Goal: Task Accomplishment & Management: Use online tool/utility

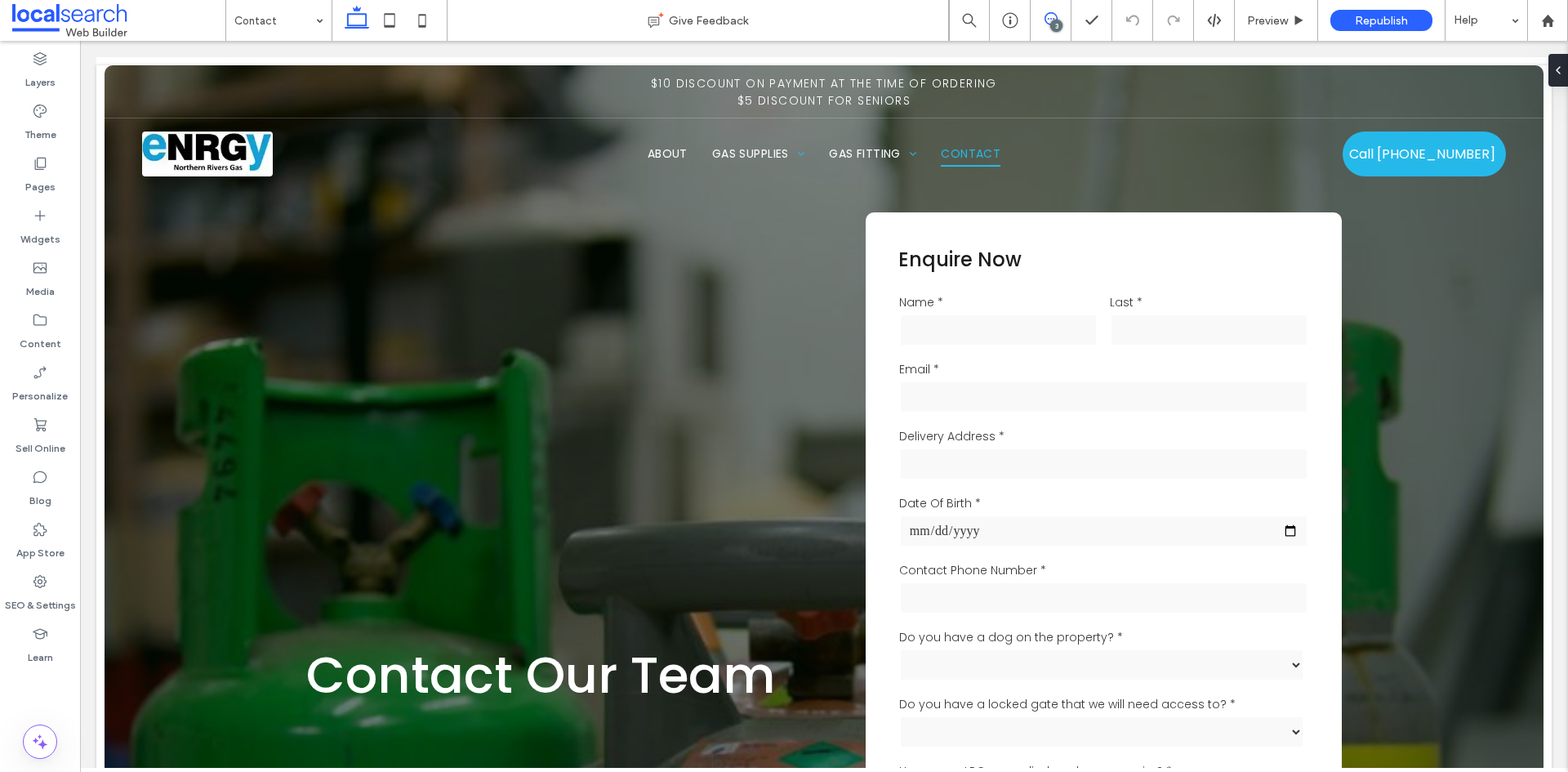
click at [1044, 20] on use at bounding box center [1051, 19] width 13 height 13
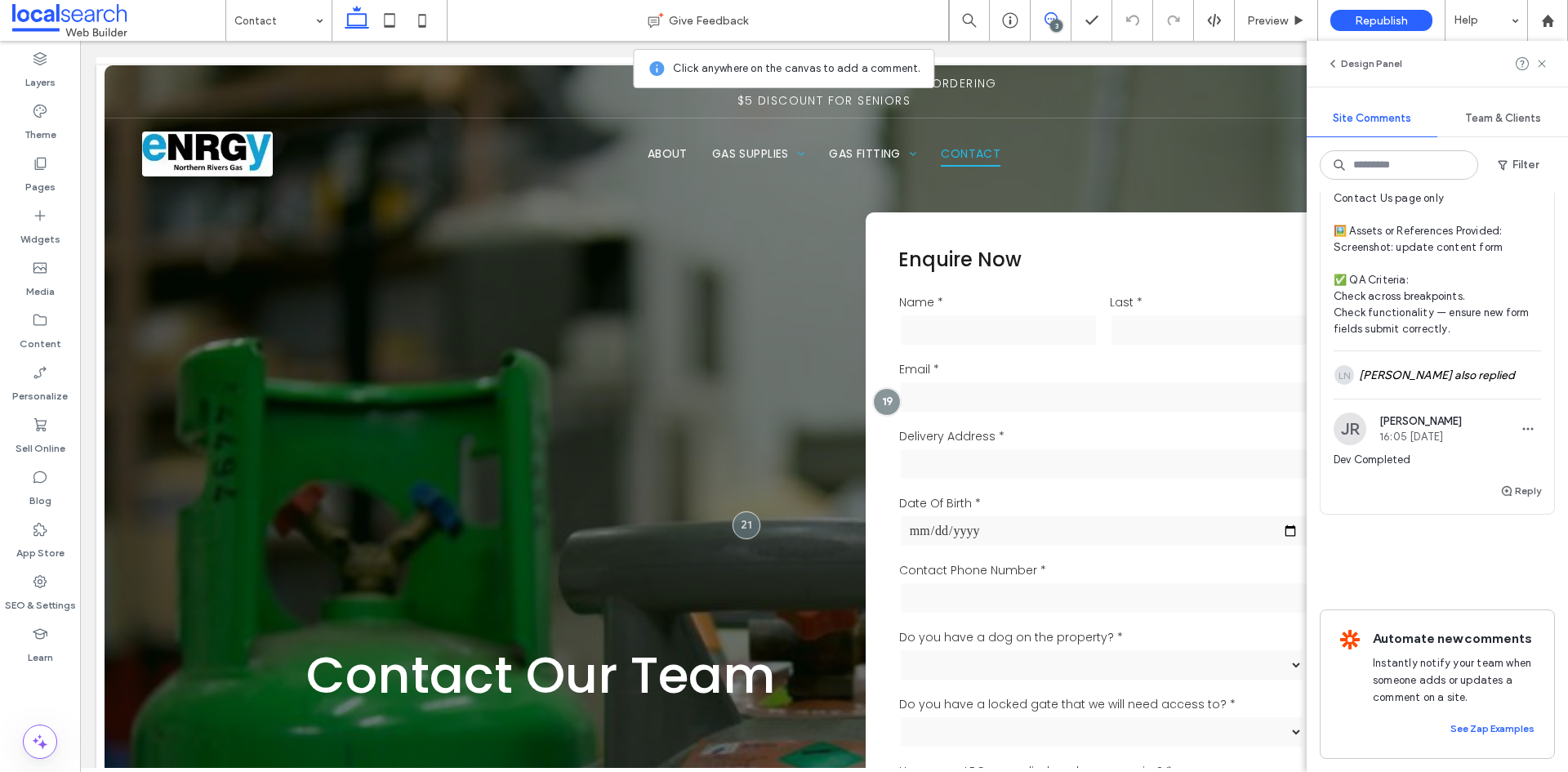
scroll to position [1651, 0]
click at [1449, 361] on div "LN Lily Newman also replied" at bounding box center [1437, 376] width 208 height 48
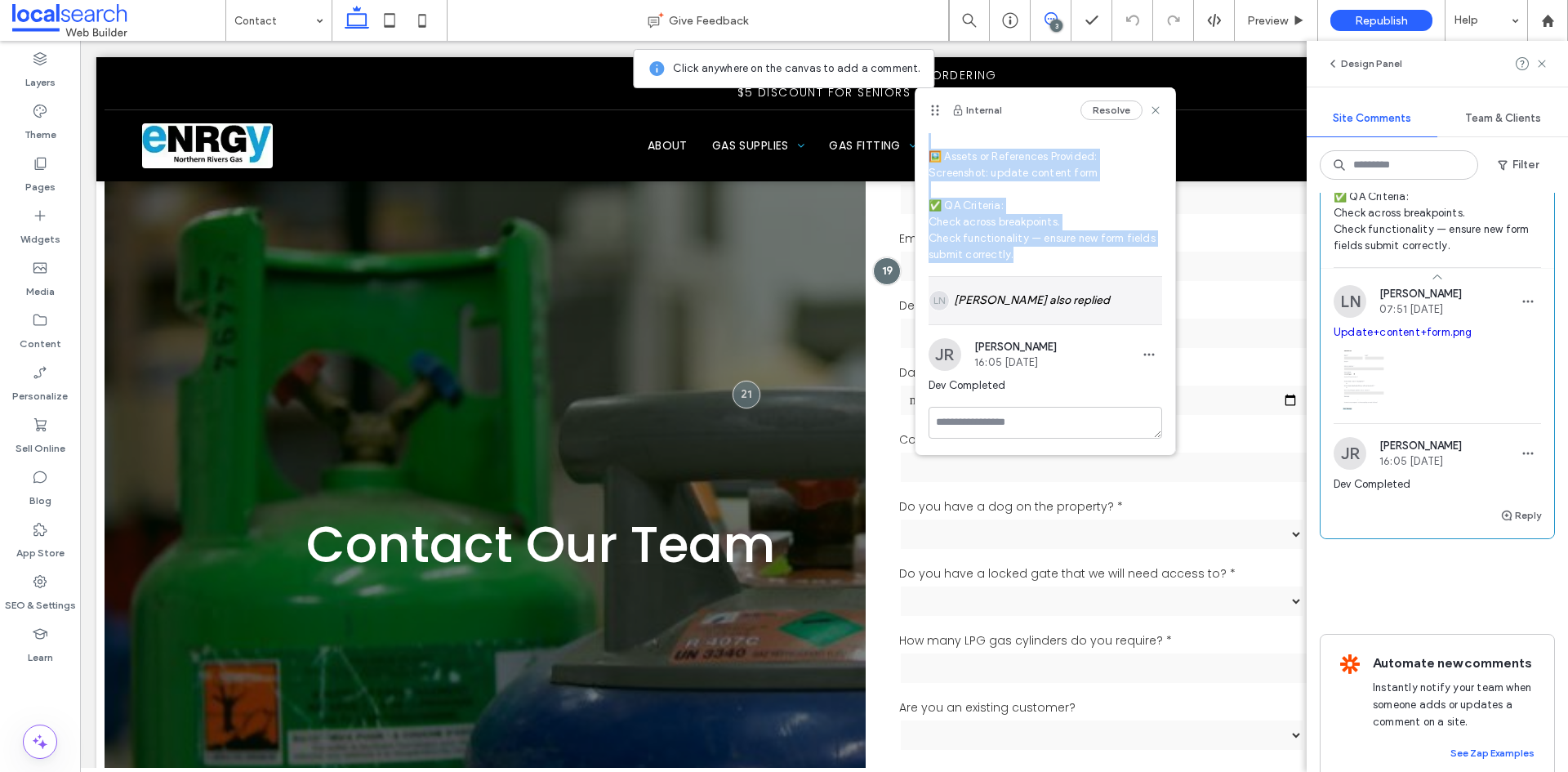
scroll to position [271, 0]
drag, startPoint x: 930, startPoint y: 180, endPoint x: 1063, endPoint y: 255, distance: 152.7
click at [1063, 255] on span "DEV/ CONTACT PAGE 🧾 Instruction Summary: Update Contact Us page form with old v…" at bounding box center [1045, 82] width 233 height 359
copy span "DEV/ CONTACT PAGE 🧾 Instruction Summary: Update Contact Us page form with old v…"
click at [1026, 306] on div "LN Lily Newman also replied" at bounding box center [1045, 300] width 233 height 48
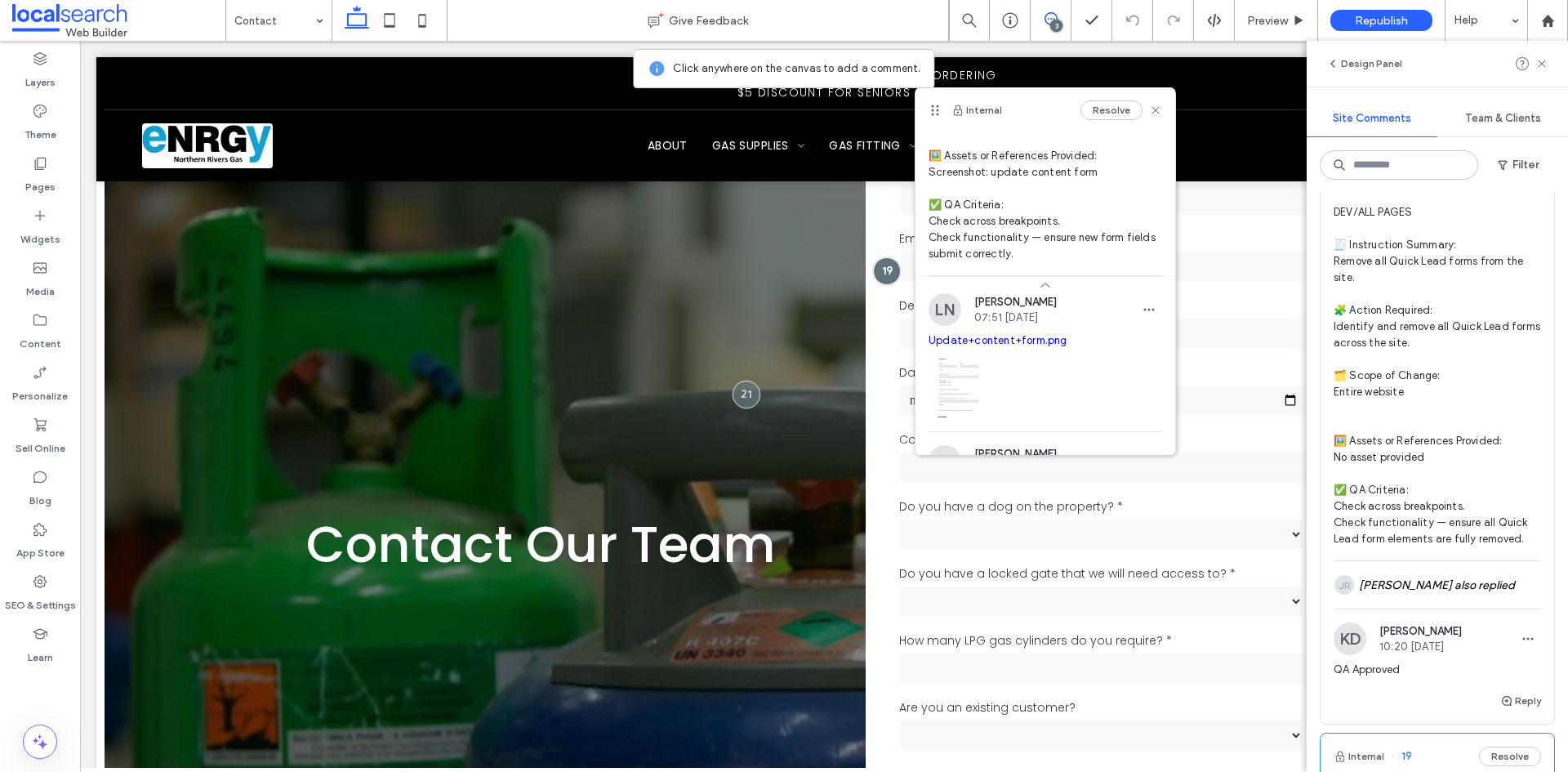
scroll to position [671, 0]
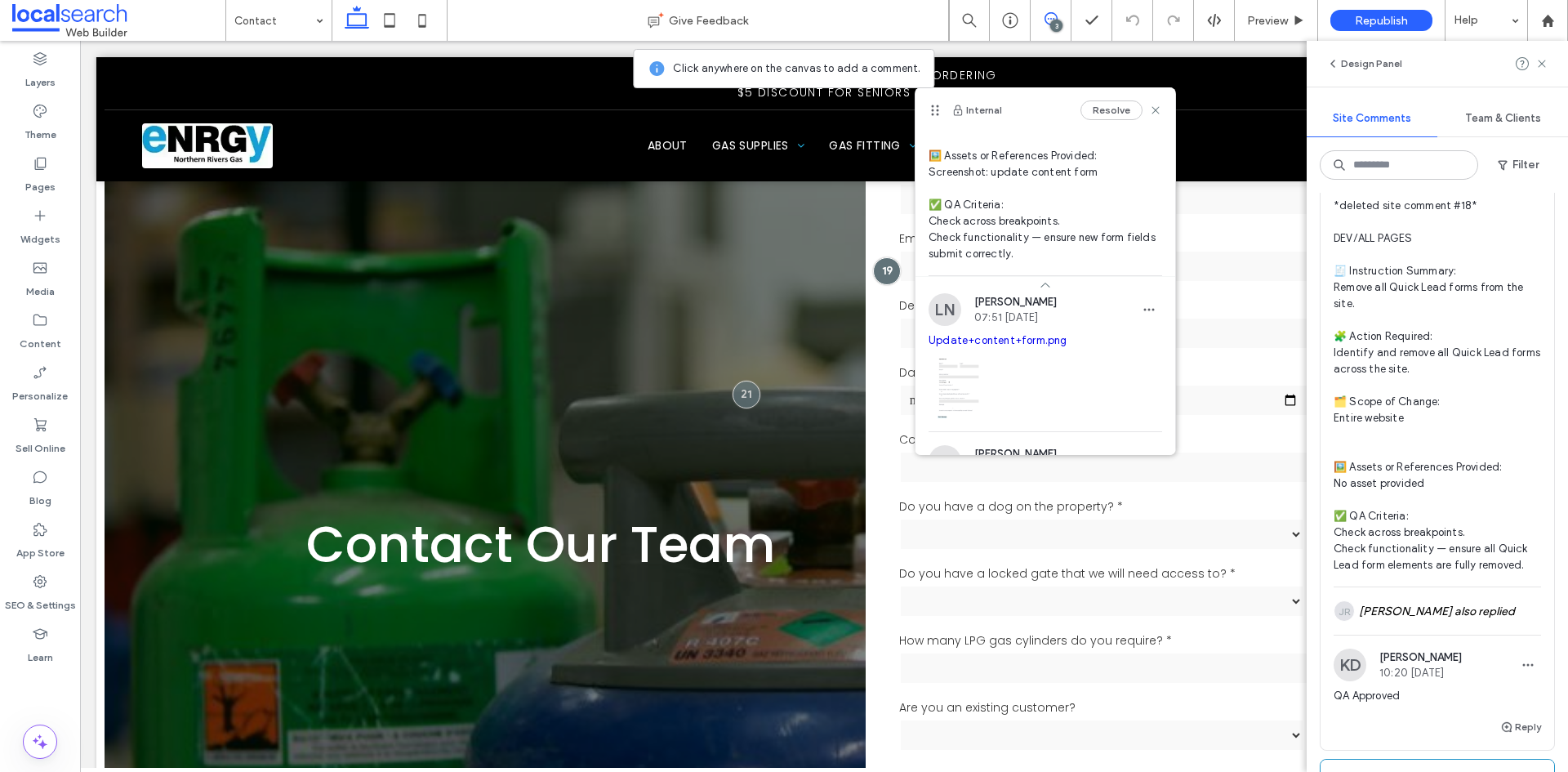
click at [1471, 272] on span "*deleted site comment #18* DEV/ALL PAGES 🧾 Instruction Summary: Remove all Quic…" at bounding box center [1437, 385] width 208 height 376
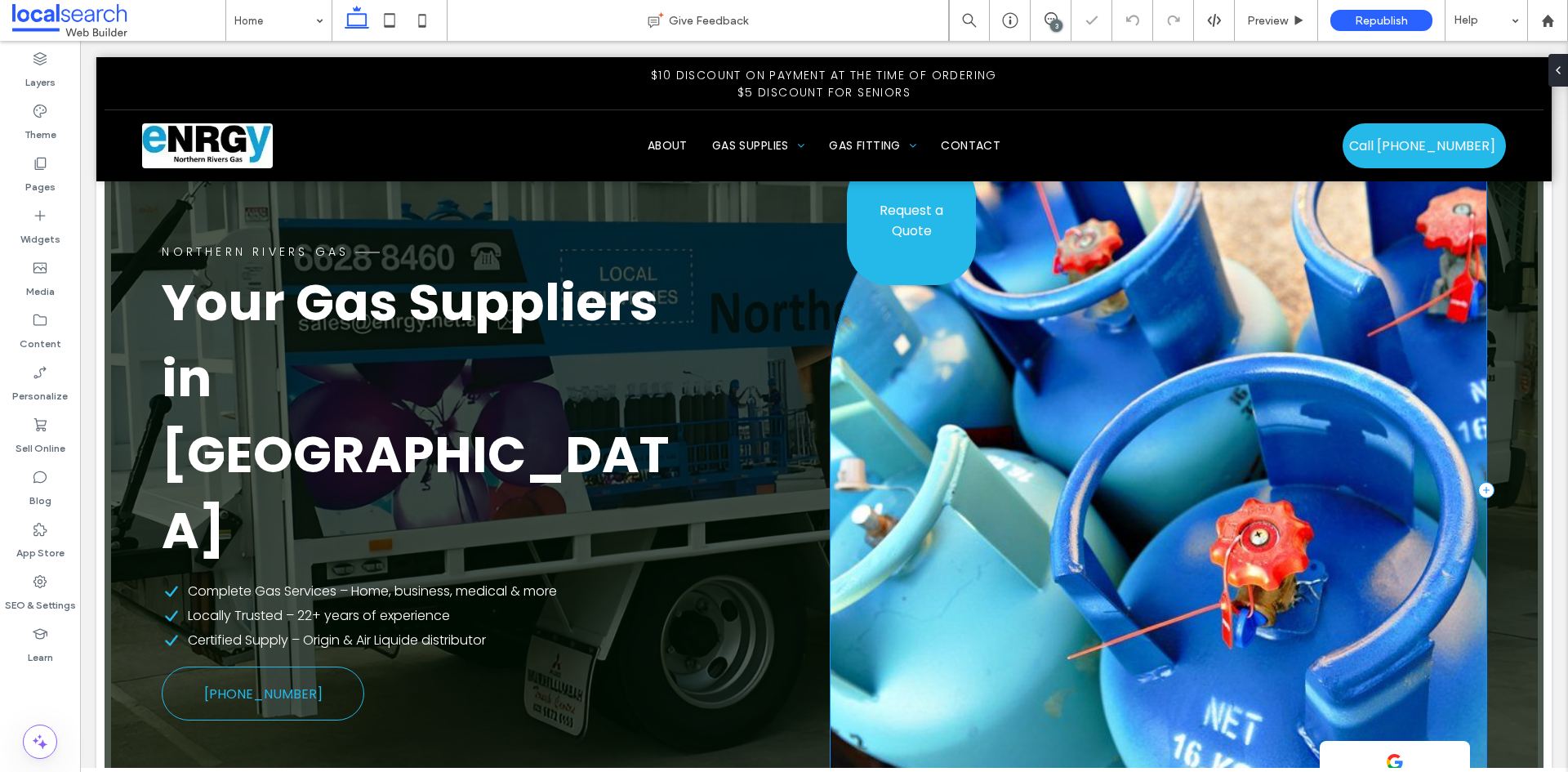
scroll to position [20, 0]
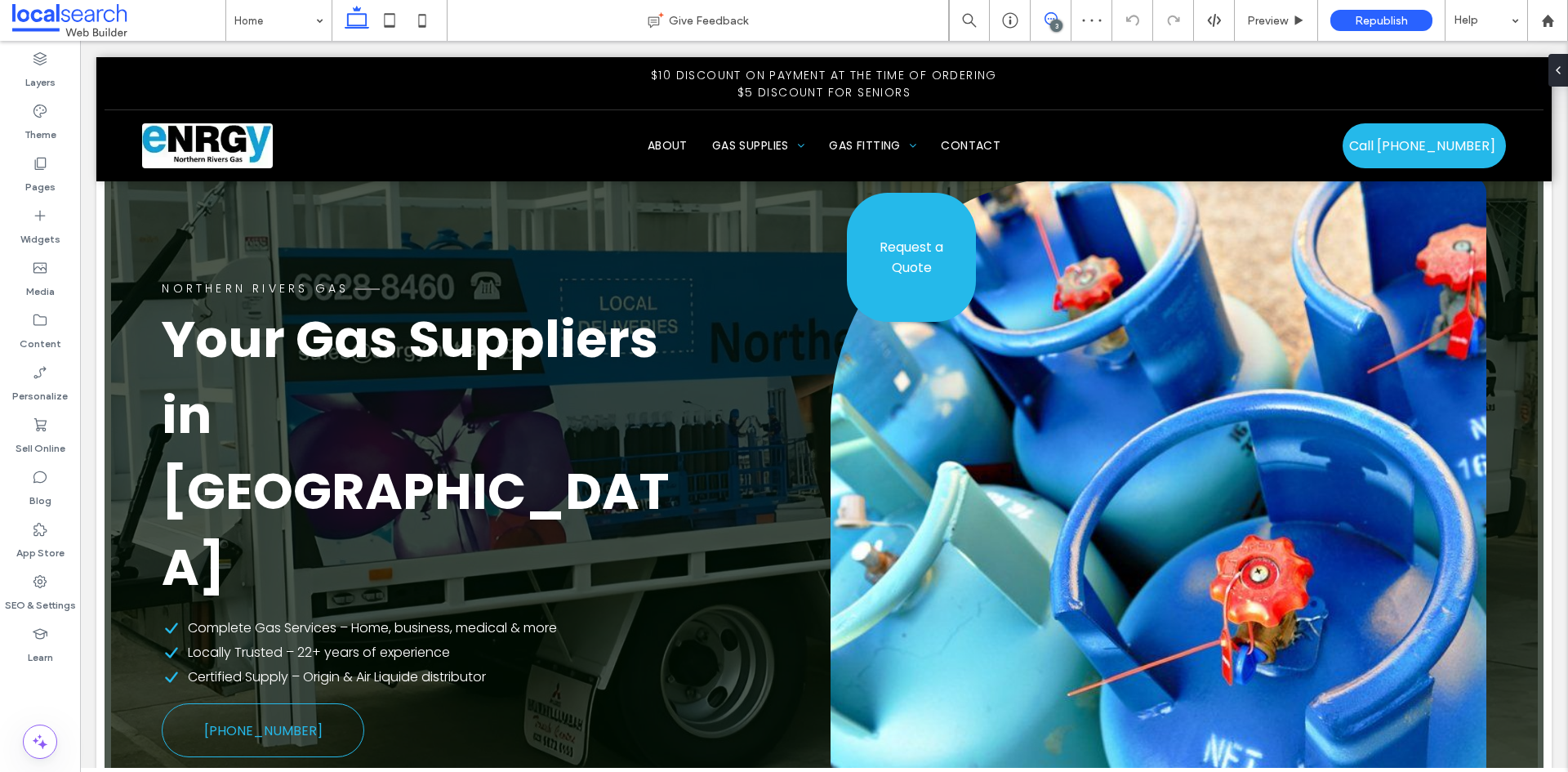
click at [1048, 20] on icon at bounding box center [1051, 19] width 13 height 13
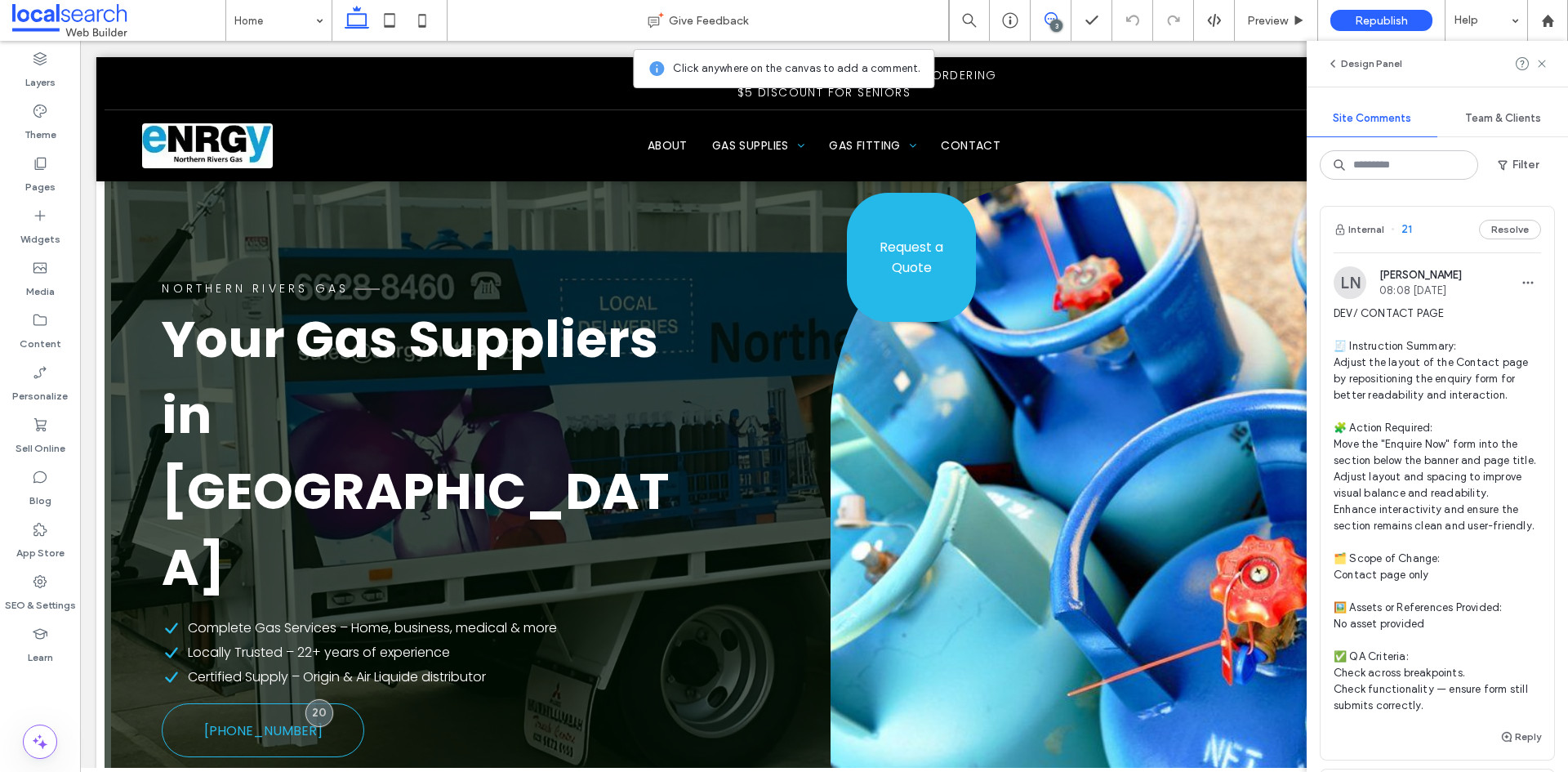
click at [1483, 331] on span "DEV/ CONTACT PAGE 🧾 Instruction Summary: Adjust the layout of the Contact page …" at bounding box center [1437, 510] width 208 height 409
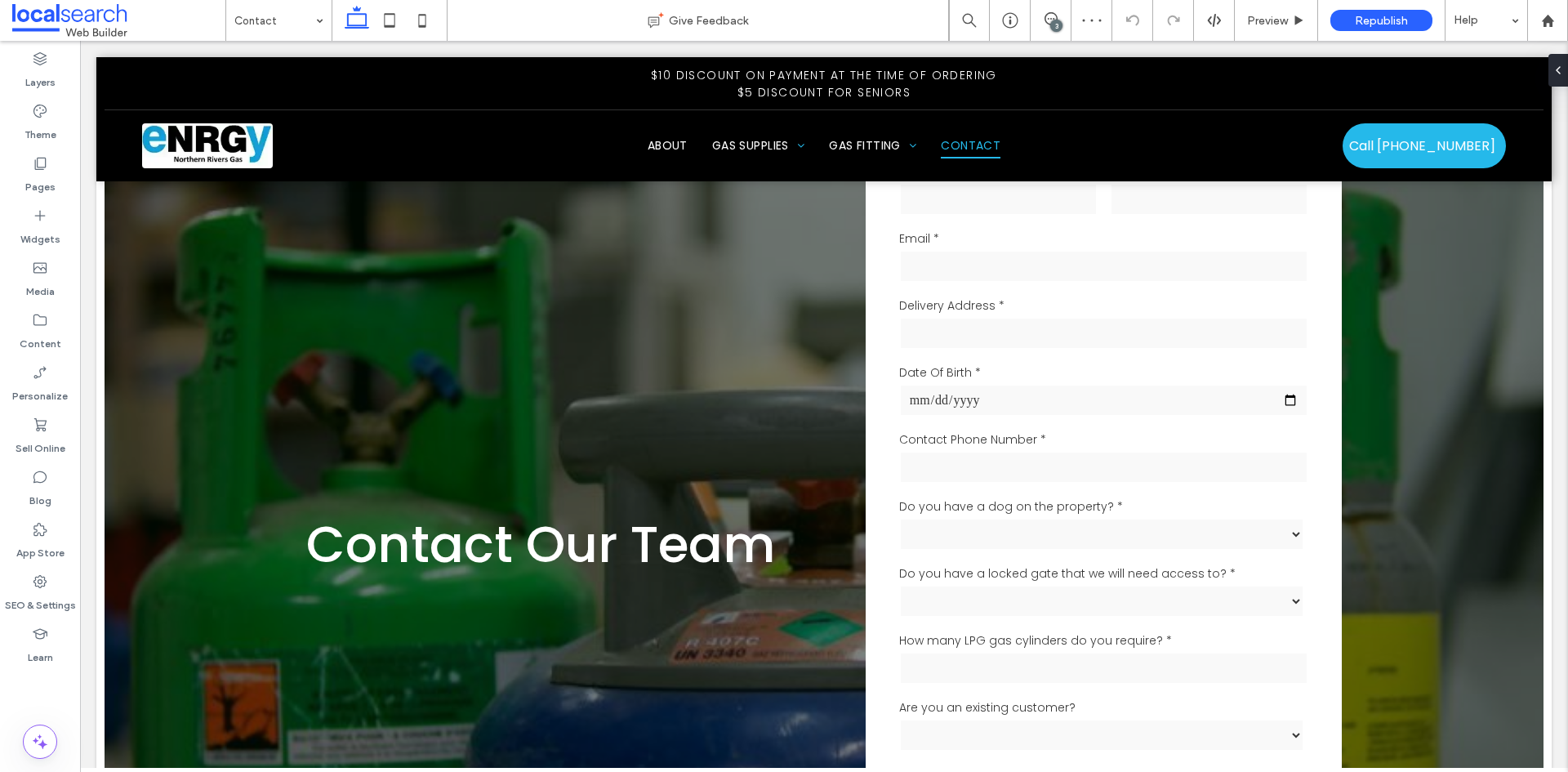
click at [1055, 22] on div "3" at bounding box center [1055, 26] width 12 height 12
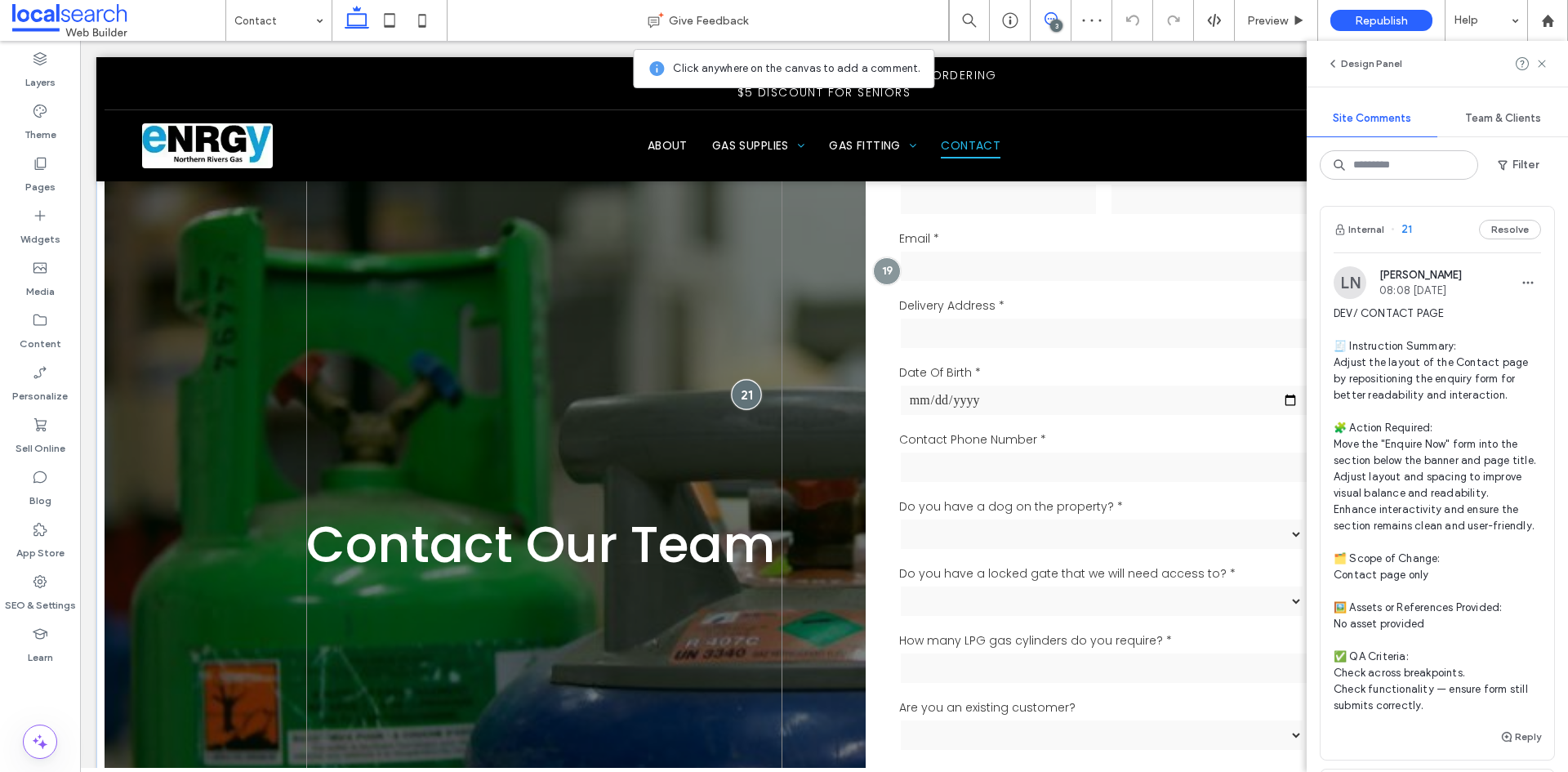
click at [738, 397] on div at bounding box center [746, 395] width 30 height 30
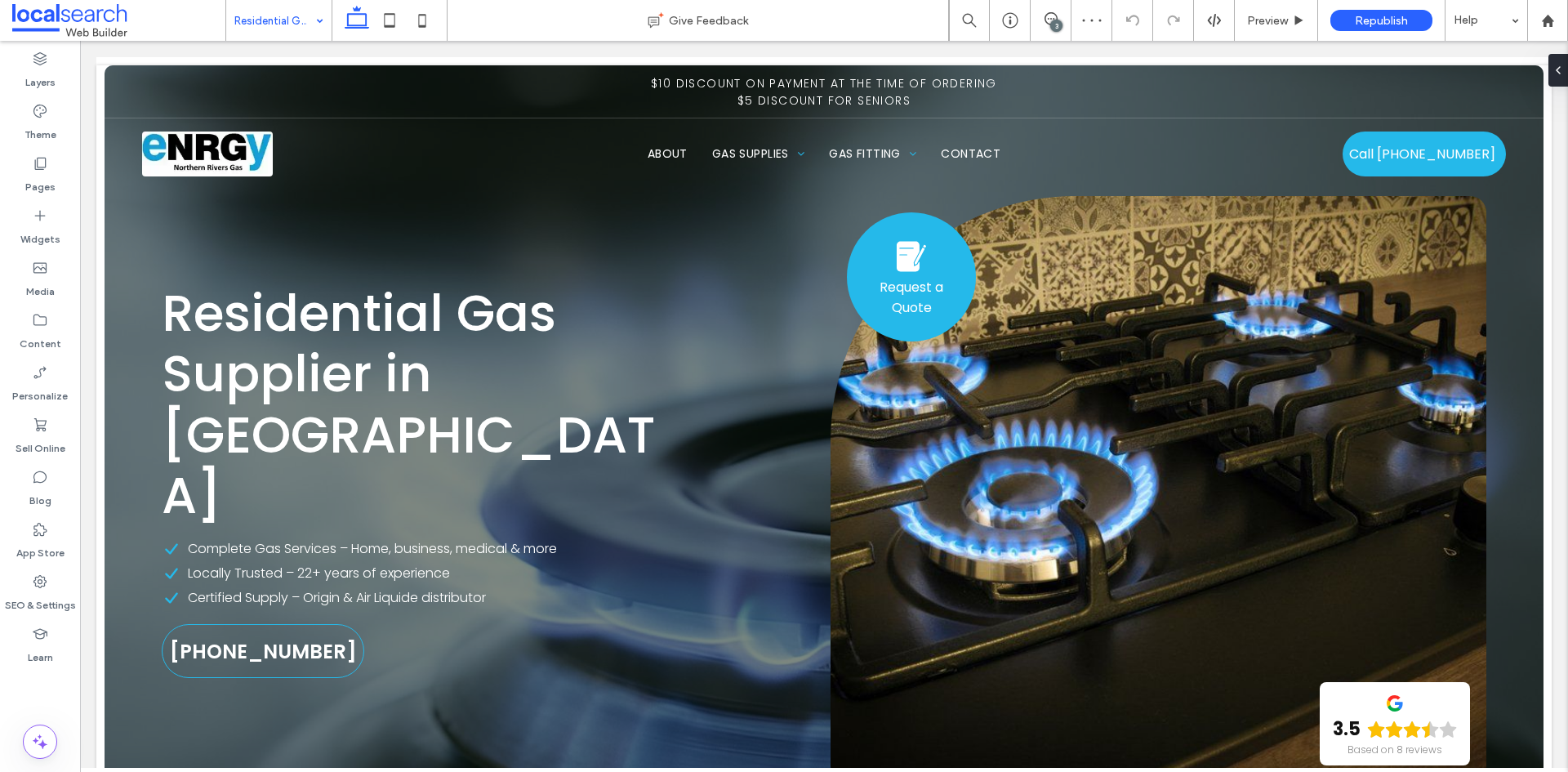
click at [289, 10] on input at bounding box center [274, 20] width 81 height 41
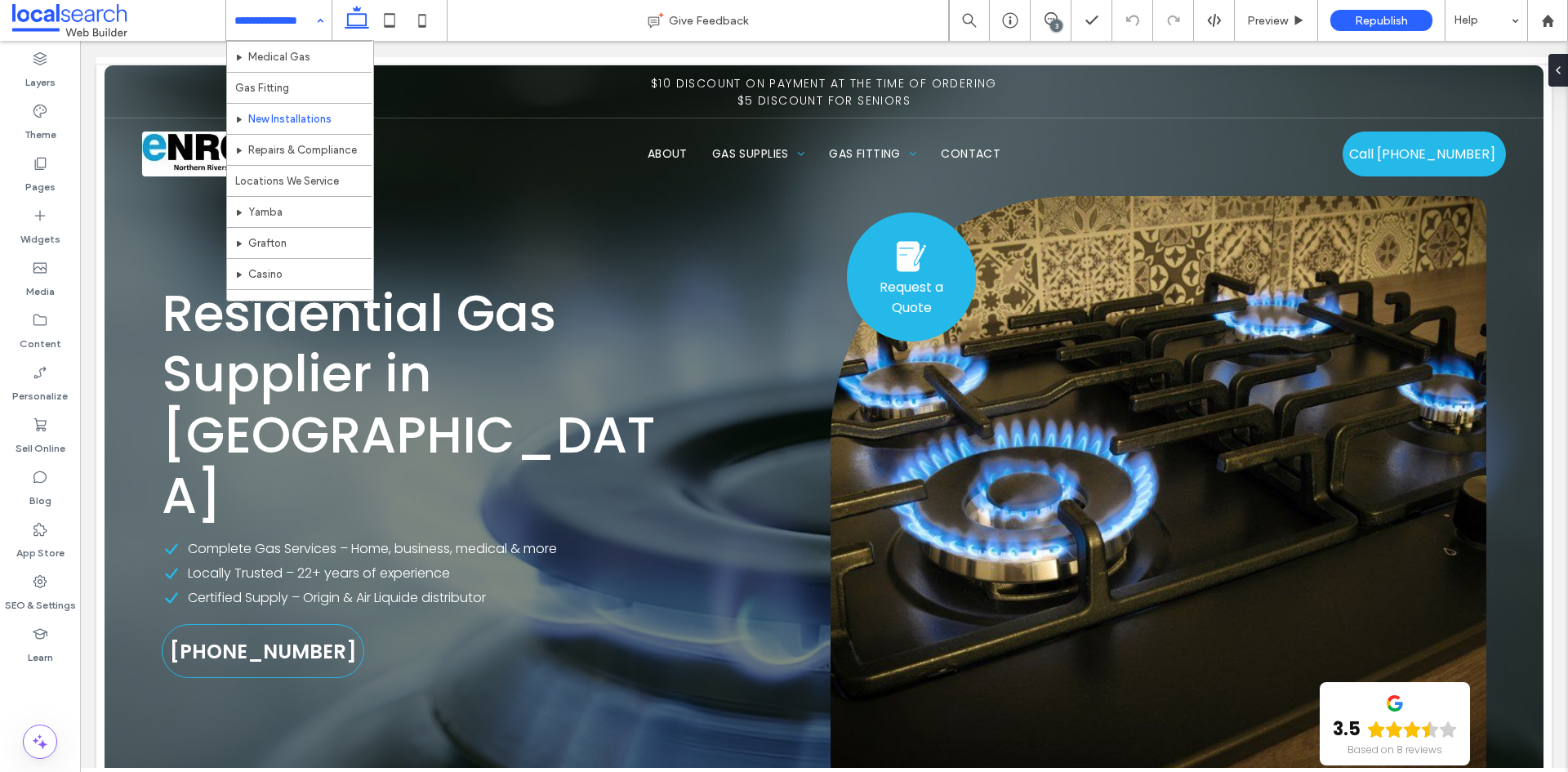
scroll to position [245, 0]
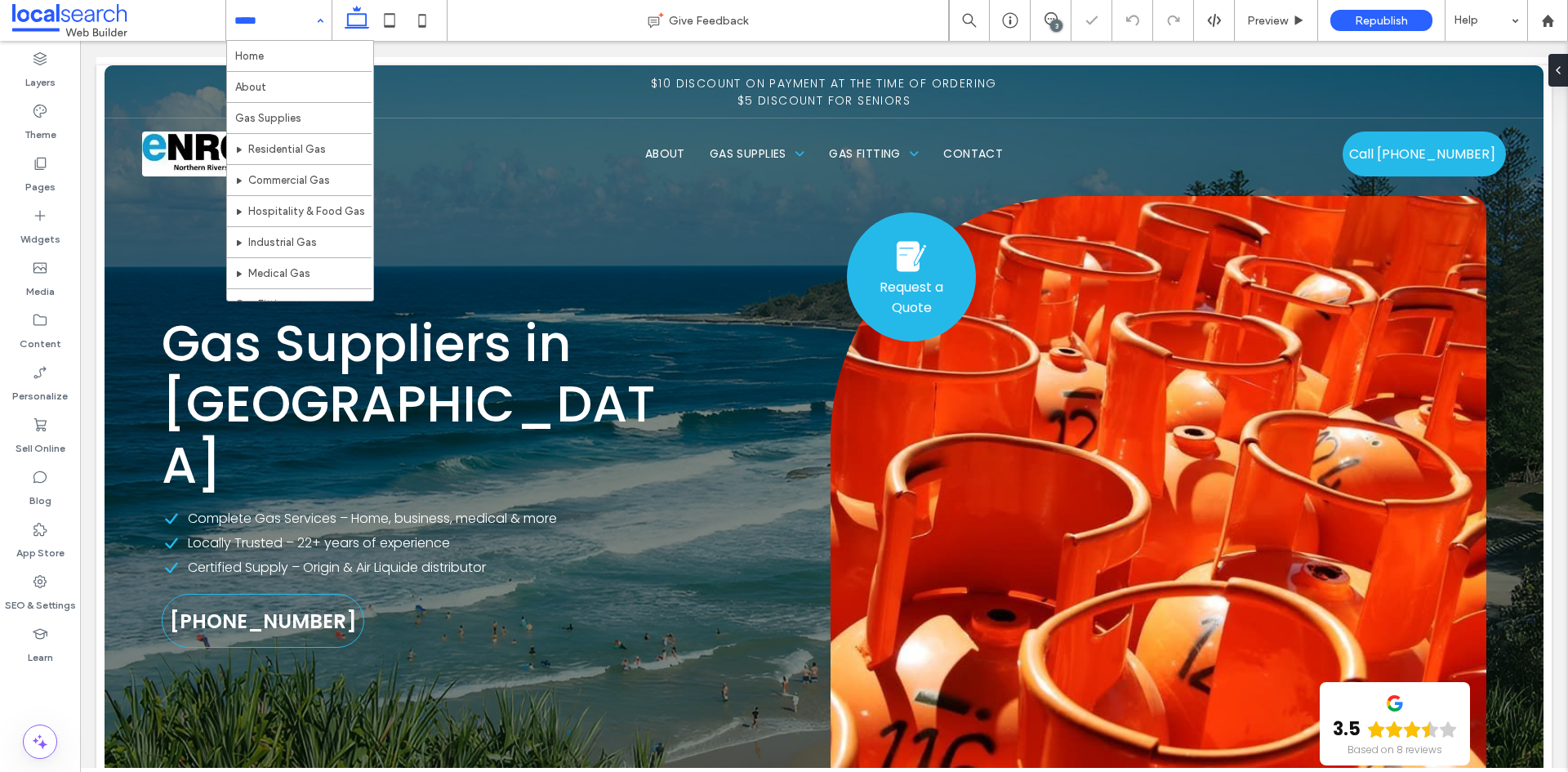
click at [308, 24] on input at bounding box center [274, 20] width 81 height 41
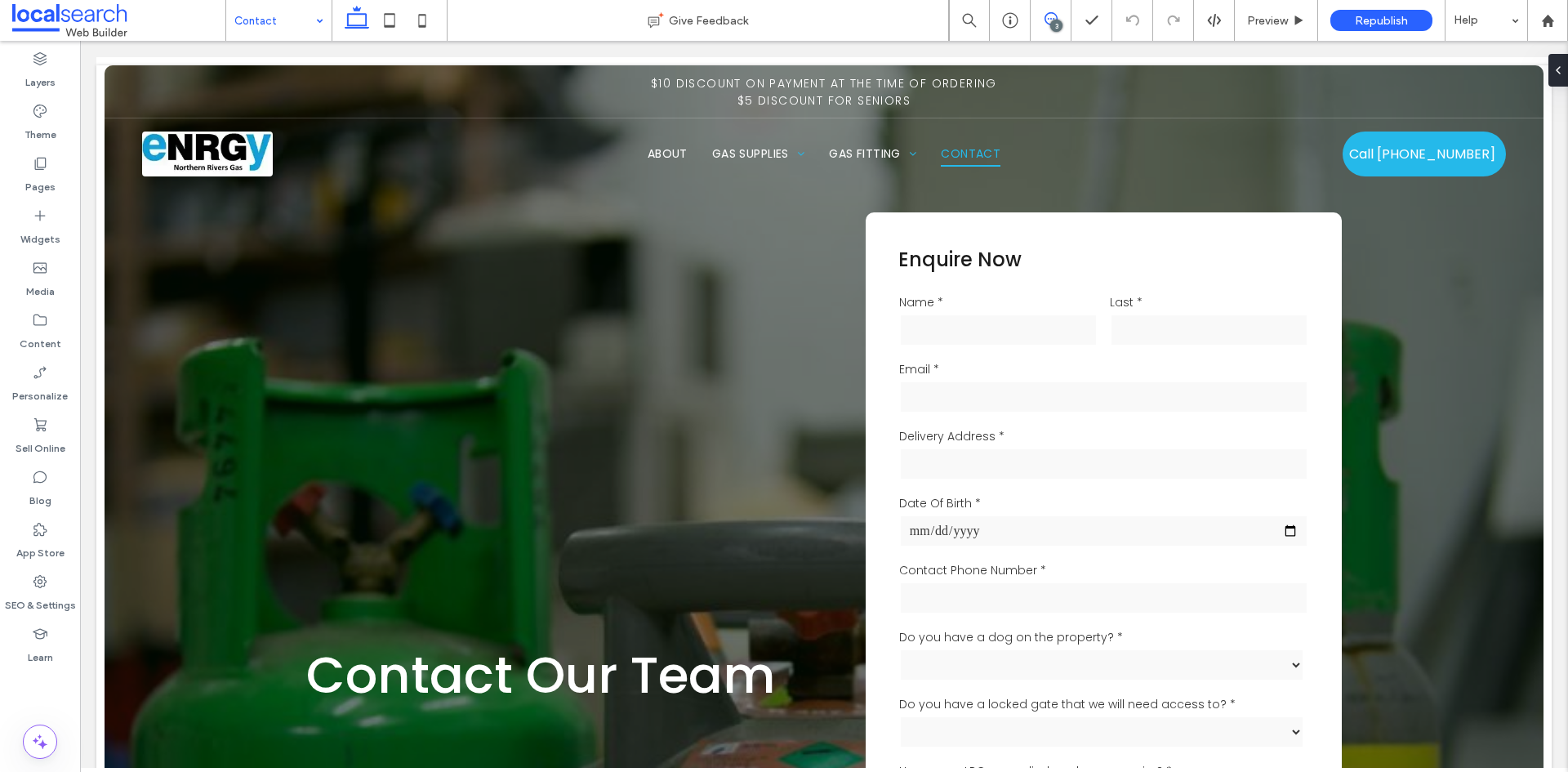
click at [1049, 15] on icon at bounding box center [1051, 19] width 13 height 13
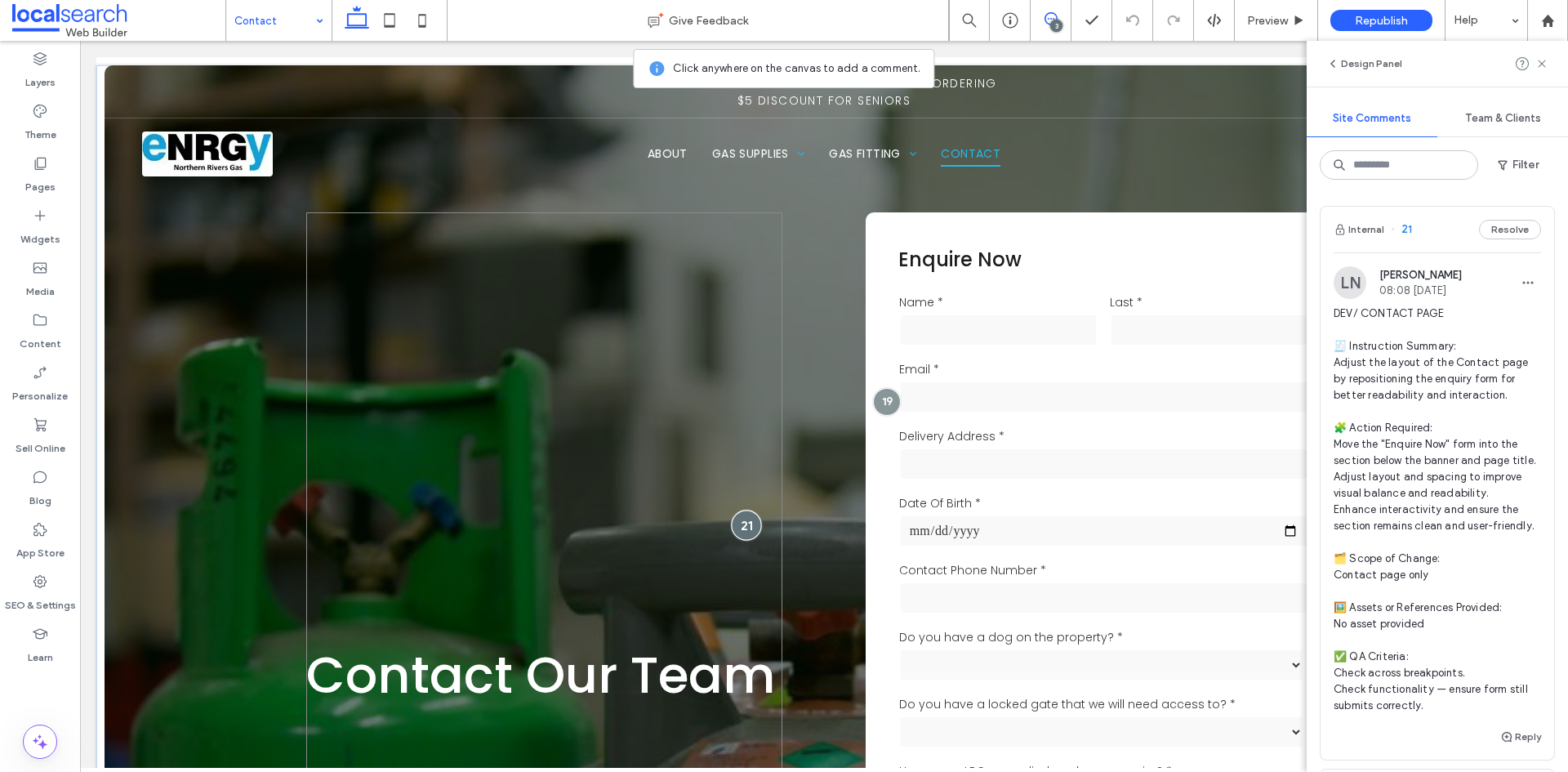
click at [743, 524] on div at bounding box center [746, 525] width 30 height 30
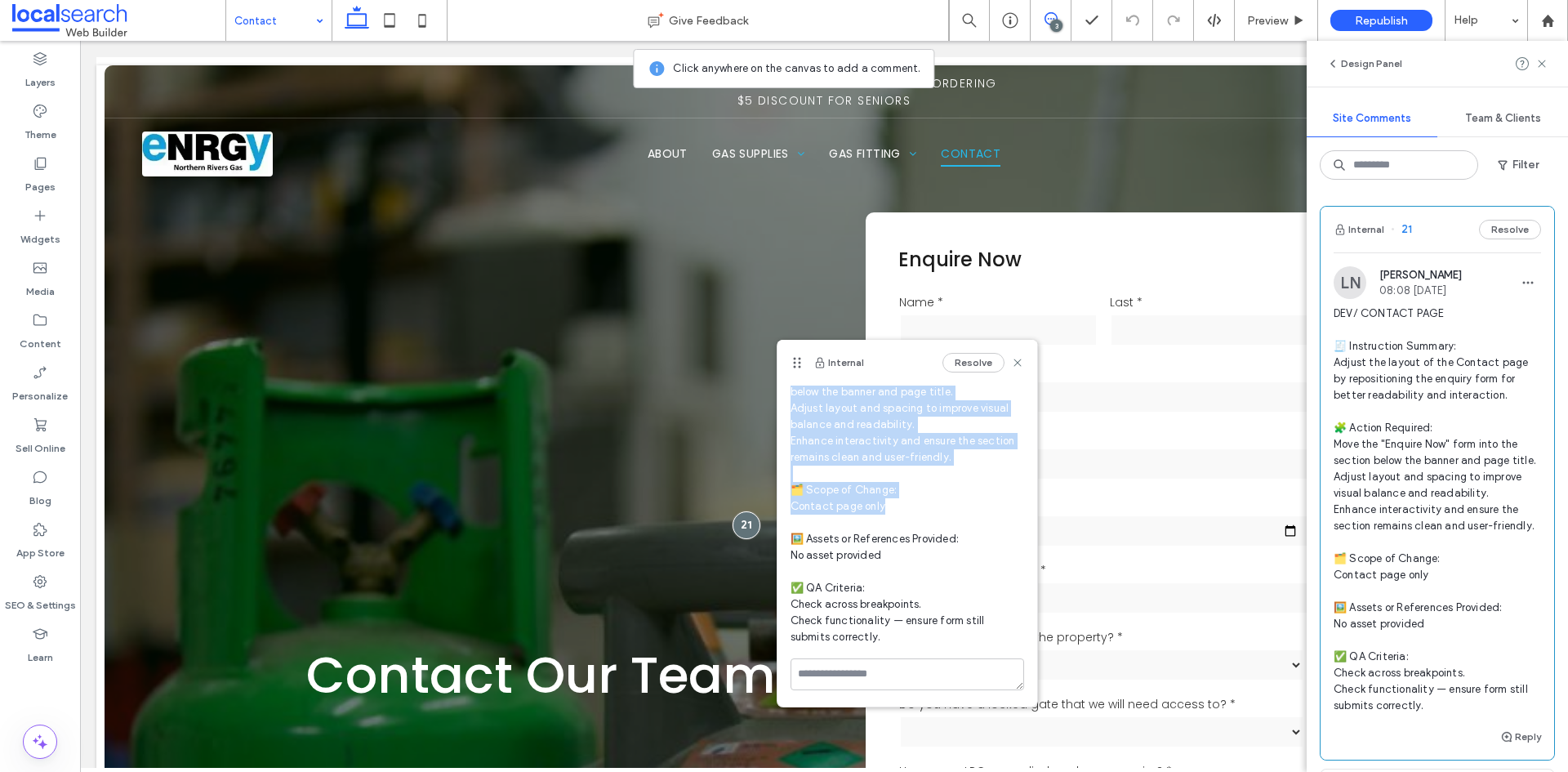
scroll to position [205, 0]
drag, startPoint x: 791, startPoint y: 434, endPoint x: 921, endPoint y: 622, distance: 228.6
click at [921, 622] on span "DEV/ CONTACT PAGE 🧾 Instruction Summary: Adjust the layout of the Contact page …" at bounding box center [907, 441] width 233 height 409
copy span "DEV/ CONTACT PAGE 🧾 Instruction Summary: Adjust the layout of the Contact page …"
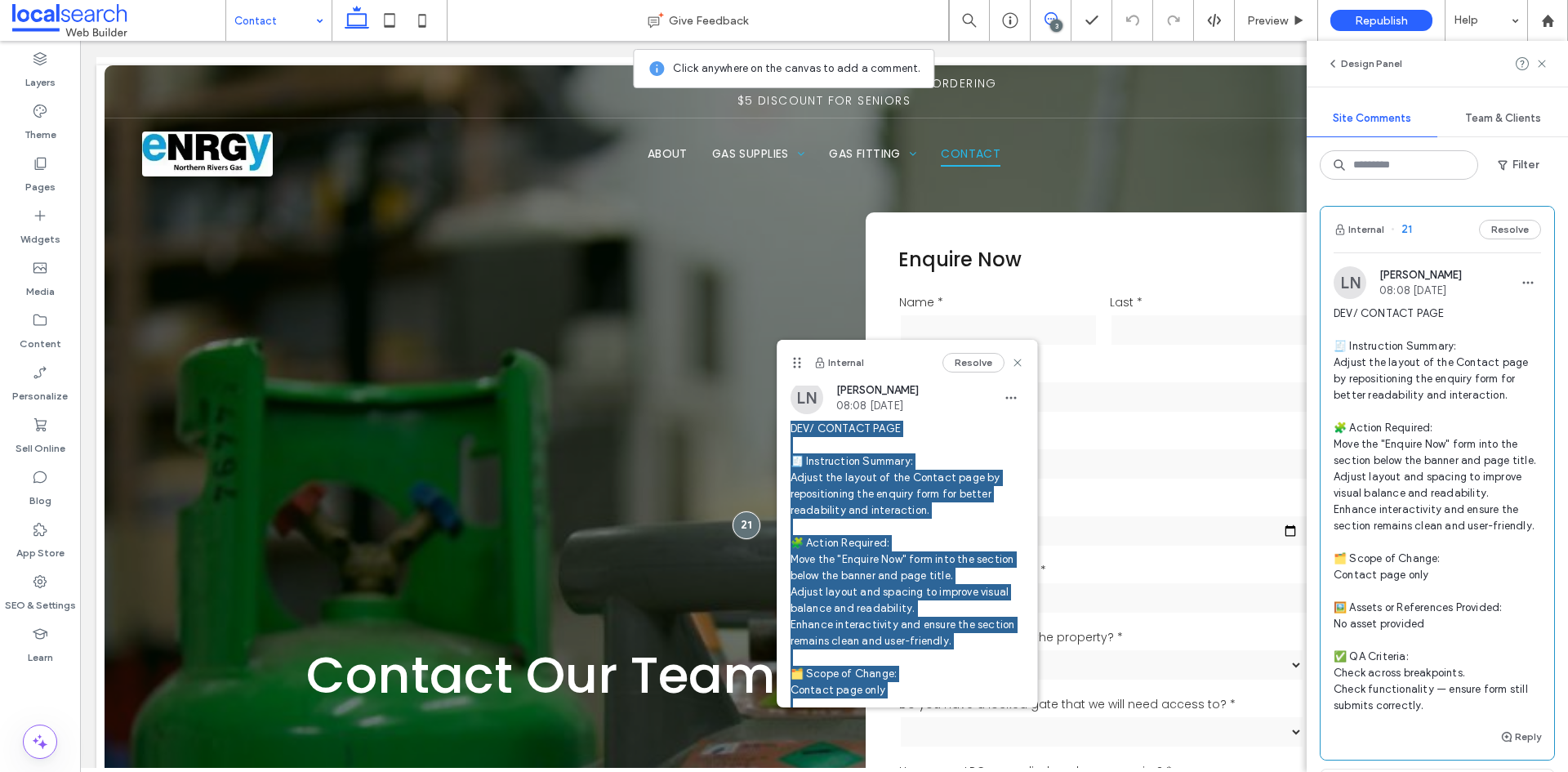
scroll to position [0, 0]
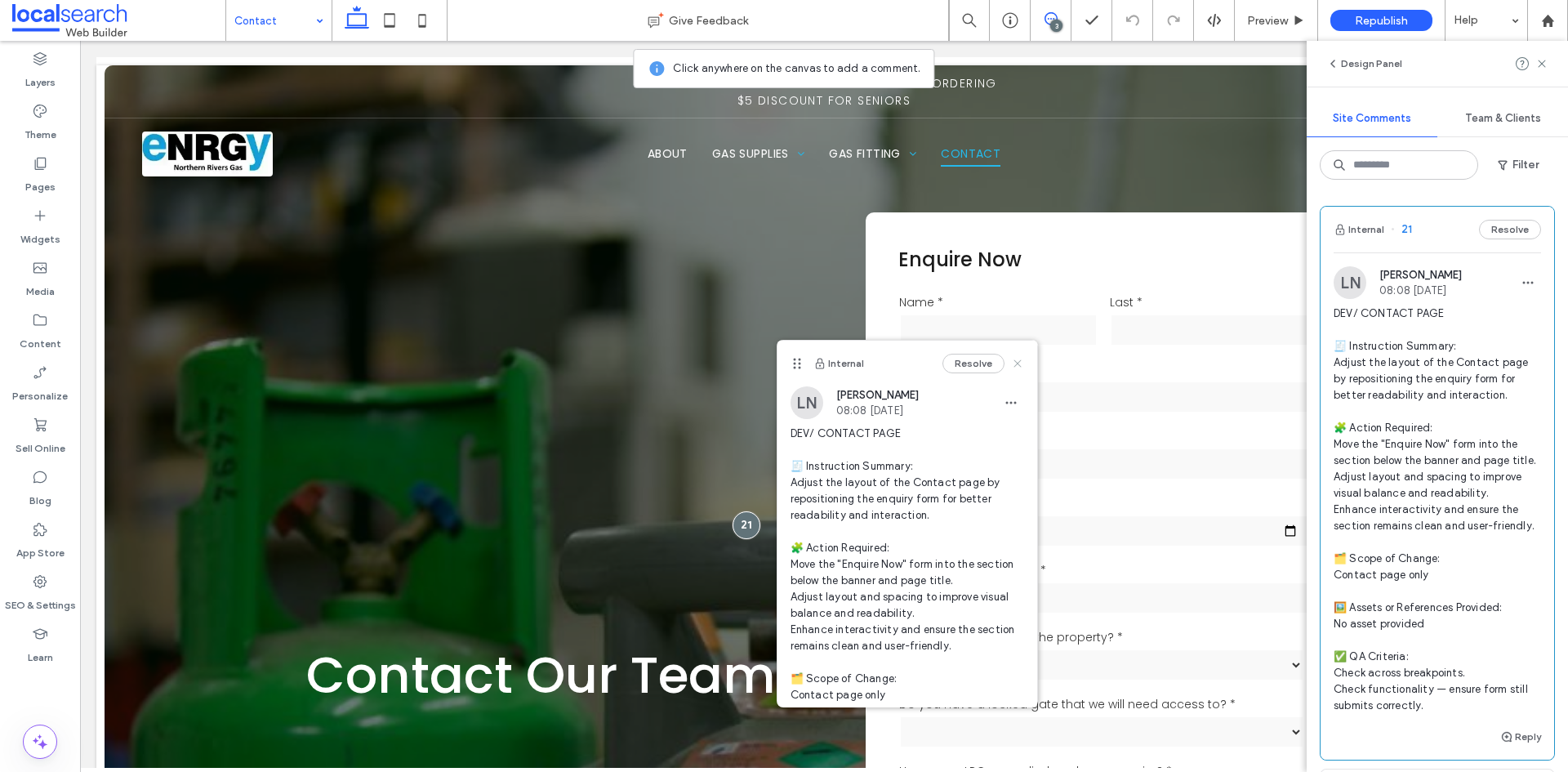
drag, startPoint x: 1003, startPoint y: 362, endPoint x: 923, endPoint y: 322, distance: 89.4
click at [1014, 362] on use at bounding box center [1017, 363] width 8 height 8
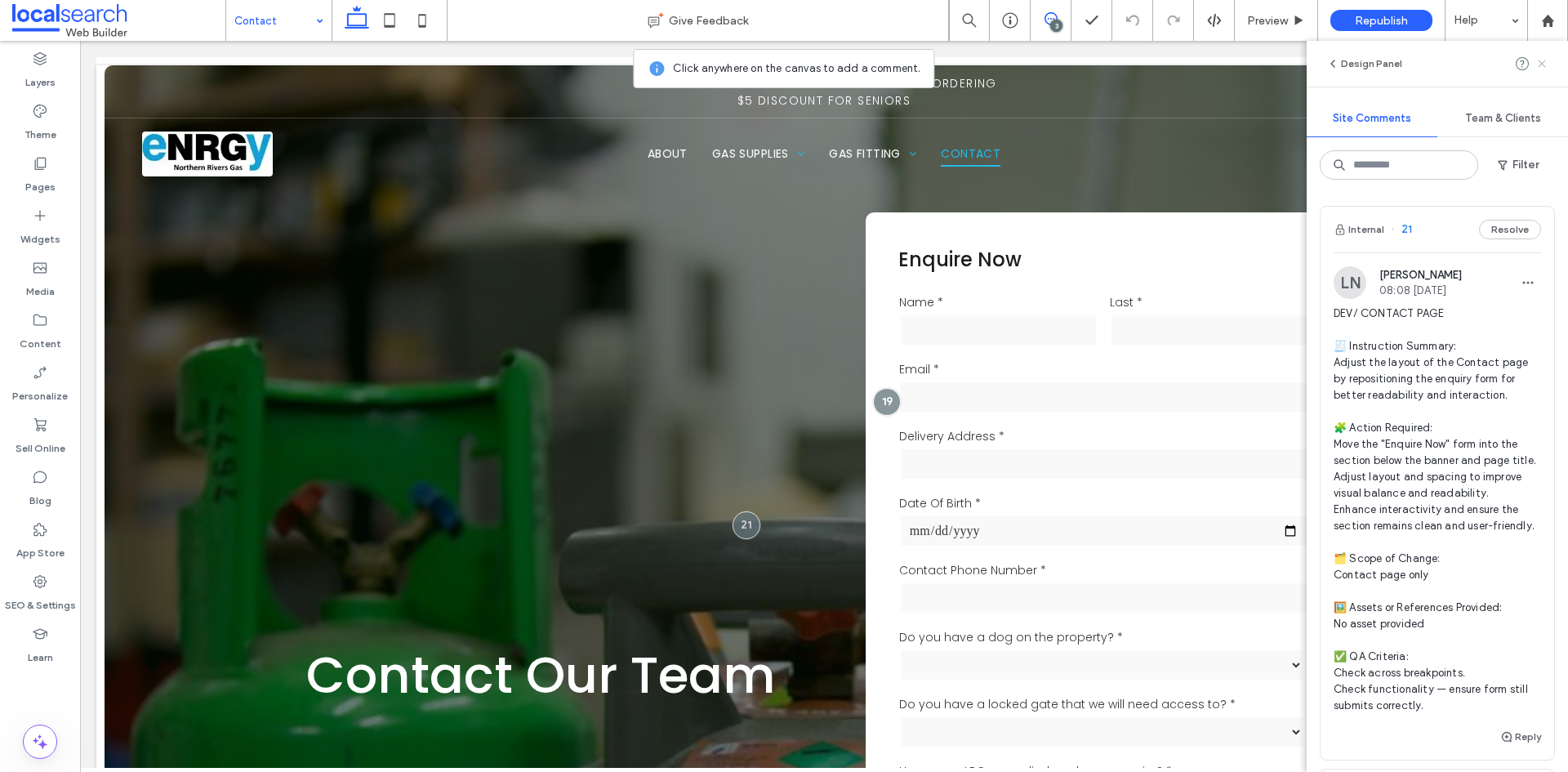
click at [1543, 69] on icon at bounding box center [1542, 64] width 13 height 13
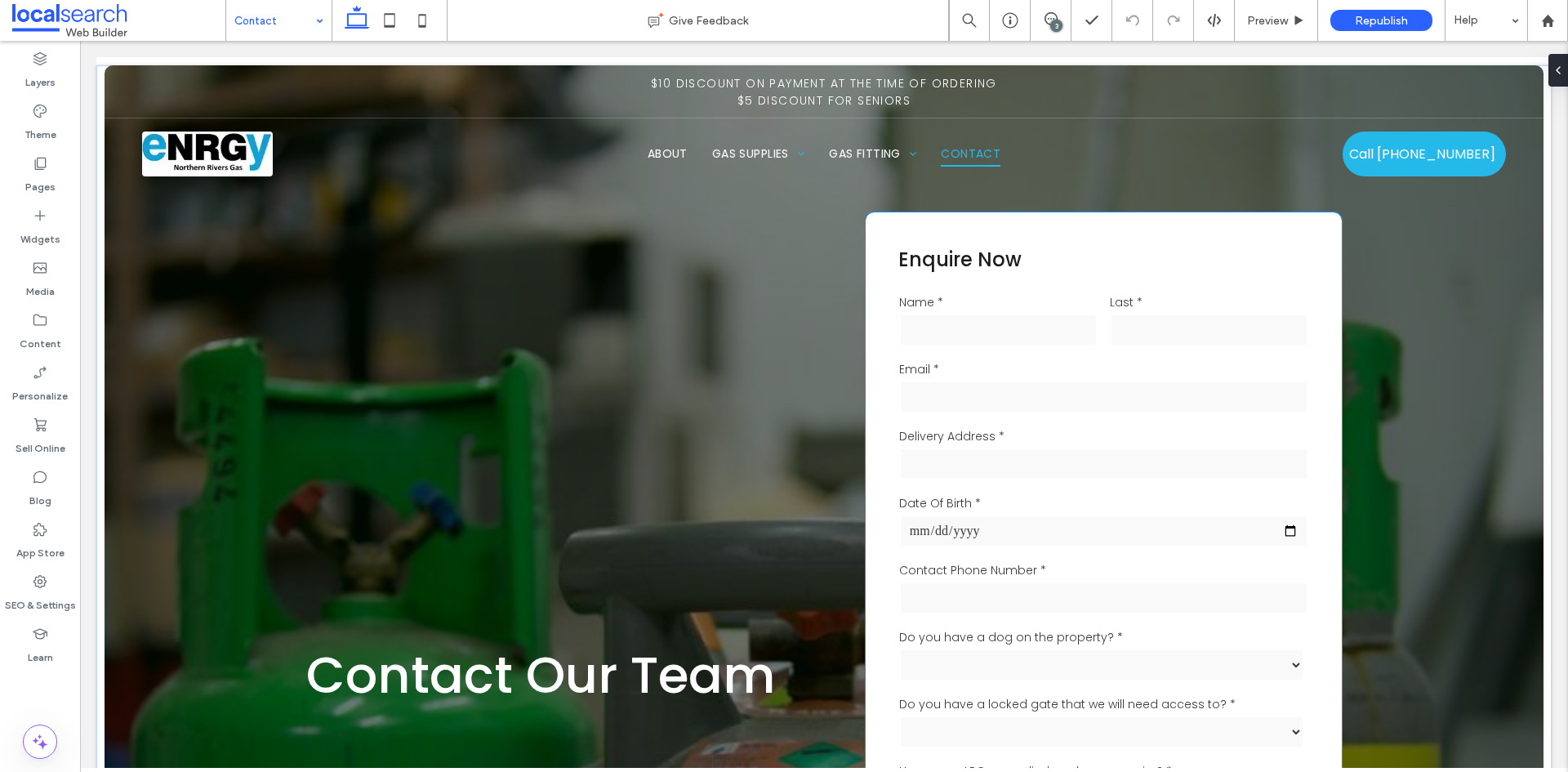
click at [872, 228] on div "**********" at bounding box center [1104, 676] width 477 height 927
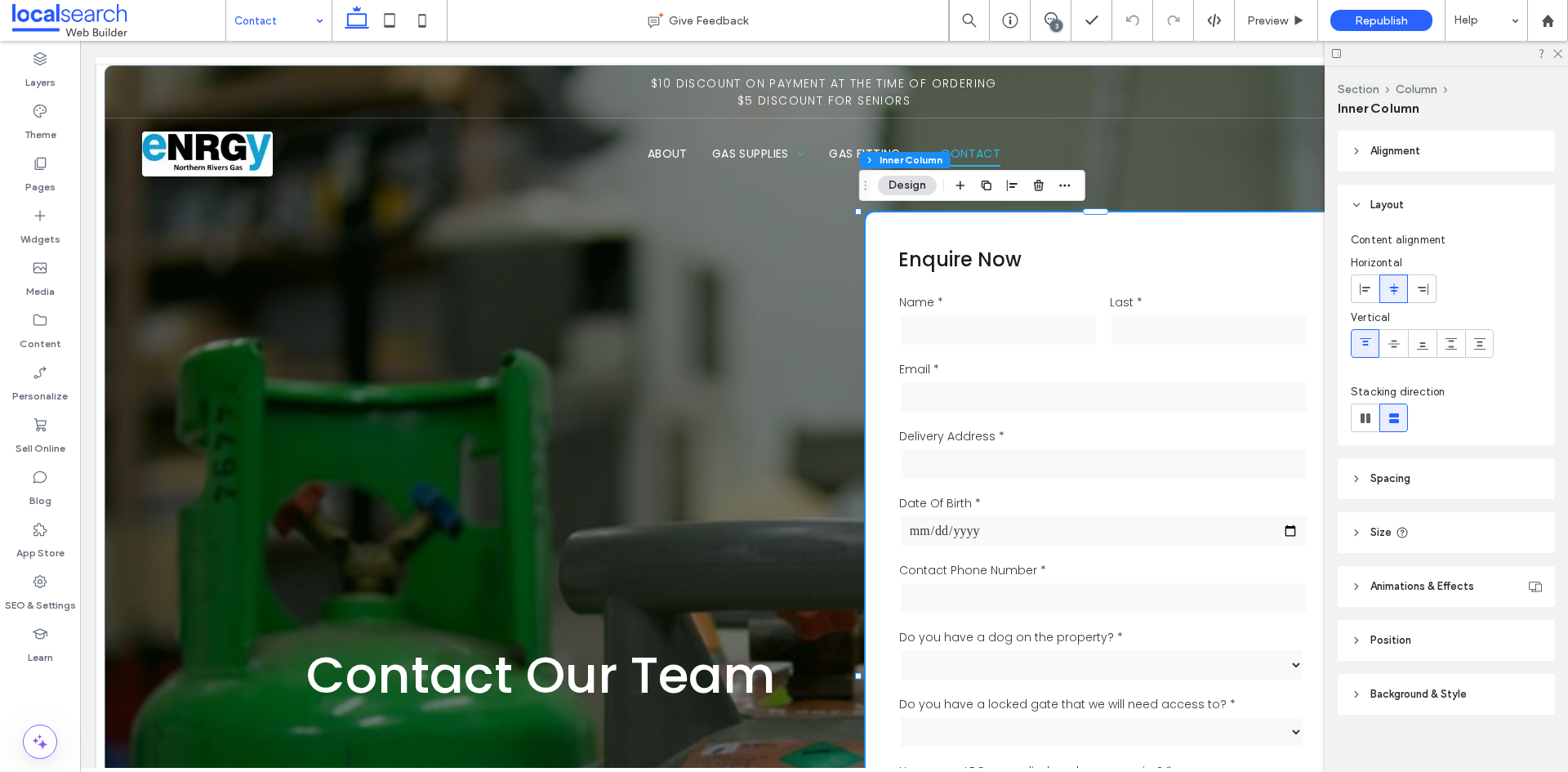
click at [872, 228] on div "**********" at bounding box center [1104, 676] width 477 height 927
click at [931, 164] on button "Column" at bounding box center [942, 159] width 50 height 16
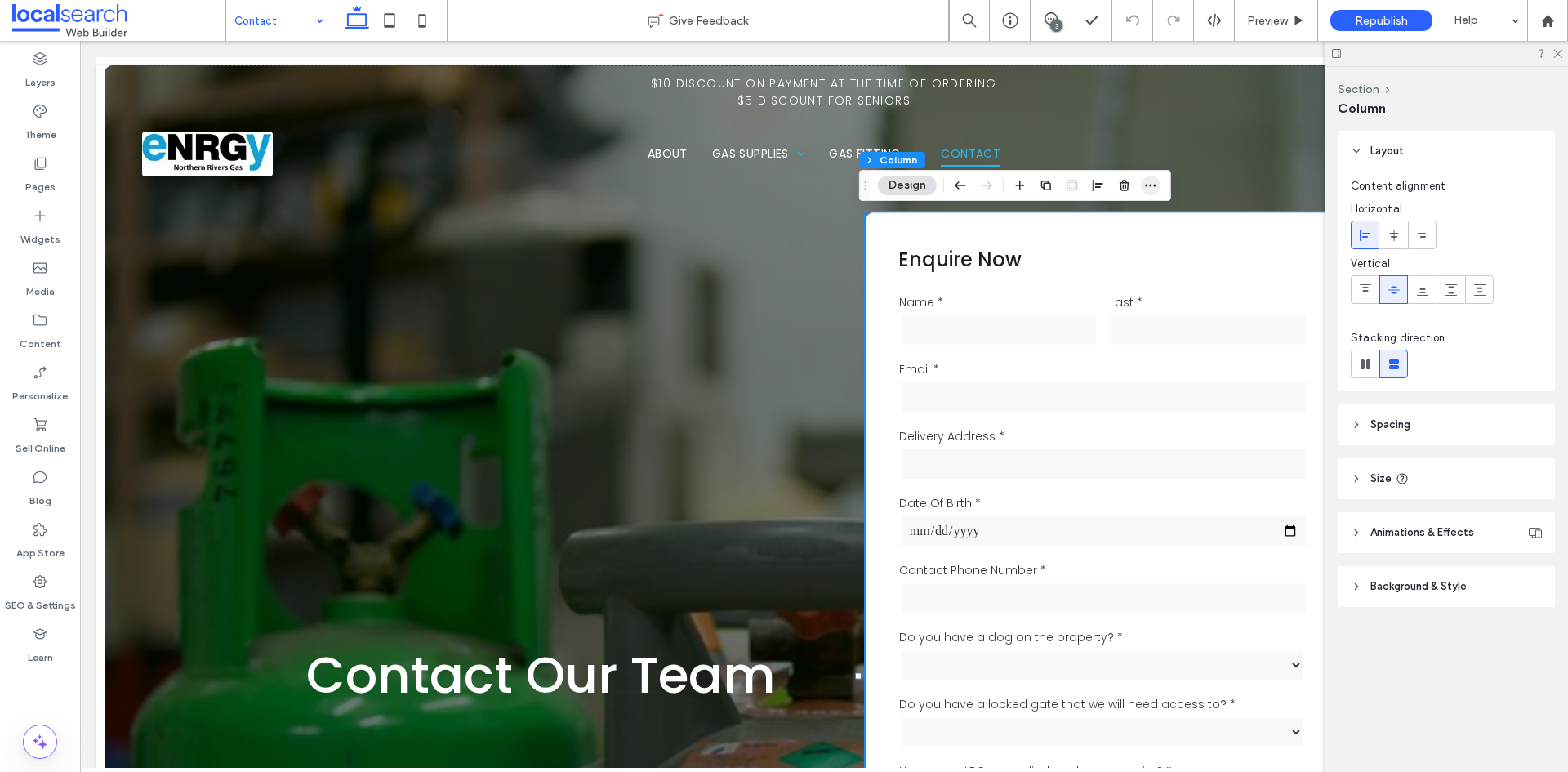
click at [1155, 186] on use "button" at bounding box center [1150, 186] width 10 height 3
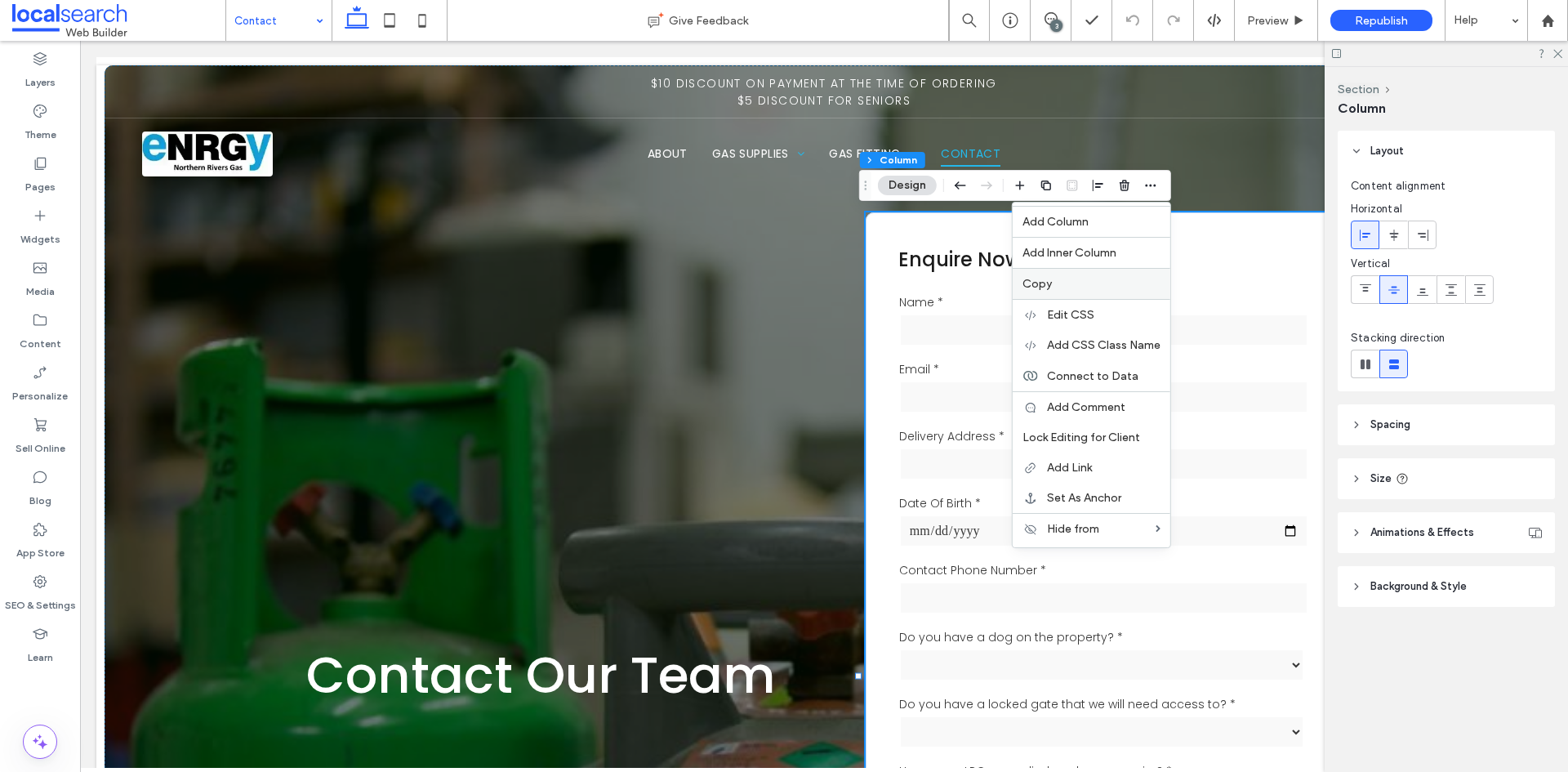
click at [1070, 280] on label "Copy" at bounding box center [1091, 284] width 138 height 14
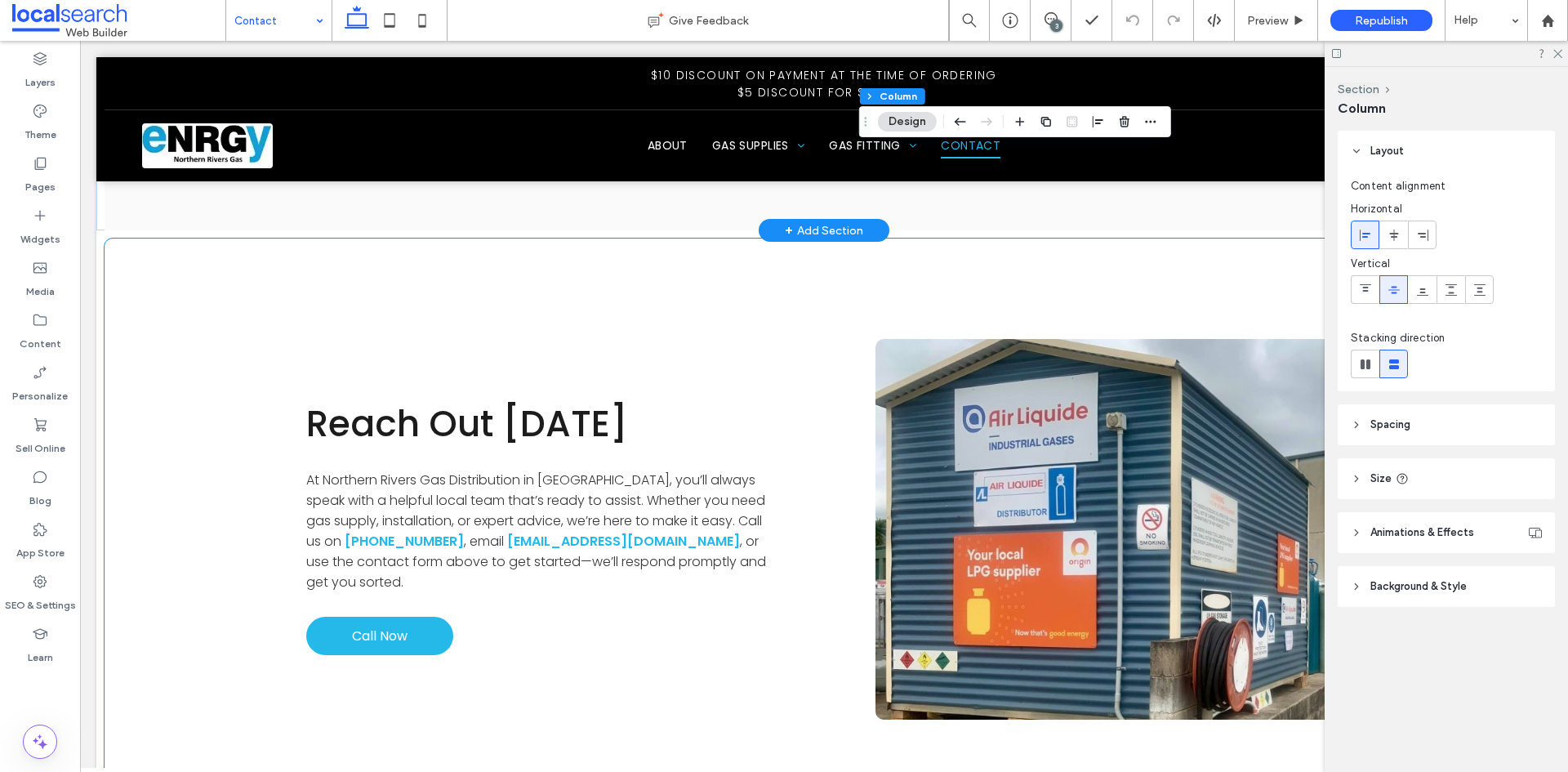
scroll to position [1505, 0]
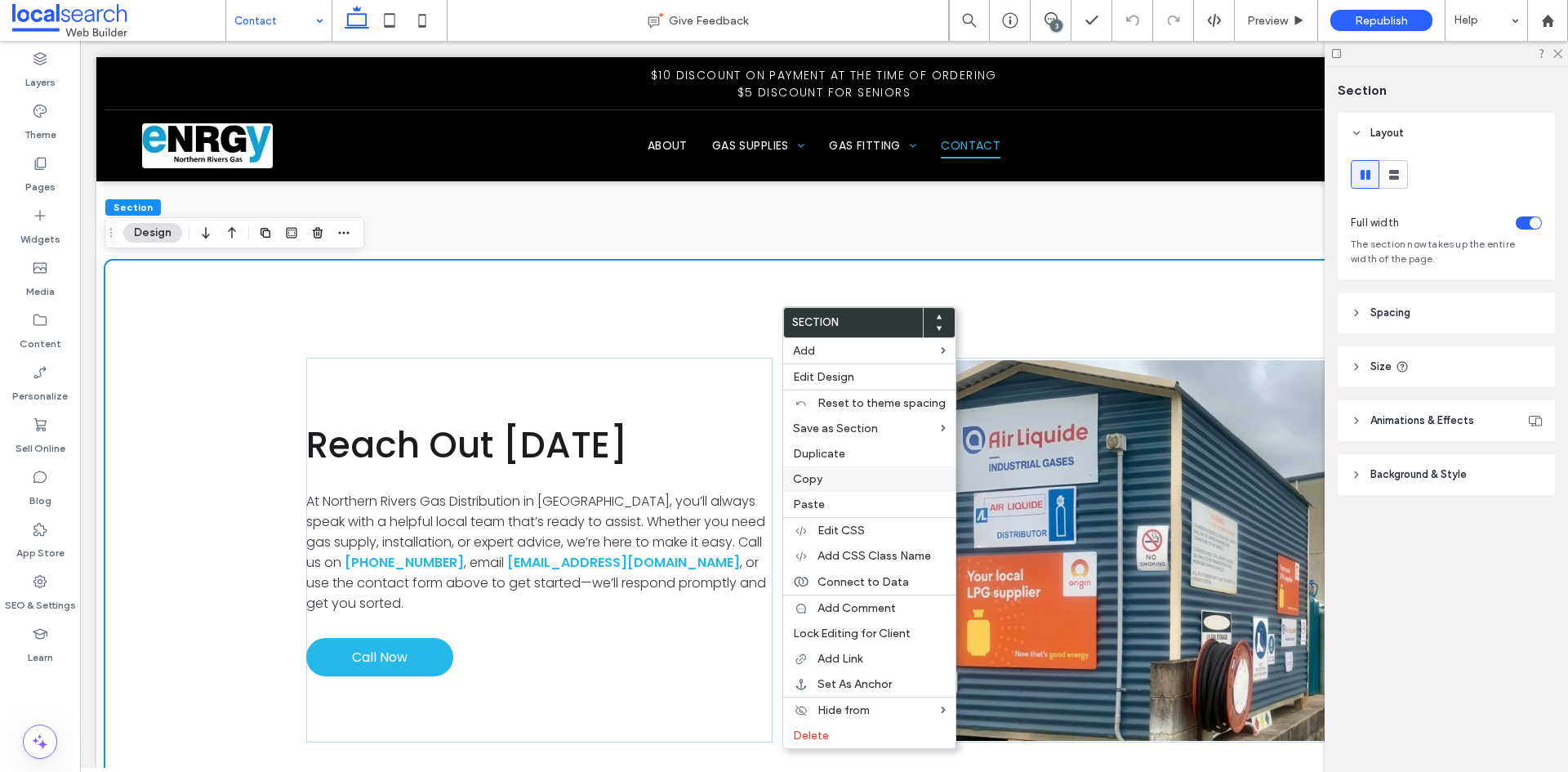
click at [823, 477] on label "Copy" at bounding box center [869, 478] width 152 height 14
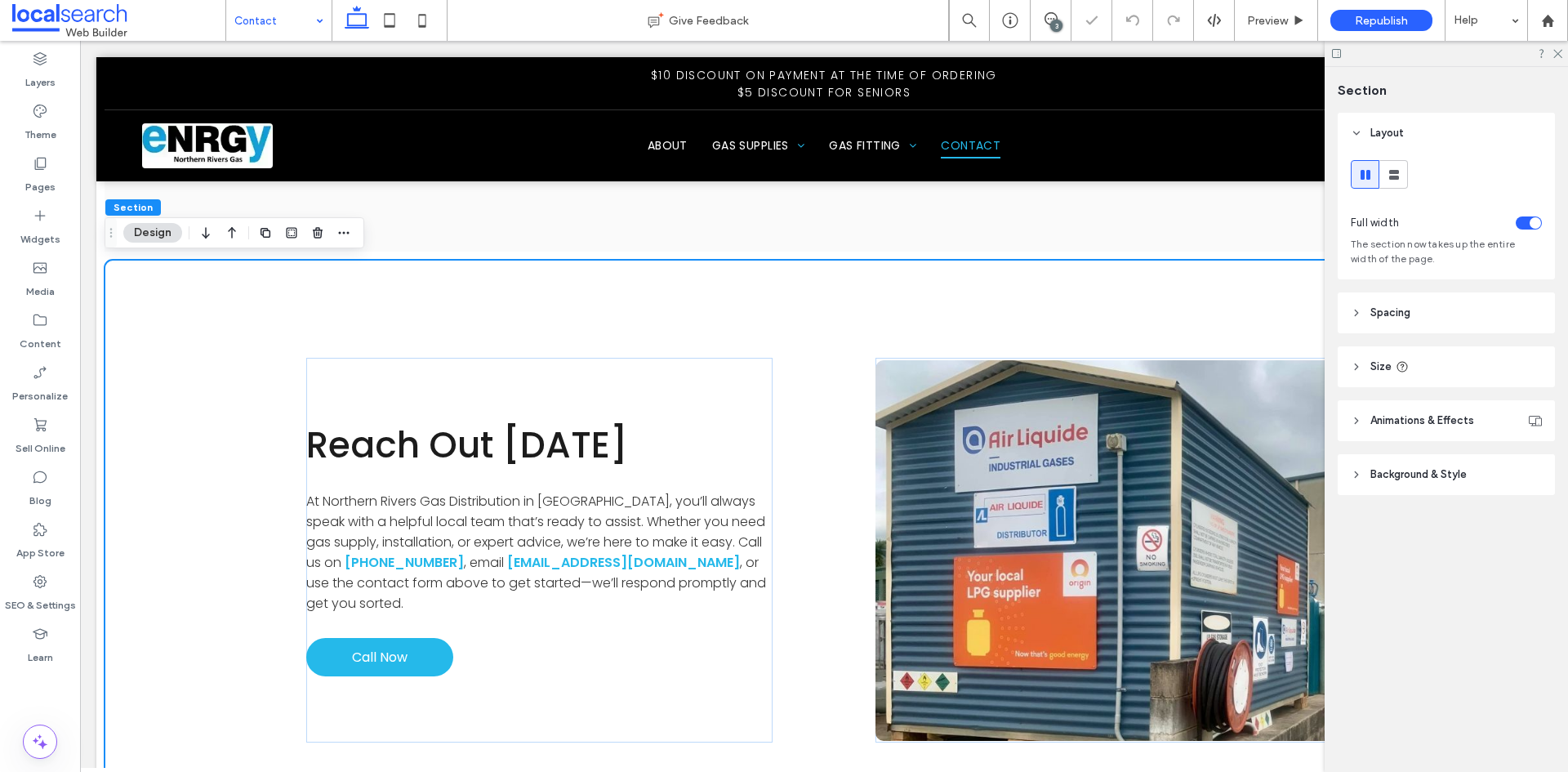
scroll to position [851, 0]
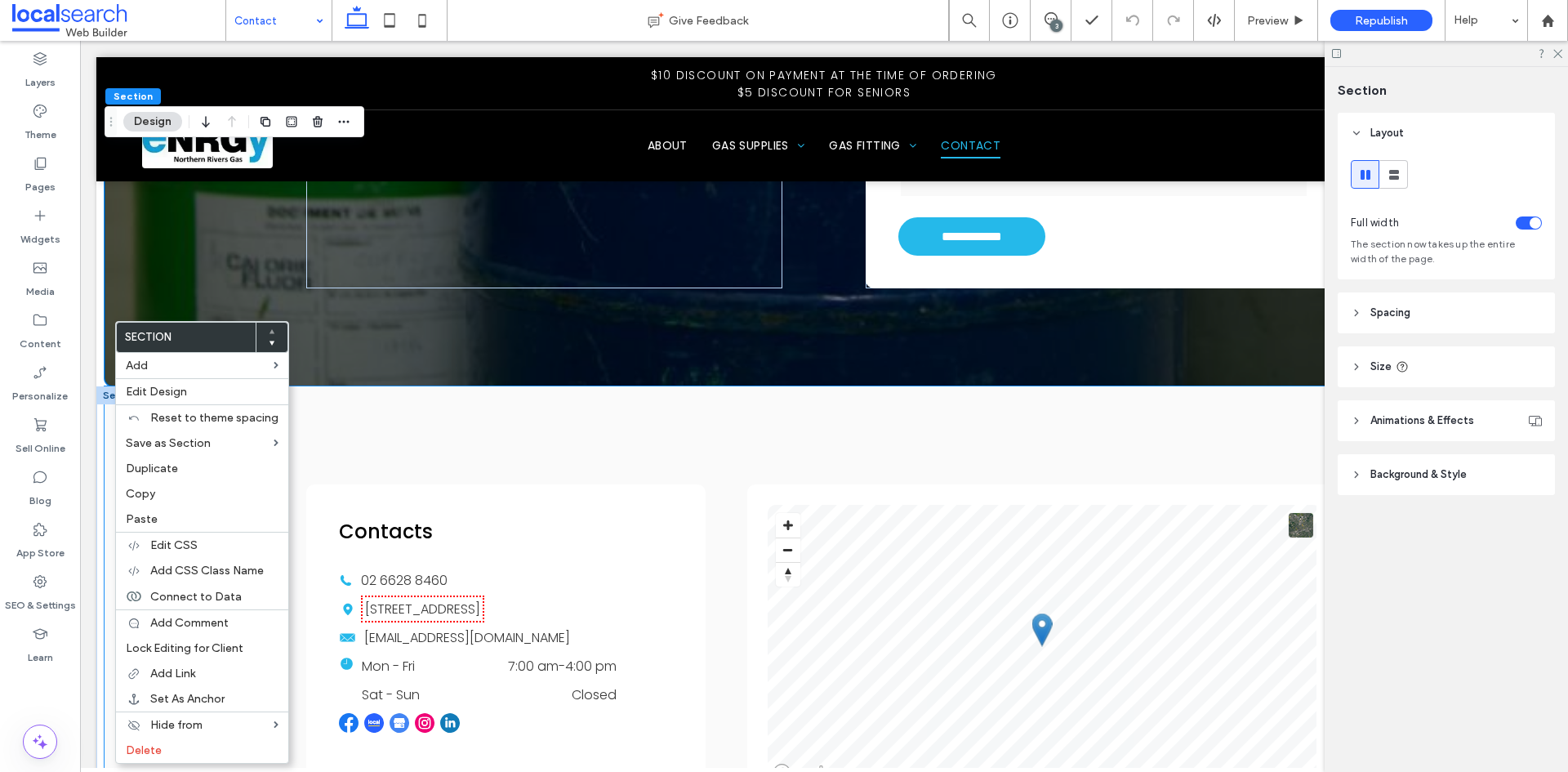
click at [370, 418] on div "Contacts Phone Icon 02 6628 8460 Location Icon 18 Russellton Dr, Alstonville NS…" at bounding box center [824, 645] width 1438 height 518
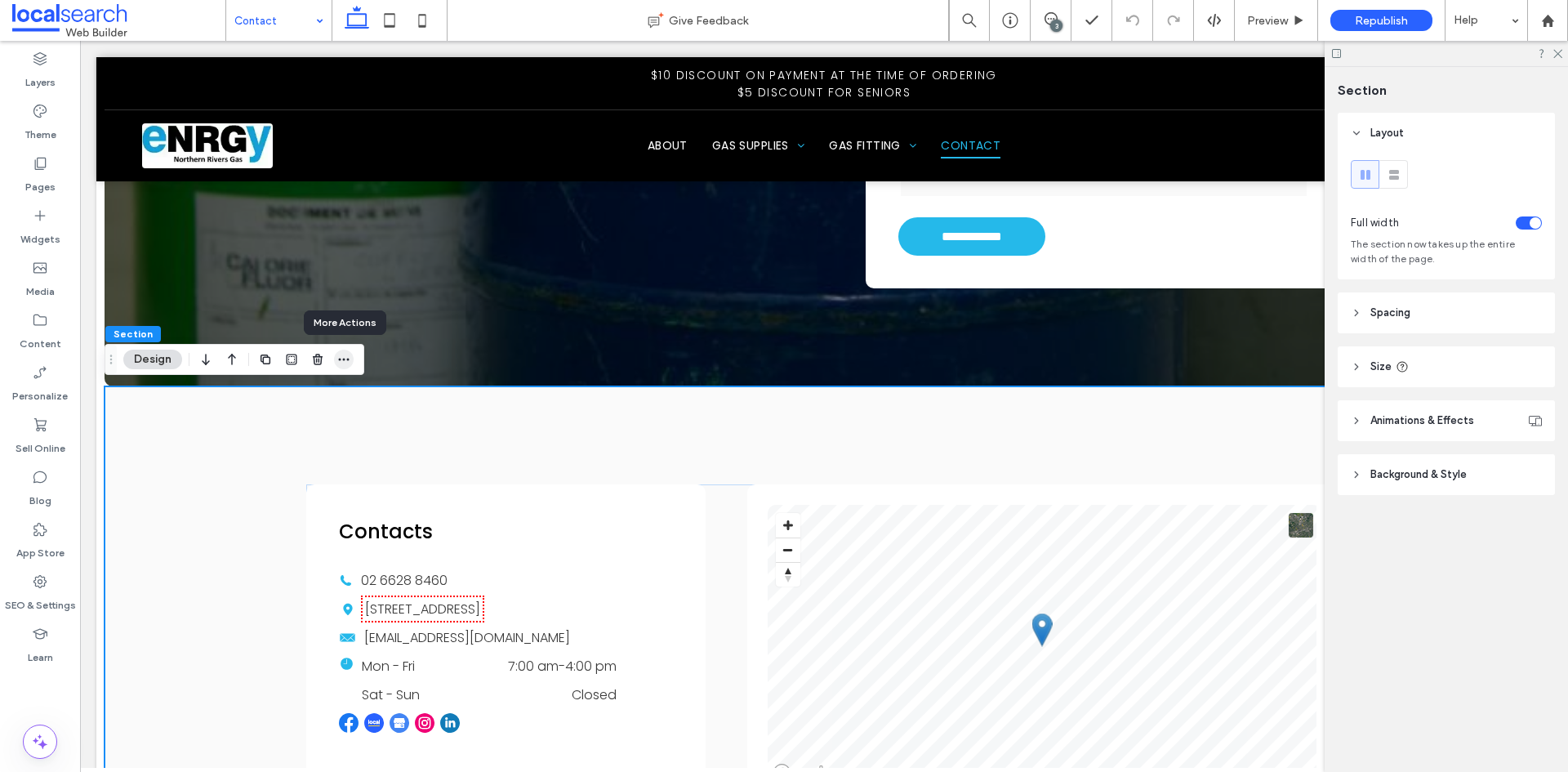
click at [336, 356] on span "button" at bounding box center [344, 359] width 20 height 20
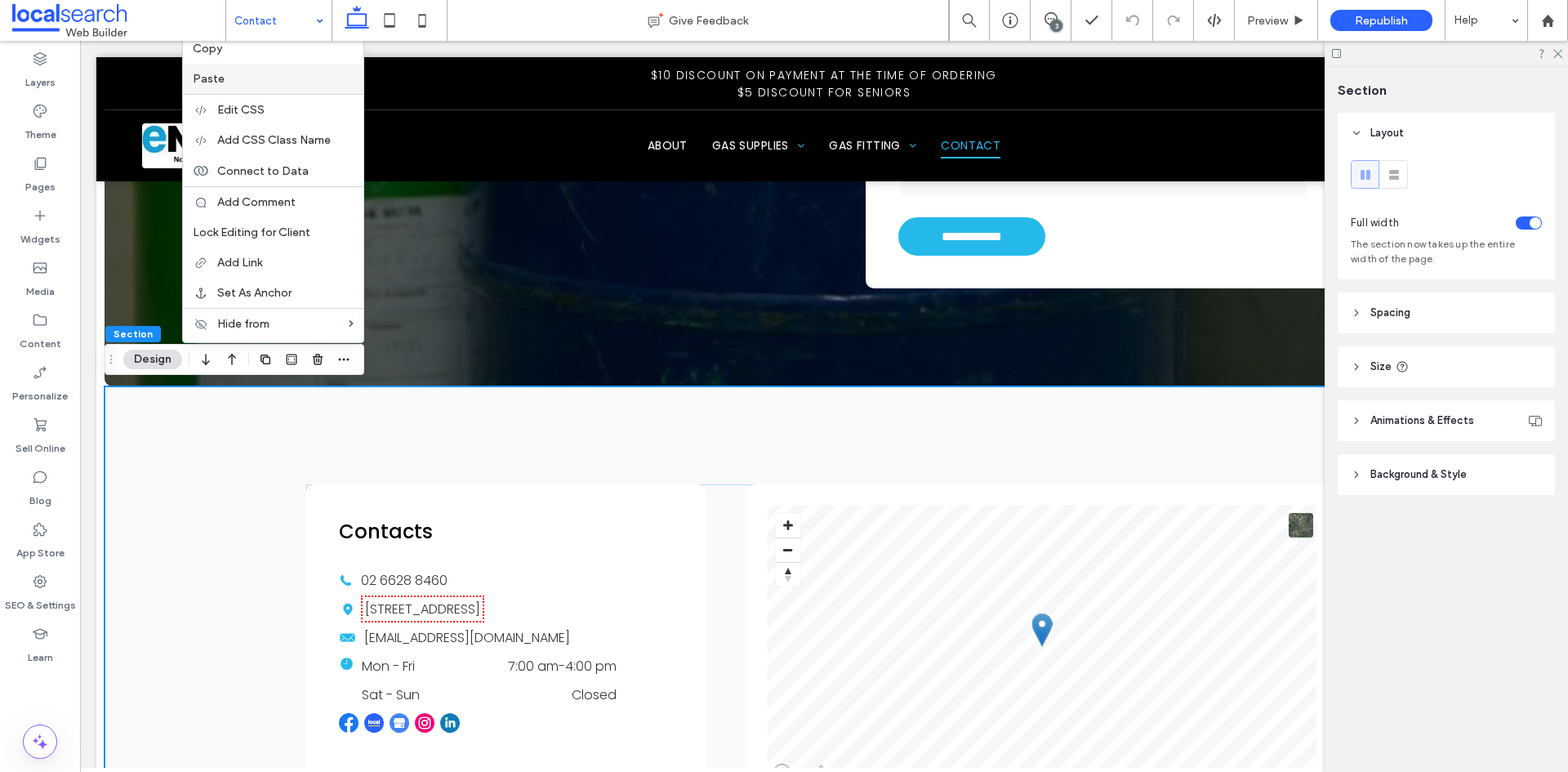
click at [233, 83] on label "Paste" at bounding box center [272, 78] width 161 height 14
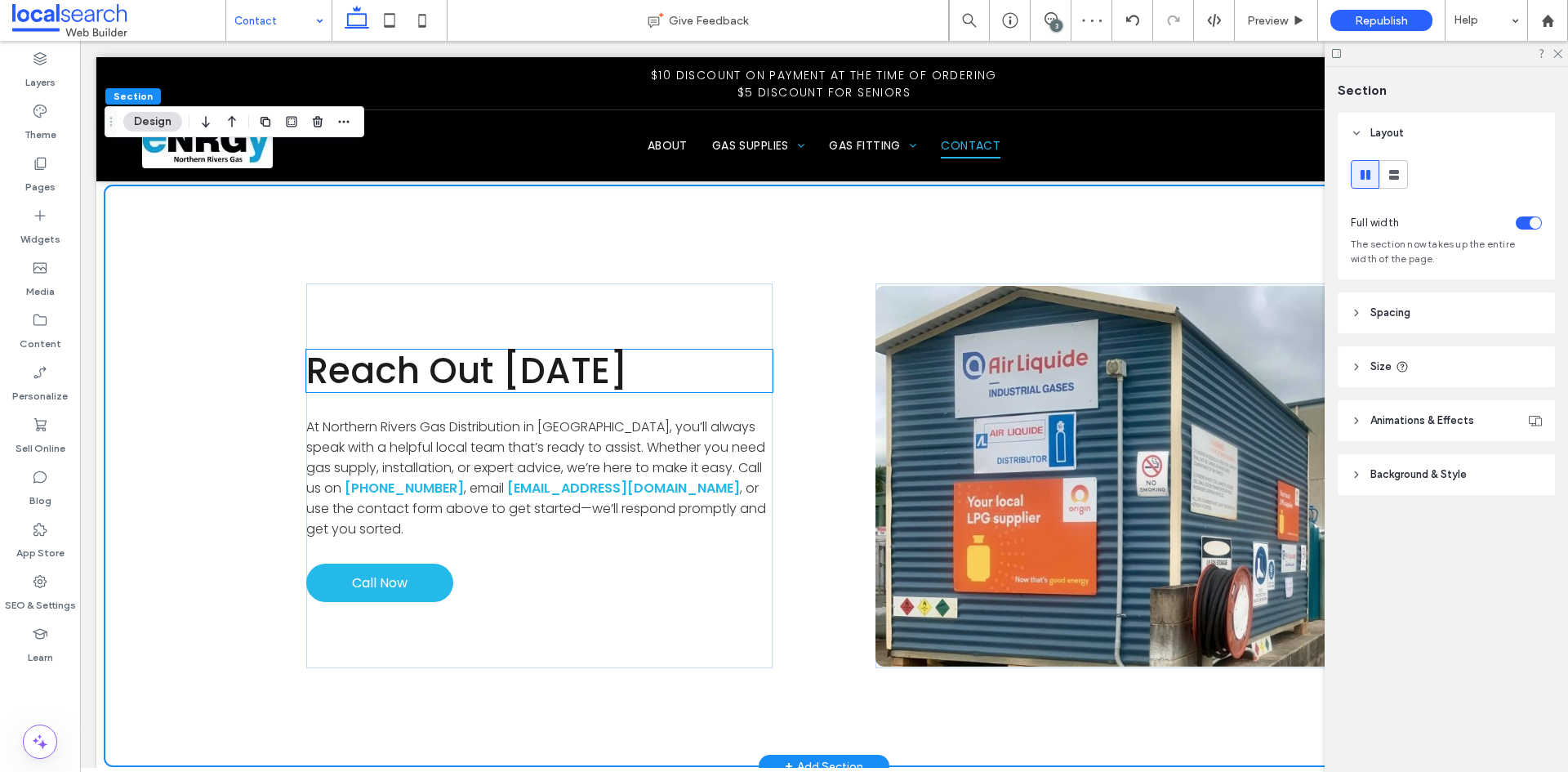
scroll to position [1493, 0]
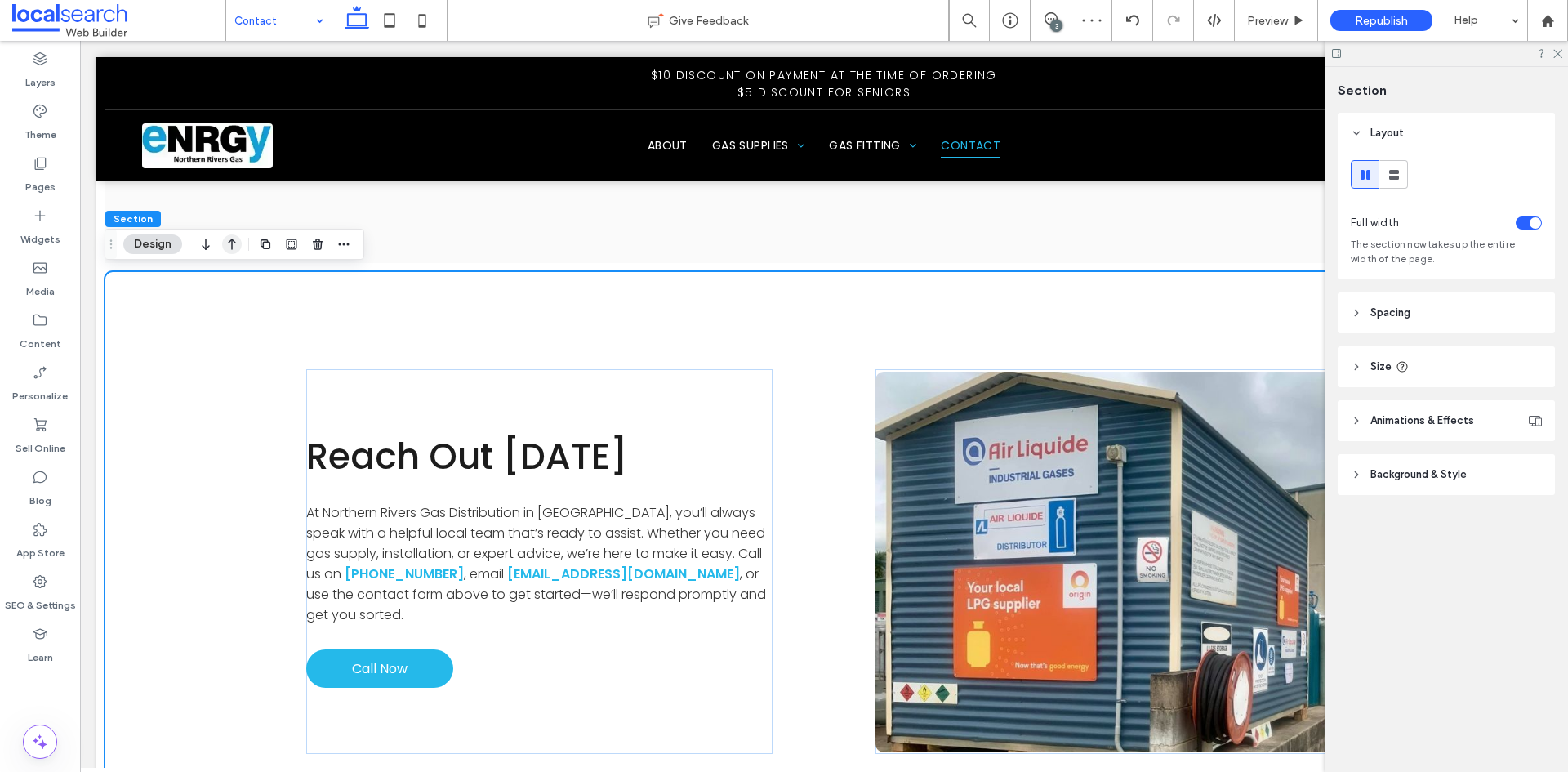
click at [231, 246] on icon "button" at bounding box center [231, 244] width 20 height 30
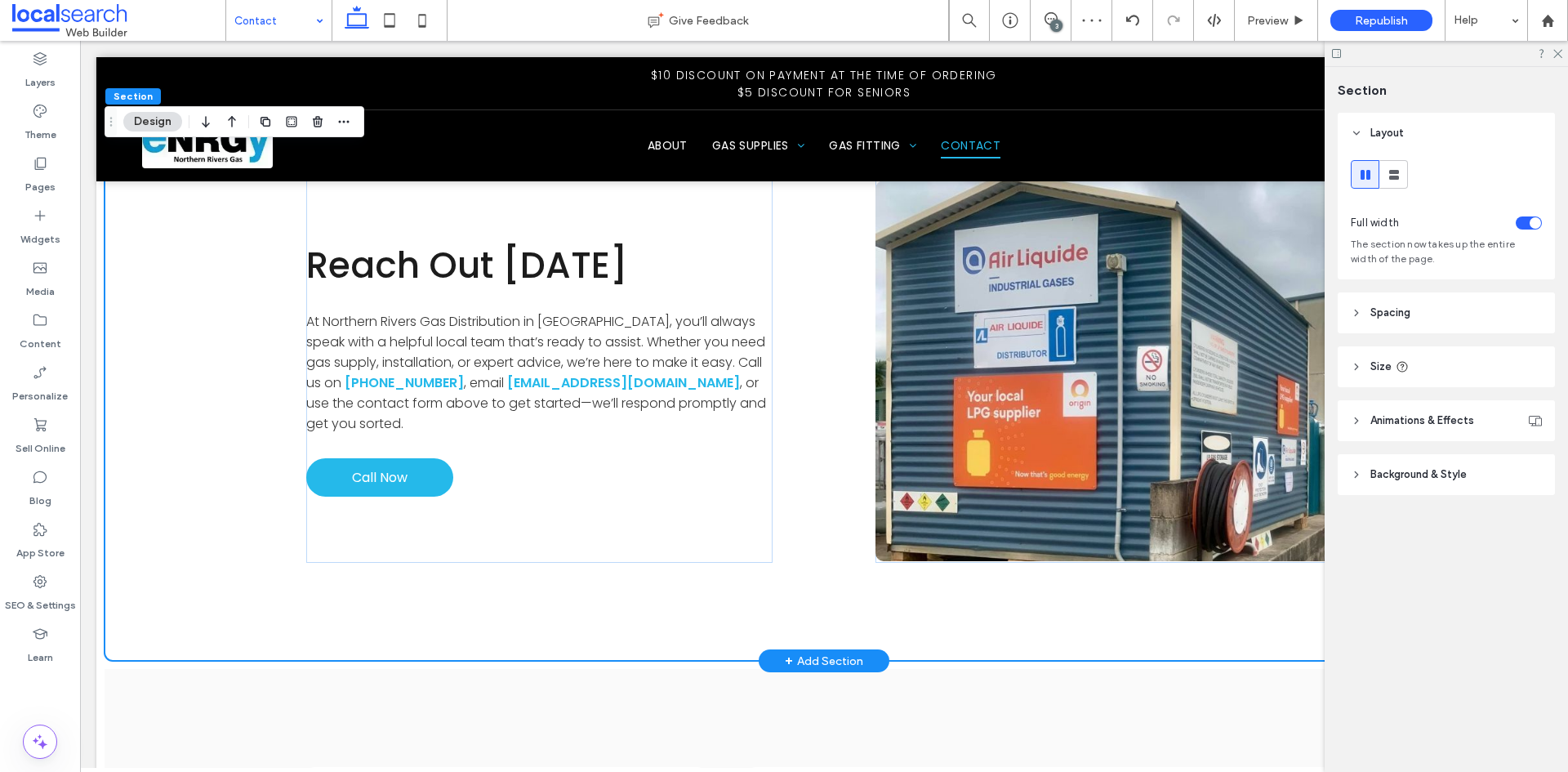
scroll to position [1138, 0]
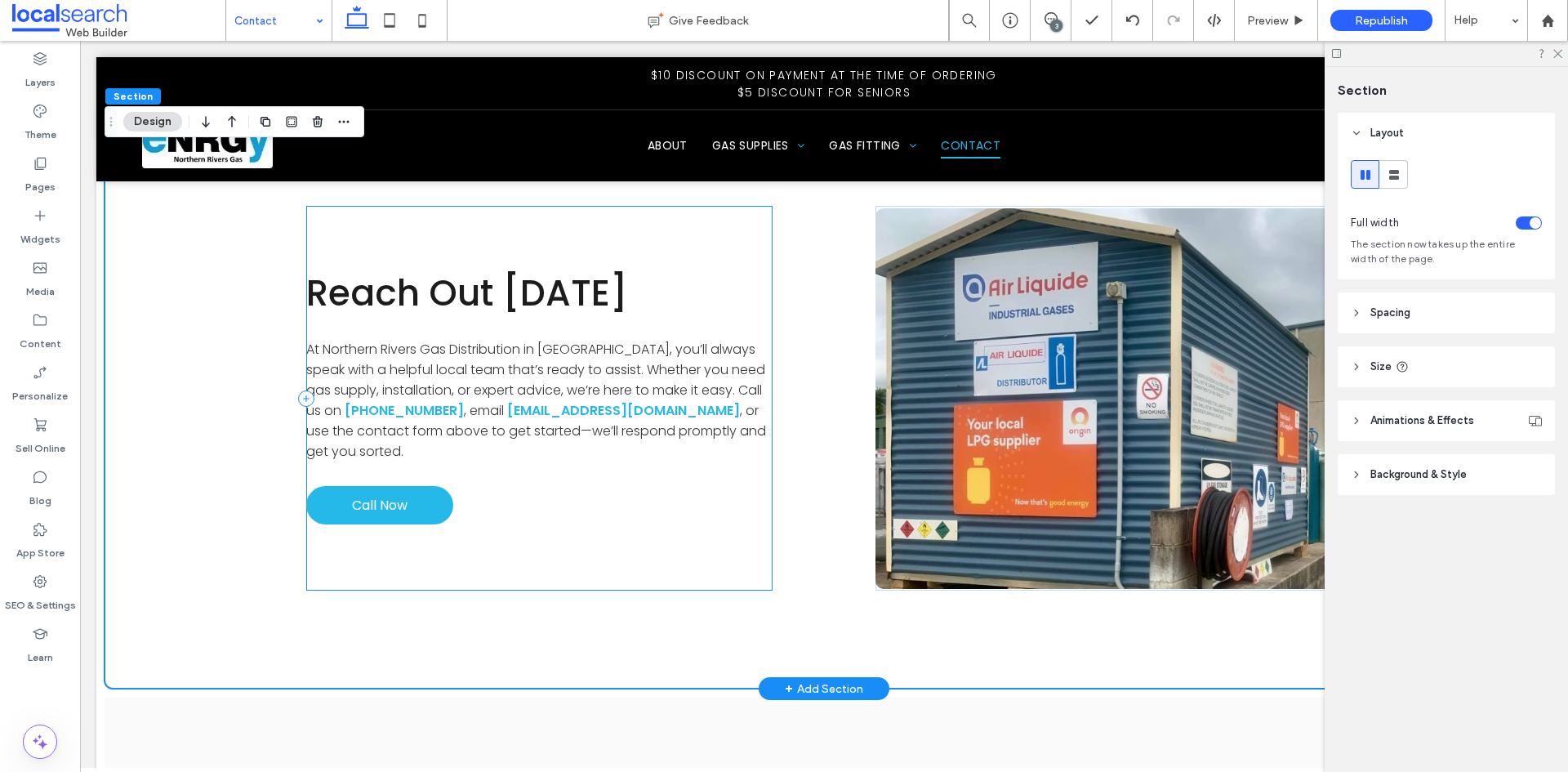
click at [689, 226] on div "Reach Out Today At Northern Rivers Gas Distribution in Alstonville, you’ll alwa…" at bounding box center [538, 398] width 466 height 385
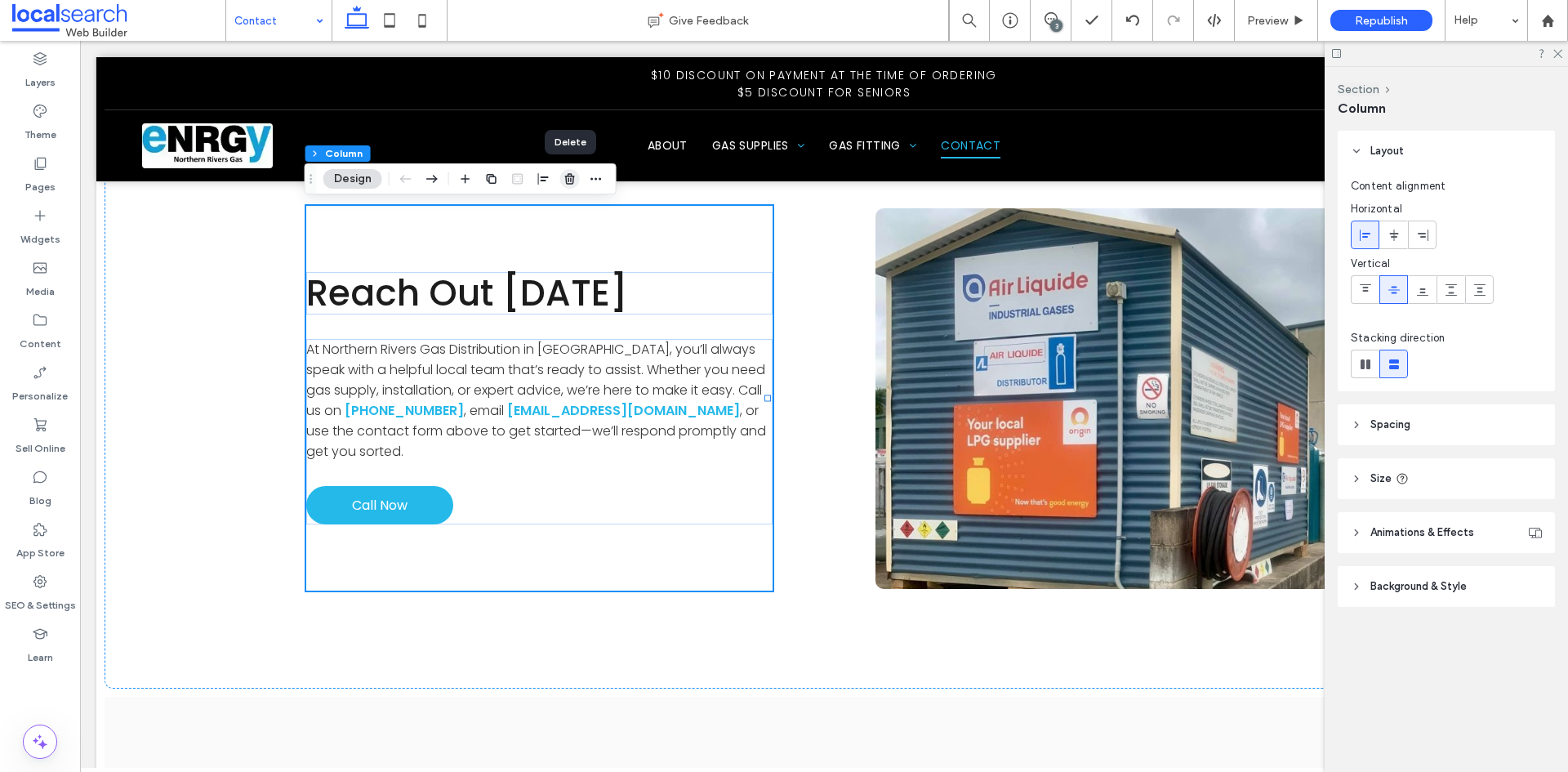
click at [568, 180] on icon "button" at bounding box center [570, 179] width 13 height 13
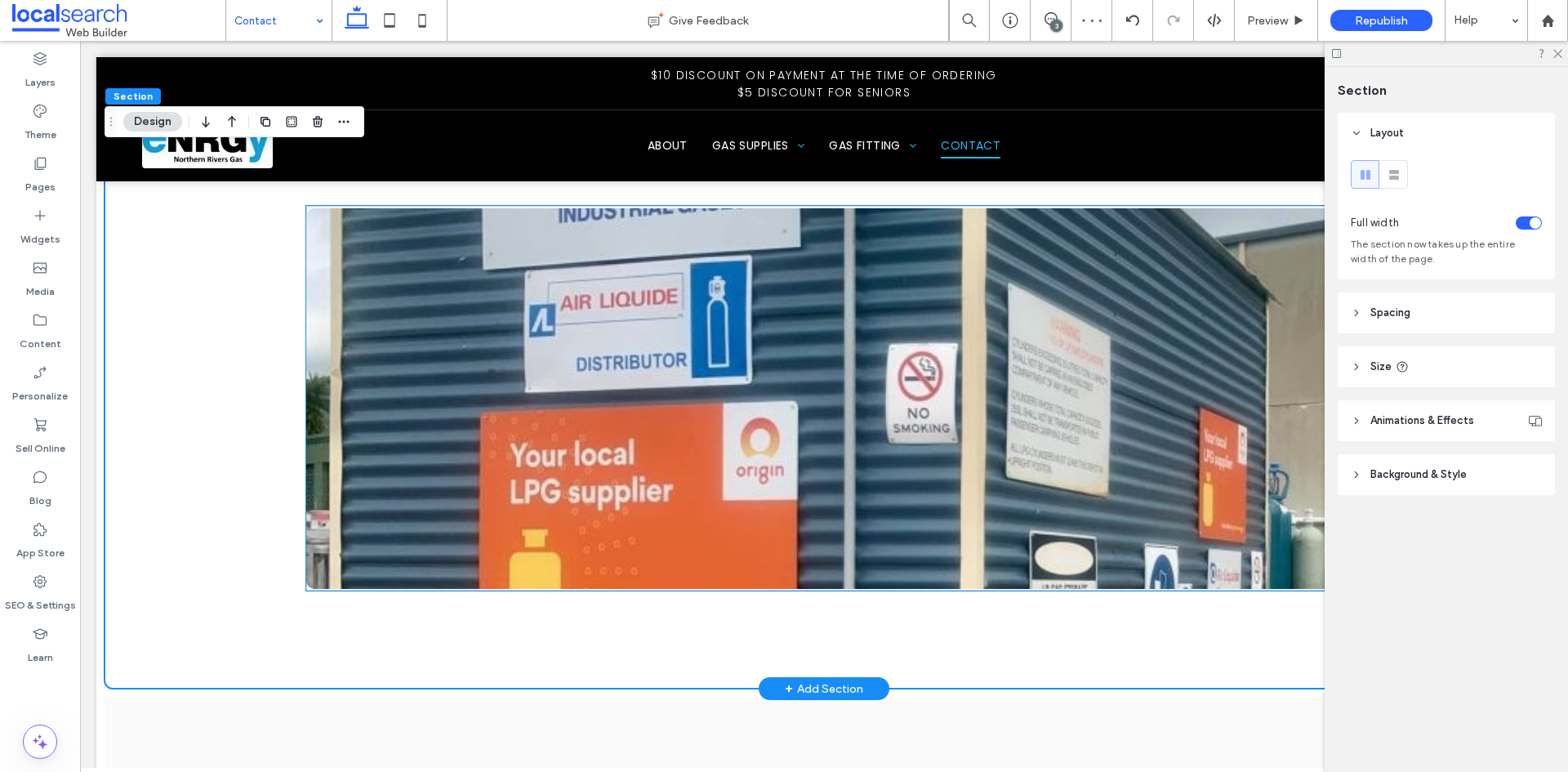
click at [382, 224] on link at bounding box center [824, 398] width 1036 height 380
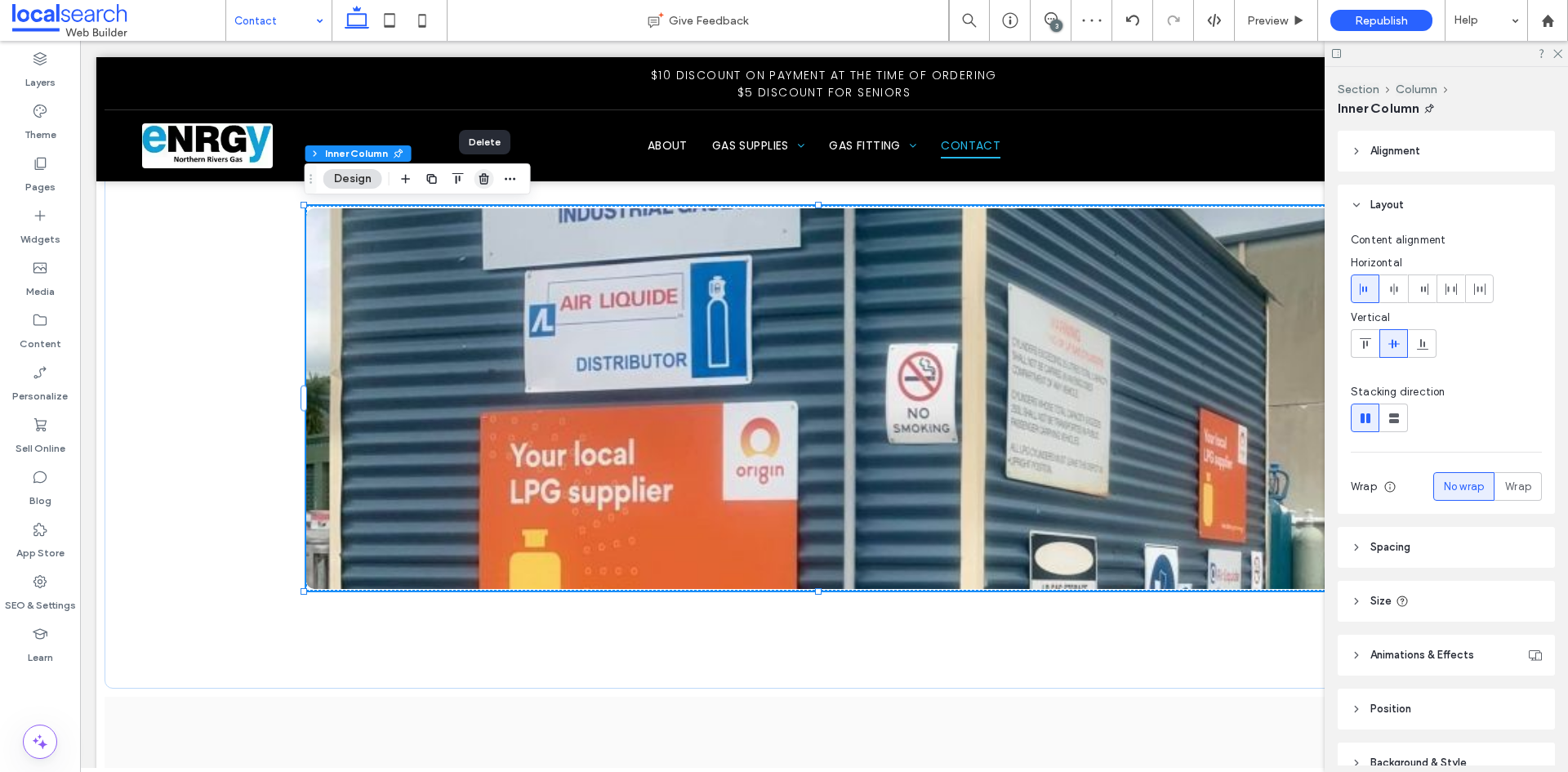
click at [481, 180] on use "button" at bounding box center [483, 178] width 10 height 10
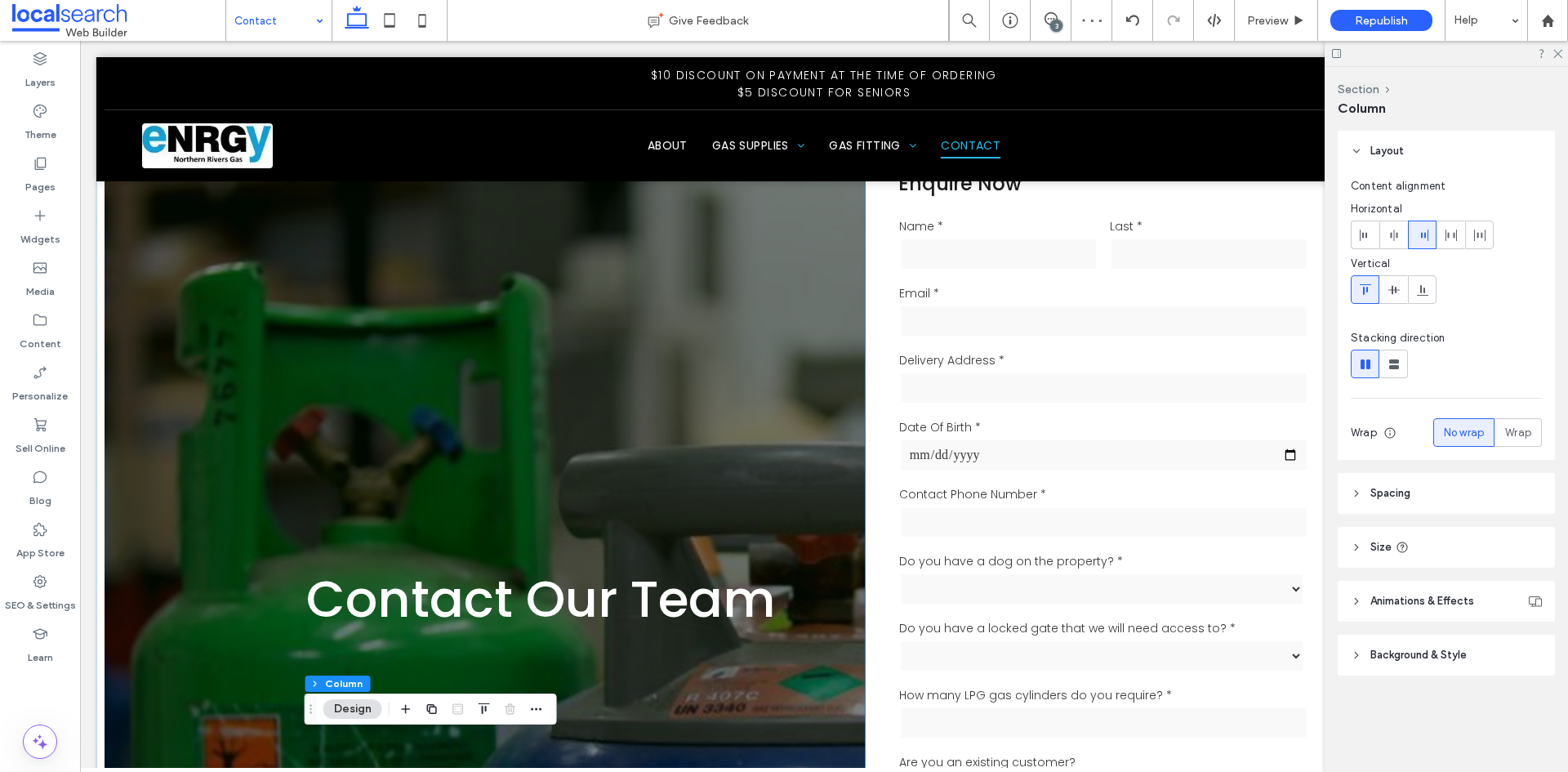
scroll to position [0, 0]
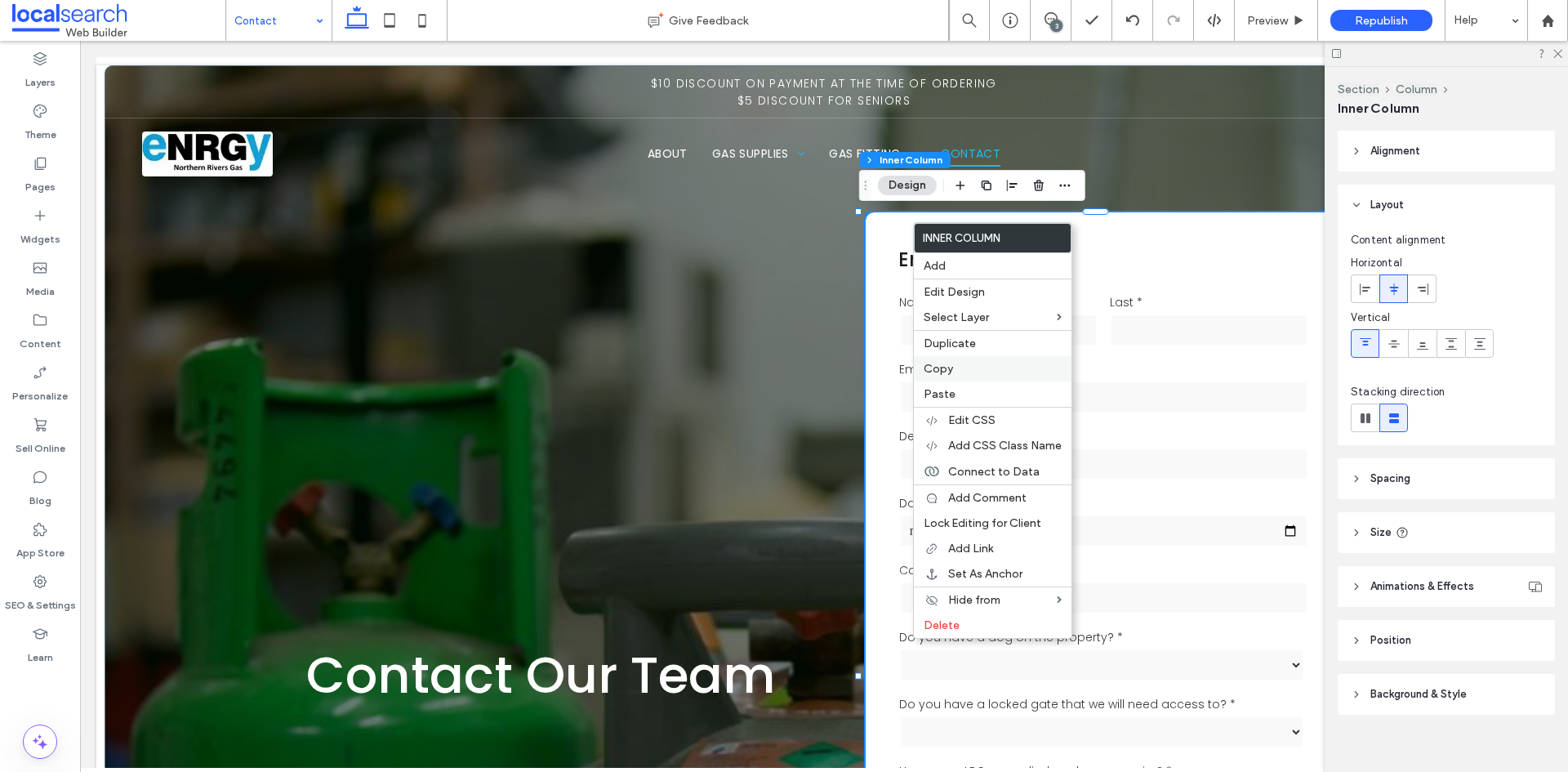
click at [955, 370] on label "Copy" at bounding box center [992, 369] width 138 height 14
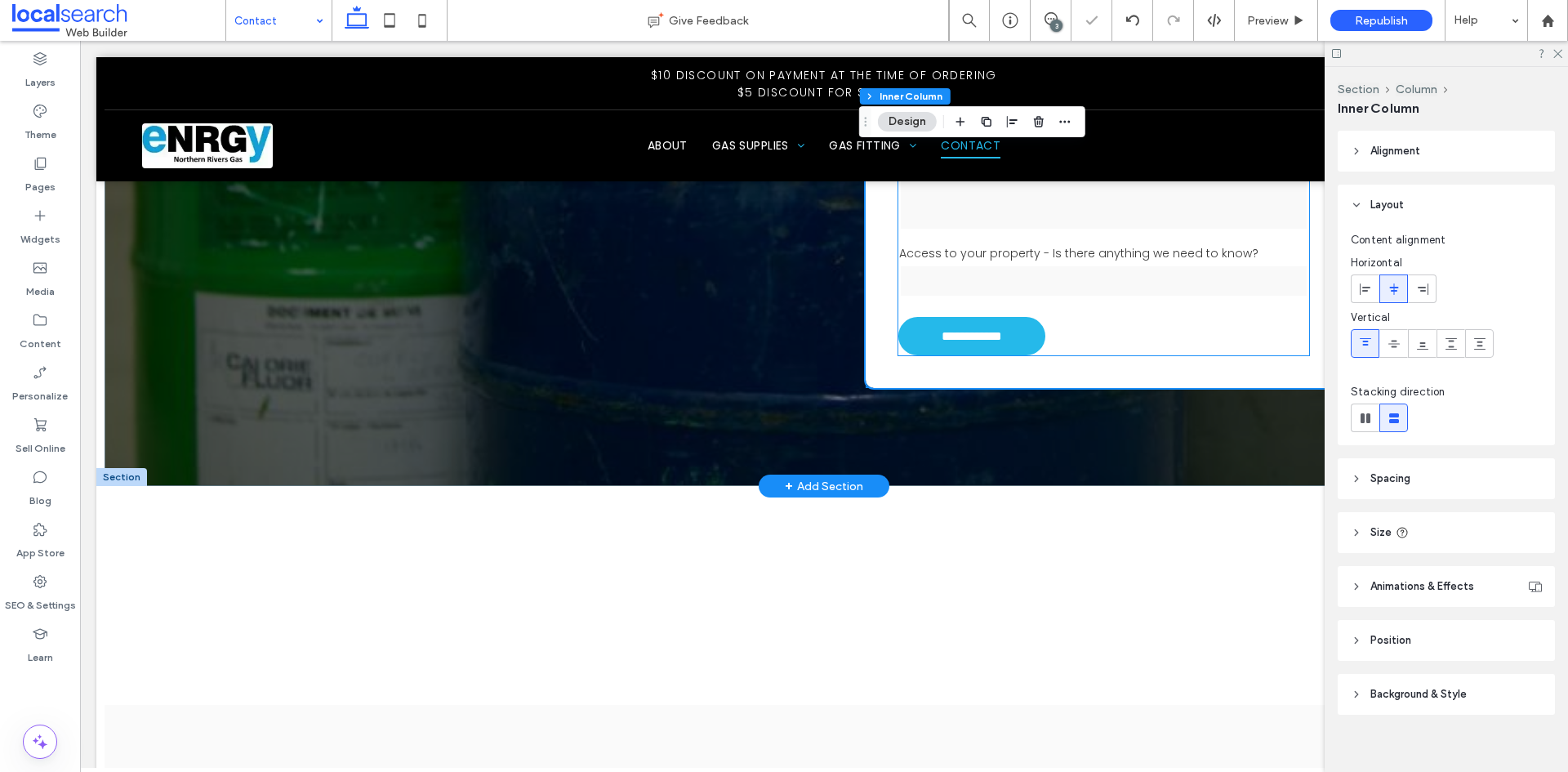
scroll to position [981, 0]
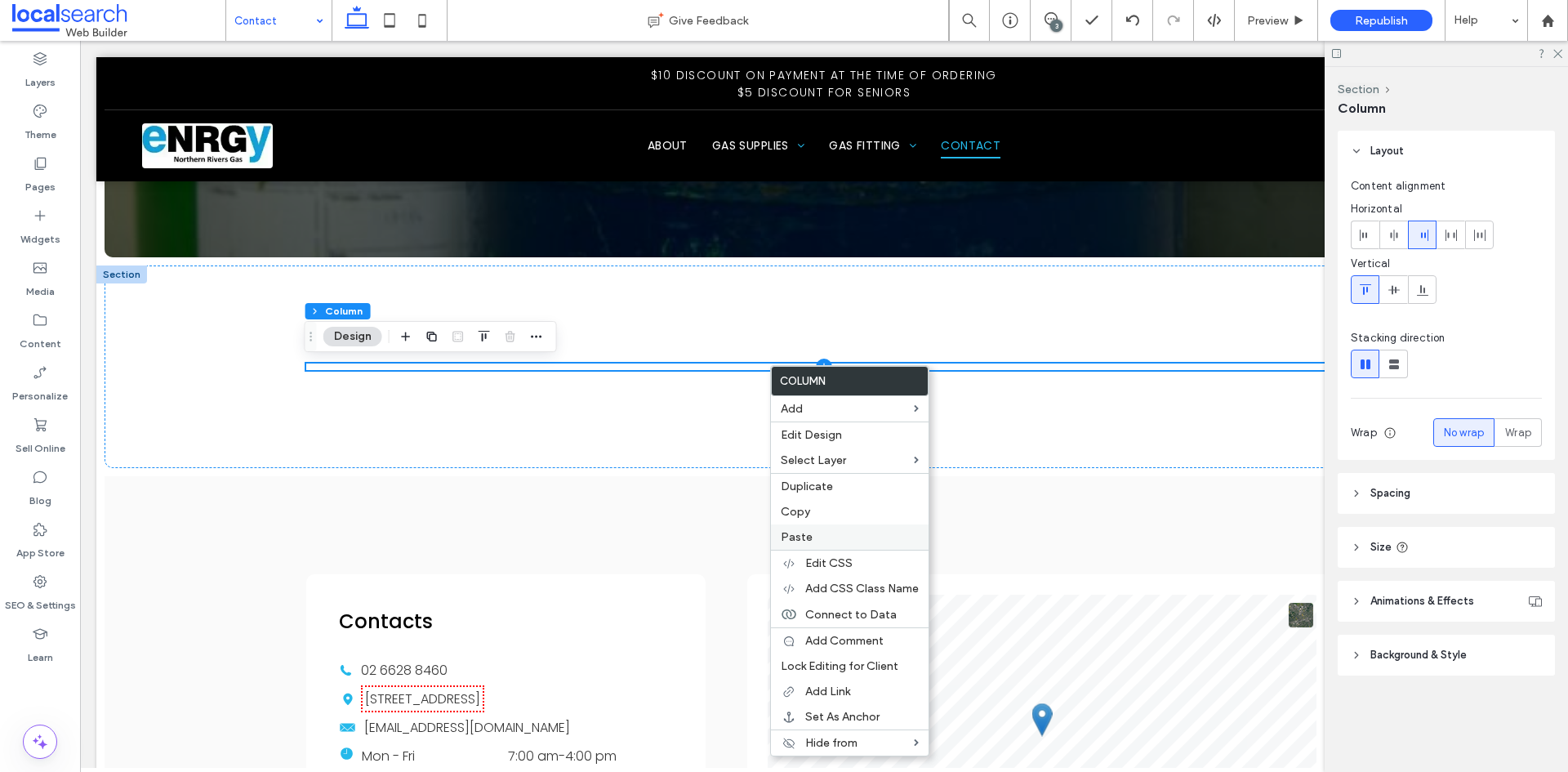
click at [822, 538] on label "Paste" at bounding box center [849, 537] width 138 height 14
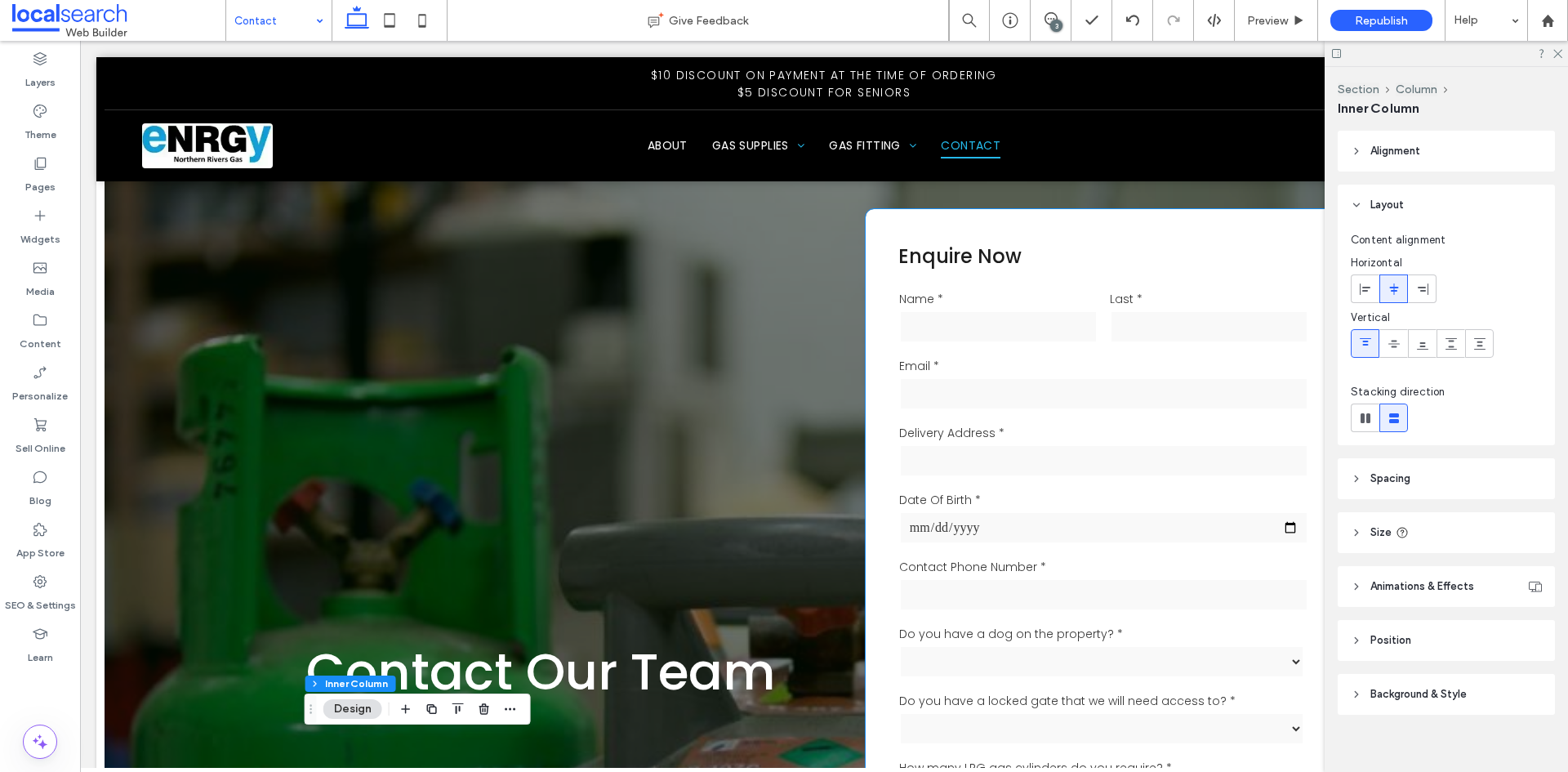
scroll to position [0, 0]
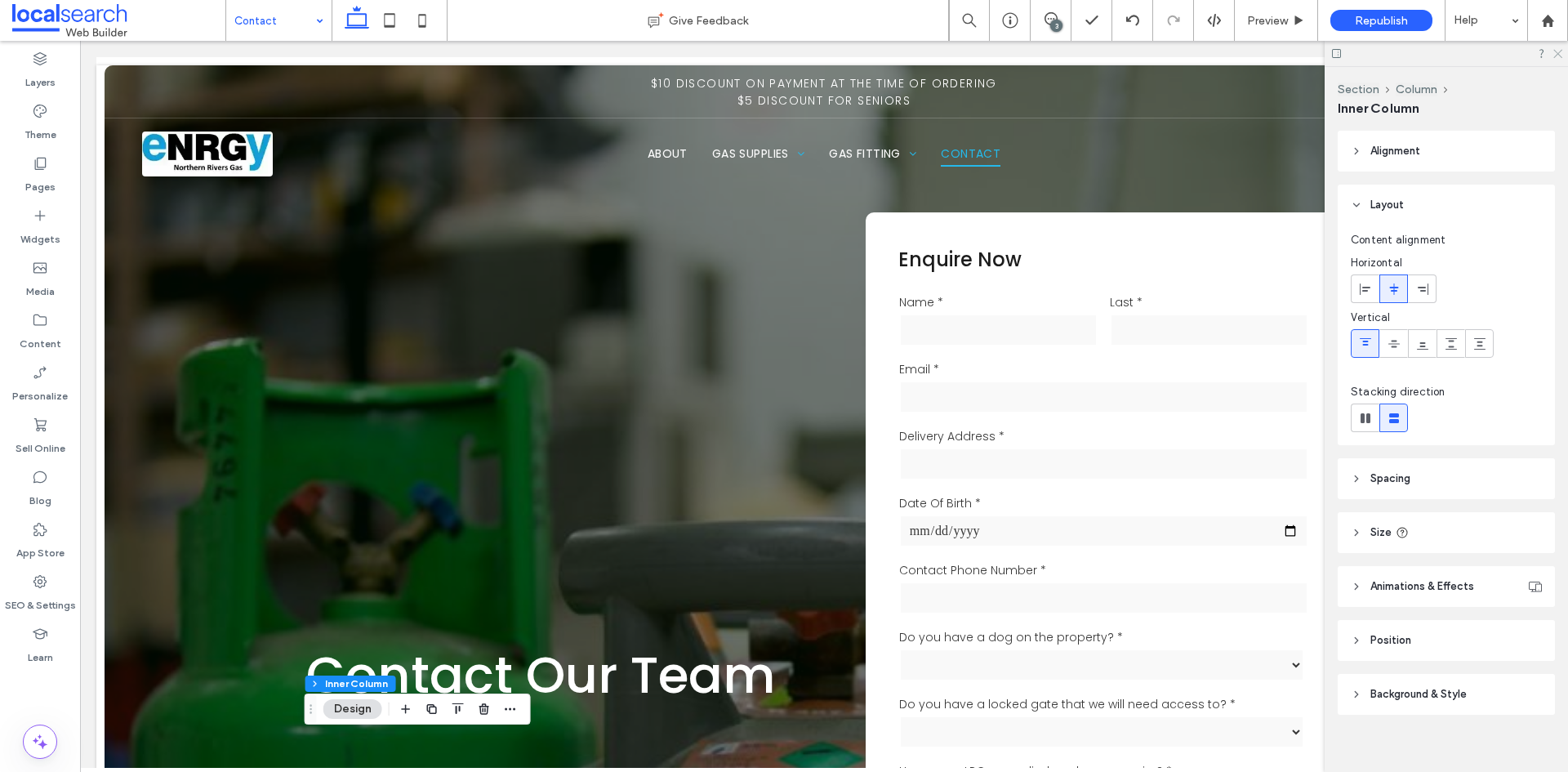
click at [1561, 53] on icon at bounding box center [1557, 52] width 10 height 10
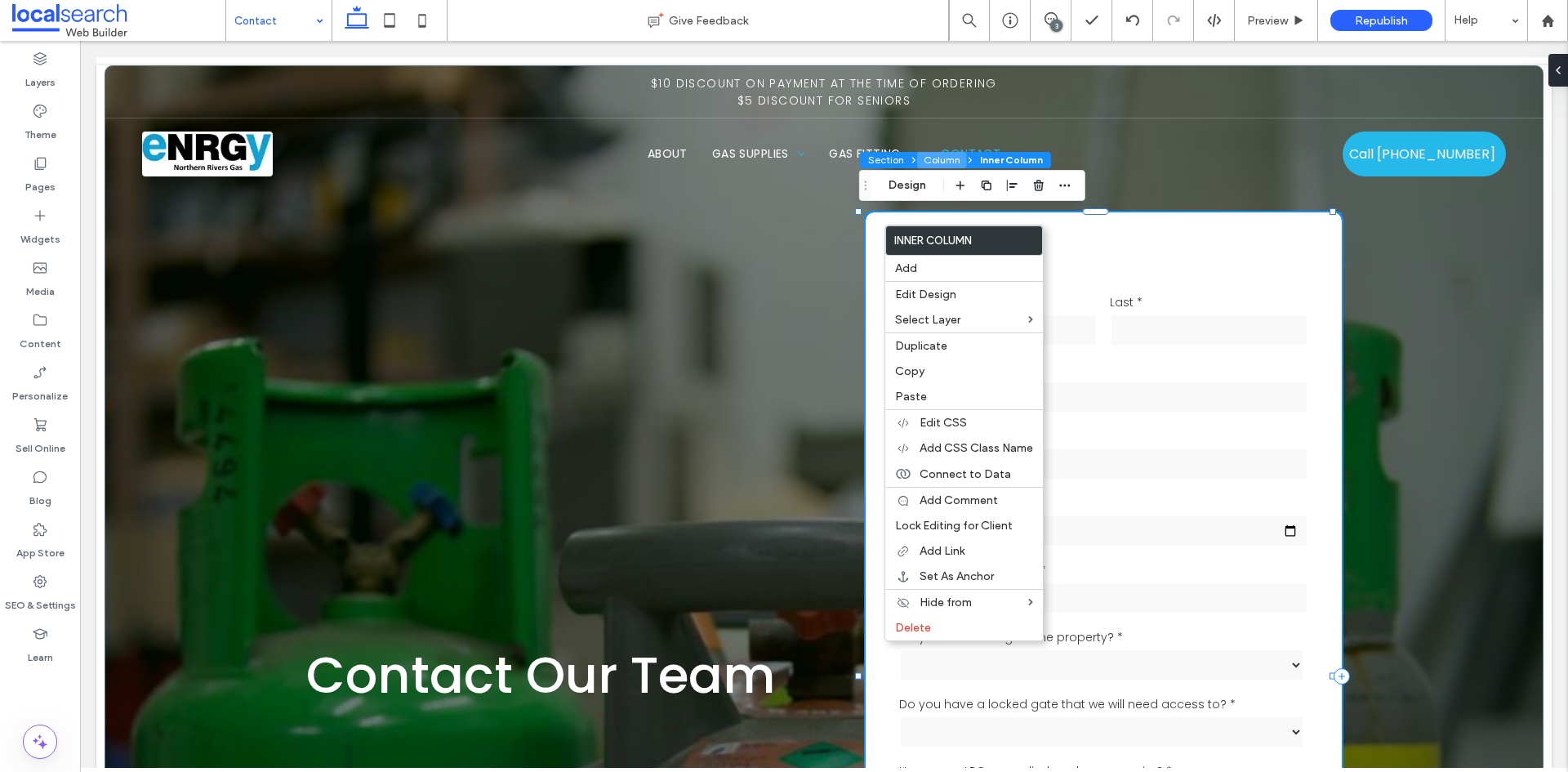
click at [932, 154] on button "Column" at bounding box center [942, 159] width 50 height 16
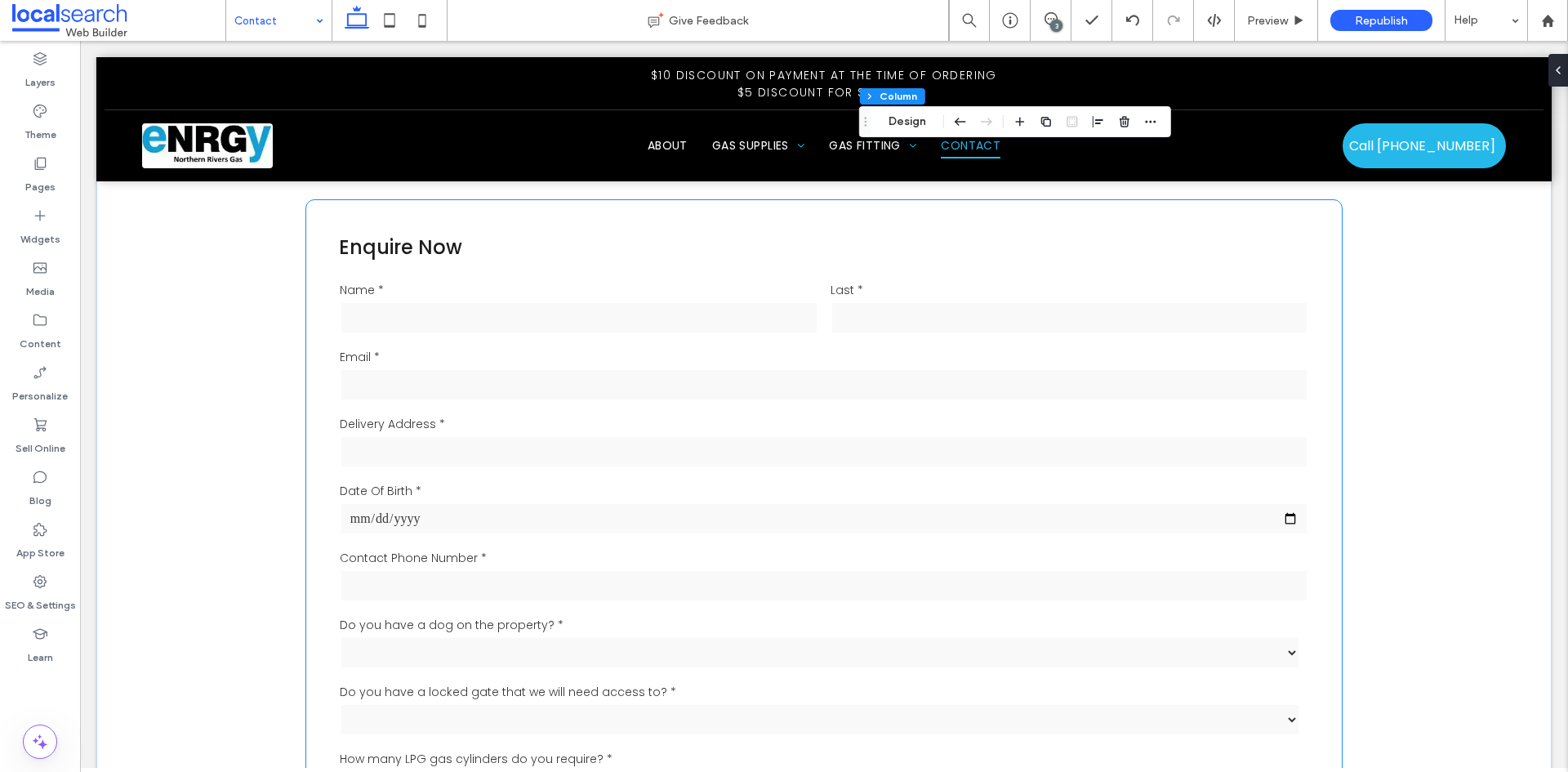
scroll to position [1062, 0]
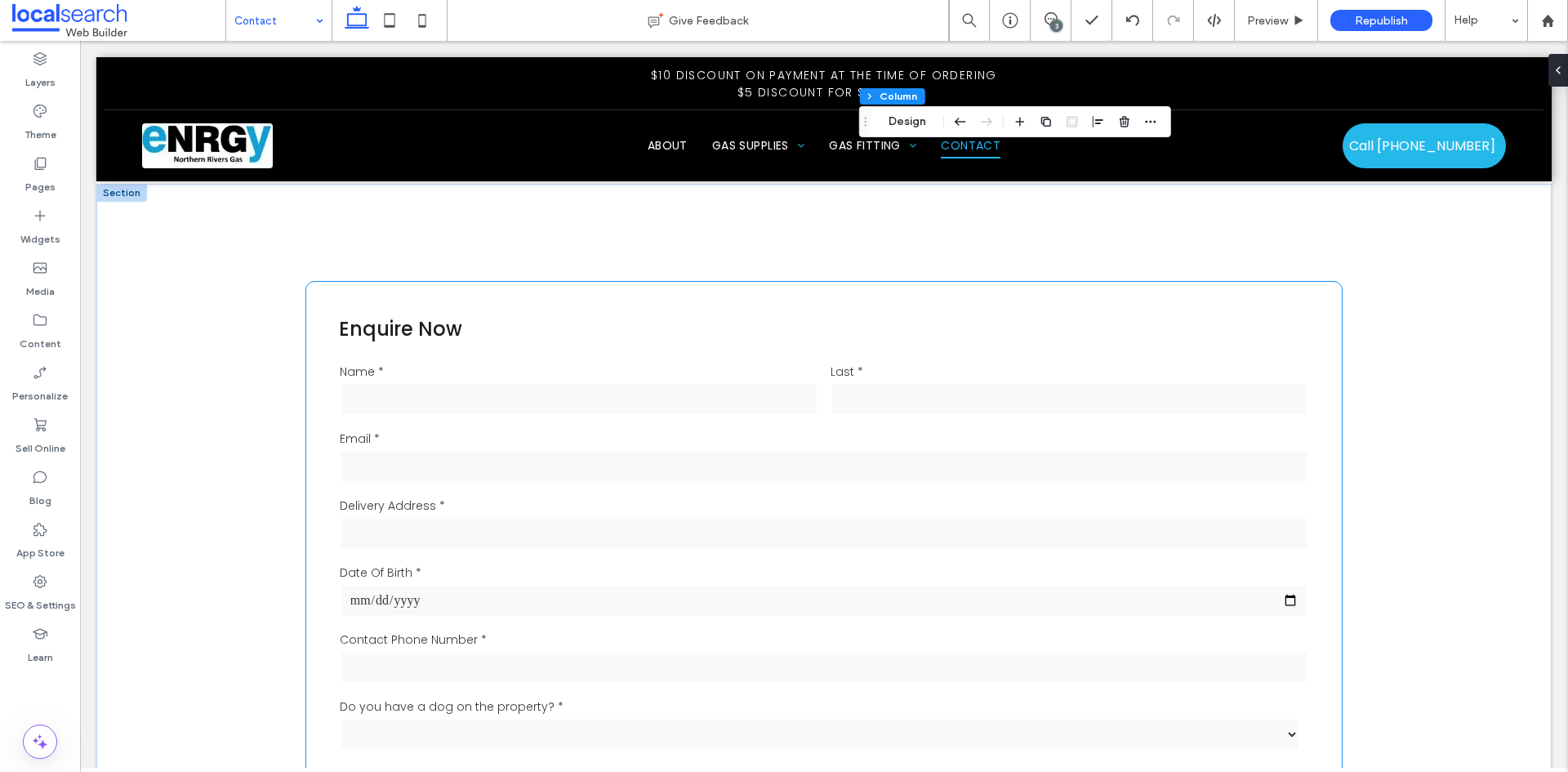
click at [578, 363] on div "Name *" at bounding box center [578, 391] width 491 height 67
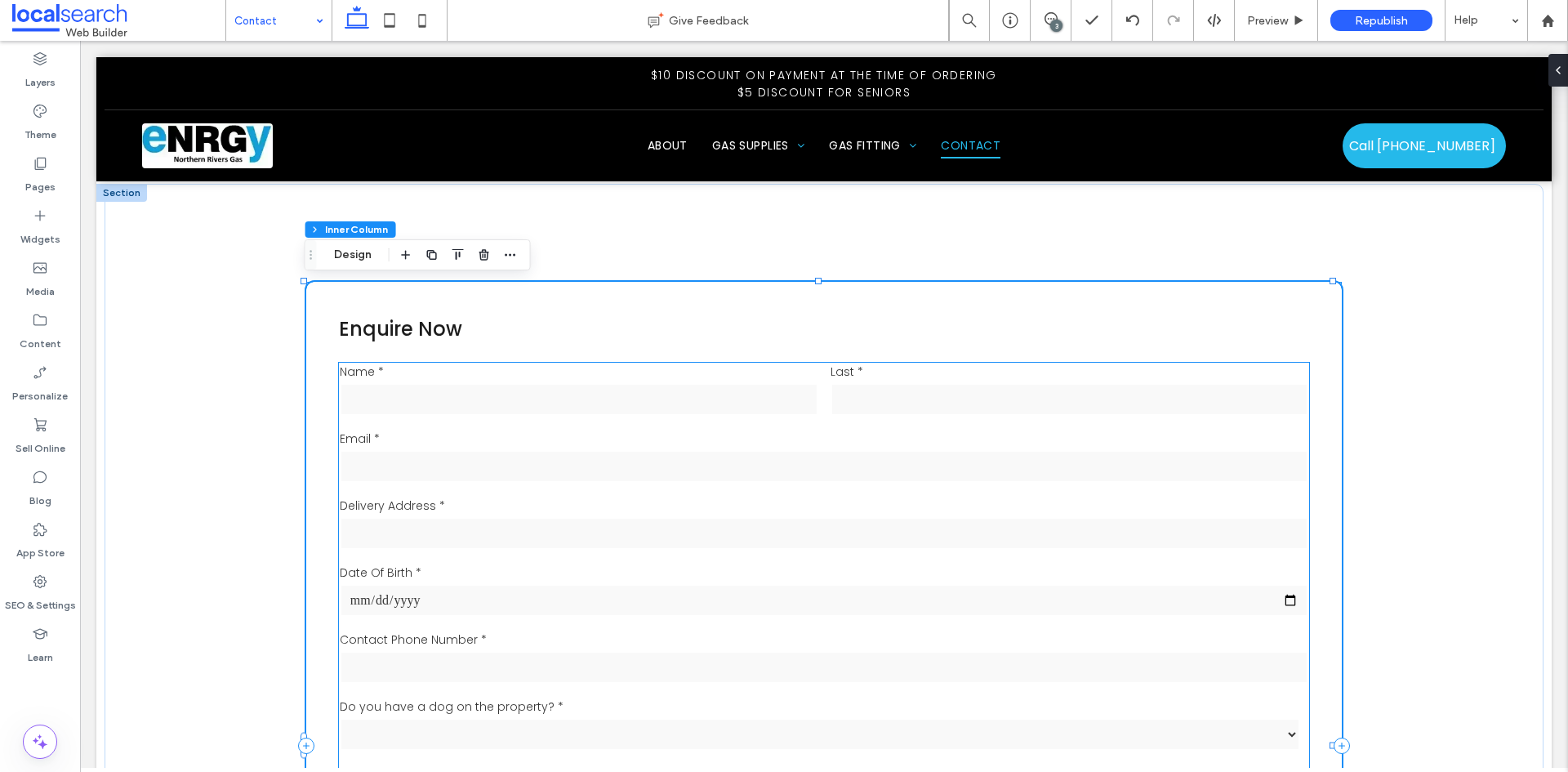
click at [573, 375] on label "Name *" at bounding box center [579, 372] width 478 height 17
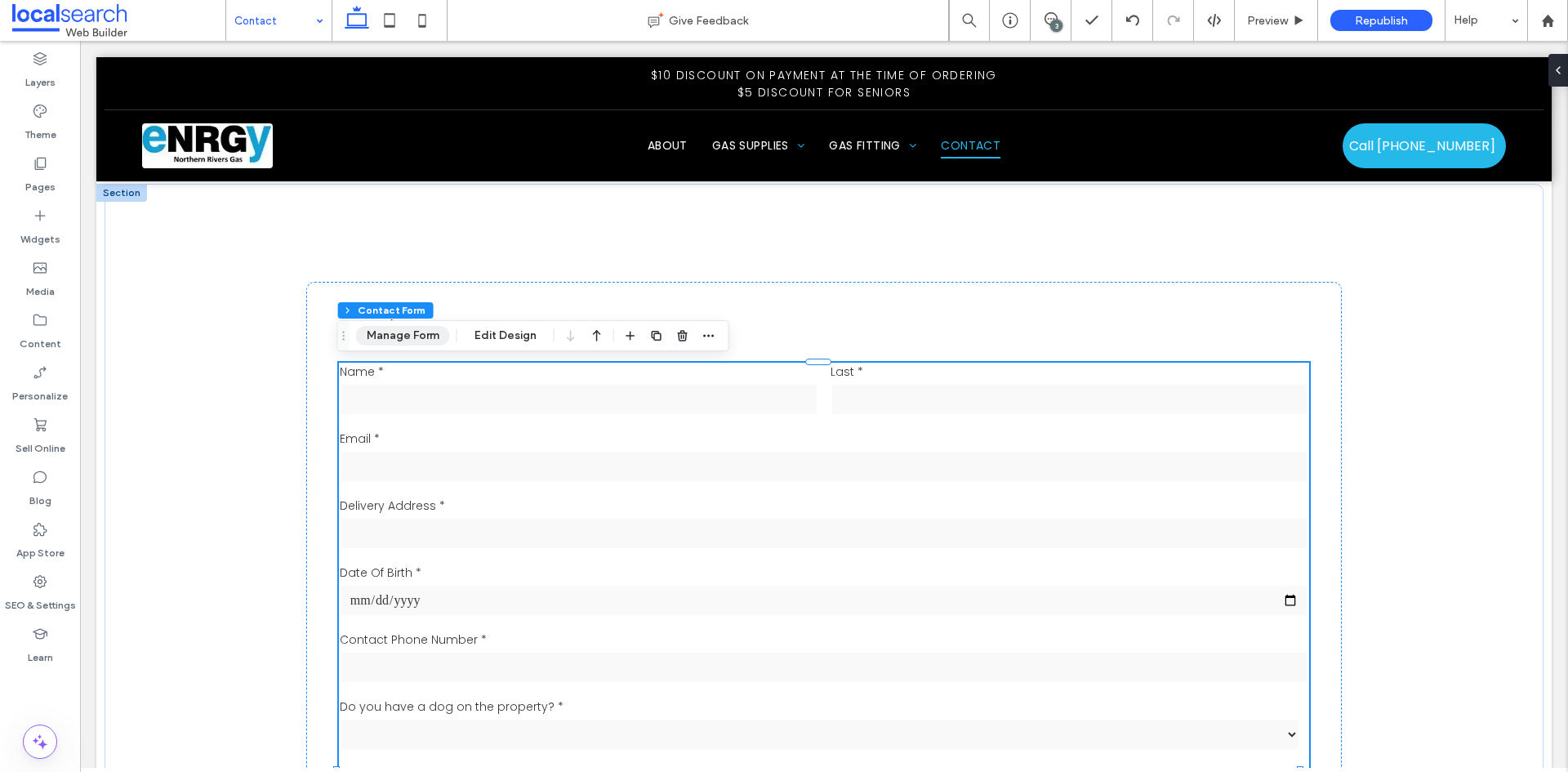
click at [418, 332] on button "Manage Form" at bounding box center [403, 335] width 94 height 20
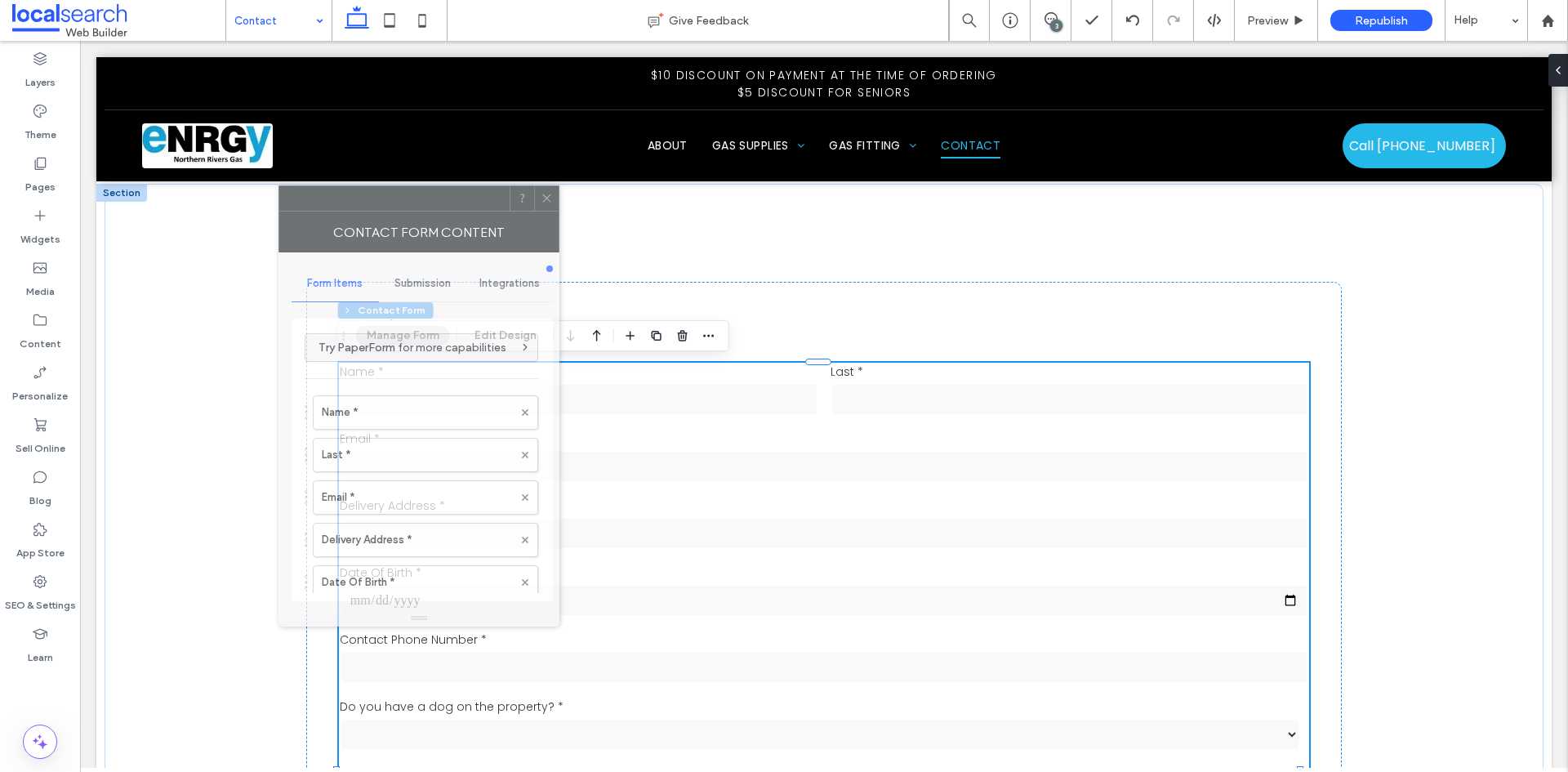
drag, startPoint x: 1462, startPoint y: 183, endPoint x: 472, endPoint y: 203, distance: 990.2
click at [472, 203] on div at bounding box center [394, 198] width 231 height 25
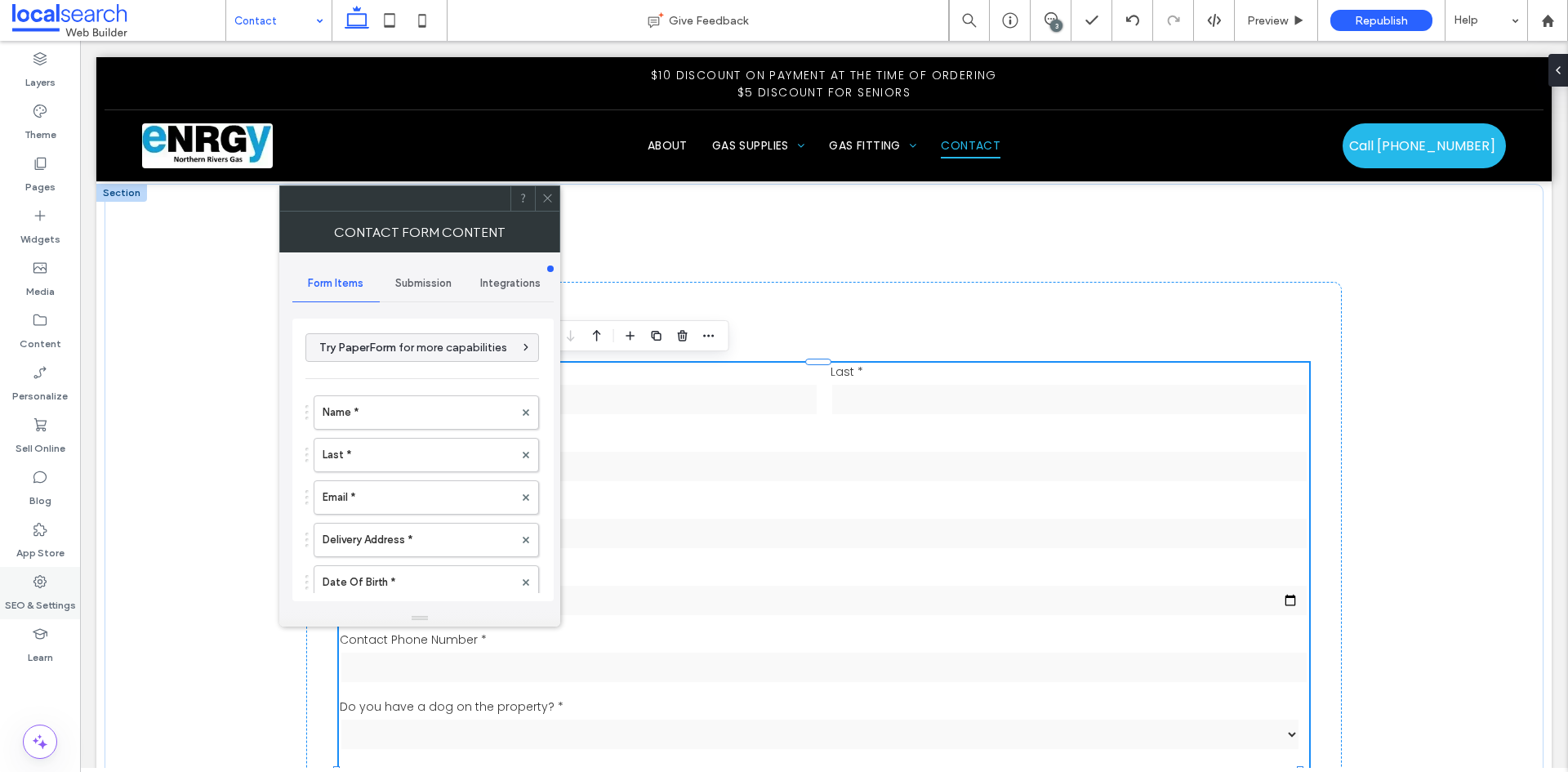
click at [31, 575] on div "SEO & Settings" at bounding box center [40, 593] width 80 height 52
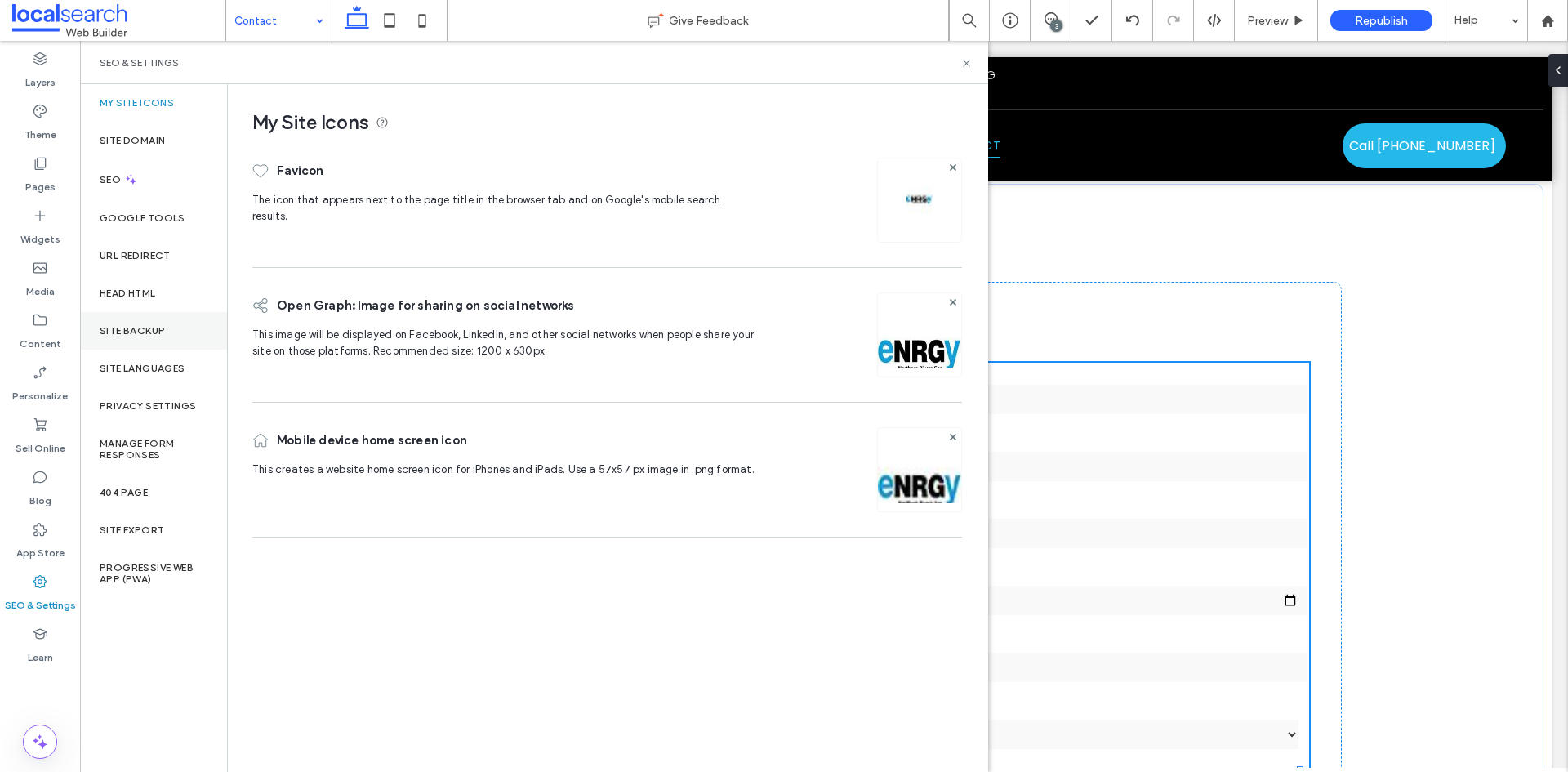
click at [145, 344] on div "Site Backup" at bounding box center [153, 330] width 147 height 37
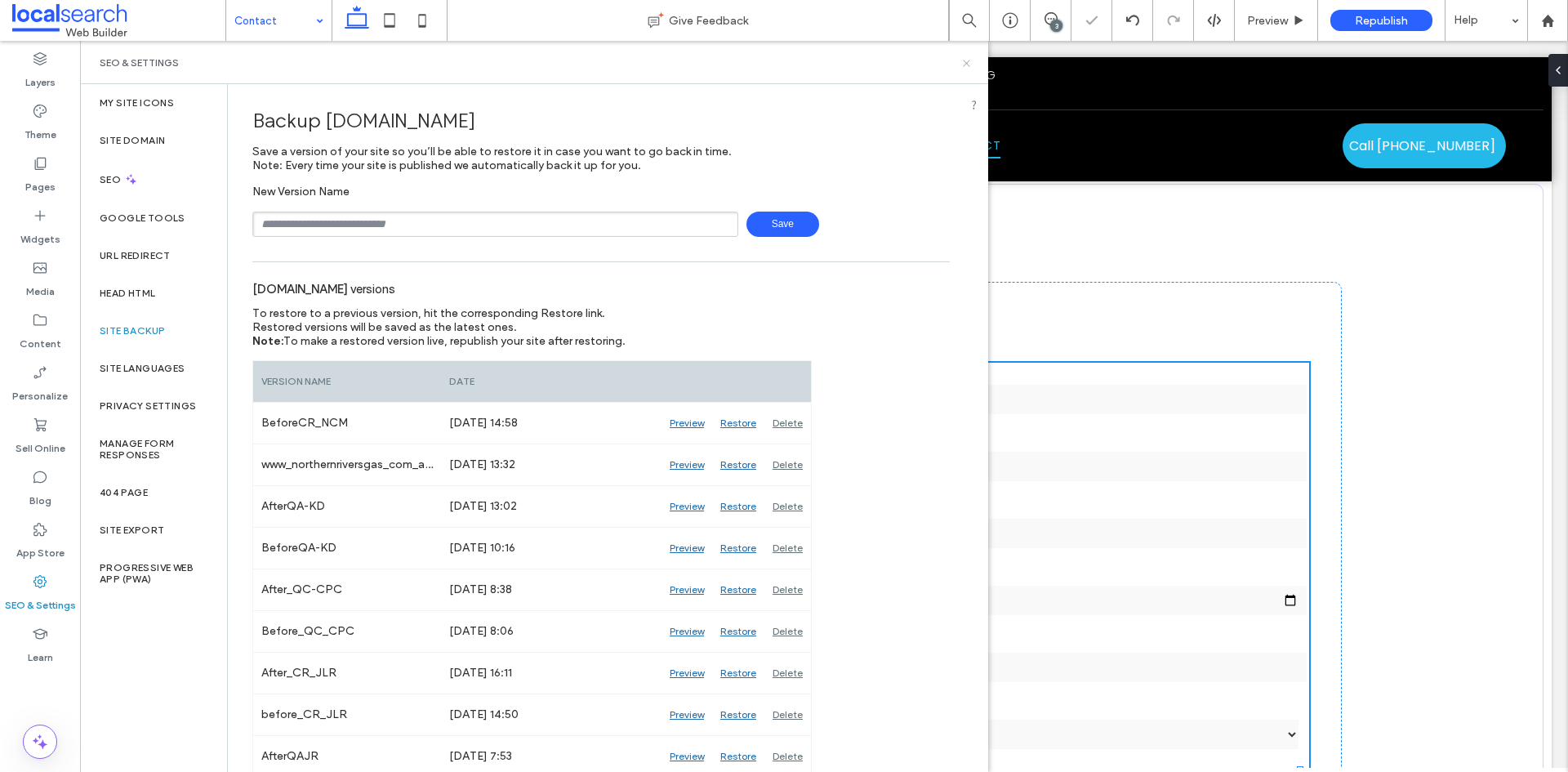
click at [970, 60] on icon at bounding box center [966, 63] width 12 height 12
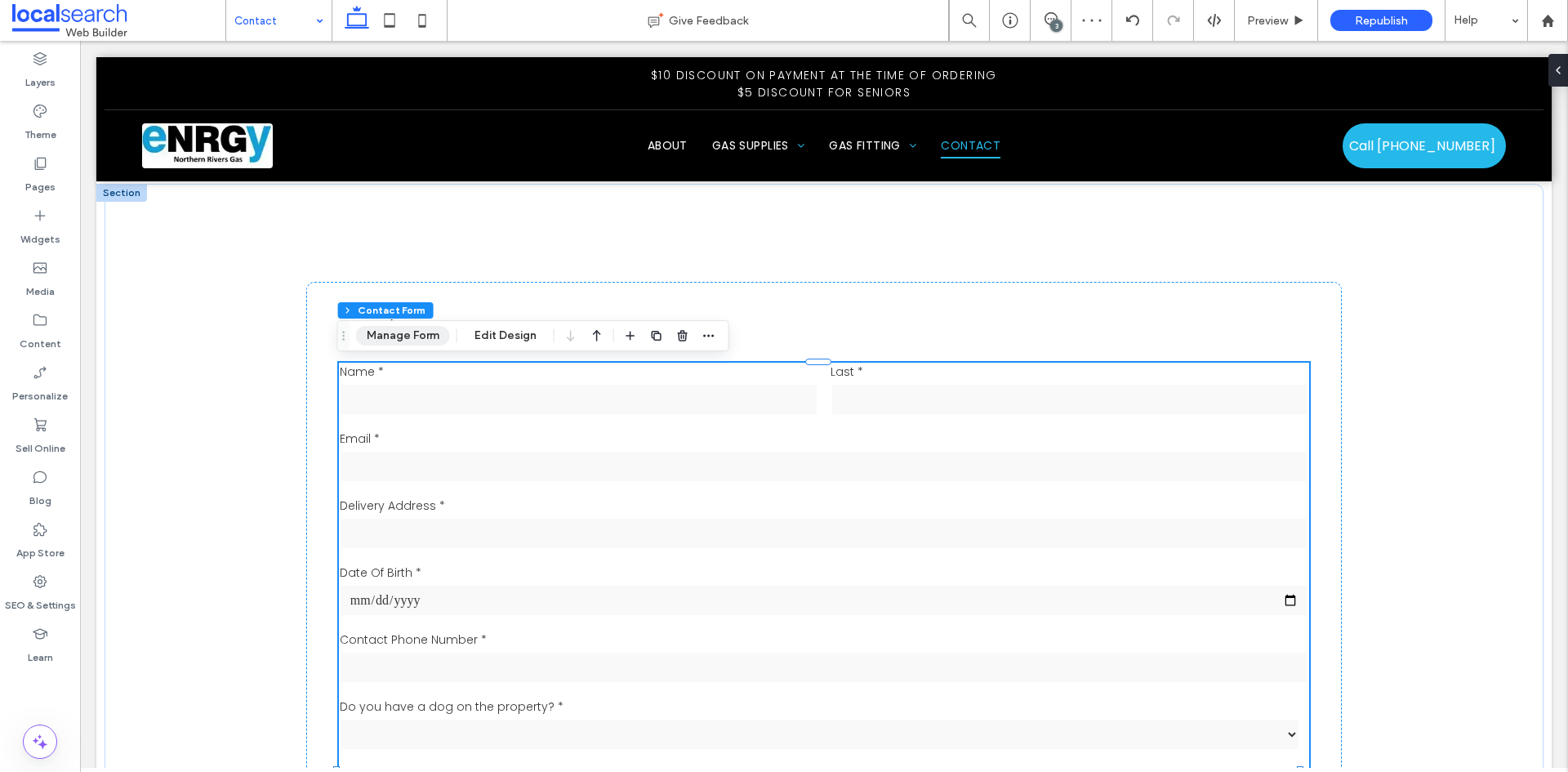
click at [423, 338] on button "Manage Form" at bounding box center [403, 335] width 94 height 20
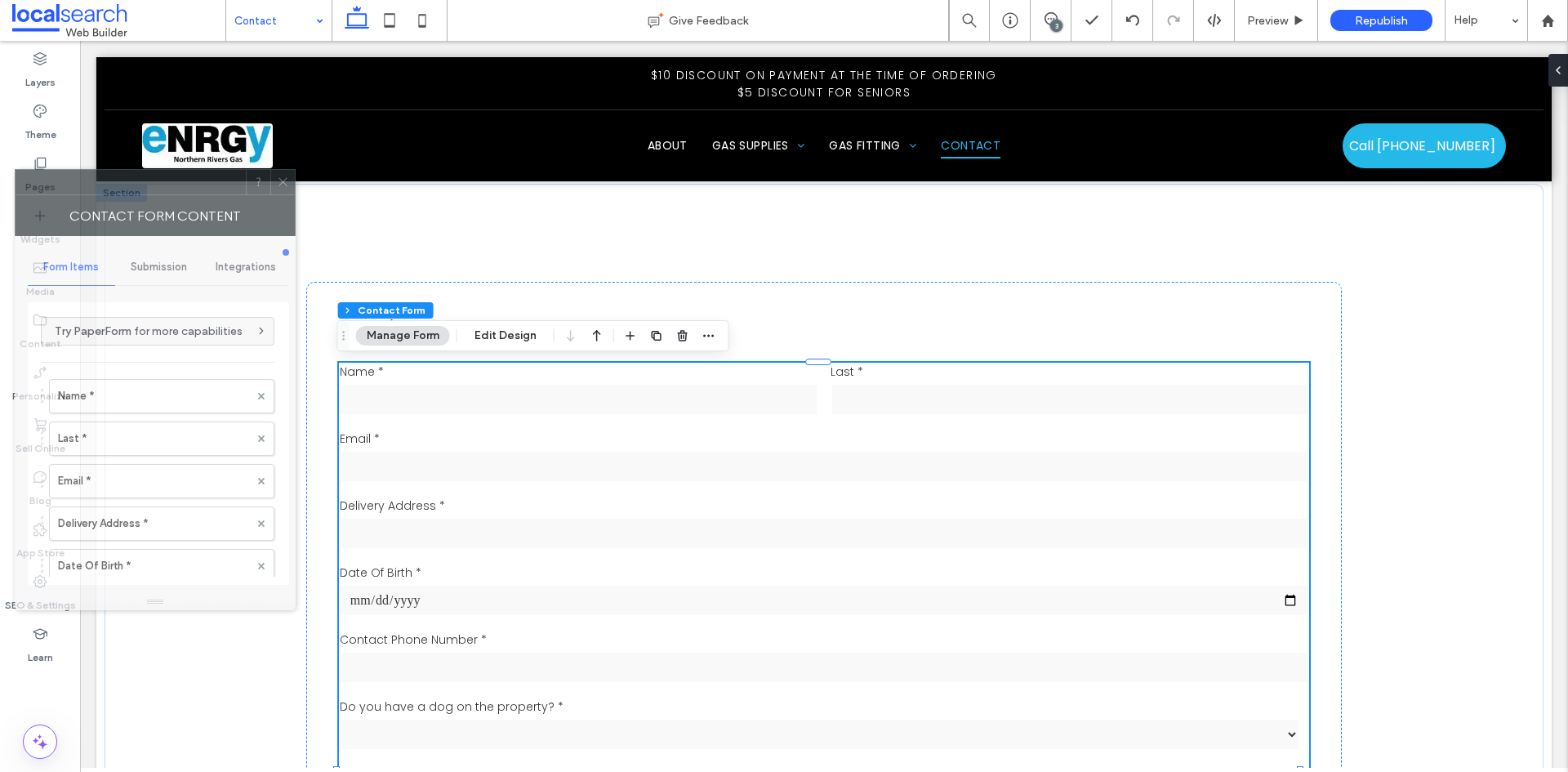
drag, startPoint x: 1444, startPoint y: 181, endPoint x: 188, endPoint y: 185, distance: 1256.0
click at [188, 185] on div at bounding box center [131, 182] width 231 height 25
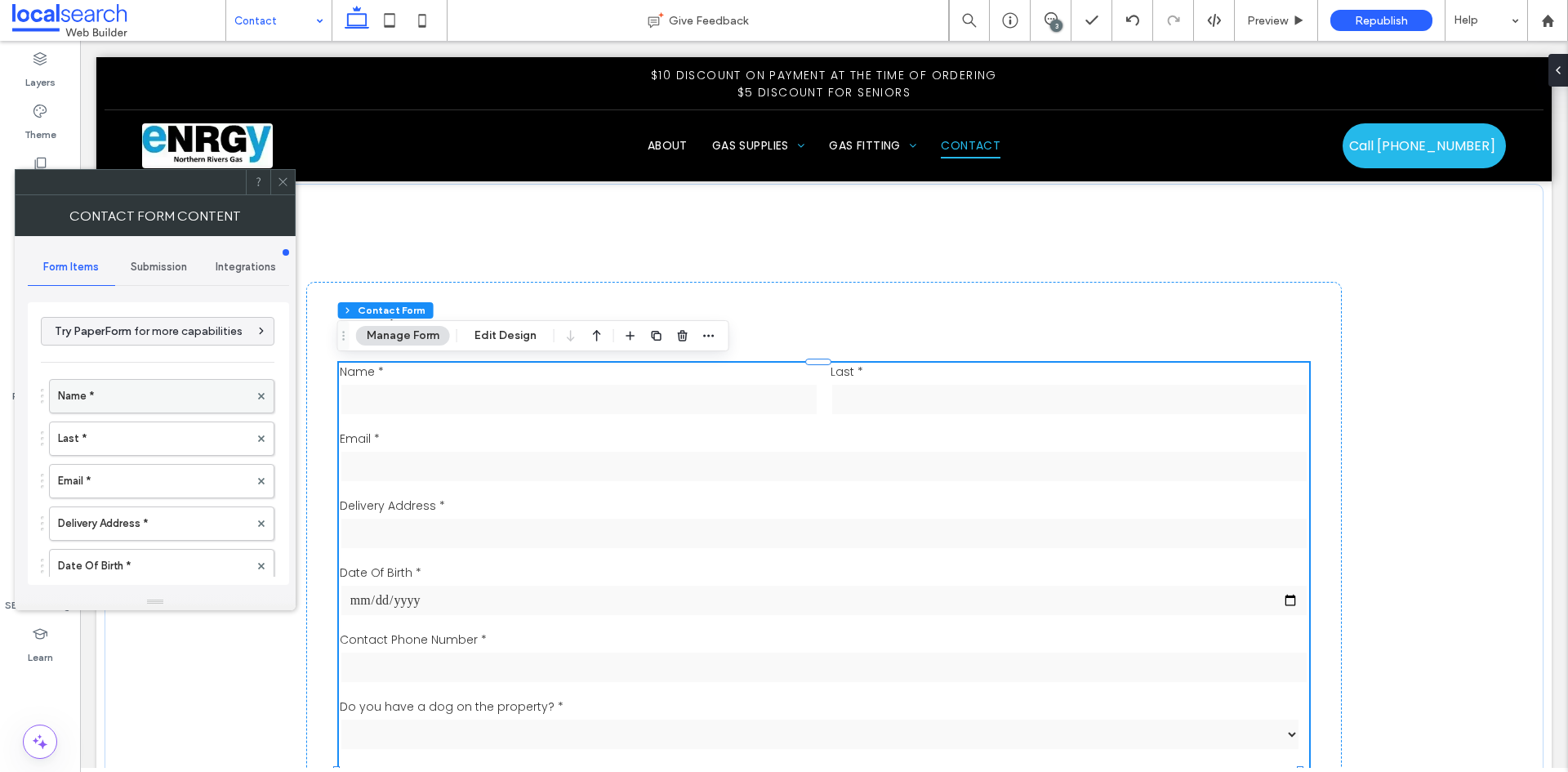
click at [143, 397] on label "Name *" at bounding box center [153, 396] width 191 height 32
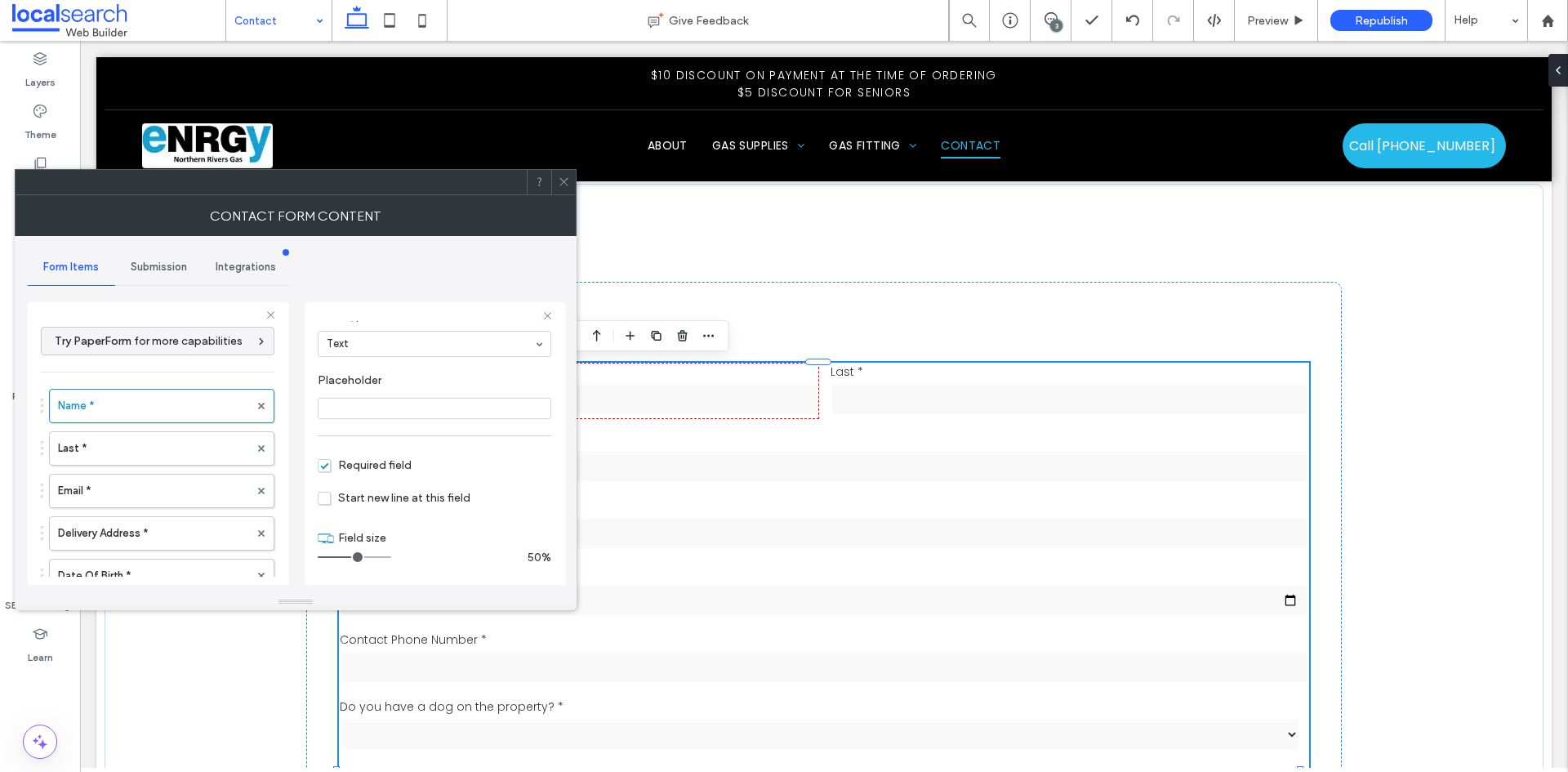
scroll to position [114, 0]
drag, startPoint x: 352, startPoint y: 557, endPoint x: 341, endPoint y: 558, distance: 11.0
click at [341, 558] on input "range" at bounding box center [353, 557] width 73 height 2
click at [119, 445] on label "Last *" at bounding box center [153, 448] width 191 height 32
drag, startPoint x: 350, startPoint y: 556, endPoint x: 340, endPoint y: 557, distance: 10.0
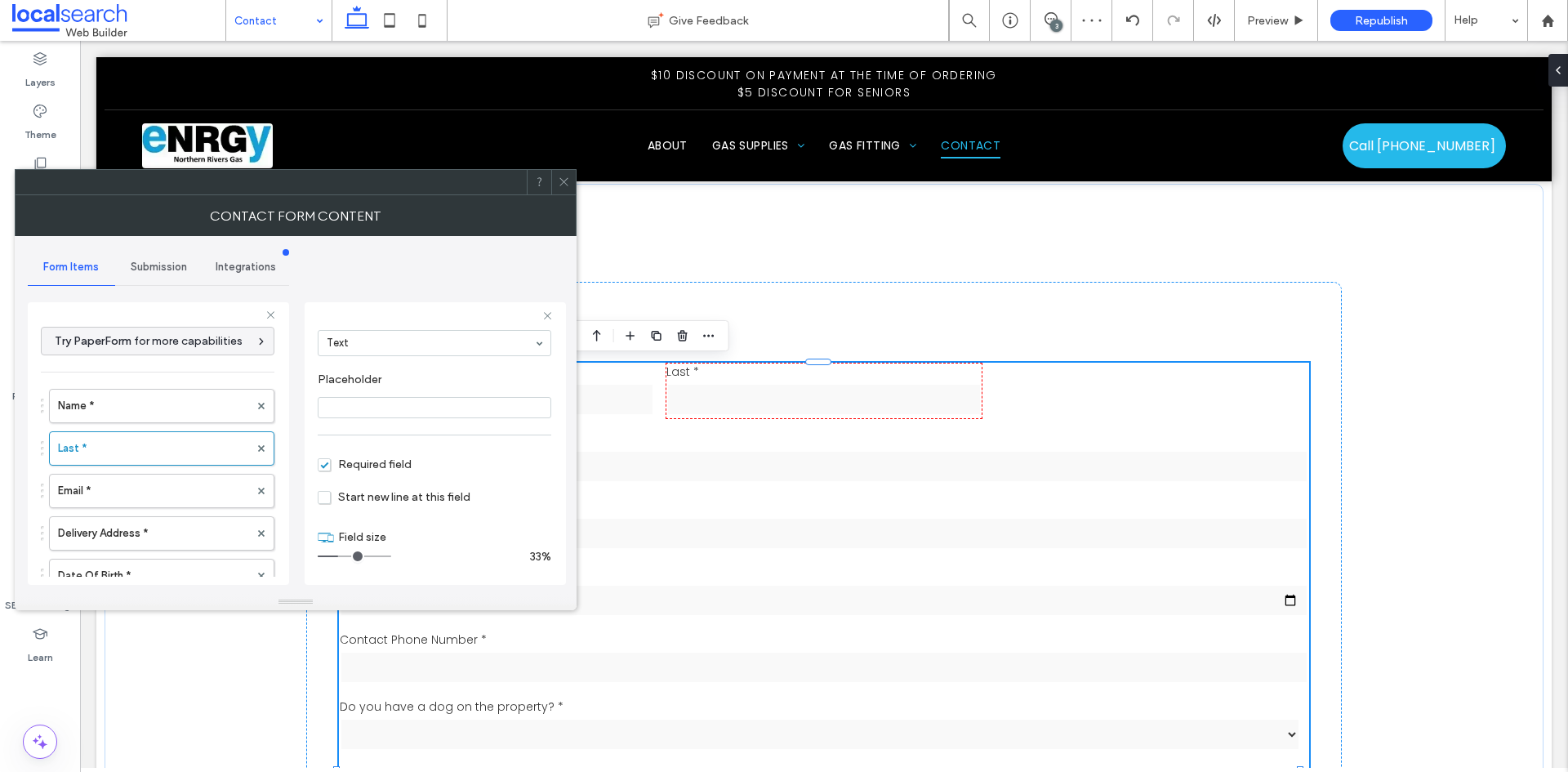
click at [340, 557] on input "range" at bounding box center [353, 557] width 73 height 2
click at [177, 489] on label "Email *" at bounding box center [153, 491] width 191 height 32
drag, startPoint x: 382, startPoint y: 557, endPoint x: 340, endPoint y: 557, distance: 42.0
click at [340, 557] on input "range" at bounding box center [353, 557] width 73 height 2
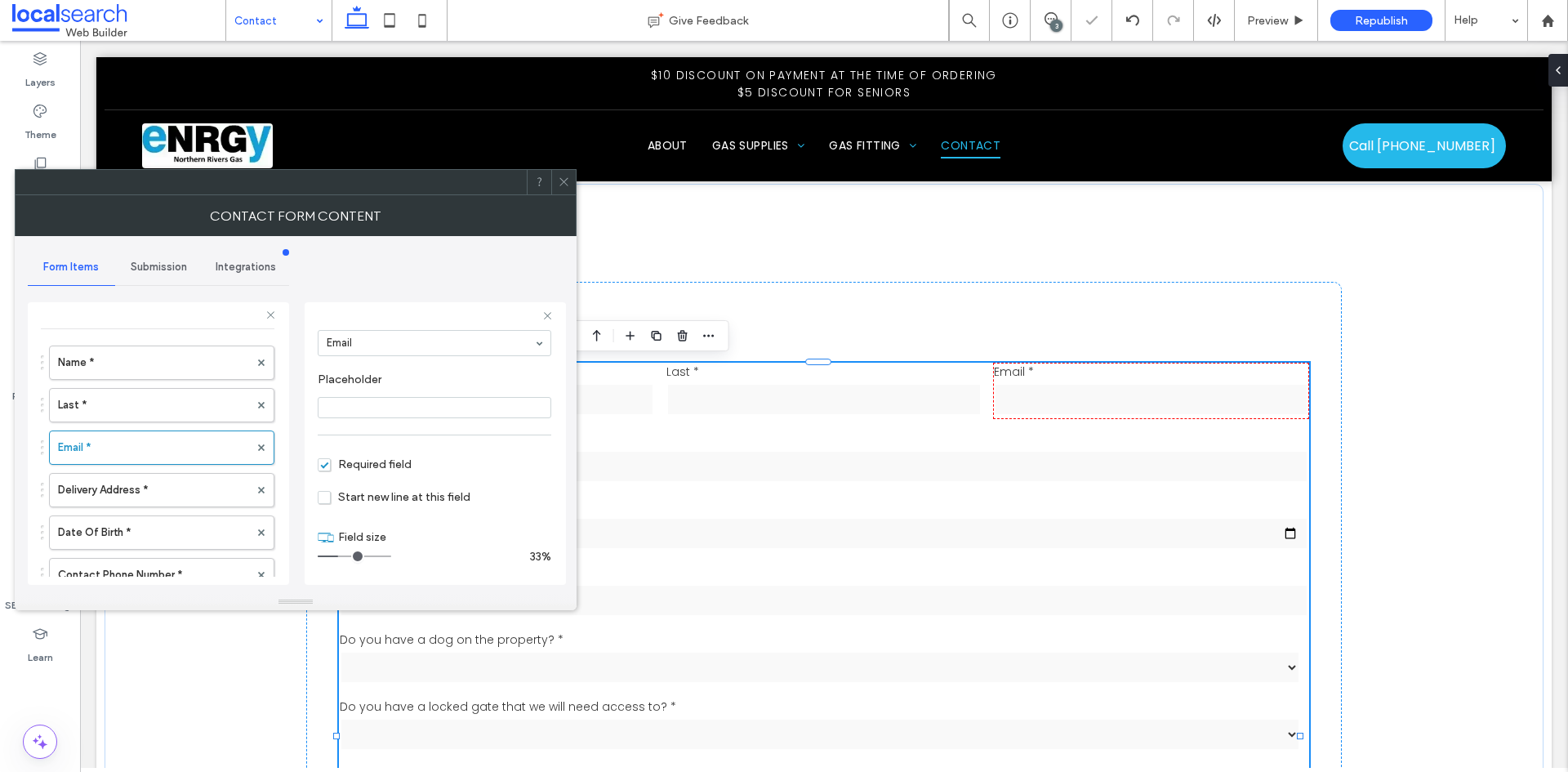
scroll to position [82, 0]
click at [157, 457] on label "Delivery Address *" at bounding box center [153, 452] width 191 height 32
drag, startPoint x: 385, startPoint y: 562, endPoint x: 356, endPoint y: 561, distance: 29.0
click at [356, 558] on input "range" at bounding box center [353, 557] width 73 height 2
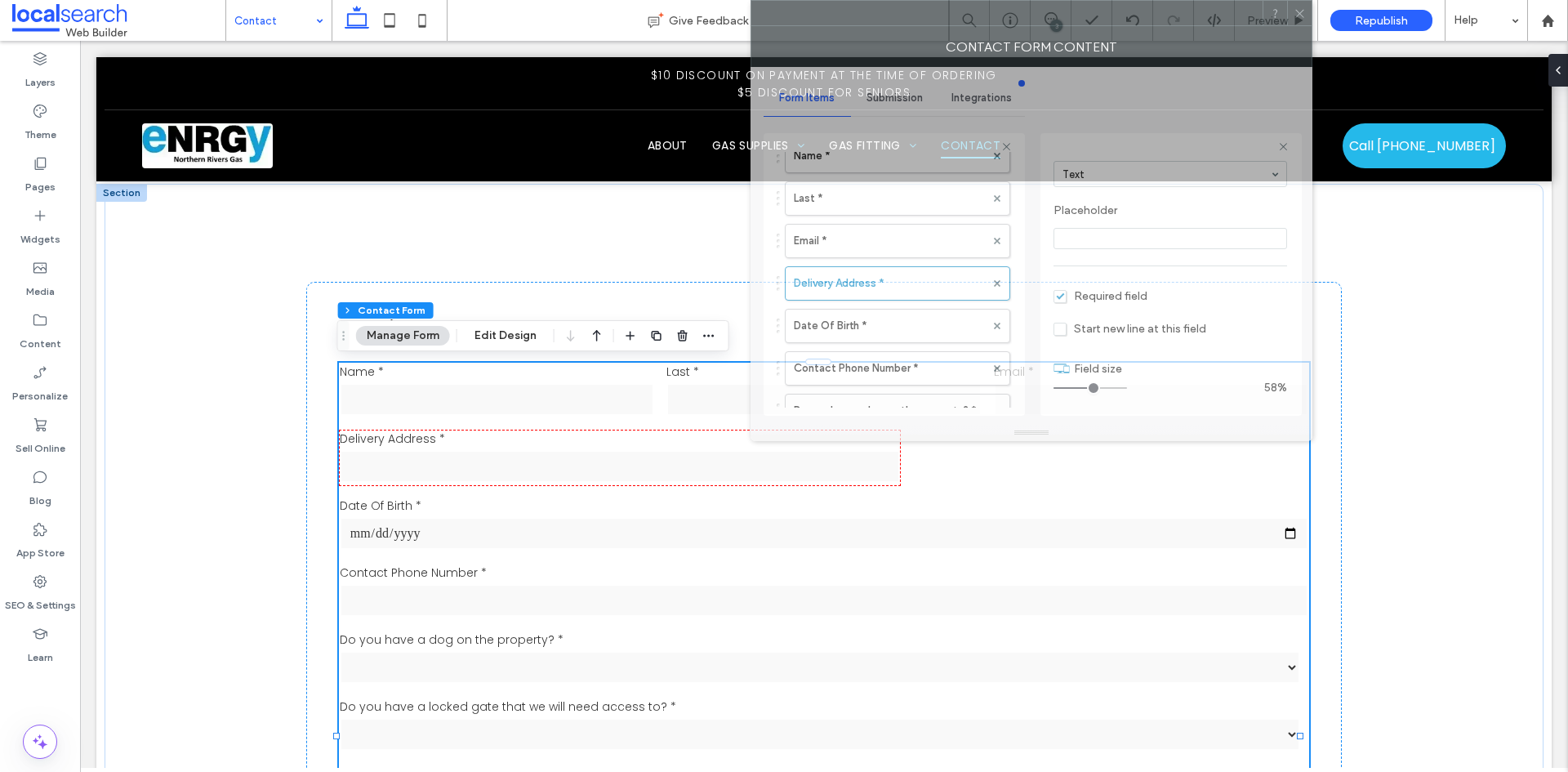
drag, startPoint x: 414, startPoint y: 190, endPoint x: 1150, endPoint y: 12, distance: 757.2
click at [1150, 12] on div at bounding box center [1007, 13] width 512 height 25
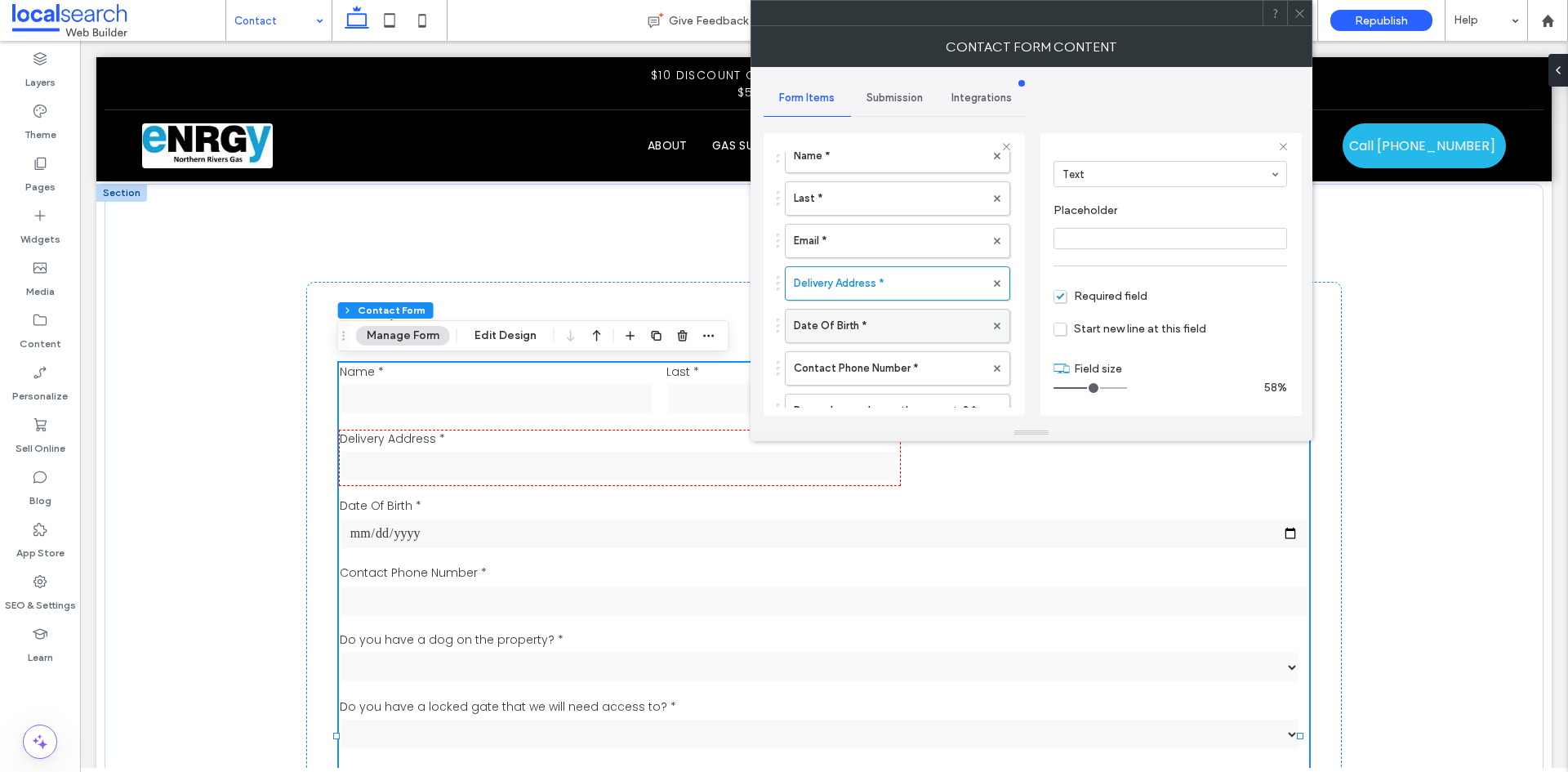
click at [902, 323] on label "Date Of Birth *" at bounding box center [889, 326] width 191 height 32
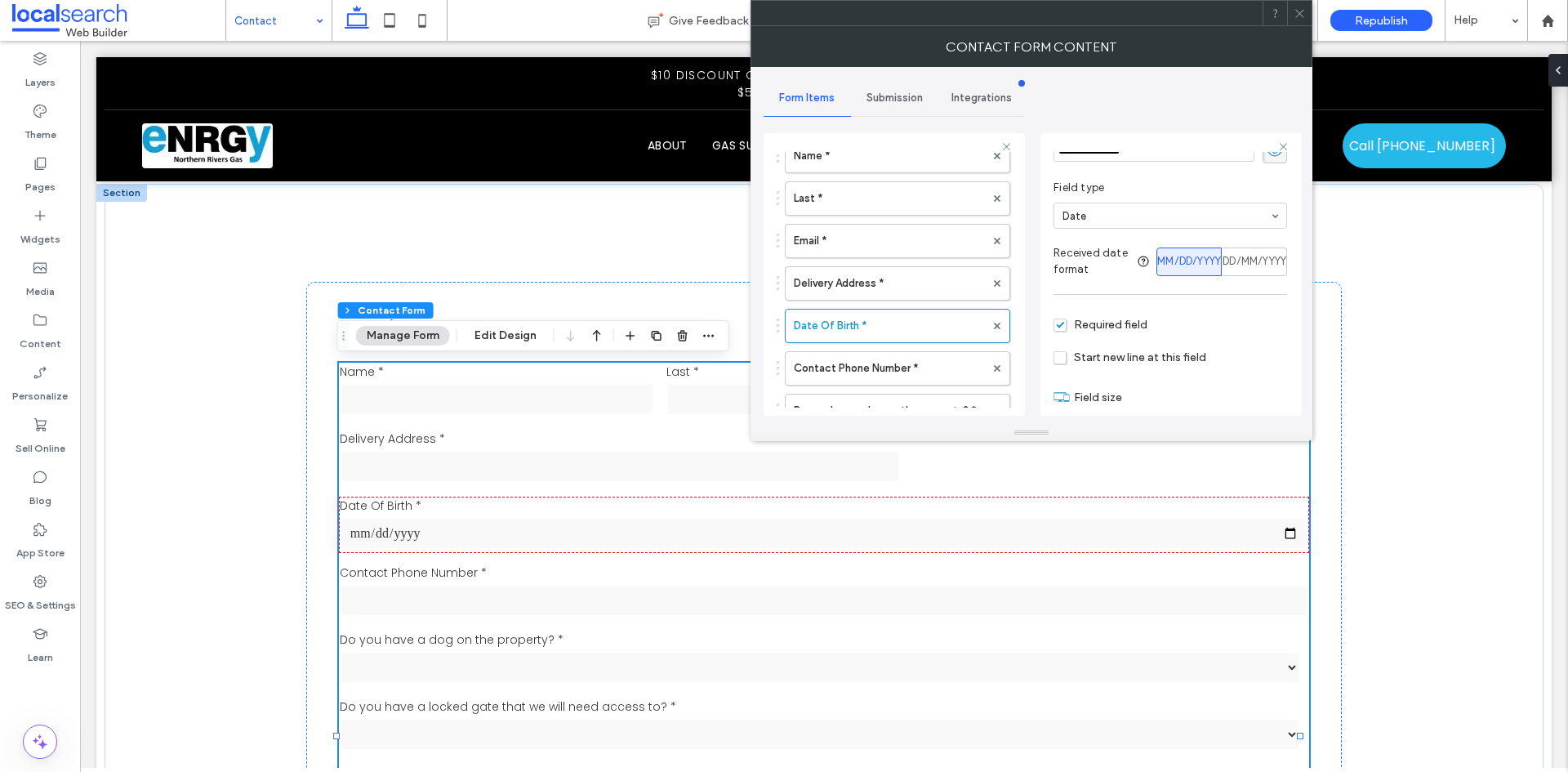
scroll to position [110, 0]
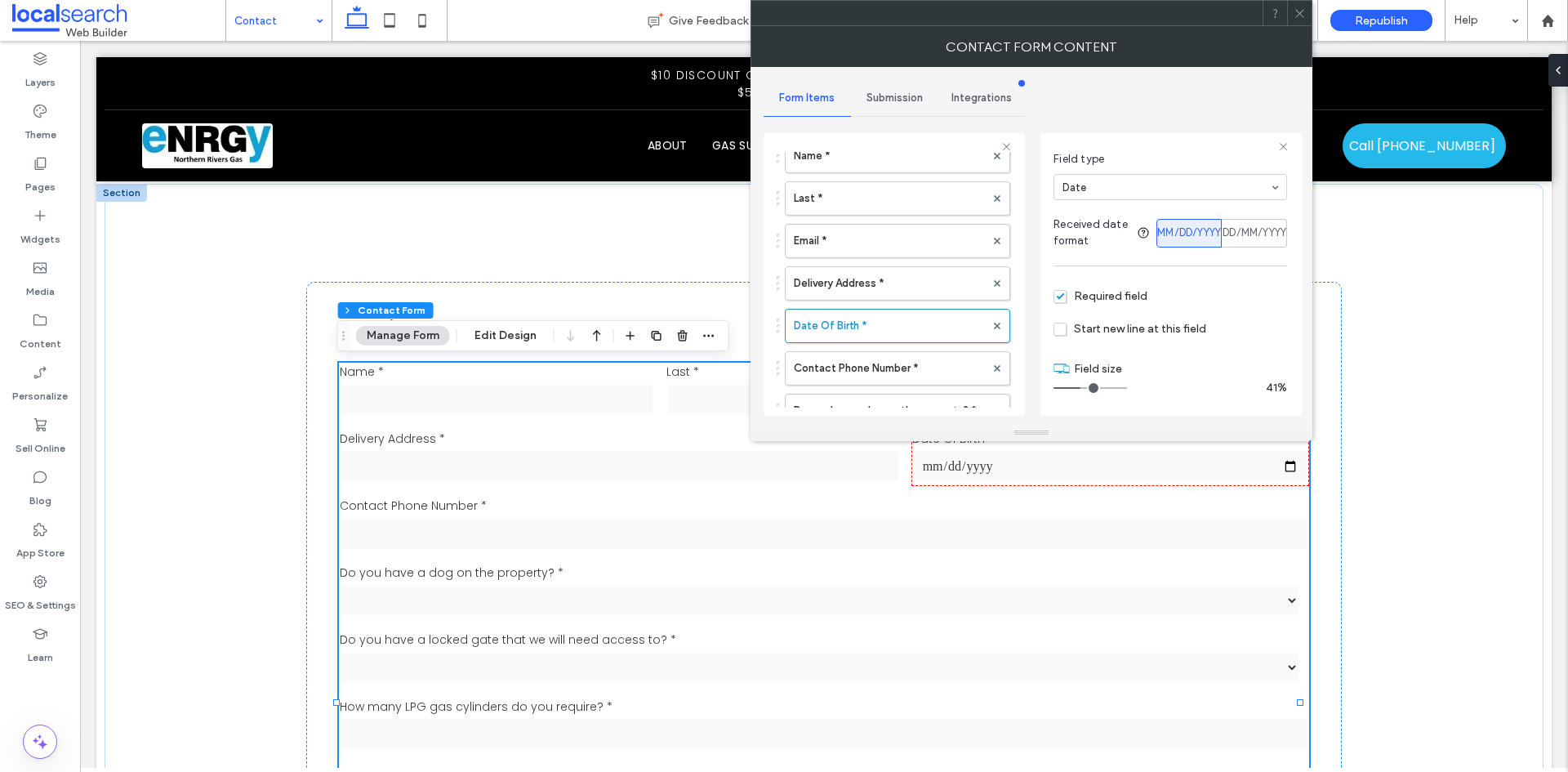
drag, startPoint x: 1118, startPoint y: 375, endPoint x: 1083, endPoint y: 381, distance: 35.5
click at [1083, 387] on input "range" at bounding box center [1090, 388] width 73 height 2
click at [893, 365] on label "Contact Phone Number *" at bounding box center [889, 368] width 191 height 32
drag, startPoint x: 1117, startPoint y: 394, endPoint x: 1083, endPoint y: 396, distance: 34.1
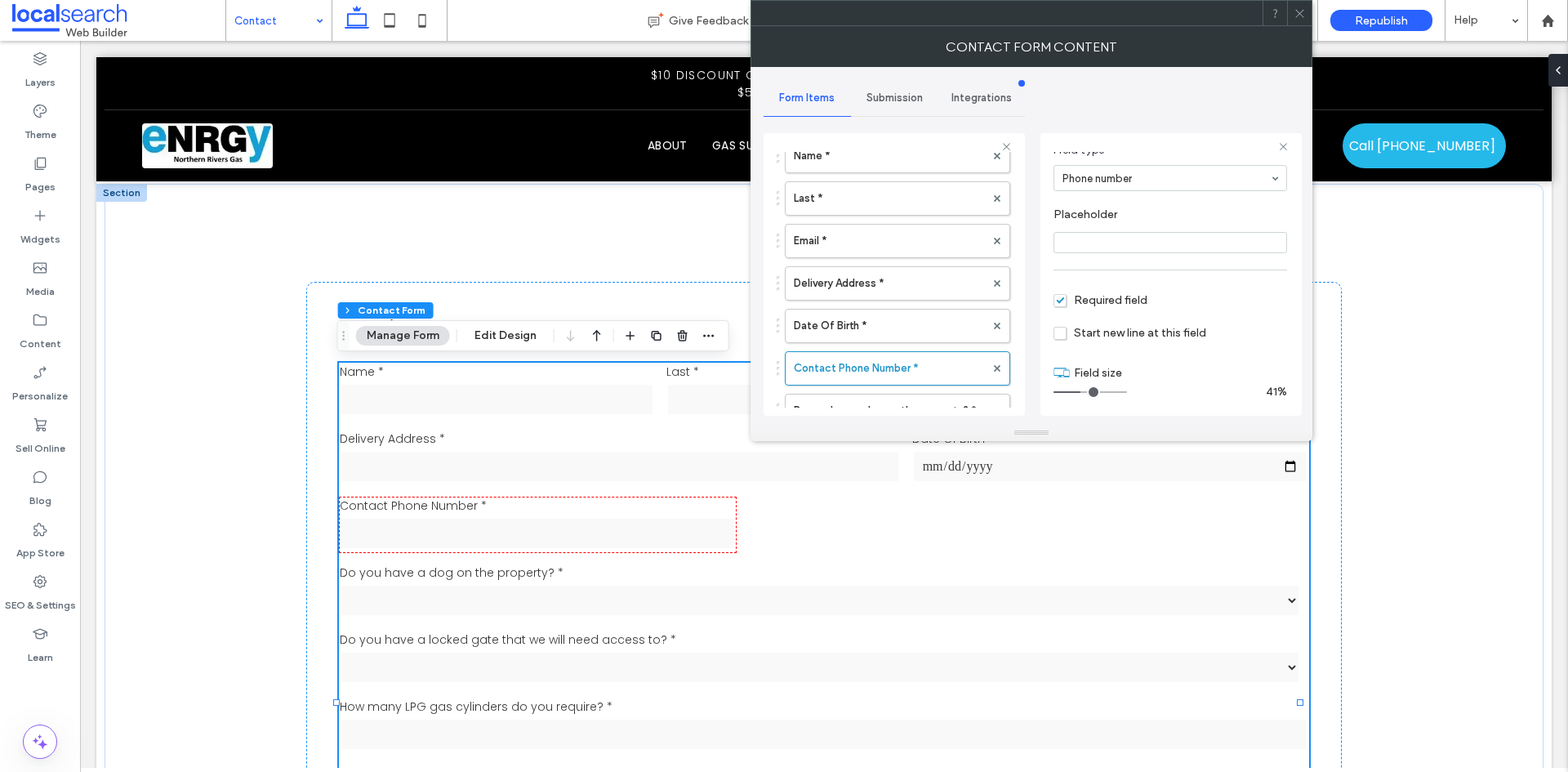
click at [1083, 393] on input "range" at bounding box center [1090, 393] width 73 height 2
click at [1086, 393] on input "range" at bounding box center [1090, 393] width 73 height 2
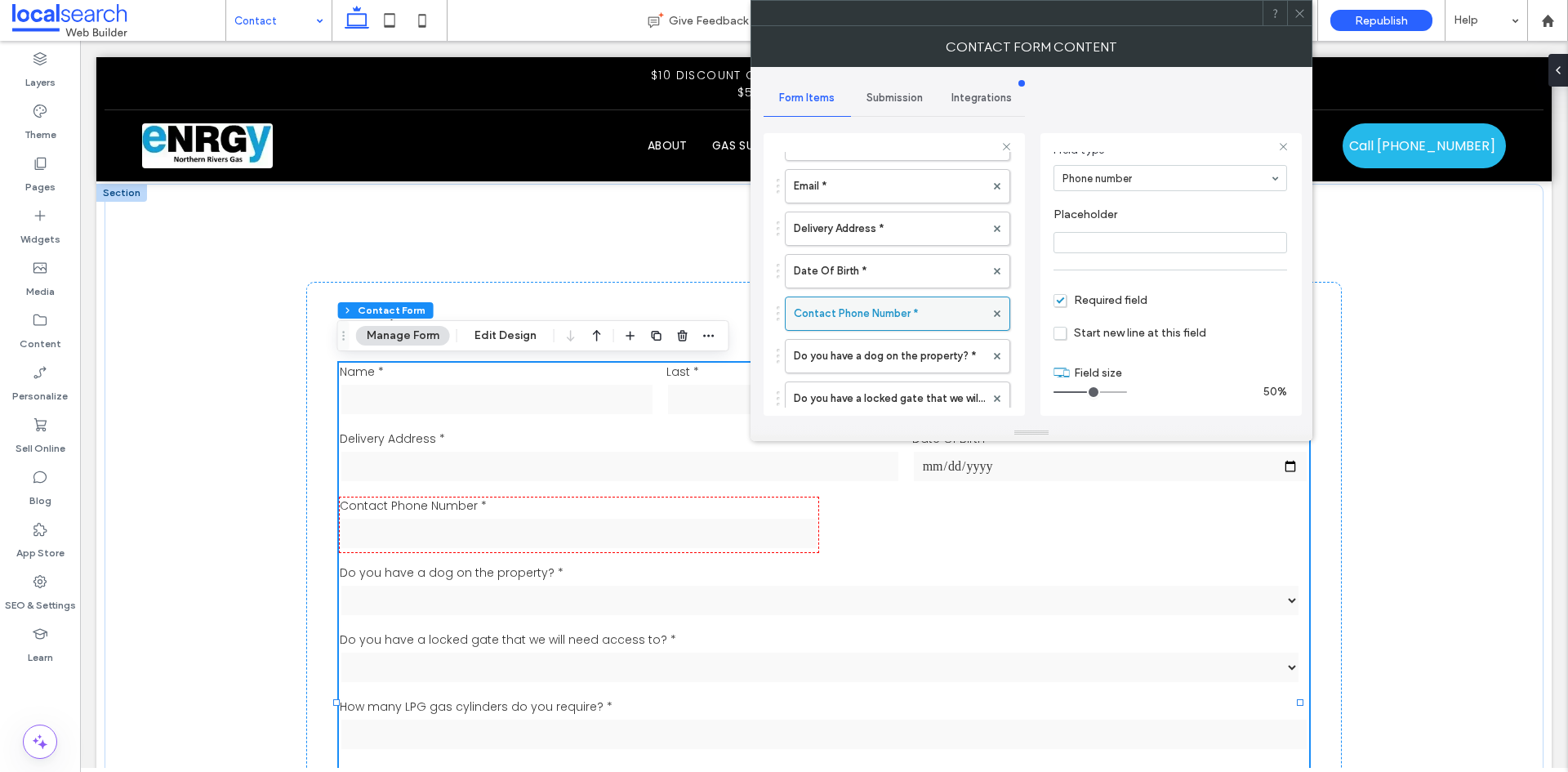
scroll to position [163, 0]
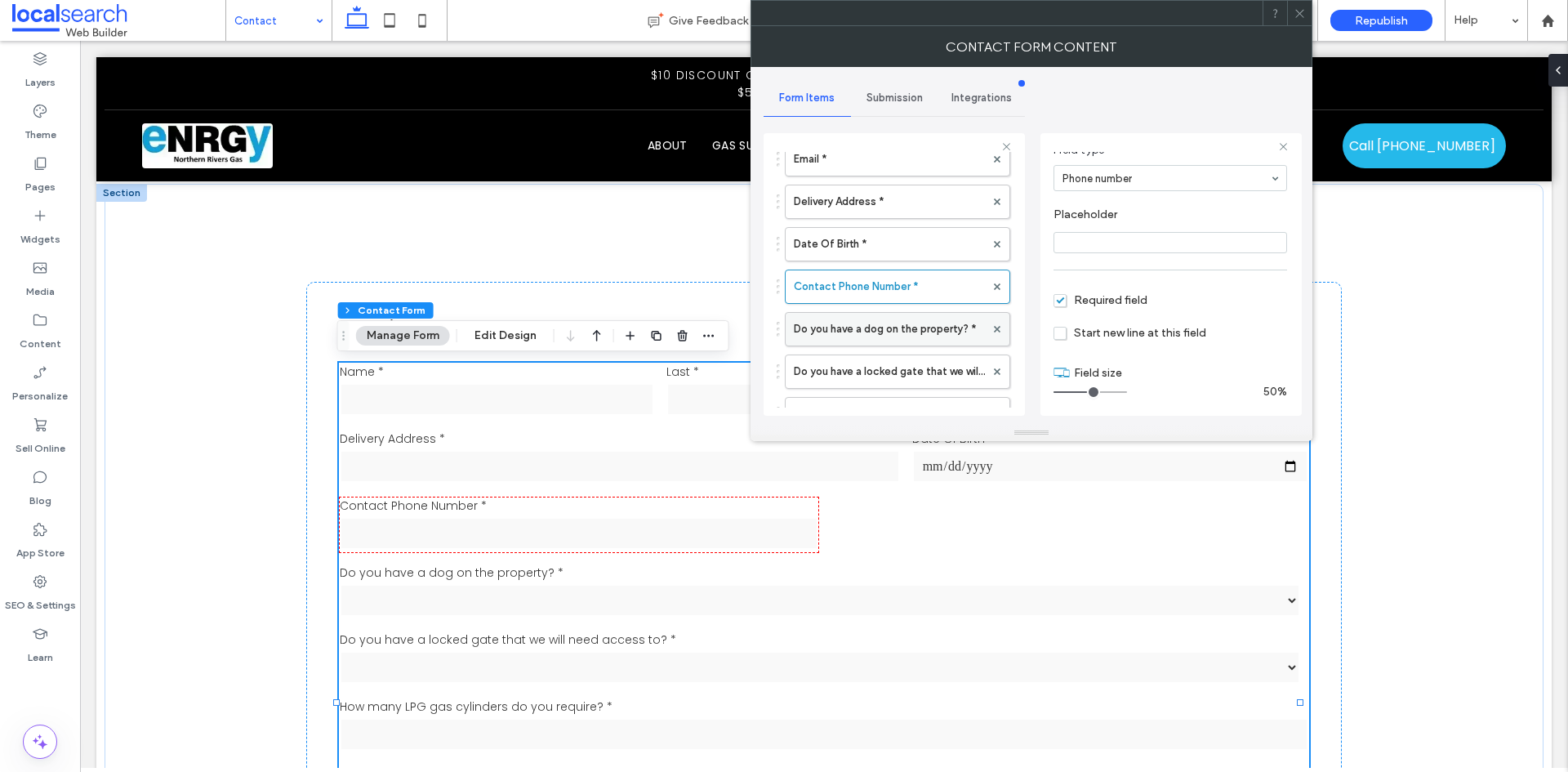
click at [900, 325] on label "Do you have a dog on the property? *" at bounding box center [889, 329] width 191 height 32
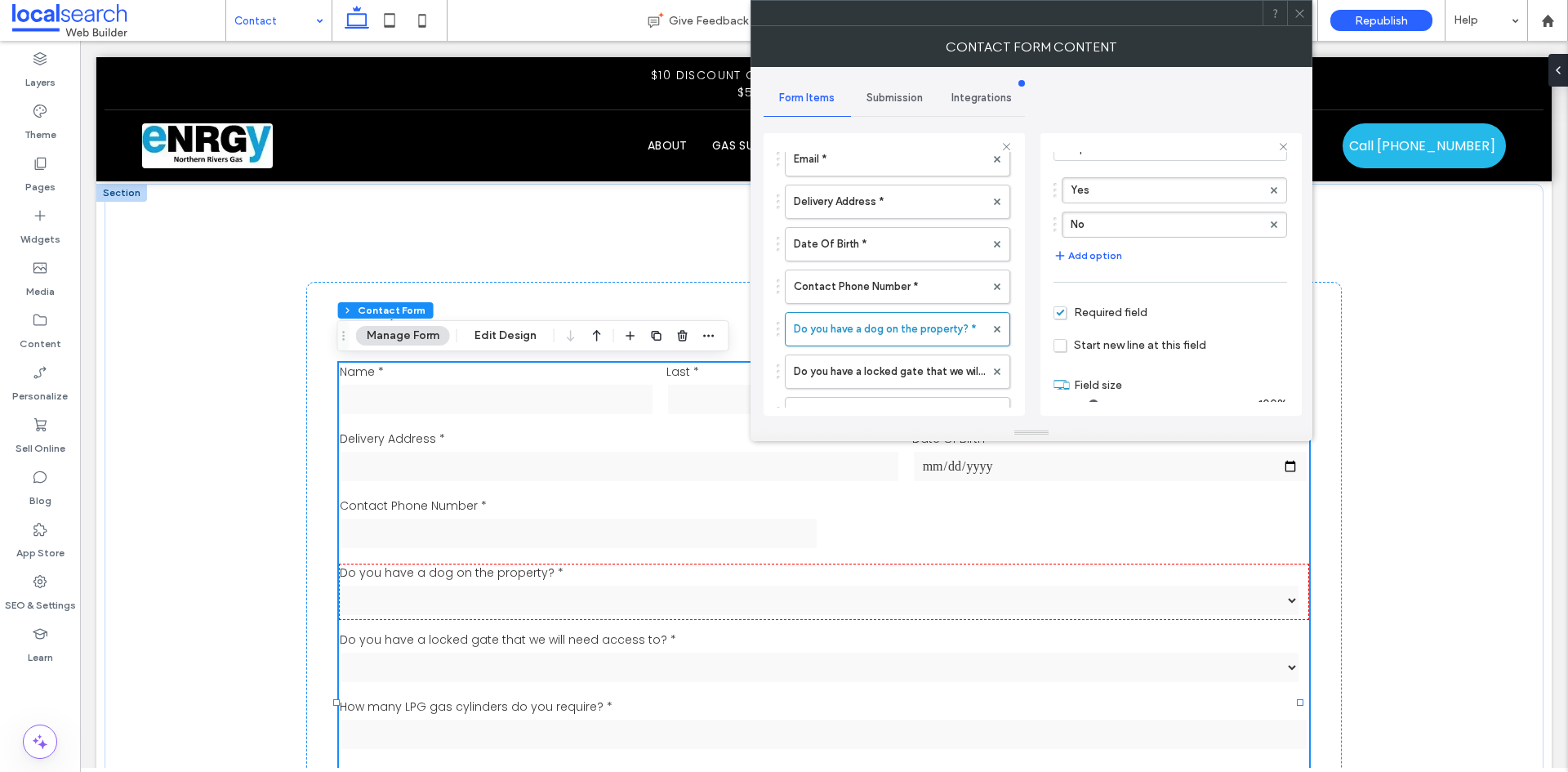
scroll to position [156, 0]
click at [1119, 387] on input "range" at bounding box center [1090, 388] width 73 height 2
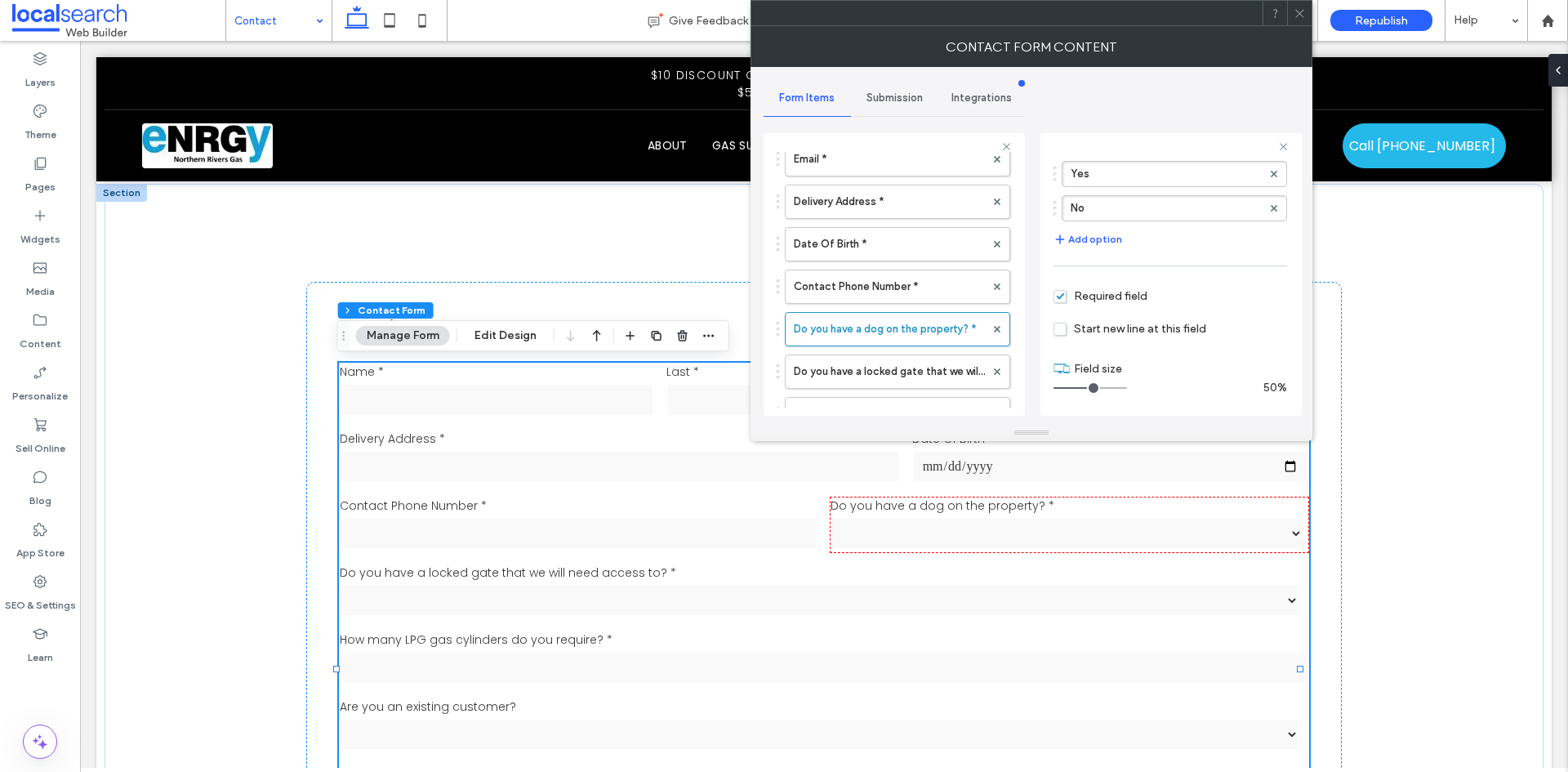
drag, startPoint x: 1119, startPoint y: 384, endPoint x: 1089, endPoint y: 387, distance: 30.1
click at [1089, 387] on input "range" at bounding box center [1090, 388] width 73 height 2
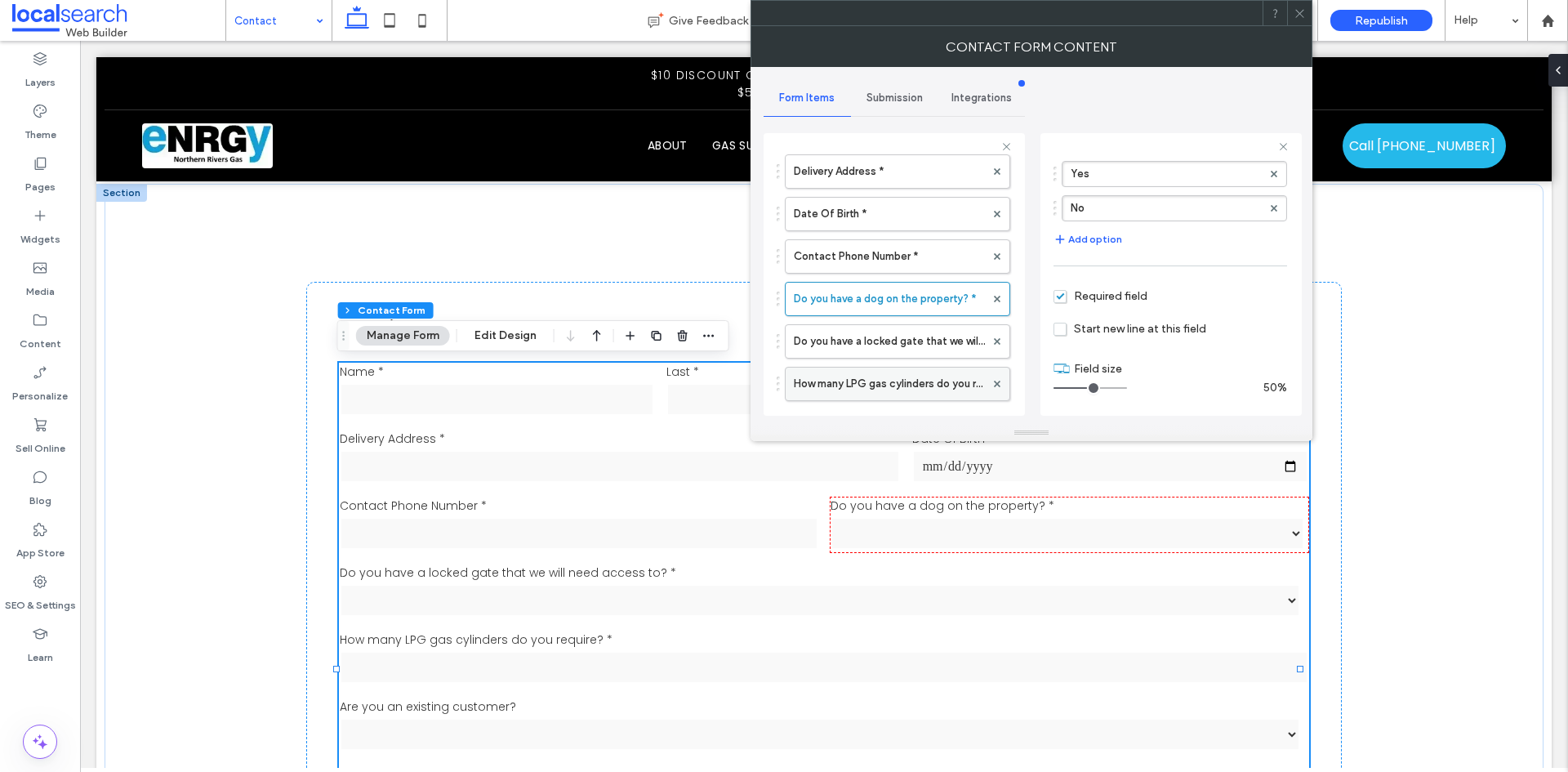
scroll to position [245, 0]
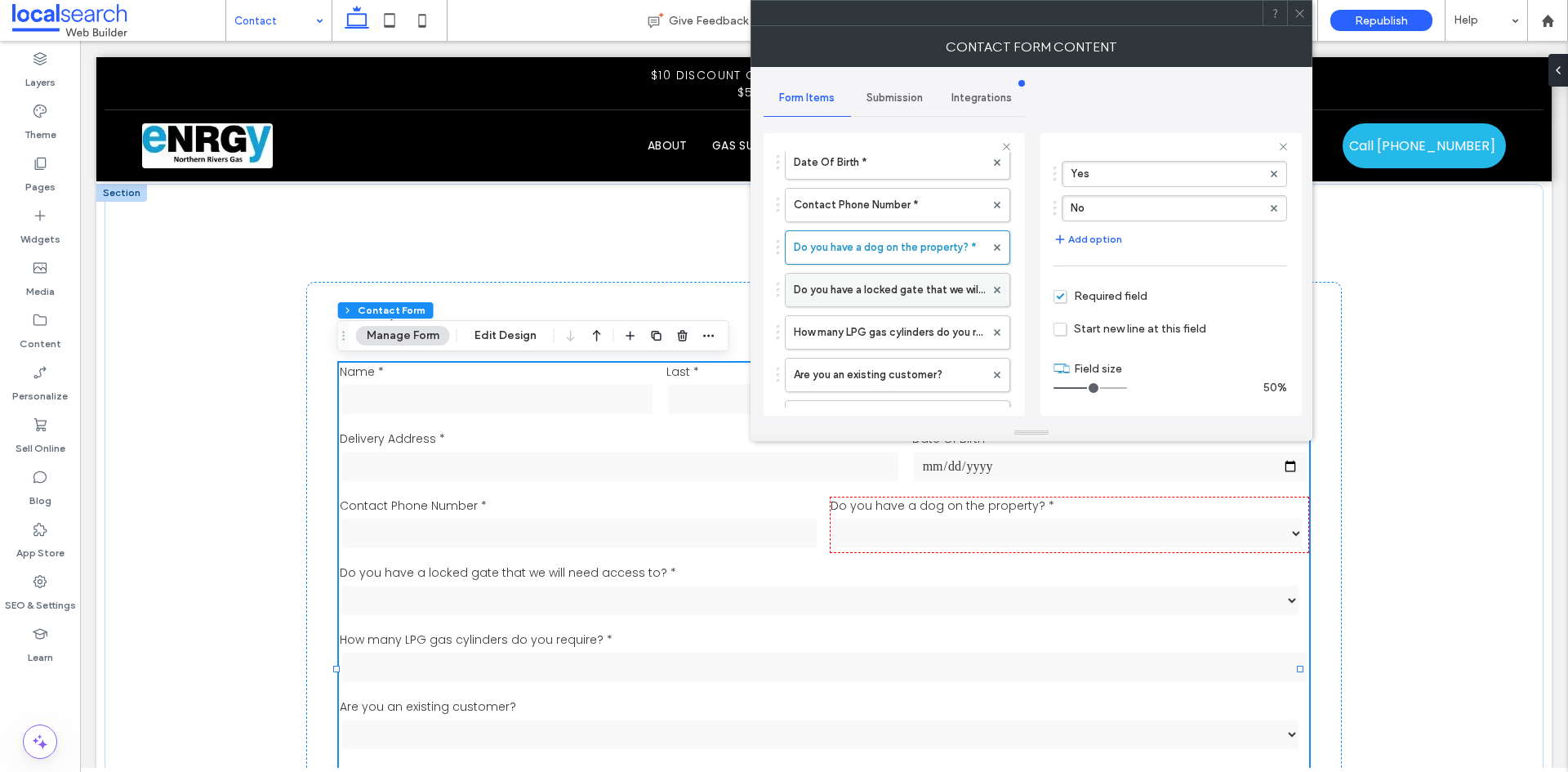
click at [878, 290] on label "Do you have a locked gate that we will need access to? *" at bounding box center [889, 290] width 191 height 32
drag, startPoint x: 1122, startPoint y: 386, endPoint x: 1089, endPoint y: 389, distance: 33.1
click at [1089, 389] on input "range" at bounding box center [1090, 388] width 73 height 2
click at [911, 331] on label "How many LPG gas cylinders do you require? *" at bounding box center [889, 333] width 191 height 32
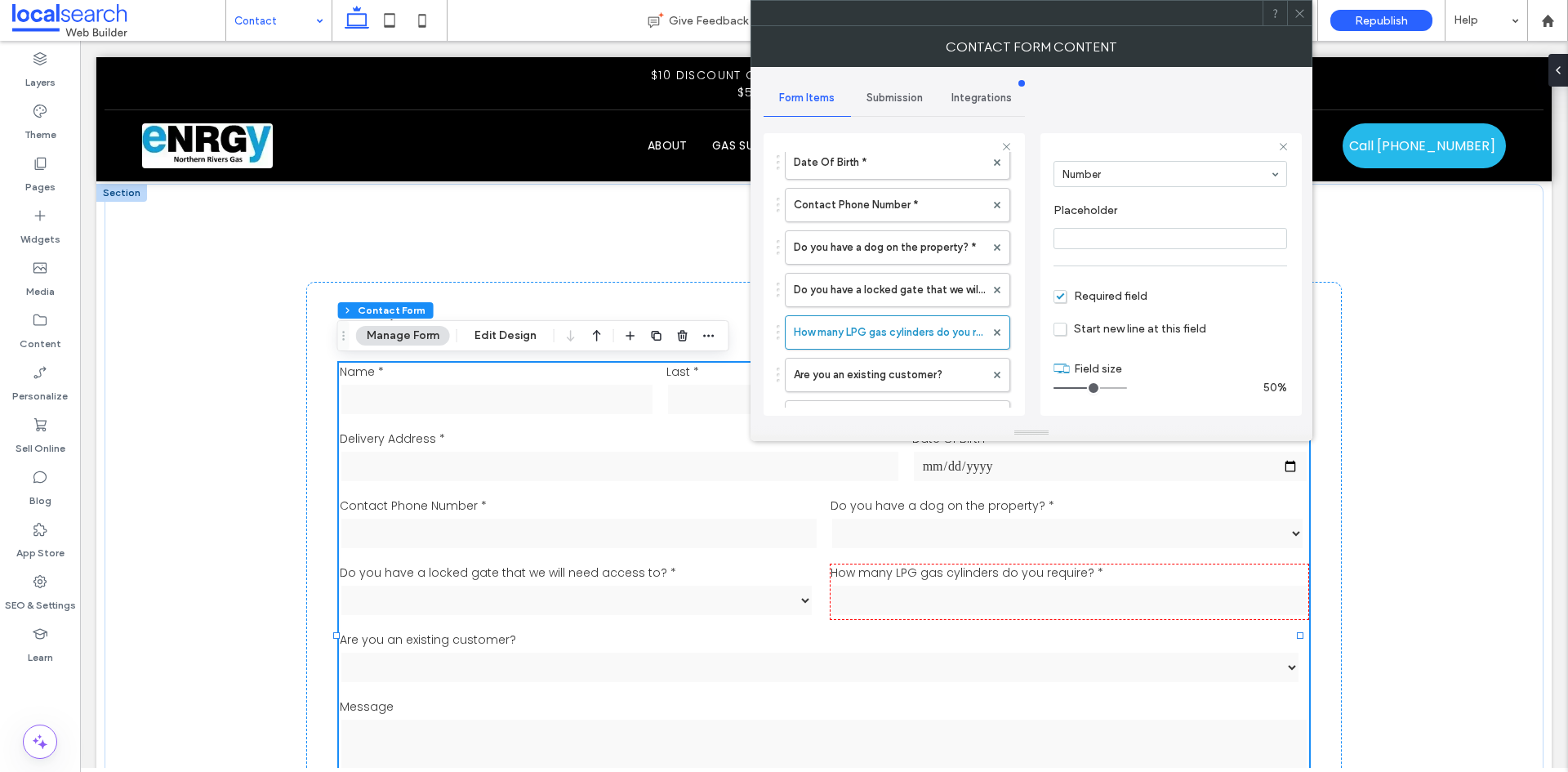
drag, startPoint x: 1116, startPoint y: 386, endPoint x: 1088, endPoint y: 390, distance: 28.3
click at [1088, 389] on input "range" at bounding box center [1090, 388] width 73 height 2
click at [929, 369] on label "Are you an existing customer?" at bounding box center [889, 375] width 191 height 32
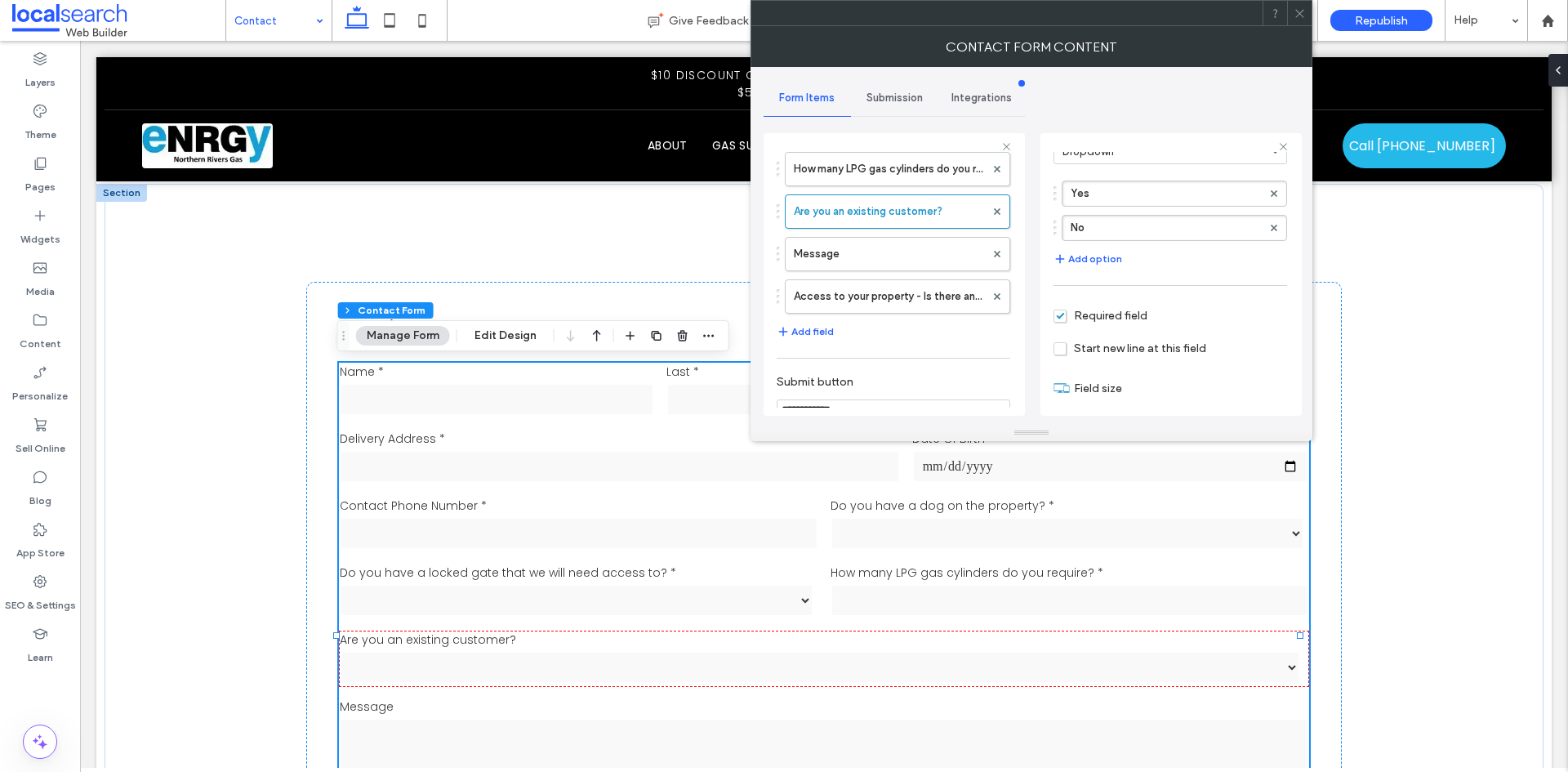
scroll to position [156, 0]
drag, startPoint x: 1116, startPoint y: 390, endPoint x: 1089, endPoint y: 390, distance: 27.0
click at [1089, 389] on input "range" at bounding box center [1090, 388] width 73 height 2
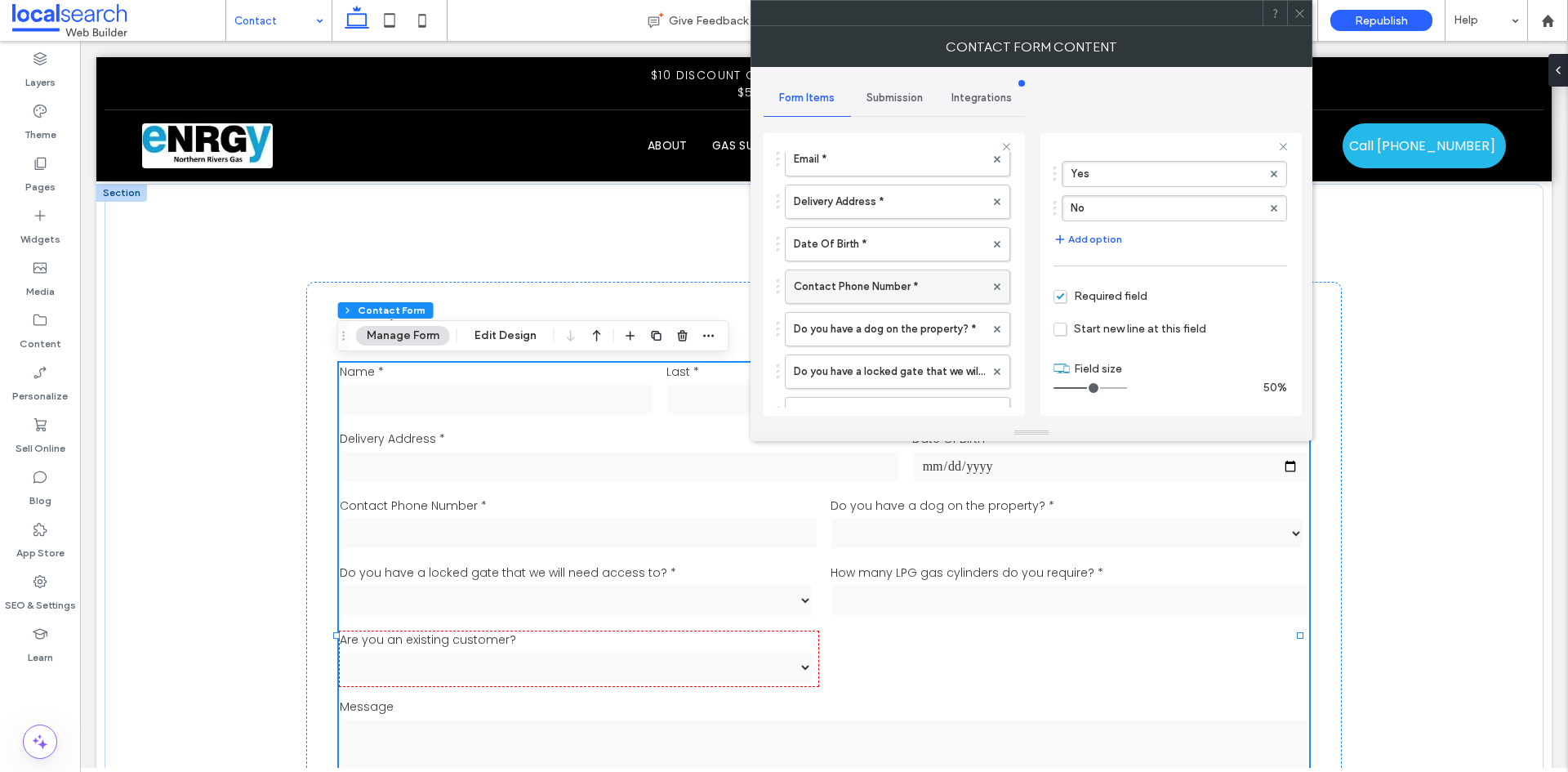
scroll to position [82, 0]
click at [868, 295] on label "Delivery Address *" at bounding box center [889, 283] width 191 height 32
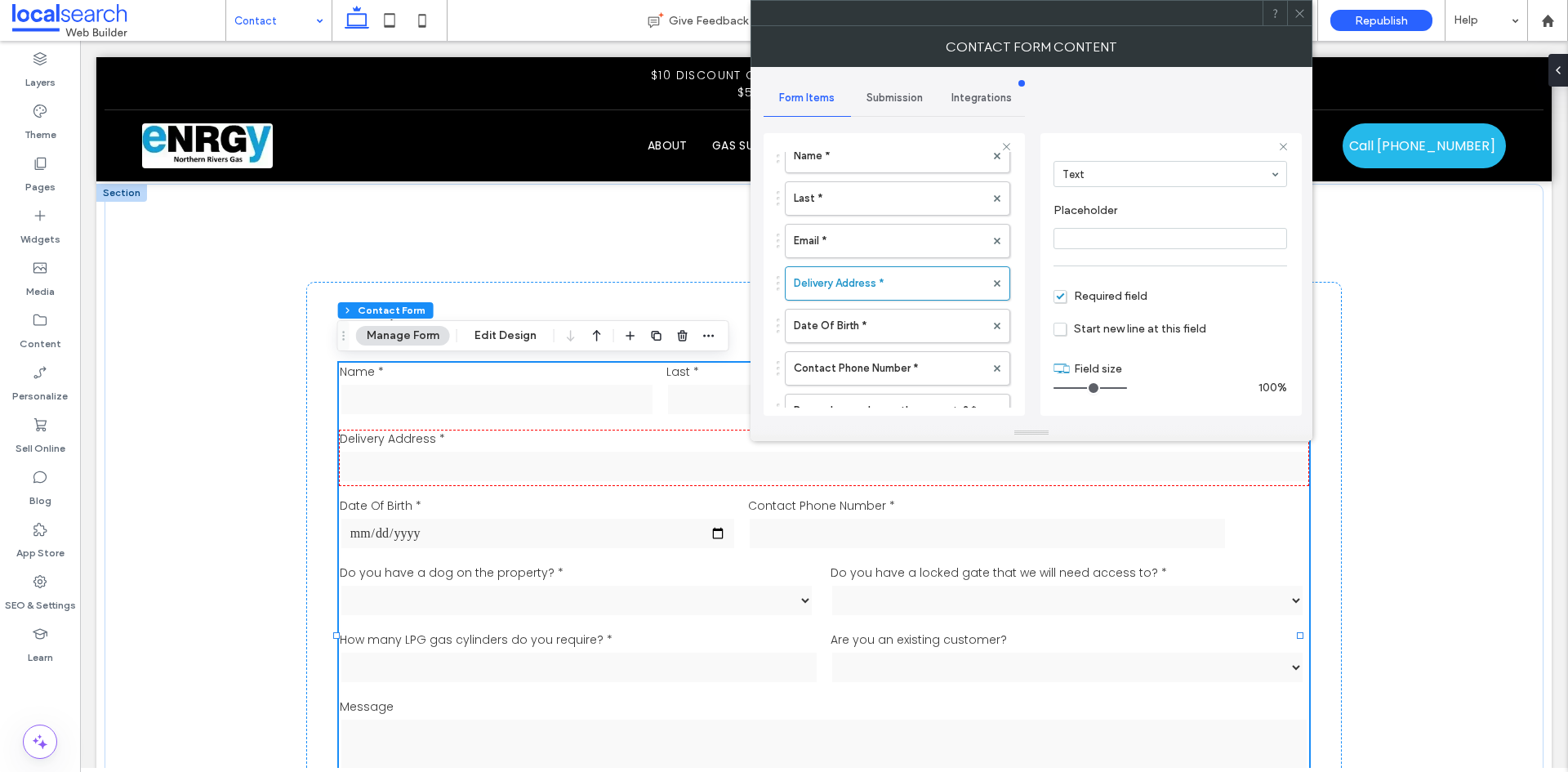
drag, startPoint x: 1094, startPoint y: 385, endPoint x: 1164, endPoint y: 386, distance: 70.0
click at [1127, 387] on input "range" at bounding box center [1090, 388] width 73 height 2
click at [866, 317] on label "Date Of Birth *" at bounding box center [889, 326] width 191 height 32
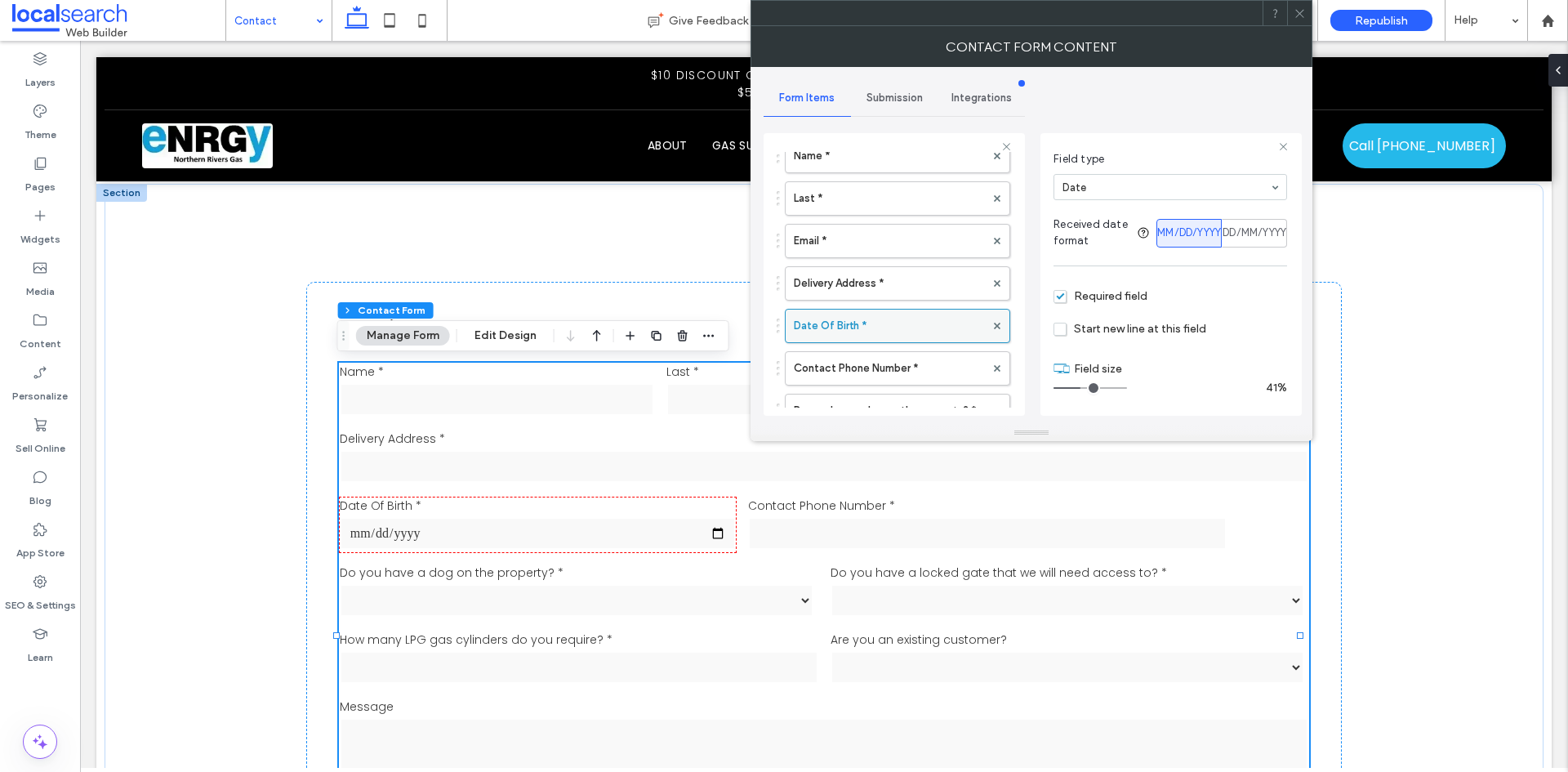
scroll to position [110, 0]
click at [1076, 387] on input "range" at bounding box center [1090, 388] width 73 height 2
click at [1077, 387] on input "range" at bounding box center [1090, 388] width 73 height 2
click at [908, 377] on label "Contact Phone Number *" at bounding box center [889, 368] width 191 height 32
type input "*"
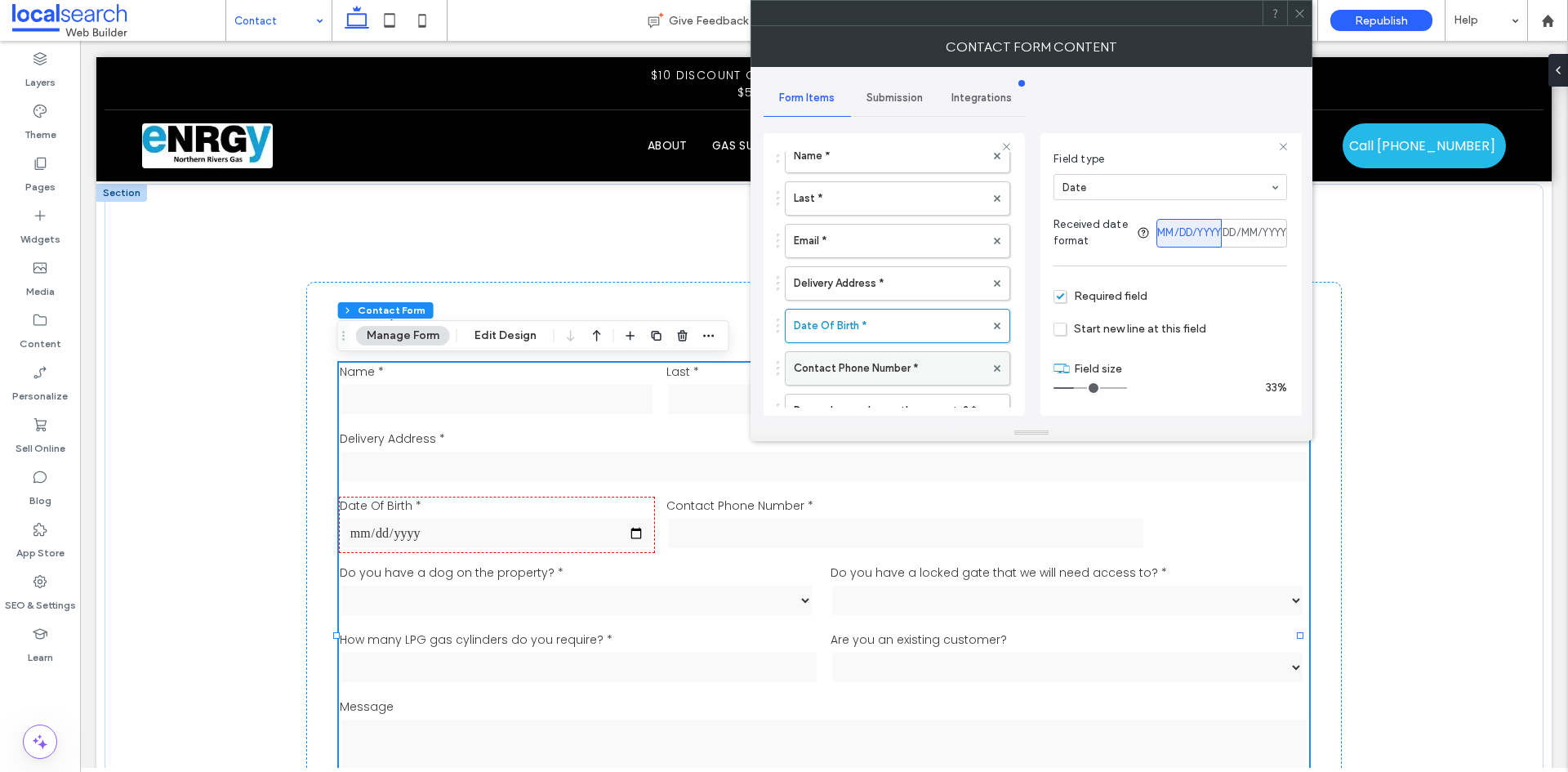
click at [908, 377] on label "Contact Phone Number *" at bounding box center [889, 368] width 191 height 32
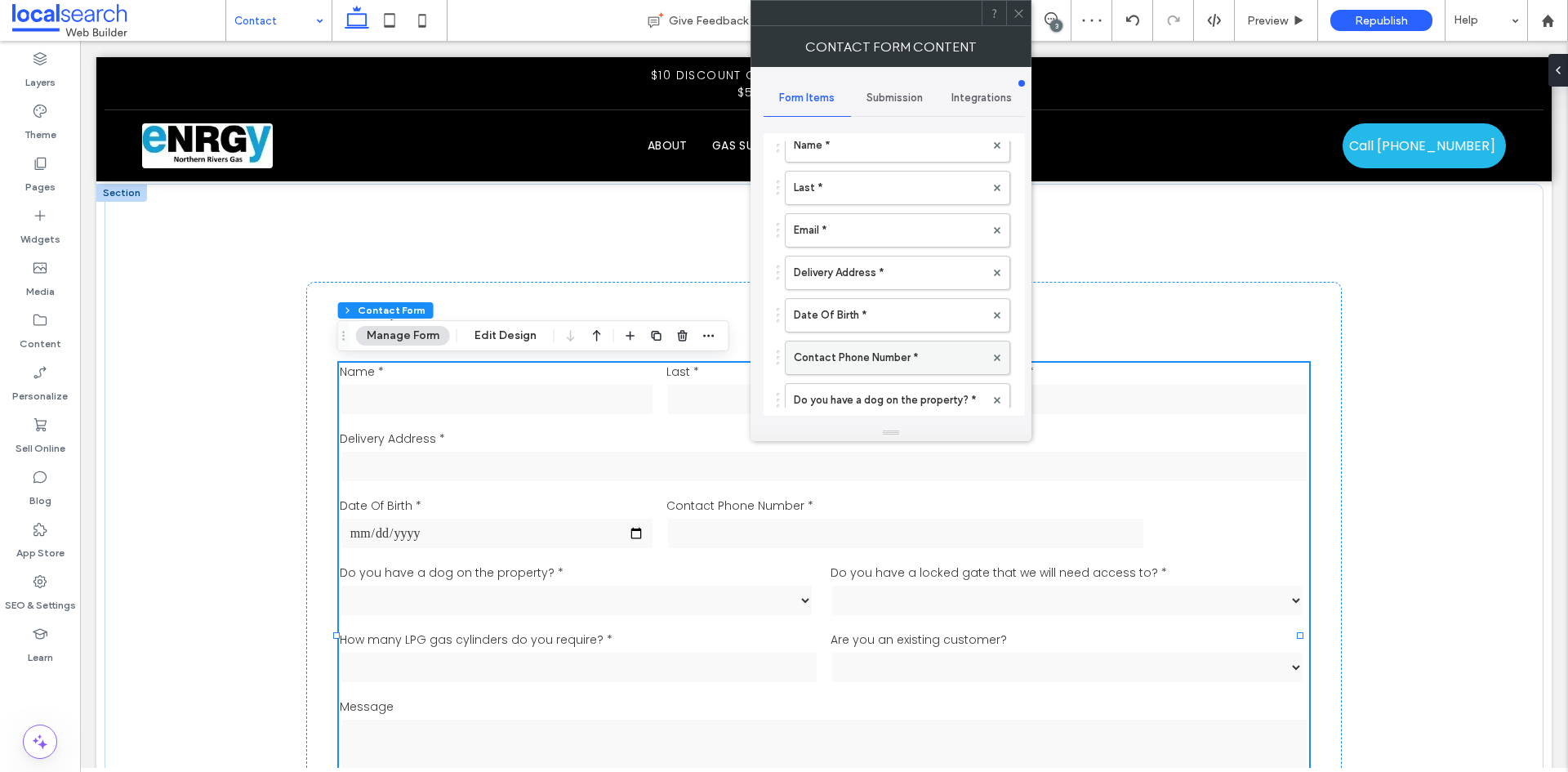
click at [857, 349] on label "Contact Phone Number *" at bounding box center [889, 357] width 191 height 32
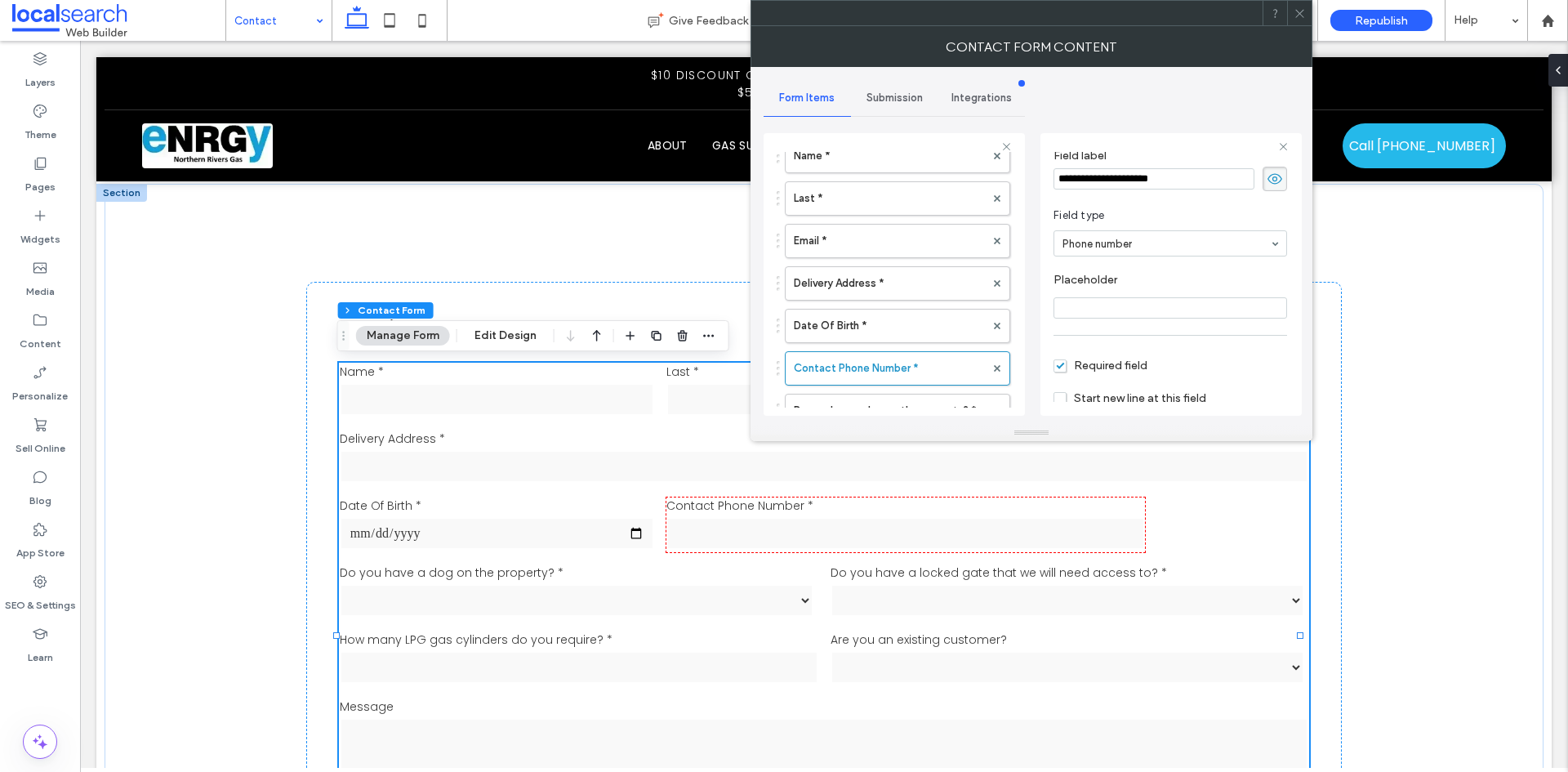
scroll to position [114, 0]
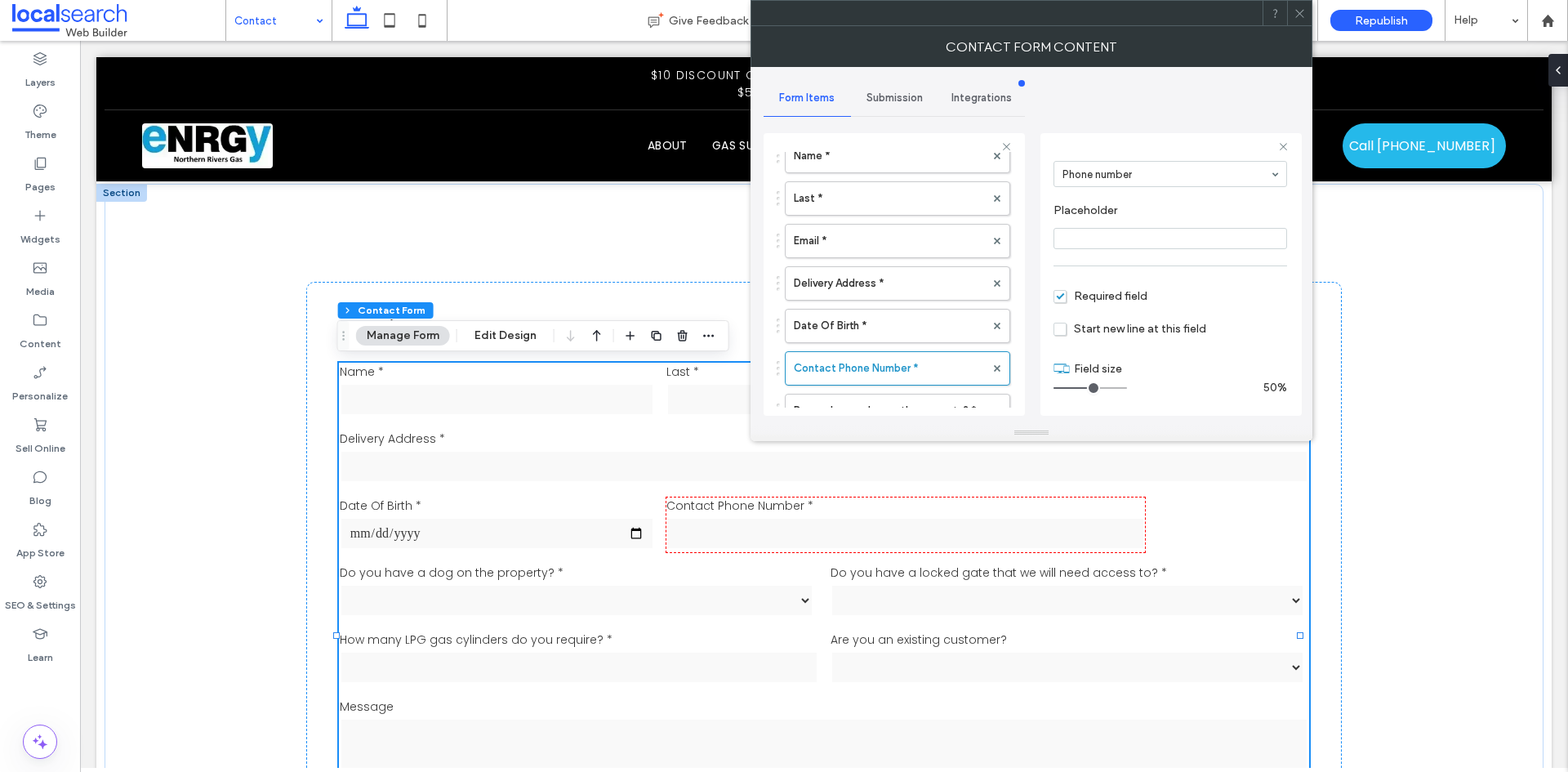
click at [1087, 389] on input "range" at bounding box center [1090, 388] width 73 height 2
click at [1078, 389] on input "range" at bounding box center [1090, 388] width 73 height 2
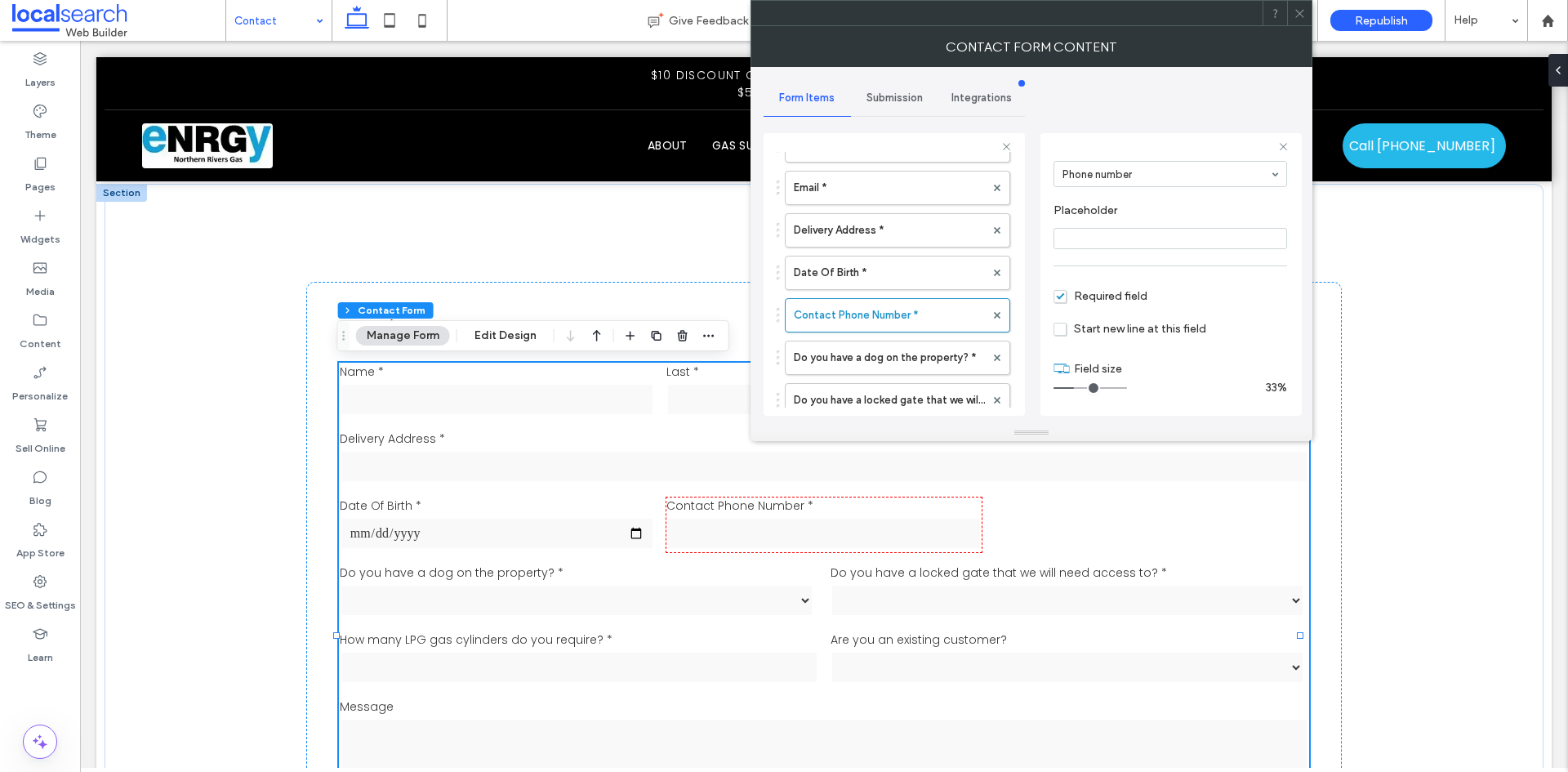
scroll to position [163, 0]
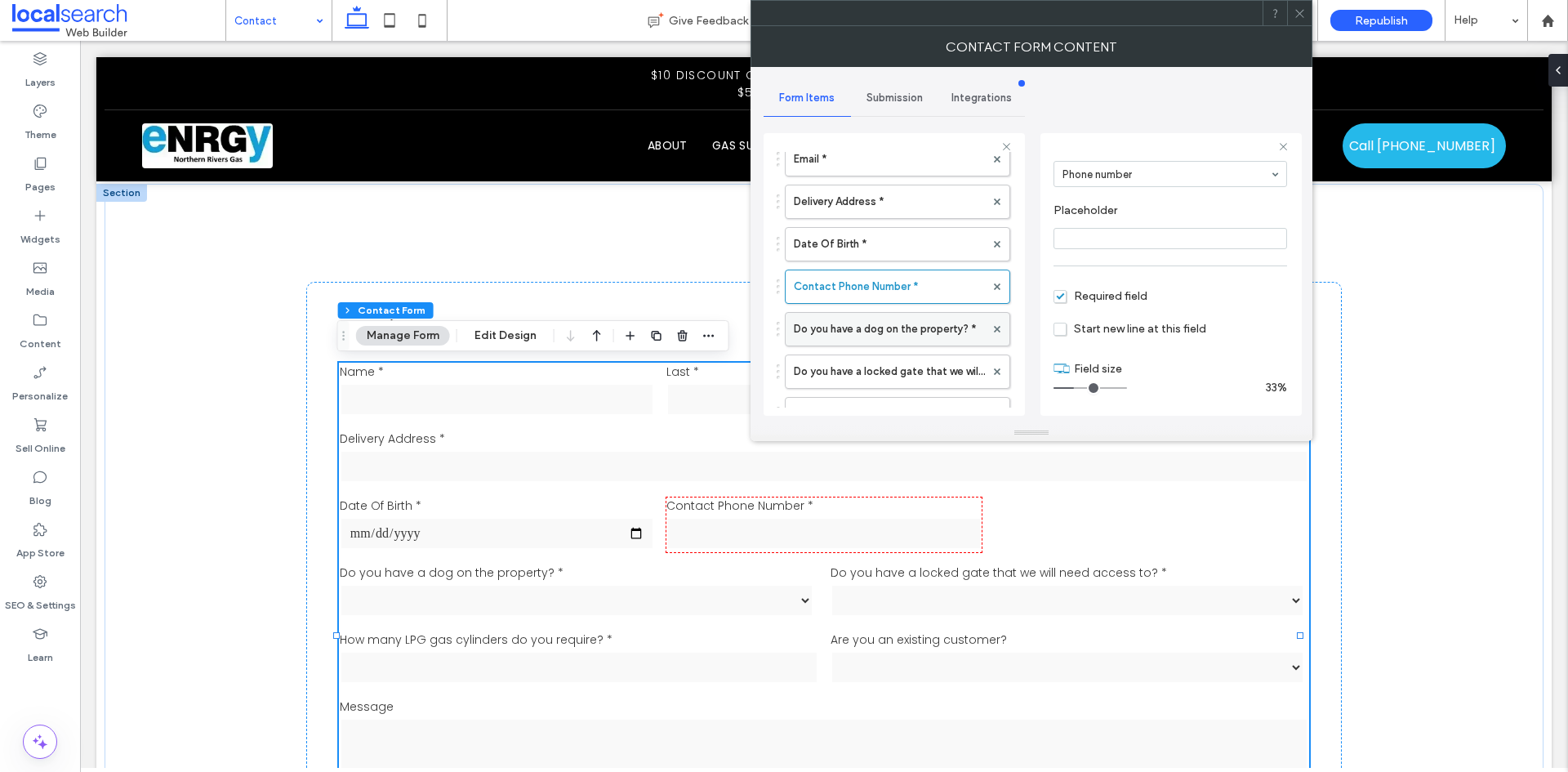
click at [892, 332] on label "Do you have a dog on the property? *" at bounding box center [889, 329] width 191 height 32
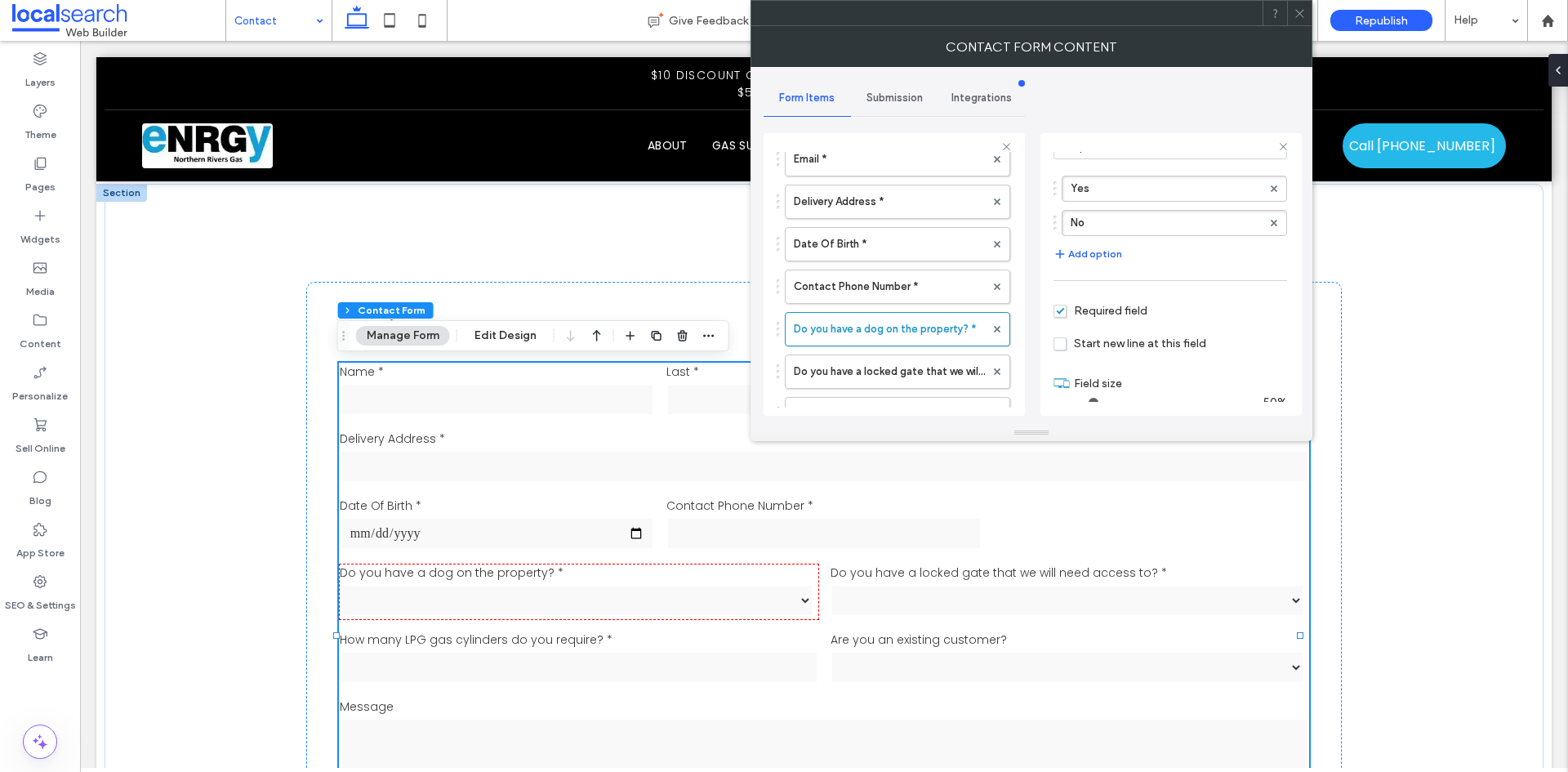
scroll to position [156, 0]
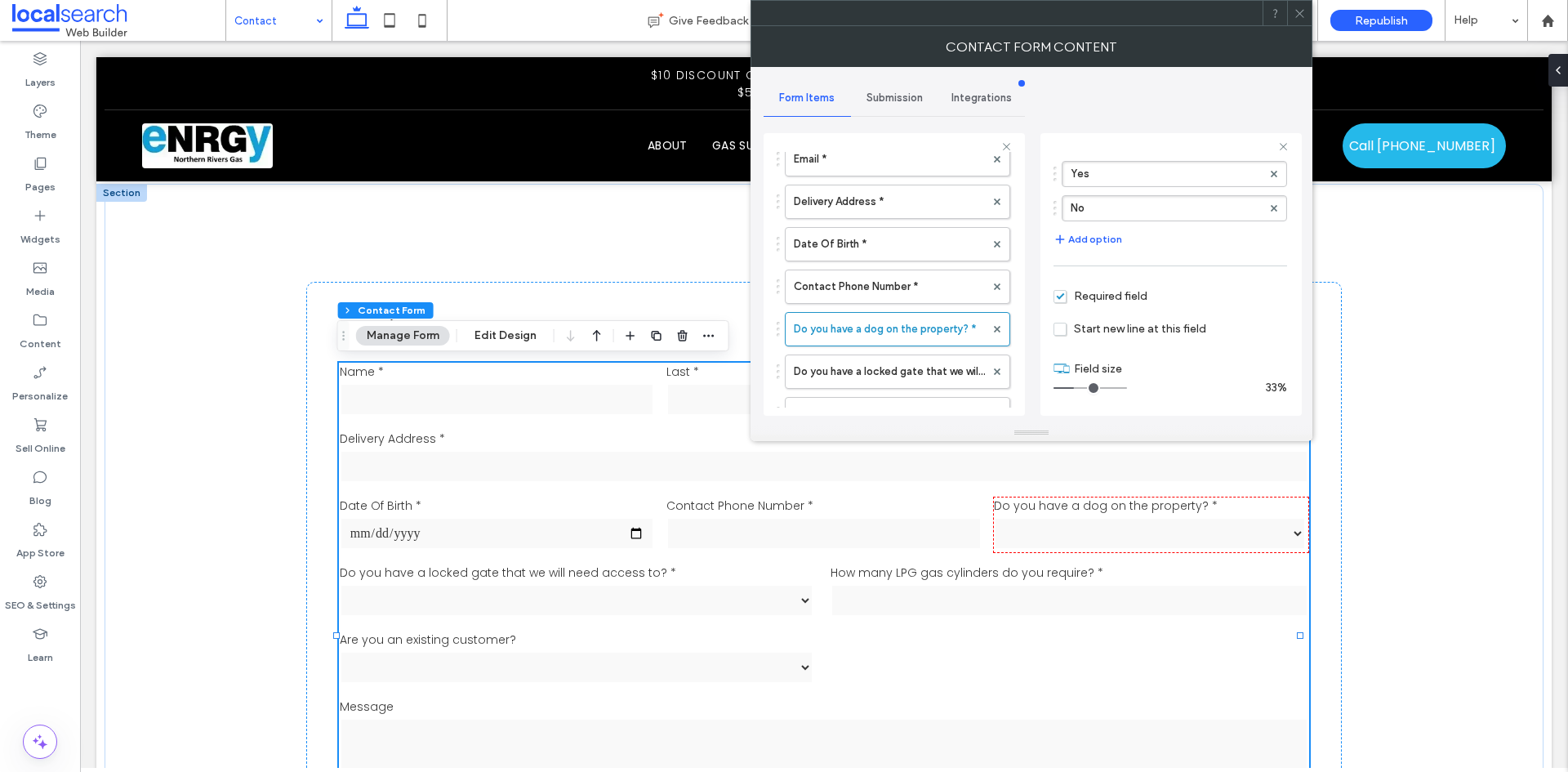
click at [1077, 387] on input "range" at bounding box center [1090, 388] width 73 height 2
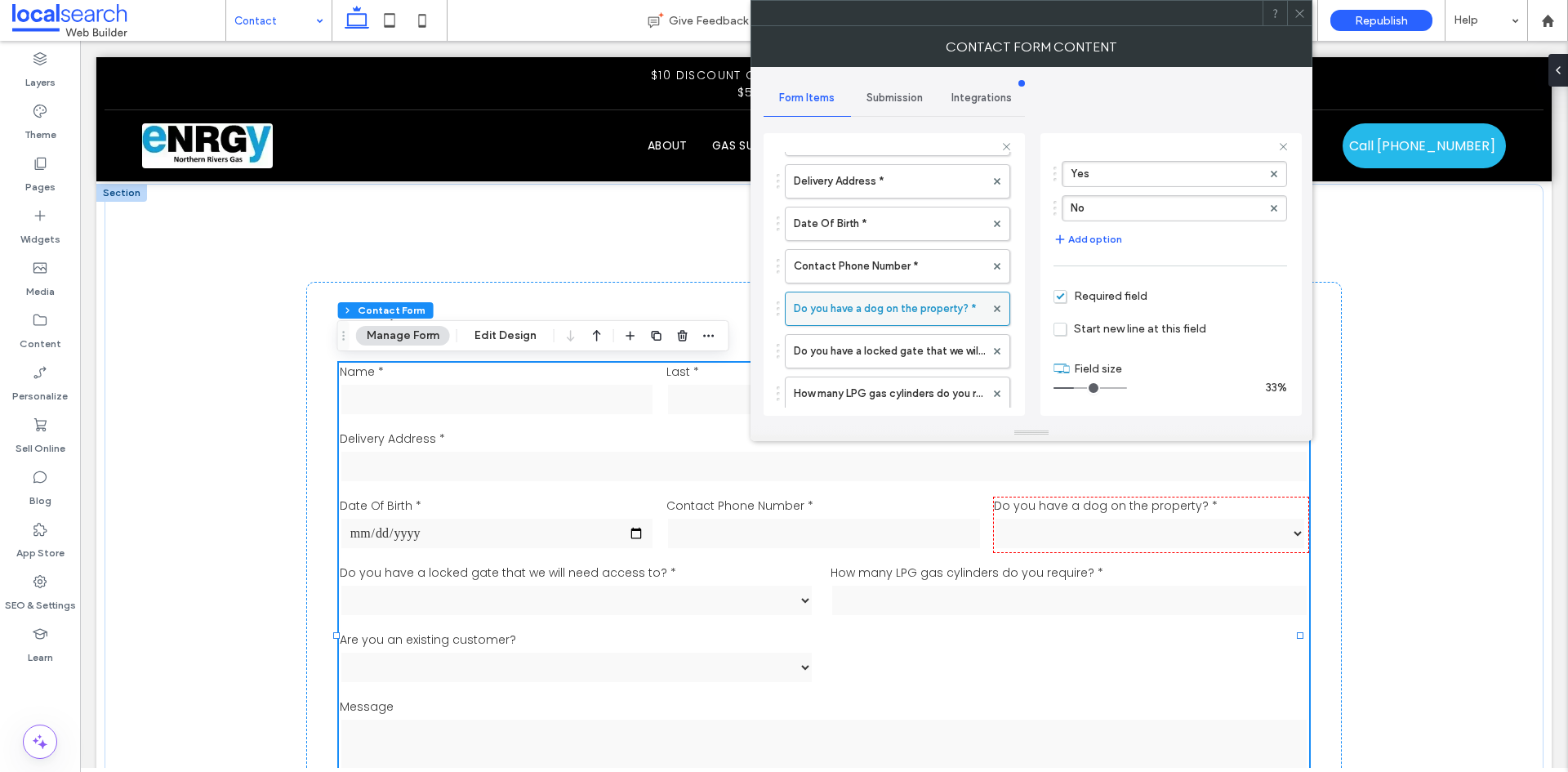
scroll to position [245, 0]
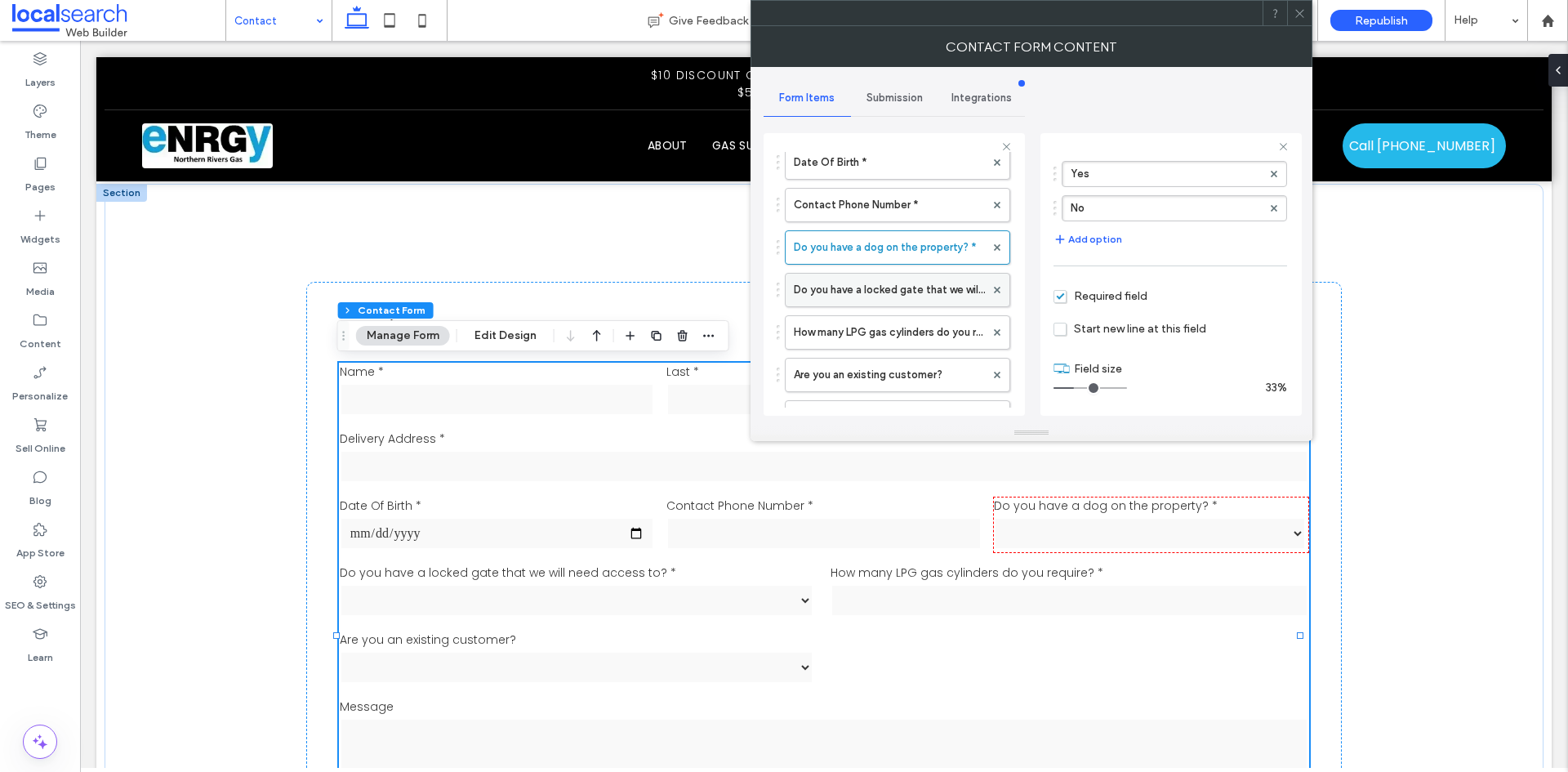
click at [912, 289] on label "Do you have a locked gate that we will need access to? *" at bounding box center [889, 290] width 191 height 32
click at [1083, 387] on input "range" at bounding box center [1090, 388] width 73 height 2
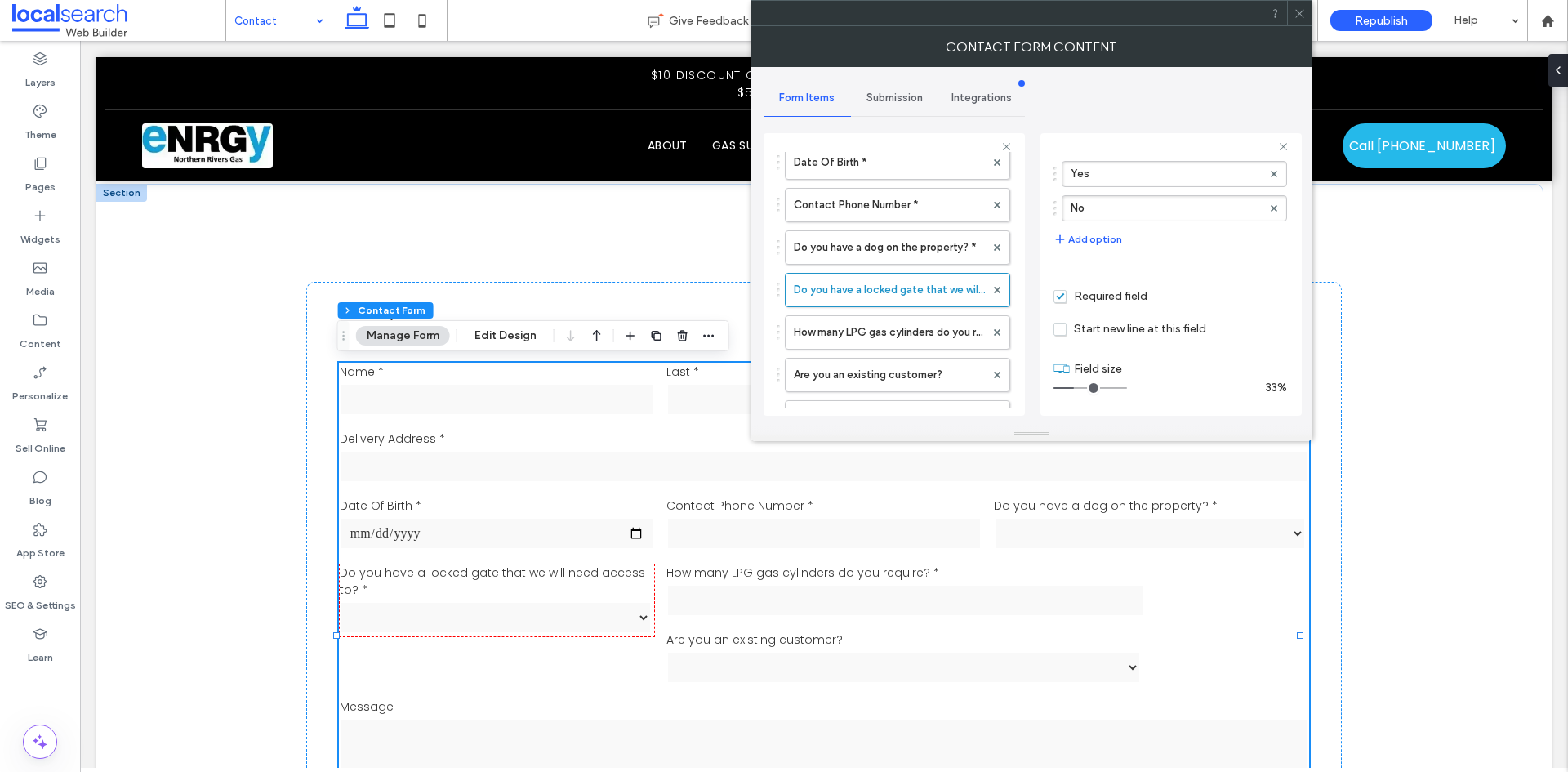
drag, startPoint x: 1083, startPoint y: 386, endPoint x: 1075, endPoint y: 387, distance: 8.1
click at [1075, 387] on input "range" at bounding box center [1090, 388] width 73 height 2
click at [942, 335] on label "How many LPG gas cylinders do you require? *" at bounding box center [889, 333] width 191 height 32
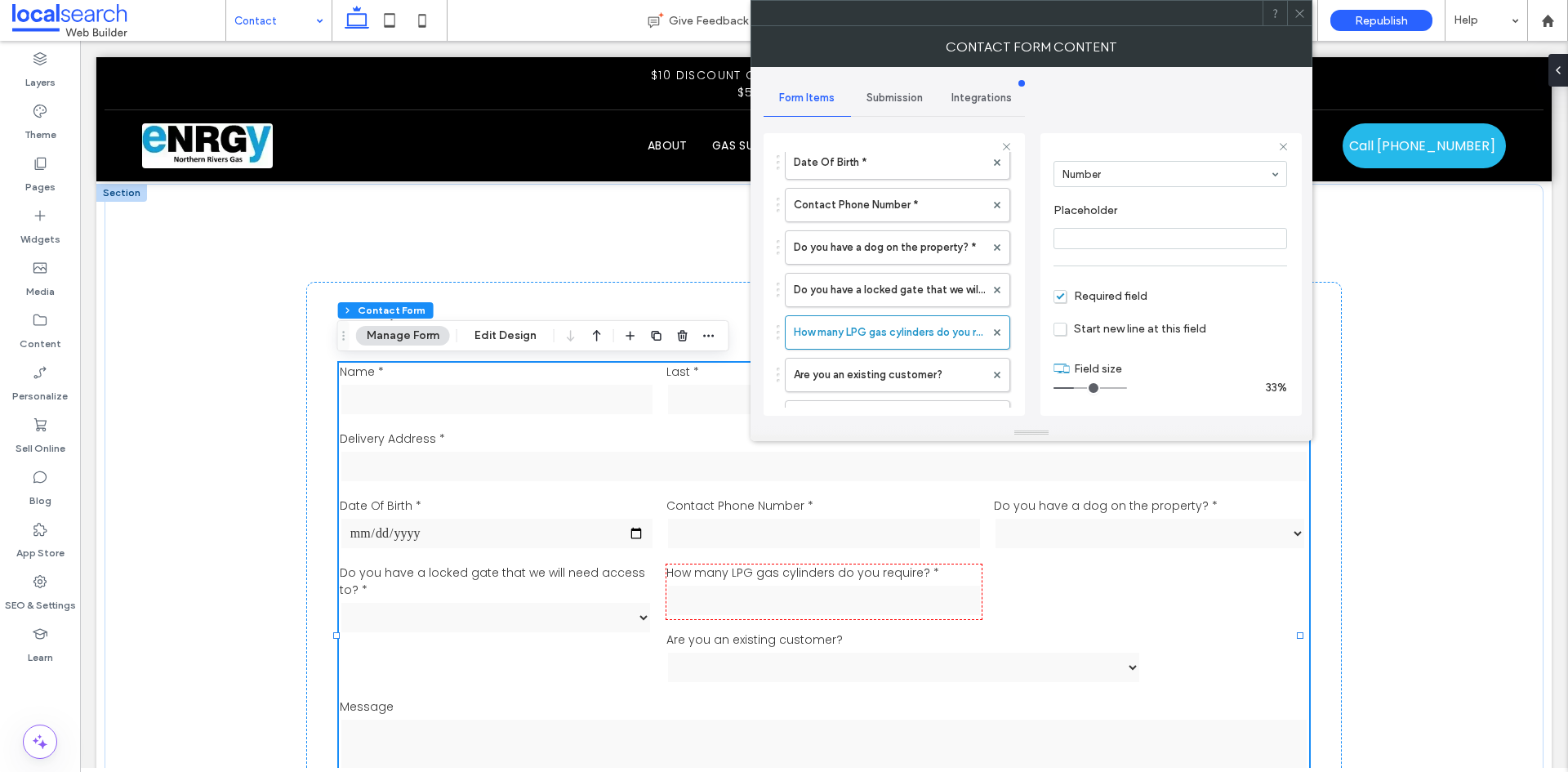
drag, startPoint x: 1090, startPoint y: 389, endPoint x: 1076, endPoint y: 391, distance: 14.1
click at [1076, 389] on input "range" at bounding box center [1090, 388] width 73 height 2
click at [930, 367] on label "Are you an existing customer?" at bounding box center [889, 375] width 191 height 32
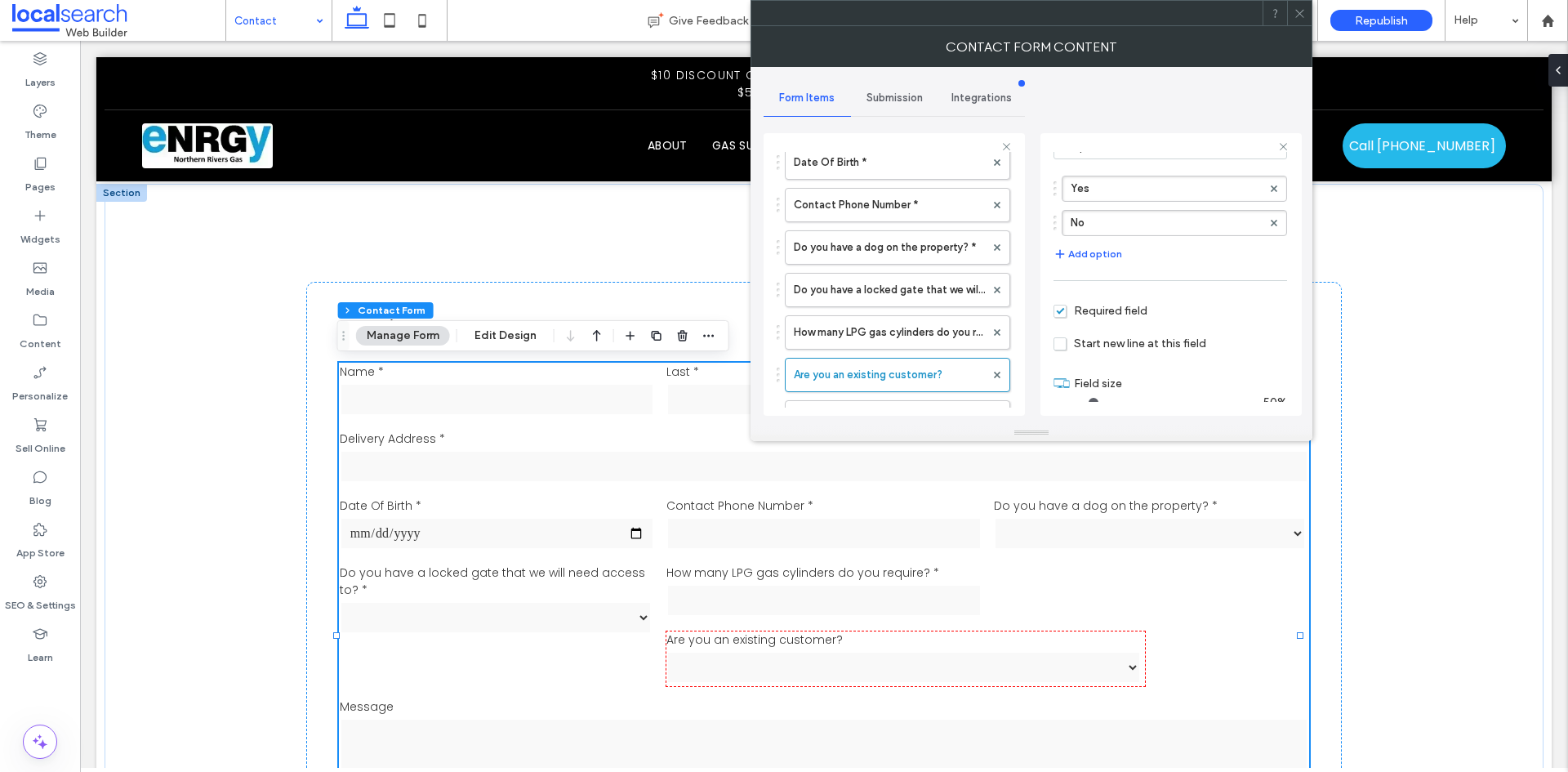
scroll to position [156, 0]
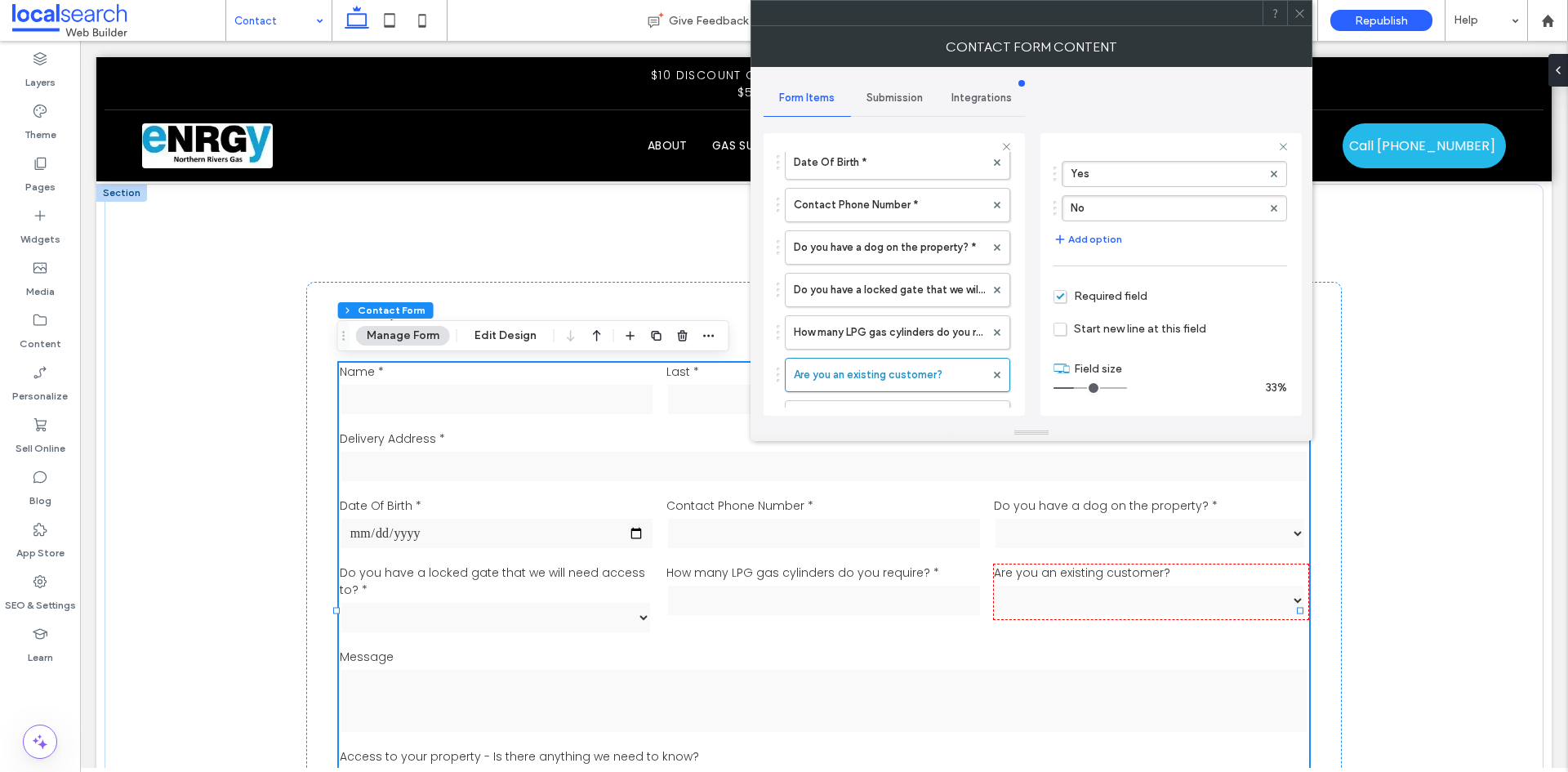
drag, startPoint x: 1090, startPoint y: 388, endPoint x: 1077, endPoint y: 388, distance: 13.0
type input "*"
click at [1077, 388] on input "range" at bounding box center [1090, 388] width 73 height 2
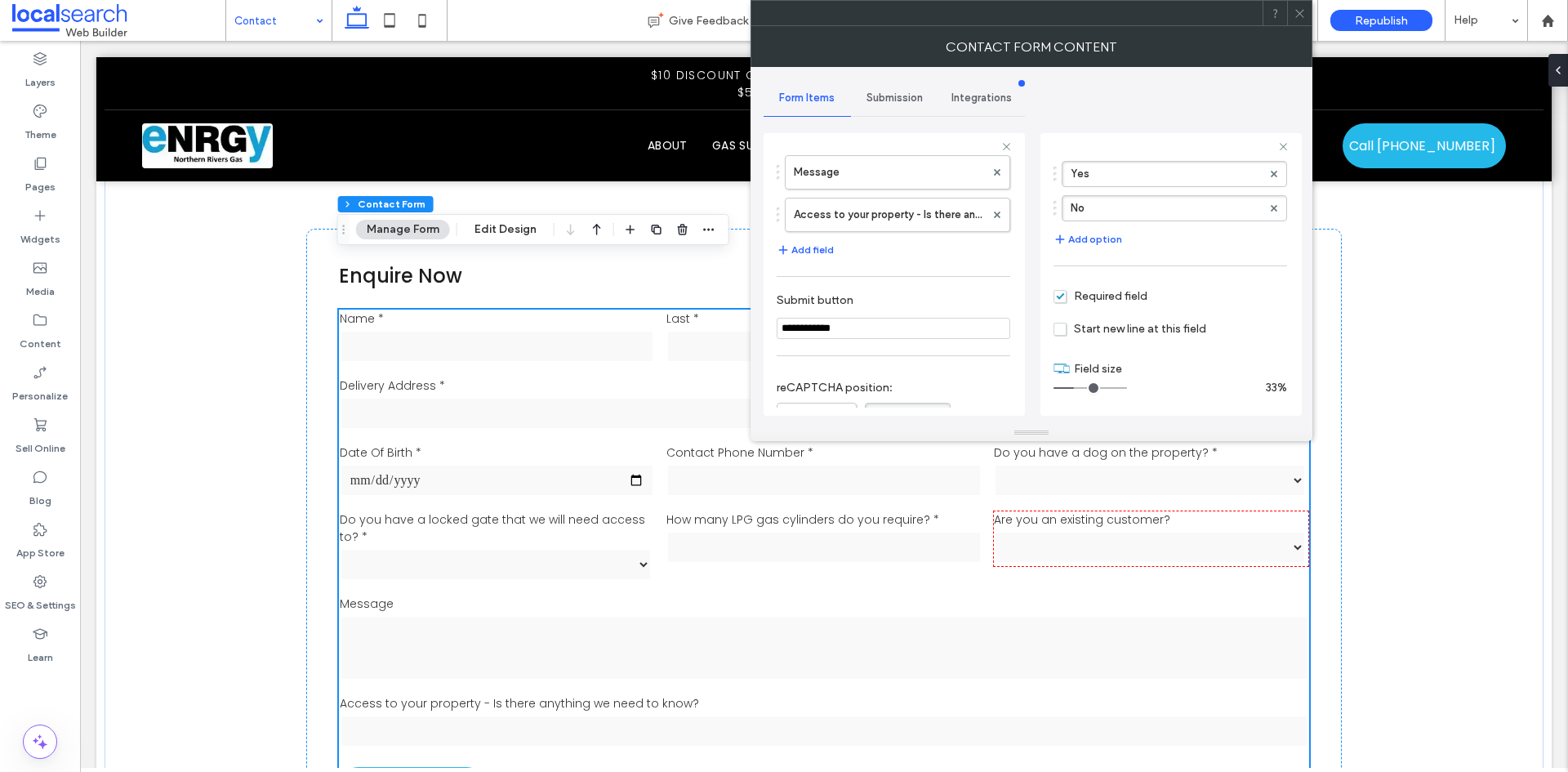
scroll to position [1062, 0]
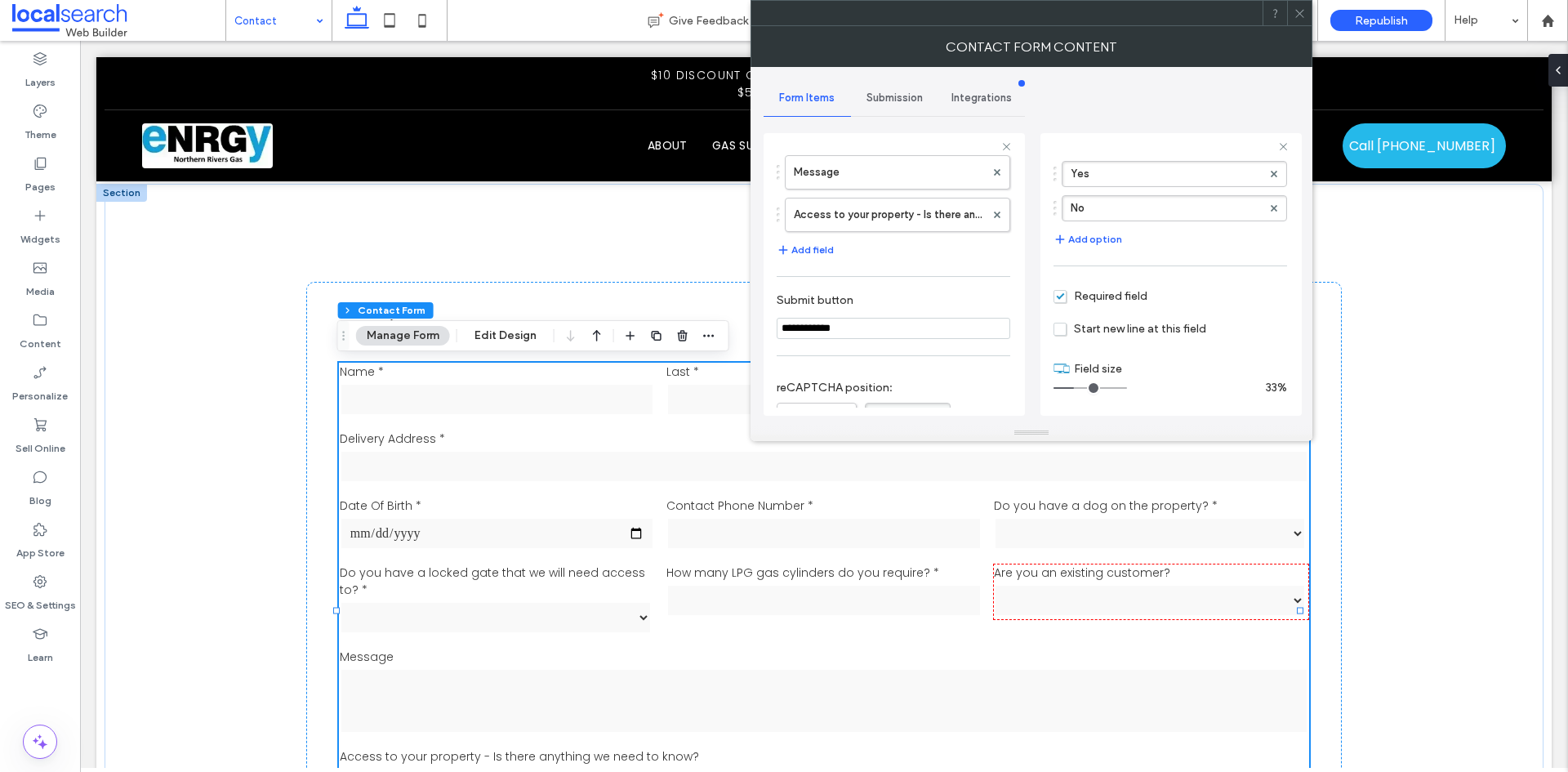
click at [1026, 15] on div at bounding box center [1007, 13] width 512 height 25
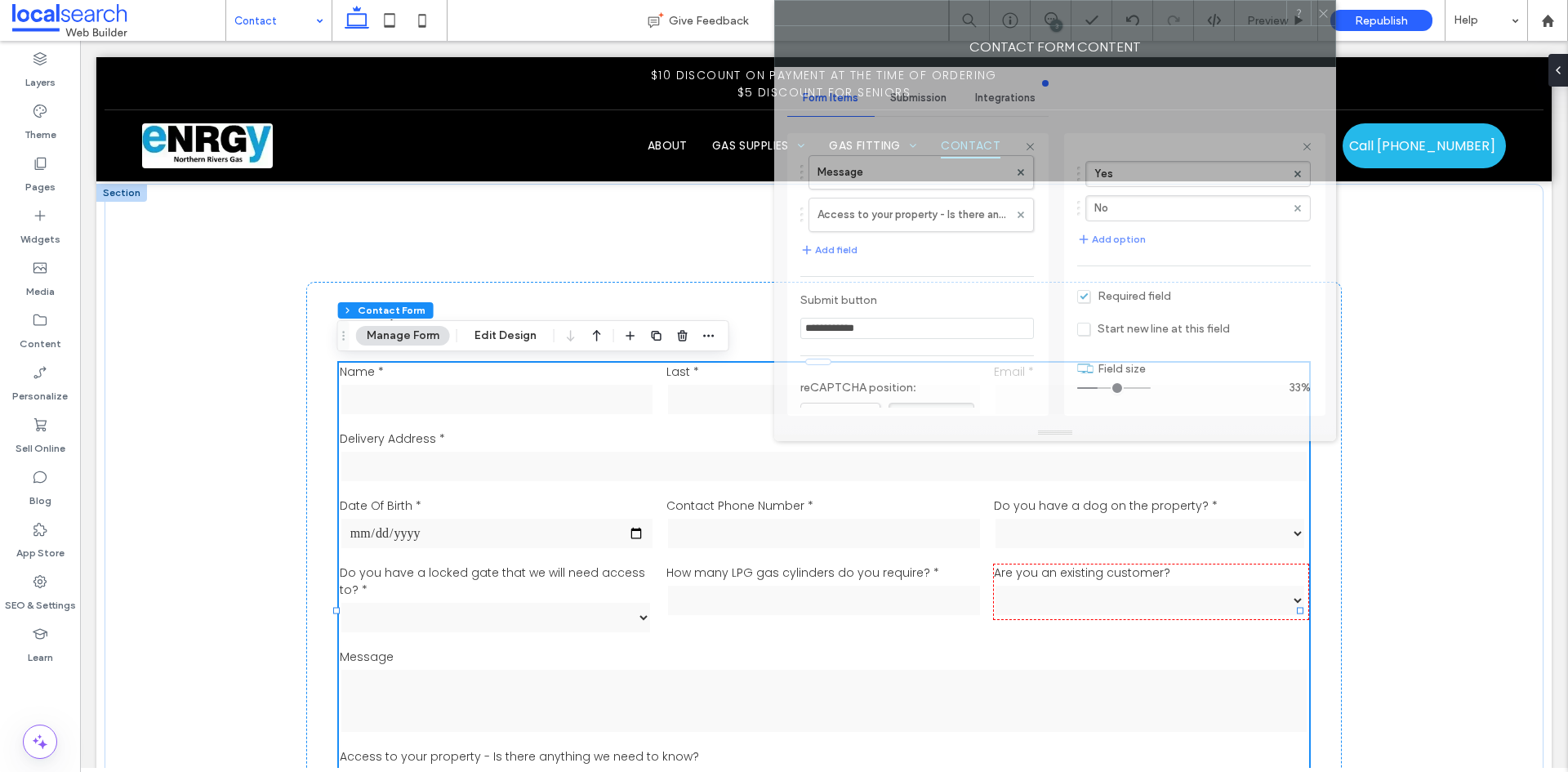
drag, startPoint x: 987, startPoint y: 17, endPoint x: 1035, endPoint y: 5, distance: 49.5
click at [1035, 5] on div at bounding box center [1030, 13] width 512 height 25
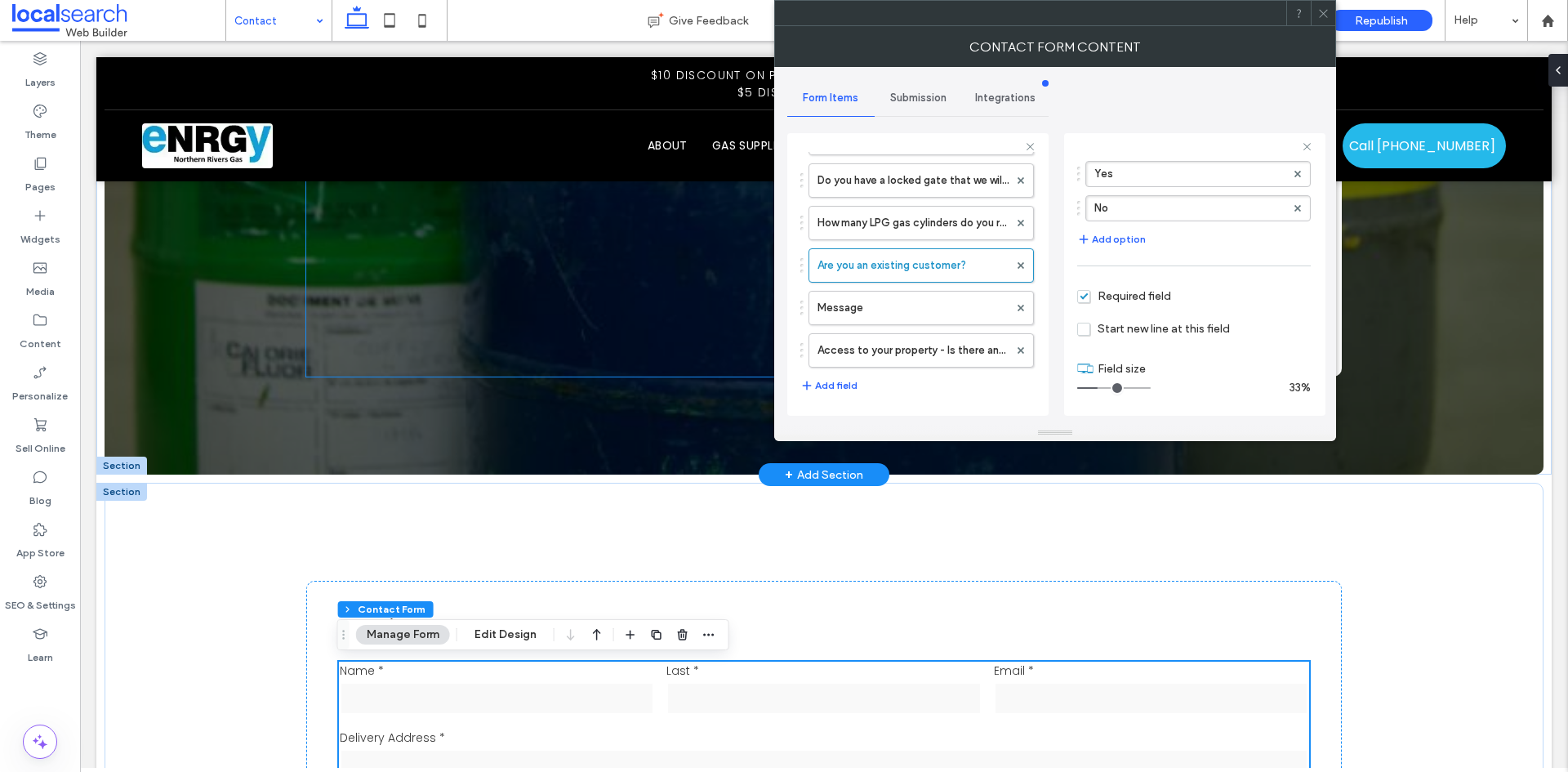
scroll to position [981, 0]
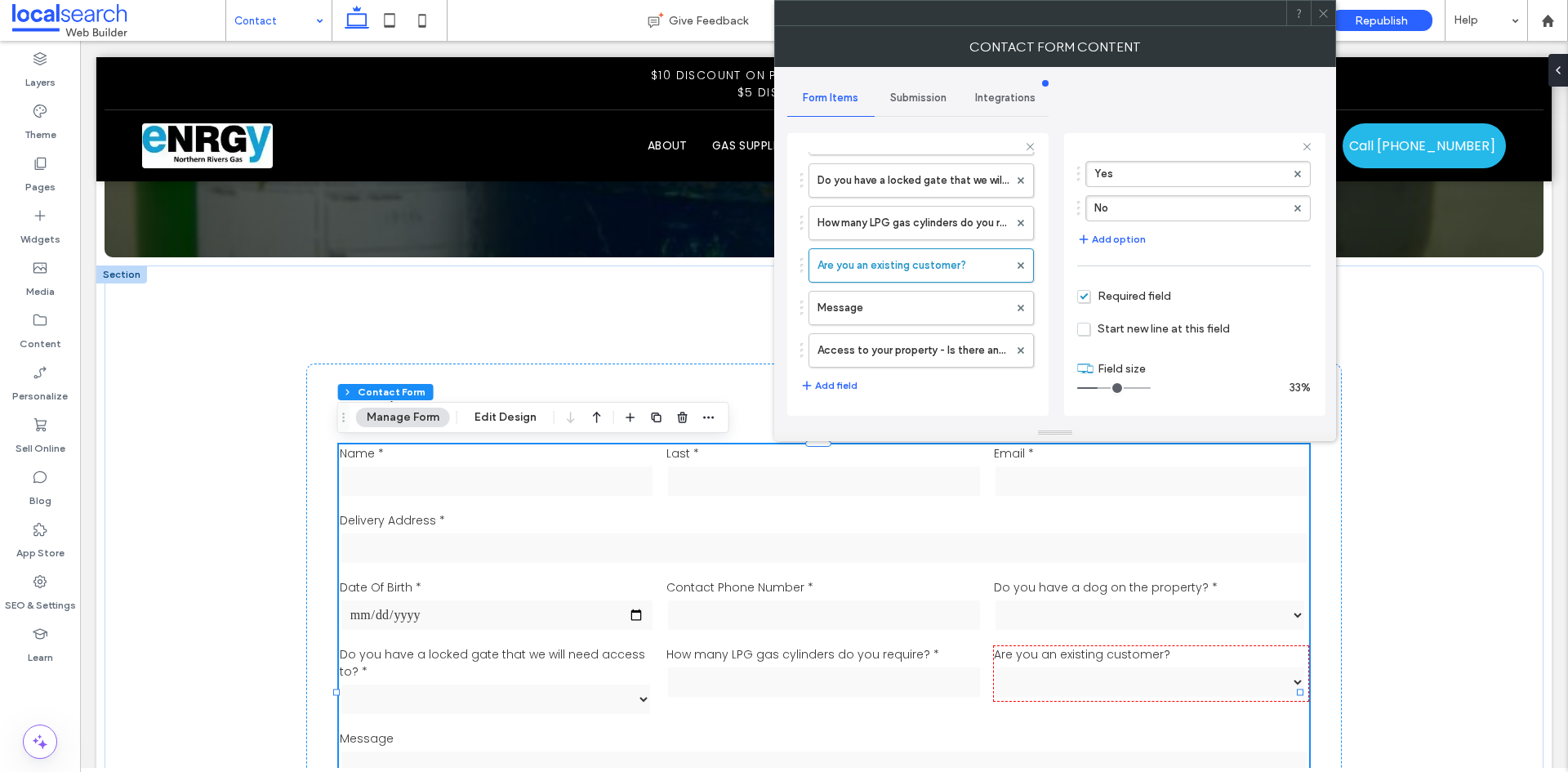
click at [1327, 10] on use at bounding box center [1322, 12] width 9 height 9
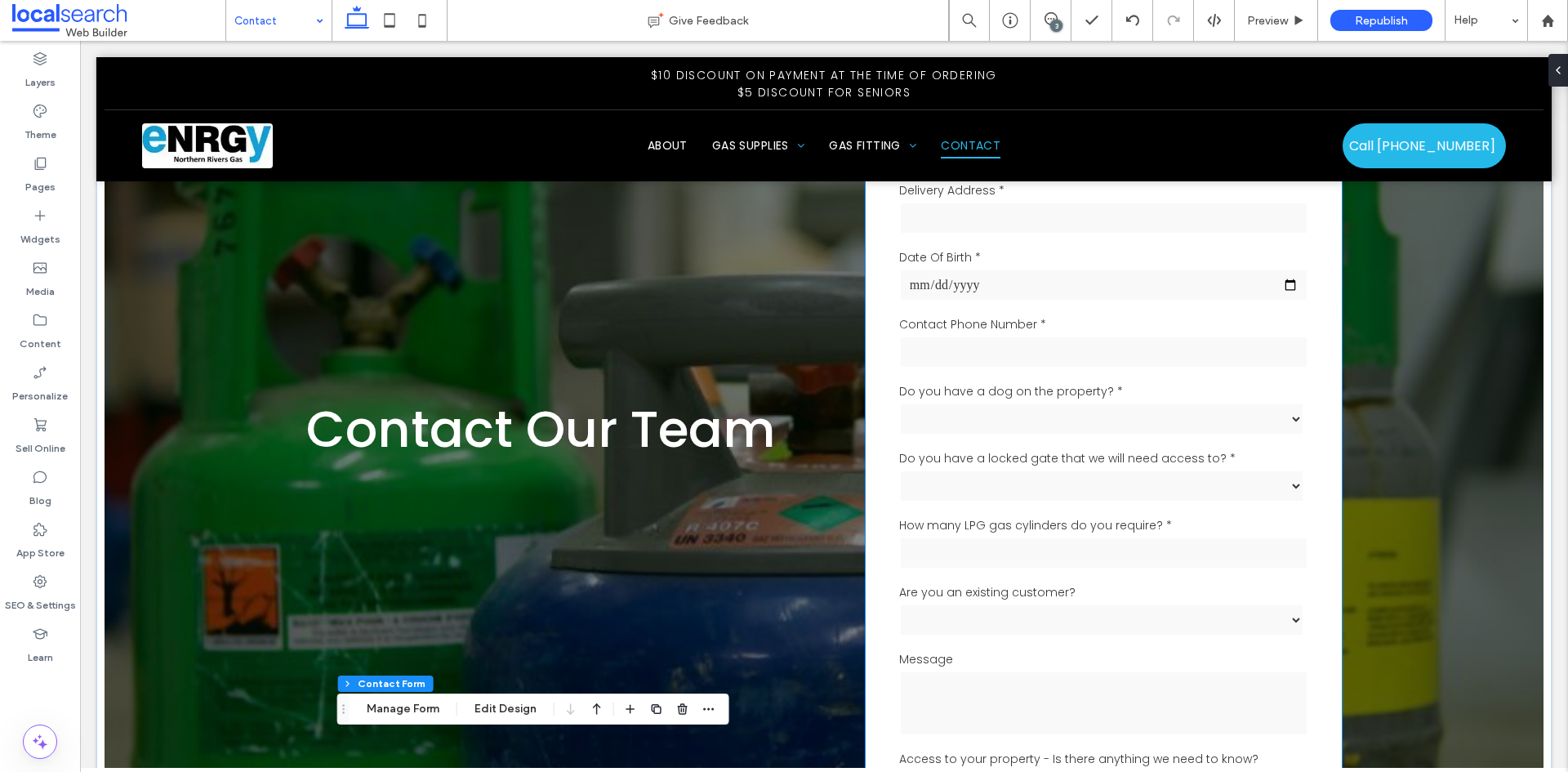
scroll to position [0, 0]
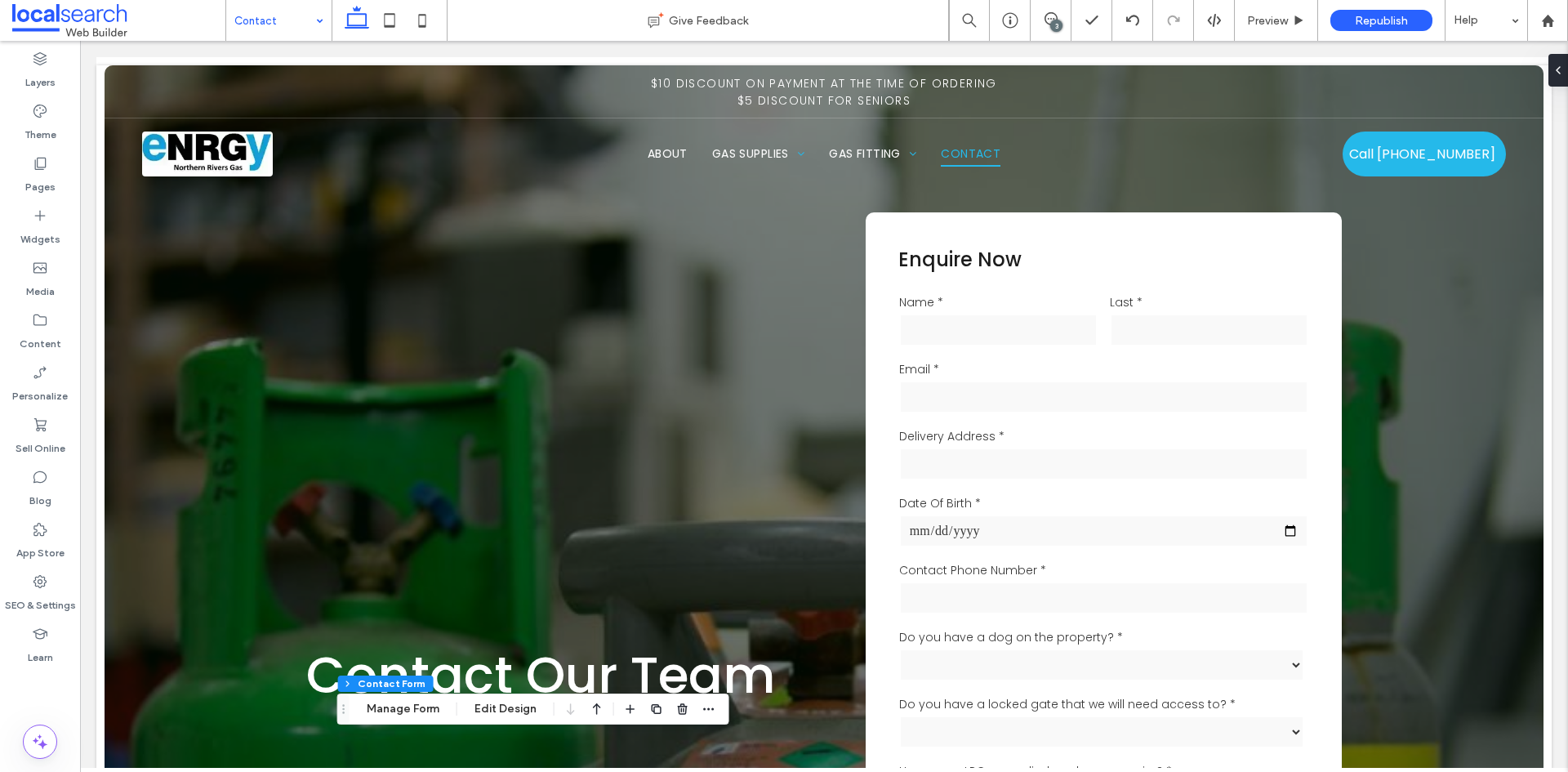
click at [1057, 22] on div "3" at bounding box center [1055, 26] width 12 height 12
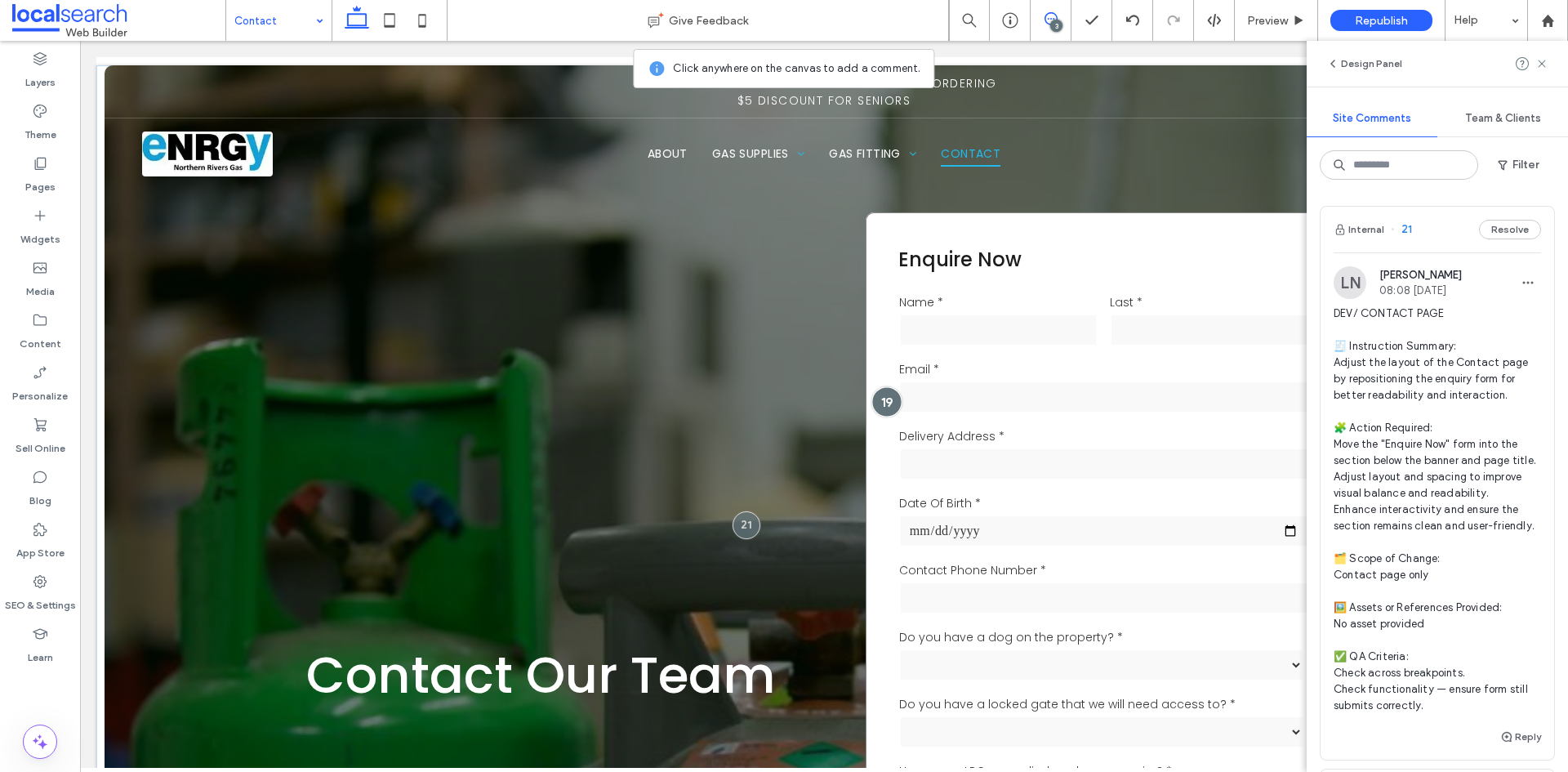
click at [883, 400] on div at bounding box center [887, 401] width 30 height 30
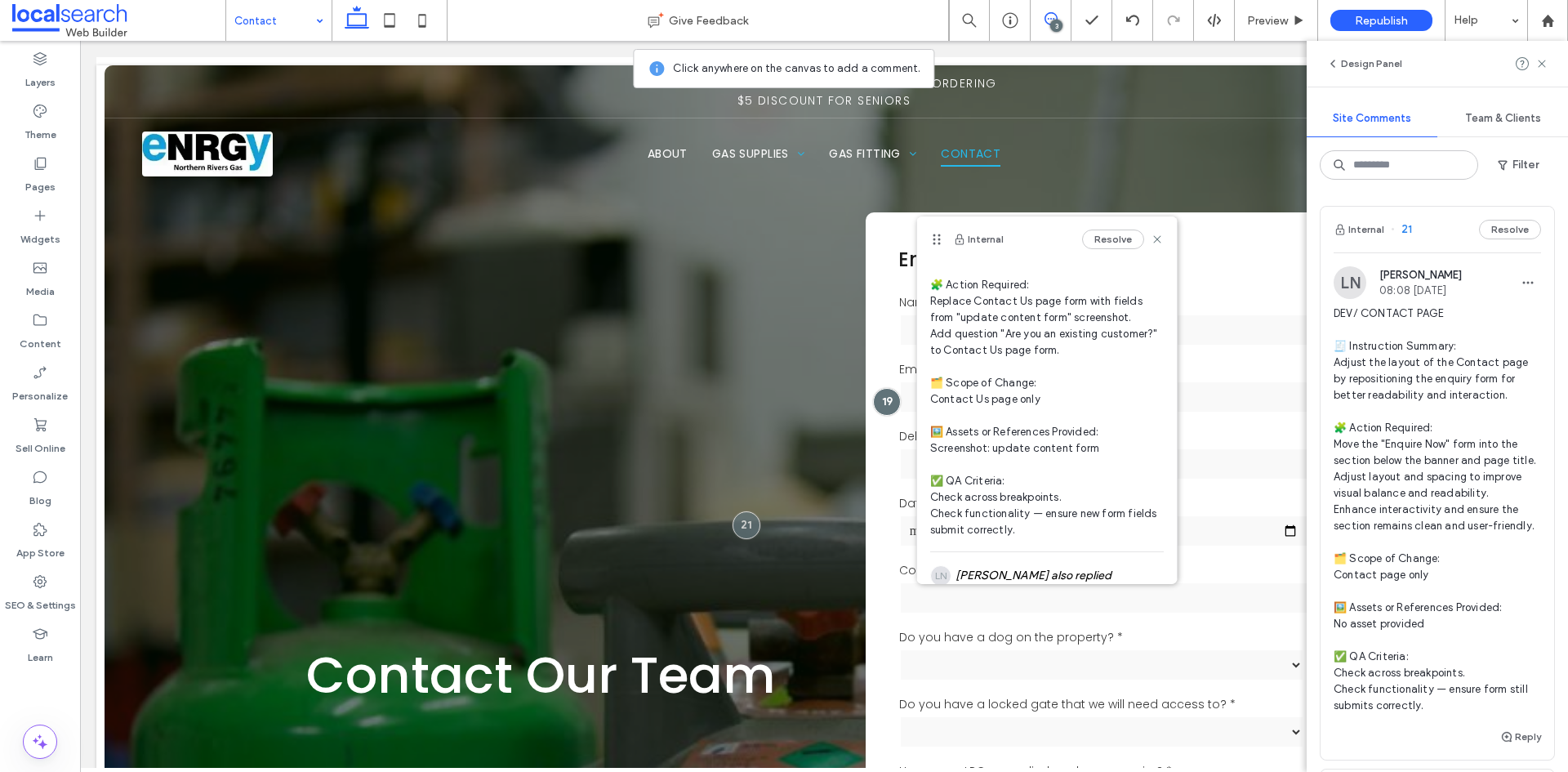
scroll to position [271, 0]
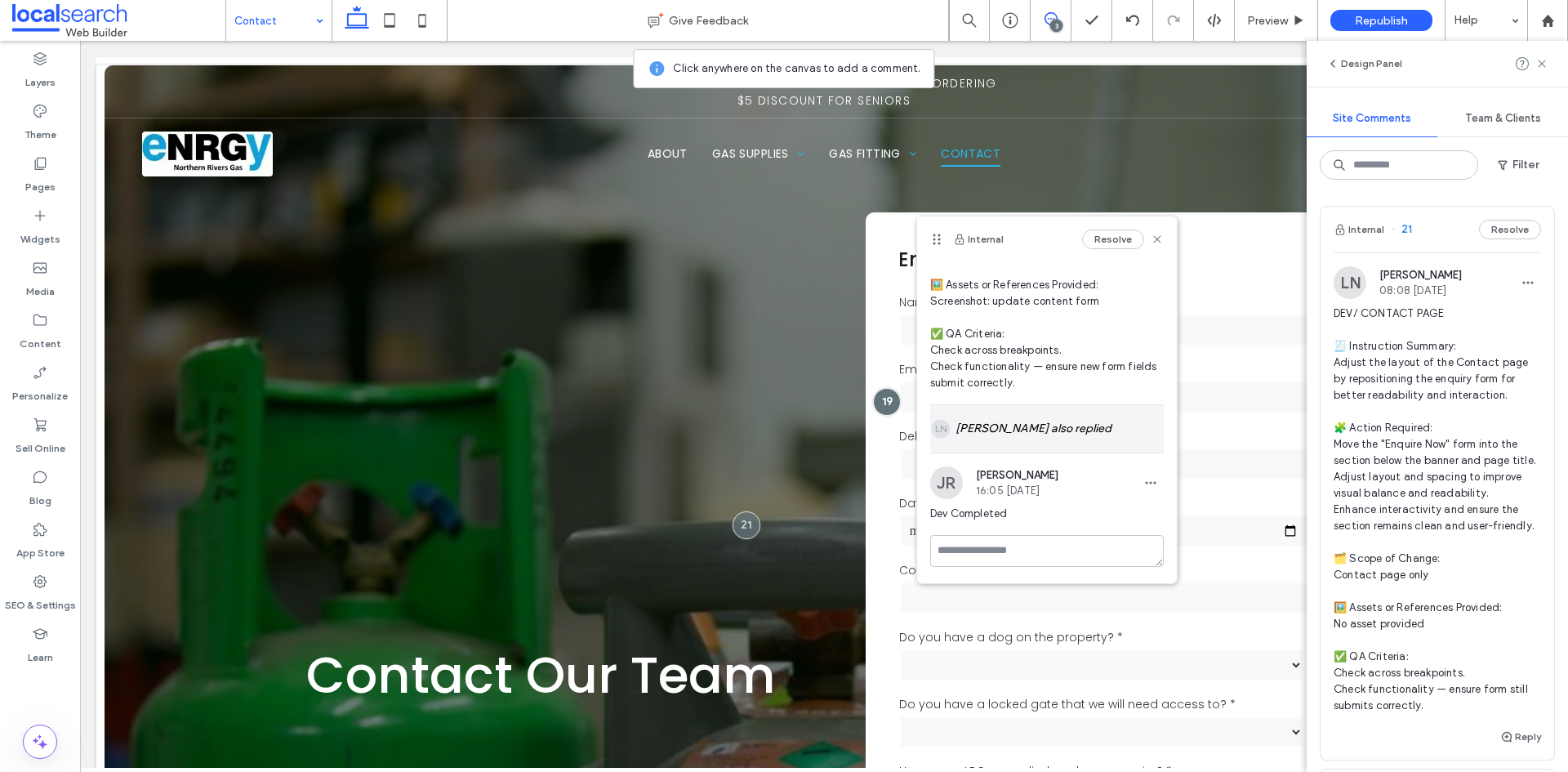
click at [1010, 442] on div "LN Lily Newman also replied" at bounding box center [1046, 429] width 233 height 48
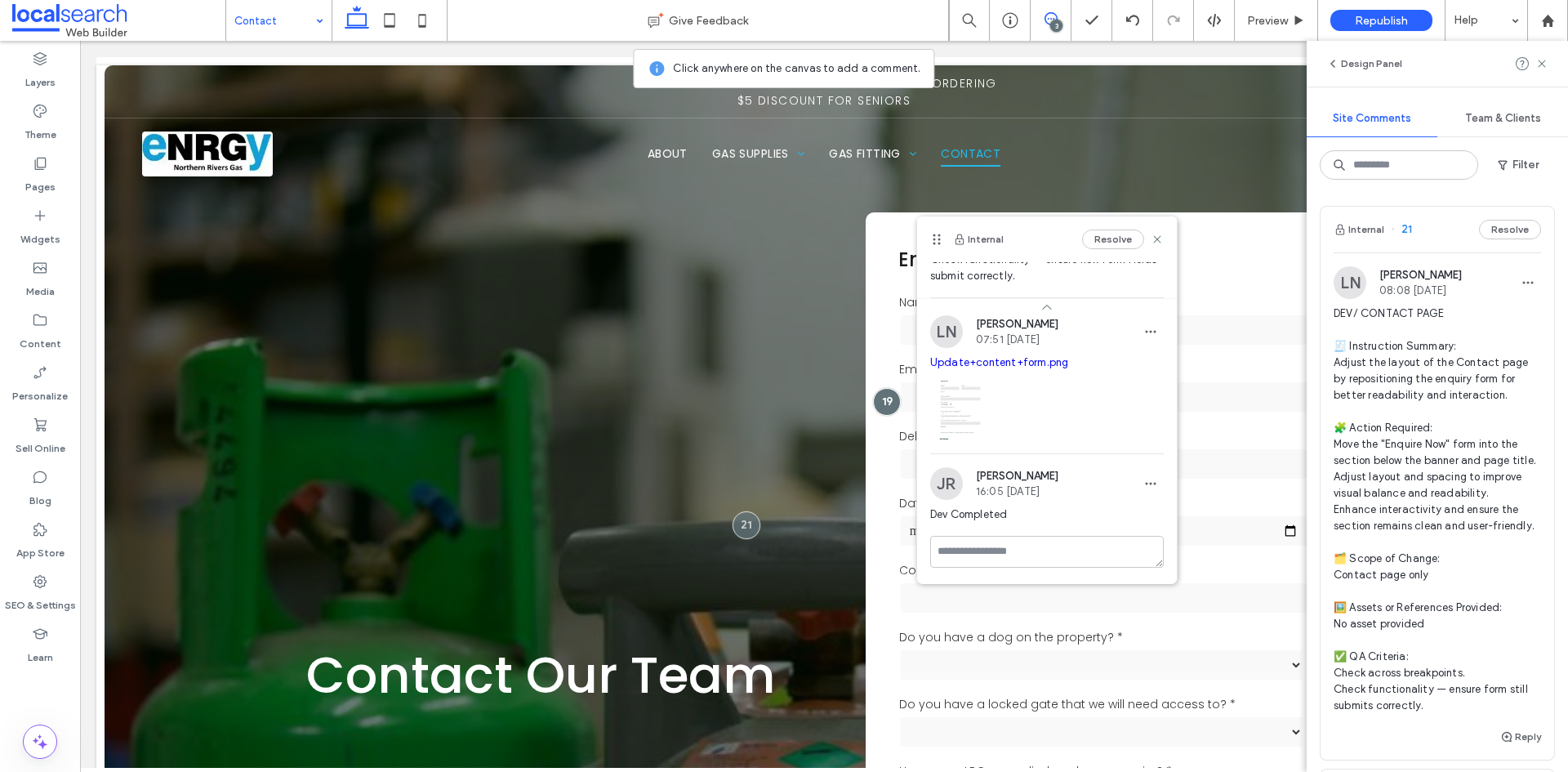
scroll to position [378, 0]
click at [975, 361] on link "Update+content+form.png" at bounding box center [999, 361] width 139 height 12
click at [1151, 235] on icon at bounding box center [1157, 239] width 13 height 13
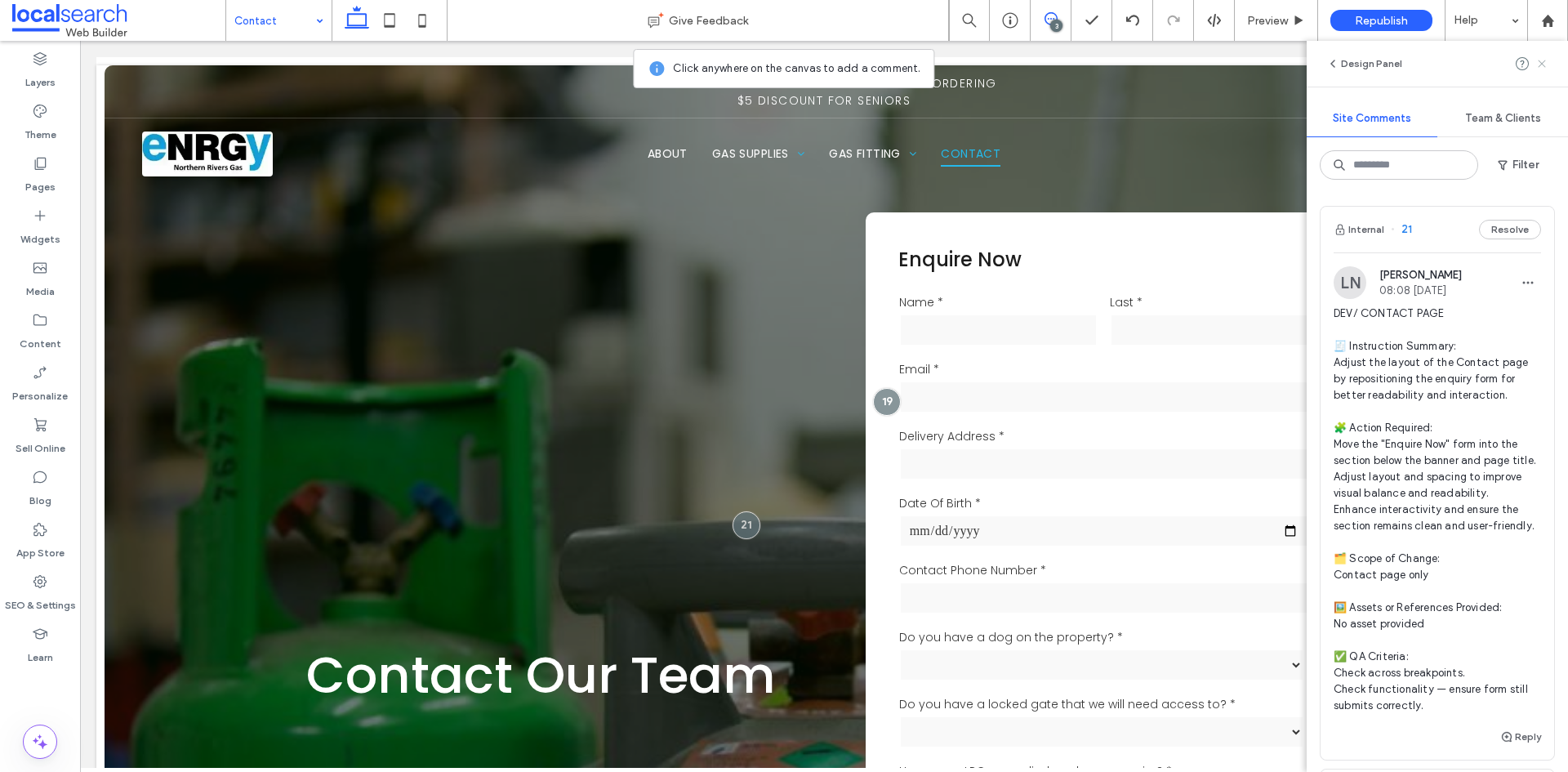
click at [1541, 66] on use at bounding box center [1541, 64] width 8 height 8
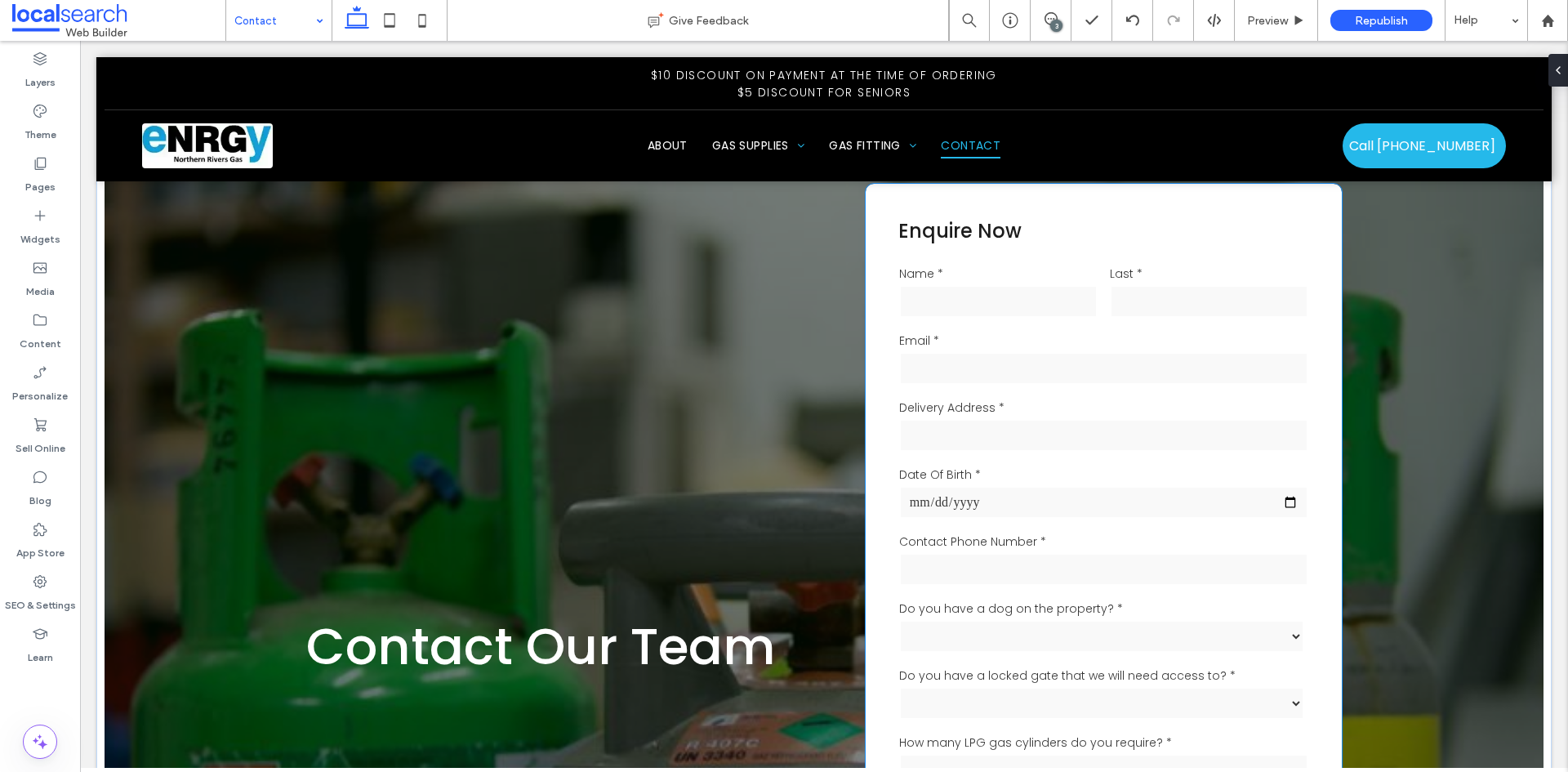
scroll to position [0, 0]
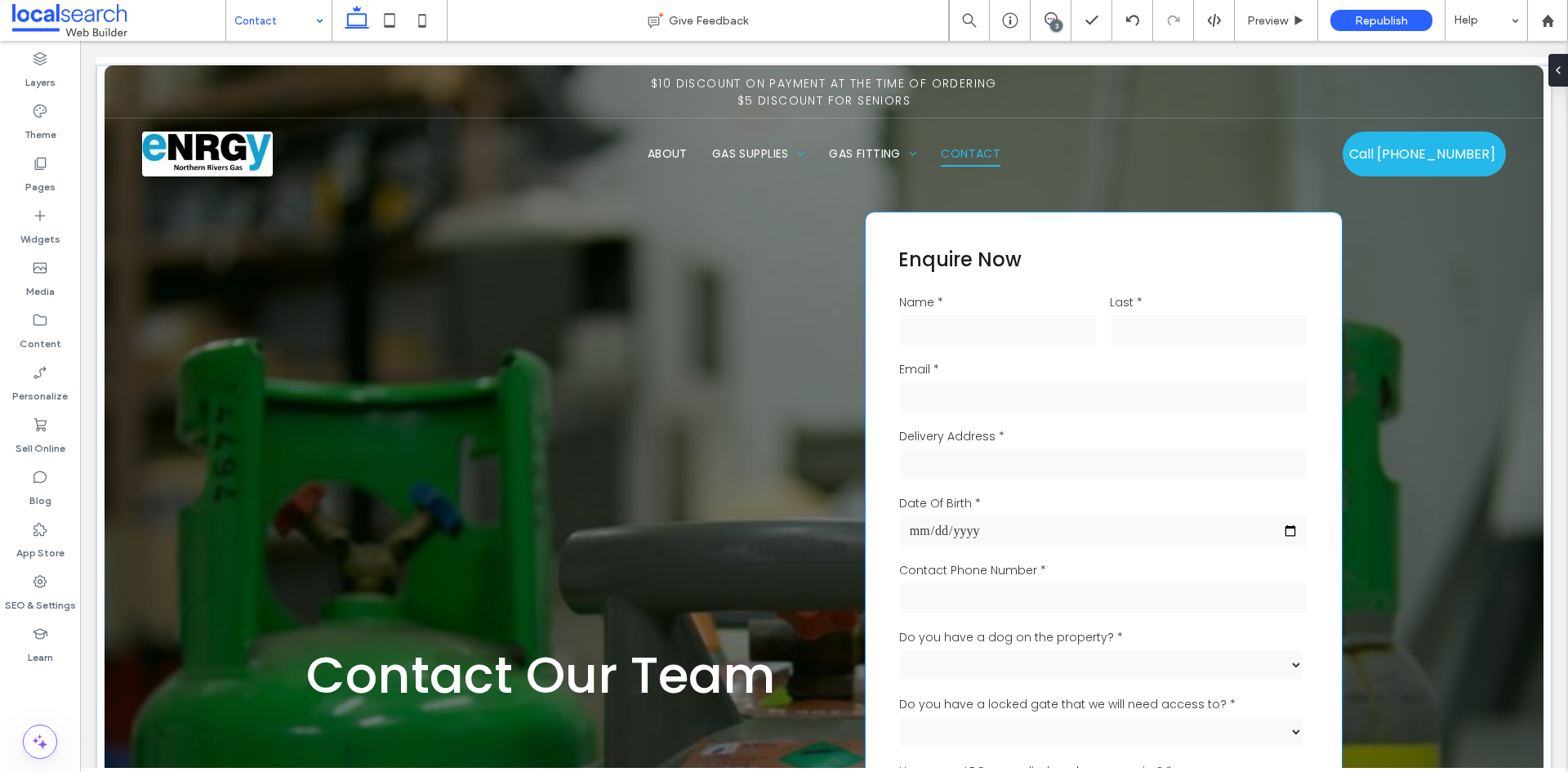
click at [874, 232] on div "**********" at bounding box center [1104, 676] width 477 height 927
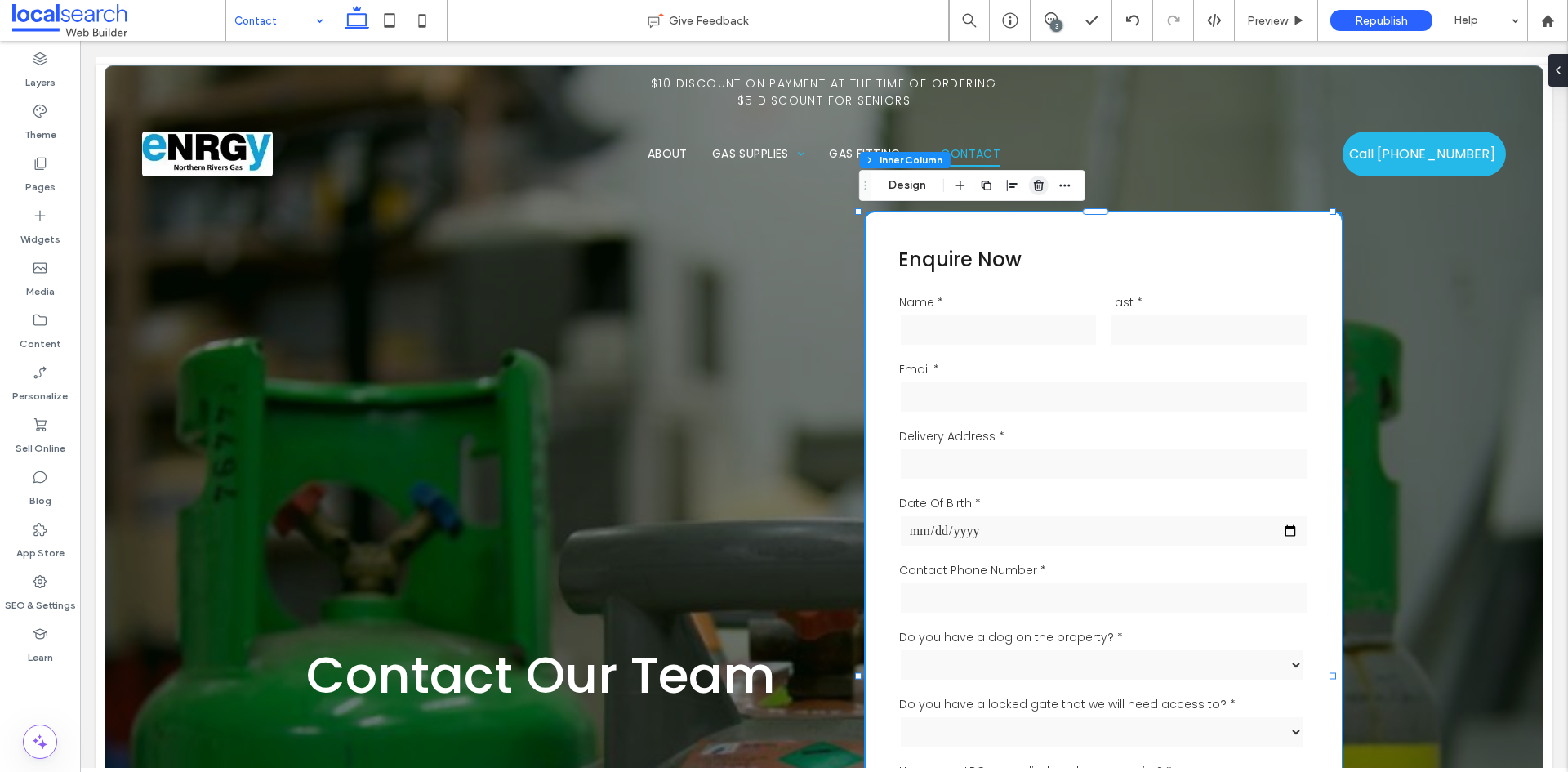
click at [1037, 180] on use "button" at bounding box center [1038, 185] width 10 height 10
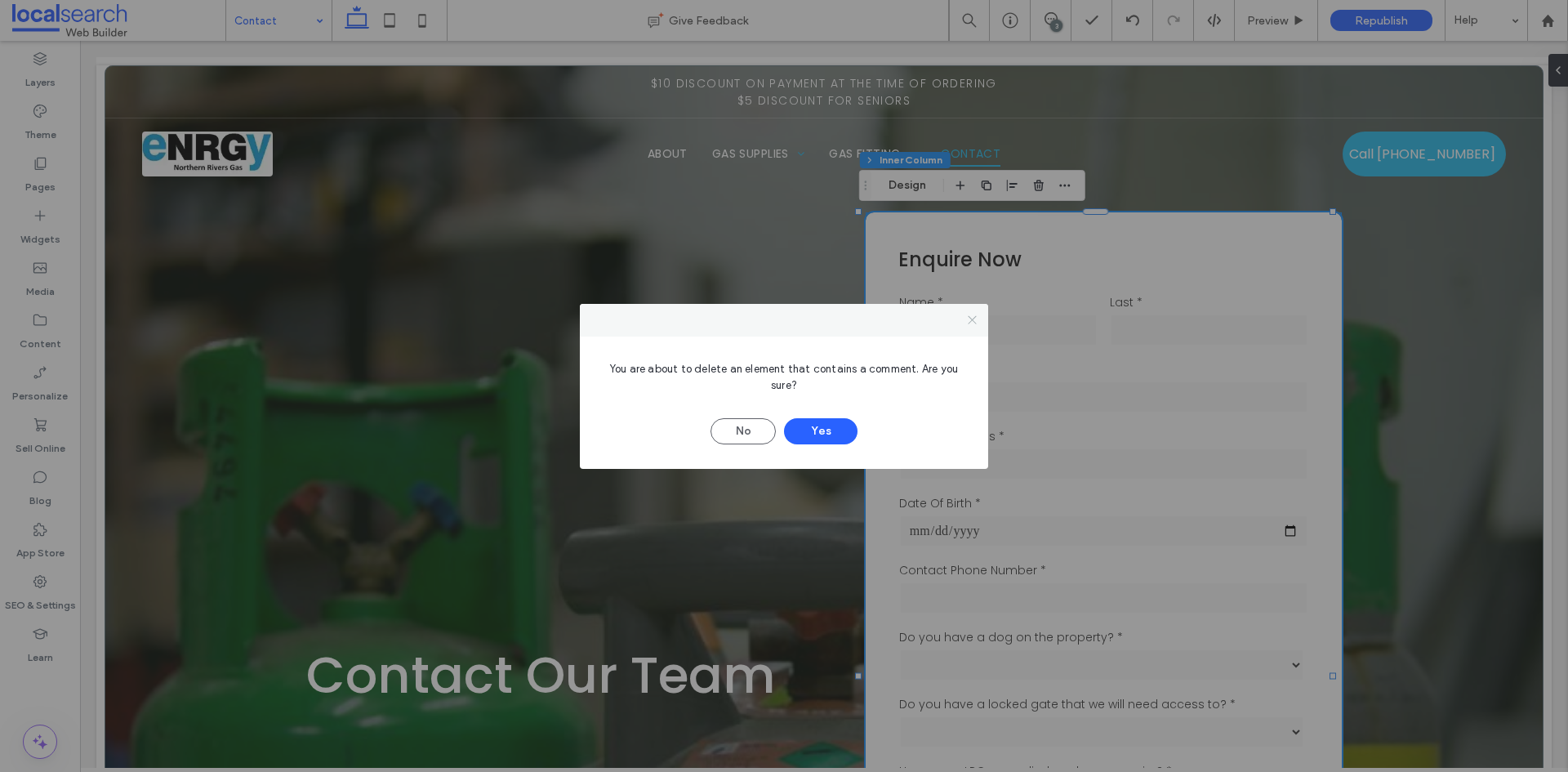
click at [969, 323] on use at bounding box center [972, 320] width 9 height 9
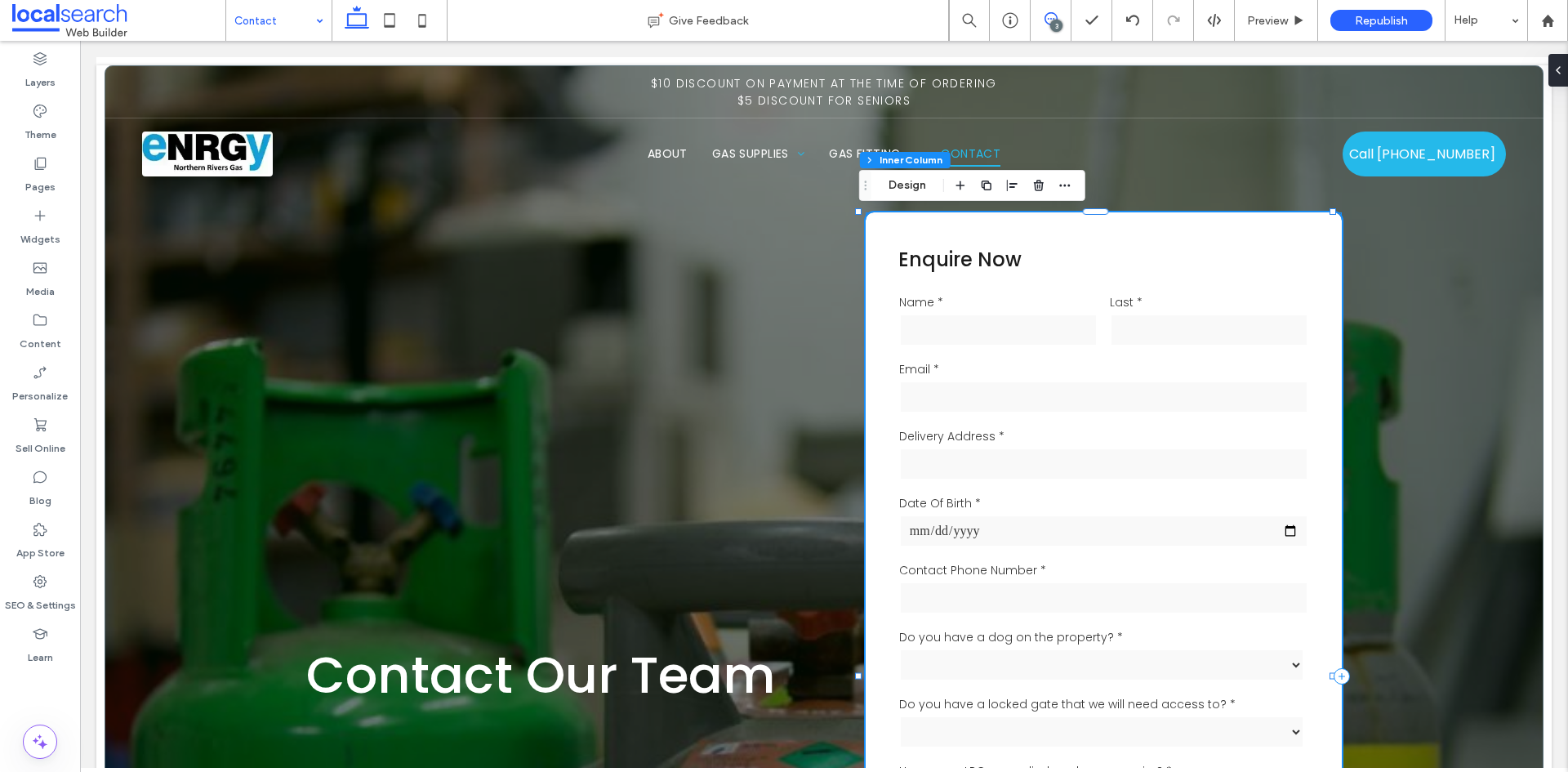
click at [1051, 17] on icon at bounding box center [1051, 19] width 13 height 13
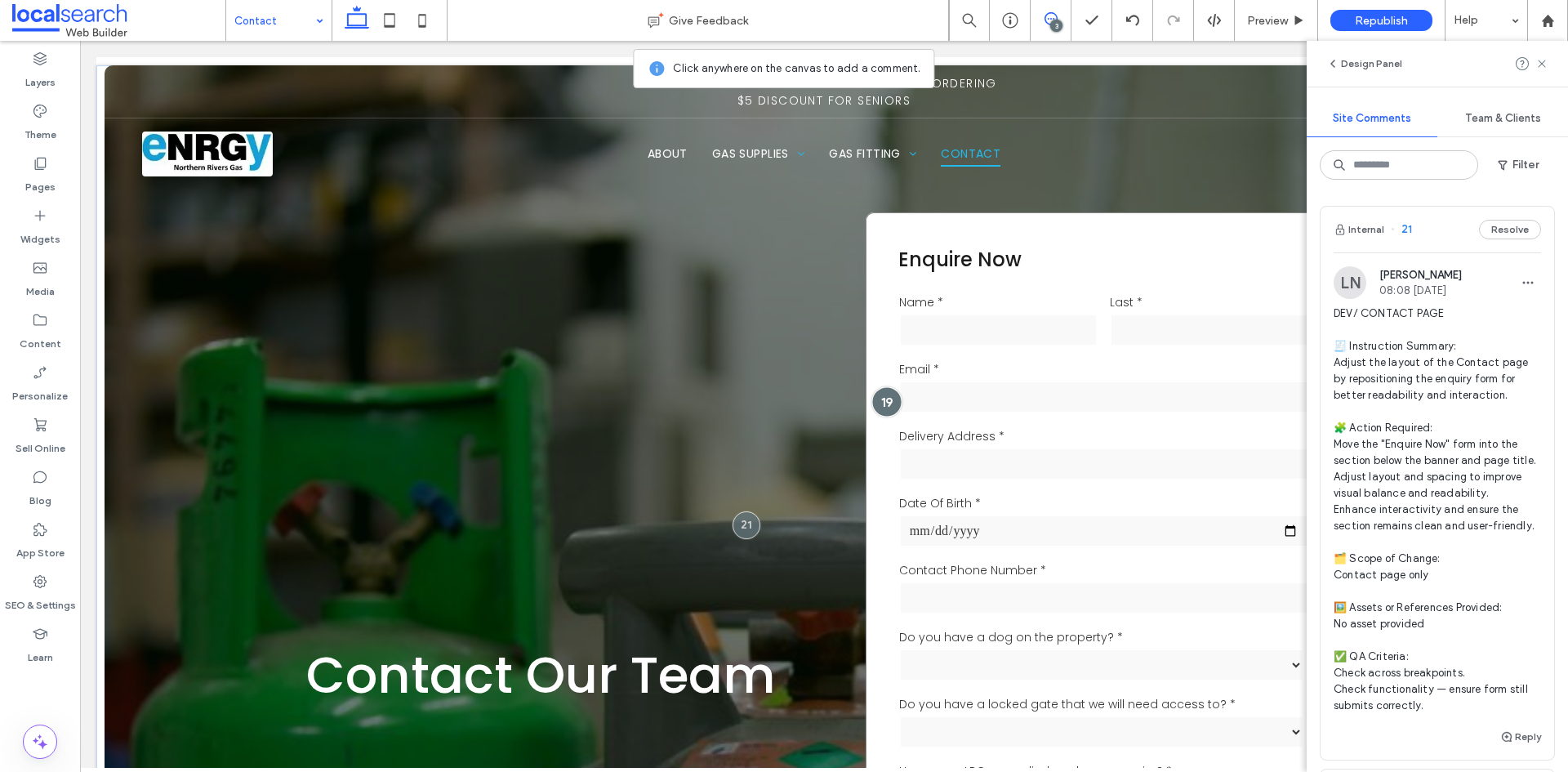
click at [883, 398] on div at bounding box center [887, 401] width 30 height 30
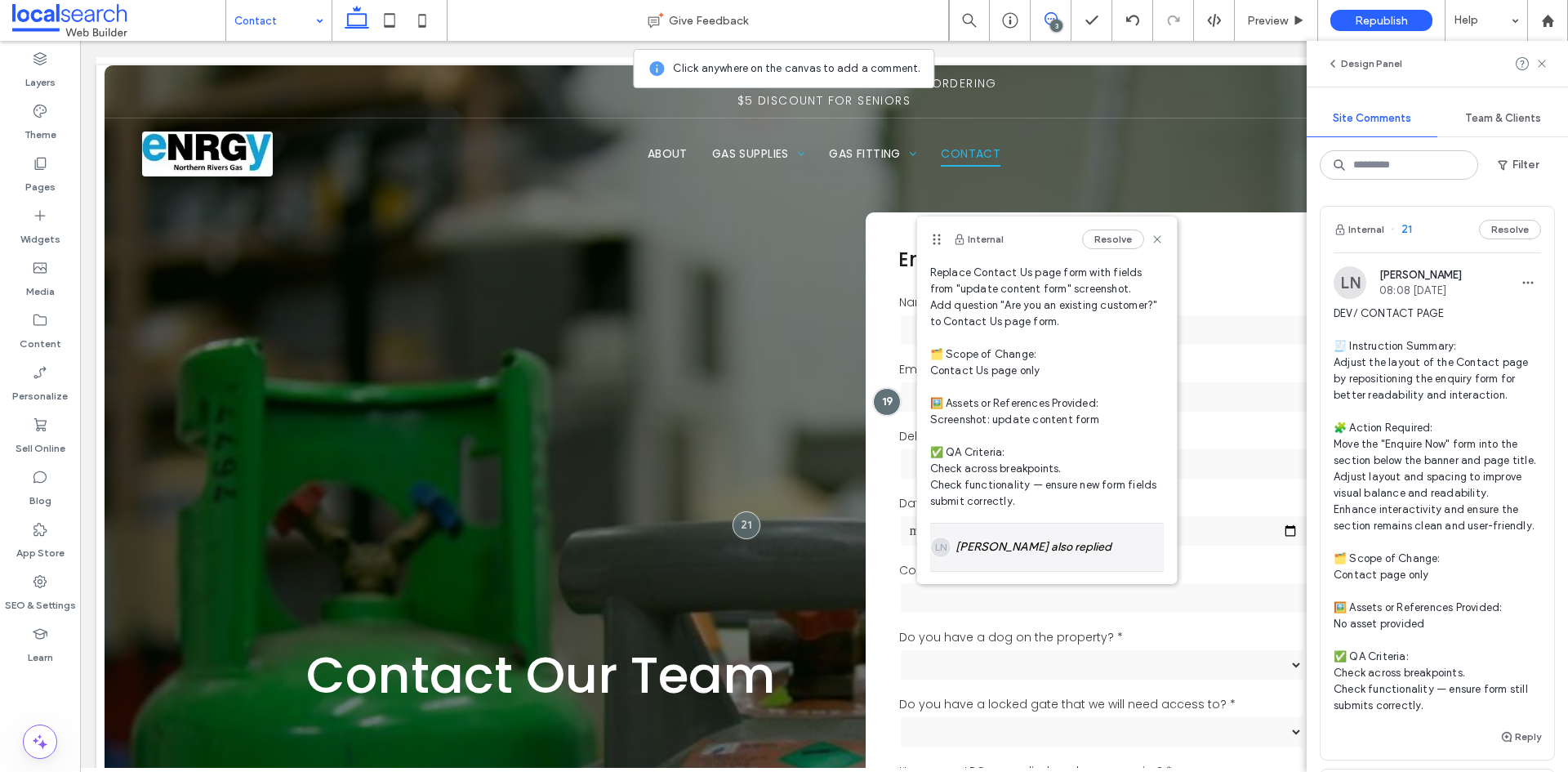
scroll to position [271, 0]
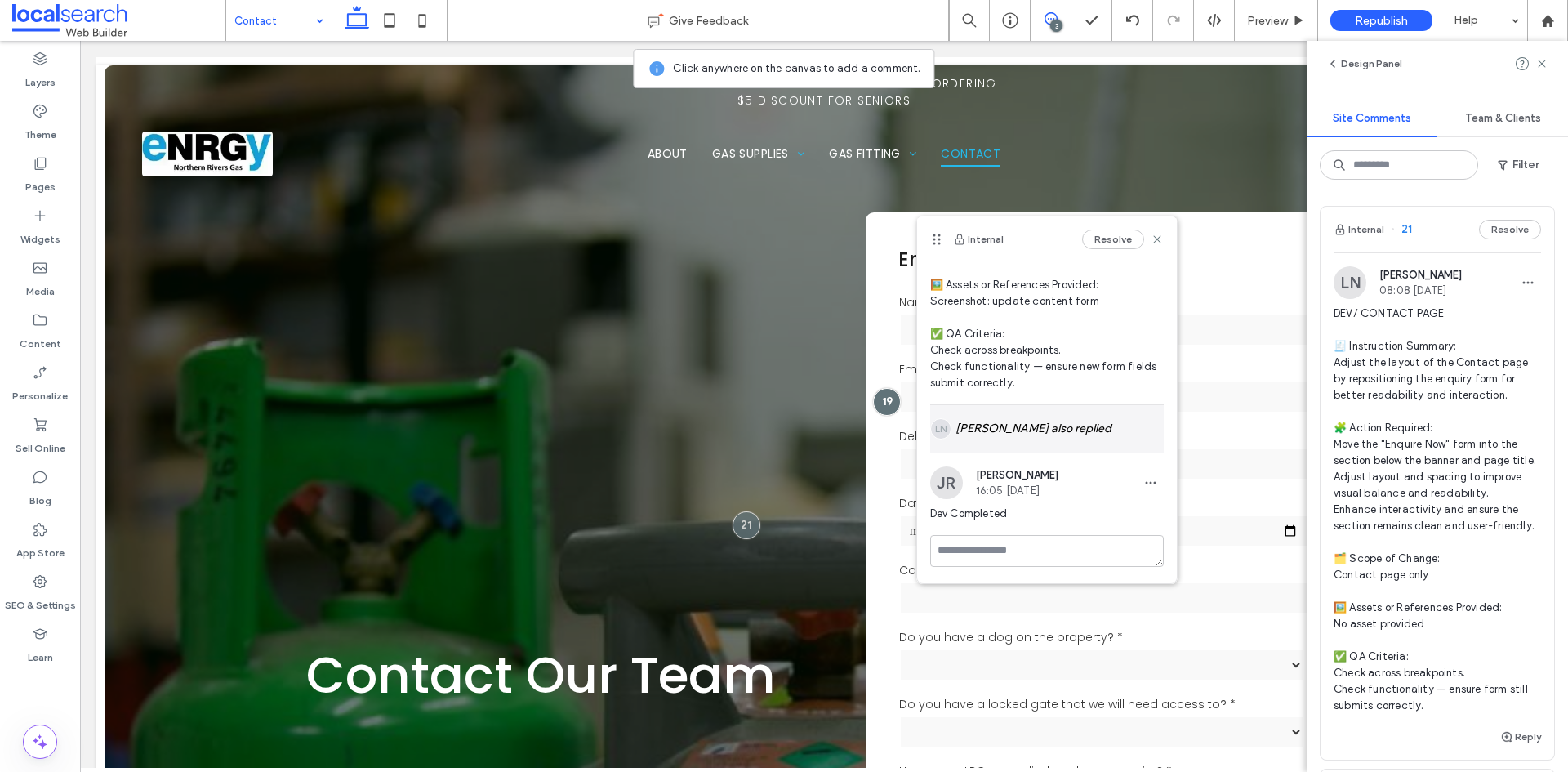
click at [1011, 416] on div "LN Lily Newman also replied" at bounding box center [1046, 429] width 233 height 48
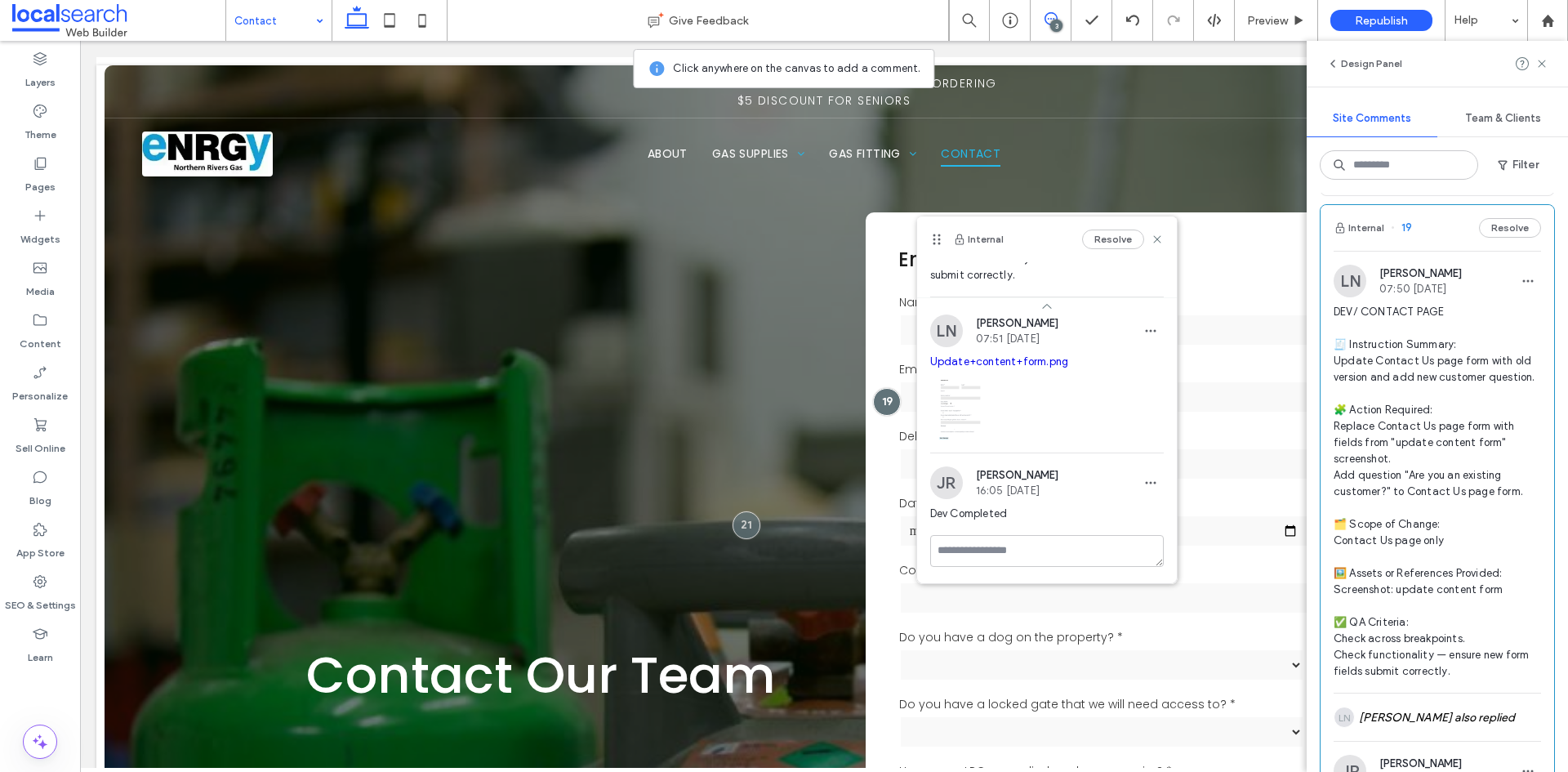
scroll to position [1308, 0]
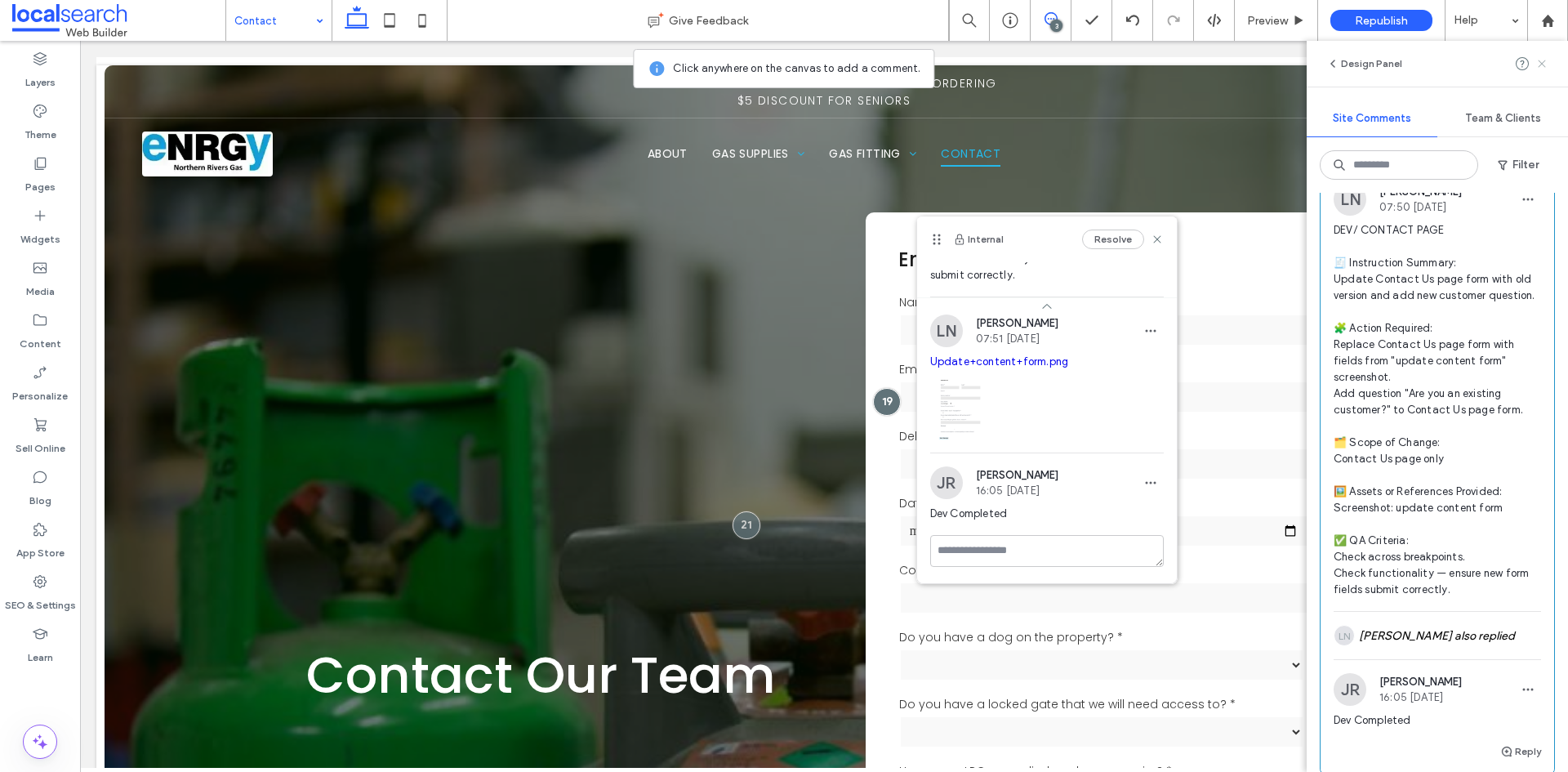
click at [1543, 66] on use at bounding box center [1541, 64] width 8 height 8
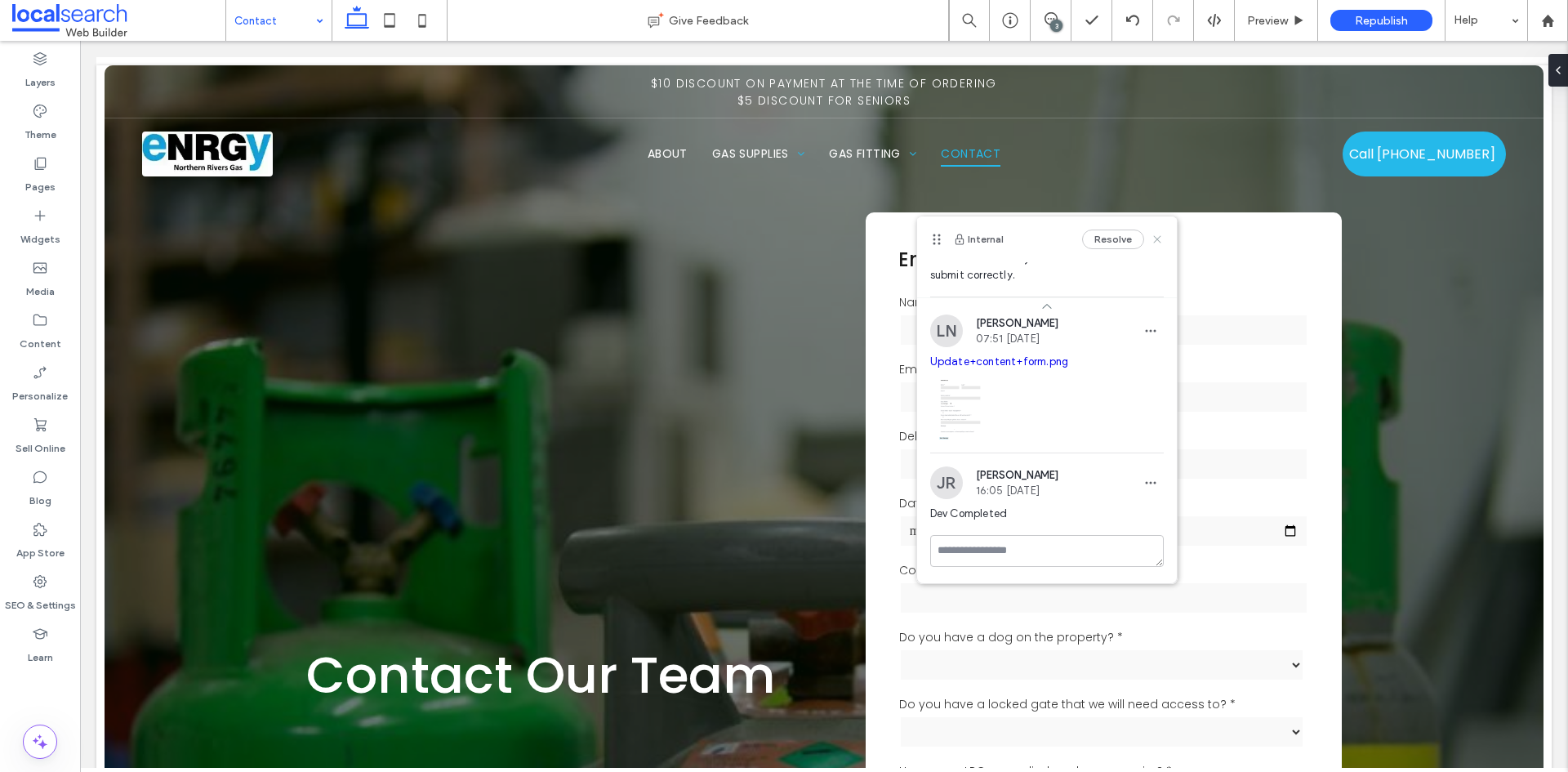
drag, startPoint x: 1066, startPoint y: 198, endPoint x: 1146, endPoint y: 239, distance: 89.9
click at [1153, 239] on use at bounding box center [1156, 239] width 8 height 8
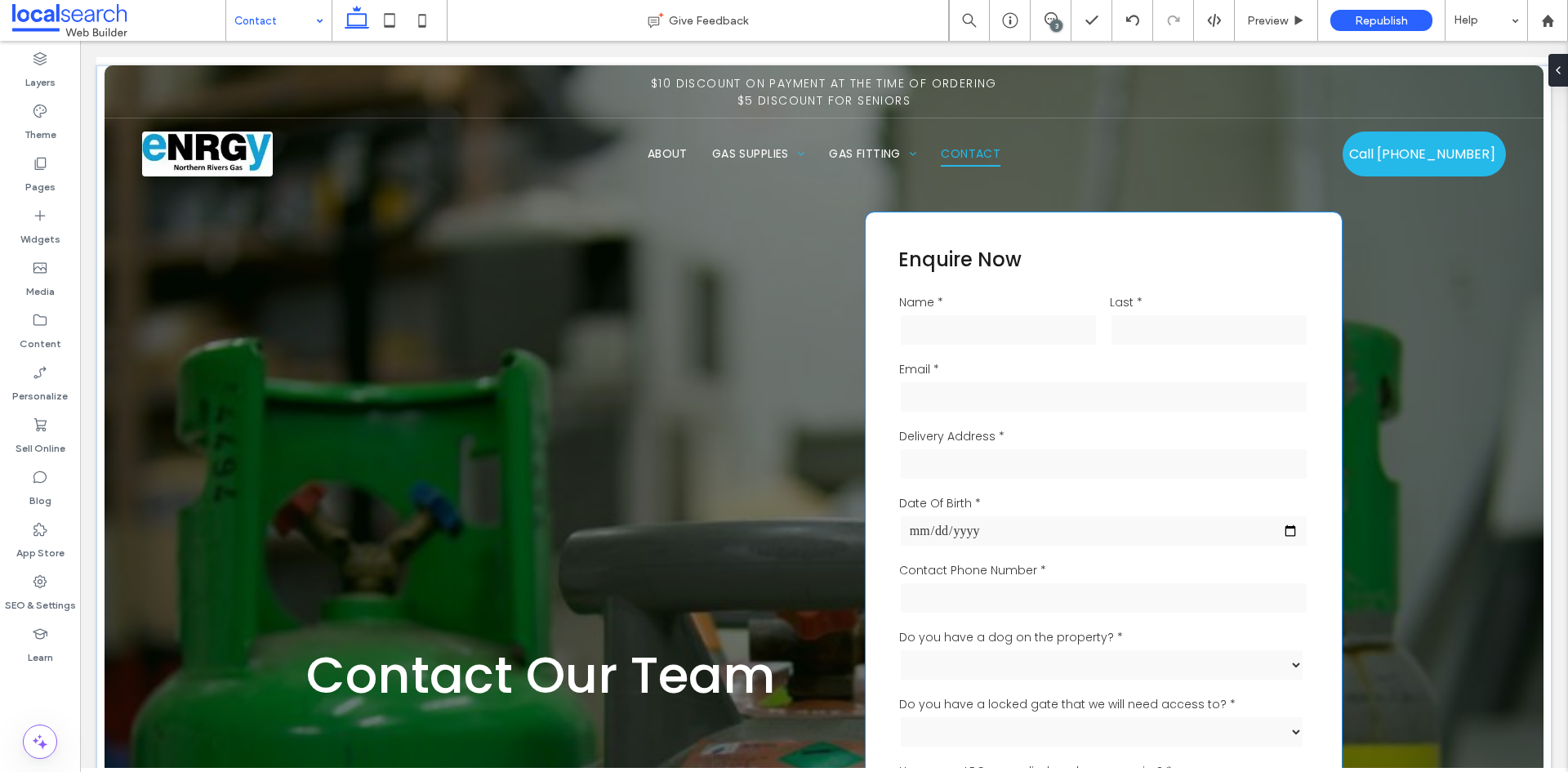
click at [877, 228] on div "**********" at bounding box center [1104, 676] width 477 height 927
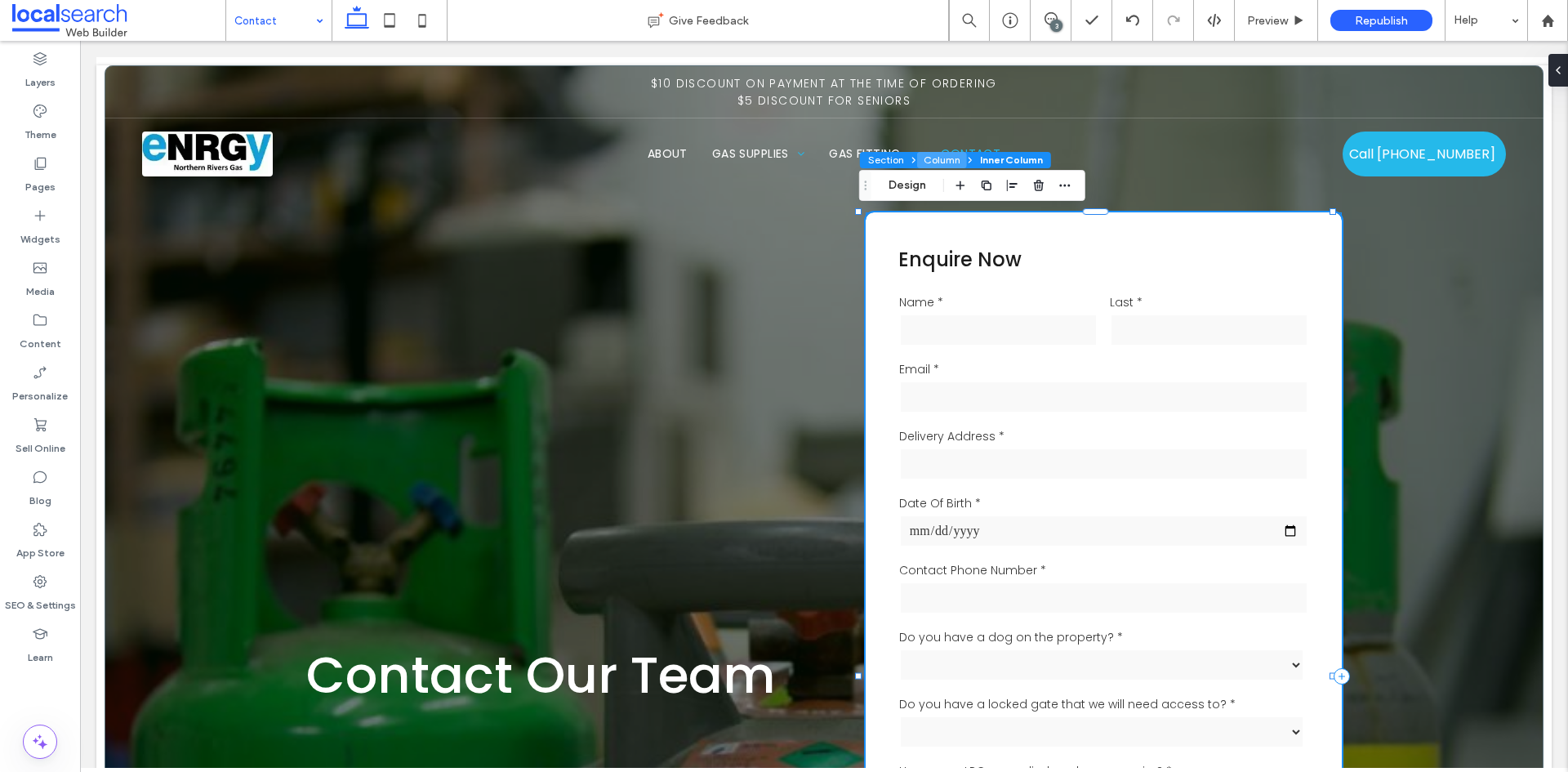
click at [944, 159] on button "Column" at bounding box center [942, 159] width 50 height 16
click at [1120, 184] on use "button" at bounding box center [1124, 185] width 10 height 10
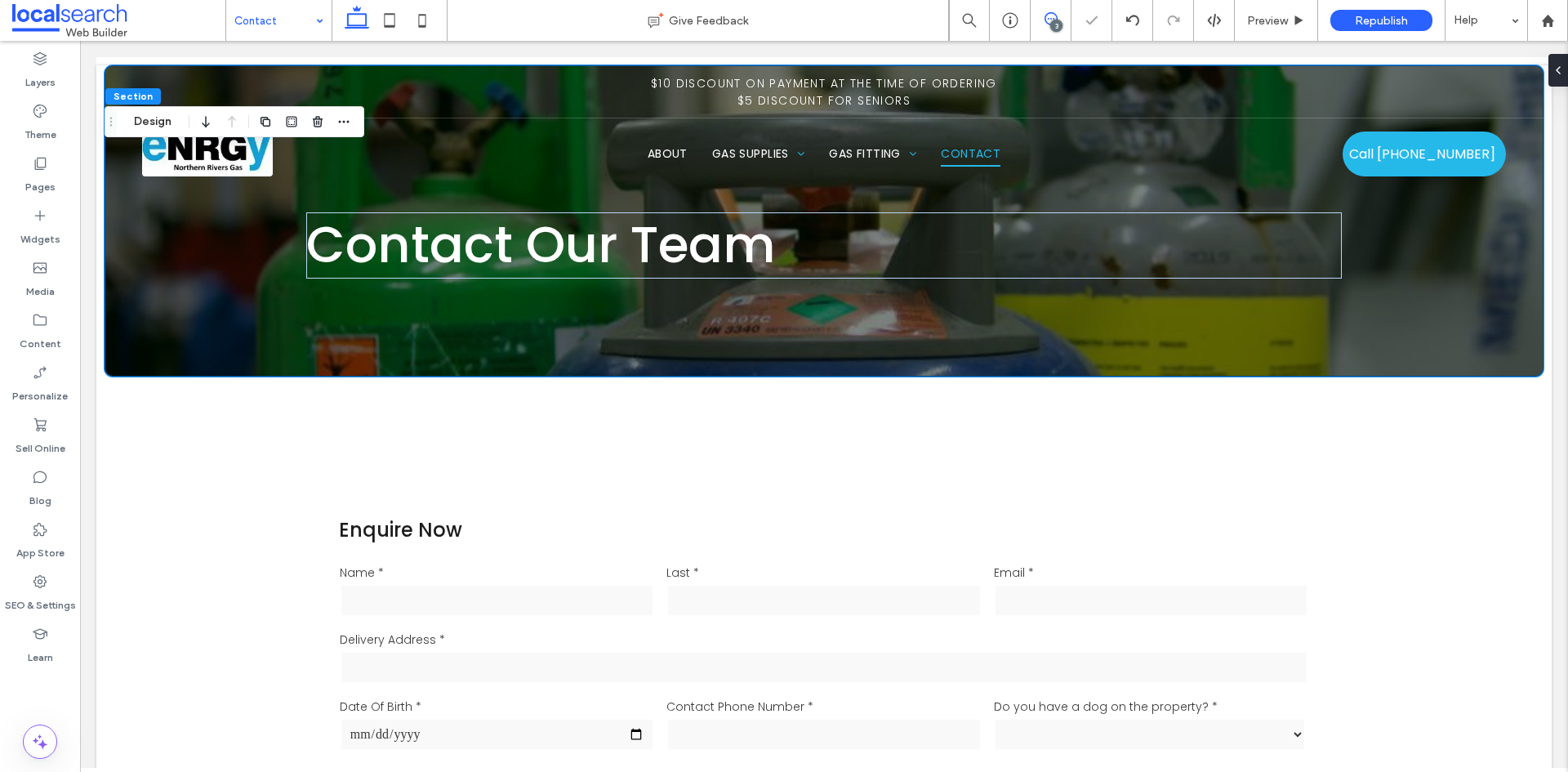
click at [1052, 13] on icon at bounding box center [1051, 19] width 13 height 13
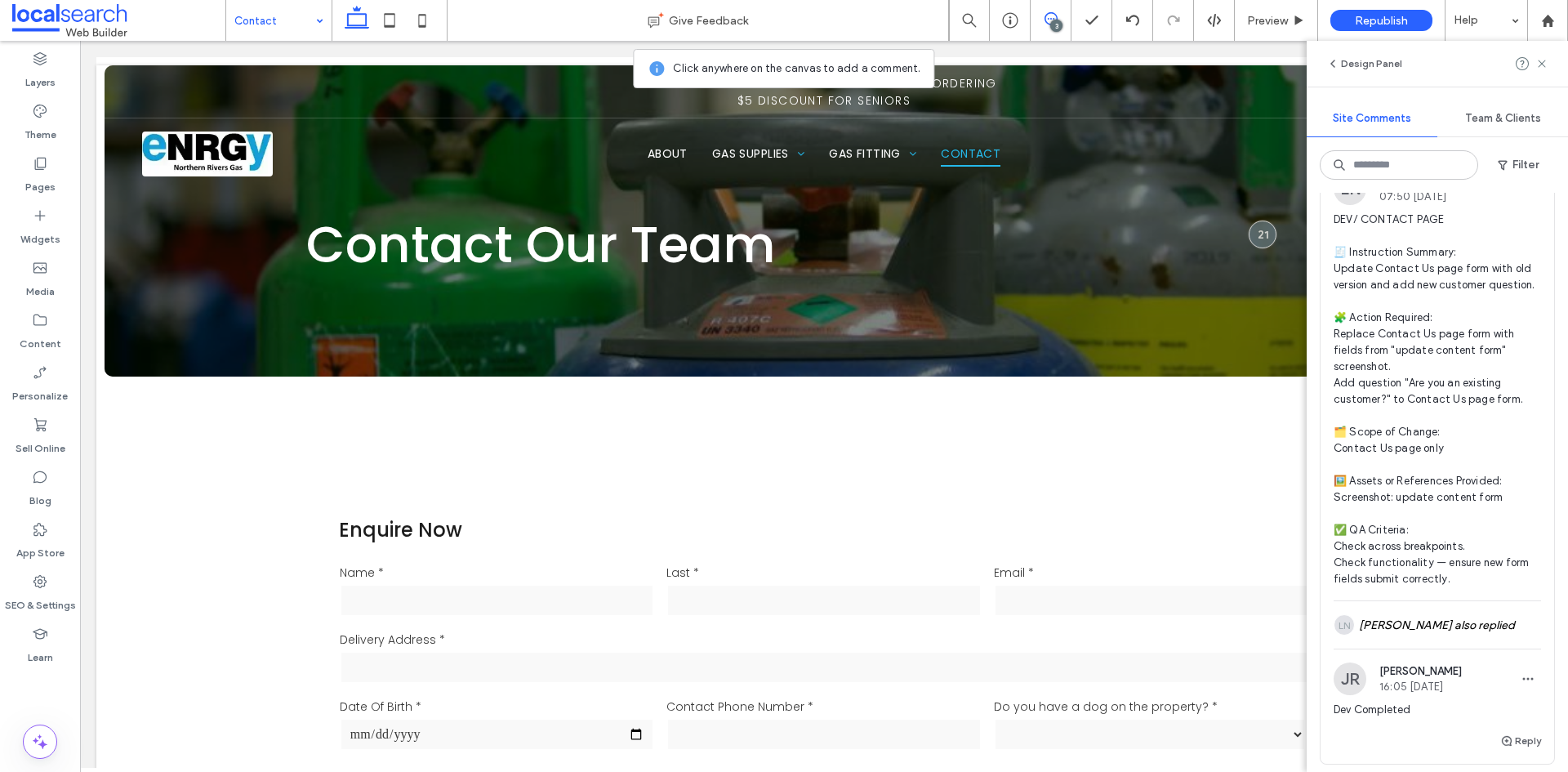
scroll to position [1308, 0]
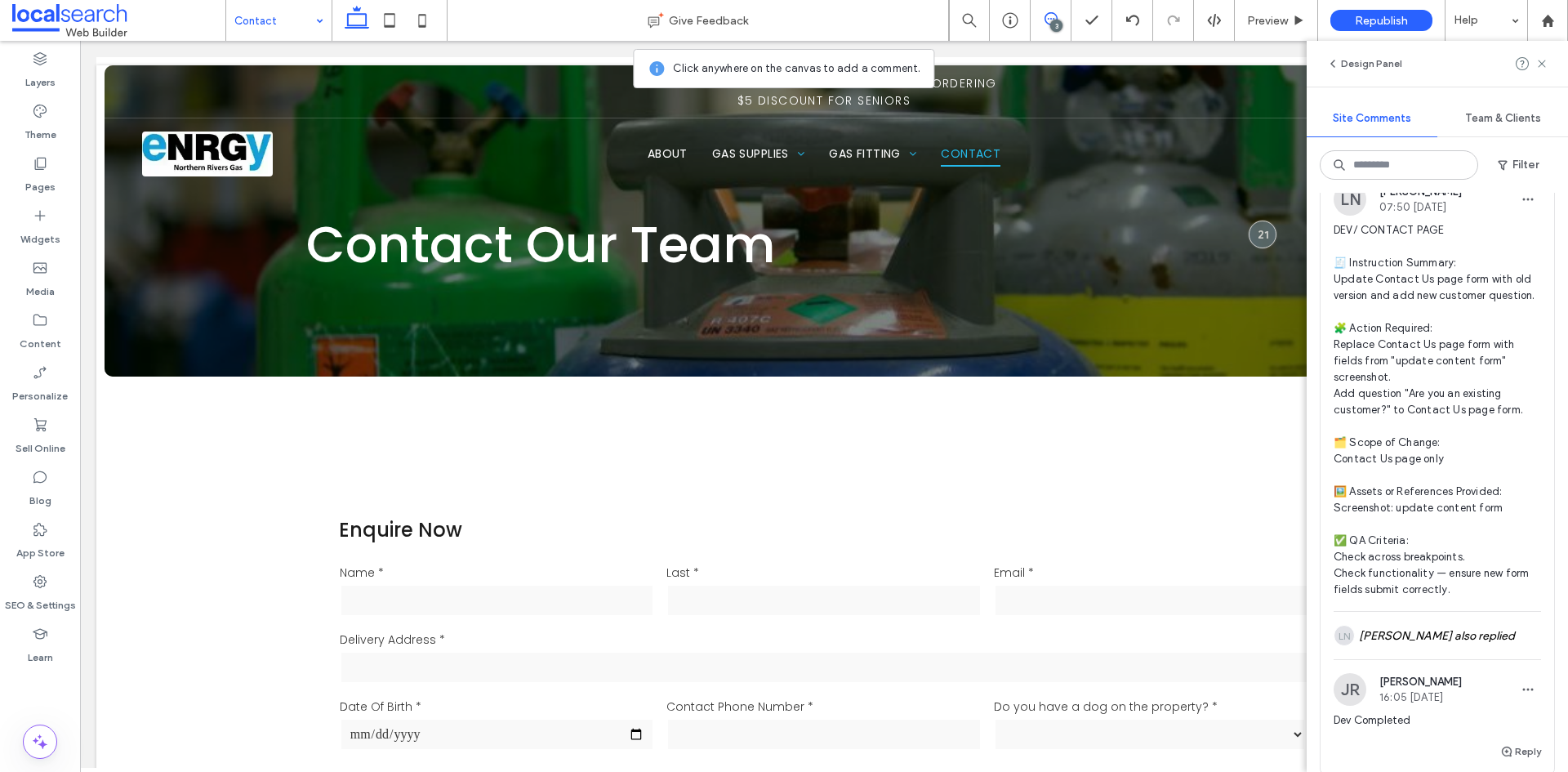
click at [1417, 277] on span "DEV/ CONTACT PAGE 🧾 Instruction Summary: Update Contact Us page form with old v…" at bounding box center [1437, 410] width 208 height 376
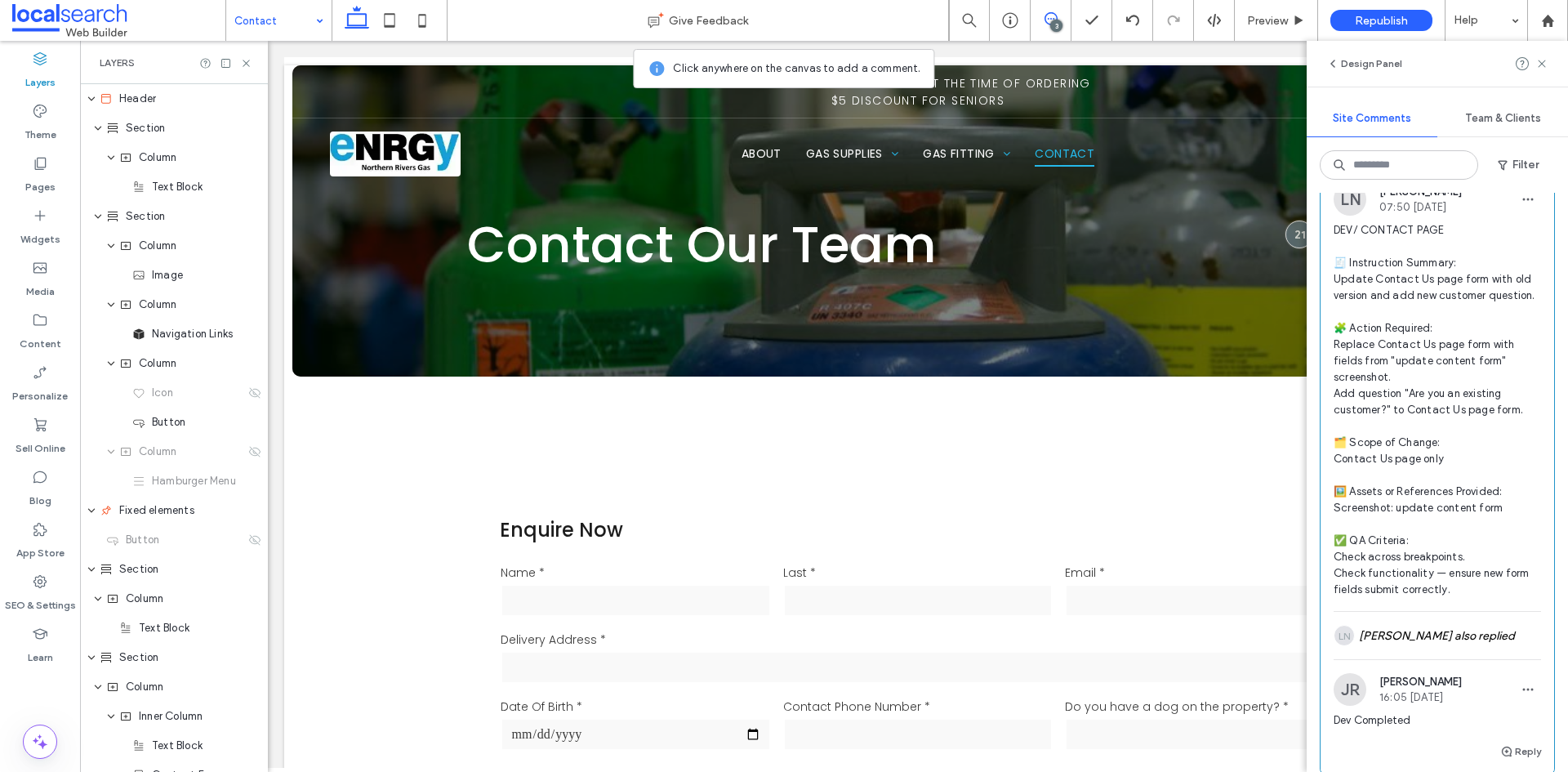
click at [1417, 277] on span "DEV/ CONTACT PAGE 🧾 Instruction Summary: Update Contact Us page form with old v…" at bounding box center [1437, 410] width 208 height 376
click at [249, 65] on use at bounding box center [246, 63] width 7 height 7
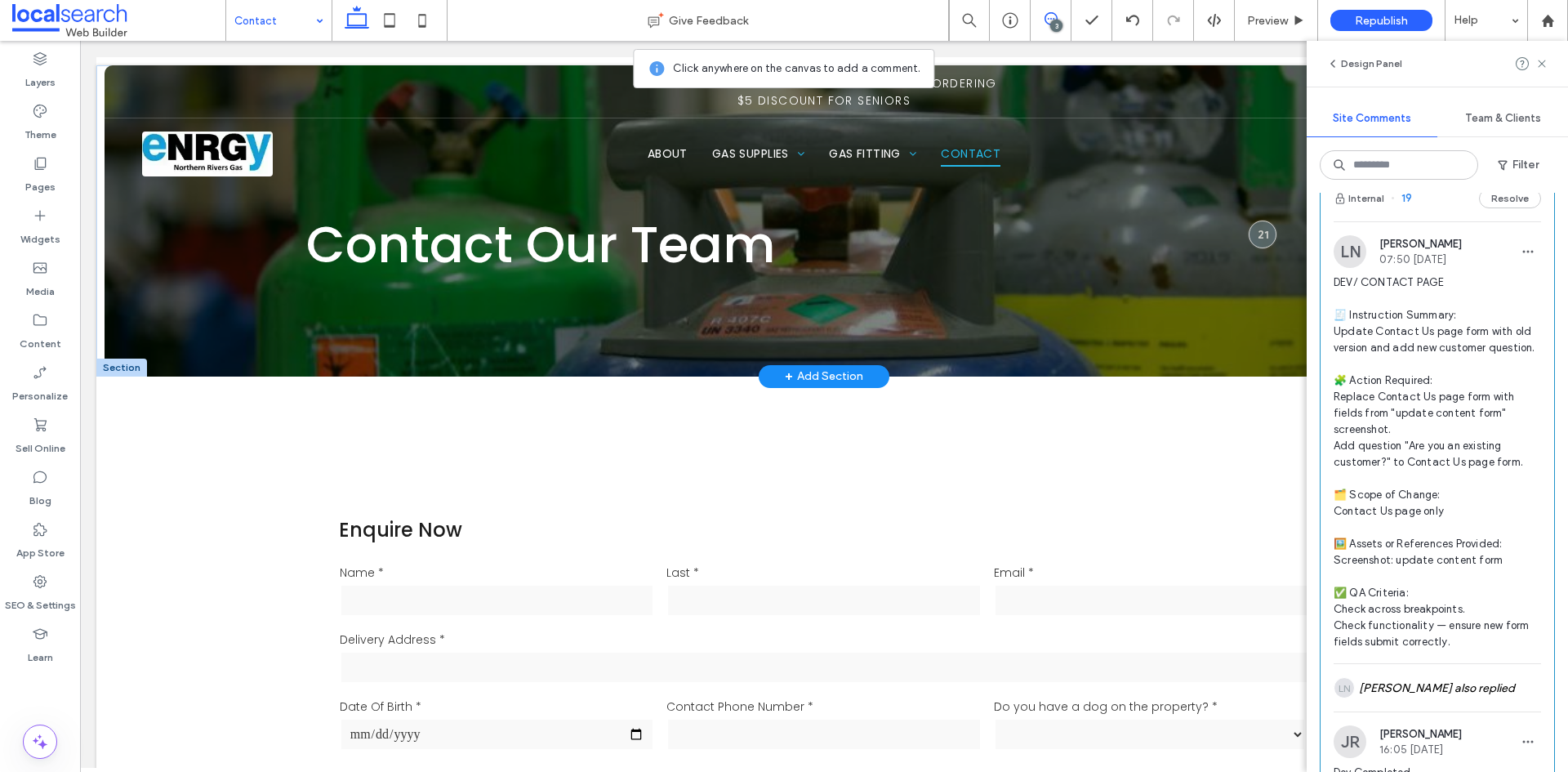
scroll to position [1226, 0]
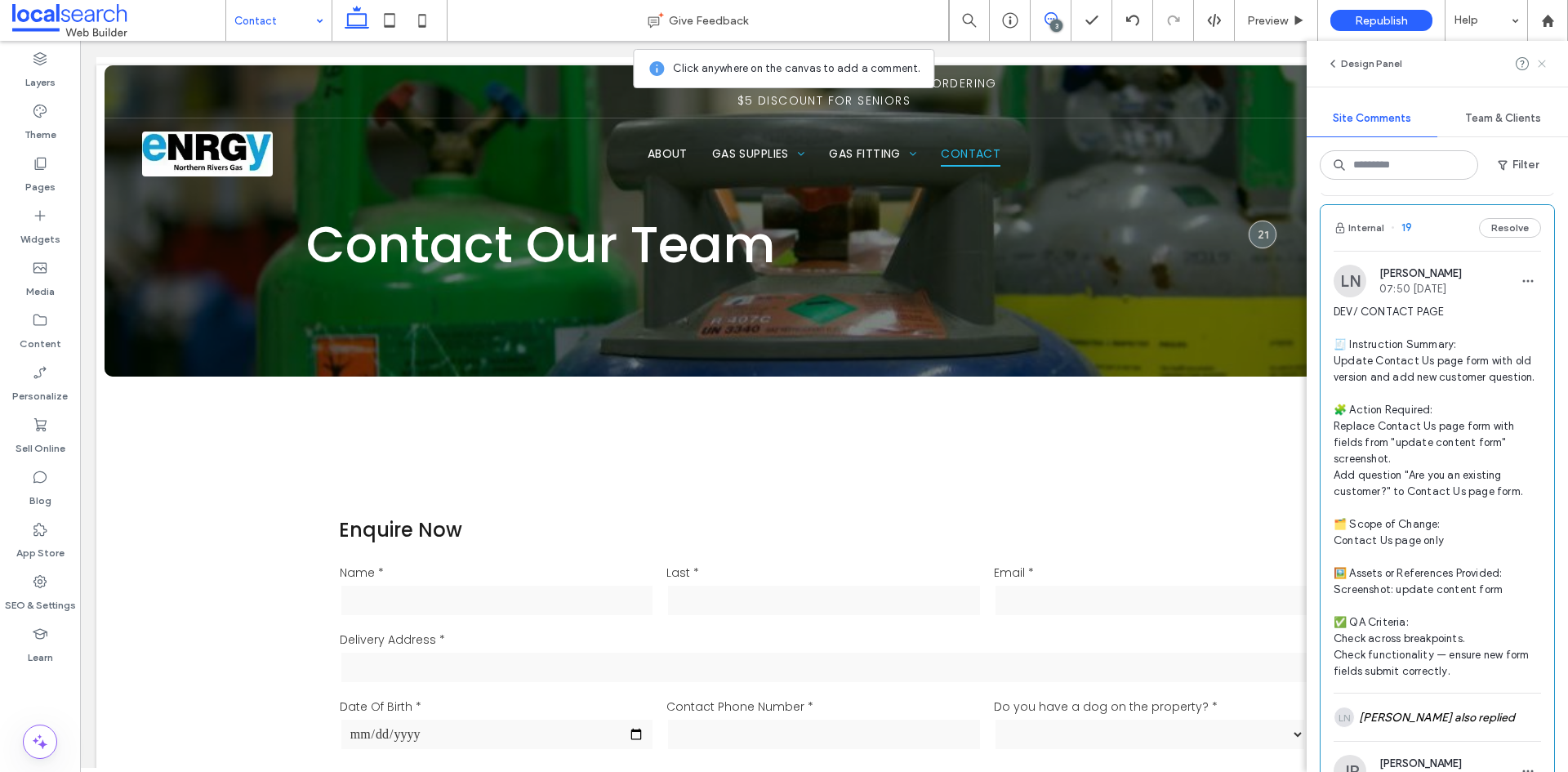
click at [1542, 67] on icon at bounding box center [1542, 64] width 13 height 13
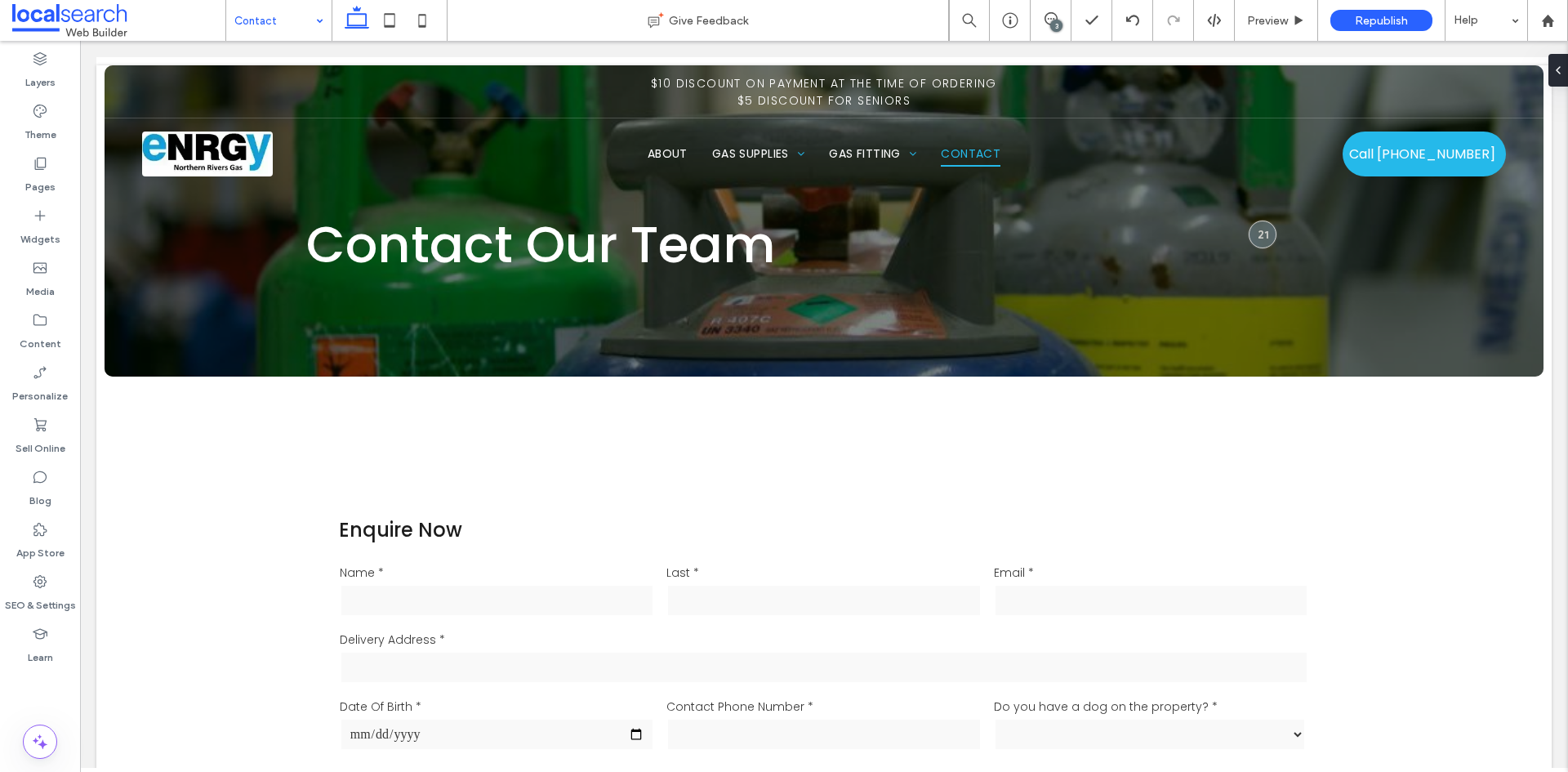
scroll to position [0, 0]
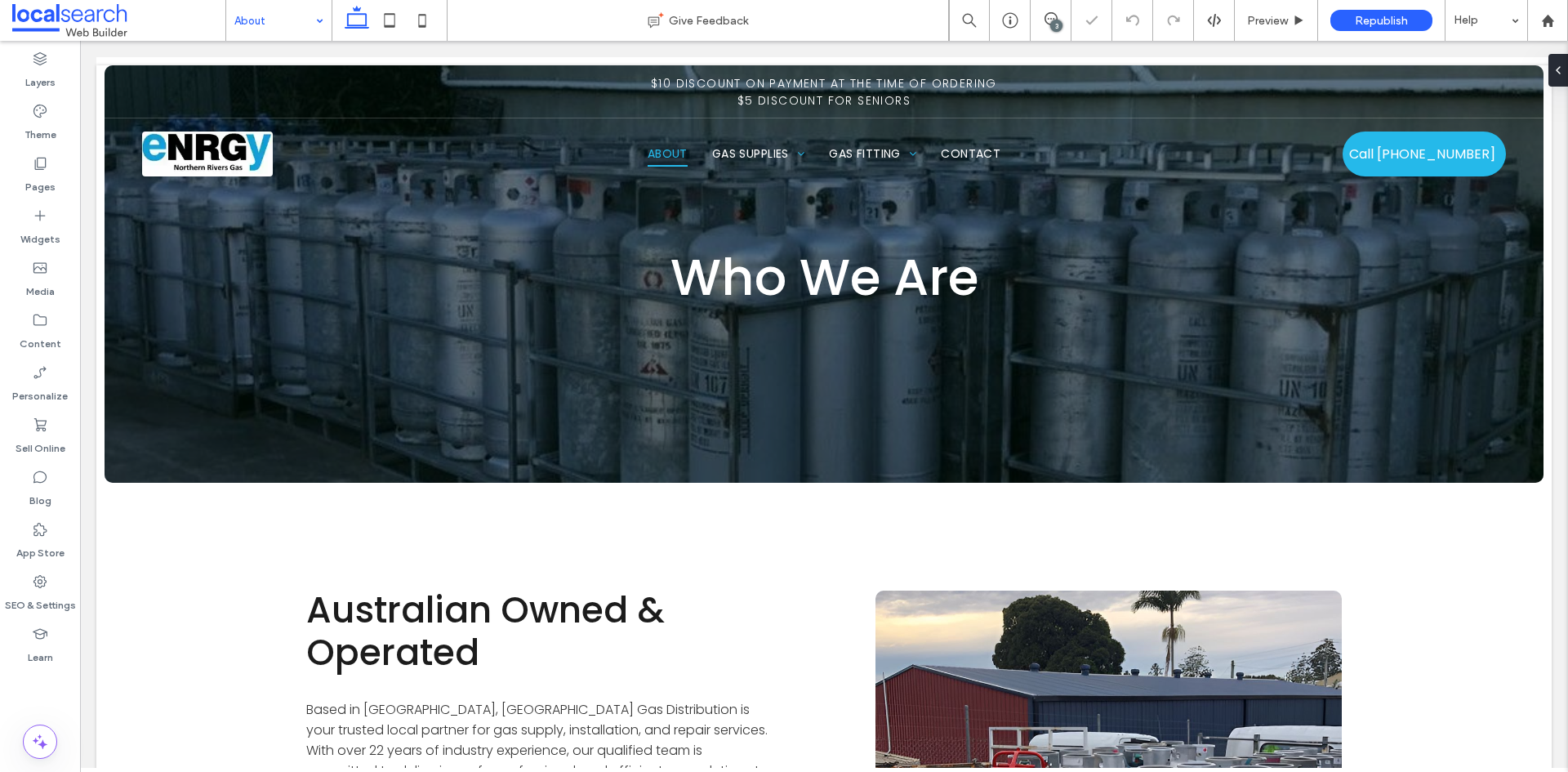
click at [132, 468] on div at bounding box center [121, 474] width 50 height 18
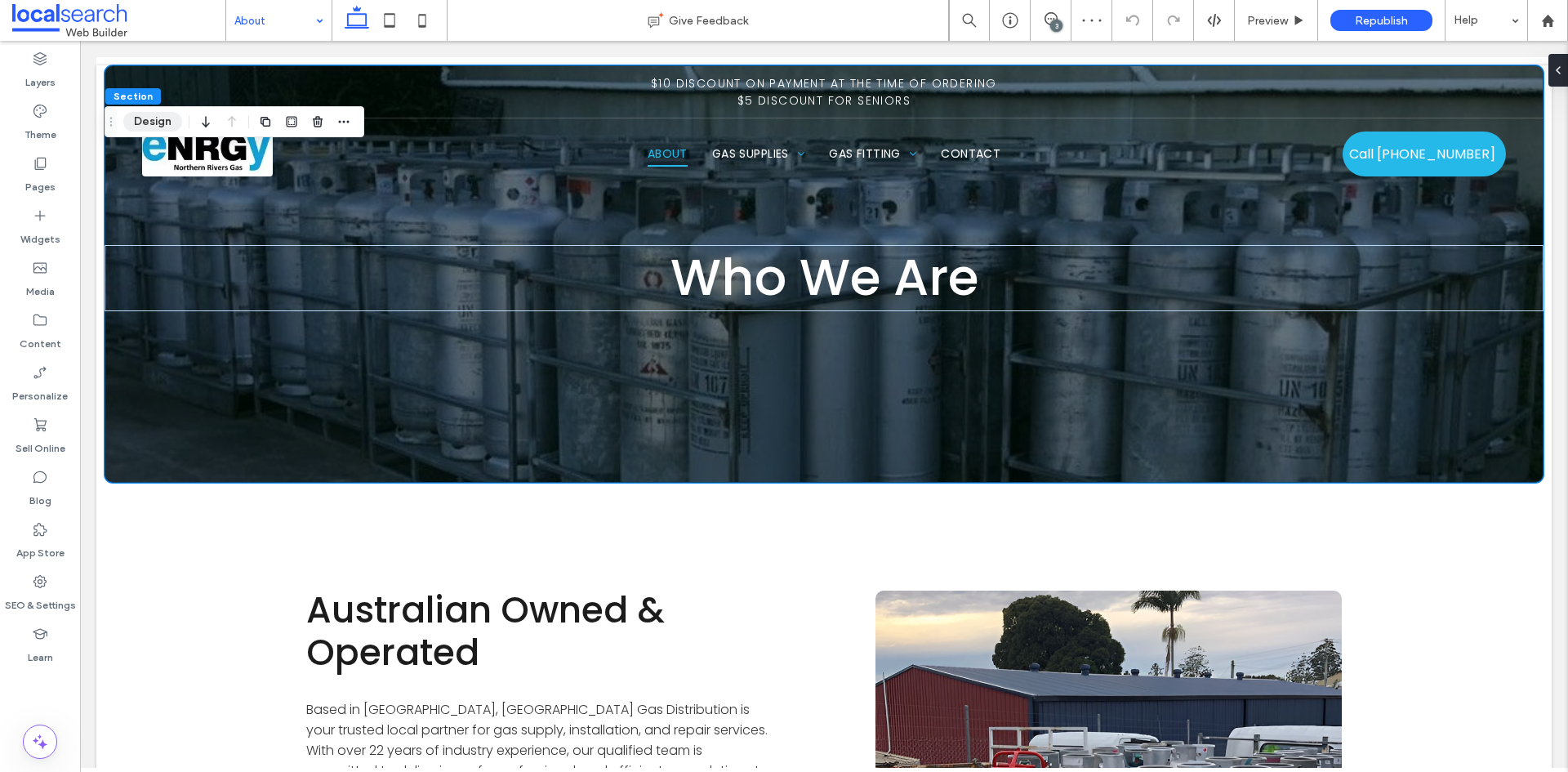
click at [142, 119] on button "Design" at bounding box center [152, 121] width 59 height 20
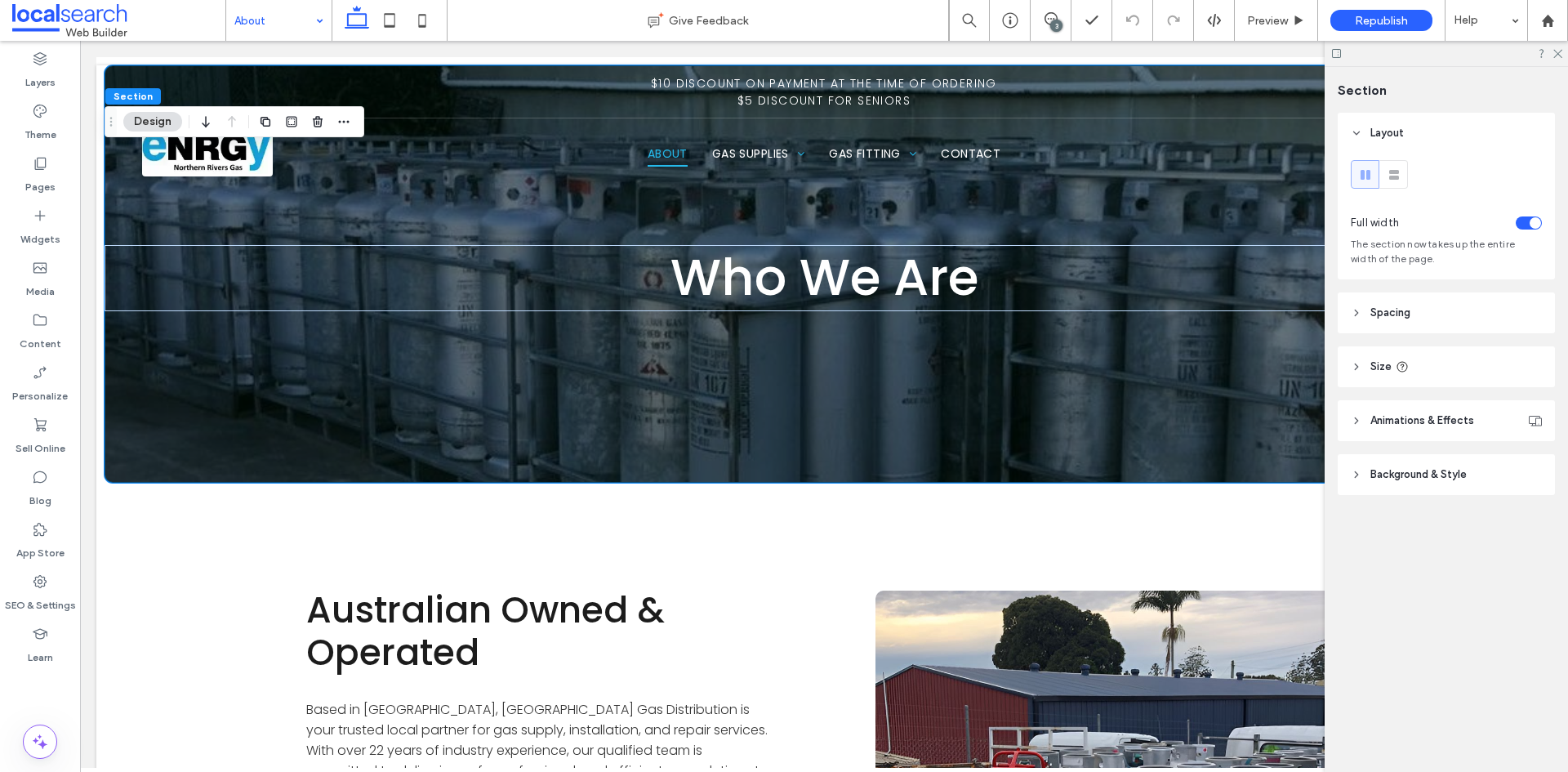
click at [1441, 362] on header "Size" at bounding box center [1446, 366] width 217 height 41
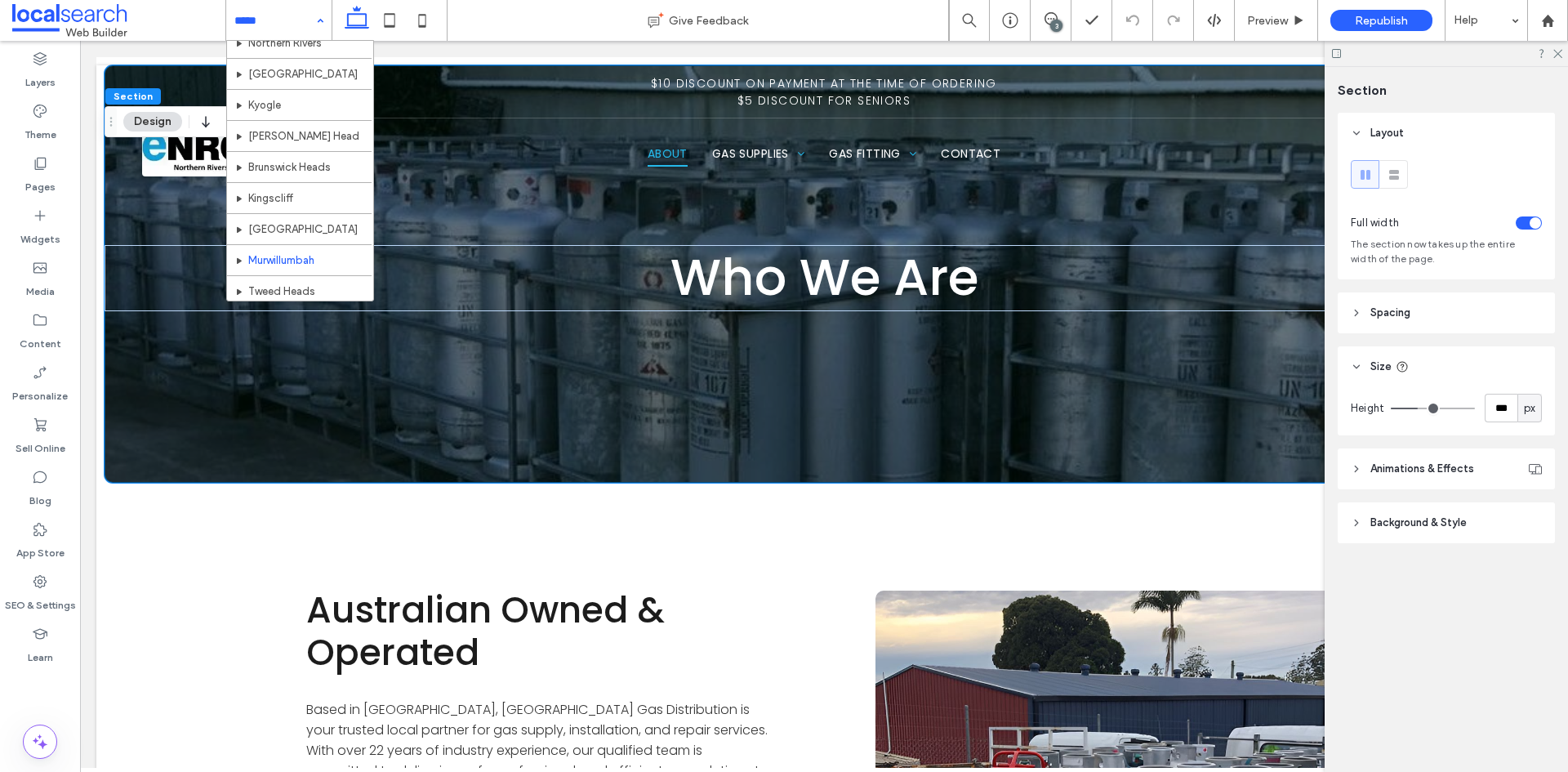
scroll to position [607, 0]
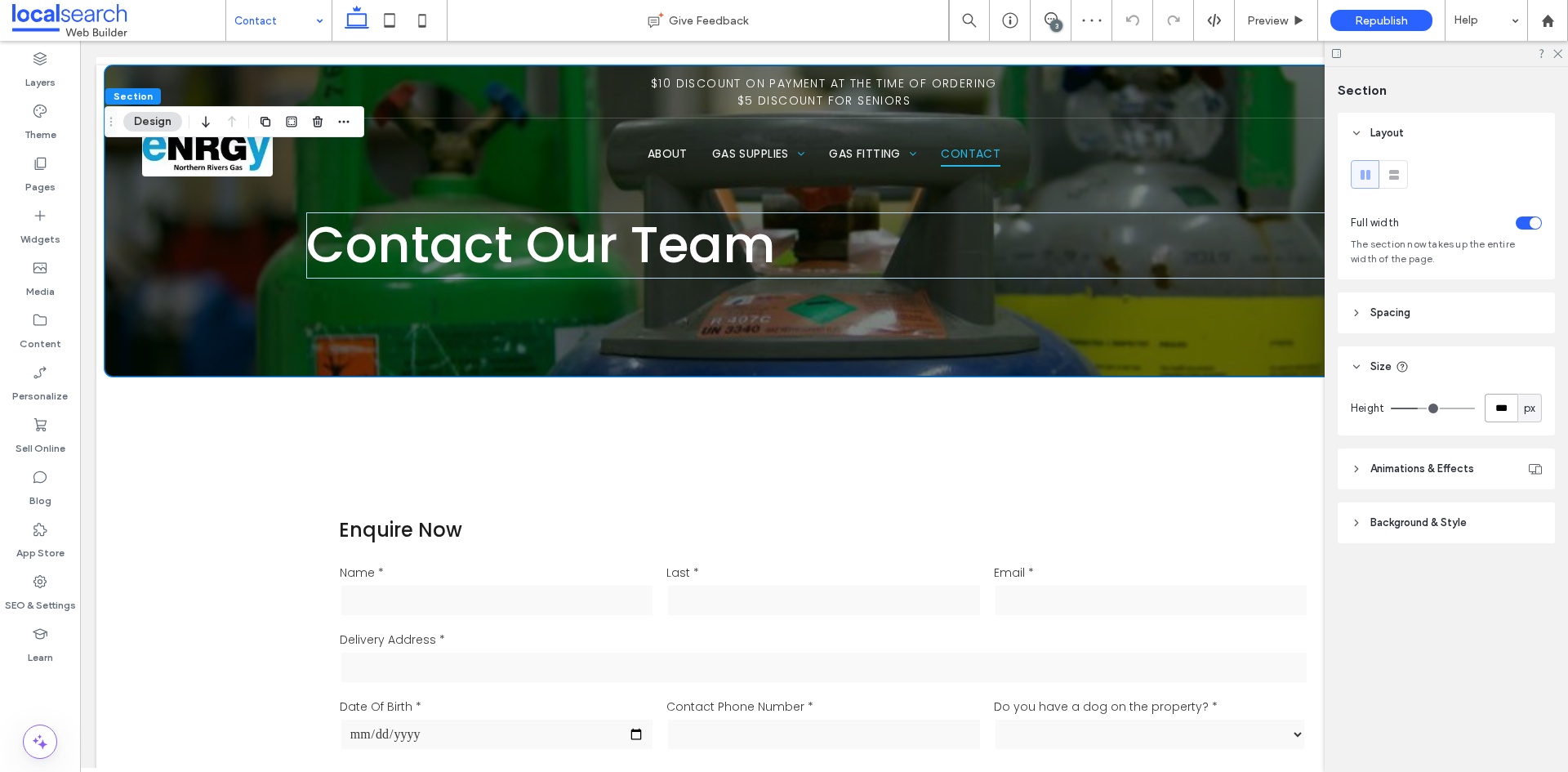
click at [1493, 406] on input "***" at bounding box center [1500, 408] width 32 height 29
click at [1417, 321] on header "Spacing" at bounding box center [1446, 313] width 217 height 41
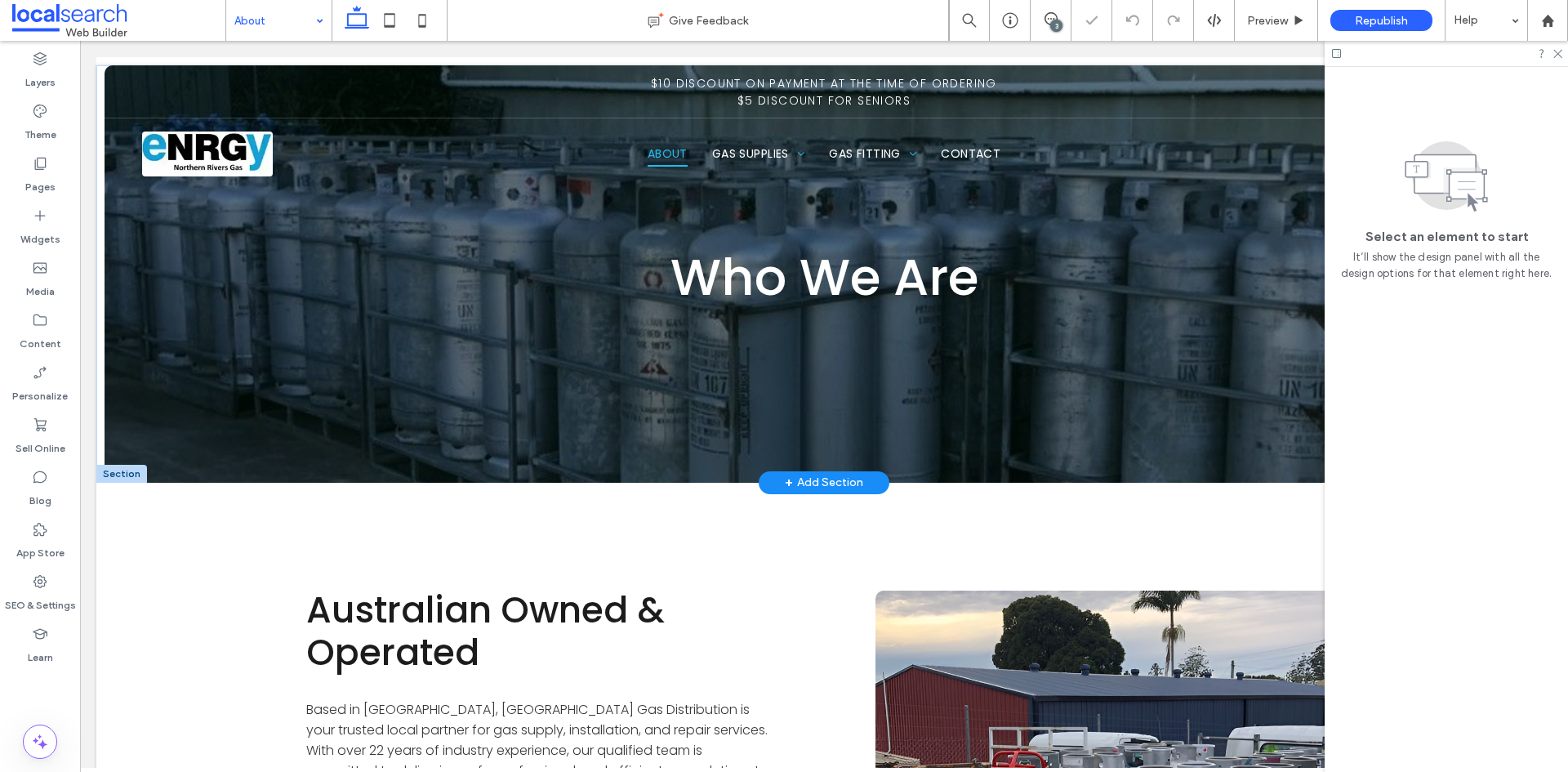
click at [123, 473] on div at bounding box center [121, 474] width 50 height 18
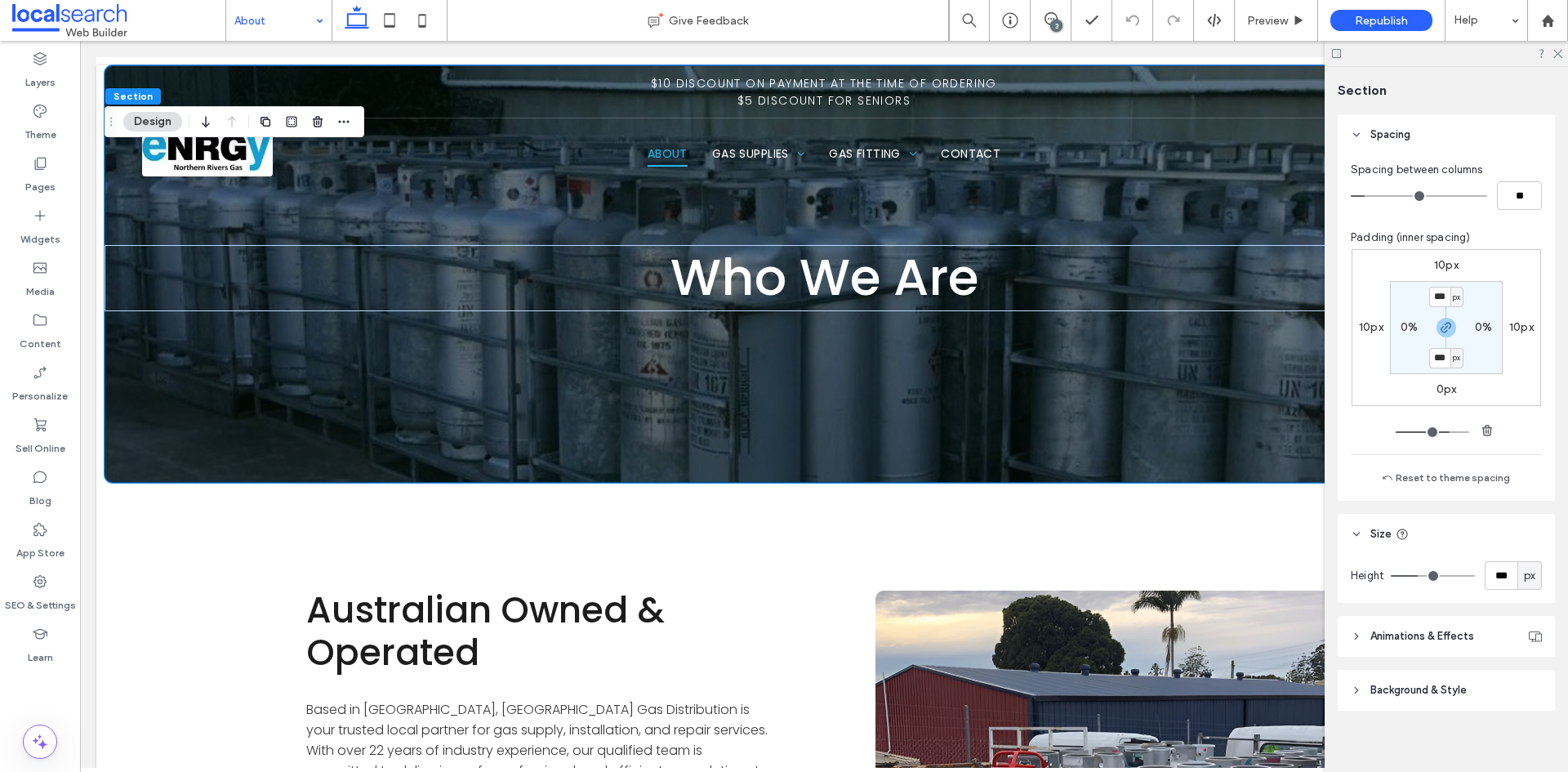
scroll to position [189, 0]
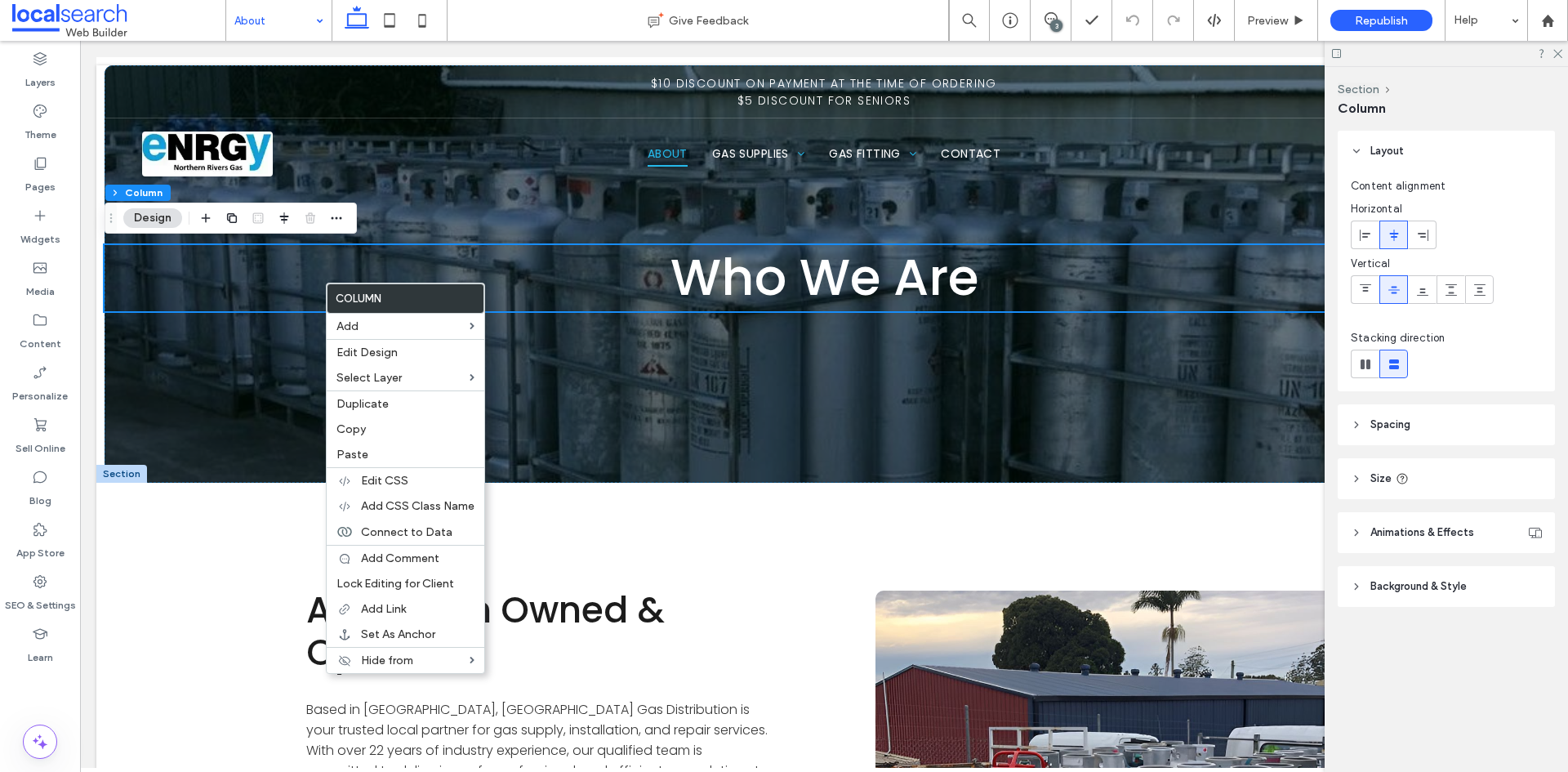
click at [1447, 427] on header "Spacing" at bounding box center [1446, 424] width 217 height 41
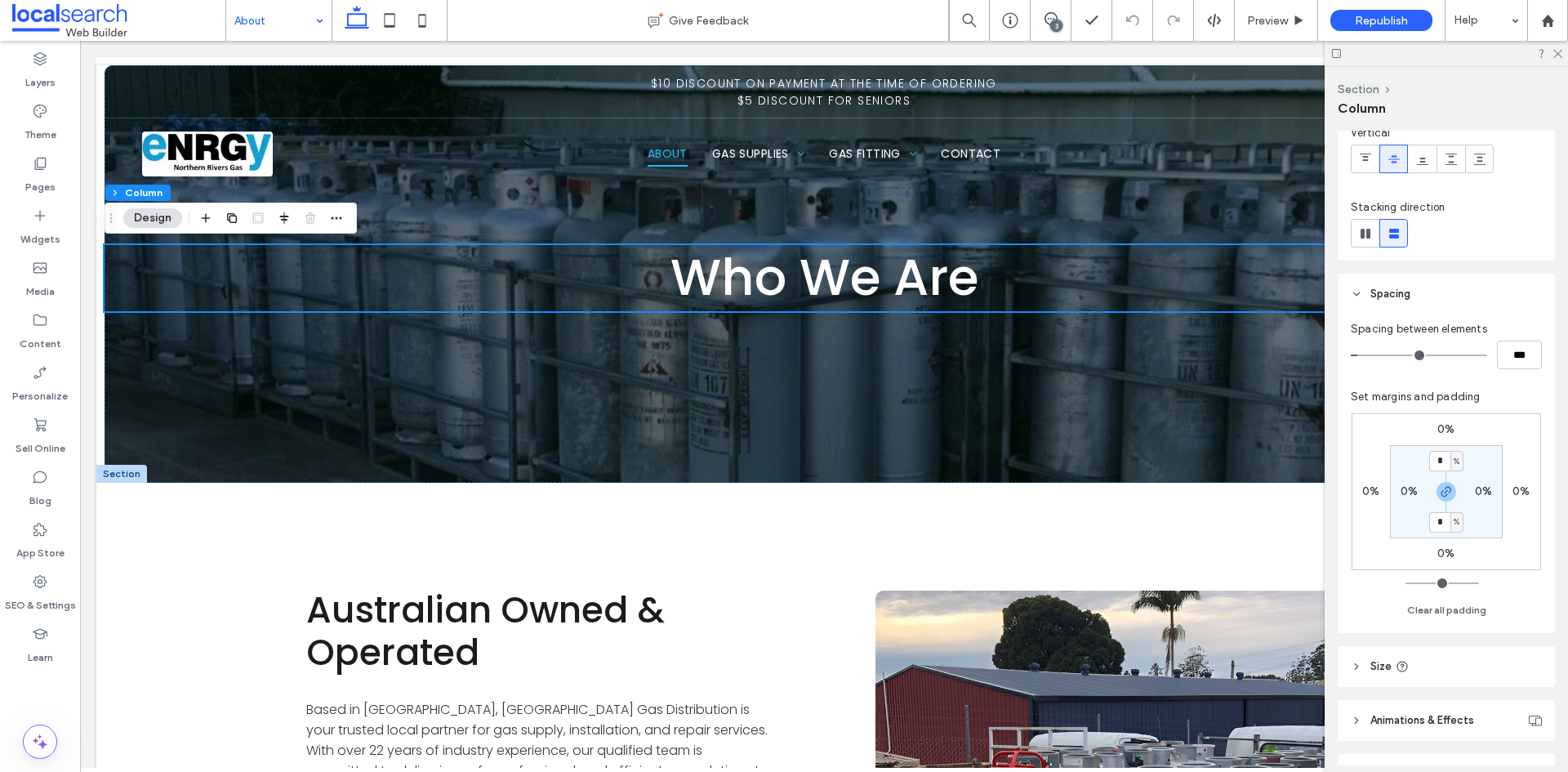
scroll to position [226, 0]
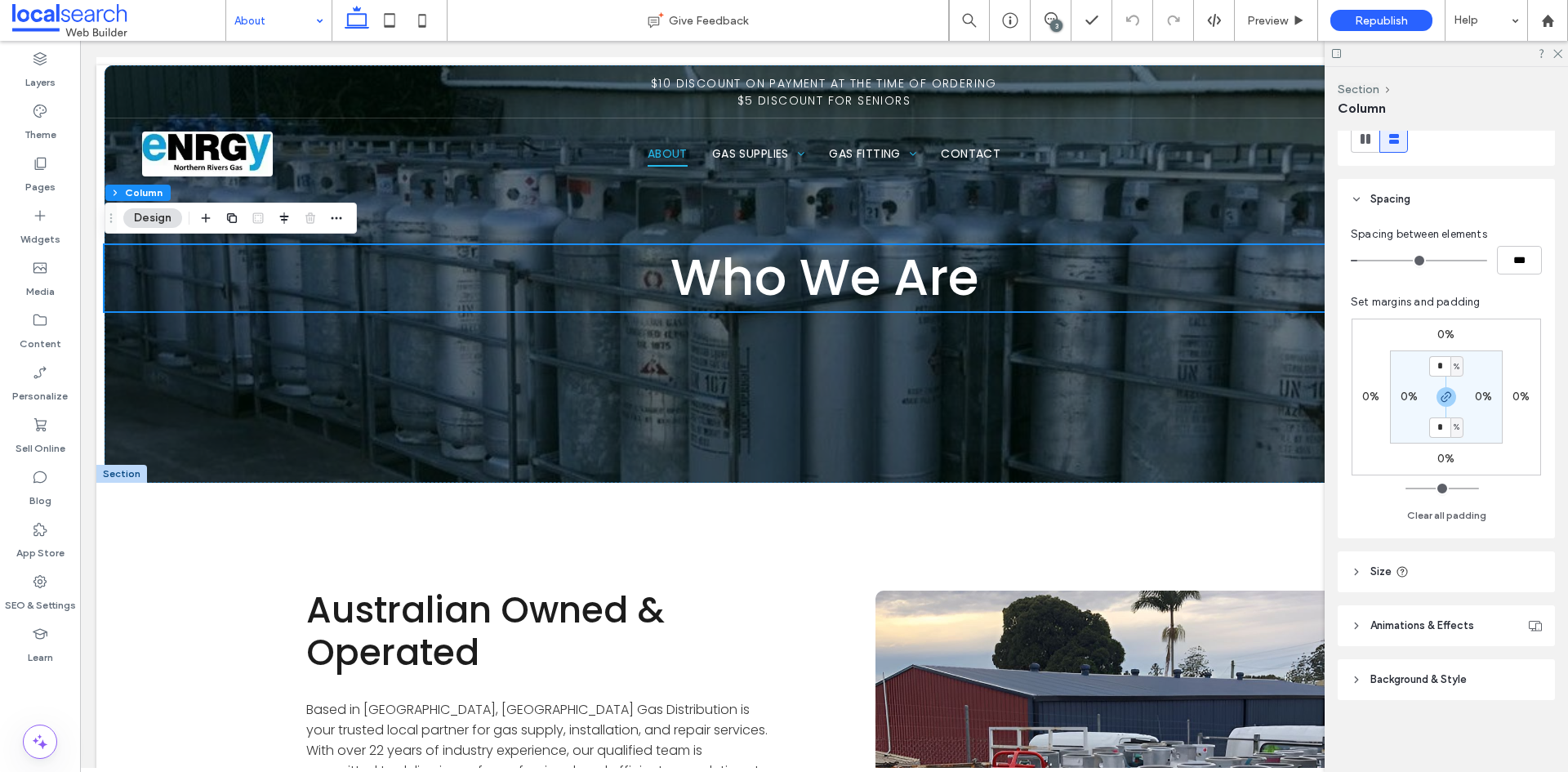
click at [1441, 572] on header "Size" at bounding box center [1446, 572] width 217 height 41
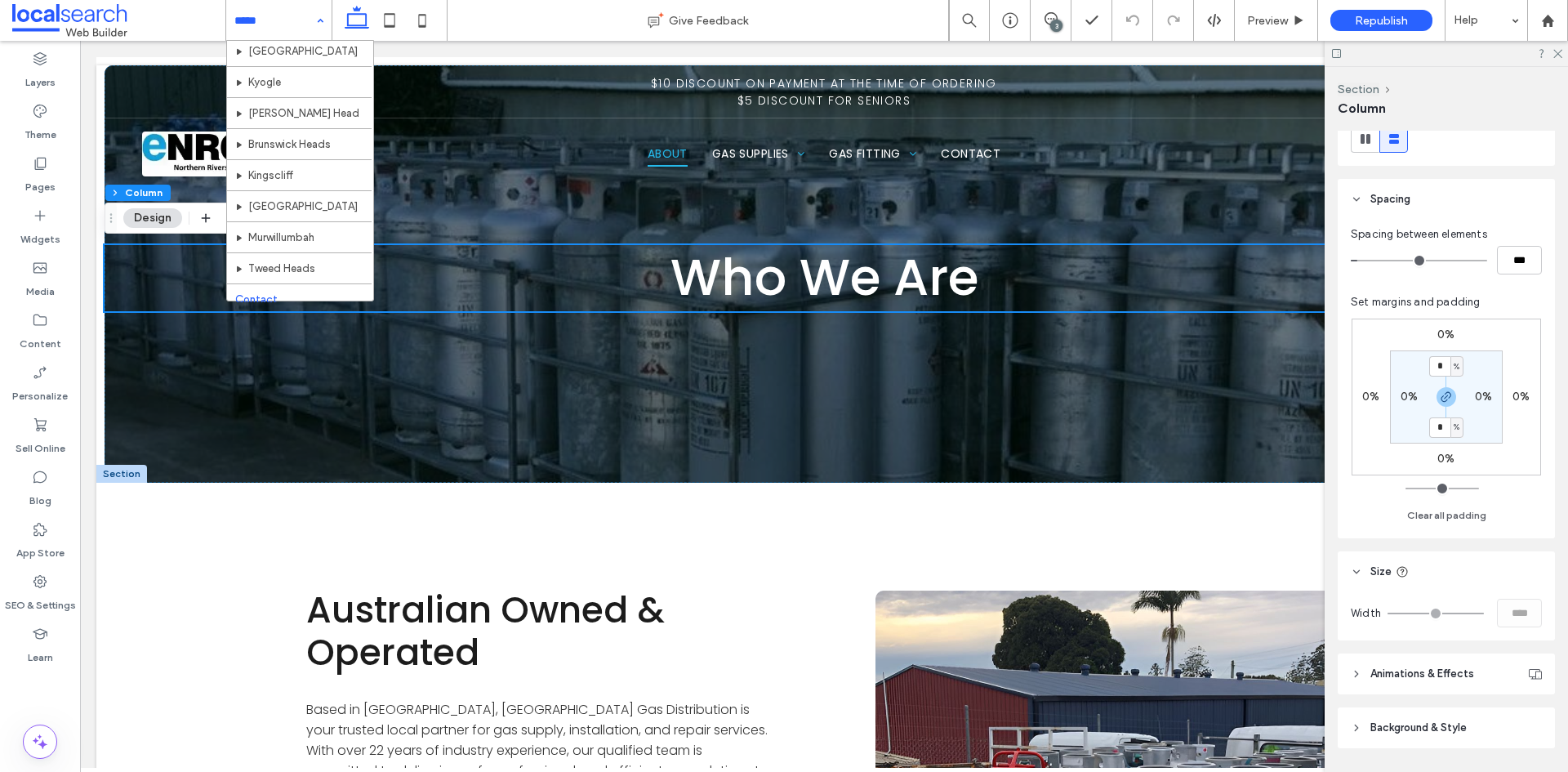
scroll to position [607, 0]
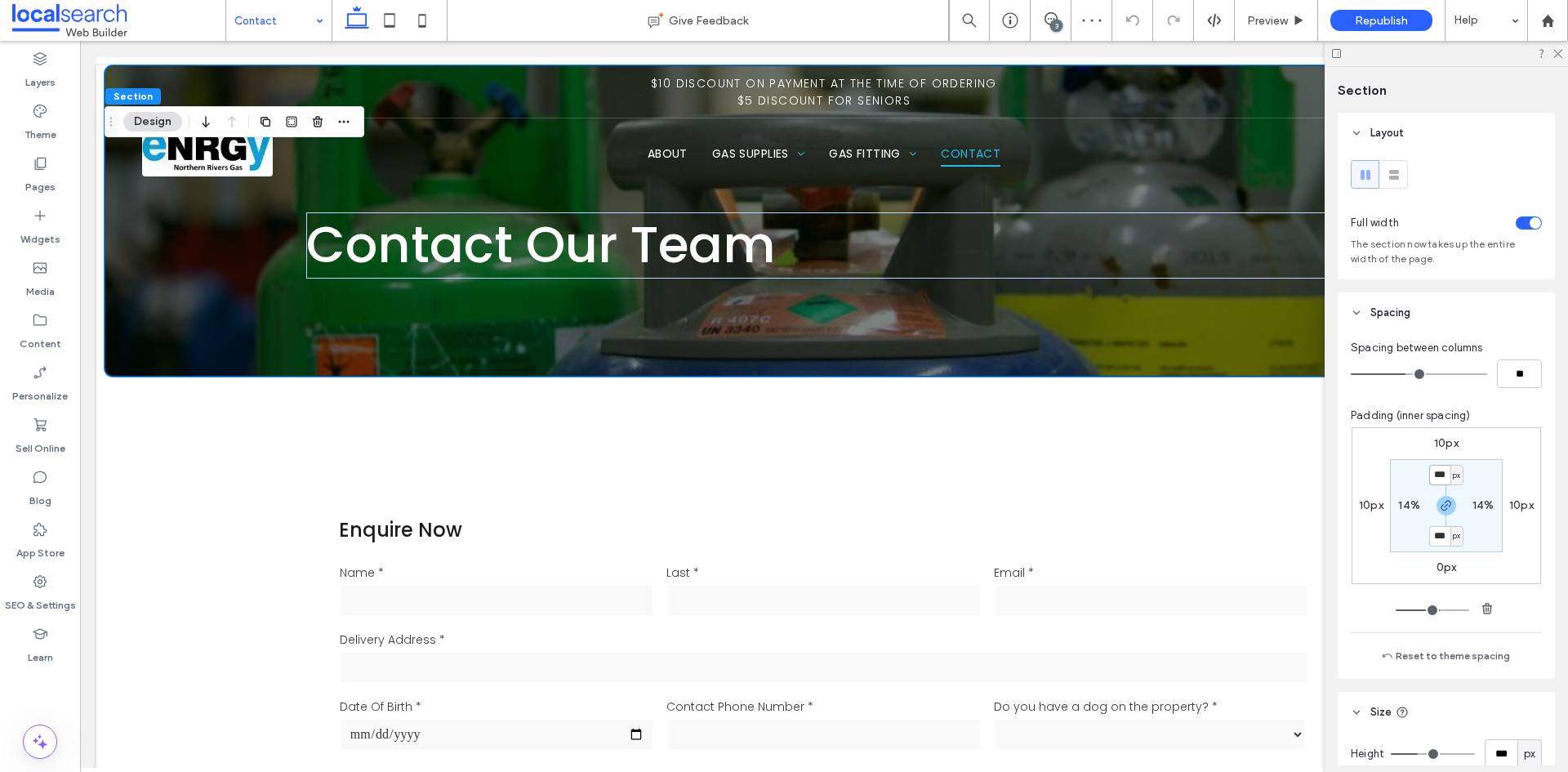
click at [1437, 479] on input "***" at bounding box center [1439, 475] width 21 height 20
type input "***"
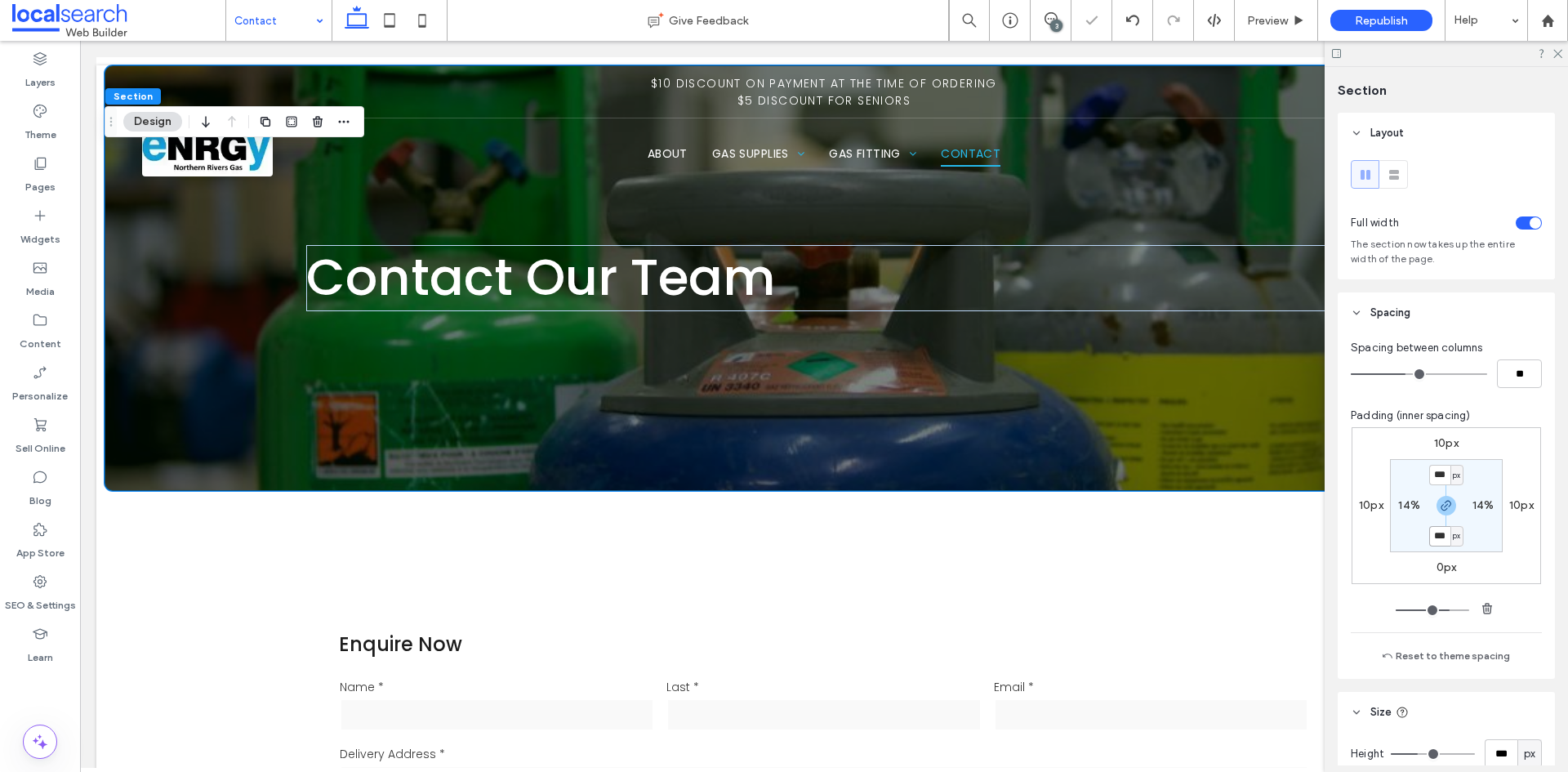
click at [1438, 538] on input "***" at bounding box center [1439, 536] width 21 height 20
click at [1444, 512] on span "button" at bounding box center [1446, 505] width 20 height 20
click at [1438, 532] on label "220px" at bounding box center [1445, 536] width 33 height 14
type input "***"
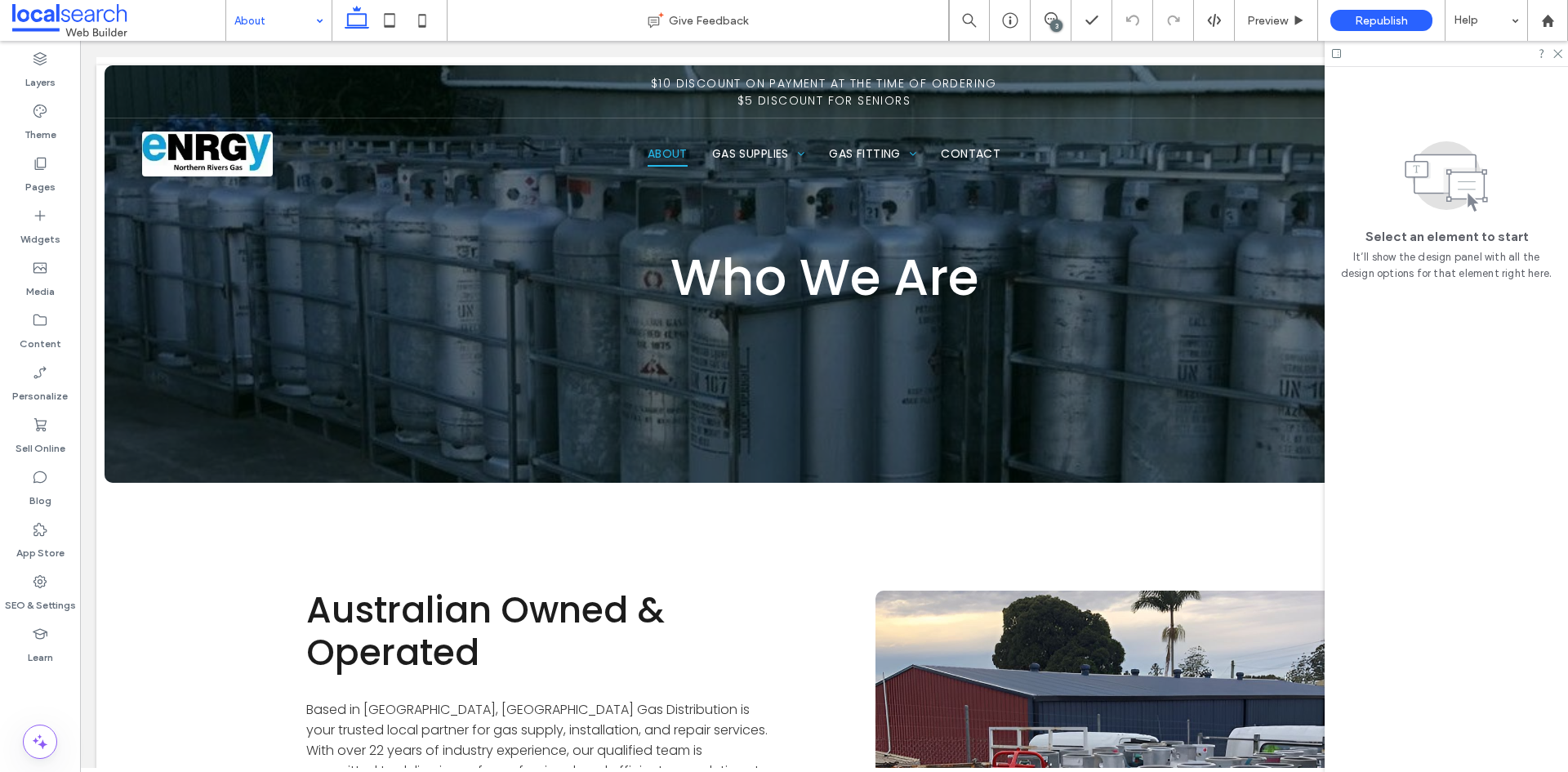
click at [300, 7] on input at bounding box center [274, 20] width 81 height 41
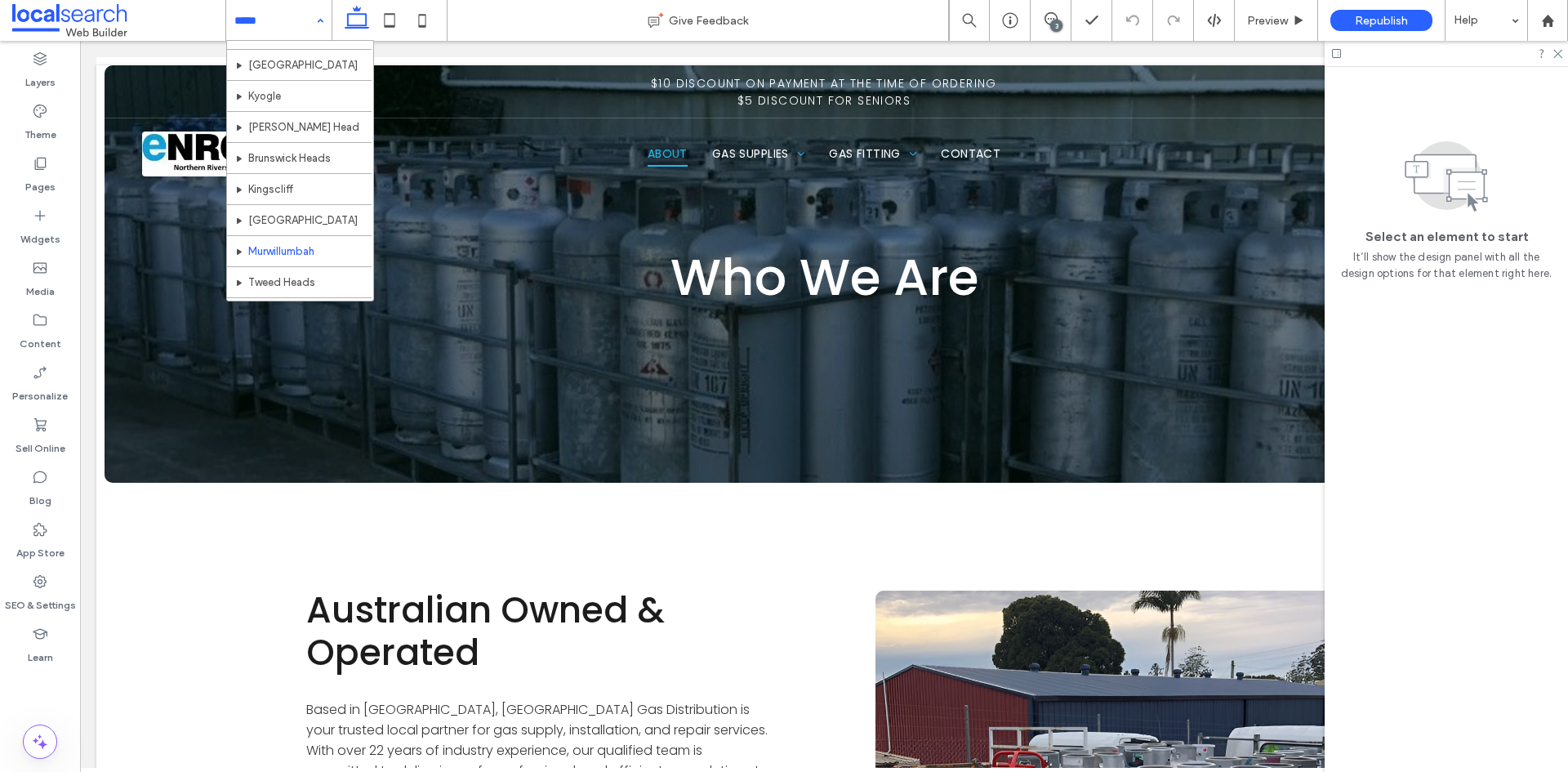
scroll to position [607, 0]
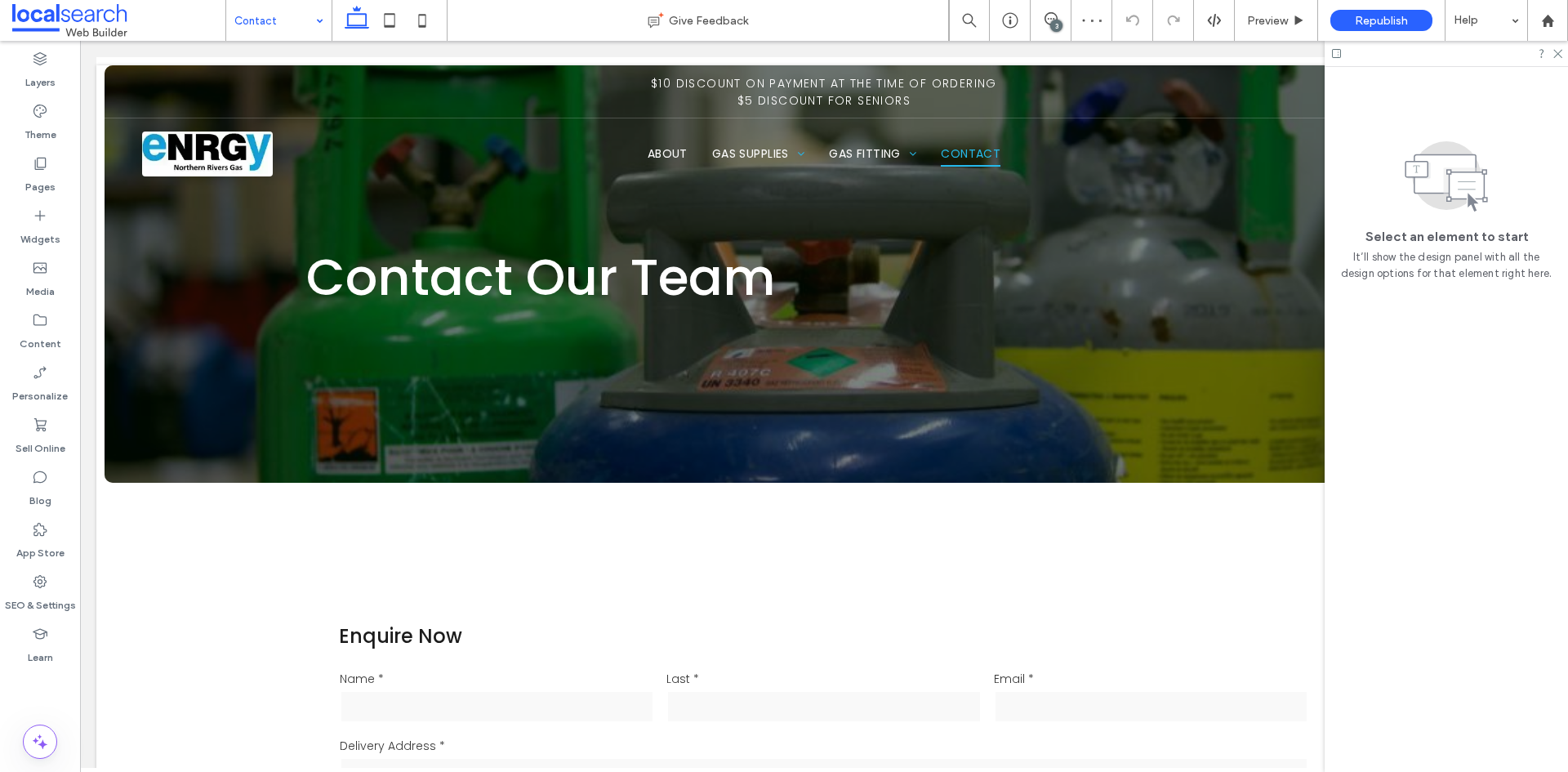
click at [240, 26] on input at bounding box center [274, 20] width 81 height 41
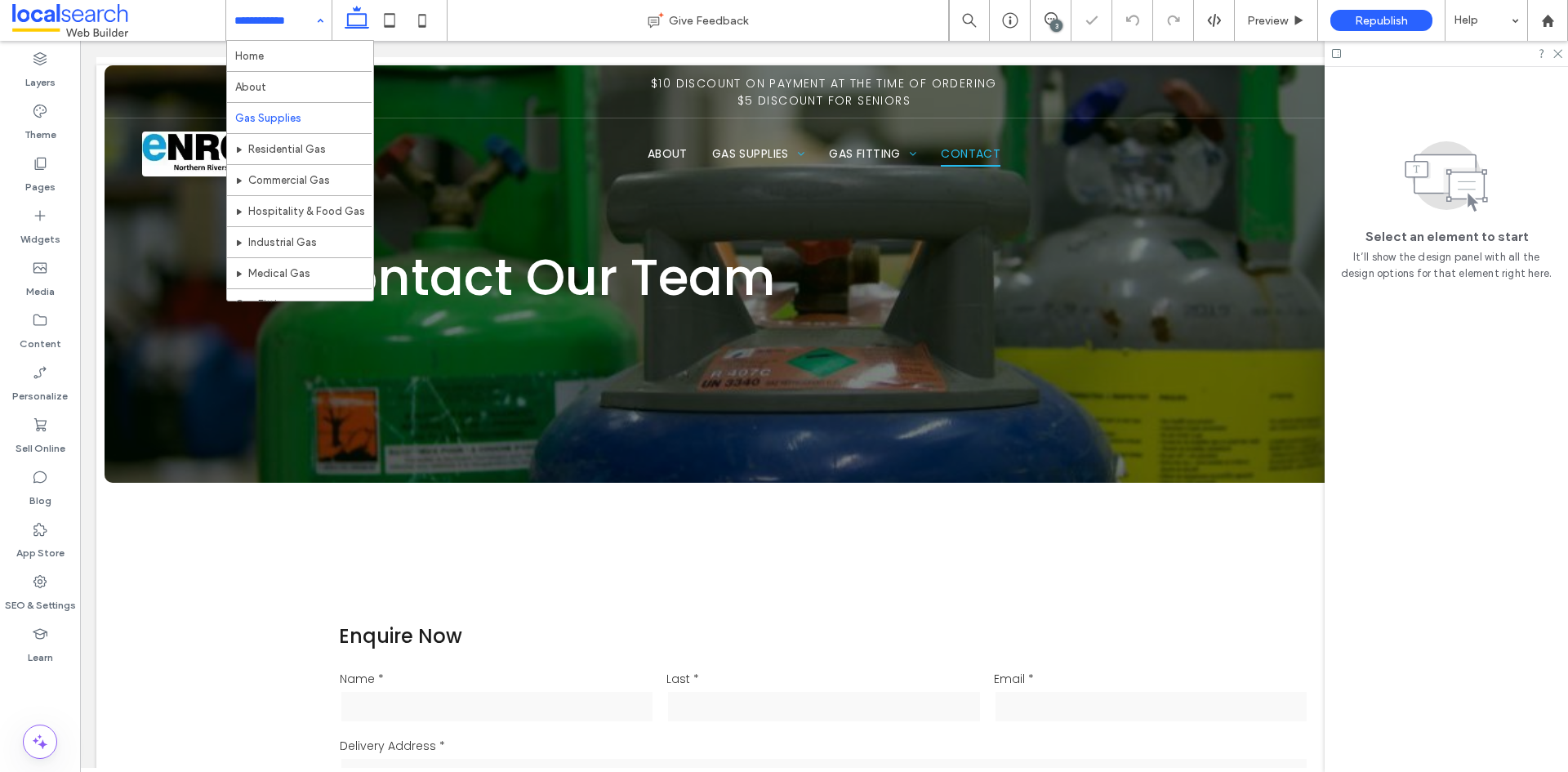
click at [294, 30] on input at bounding box center [274, 20] width 81 height 41
click at [289, 26] on input at bounding box center [274, 20] width 81 height 41
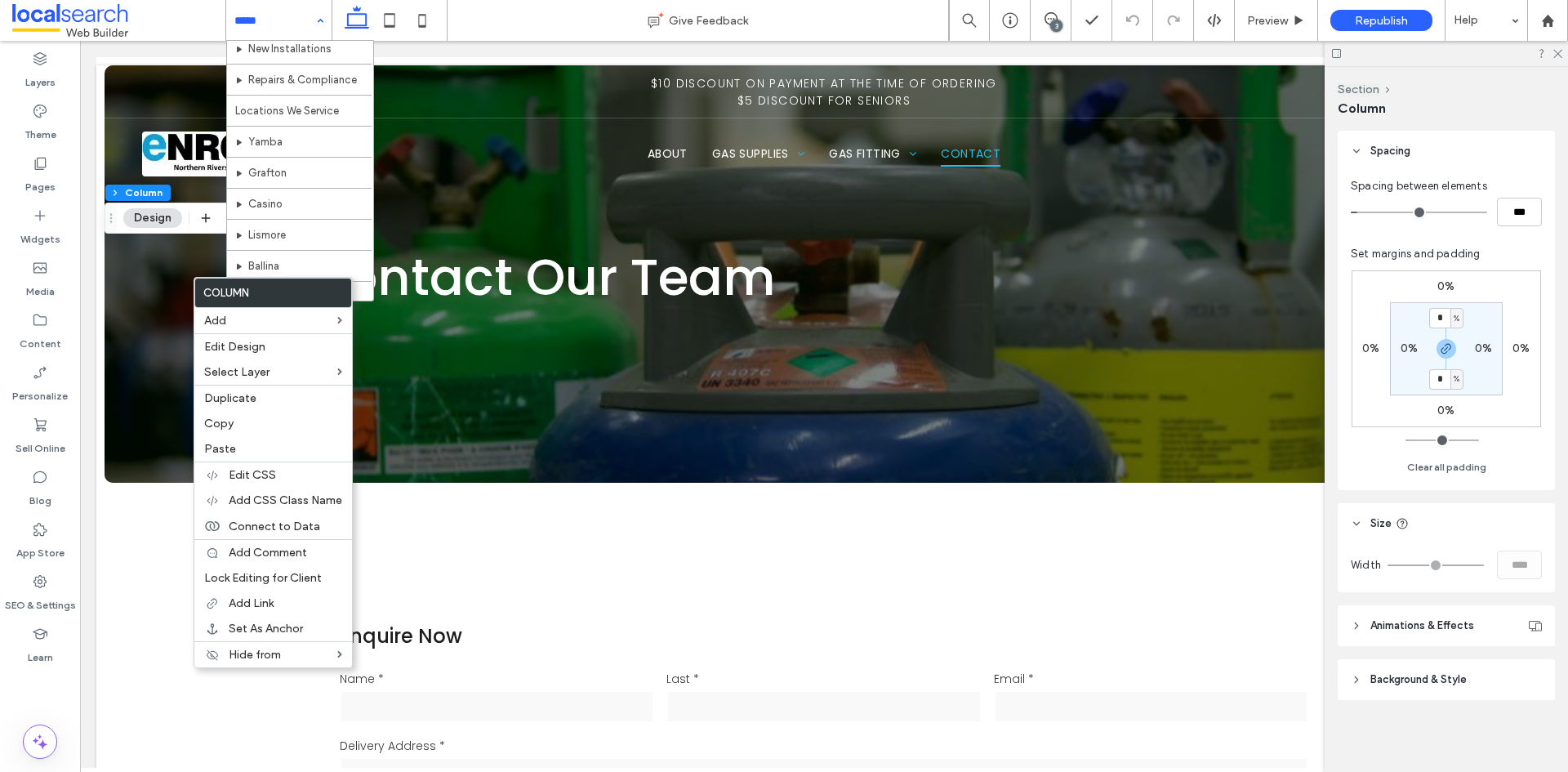
scroll to position [607, 0]
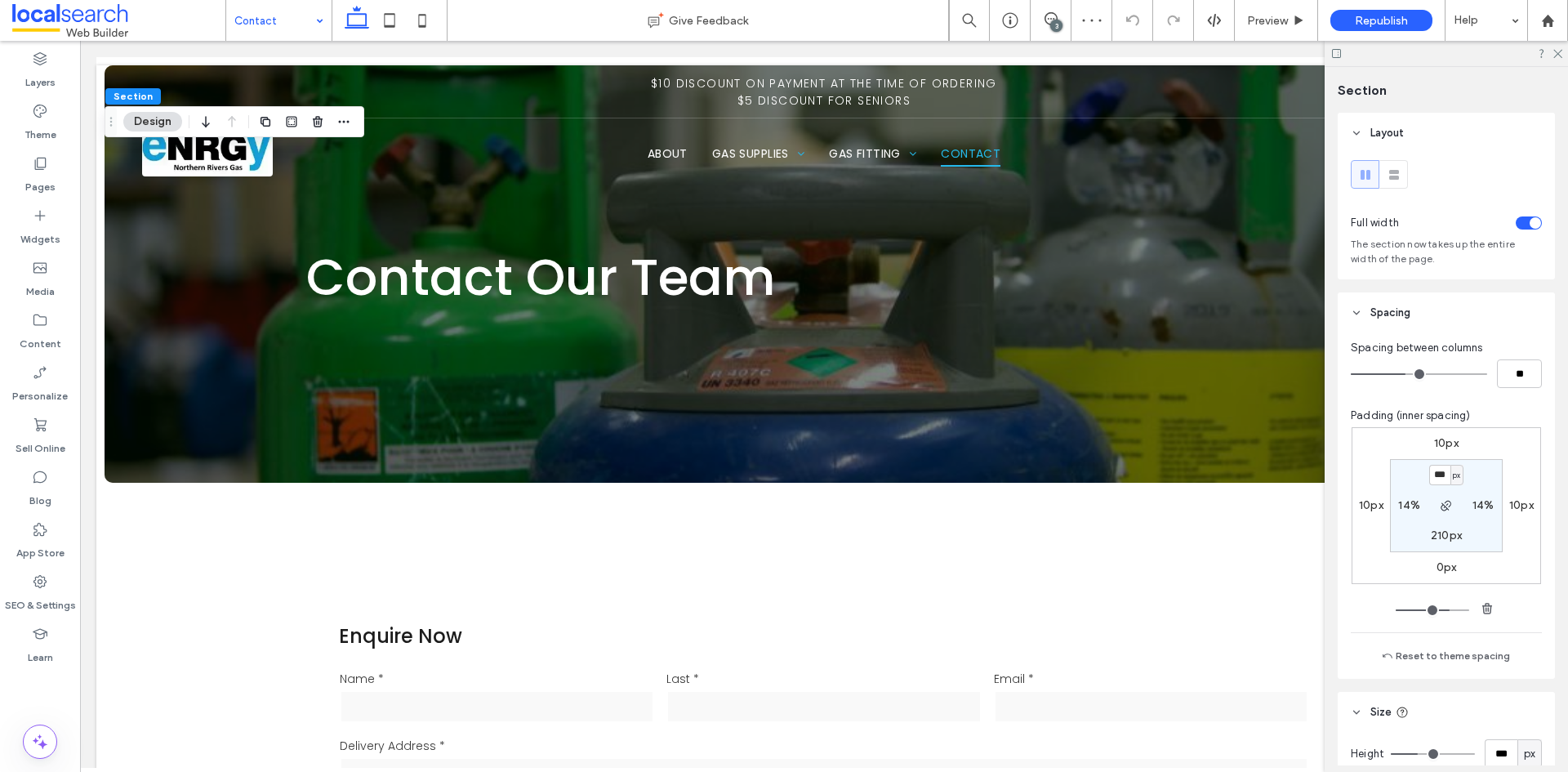
click at [1410, 507] on label "14%" at bounding box center [1409, 505] width 22 height 14
type input "**"
type input "*"
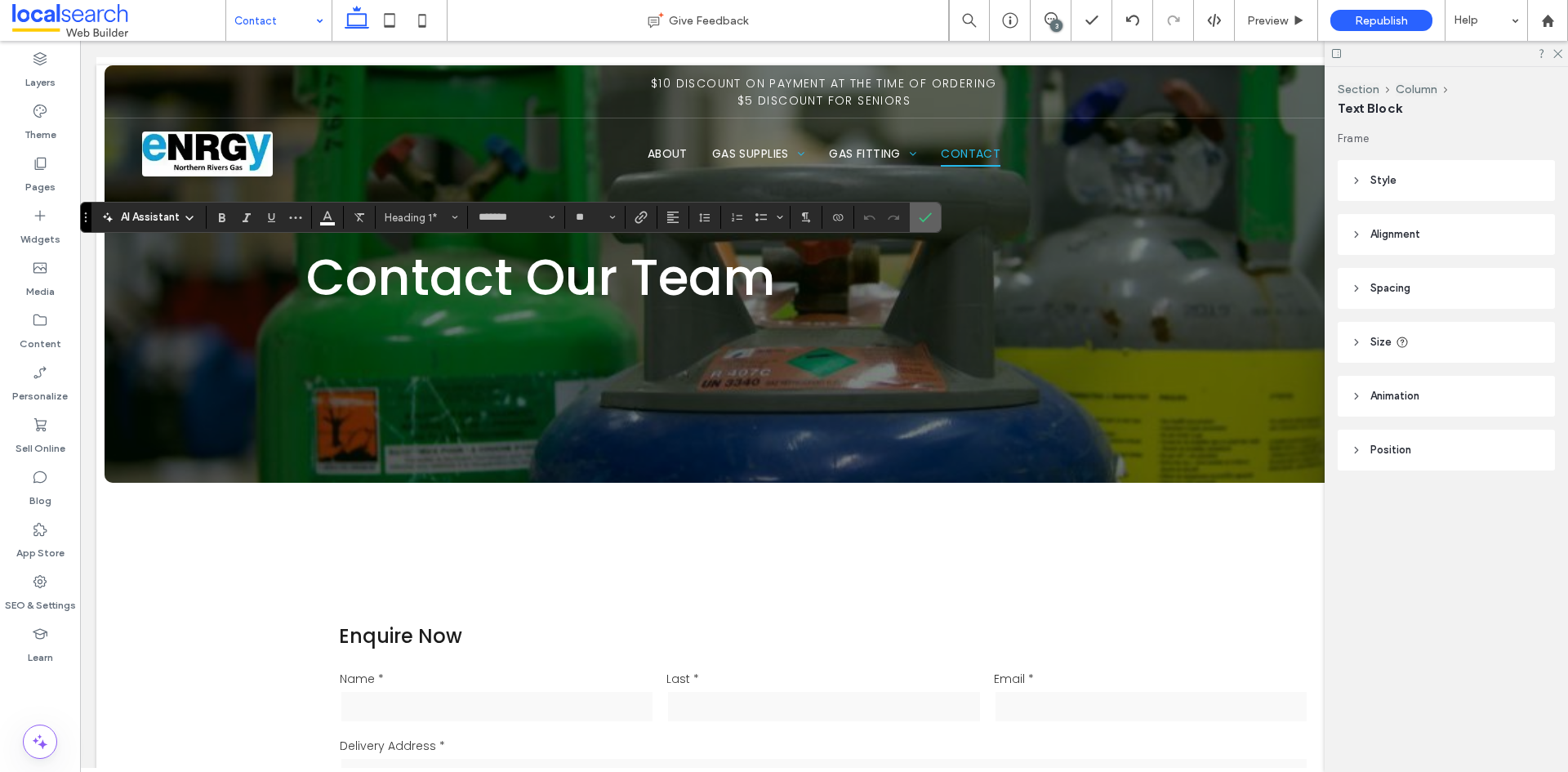
click at [935, 215] on label "Confirm" at bounding box center [925, 217] width 25 height 30
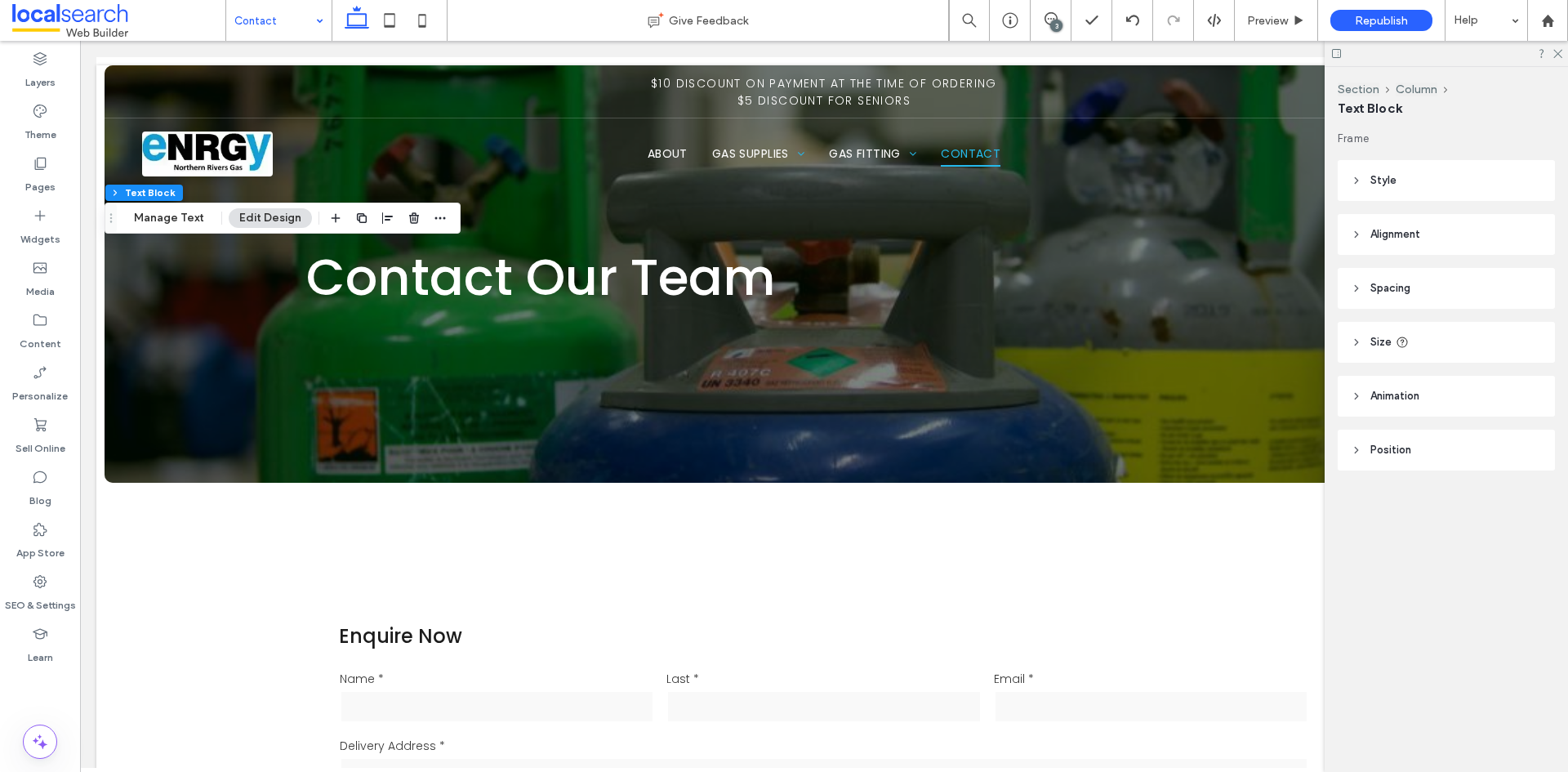
click at [1385, 180] on span "Style" at bounding box center [1382, 180] width 26 height 16
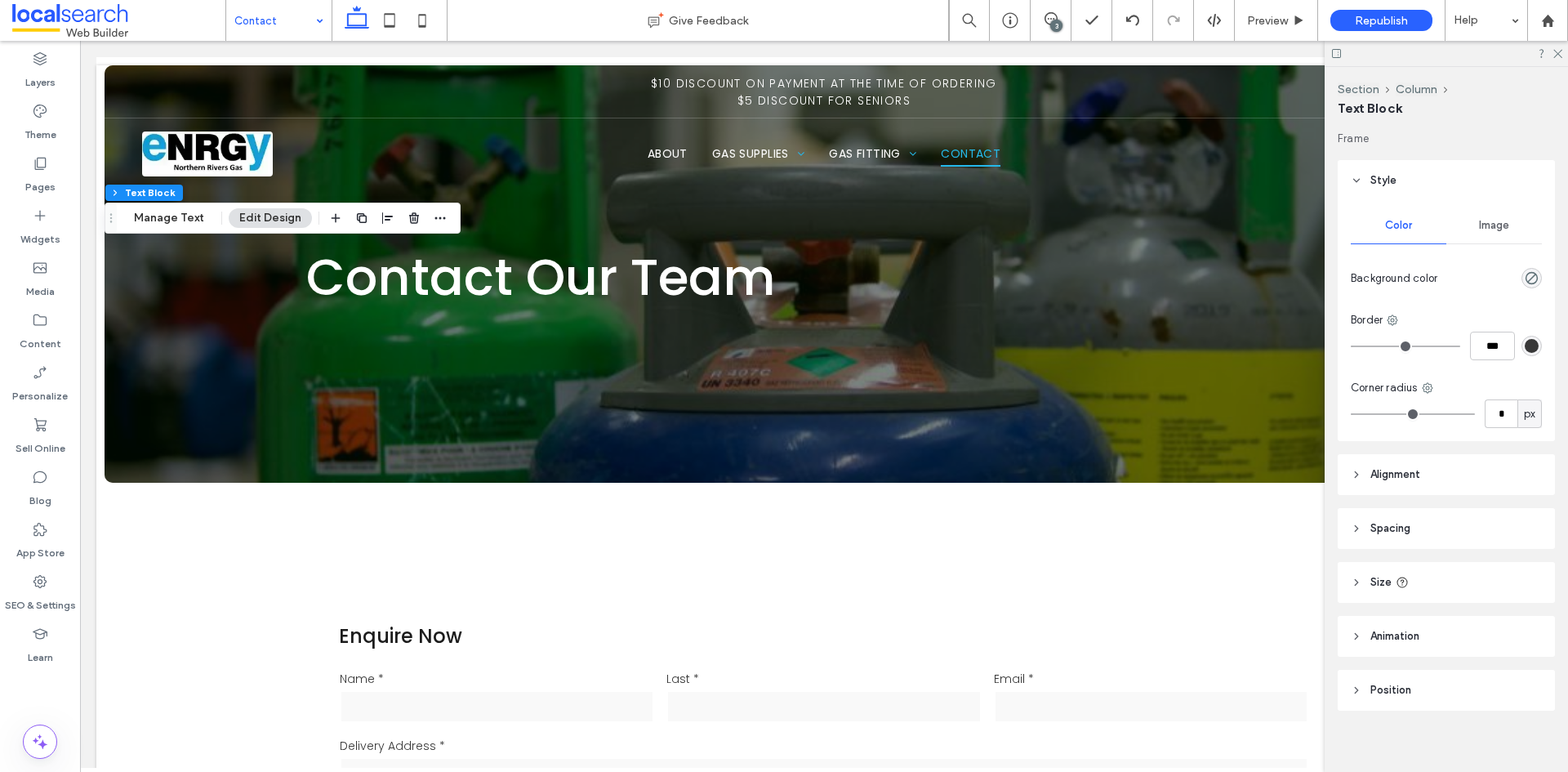
click at [1397, 464] on header "Alignment" at bounding box center [1446, 475] width 217 height 41
click at [1398, 523] on span at bounding box center [1394, 516] width 13 height 27
click at [1558, 52] on icon at bounding box center [1557, 52] width 10 height 10
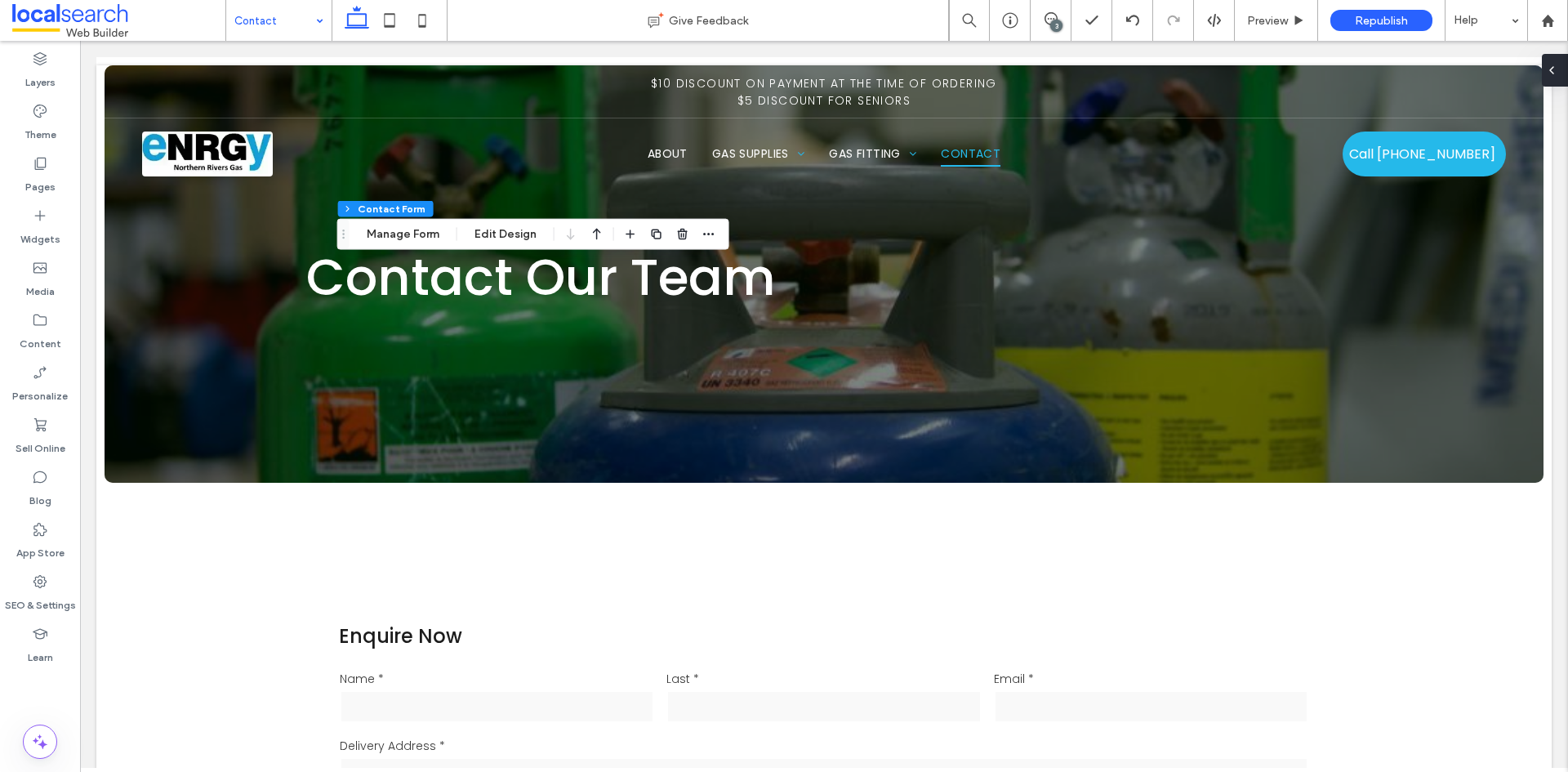
type input "*"
type input "***"
type input "*"
type input "***"
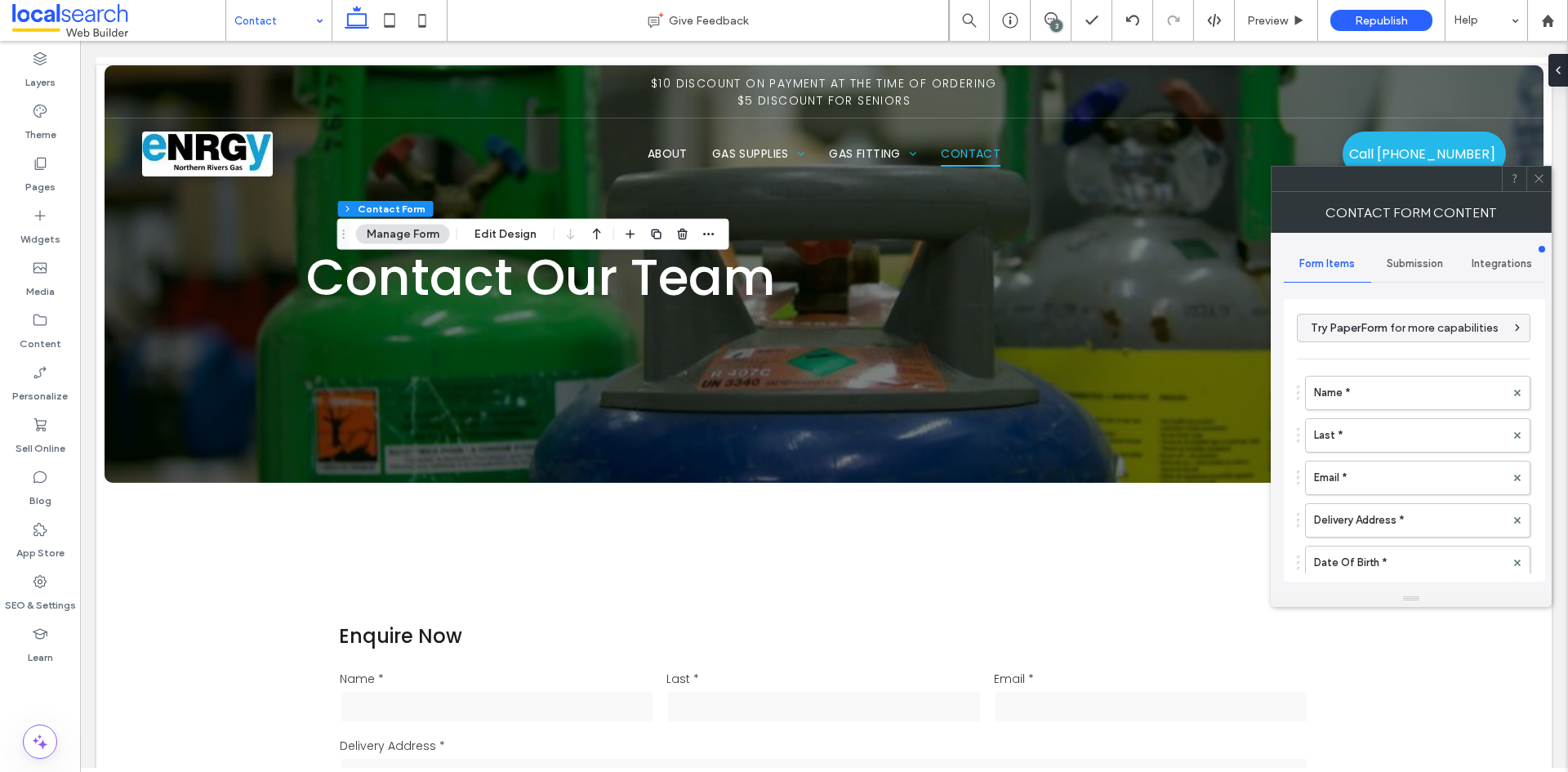
click at [1418, 274] on div "Submission" at bounding box center [1415, 264] width 88 height 36
click at [1342, 262] on span "Form Items" at bounding box center [1327, 264] width 55 height 13
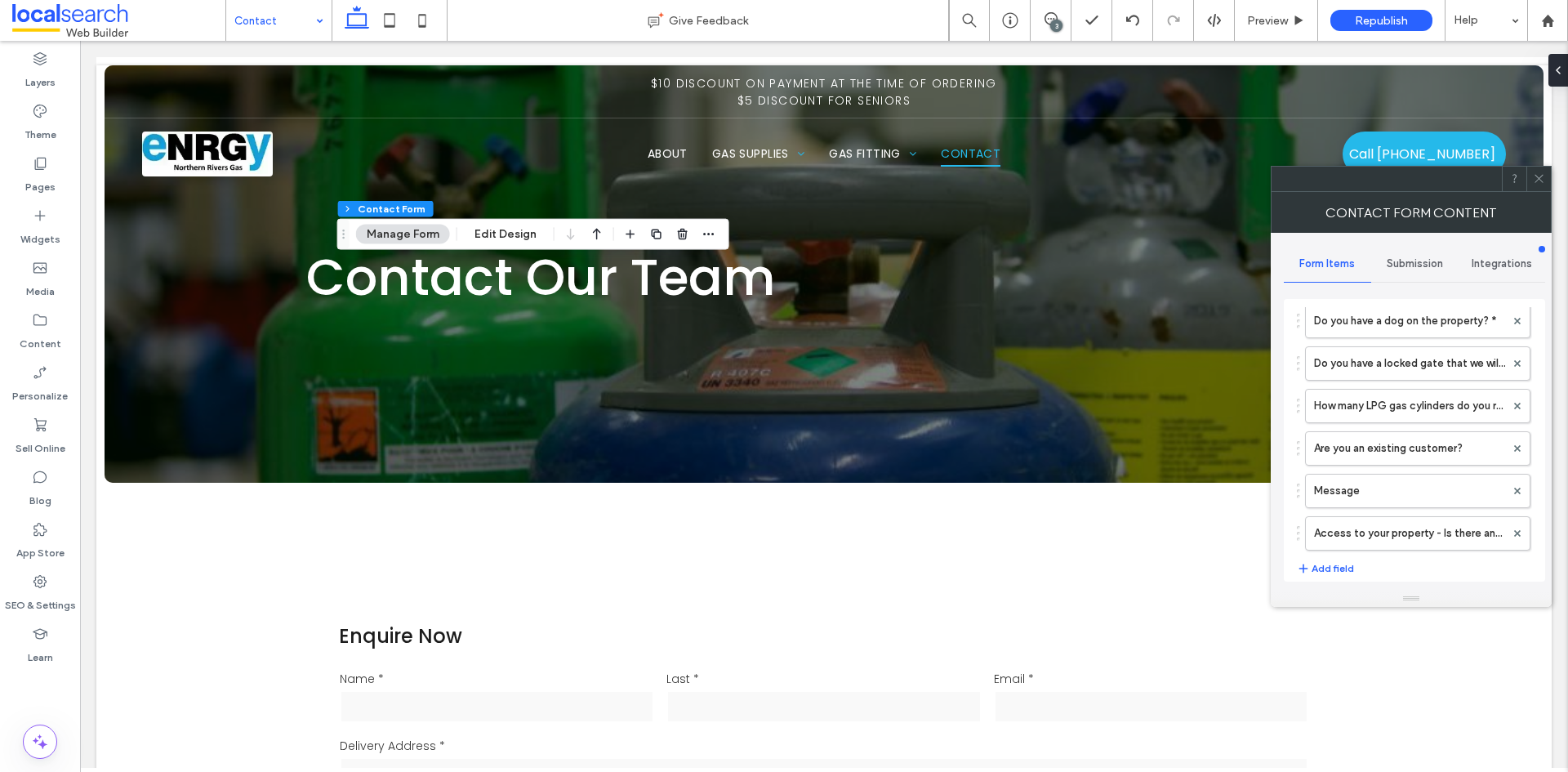
scroll to position [245, 0]
click at [1358, 445] on label "Do you have a locked gate that we will need access to? *" at bounding box center [1409, 445] width 191 height 32
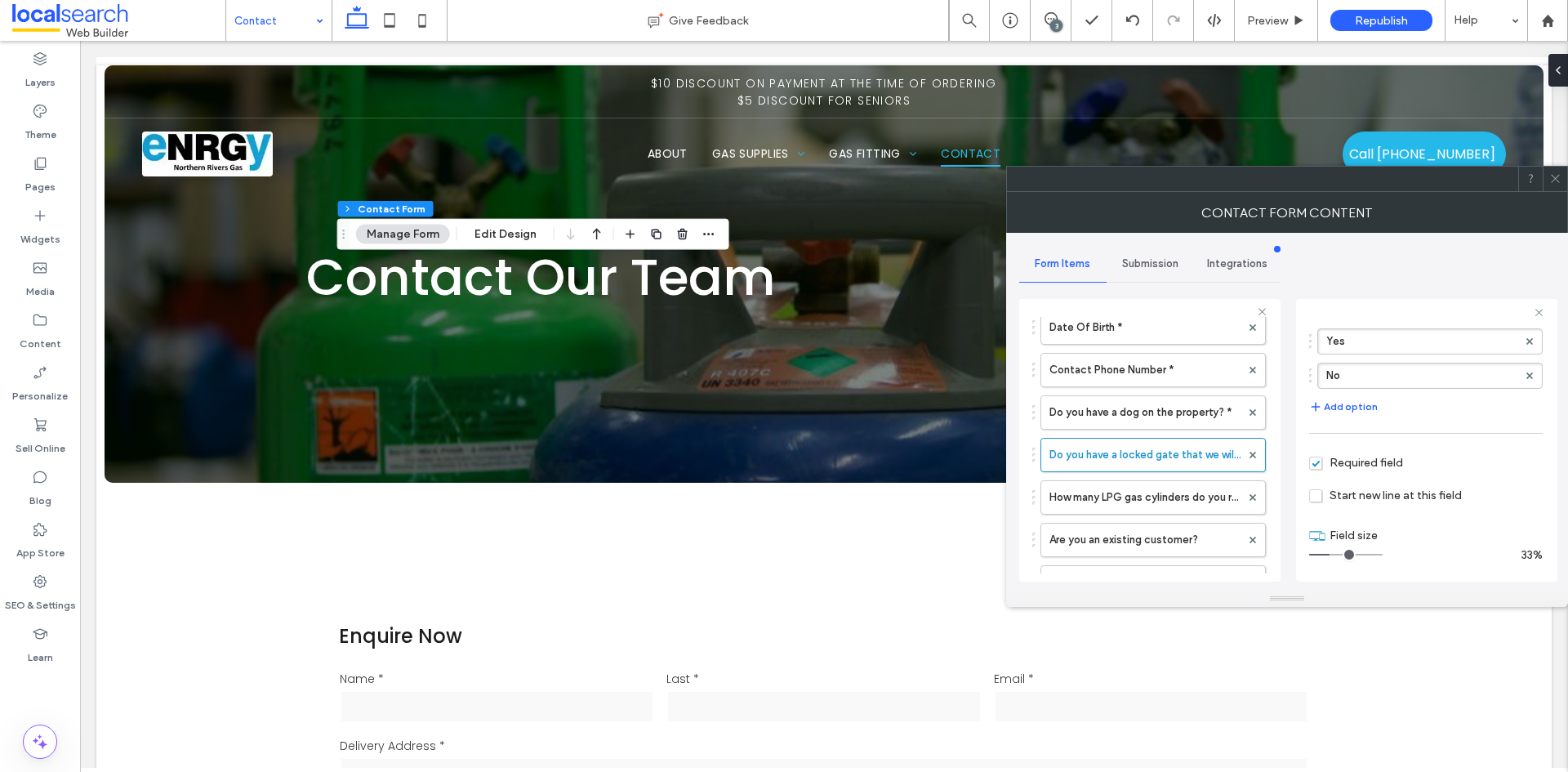
scroll to position [156, 0]
click at [1336, 552] on input "range" at bounding box center [1345, 553] width 73 height 2
click at [1166, 496] on label "How many LPG gas cylinders do you require? *" at bounding box center [1144, 498] width 191 height 32
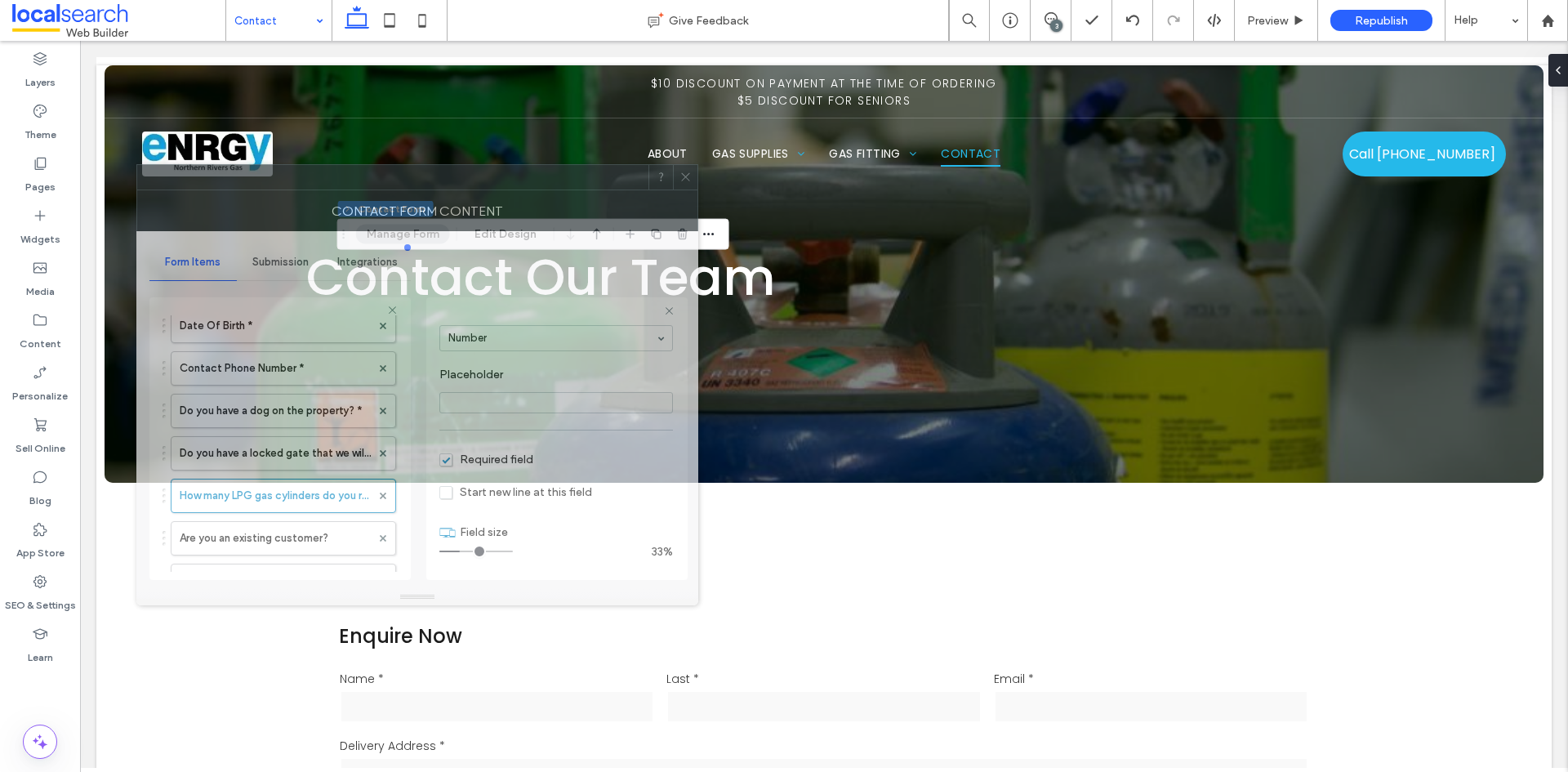
drag, startPoint x: 1281, startPoint y: 181, endPoint x: 412, endPoint y: 180, distance: 869.0
click at [412, 180] on div at bounding box center [392, 177] width 512 height 25
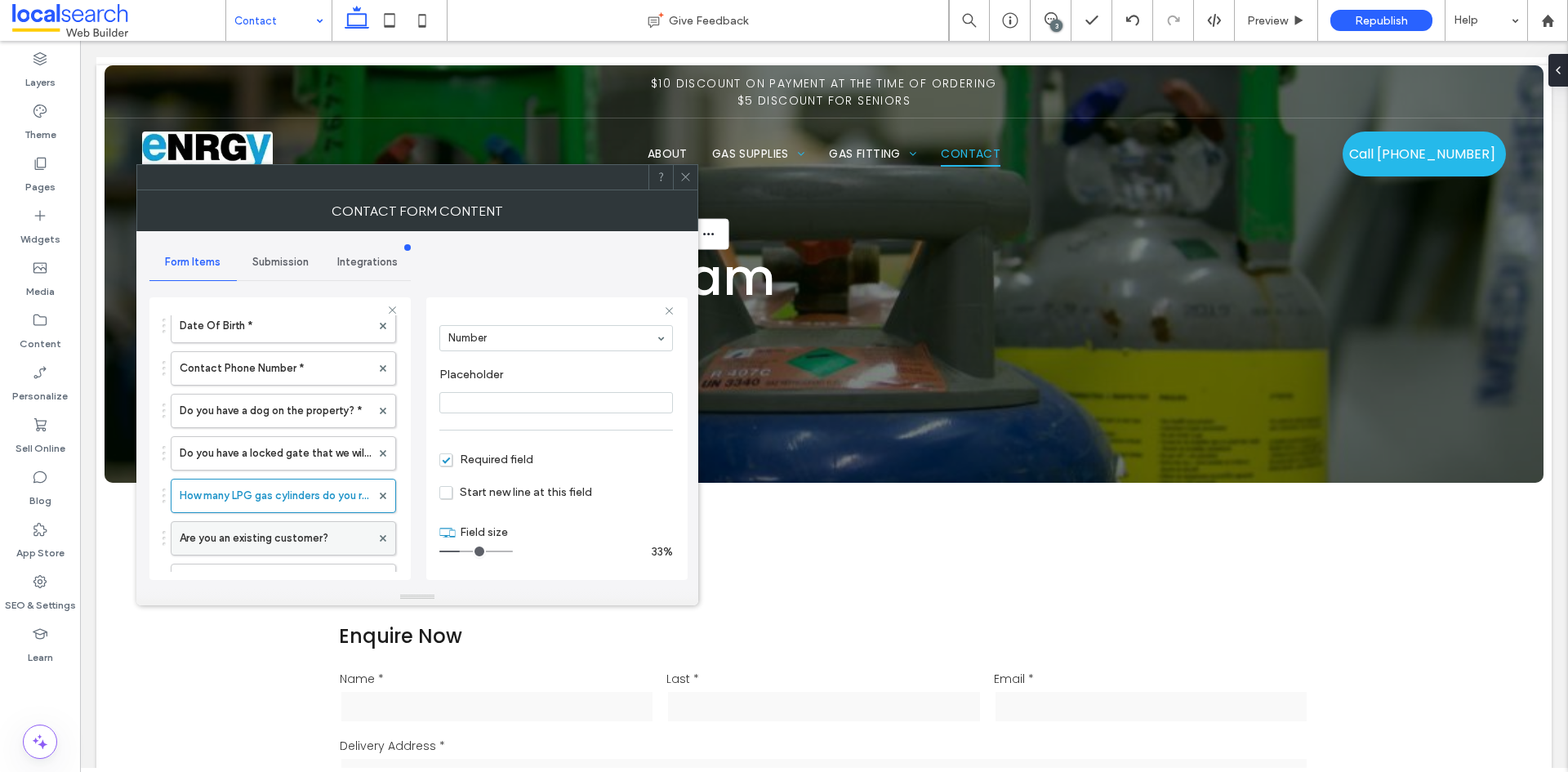
click at [255, 544] on label "Are you an existing customer?" at bounding box center [275, 538] width 191 height 32
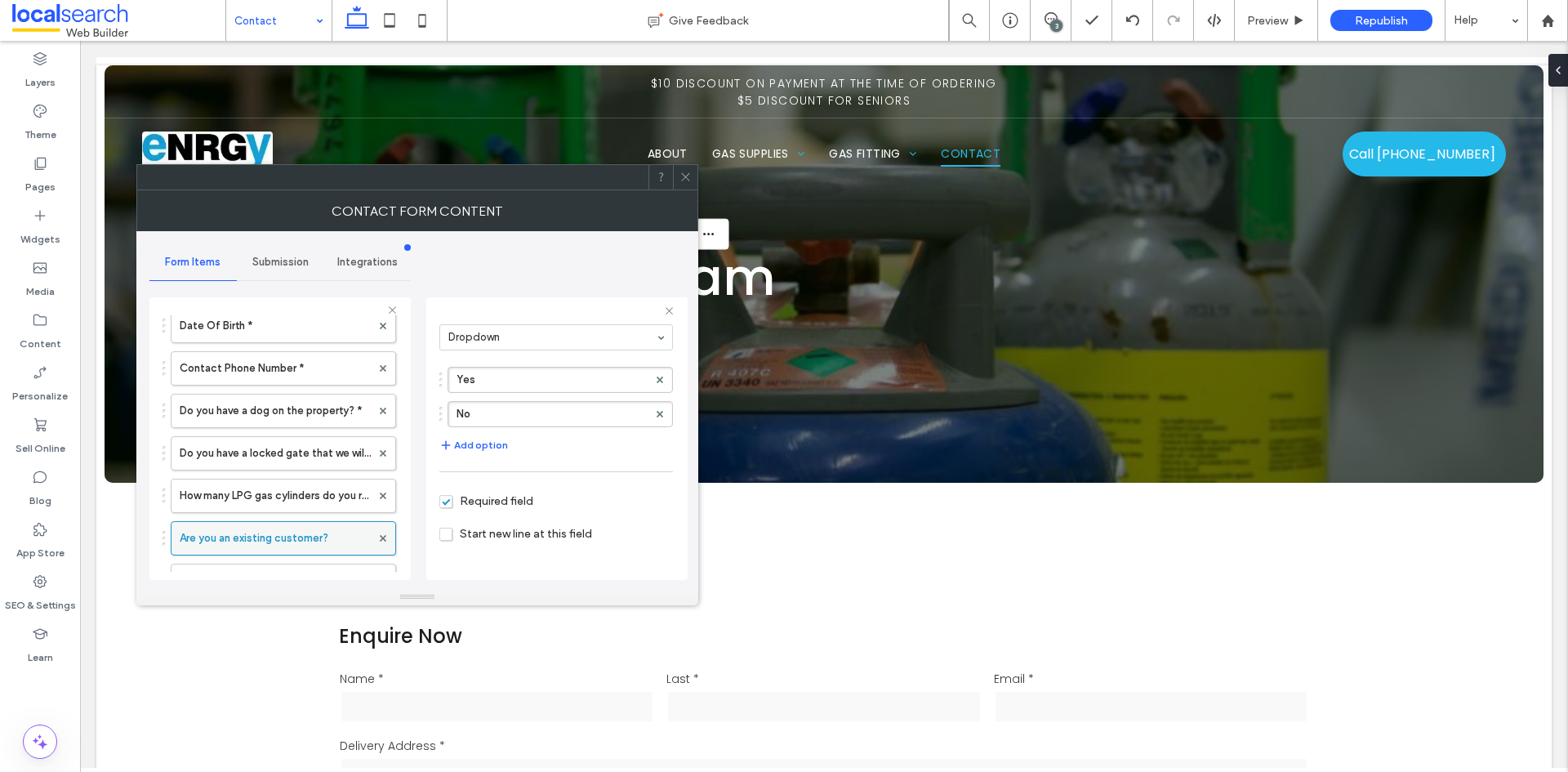
scroll to position [156, 0]
click at [457, 551] on input "range" at bounding box center [475, 552] width 73 height 2
click at [315, 499] on label "How many LPG gas cylinders do you require? *" at bounding box center [275, 496] width 191 height 32
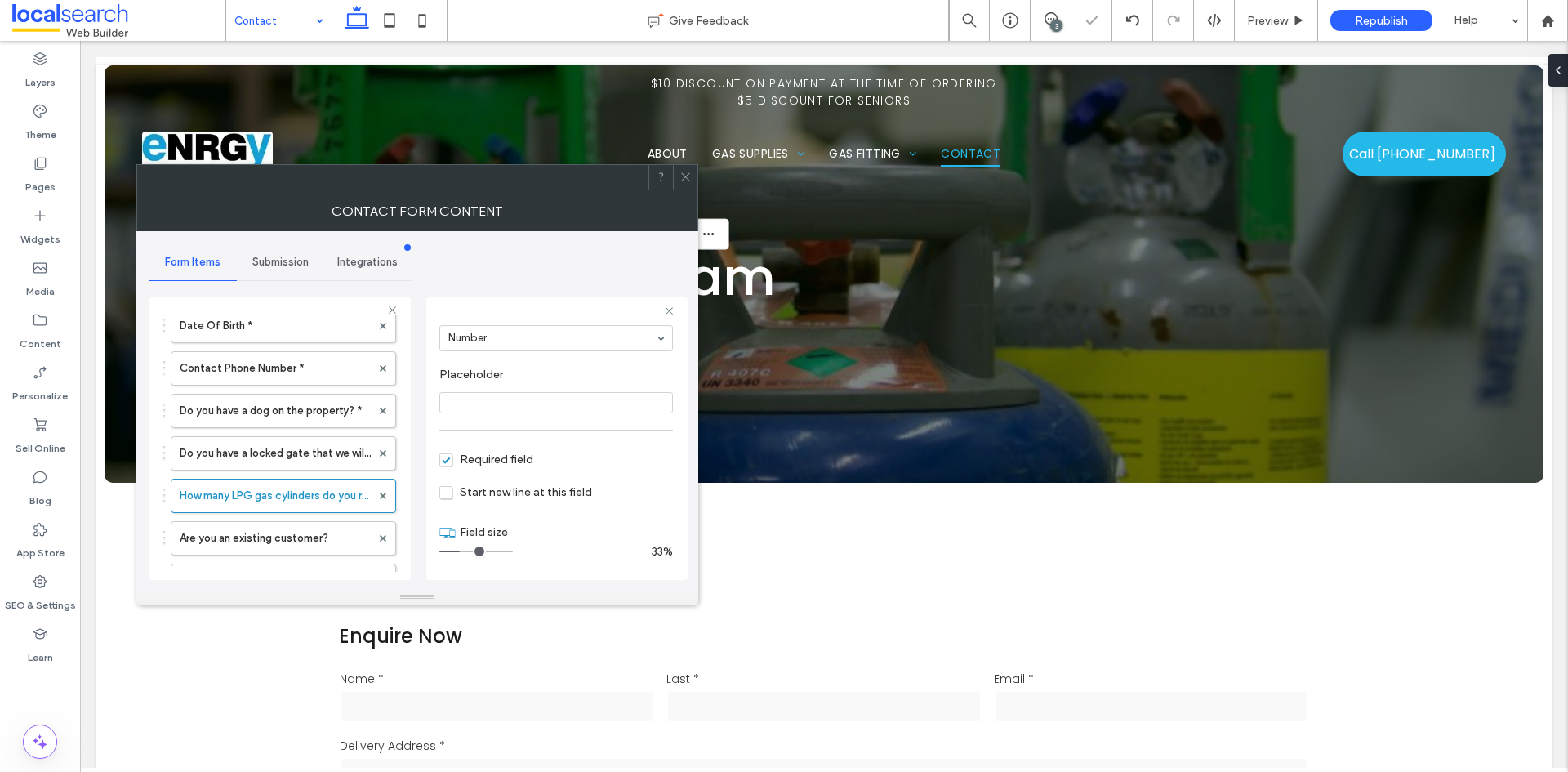
scroll to position [114, 0]
type input "*"
click at [464, 551] on input "range" at bounding box center [475, 552] width 73 height 2
click at [687, 174] on icon at bounding box center [685, 176] width 12 height 12
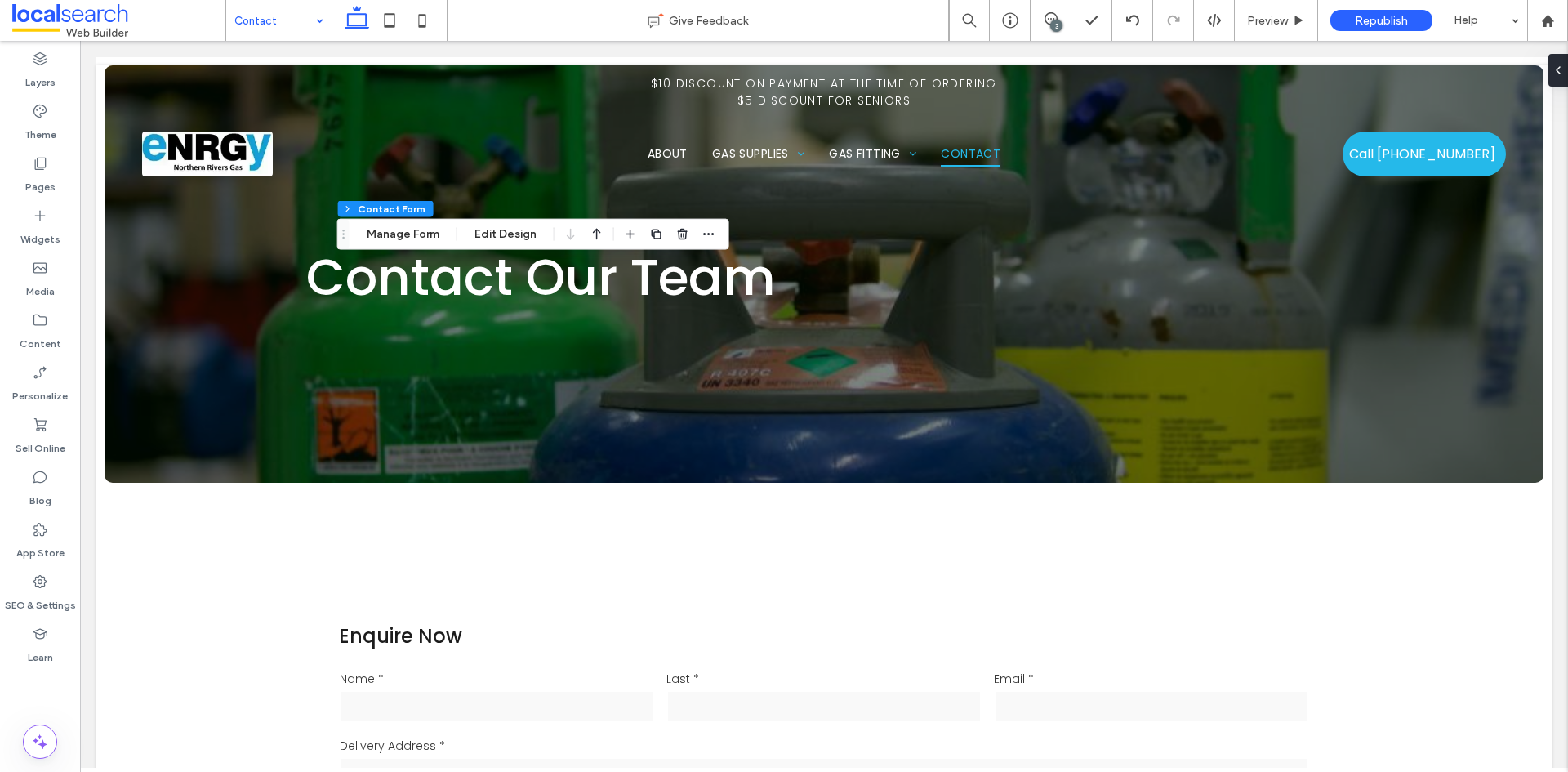
type input "*"
type input "***"
type input "*"
type input "***"
click at [432, 234] on button "Manage Form" at bounding box center [403, 234] width 94 height 20
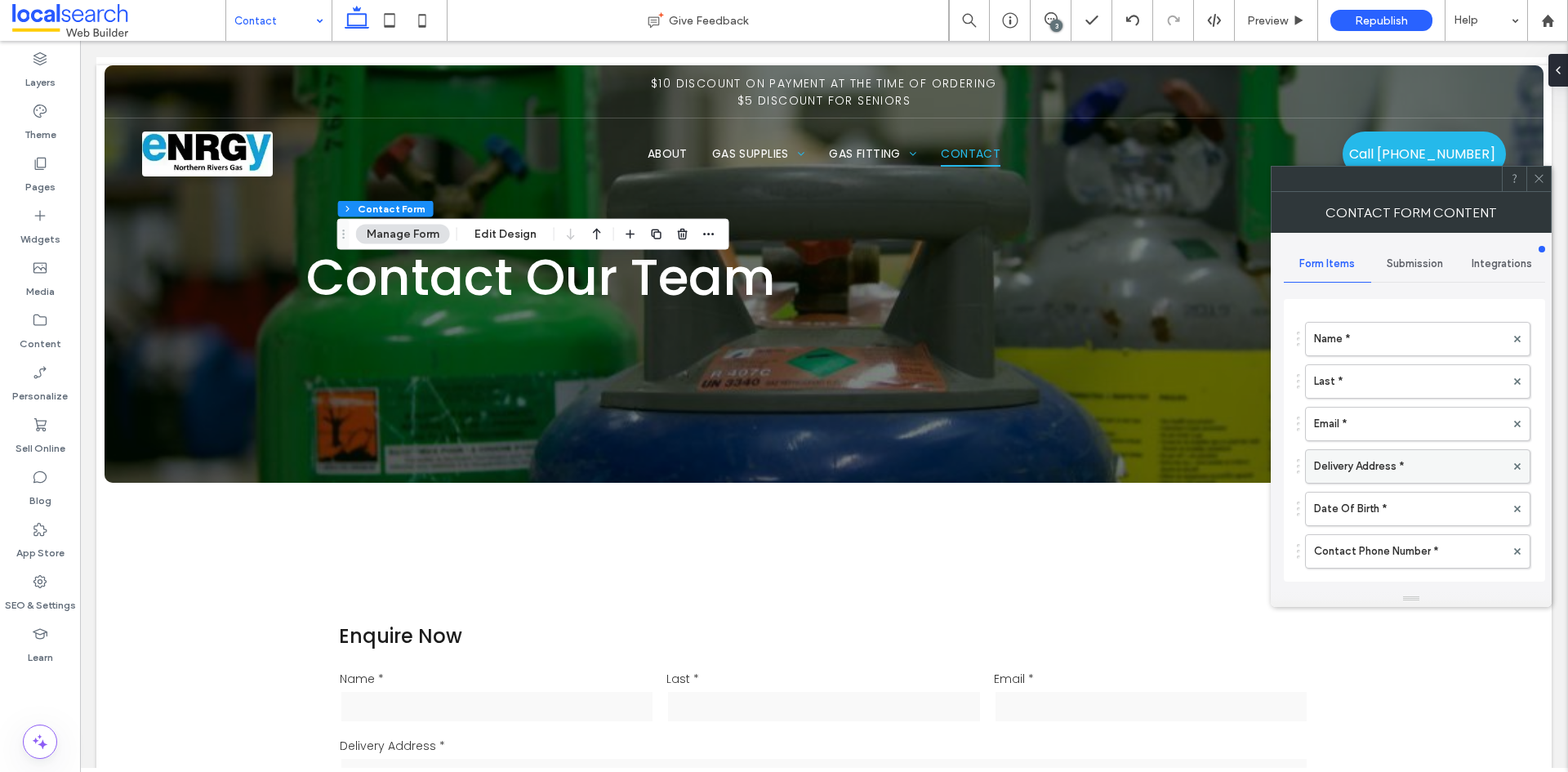
scroll to position [82, 0]
click at [1405, 564] on label "Do you have a dog on the property? *" at bounding box center [1409, 566] width 191 height 32
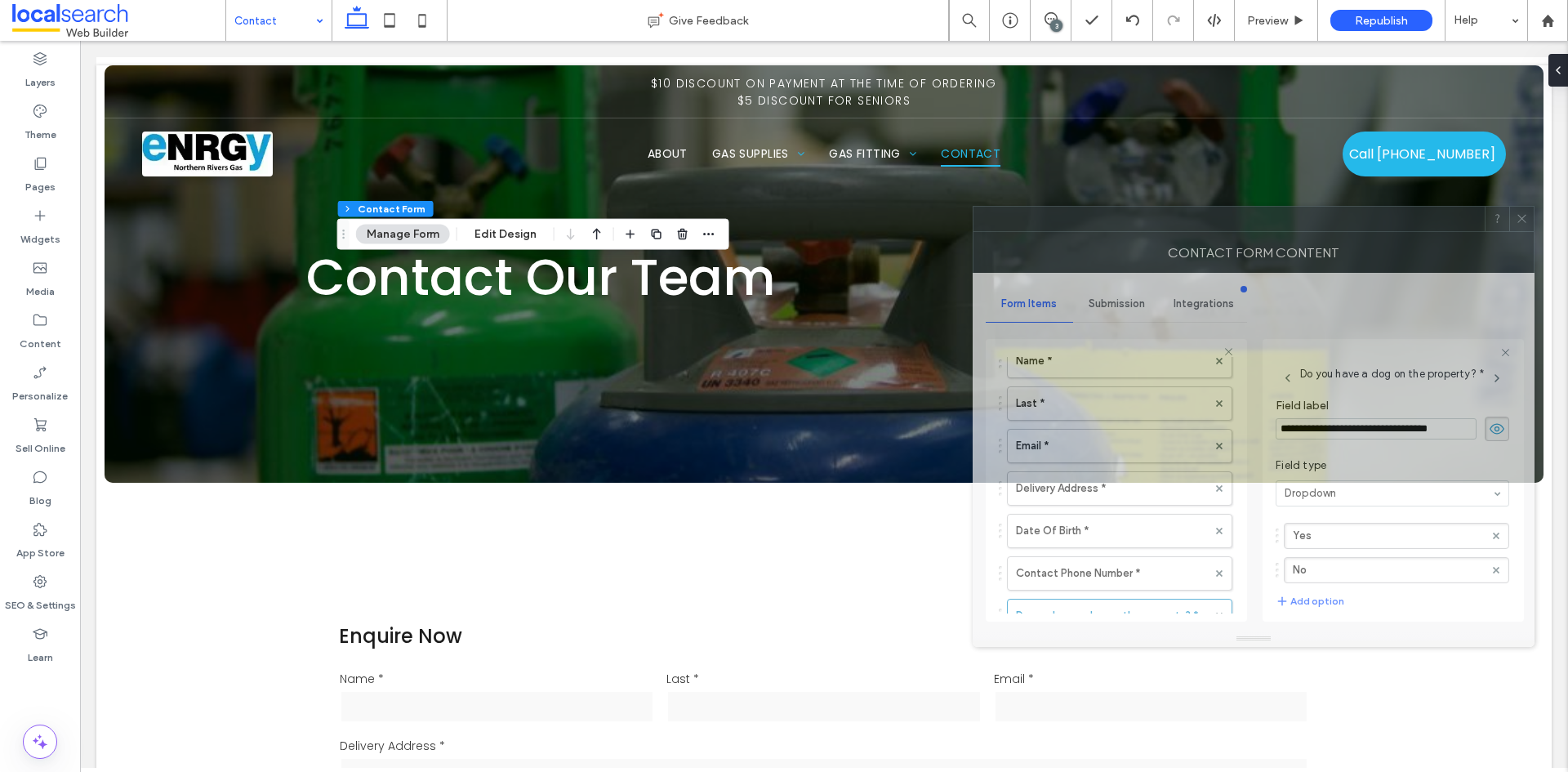
drag, startPoint x: 1372, startPoint y: 188, endPoint x: 1353, endPoint y: 226, distance: 42.5
click at [1351, 226] on div at bounding box center [1229, 219] width 512 height 25
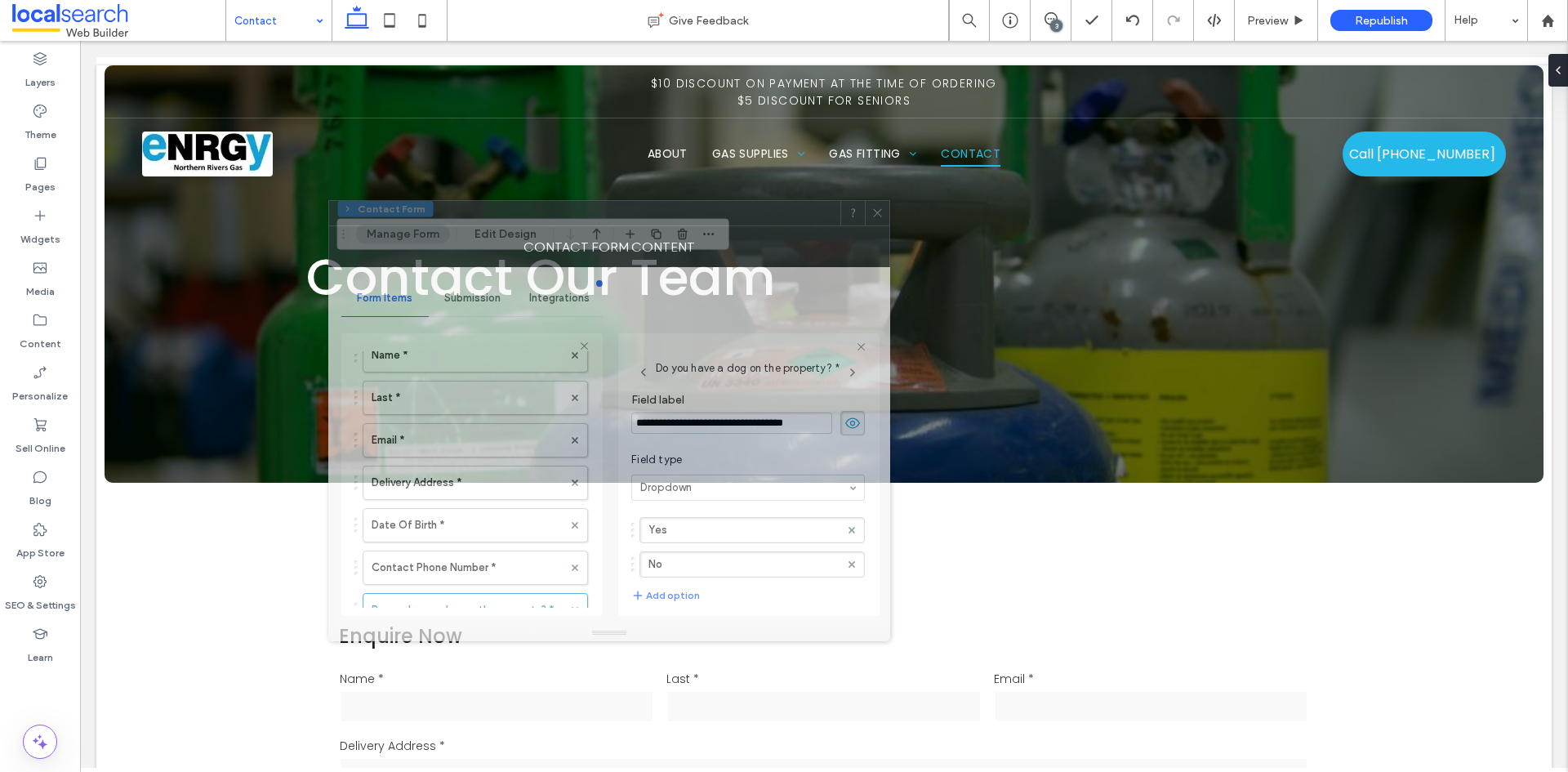
drag, startPoint x: 1353, startPoint y: 226, endPoint x: 694, endPoint y: 223, distance: 659.0
click at [694, 223] on div at bounding box center [584, 213] width 512 height 25
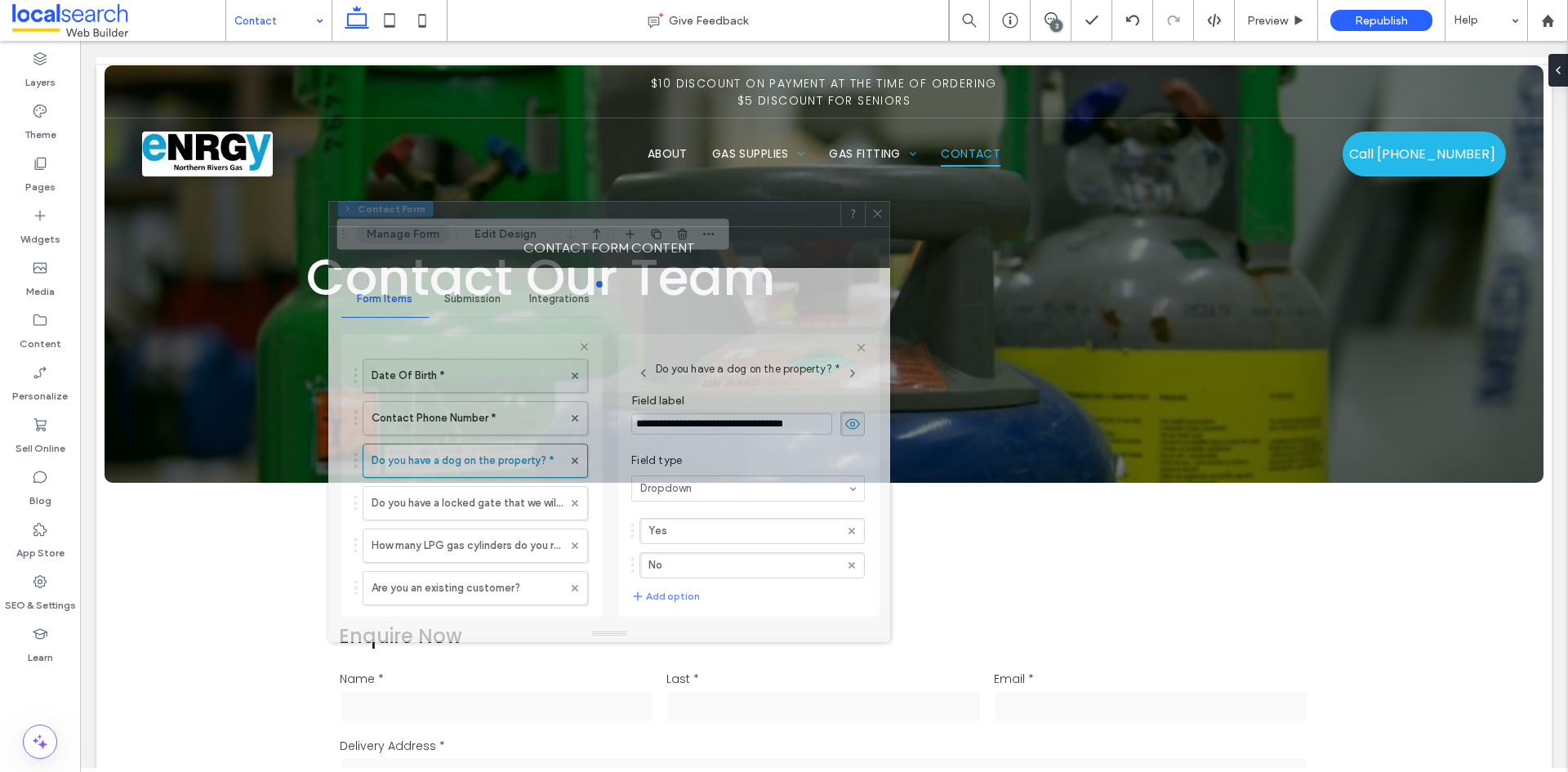
scroll to position [245, 0]
click at [500, 499] on label "Do you have a locked gate that we will need access to? *" at bounding box center [467, 490] width 191 height 32
type input "*"
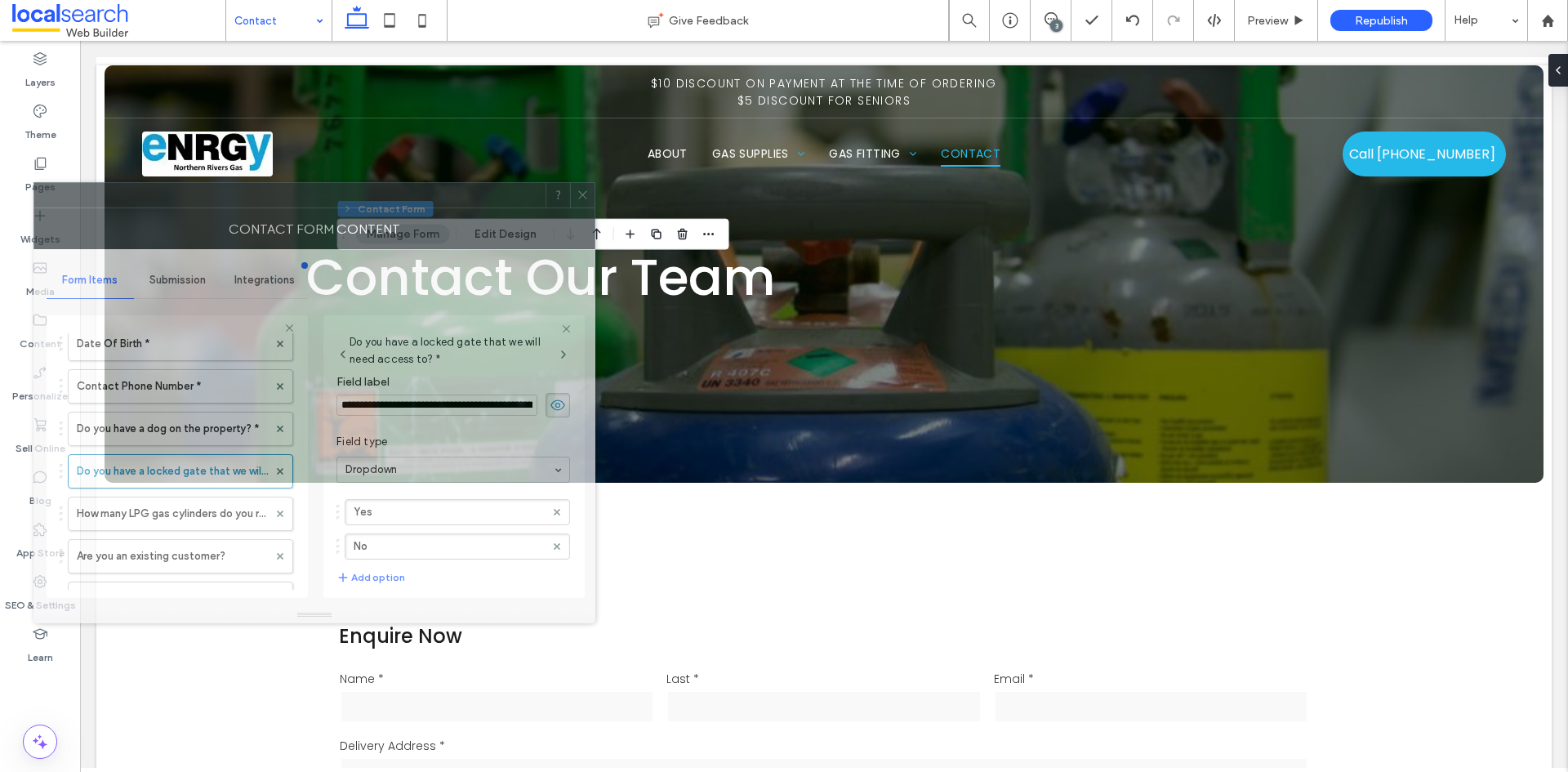
drag, startPoint x: 654, startPoint y: 217, endPoint x: 353, endPoint y: 198, distance: 301.6
click at [360, 199] on div at bounding box center [290, 195] width 512 height 25
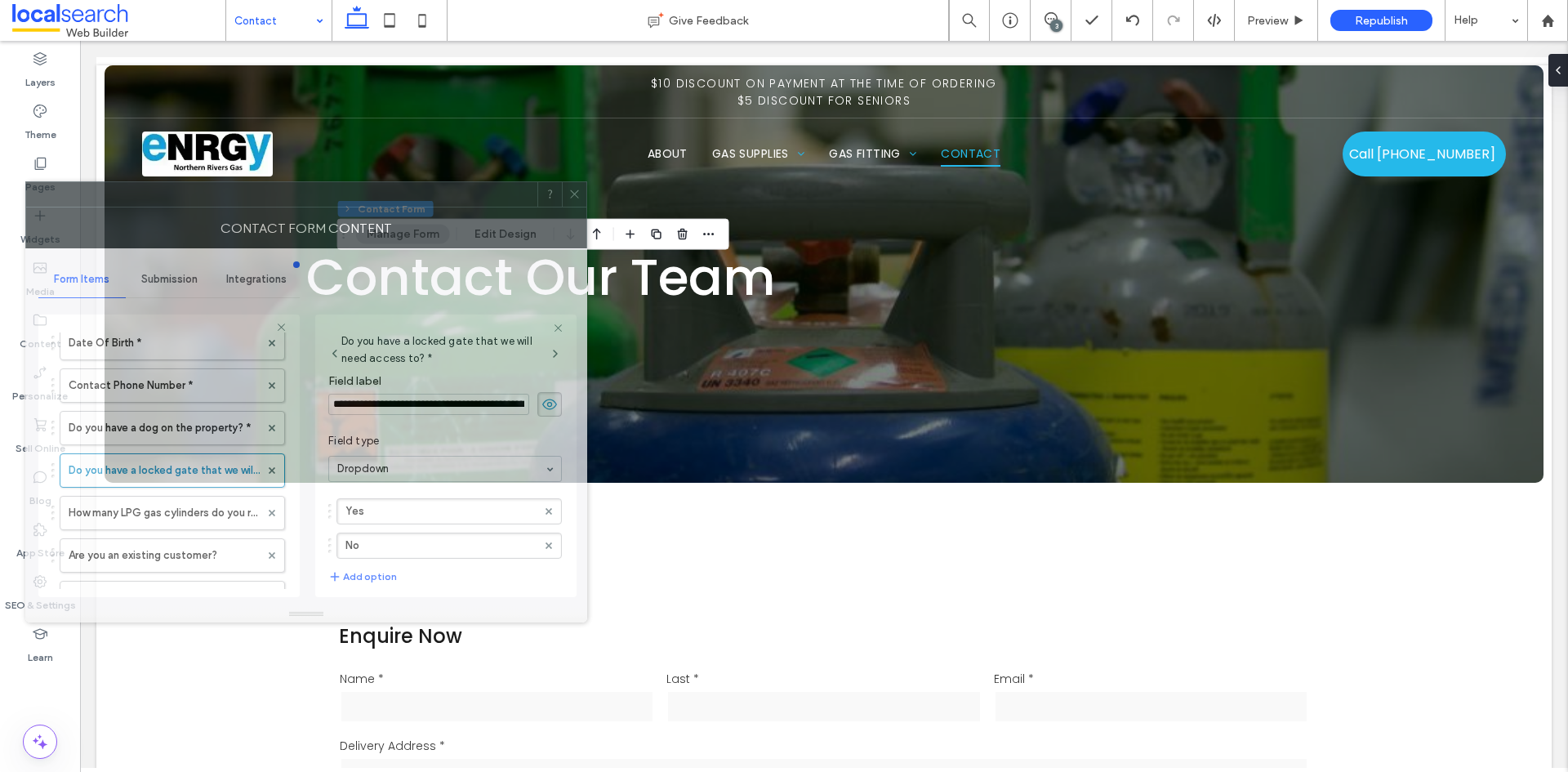
click at [355, 197] on div at bounding box center [281, 194] width 512 height 25
click at [577, 198] on icon at bounding box center [574, 193] width 12 height 12
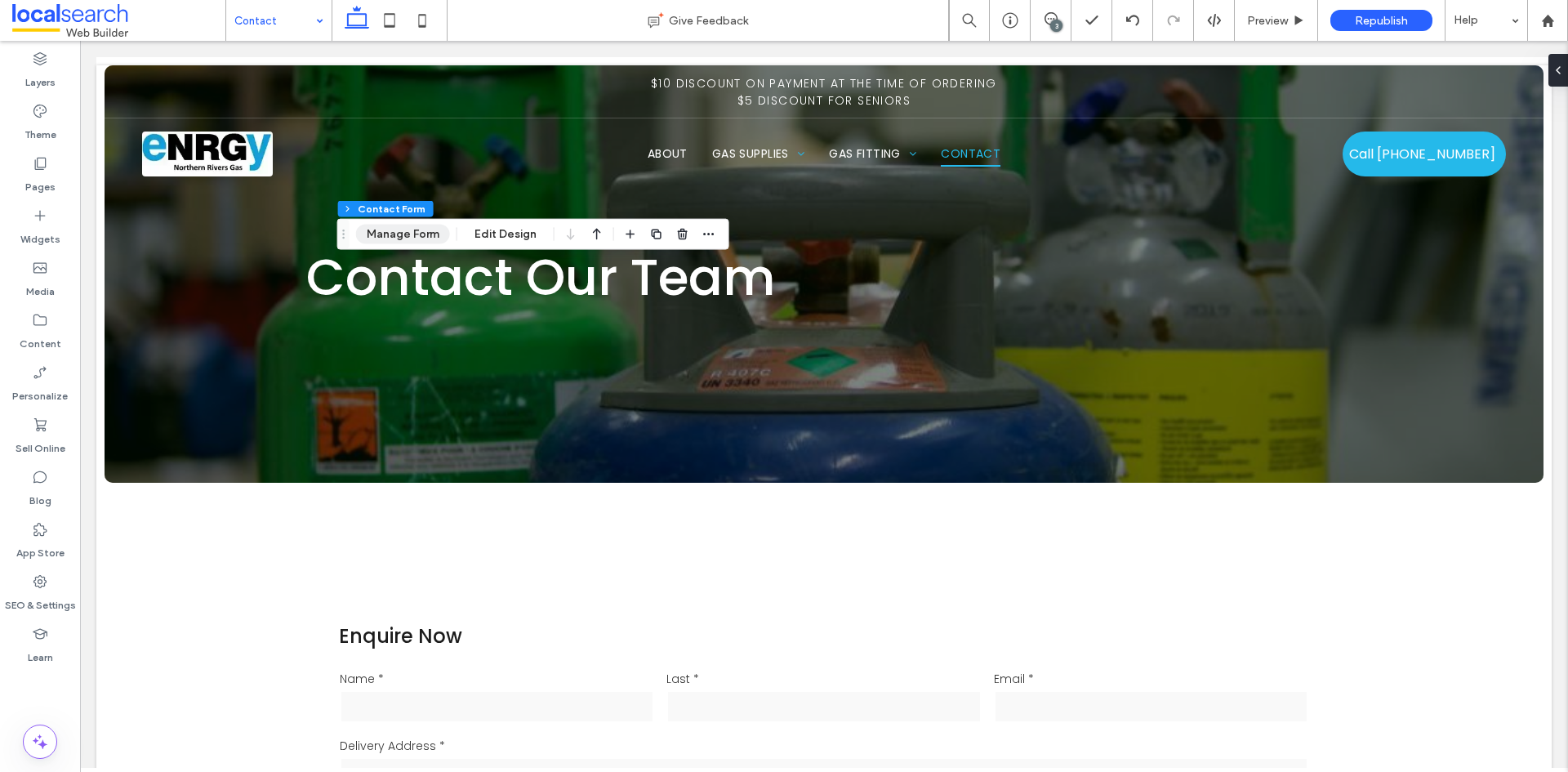
click at [433, 231] on button "Manage Form" at bounding box center [403, 234] width 94 height 20
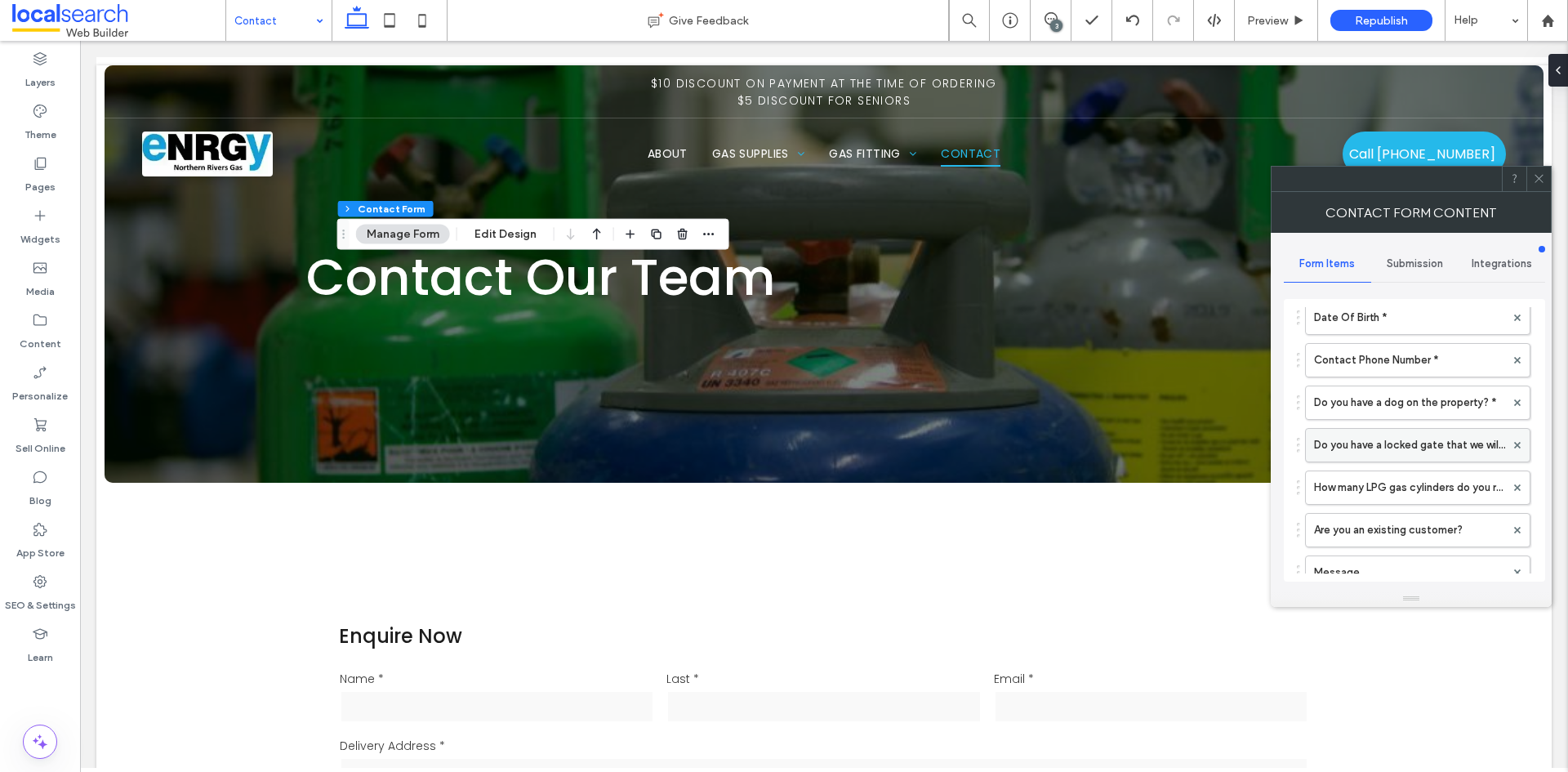
click at [1381, 441] on label "Do you have a locked gate that we will need access to? *" at bounding box center [1409, 445] width 191 height 32
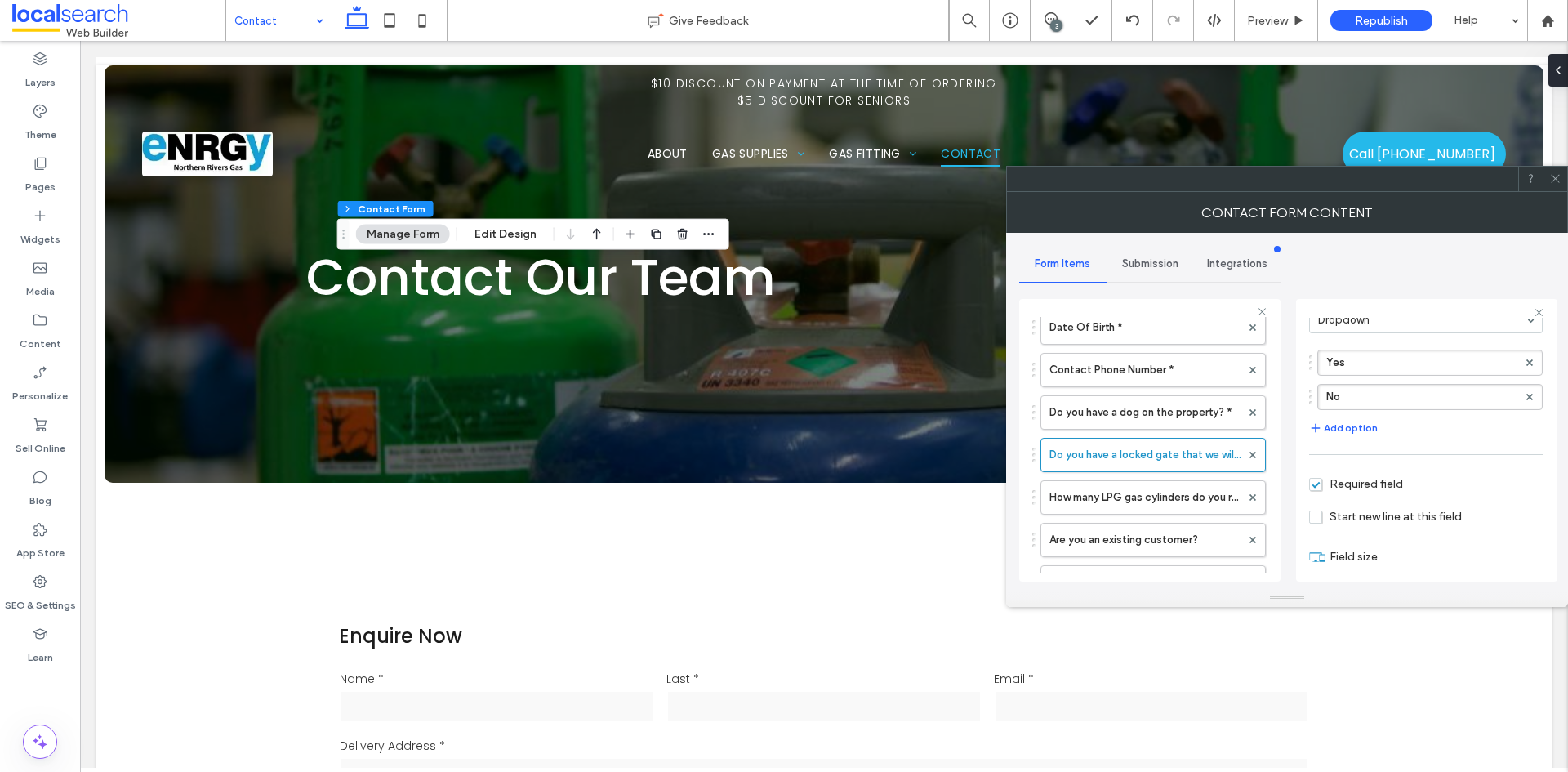
scroll to position [156, 0]
click at [1336, 552] on input "range" at bounding box center [1345, 553] width 73 height 2
click at [1166, 331] on label "Date Of Birth *" at bounding box center [1144, 328] width 191 height 32
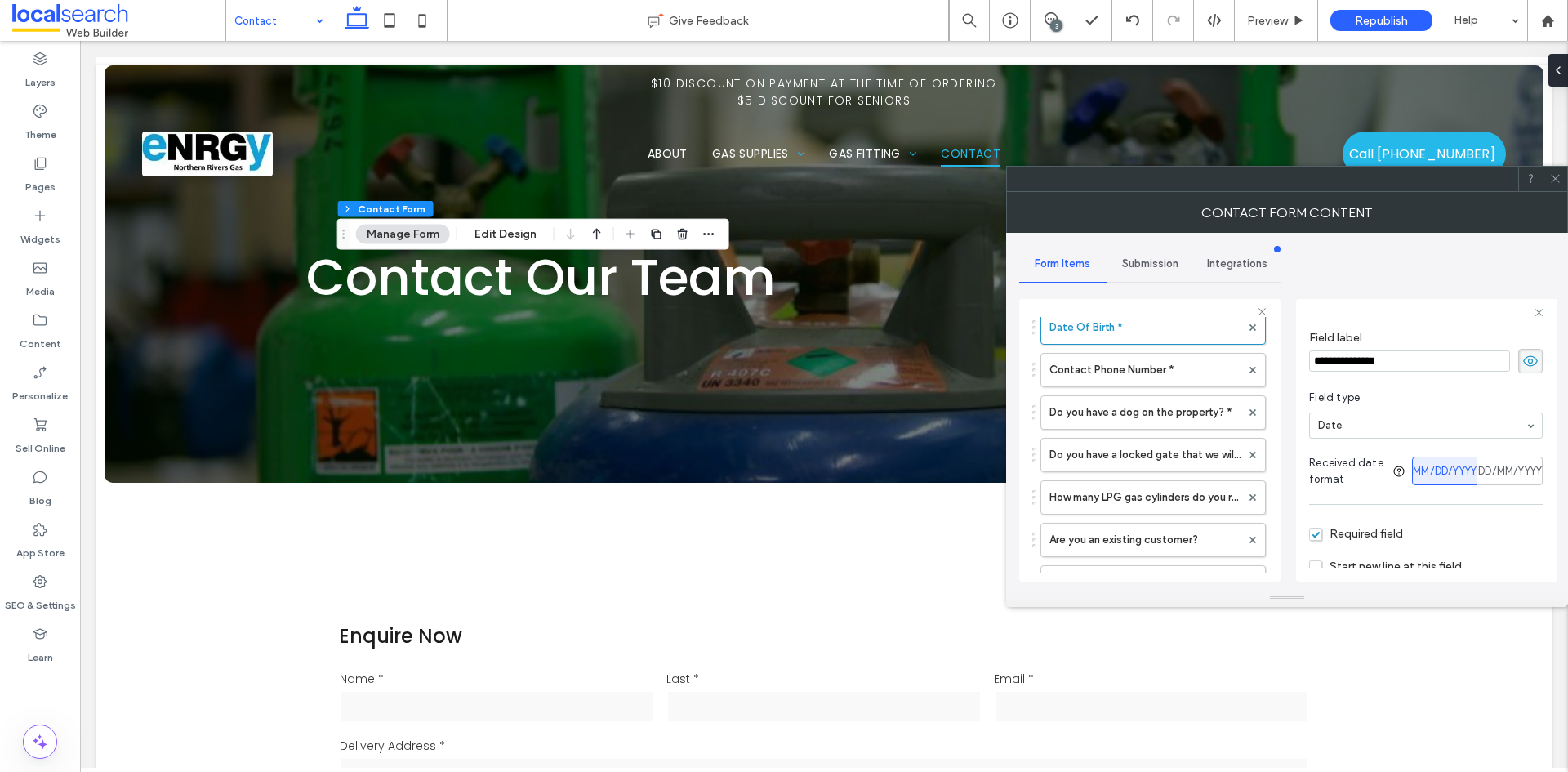
scroll to position [110, 0]
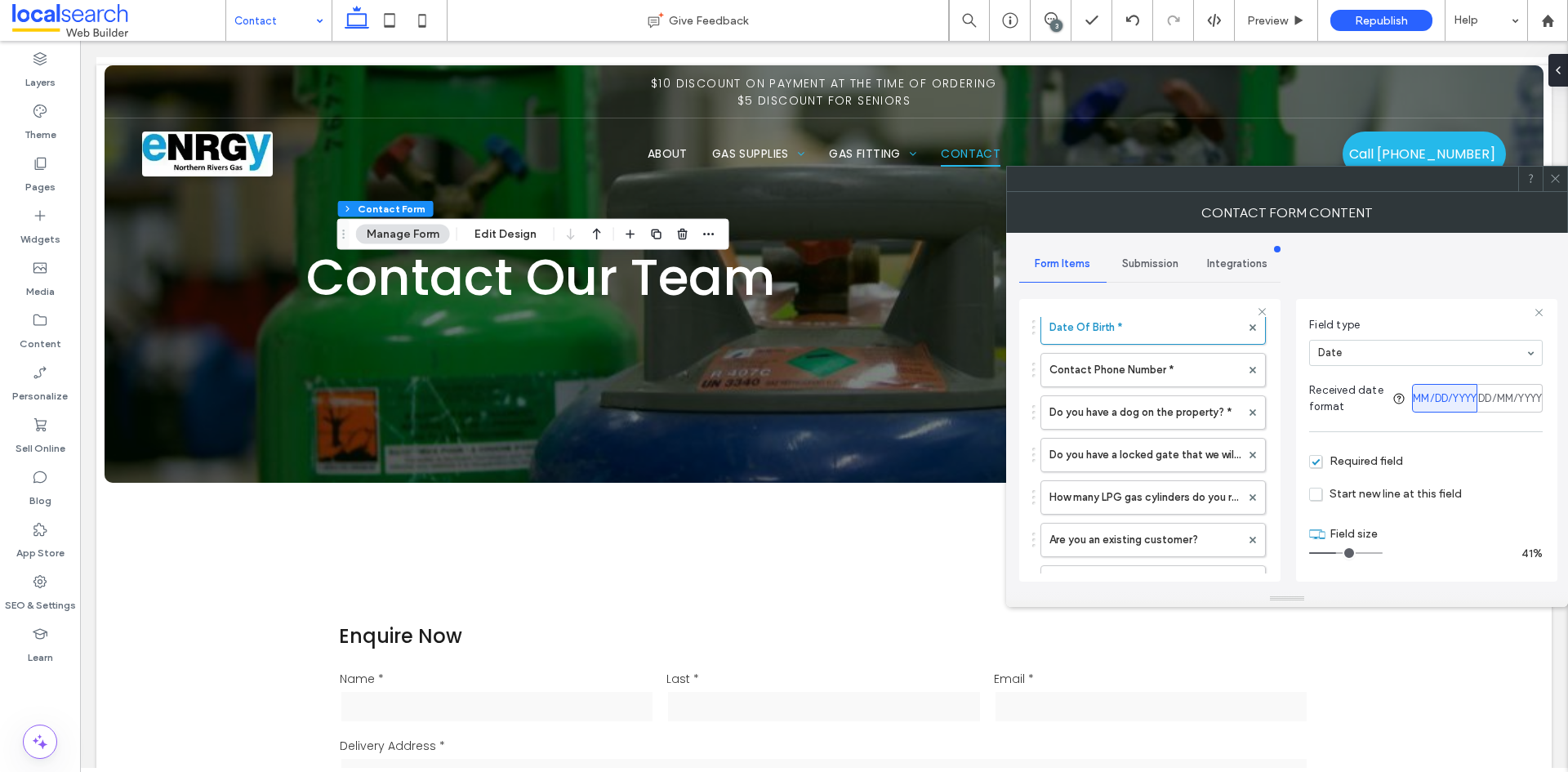
click at [1336, 552] on input "range" at bounding box center [1345, 553] width 73 height 2
click at [1136, 375] on label "Contact Phone Number *" at bounding box center [1144, 370] width 191 height 32
click at [1329, 558] on input "range" at bounding box center [1345, 558] width 73 height 2
click at [1185, 416] on label "Do you have a dog on the property? *" at bounding box center [1144, 413] width 191 height 32
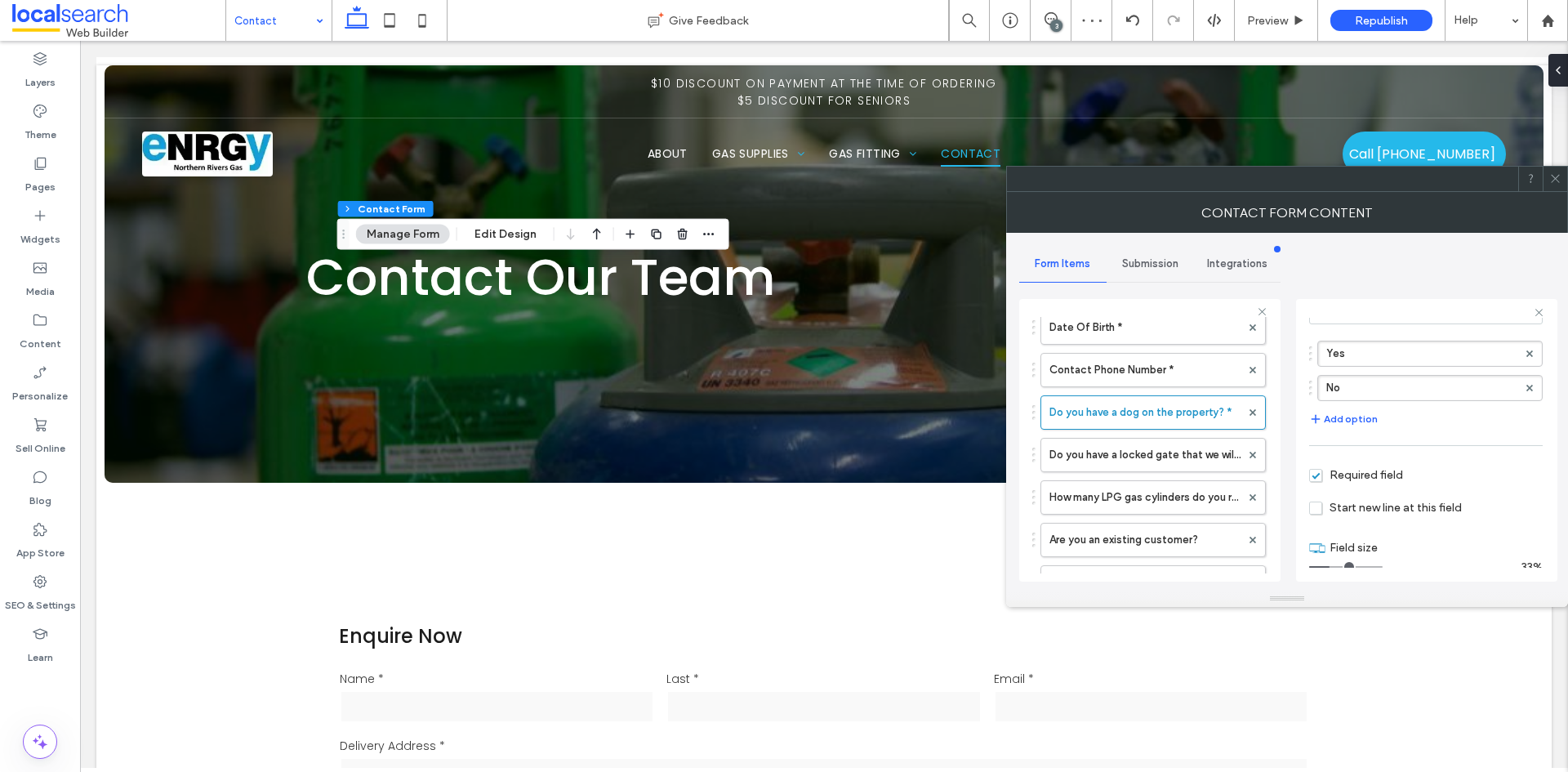
scroll to position [156, 0]
click at [1330, 554] on input "range" at bounding box center [1345, 553] width 73 height 2
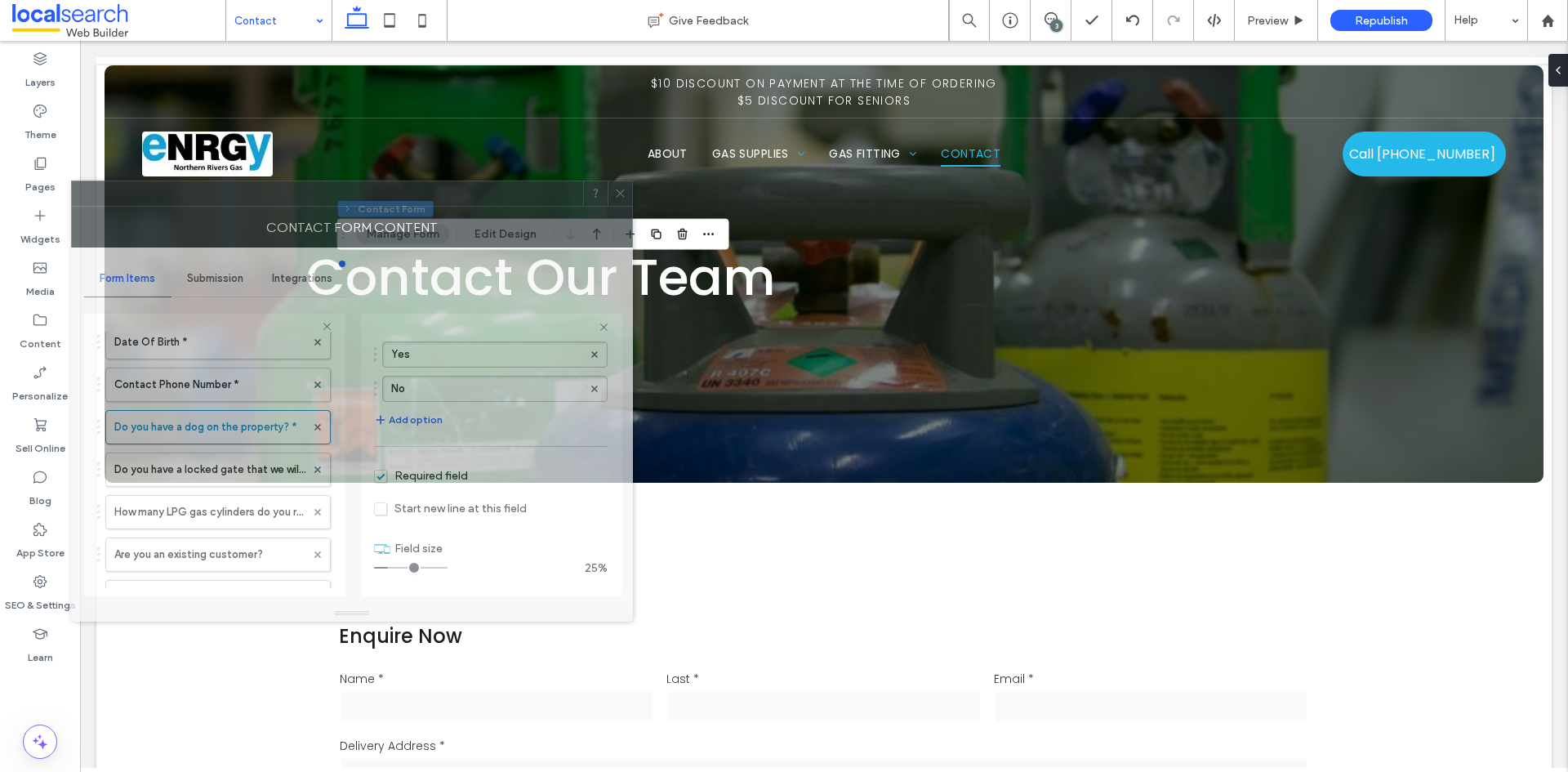
drag, startPoint x: 1410, startPoint y: 184, endPoint x: 475, endPoint y: 198, distance: 935.1
click at [475, 198] on div at bounding box center [327, 193] width 512 height 25
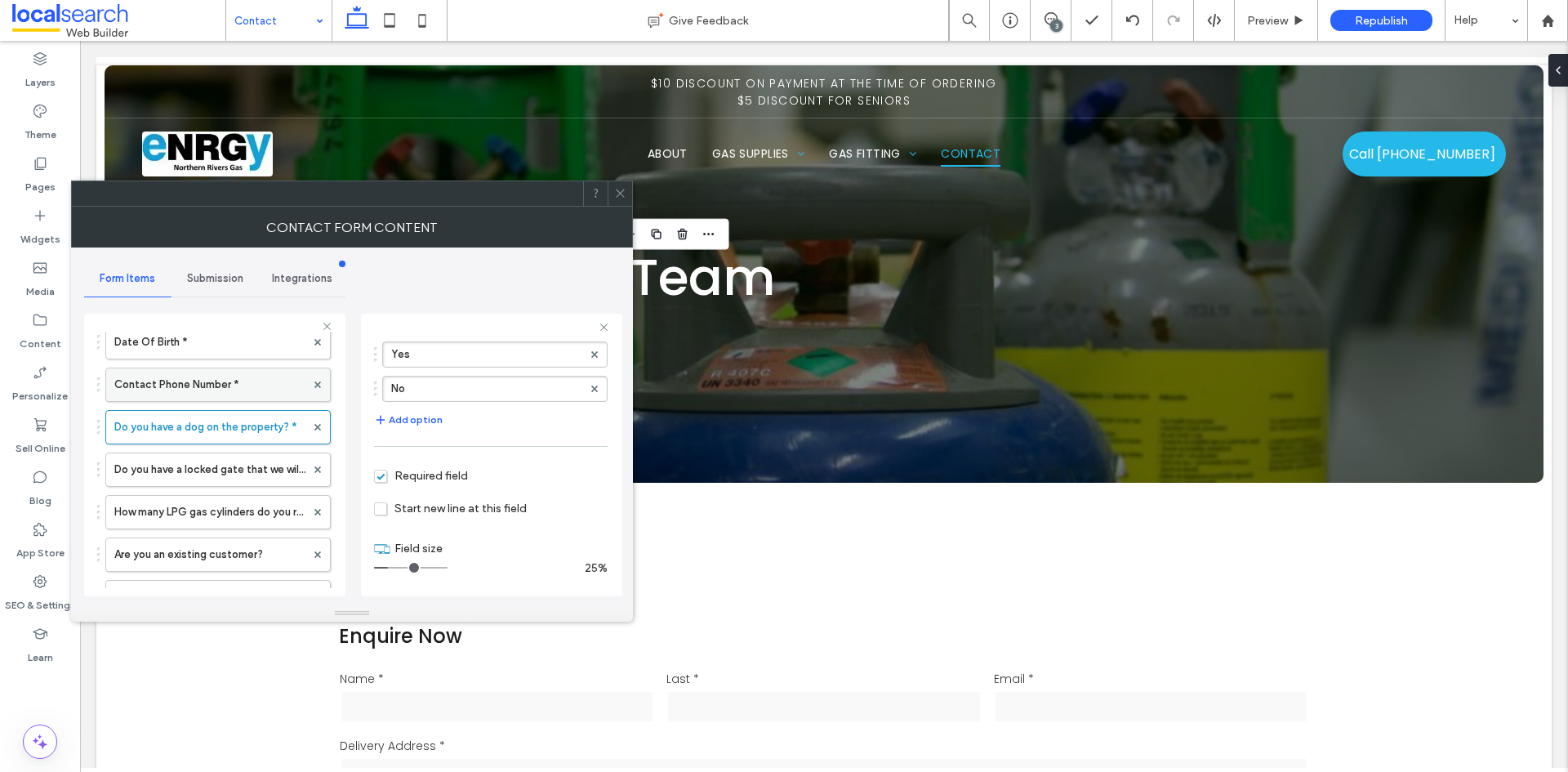
click at [193, 380] on label "Contact Phone Number *" at bounding box center [210, 385] width 191 height 32
type input "*"
click at [396, 569] on input "range" at bounding box center [411, 568] width 73 height 2
click at [614, 192] on icon at bounding box center [620, 193] width 12 height 12
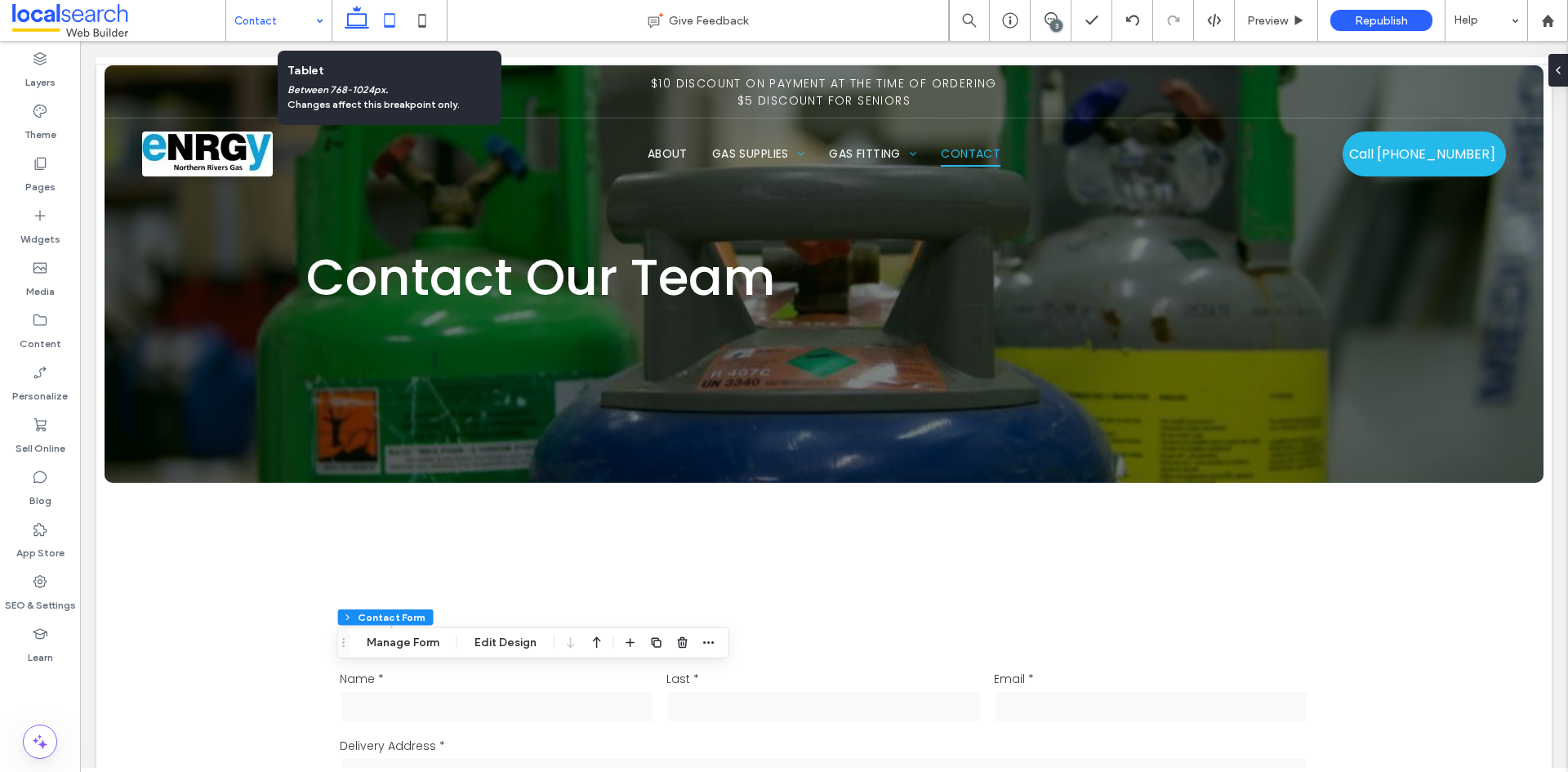
click at [390, 26] on use at bounding box center [390, 20] width 10 height 14
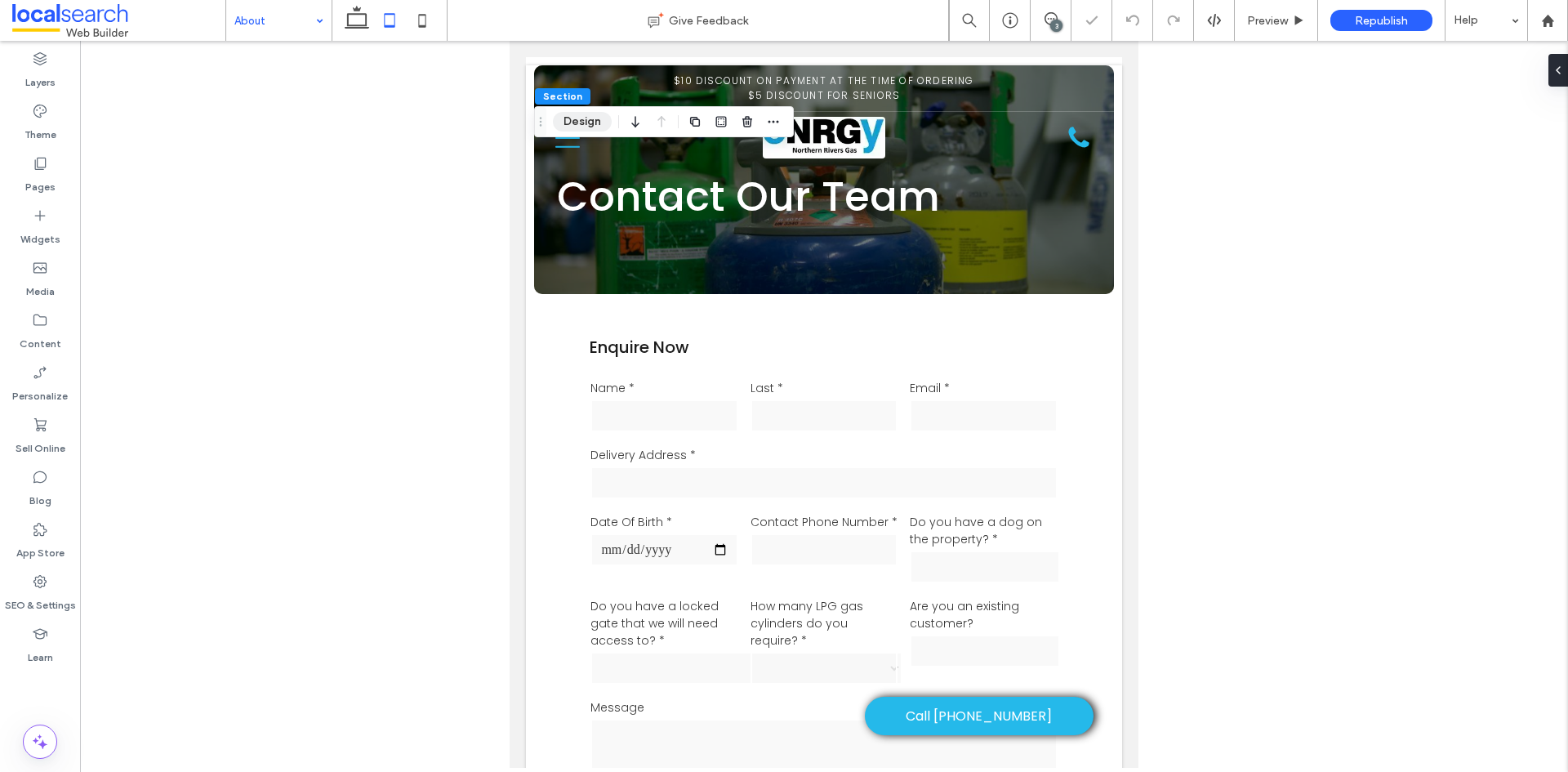
click at [580, 121] on button "Design" at bounding box center [582, 121] width 59 height 20
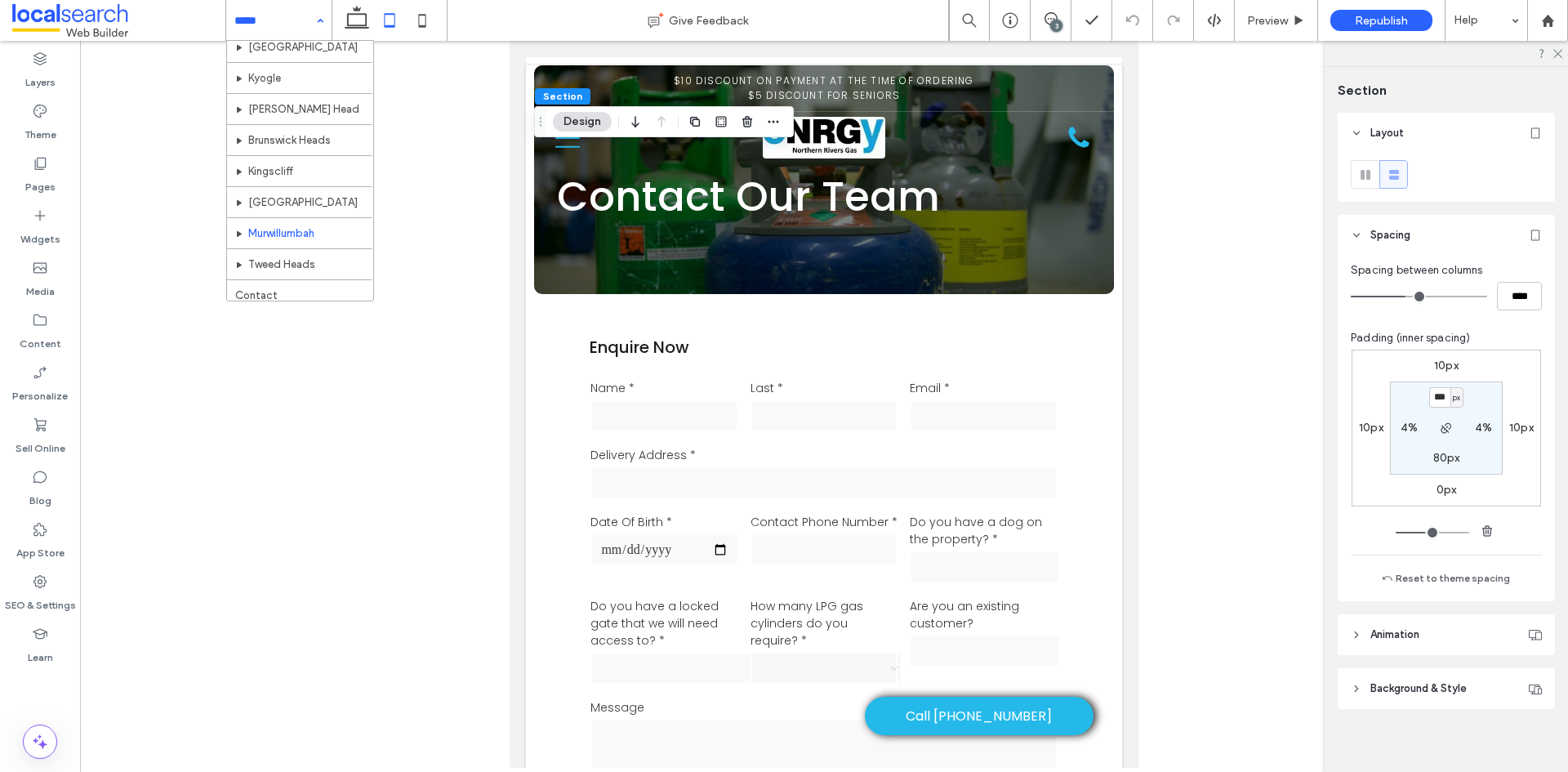
scroll to position [607, 0]
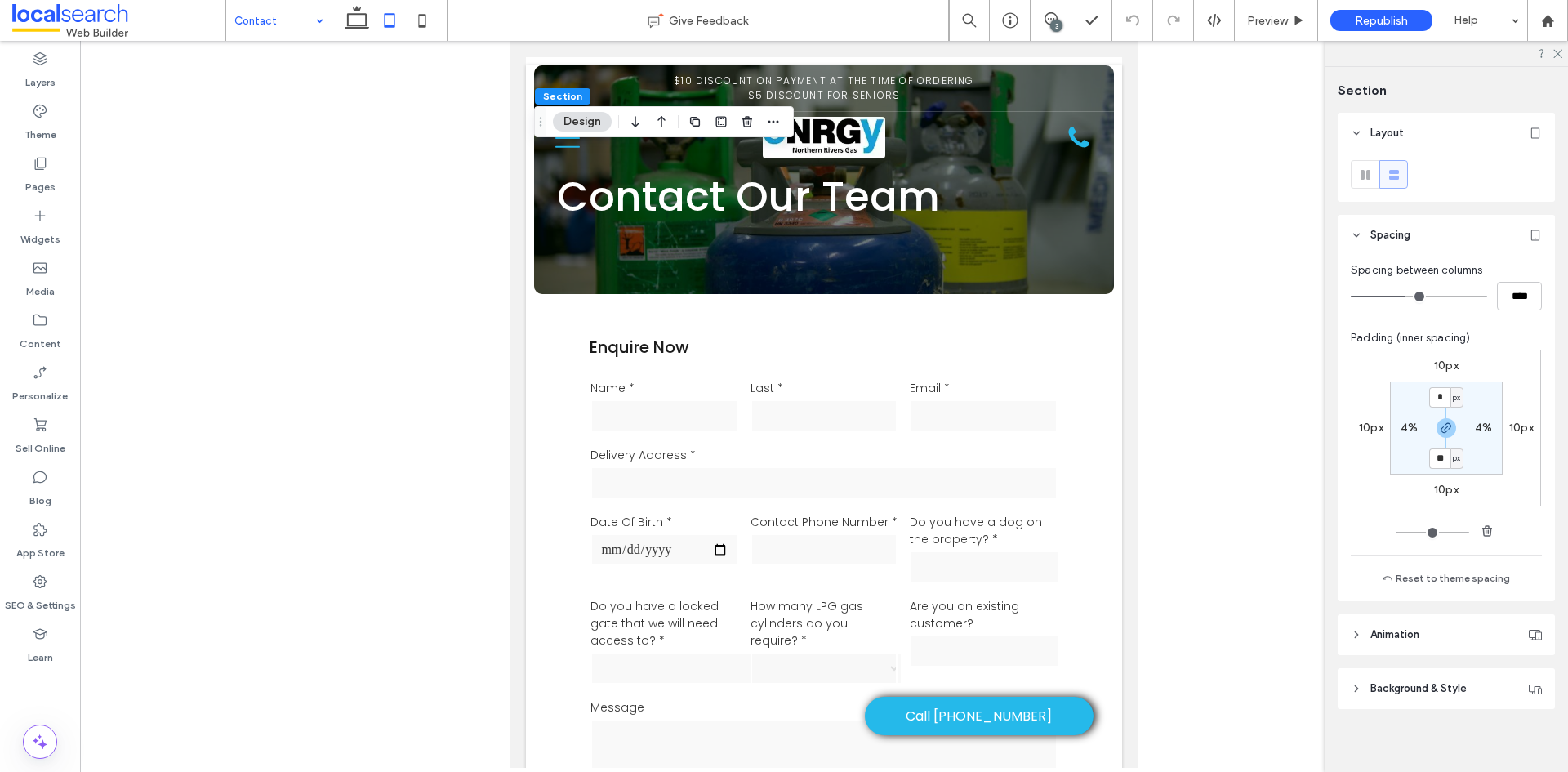
type input "**"
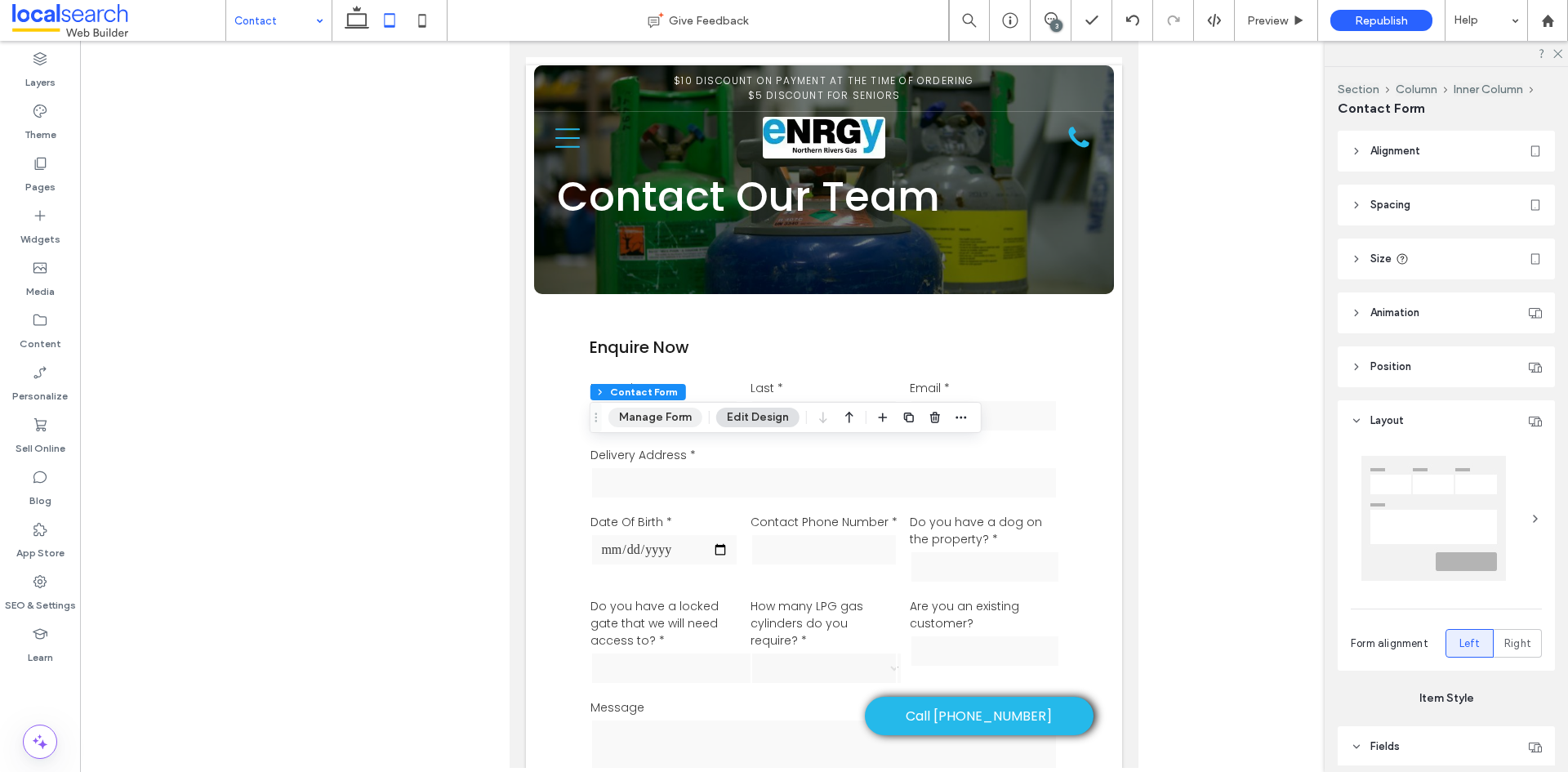
click at [673, 417] on button "Manage Form" at bounding box center [655, 417] width 94 height 20
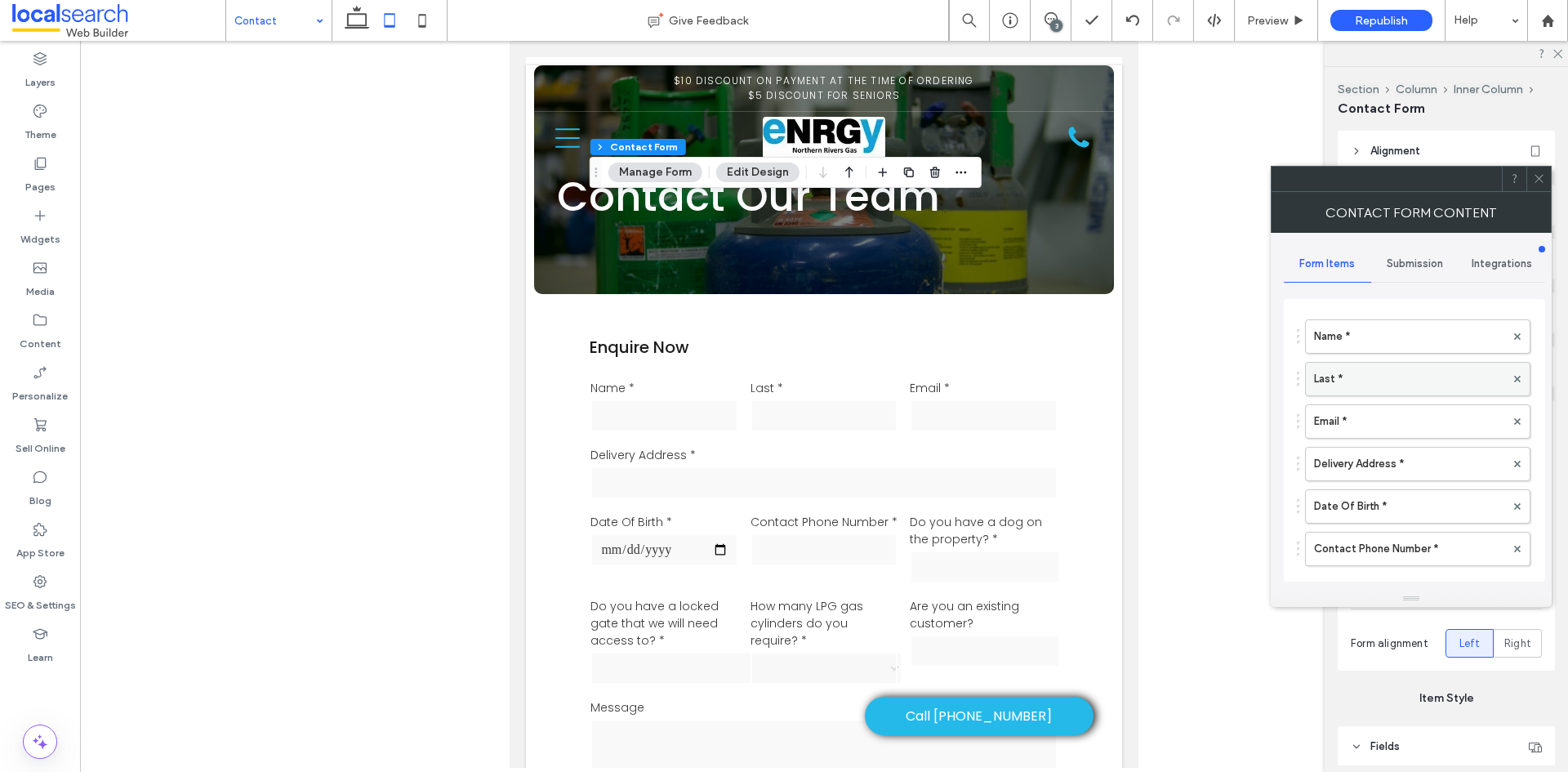
scroll to position [82, 0]
click at [1381, 472] on label "Date Of Birth *" at bounding box center [1409, 481] width 191 height 32
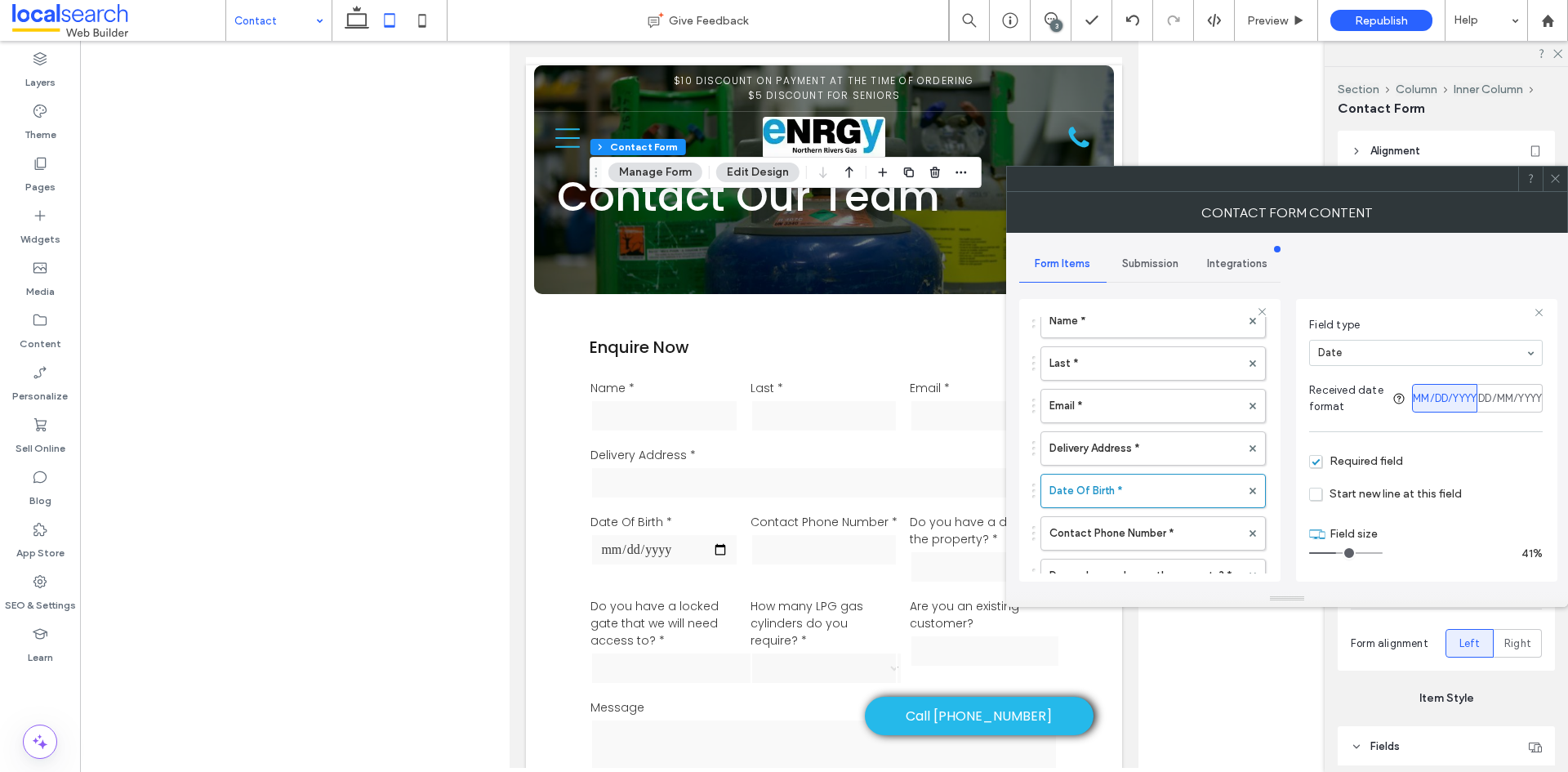
scroll to position [110, 0]
click at [1341, 552] on input "range" at bounding box center [1345, 553] width 73 height 2
click at [1176, 531] on label "Contact Phone Number *" at bounding box center [1144, 534] width 191 height 32
drag, startPoint x: 1332, startPoint y: 552, endPoint x: 1341, endPoint y: 553, distance: 9.1
click at [1341, 557] on input "range" at bounding box center [1345, 558] width 73 height 2
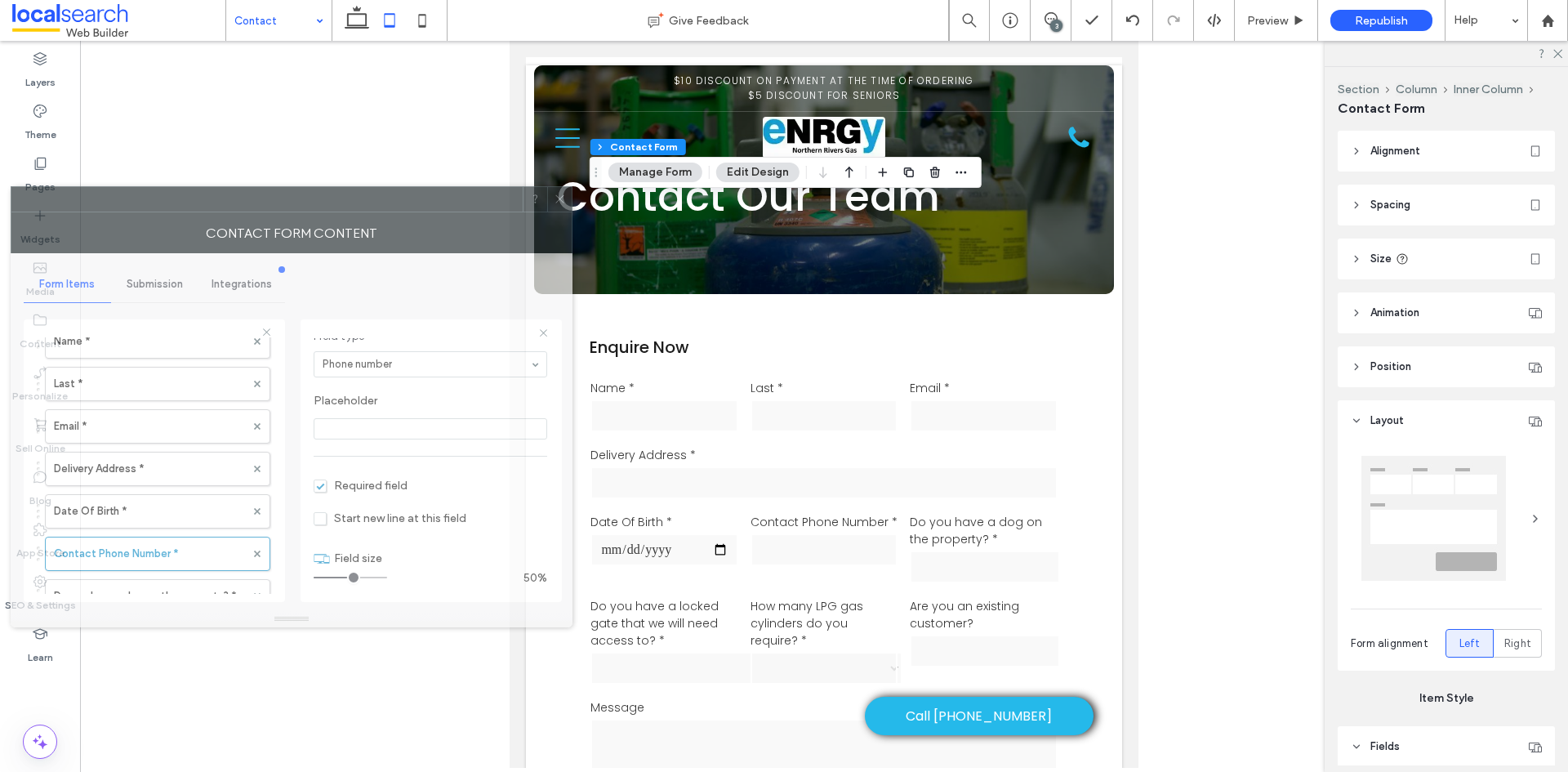
drag, startPoint x: 1252, startPoint y: 186, endPoint x: 257, endPoint y: 206, distance: 995.2
click at [257, 206] on div at bounding box center [267, 199] width 512 height 25
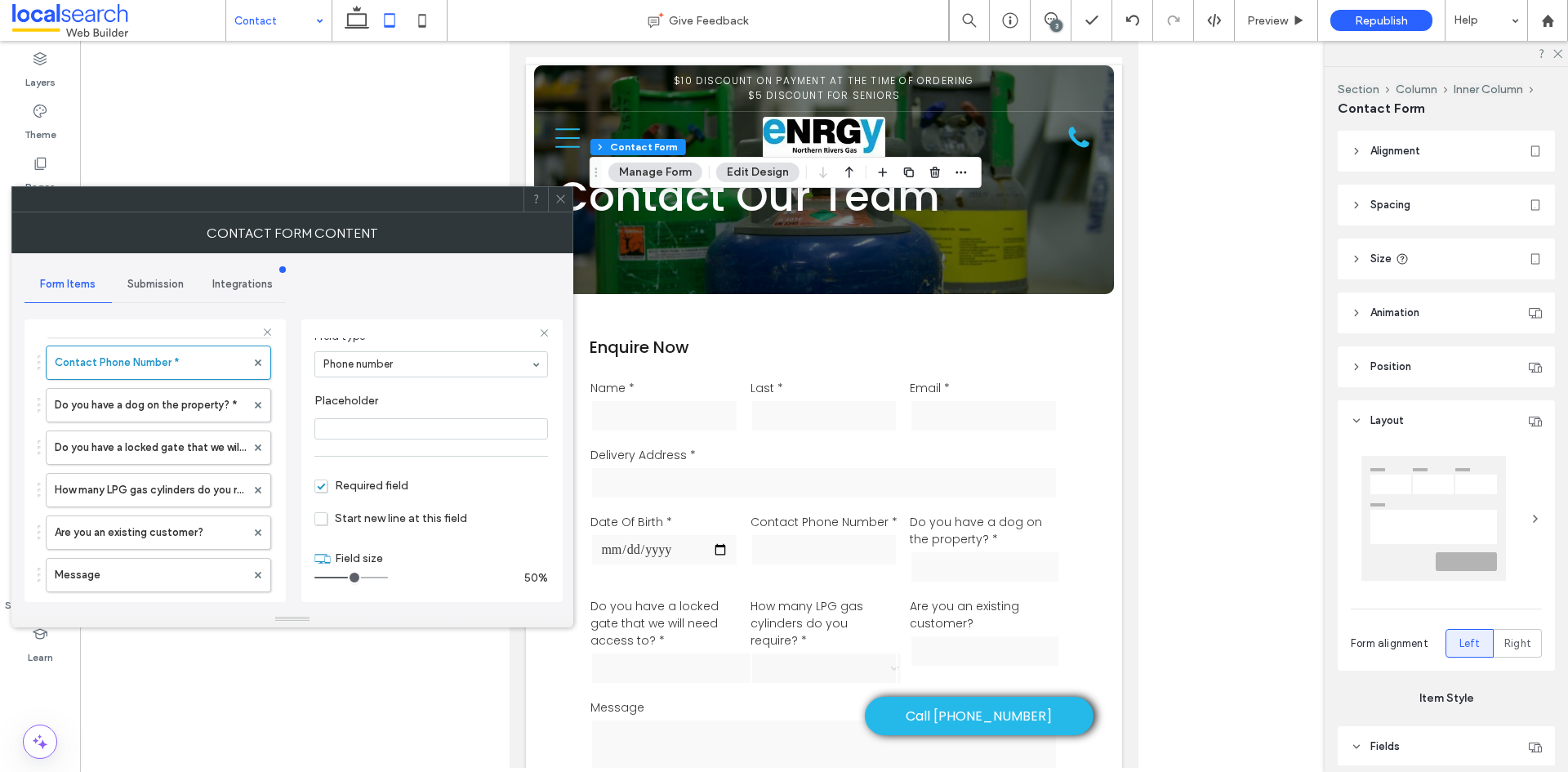
scroll to position [245, 0]
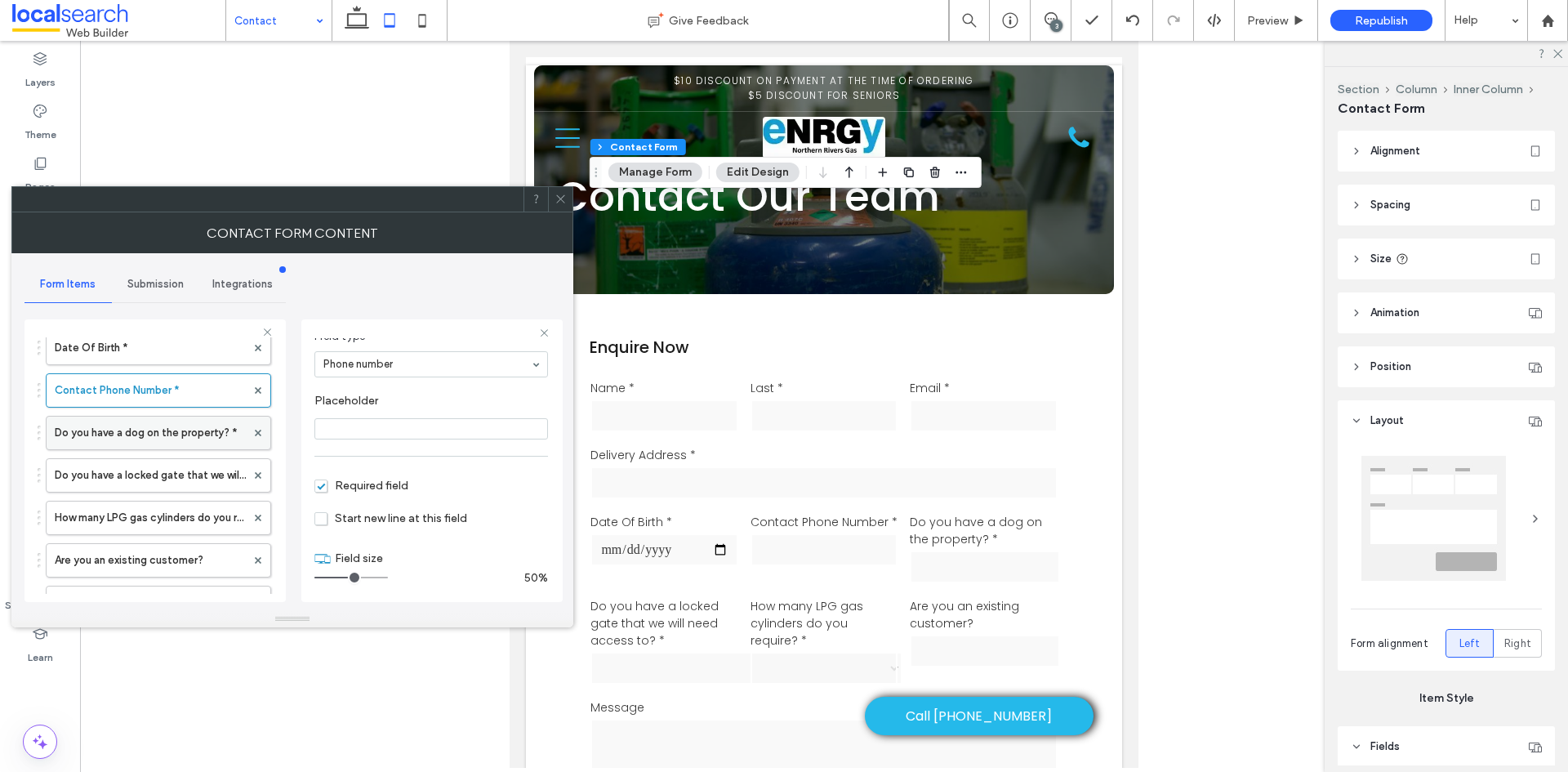
click at [131, 441] on label "Do you have a dog on the property? *" at bounding box center [150, 433] width 191 height 32
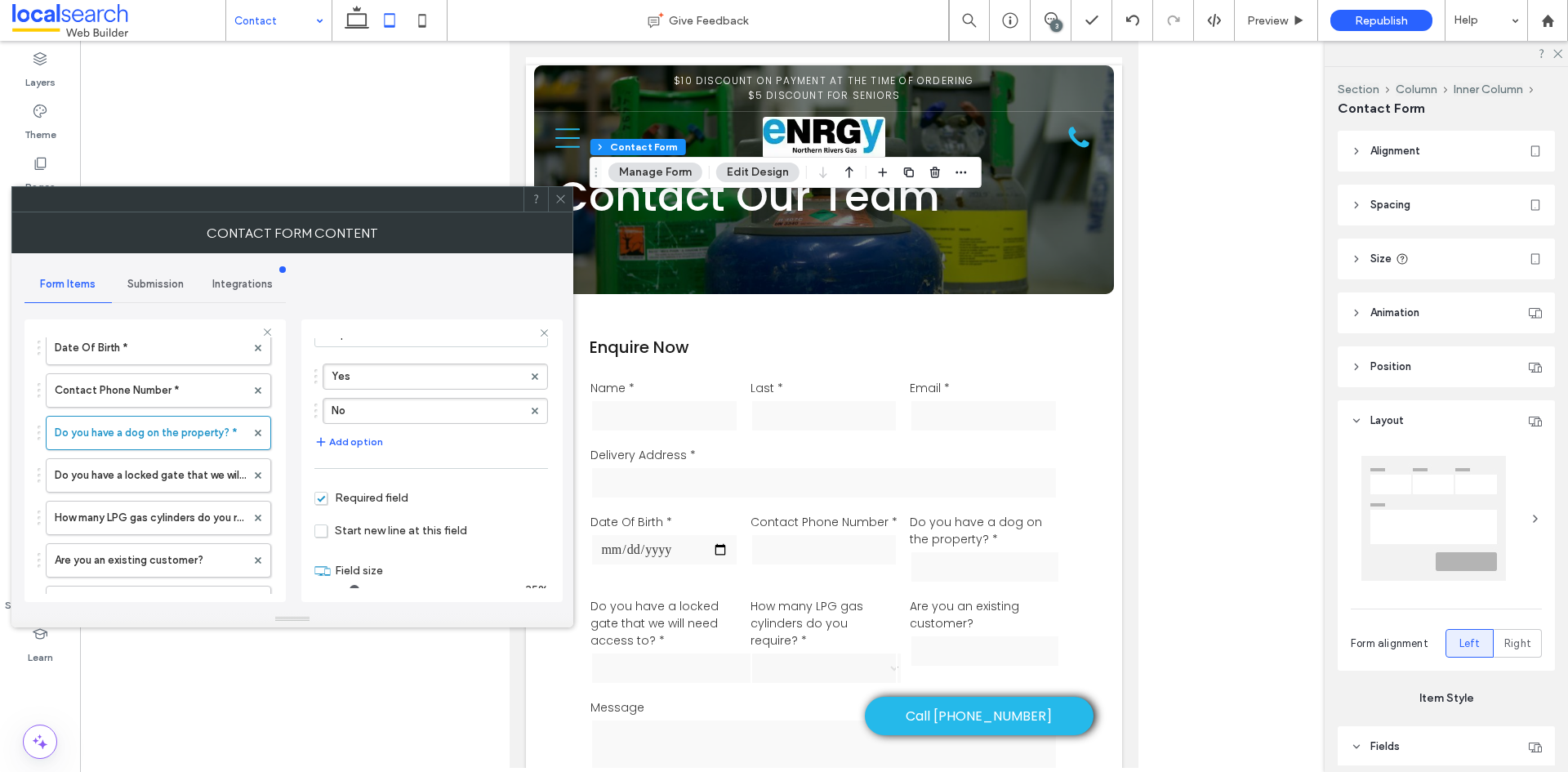
scroll to position [156, 0]
drag, startPoint x: 333, startPoint y: 576, endPoint x: 349, endPoint y: 575, distance: 16.0
click at [349, 575] on input "range" at bounding box center [351, 574] width 73 height 2
click at [157, 479] on label "Do you have a locked gate that we will need access to? *" at bounding box center [150, 476] width 191 height 32
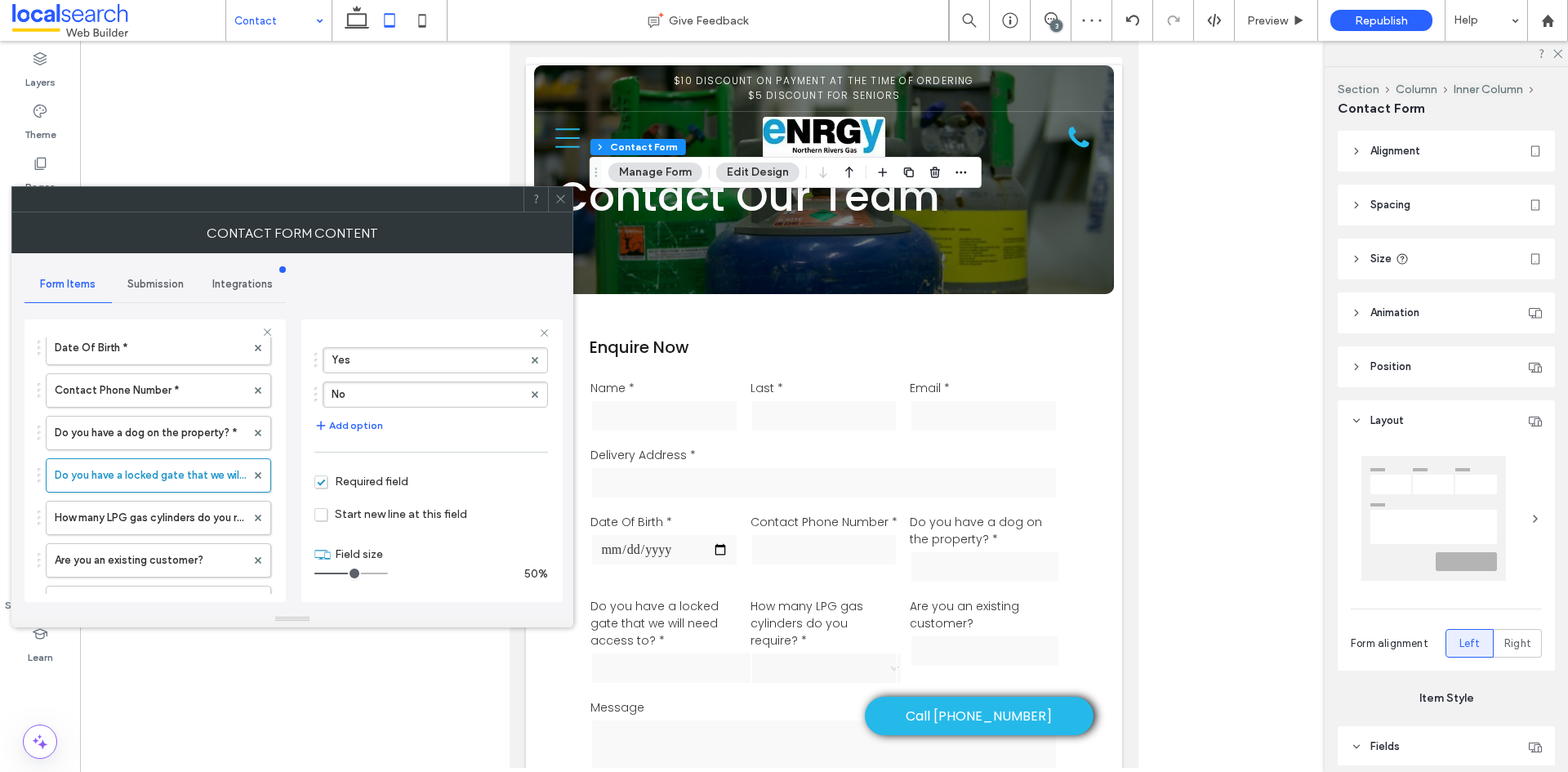
click at [350, 573] on input "range" at bounding box center [351, 574] width 73 height 2
click at [352, 573] on input "range" at bounding box center [351, 574] width 73 height 2
drag, startPoint x: 352, startPoint y: 569, endPoint x: 363, endPoint y: 572, distance: 11.4
click at [363, 573] on input "range" at bounding box center [351, 574] width 73 height 2
click at [358, 573] on input "range" at bounding box center [351, 574] width 73 height 2
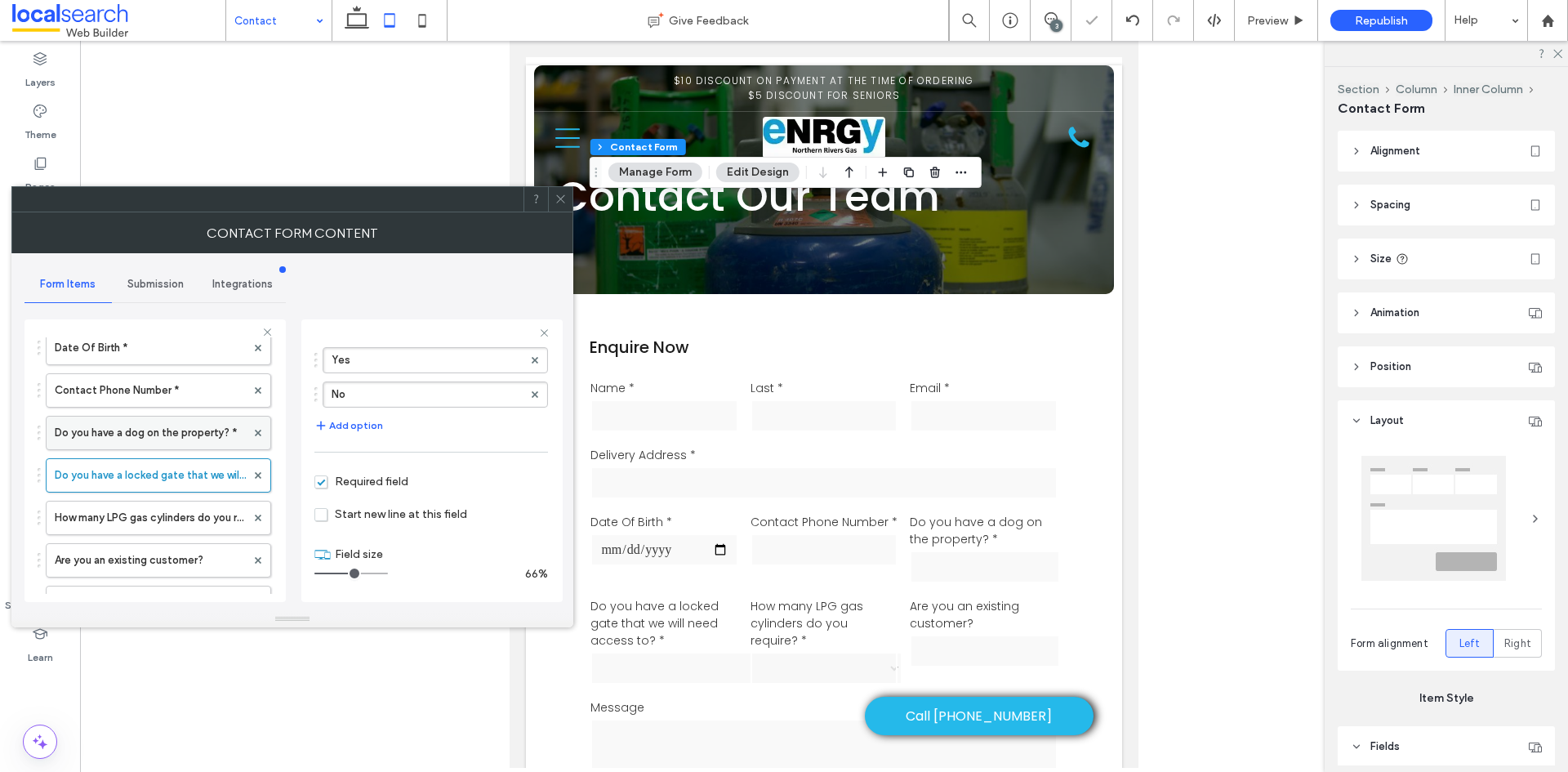
click at [143, 441] on label "Do you have a dog on the property? *" at bounding box center [150, 433] width 191 height 32
drag, startPoint x: 352, startPoint y: 576, endPoint x: 436, endPoint y: 575, distance: 84.0
click at [388, 575] on input "range" at bounding box center [351, 574] width 73 height 2
click at [147, 477] on label "Do you have a locked gate that we will need access to? *" at bounding box center [150, 476] width 191 height 32
drag, startPoint x: 357, startPoint y: 569, endPoint x: 476, endPoint y: 576, distance: 119.2
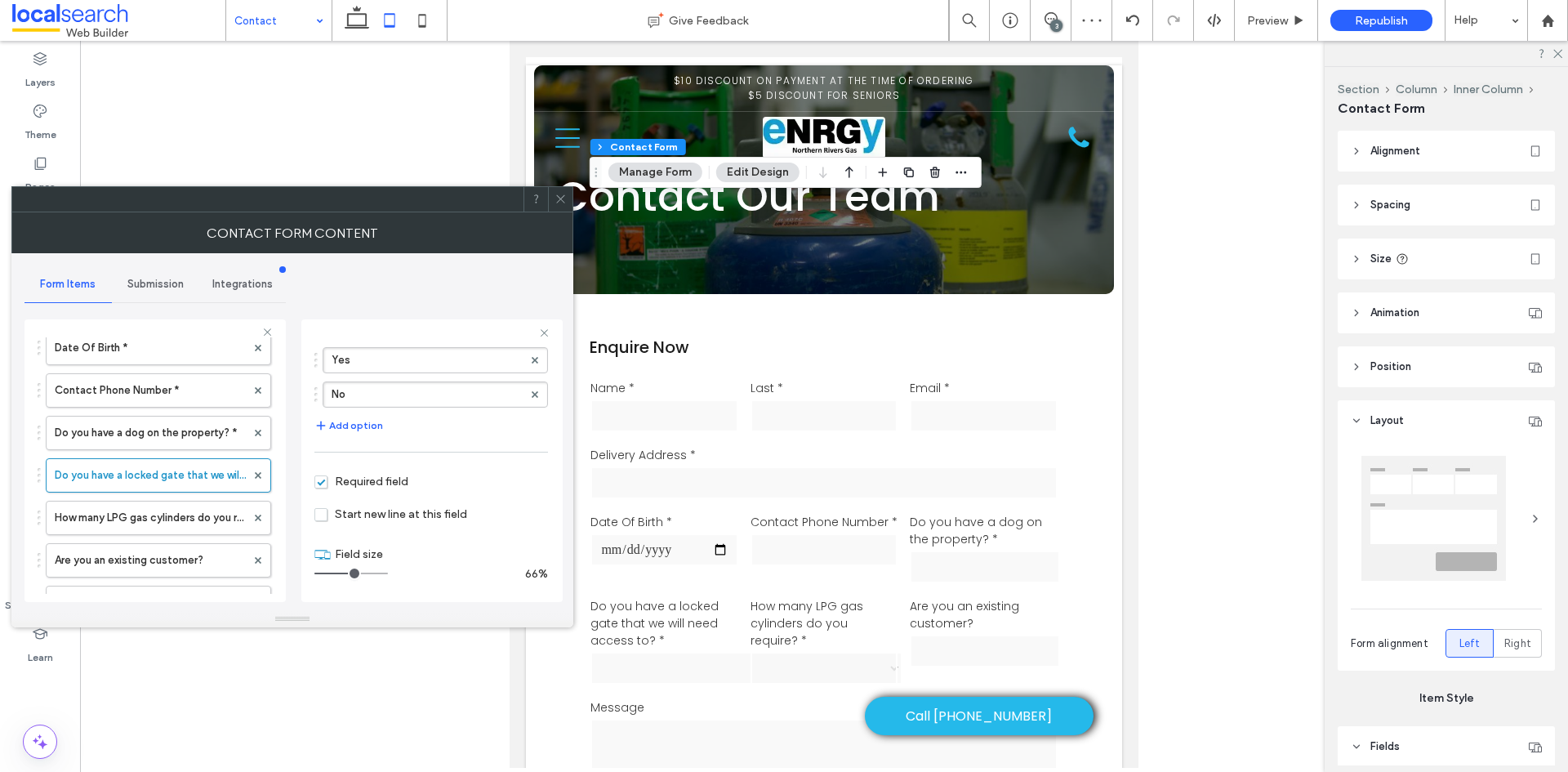
click at [388, 574] on input "range" at bounding box center [351, 574] width 73 height 2
click at [479, 576] on div "100%" at bounding box center [431, 574] width 233 height 14
click at [155, 514] on label "How many LPG gas cylinders do you require? *" at bounding box center [150, 518] width 191 height 32
drag, startPoint x: 339, startPoint y: 577, endPoint x: 357, endPoint y: 576, distance: 18.0
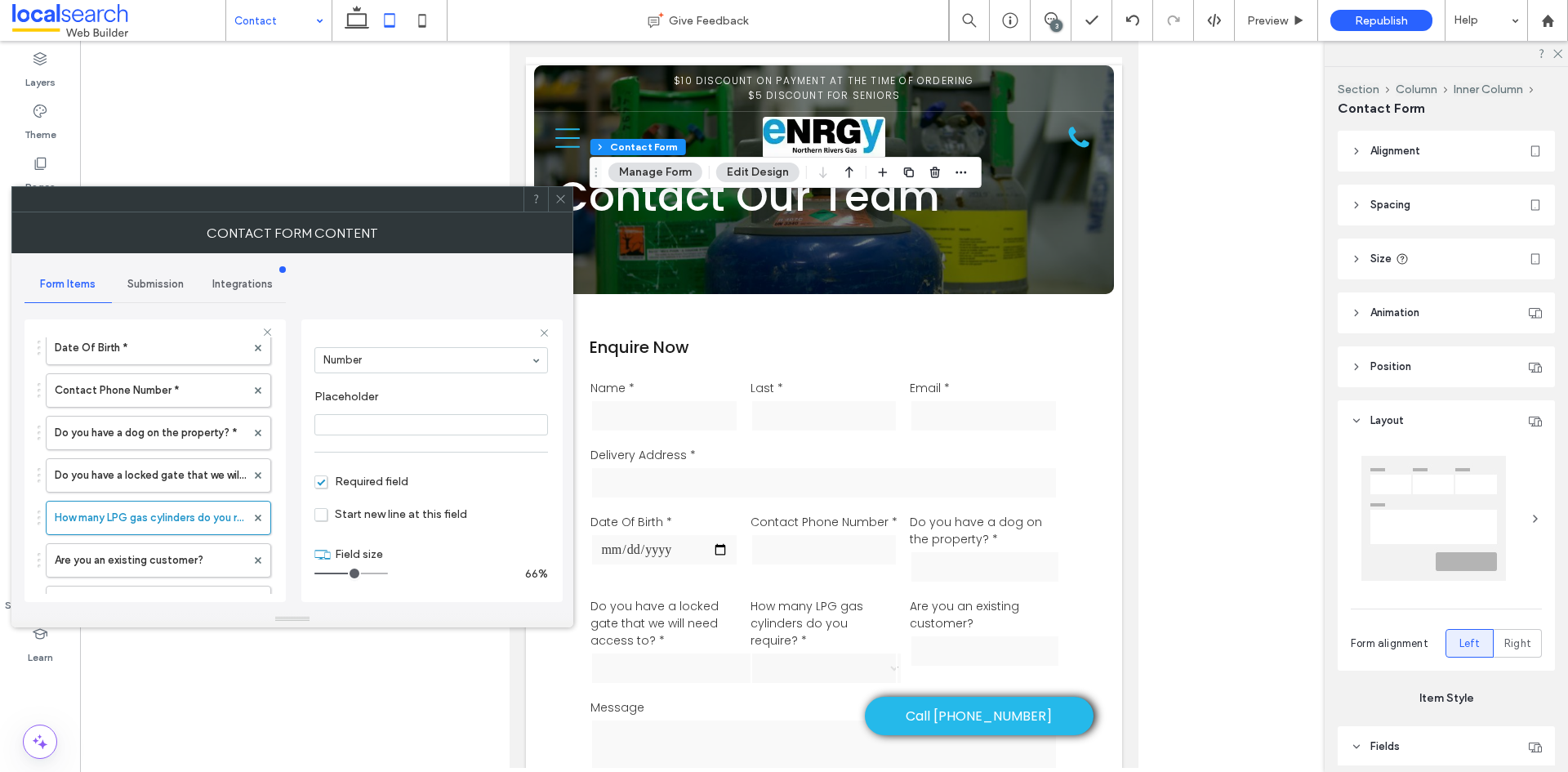
click at [357, 575] on input "range" at bounding box center [351, 574] width 73 height 2
click at [192, 550] on label "Are you an existing customer?" at bounding box center [150, 560] width 191 height 32
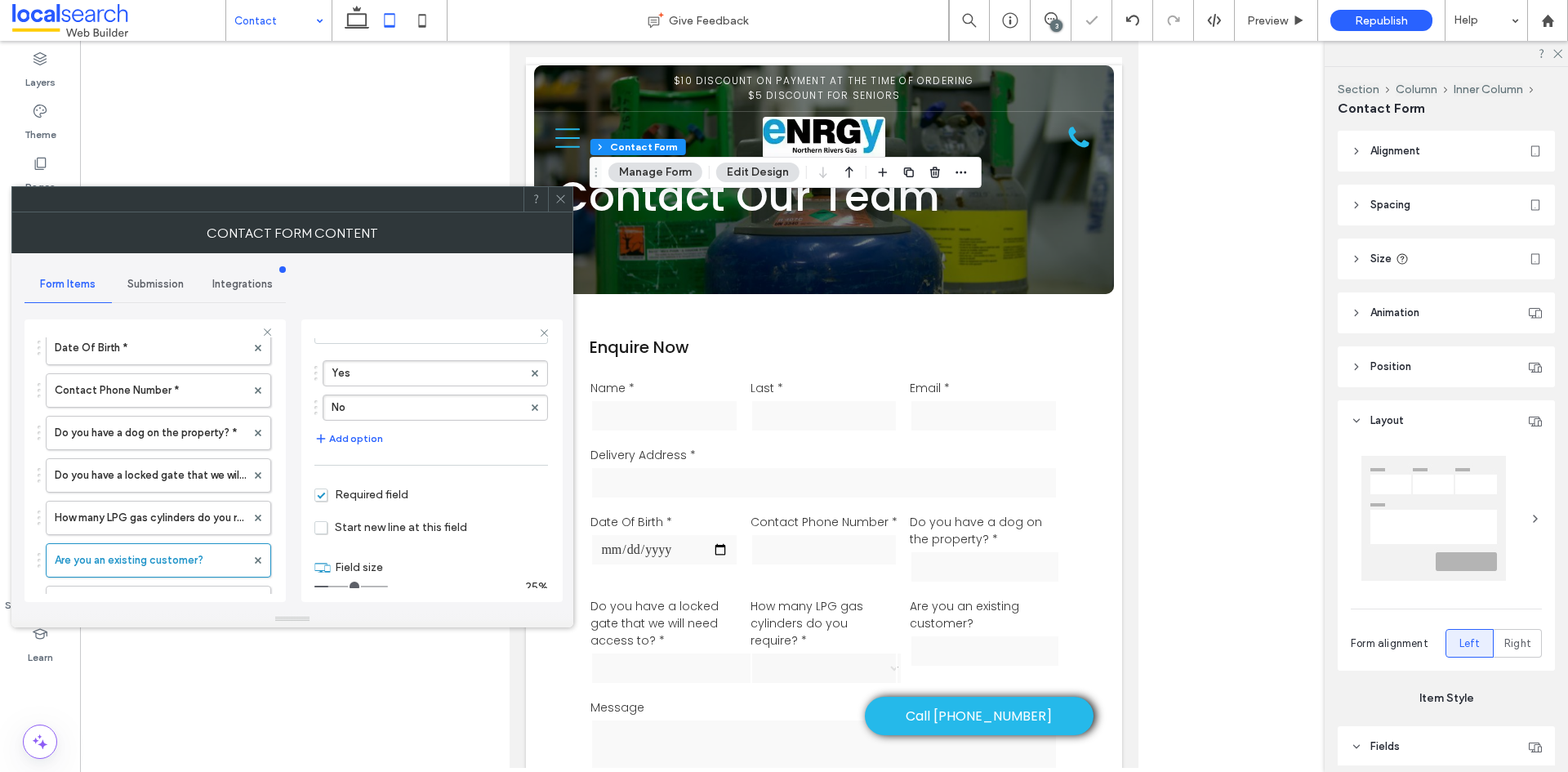
scroll to position [156, 0]
drag, startPoint x: 333, startPoint y: 571, endPoint x: 428, endPoint y: 575, distance: 95.1
click at [388, 575] on input "range" at bounding box center [351, 574] width 73 height 2
click at [116, 518] on label "How many LPG gas cylinders do you require? *" at bounding box center [150, 518] width 191 height 32
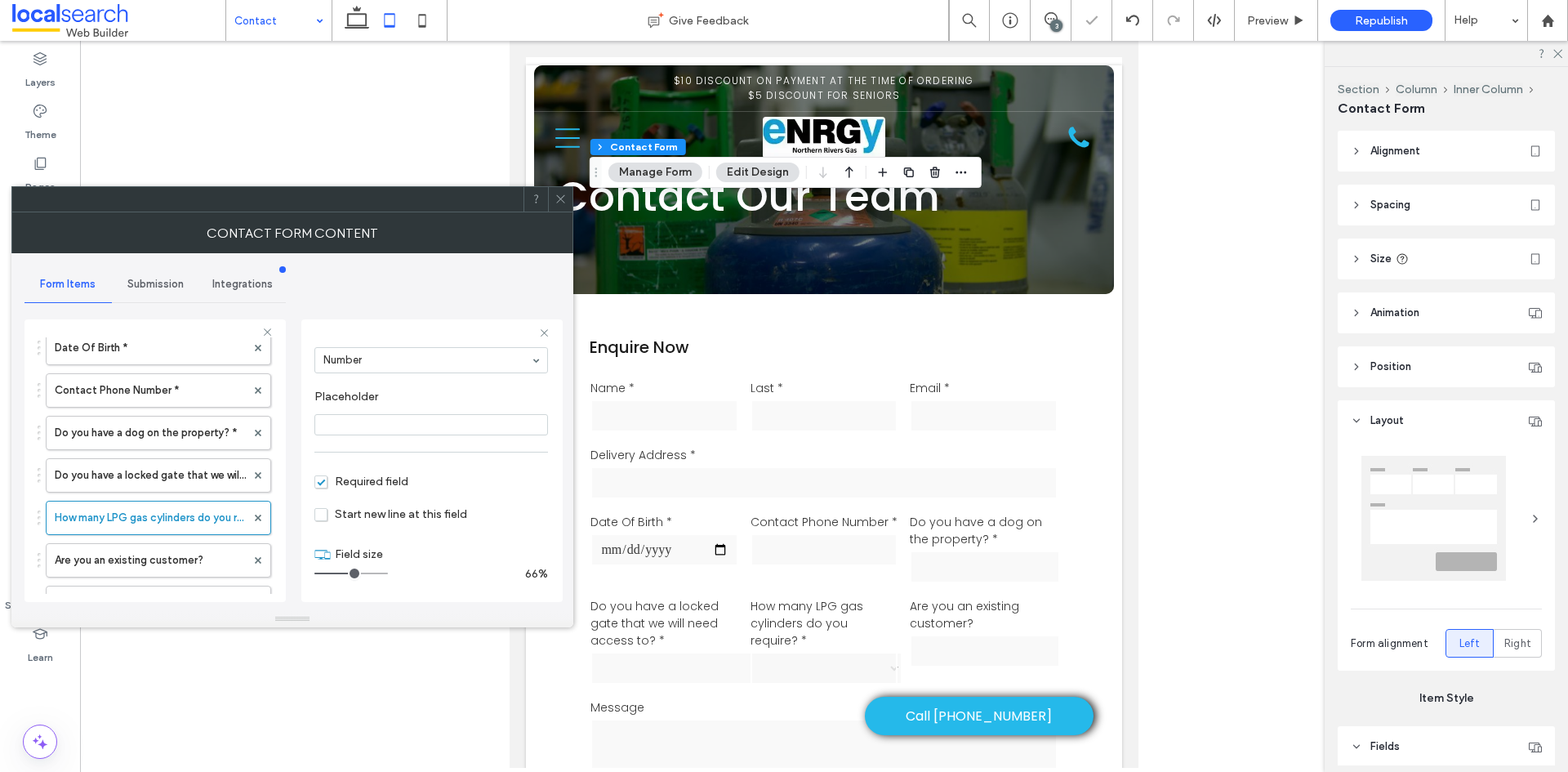
scroll to position [114, 0]
drag, startPoint x: 352, startPoint y: 571, endPoint x: 445, endPoint y: 575, distance: 93.1
type input "**"
click at [388, 575] on input "range" at bounding box center [351, 574] width 73 height 2
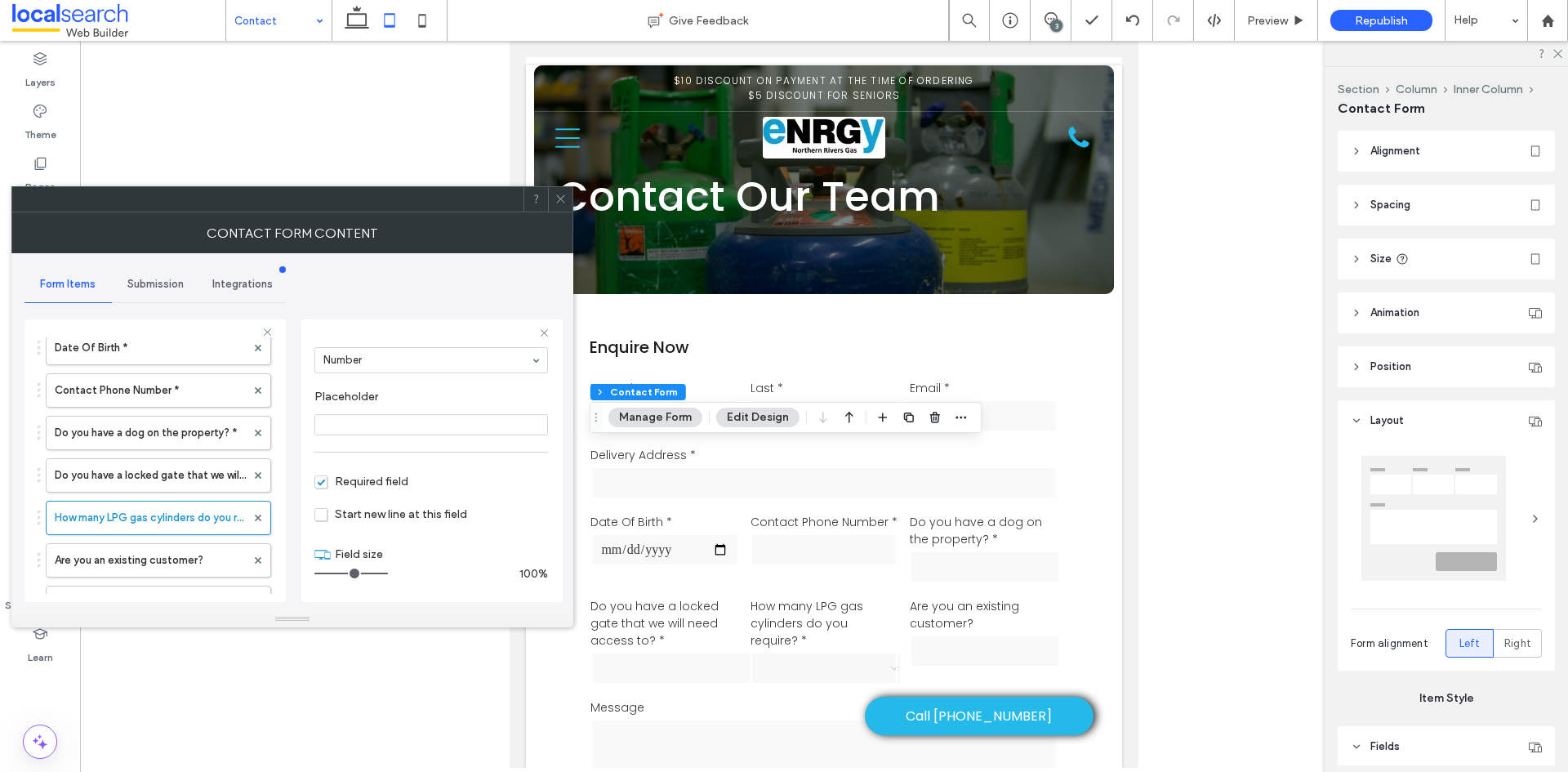
click at [563, 199] on icon at bounding box center [560, 198] width 12 height 12
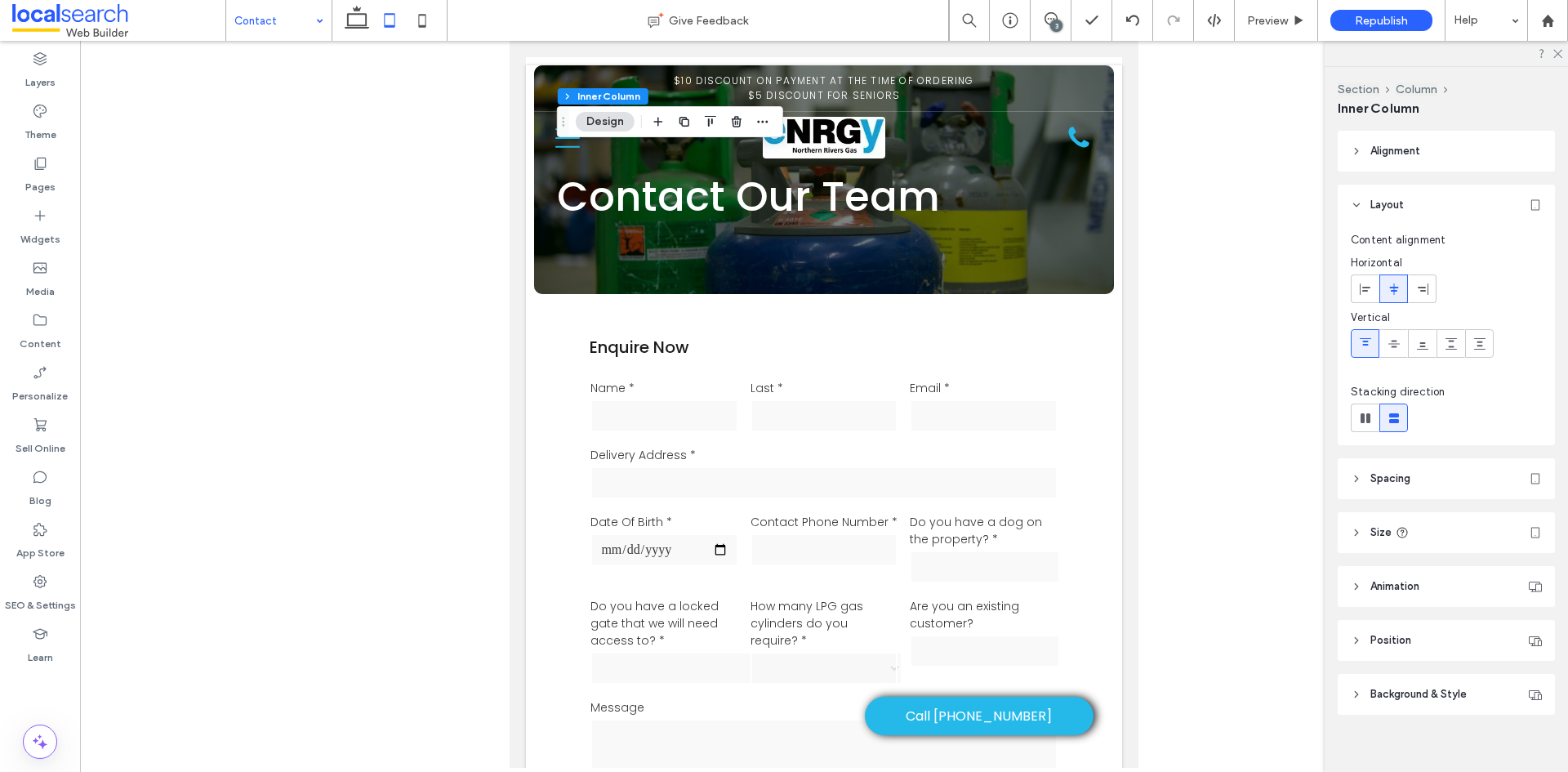
click at [33, 690] on div "Layers Theme Pages Widgets Media Content Personalize Sell Online Blog App Store…" at bounding box center [40, 406] width 80 height 731
click at [423, 22] on icon at bounding box center [422, 20] width 32 height 32
type input "**"
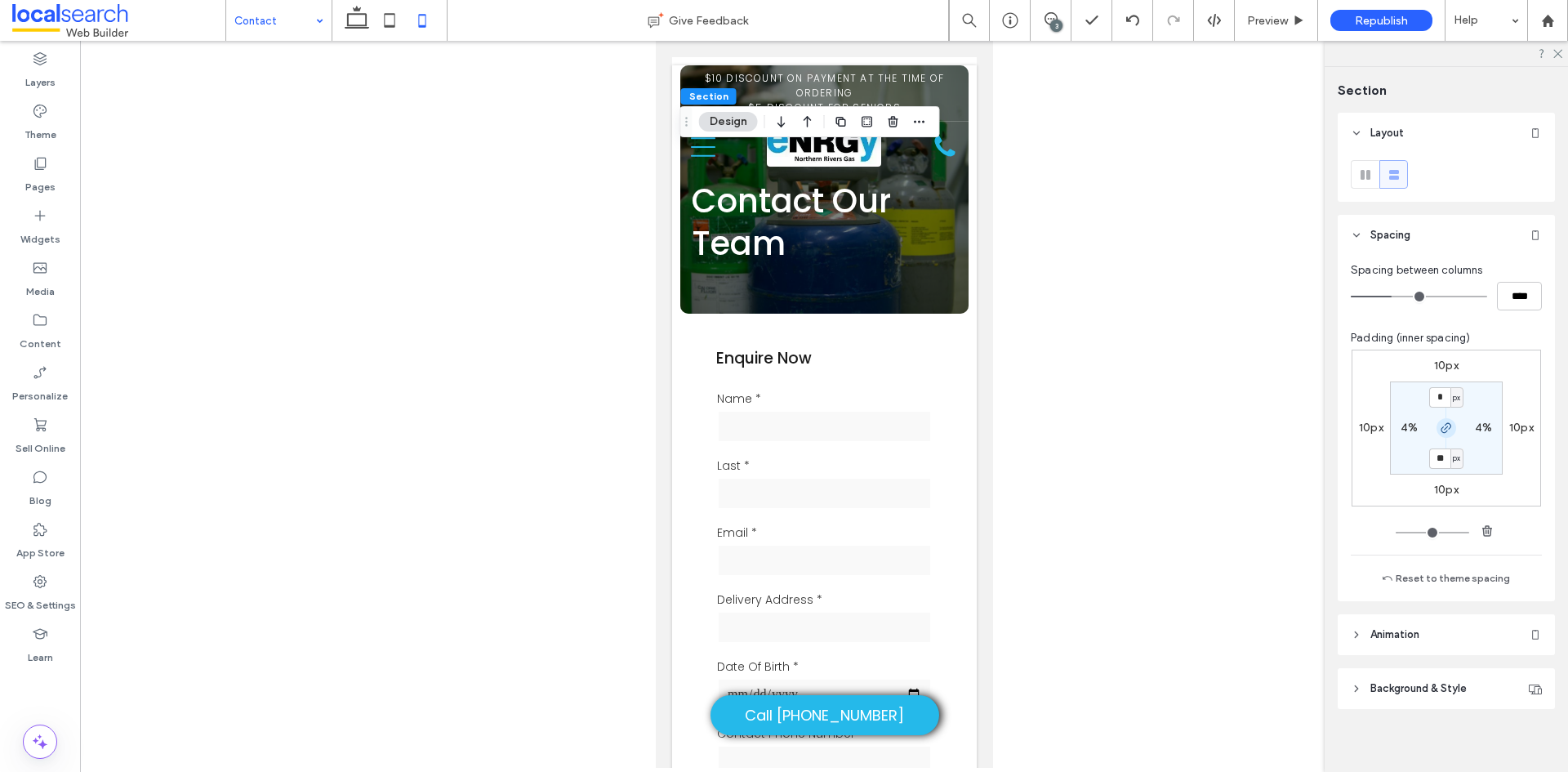
type input "**"
click at [1562, 49] on div at bounding box center [1445, 53] width 243 height 26
click at [1558, 52] on use at bounding box center [1557, 53] width 9 height 9
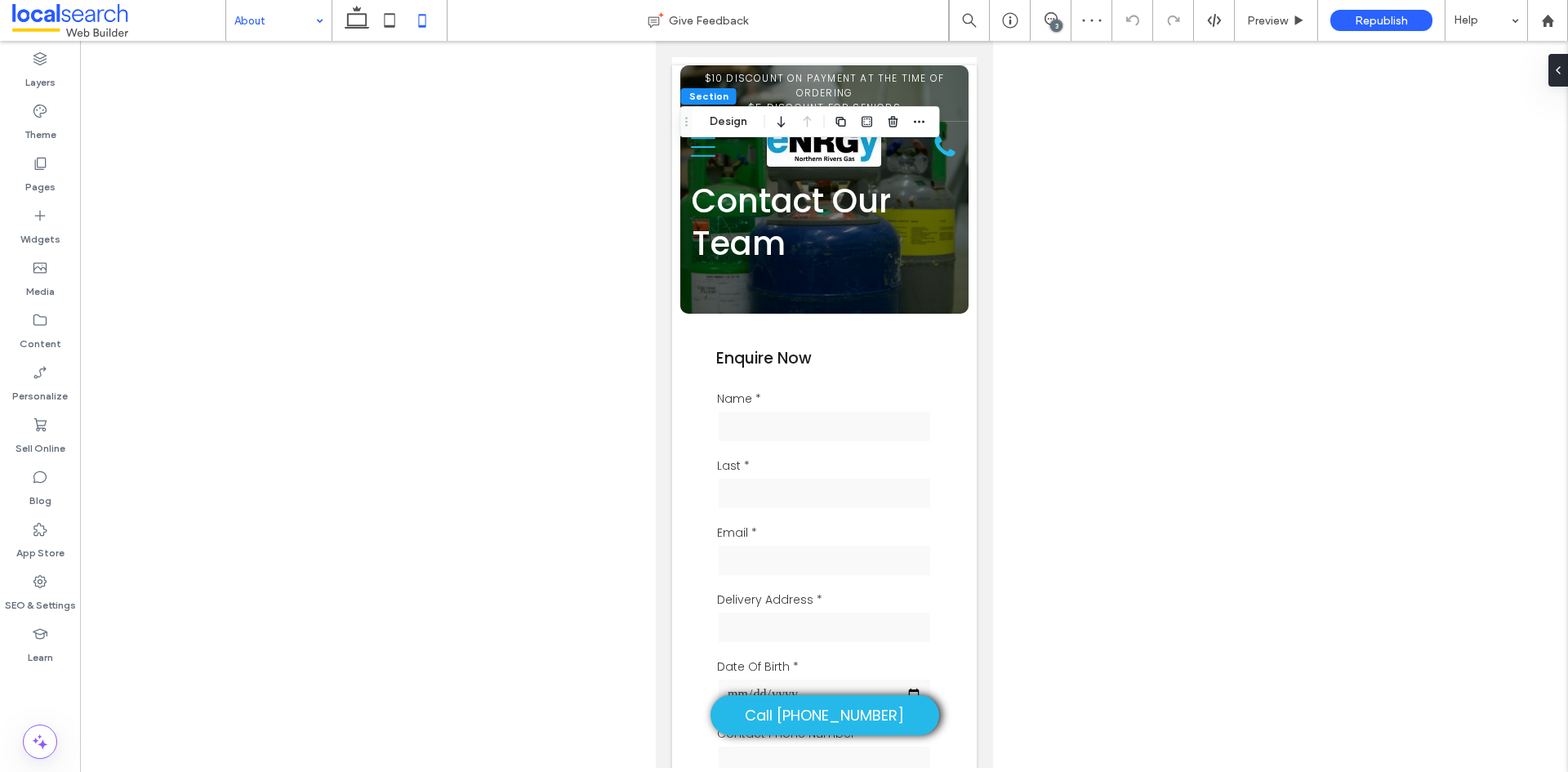
click at [722, 112] on div "Section Design" at bounding box center [810, 121] width 260 height 31
click at [722, 117] on button "Design" at bounding box center [729, 121] width 59 height 20
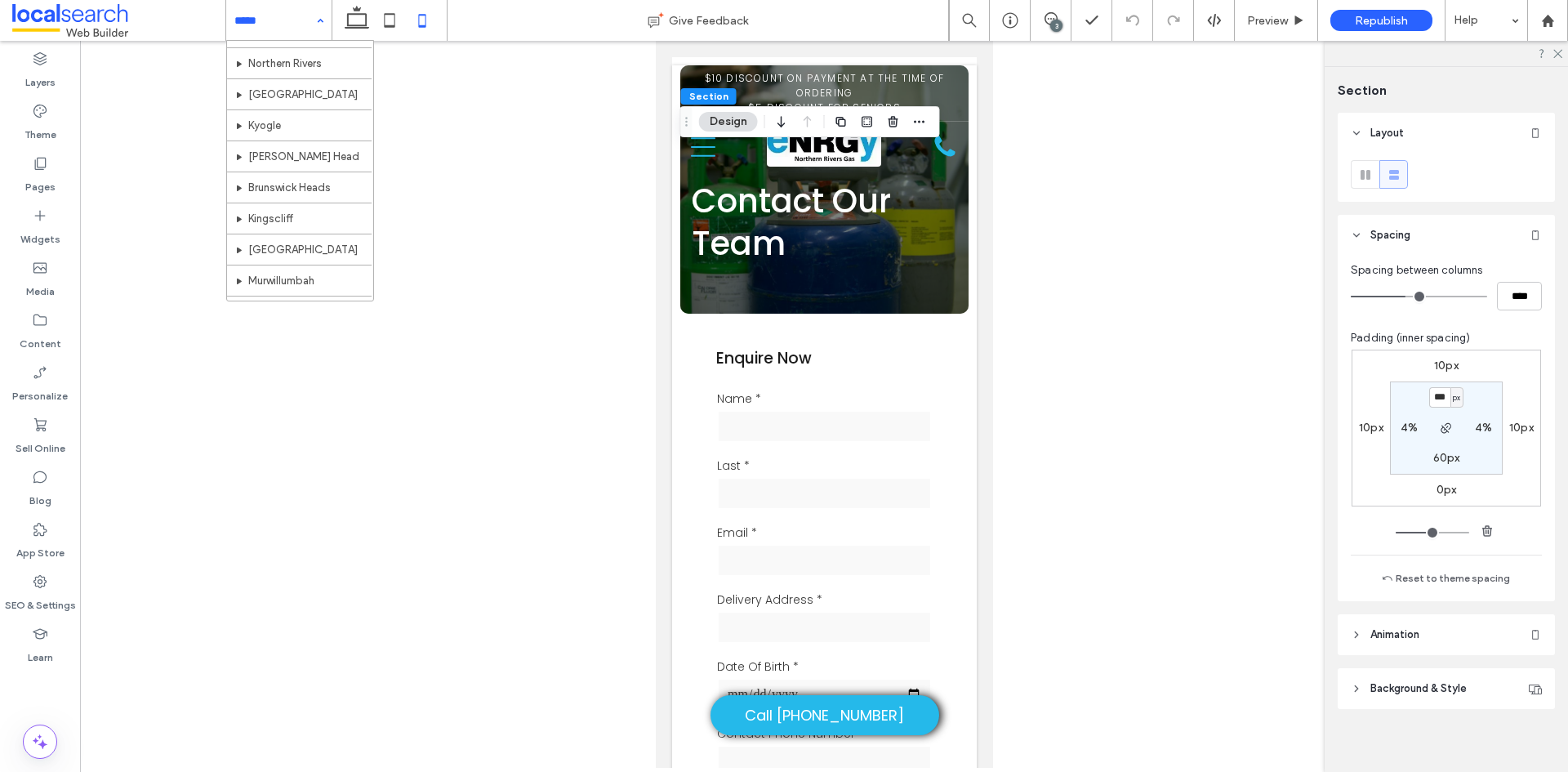
scroll to position [607, 0]
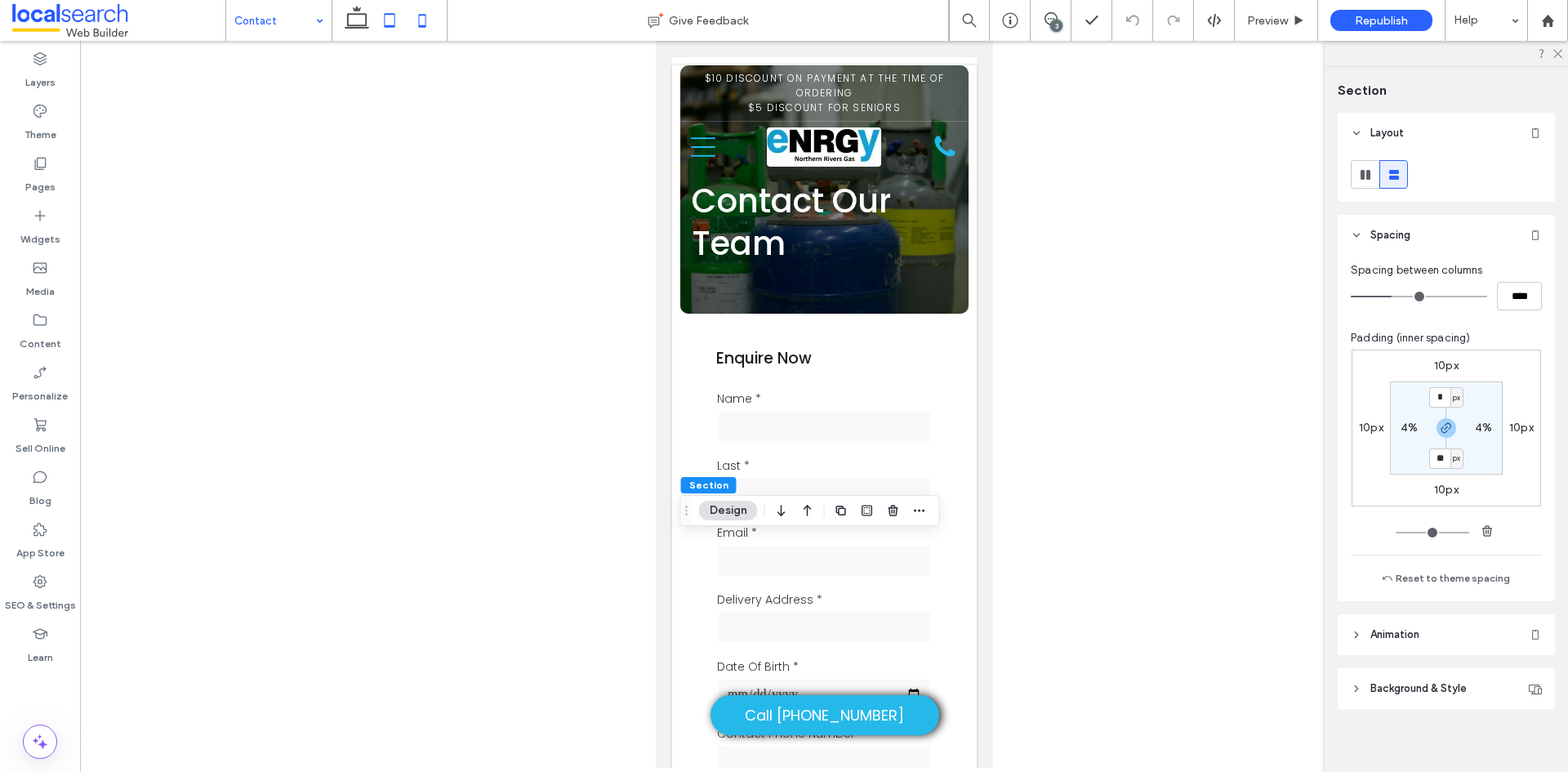
click at [388, 20] on icon at bounding box center [390, 20] width 32 height 32
type input "**"
type input "****"
type input "**"
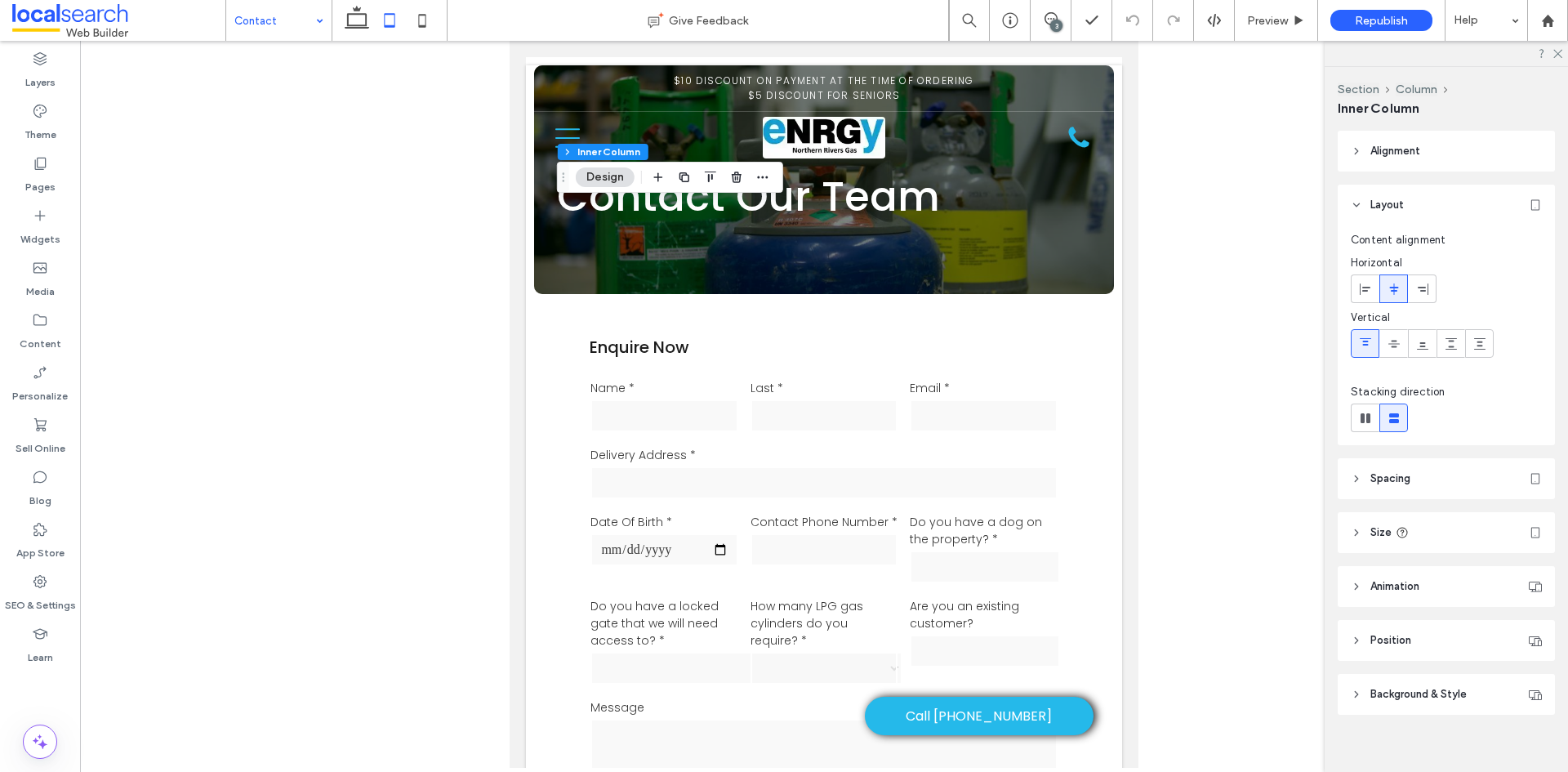
click at [1415, 485] on header "Spacing" at bounding box center [1446, 478] width 217 height 41
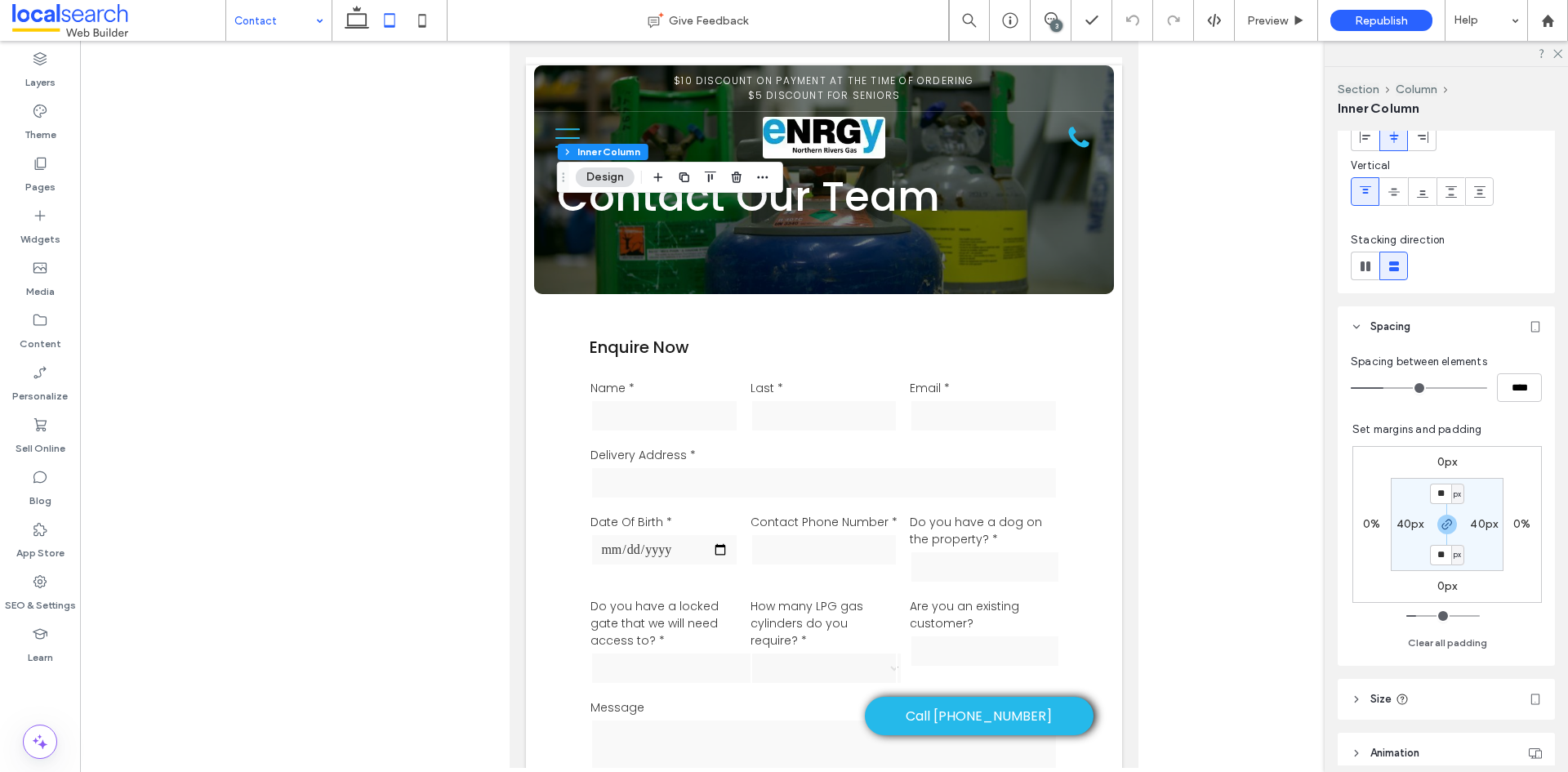
scroll to position [163, 0]
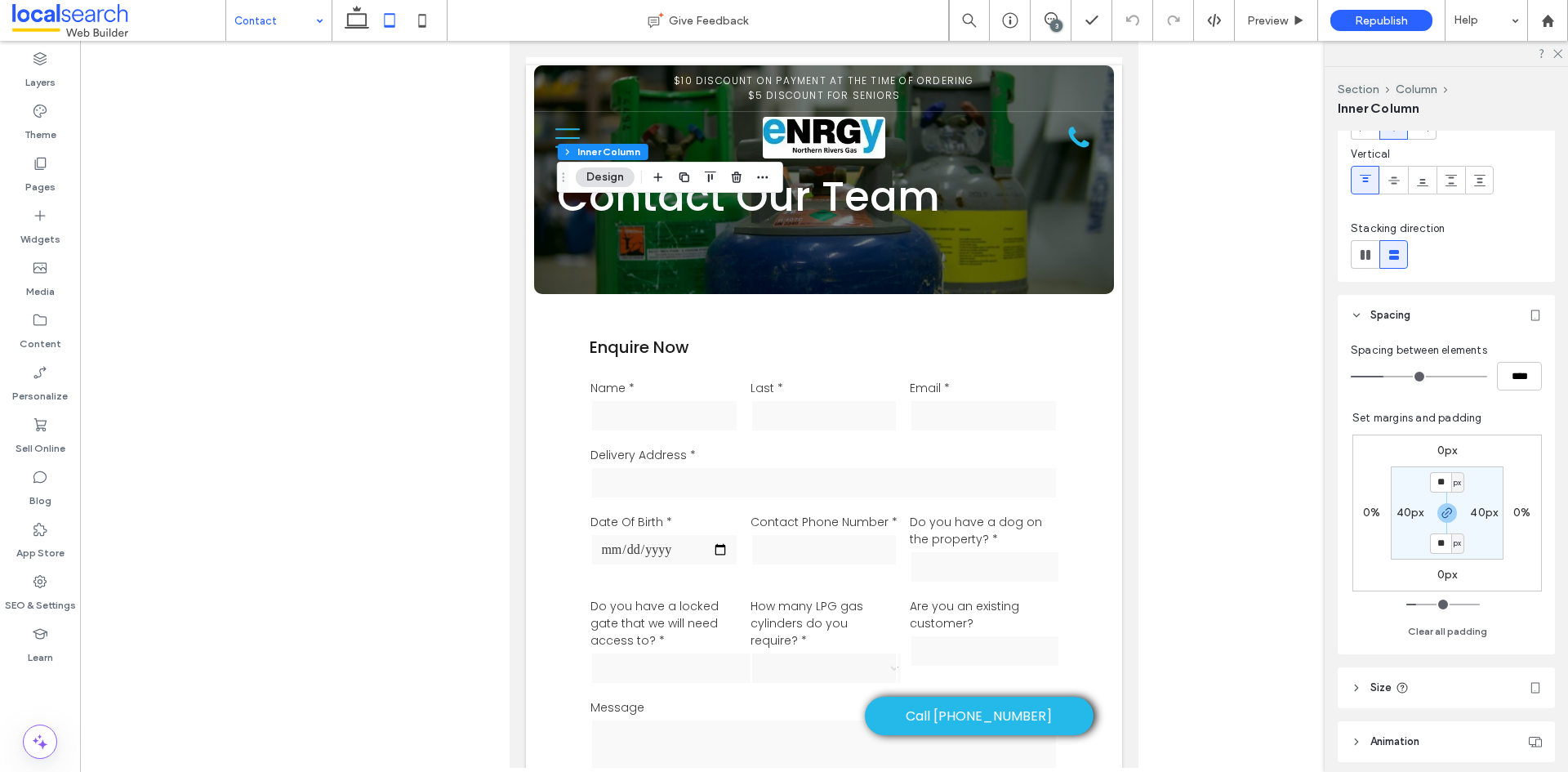
click at [1398, 512] on label "40px" at bounding box center [1410, 513] width 28 height 14
type input "**"
type input "*"
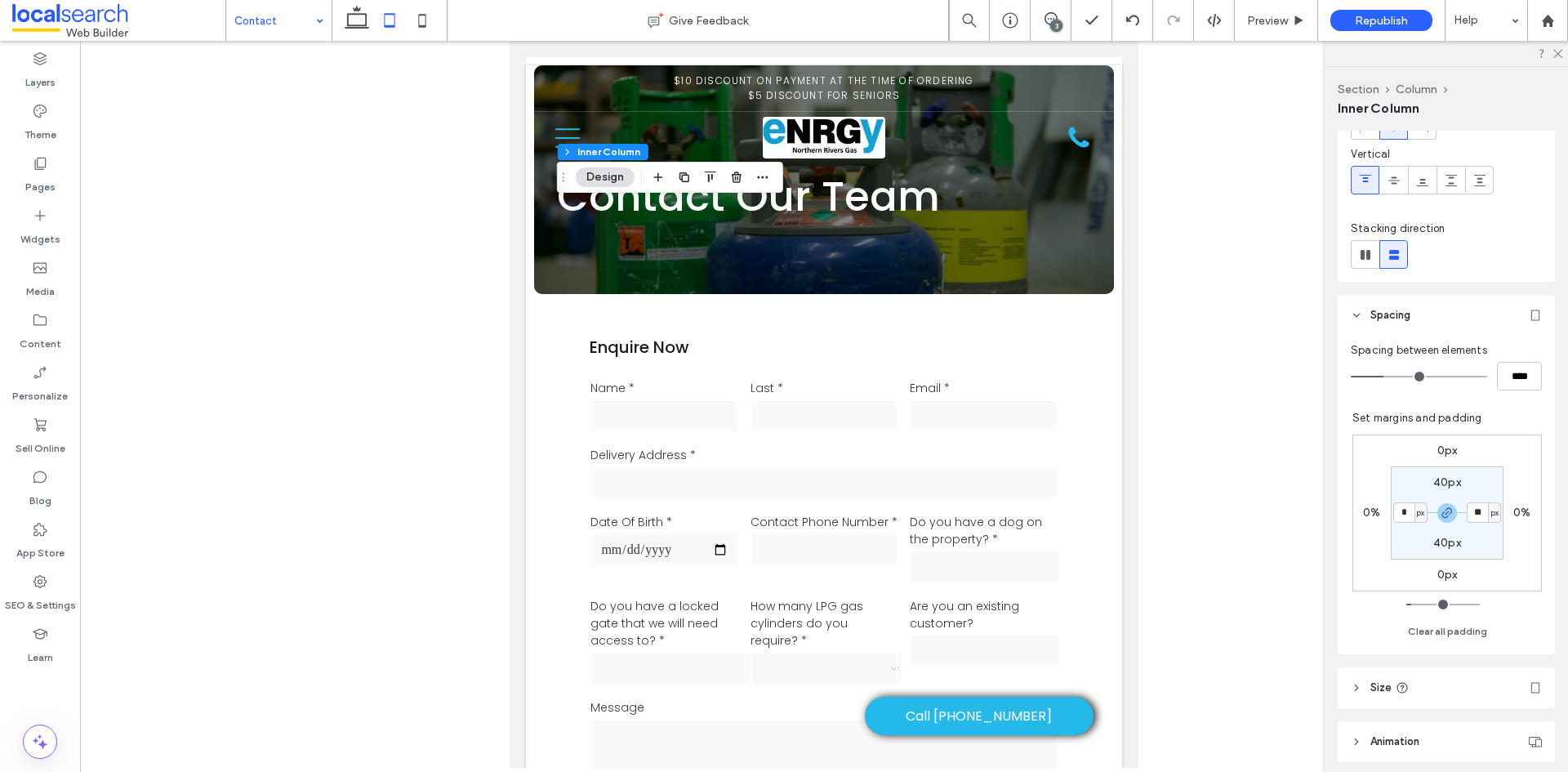
type input "*"
type input "**"
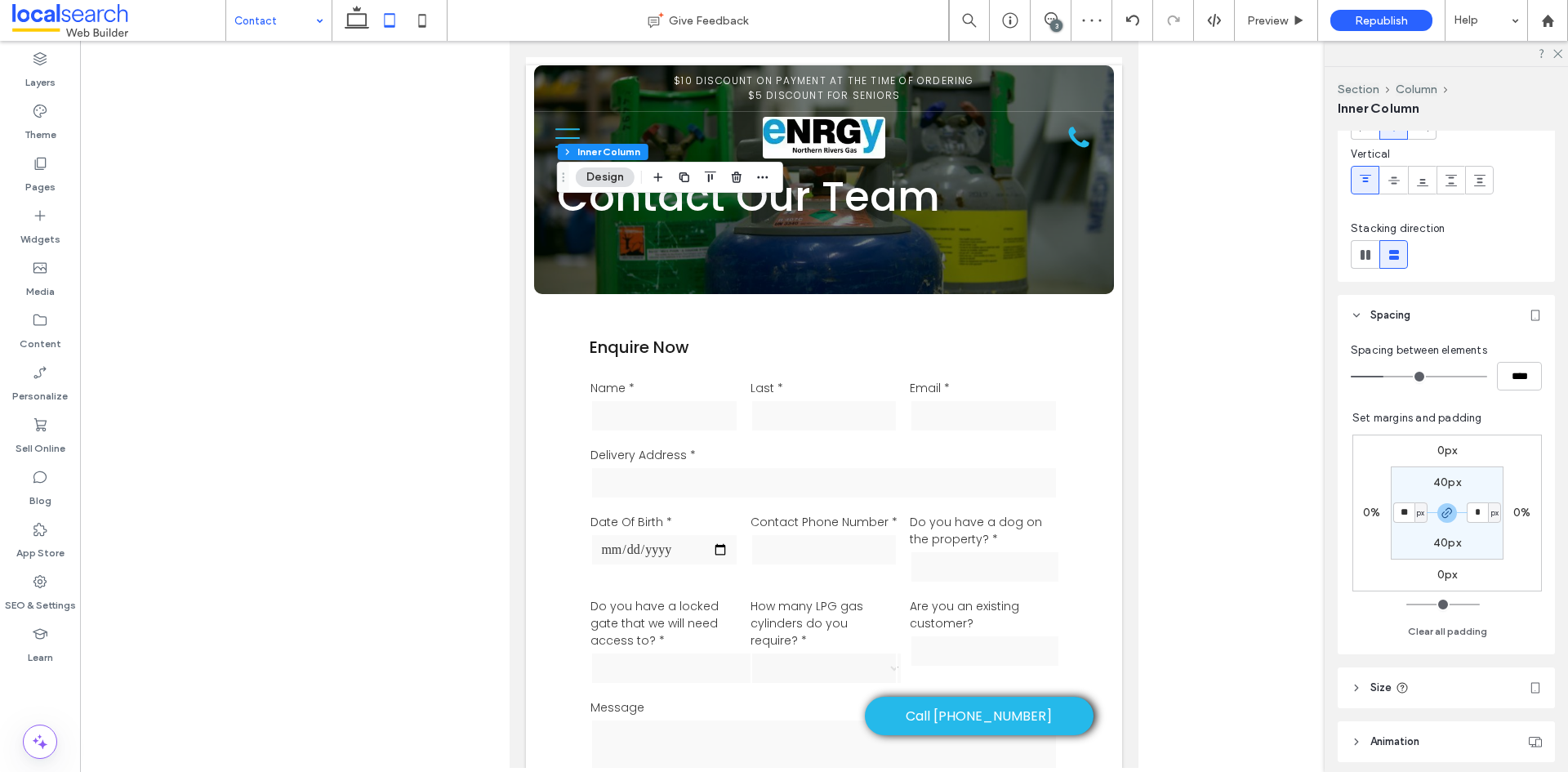
type input "**"
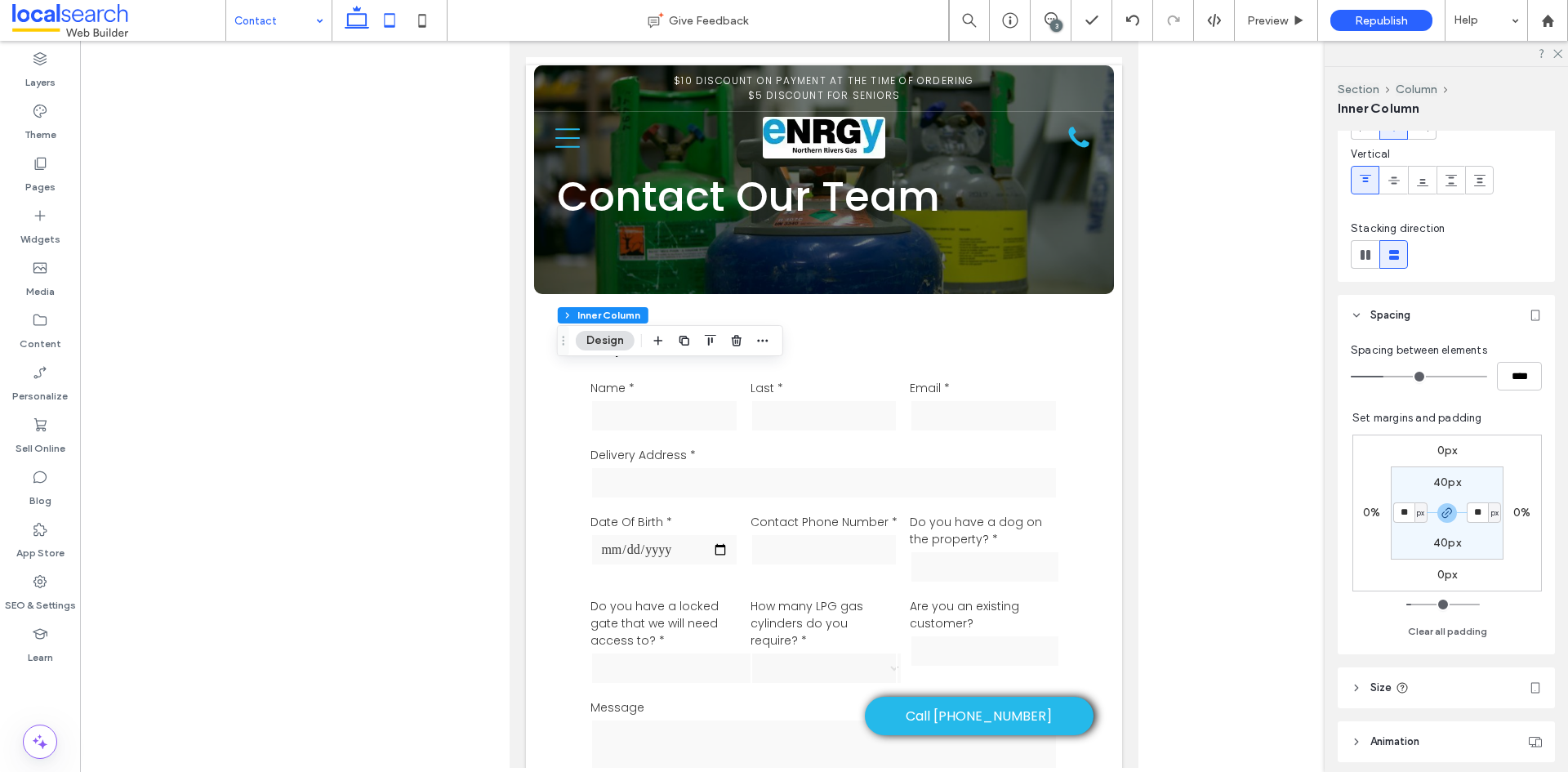
click at [354, 21] on icon at bounding box center [356, 20] width 32 height 32
type input "**"
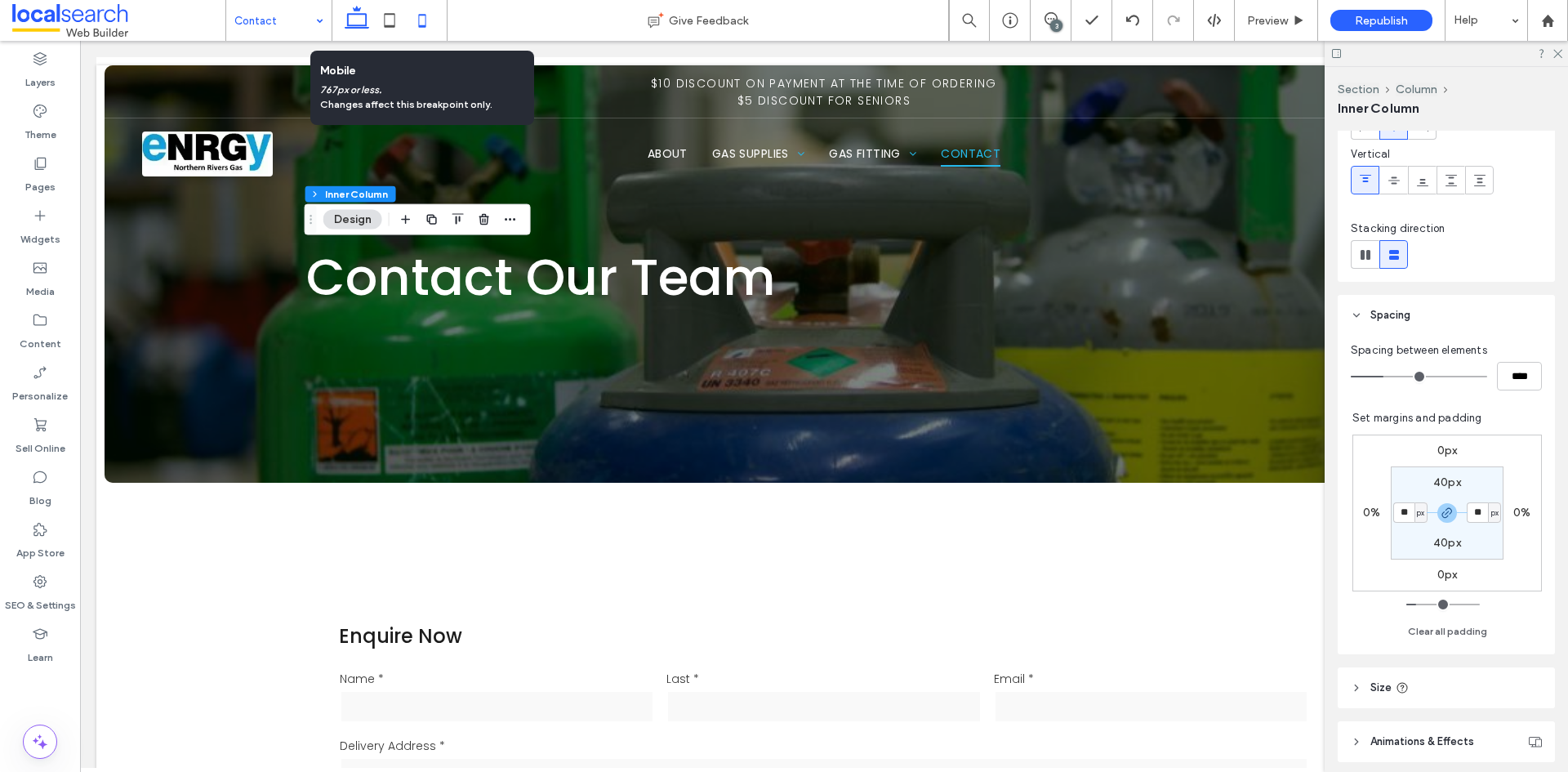
click at [427, 18] on icon at bounding box center [422, 20] width 32 height 32
type input "**"
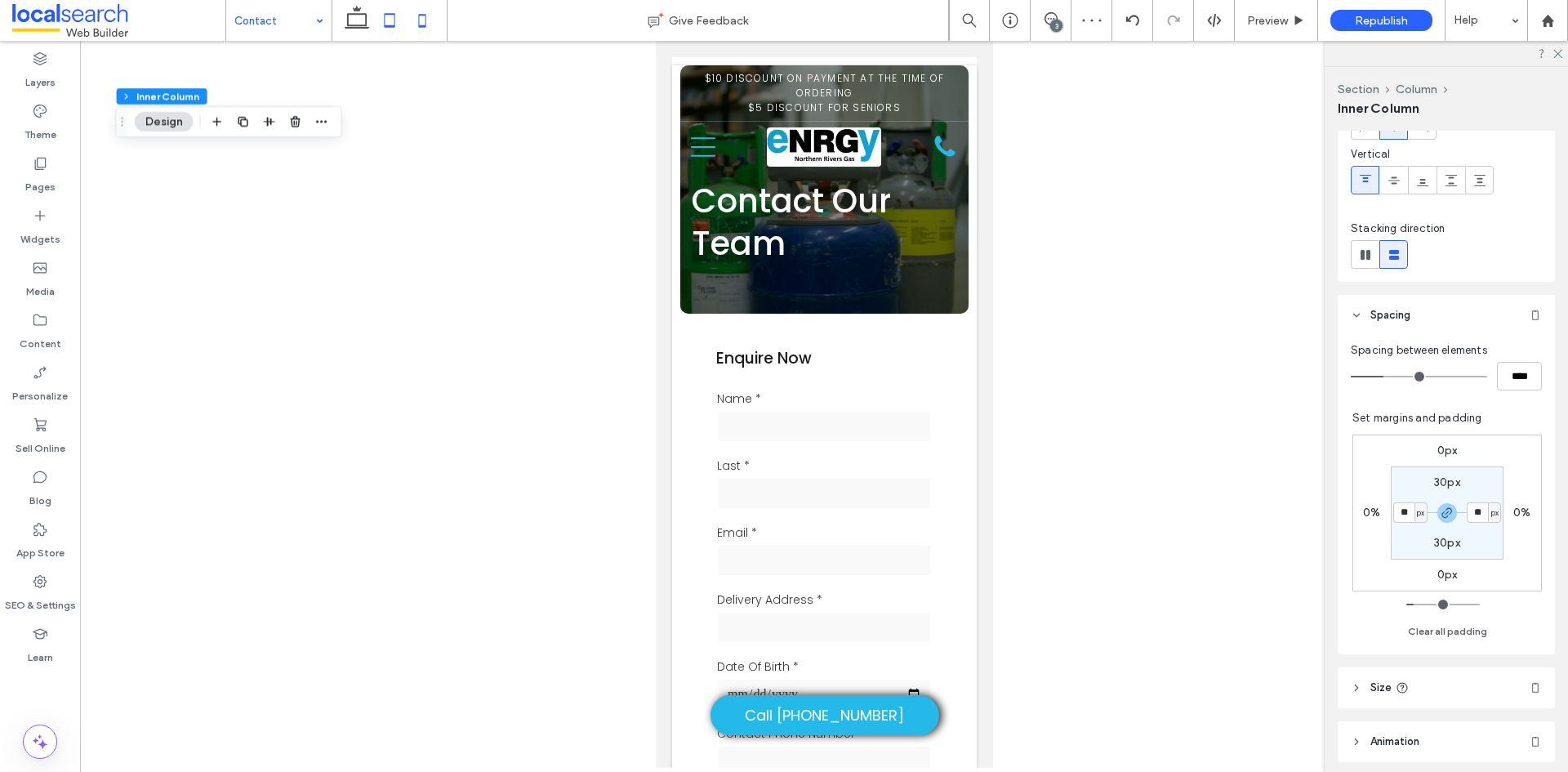
click at [383, 20] on icon at bounding box center [390, 20] width 32 height 32
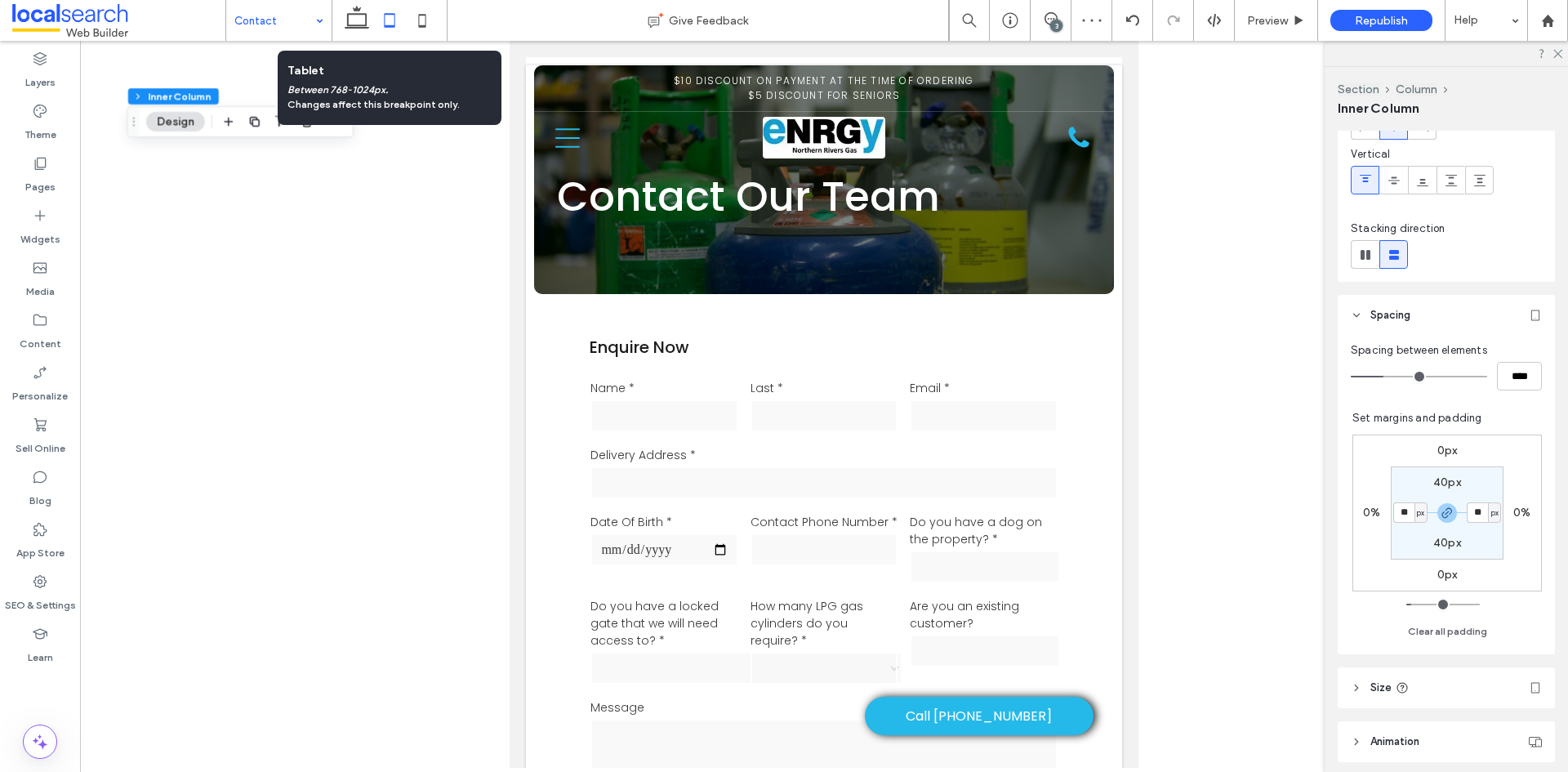
type input "**"
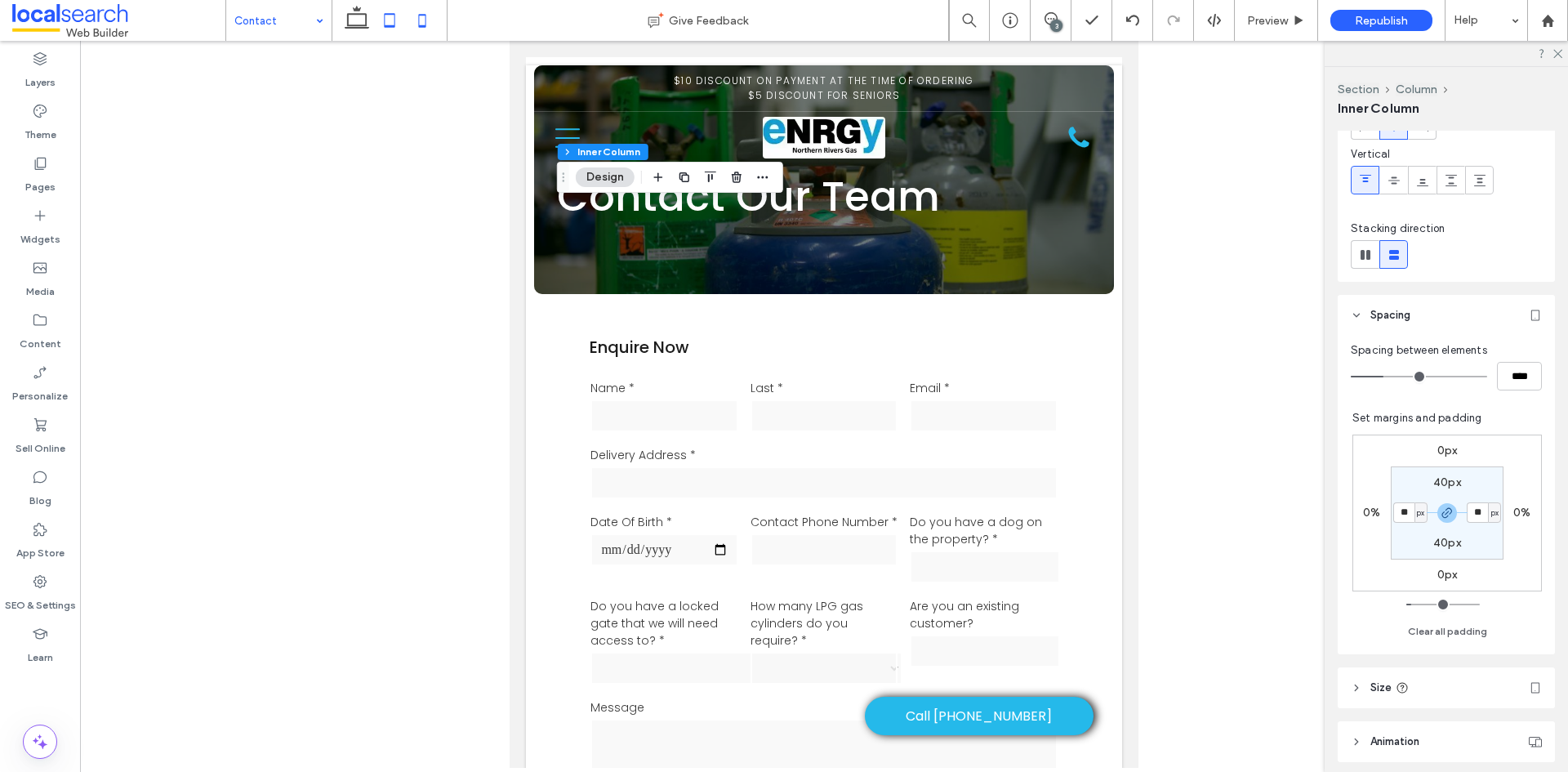
click at [416, 22] on icon at bounding box center [422, 20] width 32 height 32
type input "**"
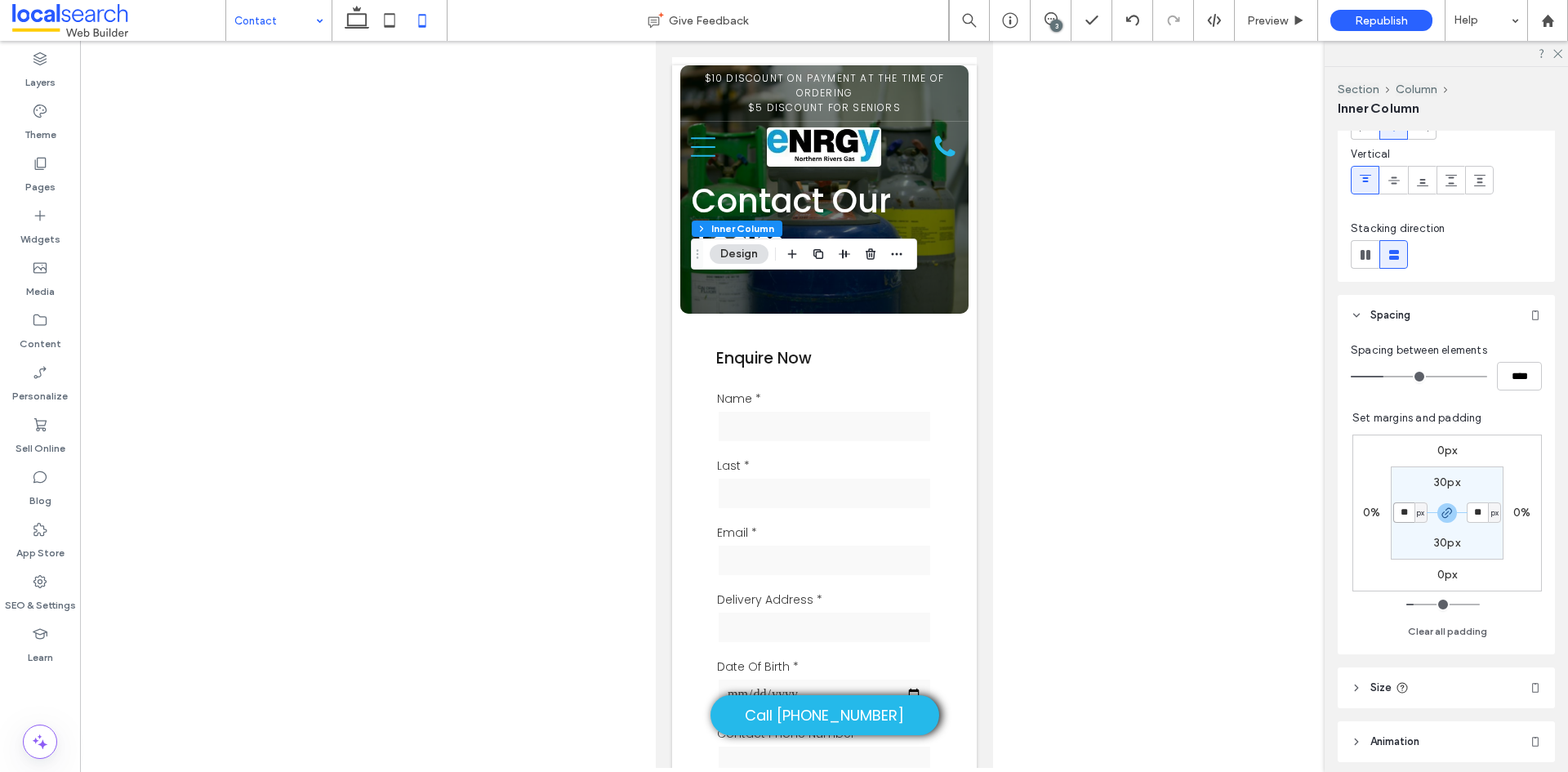
click at [1398, 509] on input "**" at bounding box center [1403, 512] width 21 height 20
type input "**"
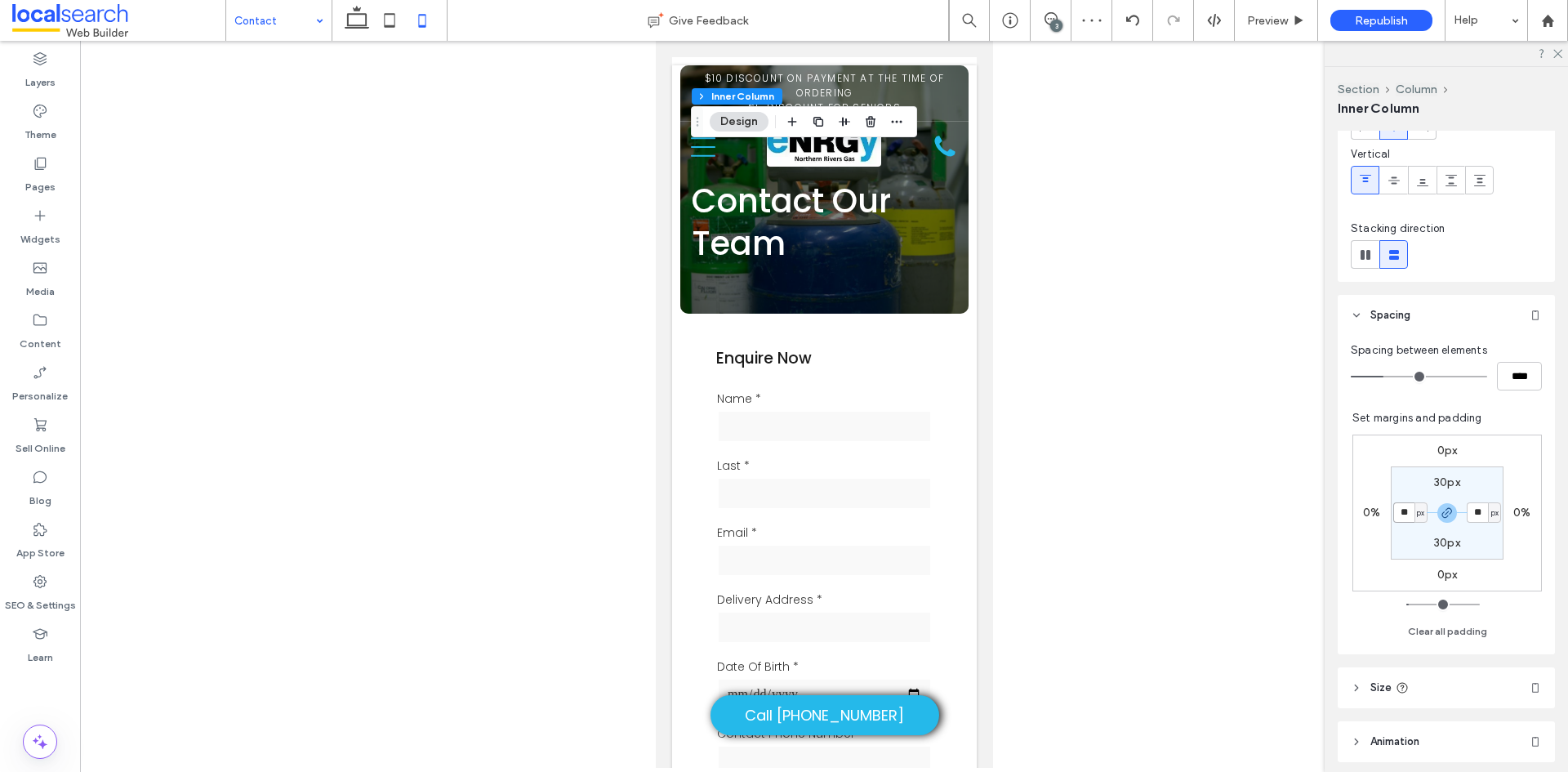
click at [1401, 510] on input "**" at bounding box center [1403, 512] width 21 height 20
type input "*"
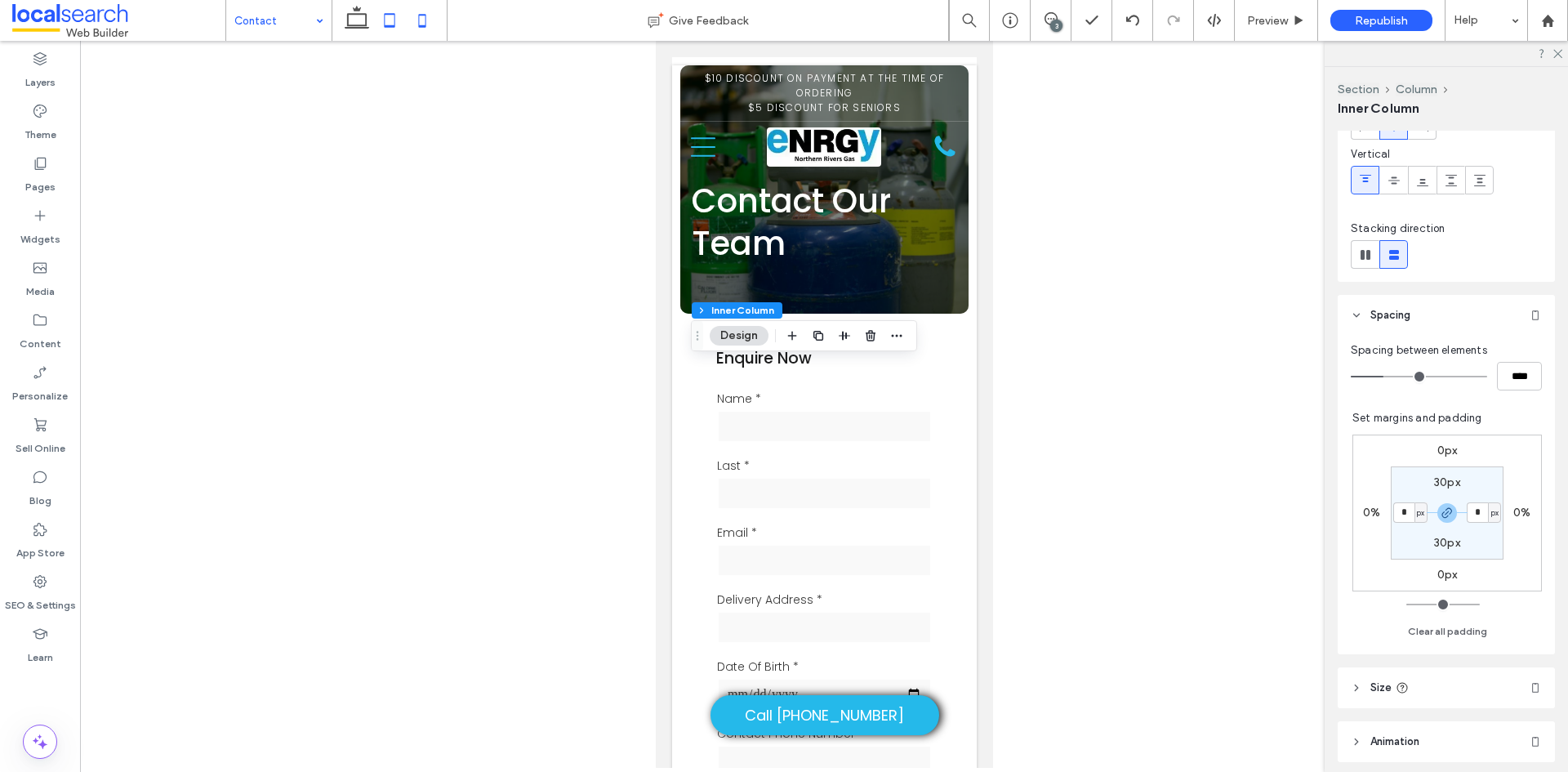
click at [386, 28] on icon at bounding box center [390, 20] width 32 height 32
type input "**"
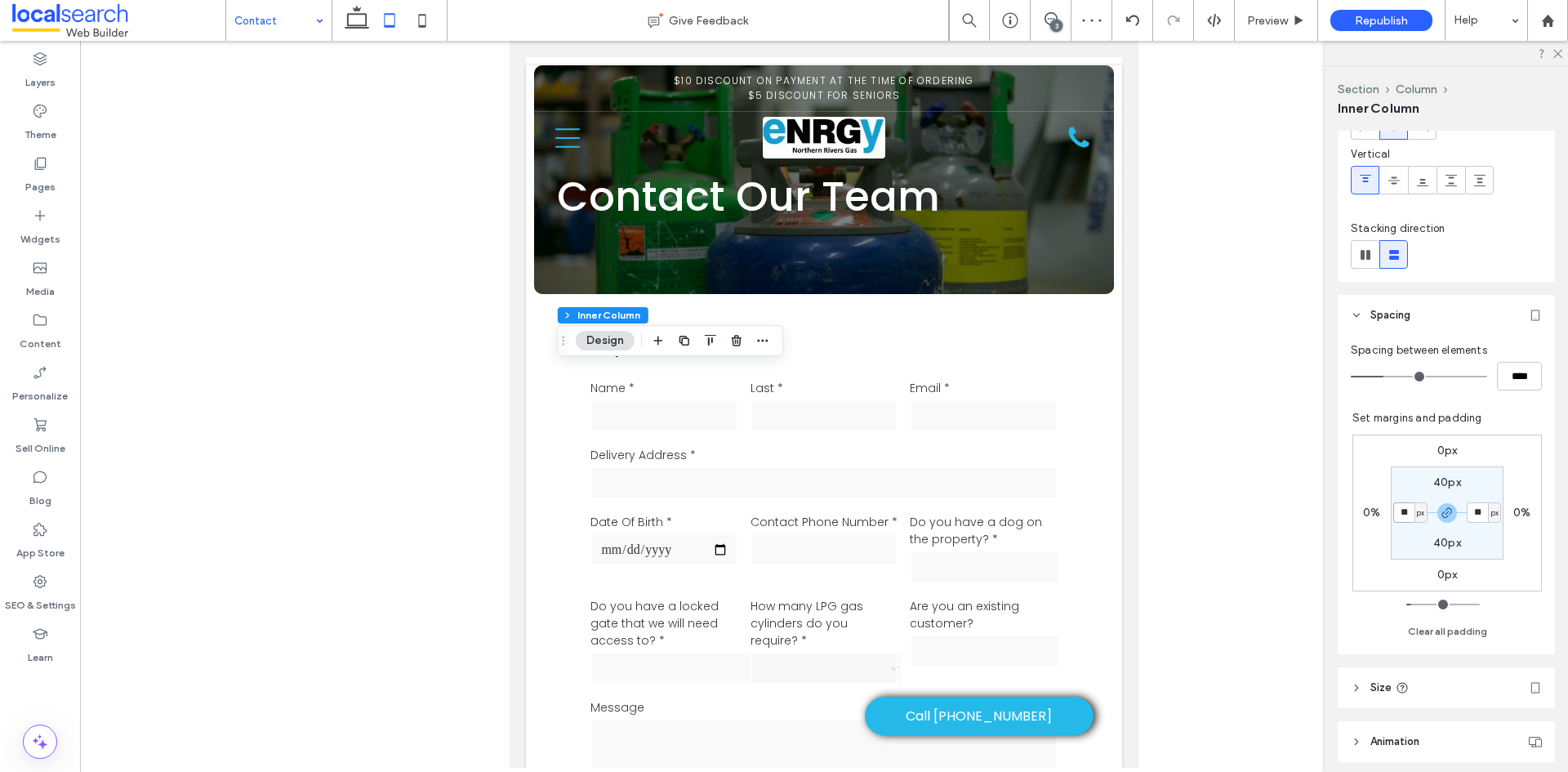
click at [1397, 515] on input "**" at bounding box center [1403, 512] width 21 height 20
type input "*"
click at [367, 20] on use at bounding box center [357, 17] width 25 height 23
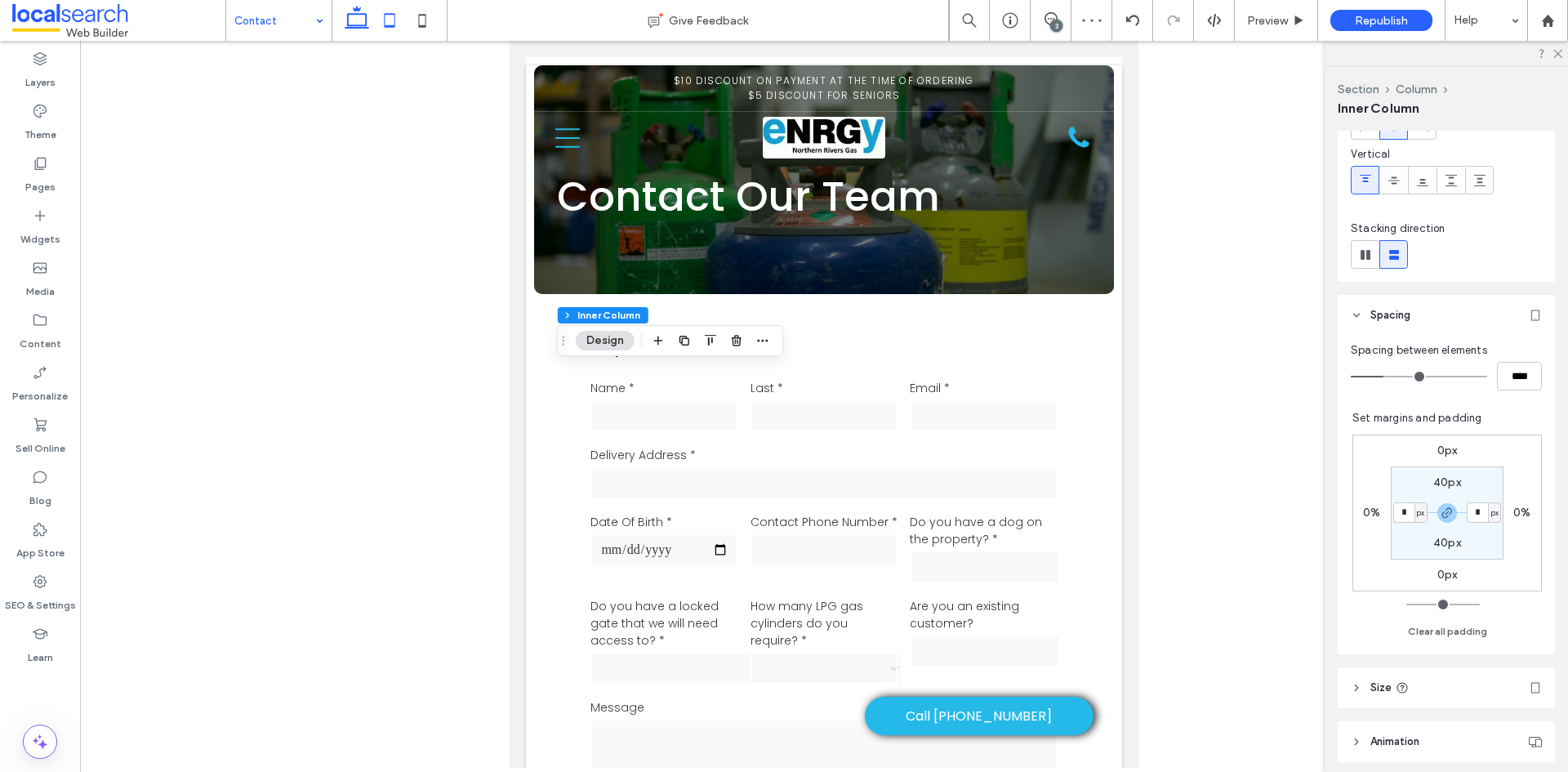
type input "**"
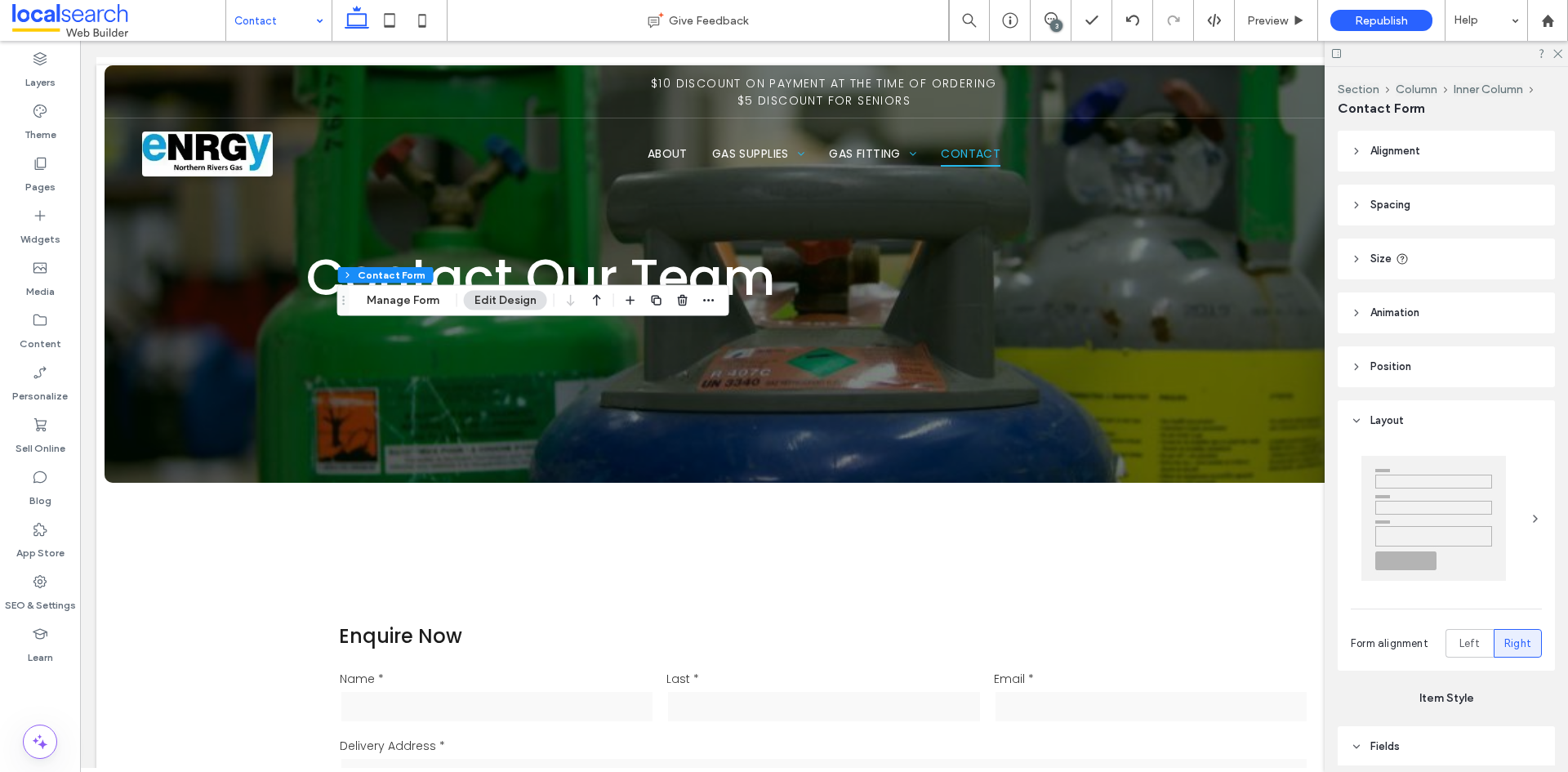
type input "*"
type input "***"
type input "*"
type input "***"
click at [407, 307] on button "Manage Form" at bounding box center [403, 300] width 94 height 20
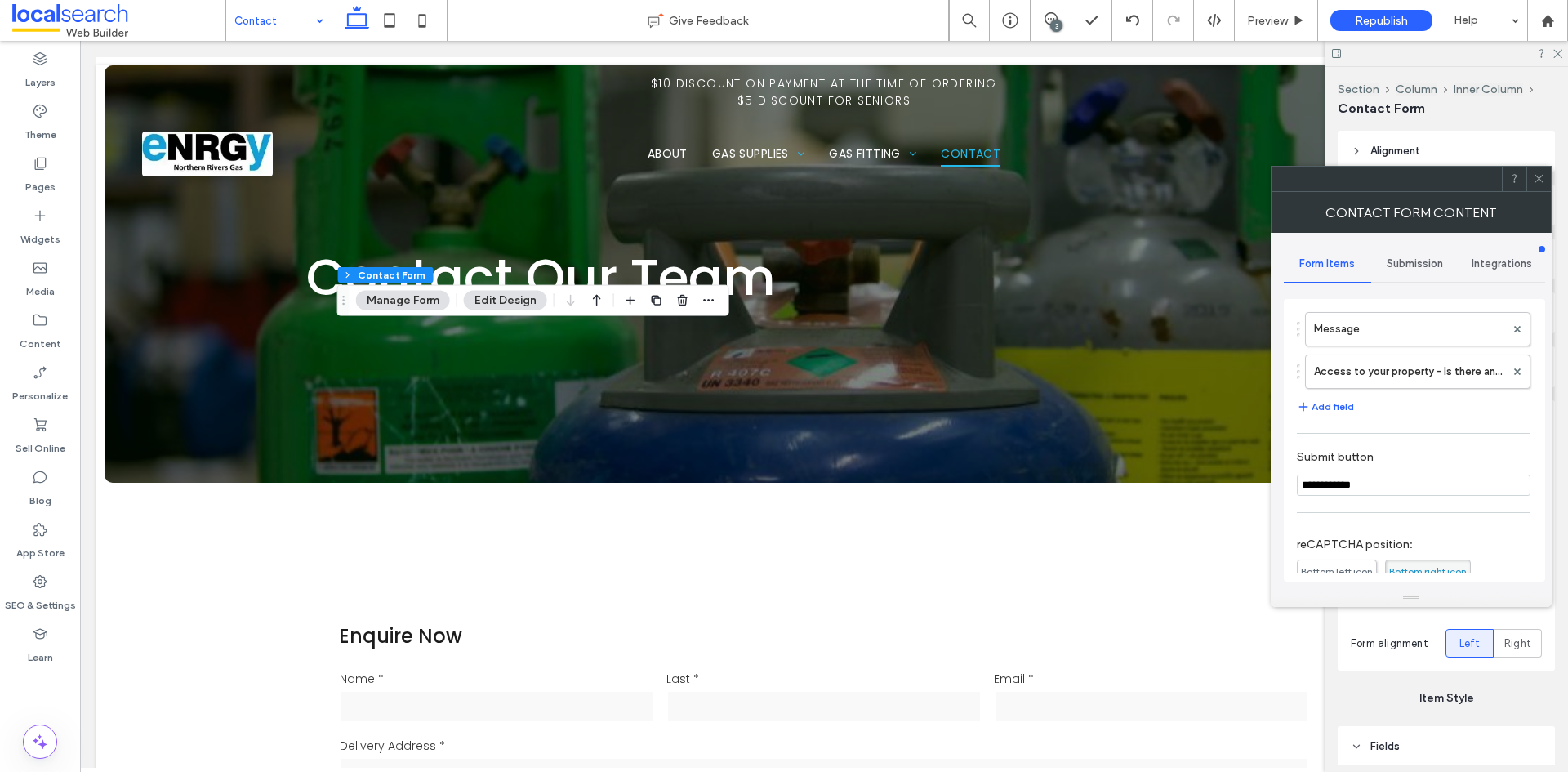
scroll to position [490, 0]
click at [1369, 370] on label "Access to your property - Is there anything we need to know?" at bounding box center [1409, 370] width 191 height 32
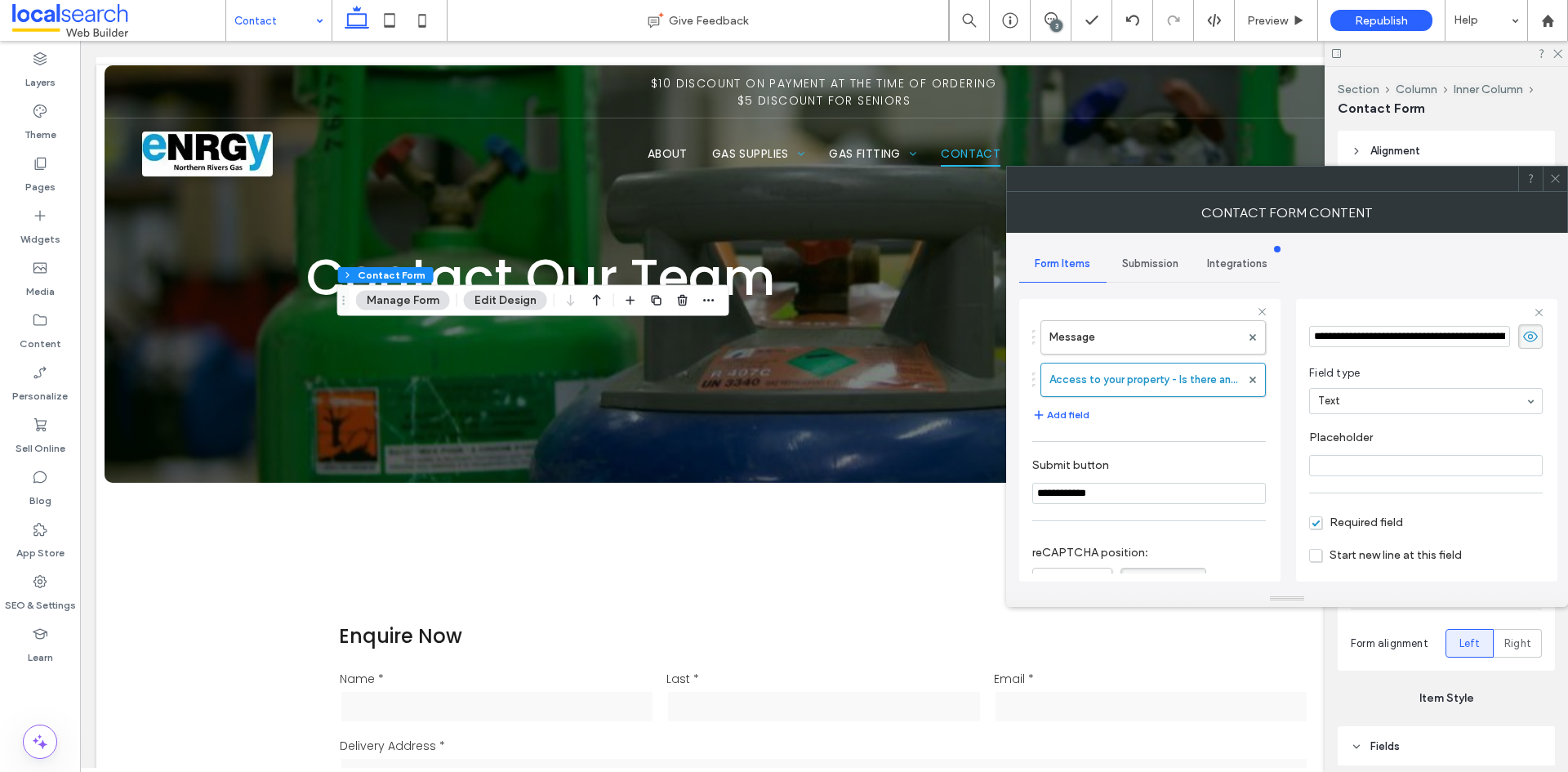
scroll to position [114, 0]
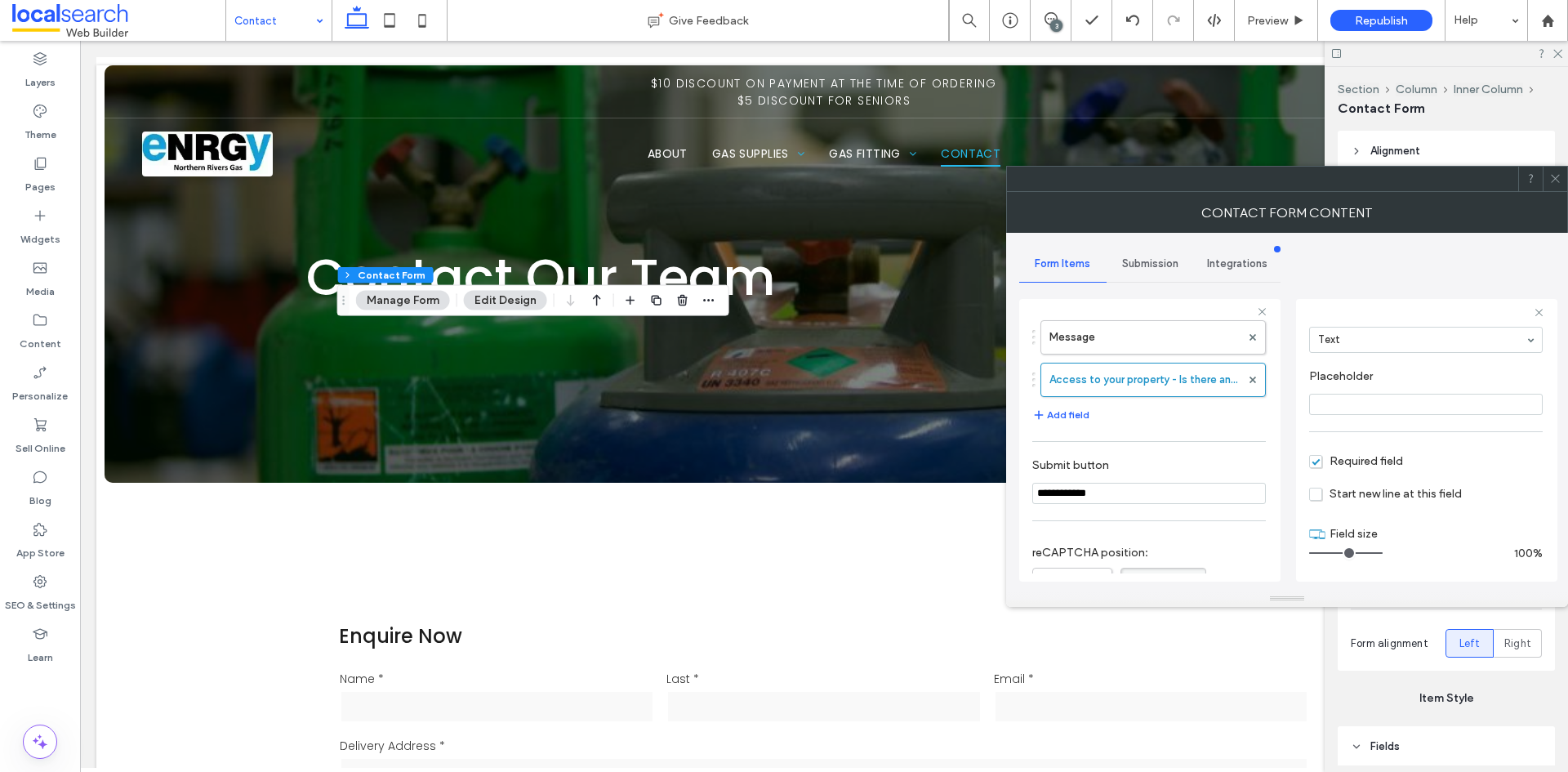
click at [1554, 179] on icon at bounding box center [1555, 178] width 12 height 12
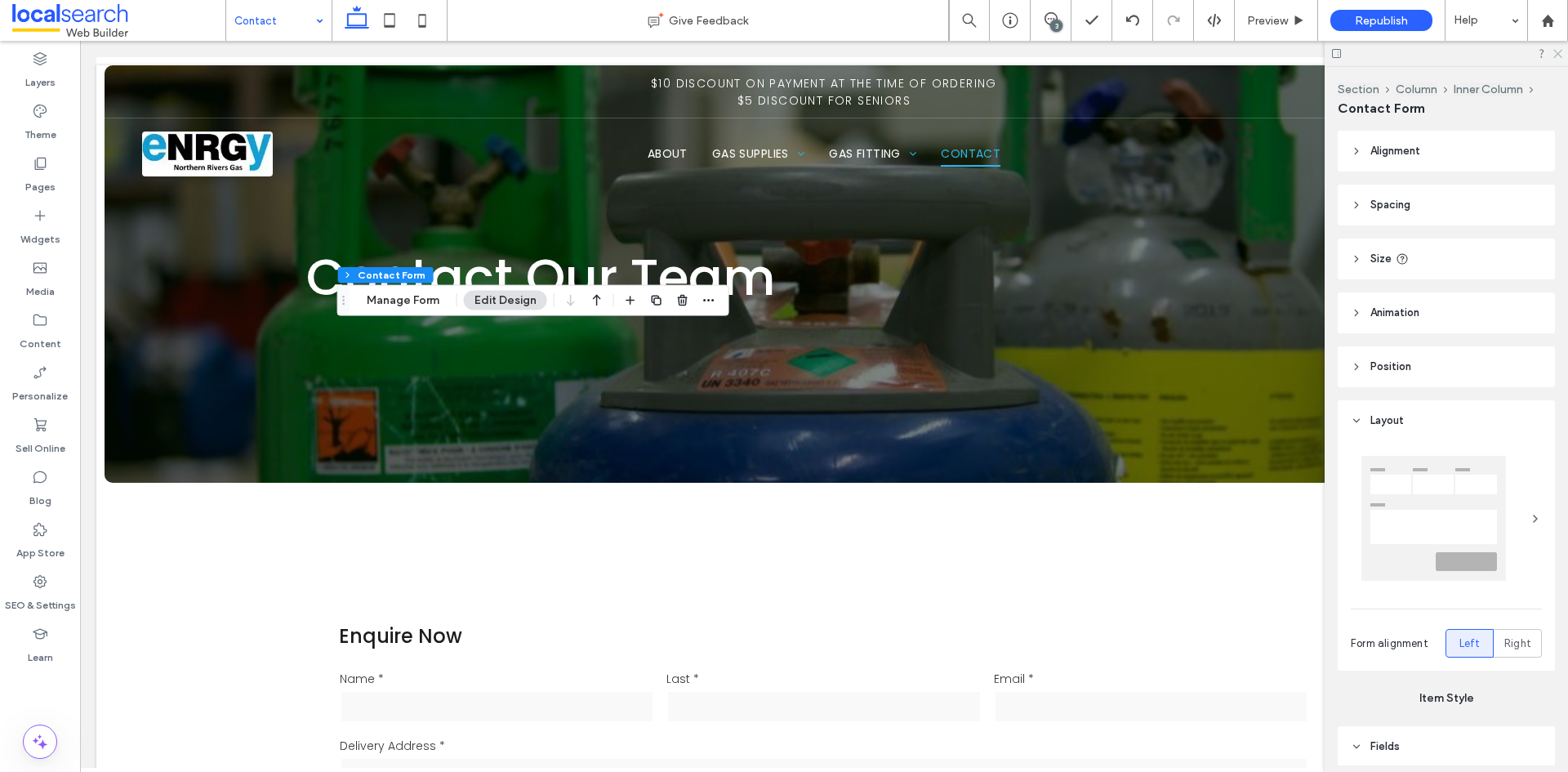
click at [1560, 54] on icon at bounding box center [1557, 52] width 10 height 10
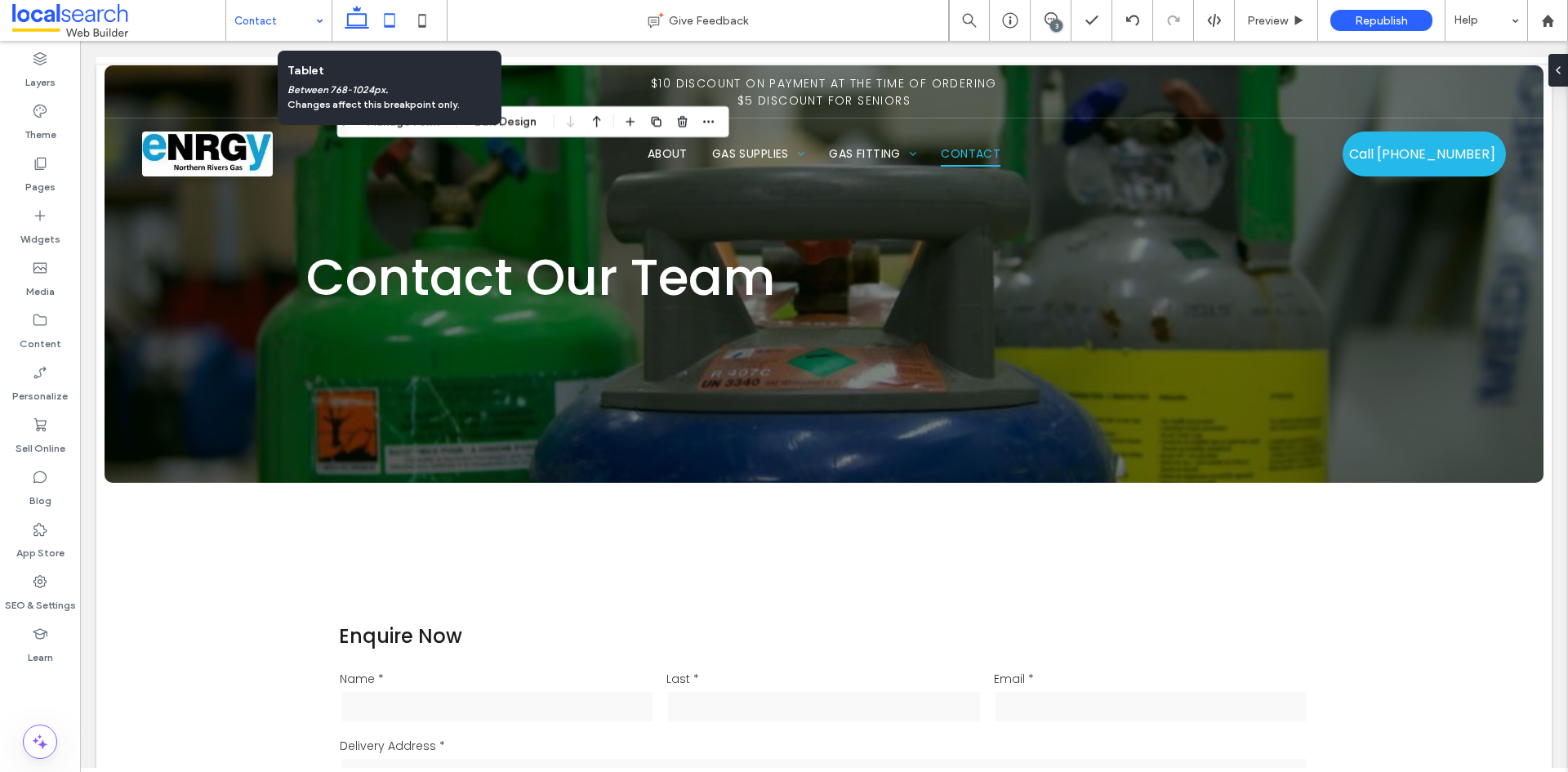
click at [389, 28] on icon at bounding box center [390, 20] width 32 height 32
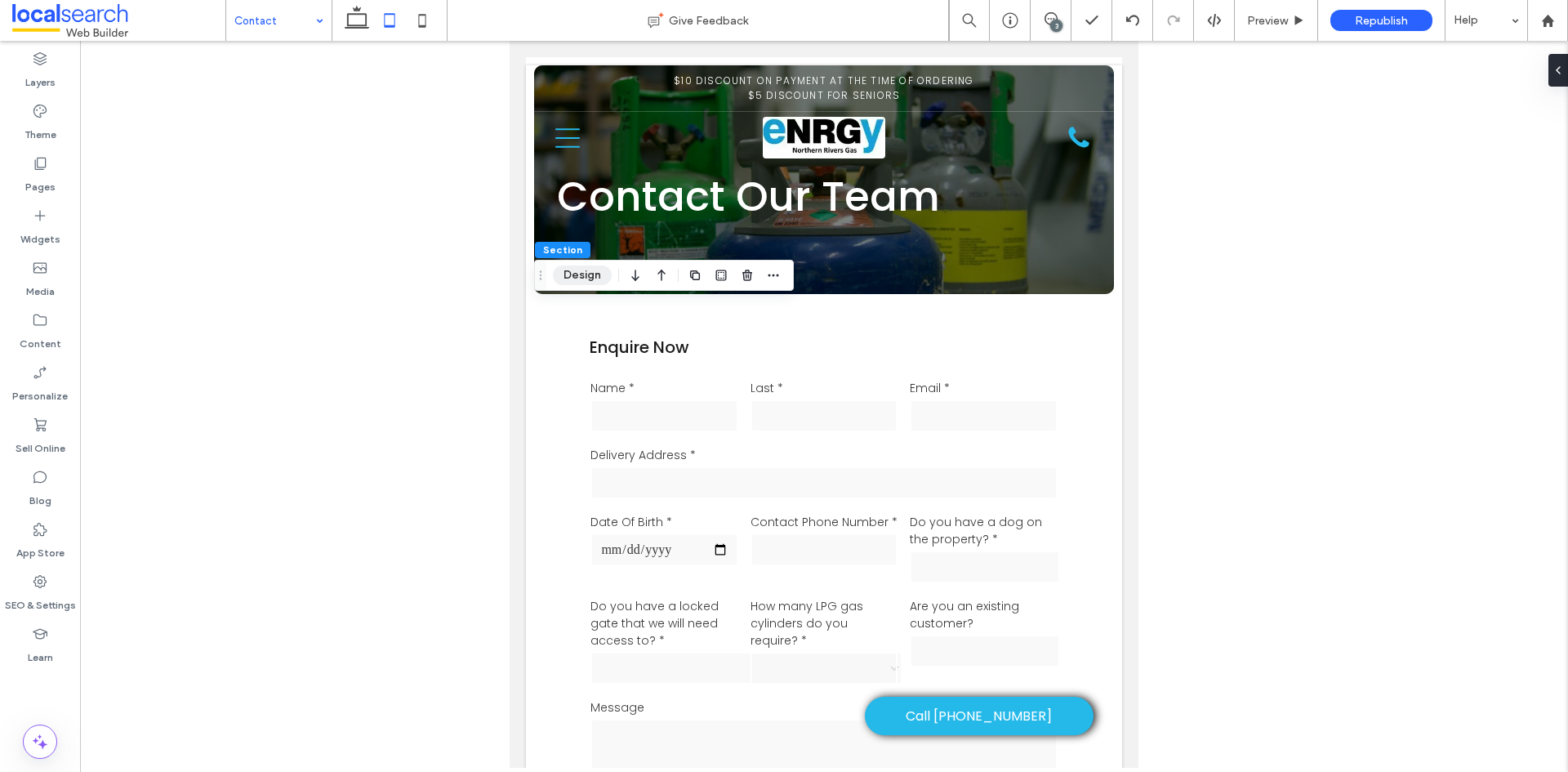
click at [577, 272] on button "Design" at bounding box center [582, 275] width 59 height 20
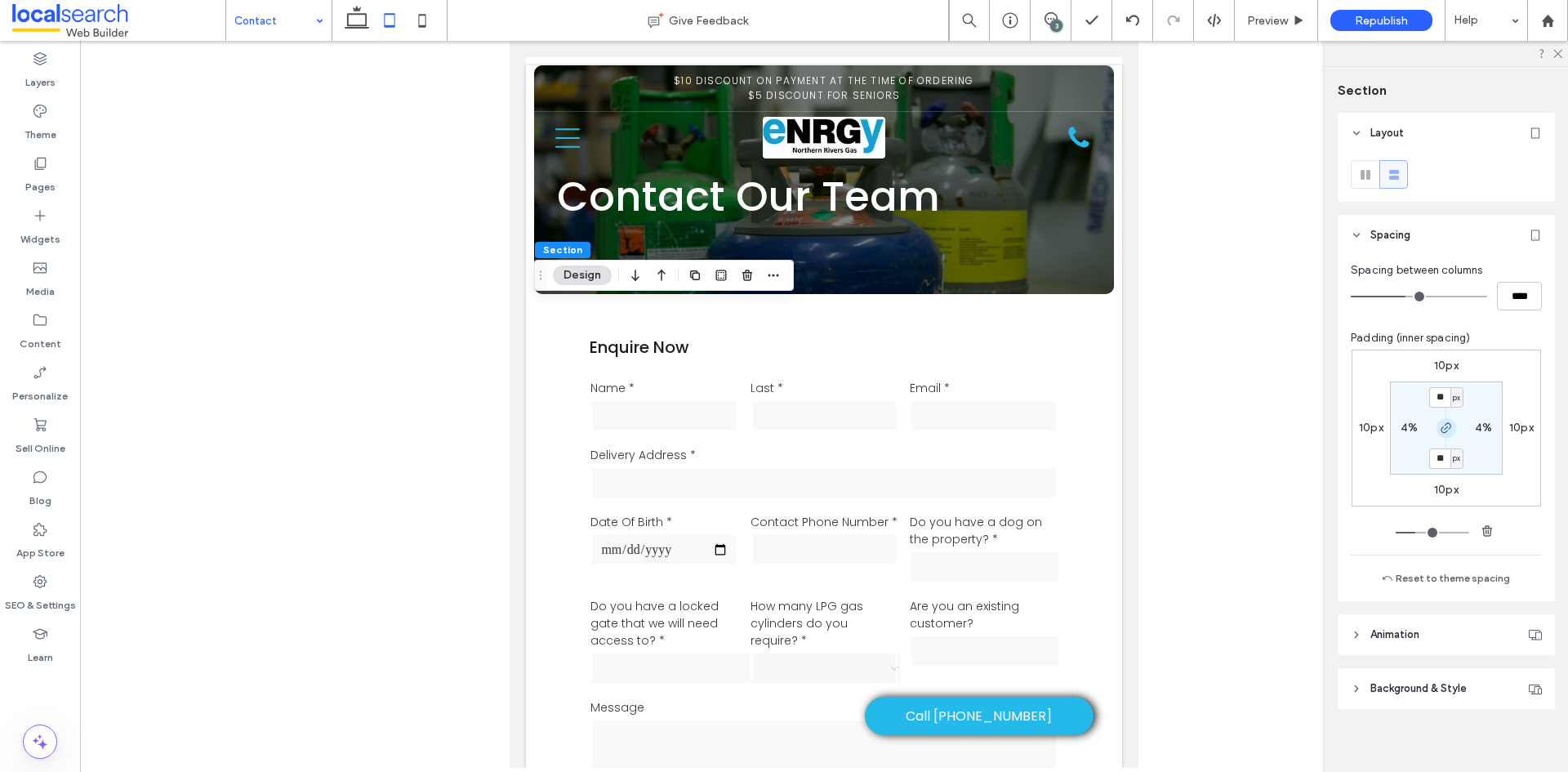
click at [1443, 421] on icon "button" at bounding box center [1446, 428] width 13 height 13
click at [1435, 401] on input "**" at bounding box center [1439, 396] width 21 height 20
type input "*"
click at [1433, 401] on input "*" at bounding box center [1439, 396] width 21 height 20
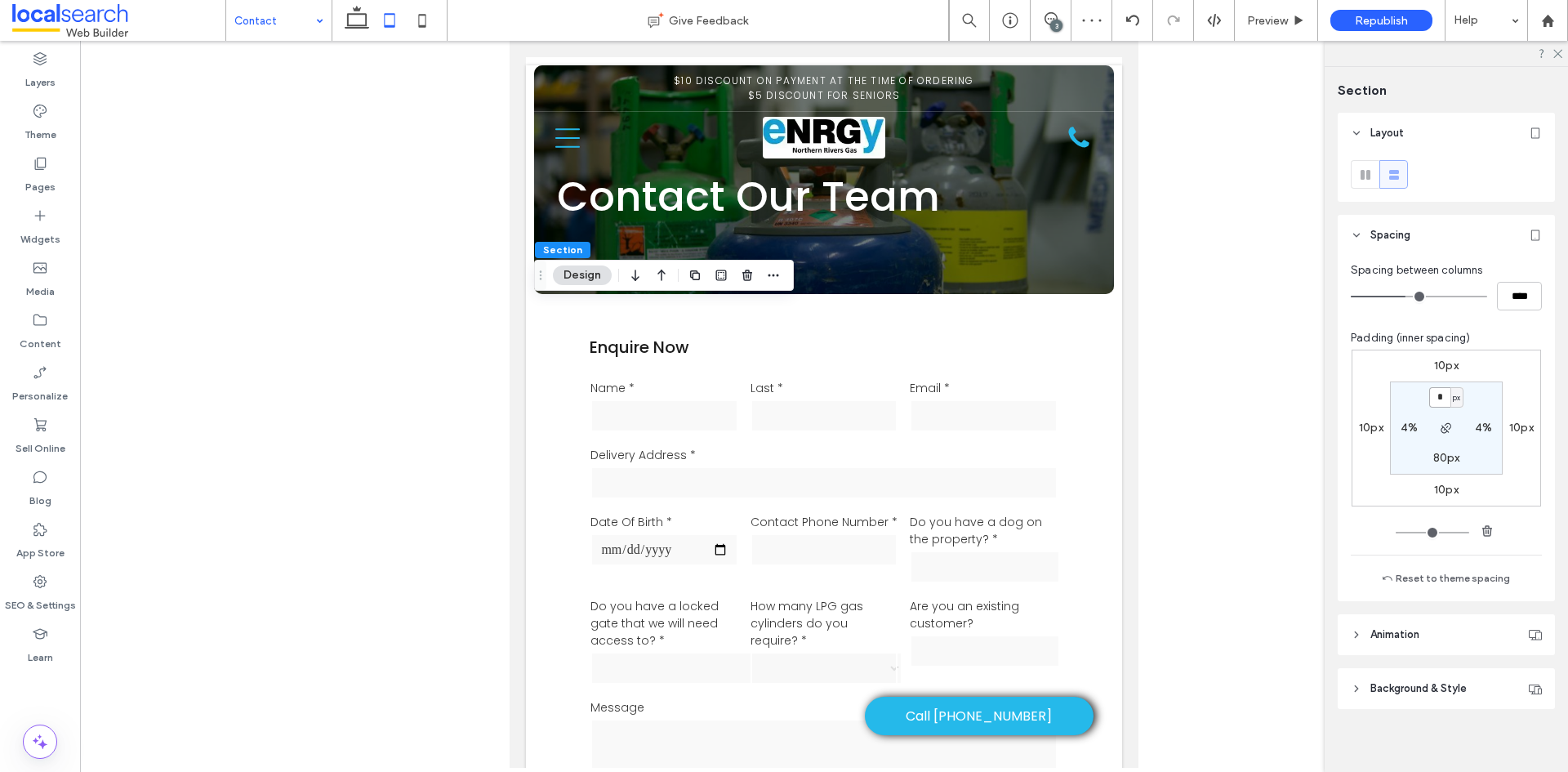
click at [1433, 401] on input "*" at bounding box center [1439, 396] width 21 height 20
type input "**"
click at [1433, 403] on input "**" at bounding box center [1439, 396] width 21 height 20
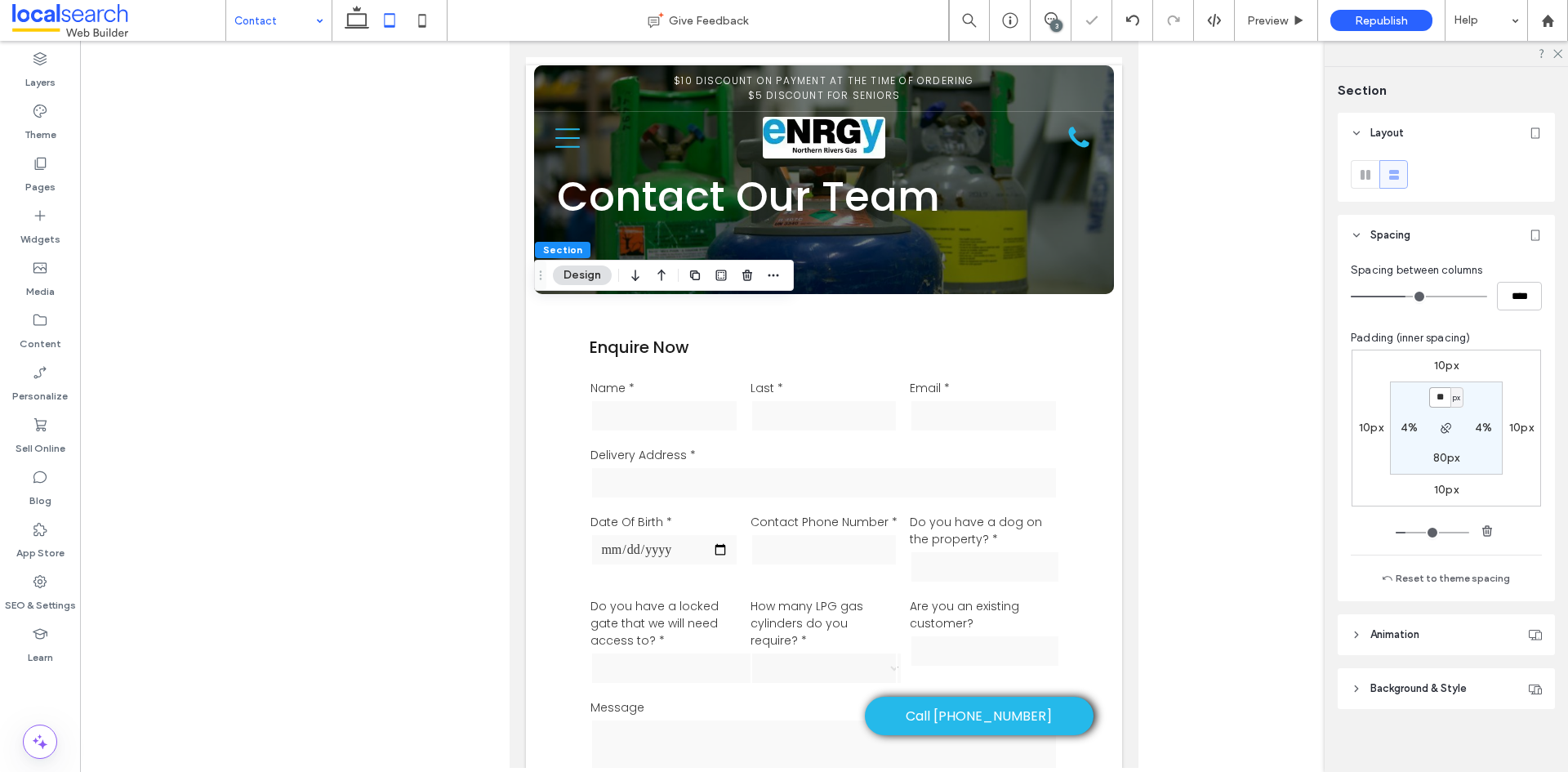
type input "**"
click at [1433, 403] on input "**" at bounding box center [1439, 396] width 21 height 20
type input "*"
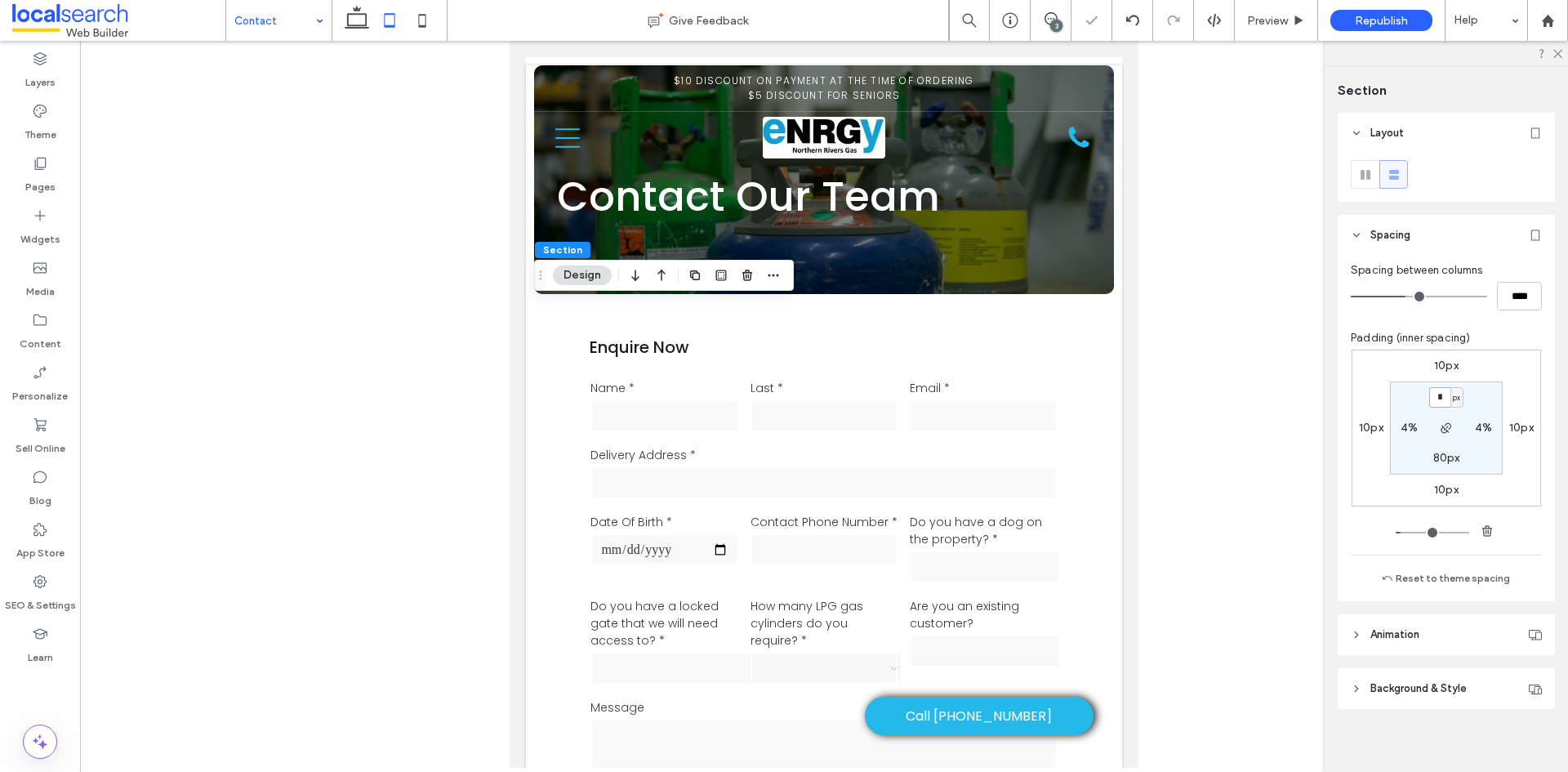
type input "*"
click at [1441, 403] on input "*" at bounding box center [1439, 396] width 21 height 20
type input "**"
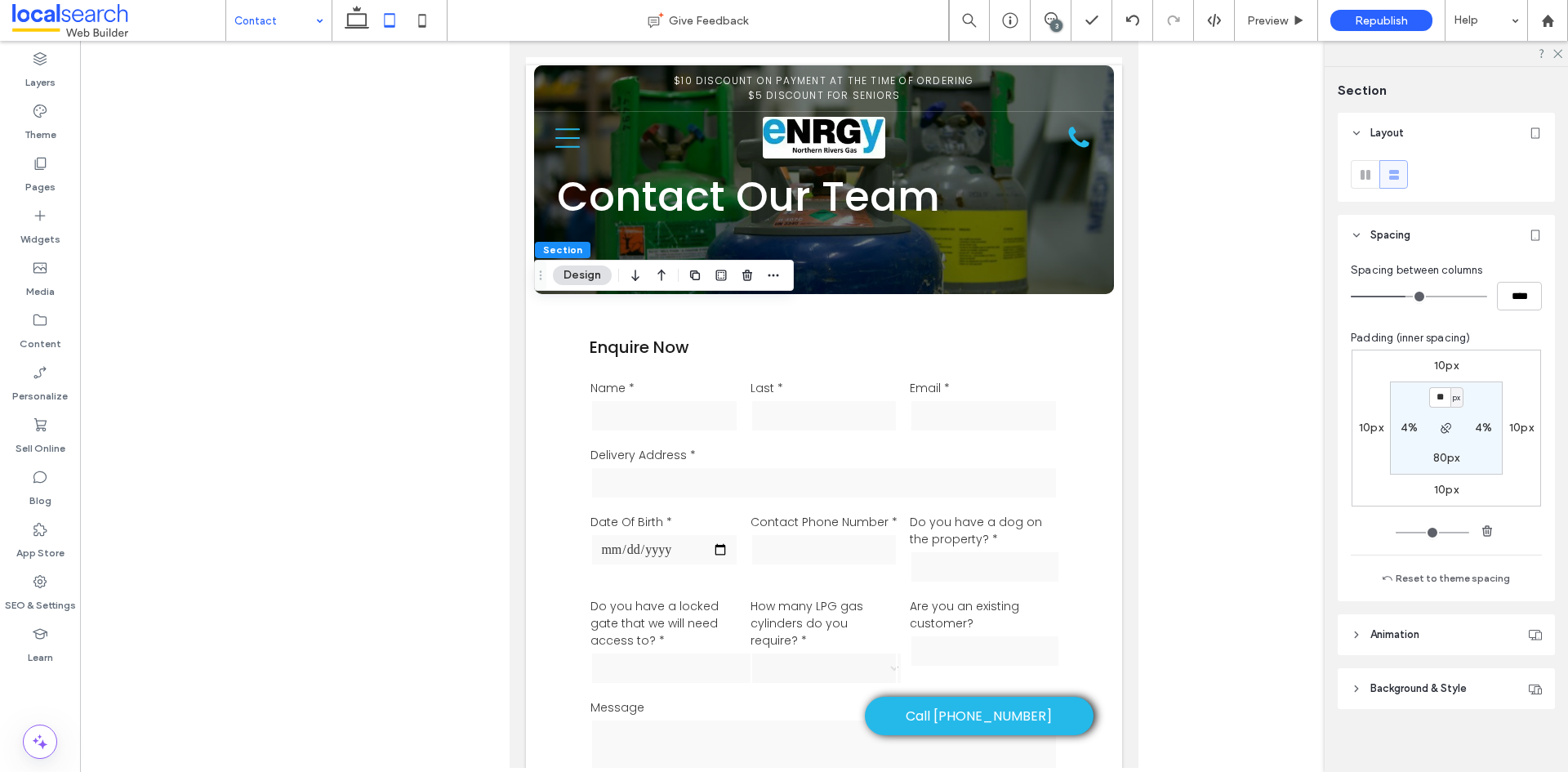
type input "**"
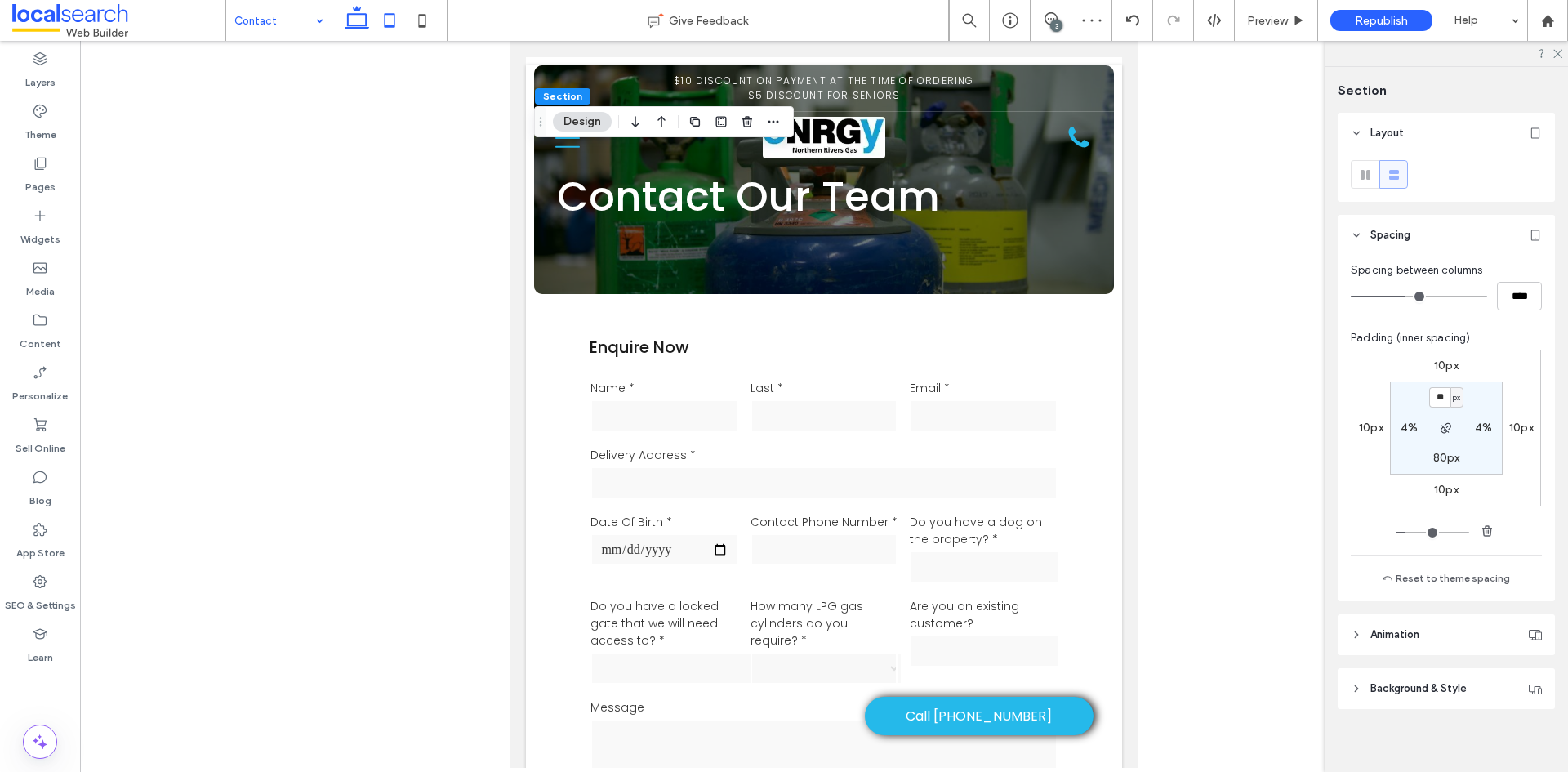
click at [356, 18] on icon at bounding box center [356, 20] width 32 height 32
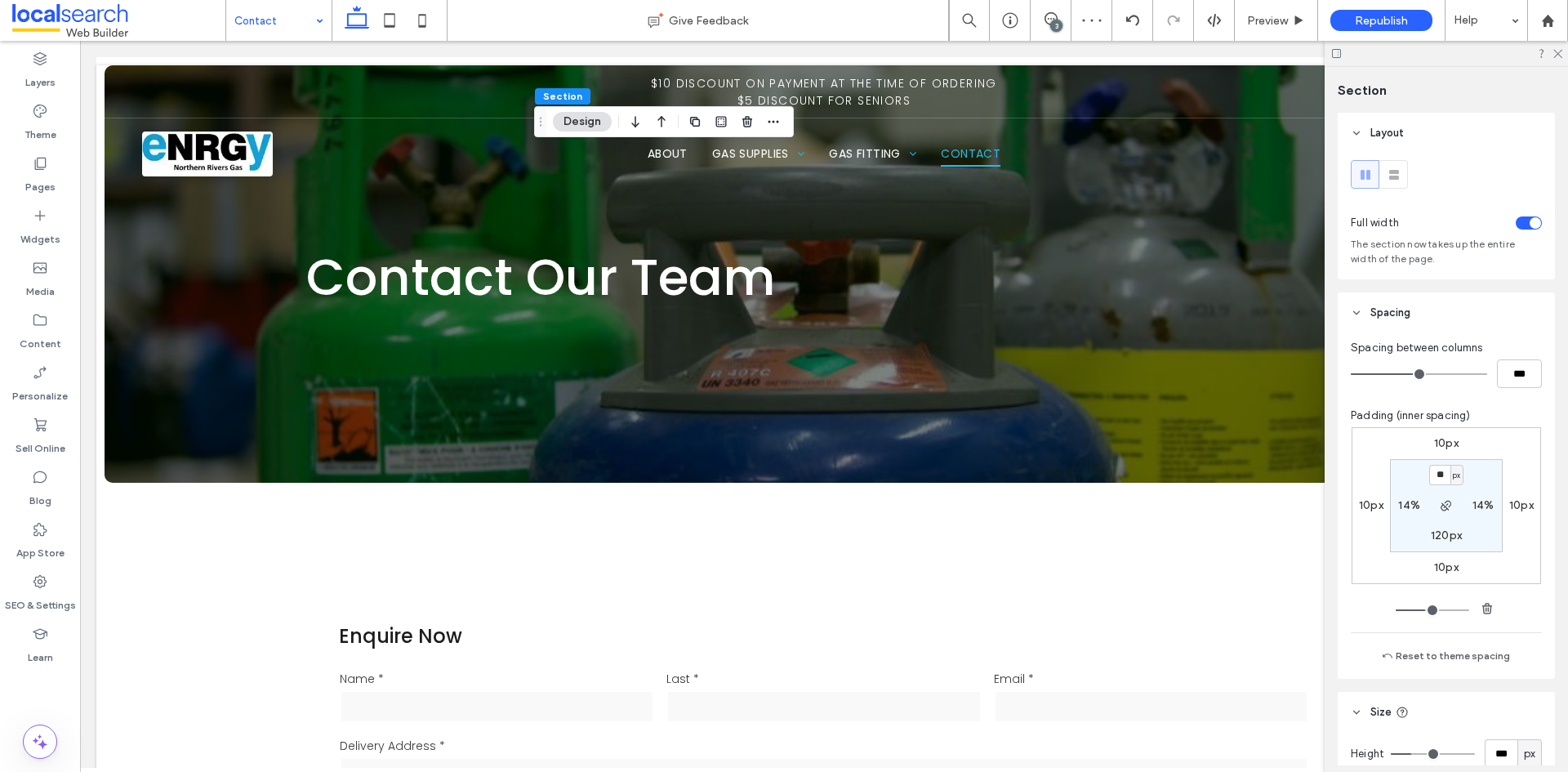
type input "***"
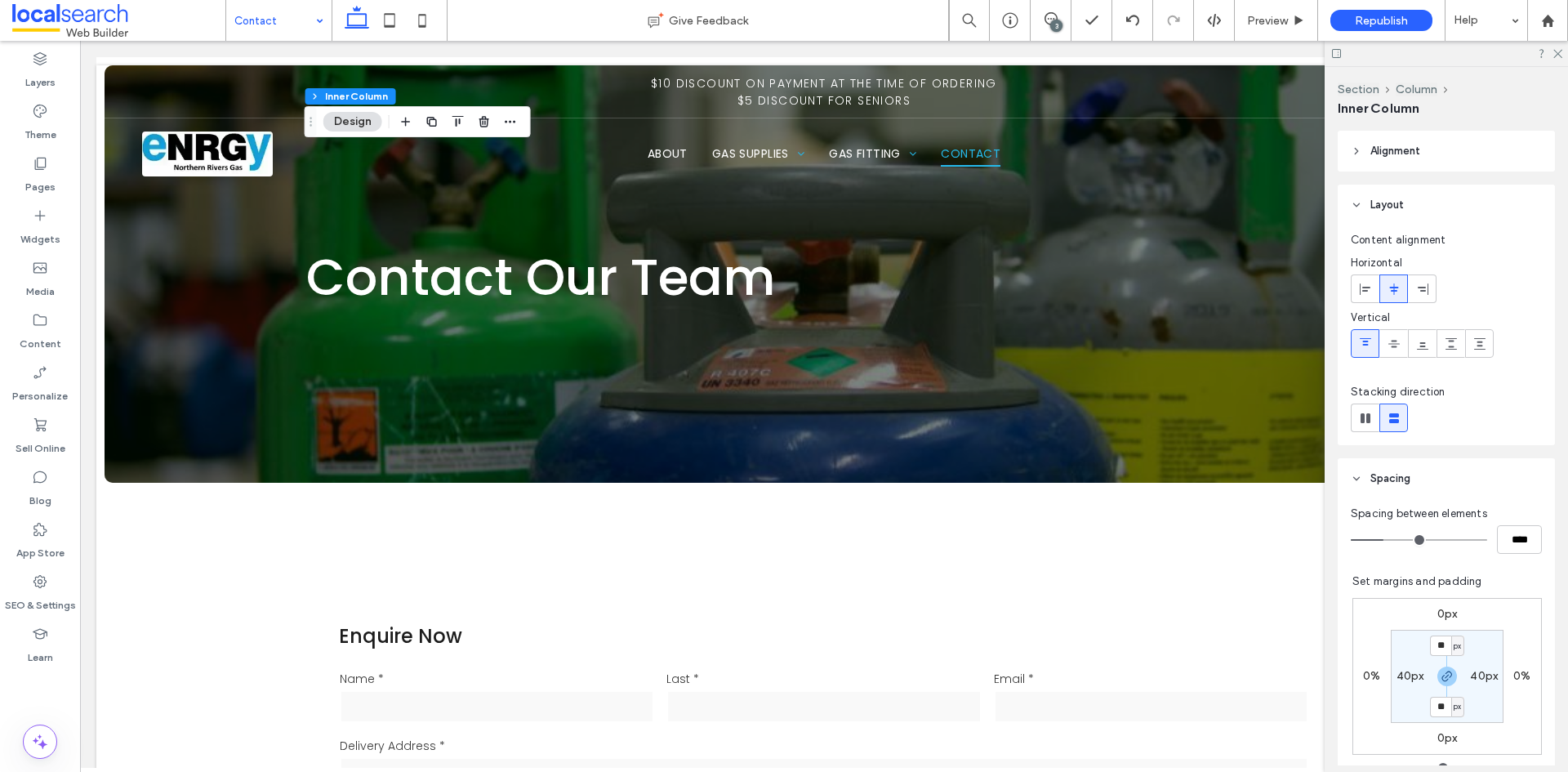
click at [1404, 677] on label "40px" at bounding box center [1410, 676] width 28 height 14
type input "*"
type input "***"
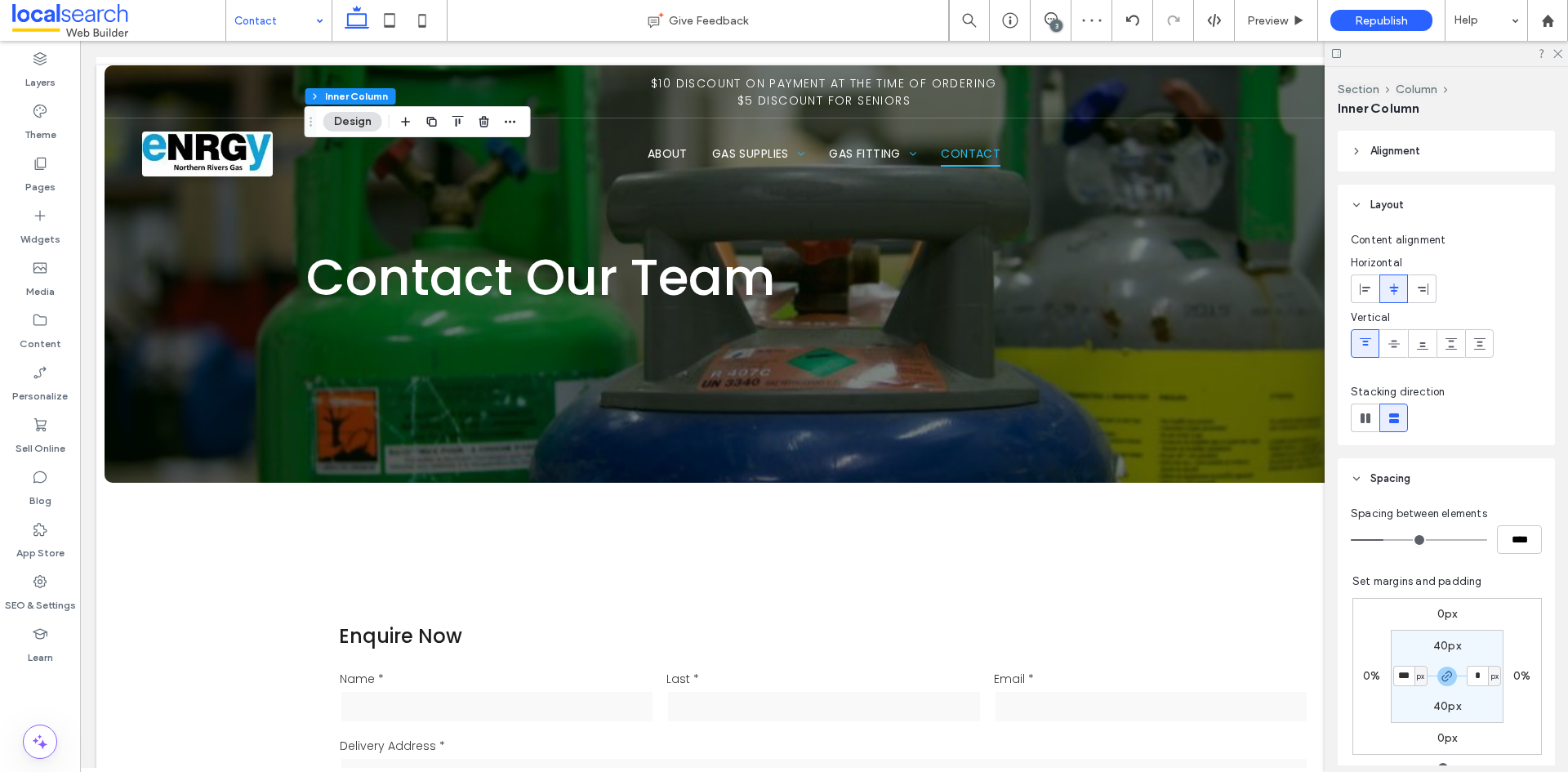
type input "**"
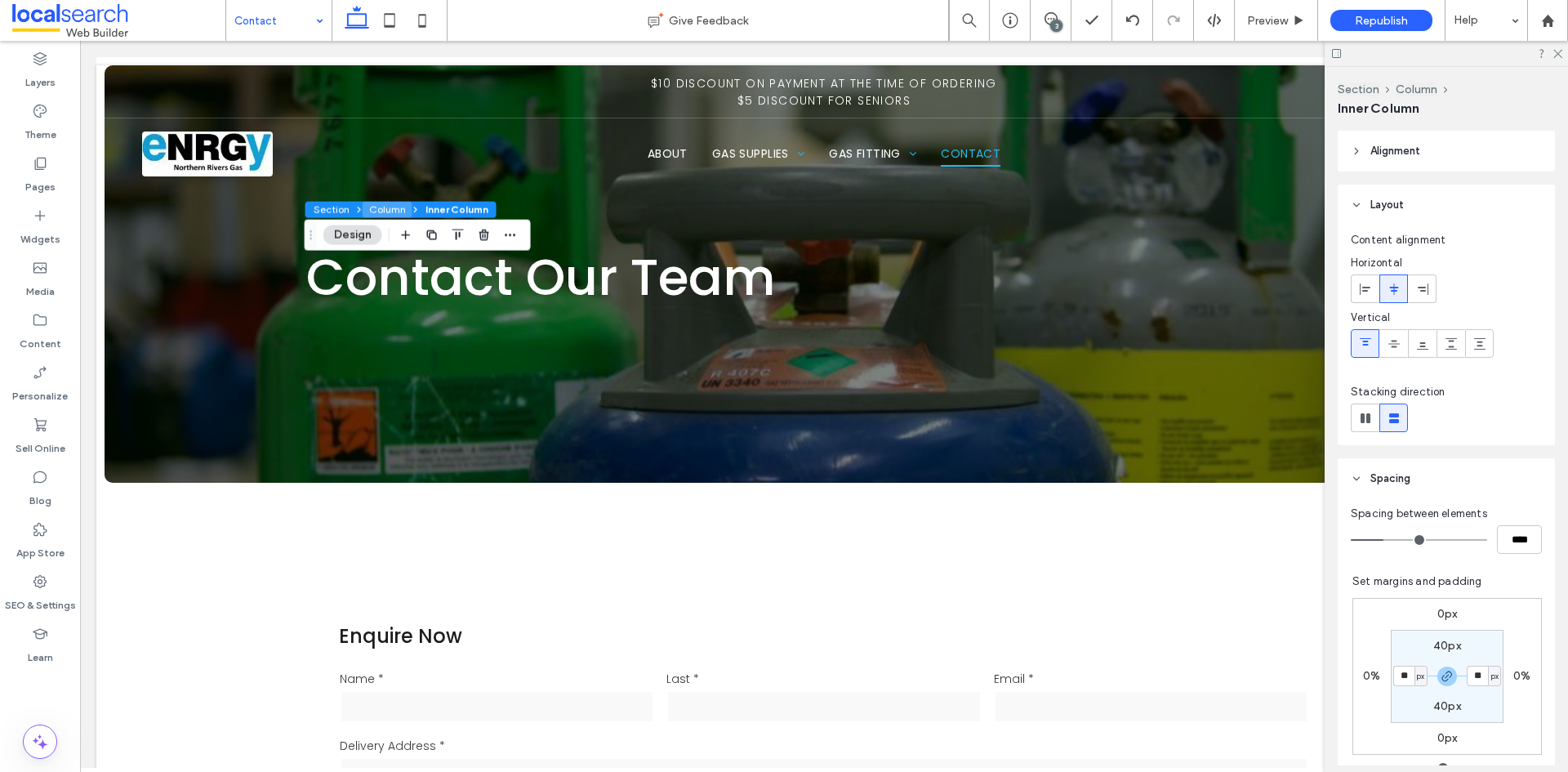
click at [391, 209] on button "Column" at bounding box center [388, 210] width 50 height 16
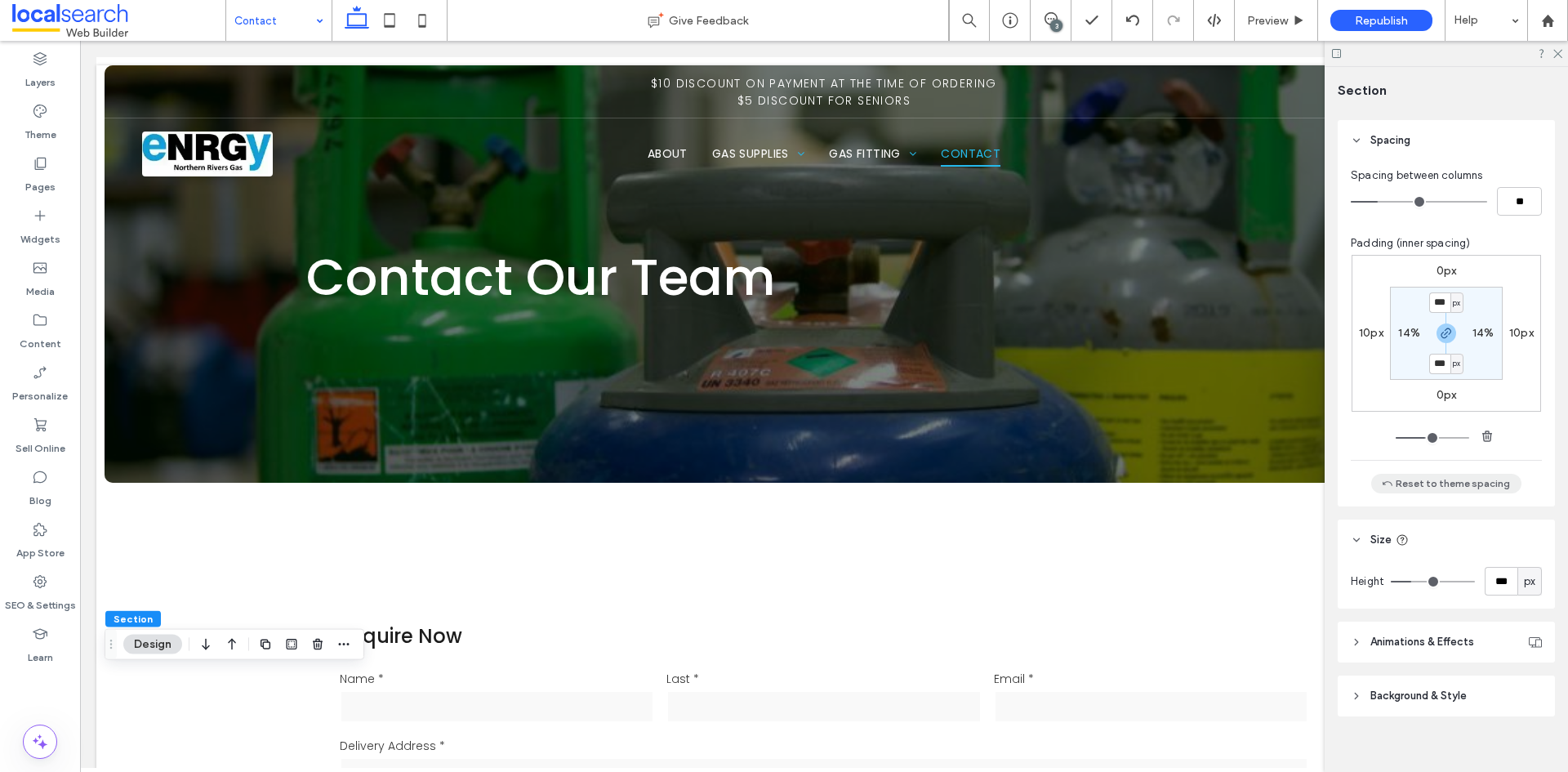
scroll to position [189, 0]
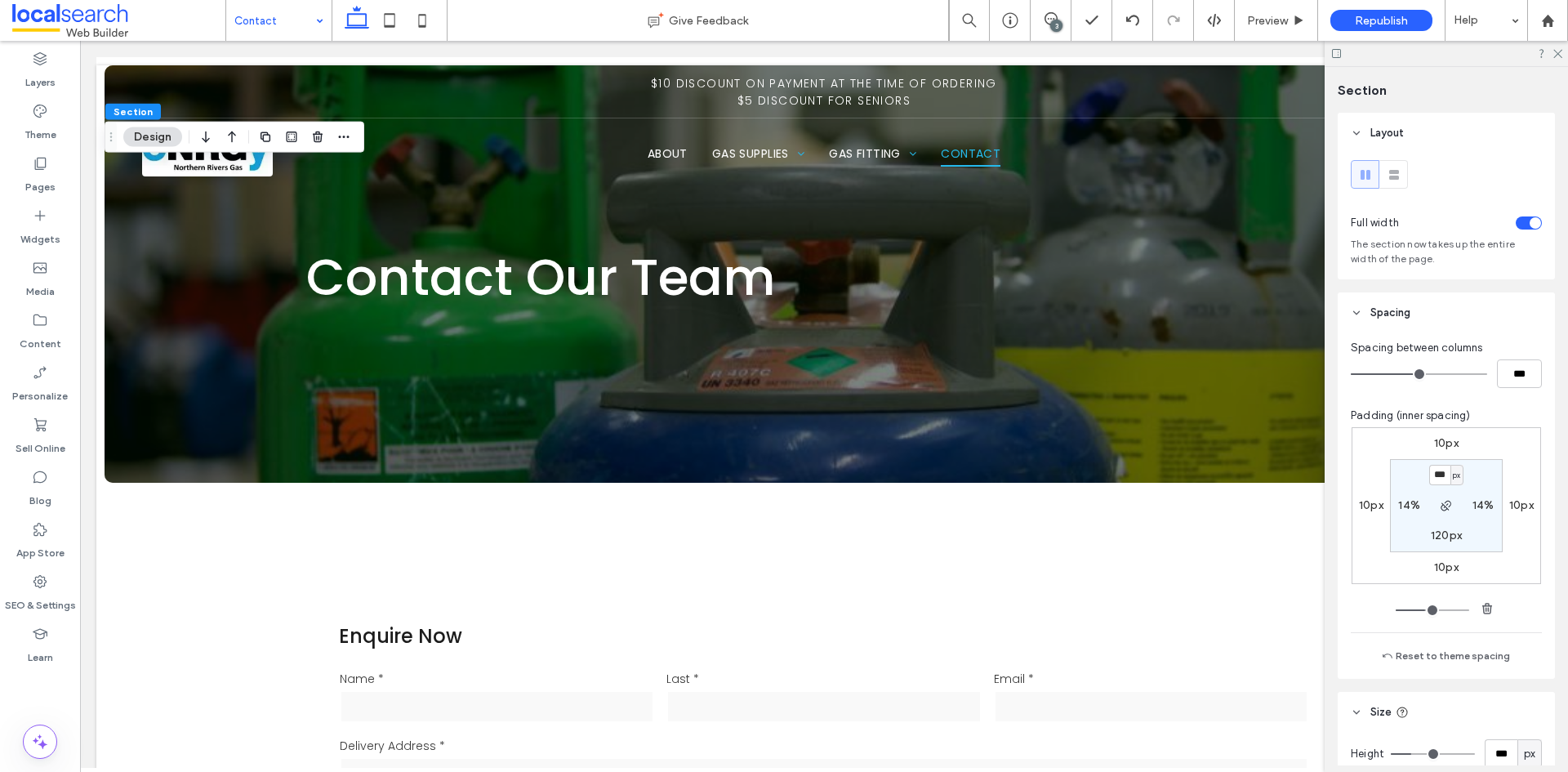
click at [1518, 225] on div "toggle" at bounding box center [1528, 223] width 26 height 13
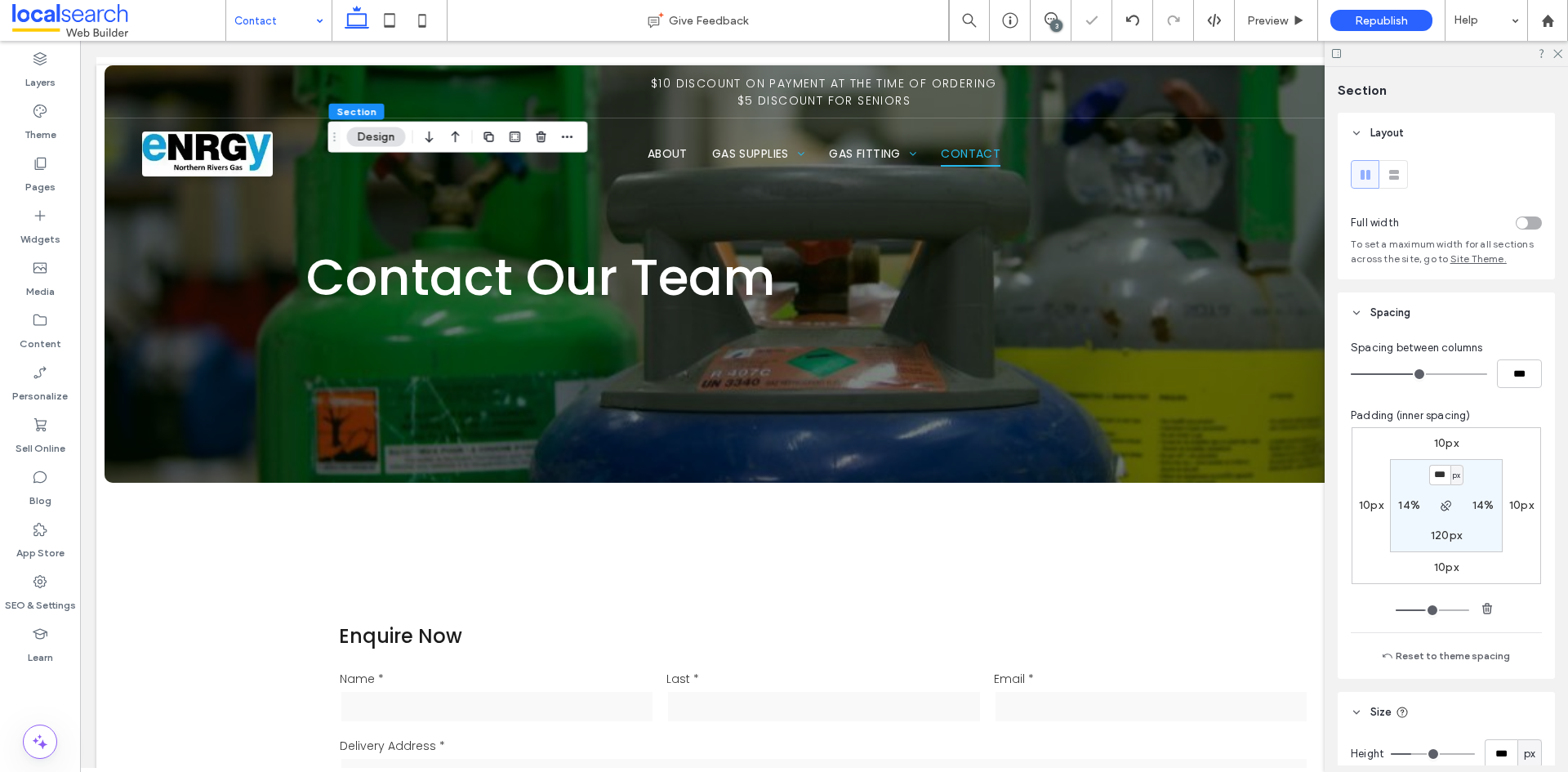
click at [1518, 225] on div "toggle" at bounding box center [1522, 223] width 11 height 11
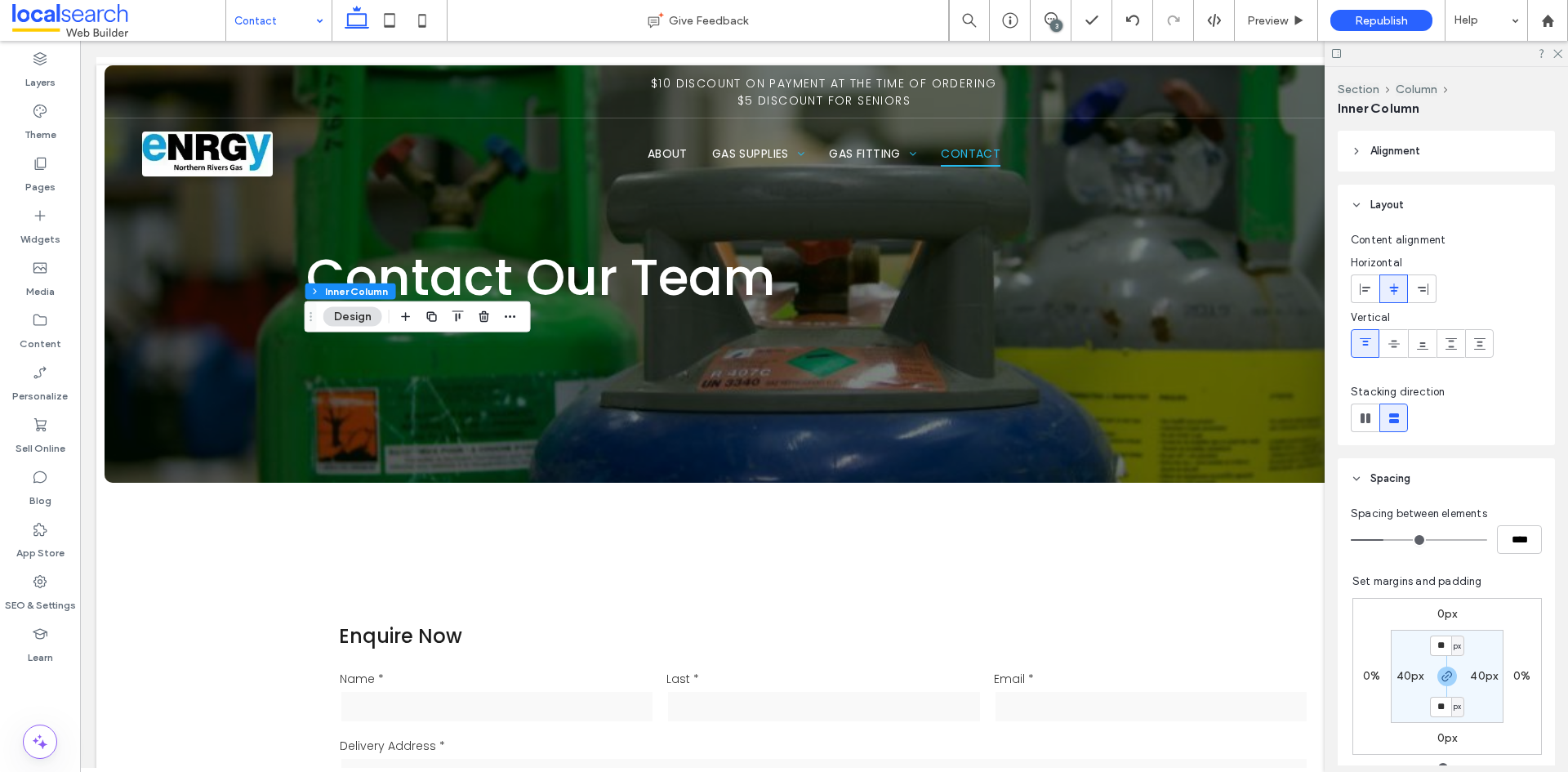
click at [1397, 671] on label "40px" at bounding box center [1410, 676] width 28 height 14
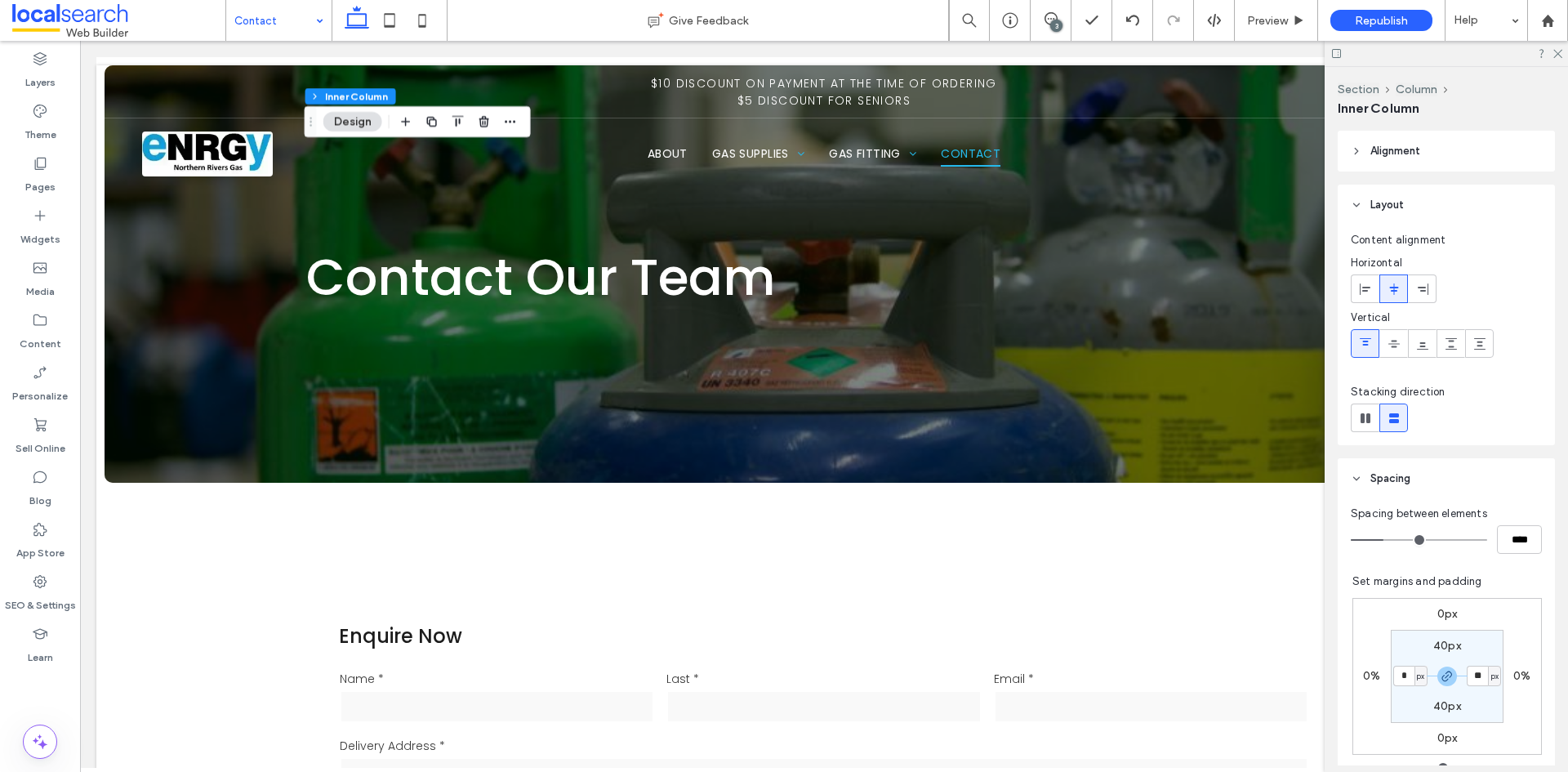
type input "*"
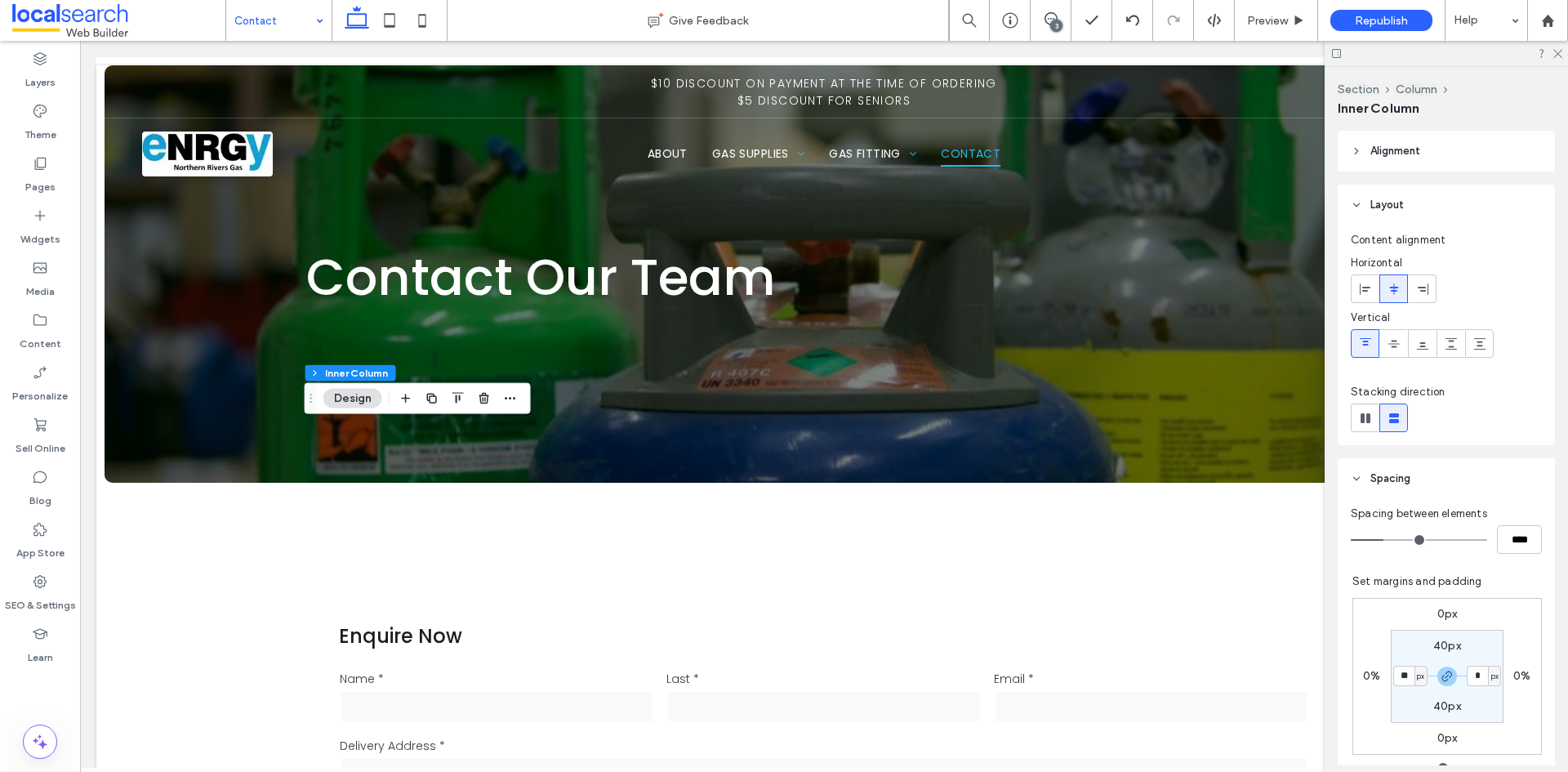
type input "**"
click at [1559, 51] on icon at bounding box center [1557, 52] width 10 height 10
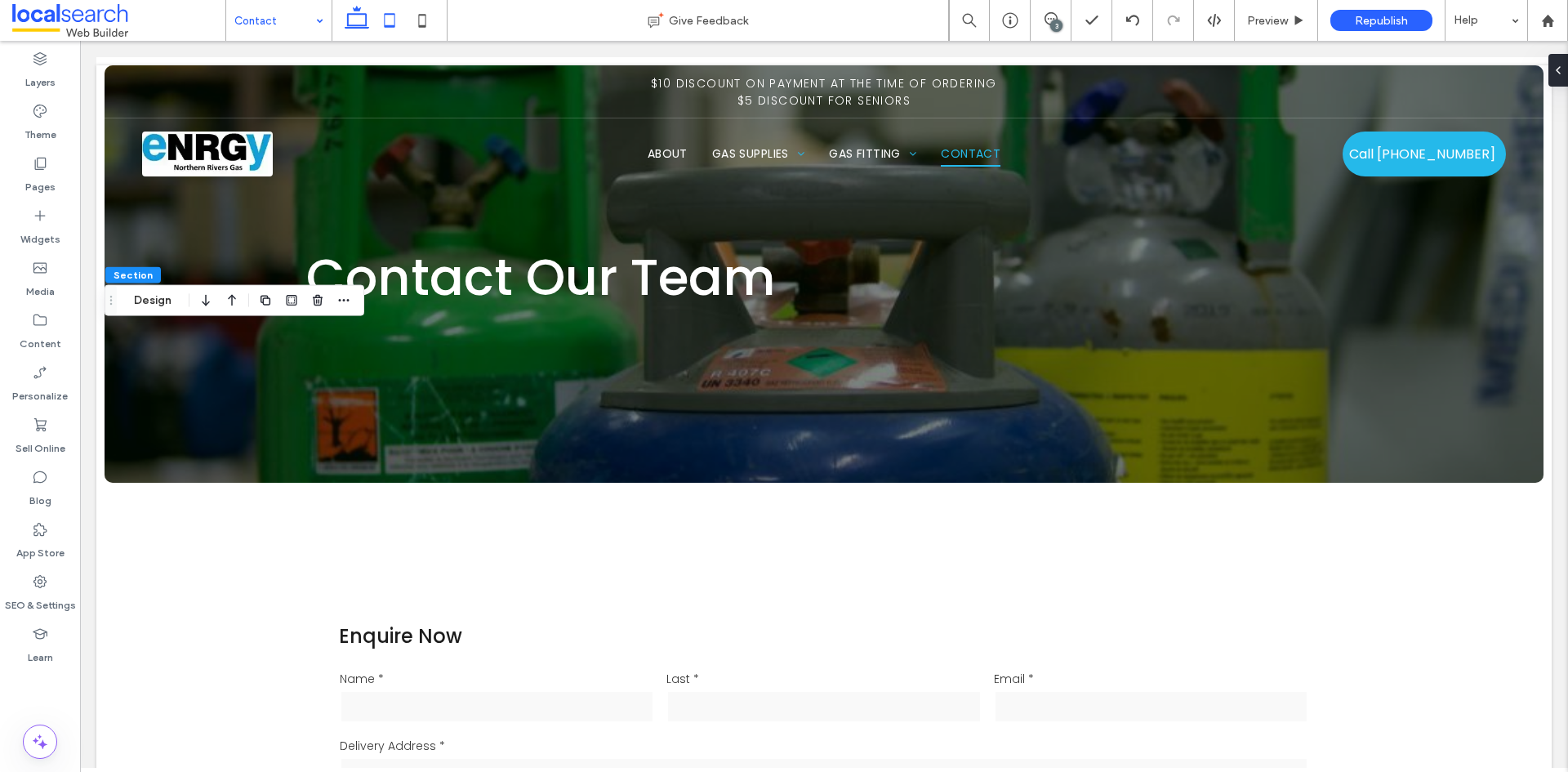
click at [386, 19] on icon at bounding box center [390, 20] width 32 height 32
type input "**"
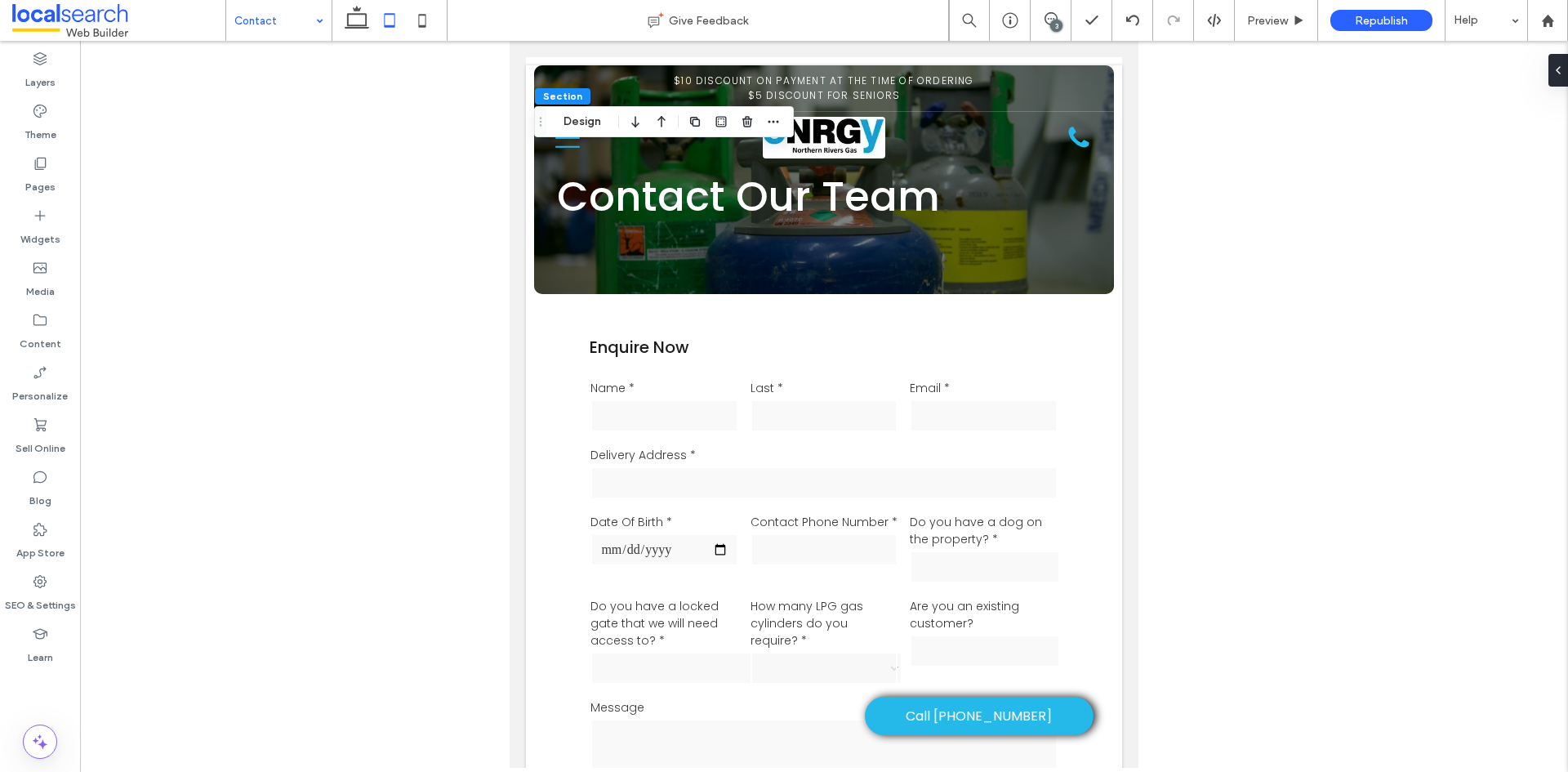
click at [50, 687] on div "Layers Theme Pages Widgets Media Content Personalize Sell Online Blog App Store…" at bounding box center [40, 406] width 80 height 731
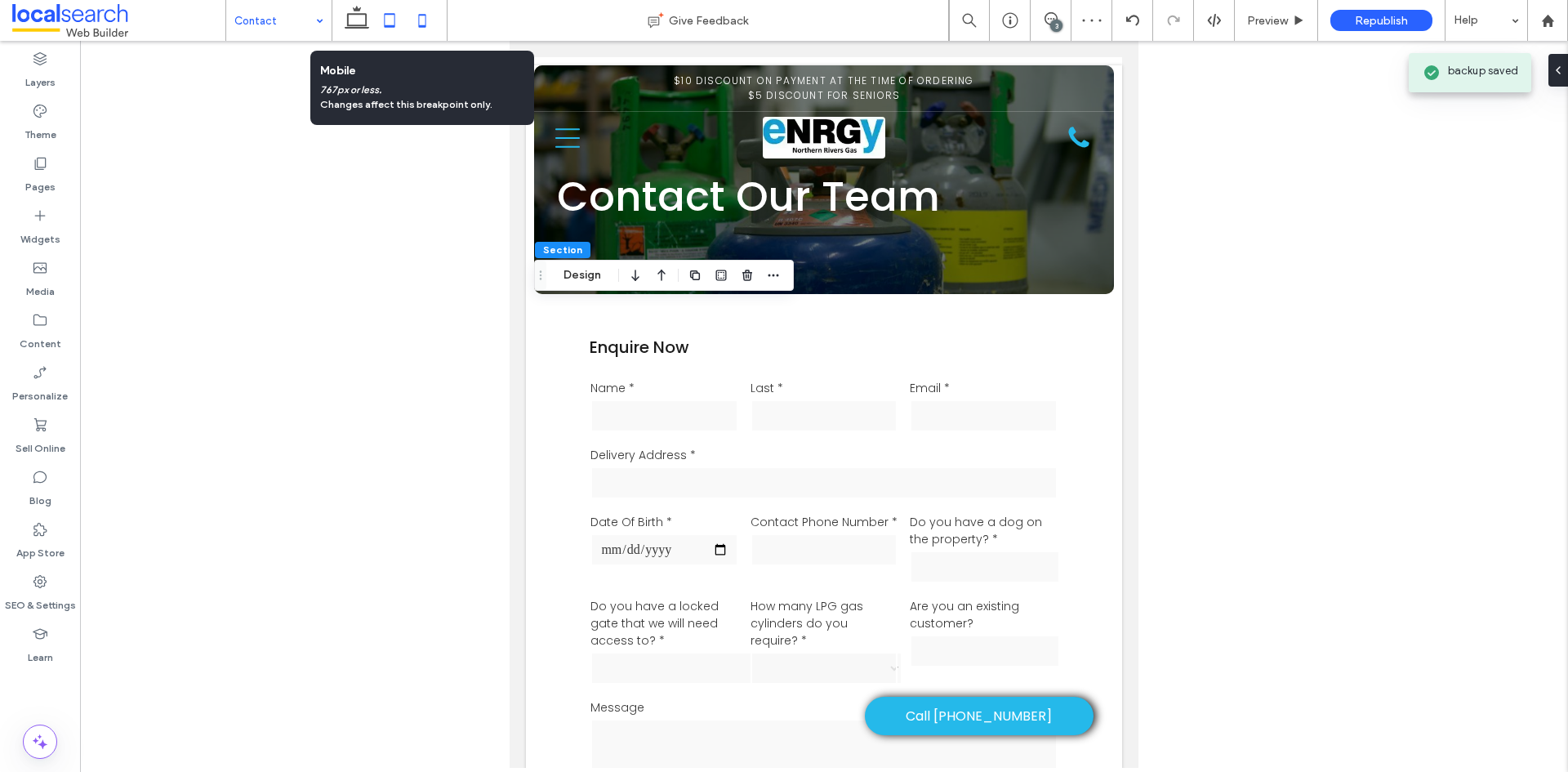
click at [421, 26] on use at bounding box center [423, 21] width 8 height 13
type input "**"
type input "****"
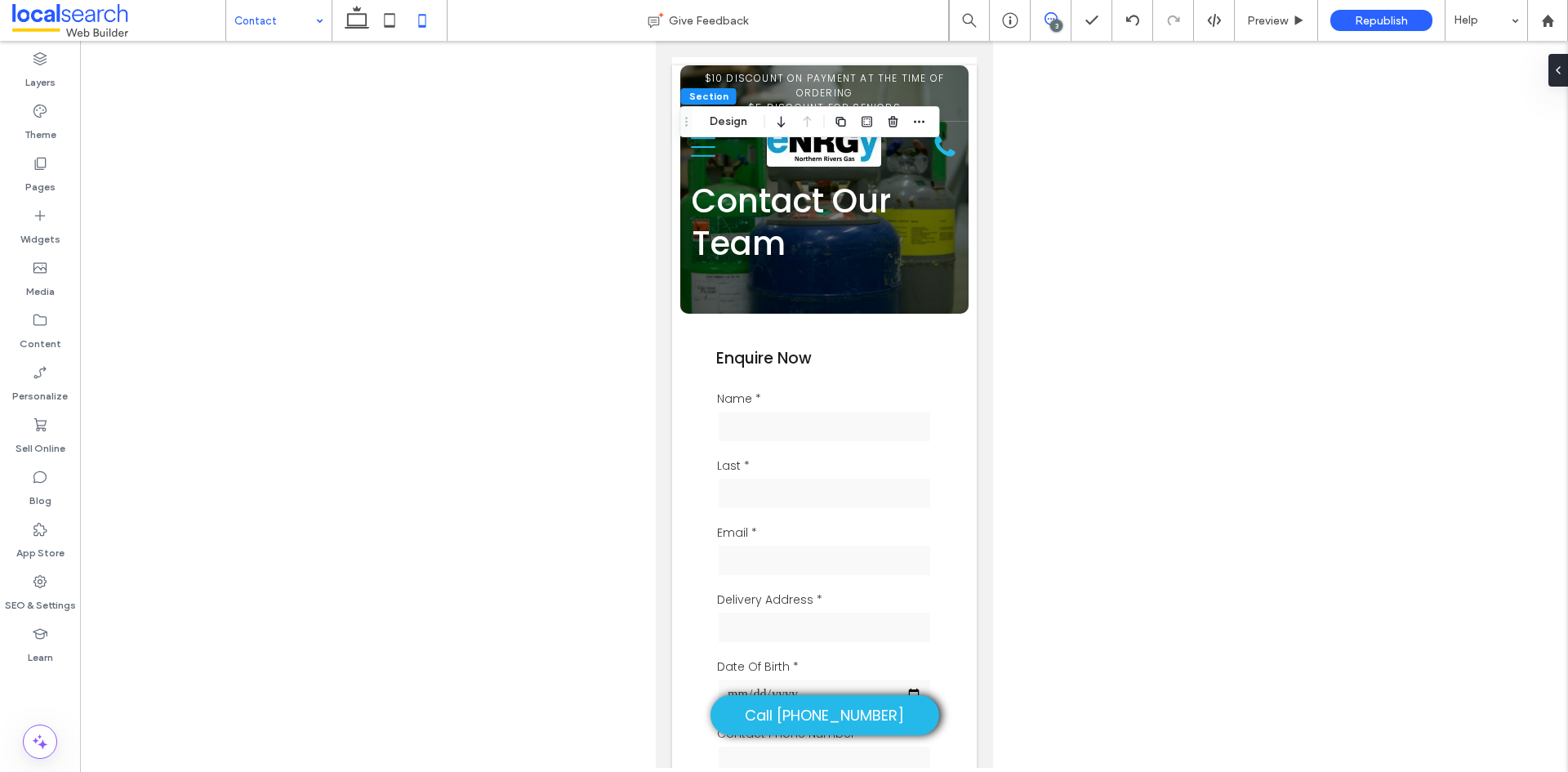
click at [1044, 25] on icon at bounding box center [1051, 19] width 13 height 13
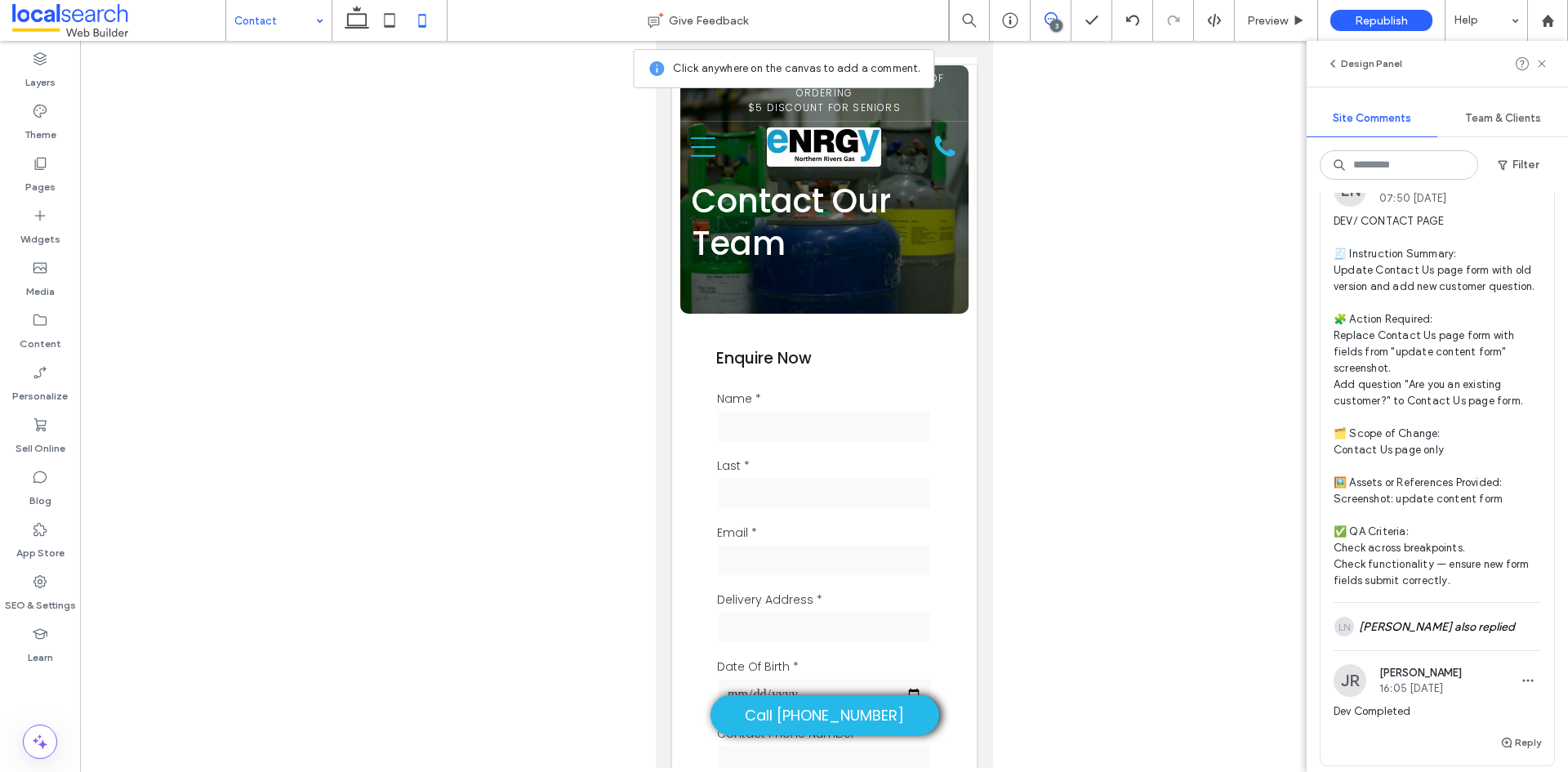
scroll to position [1651, 0]
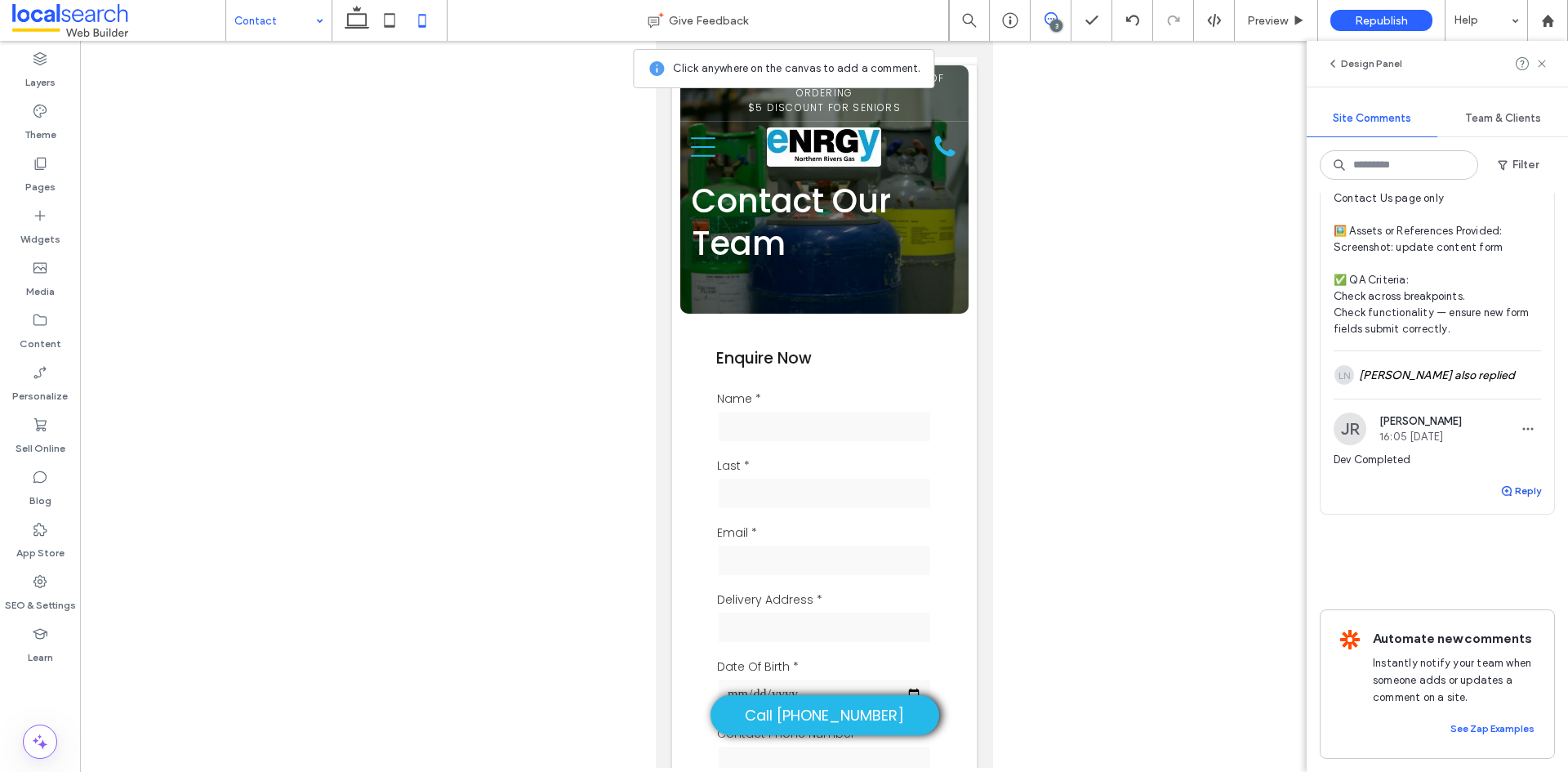
click at [1502, 481] on button "Reply" at bounding box center [1520, 491] width 41 height 20
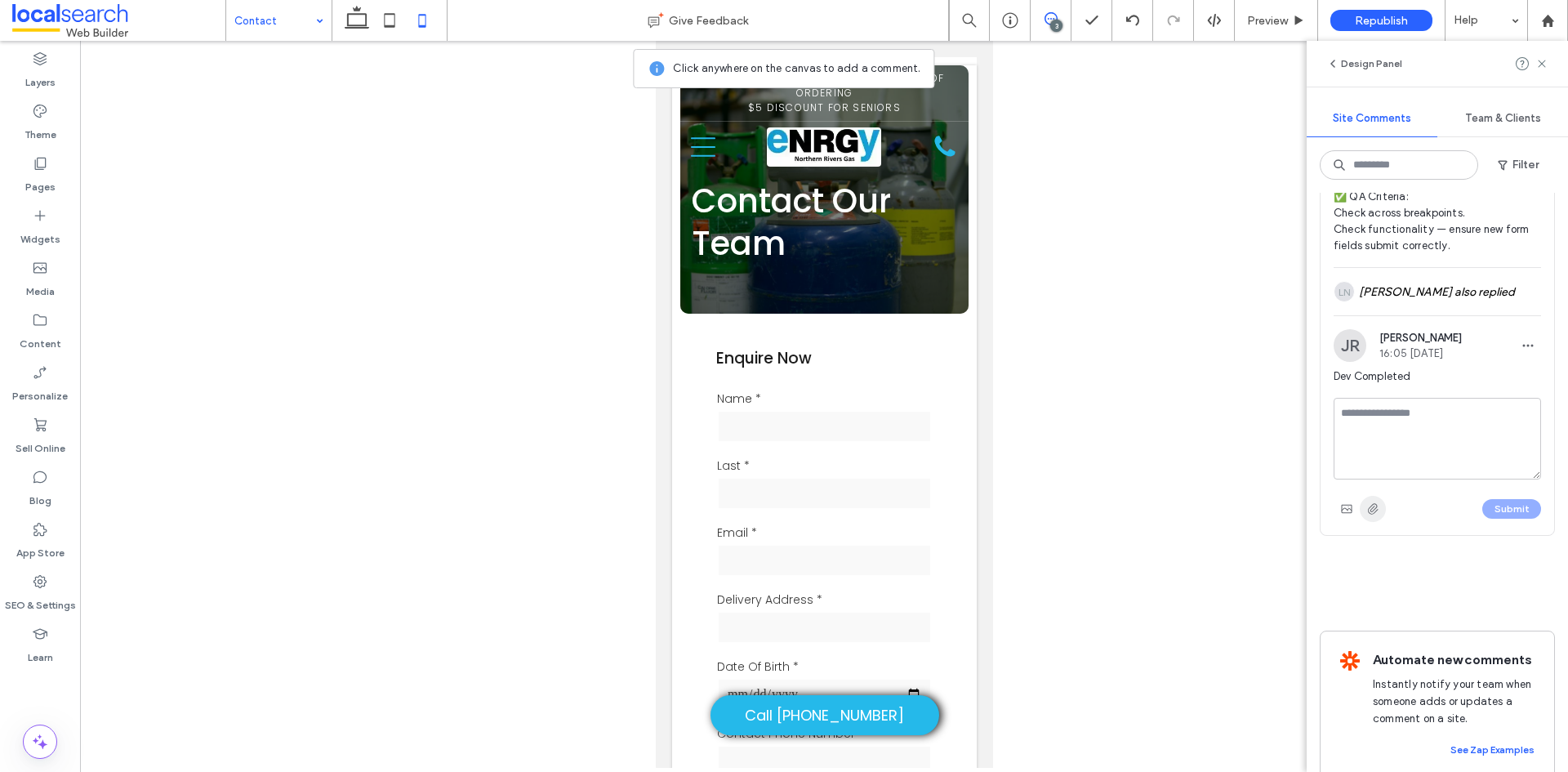
click at [1379, 522] on span "button" at bounding box center [1372, 508] width 26 height 26
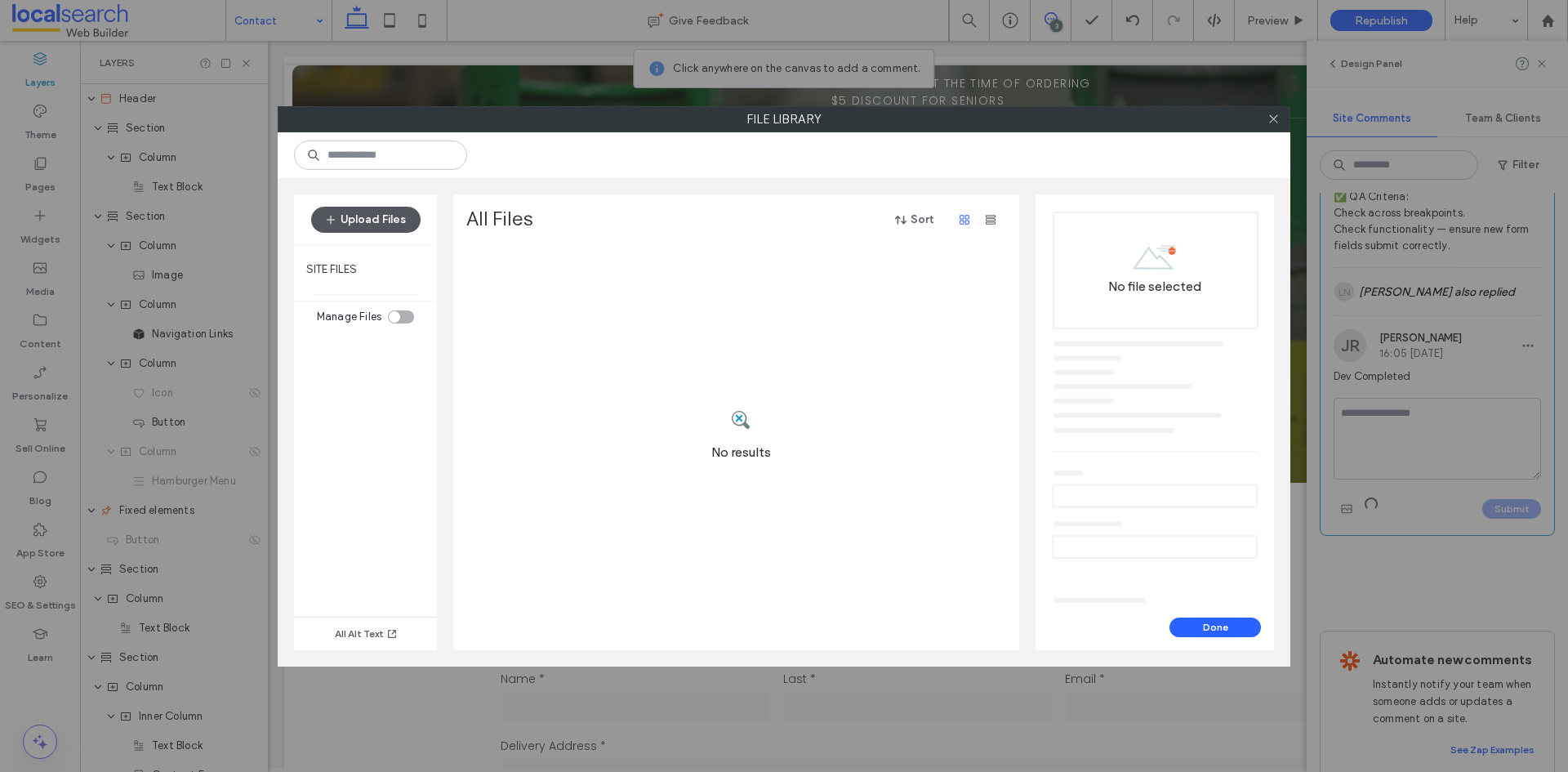
click at [372, 212] on button "Upload Files" at bounding box center [366, 219] width 110 height 26
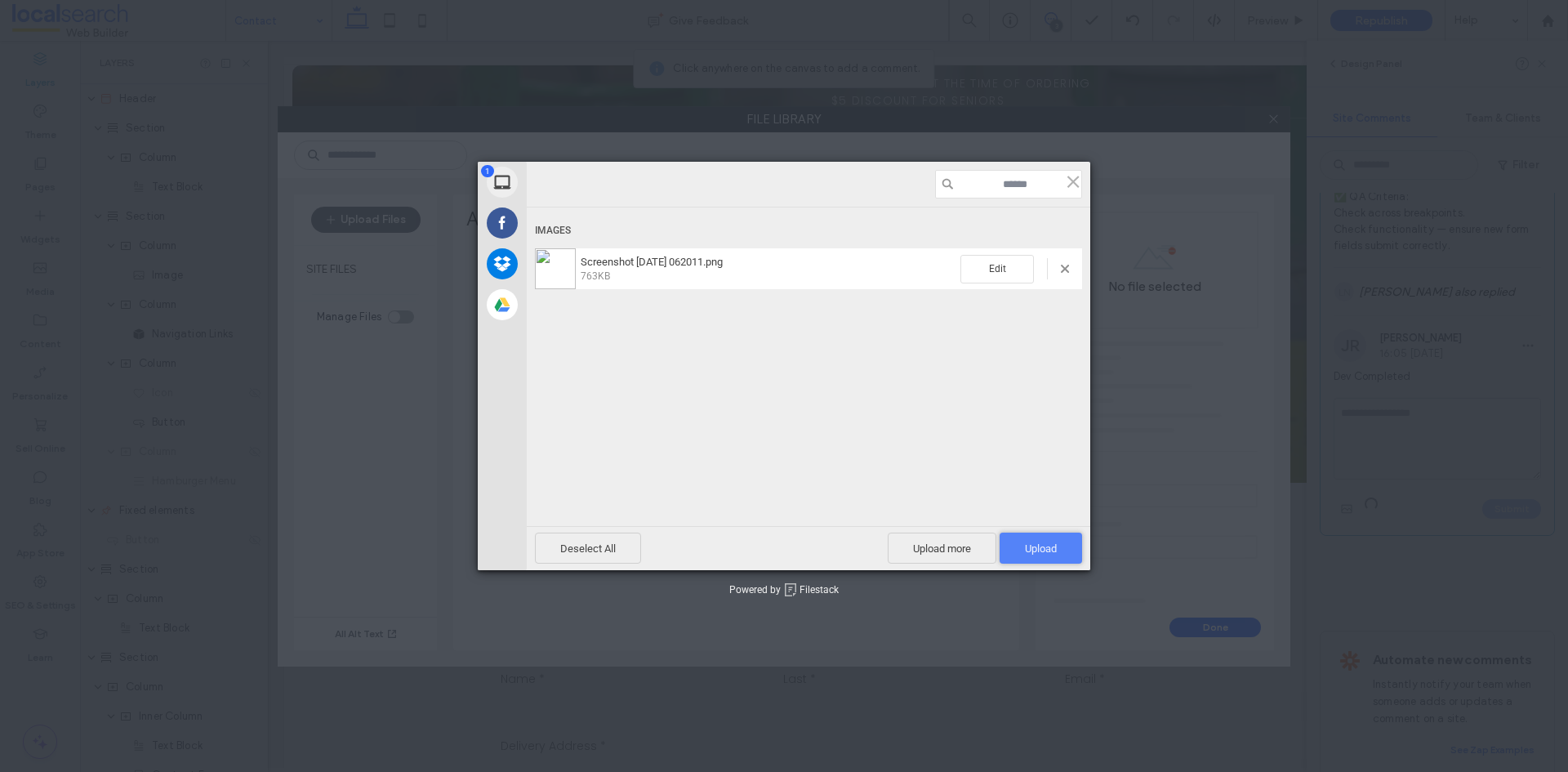
click at [1020, 546] on span "Upload 1" at bounding box center [1040, 548] width 83 height 31
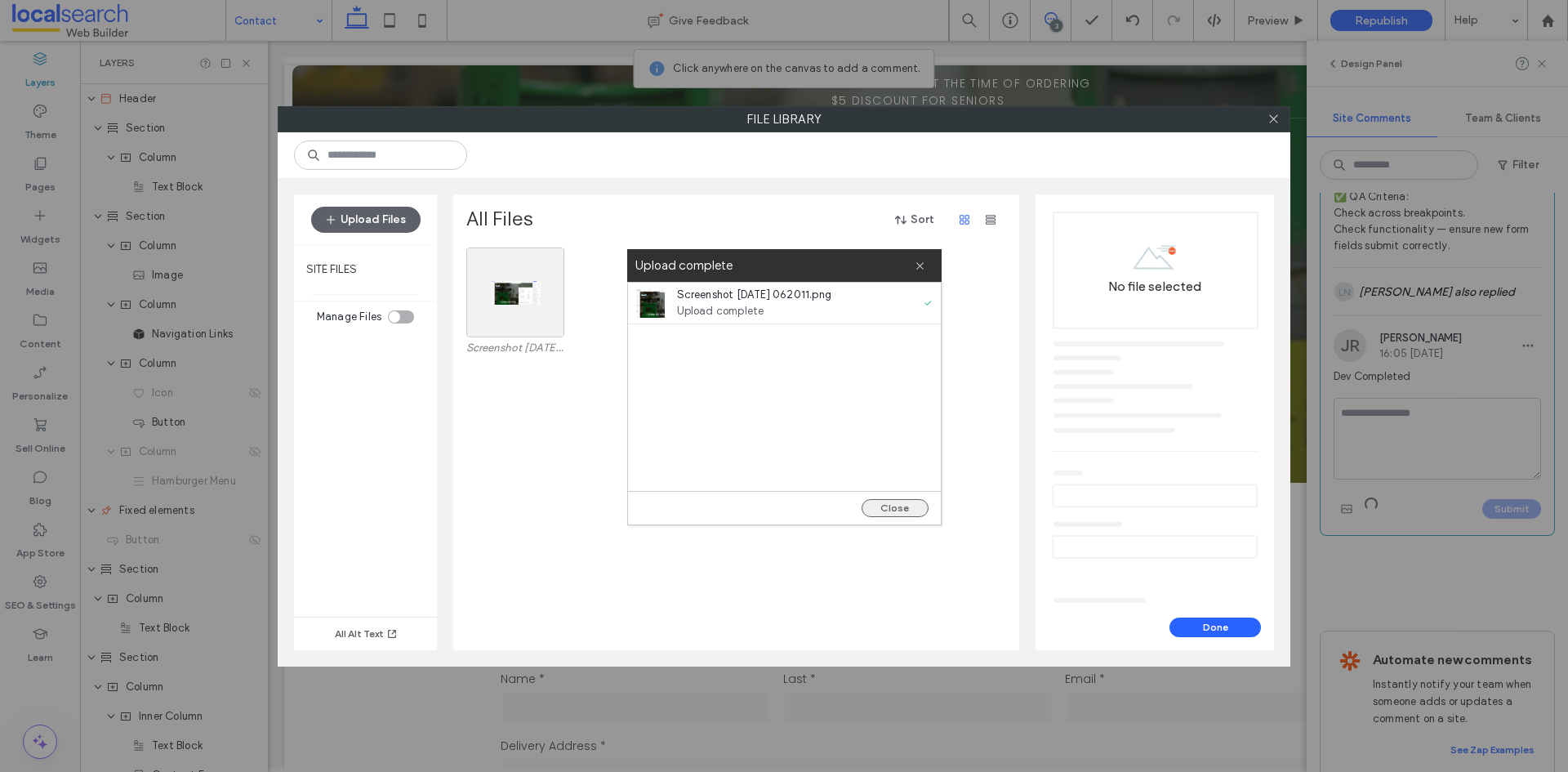
click at [899, 506] on button "Close" at bounding box center [895, 508] width 67 height 18
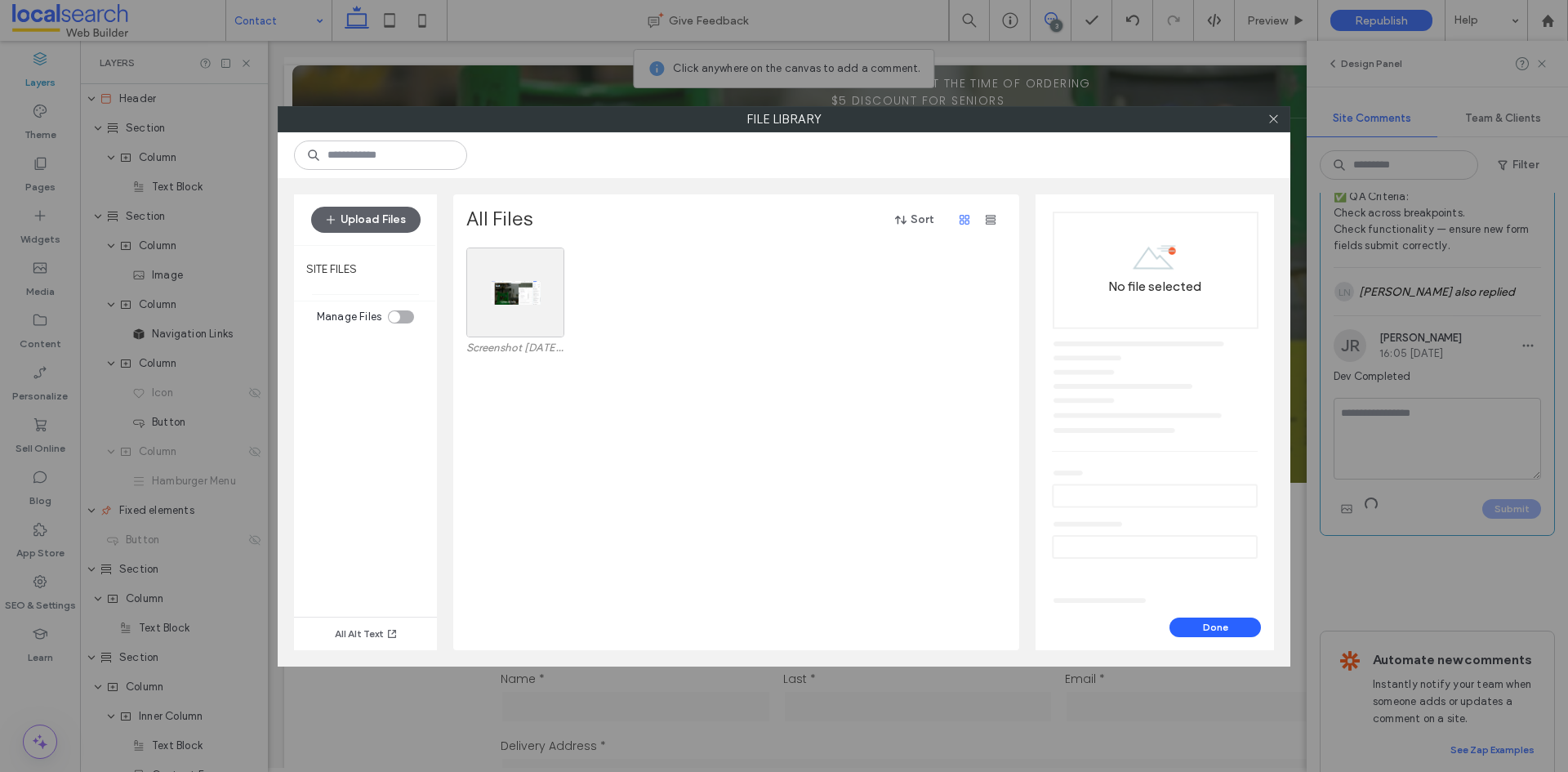
drag, startPoint x: 1201, startPoint y: 625, endPoint x: 642, endPoint y: 367, distance: 615.7
click at [718, 427] on div "Upload Files SITE FILES Manage Files All Alt Text All Files Sort Screenshot 202…" at bounding box center [783, 422] width 1013 height 489
click at [553, 307] on div "Select" at bounding box center [514, 293] width 98 height 90
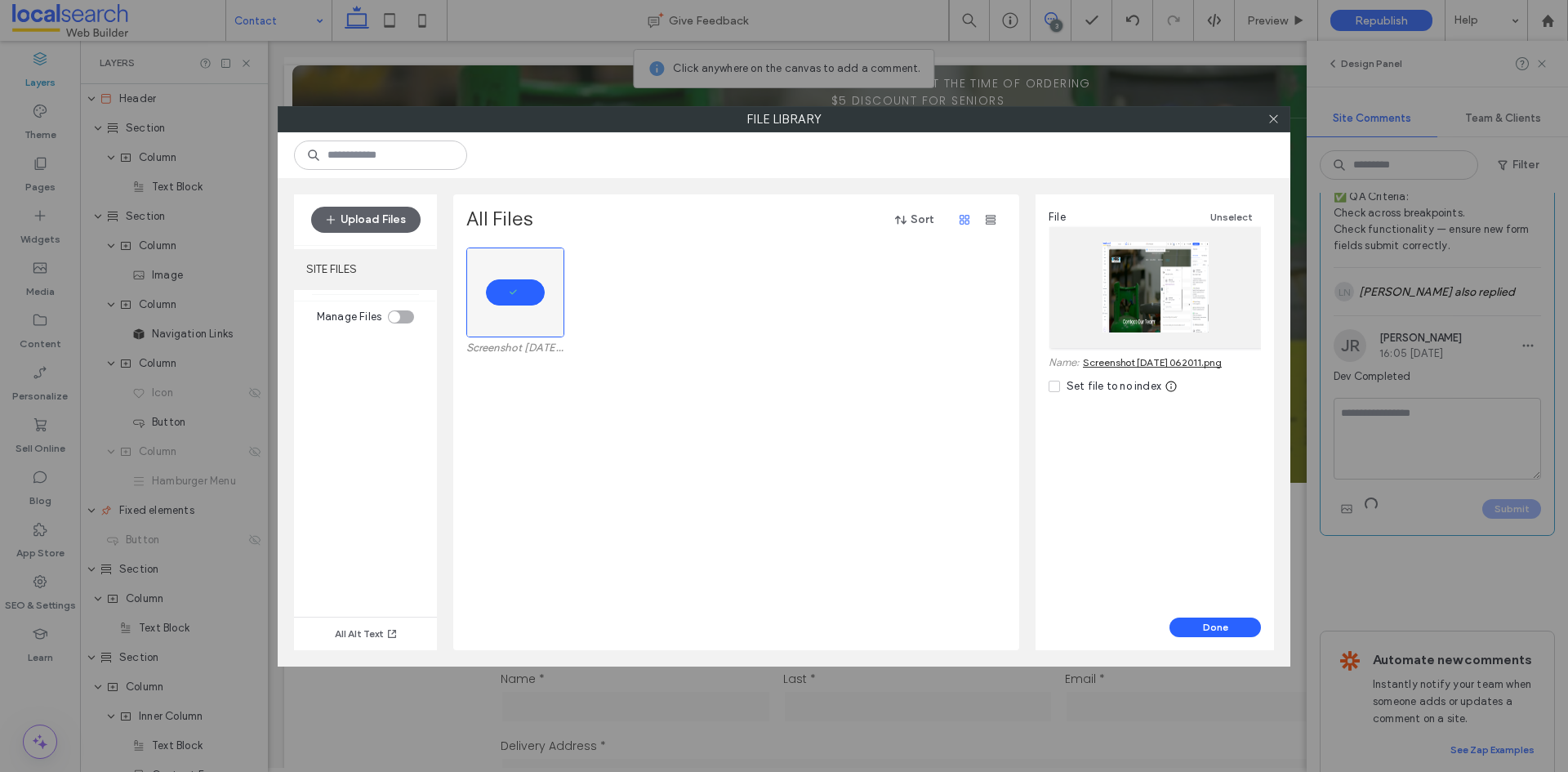
click at [359, 270] on label "SITE FILES" at bounding box center [366, 269] width 143 height 41
click at [1221, 625] on button "Done" at bounding box center [1216, 627] width 91 height 20
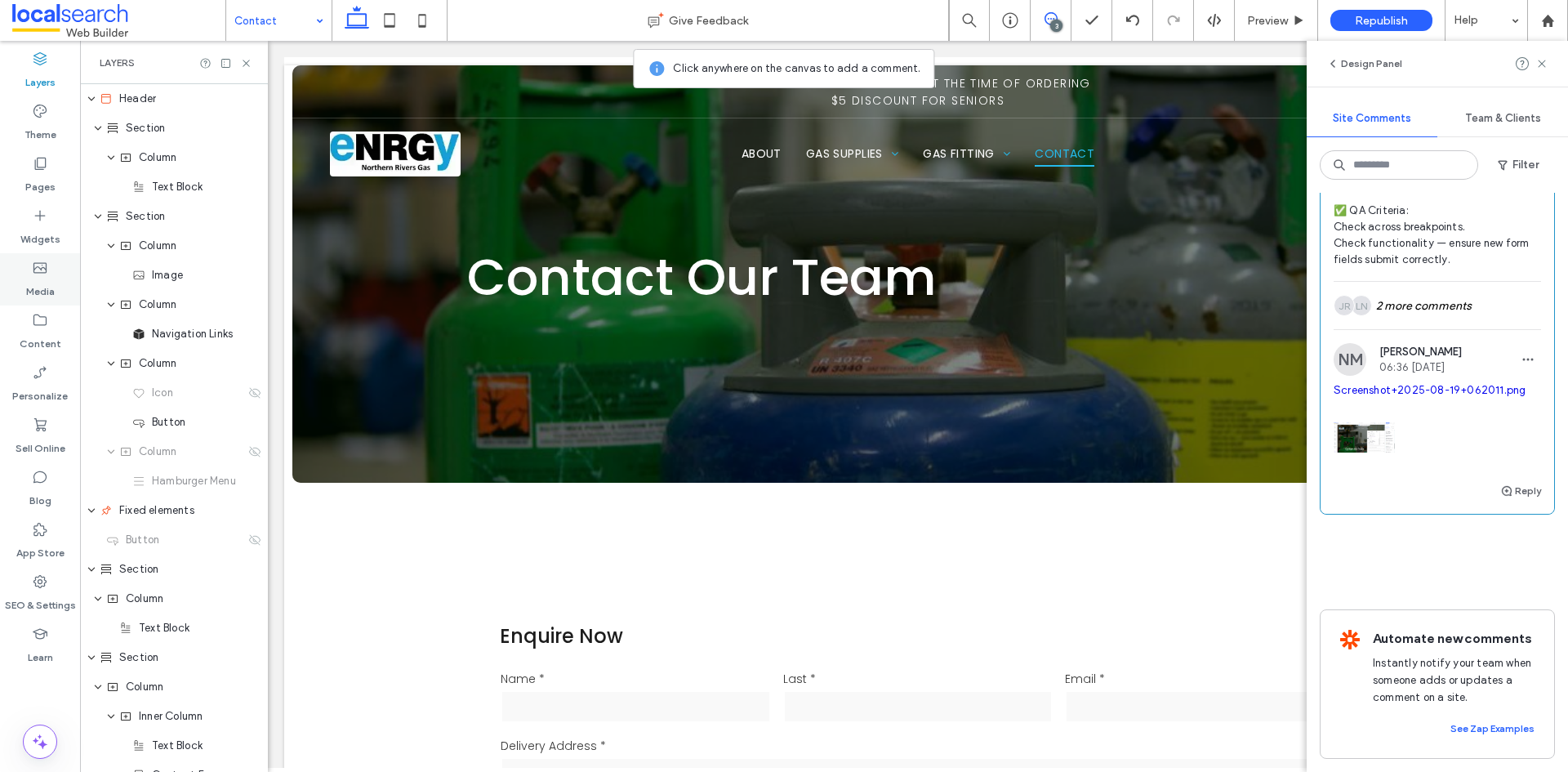
click at [44, 282] on label "Media" at bounding box center [40, 288] width 29 height 23
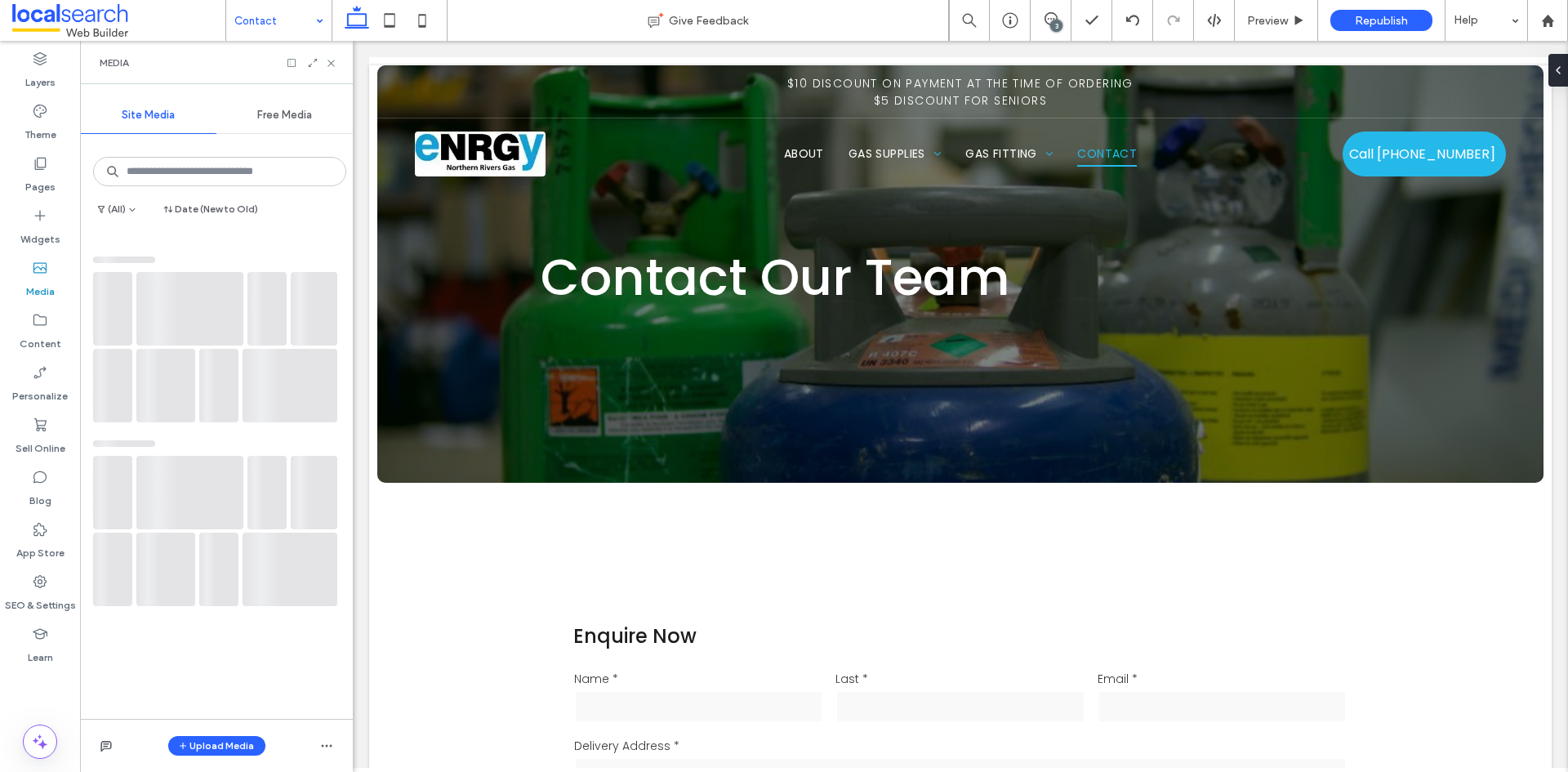
scroll to position [0, 0]
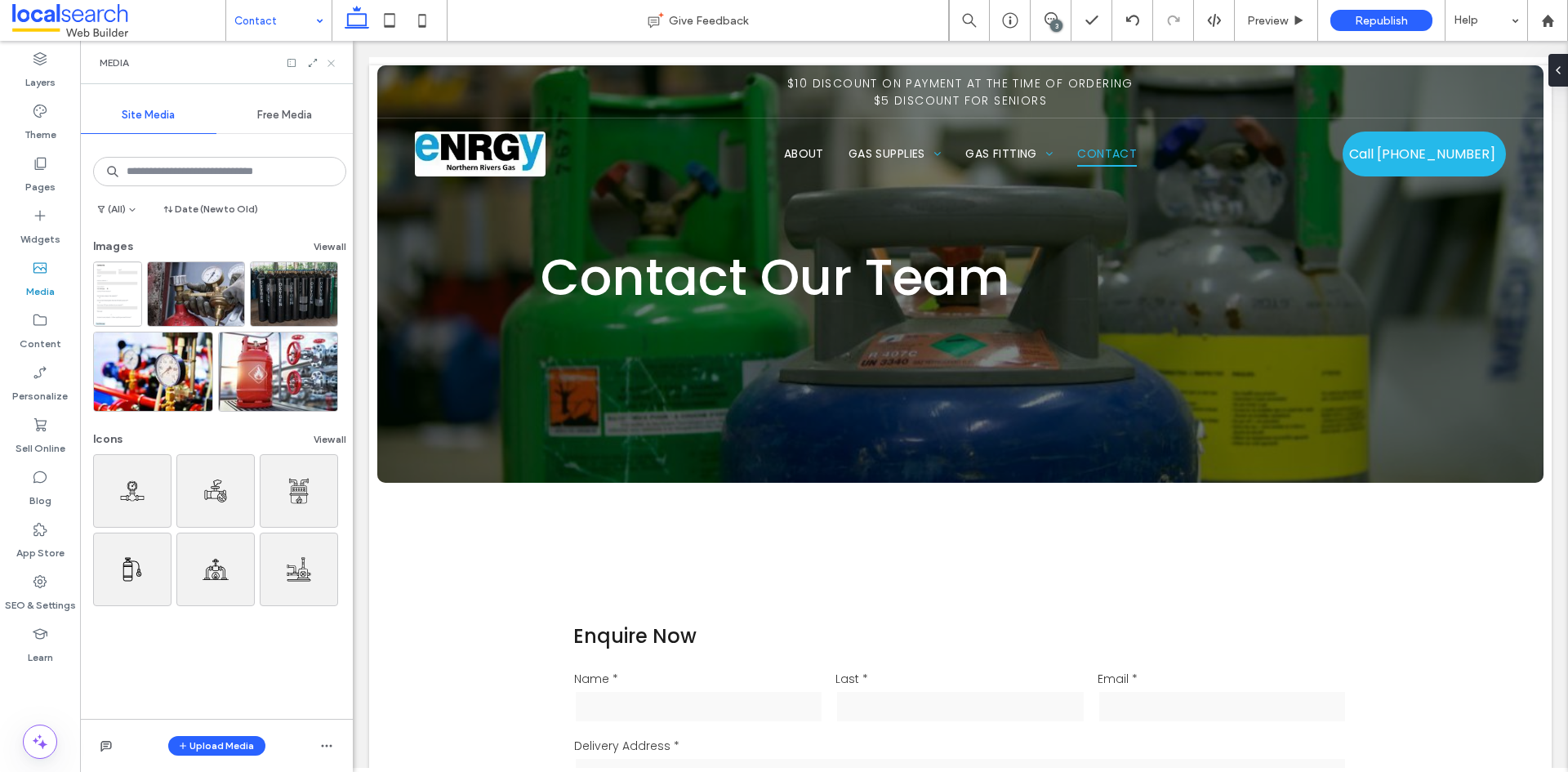
click at [331, 66] on icon at bounding box center [331, 63] width 12 height 12
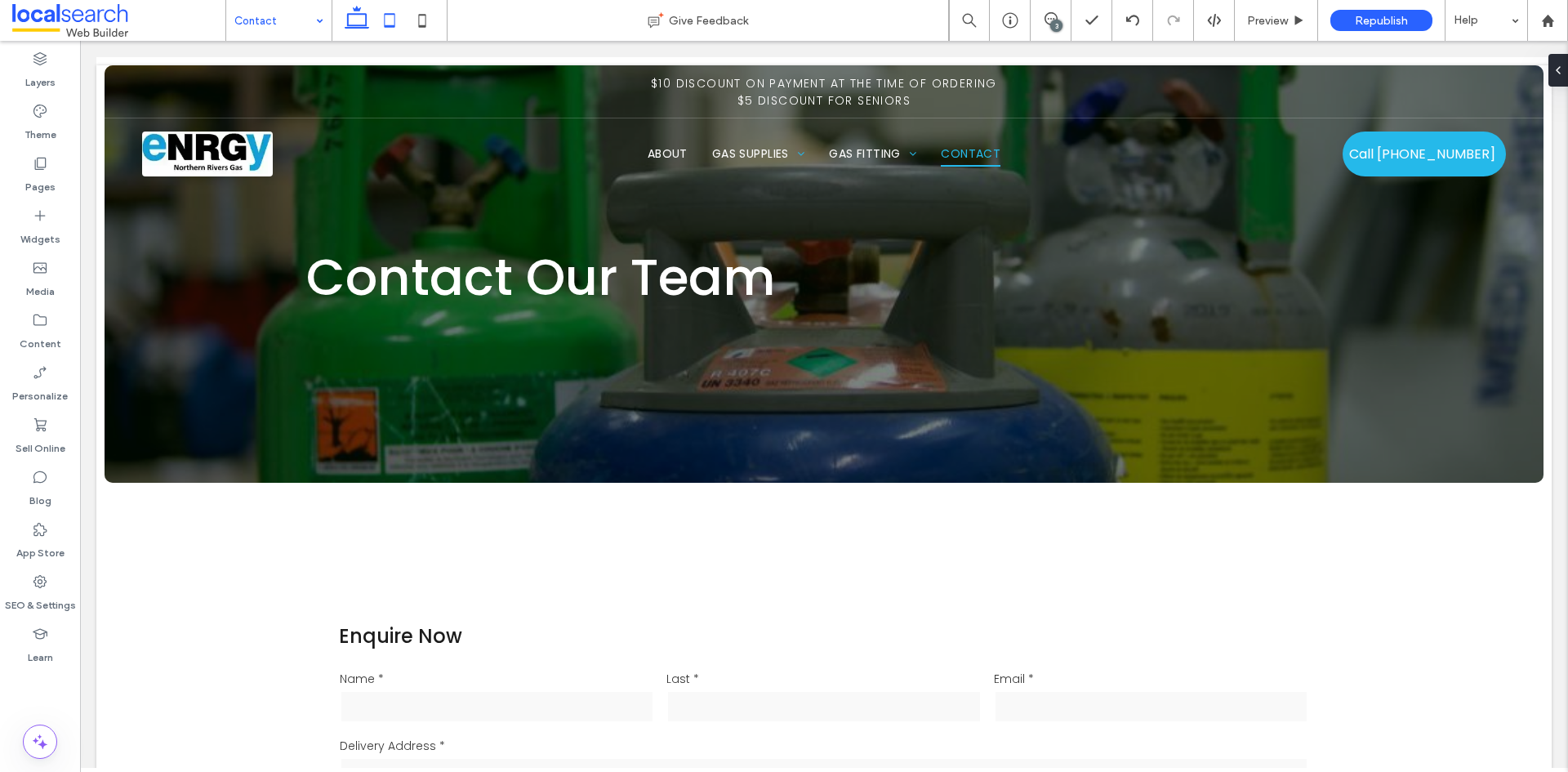
click at [392, 14] on use at bounding box center [390, 20] width 10 height 14
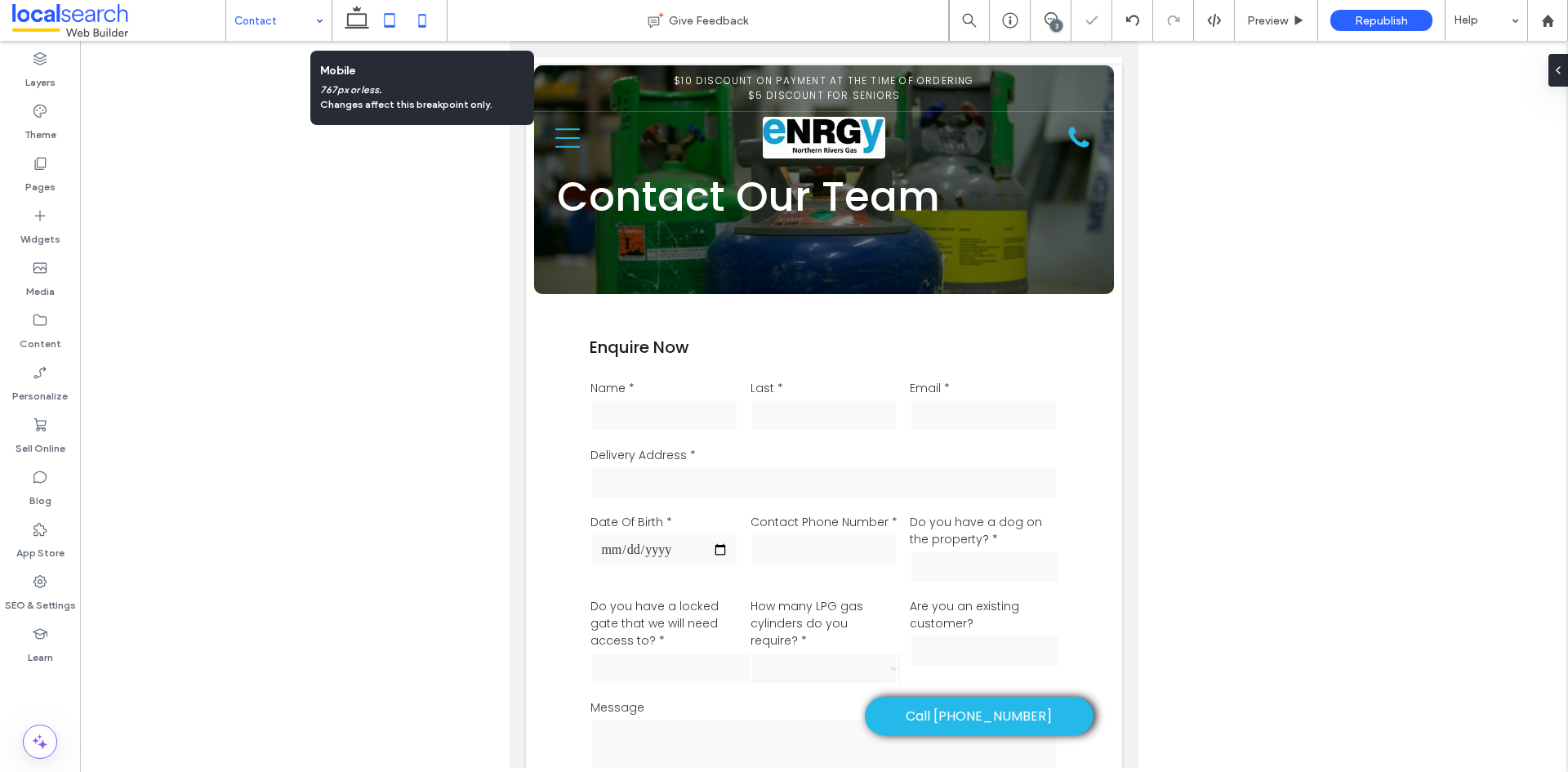
click at [429, 19] on icon at bounding box center [422, 20] width 32 height 32
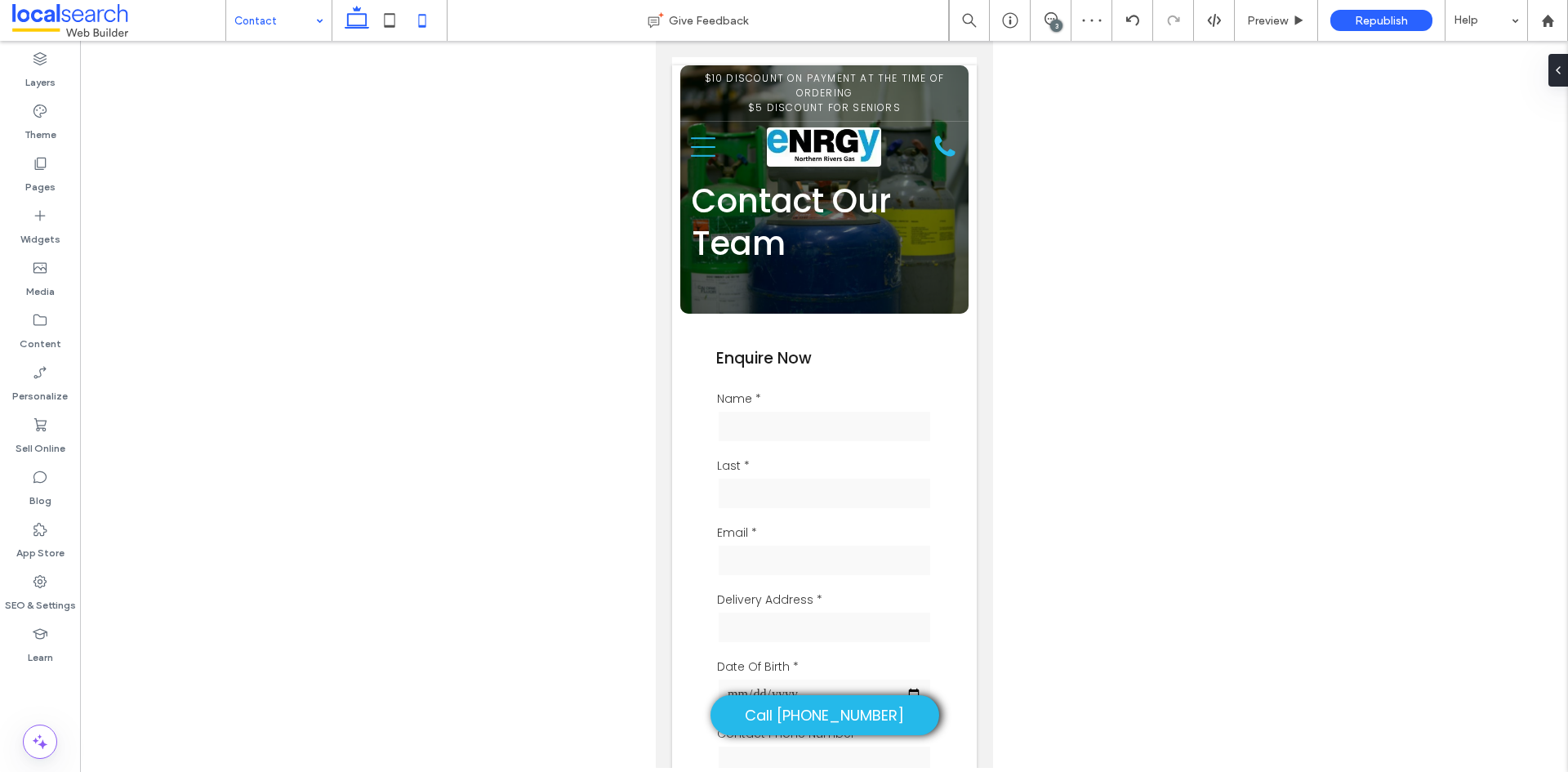
click at [362, 29] on icon at bounding box center [356, 20] width 32 height 32
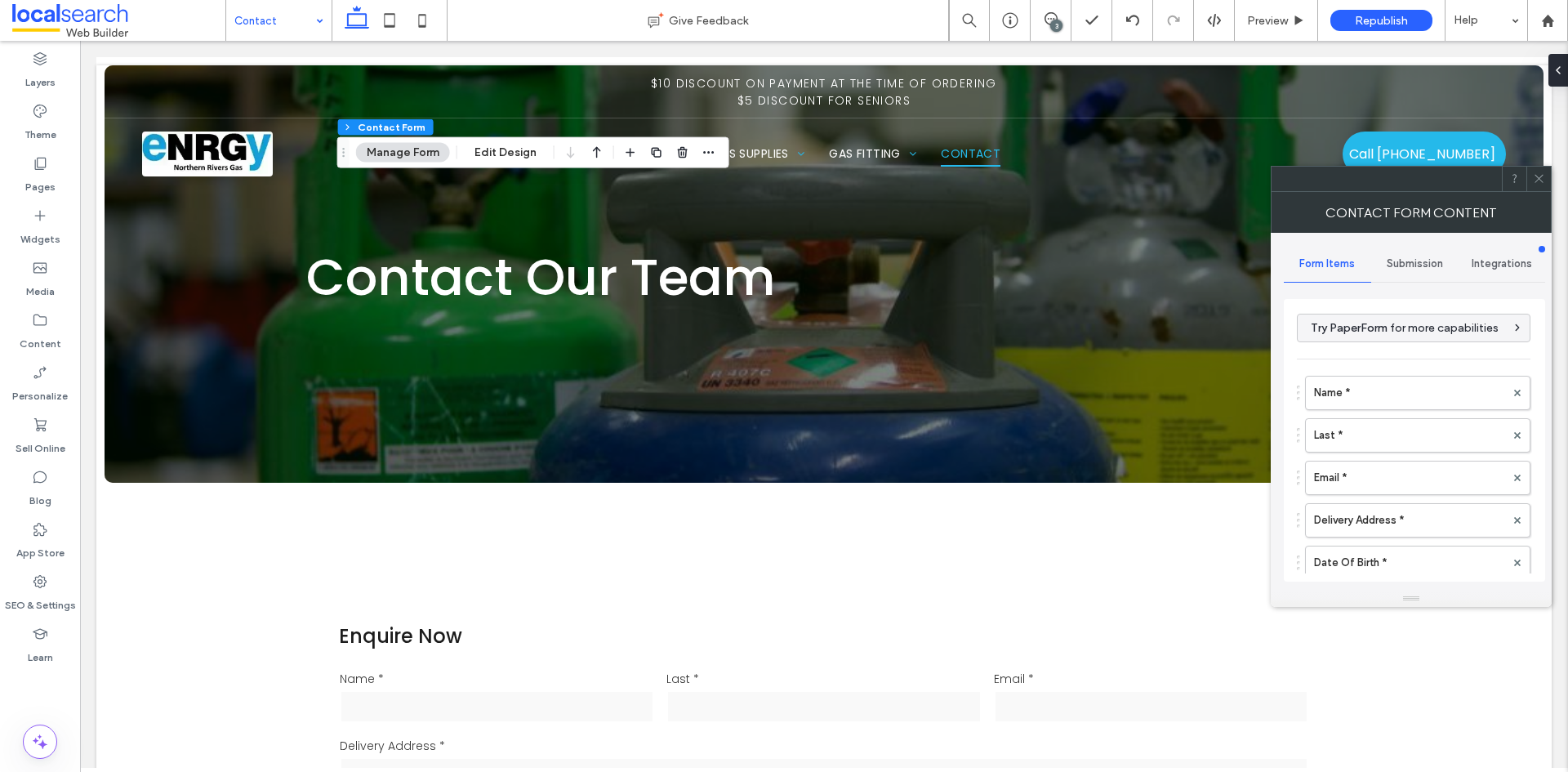
type input "**********"
type input "*"
type input "***"
type input "*"
type input "***"
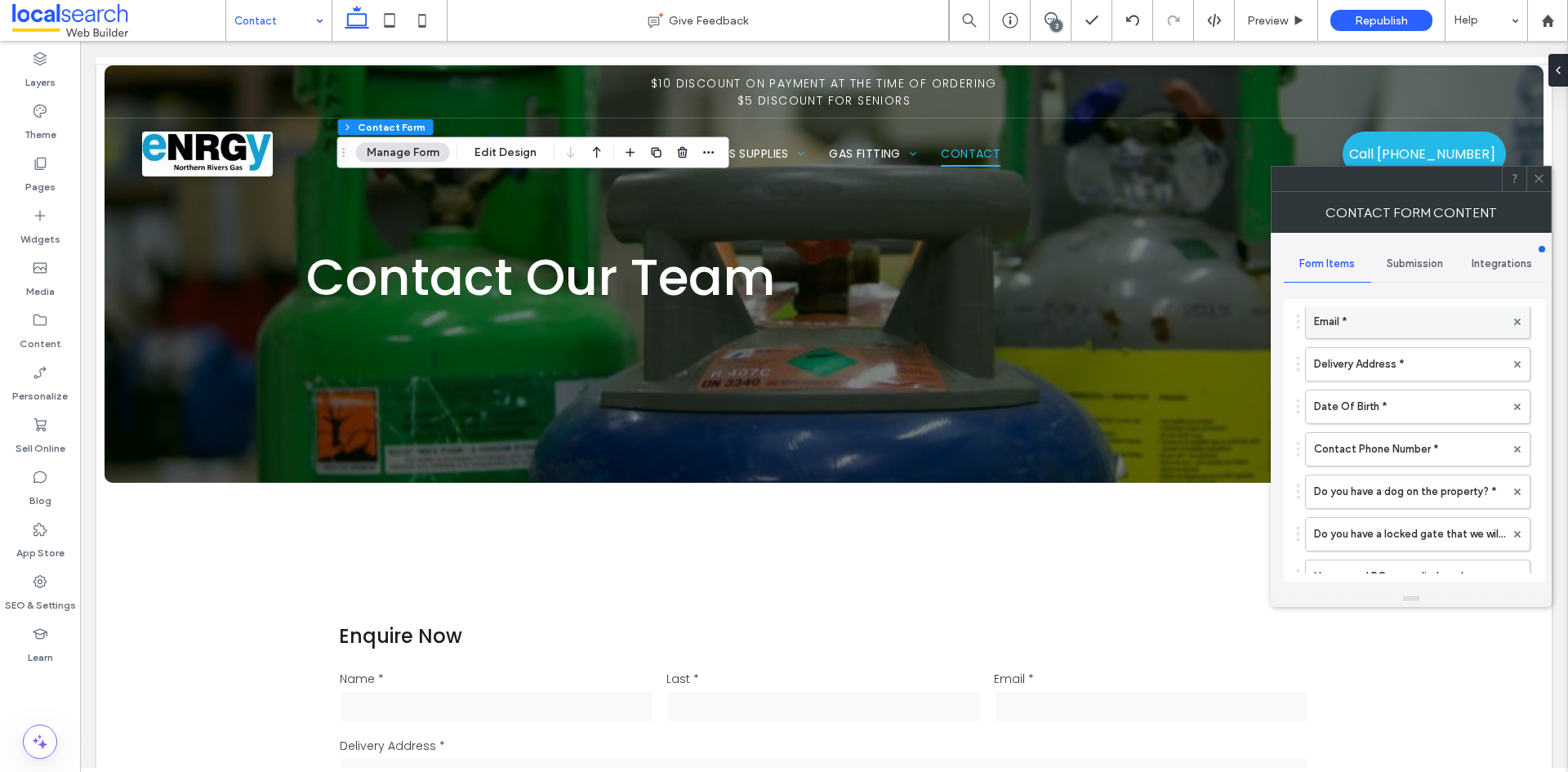
scroll to position [163, 0]
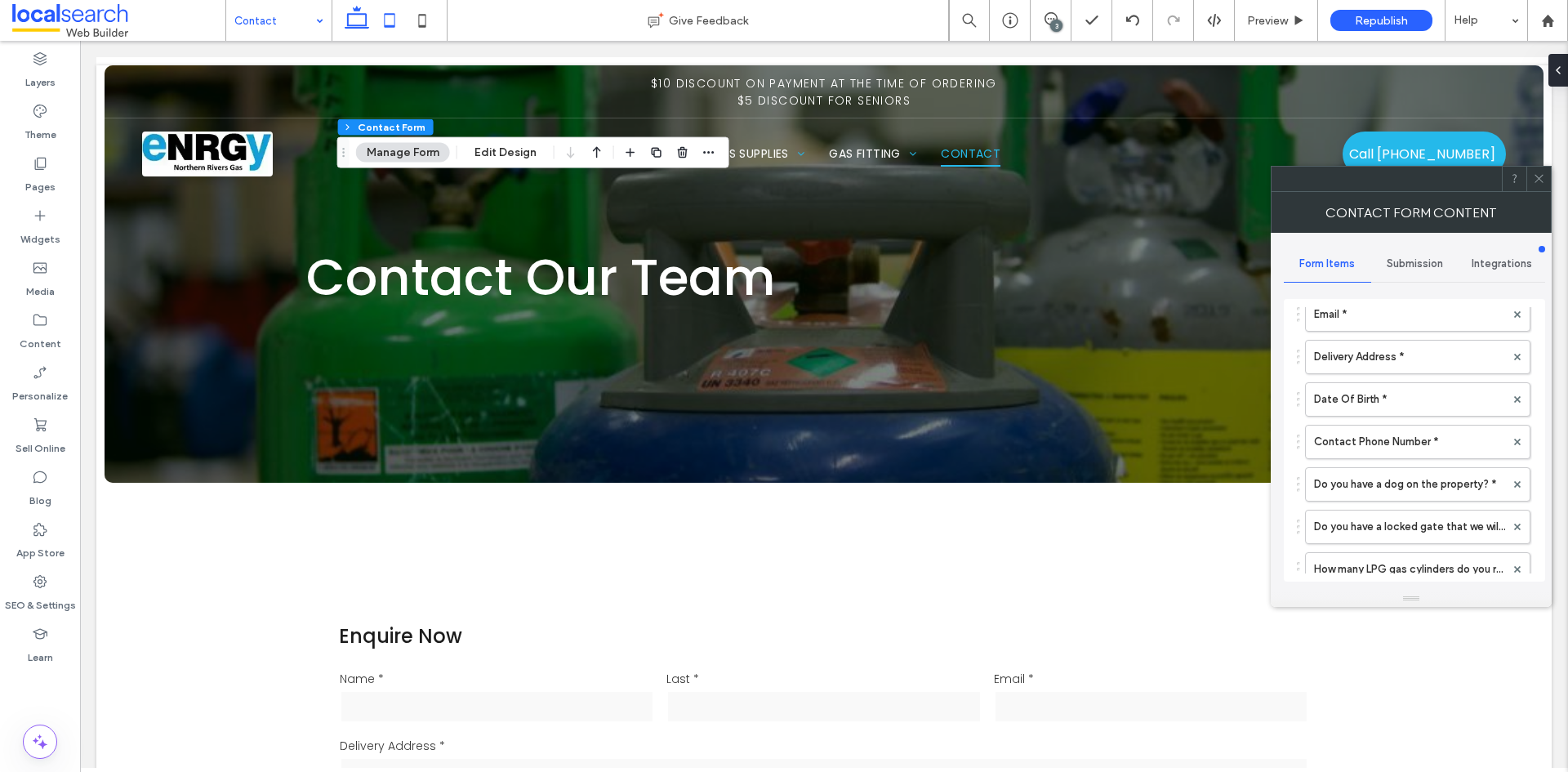
click at [397, 27] on icon at bounding box center [390, 20] width 32 height 32
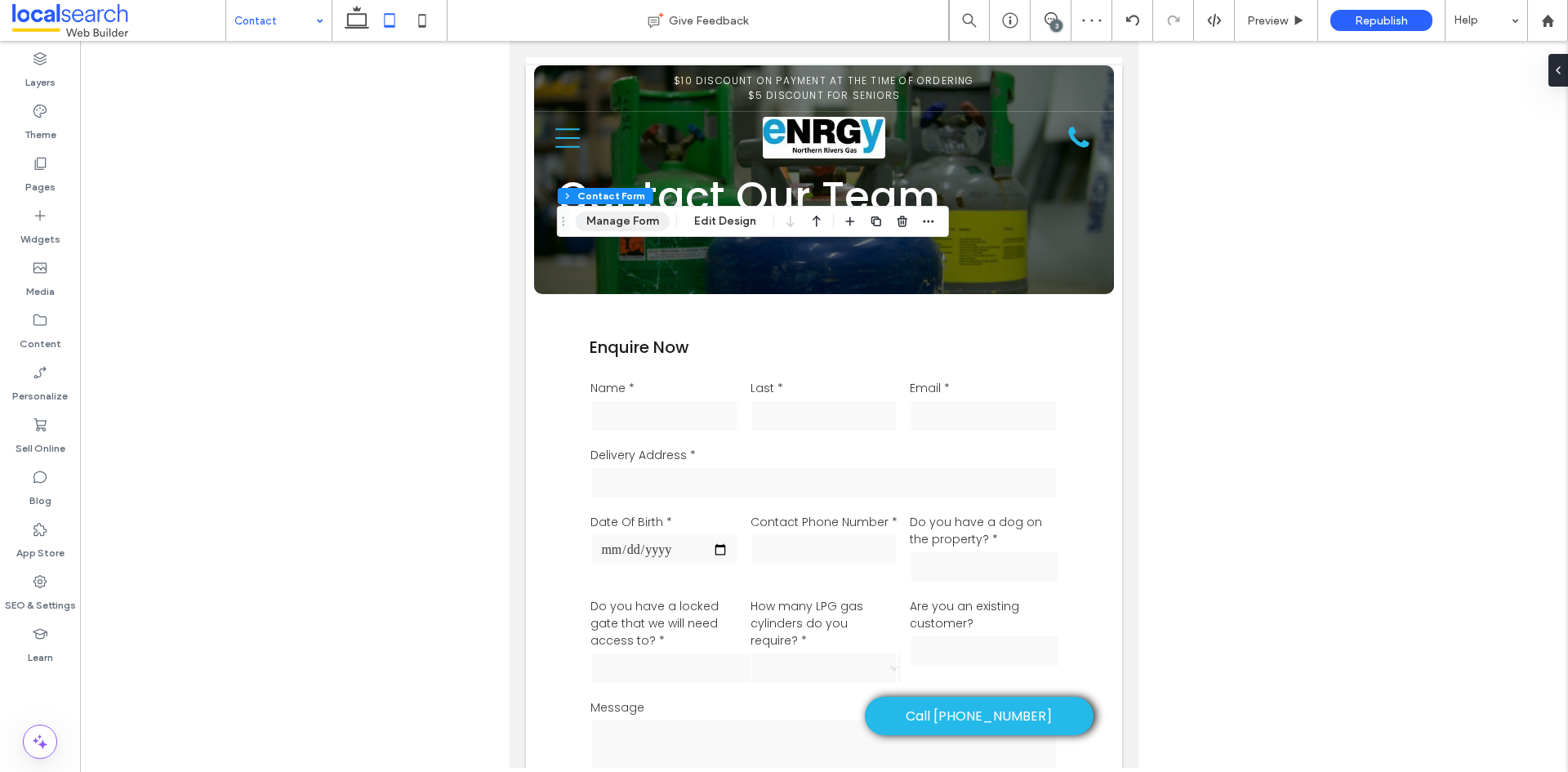
click at [660, 222] on button "Manage Form" at bounding box center [622, 221] width 94 height 20
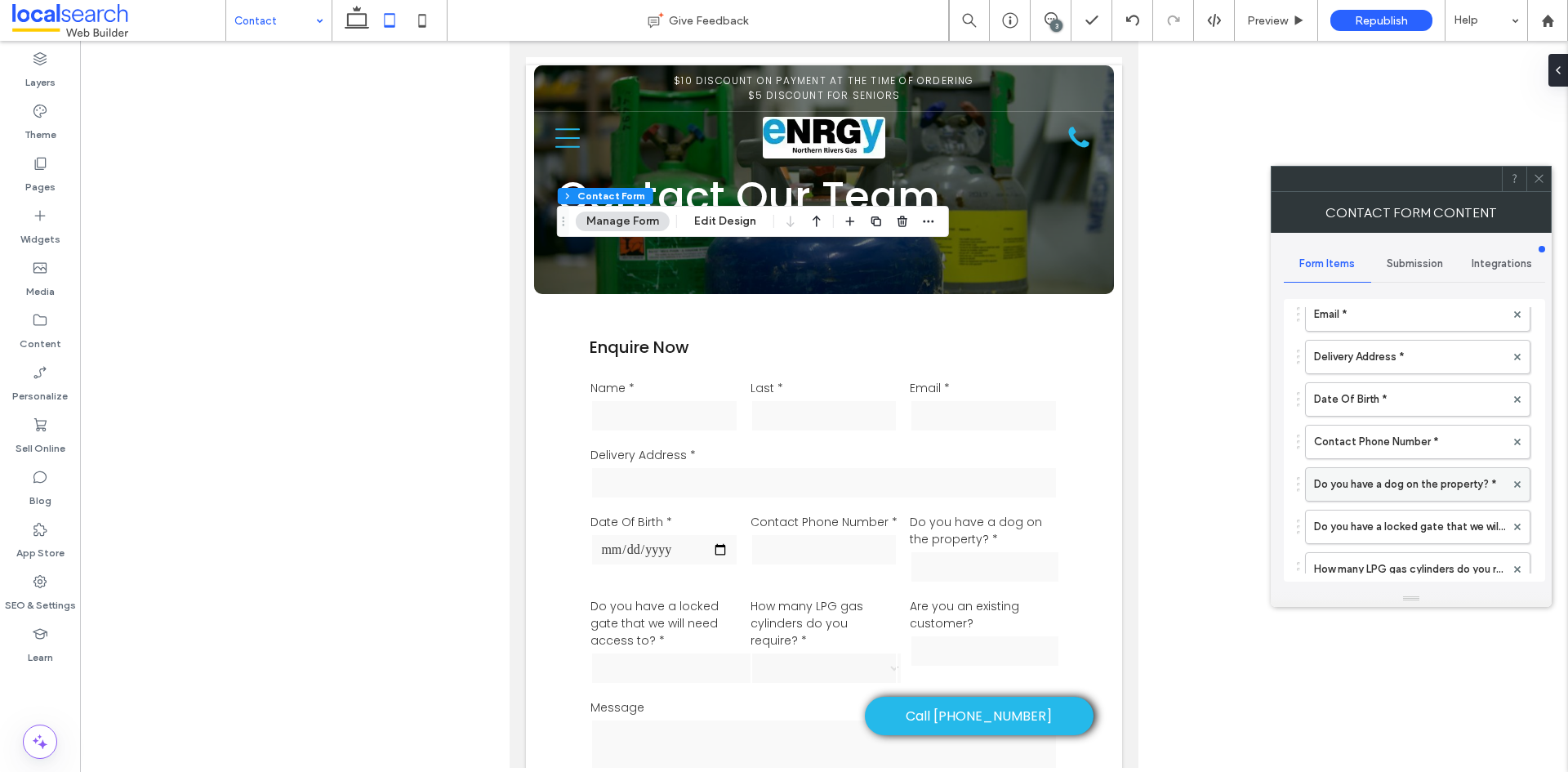
click at [1433, 489] on label "Do you have a dog on the property? *" at bounding box center [1409, 484] width 191 height 32
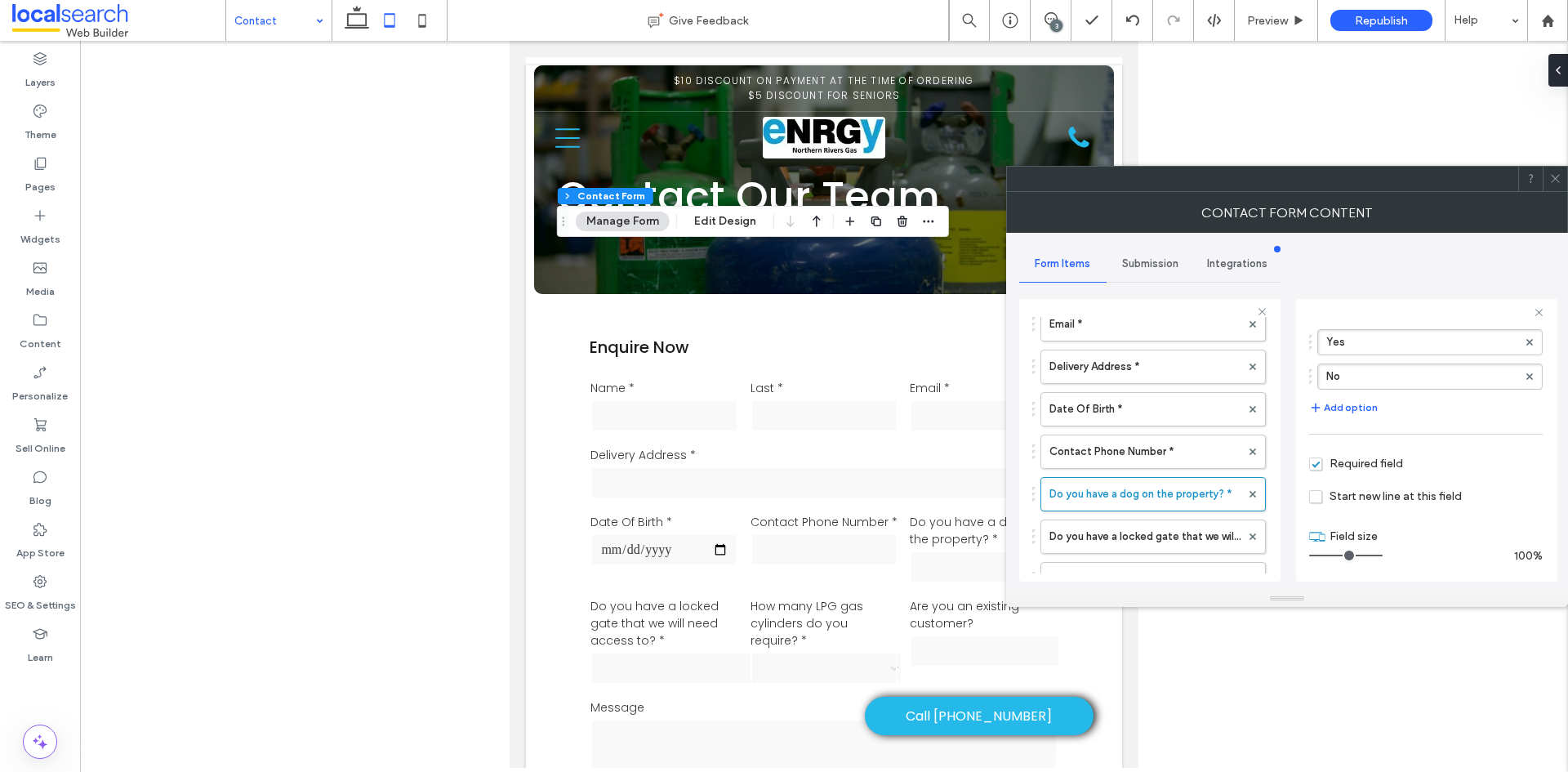
scroll to position [156, 0]
drag, startPoint x: 1371, startPoint y: 552, endPoint x: 1346, endPoint y: 552, distance: 25.0
click at [1346, 552] on input "range" at bounding box center [1345, 553] width 73 height 2
click at [1166, 534] on label "Do you have a locked gate that we will need access to? *" at bounding box center [1144, 537] width 191 height 32
drag, startPoint x: 1377, startPoint y: 550, endPoint x: 1343, endPoint y: 553, distance: 34.1
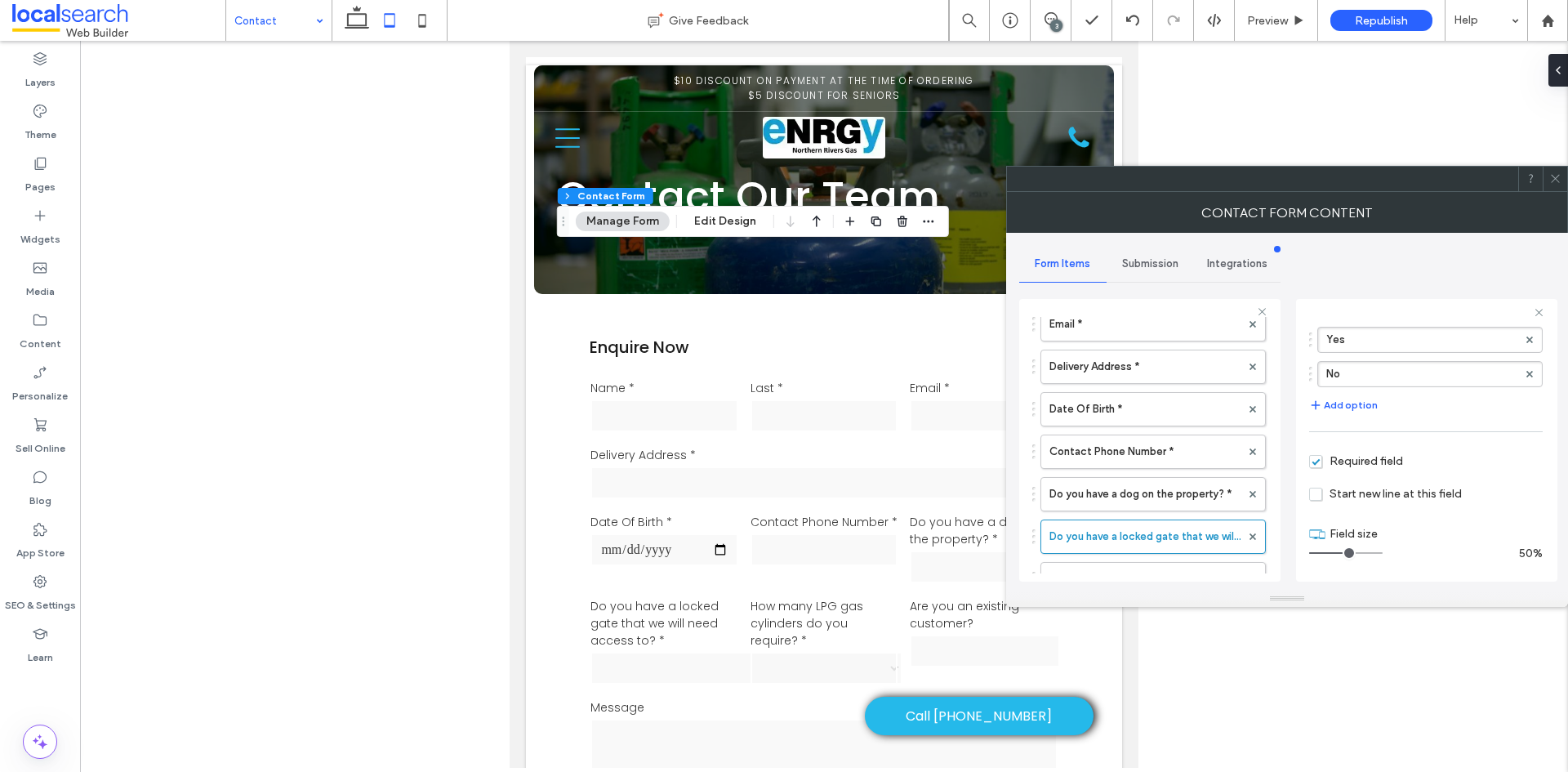
click at [1343, 553] on input "range" at bounding box center [1345, 553] width 73 height 2
click at [1346, 553] on input "range" at bounding box center [1345, 553] width 73 height 2
drag, startPoint x: 1346, startPoint y: 553, endPoint x: 1417, endPoint y: 549, distance: 71.1
click at [1382, 552] on input "range" at bounding box center [1345, 553] width 73 height 2
click at [1182, 499] on label "Do you have a dog on the property? *" at bounding box center [1144, 494] width 191 height 32
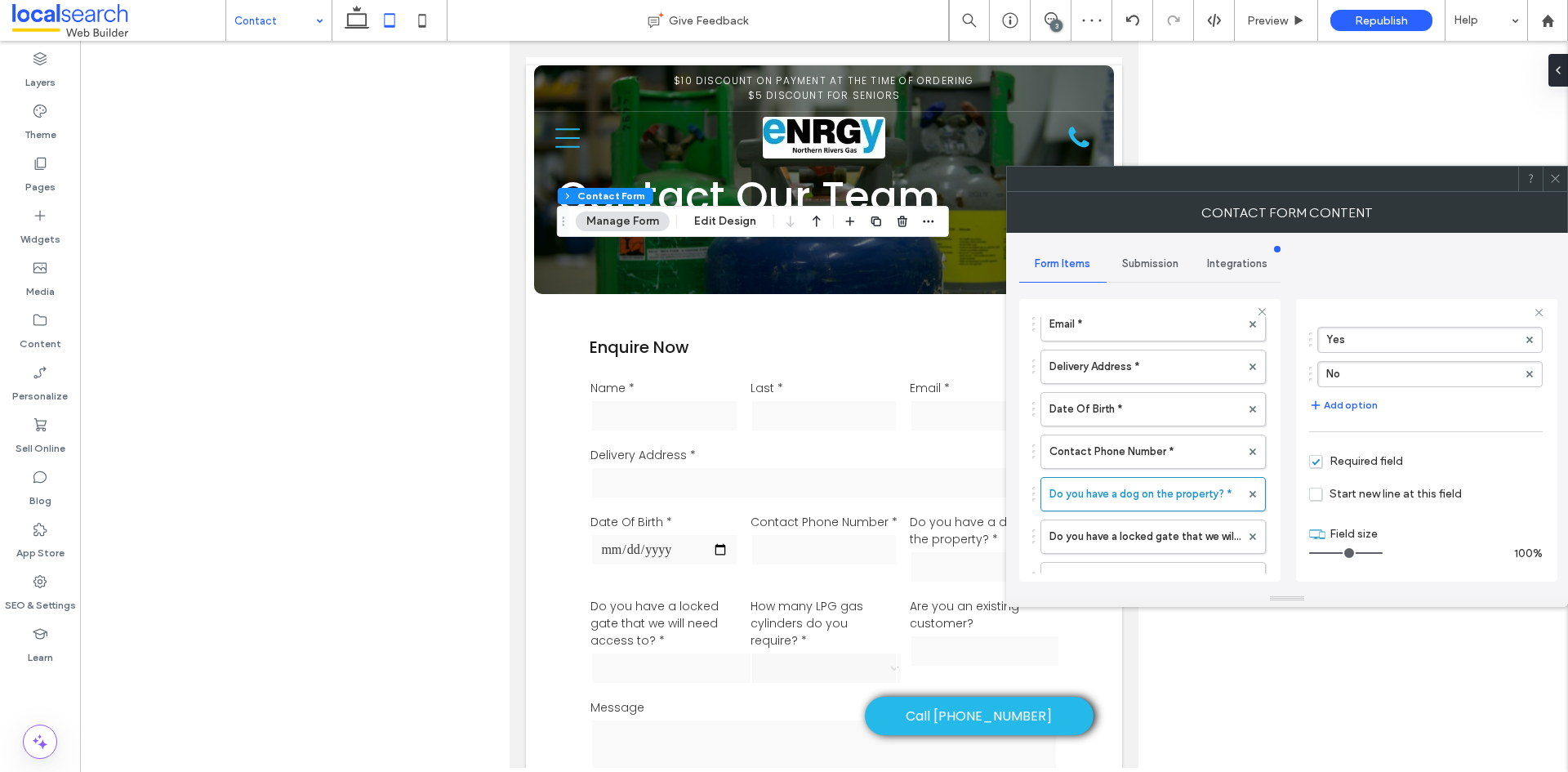
drag, startPoint x: 1350, startPoint y: 553, endPoint x: 1411, endPoint y: 555, distance: 61.0
click at [1382, 554] on input "range" at bounding box center [1345, 553] width 73 height 2
click at [1175, 538] on label "Do you have a locked gate that we will need access to? *" at bounding box center [1144, 537] width 191 height 32
drag, startPoint x: 1365, startPoint y: 550, endPoint x: 1344, endPoint y: 552, distance: 21.1
click at [1344, 552] on input "range" at bounding box center [1345, 553] width 73 height 2
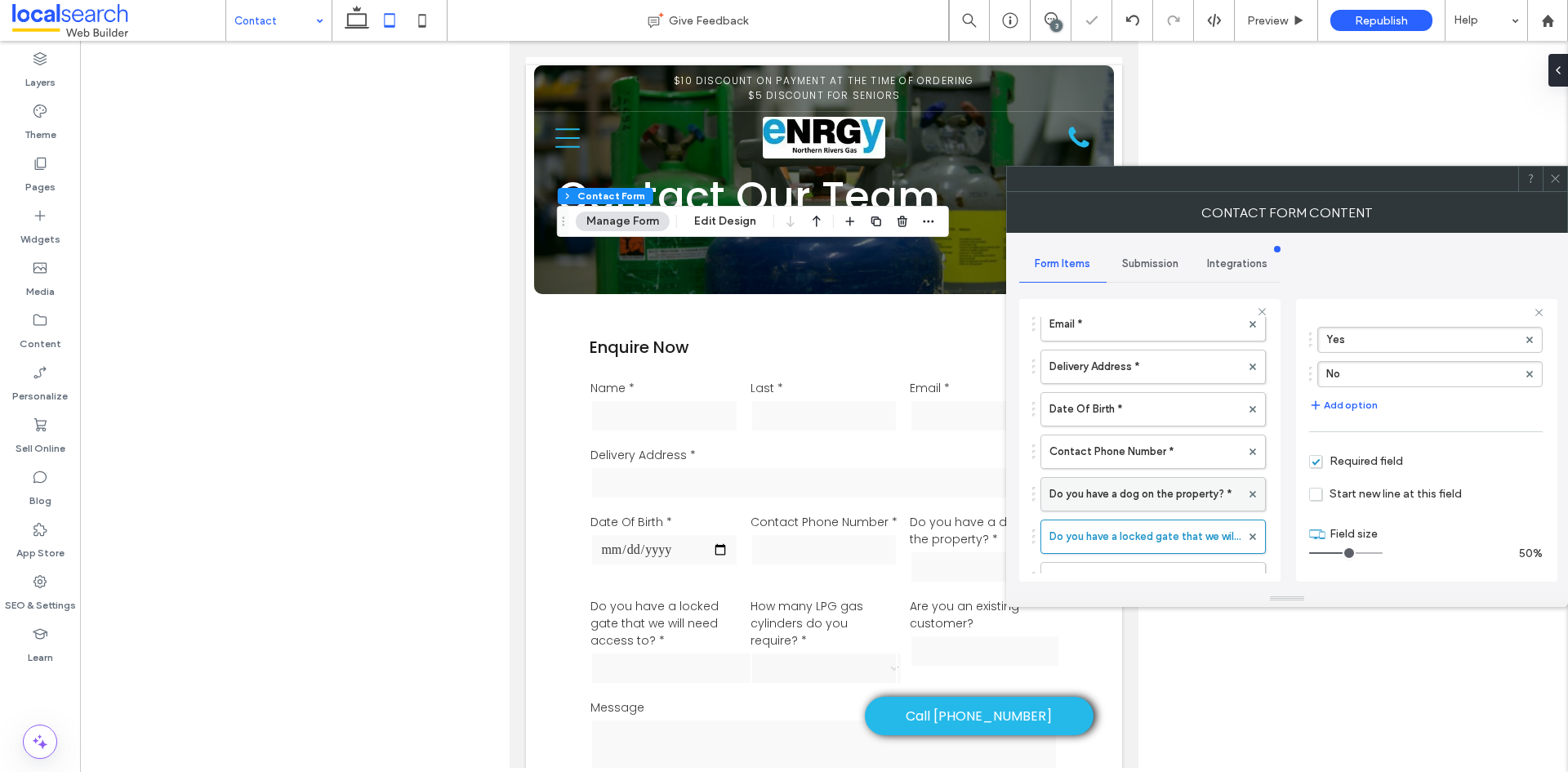
scroll to position [245, 0]
click at [1176, 495] on label "How many LPG gas cylinders do you require? *" at bounding box center [1144, 498] width 191 height 32
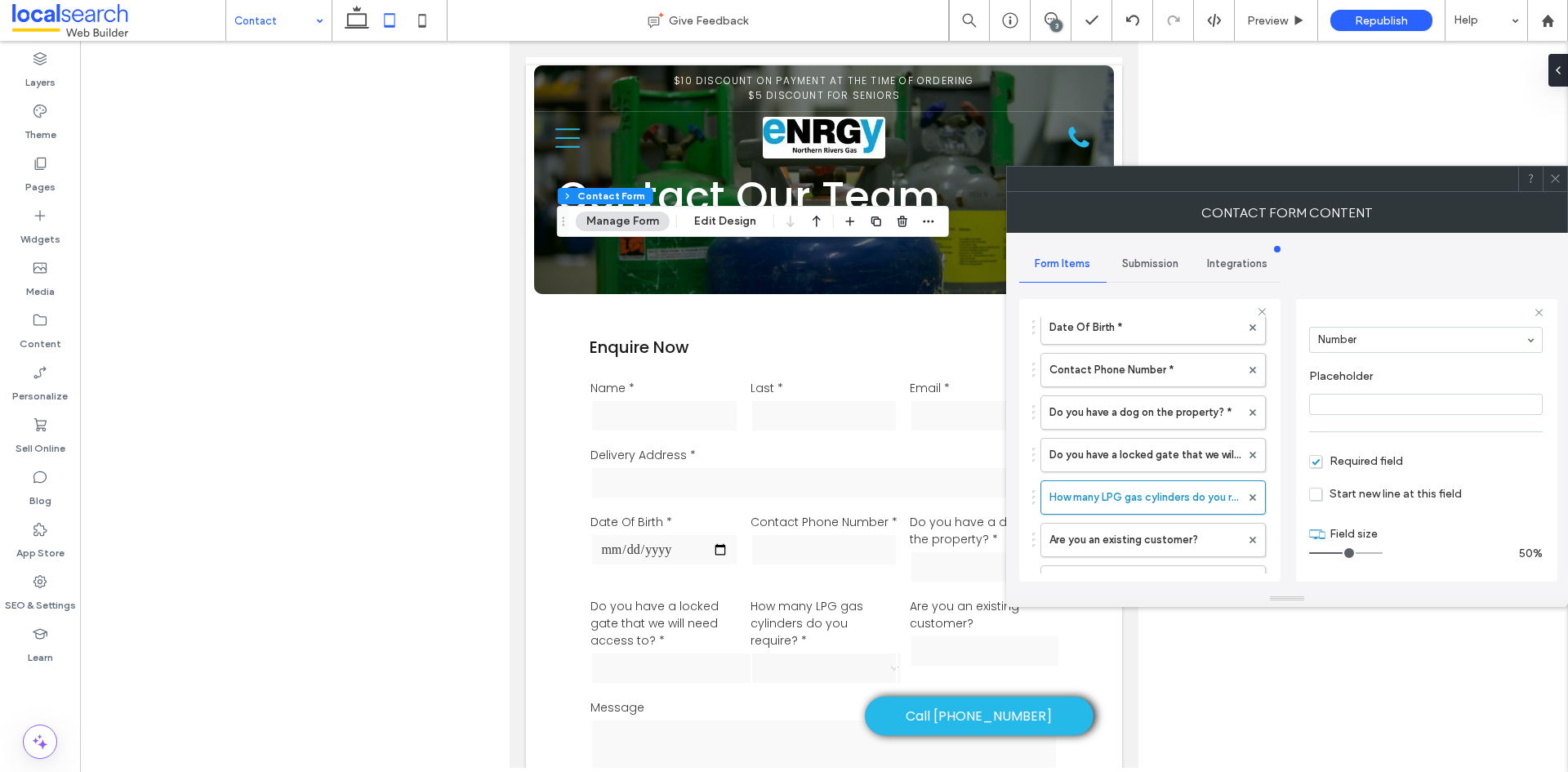
drag, startPoint x: 1371, startPoint y: 551, endPoint x: 1343, endPoint y: 552, distance: 28.0
type input "*"
click at [1343, 552] on input "range" at bounding box center [1345, 553] width 73 height 2
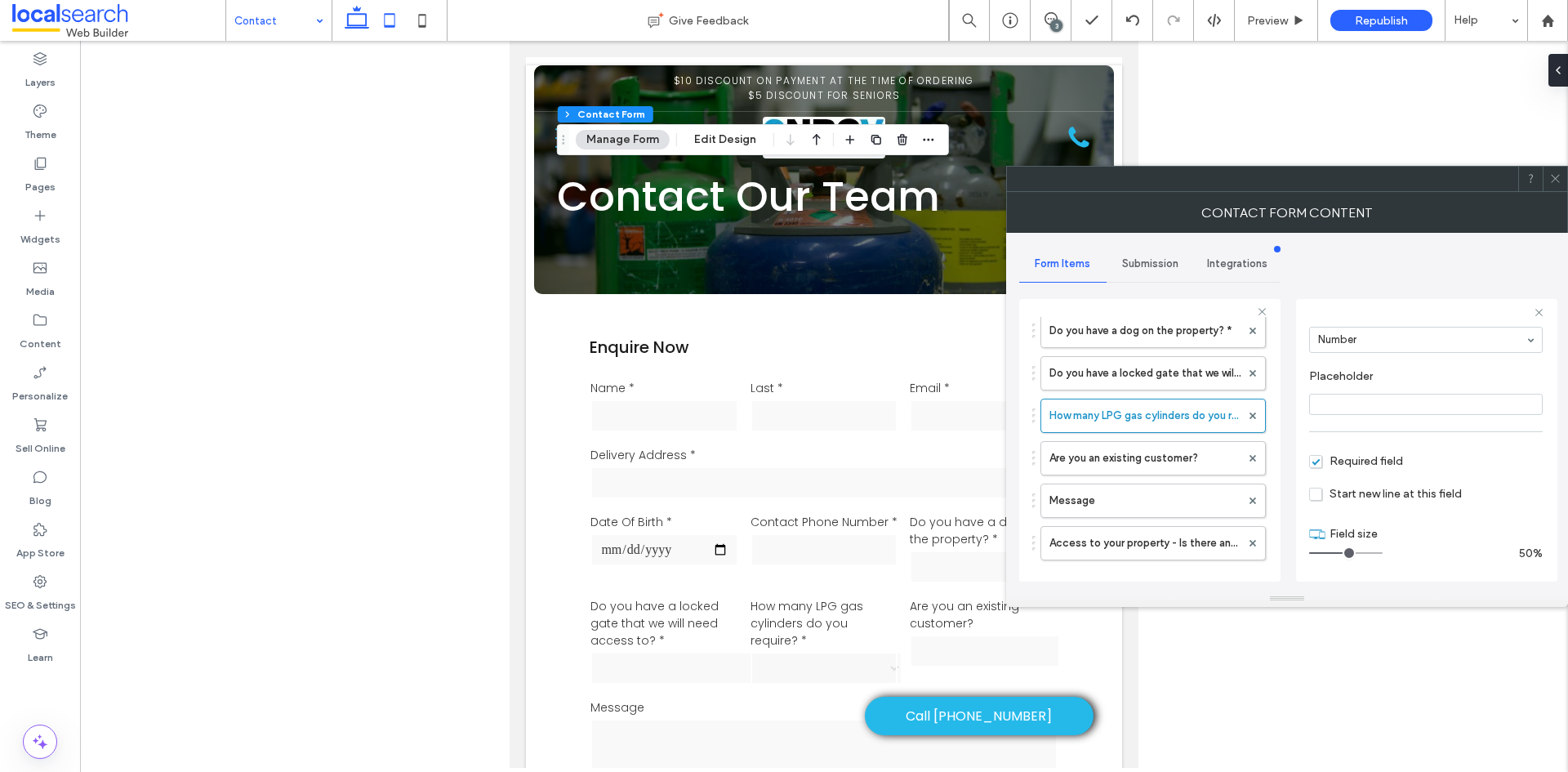
click at [369, 29] on icon at bounding box center [356, 20] width 32 height 32
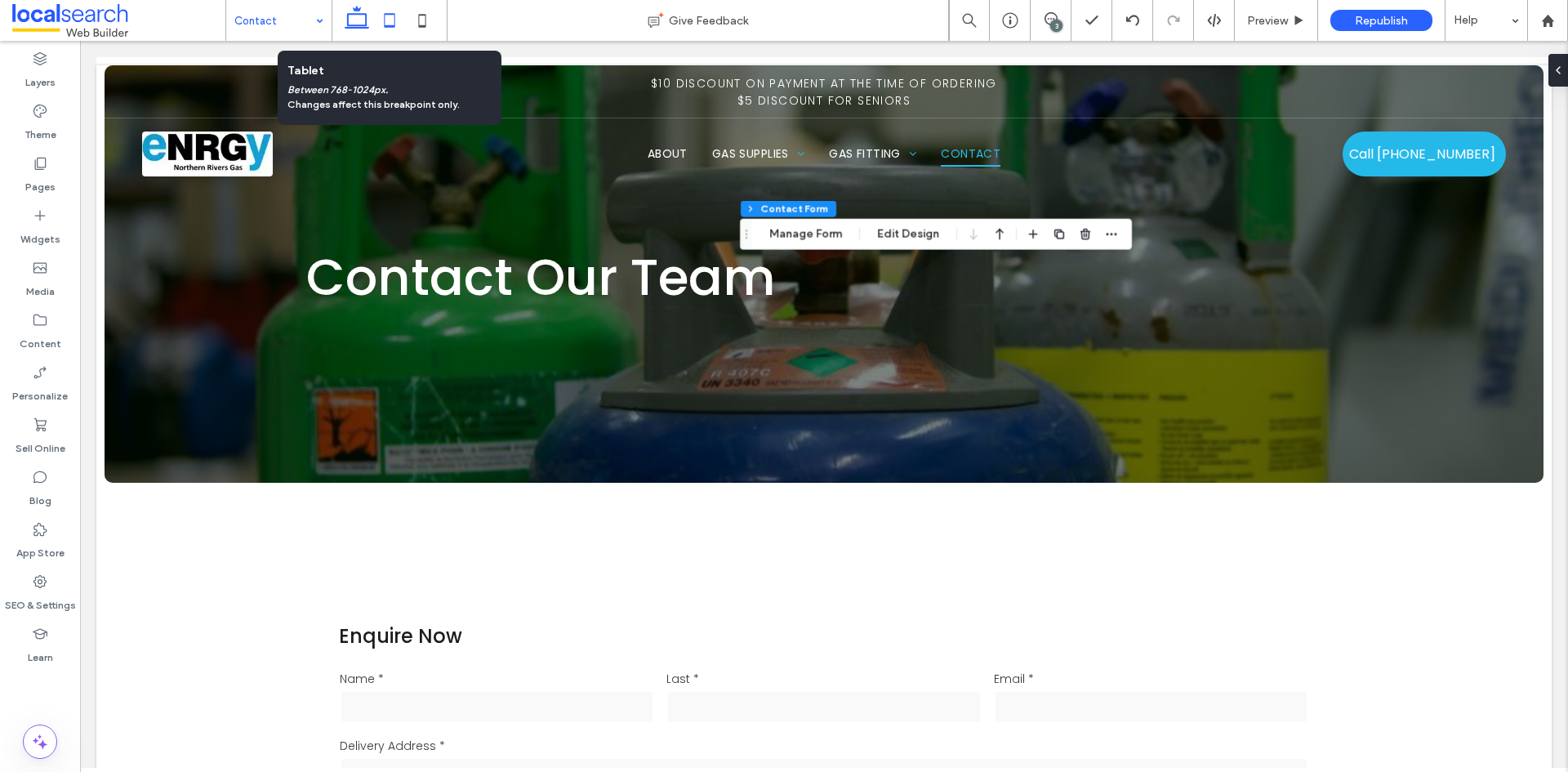
click at [387, 22] on icon at bounding box center [390, 20] width 32 height 32
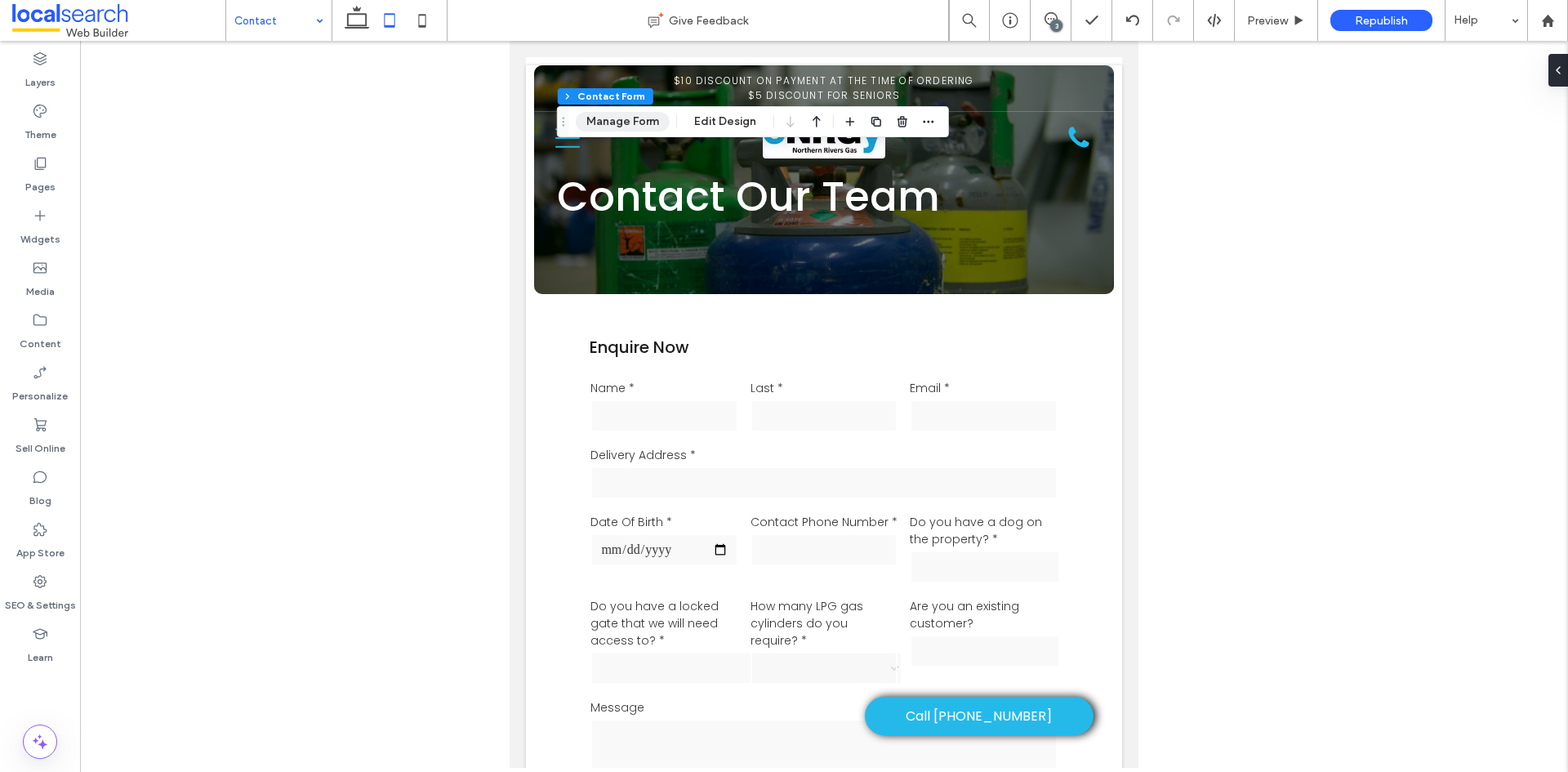
click at [652, 123] on button "Manage Form" at bounding box center [622, 121] width 94 height 20
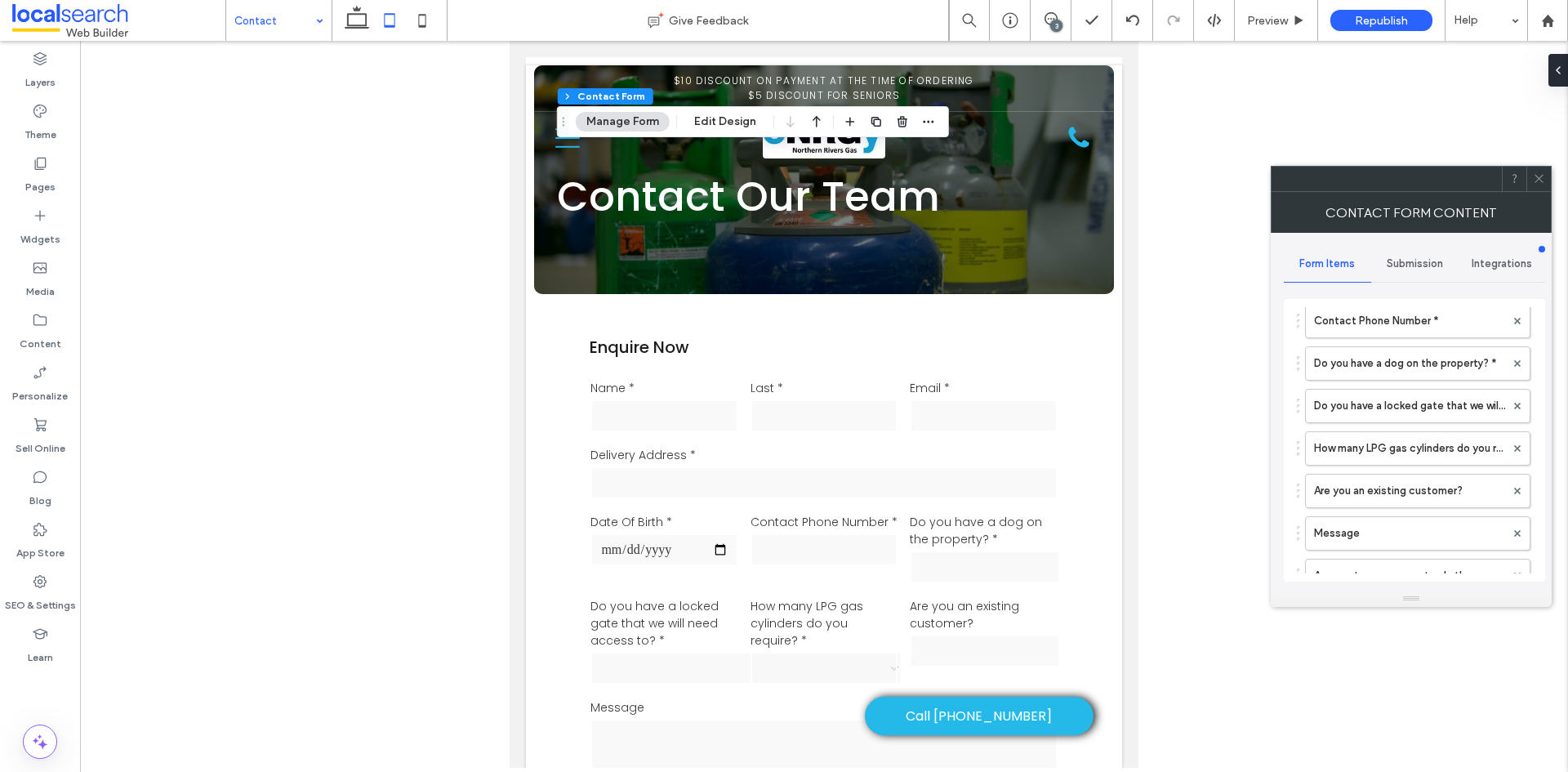
scroll to position [245, 0]
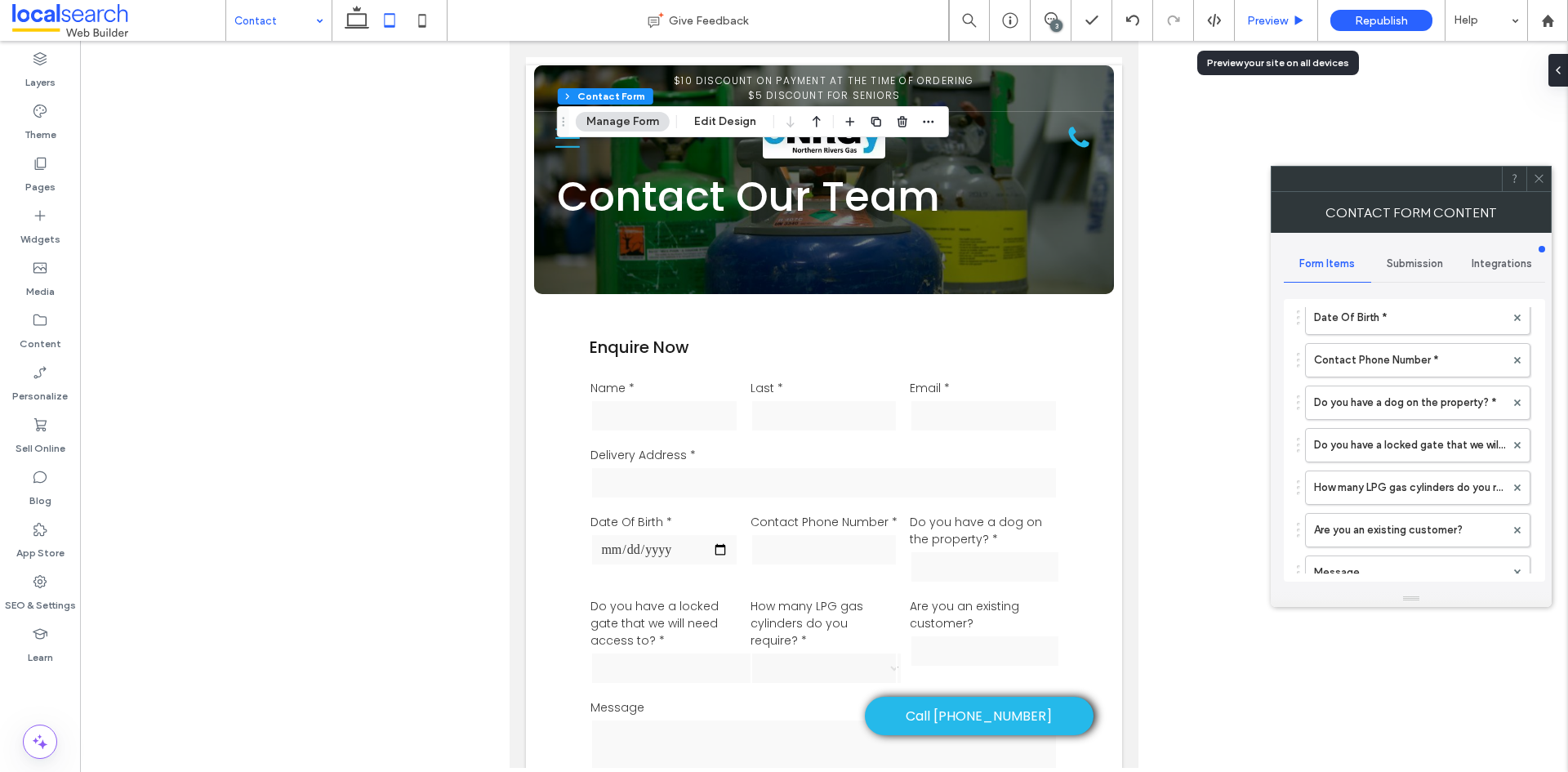
click at [1253, 14] on span "Preview" at bounding box center [1267, 21] width 41 height 14
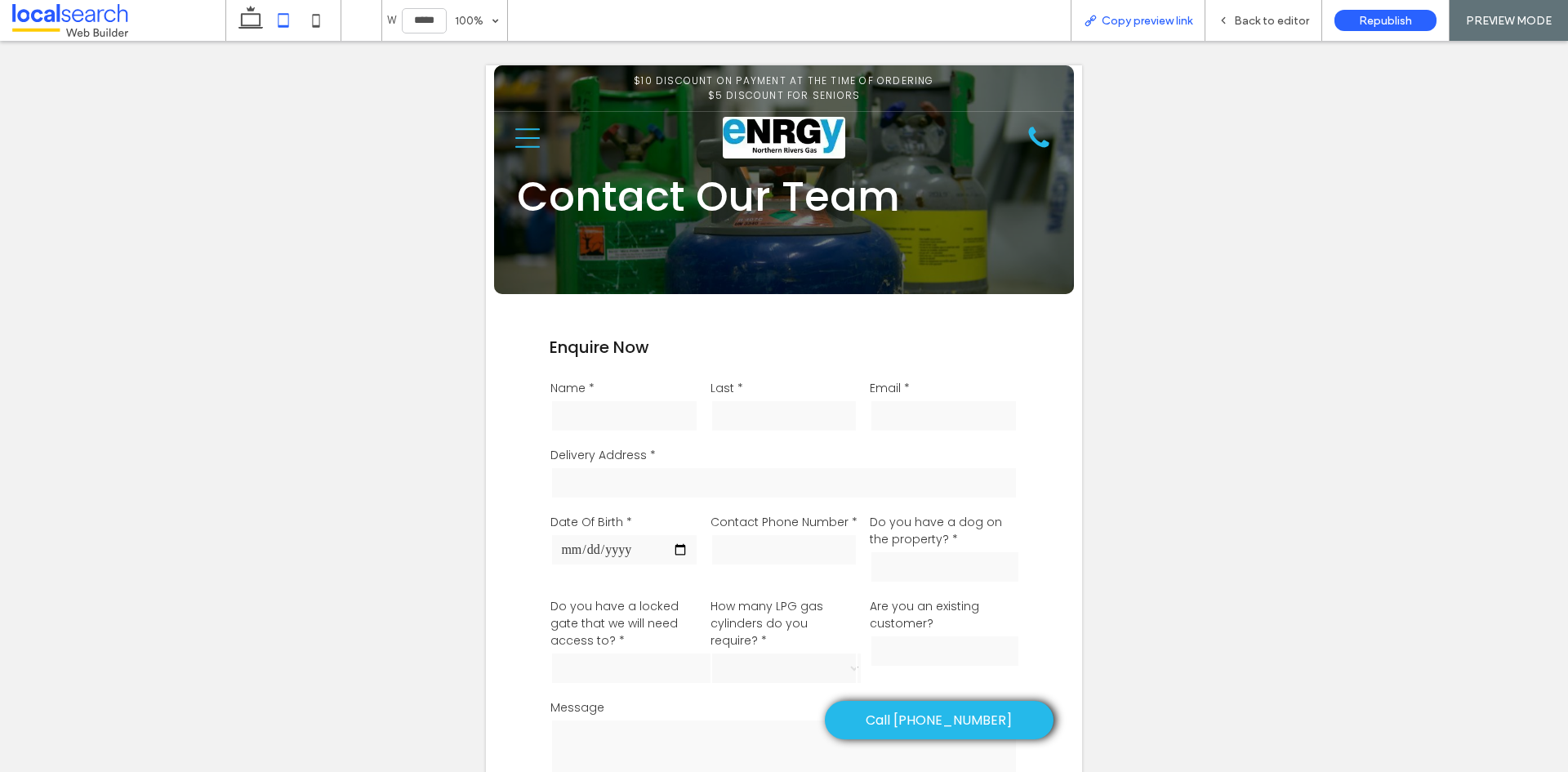
click at [1155, 20] on span "Copy preview link" at bounding box center [1146, 21] width 90 height 14
click at [1234, 19] on div "Back to editor" at bounding box center [1263, 21] width 116 height 14
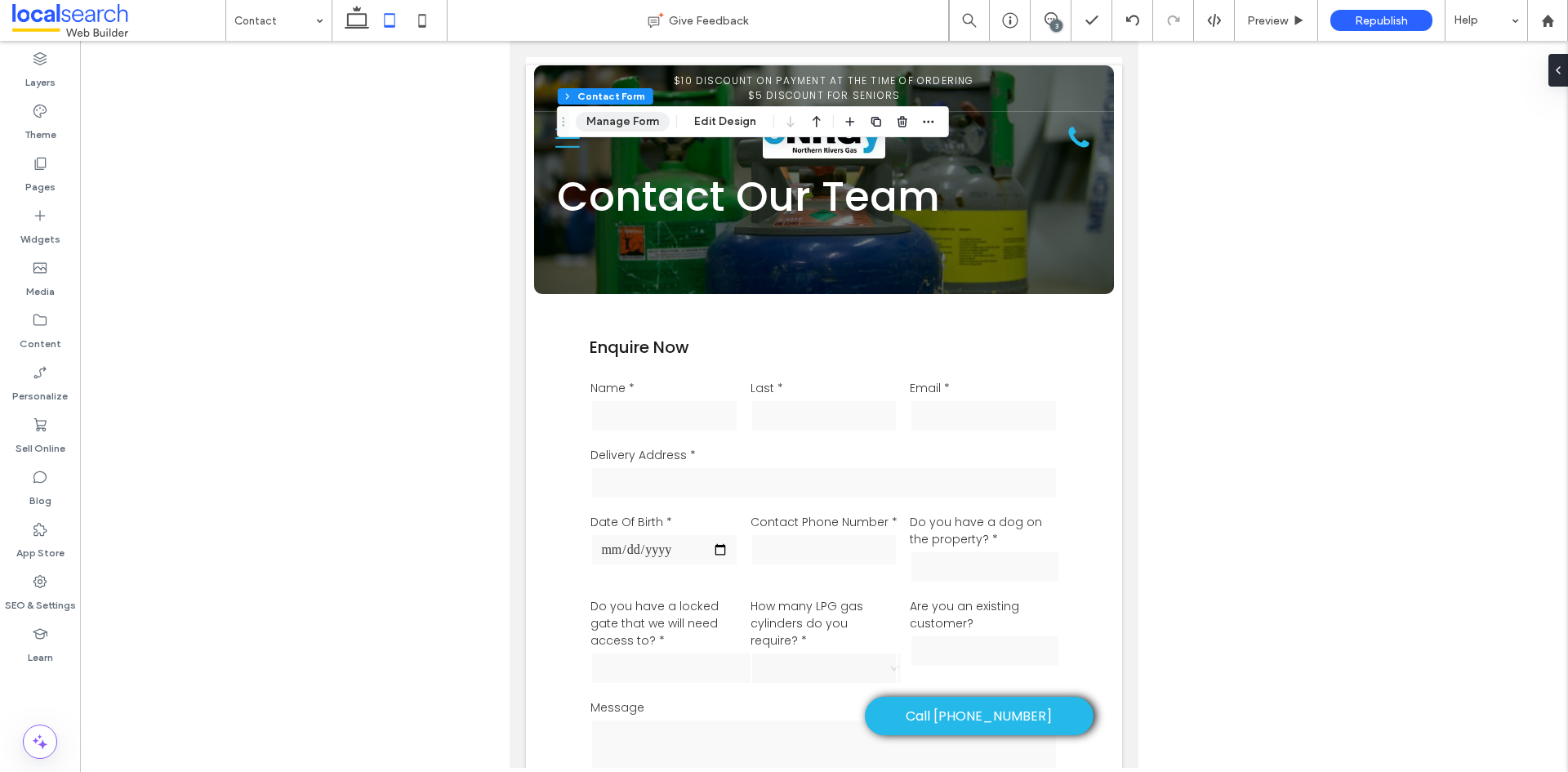
click at [632, 122] on button "Manage Form" at bounding box center [622, 121] width 94 height 20
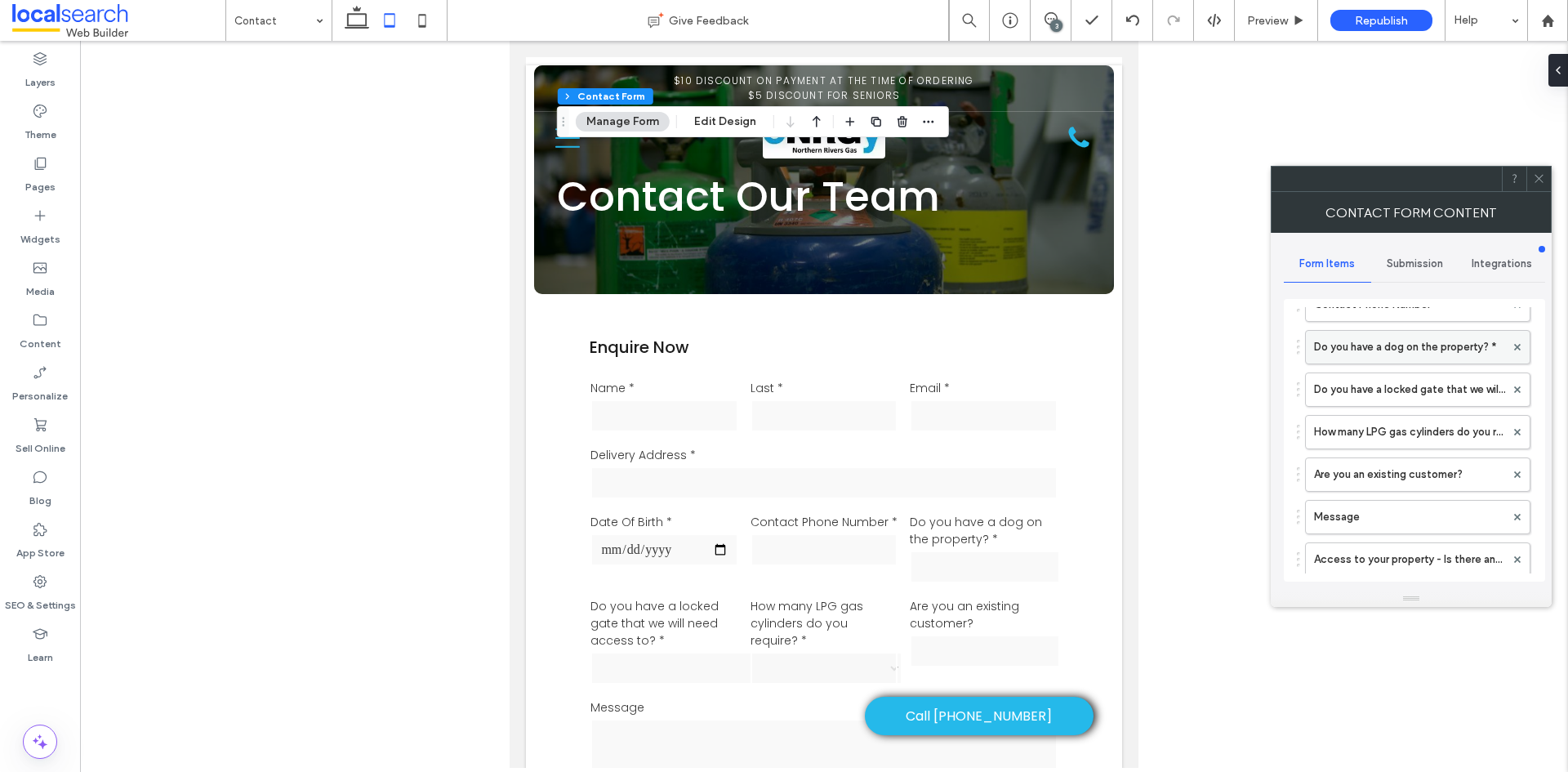
scroll to position [327, 0]
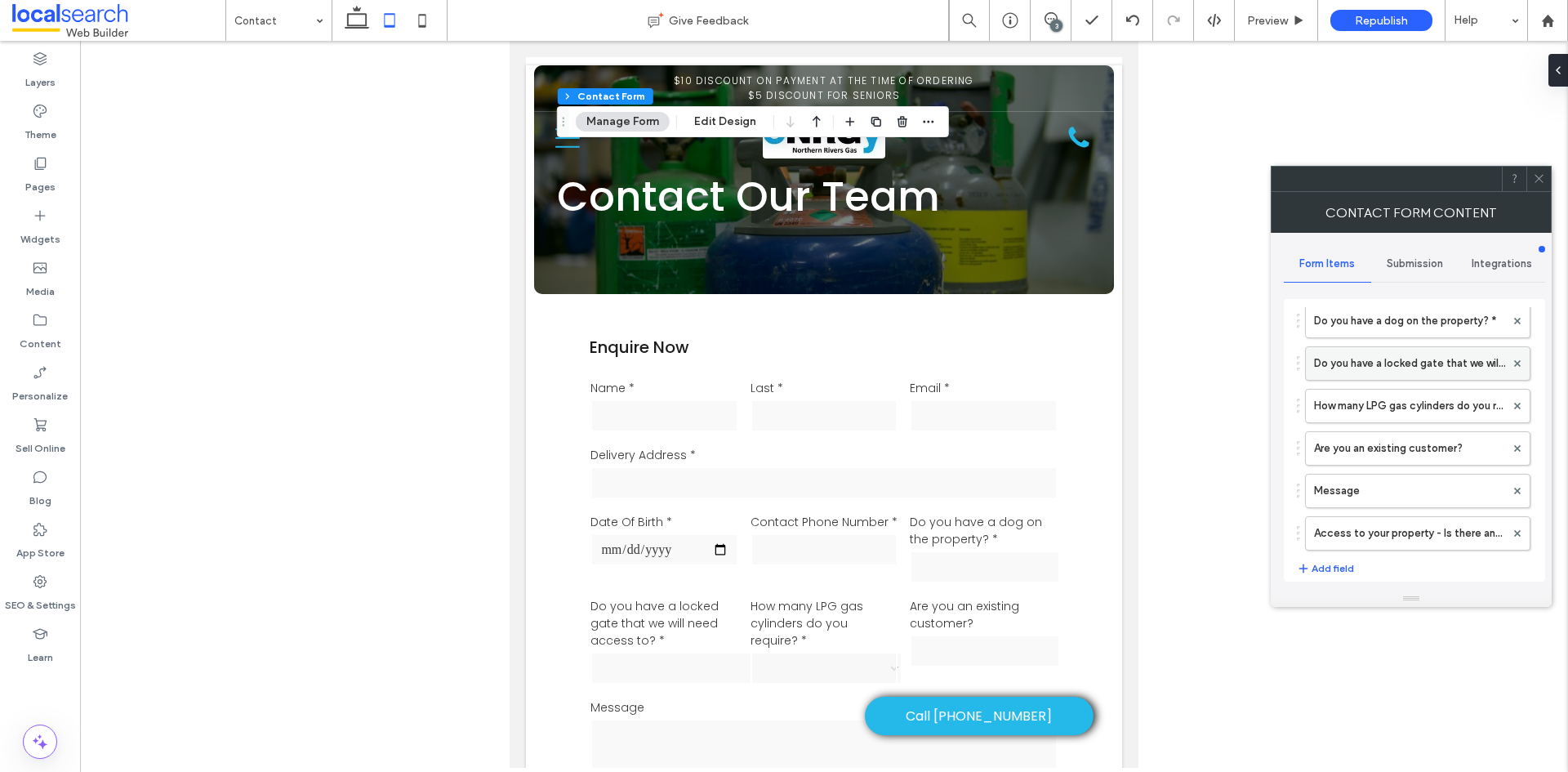
click at [1365, 379] on label "Do you have a locked gate that we will need access to? *" at bounding box center [1409, 363] width 191 height 32
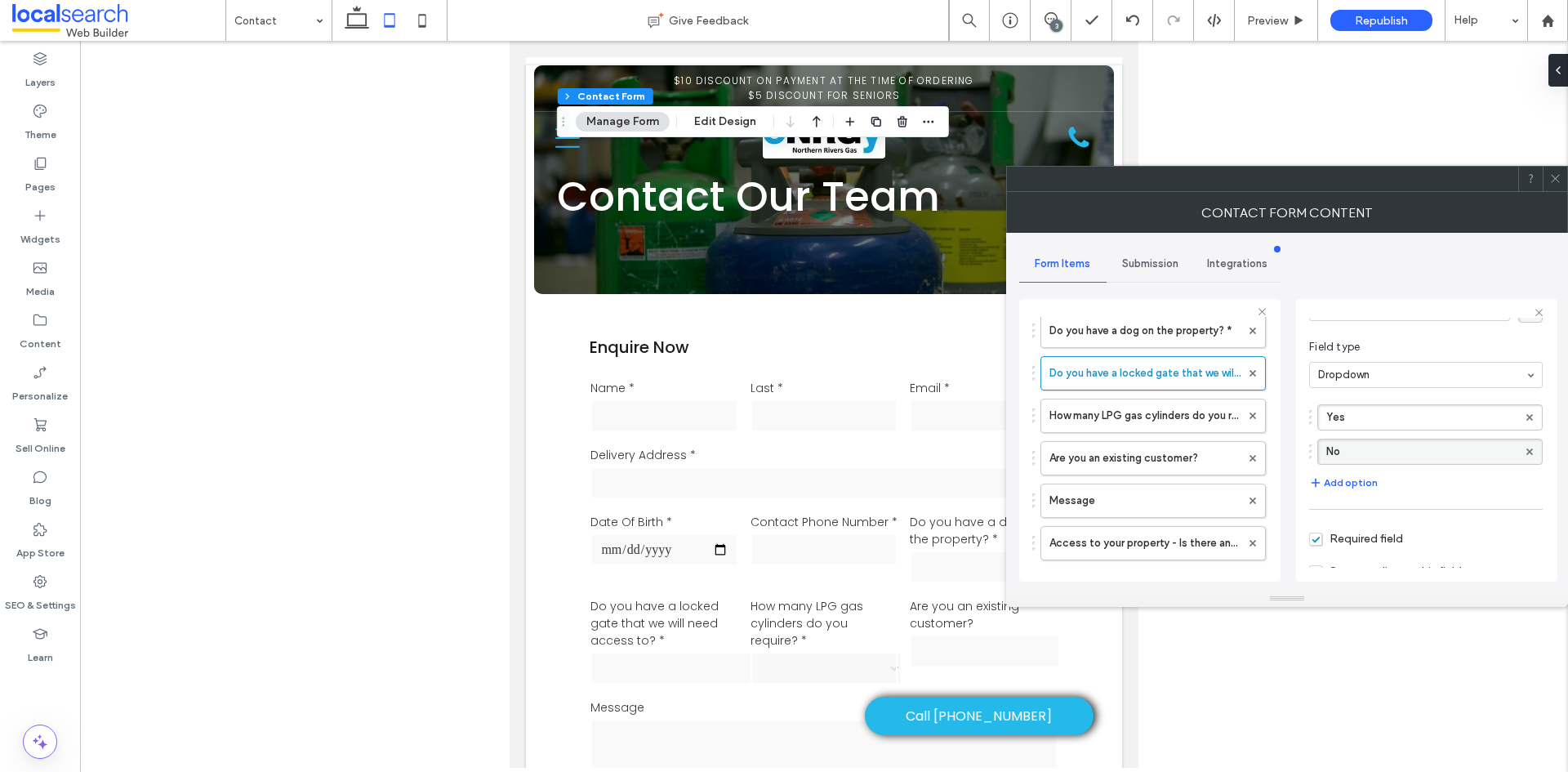
scroll to position [156, 0]
drag, startPoint x: 1347, startPoint y: 547, endPoint x: 1514, endPoint y: 559, distance: 167.4
click at [1382, 554] on input "range" at bounding box center [1345, 553] width 73 height 2
click at [1163, 415] on label "How many LPG gas cylinders do you require? *" at bounding box center [1144, 416] width 191 height 32
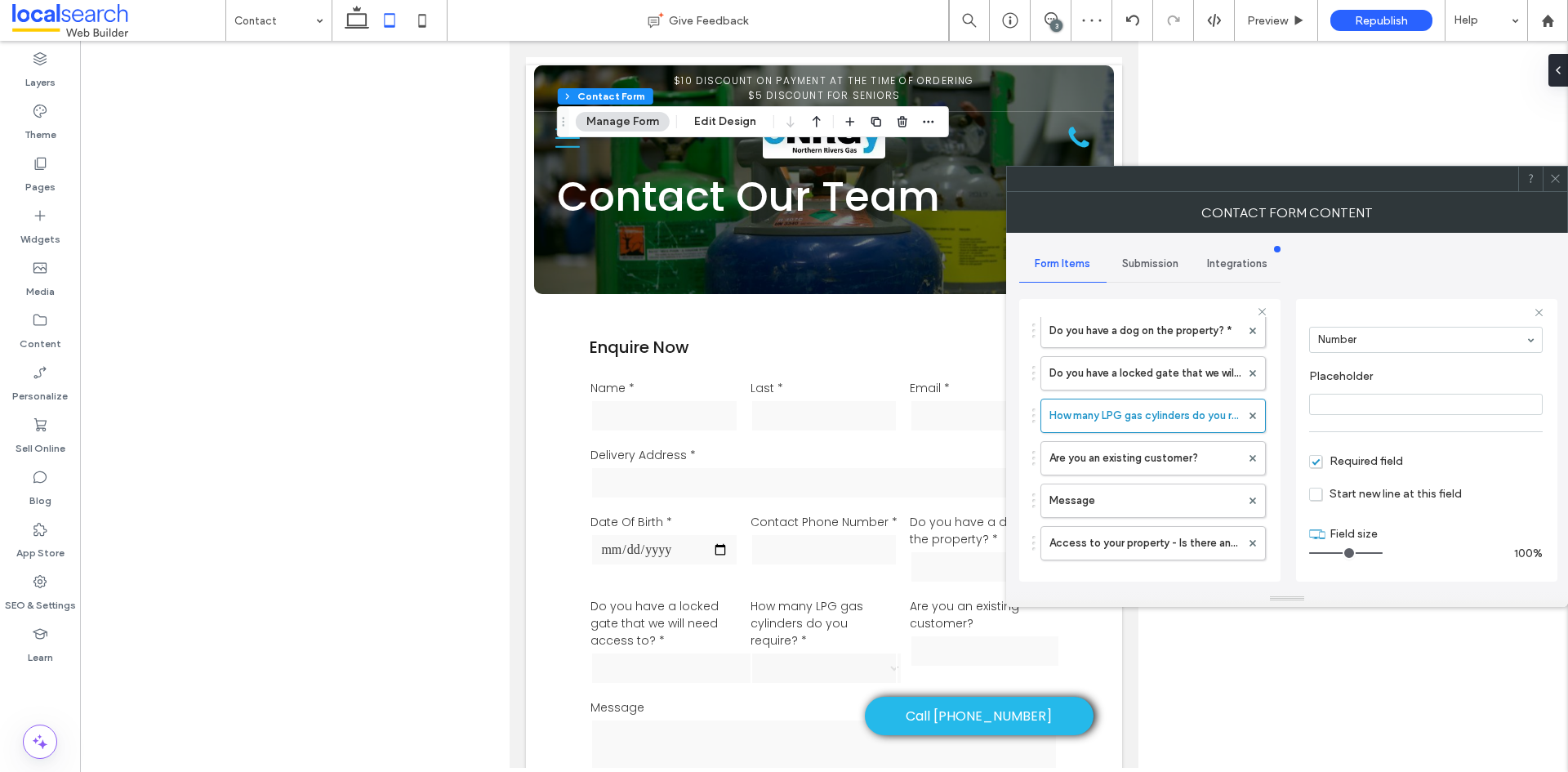
drag, startPoint x: 1346, startPoint y: 553, endPoint x: 1434, endPoint y: 558, distance: 88.1
type input "**"
click at [1382, 554] on input "range" at bounding box center [1345, 553] width 73 height 2
click at [1560, 170] on span at bounding box center [1555, 179] width 12 height 25
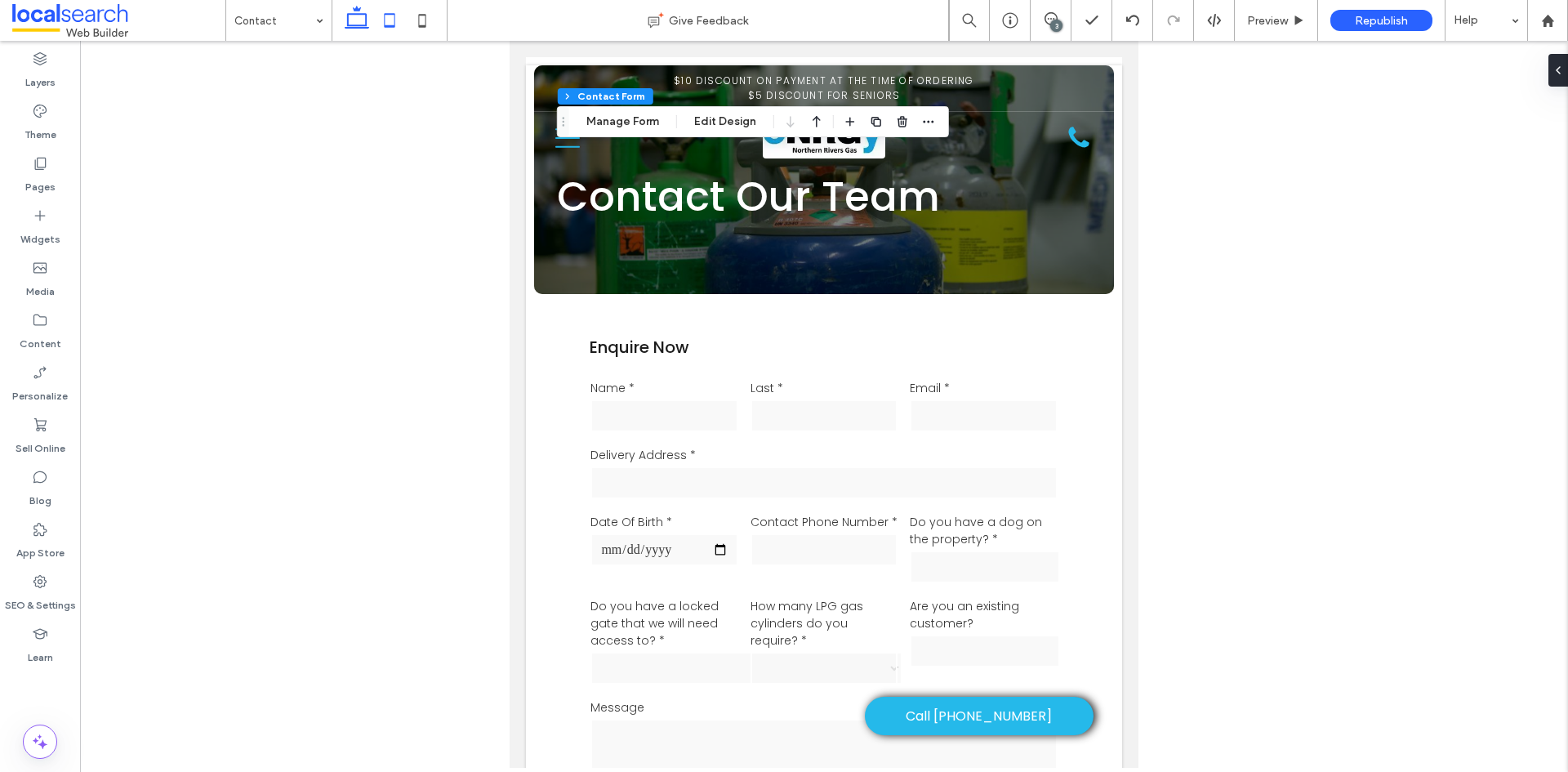
click at [358, 20] on icon at bounding box center [356, 20] width 32 height 32
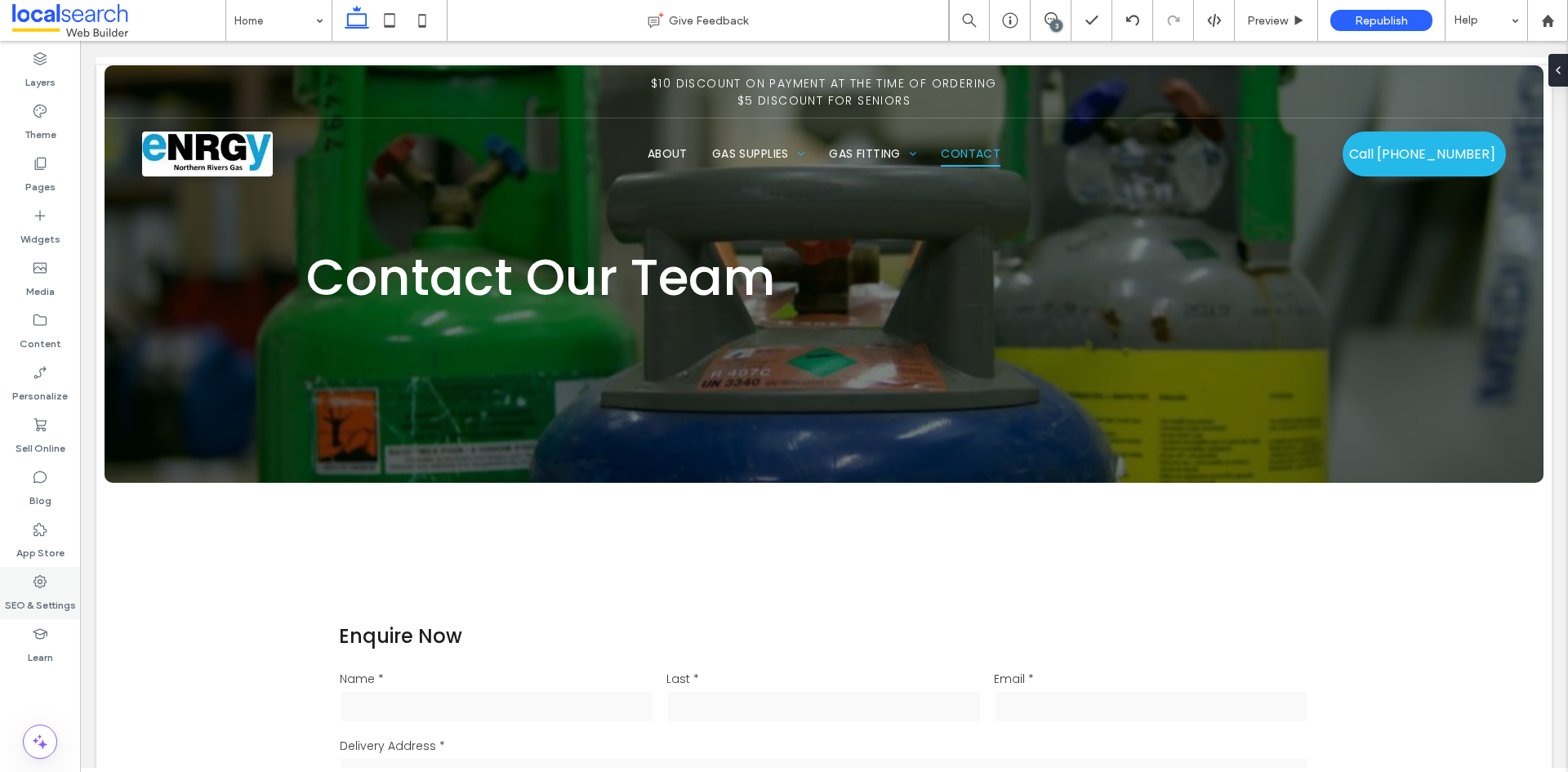
click at [36, 582] on icon at bounding box center [39, 581] width 16 height 16
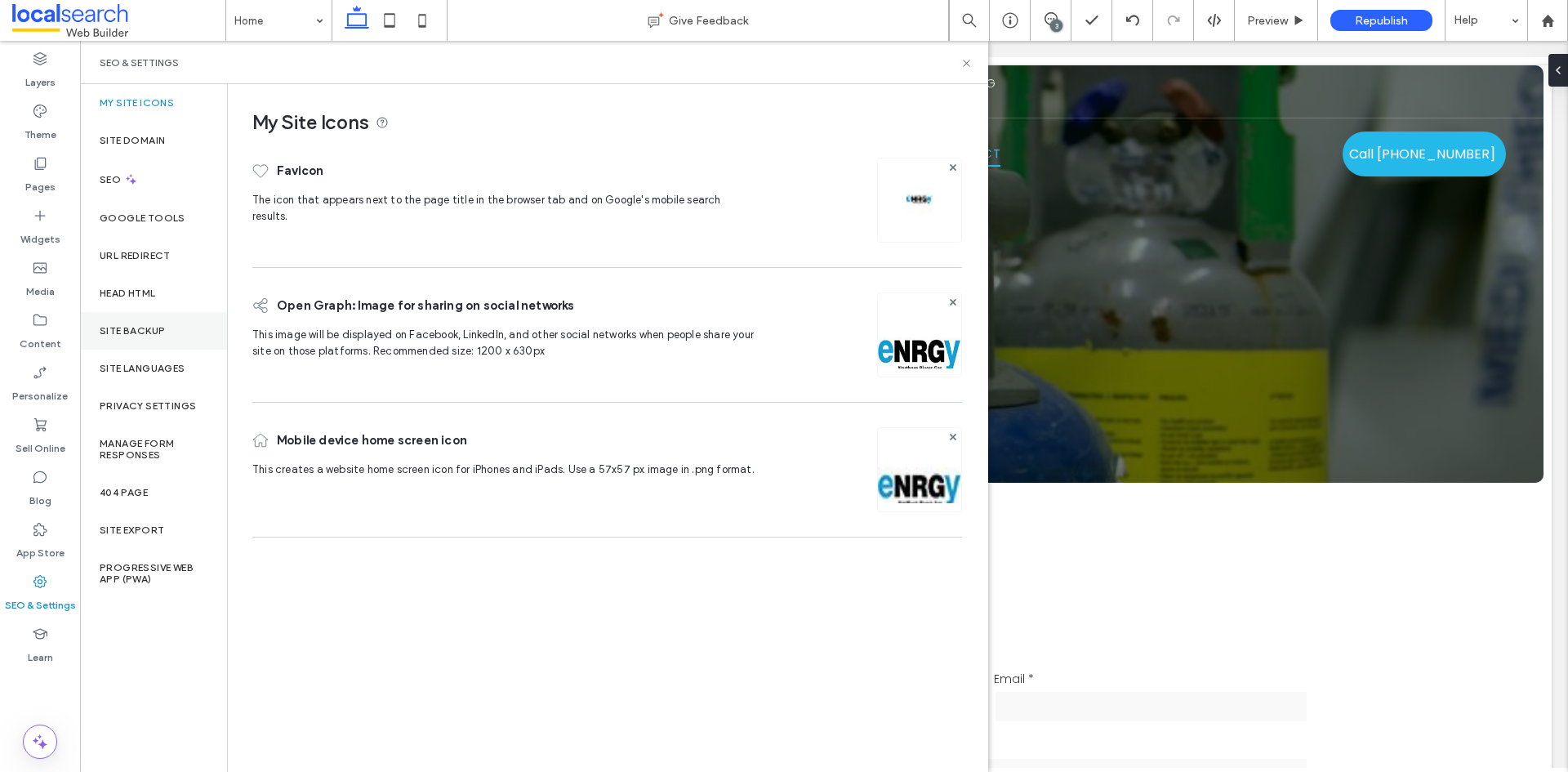
click at [132, 340] on div "Site Backup" at bounding box center [153, 330] width 147 height 37
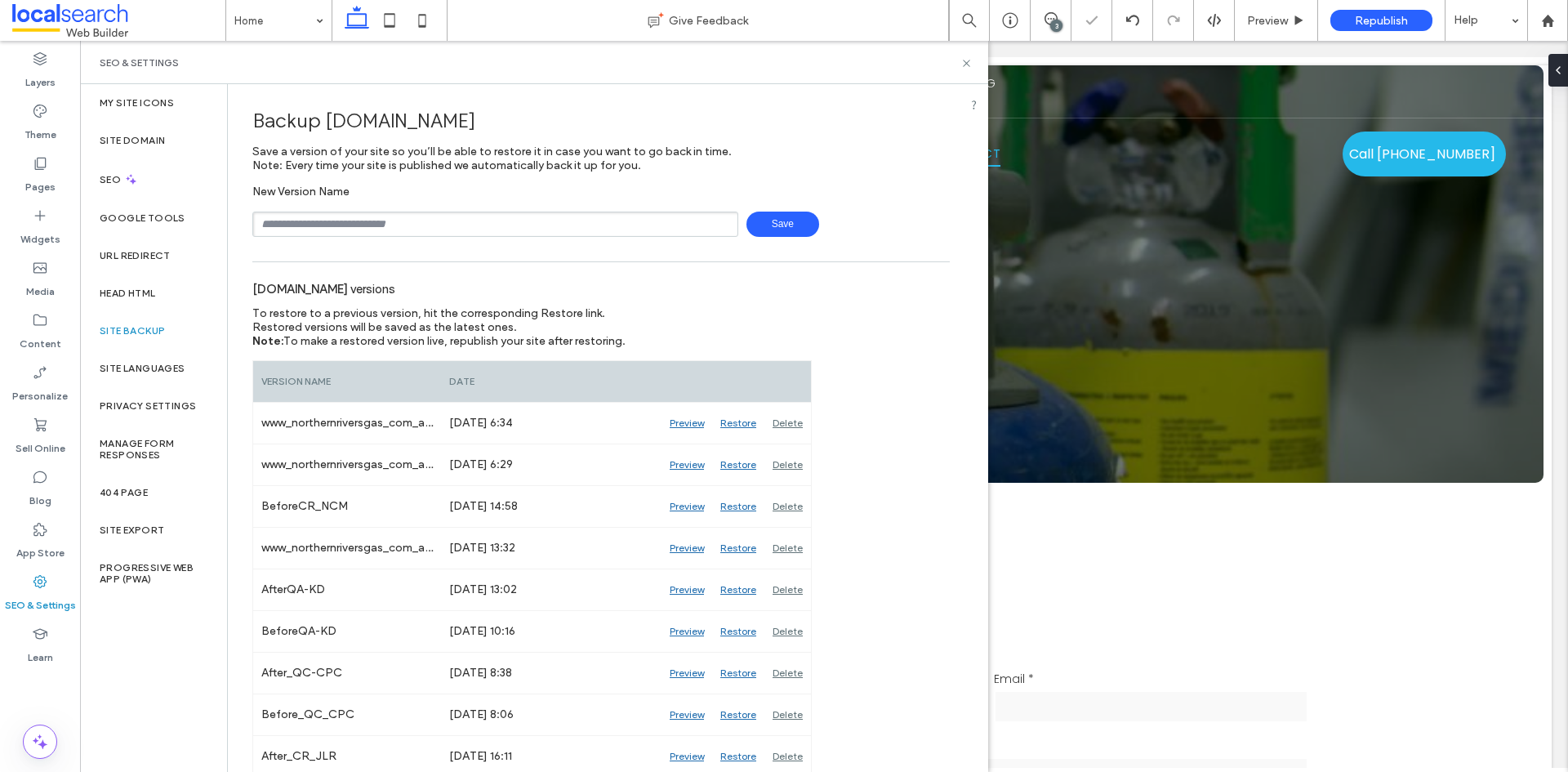
click at [356, 209] on div "New Version Name Save" at bounding box center [601, 211] width 697 height 52
click at [349, 221] on input "text" at bounding box center [495, 224] width 486 height 26
type input "**********"
click at [760, 216] on span "Save" at bounding box center [782, 224] width 72 height 26
click at [963, 60] on icon at bounding box center [966, 63] width 12 height 12
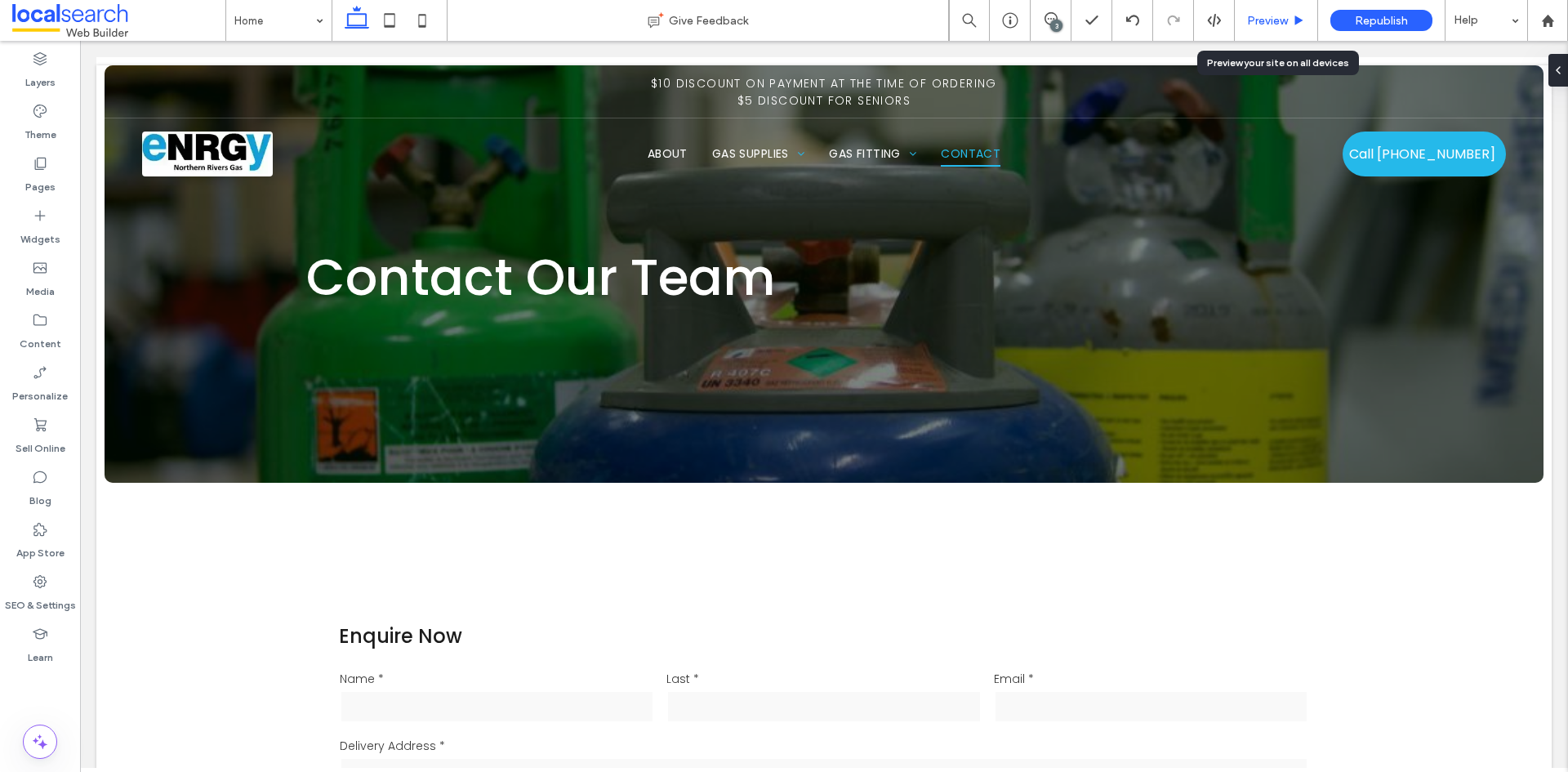
click at [1270, 23] on span "Preview" at bounding box center [1267, 21] width 41 height 14
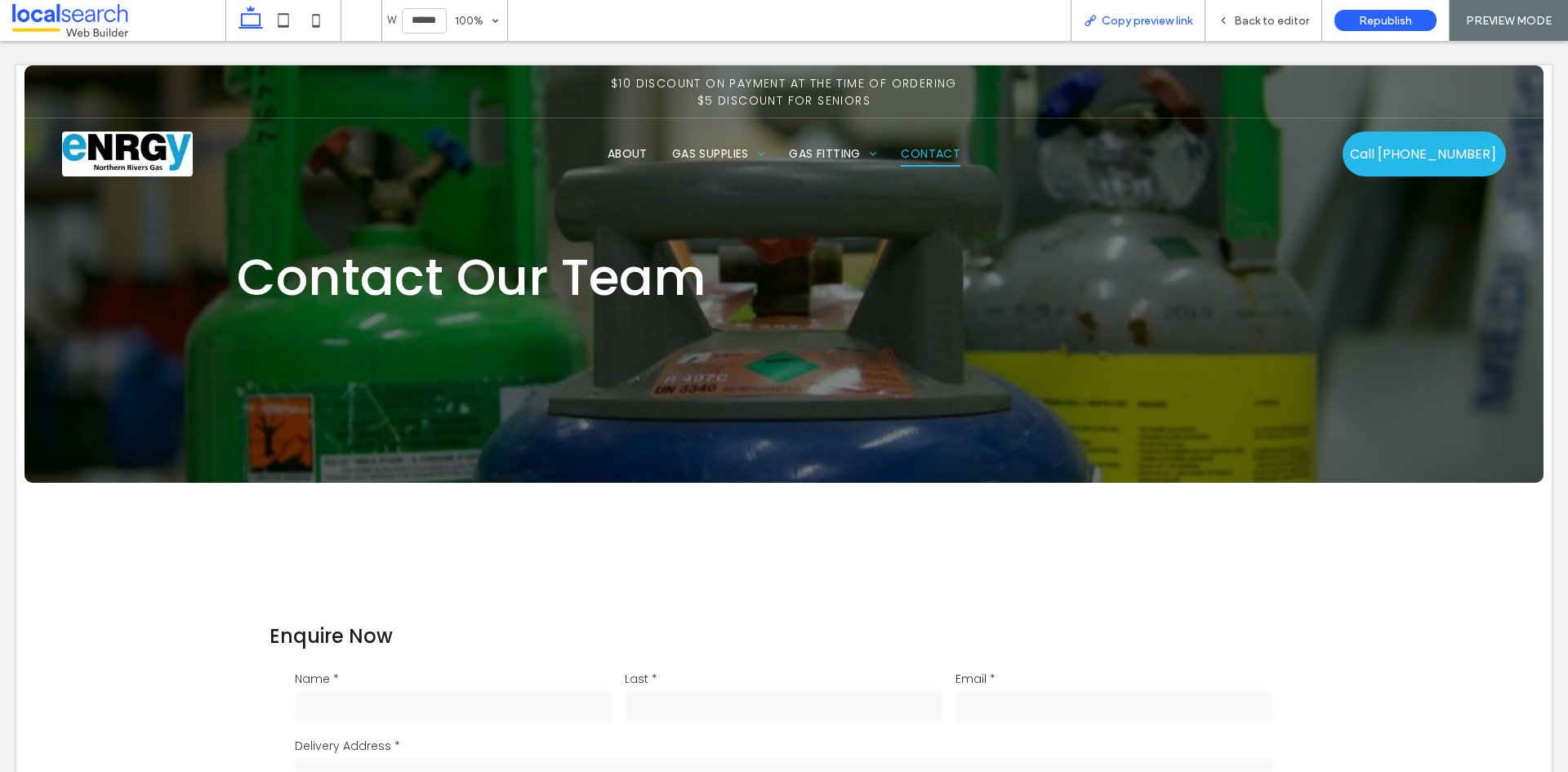
click at [1107, 20] on span "Copy preview link" at bounding box center [1146, 21] width 90 height 14
click at [1243, 16] on span "Back to editor" at bounding box center [1271, 21] width 75 height 14
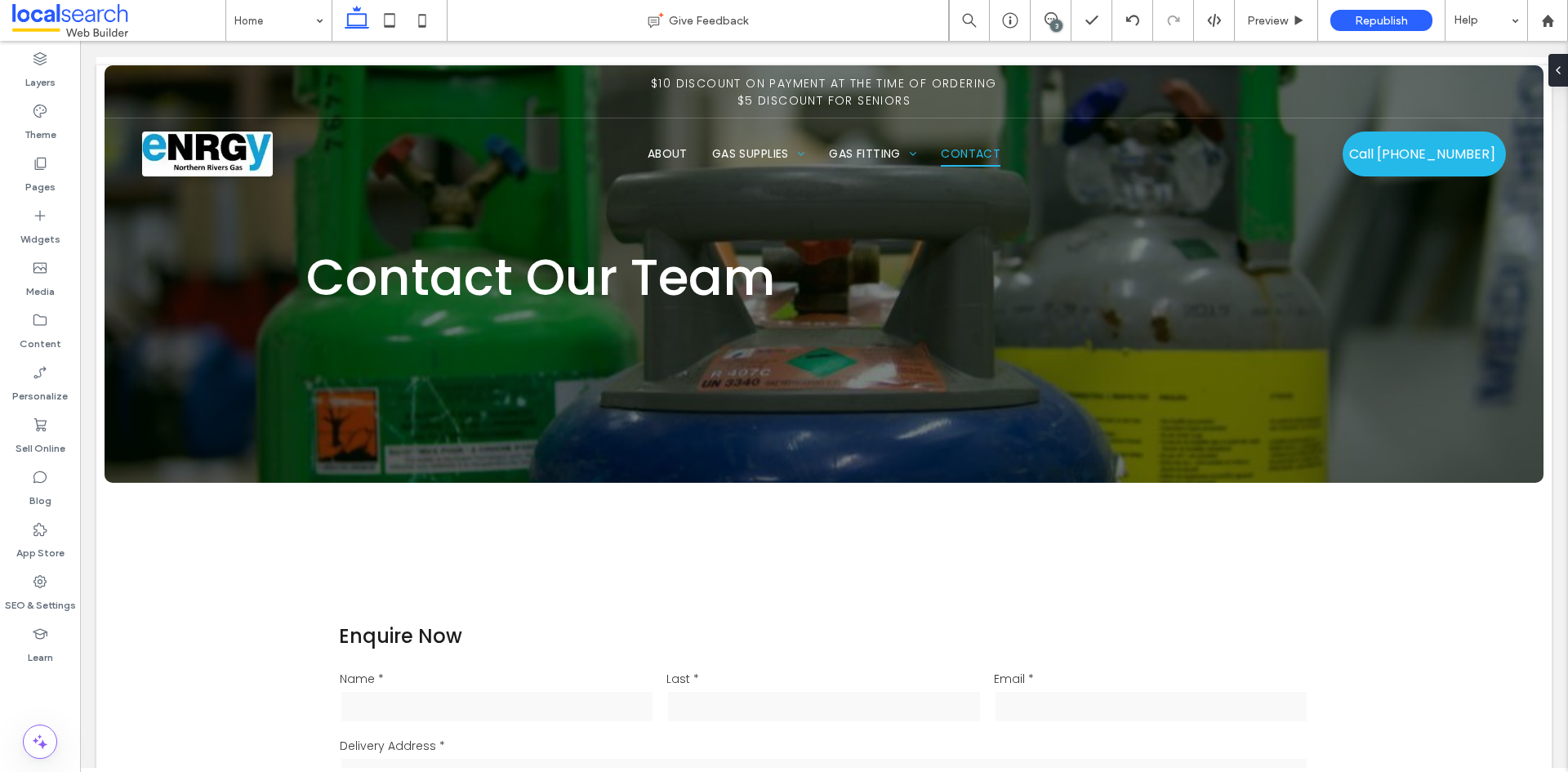
click at [1055, 20] on div "3" at bounding box center [1055, 26] width 12 height 12
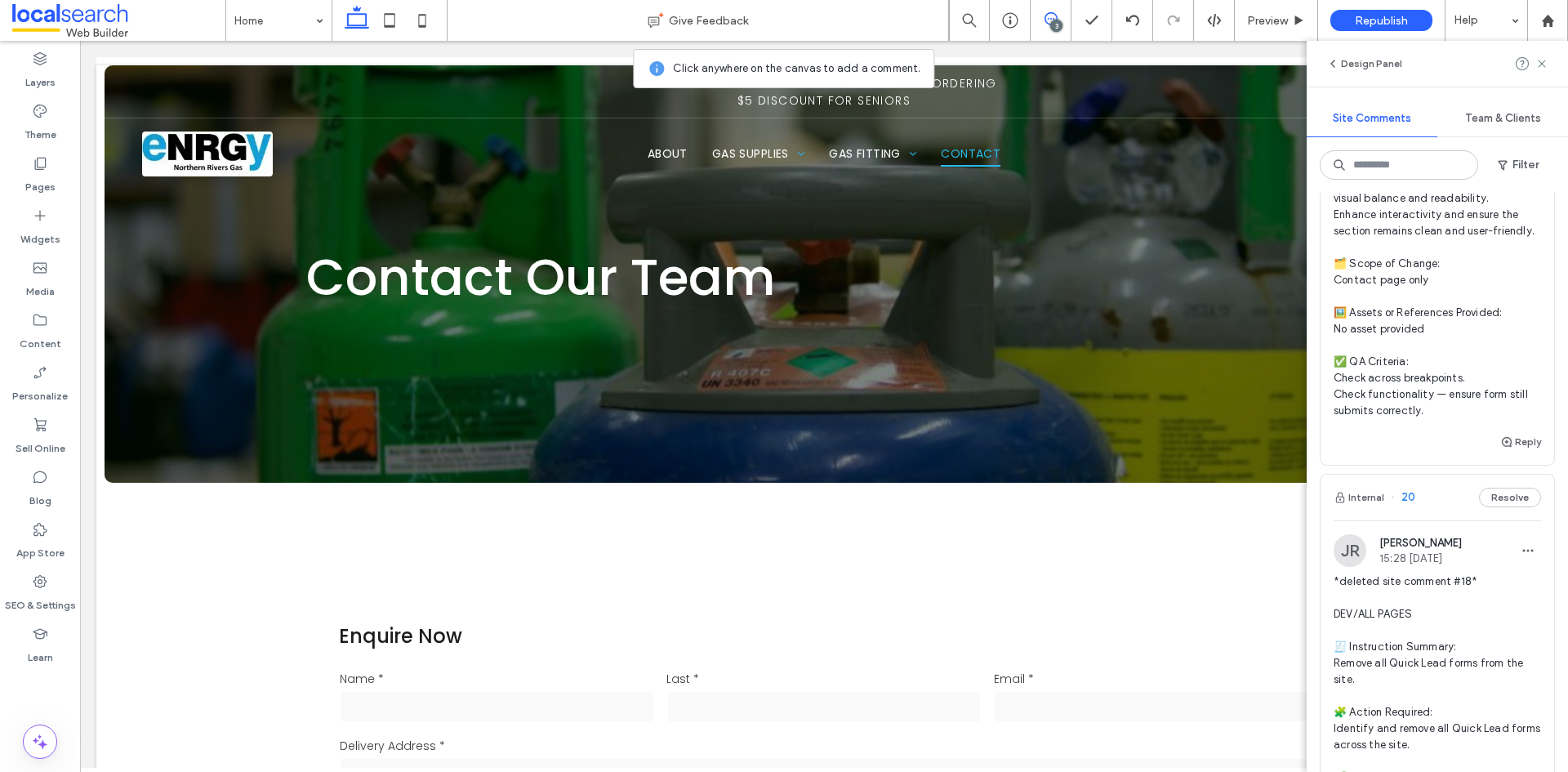
scroll to position [82, 0]
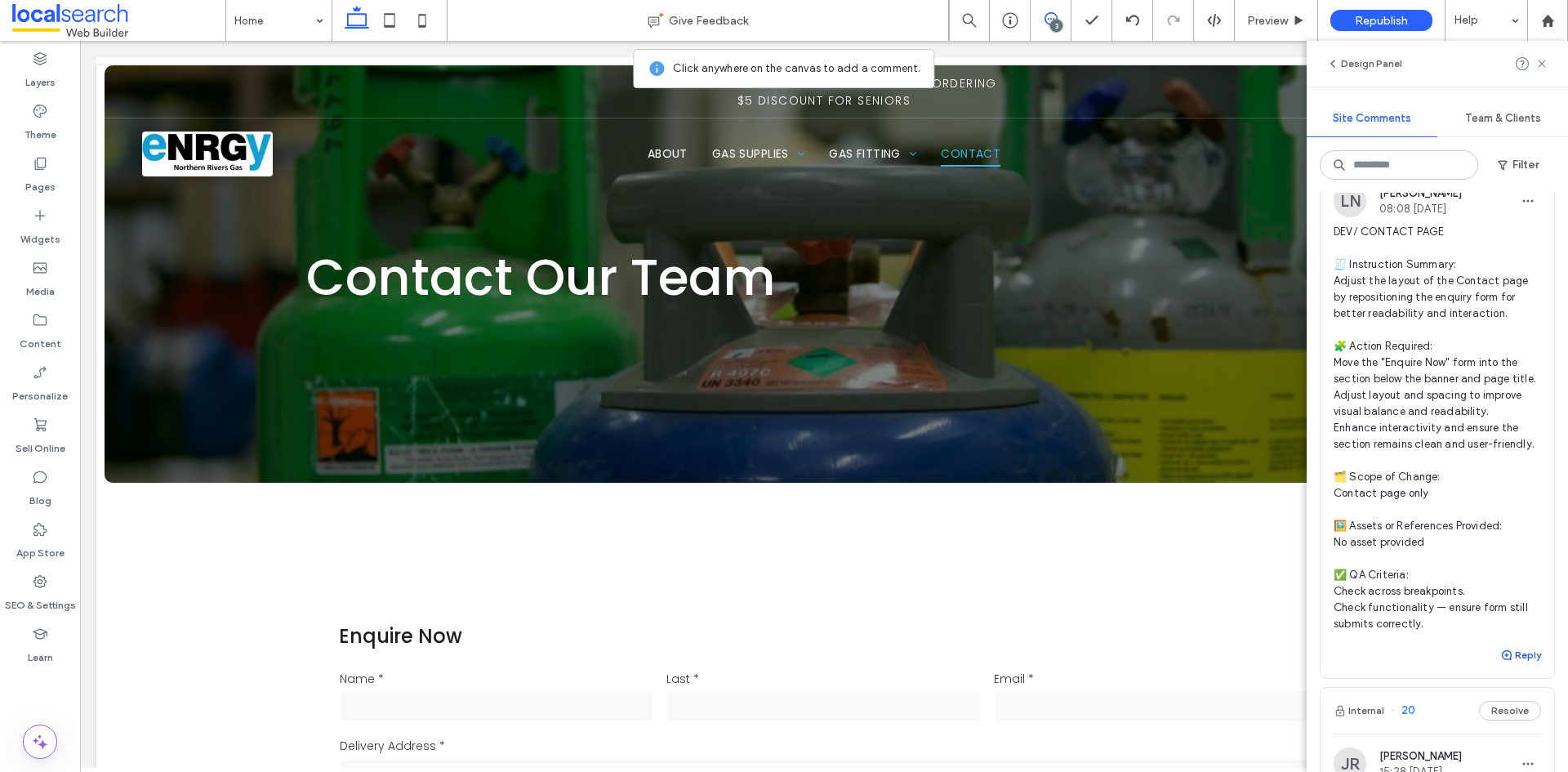
click at [1516, 665] on button "Reply" at bounding box center [1520, 655] width 41 height 20
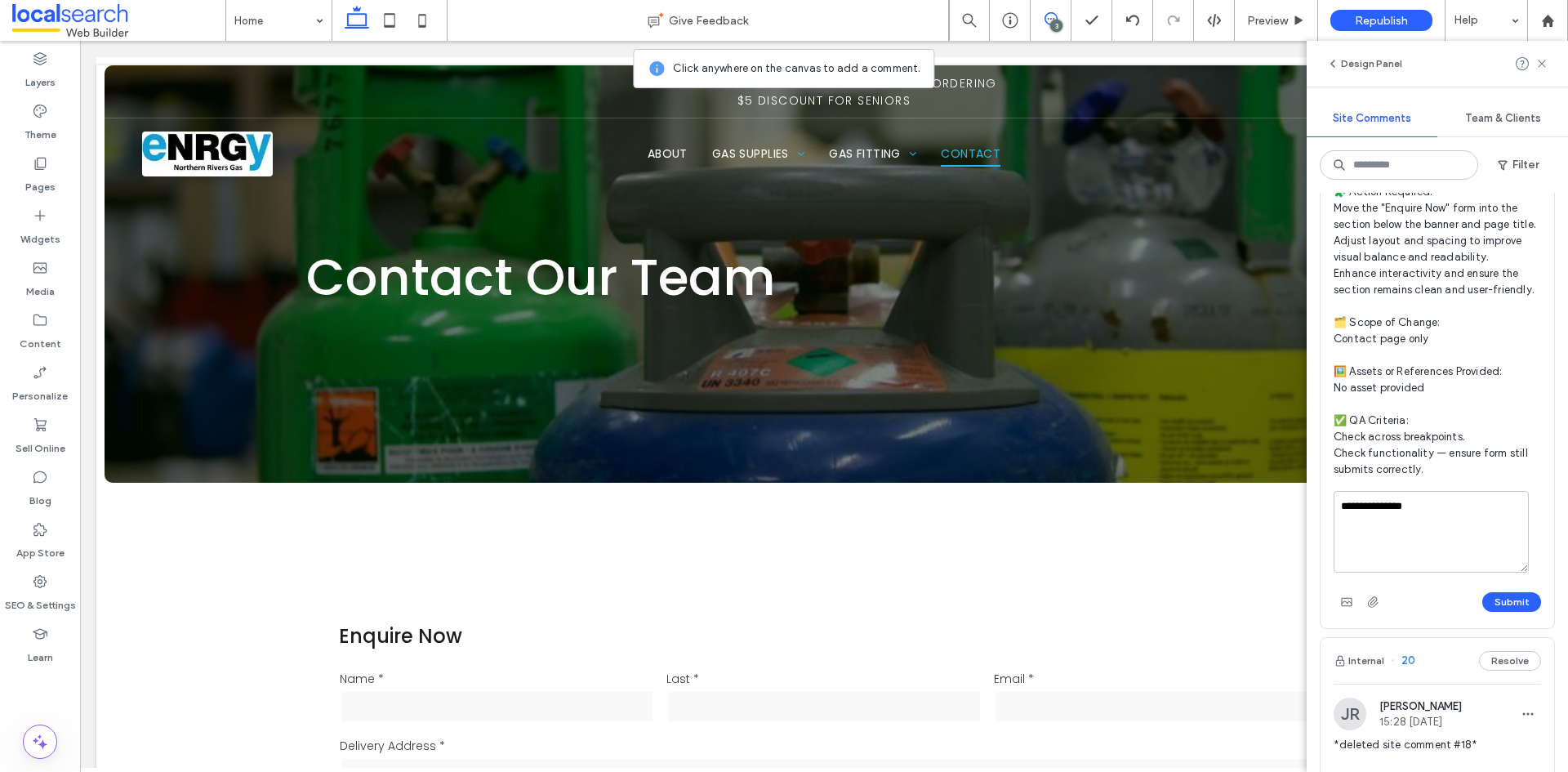
scroll to position [245, 0]
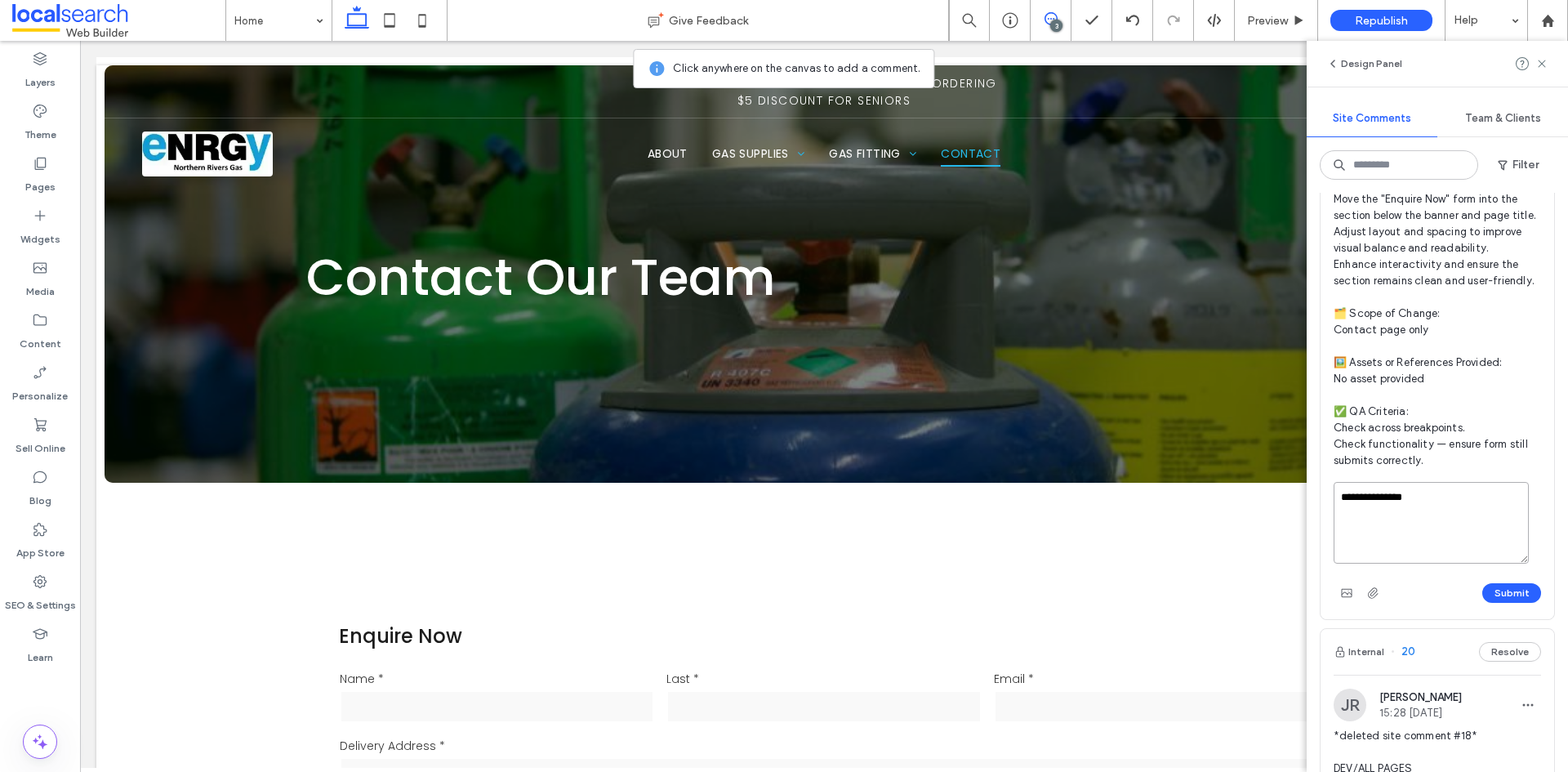
click at [1394, 563] on textarea "**********" at bounding box center [1431, 523] width 195 height 82
paste textarea "**********"
drag, startPoint x: 1365, startPoint y: 603, endPoint x: 1418, endPoint y: 581, distance: 57.4
click at [1418, 563] on textarea "**********" at bounding box center [1431, 523] width 195 height 82
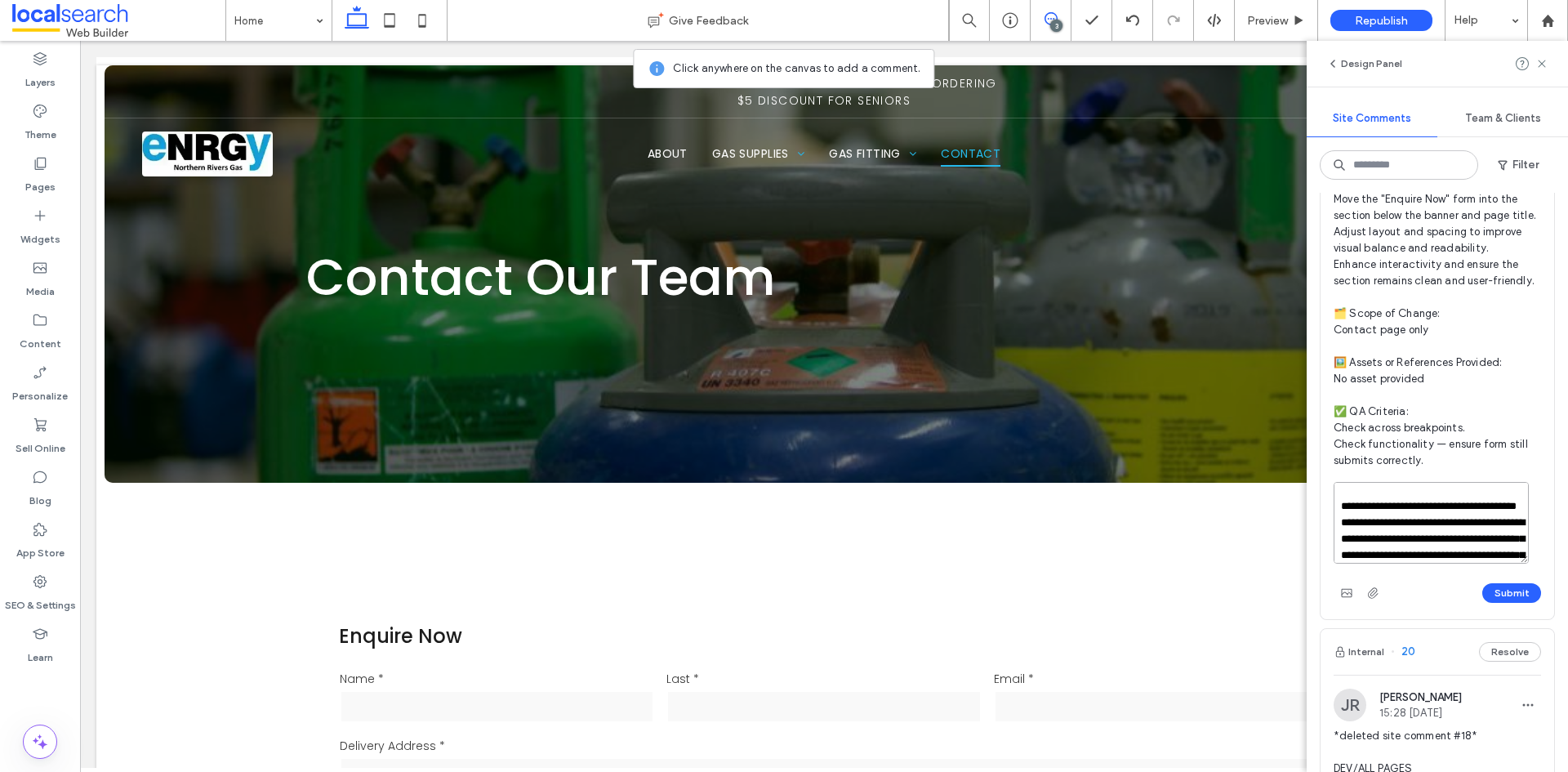
scroll to position [0, 0]
click at [1416, 563] on textarea "**********" at bounding box center [1431, 523] width 195 height 82
drag, startPoint x: 1367, startPoint y: 608, endPoint x: 1396, endPoint y: 556, distance: 59.5
click at [1396, 556] on textarea "**********" at bounding box center [1431, 523] width 195 height 82
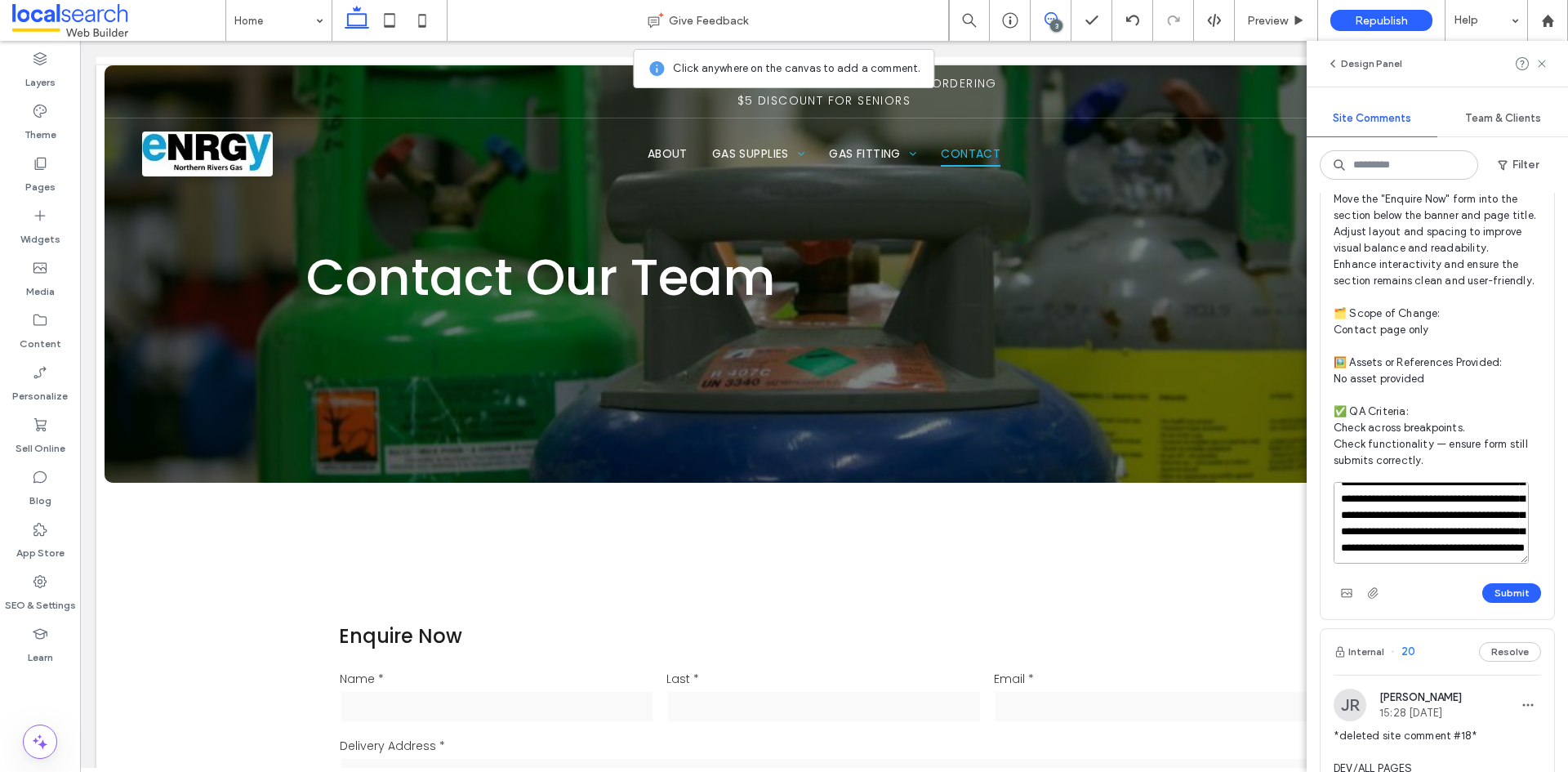
scroll to position [0, 0]
type textarea "**********"
click at [1506, 603] on button "Submit" at bounding box center [1512, 593] width 59 height 20
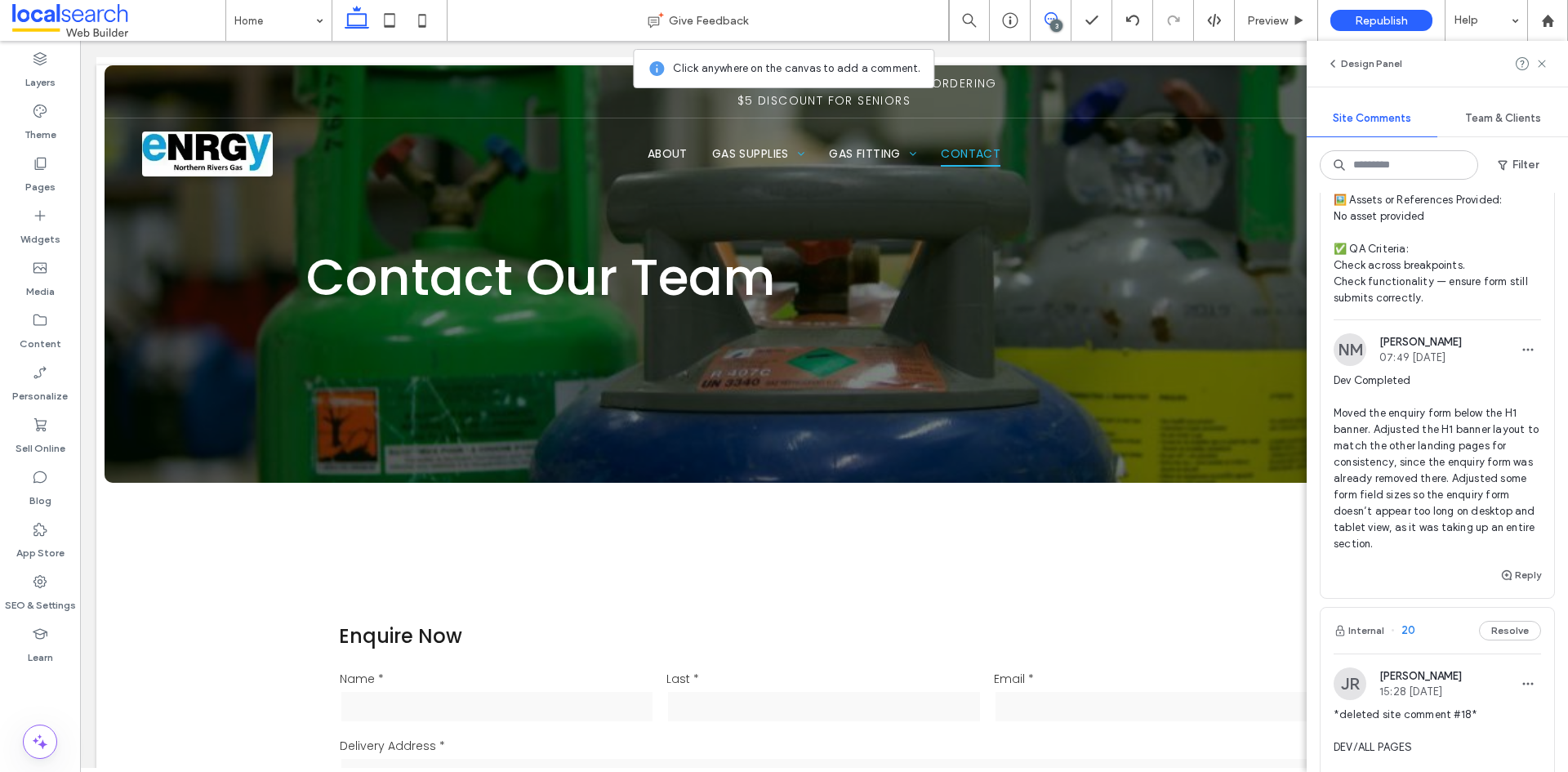
scroll to position [409, 0]
click at [1516, 362] on span "button" at bounding box center [1527, 348] width 26 height 26
click at [43, 590] on label "SEO & Settings" at bounding box center [40, 601] width 71 height 23
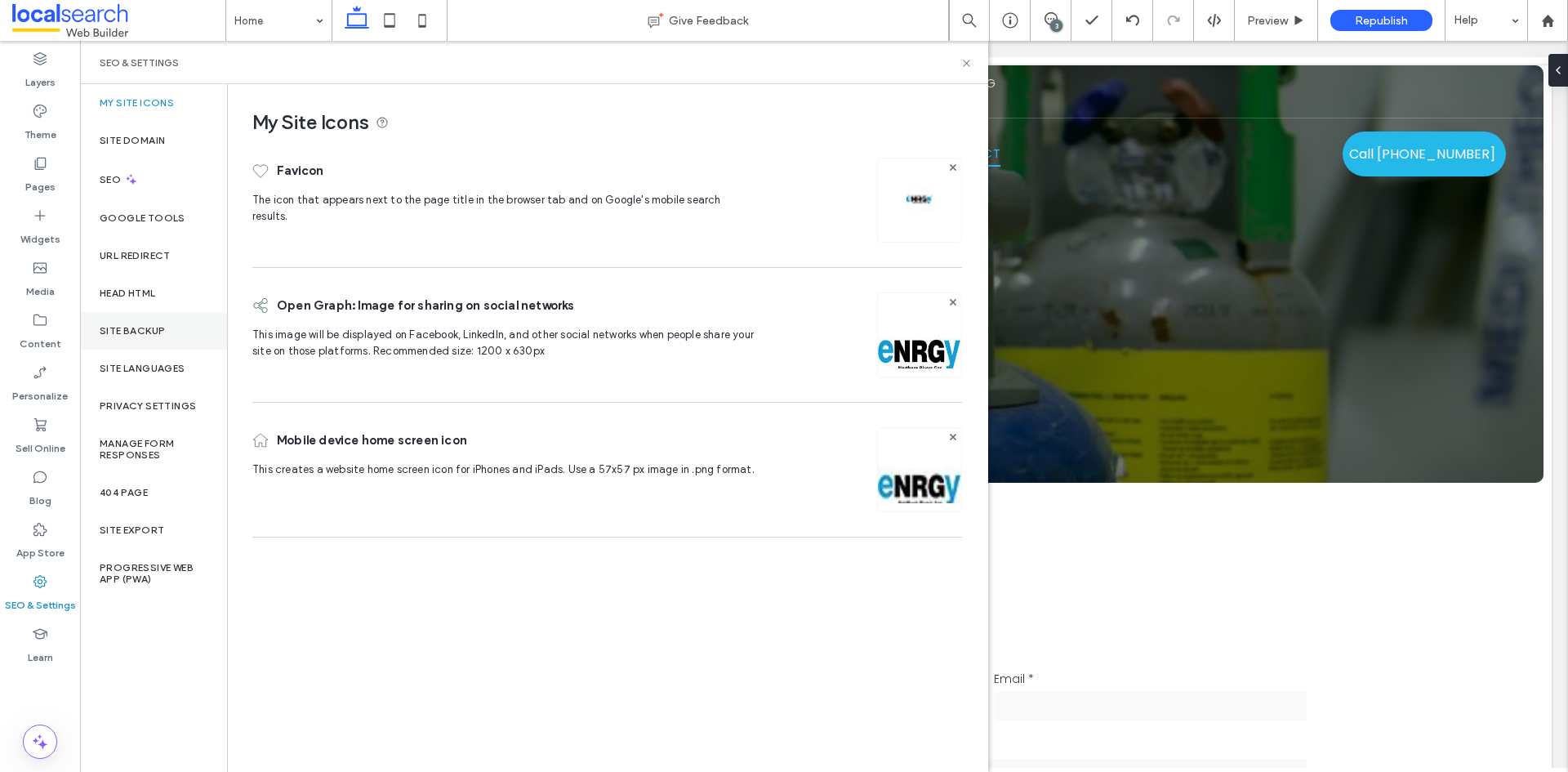
click at [141, 320] on div "Site Backup" at bounding box center [153, 330] width 147 height 37
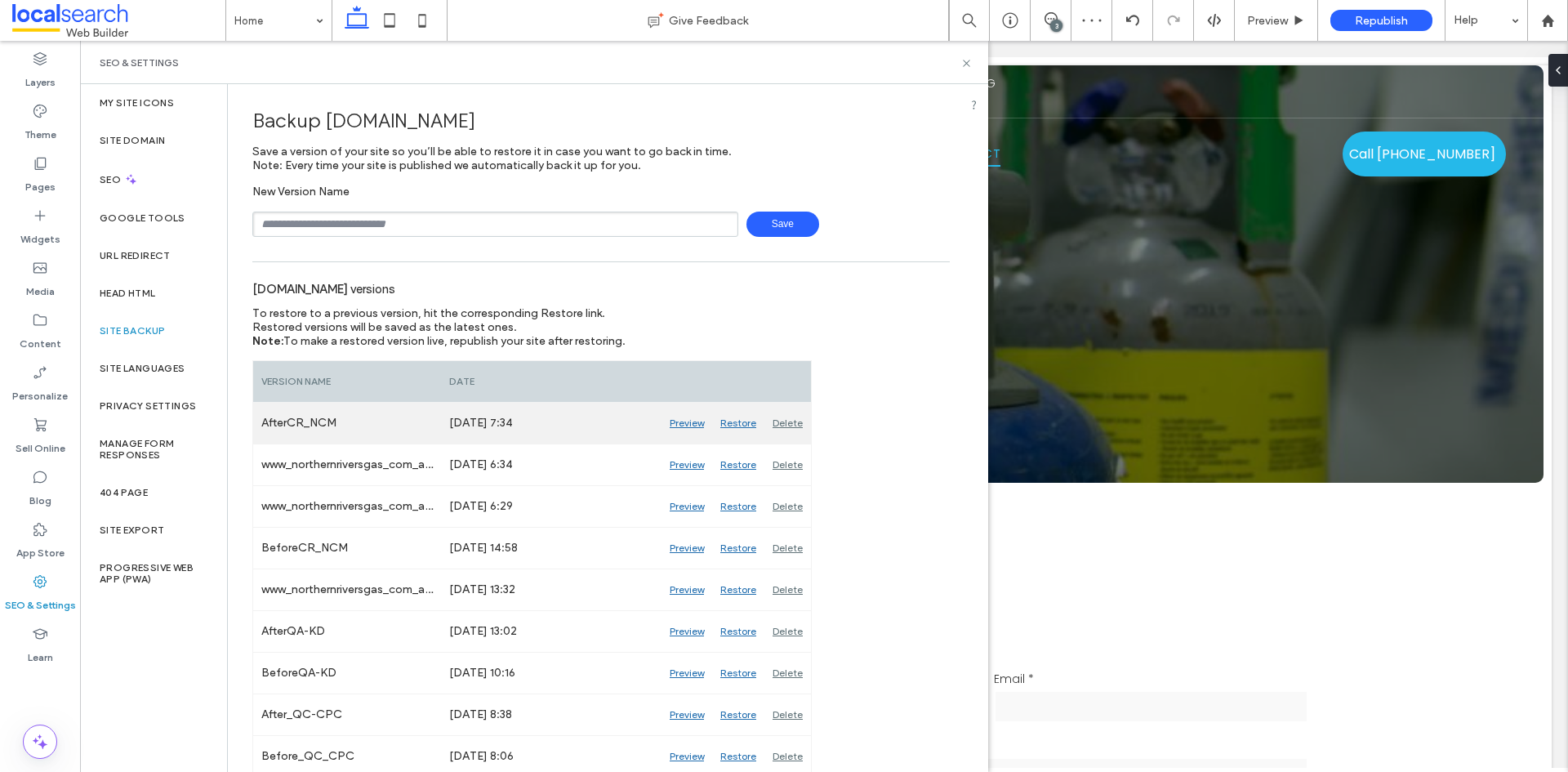
click at [788, 420] on div "Delete" at bounding box center [787, 423] width 47 height 41
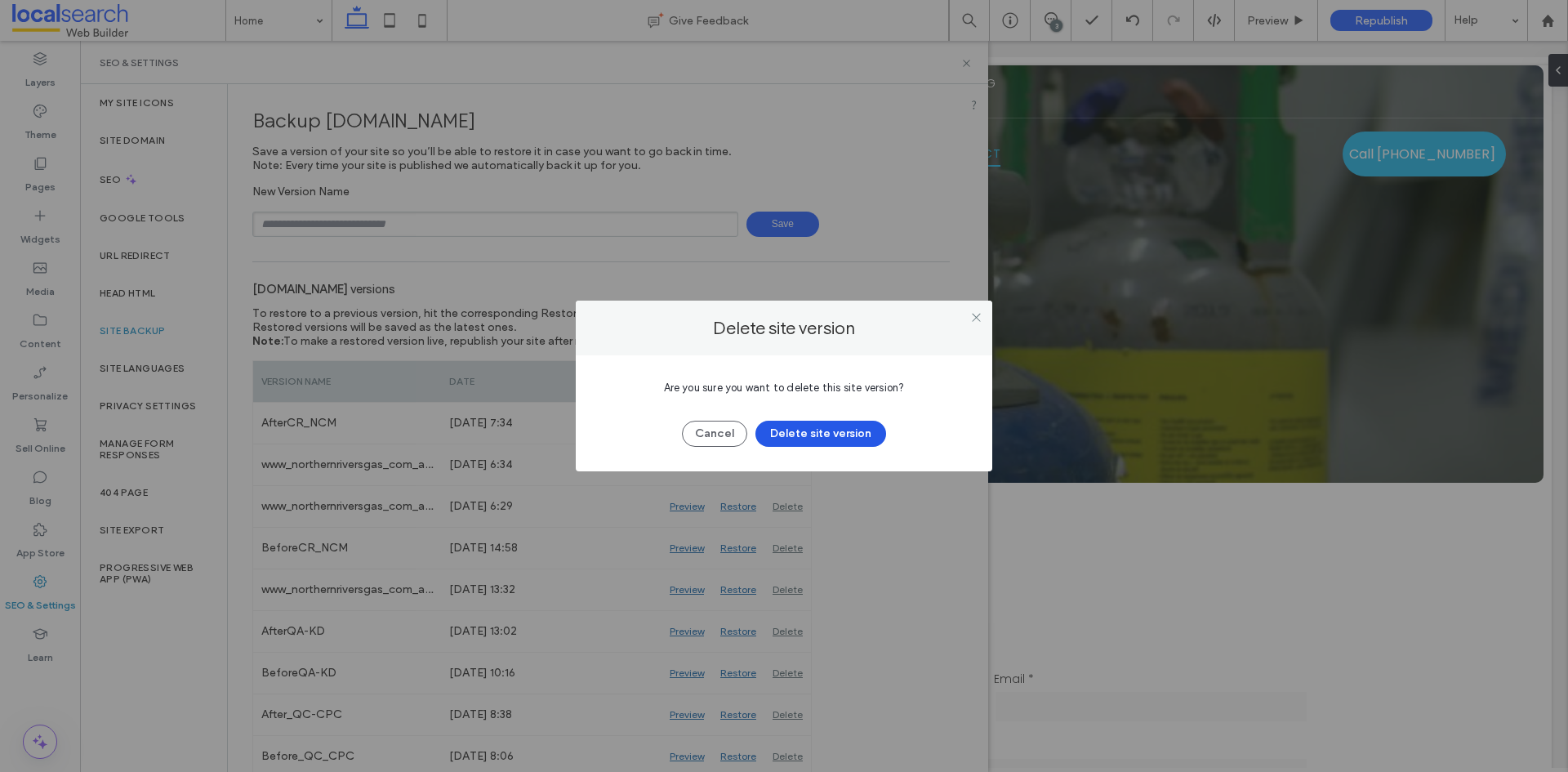
click at [786, 431] on button "Delete site version" at bounding box center [820, 433] width 131 height 26
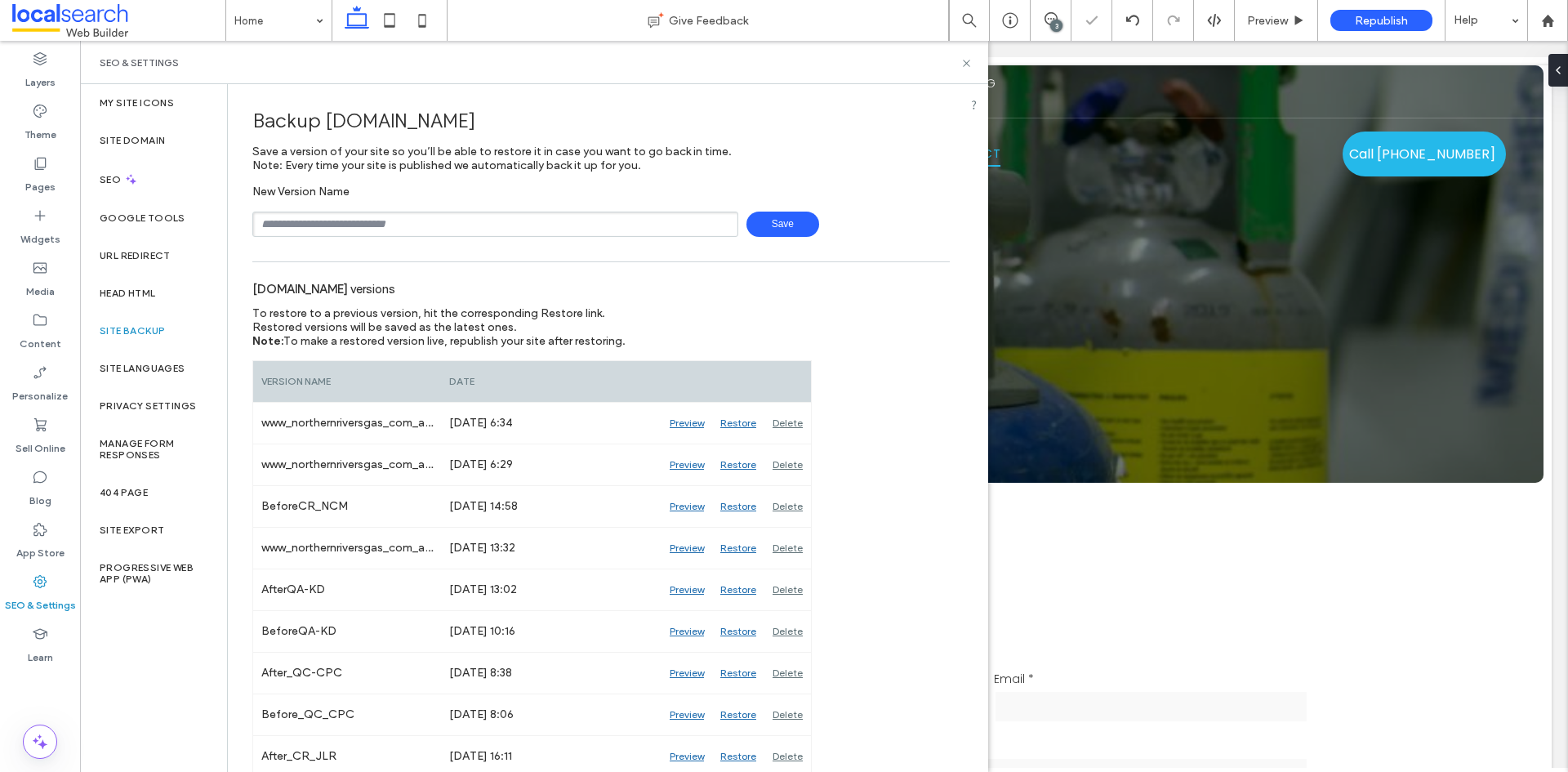
click at [470, 230] on input "text" at bounding box center [495, 224] width 486 height 26
type input "**********"
click at [963, 64] on icon at bounding box center [966, 63] width 12 height 12
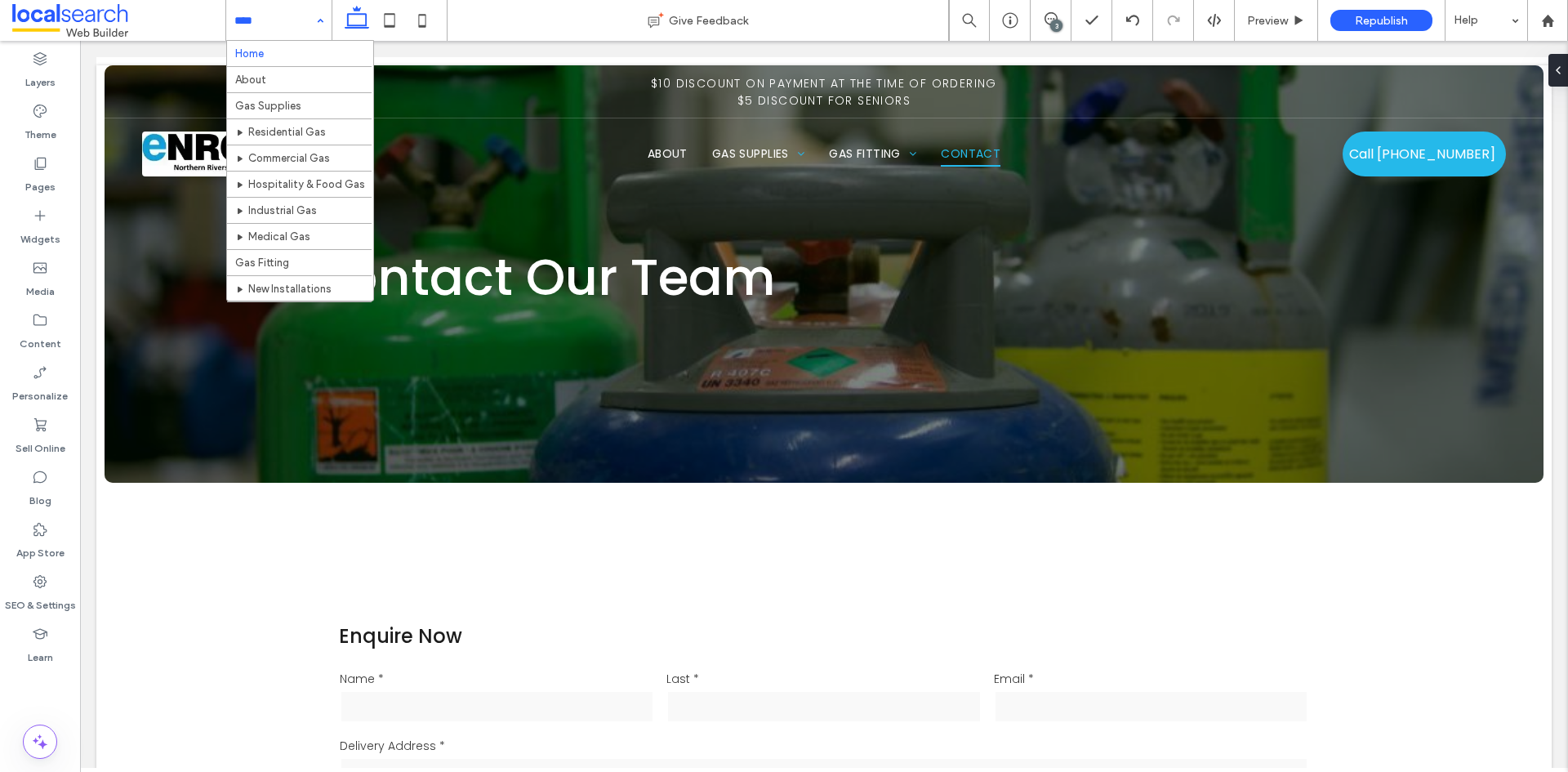
scroll to position [495, 0]
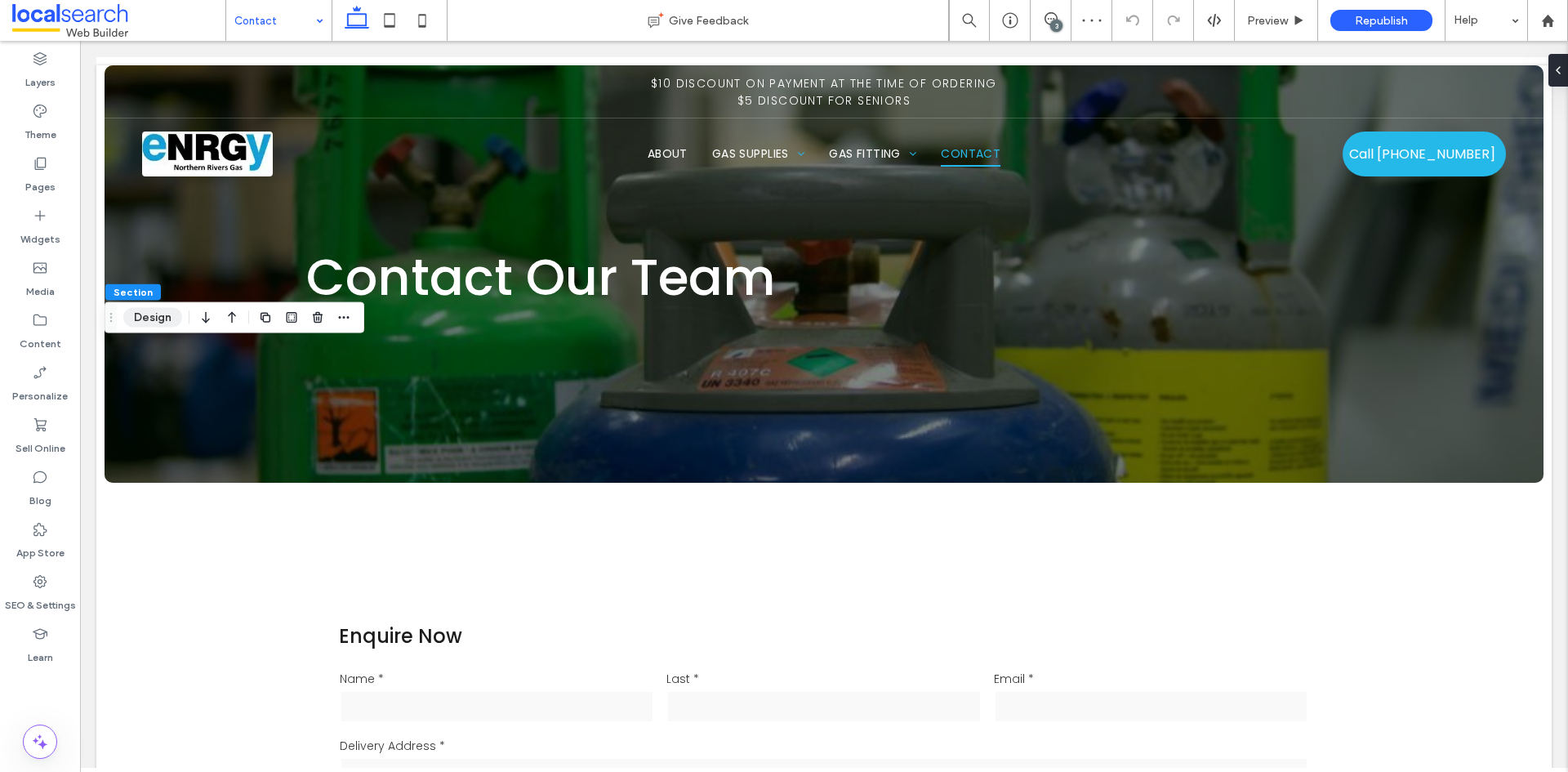
click at [165, 317] on button "Design" at bounding box center [152, 317] width 59 height 20
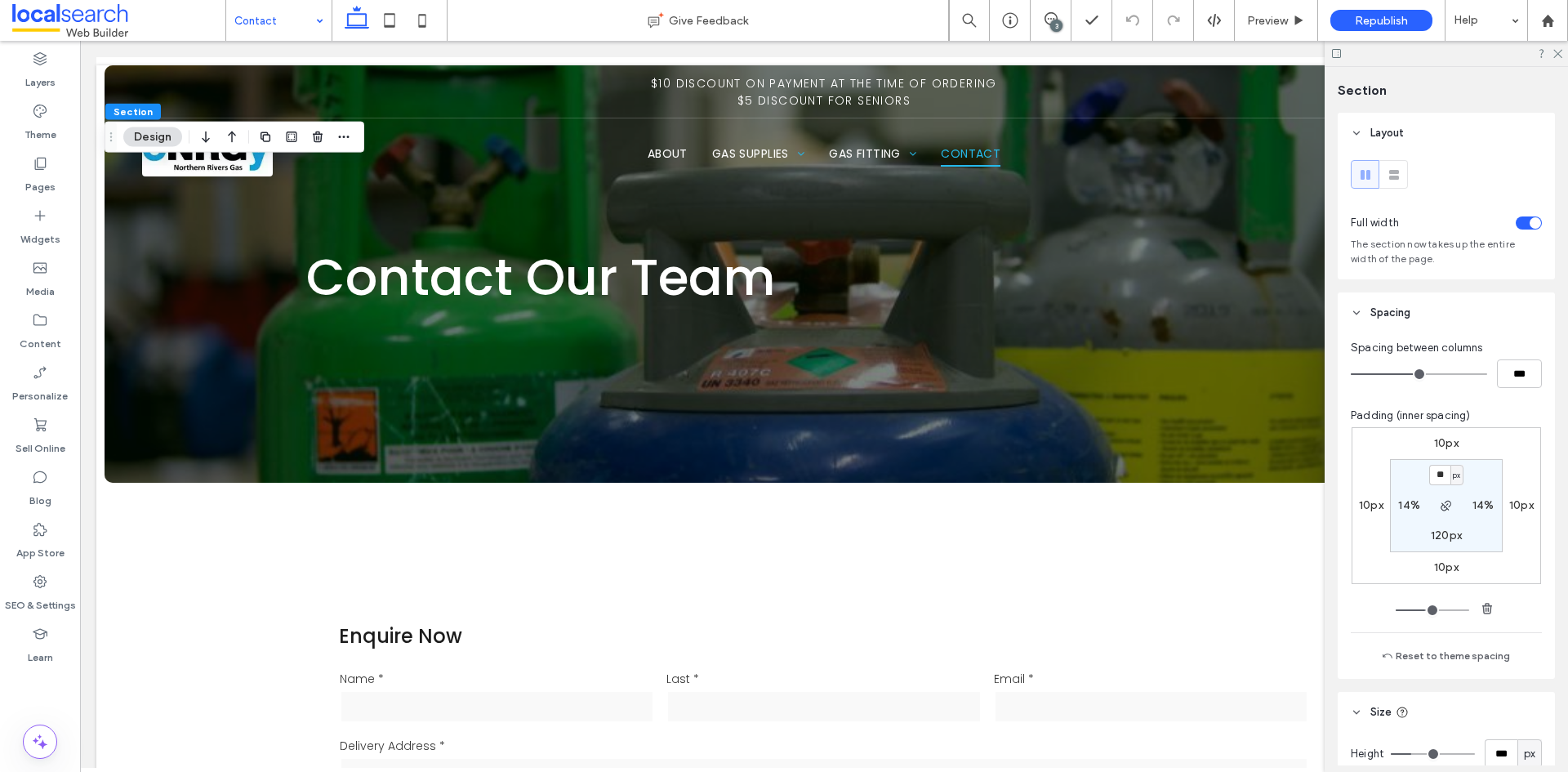
type input "**"
click at [1442, 531] on label "120px" at bounding box center [1446, 536] width 31 height 14
type input "***"
type input "**"
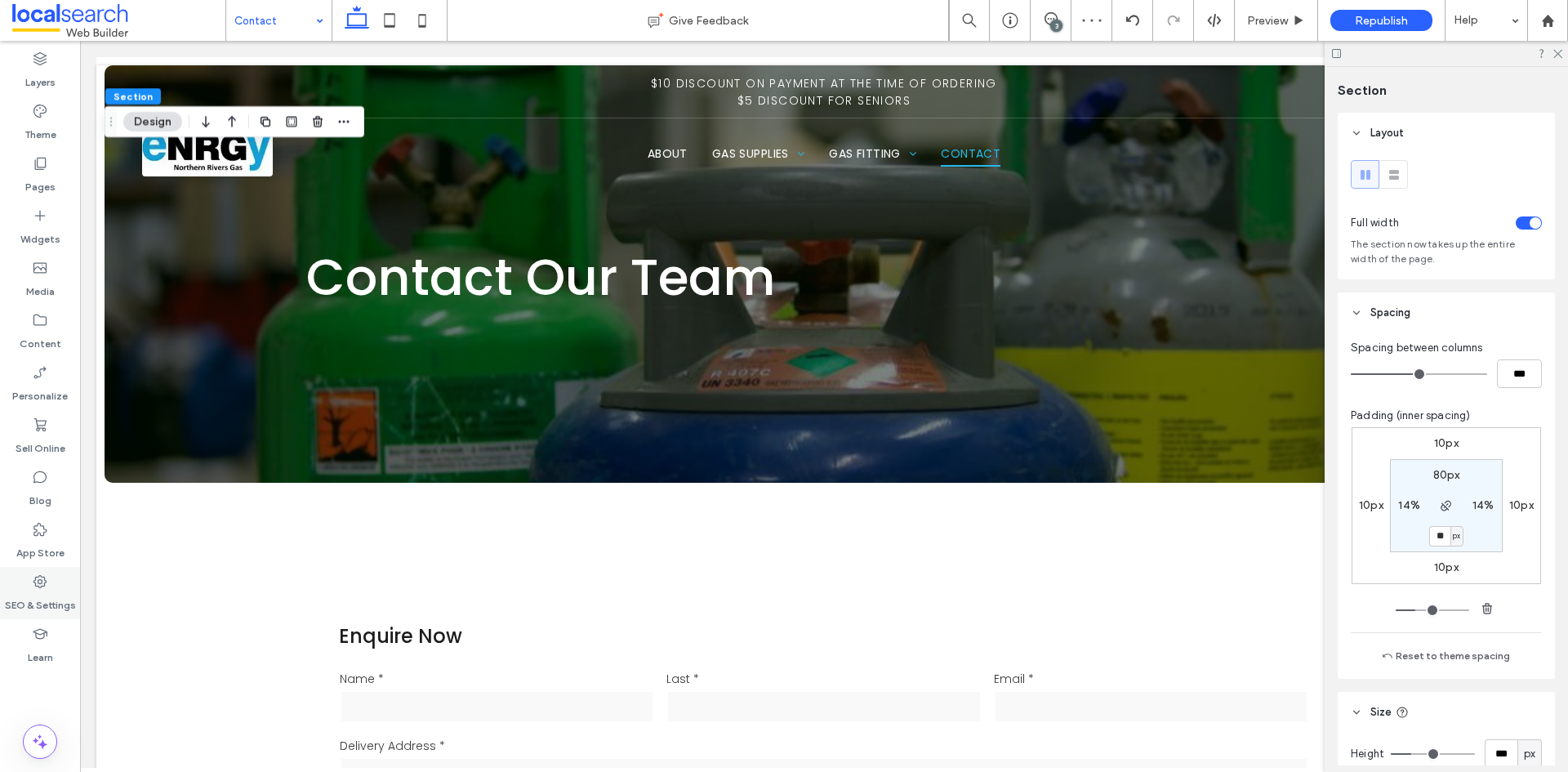
click at [37, 587] on icon at bounding box center [39, 581] width 16 height 16
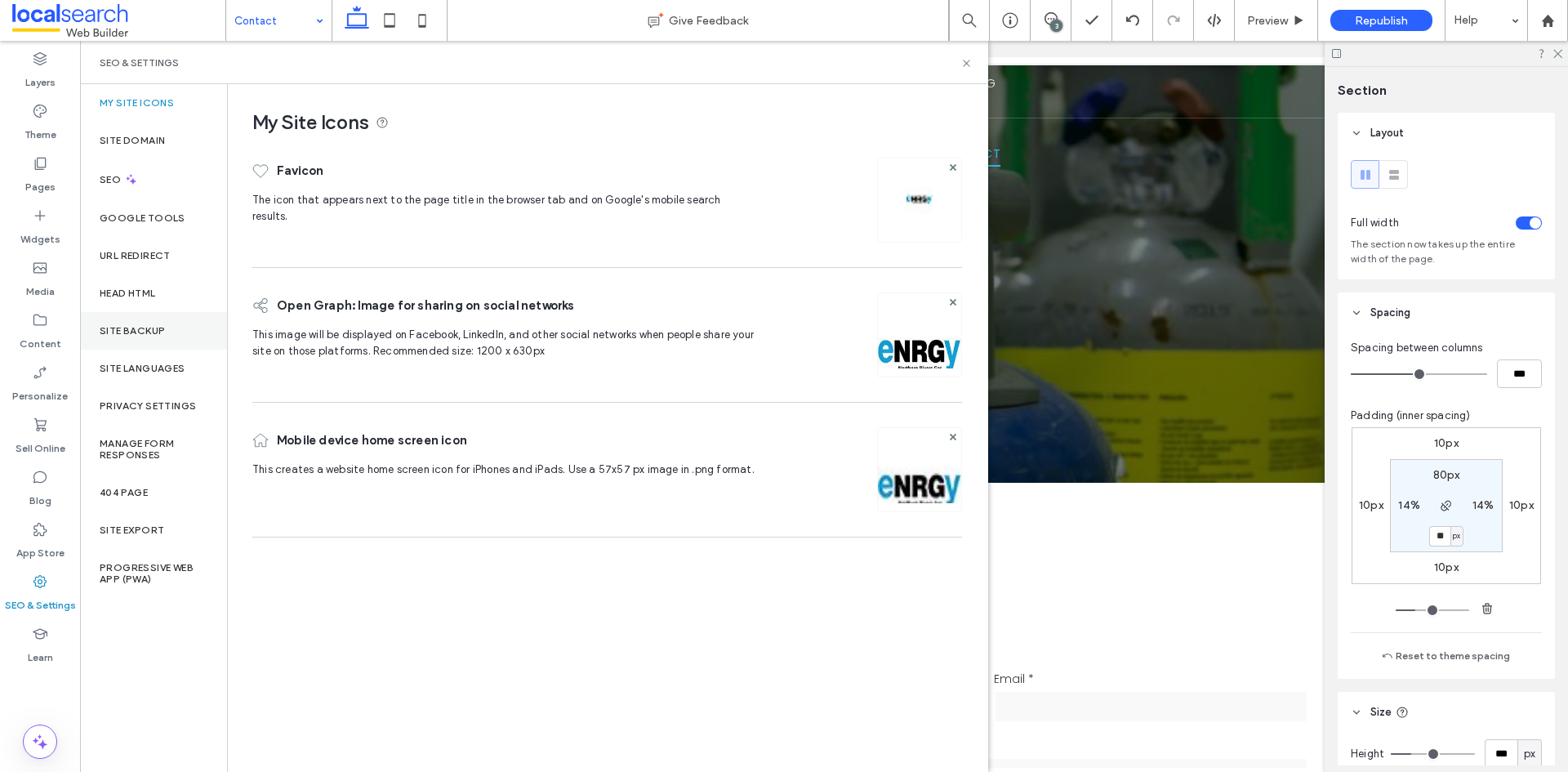
click at [166, 323] on div "Site Backup" at bounding box center [153, 330] width 147 height 37
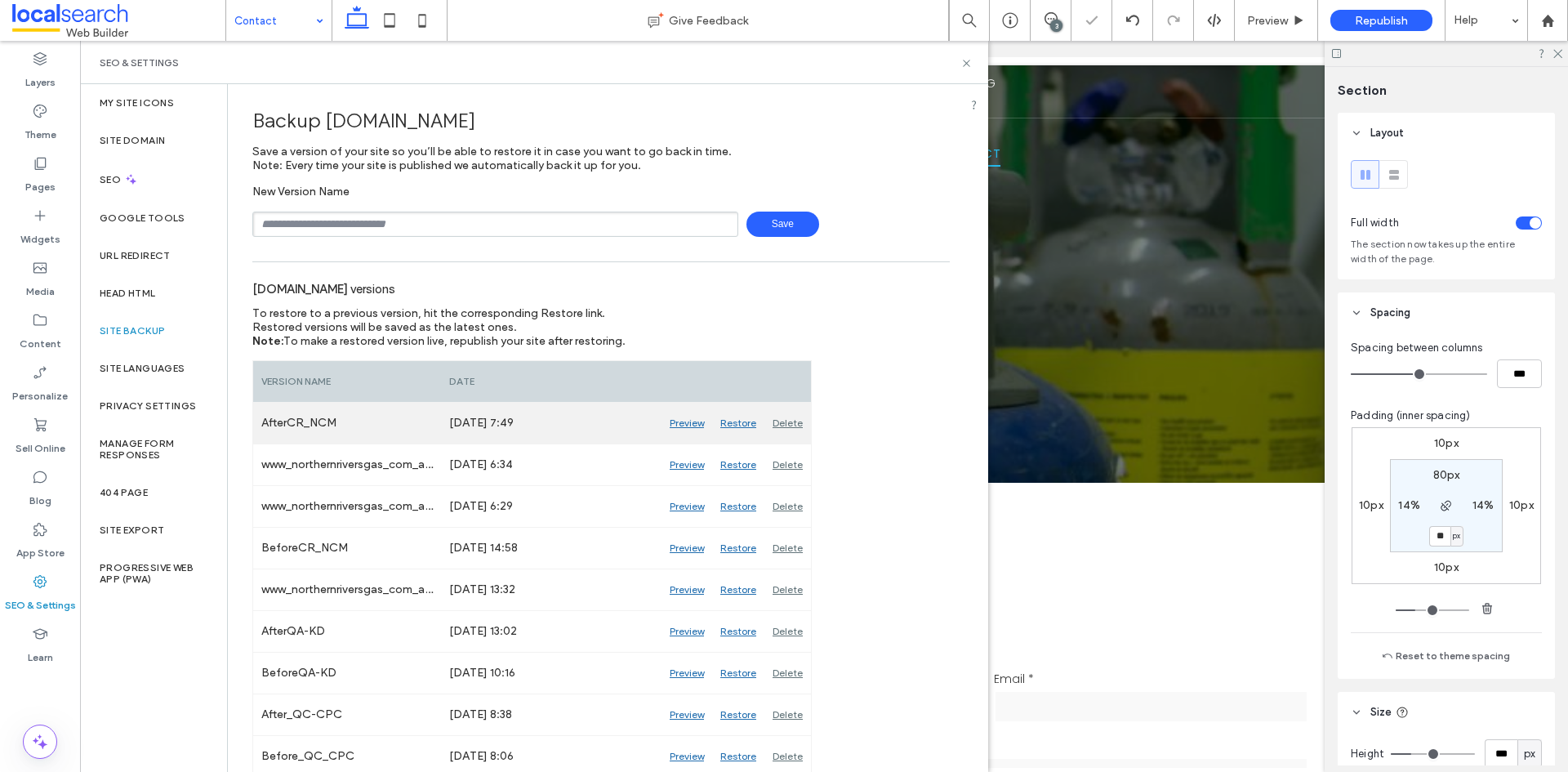
click at [800, 426] on div "Delete" at bounding box center [787, 423] width 47 height 41
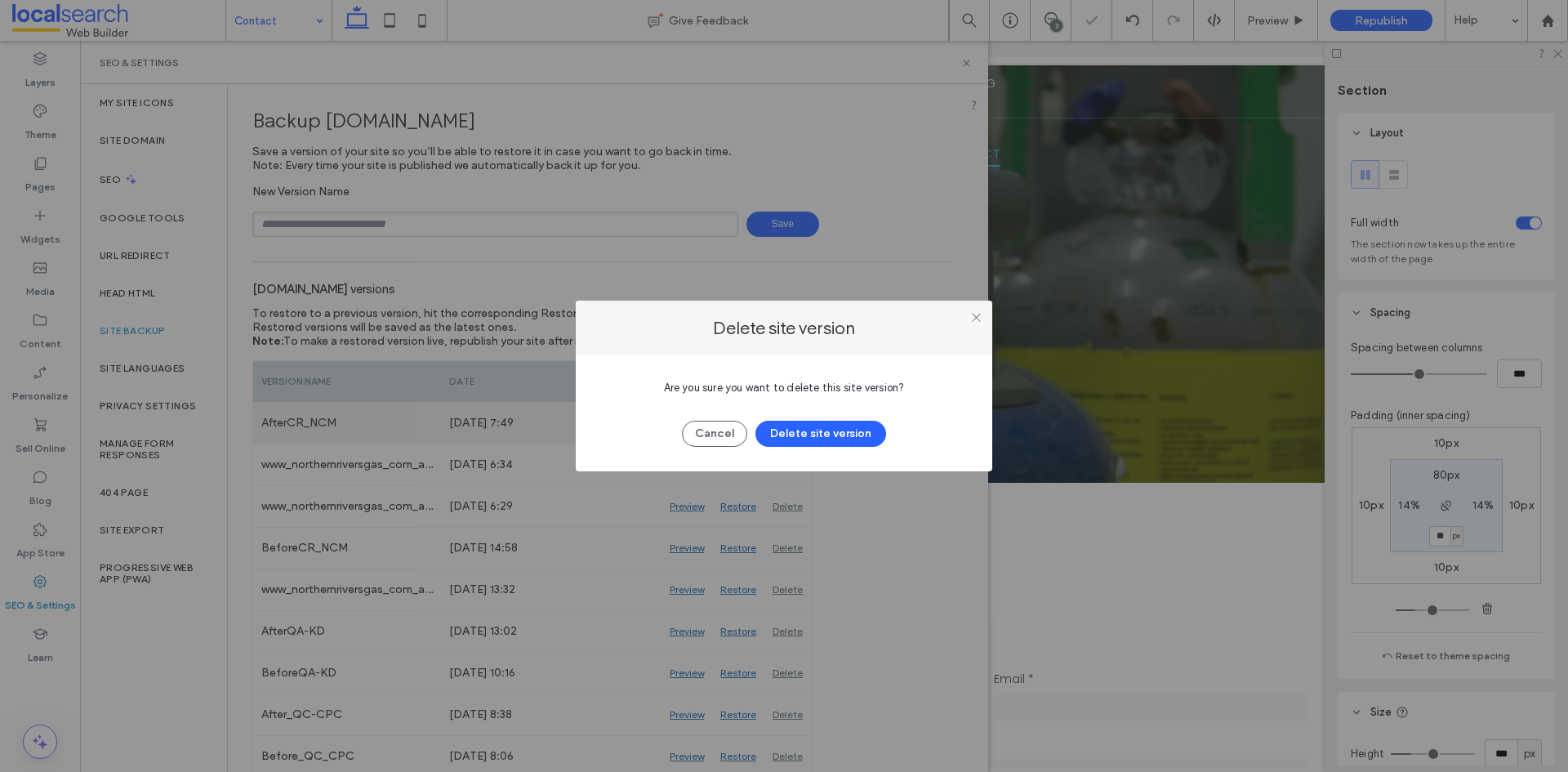
click at [800, 426] on button "Delete site version" at bounding box center [820, 433] width 131 height 26
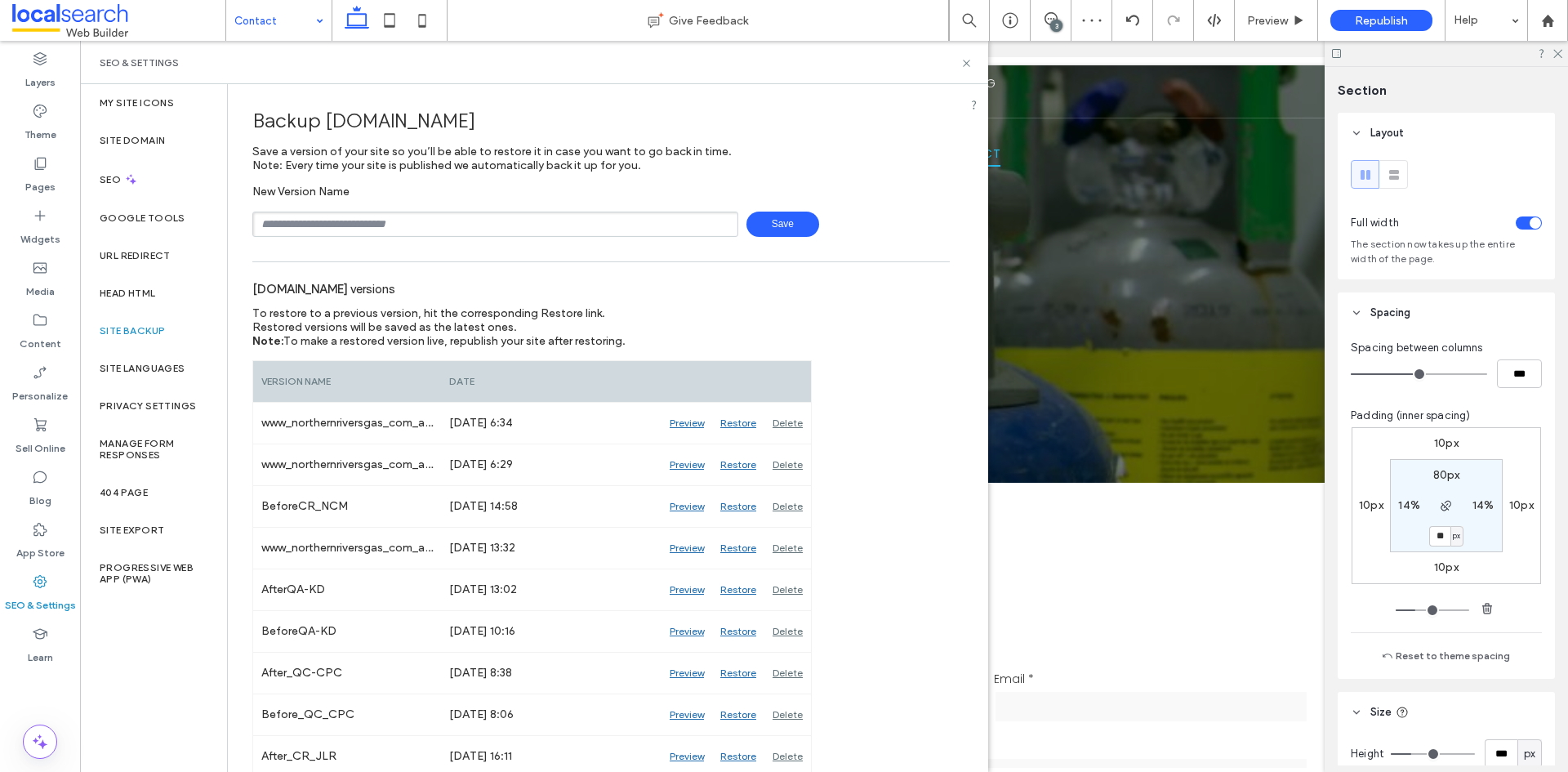
click at [666, 226] on input "text" at bounding box center [495, 224] width 486 height 26
type input "**********"
click at [963, 69] on icon at bounding box center [966, 63] width 12 height 12
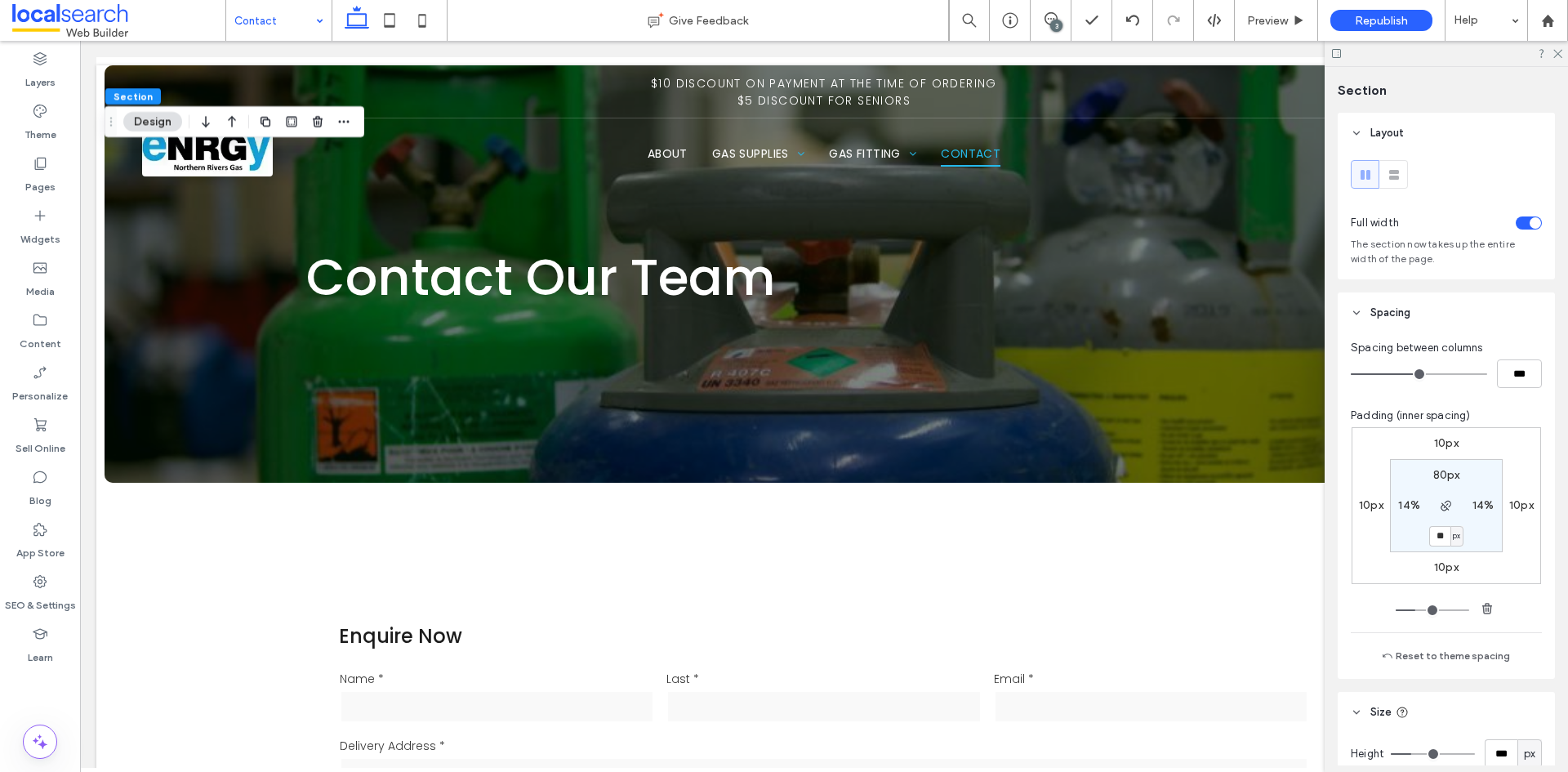
click at [66, 699] on div "Layers Theme Pages Widgets Media Content Personalize Sell Online Blog App Store…" at bounding box center [40, 406] width 80 height 731
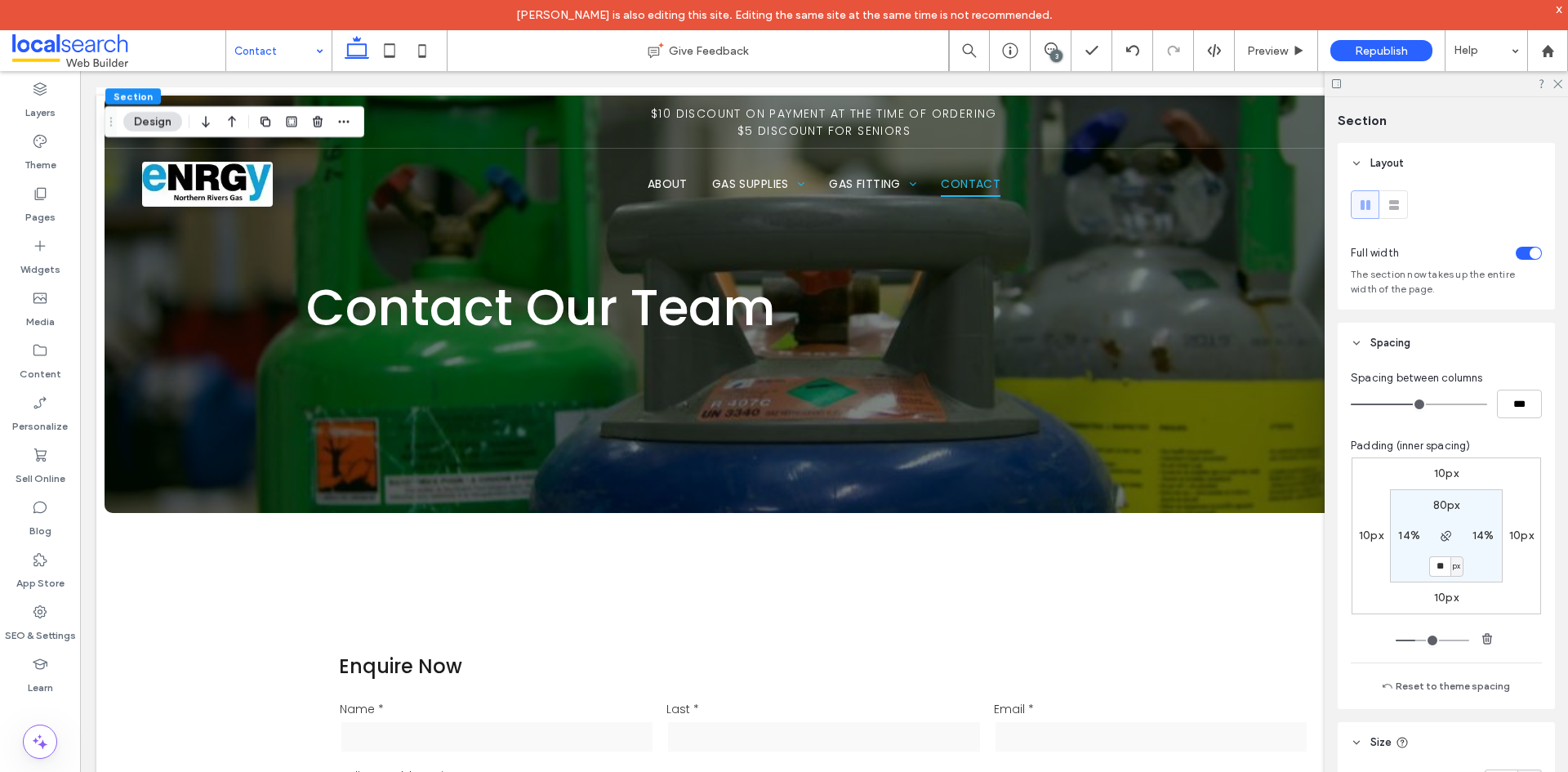
click at [1051, 59] on div "3" at bounding box center [1055, 55] width 12 height 12
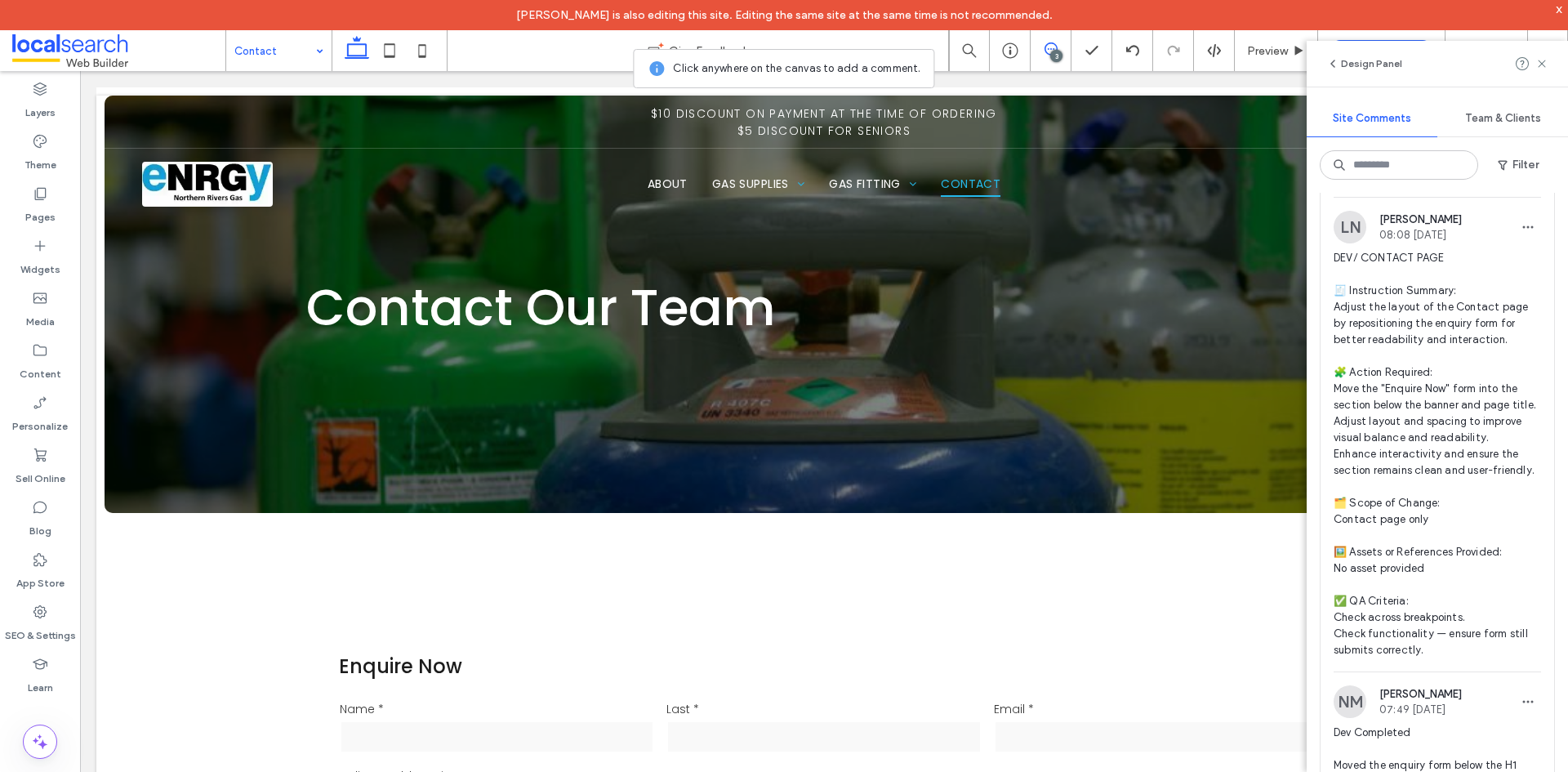
scroll to position [82, 0]
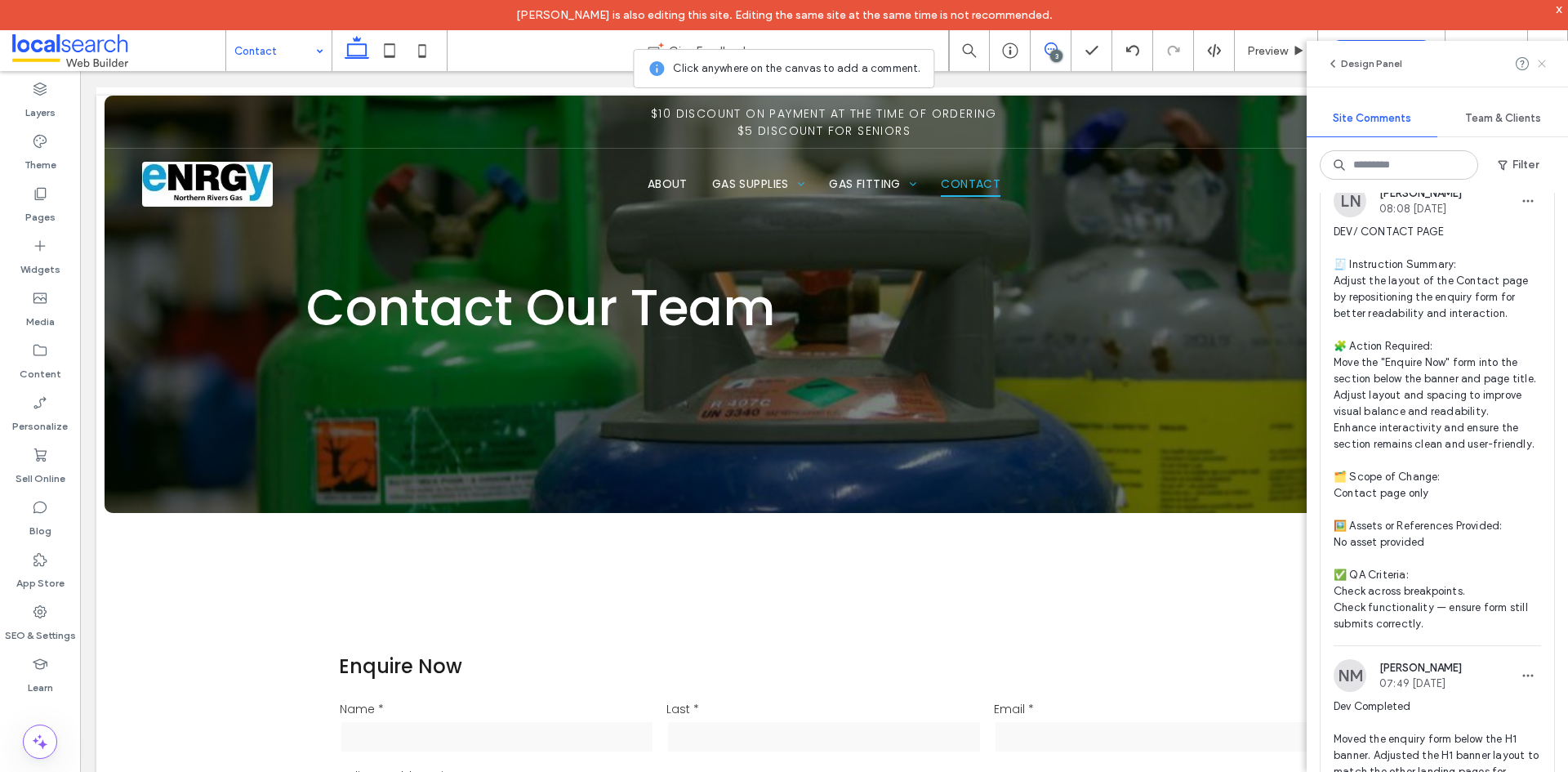
click at [1538, 66] on icon at bounding box center [1542, 64] width 13 height 13
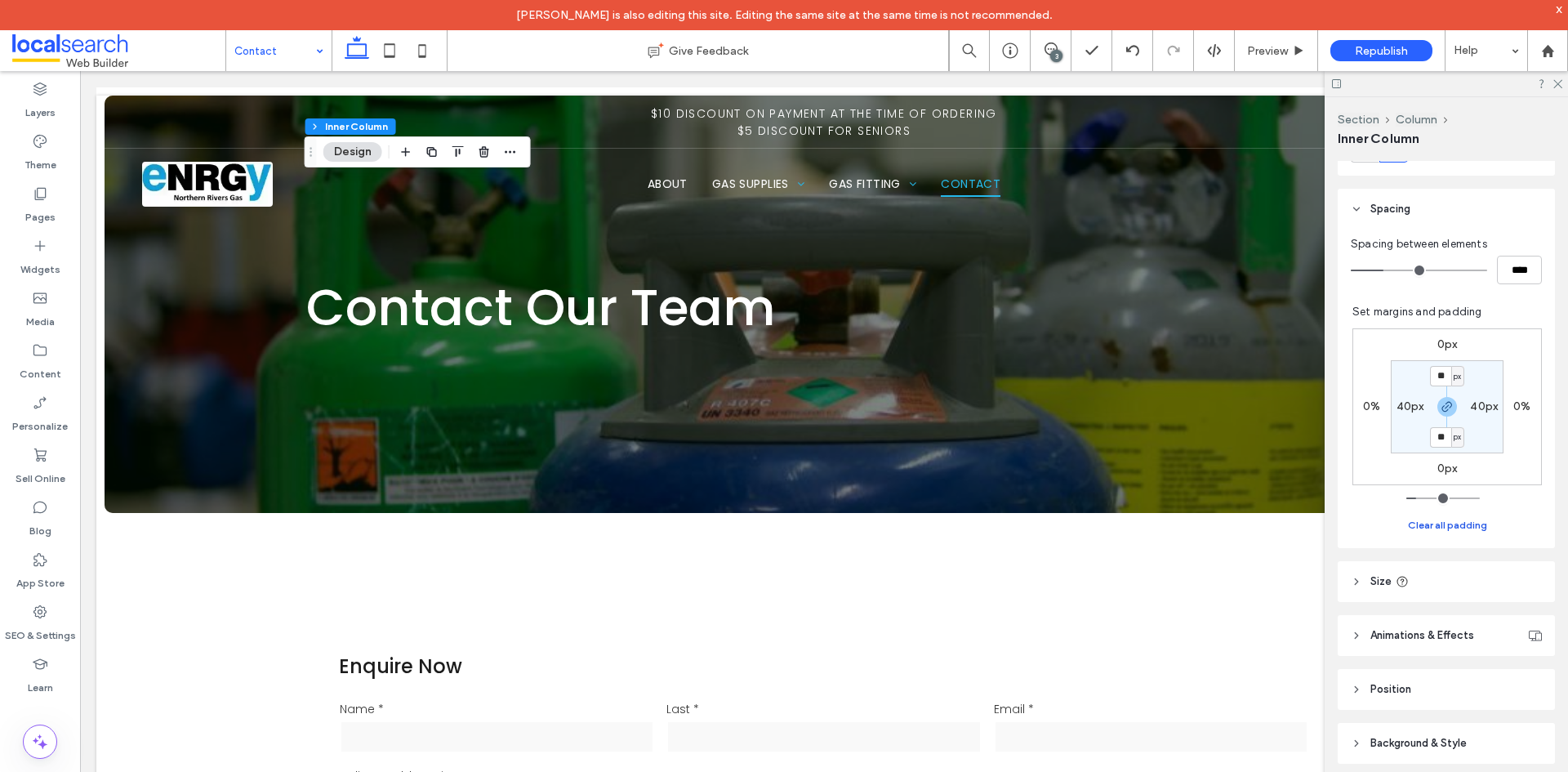
scroll to position [334, 0]
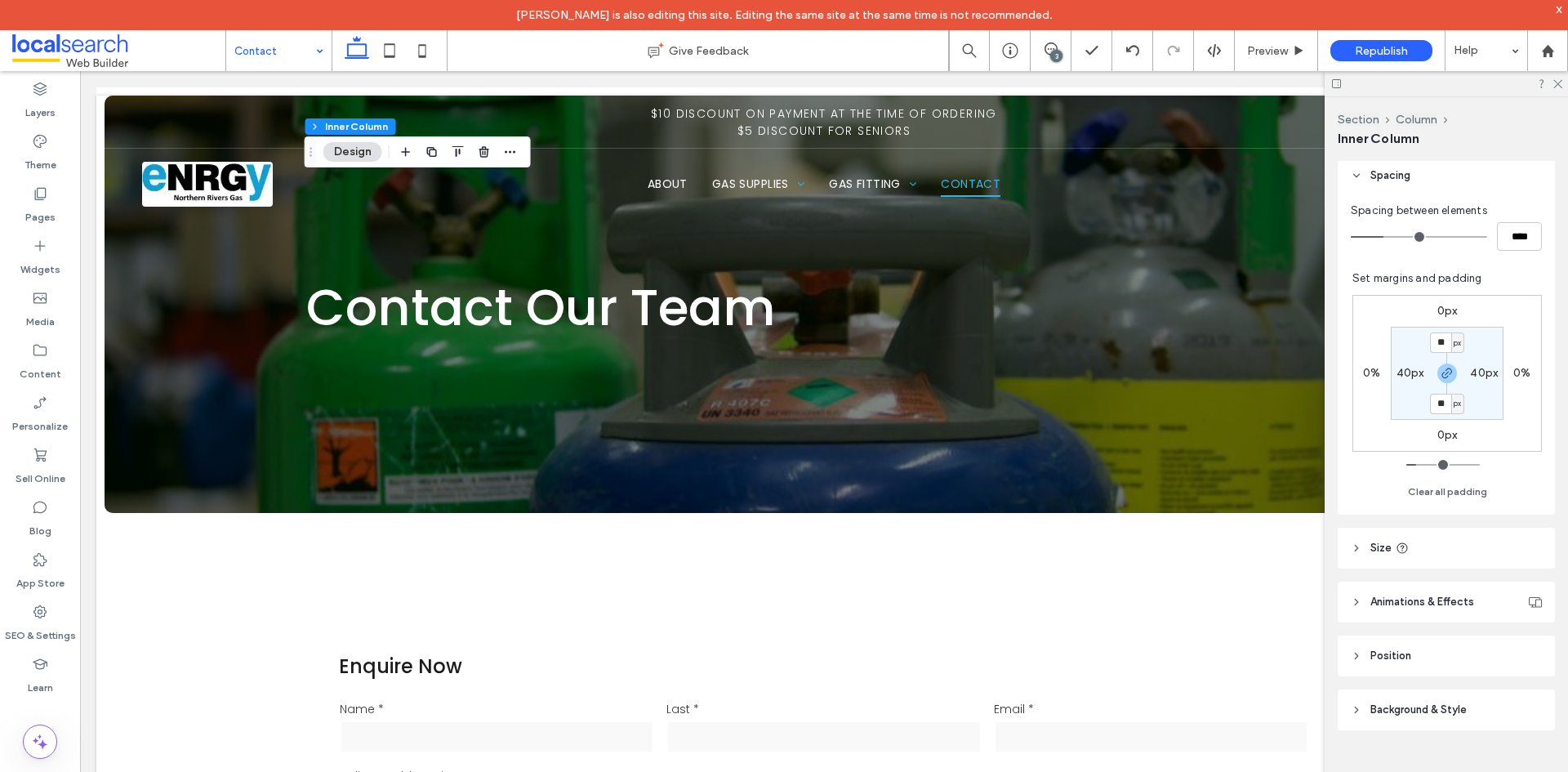
click at [1437, 703] on span "Background & Style" at bounding box center [1417, 709] width 96 height 16
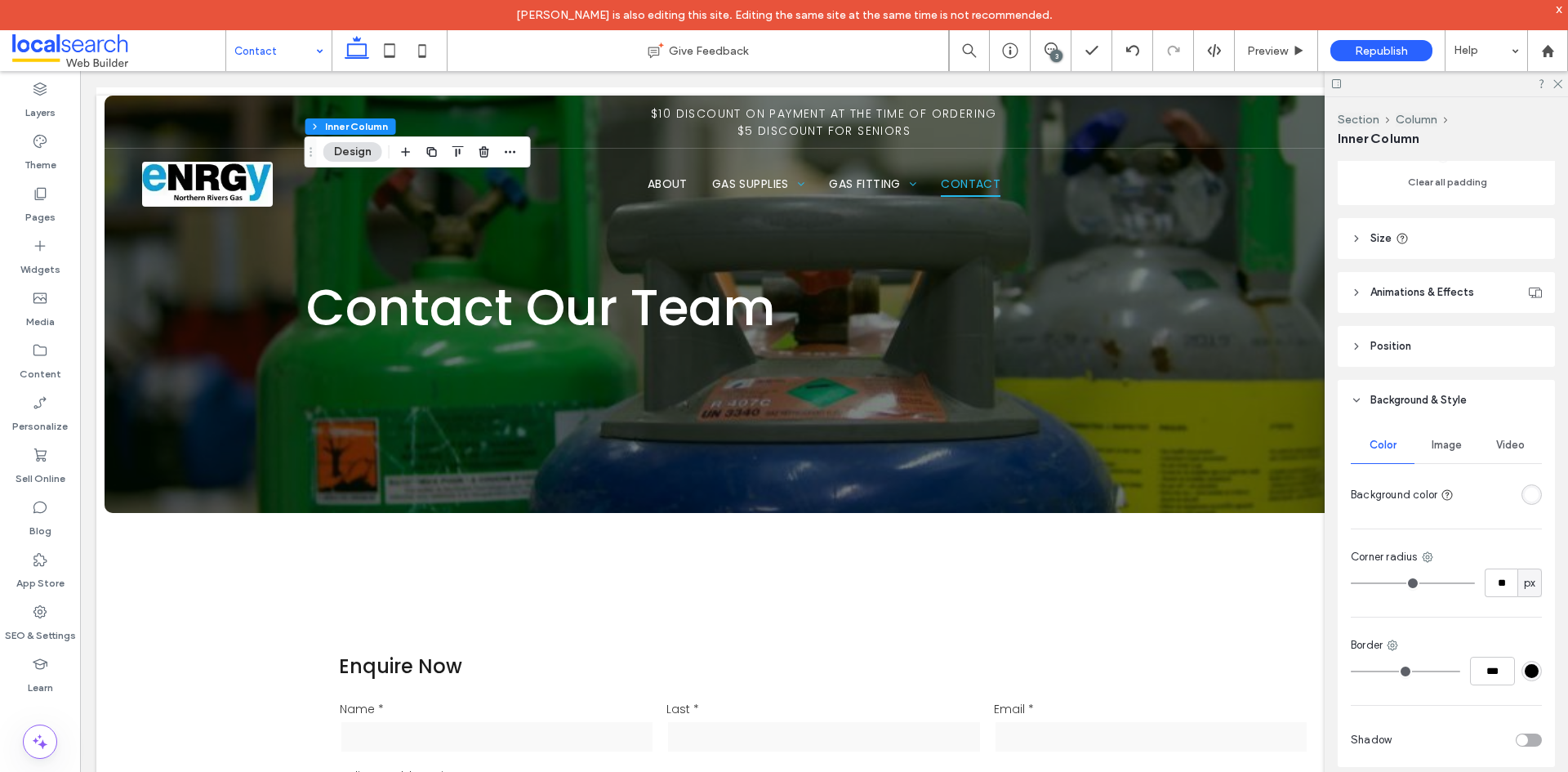
scroll to position [680, 0]
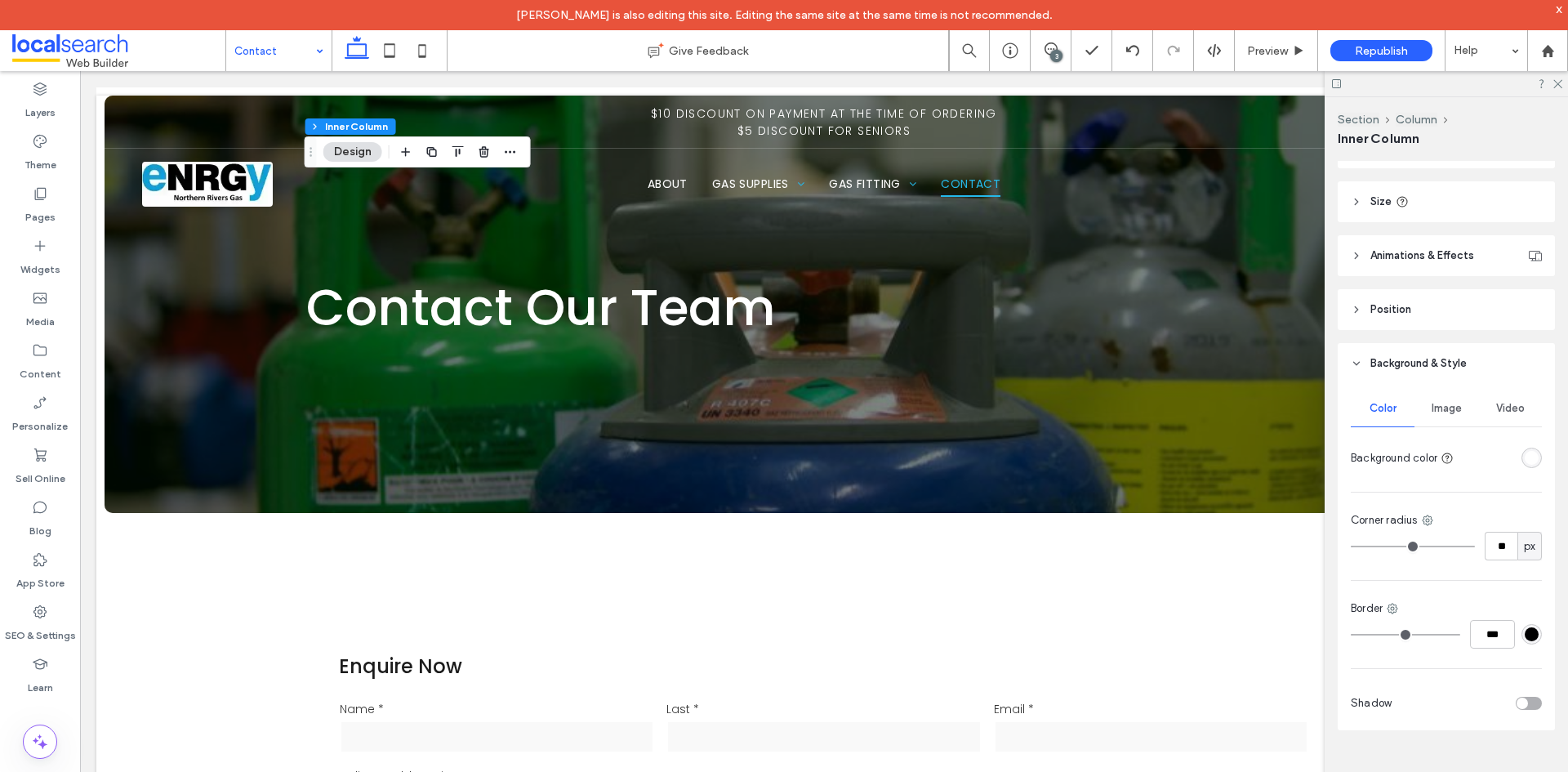
click at [1518, 701] on div "toggle" at bounding box center [1522, 703] width 11 height 11
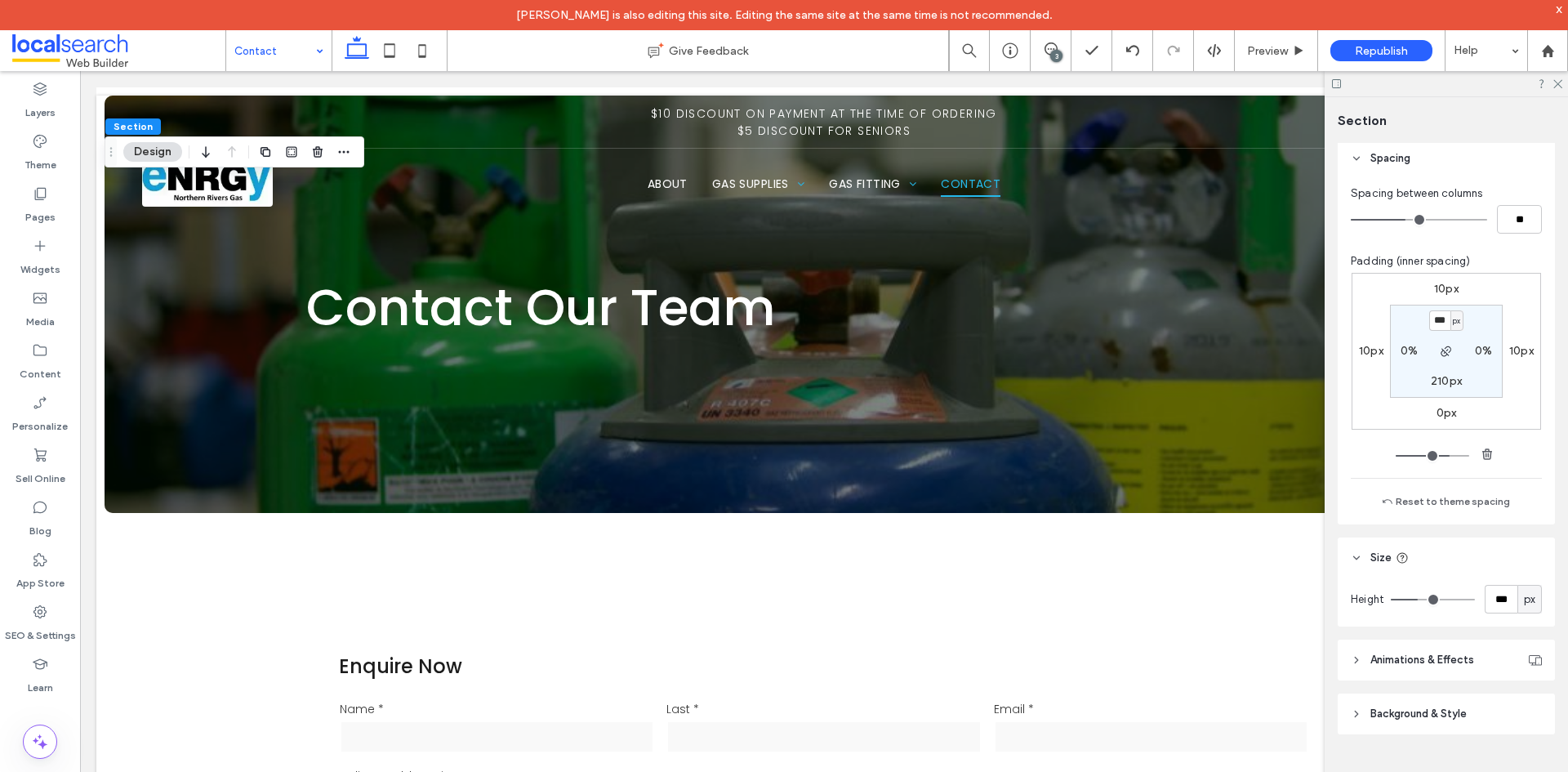
scroll to position [189, 0]
click at [1558, 80] on icon at bounding box center [1557, 82] width 10 height 10
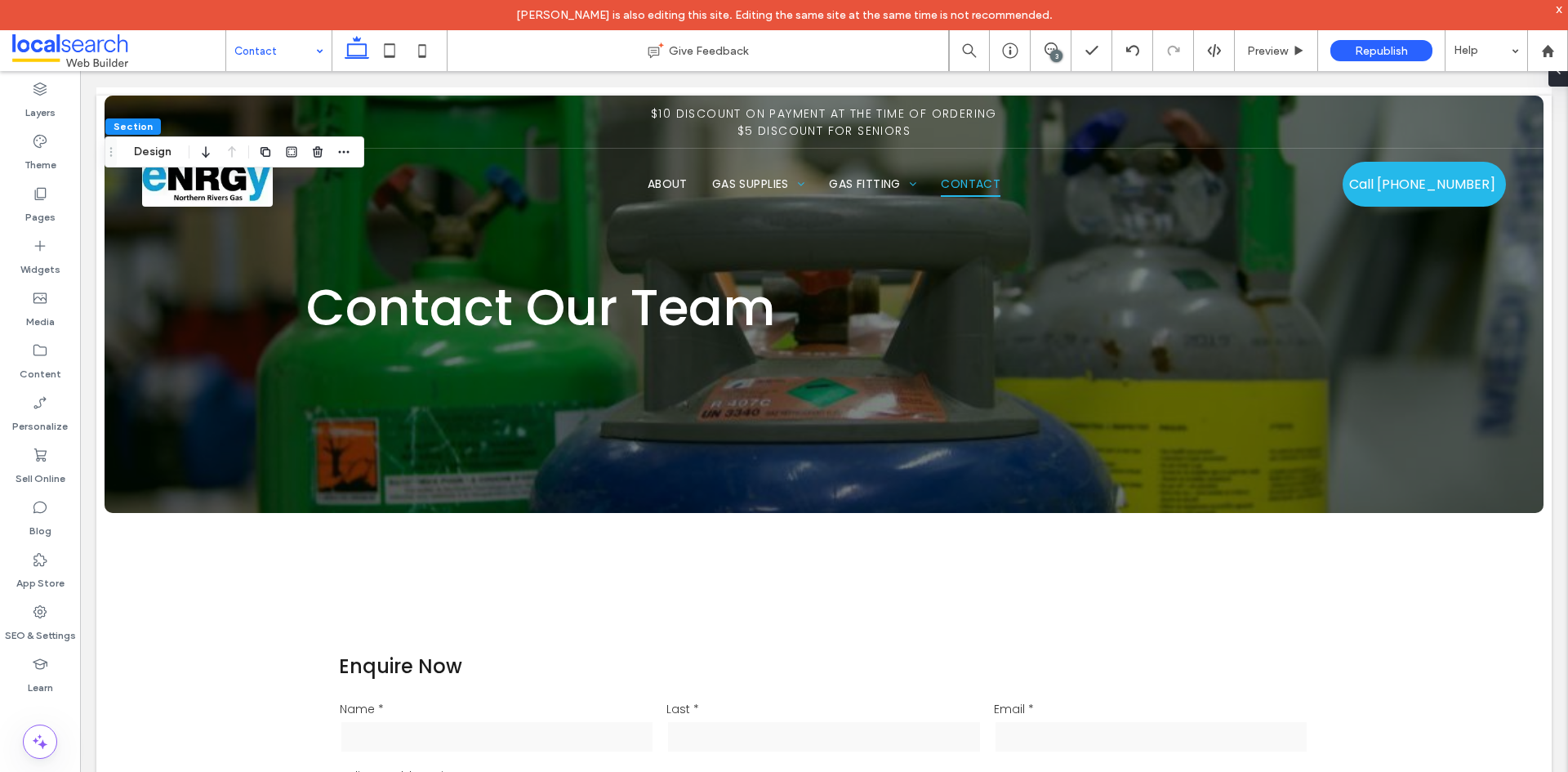
click at [1059, 51] on div "3" at bounding box center [1055, 55] width 12 height 12
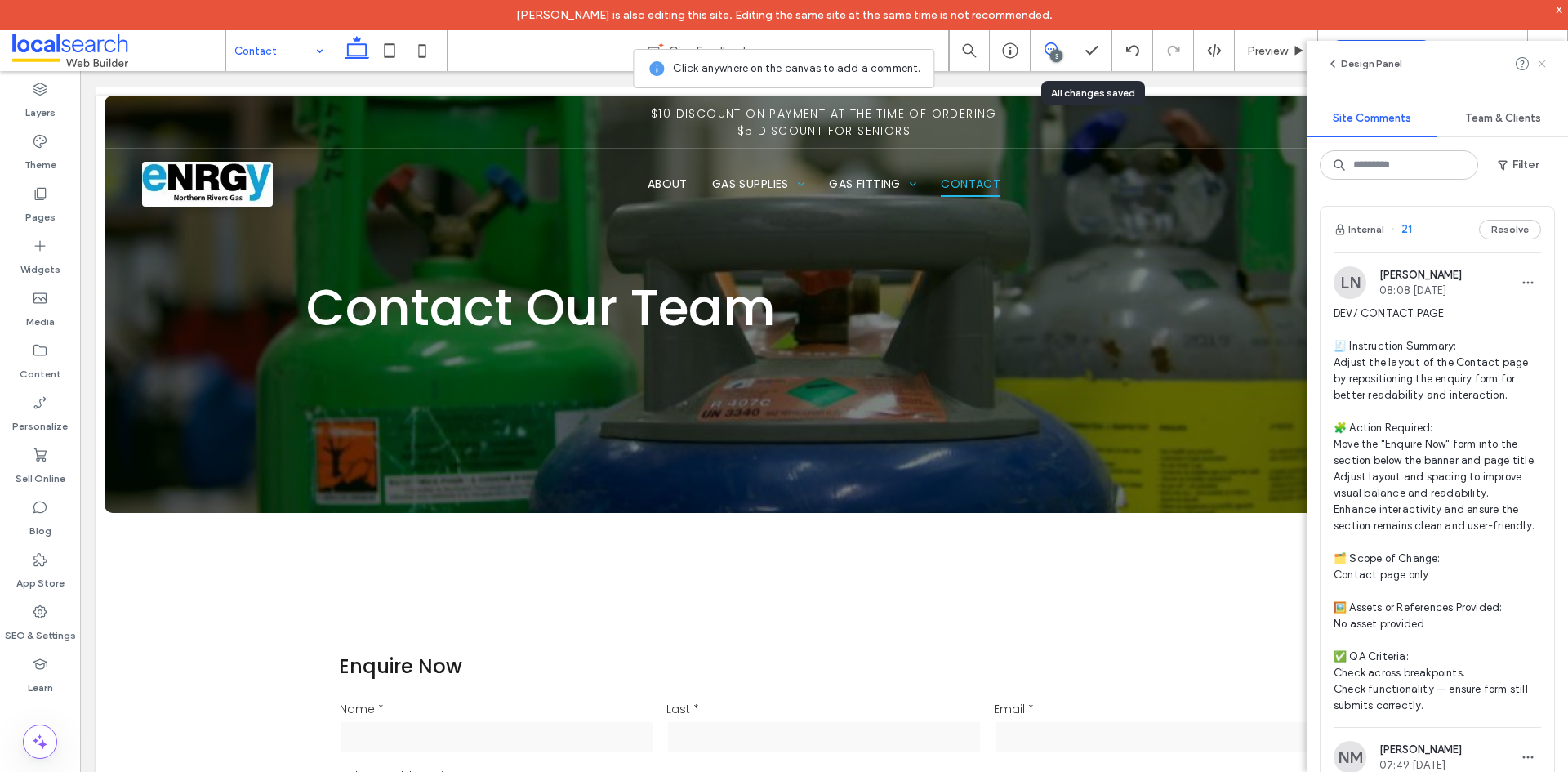
click at [1541, 68] on icon at bounding box center [1542, 64] width 13 height 13
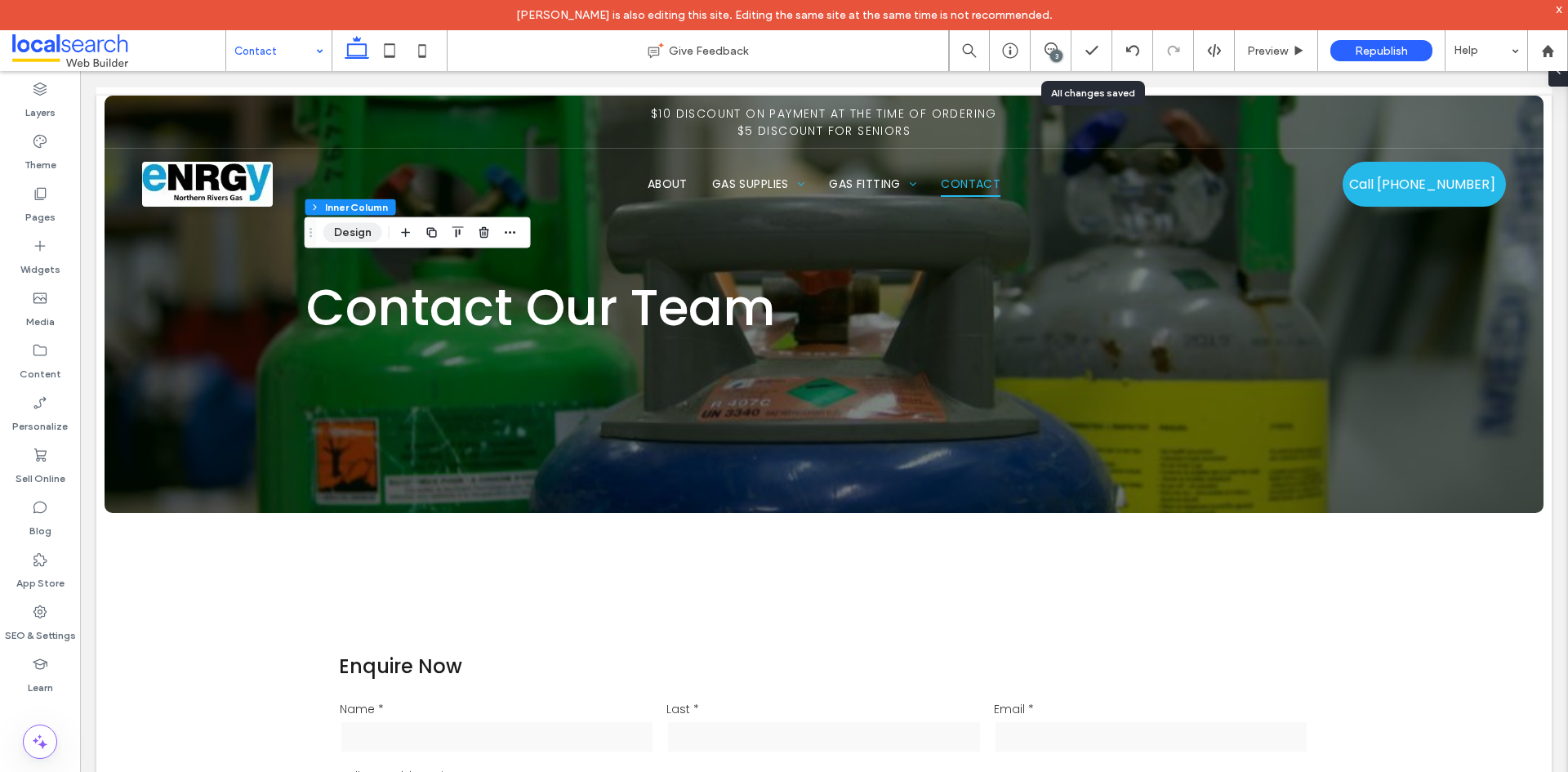
click at [364, 234] on button "Design" at bounding box center [352, 233] width 59 height 20
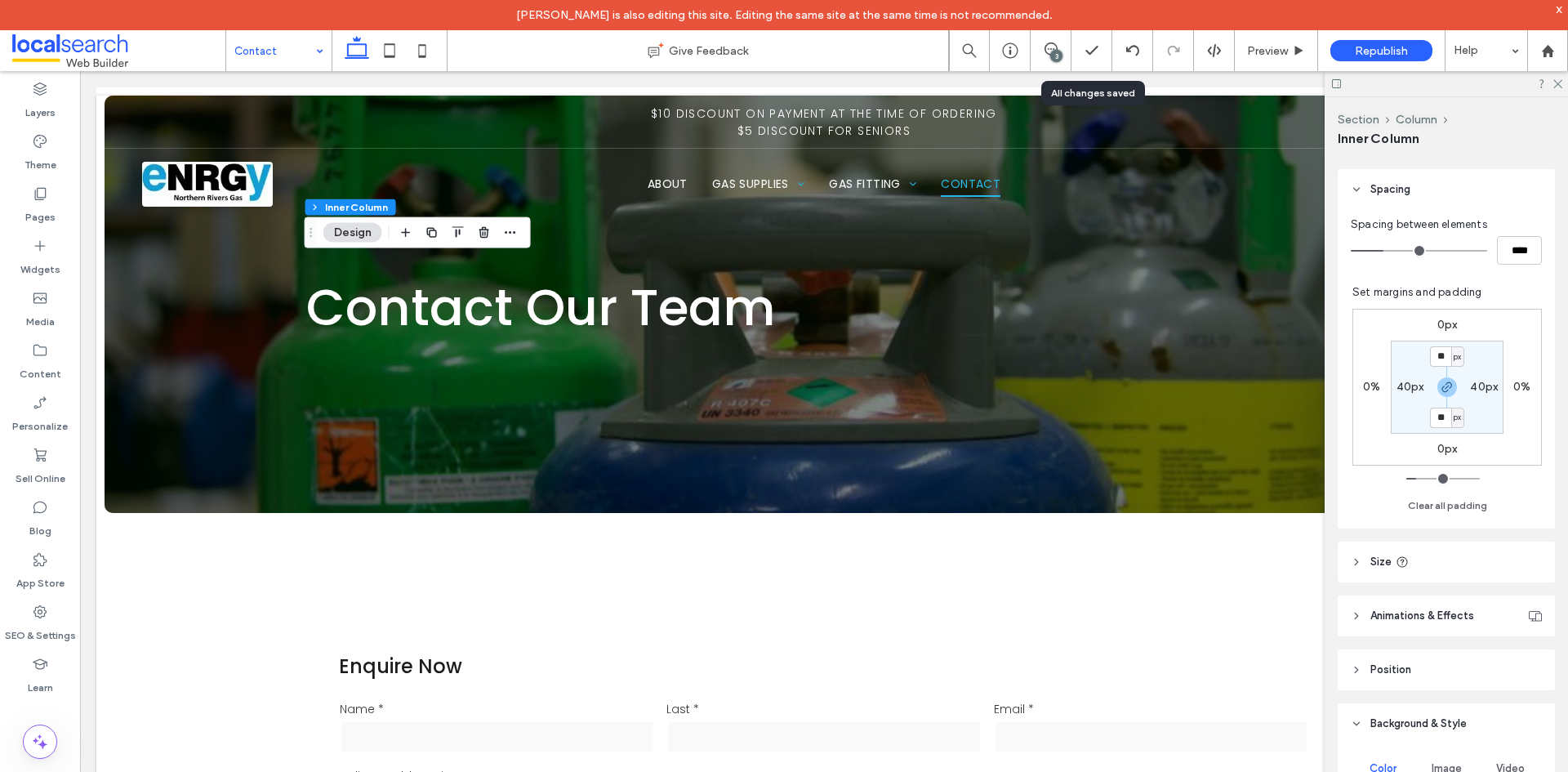
scroll to position [327, 0]
click at [1053, 51] on div "3" at bounding box center [1055, 55] width 12 height 12
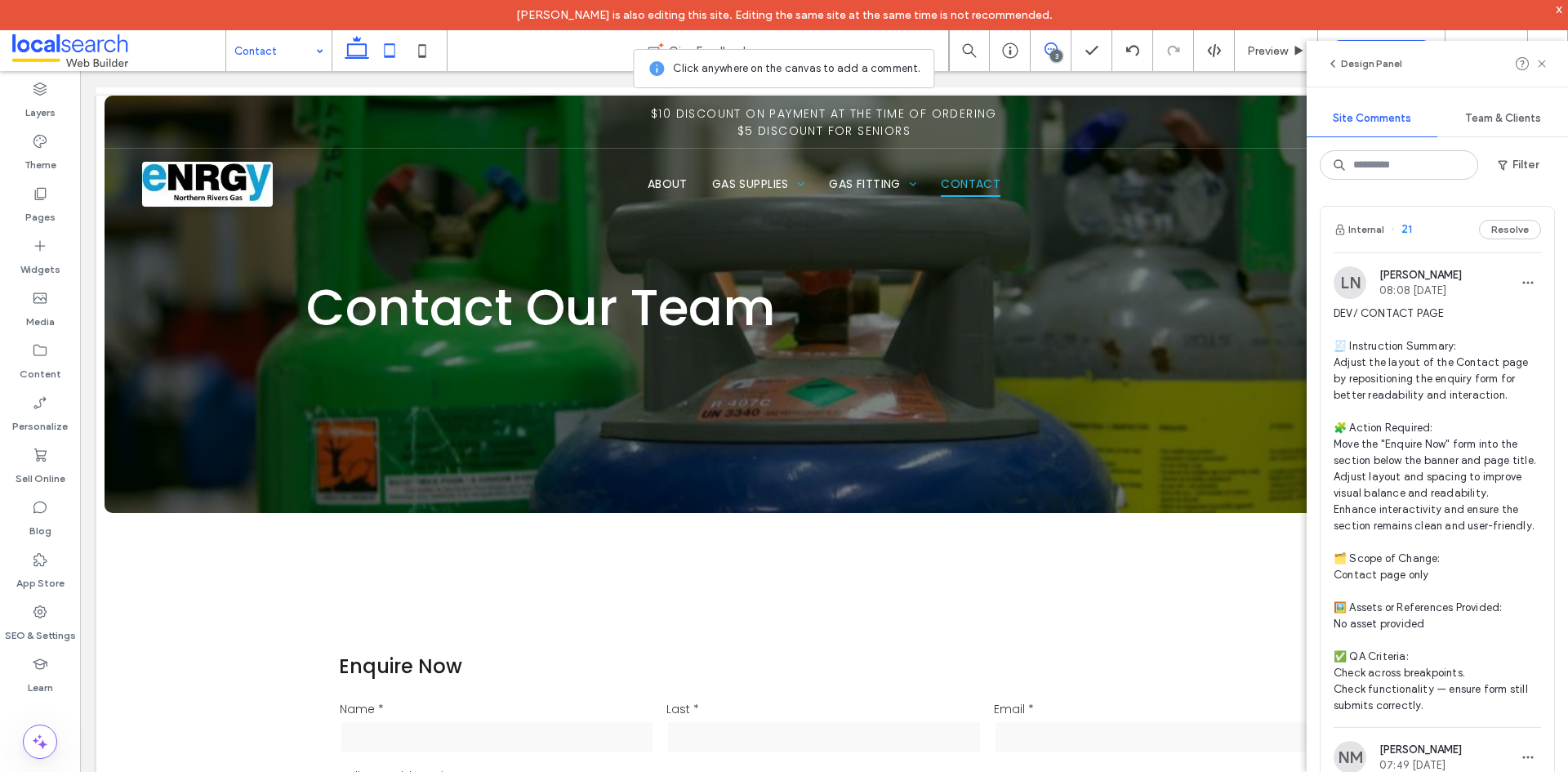
click at [387, 53] on icon at bounding box center [390, 51] width 32 height 32
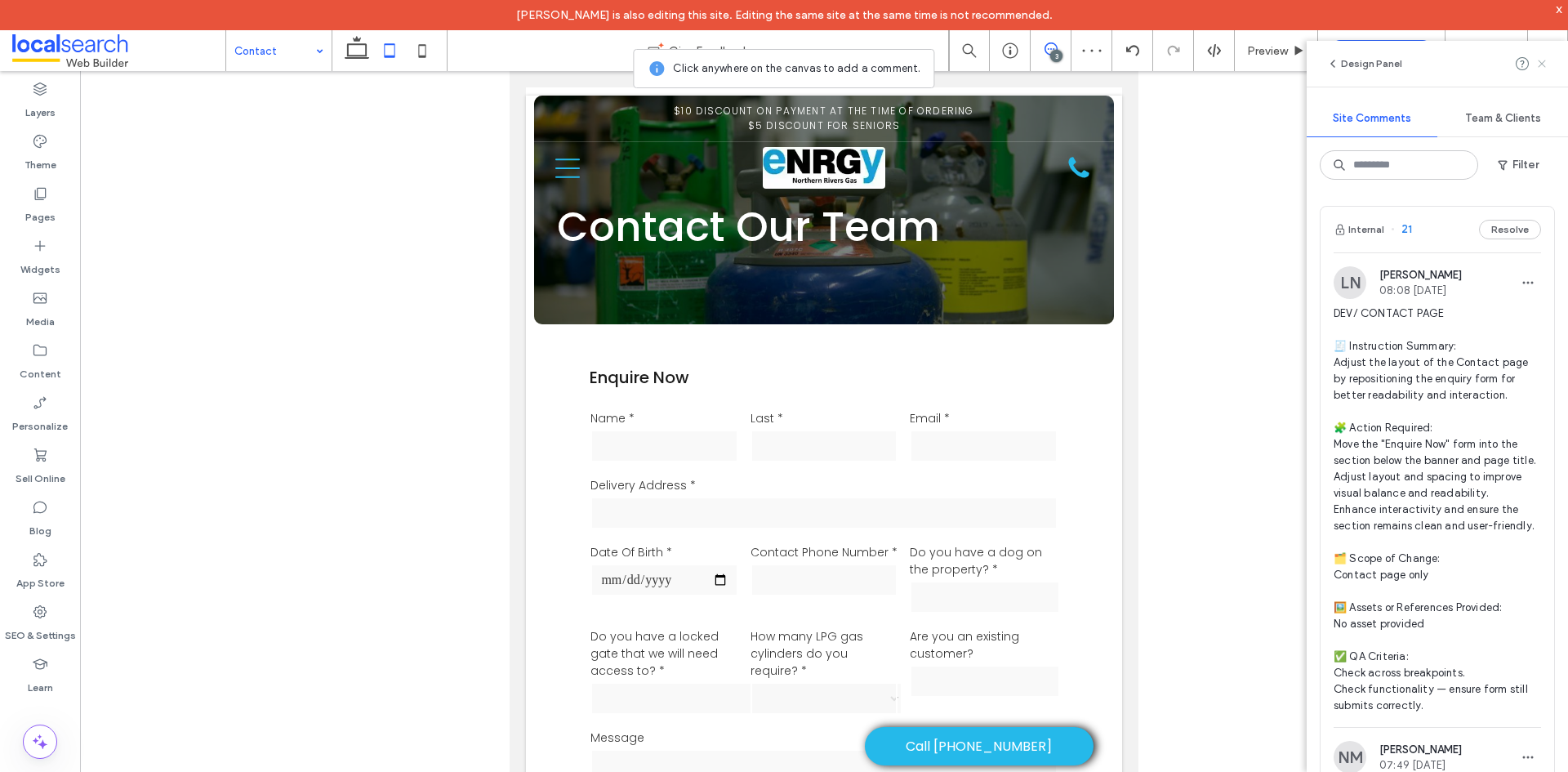
click at [1537, 65] on icon at bounding box center [1542, 64] width 13 height 13
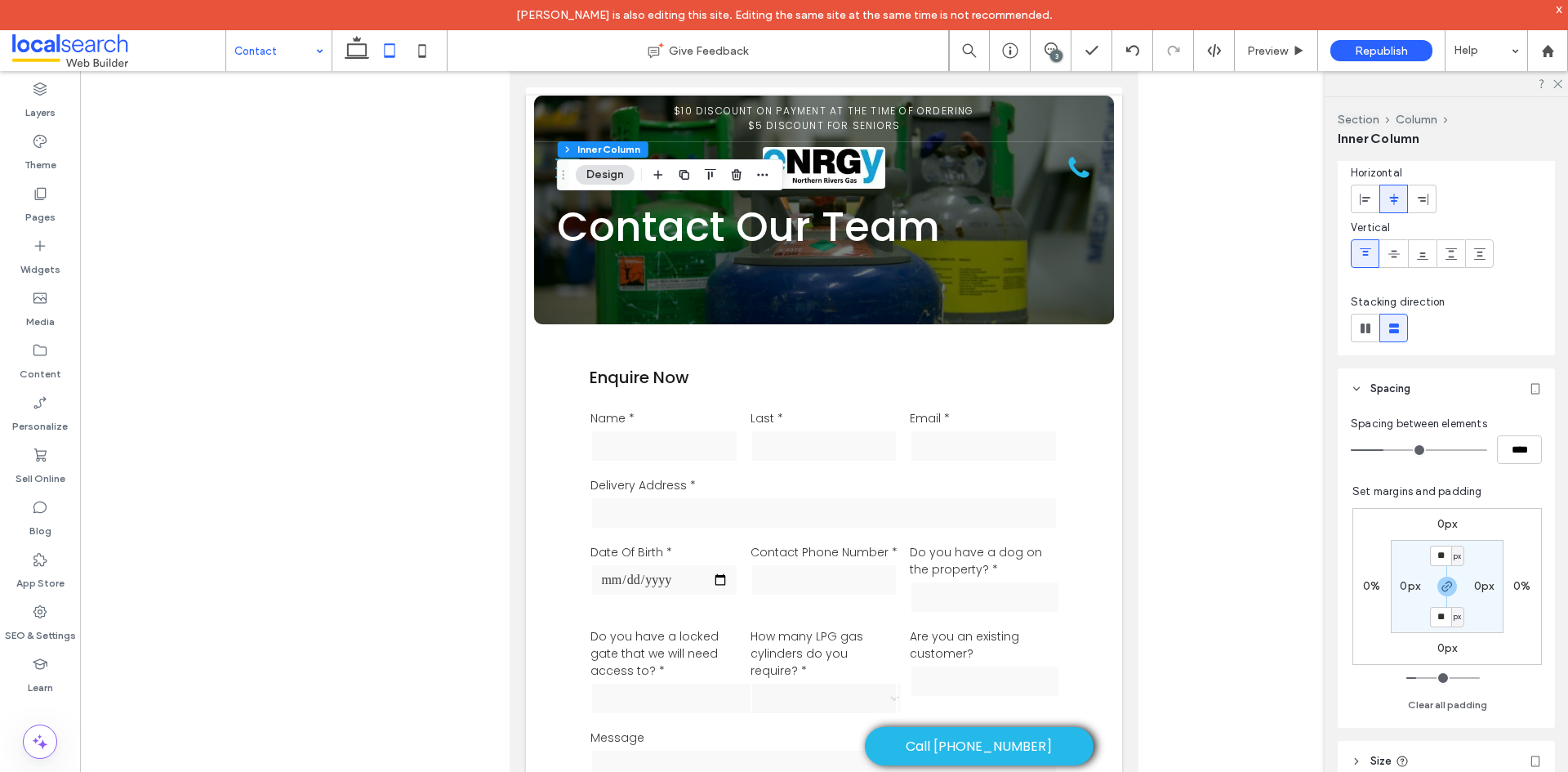
scroll to position [163, 0]
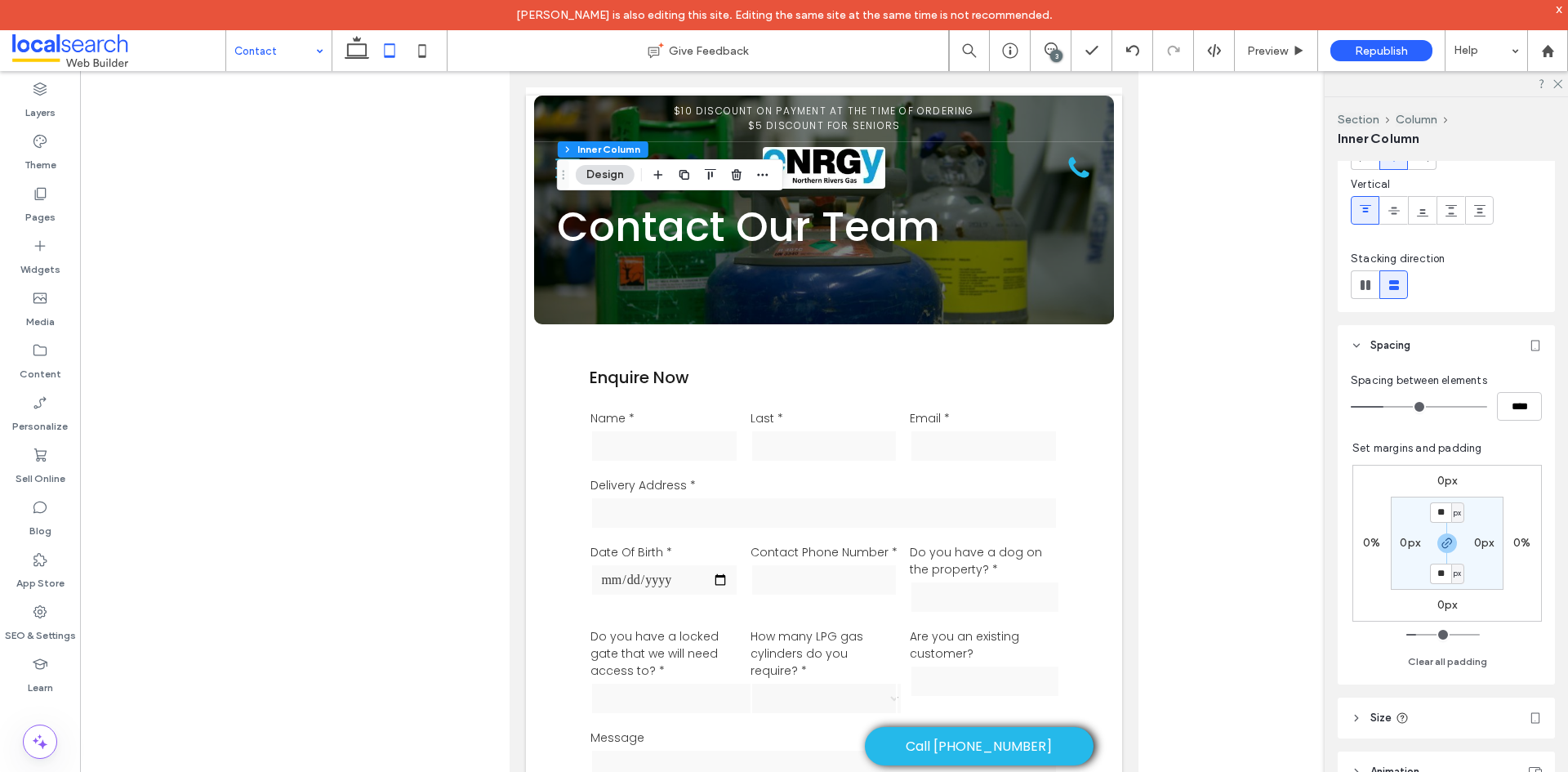
click at [1401, 540] on label "0px" at bounding box center [1409, 542] width 20 height 14
click at [1419, 544] on div "* px" at bounding box center [1410, 542] width 37 height 20
click at [1417, 546] on span "px" at bounding box center [1420, 542] width 8 height 16
click at [1393, 541] on input "*" at bounding box center [1403, 542] width 21 height 20
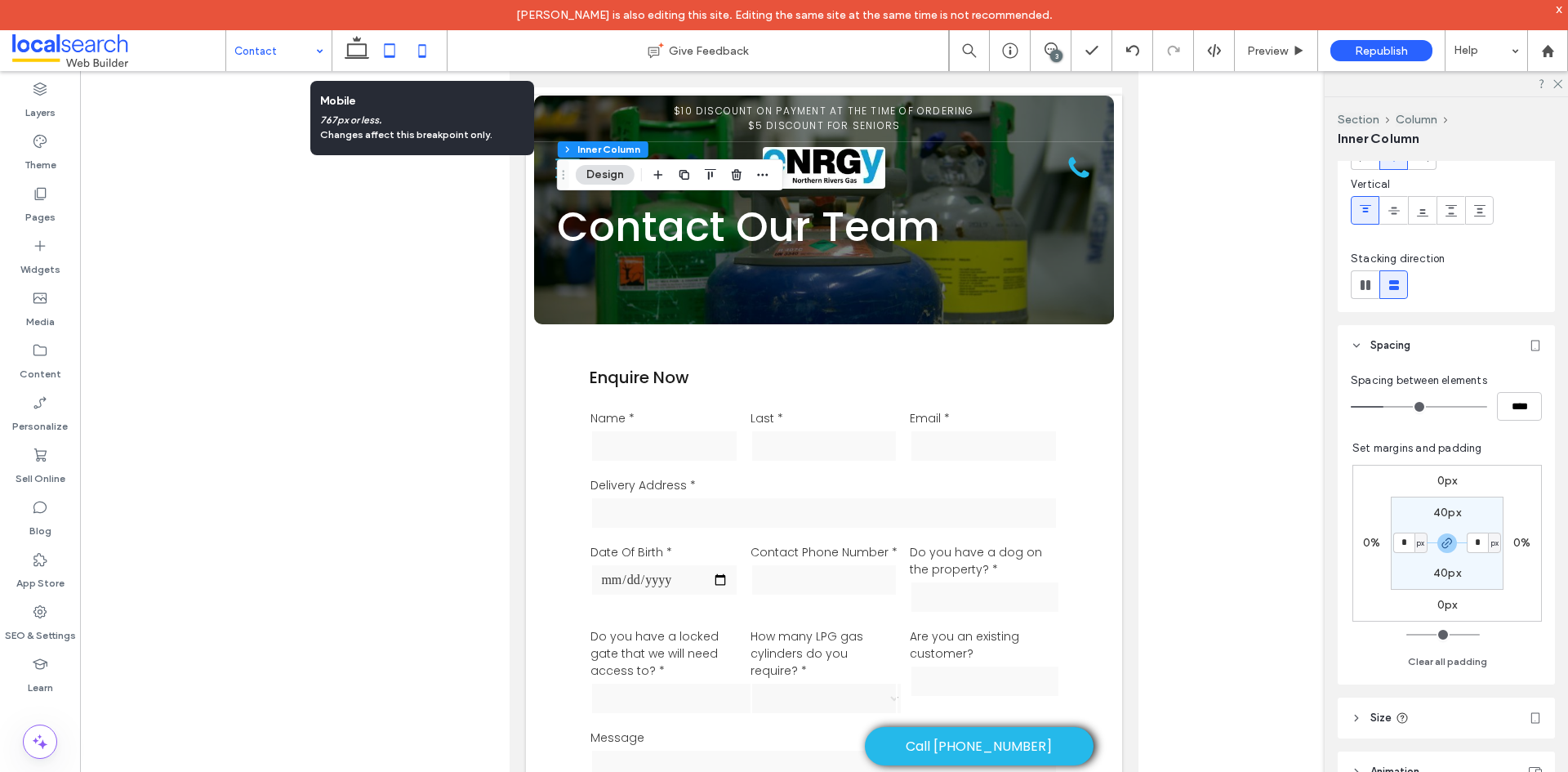
click at [412, 45] on icon at bounding box center [422, 51] width 32 height 32
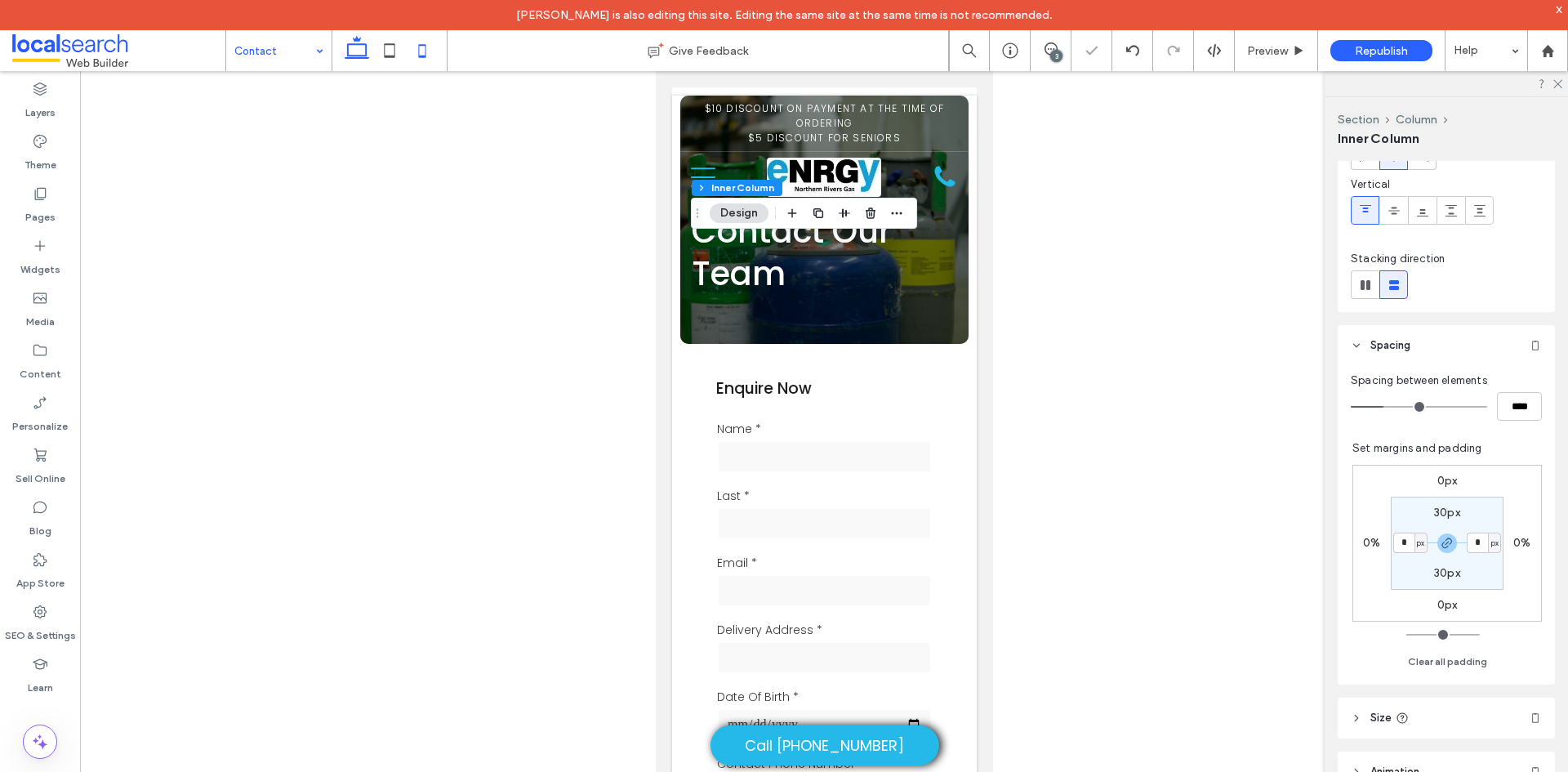
click at [341, 50] on icon at bounding box center [356, 51] width 32 height 32
type input "**"
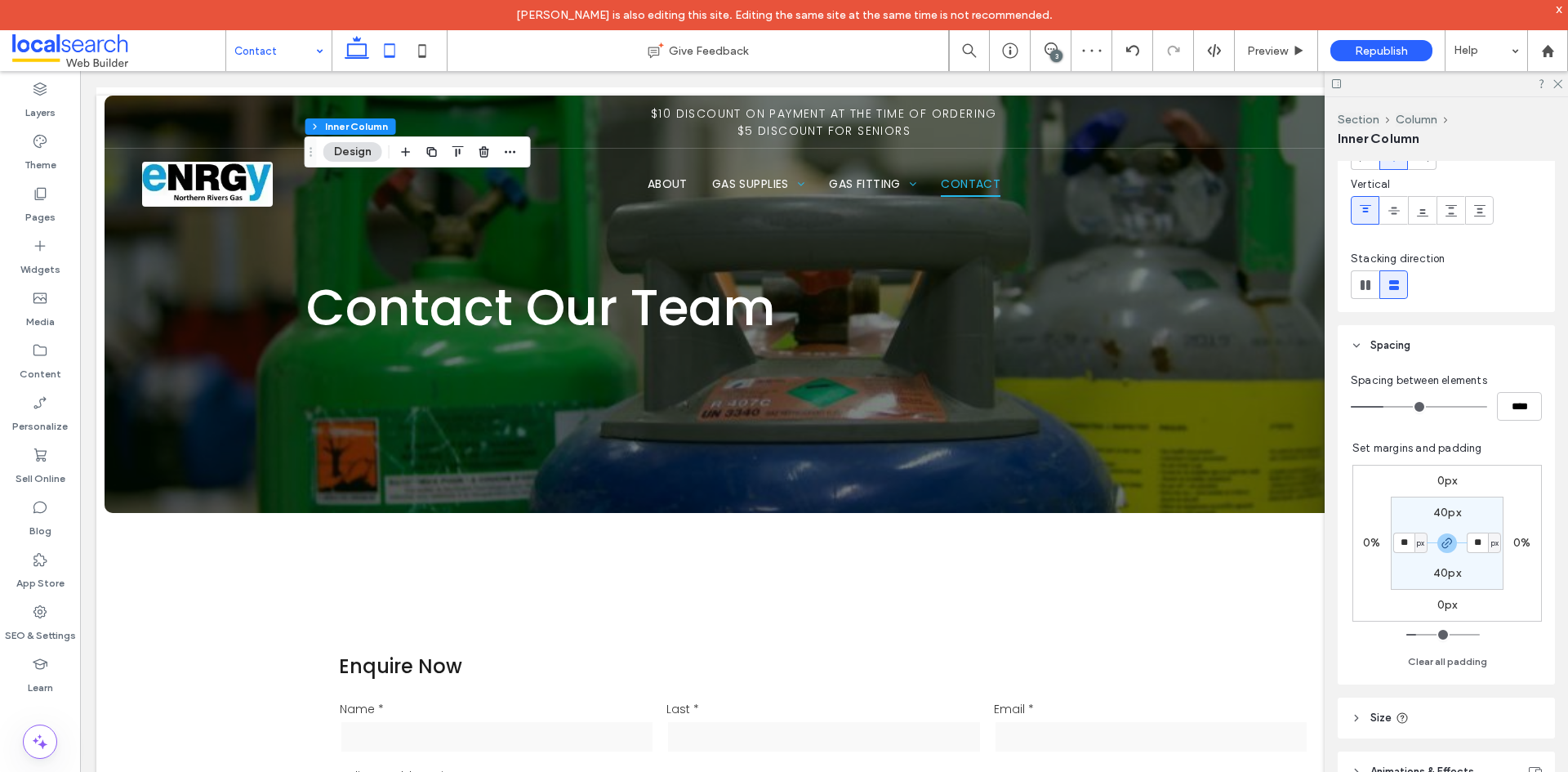
click at [382, 51] on icon at bounding box center [390, 51] width 32 height 32
type input "*"
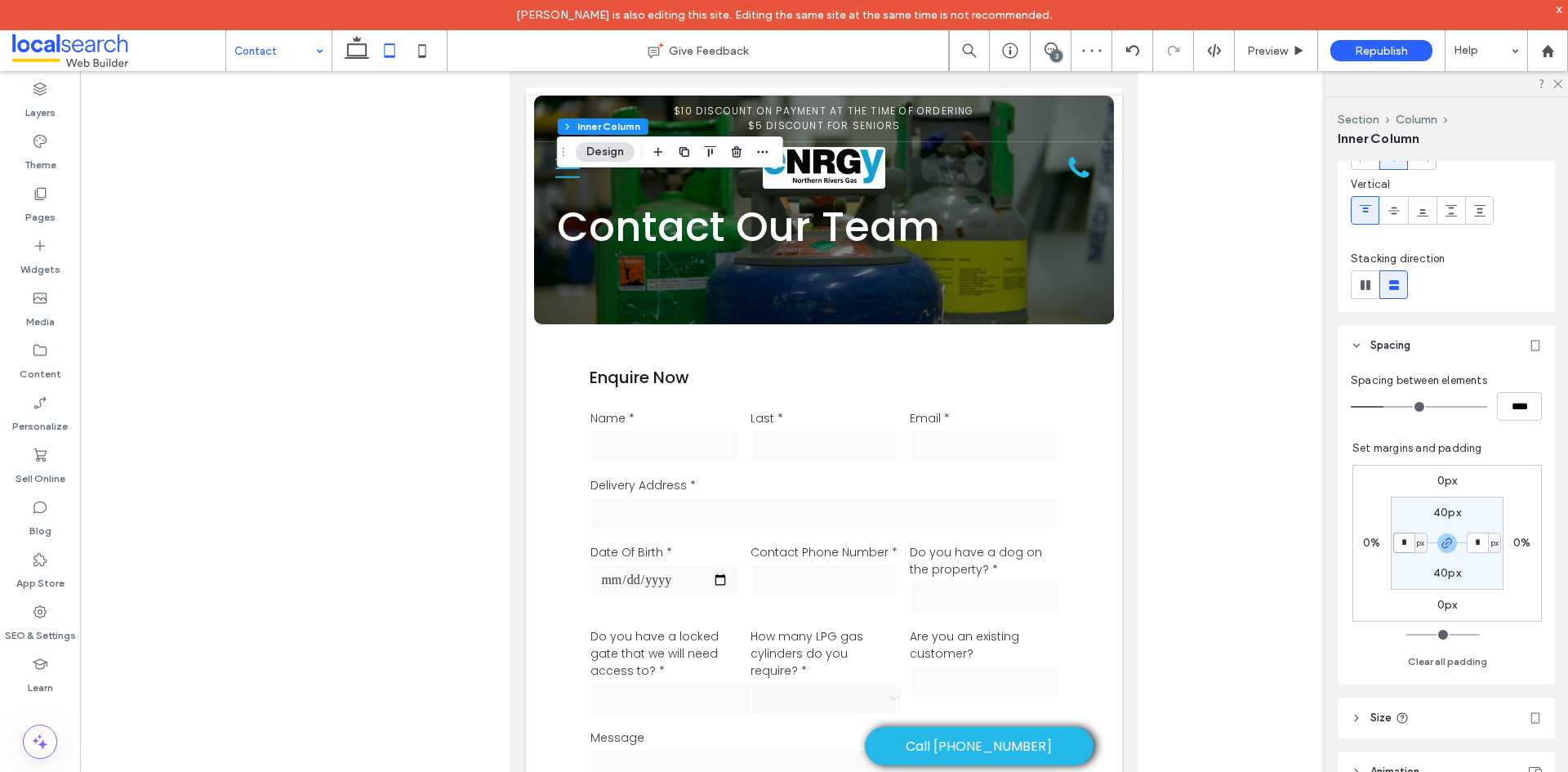
click at [1397, 540] on input "*" at bounding box center [1403, 542] width 21 height 20
type input "**"
click at [424, 54] on icon at bounding box center [422, 51] width 32 height 32
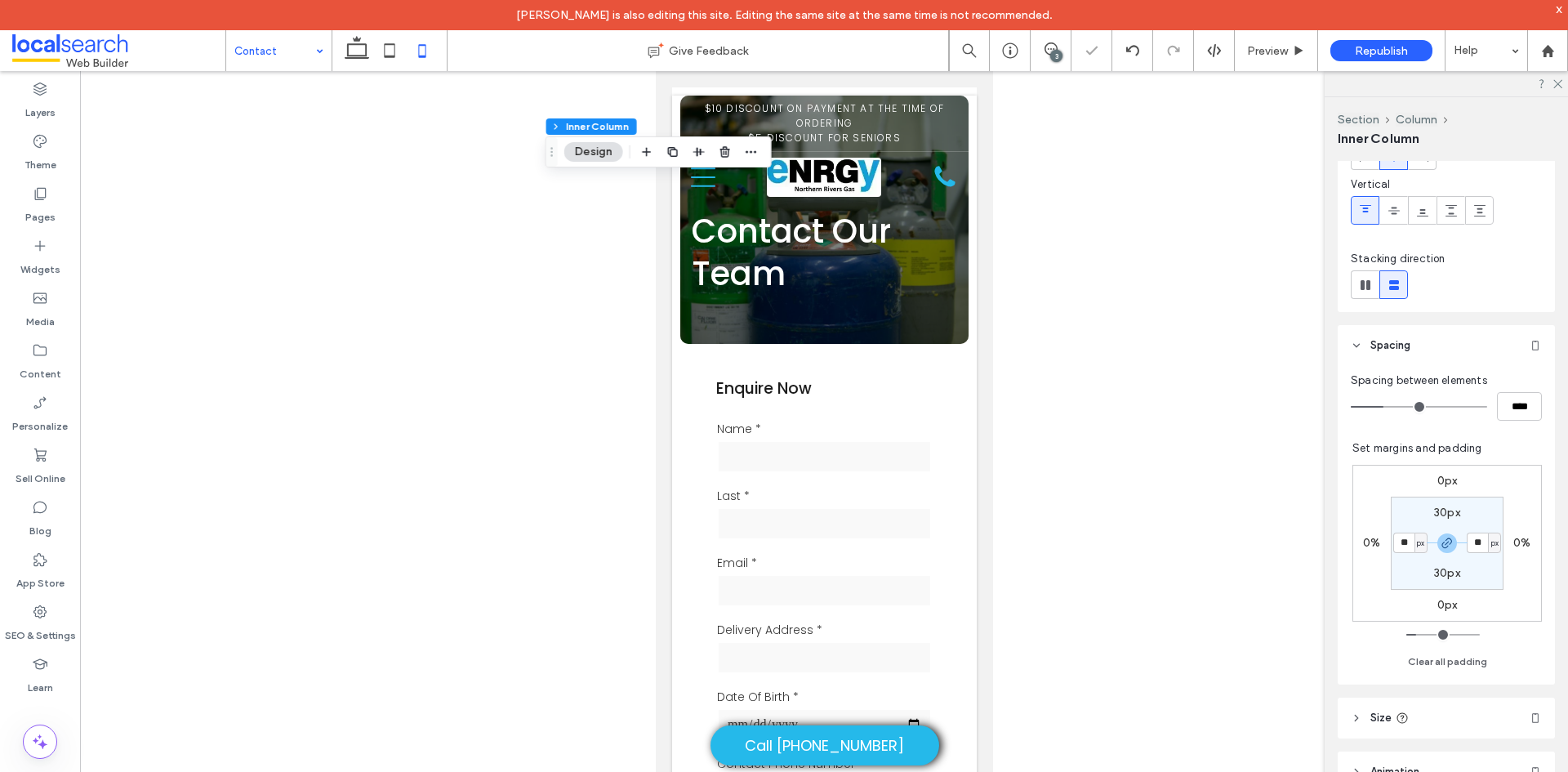
type input "*"
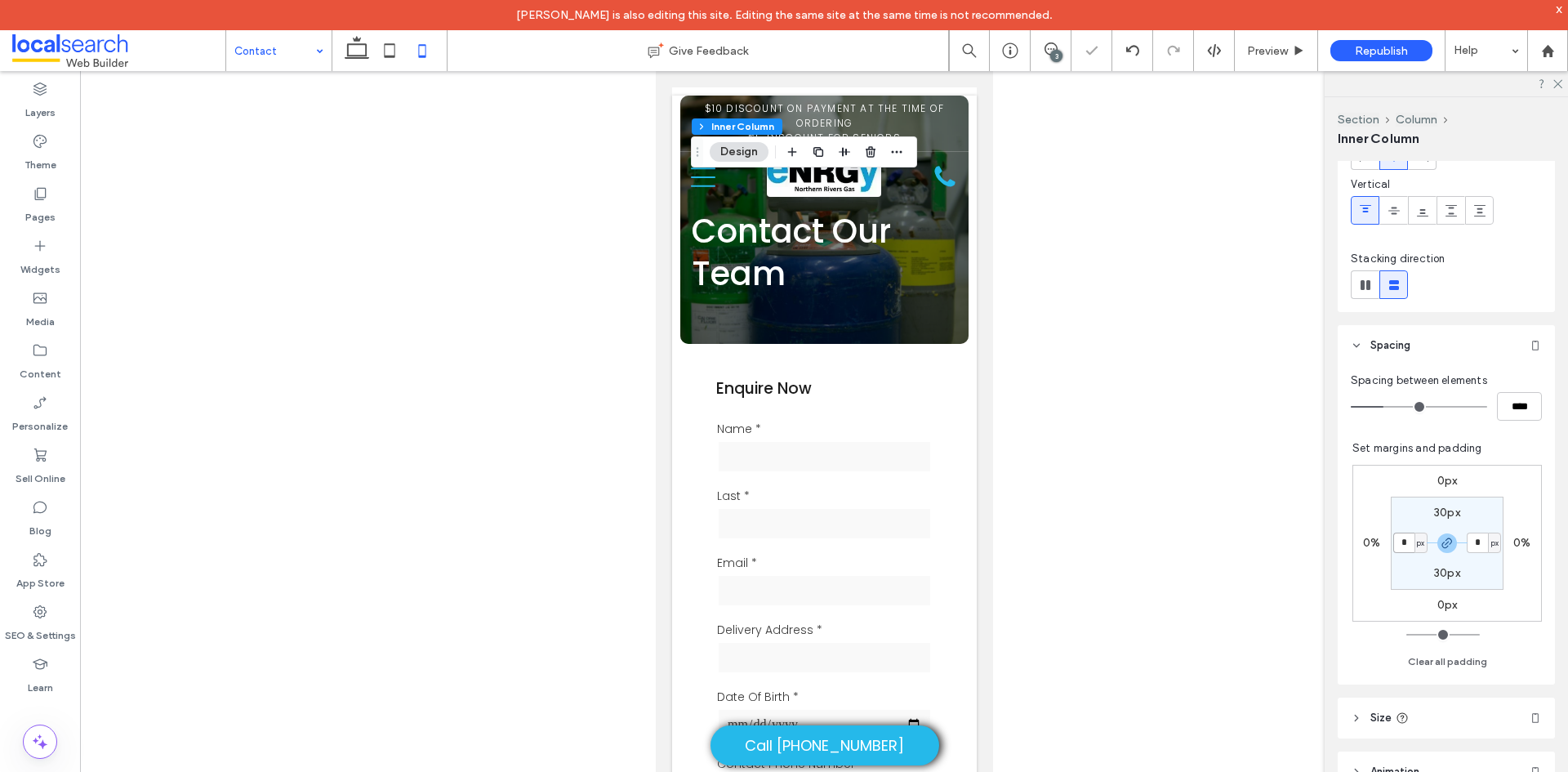
click at [1393, 546] on input "*" at bounding box center [1403, 542] width 21 height 20
type input "**"
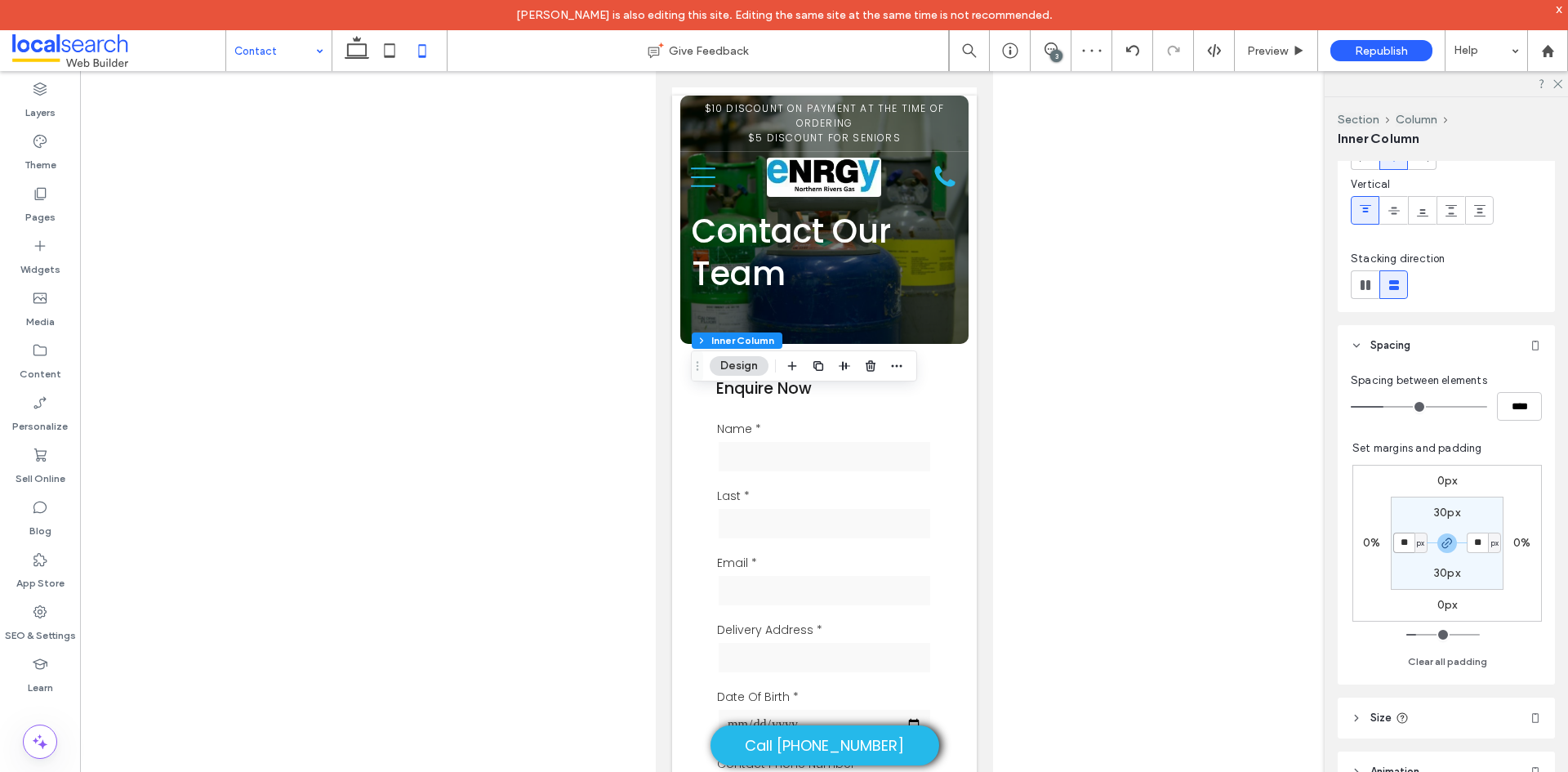
click at [1393, 542] on input "**" at bounding box center [1403, 542] width 21 height 20
type input "**"
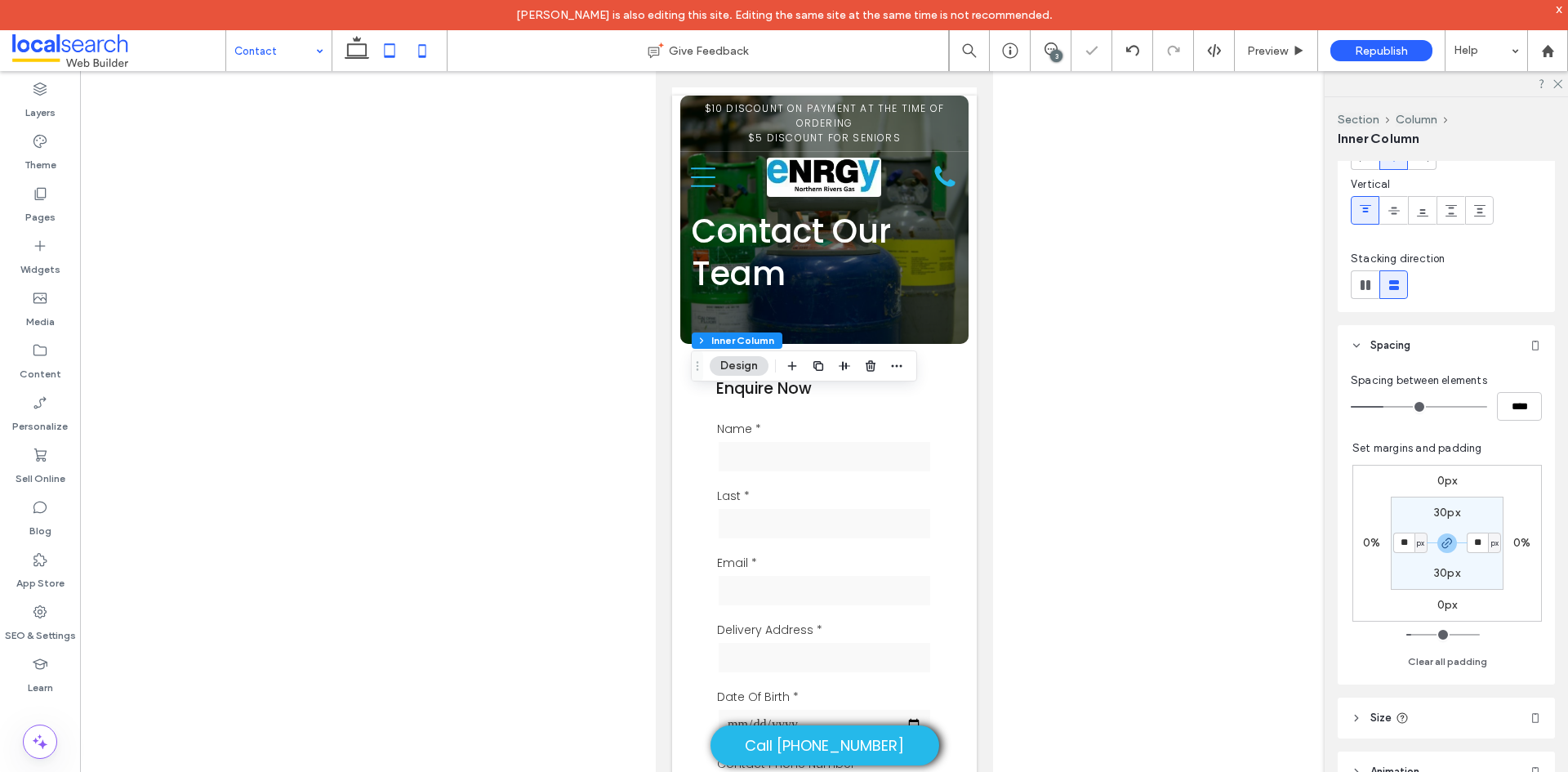
click at [392, 51] on icon at bounding box center [390, 51] width 32 height 32
type input "**"
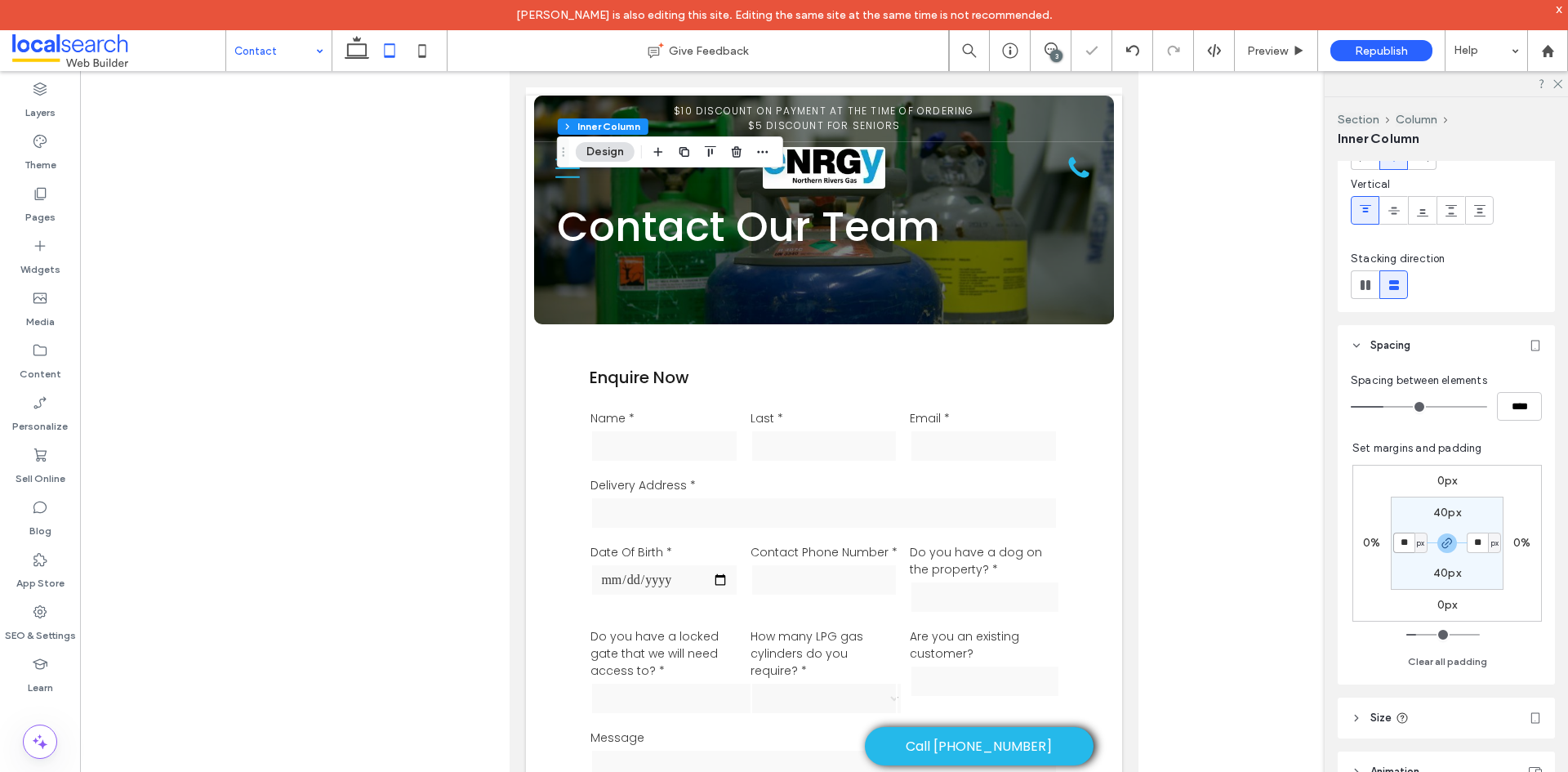
click at [1393, 540] on input "**" at bounding box center [1403, 542] width 21 height 20
type input "**"
click at [1266, 44] on span "Preview" at bounding box center [1267, 51] width 41 height 14
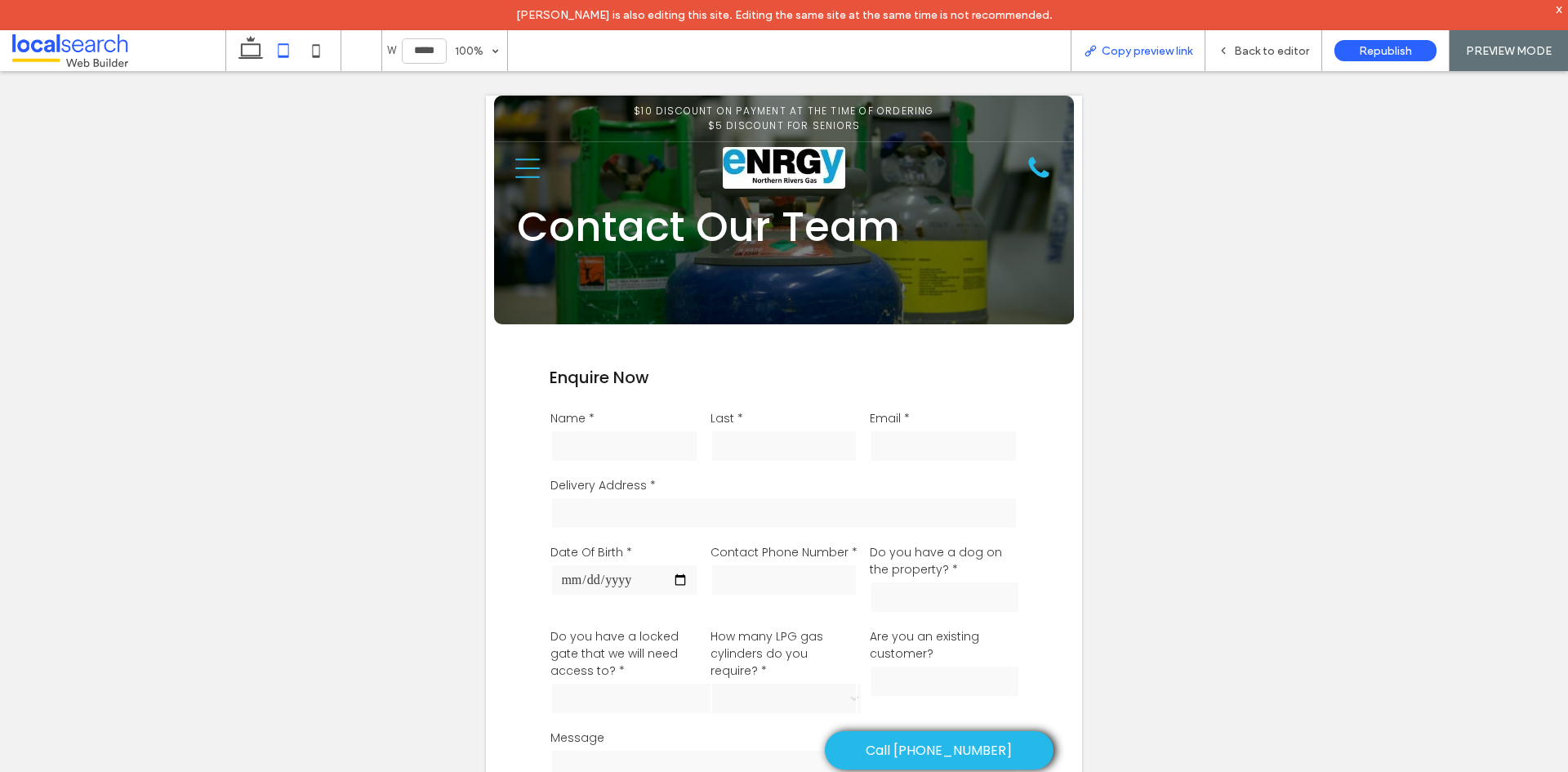
click at [1158, 54] on span "Copy preview link" at bounding box center [1146, 51] width 90 height 14
click at [1256, 55] on span "Back to editor" at bounding box center [1271, 51] width 75 height 14
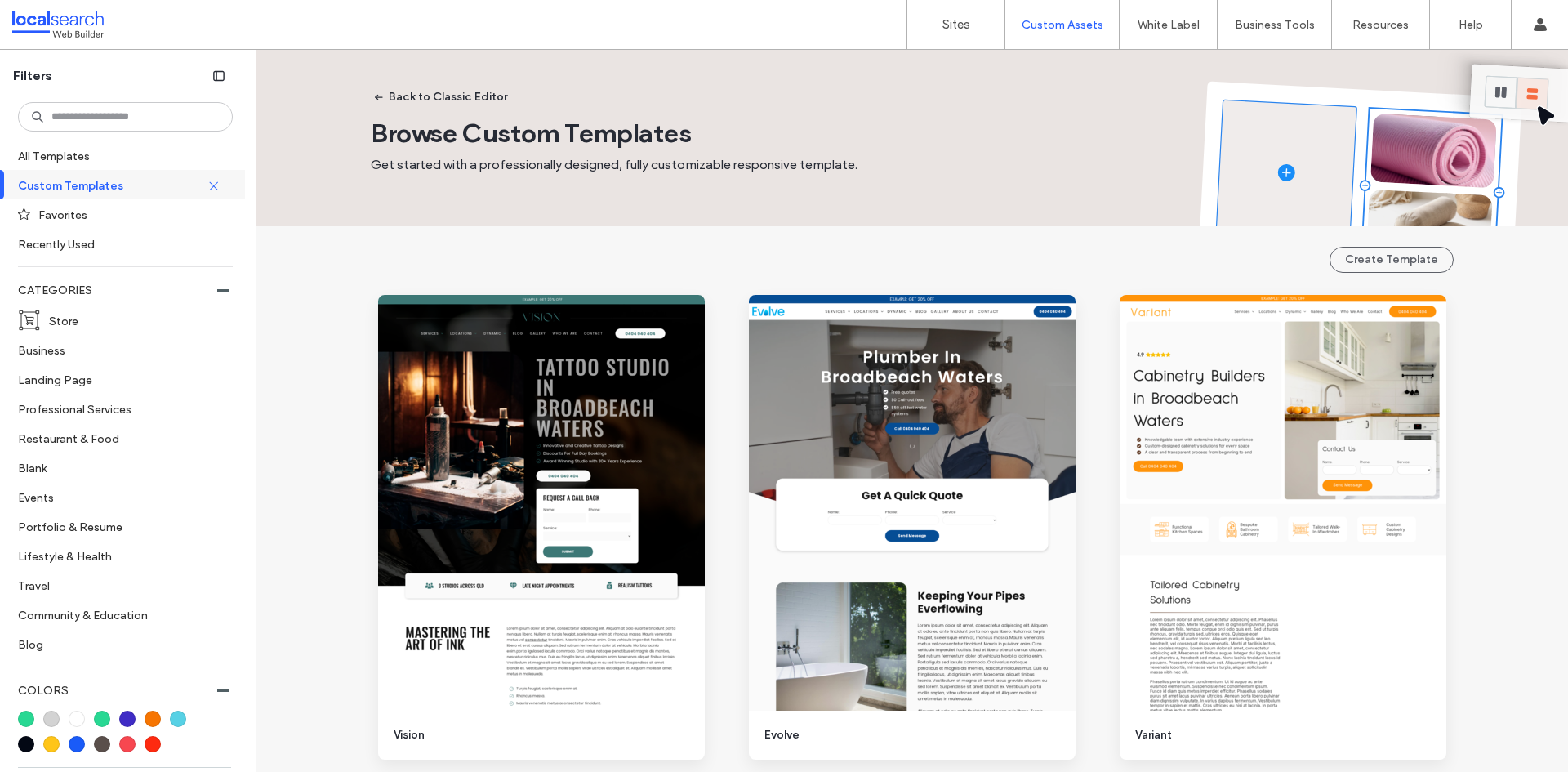
drag, startPoint x: 413, startPoint y: 92, endPoint x: 339, endPoint y: 186, distance: 119.6
click at [339, 186] on div "Back to Classic Editor Browse Custom Templates Get started with a professionall…" at bounding box center [912, 137] width 1312 height 176
click at [153, 112] on input at bounding box center [125, 116] width 214 height 30
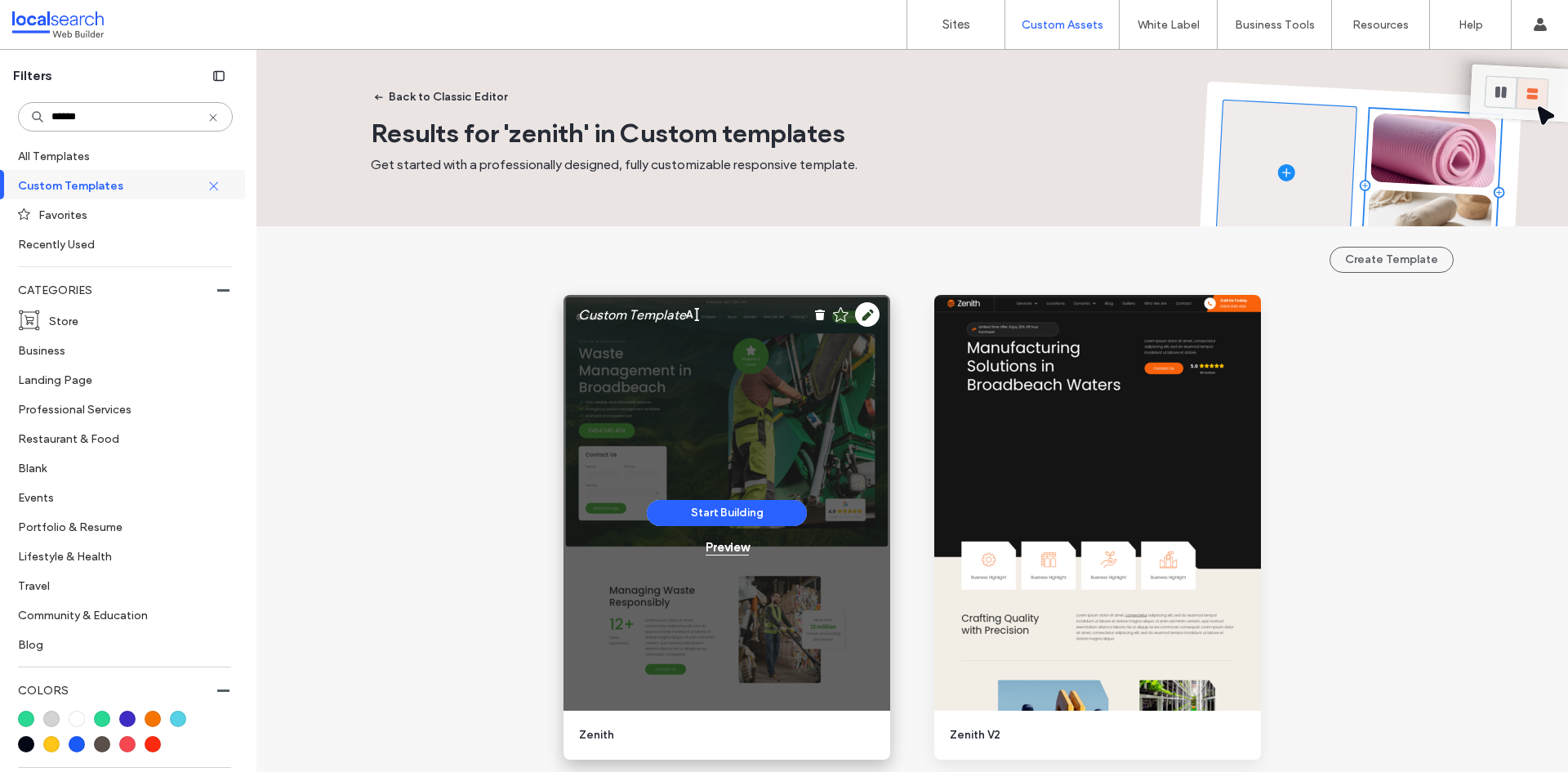
type input "******"
click at [723, 545] on div "Preview" at bounding box center [727, 547] width 43 height 14
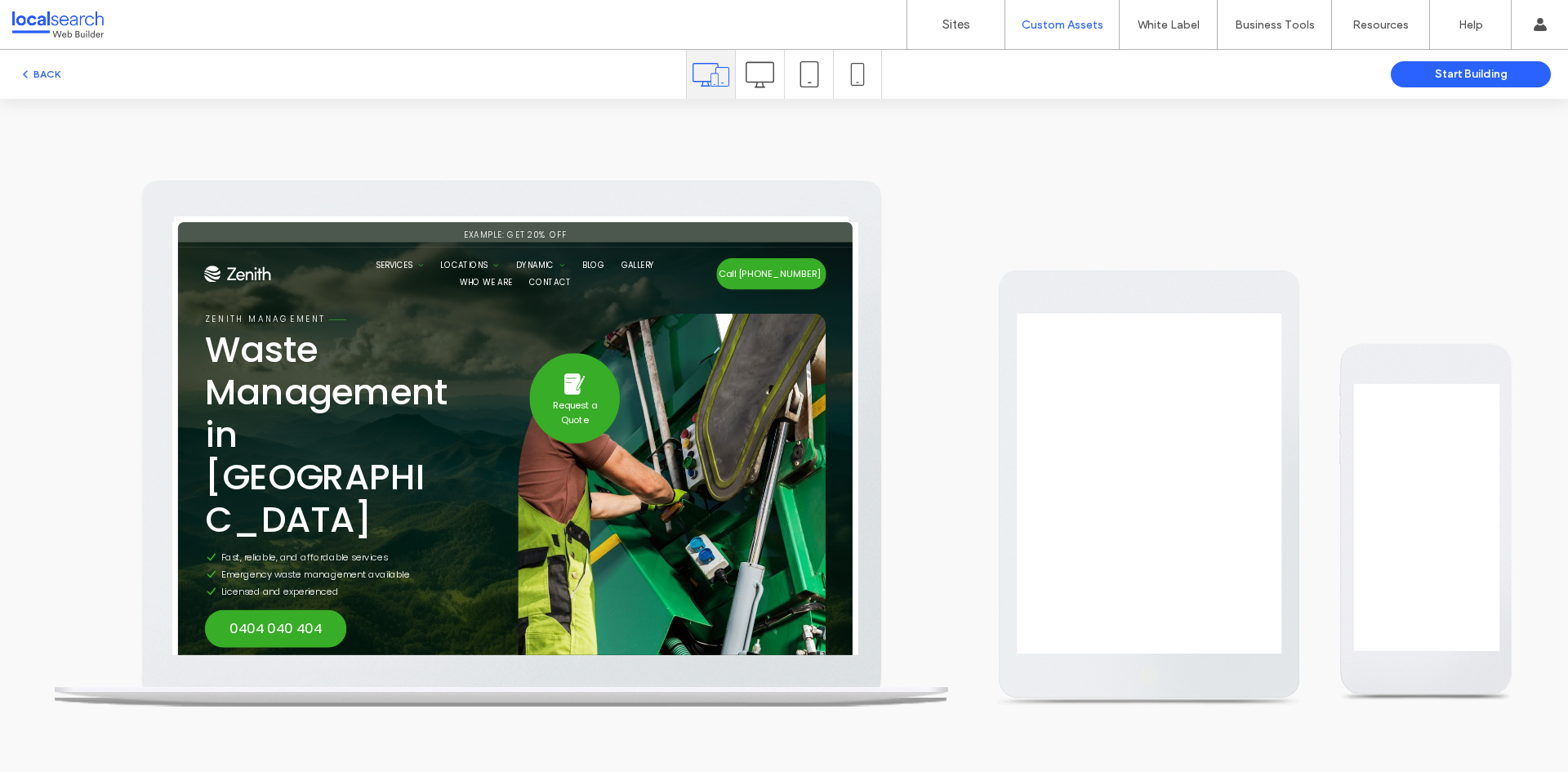
click at [480, 314] on span "Service 1" at bounding box center [500, 311] width 53 height 17
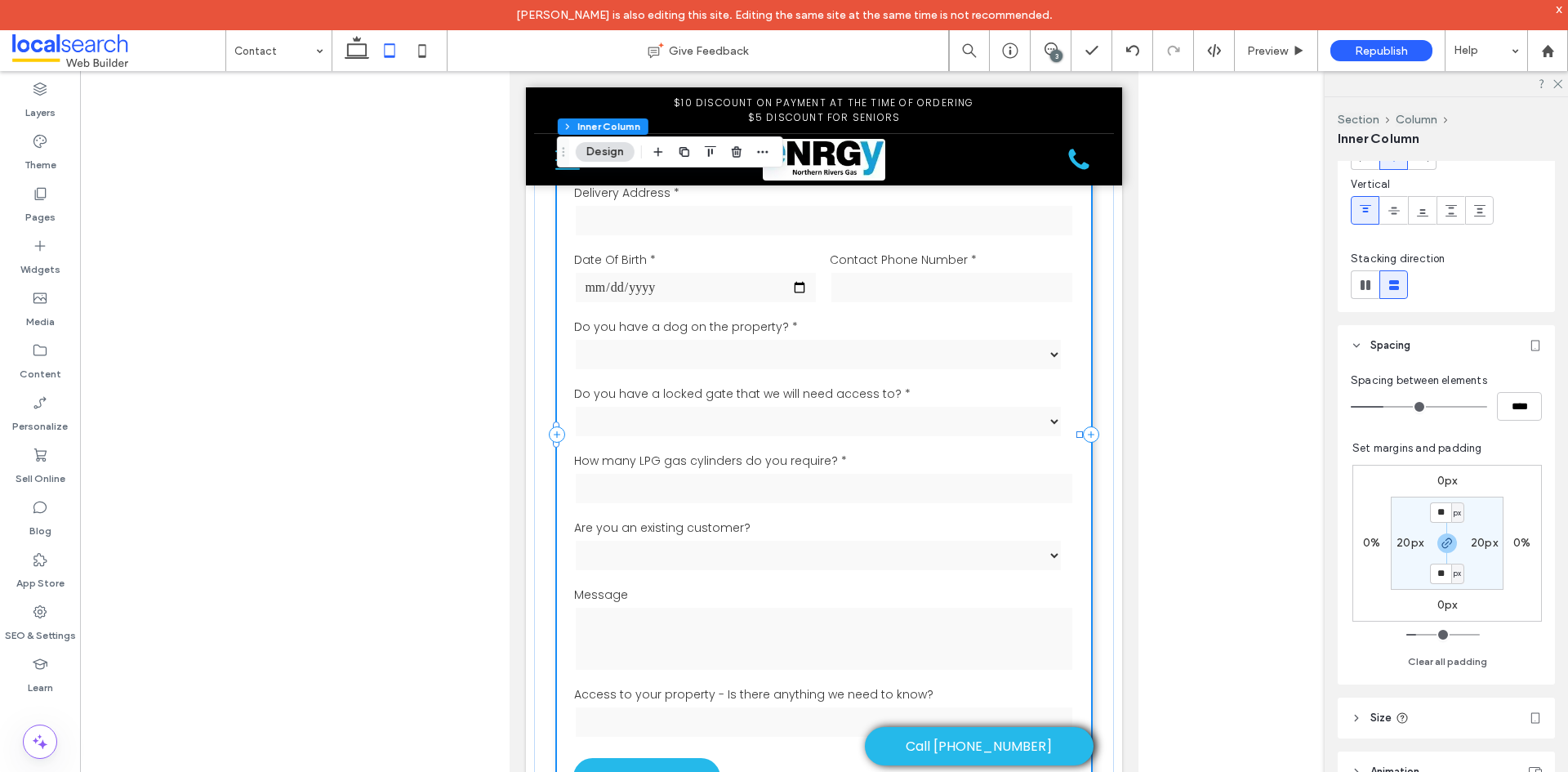
click at [1398, 545] on label "20px" at bounding box center [1410, 542] width 27 height 14
type input "**"
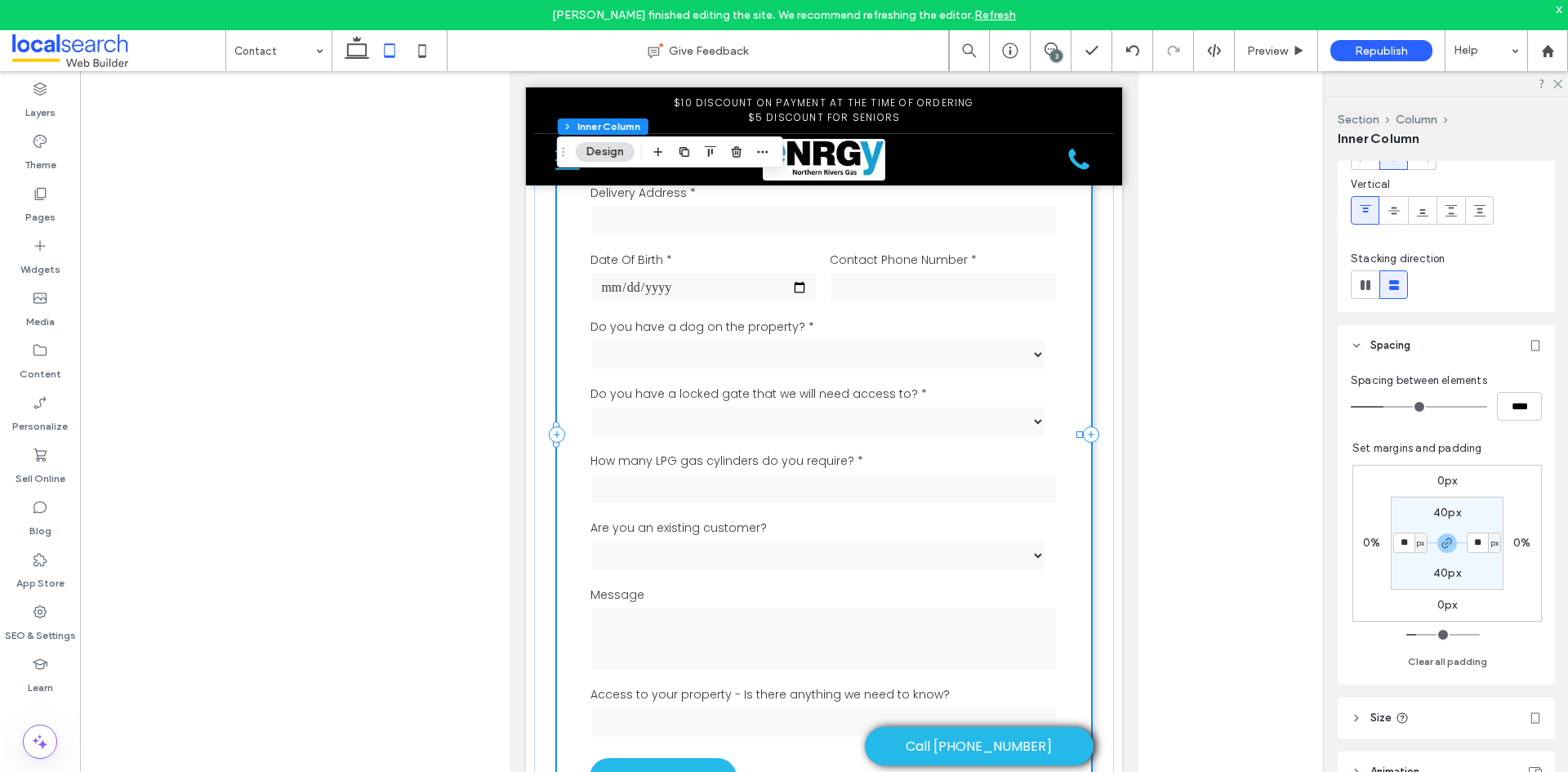
click at [59, 67] on link at bounding box center [119, 51] width 213 height 41
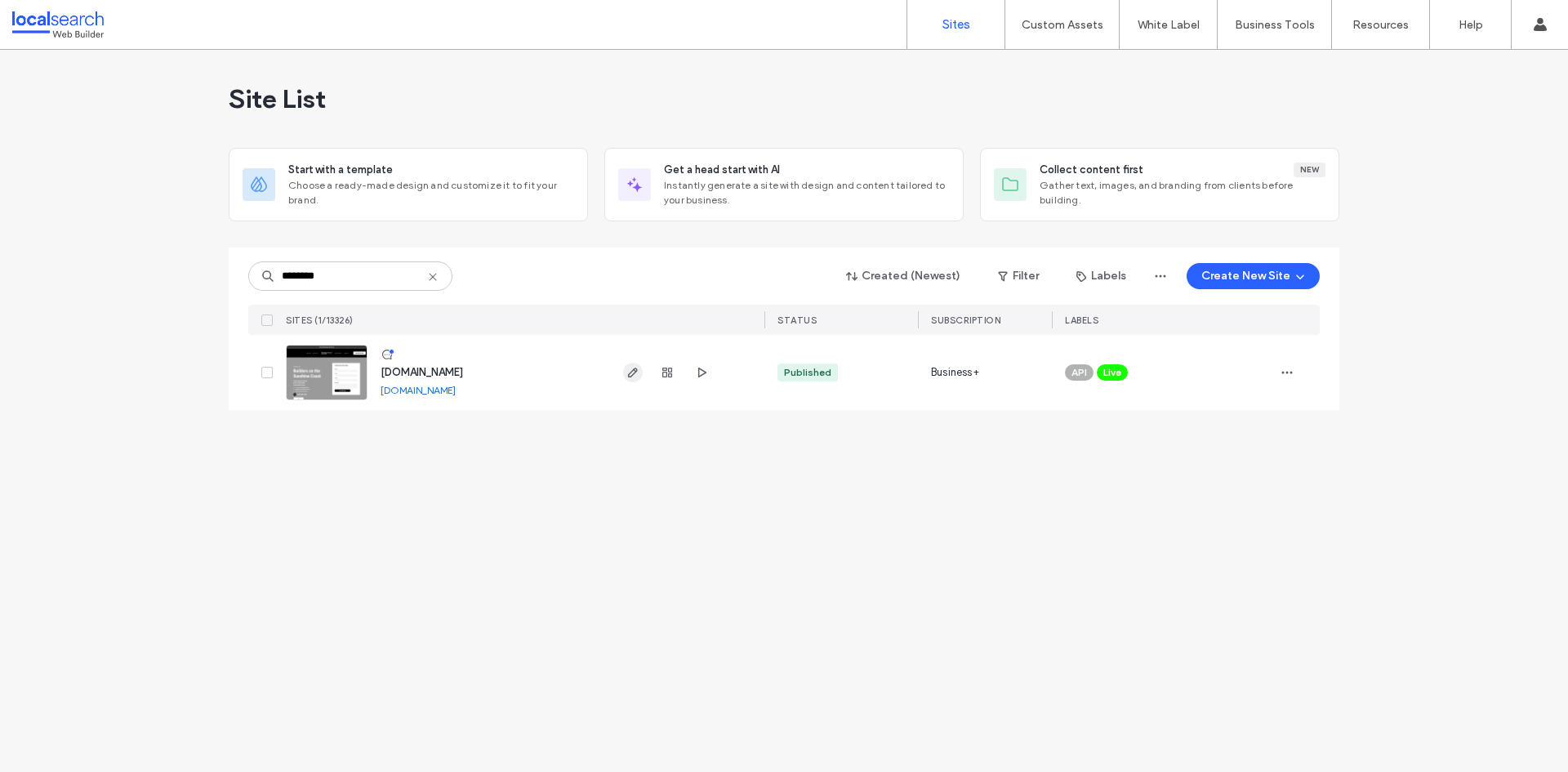
click at [631, 371] on icon "button" at bounding box center [633, 373] width 13 height 13
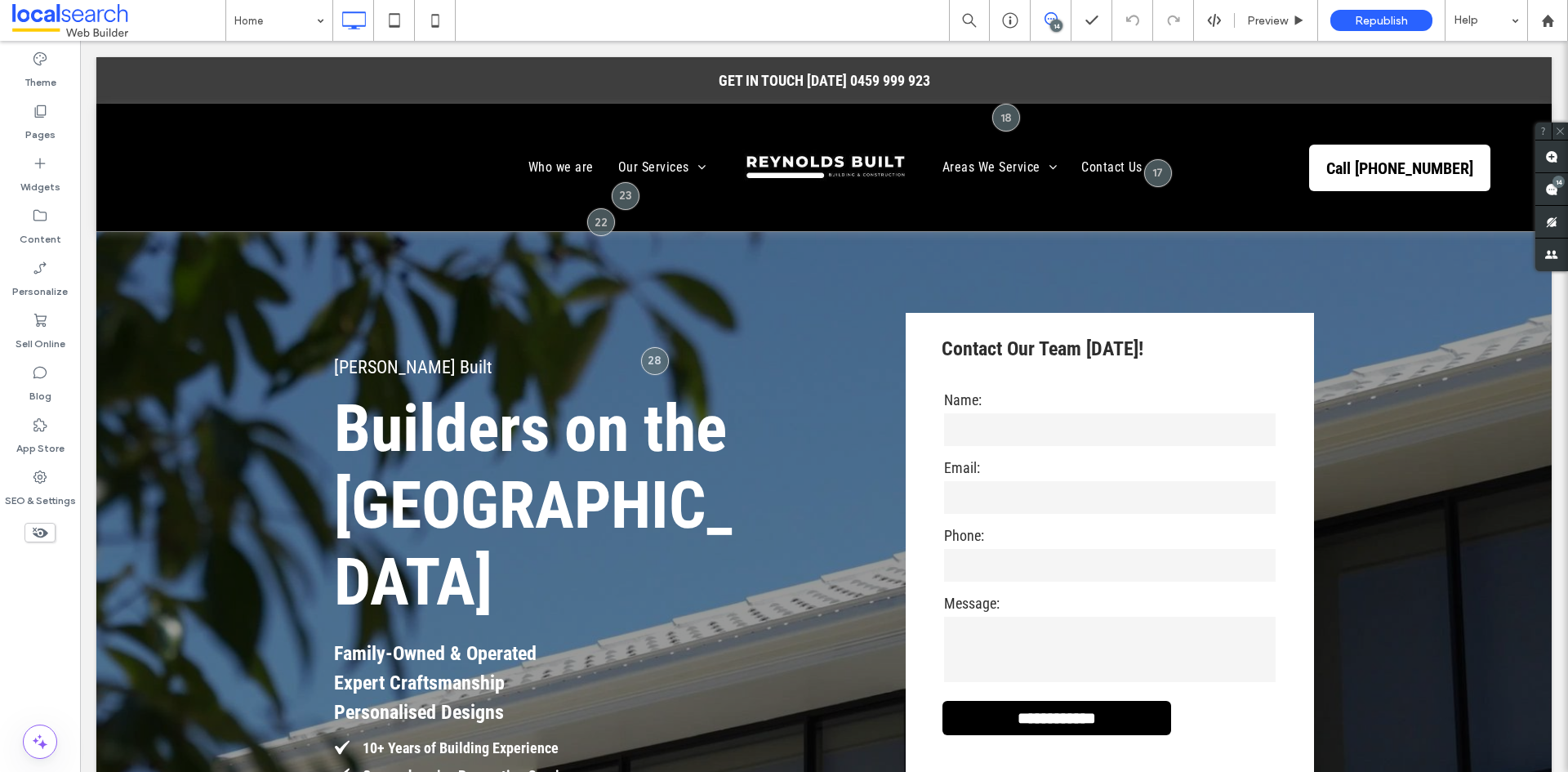
click at [1055, 22] on div "14" at bounding box center [1055, 26] width 12 height 12
click at [1055, 19] on div "14" at bounding box center [1051, 19] width 40 height 13
click at [1546, 191] on use at bounding box center [1552, 190] width 13 height 13
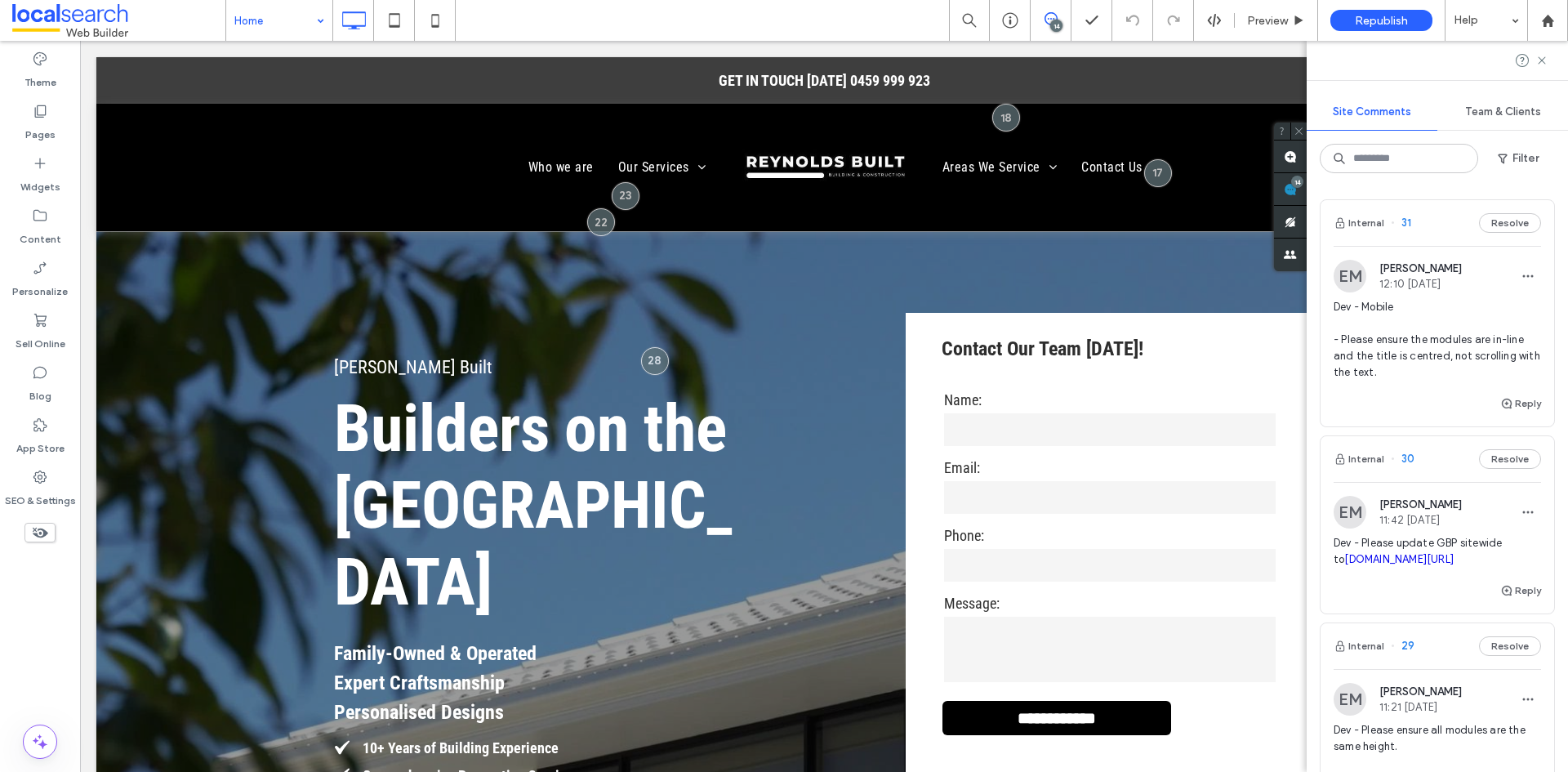
drag, startPoint x: 292, startPoint y: 19, endPoint x: 299, endPoint y: 39, distance: 21.2
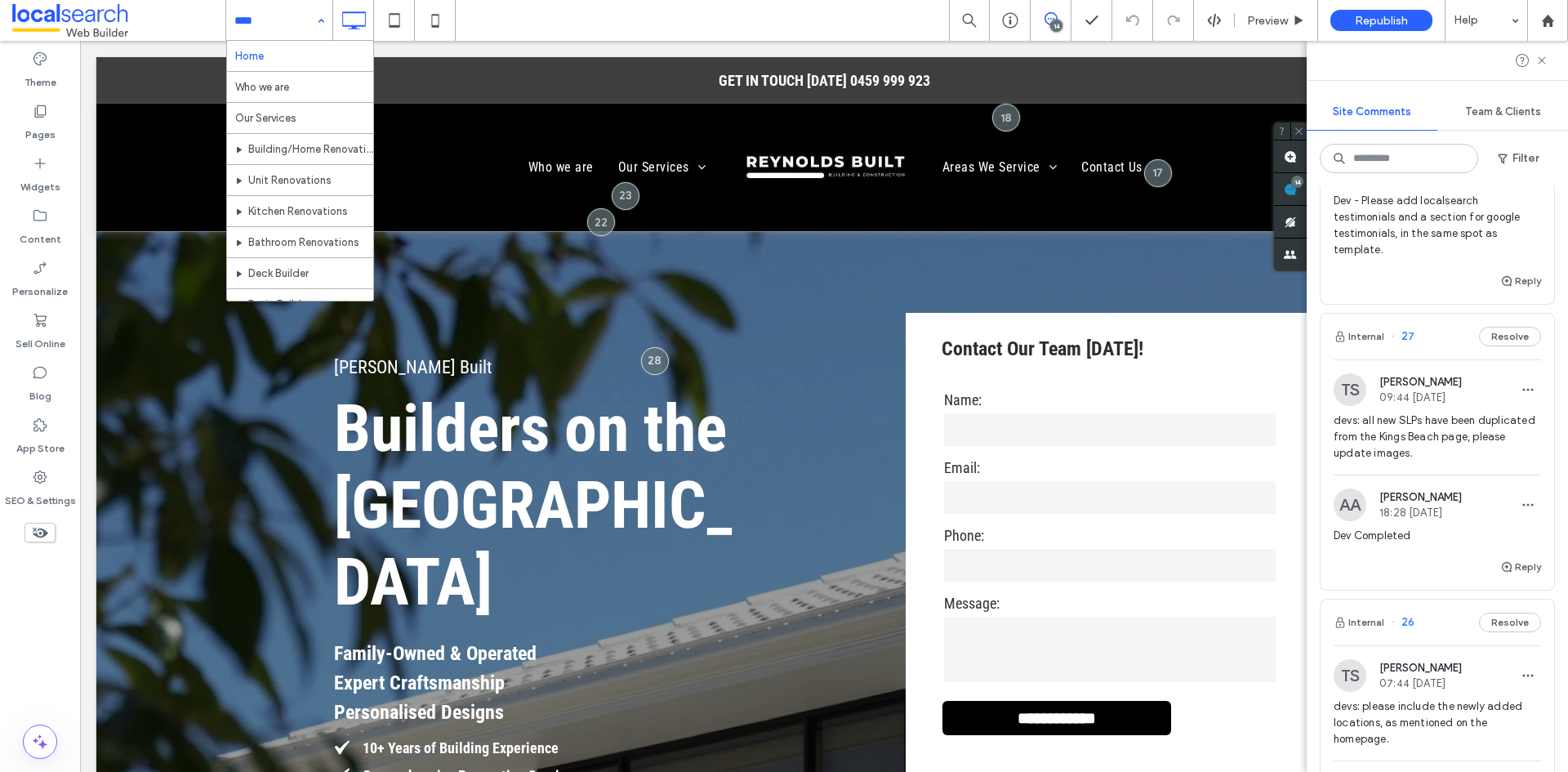
scroll to position [735, 0]
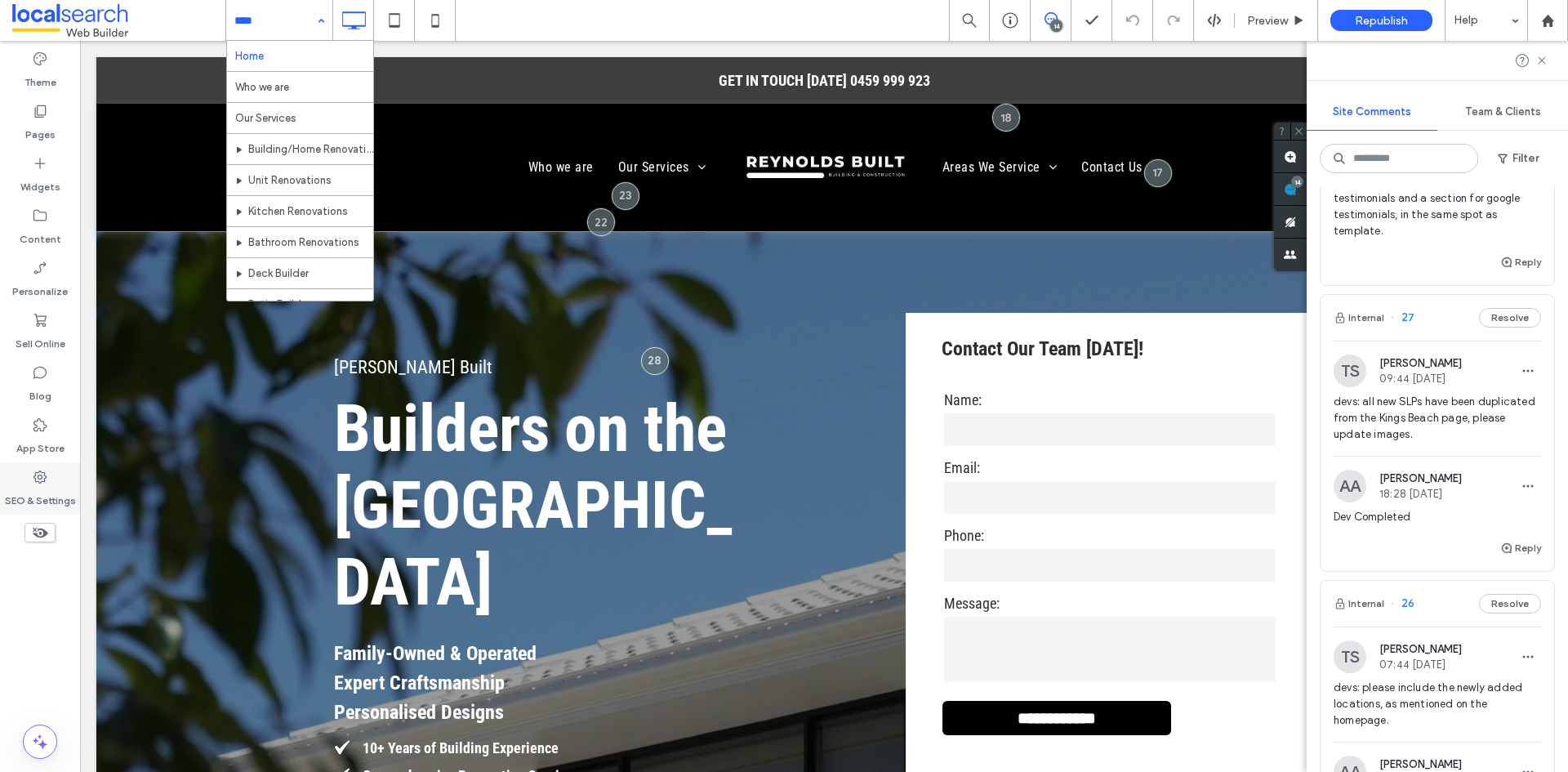
click at [58, 488] on label "SEO & Settings" at bounding box center [40, 497] width 71 height 23
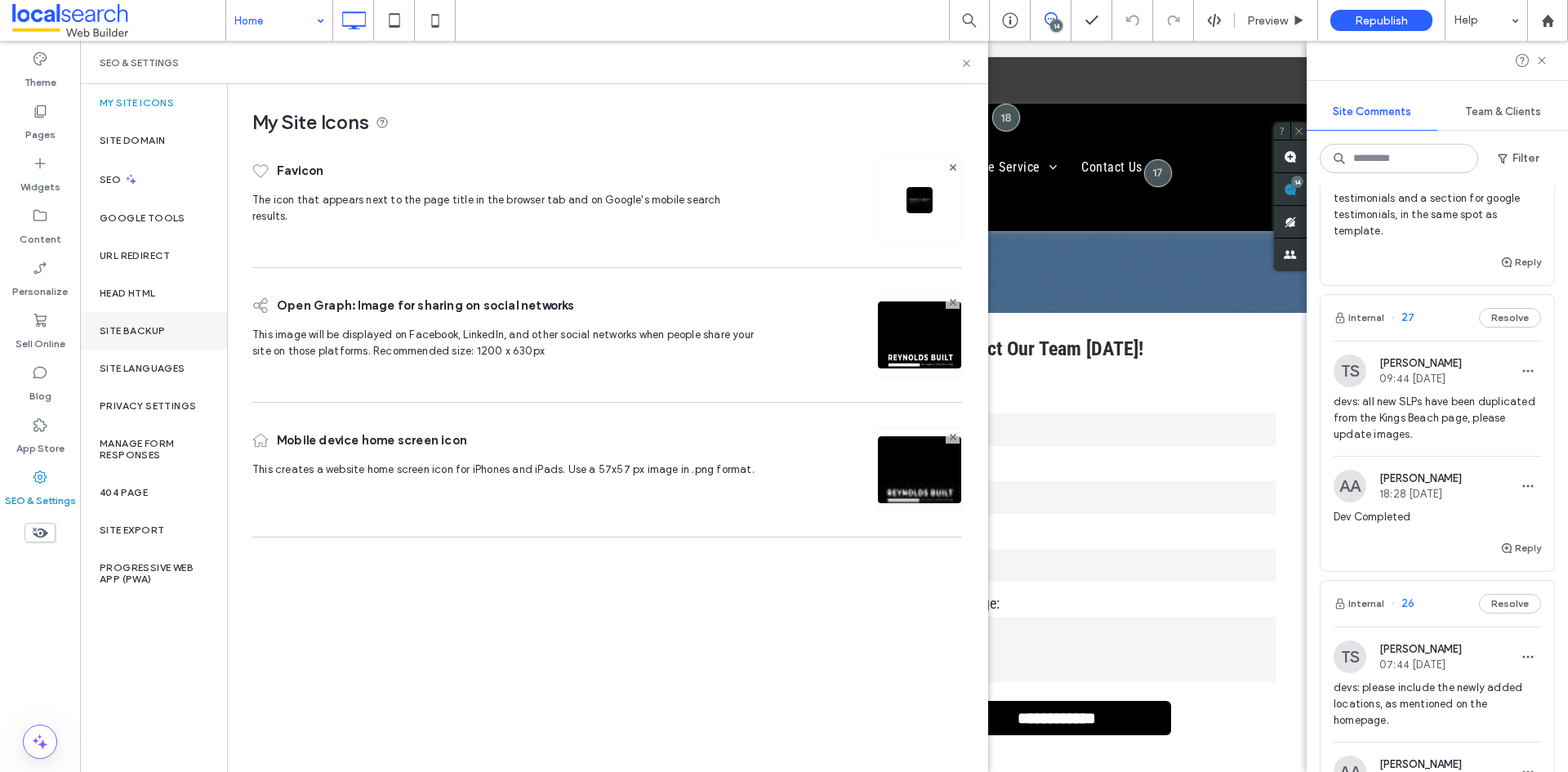
click at [180, 324] on div "Site Backup" at bounding box center [153, 330] width 147 height 37
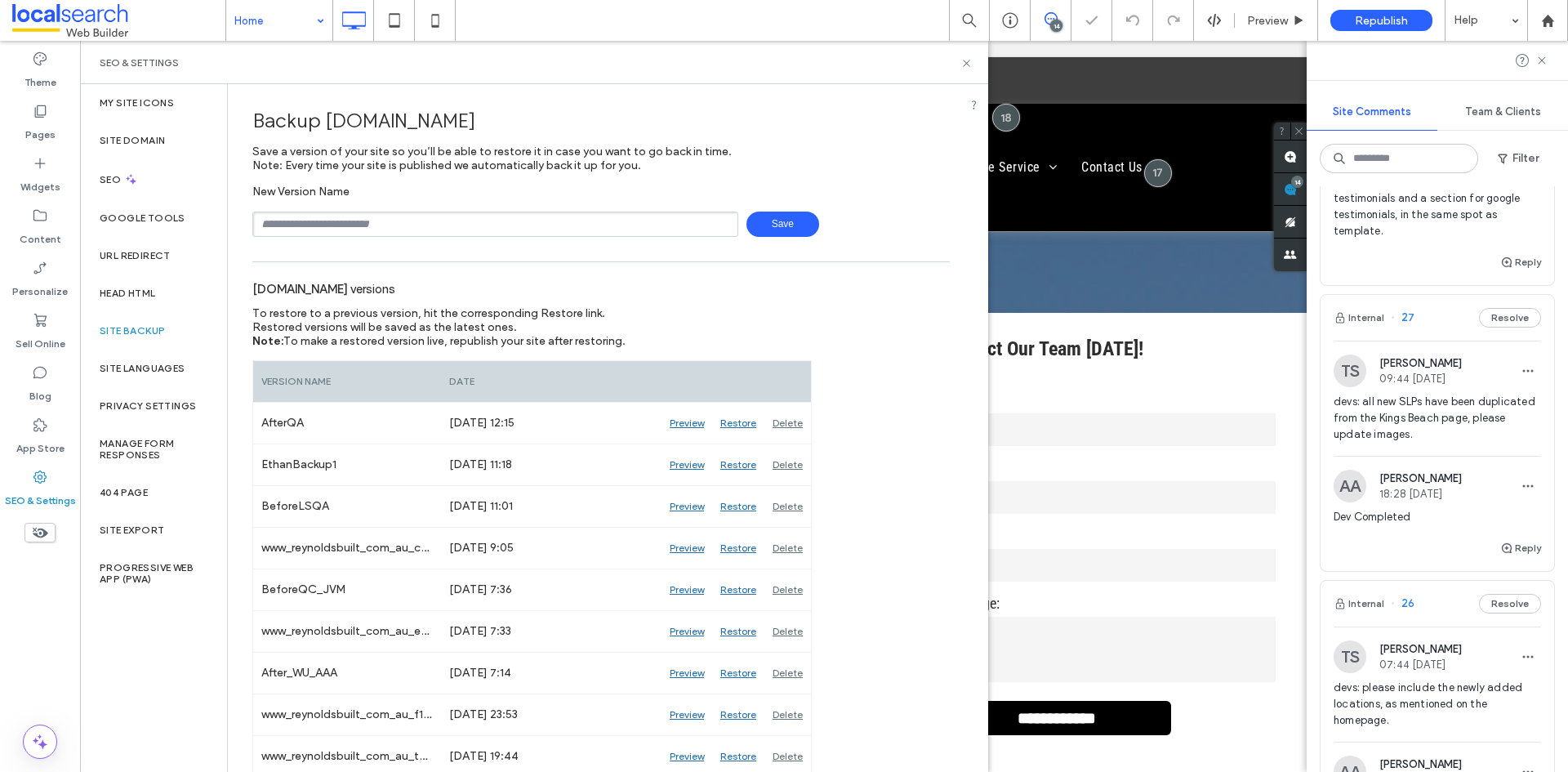
click at [469, 232] on input "text" at bounding box center [495, 224] width 486 height 26
type input "**********"
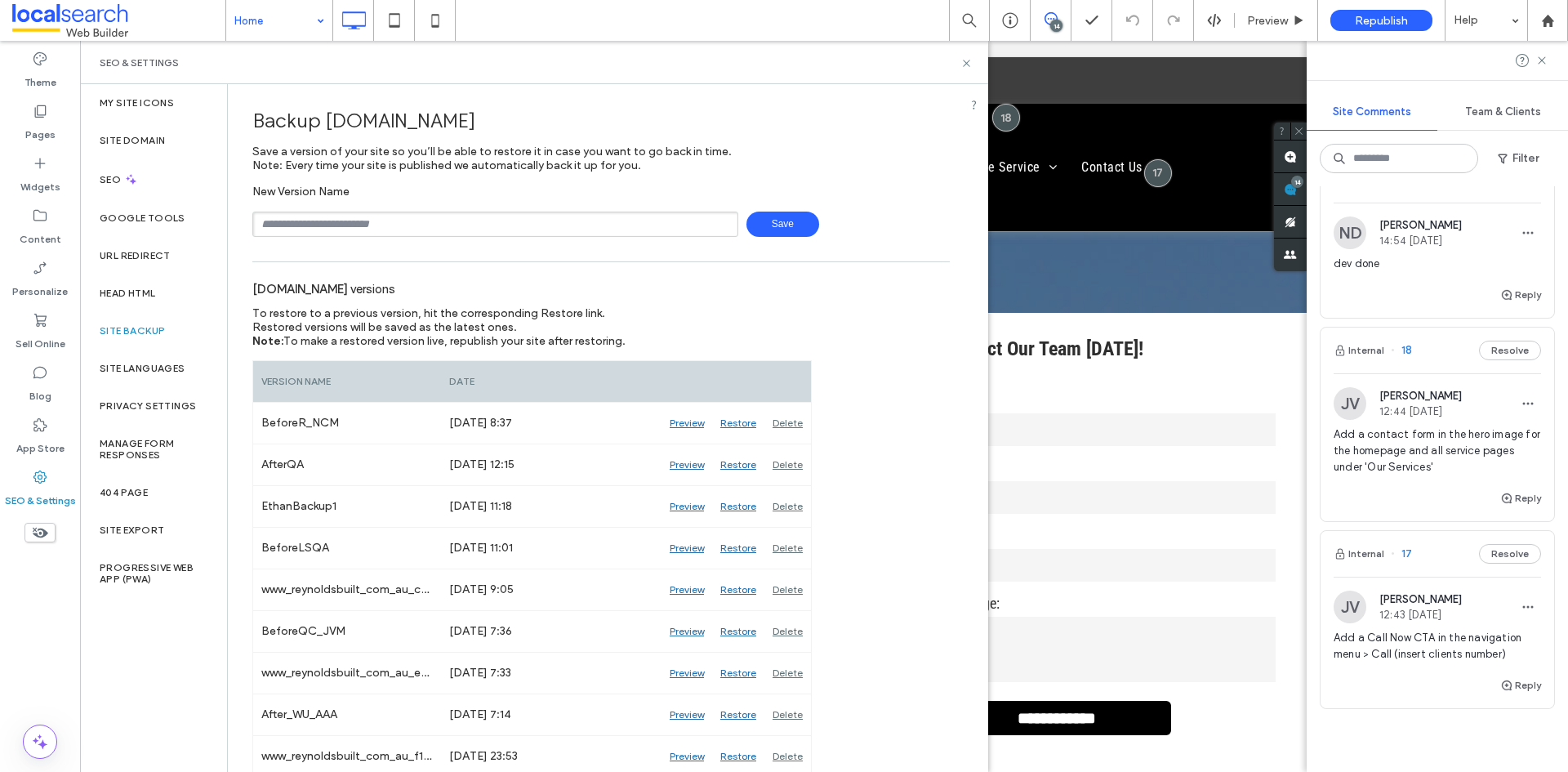
scroll to position [3431, 0]
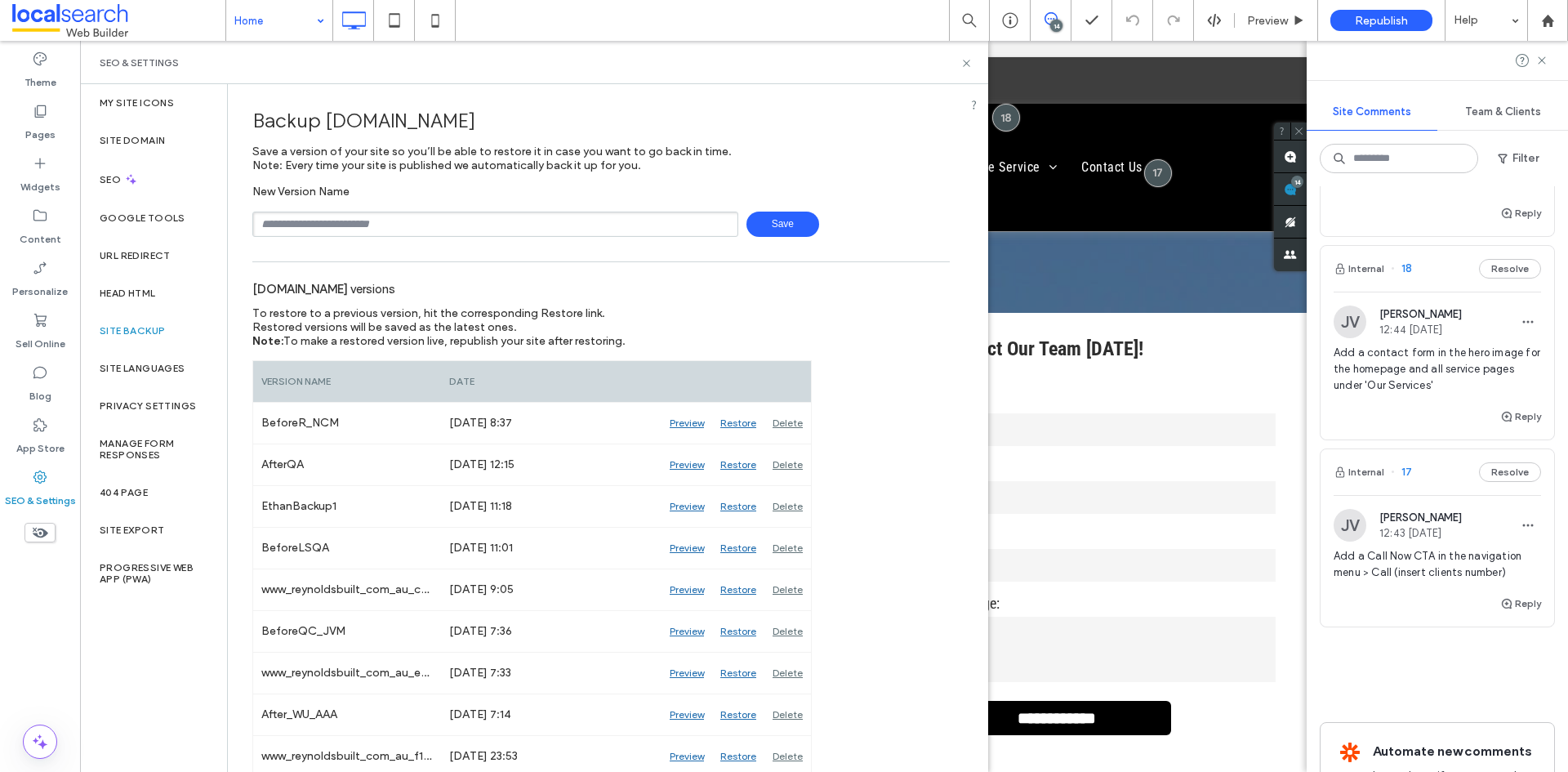
click at [1452, 393] on span "Add a contact form in the hero image for the homepage and all service pages und…" at bounding box center [1437, 369] width 208 height 49
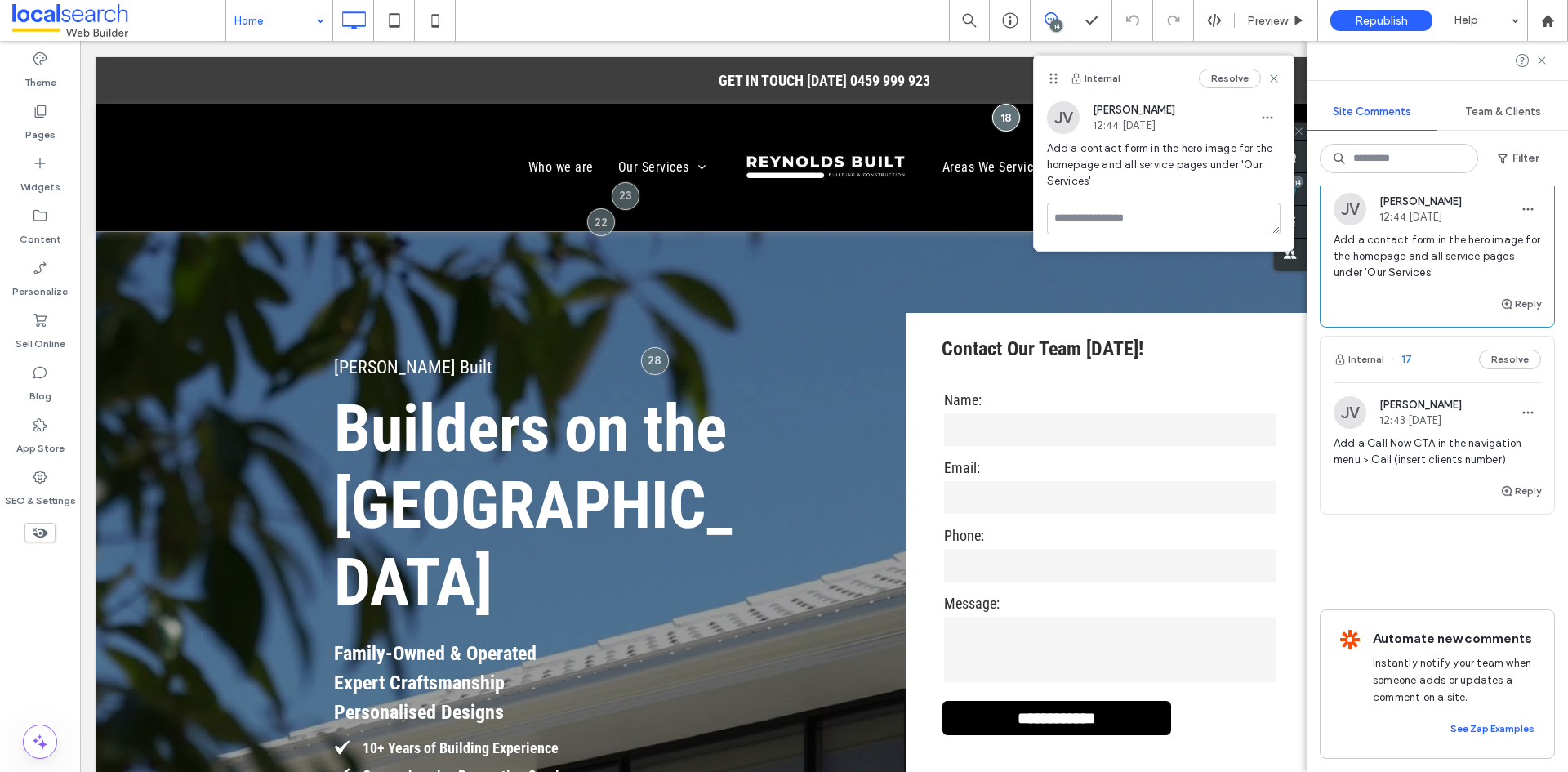
scroll to position [3579, 0]
click at [1415, 436] on span "Add a Call Now CTA in the navigation menu > Call (insert clients number)" at bounding box center [1437, 452] width 208 height 32
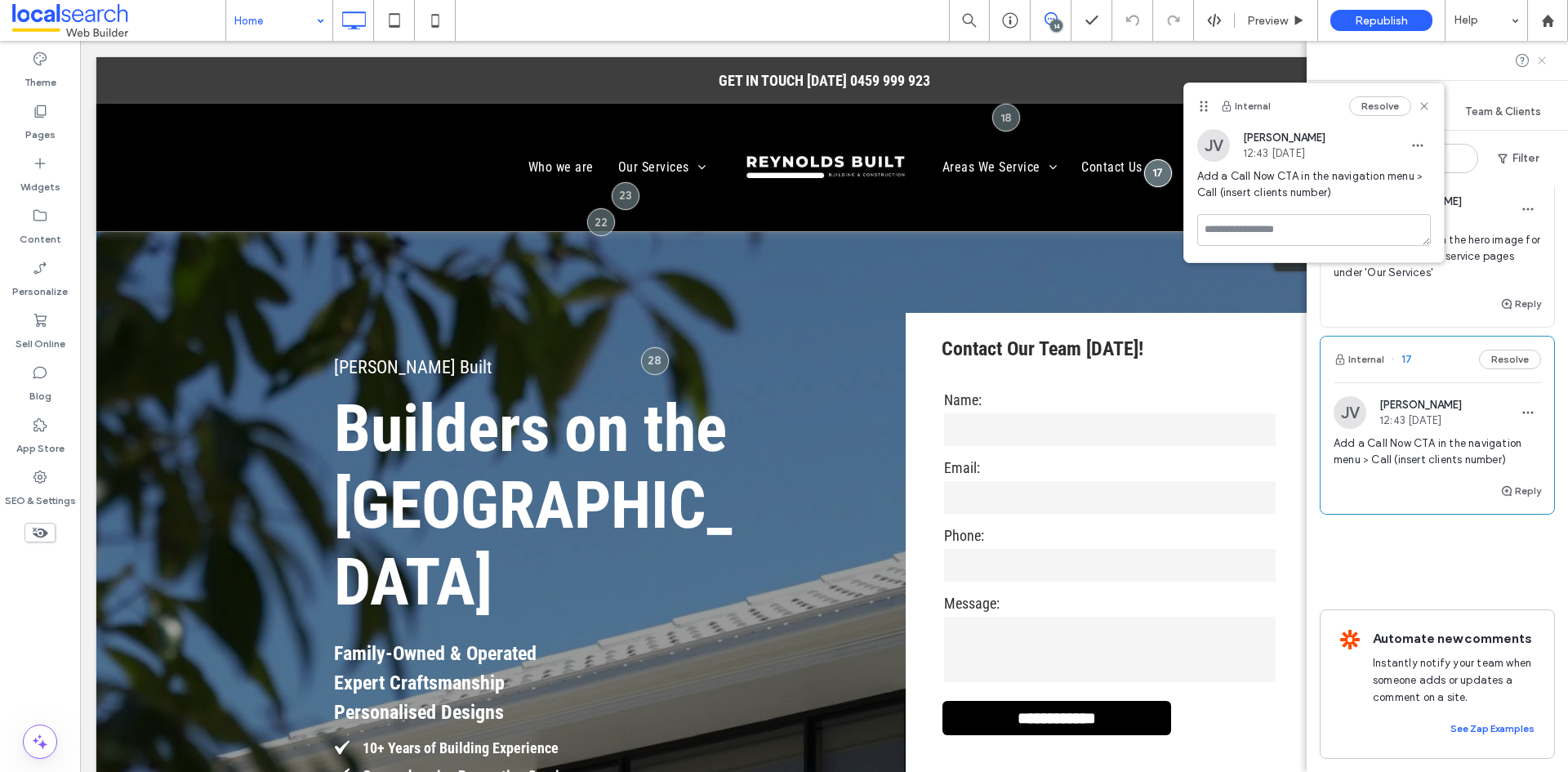
click at [1538, 64] on use at bounding box center [1541, 60] width 8 height 8
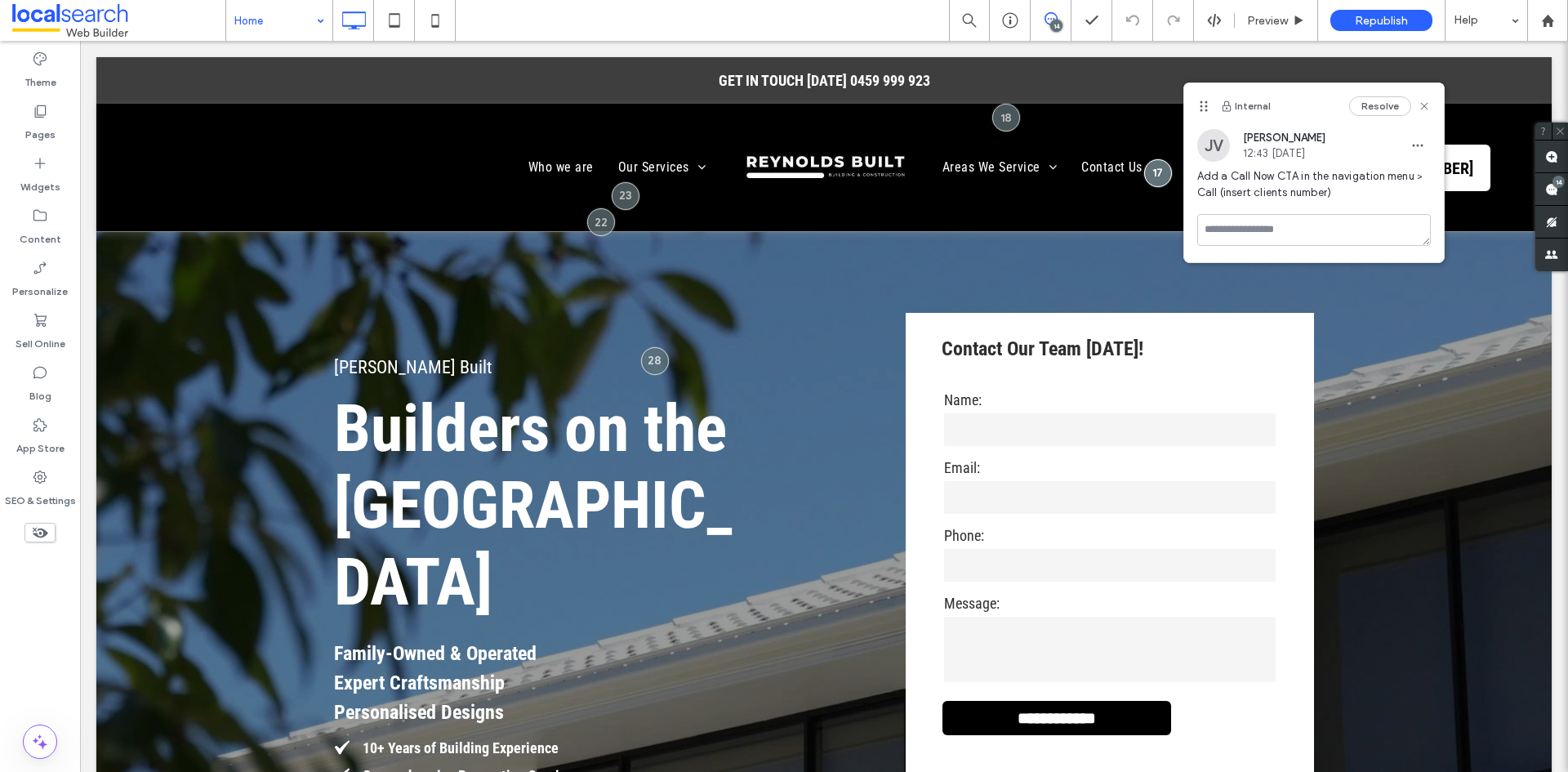
scroll to position [0, 0]
click at [1421, 103] on use at bounding box center [1424, 107] width 8 height 8
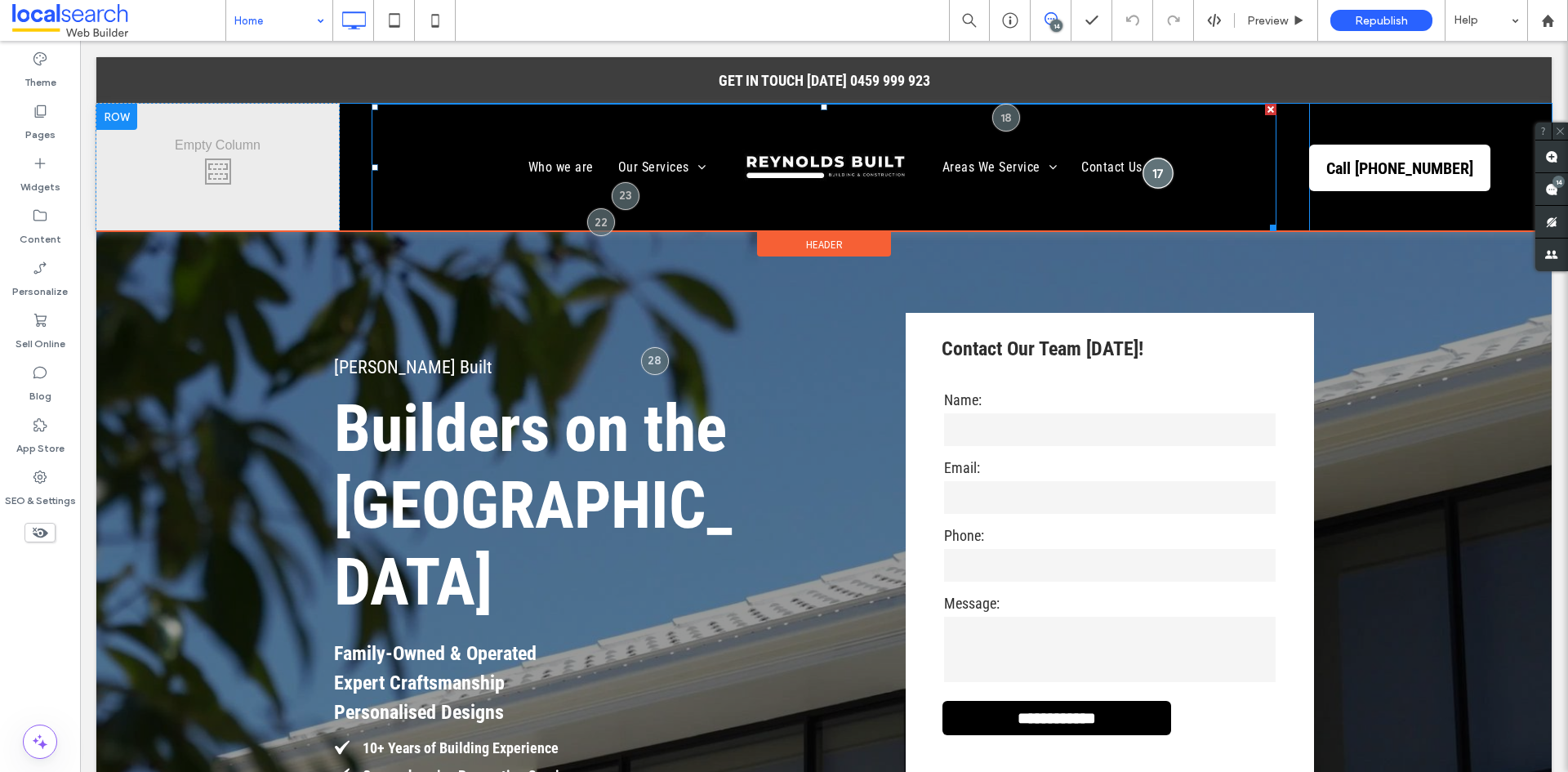
click at [1143, 171] on div at bounding box center [1157, 173] width 30 height 30
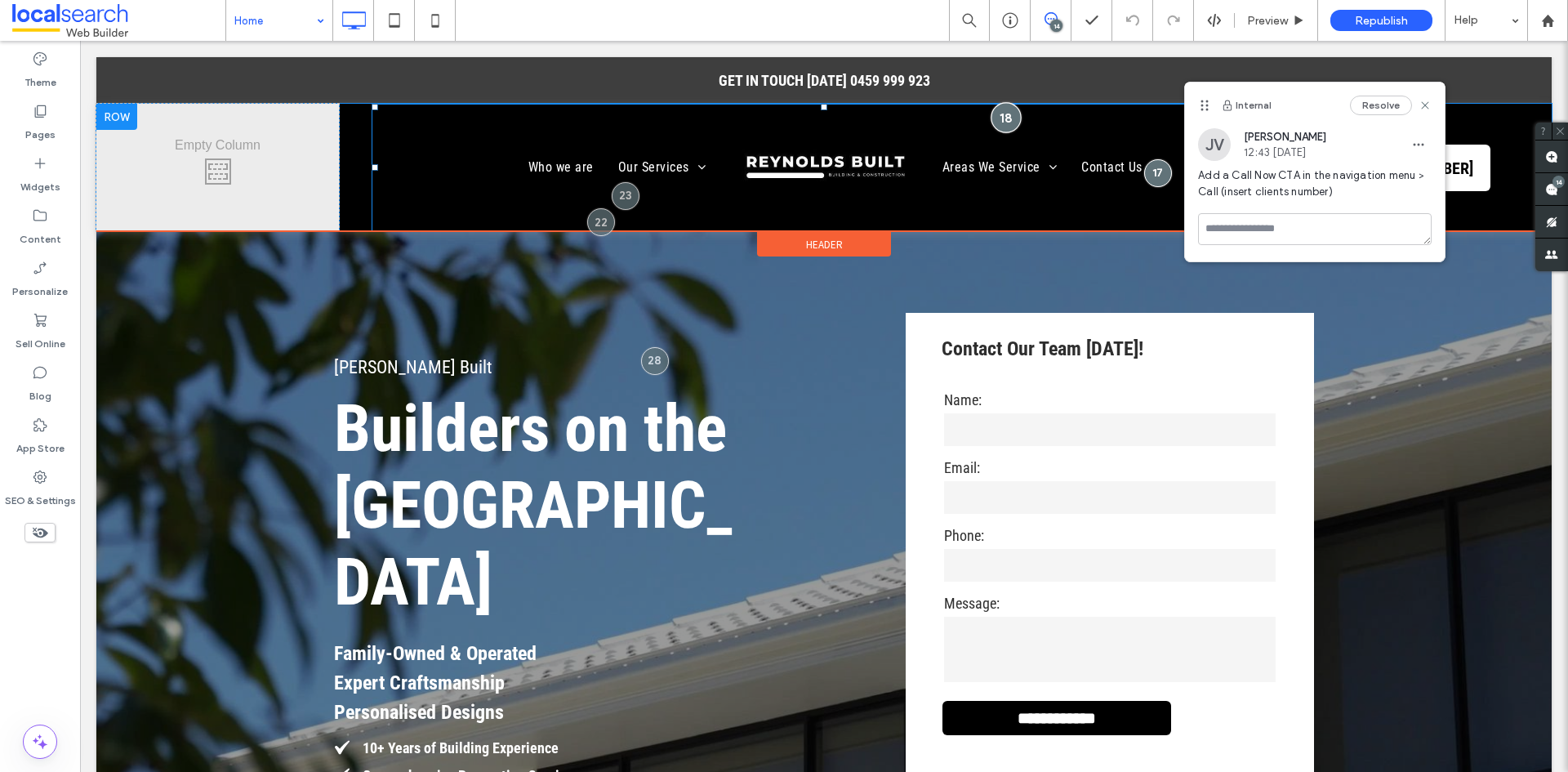
click at [997, 112] on div at bounding box center [1006, 117] width 30 height 30
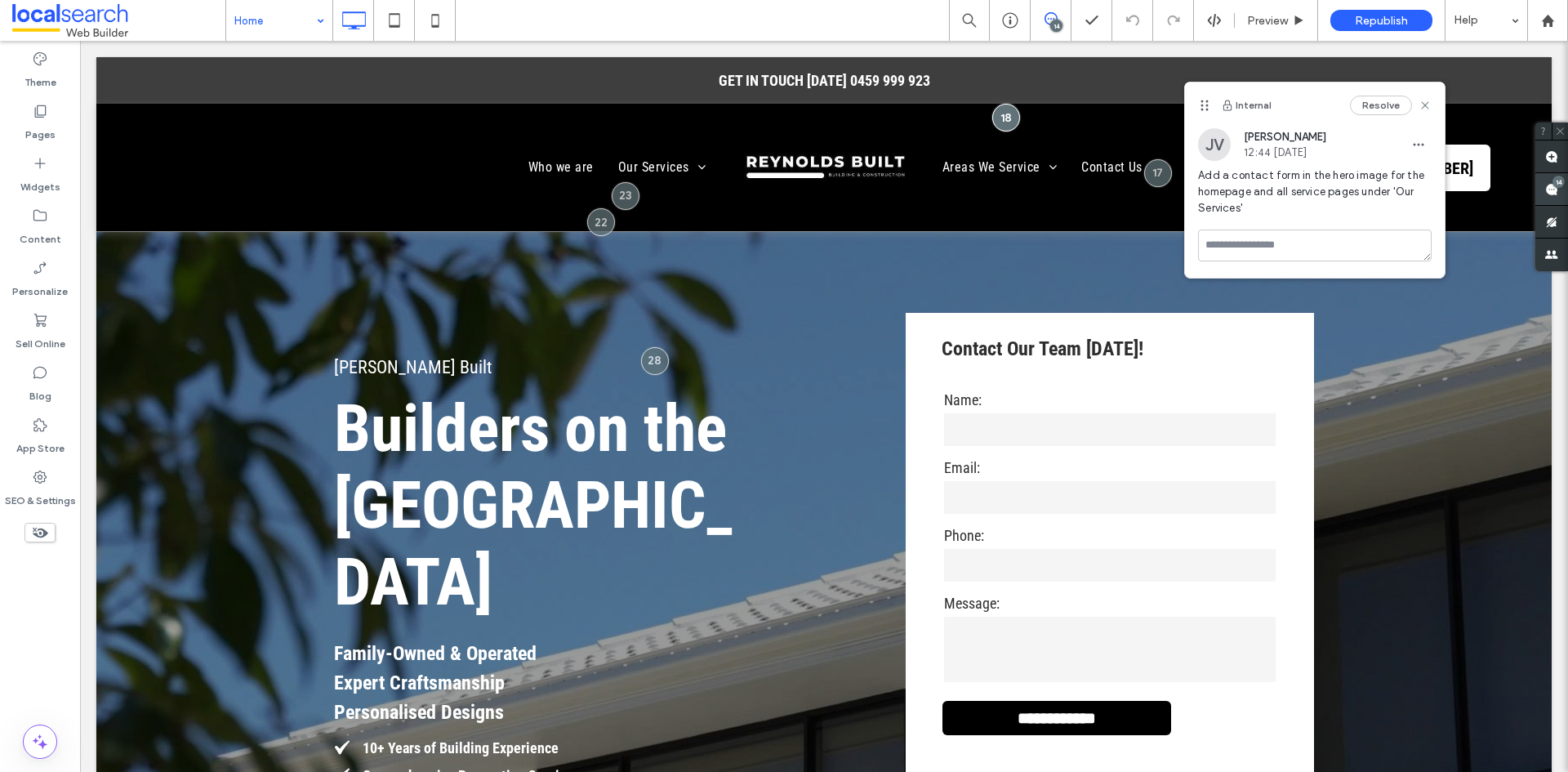
click at [1546, 192] on use at bounding box center [1552, 190] width 13 height 13
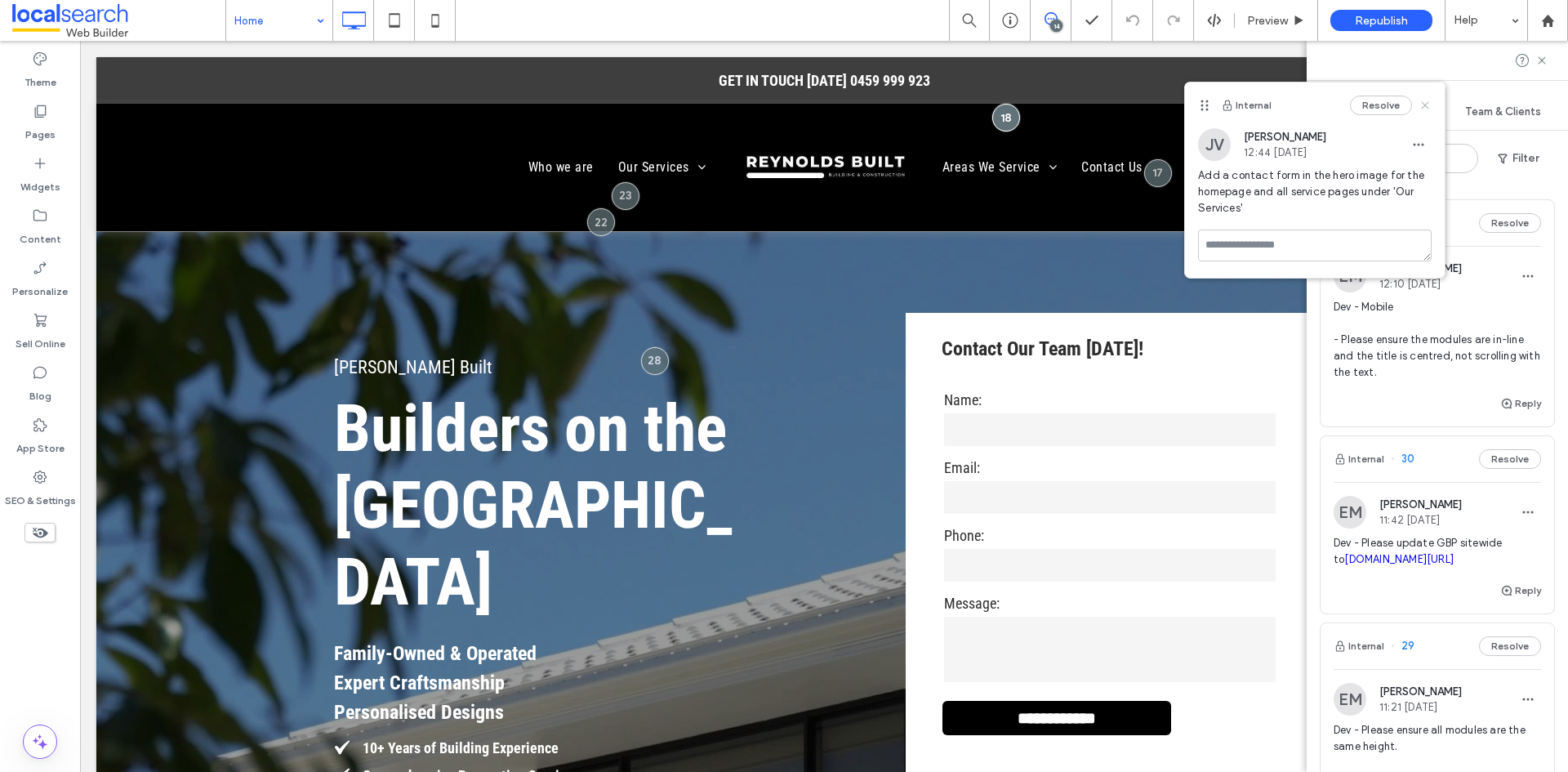
click at [1427, 107] on use at bounding box center [1425, 105] width 8 height 8
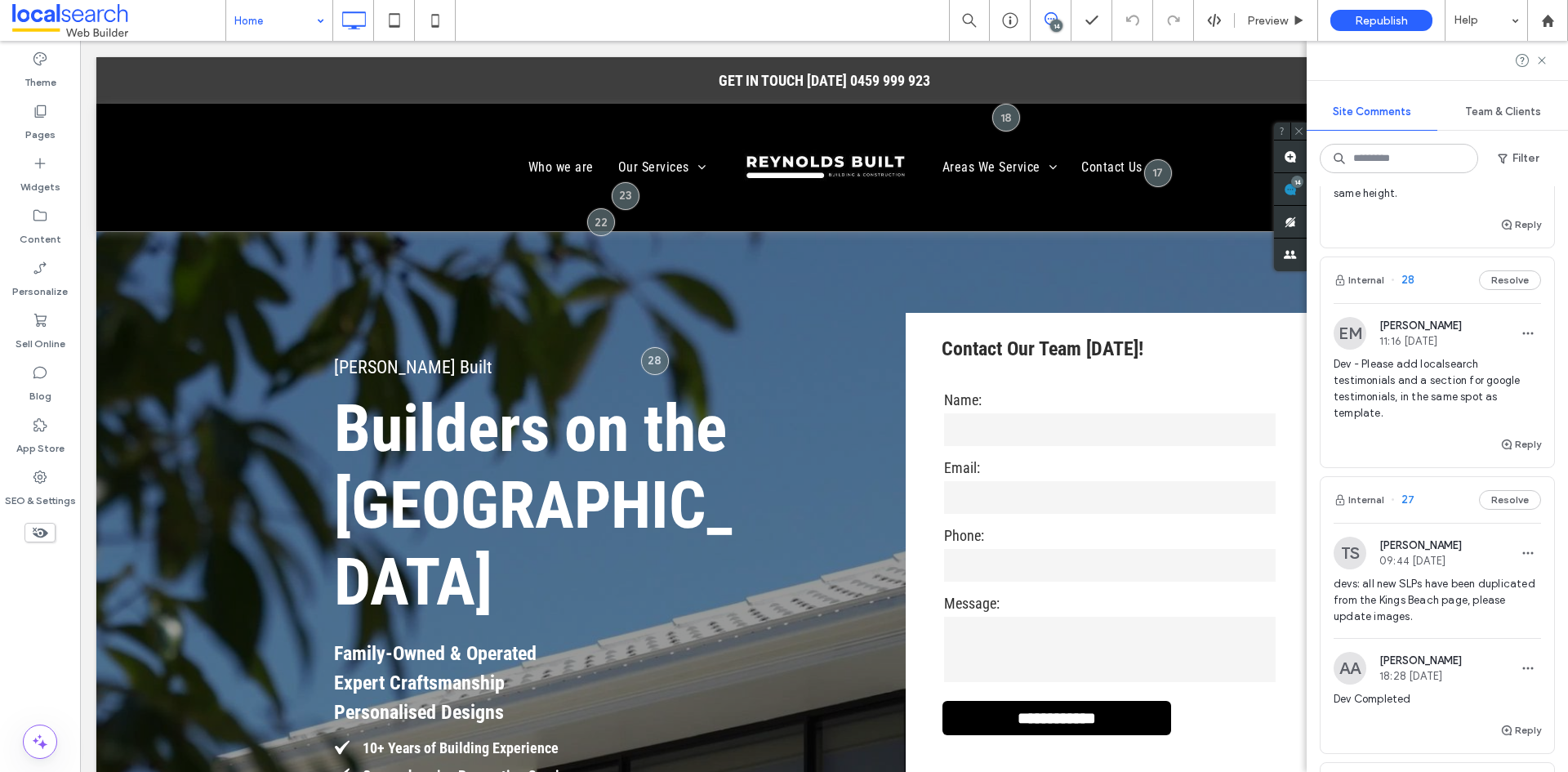
scroll to position [654, 0]
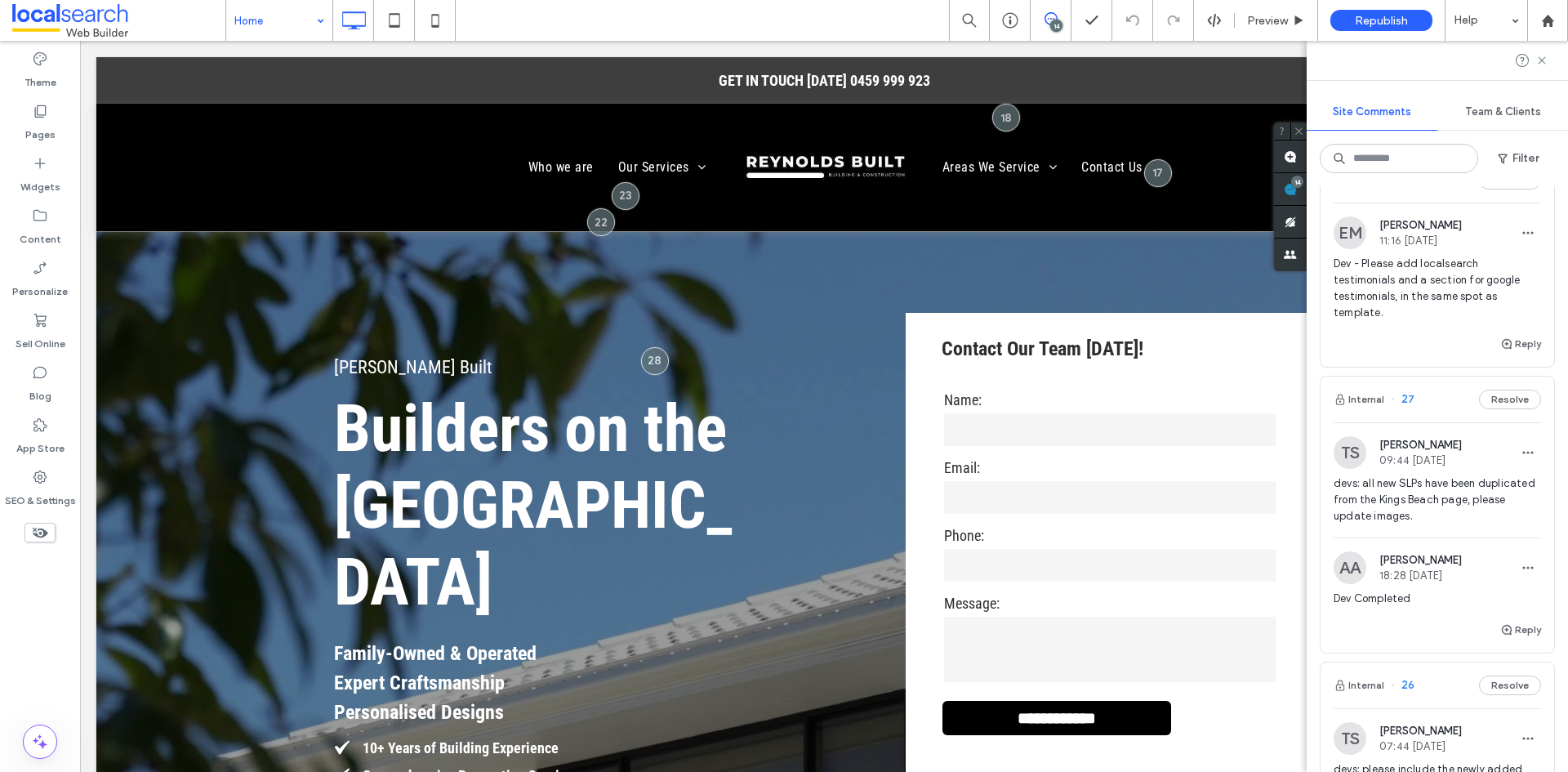
click at [1507, 296] on span "Dev - Please add localsearch testimonials and a section for google testimonials…" at bounding box center [1437, 288] width 208 height 66
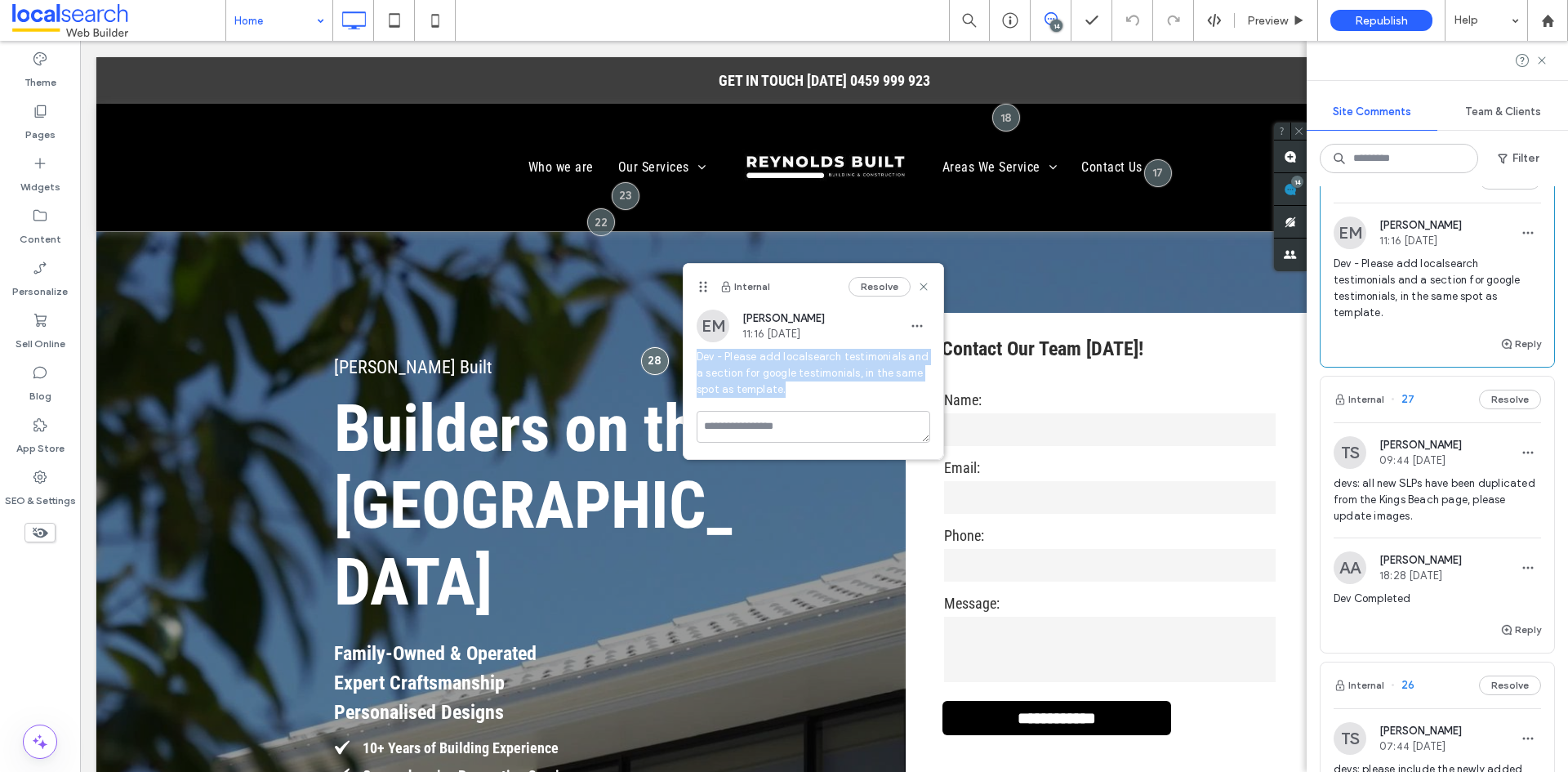
drag, startPoint x: 792, startPoint y: 387, endPoint x: 691, endPoint y: 351, distance: 107.2
click at [691, 351] on div "EM Ethan Mann 11:16 Aug 18 2025 Dev - Please add localsearch testimonials and a…" at bounding box center [813, 360] width 260 height 101
copy span "Dev - Please add localsearch testimonials and a section for google testimonials…"
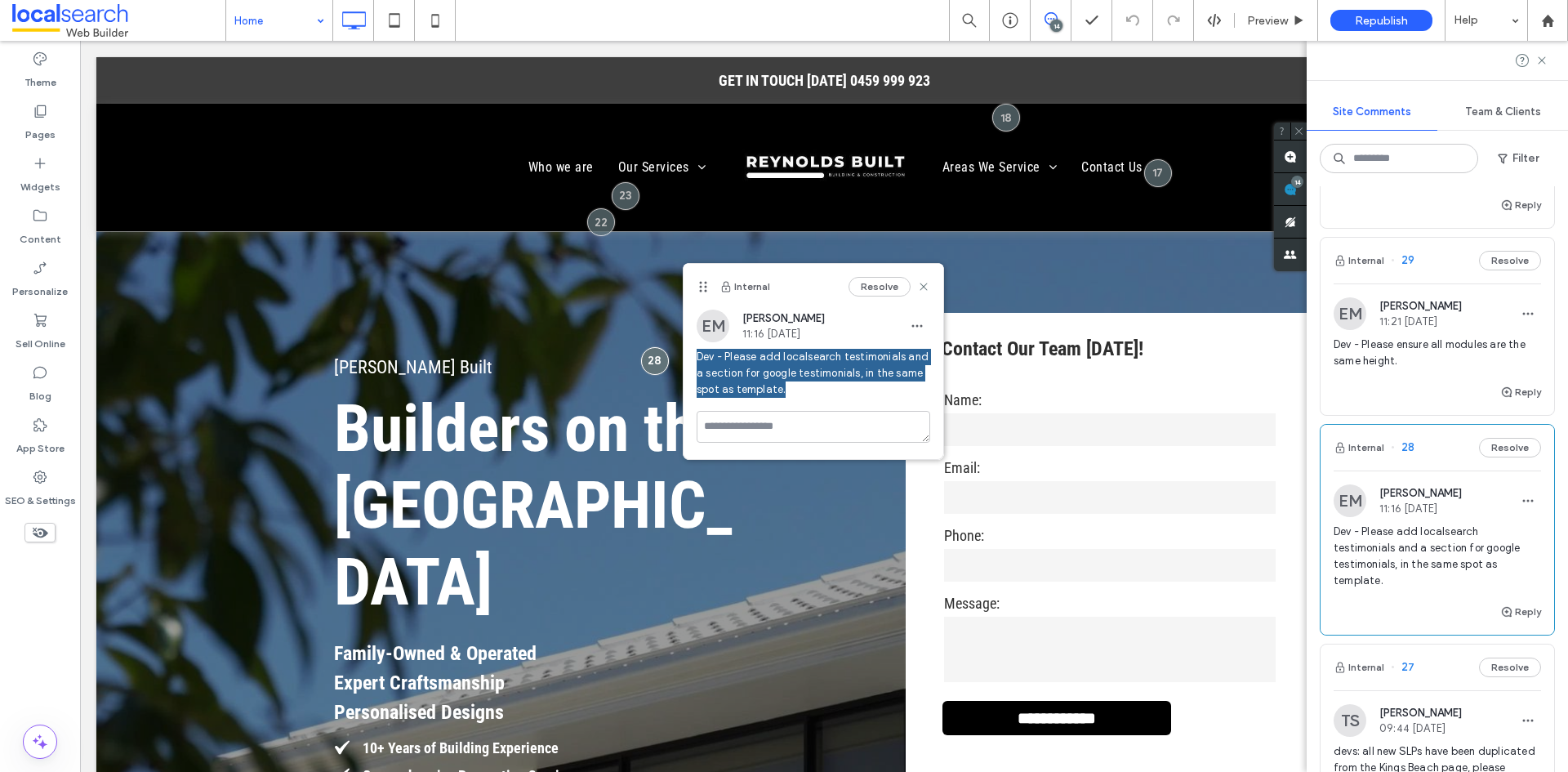
scroll to position [327, 0]
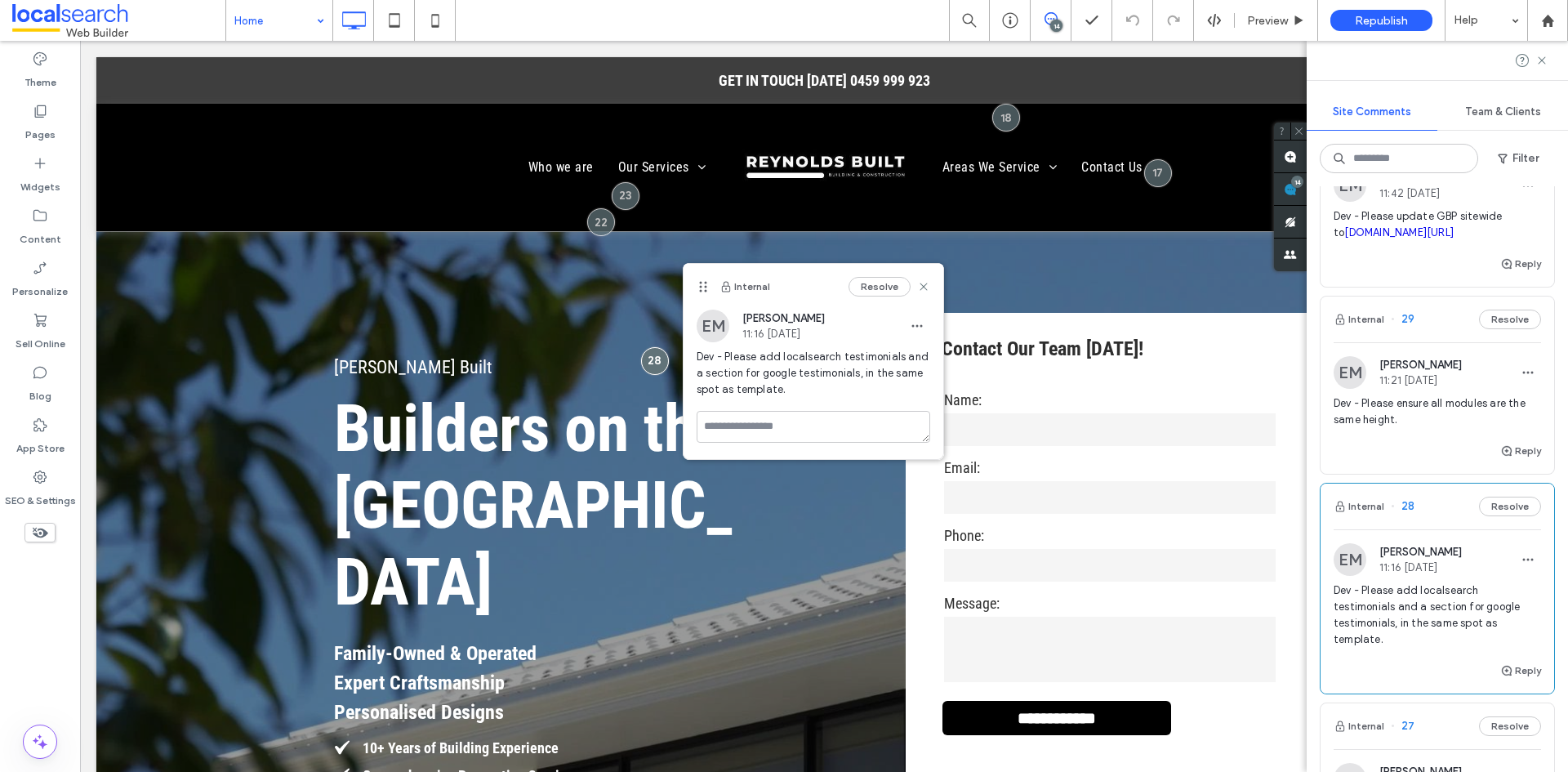
click at [1409, 424] on span "Dev - Please ensure all modules are the same height." at bounding box center [1437, 412] width 208 height 32
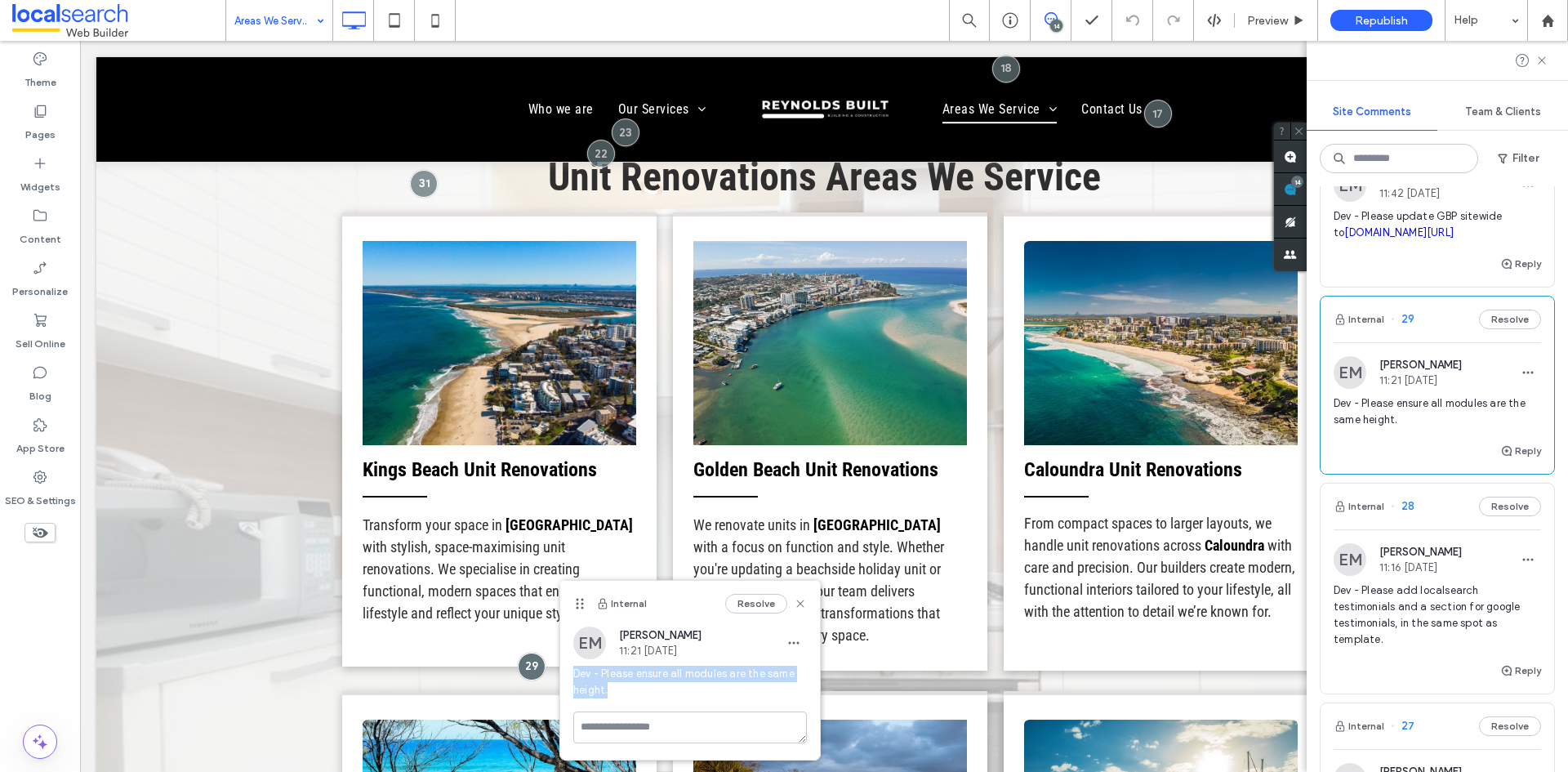
drag, startPoint x: 614, startPoint y: 688, endPoint x: 574, endPoint y: 679, distance: 41.0
click at [574, 679] on span "Dev - Please ensure all modules are the same height." at bounding box center [690, 682] width 233 height 32
copy span "Dev - Please ensure all modules are the same height."
click at [615, 679] on span "Dev - Please ensure all modules are the same height." at bounding box center [690, 682] width 233 height 32
click at [613, 695] on span "Dev - Please ensure all modules are the same height." at bounding box center [690, 682] width 233 height 32
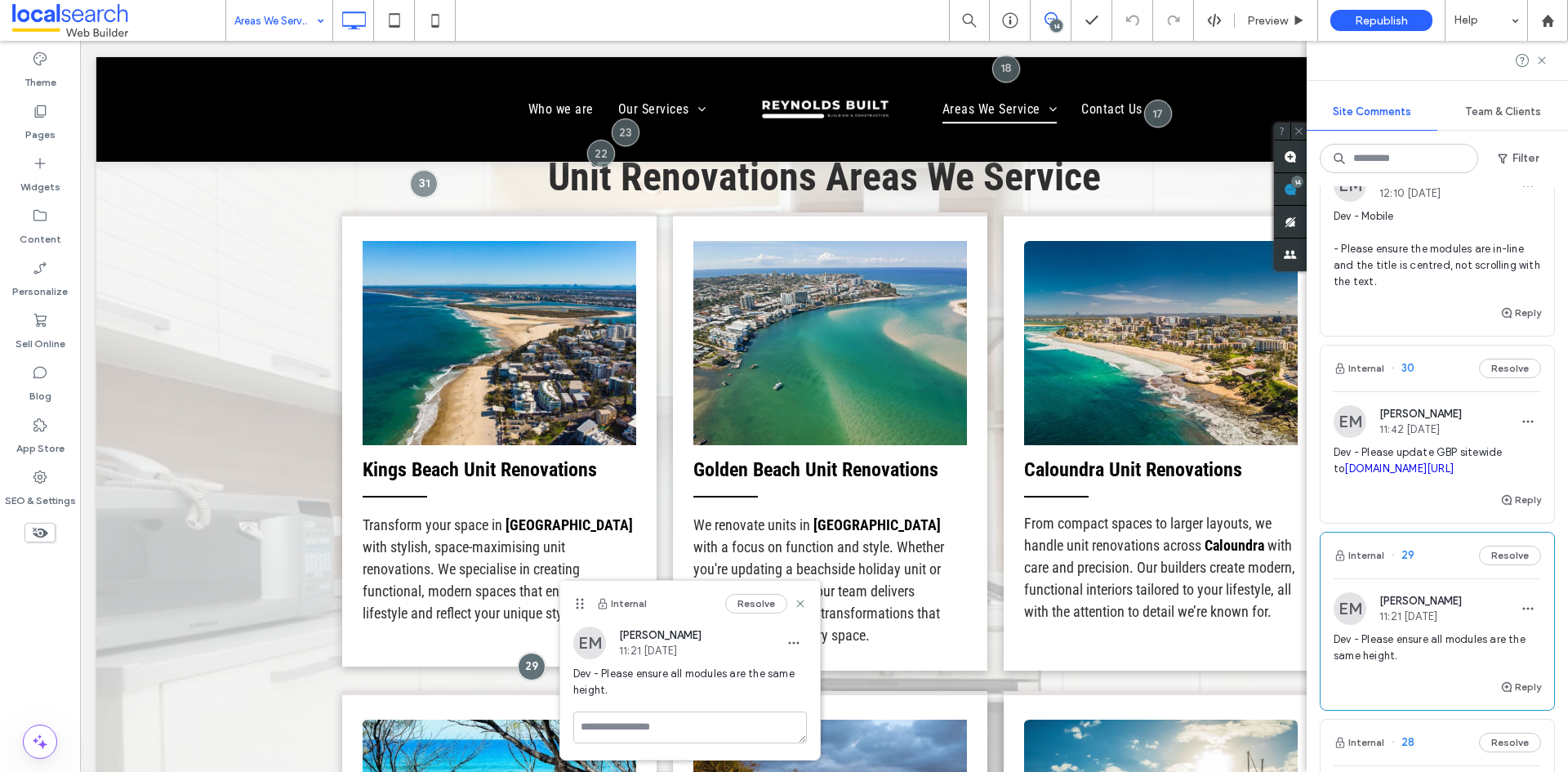
scroll to position [82, 0]
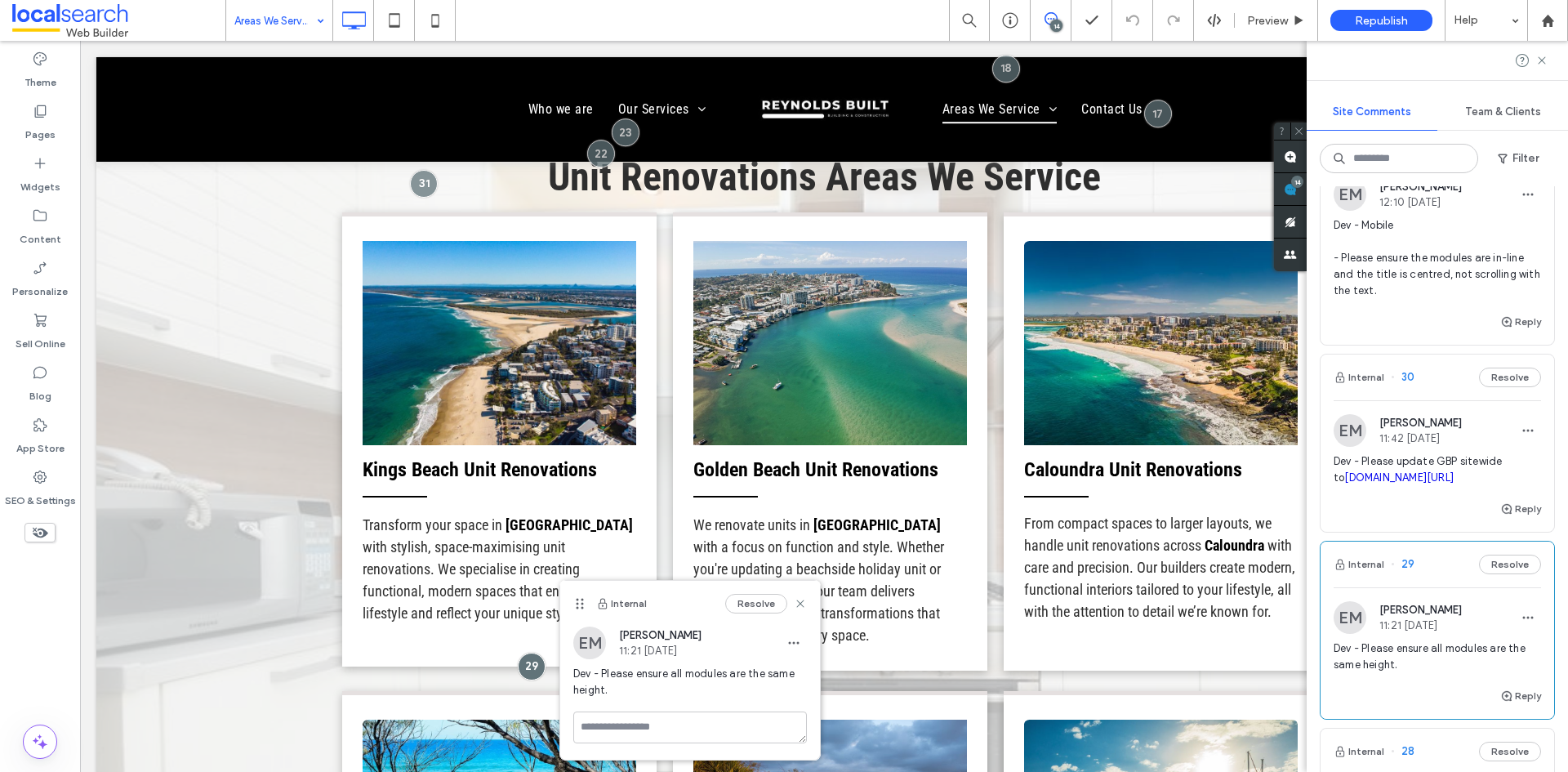
click at [1434, 460] on span "Dev - Please update GBP sitewide to maps.app.goo.gl/jrNuVEwNpABBBQck8" at bounding box center [1437, 470] width 208 height 32
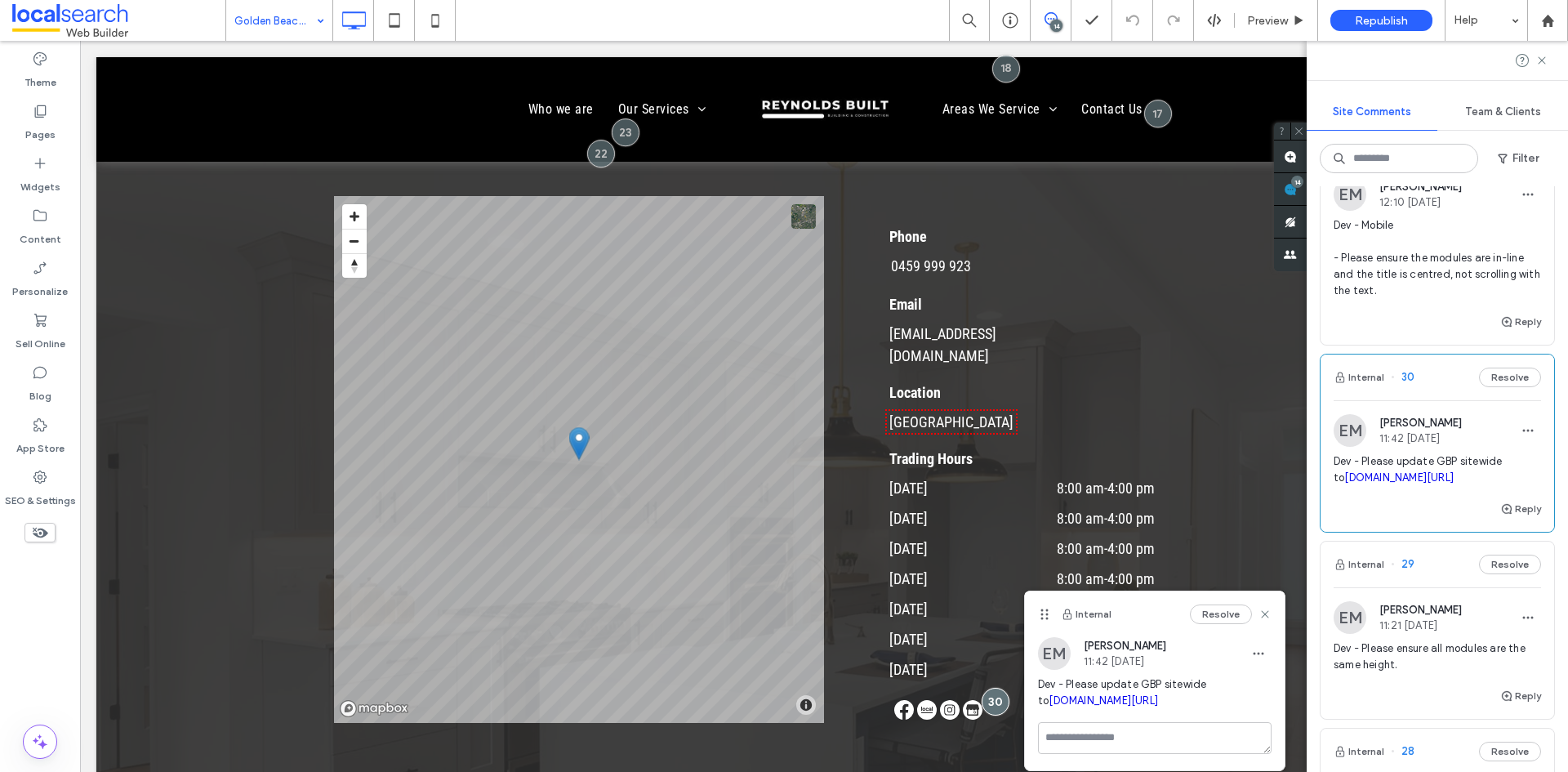
drag, startPoint x: 1389, startPoint y: 497, endPoint x: 1332, endPoint y: 460, distance: 68.0
click at [1332, 460] on div "EM Ethan Mann 11:42 Aug 18 2025 Dev - Please update GBP sitewide to maps.app.go…" at bounding box center [1437, 457] width 233 height 85
copy span "Dev - Please update GBP sitewide to maps.app.goo.gl/jrNuVEwNpABBBQck8"
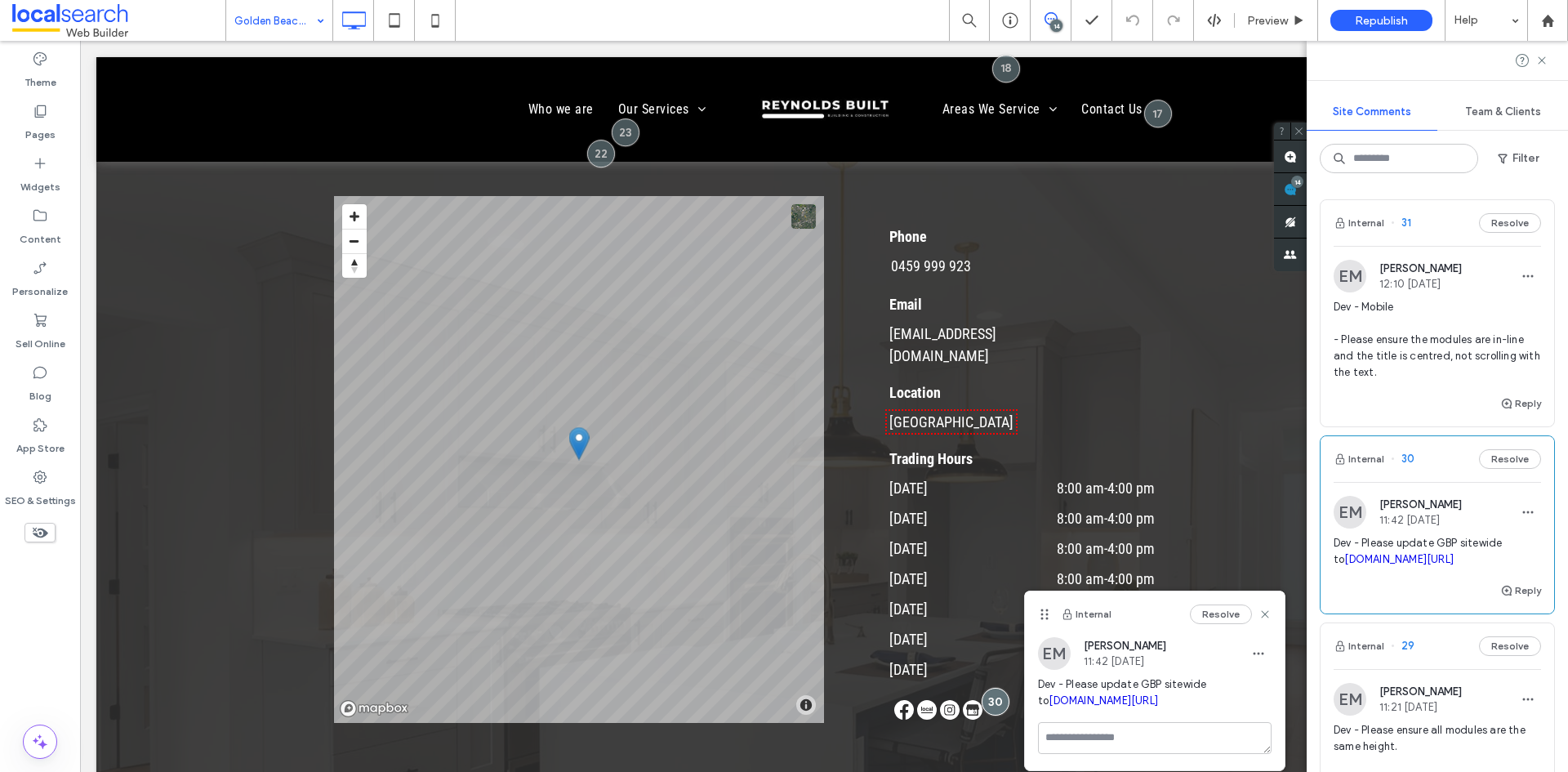
click at [1427, 364] on span "Dev - Mobile - Please ensure the modules are in-line and the title is centred, …" at bounding box center [1437, 340] width 208 height 82
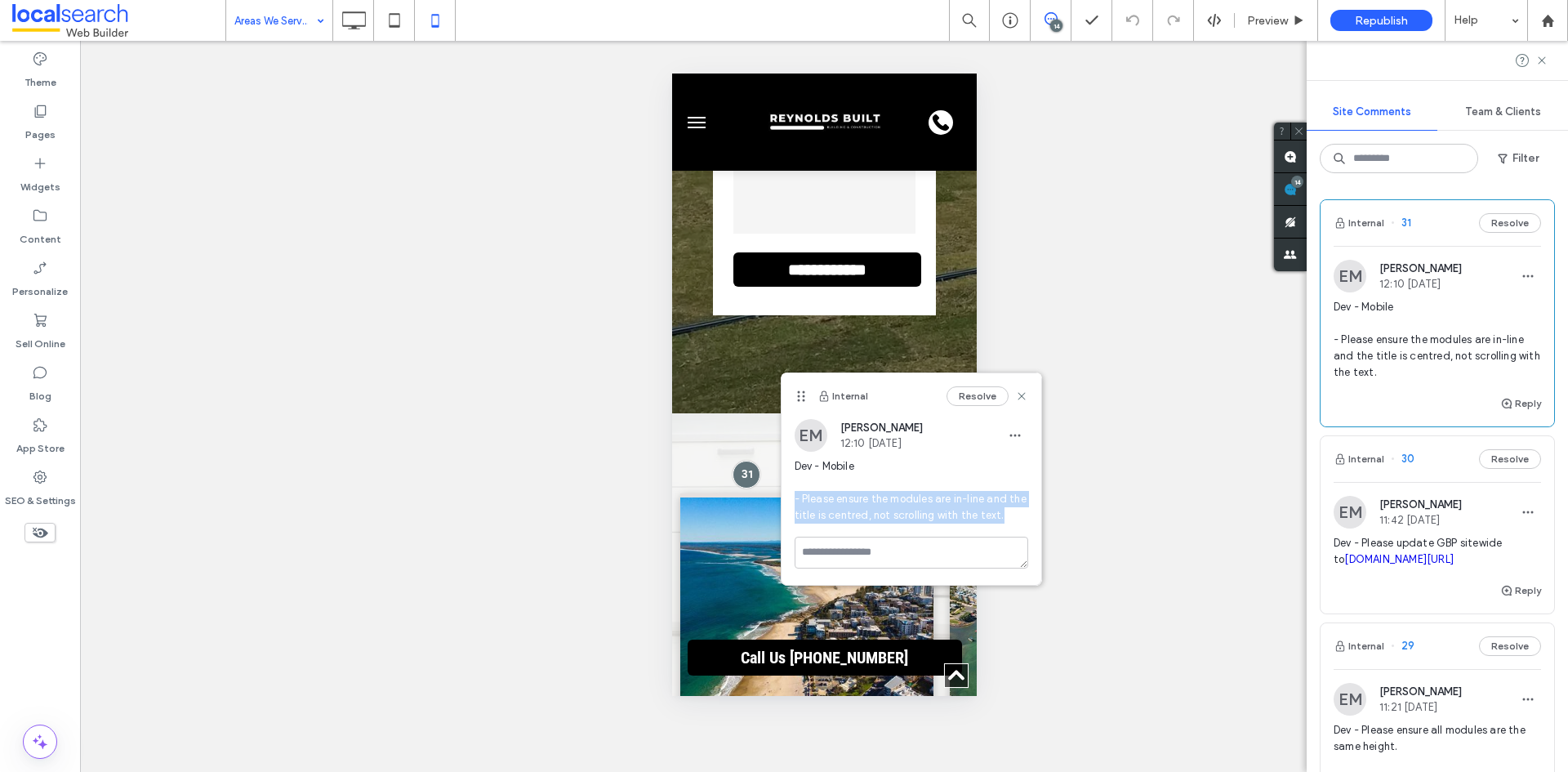
drag, startPoint x: 1000, startPoint y: 512, endPoint x: 791, endPoint y: 496, distance: 209.6
click at [791, 496] on div "EM Ethan Mann 12:10 Aug 18 2025 Dev - Mobile - Please ensure the modules are in…" at bounding box center [911, 477] width 260 height 117
click at [795, 464] on span "Dev - Mobile - Please ensure the modules are in-line and the title is centred, …" at bounding box center [911, 491] width 233 height 66
drag, startPoint x: 795, startPoint y: 464, endPoint x: 1005, endPoint y: 518, distance: 216.8
click at [1005, 518] on span "Dev - Mobile - Please ensure the modules are in-line and the title is centred, …" at bounding box center [911, 491] width 233 height 66
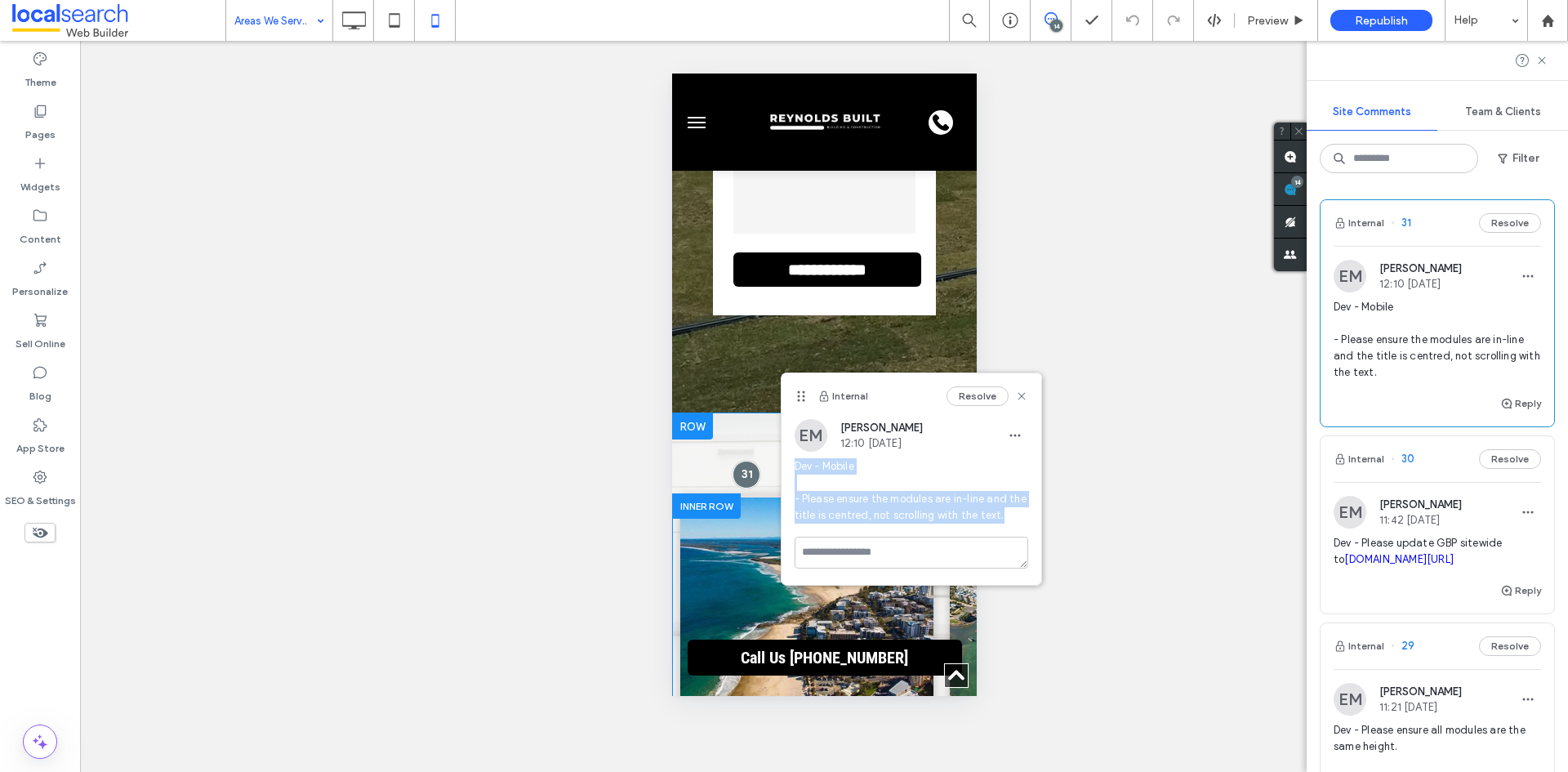
copy span "Dev - Mobile - Please ensure the modules are in-line and the title is centred, …"
click at [891, 487] on span "Dev - Mobile - Please ensure the modules are in-line and the title is centred, …" at bounding box center [911, 491] width 233 height 66
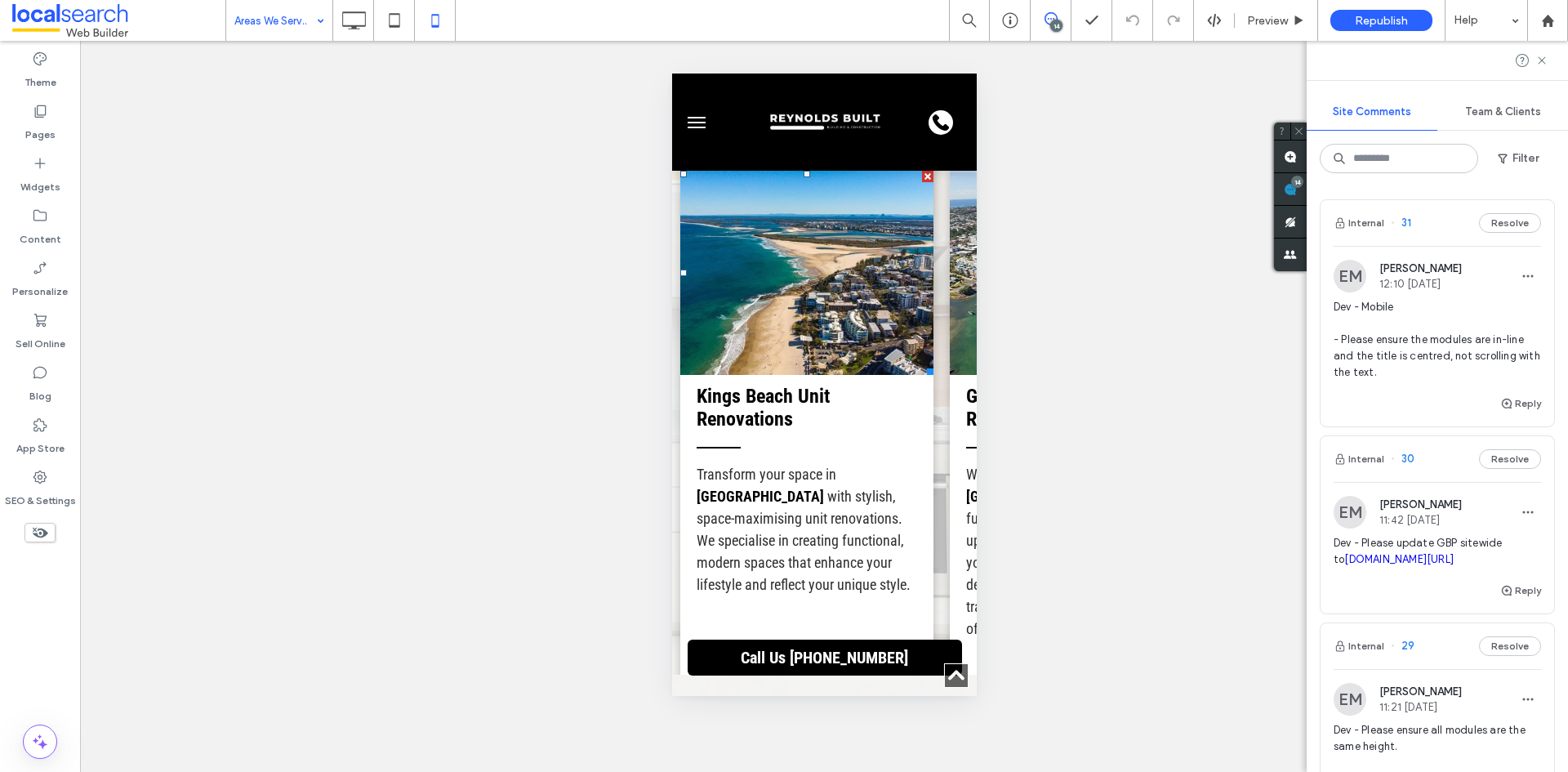
scroll to position [1038, 0]
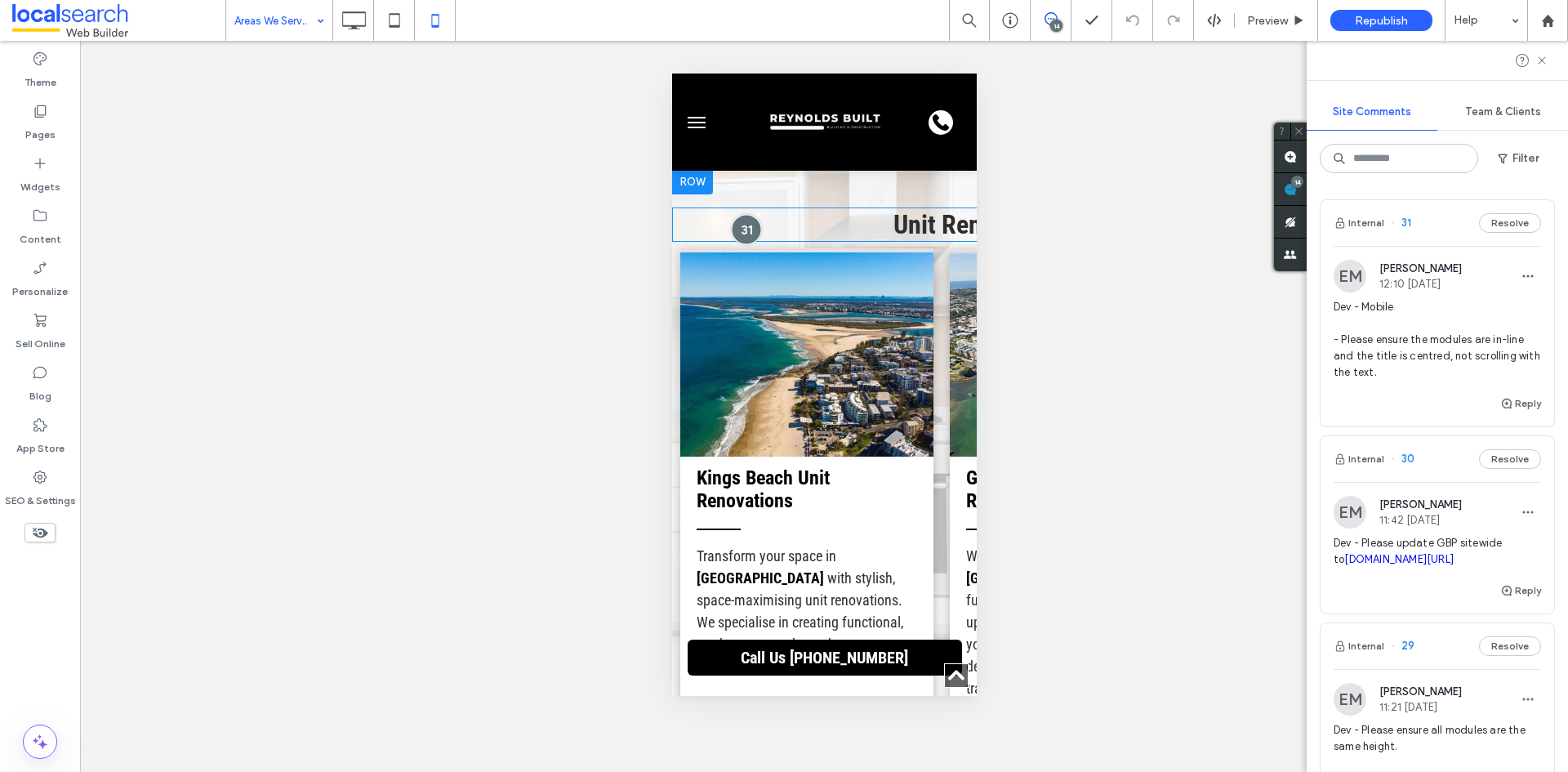
click at [752, 235] on div at bounding box center [745, 230] width 30 height 30
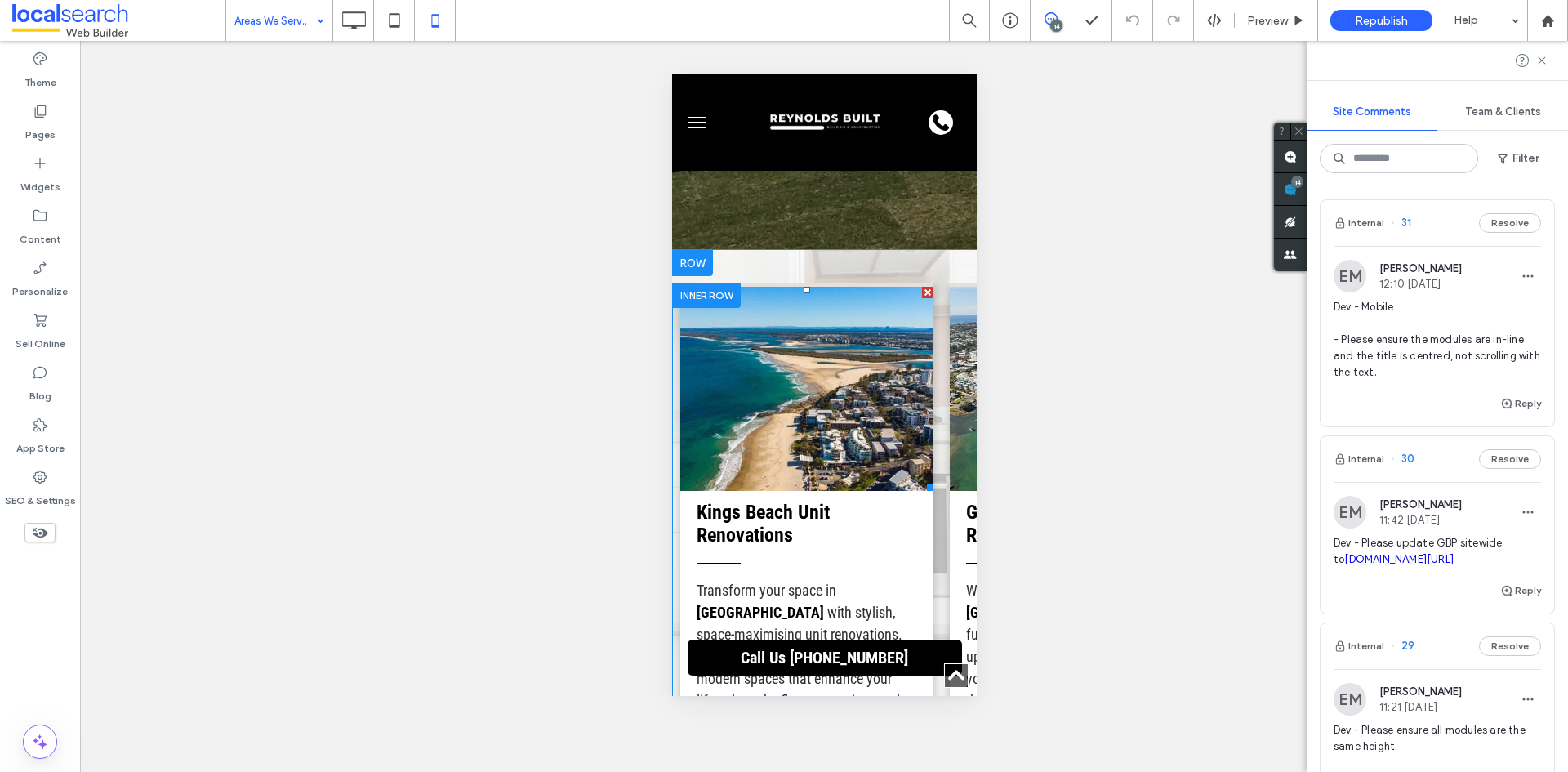
scroll to position [0, 0]
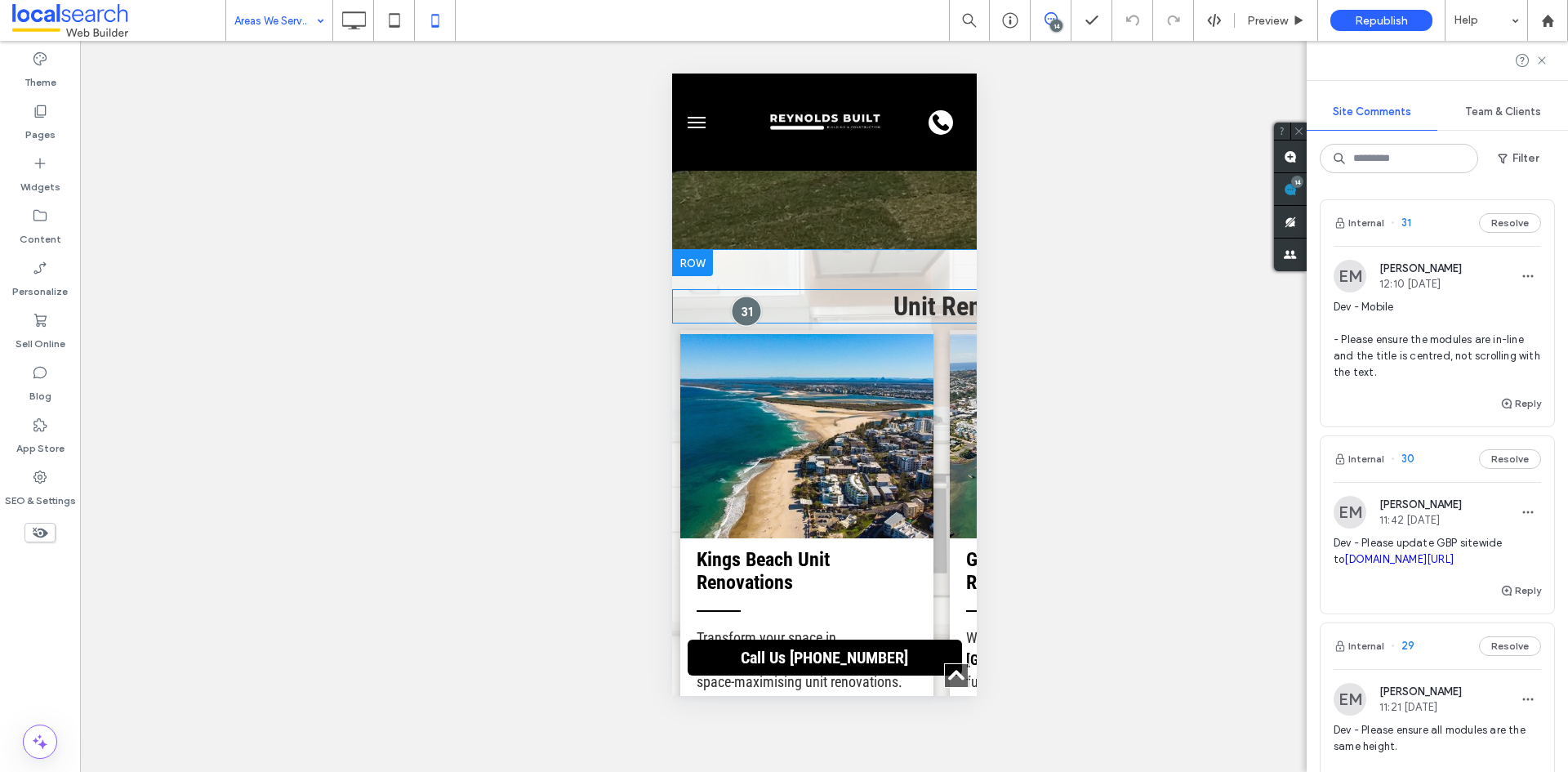
click at [750, 317] on div at bounding box center [745, 311] width 30 height 30
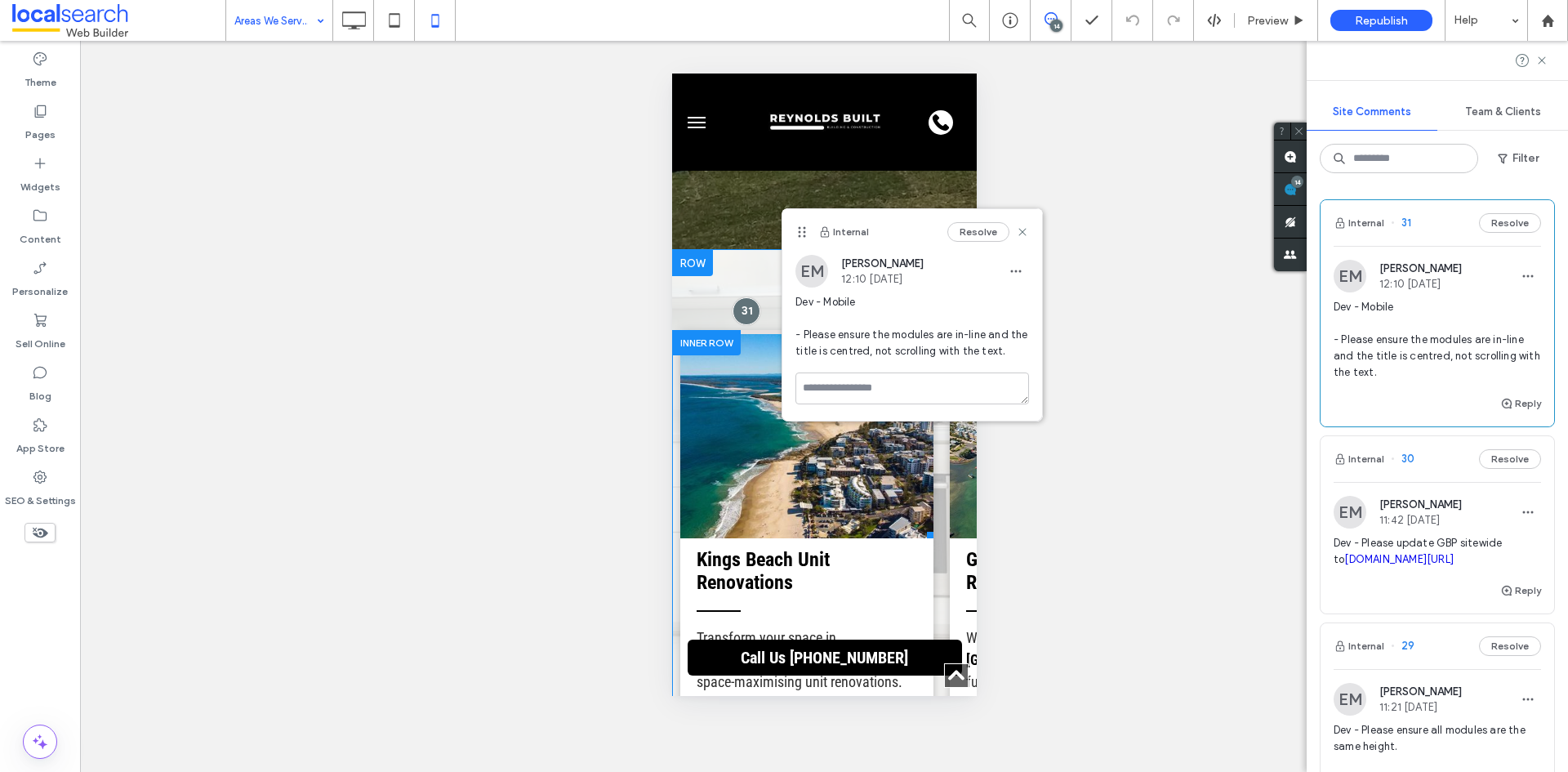
scroll to position [48, 0]
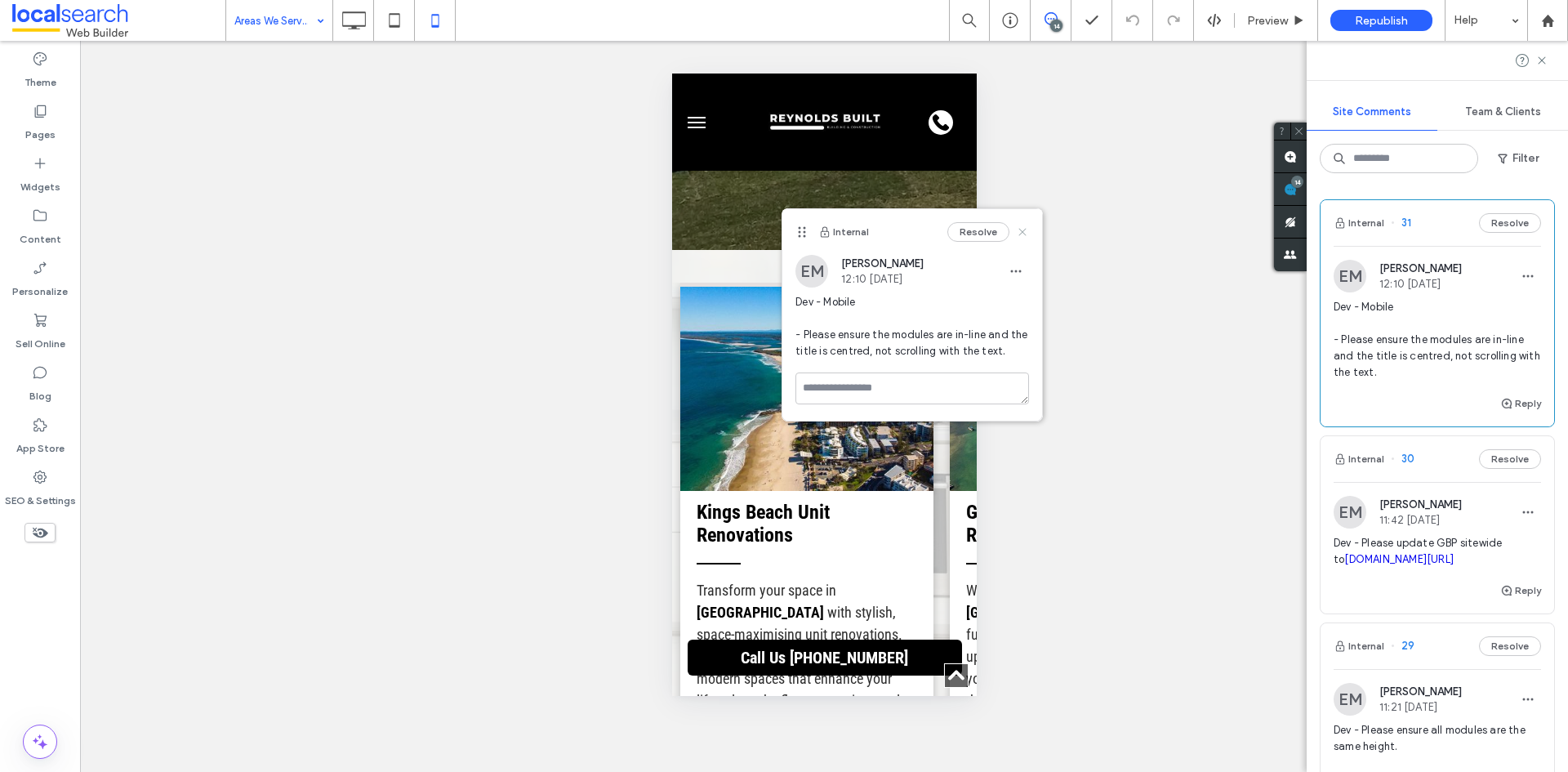
click at [1021, 236] on icon at bounding box center [1022, 233] width 13 height 13
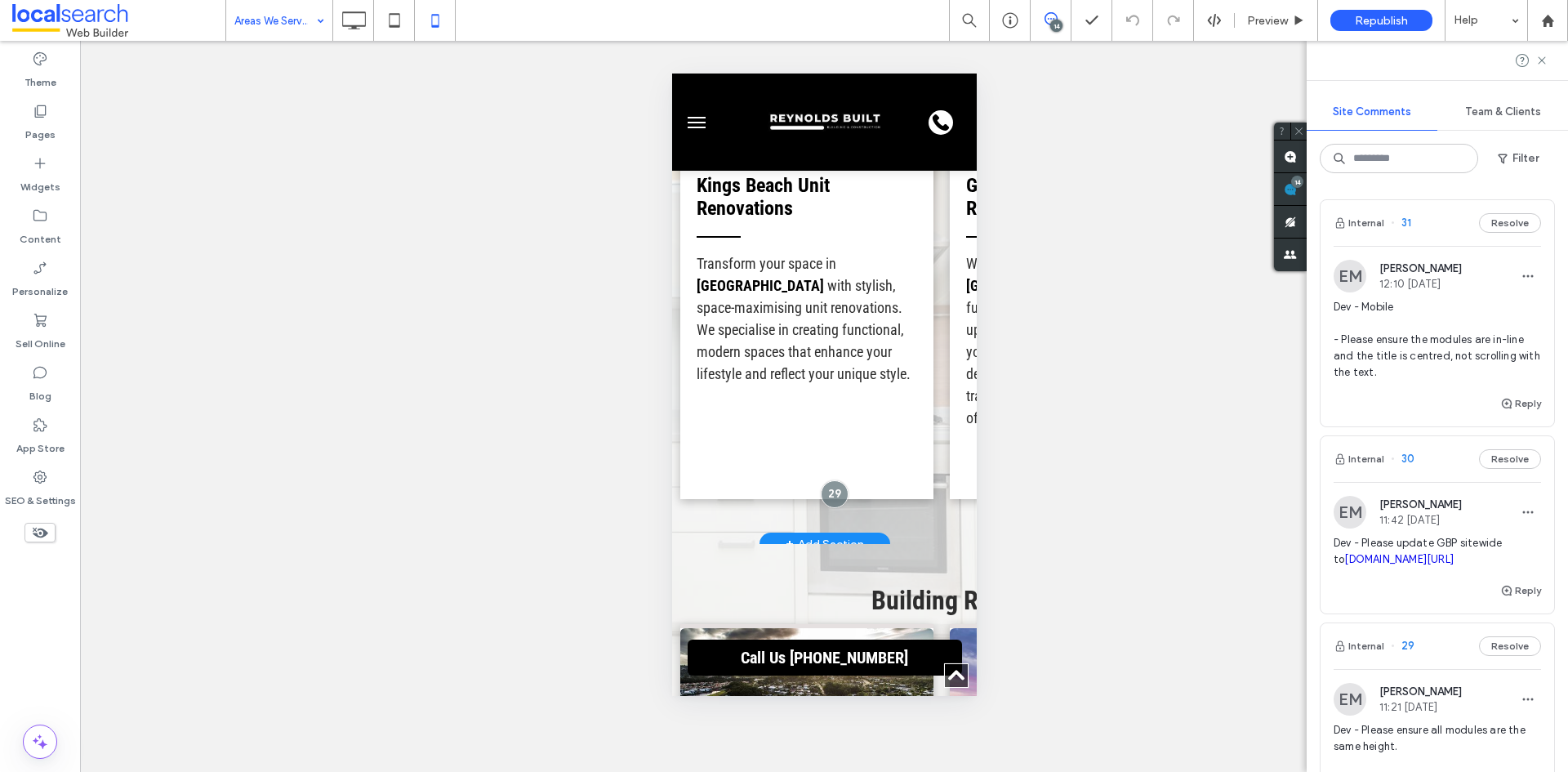
drag, startPoint x: 708, startPoint y: 499, endPoint x: 1340, endPoint y: 558, distance: 634.7
click at [830, 478] on div at bounding box center [834, 494] width 30 height 30
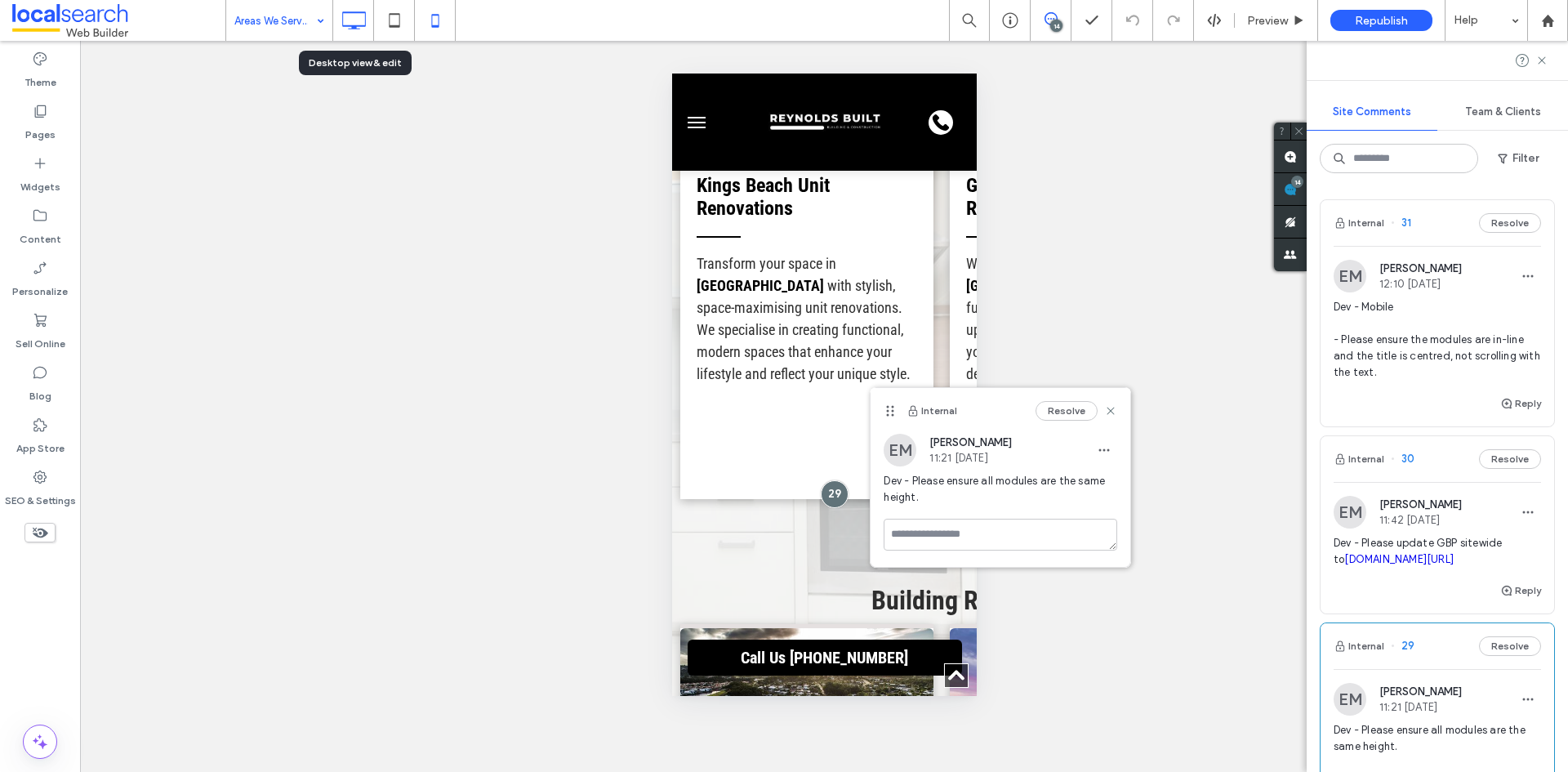
click at [359, 26] on use at bounding box center [353, 20] width 24 height 18
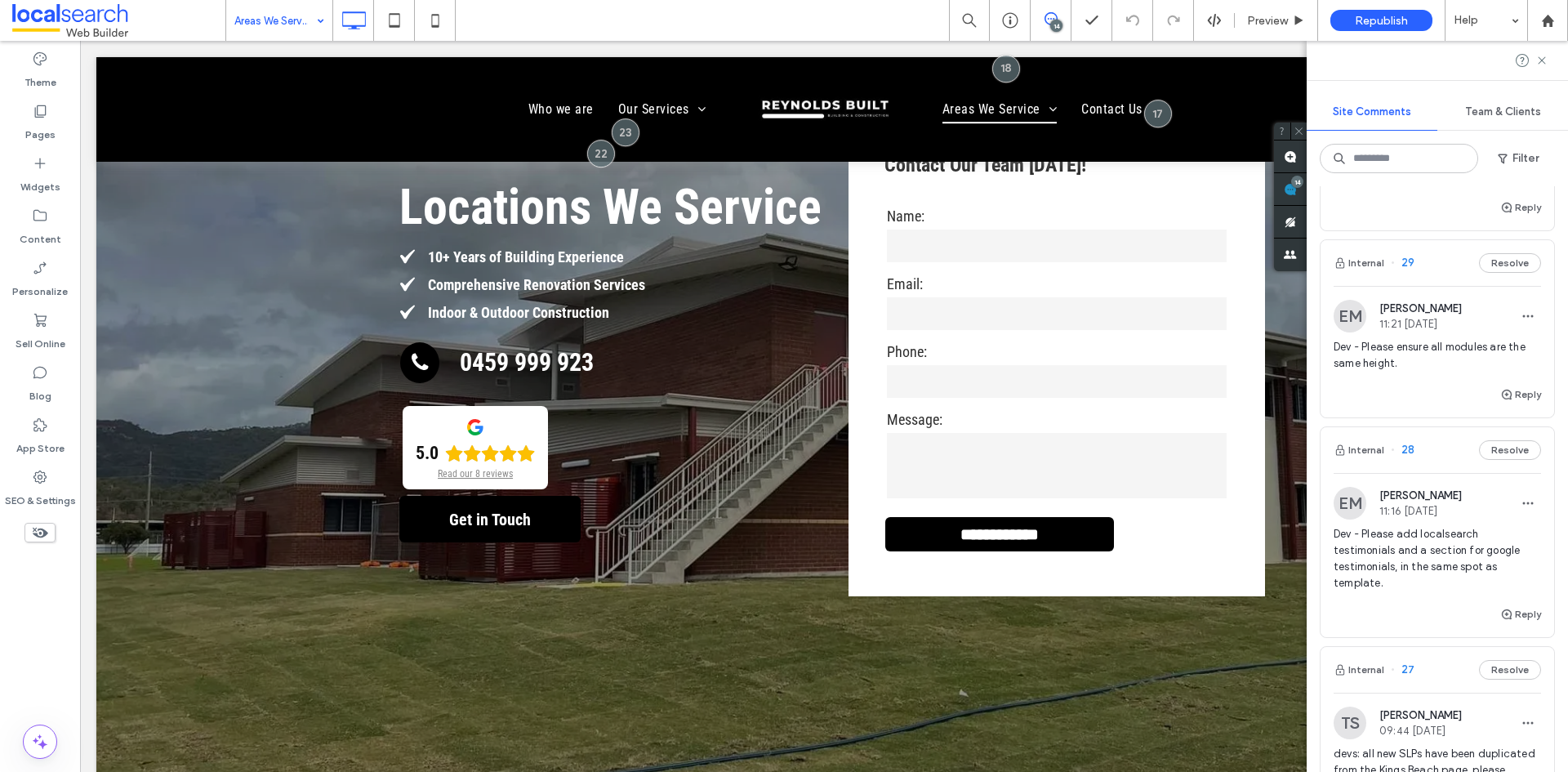
scroll to position [409, 0]
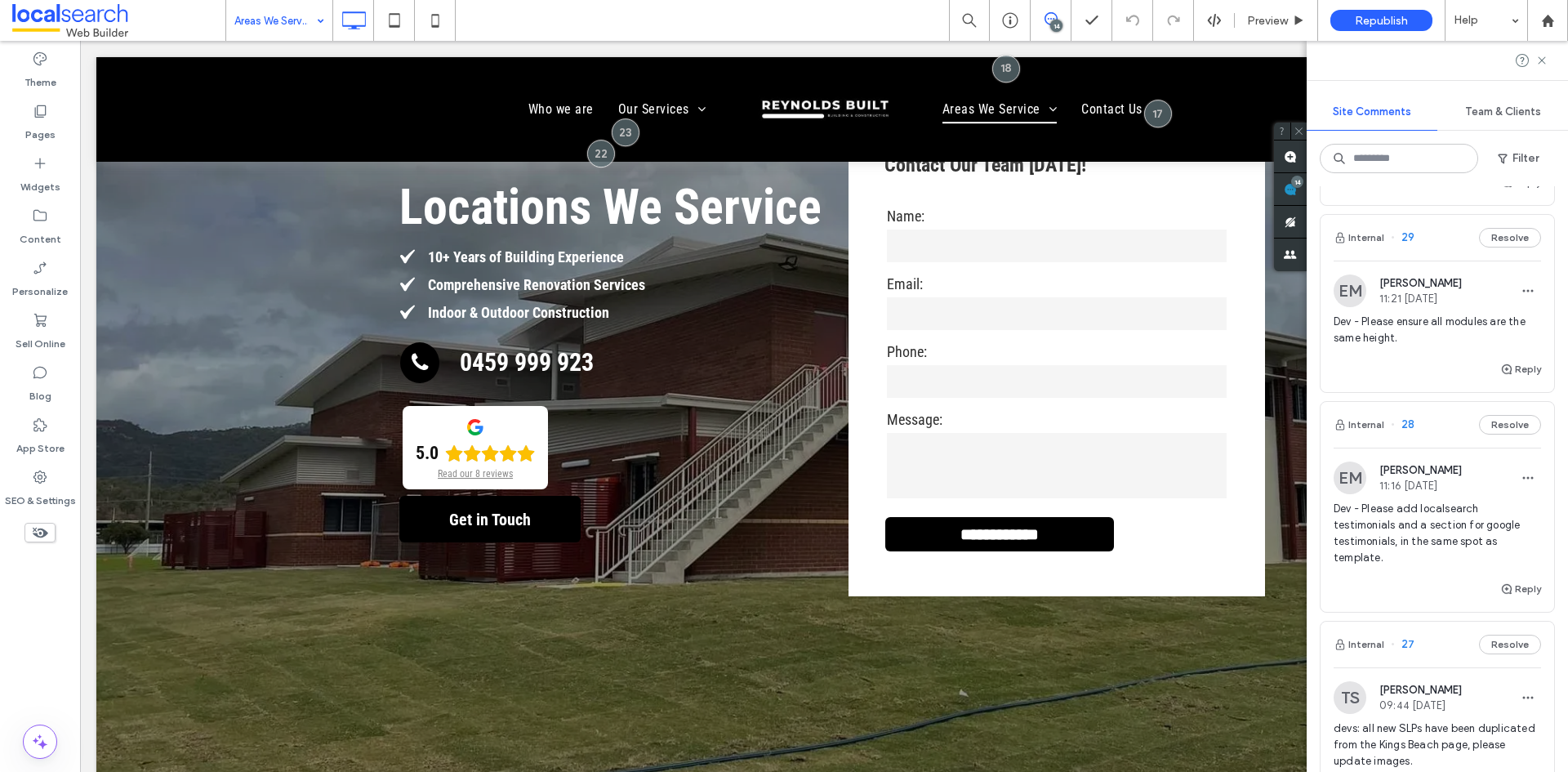
click at [1404, 548] on span "Dev - Please add localsearch testimonials and a section for google testimonials…" at bounding box center [1437, 533] width 208 height 66
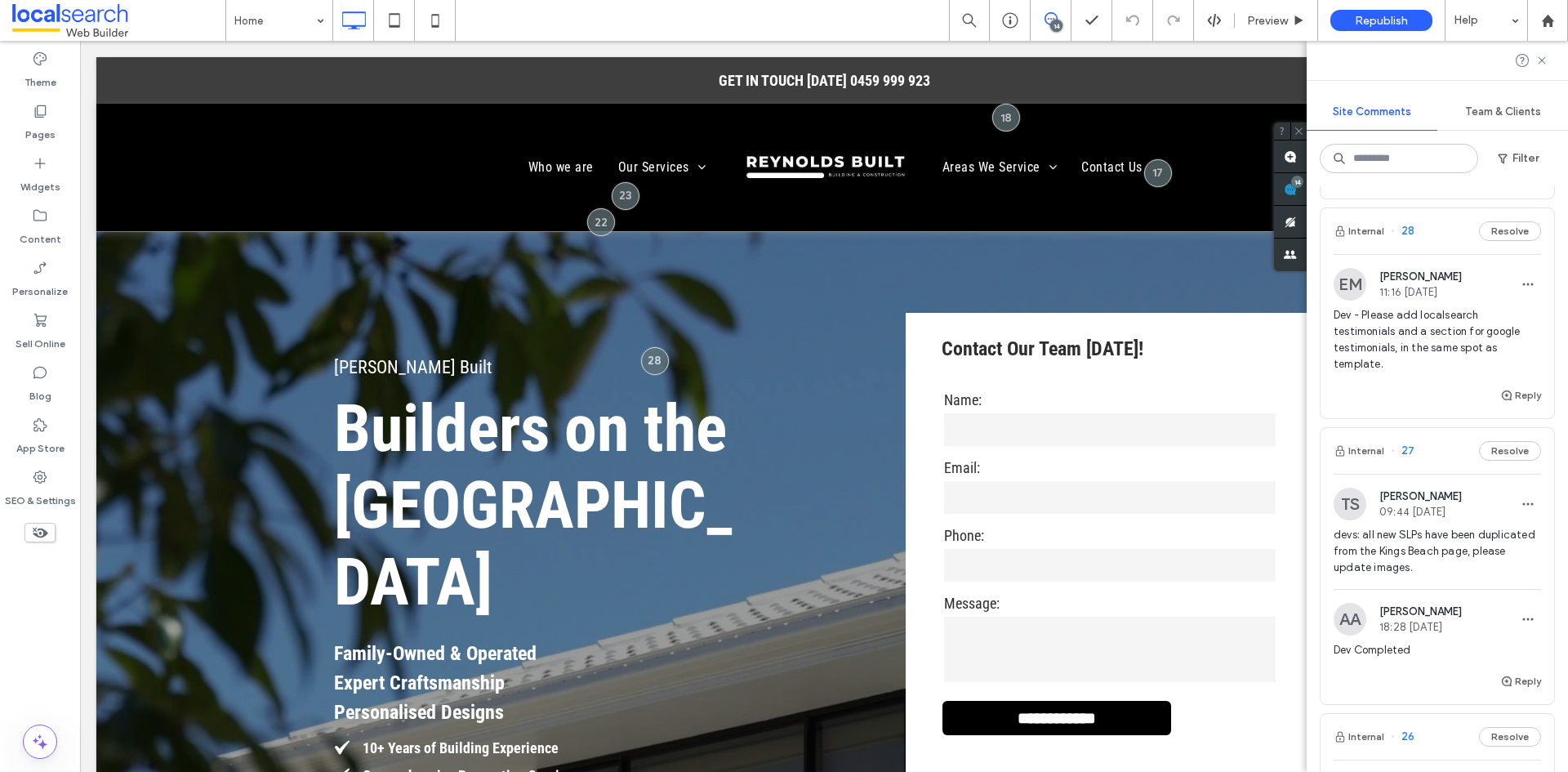
scroll to position [654, 0]
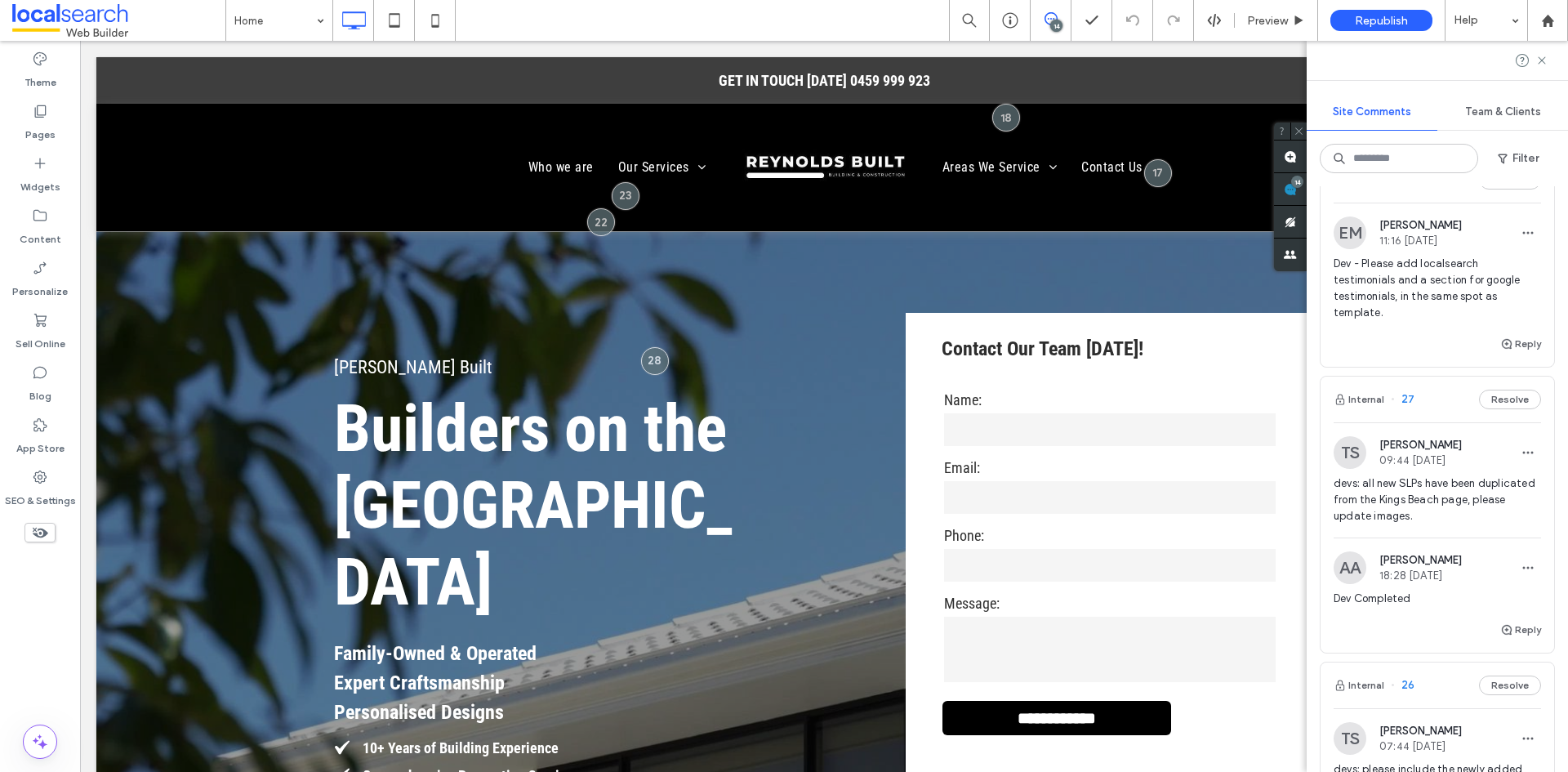
click at [1454, 301] on span "Dev - Please add localsearch testimonials and a section for google testimonials…" at bounding box center [1437, 288] width 208 height 66
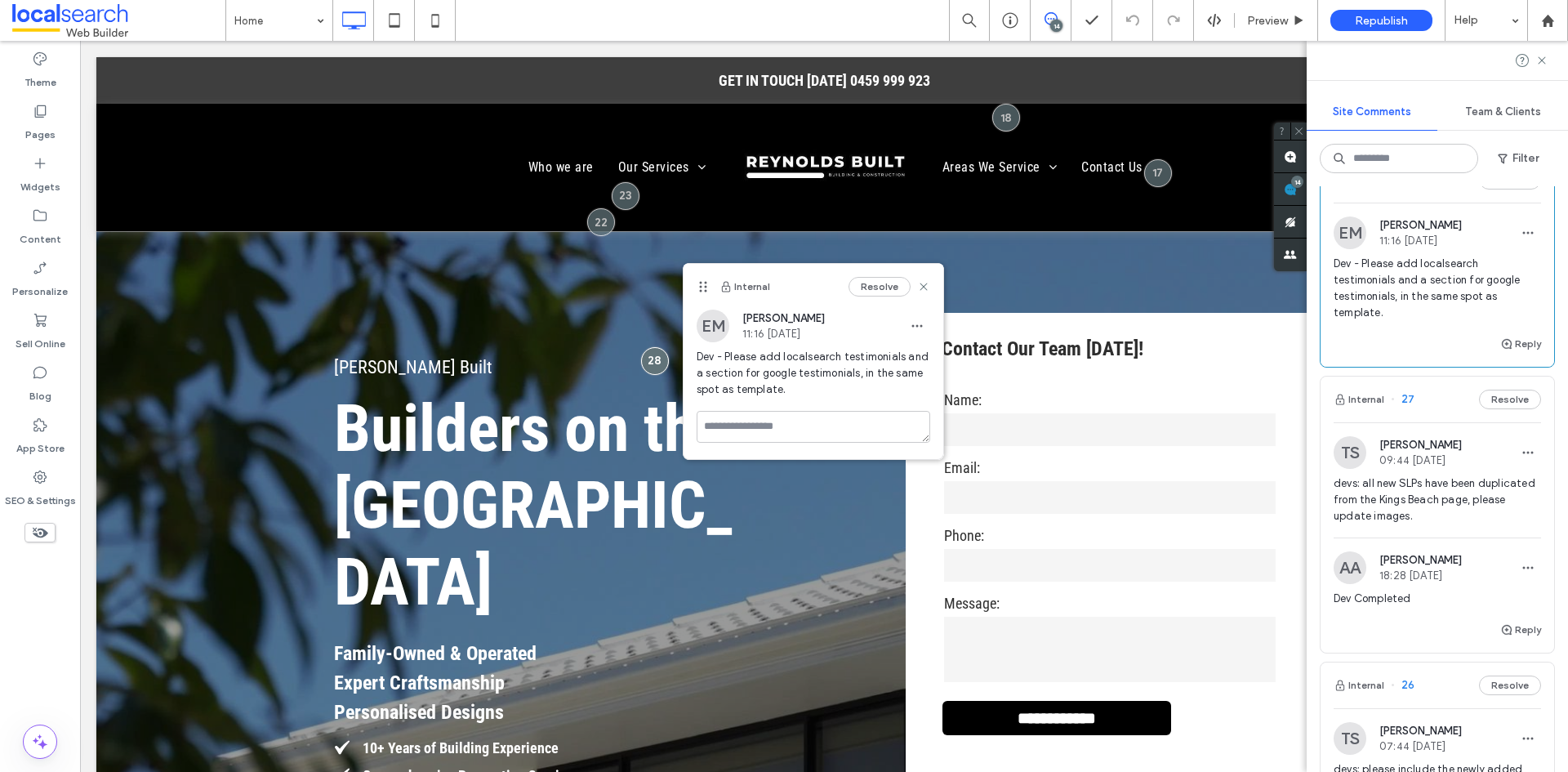
click at [1431, 311] on span "Dev - Please add localsearch testimonials and a section for google testimonials…" at bounding box center [1437, 288] width 208 height 66
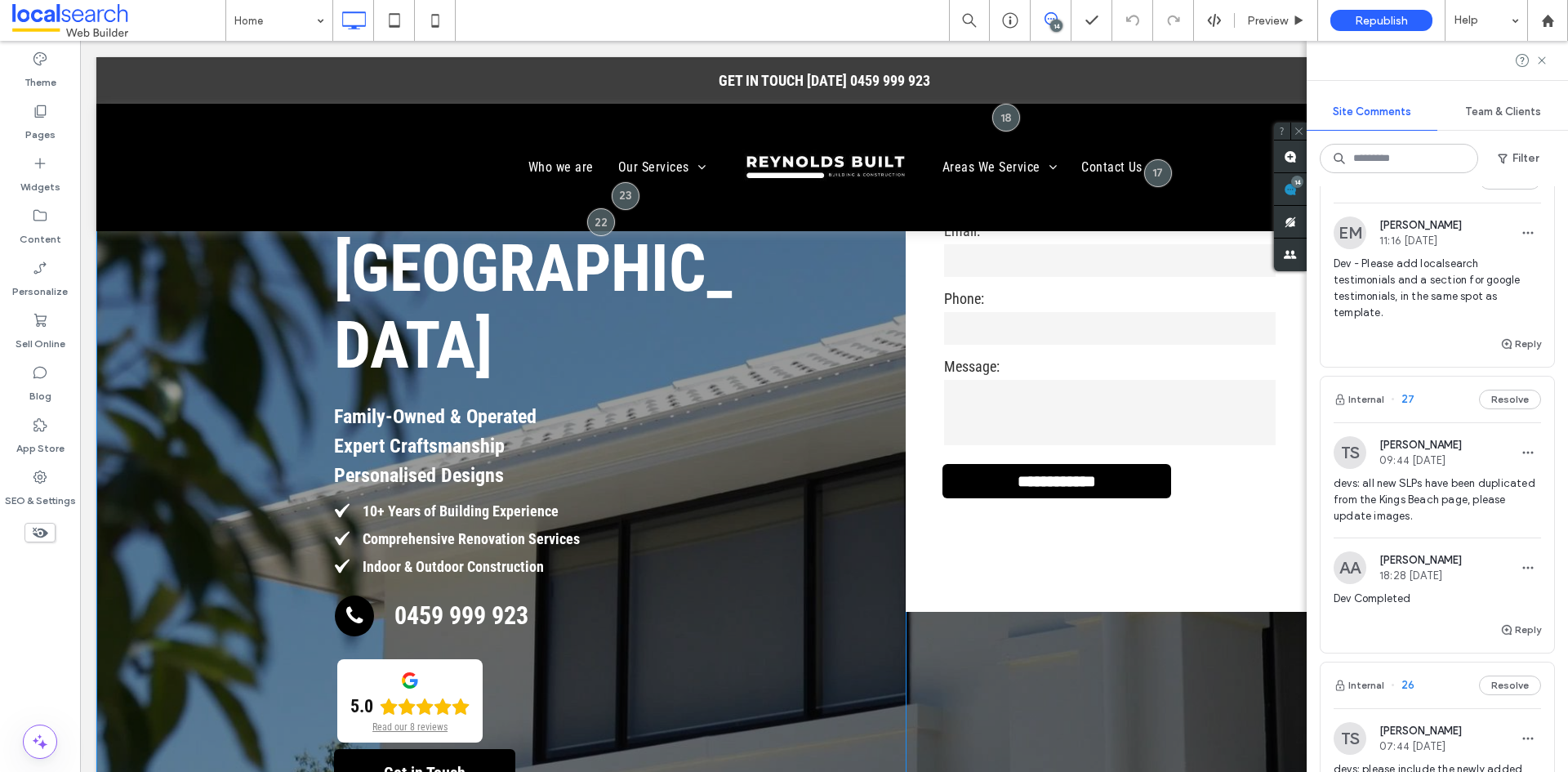
scroll to position [245, 0]
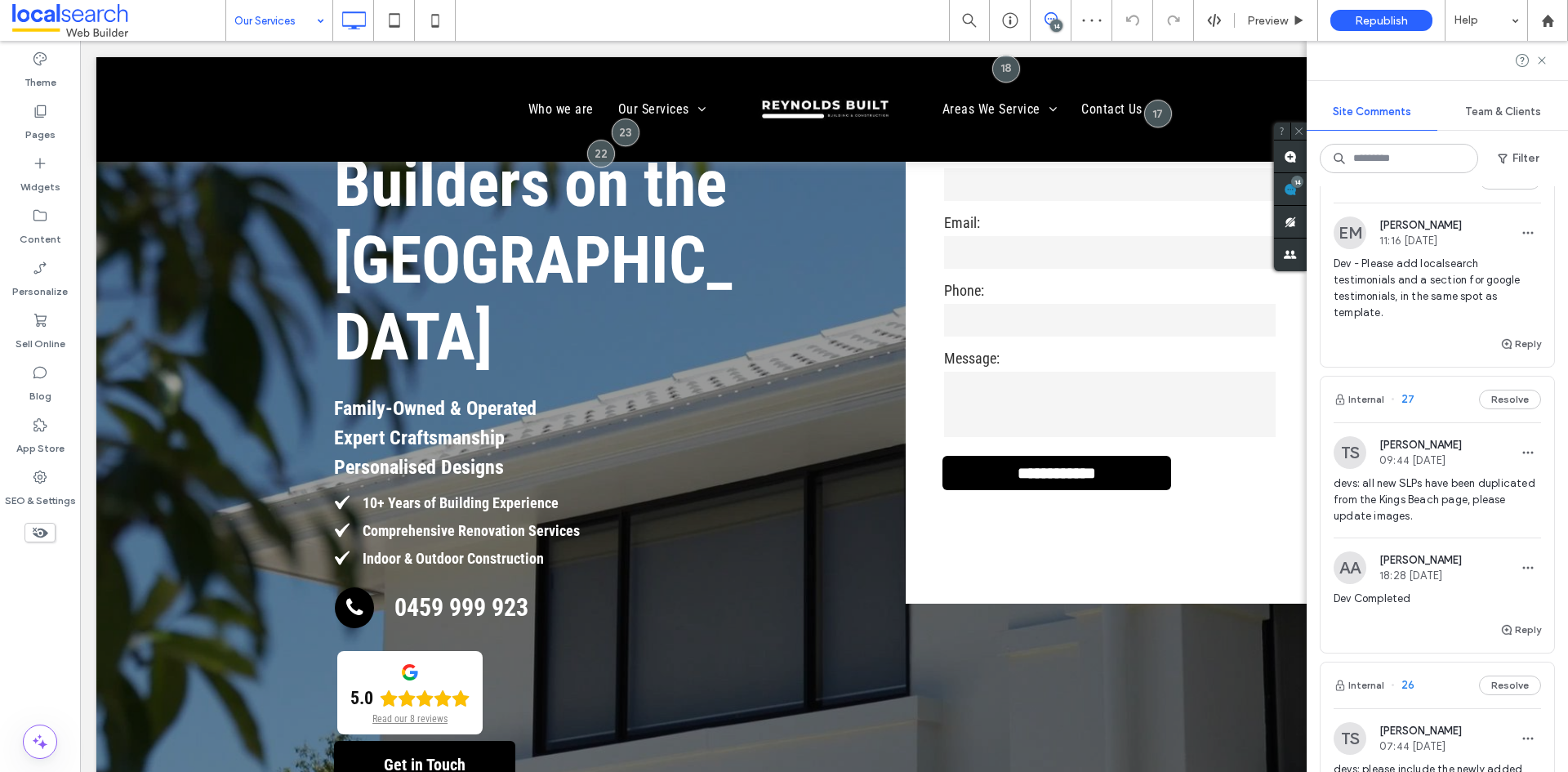
click at [271, 23] on input at bounding box center [275, 20] width 82 height 41
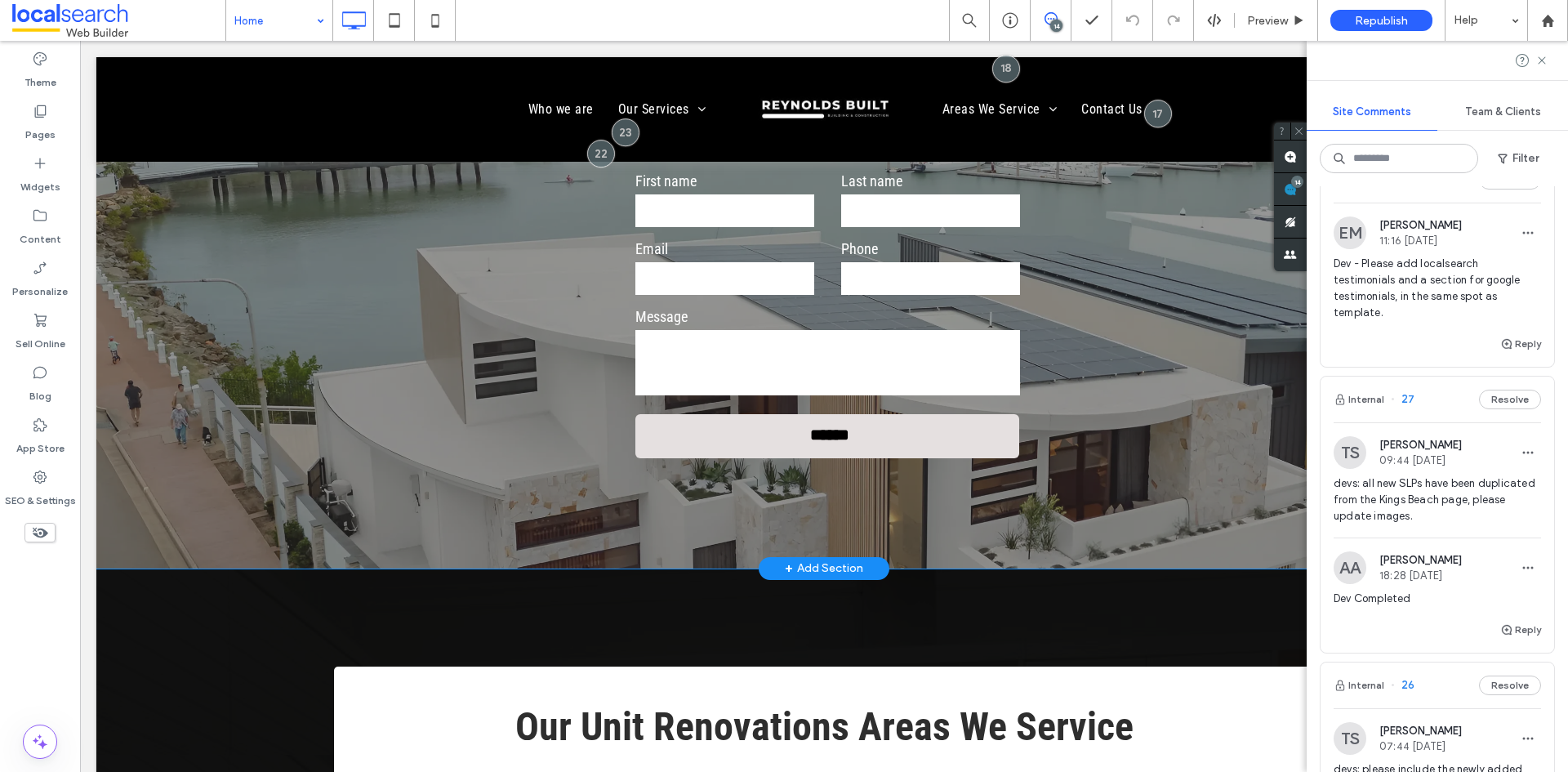
scroll to position [4984, 0]
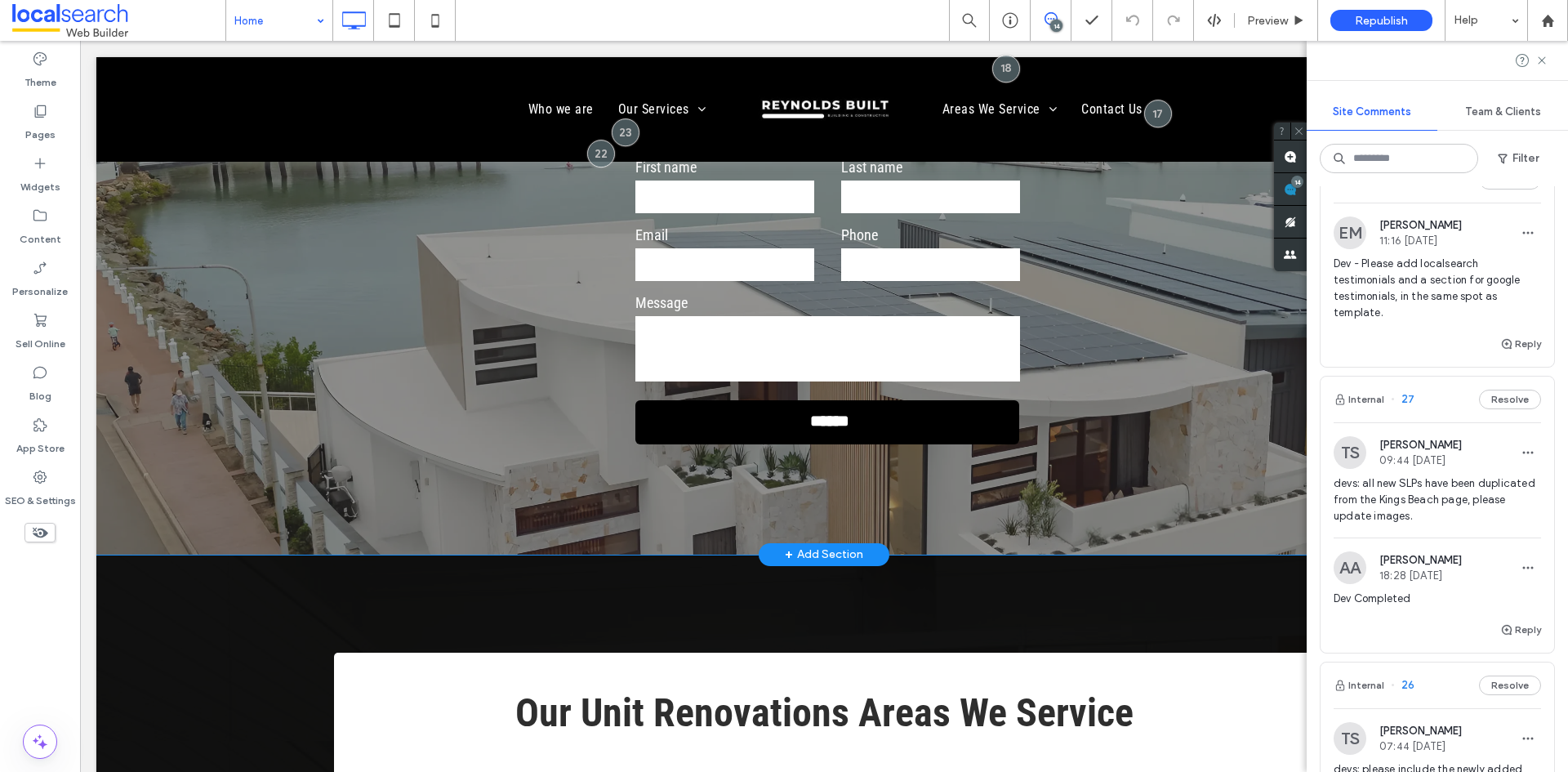
click at [799, 546] on div "+ Add Section" at bounding box center [824, 555] width 78 height 18
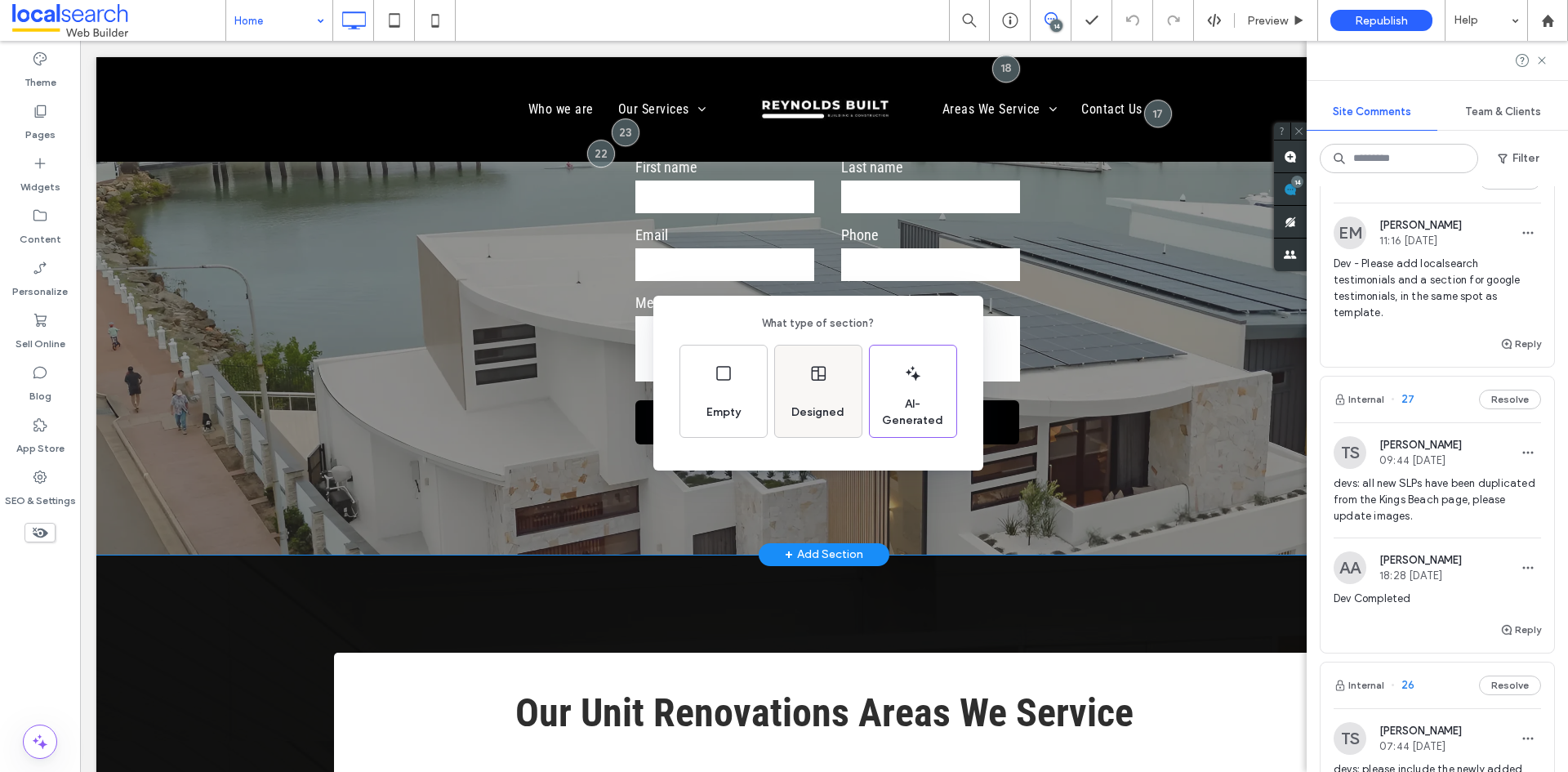
click at [806, 405] on span "Designed" at bounding box center [817, 412] width 66 height 16
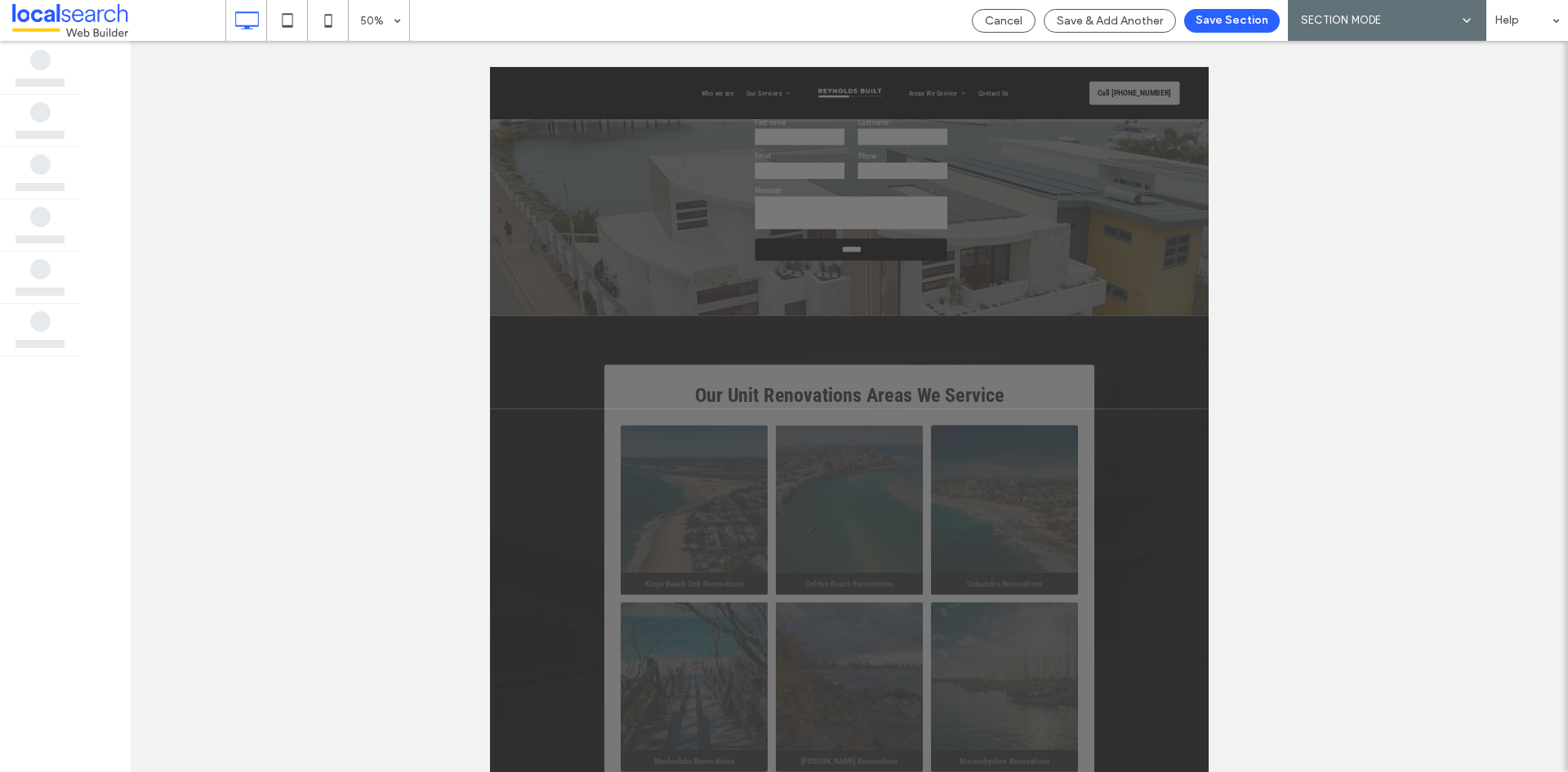
scroll to position [0, 0]
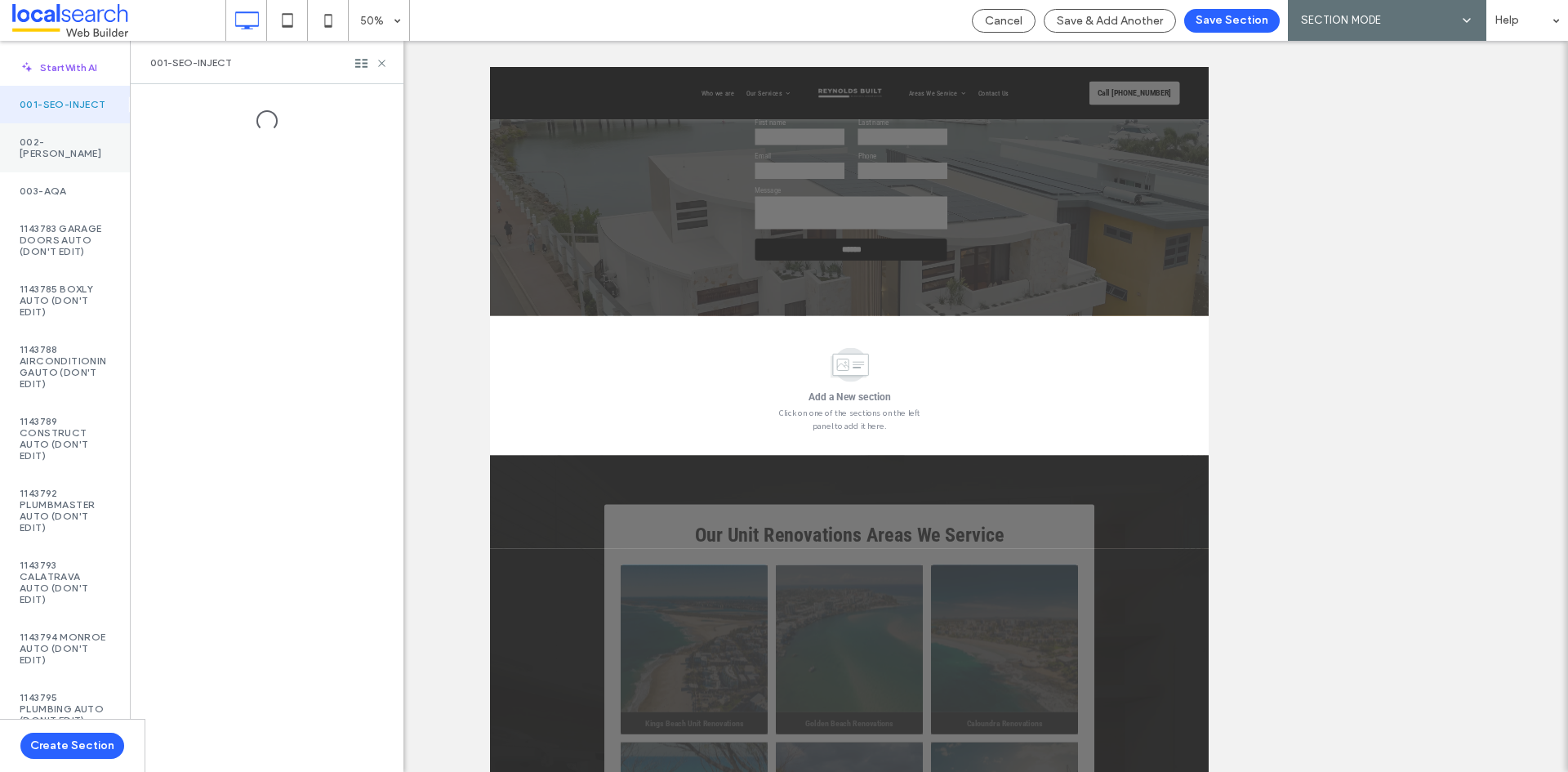
click at [71, 152] on label "002-Monty" at bounding box center [65, 148] width 90 height 23
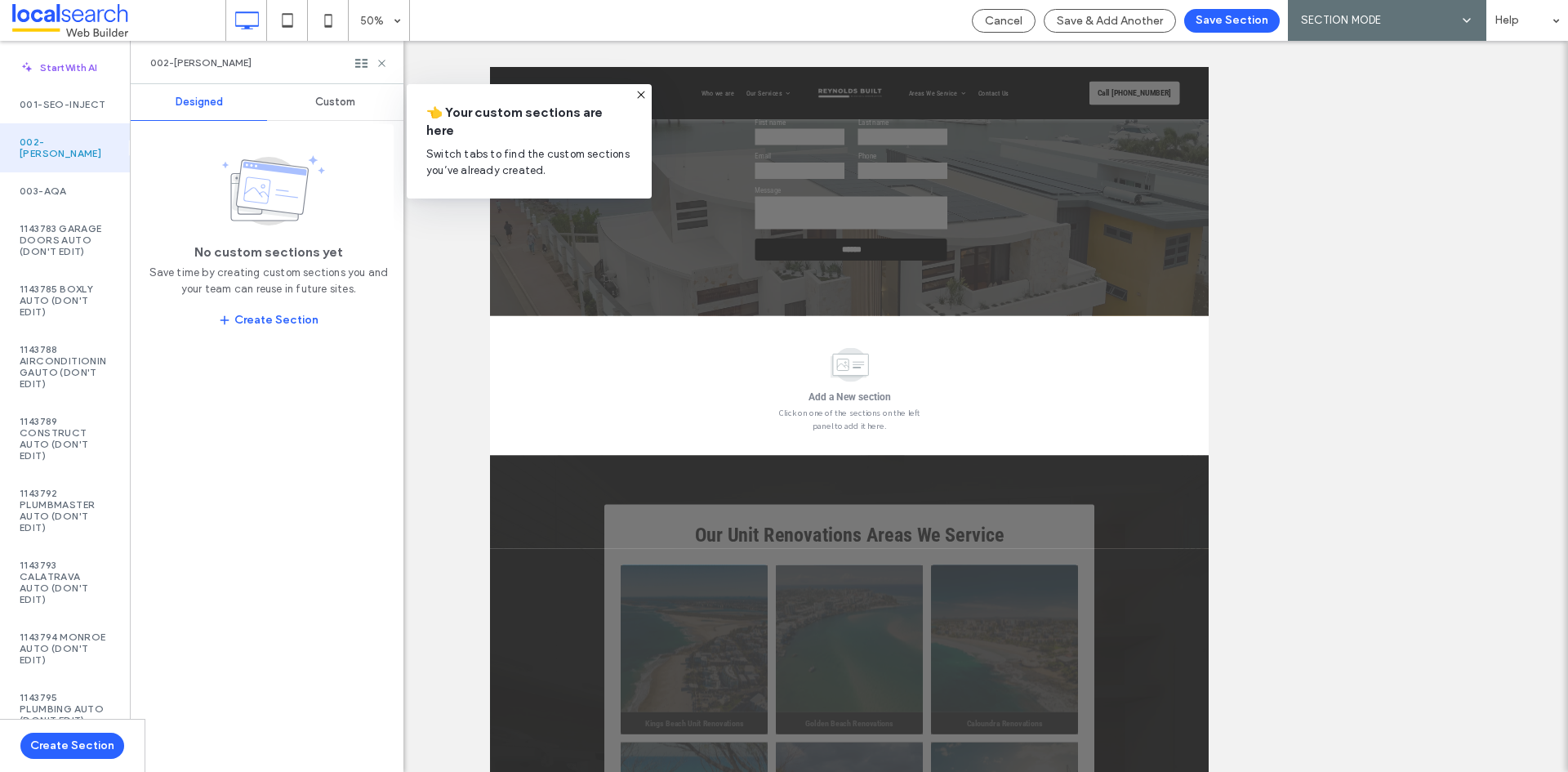
click at [324, 112] on div "Custom" at bounding box center [334, 102] width 136 height 36
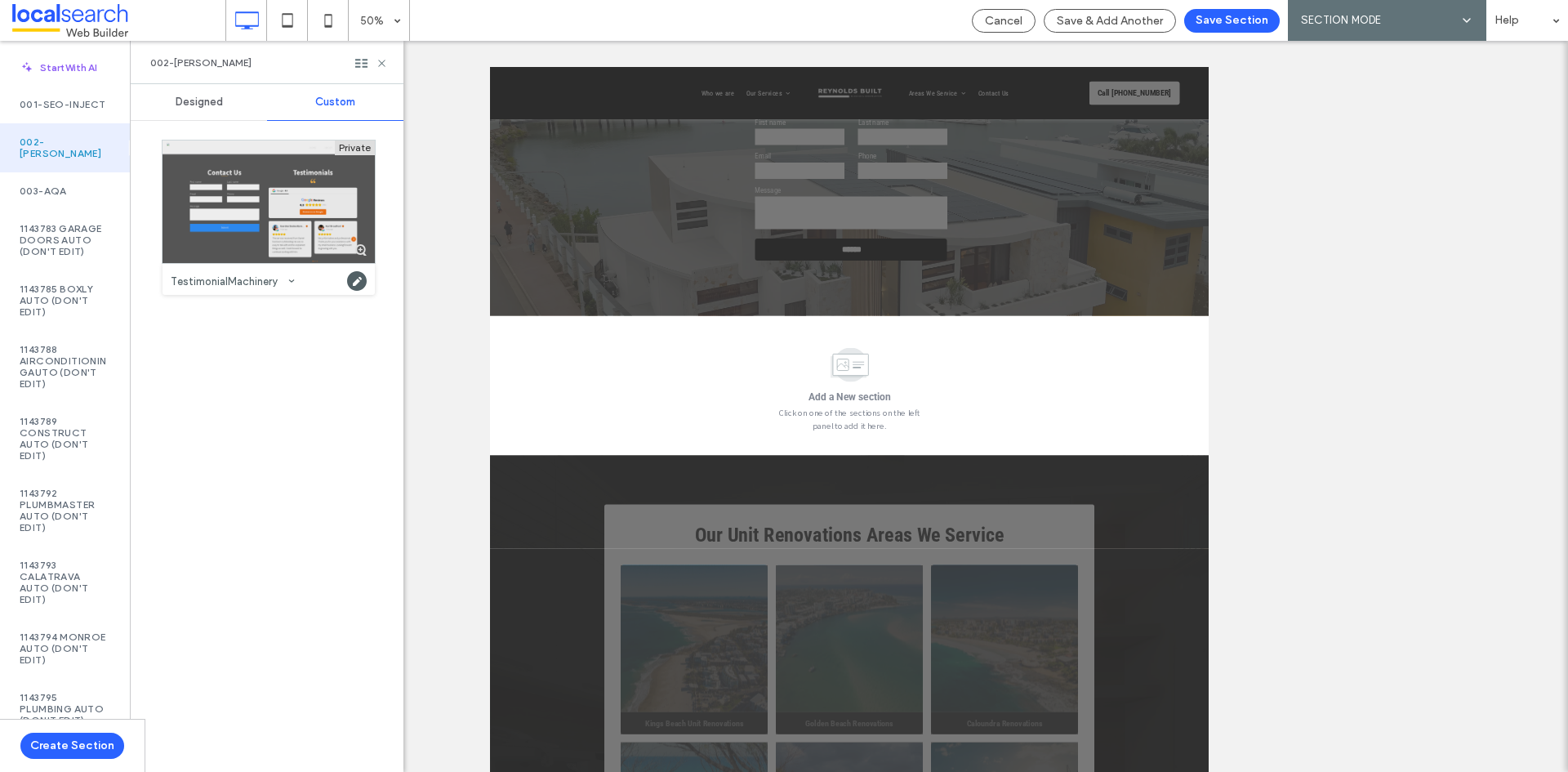
click at [291, 161] on div at bounding box center [269, 201] width 212 height 123
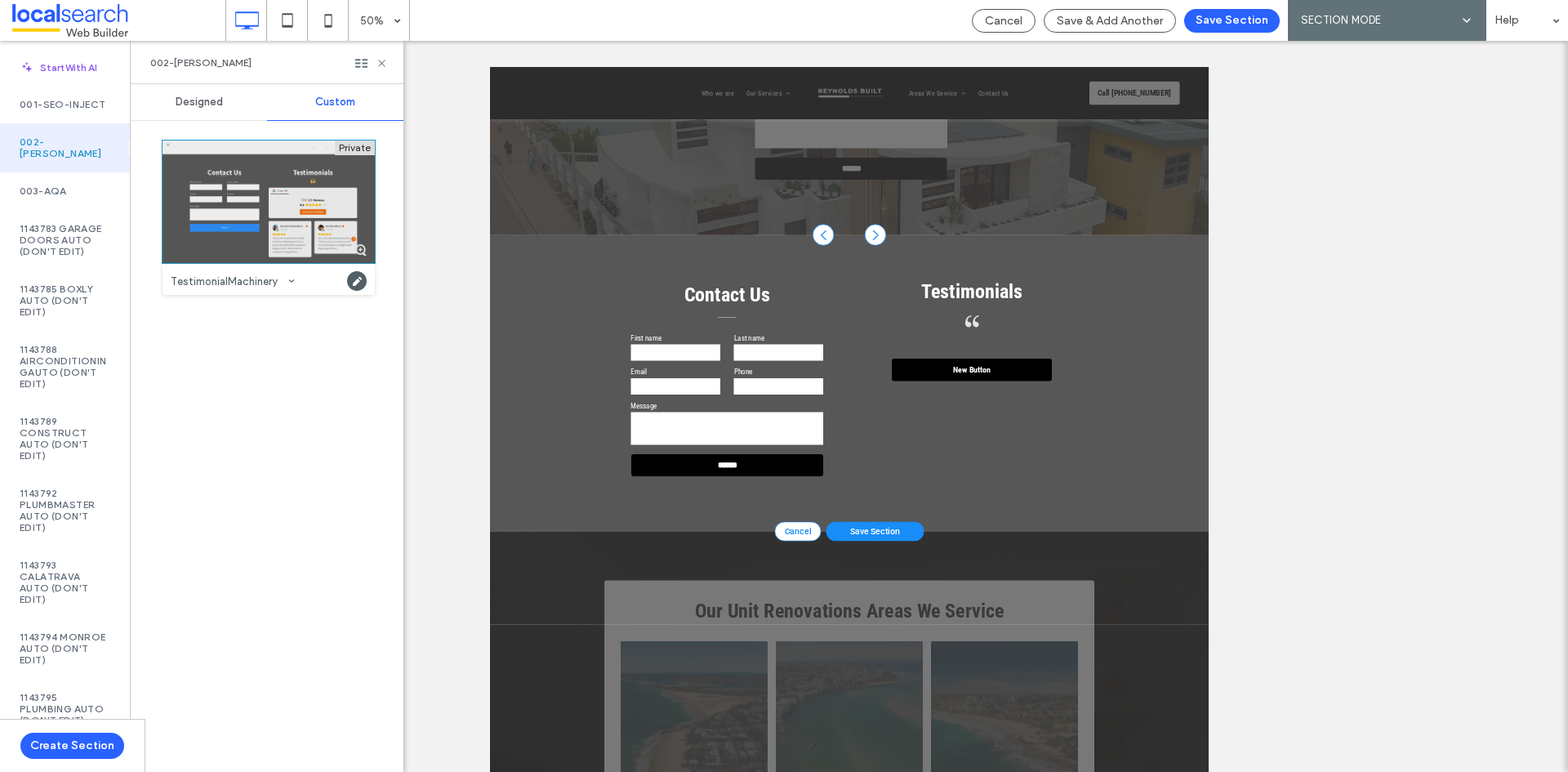
scroll to position [5291, 0]
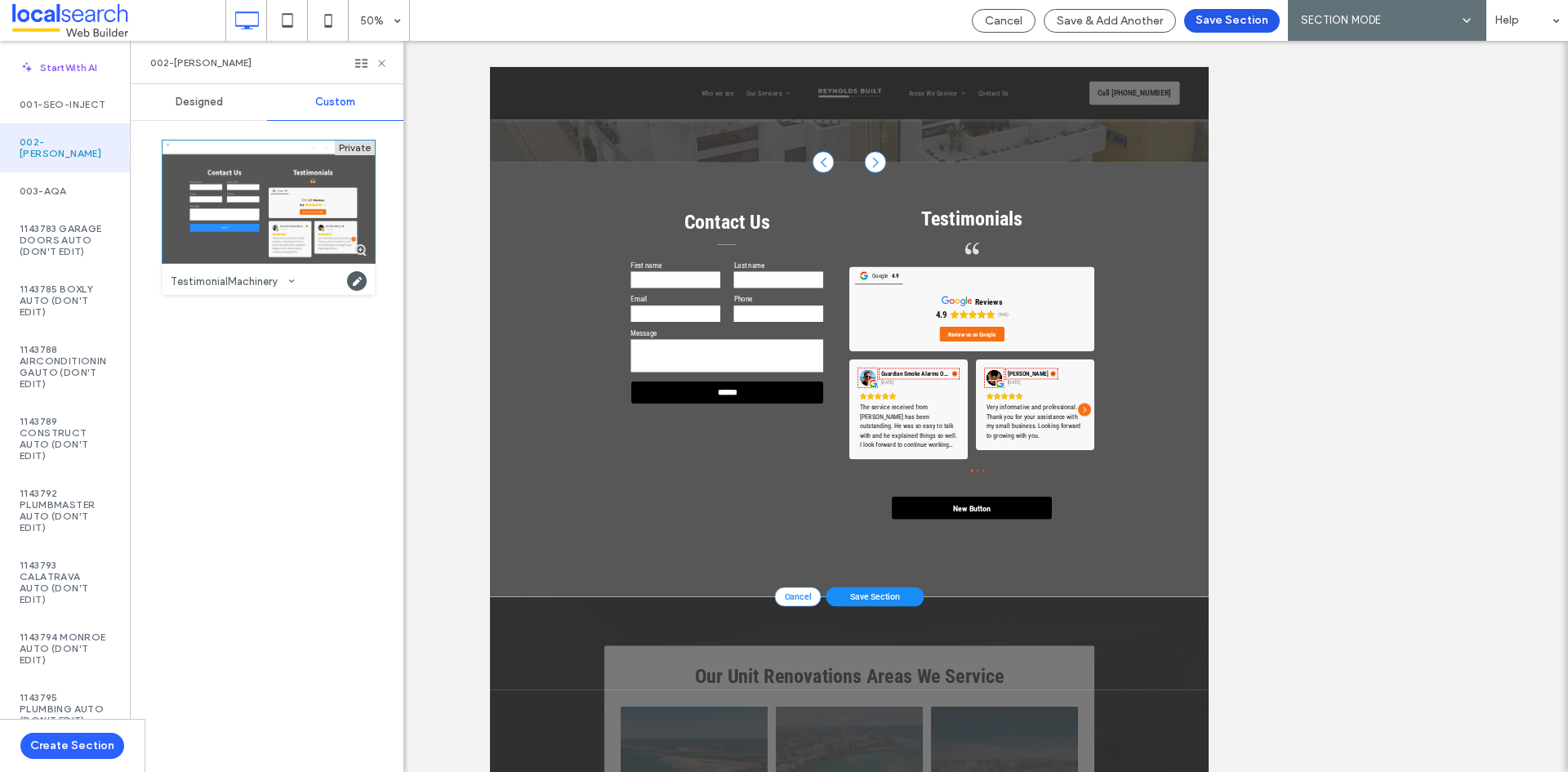
click at [1217, 26] on button "Save Section" at bounding box center [1232, 20] width 95 height 24
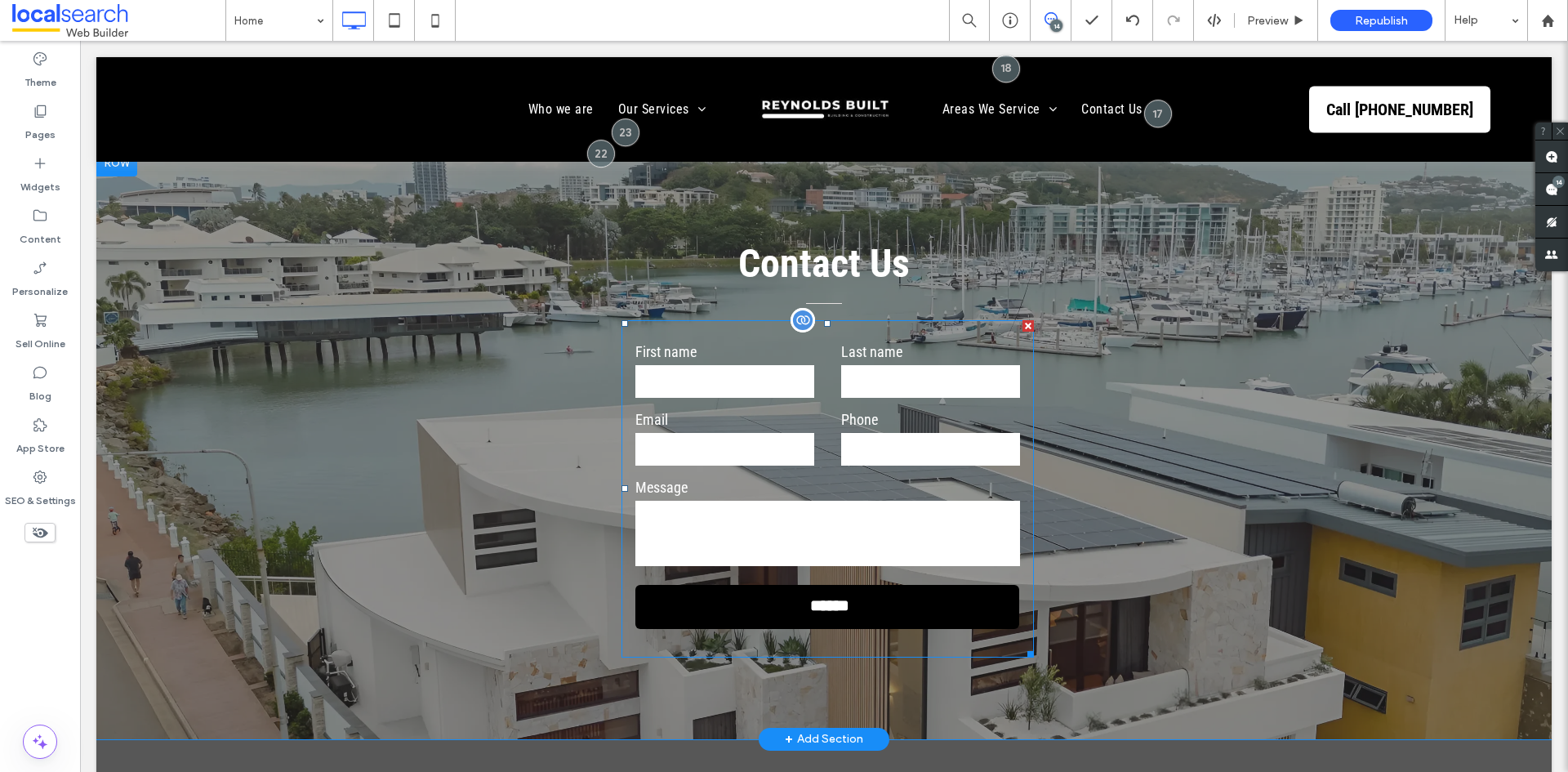
scroll to position [4719, 0]
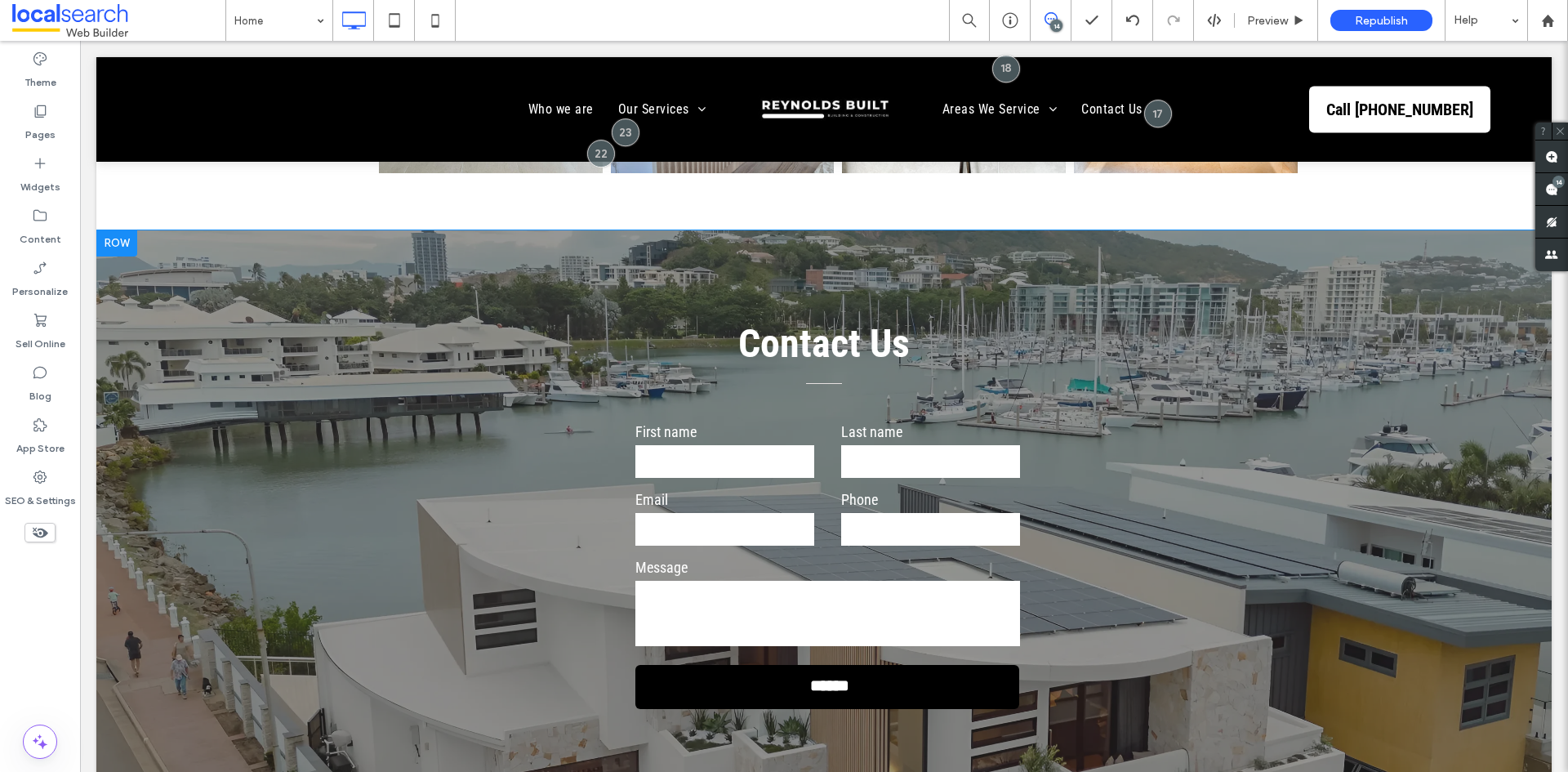
click at [1076, 339] on div "Contact Us First name Last name Email Phone Message ****** Thank you for contac…" at bounding box center [824, 524] width 980 height 426
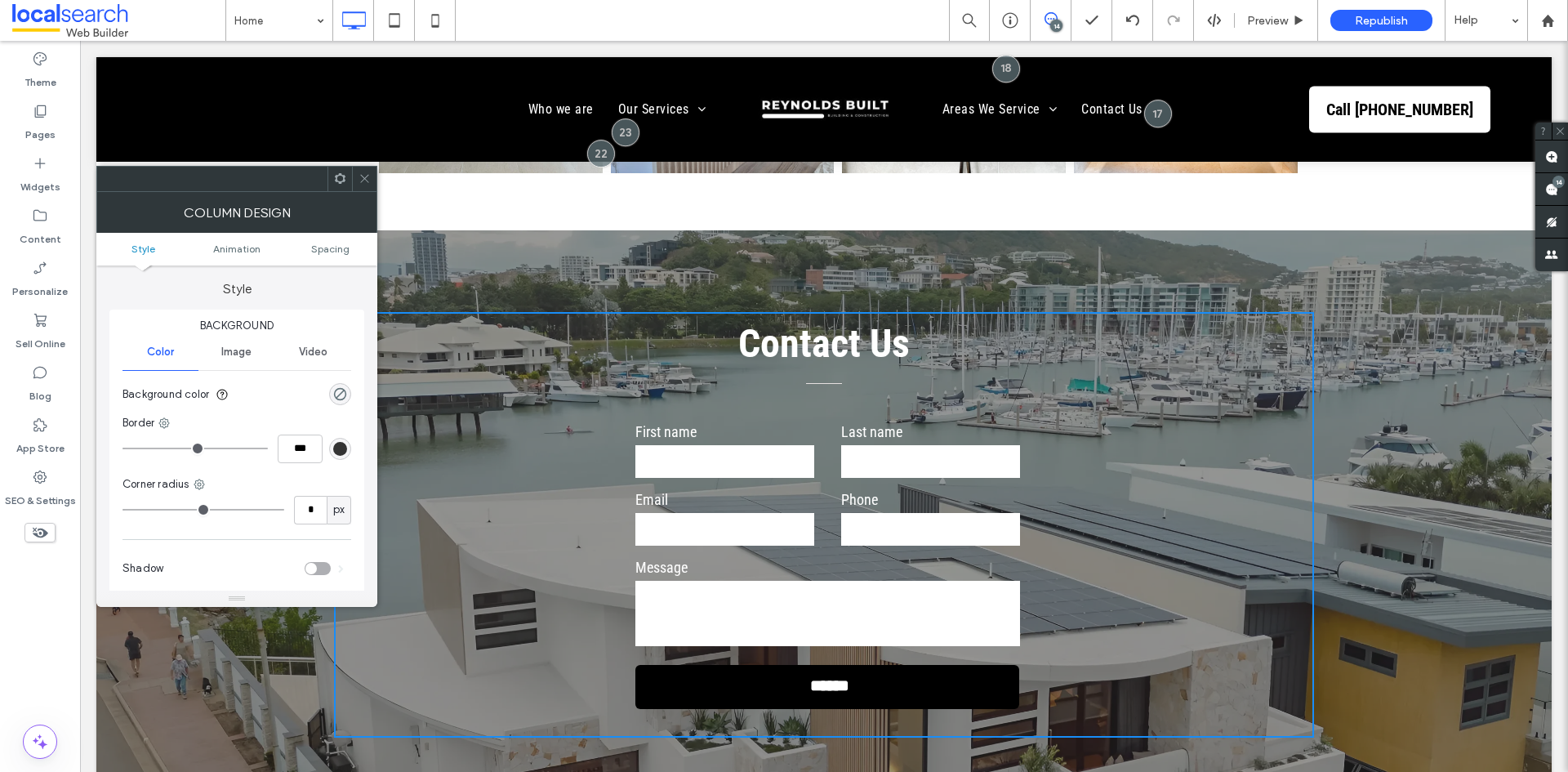
click at [363, 176] on icon at bounding box center [364, 178] width 12 height 12
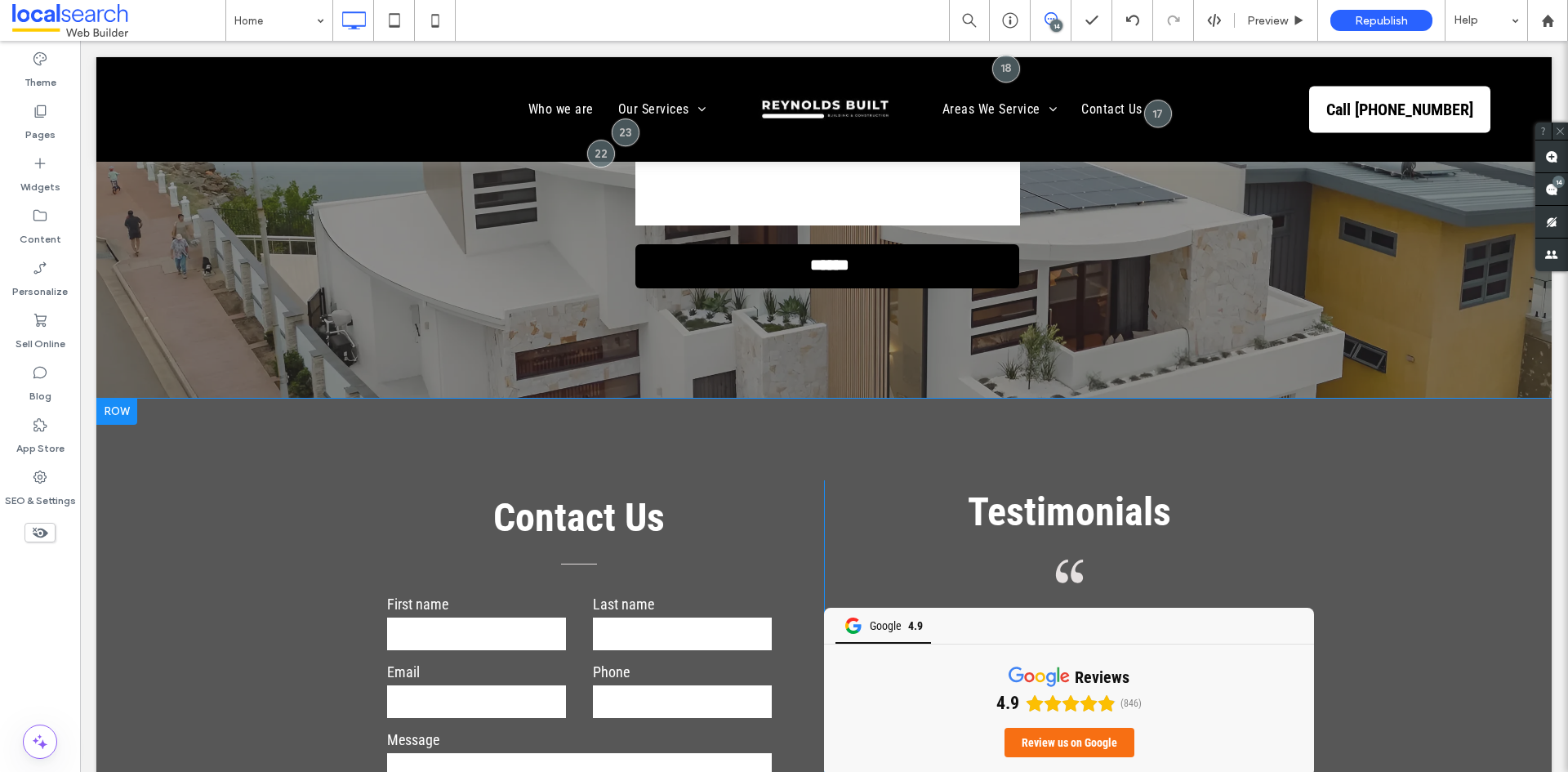
scroll to position [5209, 0]
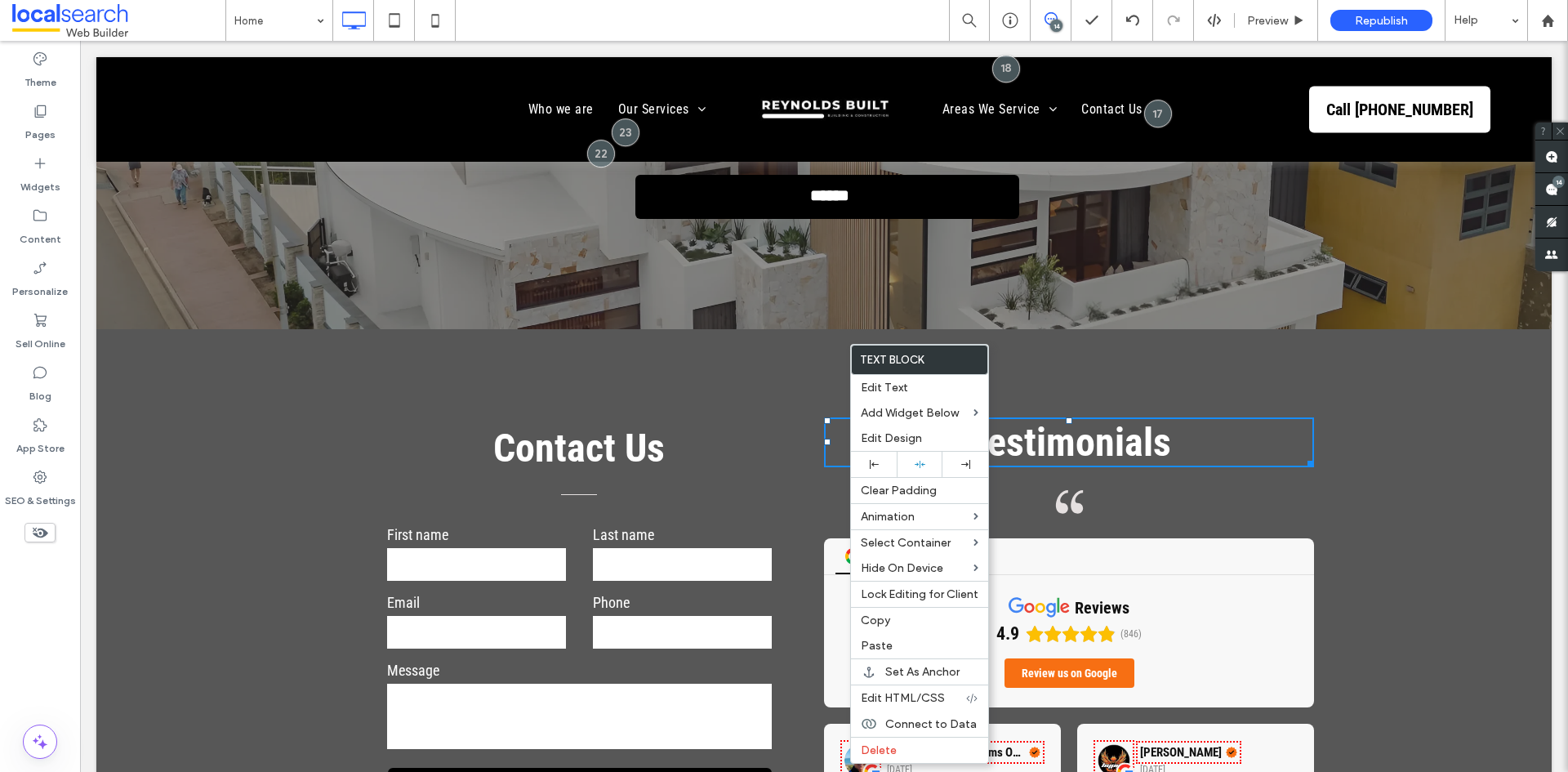
click at [952, 329] on div at bounding box center [824, 763] width 1456 height 869
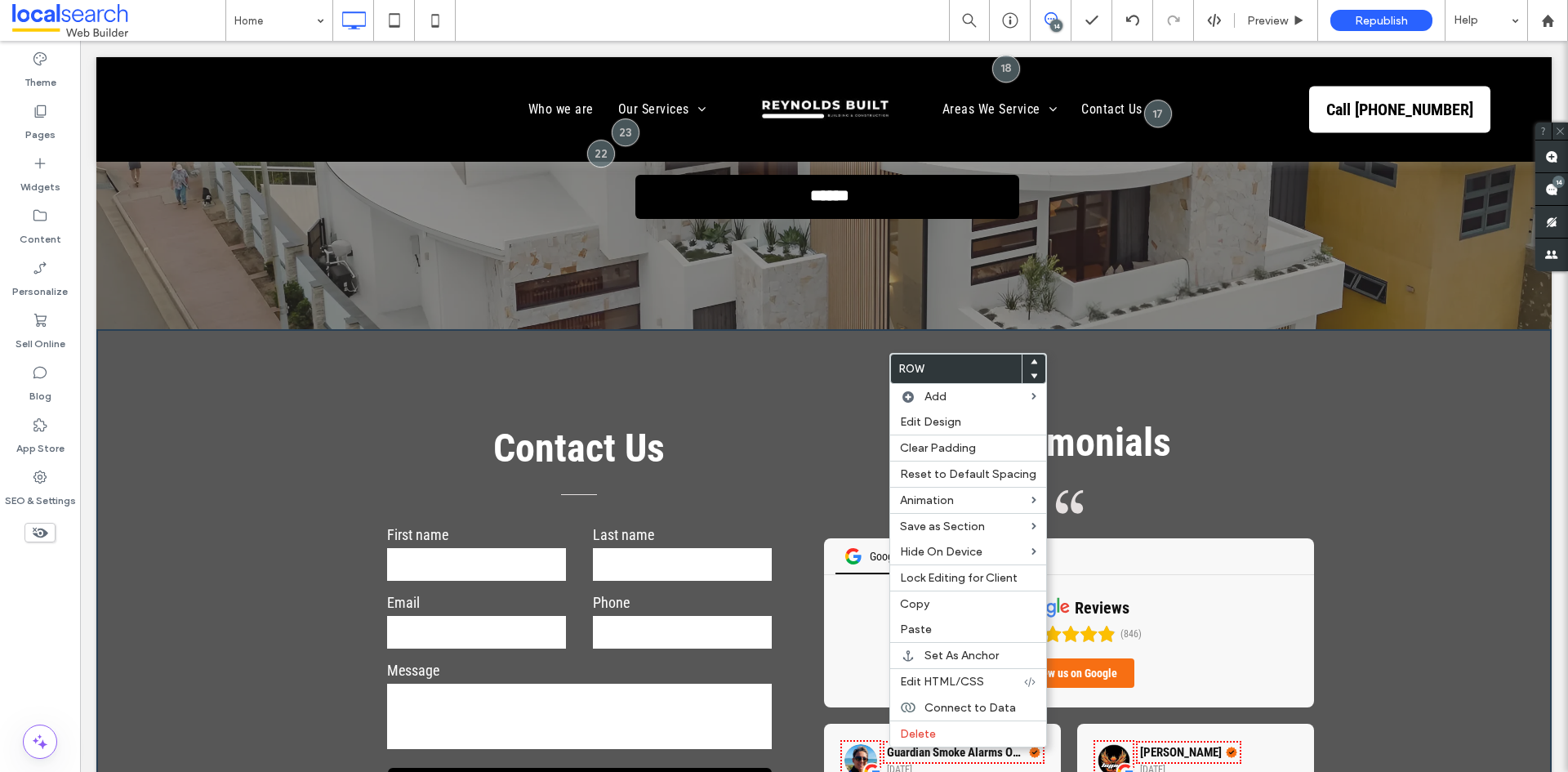
click at [841, 477] on div "Testimonials Quote Icon Google 4.9 reviews 4.9 (846) Review us on Google Guardi…" at bounding box center [1069, 763] width 490 height 575
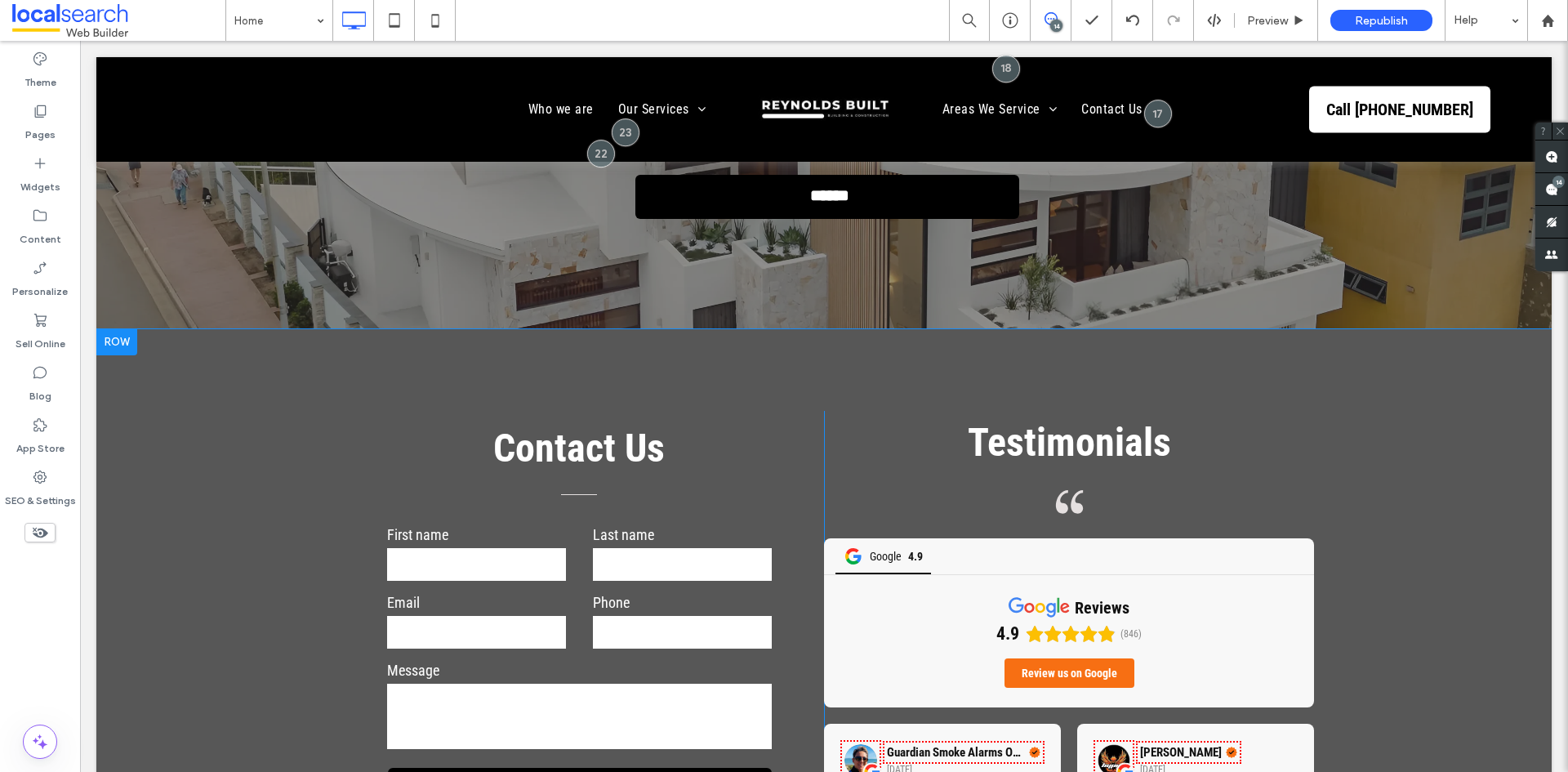
click at [841, 477] on div "Testimonials Quote Icon Google 4.9 reviews 4.9 (846) Review us on Google Guardi…" at bounding box center [1069, 763] width 490 height 575
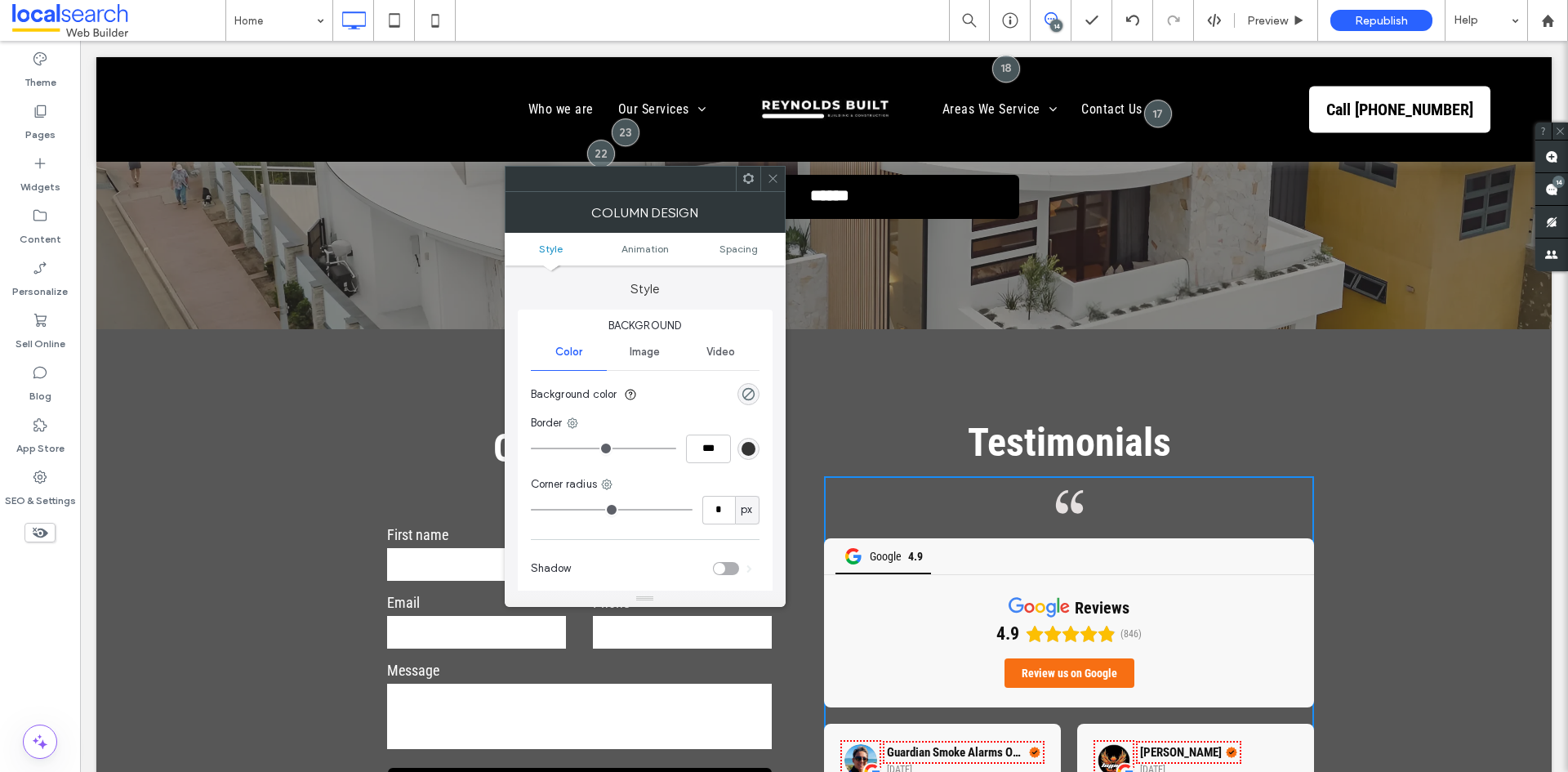
click at [837, 419] on h3 "Testimonials" at bounding box center [1069, 442] width 490 height 47
click at [771, 174] on icon at bounding box center [773, 178] width 12 height 12
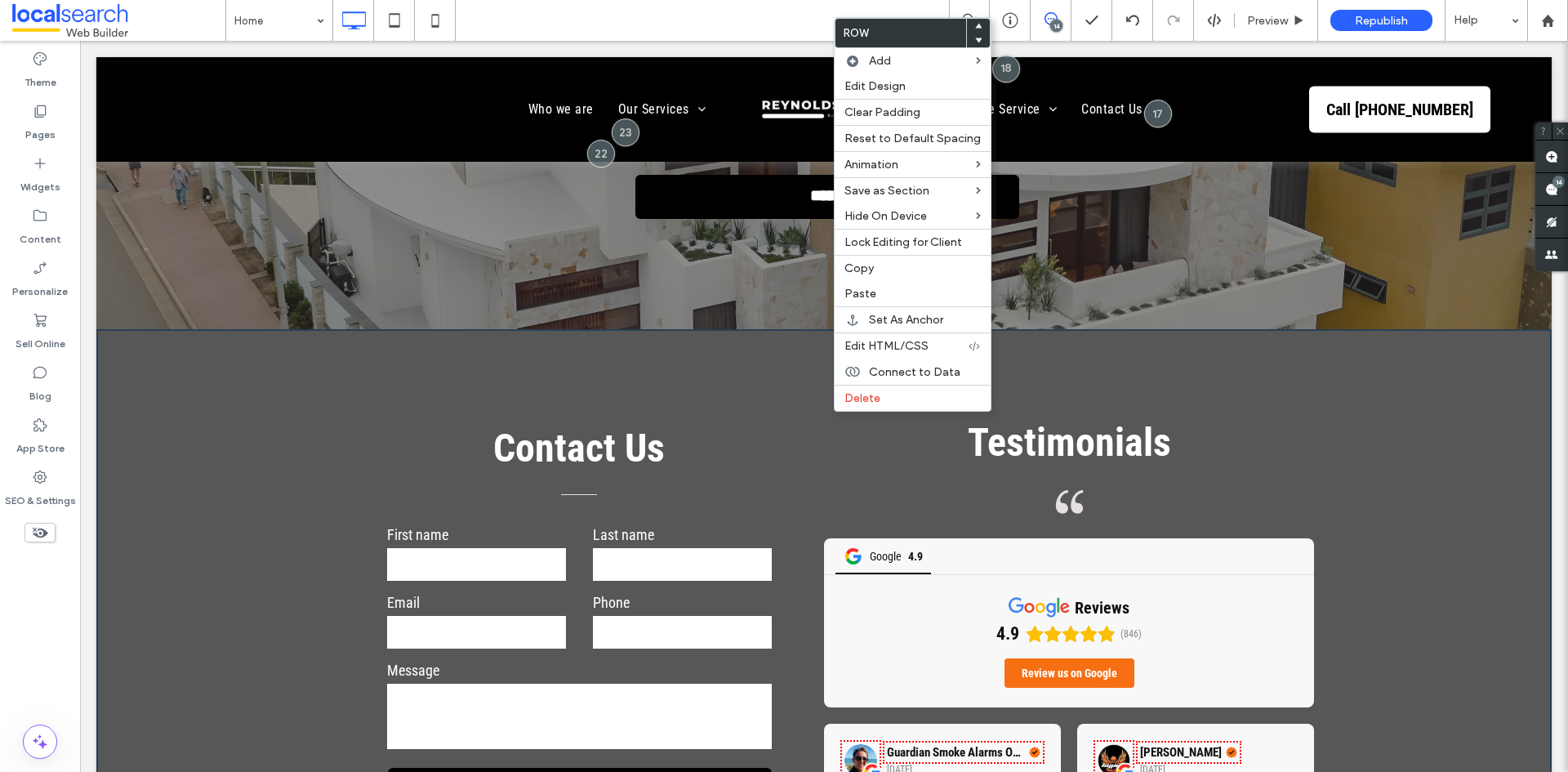
click at [832, 412] on div "Contact Us First name Last name Email Phone Message ****** Thank you for contac…" at bounding box center [824, 763] width 980 height 706
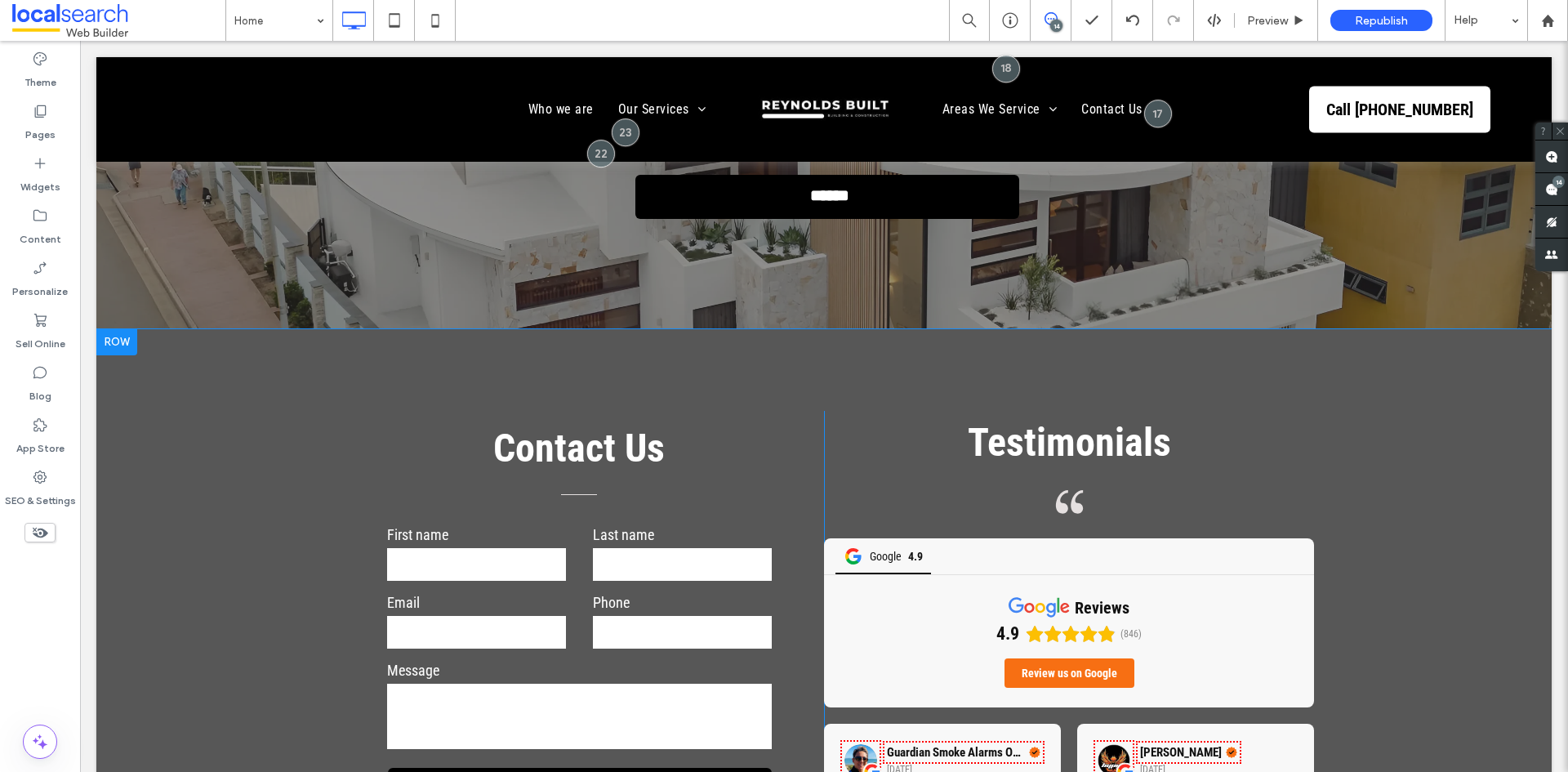
click at [832, 412] on div "Contact Us First name Last name Email Phone Message ****** Thank you for contac…" at bounding box center [824, 763] width 980 height 706
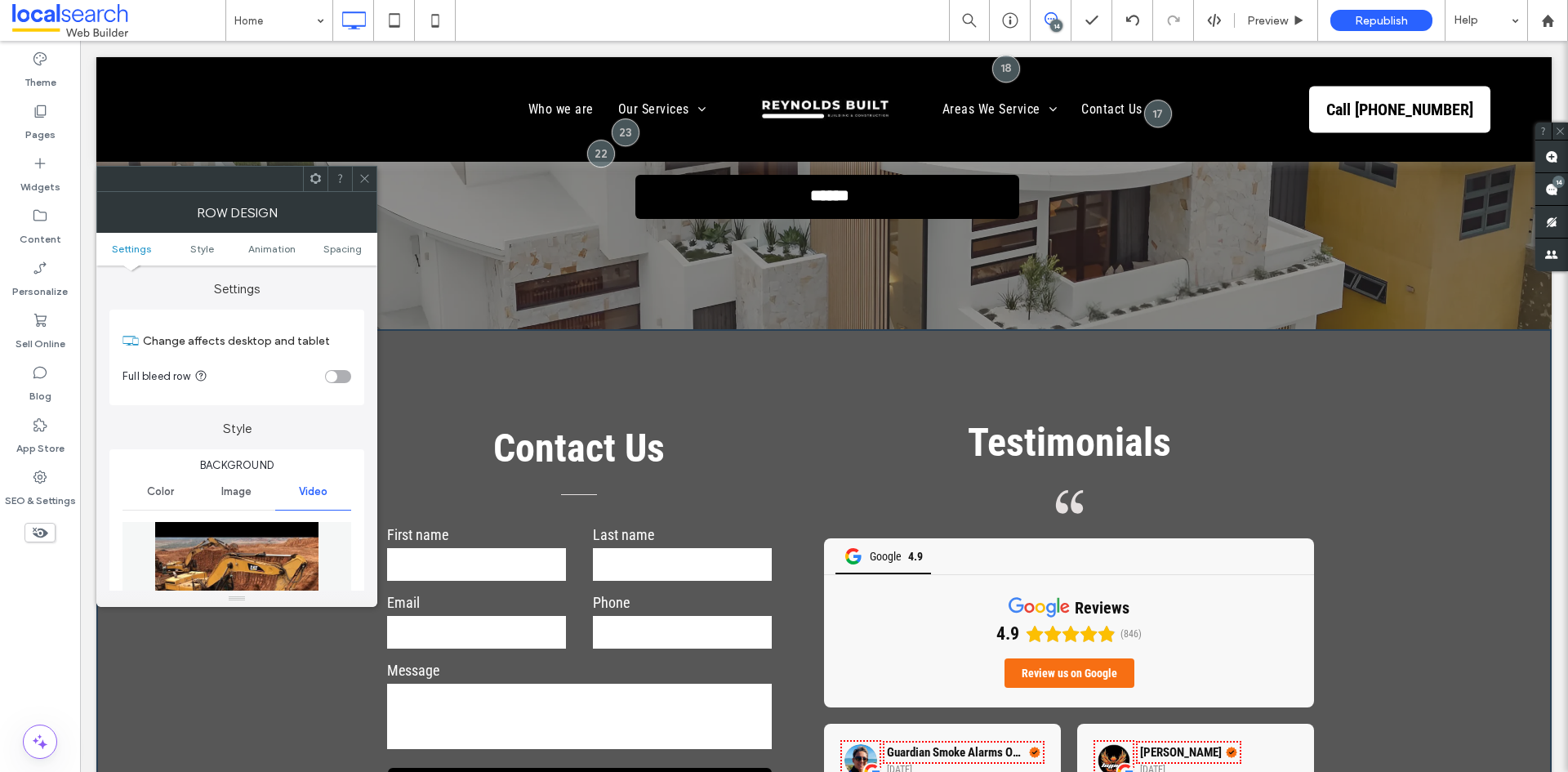
click at [363, 173] on icon at bounding box center [364, 178] width 12 height 12
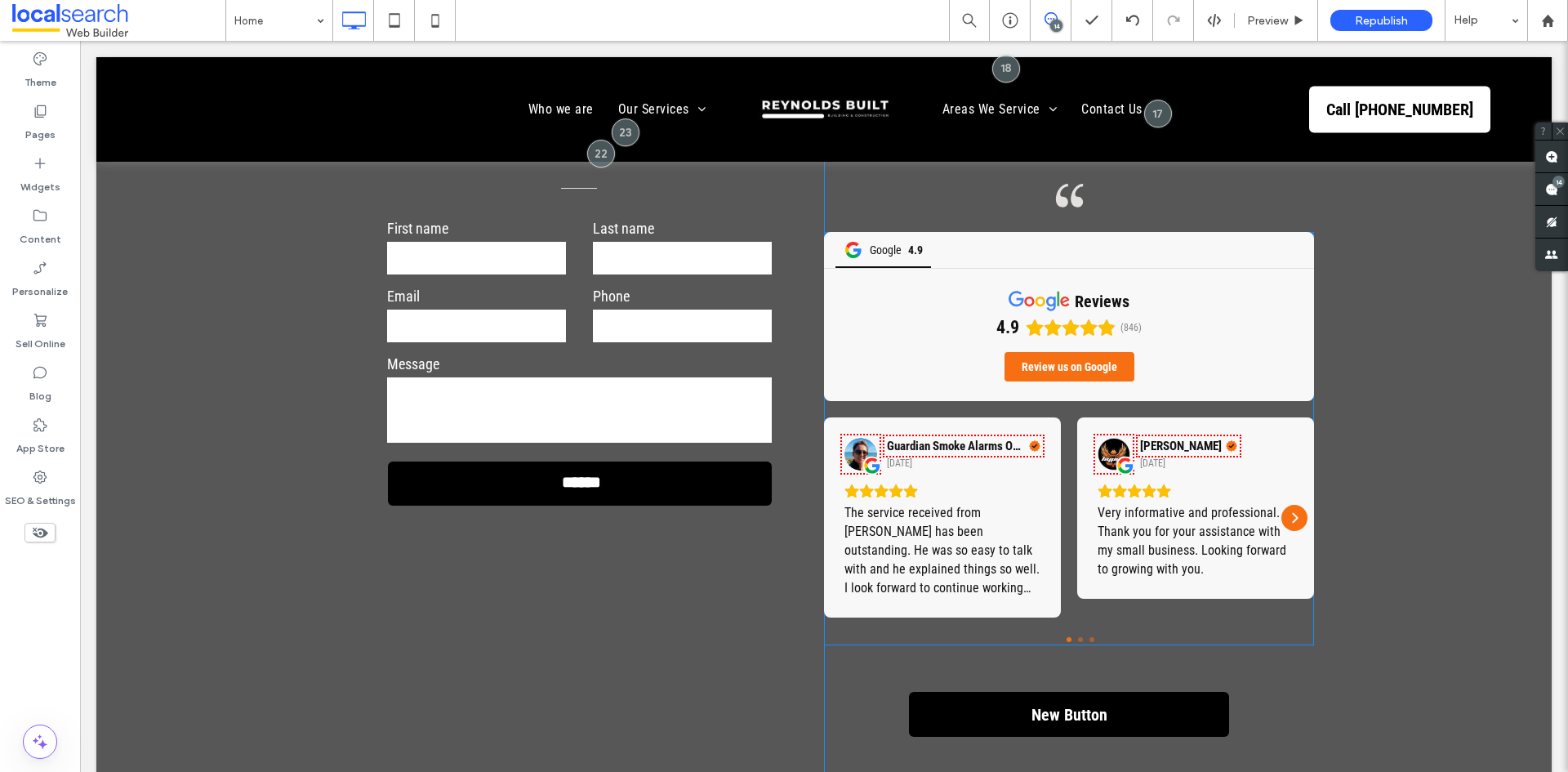
scroll to position [5699, 0]
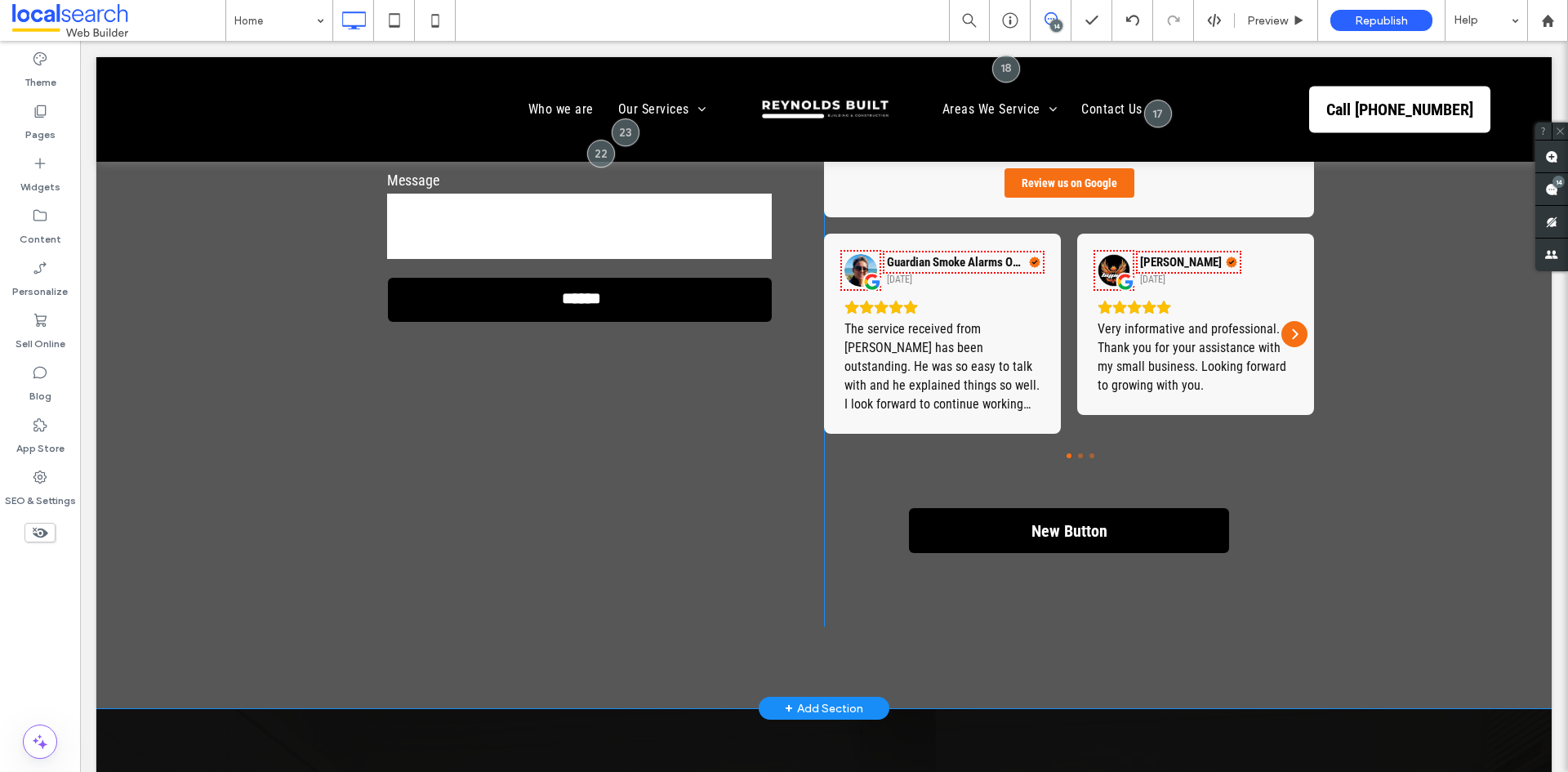
click at [1257, 405] on div "Testimonials Quote Icon Google 4.9 reviews 4.9 (846) Review us on Google Guardi…" at bounding box center [1069, 273] width 490 height 575
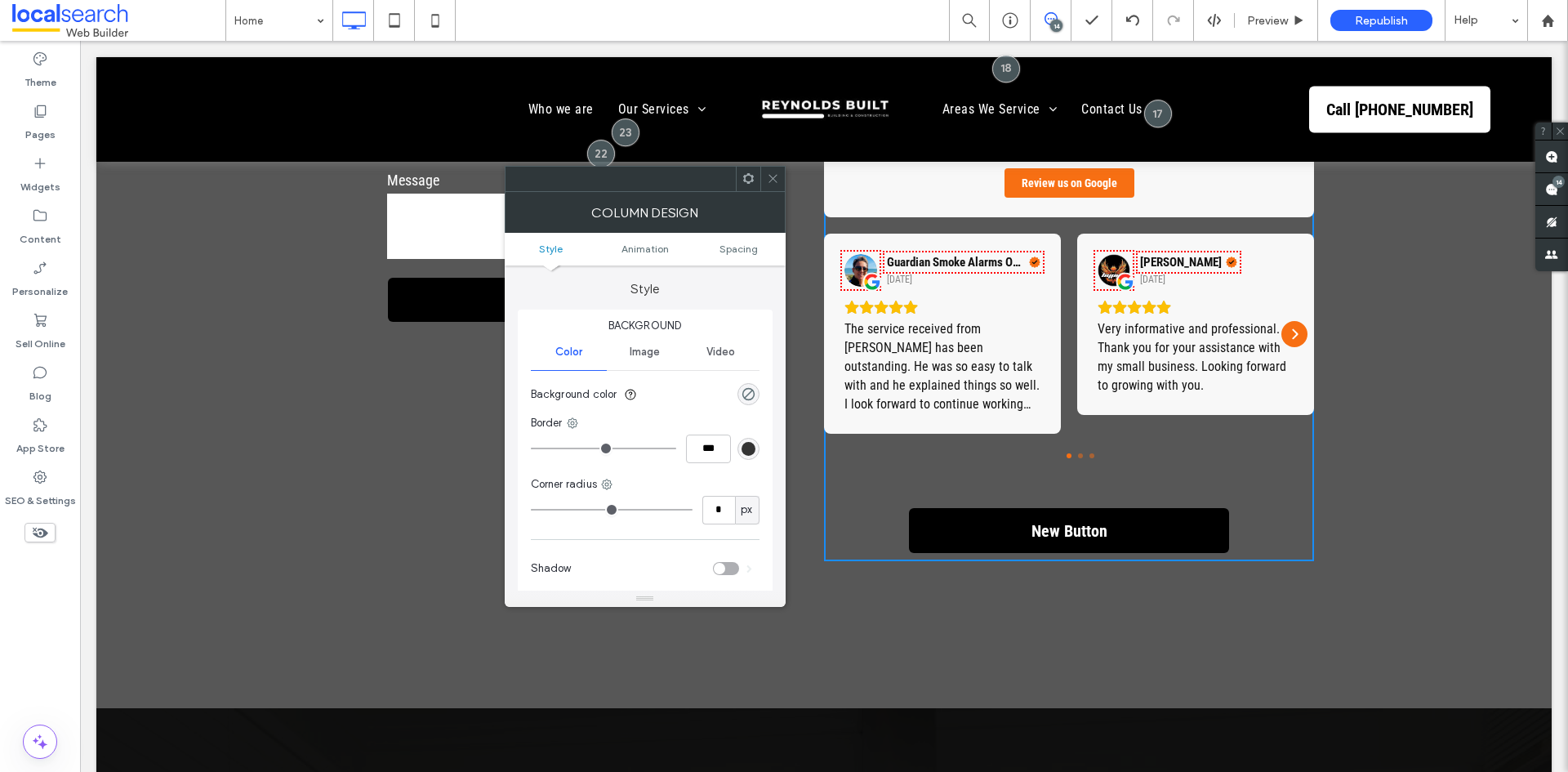
click at [747, 176] on icon at bounding box center [748, 178] width 12 height 12
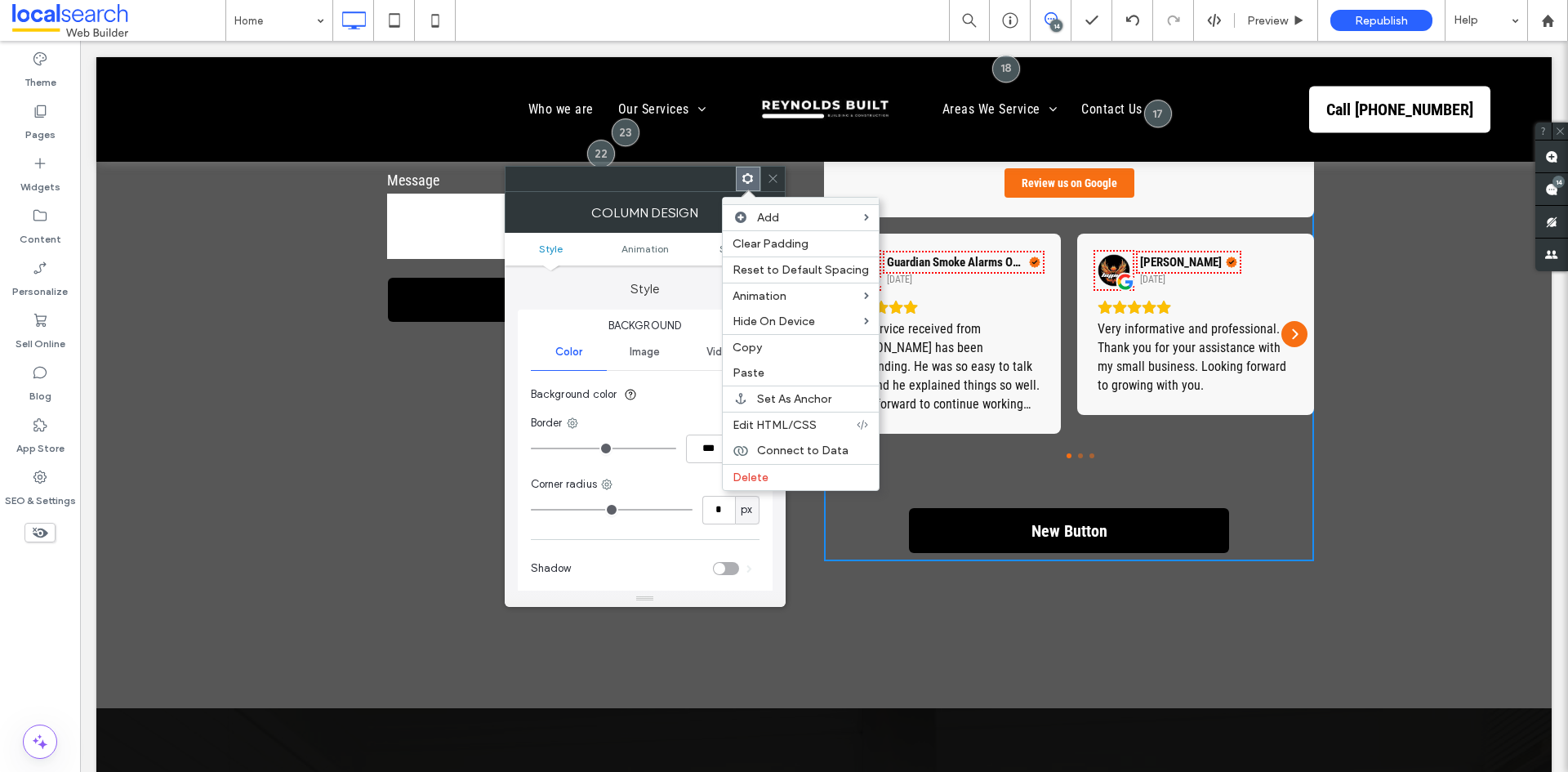
click at [774, 356] on div "Copy" at bounding box center [801, 347] width 156 height 26
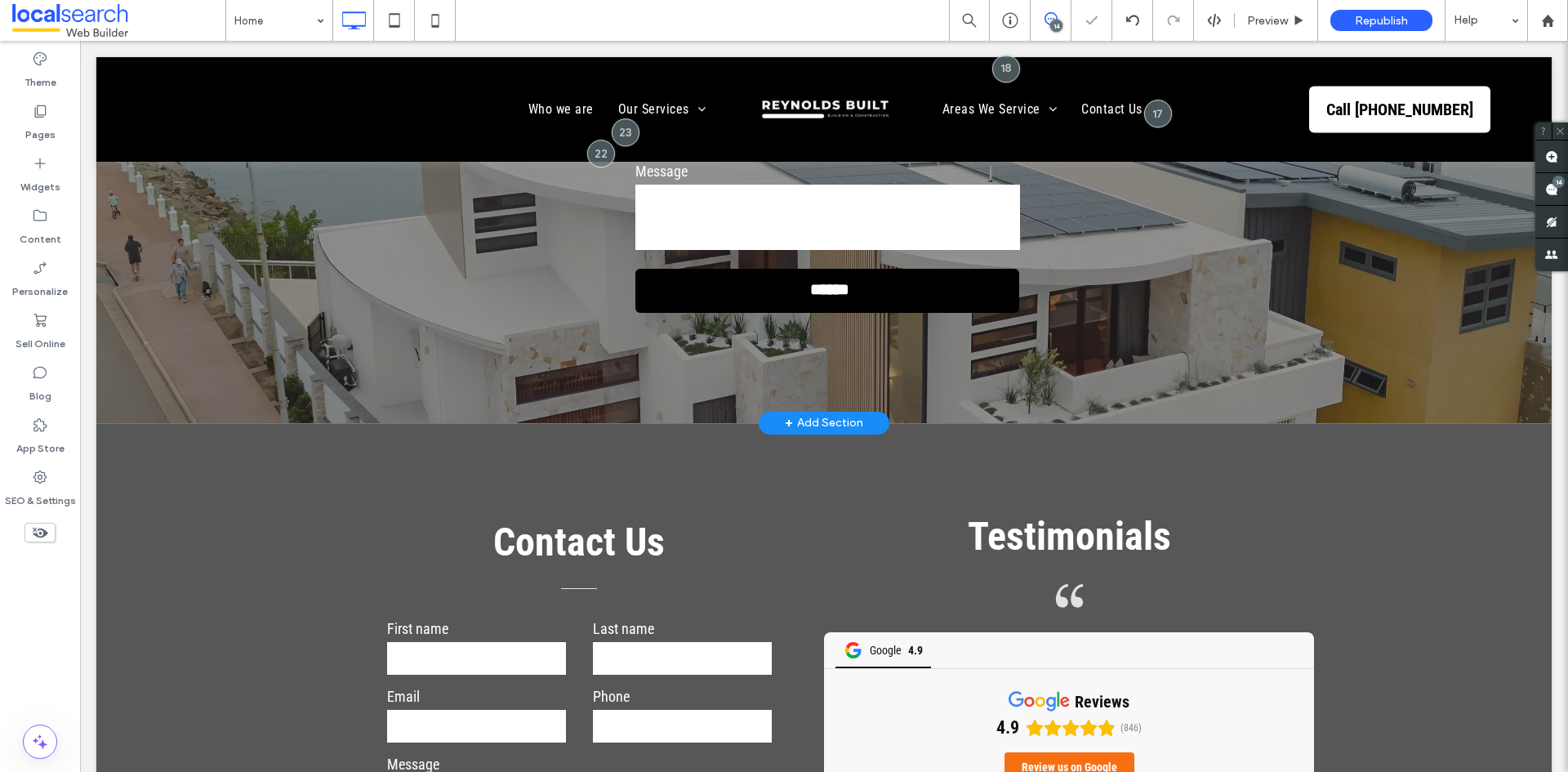
scroll to position [4801, 0]
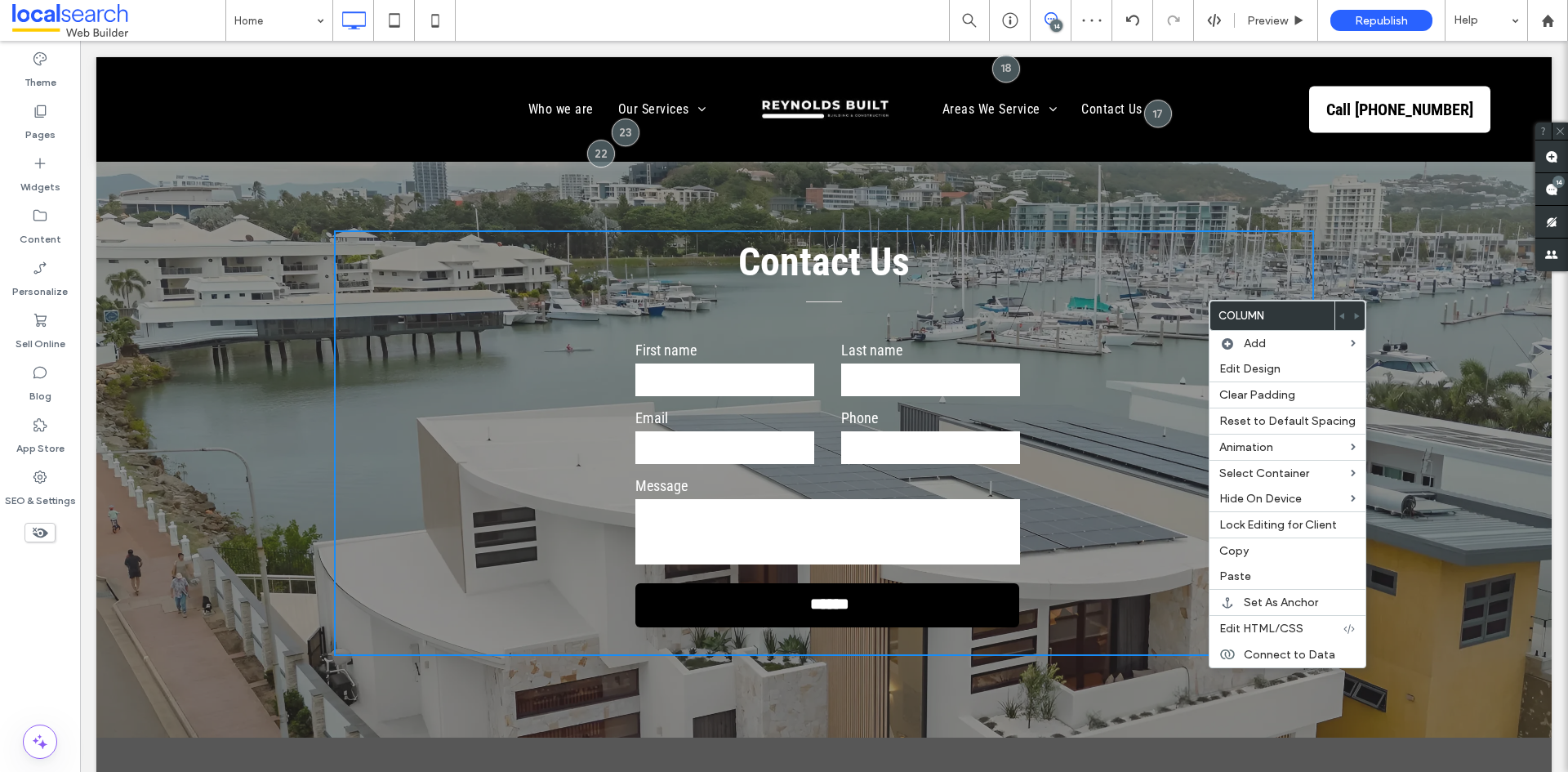
click at [1361, 263] on div "Contact Us First name Last name Email Phone Message ****** Thank you for contac…" at bounding box center [824, 443] width 1456 height 589
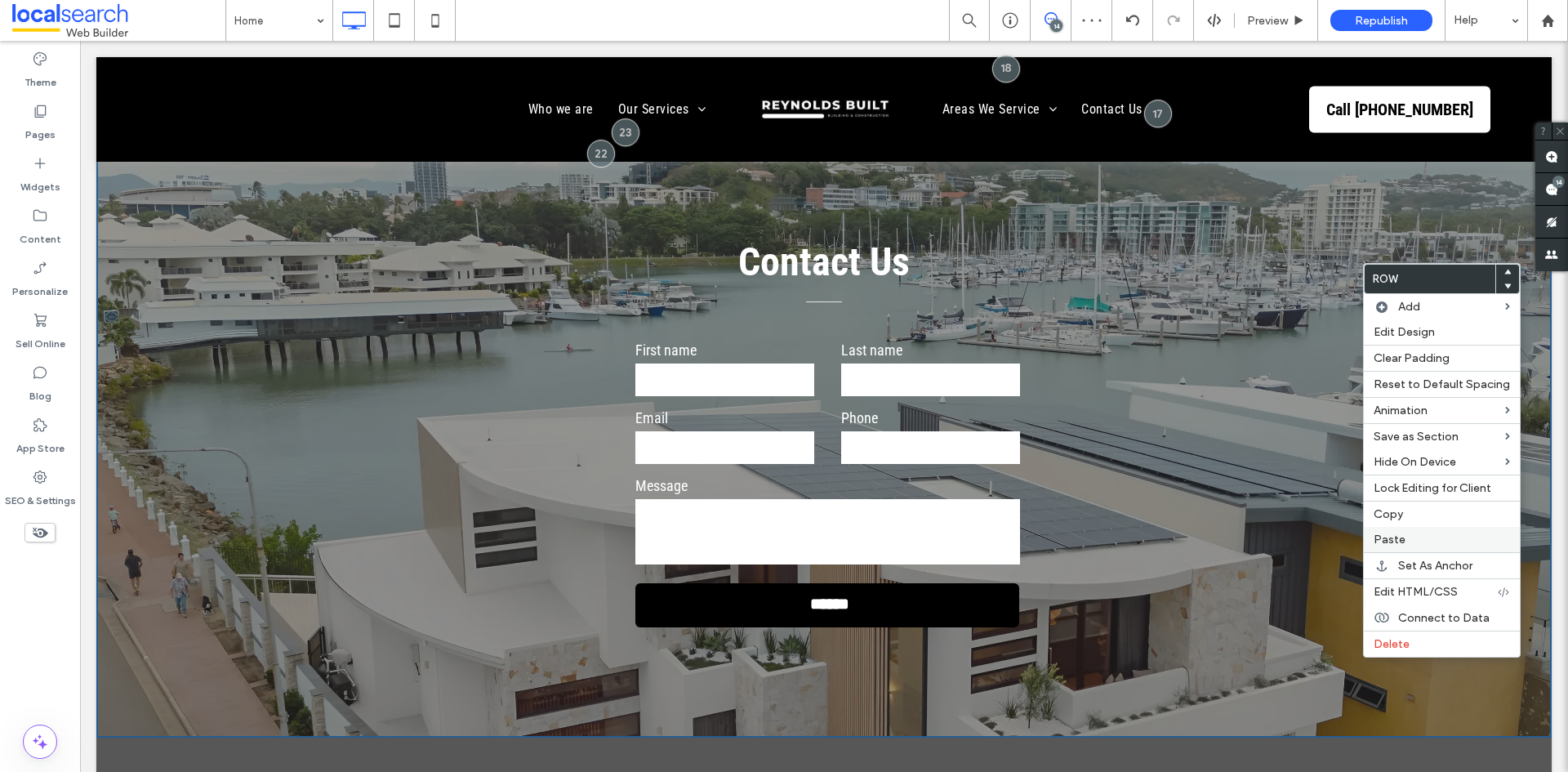
click at [1418, 534] on label "Paste" at bounding box center [1441, 539] width 136 height 14
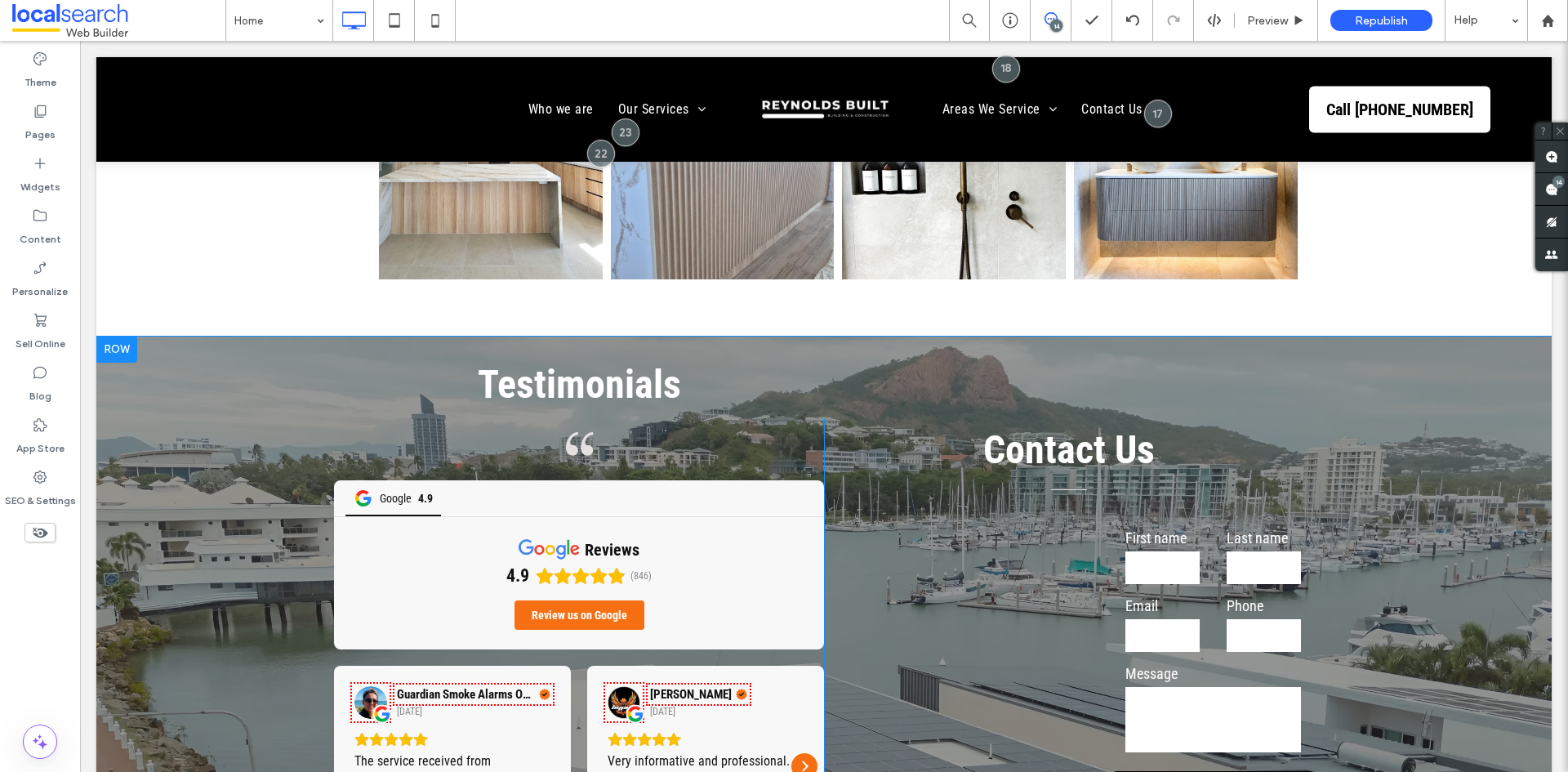
scroll to position [4637, 0]
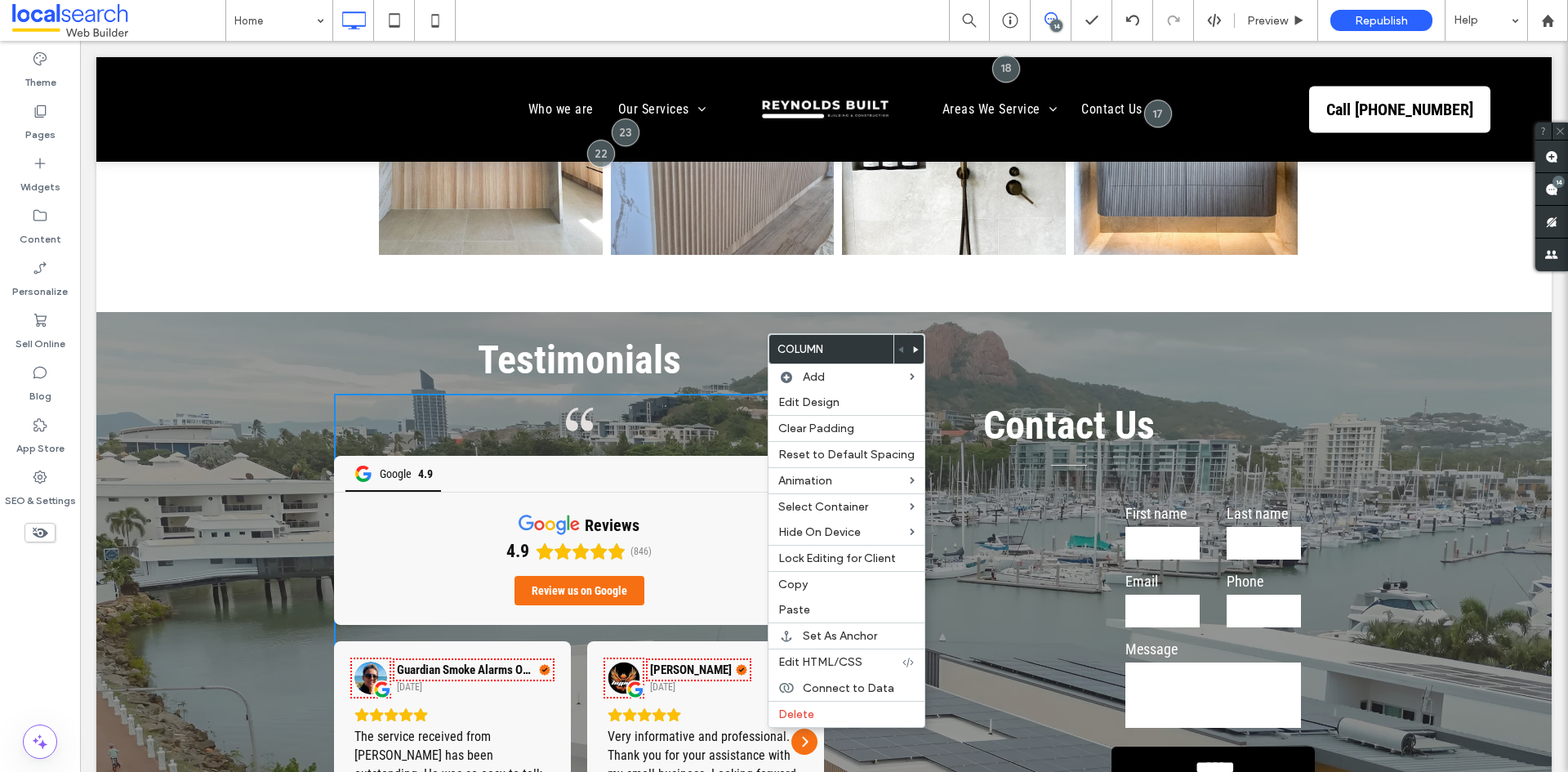
click at [913, 313] on div "Testimonials Quote Icon Google 4.9 reviews 4.9 (846) Review us on Google Guardi…" at bounding box center [824, 681] width 1456 height 739
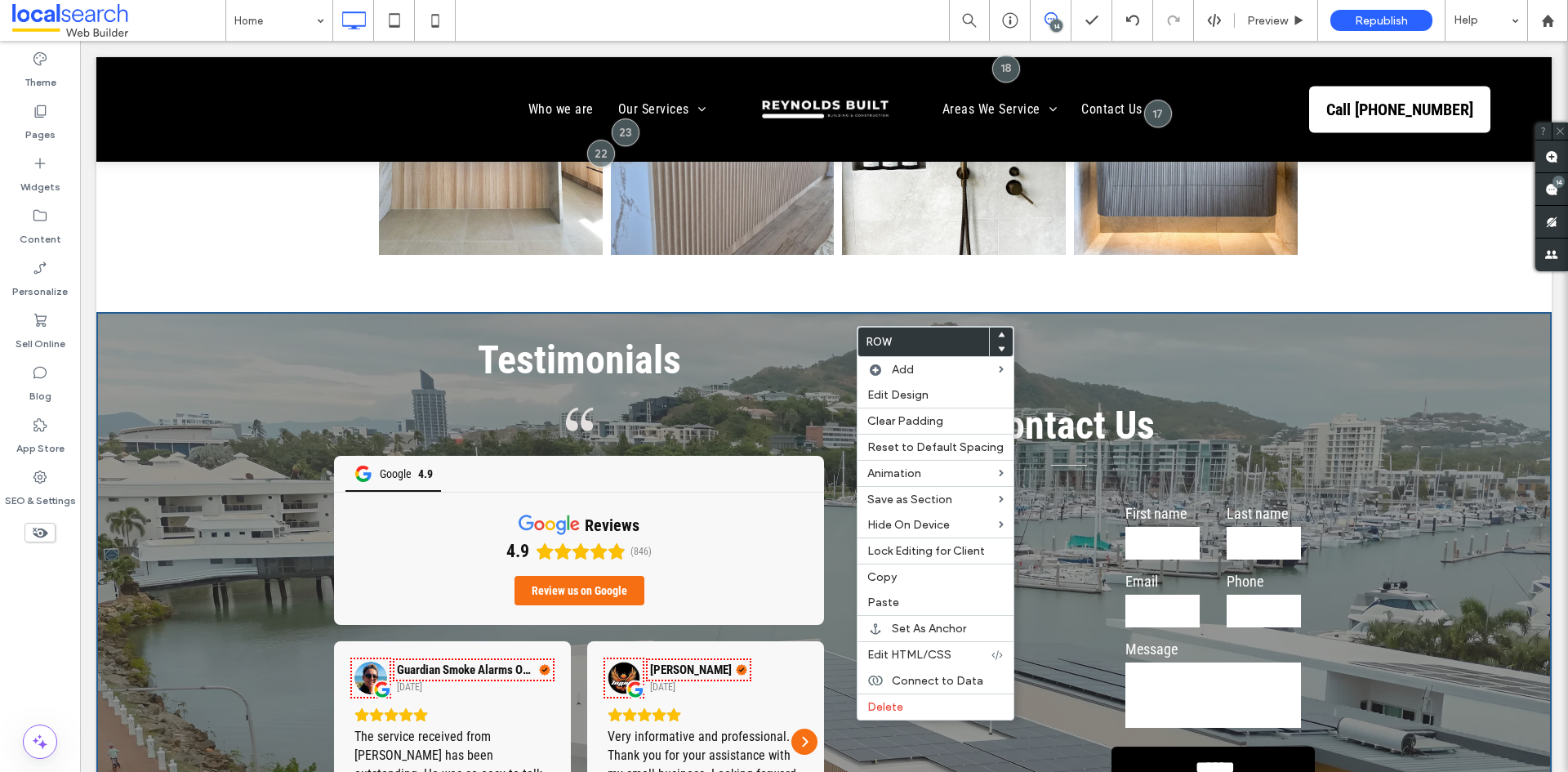
click at [852, 323] on div "Testimonials Quote Icon Google 4.9 reviews 4.9 (846) Review us on Google Guardi…" at bounding box center [824, 681] width 1456 height 739
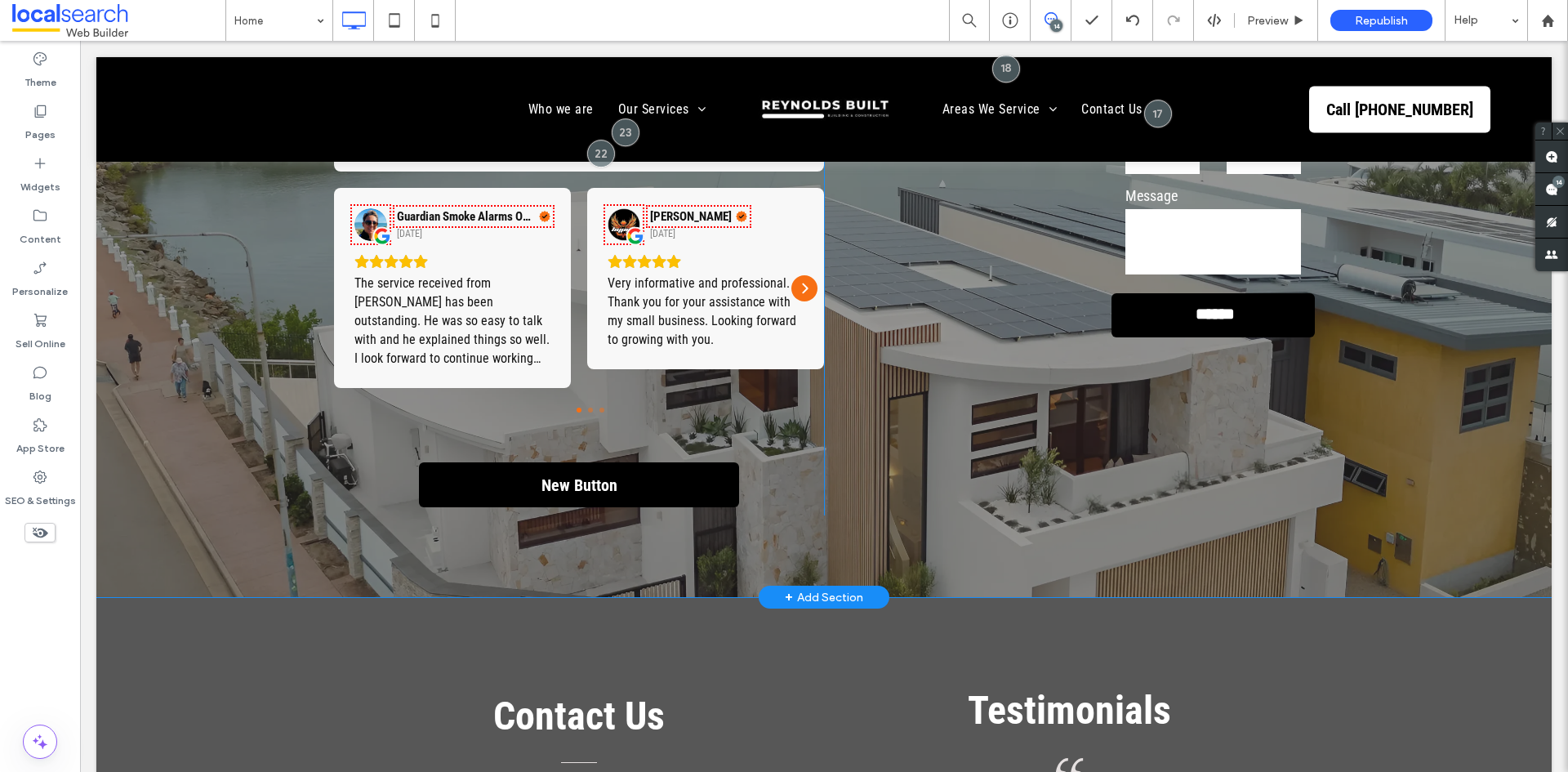
scroll to position [5128, 0]
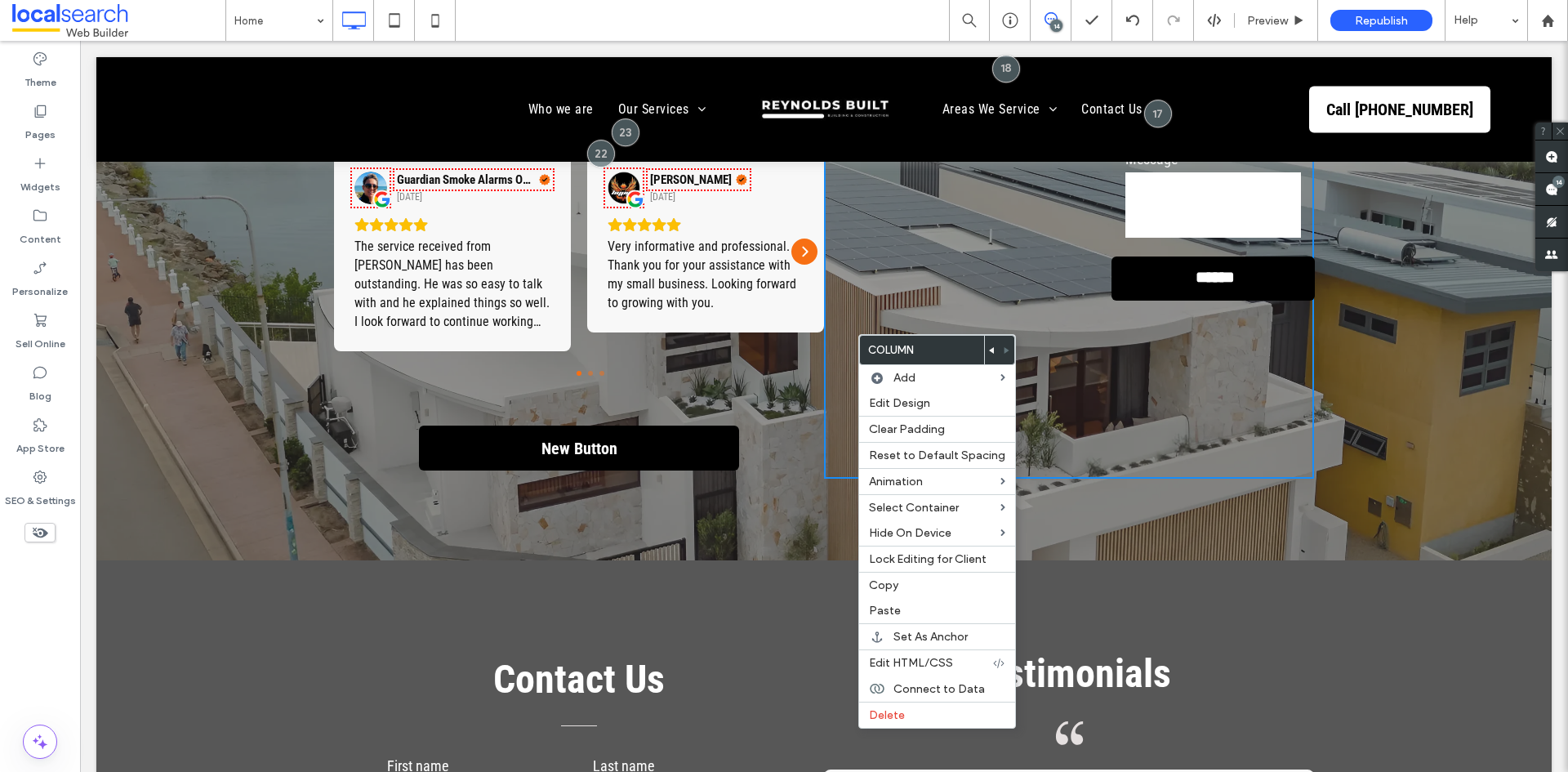
click at [989, 349] on icon at bounding box center [992, 350] width 7 height 7
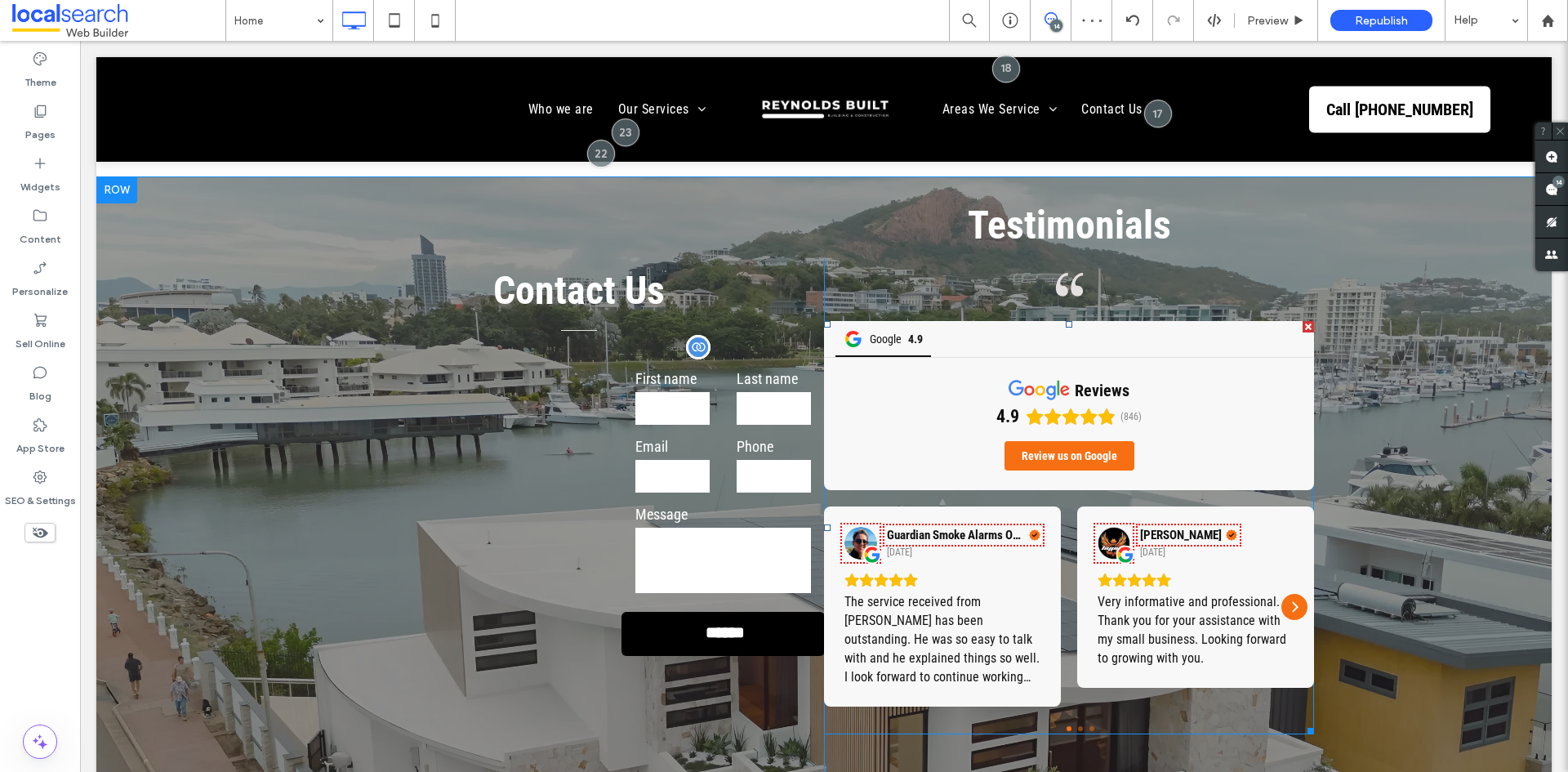
scroll to position [4801, 0]
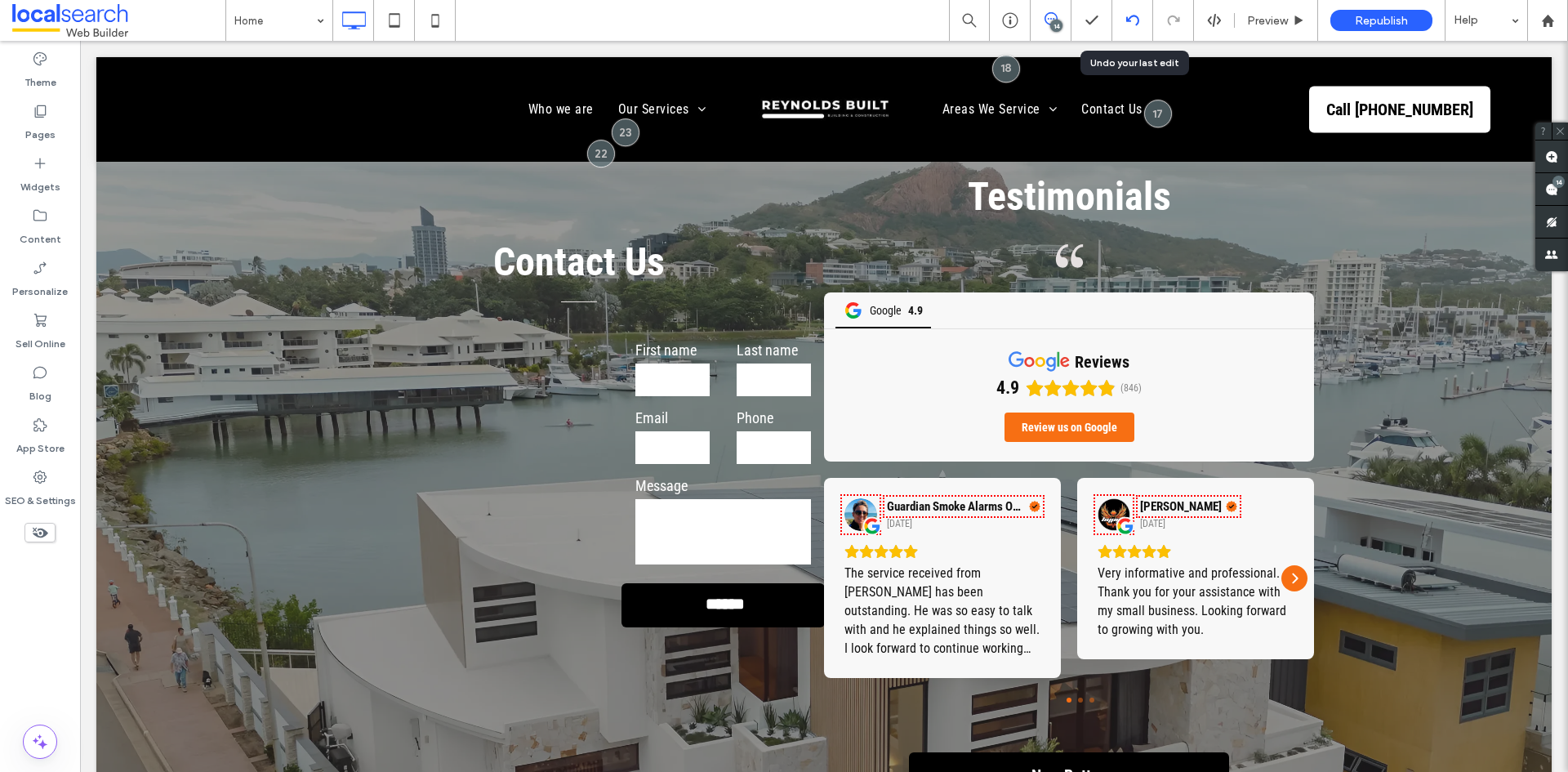
click at [1136, 24] on icon at bounding box center [1133, 21] width 13 height 13
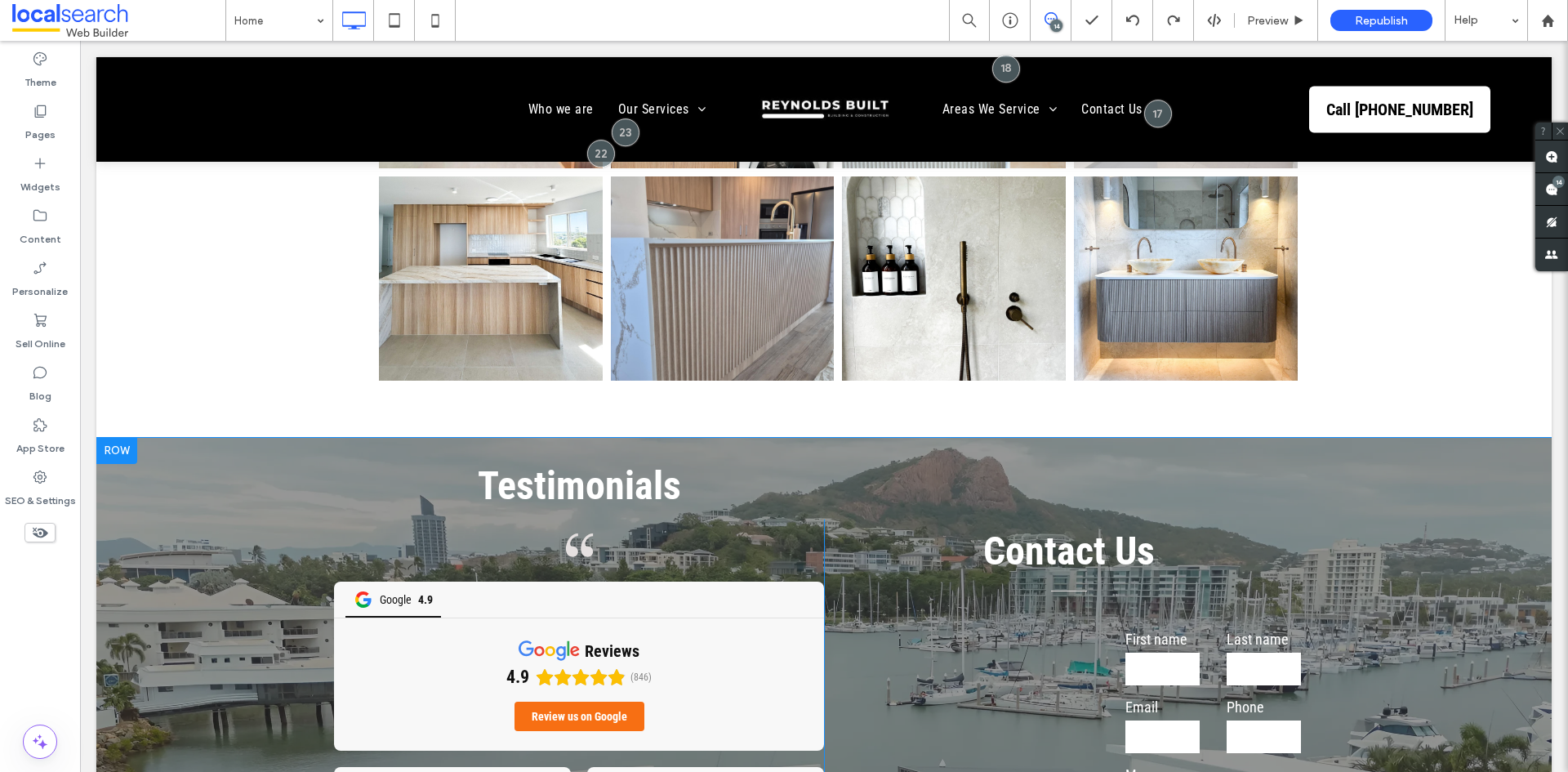
scroll to position [4719, 0]
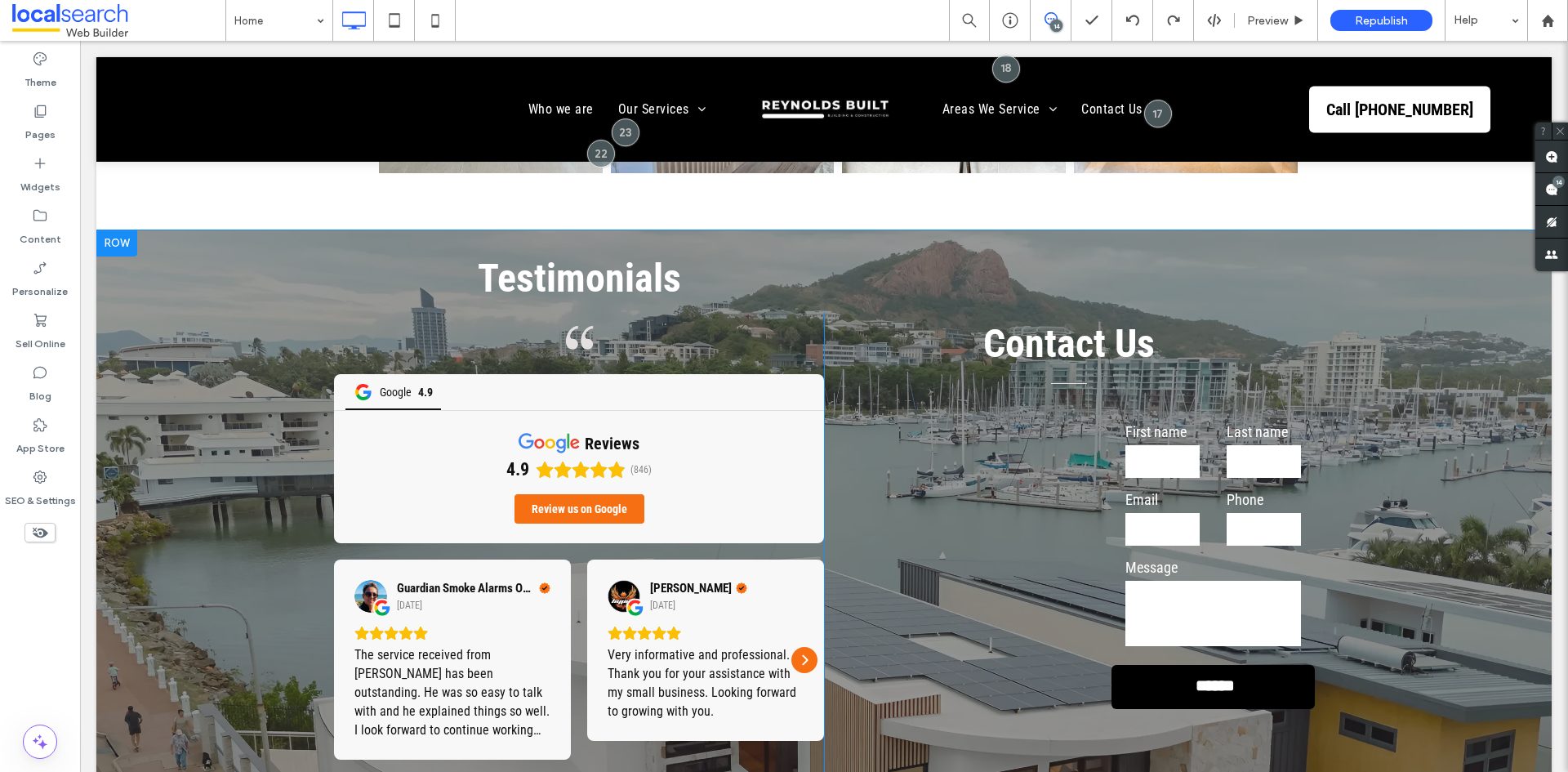
click at [1001, 477] on div "Contact Us First name Last name Email Phone Message ****** Thank you for contac…" at bounding box center [1069, 599] width 490 height 575
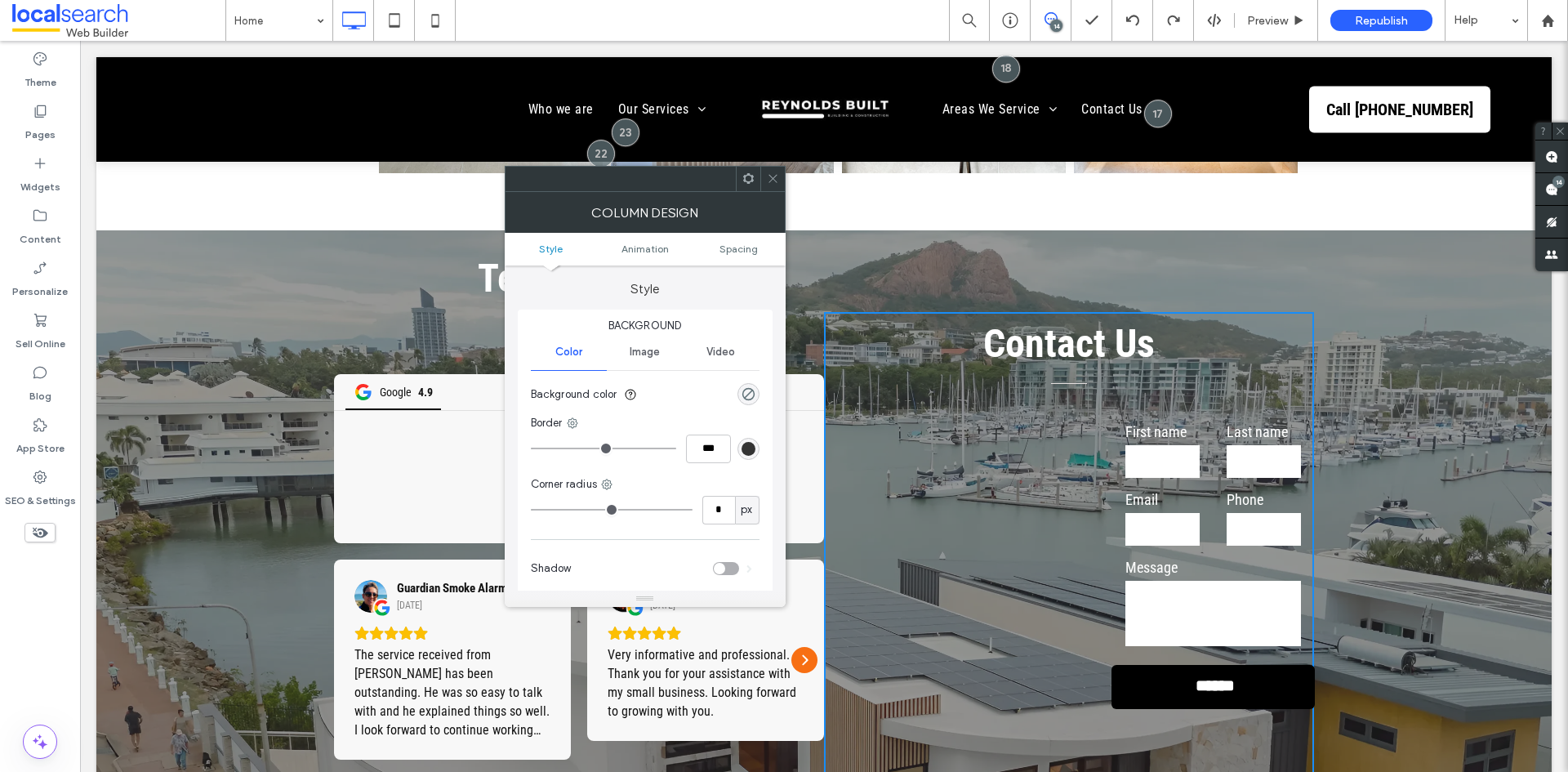
click at [774, 183] on icon at bounding box center [773, 178] width 12 height 12
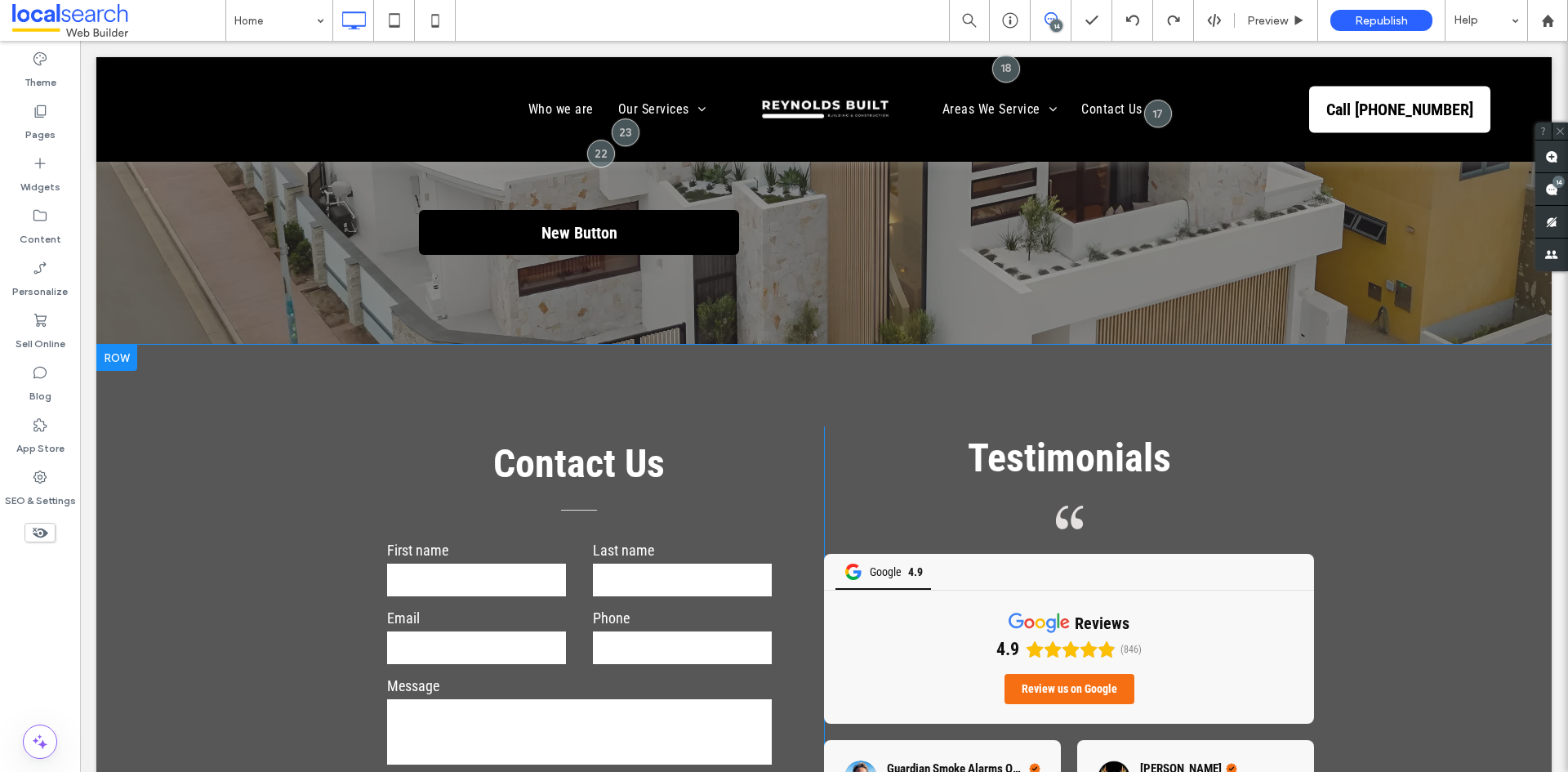
scroll to position [5373, 0]
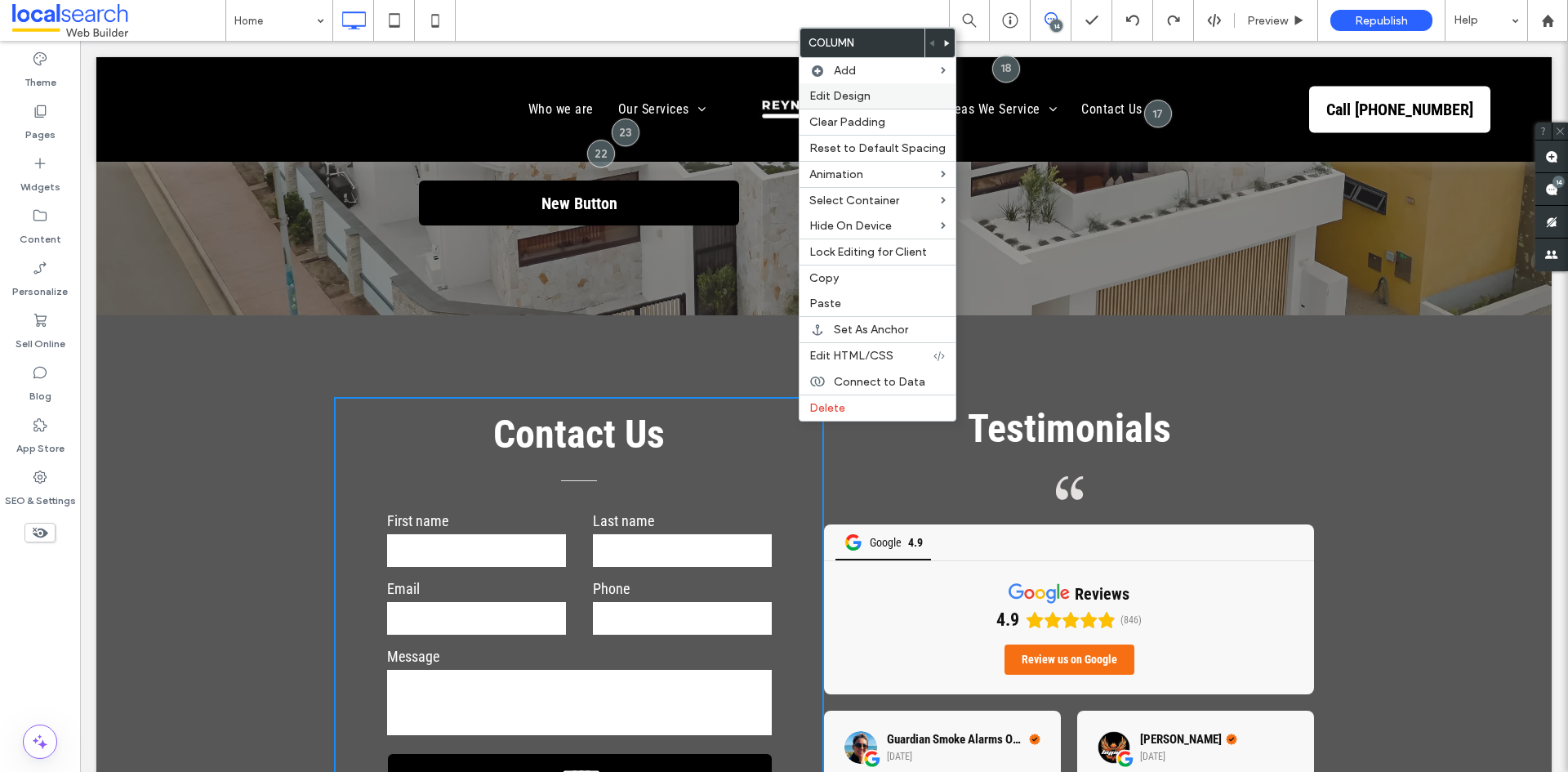
click at [884, 106] on div "Edit Design" at bounding box center [877, 95] width 156 height 26
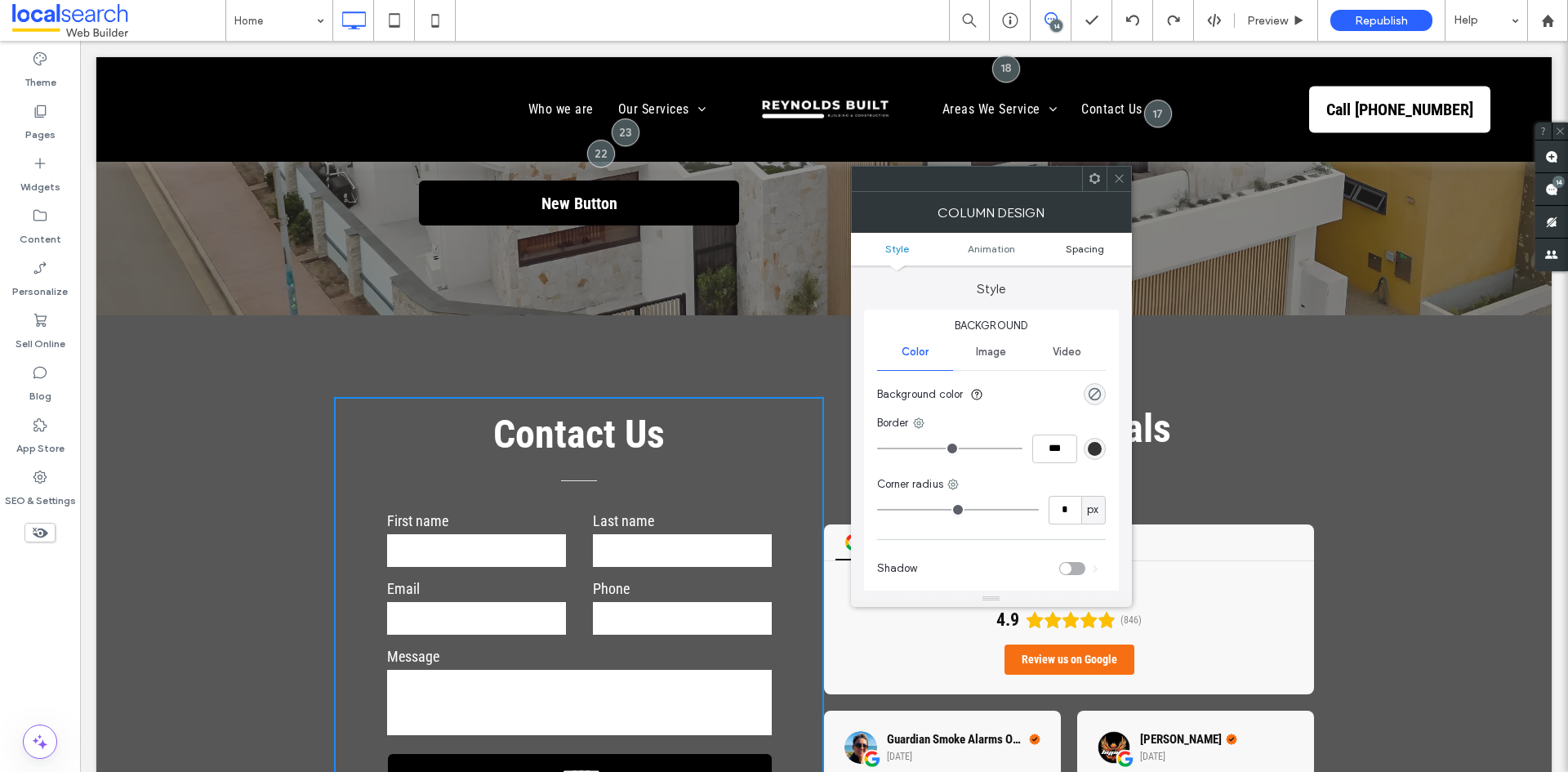
click at [1088, 253] on span "Spacing" at bounding box center [1085, 249] width 38 height 12
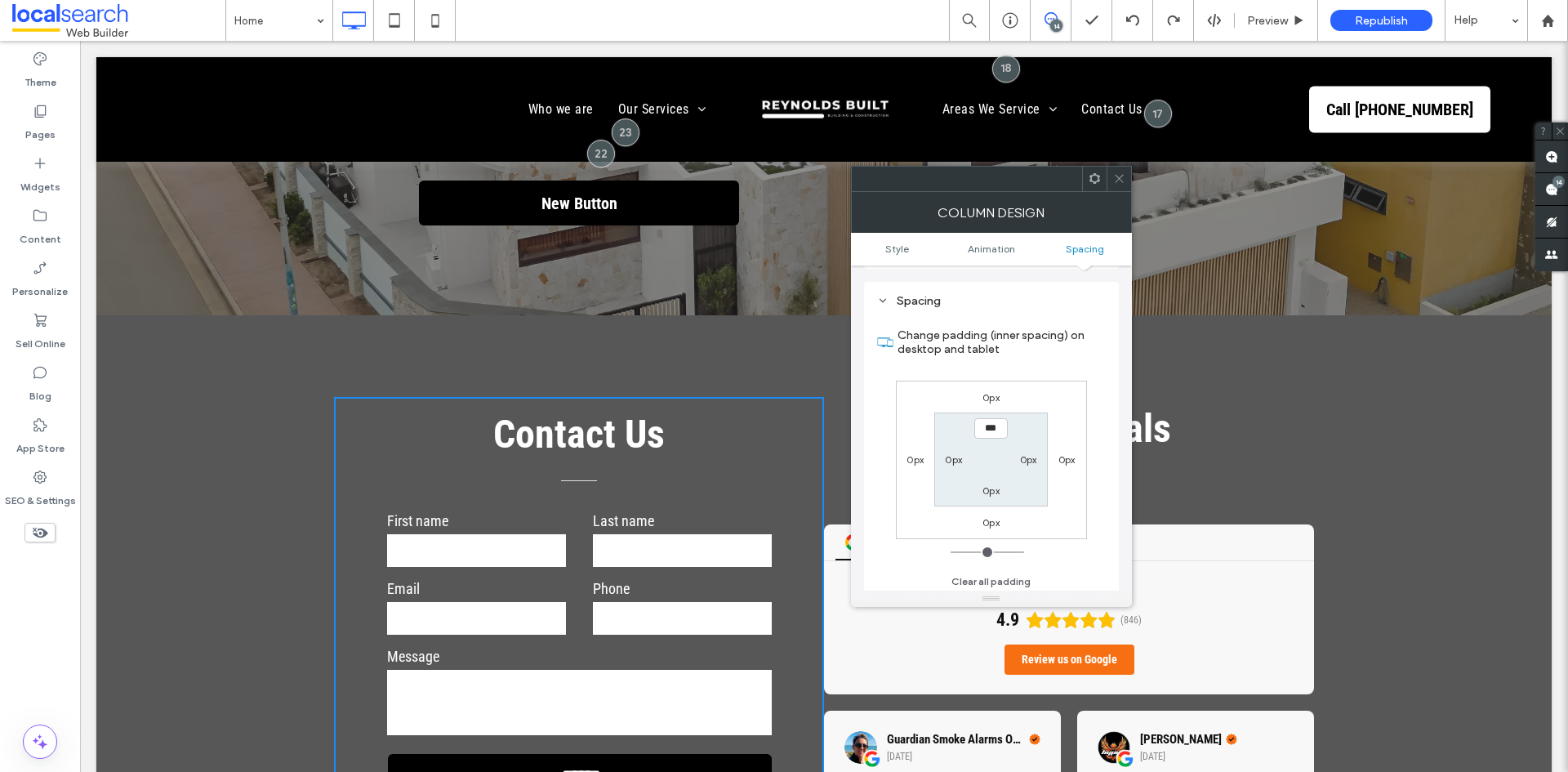
scroll to position [383, 0]
click at [1113, 171] on span at bounding box center [1118, 179] width 12 height 25
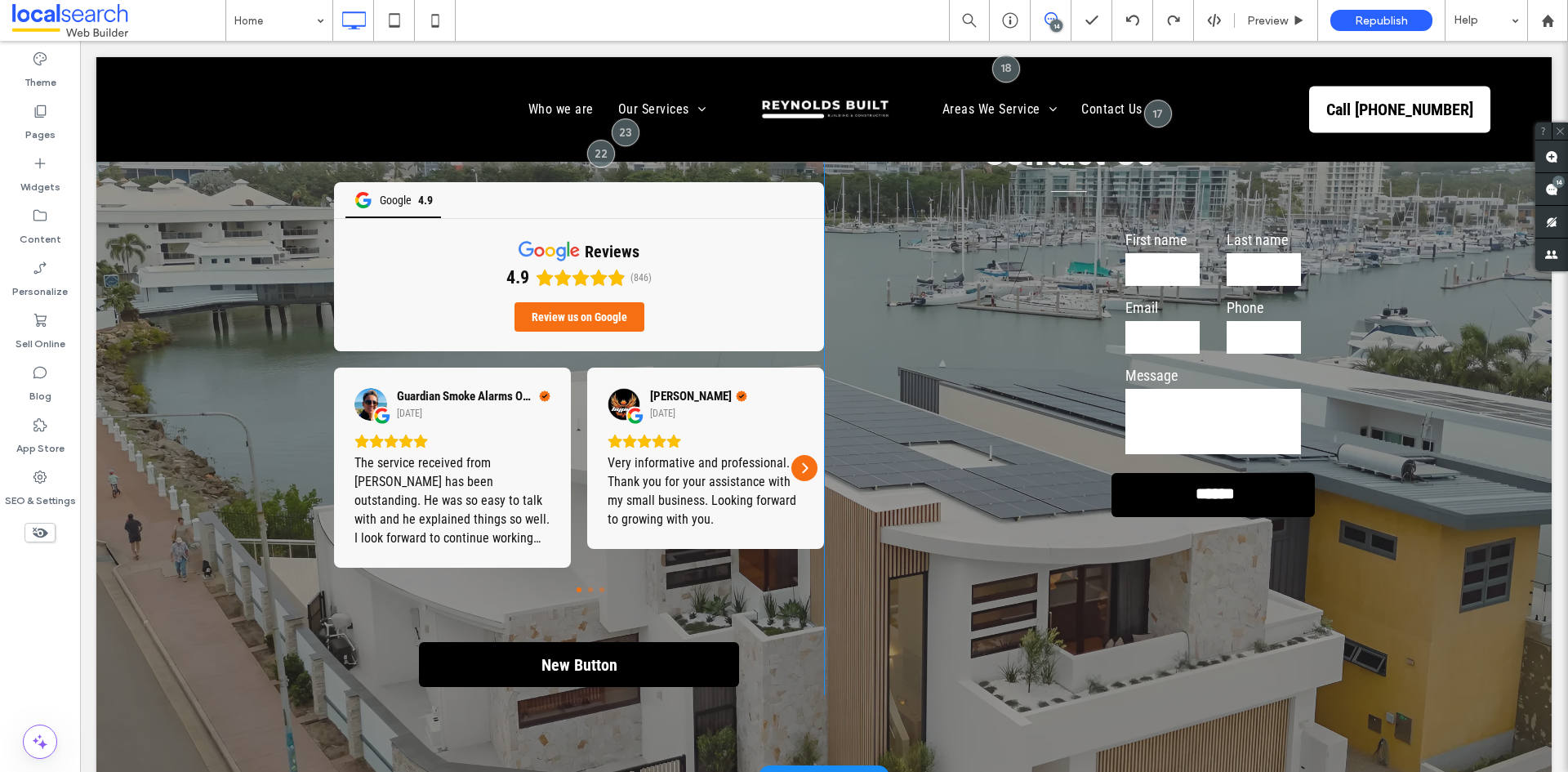
scroll to position [4883, 0]
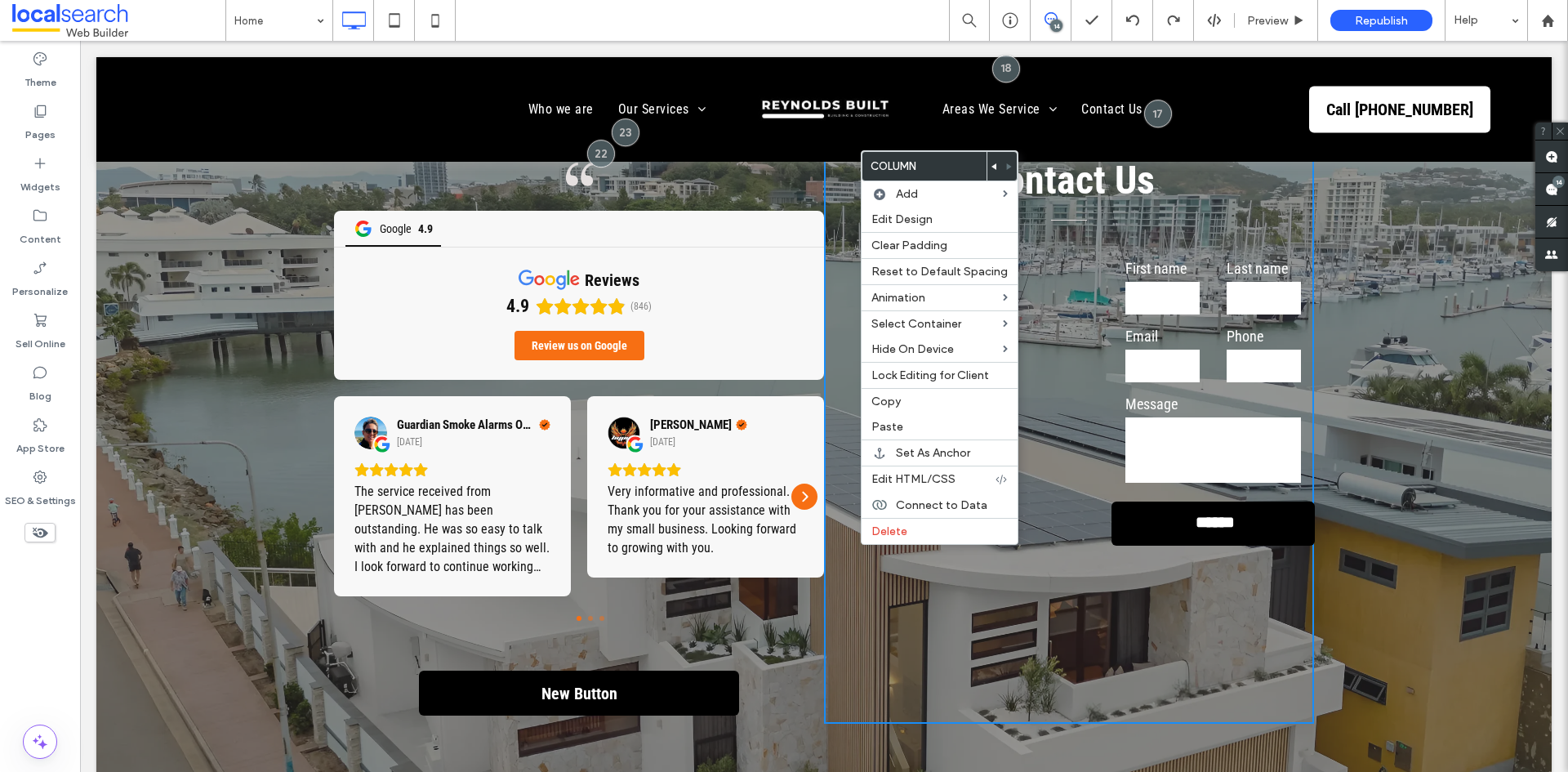
click at [794, 556] on div "Guardian Smoke Alarms Office 3 days ago The service received from Daniel has be…" at bounding box center [579, 510] width 490 height 228
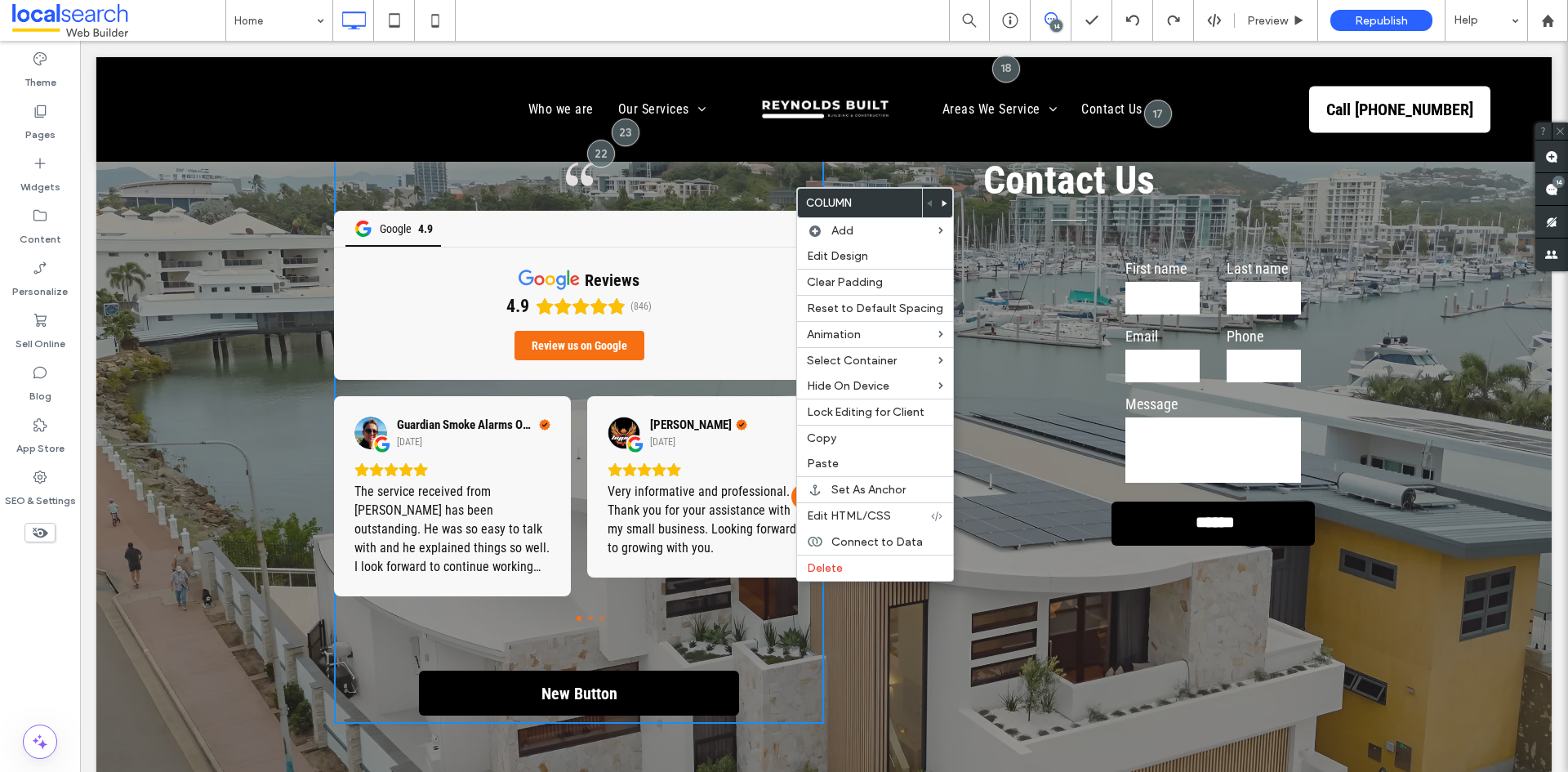
click at [992, 195] on div "Contact Us First name Last name Email Phone Message ****** Thank you for contac…" at bounding box center [1069, 436] width 490 height 575
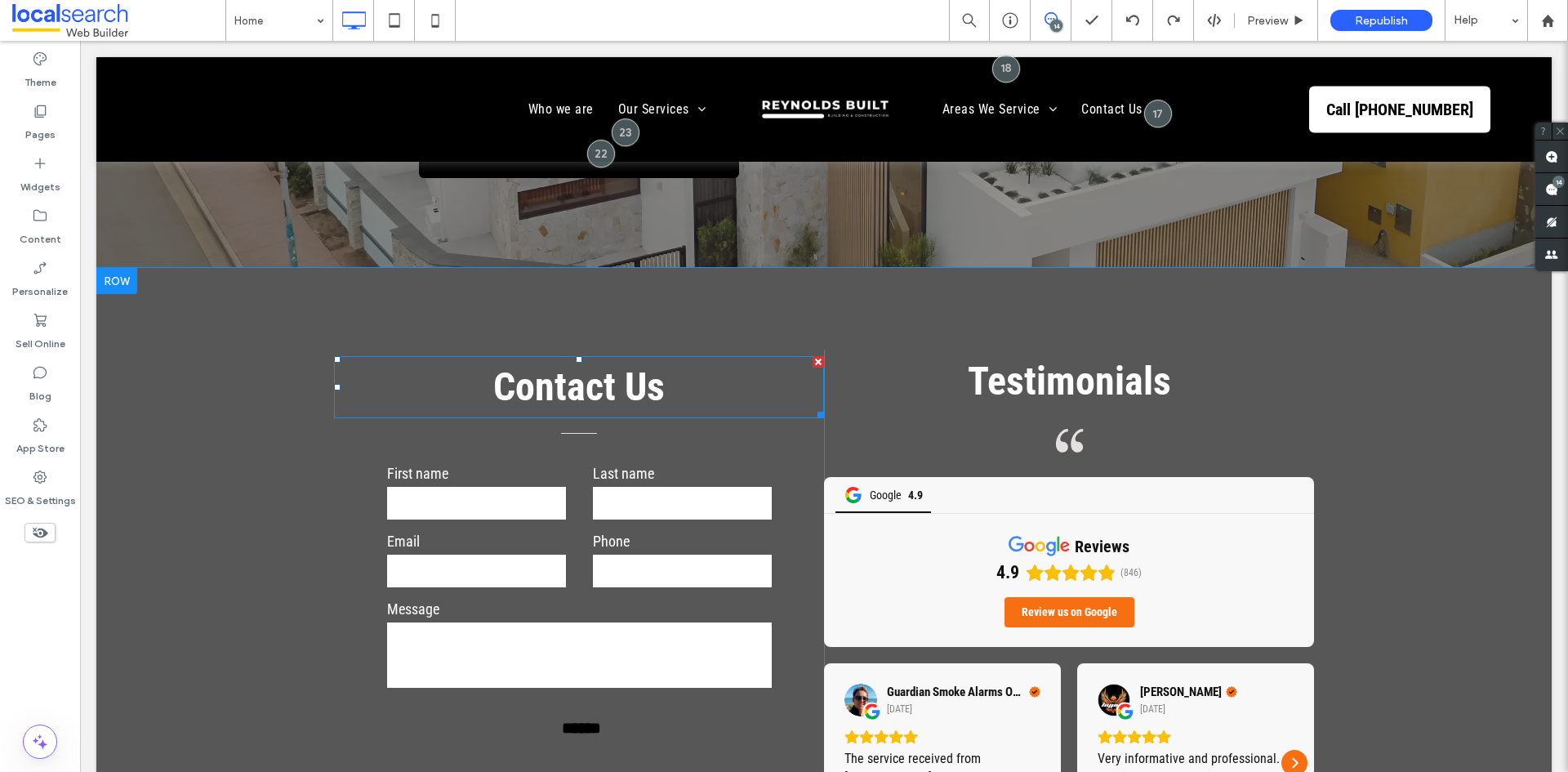
scroll to position [5536, 0]
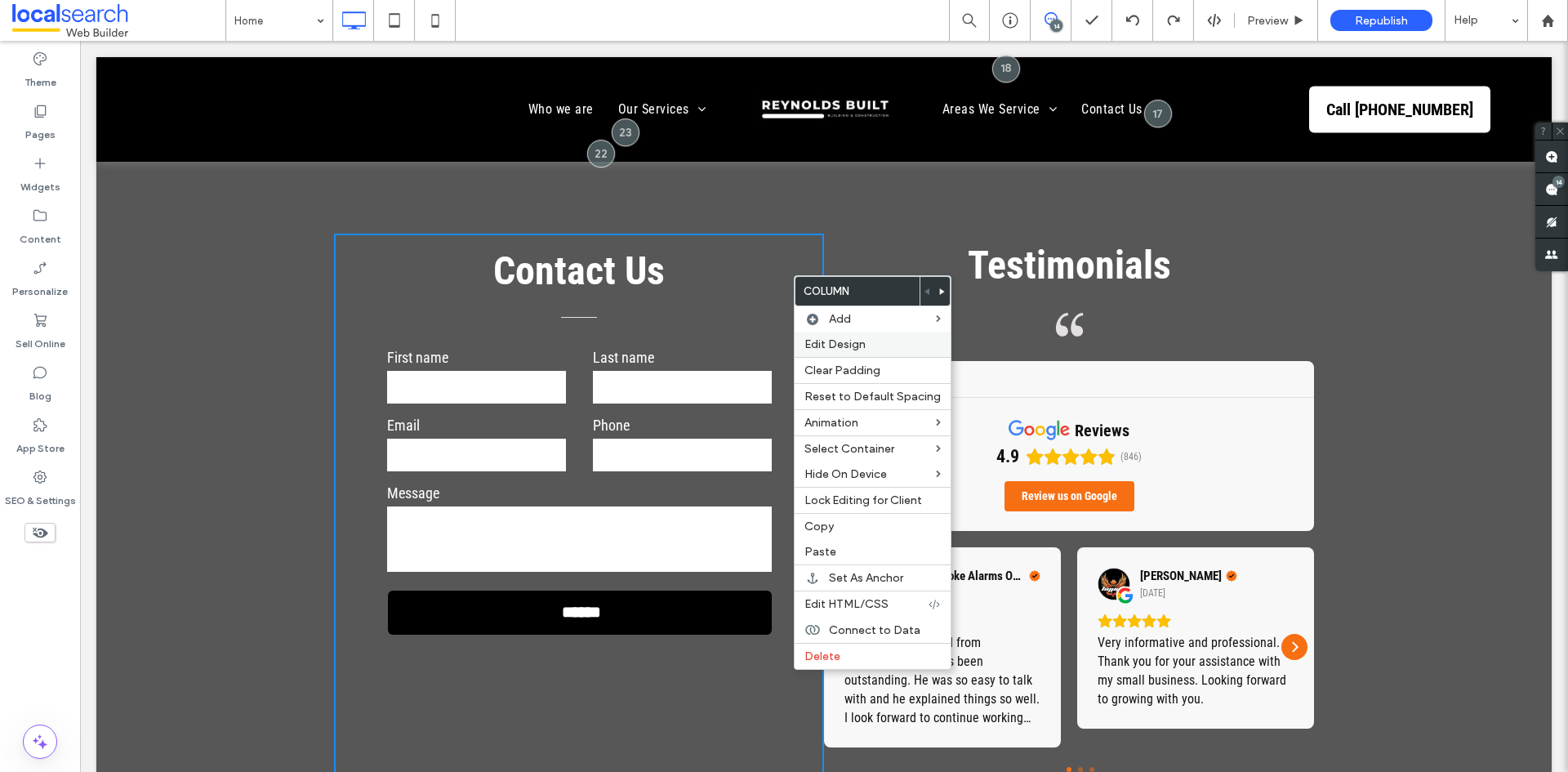
click at [817, 352] on div "Edit Design" at bounding box center [873, 344] width 156 height 26
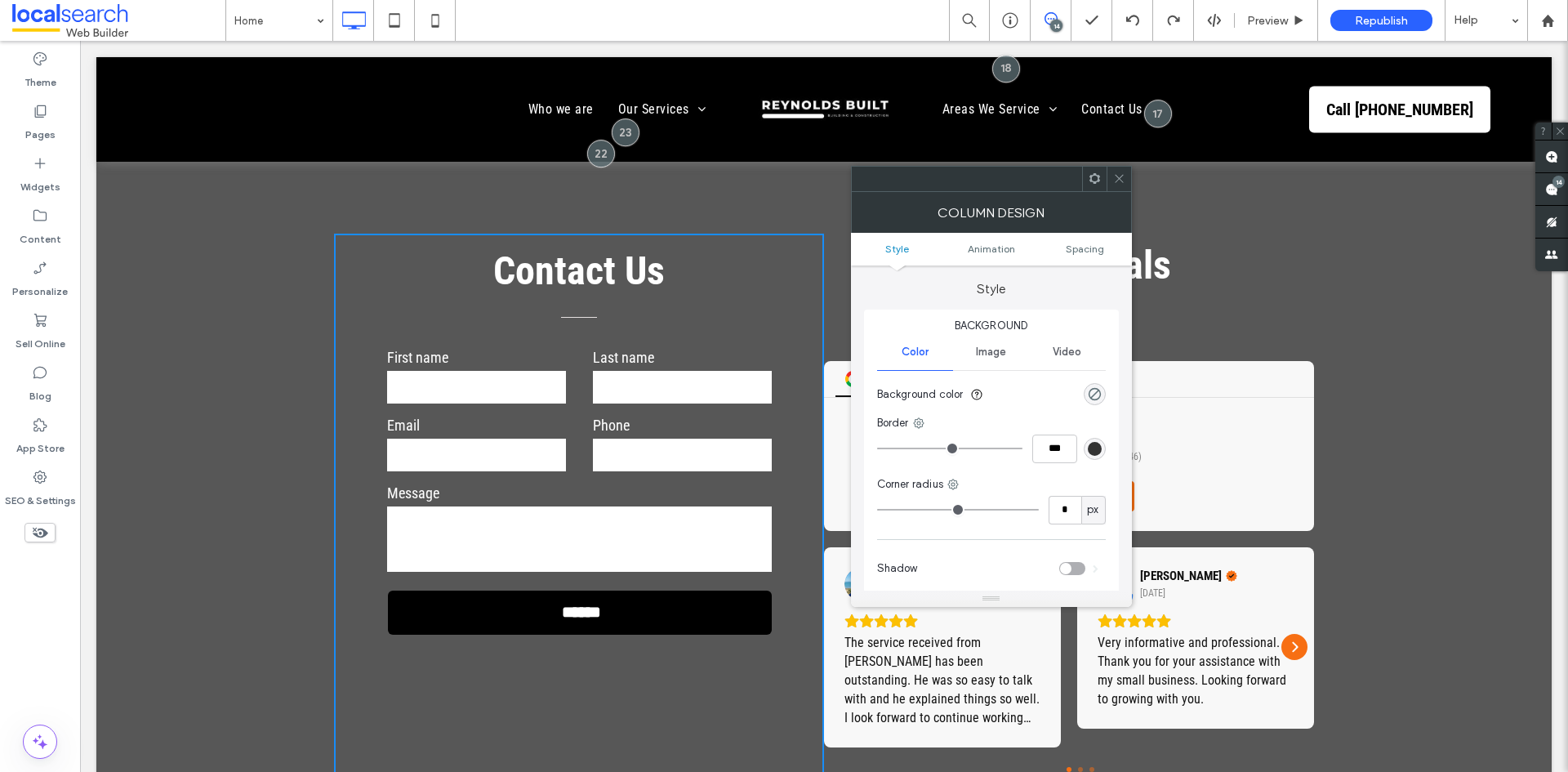
click at [1089, 242] on ul "Style Animation Spacing" at bounding box center [991, 249] width 281 height 32
click at [1089, 252] on span "Spacing" at bounding box center [1085, 249] width 38 height 12
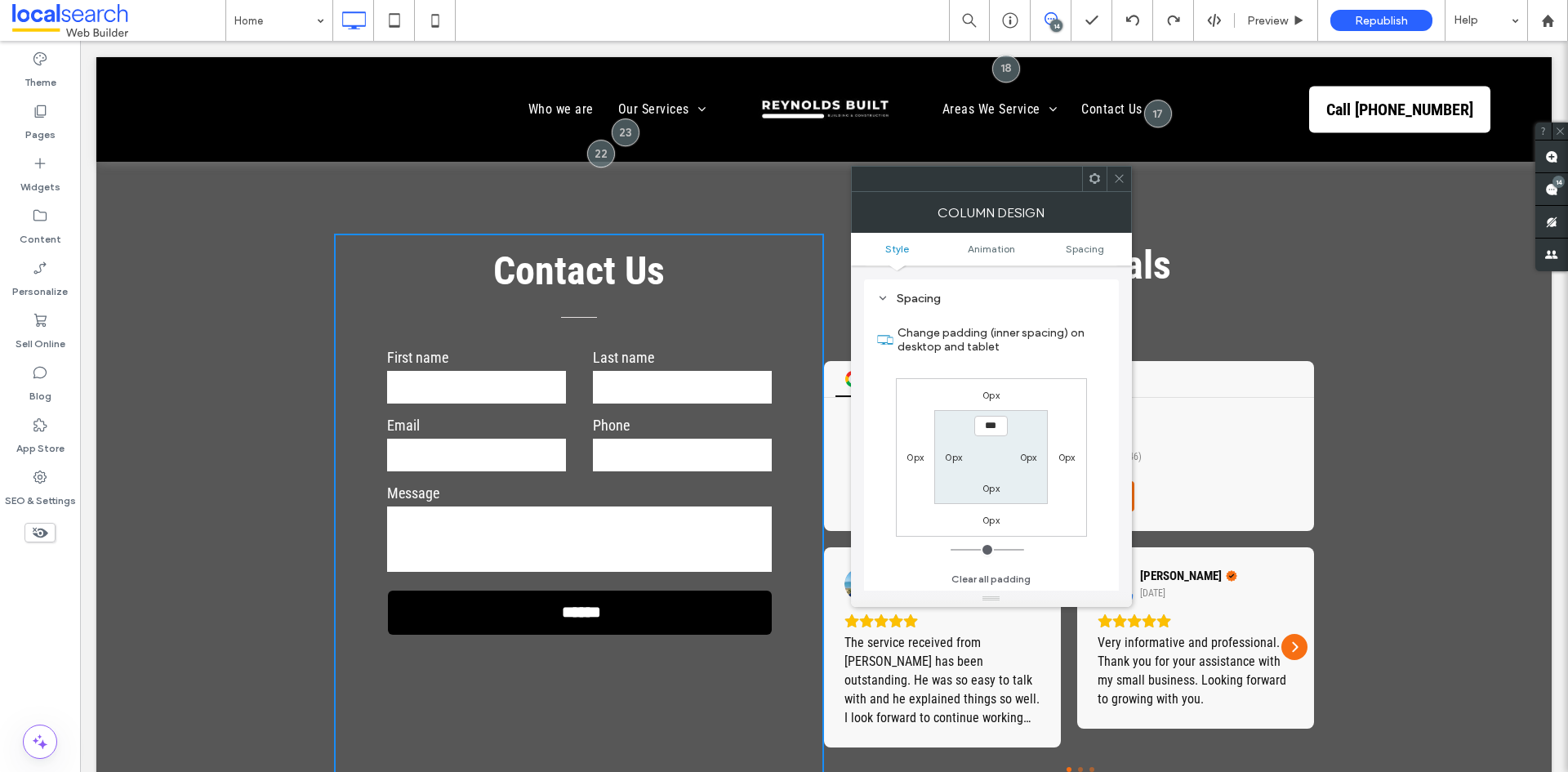
scroll to position [383, 0]
click at [1121, 183] on icon at bounding box center [1118, 178] width 12 height 12
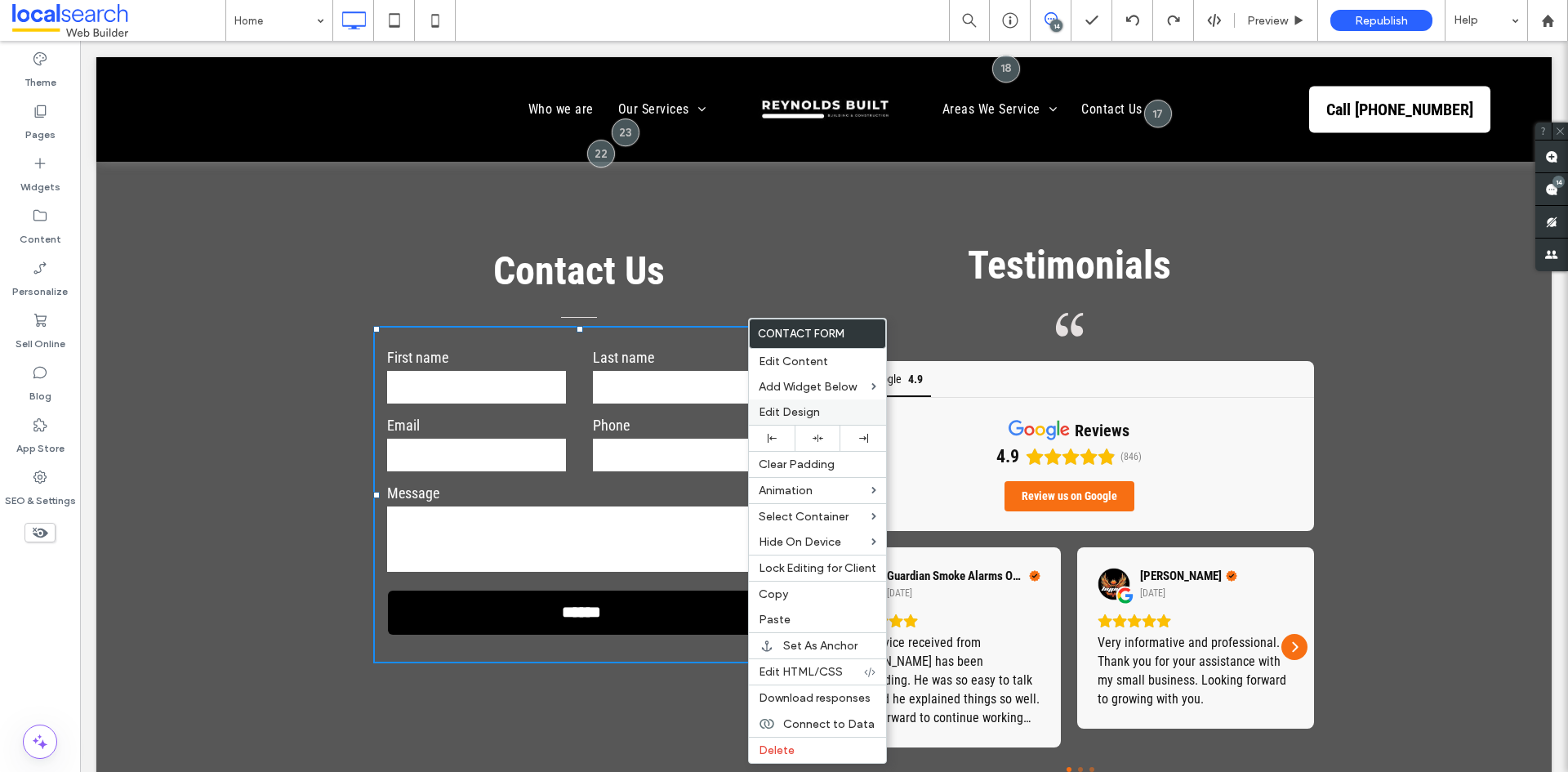
click at [783, 407] on span "Edit Design" at bounding box center [789, 412] width 61 height 14
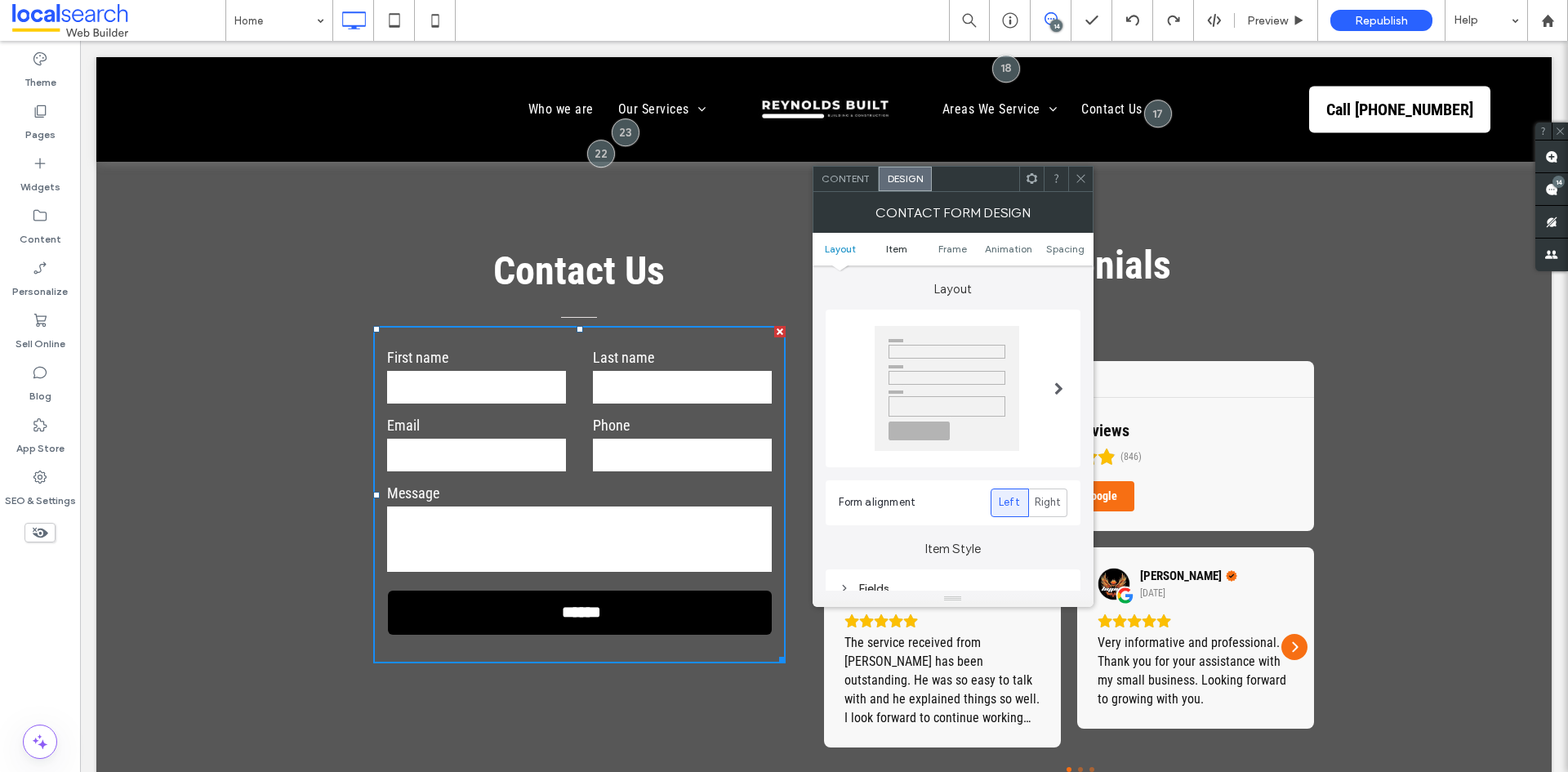
click at [911, 248] on link "Item" at bounding box center [895, 249] width 56 height 12
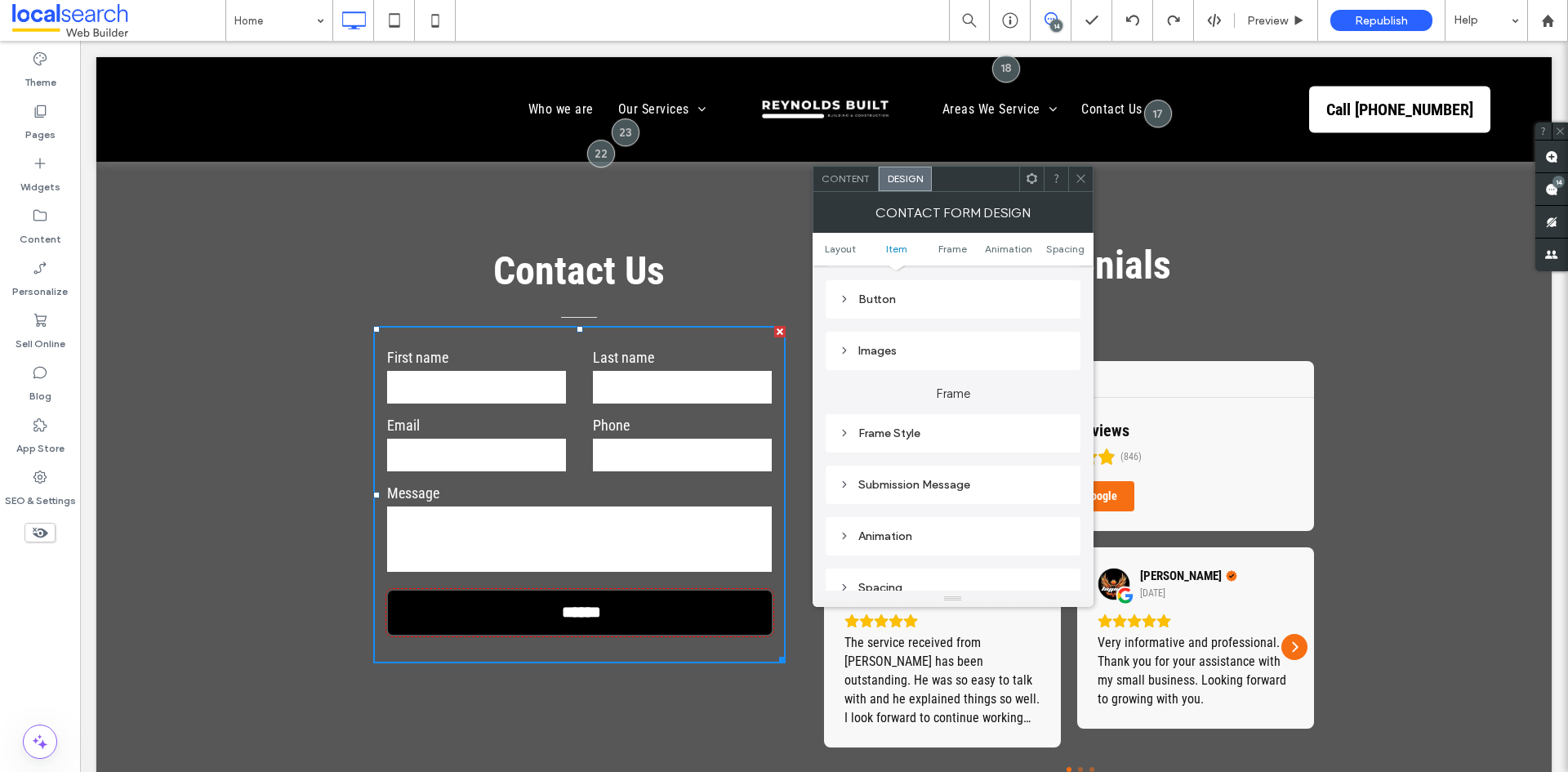
scroll to position [341, 0]
click at [898, 427] on div "Frame Style" at bounding box center [953, 433] width 229 height 14
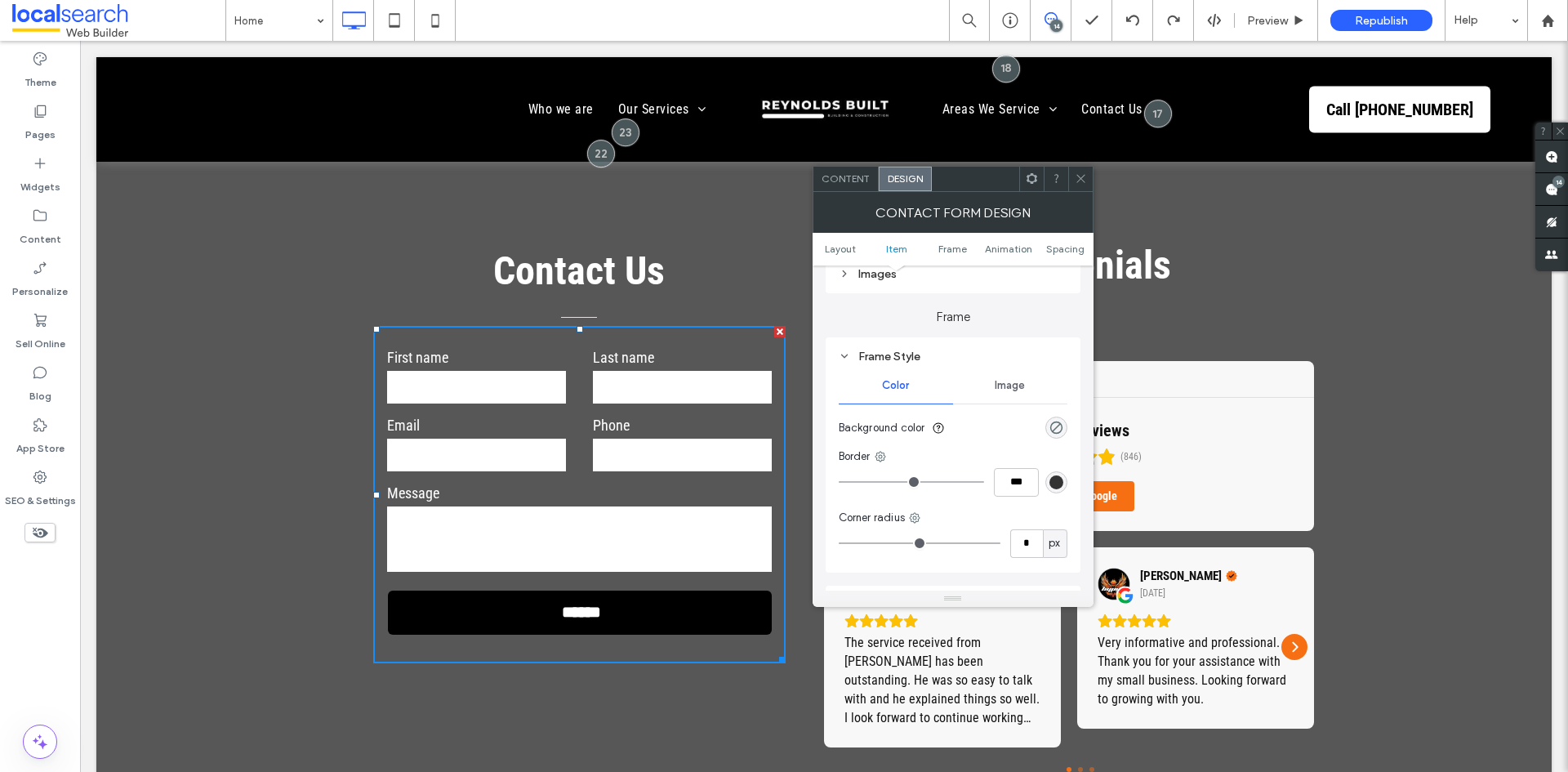
scroll to position [260, 0]
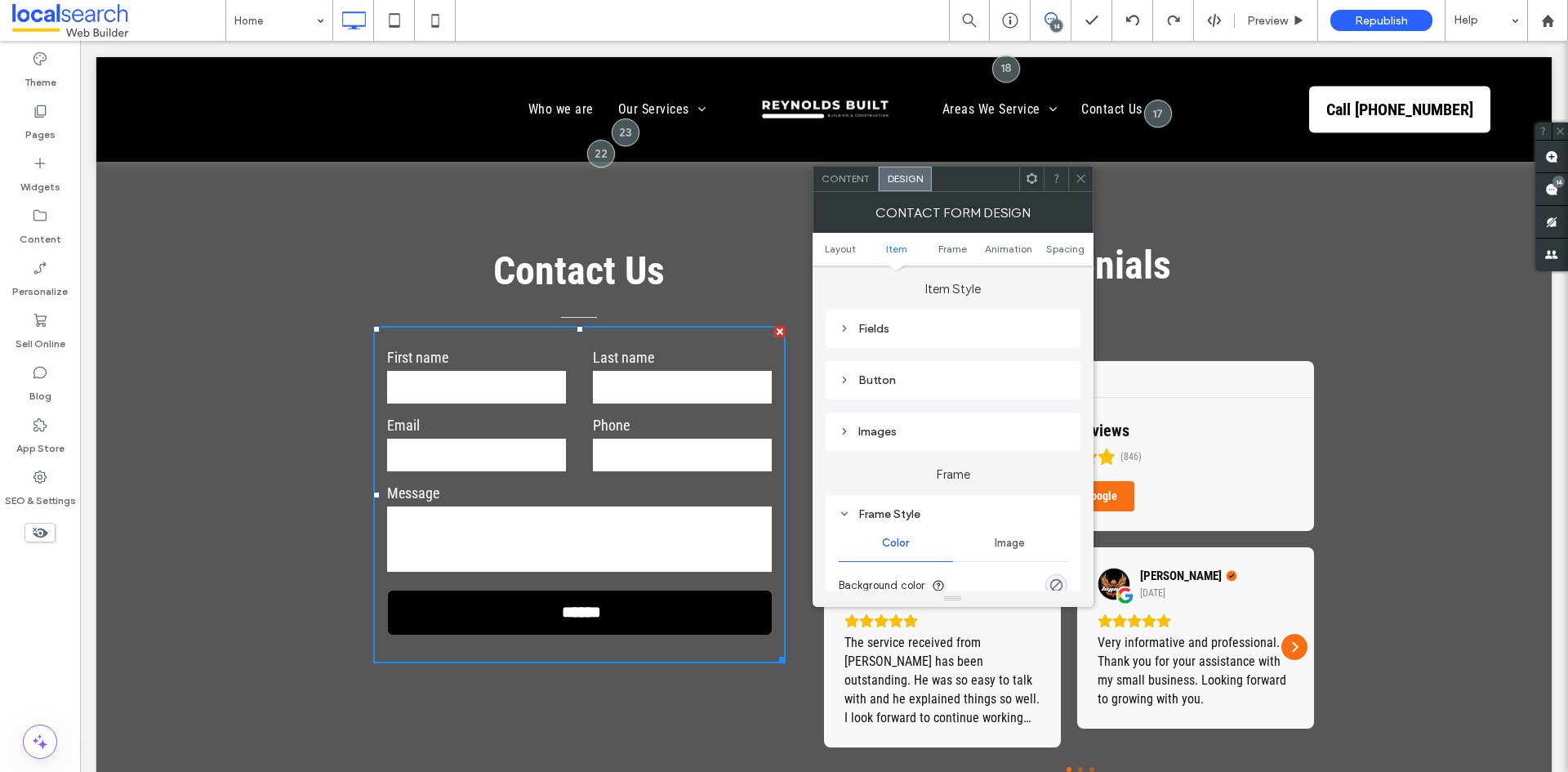
click at [935, 335] on div "Fields" at bounding box center [953, 329] width 229 height 14
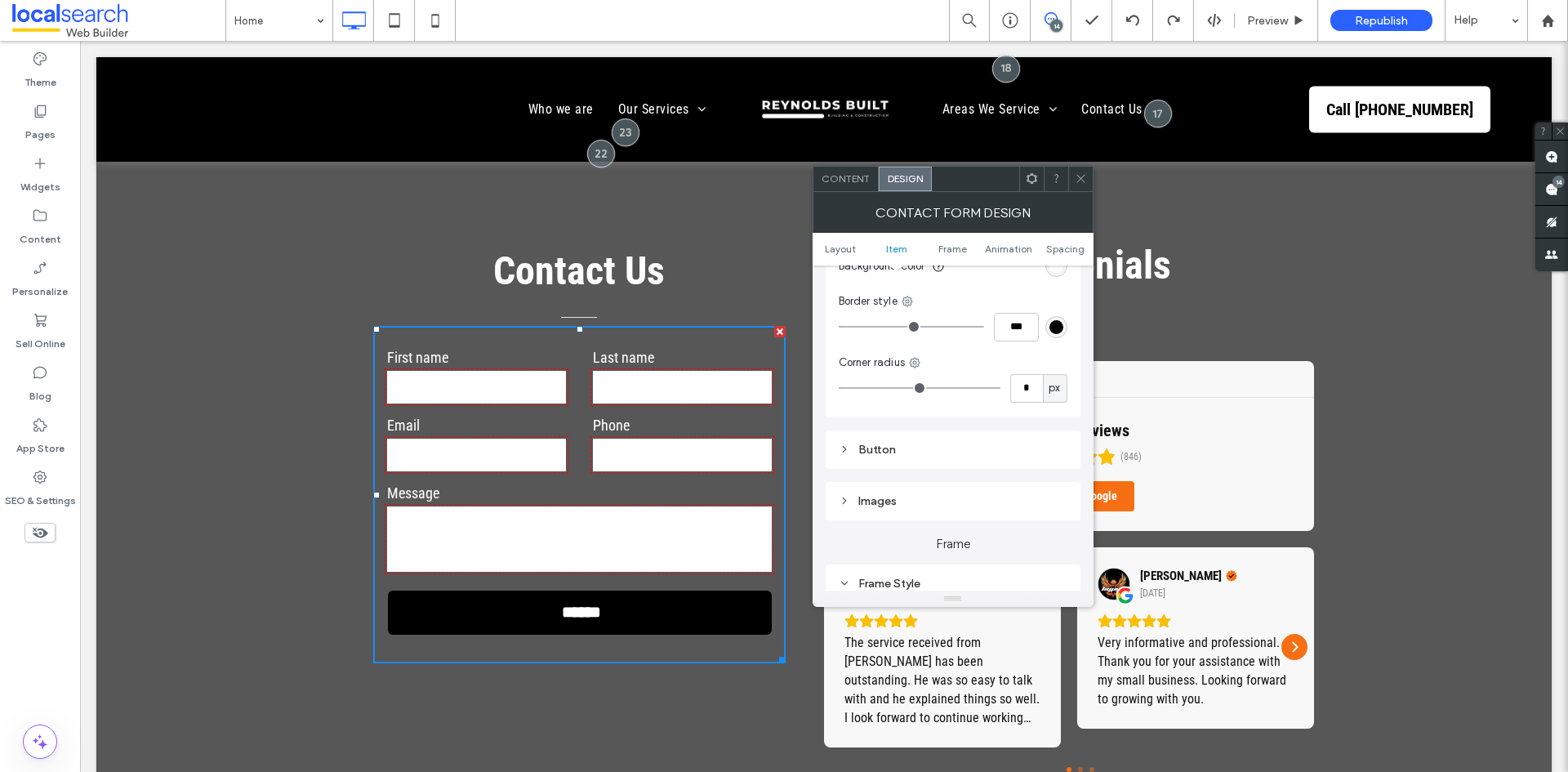
scroll to position [423, 0]
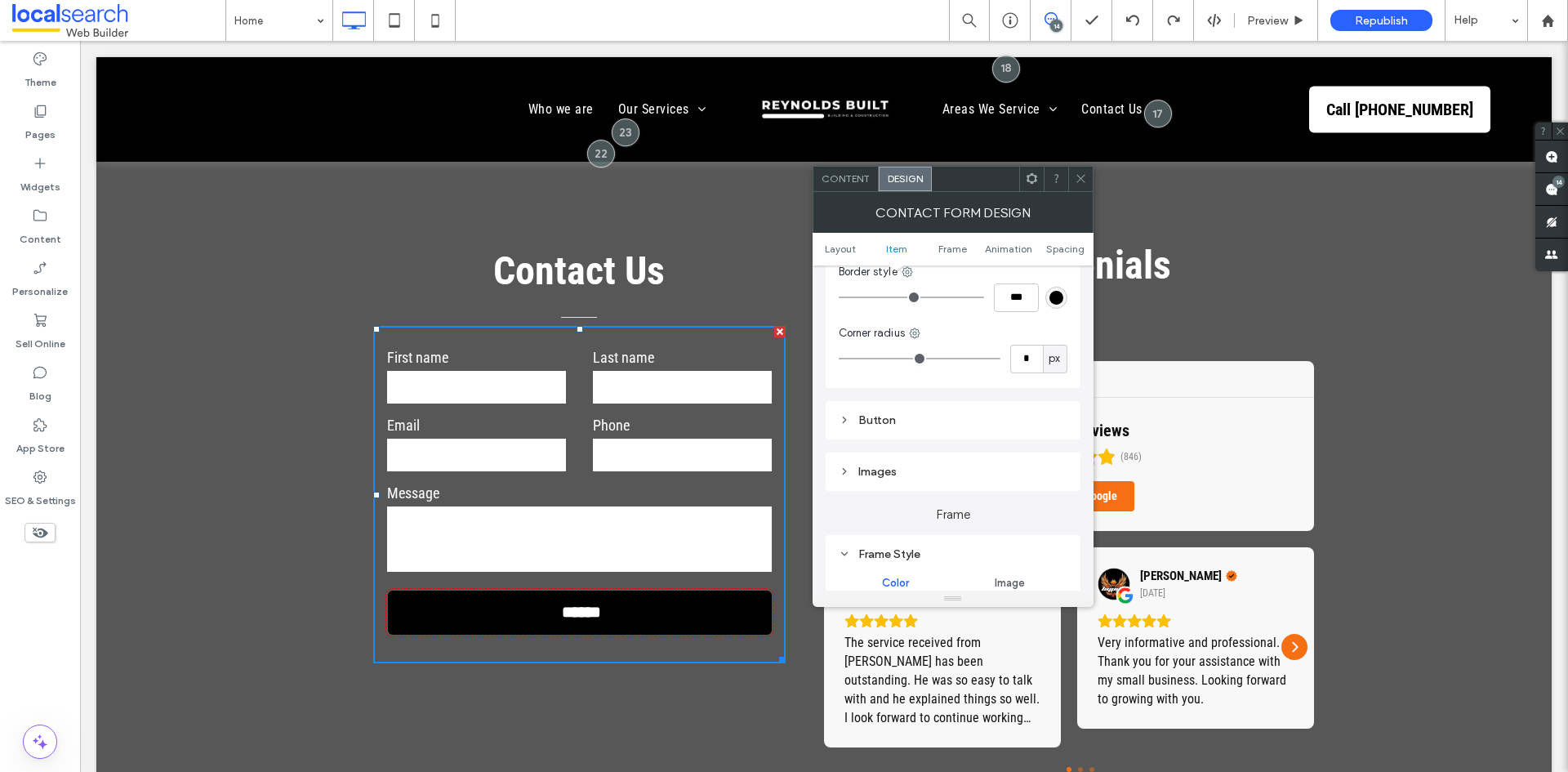
click at [918, 422] on div "Button" at bounding box center [953, 420] width 229 height 14
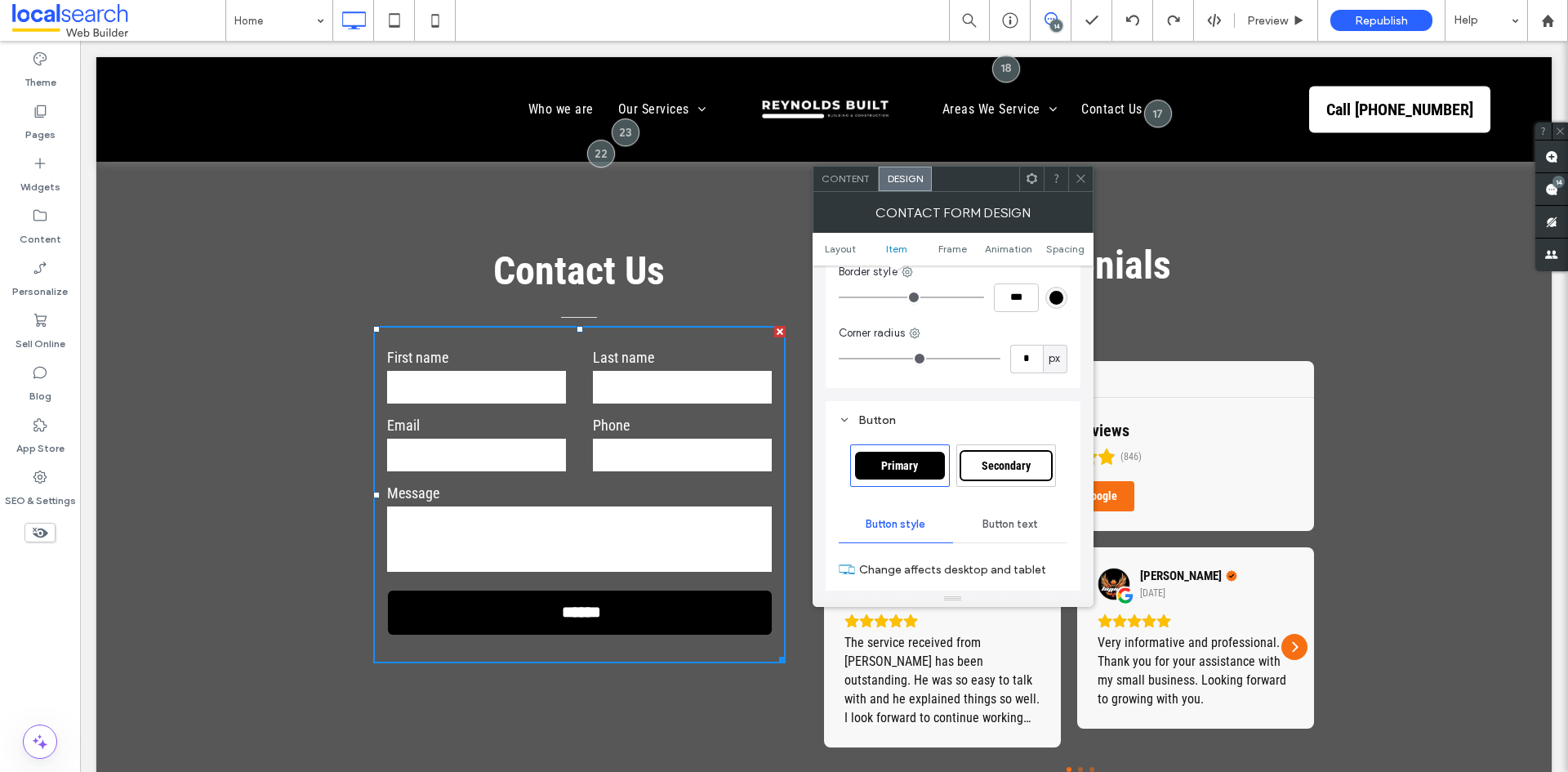
click at [1075, 183] on icon at bounding box center [1080, 178] width 12 height 12
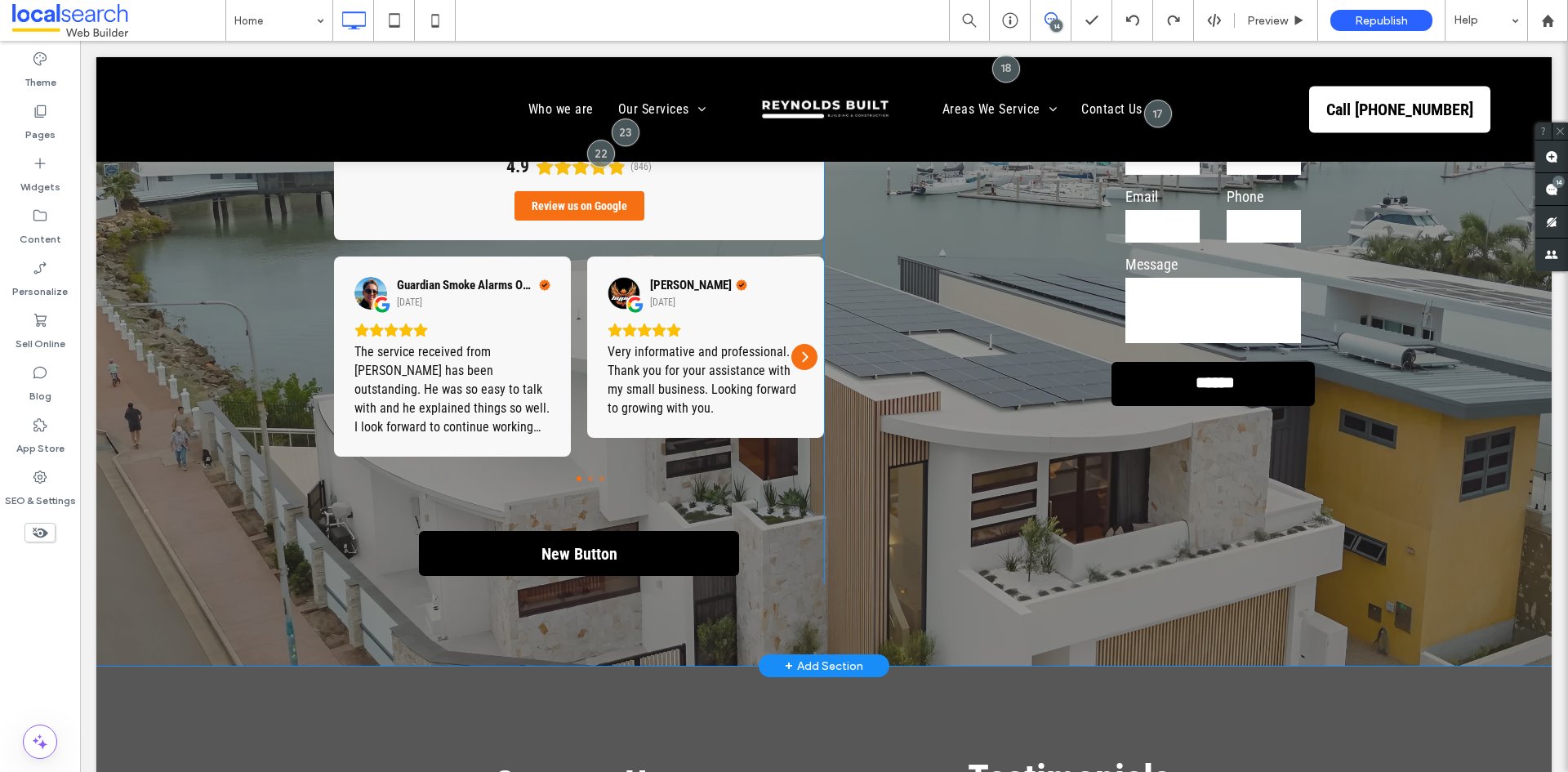
scroll to position [4801, 0]
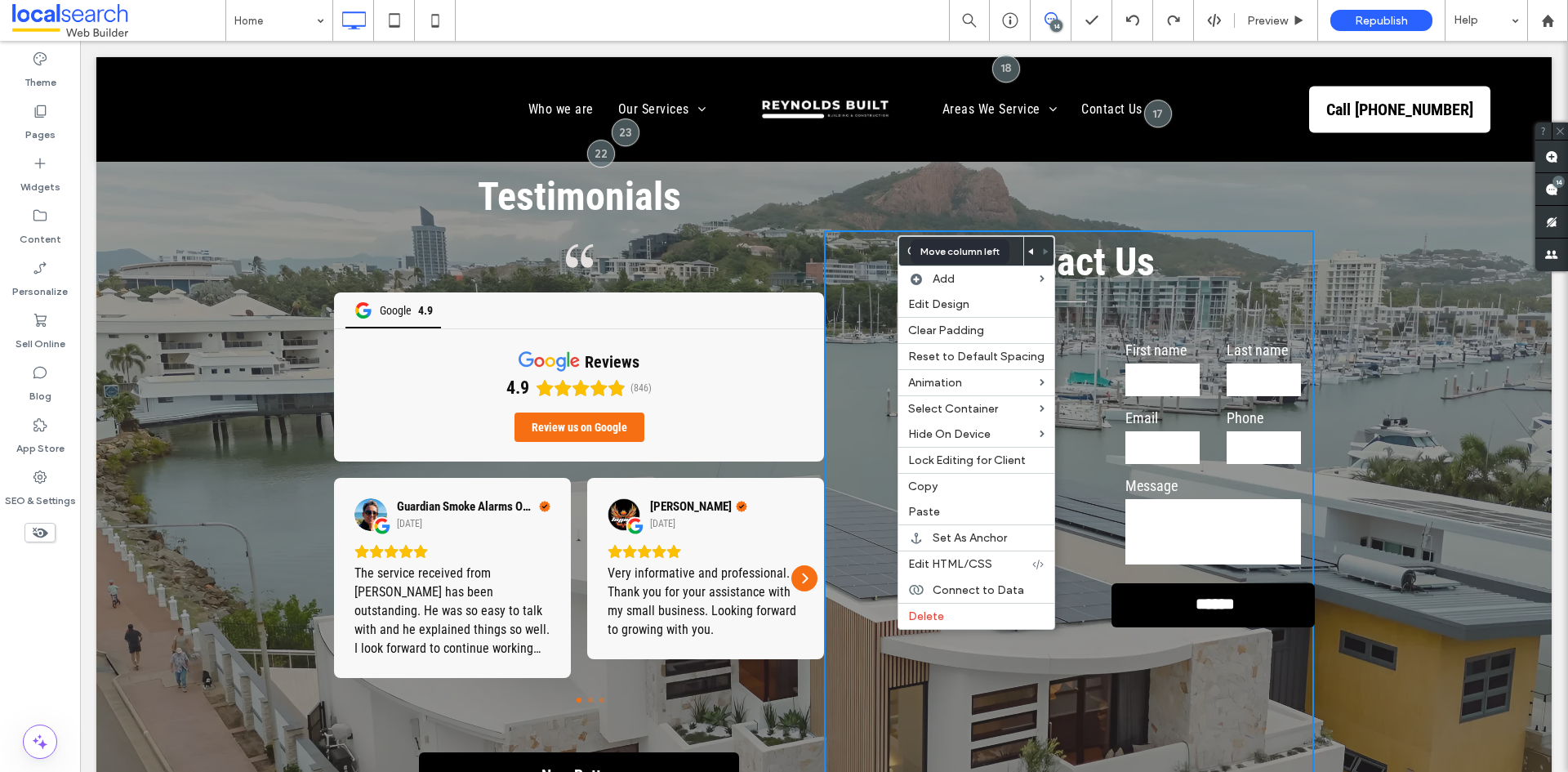
click at [1024, 249] on div at bounding box center [1031, 252] width 14 height 29
click at [1028, 249] on icon at bounding box center [1031, 252] width 7 height 7
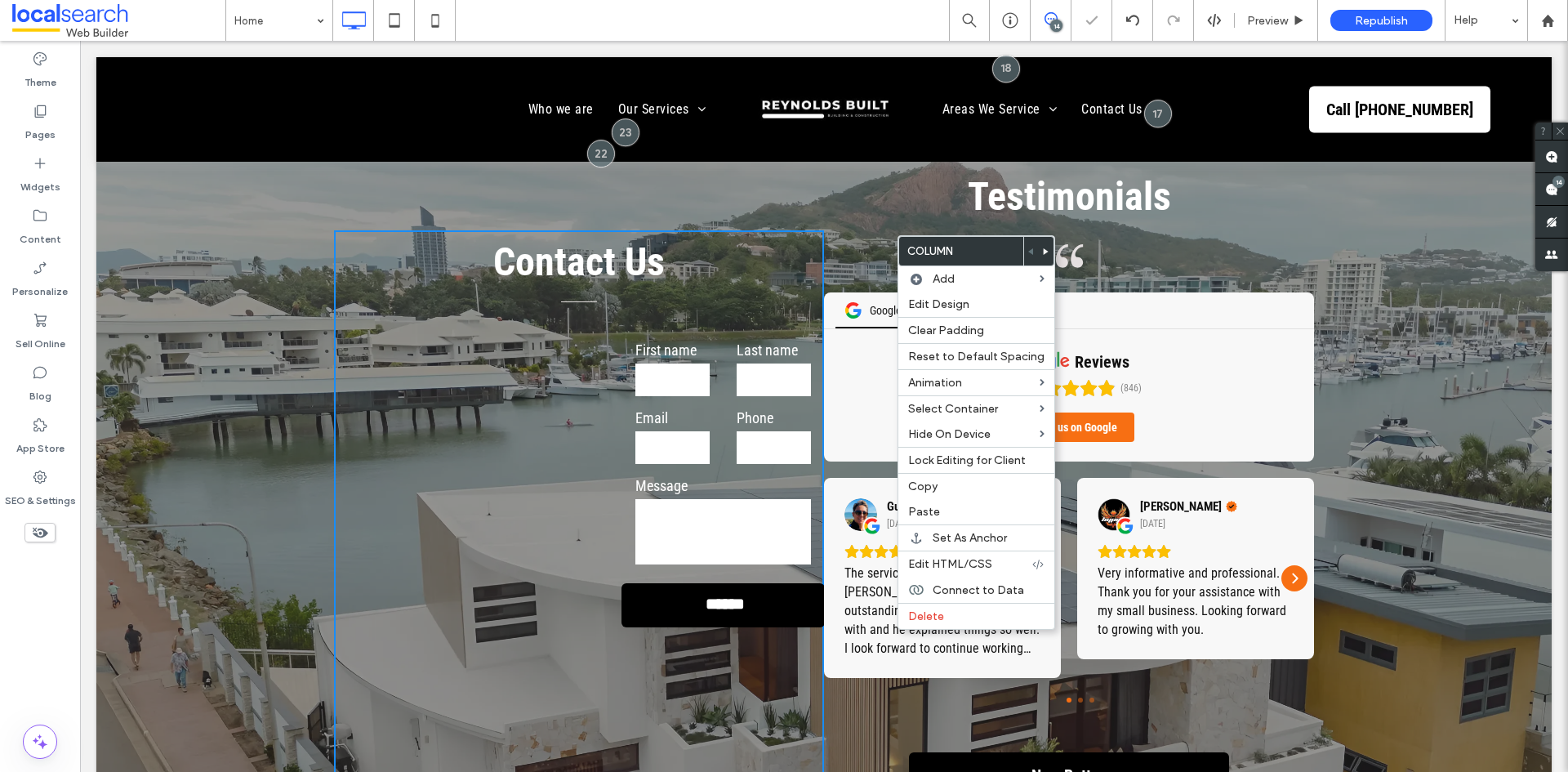
click at [595, 312] on div "Contact Us First name Last name Email Phone Message ****** Thank you for contac…" at bounding box center [579, 518] width 490 height 575
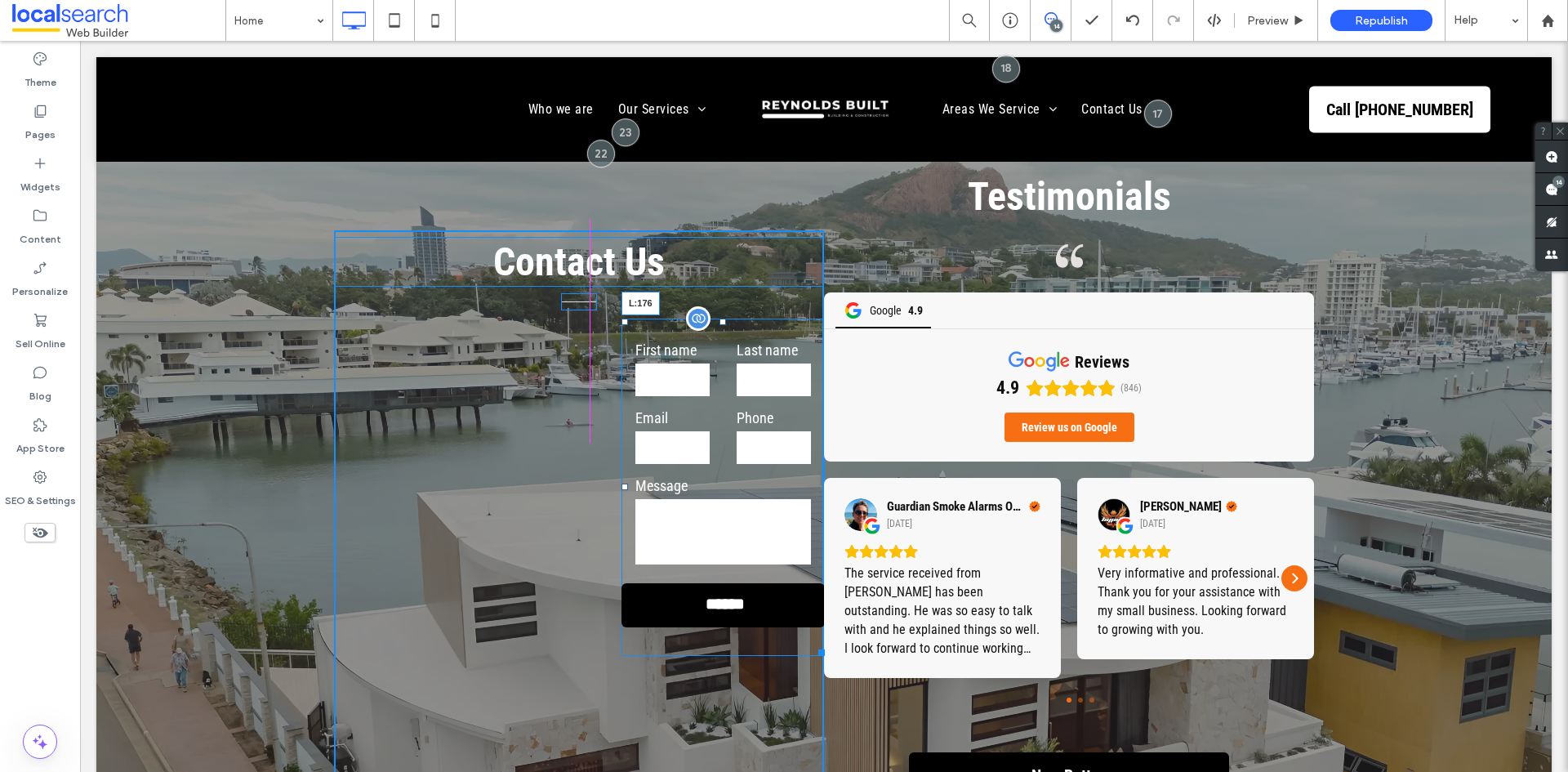
drag, startPoint x: 615, startPoint y: 426, endPoint x: 472, endPoint y: 422, distance: 143.1
click at [621, 422] on div "First name Last name Email Phone Message ****** Thank you for contacting Reynol…" at bounding box center [722, 487] width 203 height 337
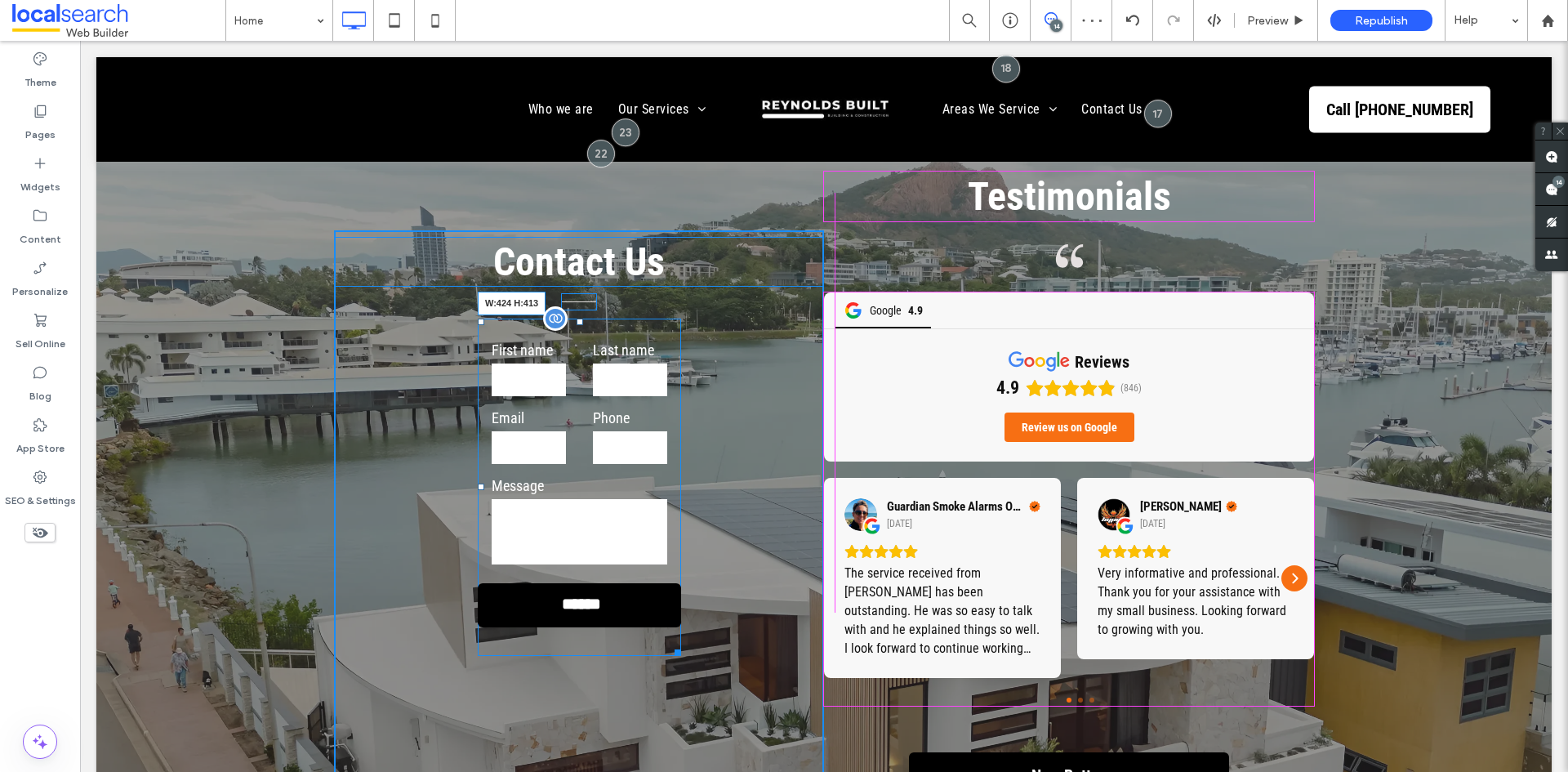
drag, startPoint x: 670, startPoint y: 591, endPoint x: 873, endPoint y: 605, distance: 203.5
click at [681, 581] on div "First name Last name Email Phone Message ****** Thank you for contacting Reynol…" at bounding box center [578, 487] width 203 height 337
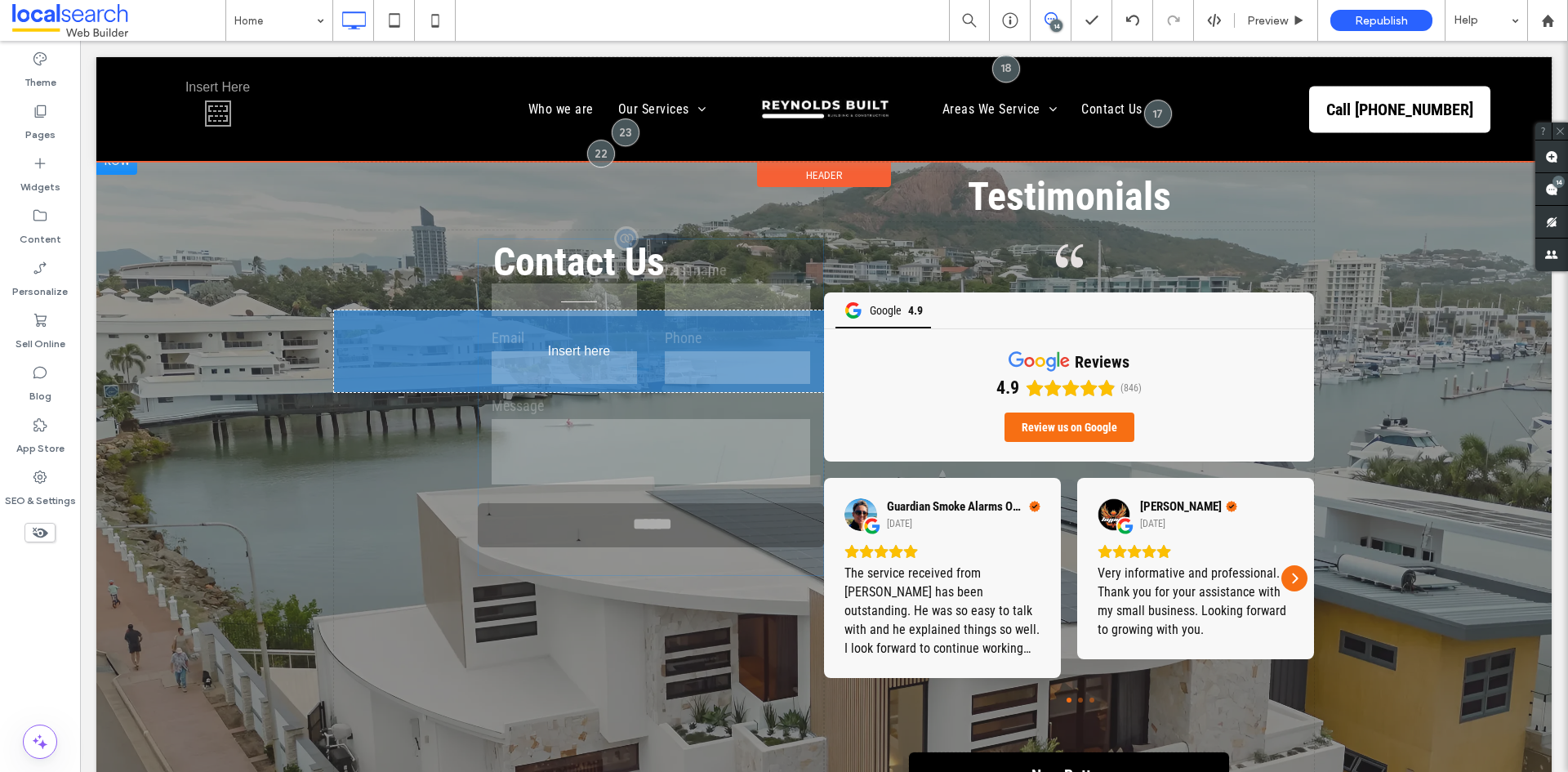
drag, startPoint x: 568, startPoint y: 267, endPoint x: 625, endPoint y: 308, distance: 70.2
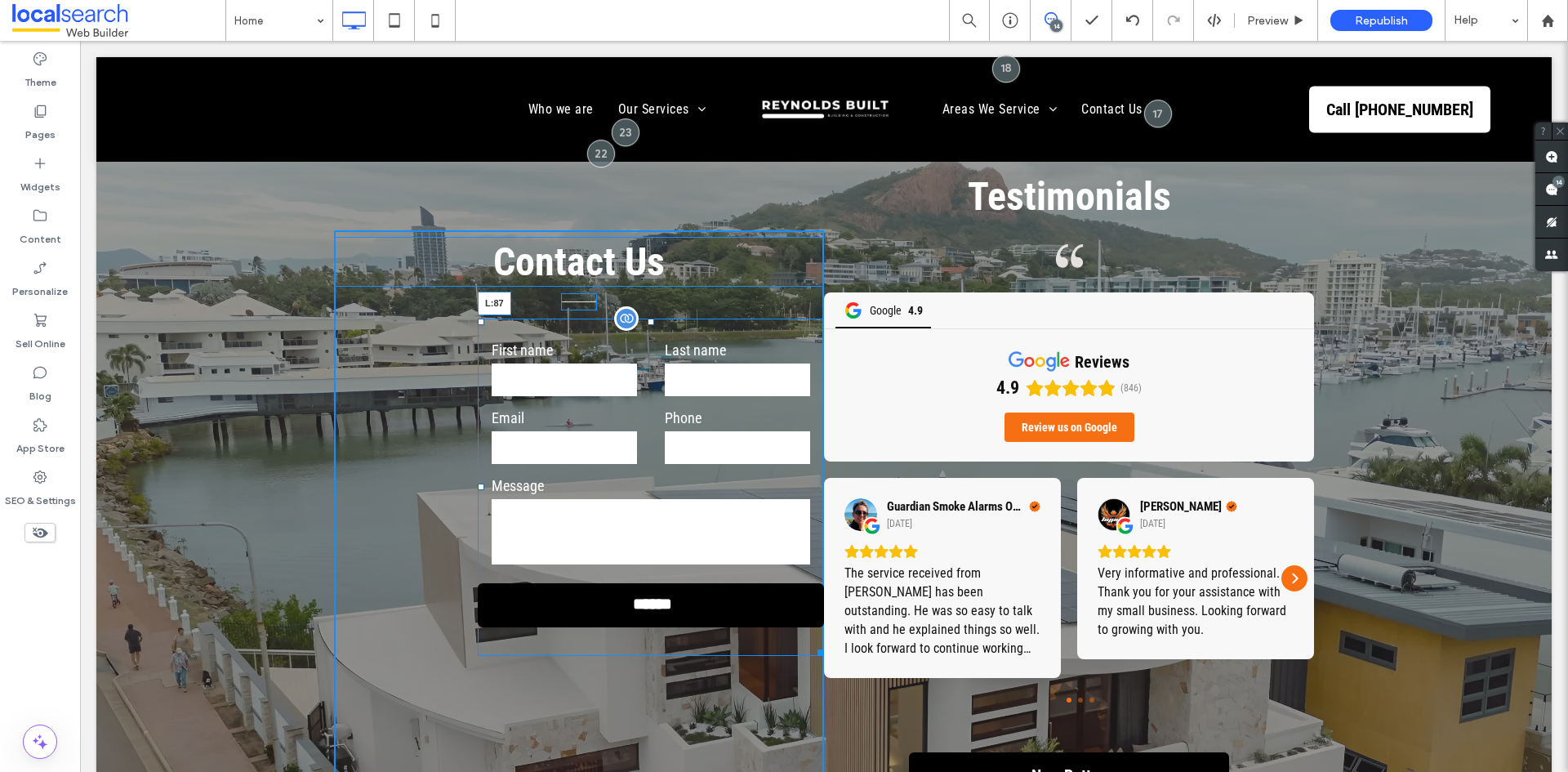
drag, startPoint x: 477, startPoint y: 429, endPoint x: 489, endPoint y: 466, distance: 38.9
click at [477, 483] on div at bounding box center [480, 486] width 7 height 7
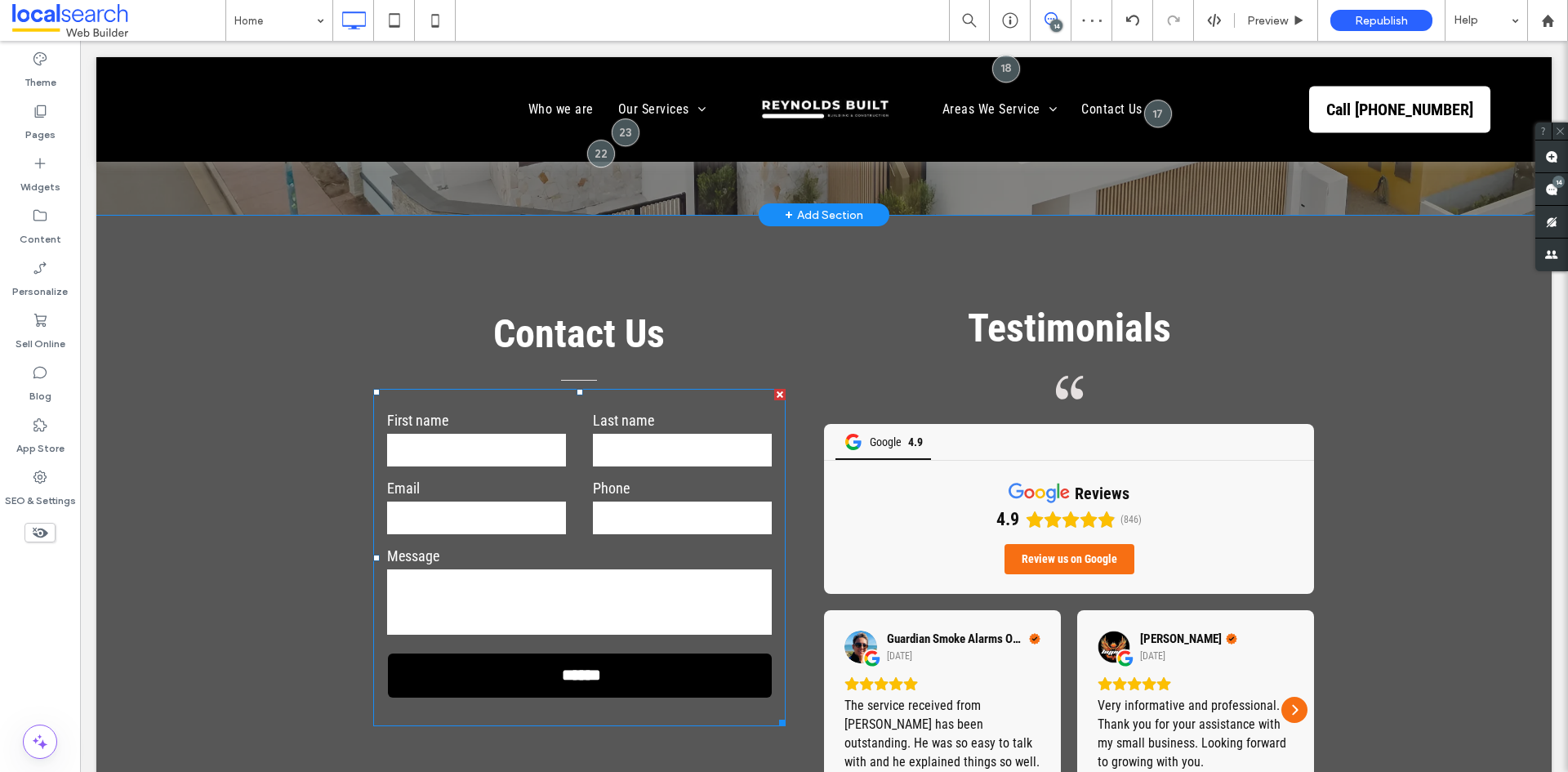
scroll to position [5455, 0]
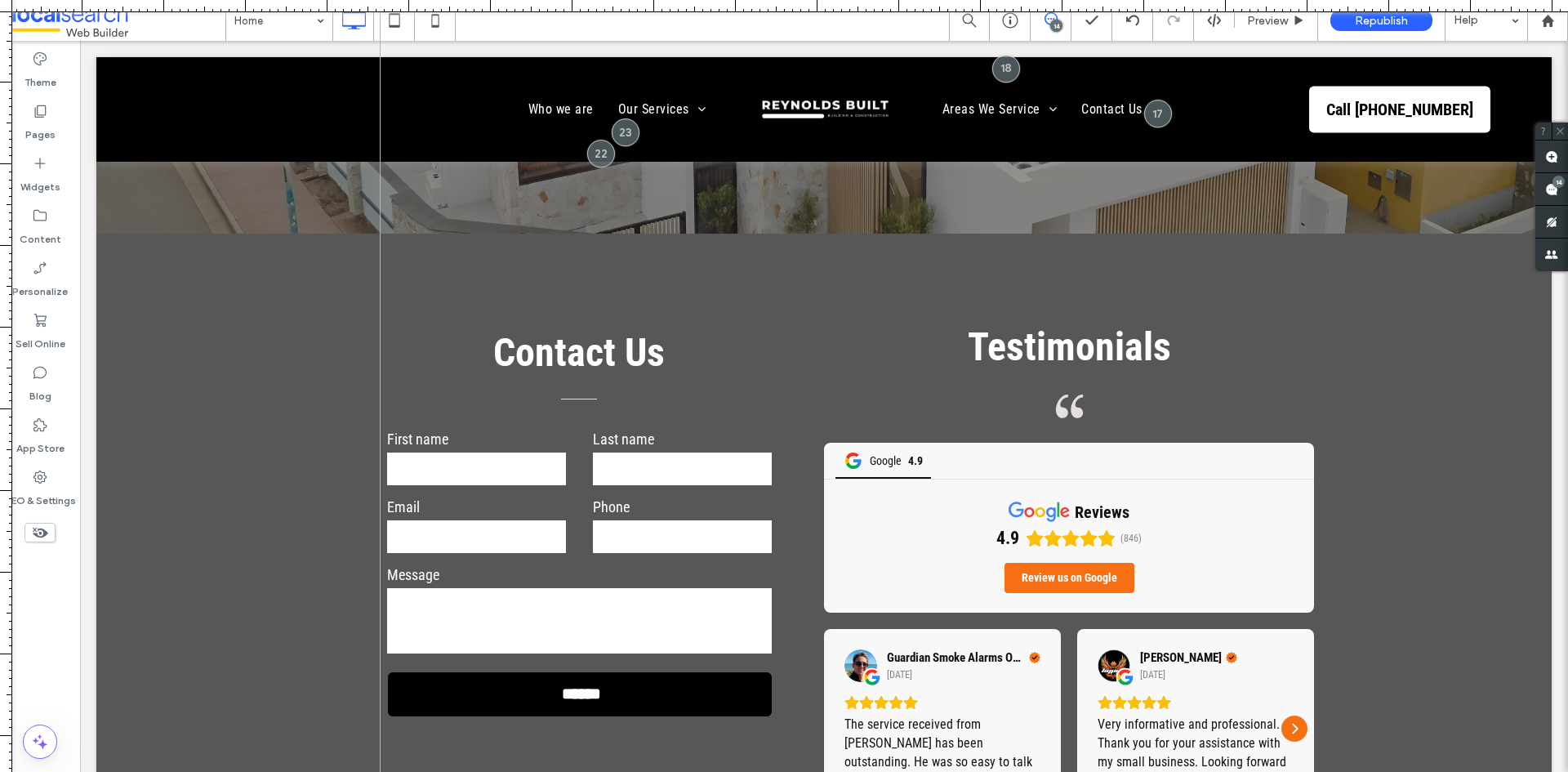
drag, startPoint x: 8, startPoint y: 214, endPoint x: 380, endPoint y: 199, distance: 372.3
click at [380, 771] on div at bounding box center [784, 772] width 1568 height 0
drag, startPoint x: 9, startPoint y: 319, endPoint x: 766, endPoint y: 277, distance: 758.2
click at [766, 771] on div at bounding box center [784, 772] width 1568 height 0
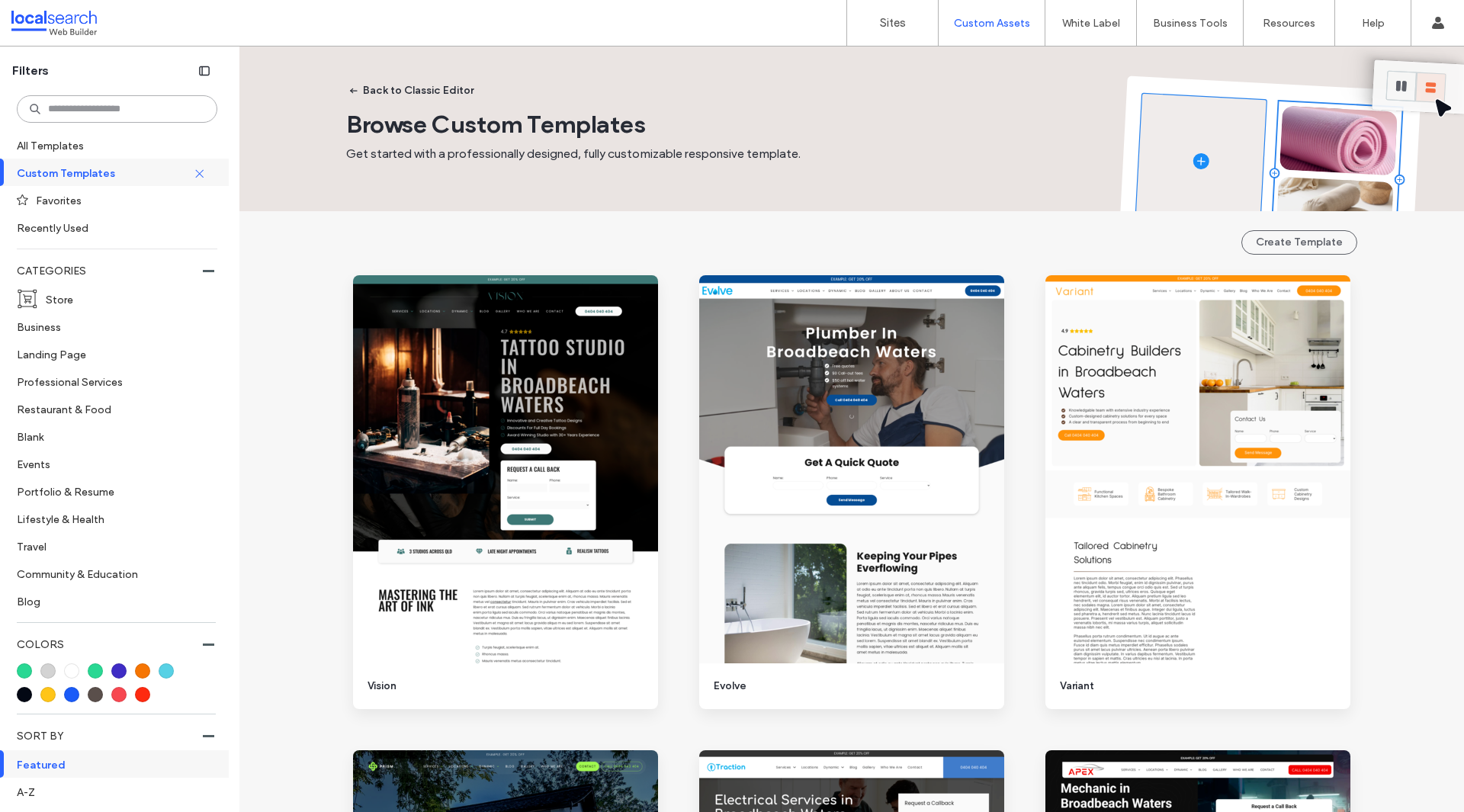
click at [101, 108] on input at bounding box center [117, 109] width 200 height 28
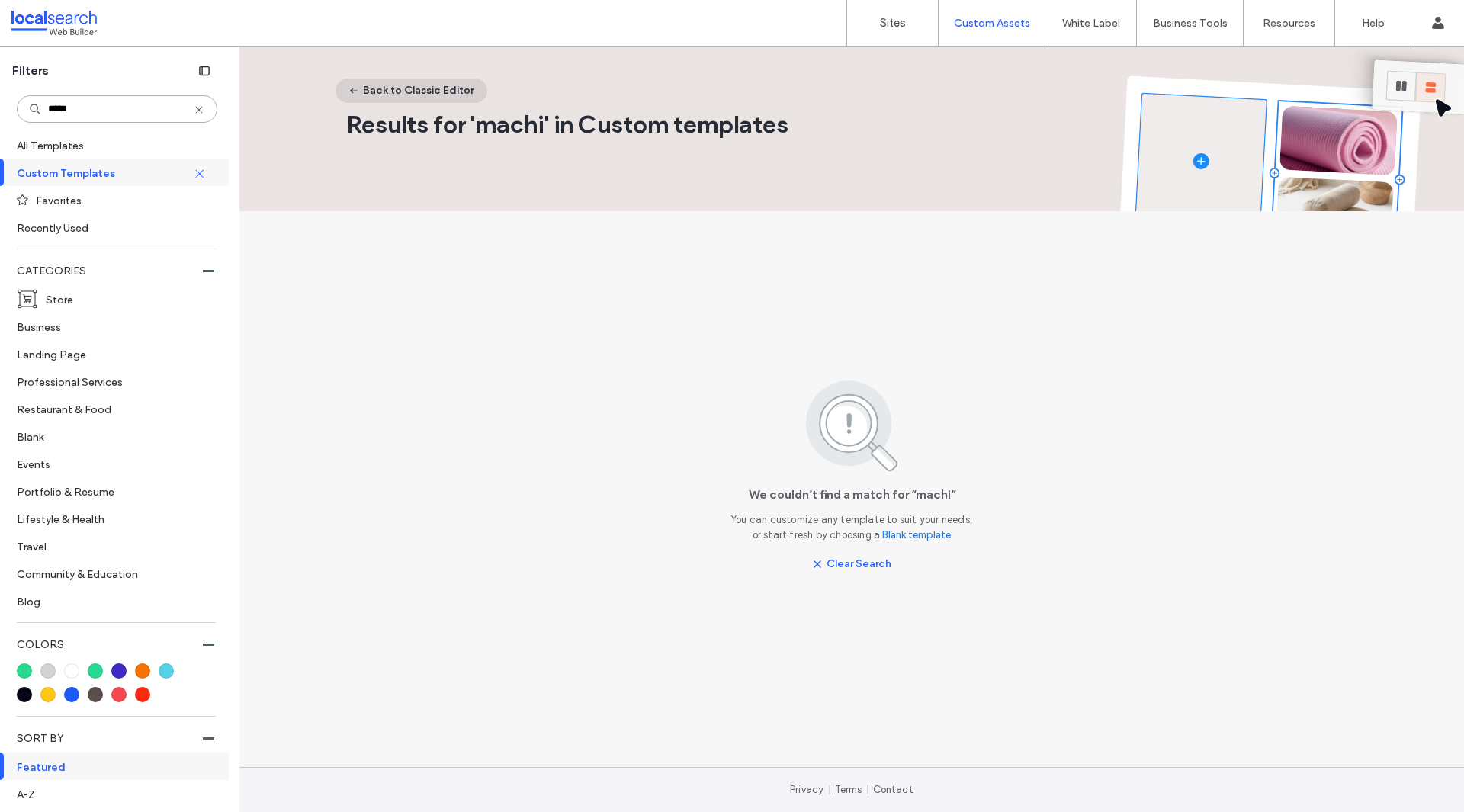
type input "*****"
click at [366, 87] on button "Back to Classic Editor" at bounding box center [411, 90] width 152 height 24
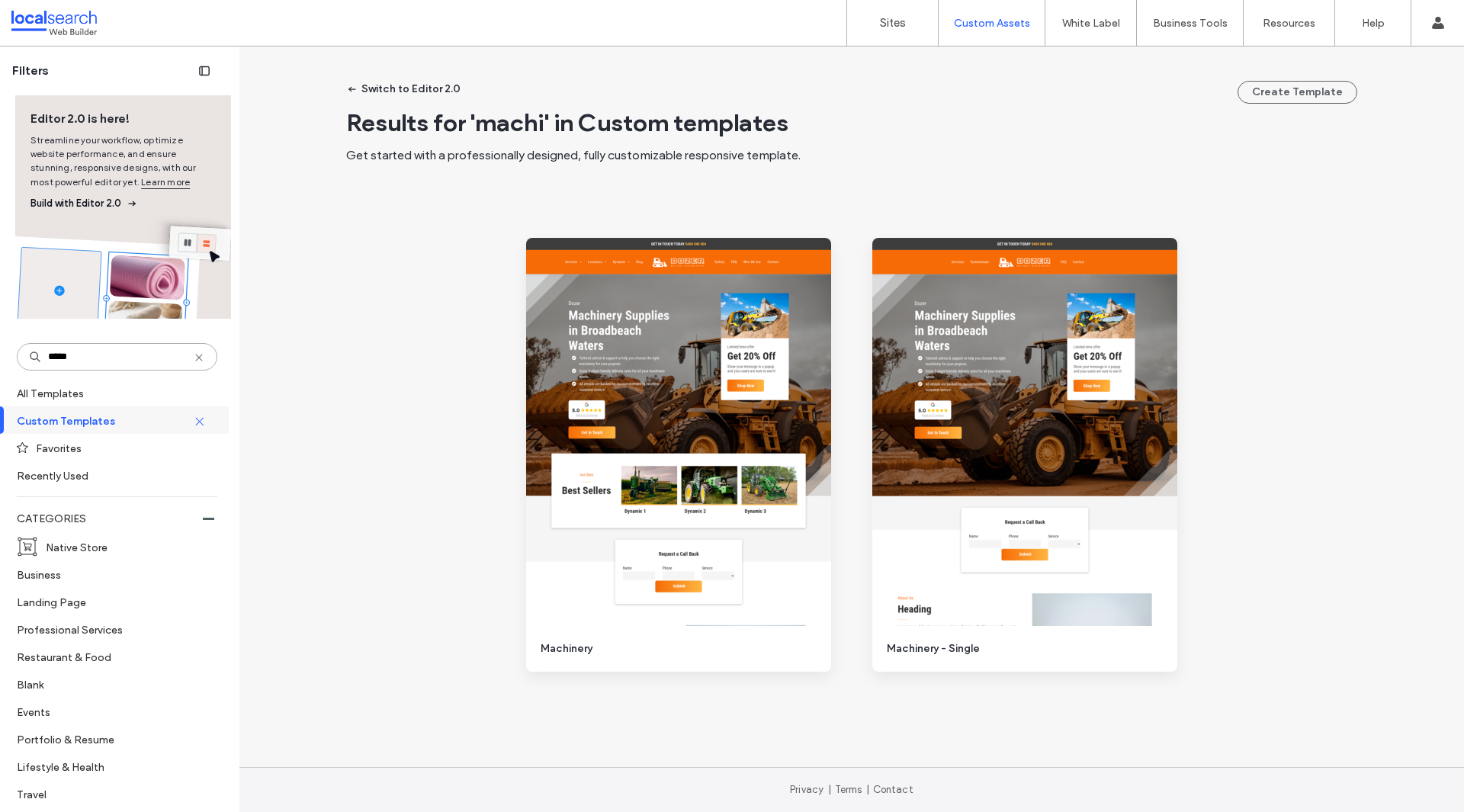
click at [96, 357] on input "*****" at bounding box center [117, 357] width 200 height 28
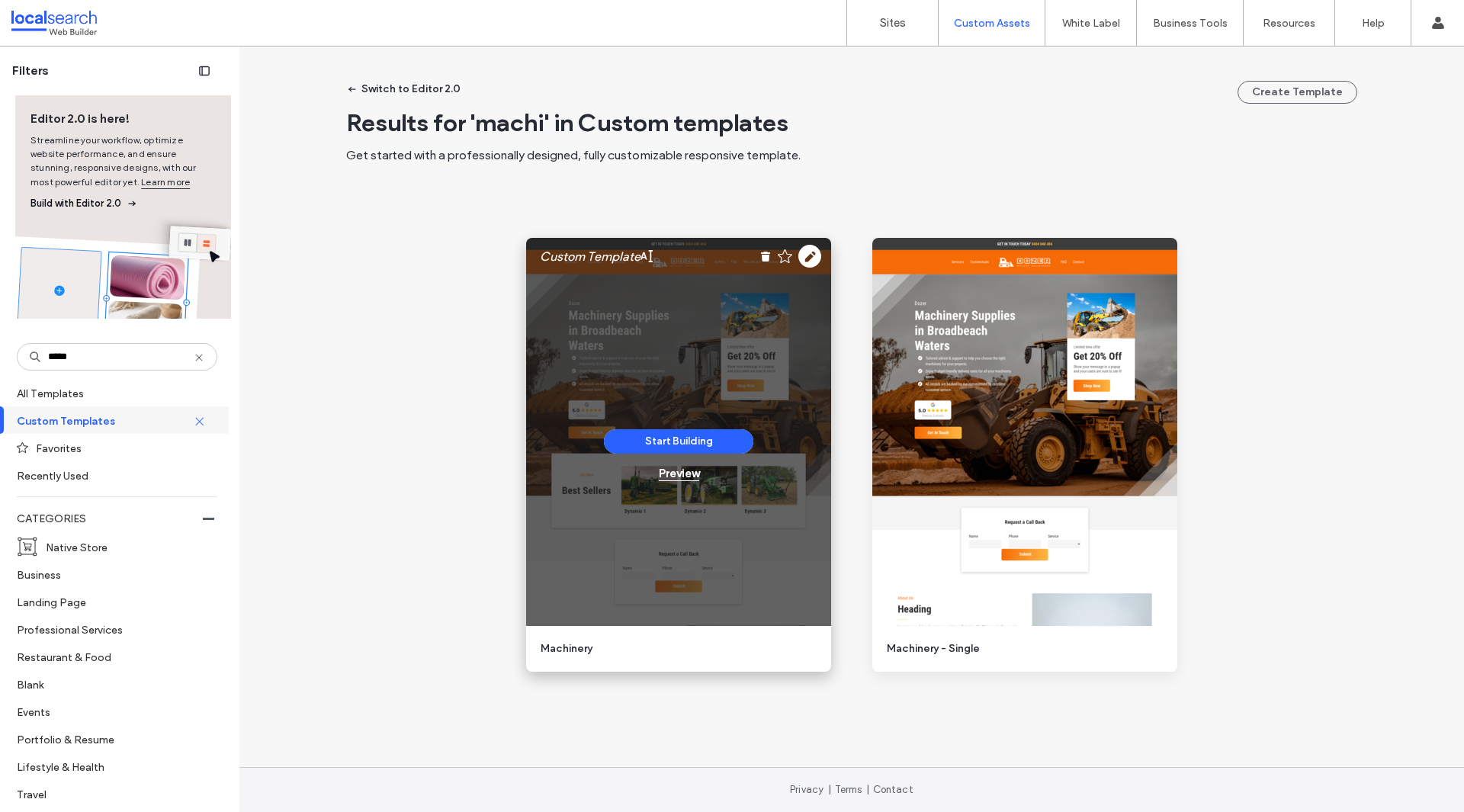
click at [660, 469] on div "Preview" at bounding box center [679, 473] width 40 height 13
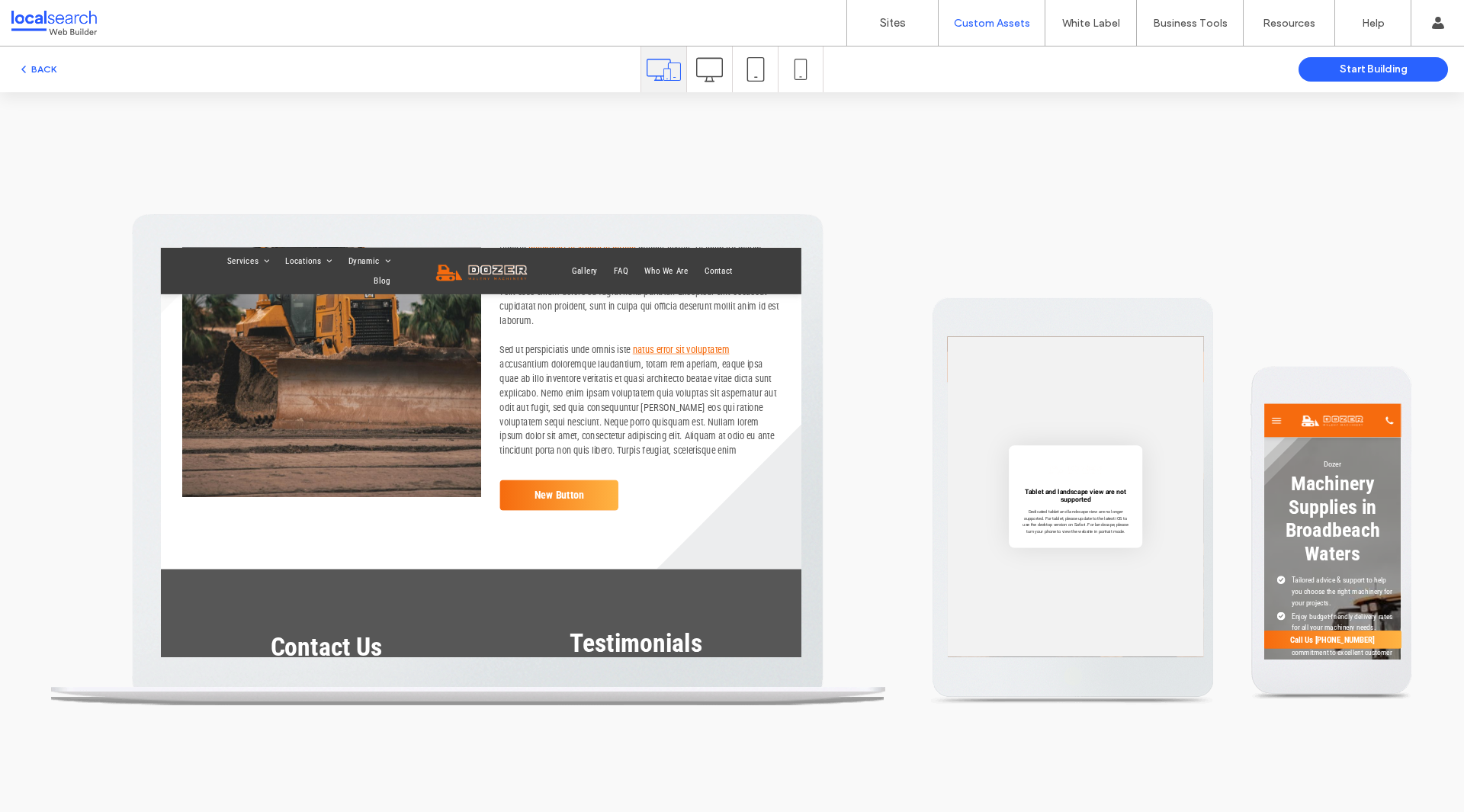
scroll to position [3507, 0]
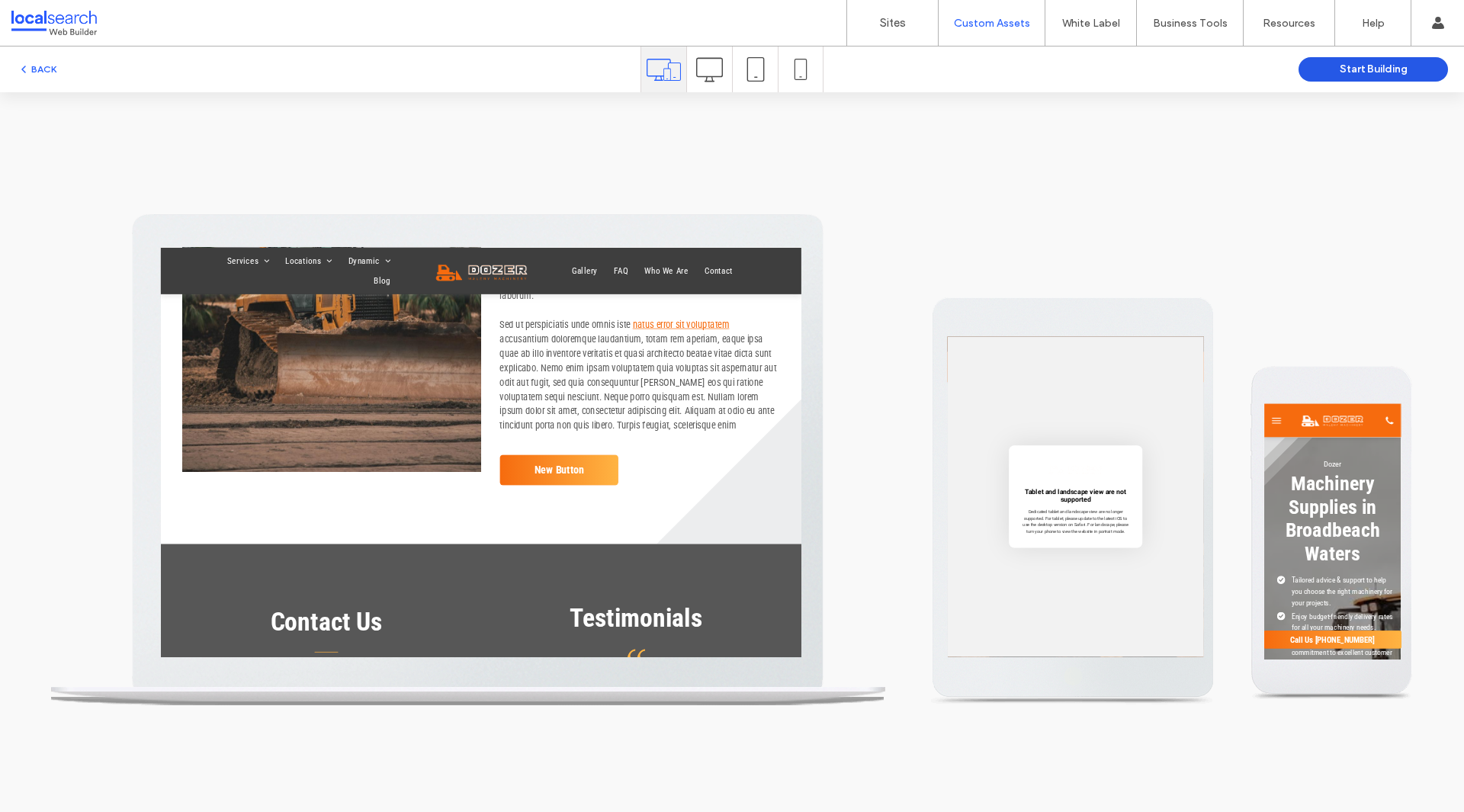
click at [1396, 68] on button "Start Building" at bounding box center [1373, 68] width 149 height 24
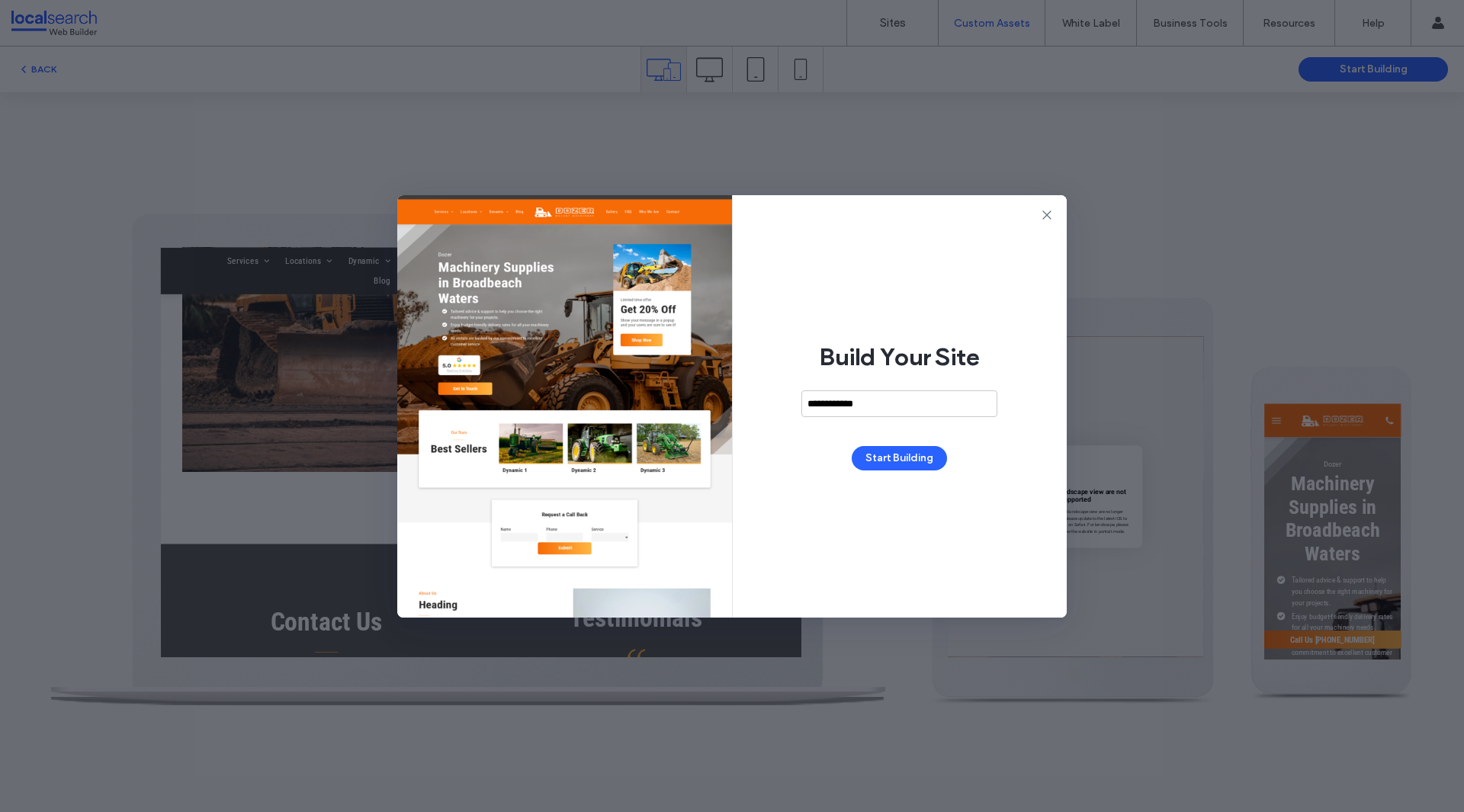
type input "**********"
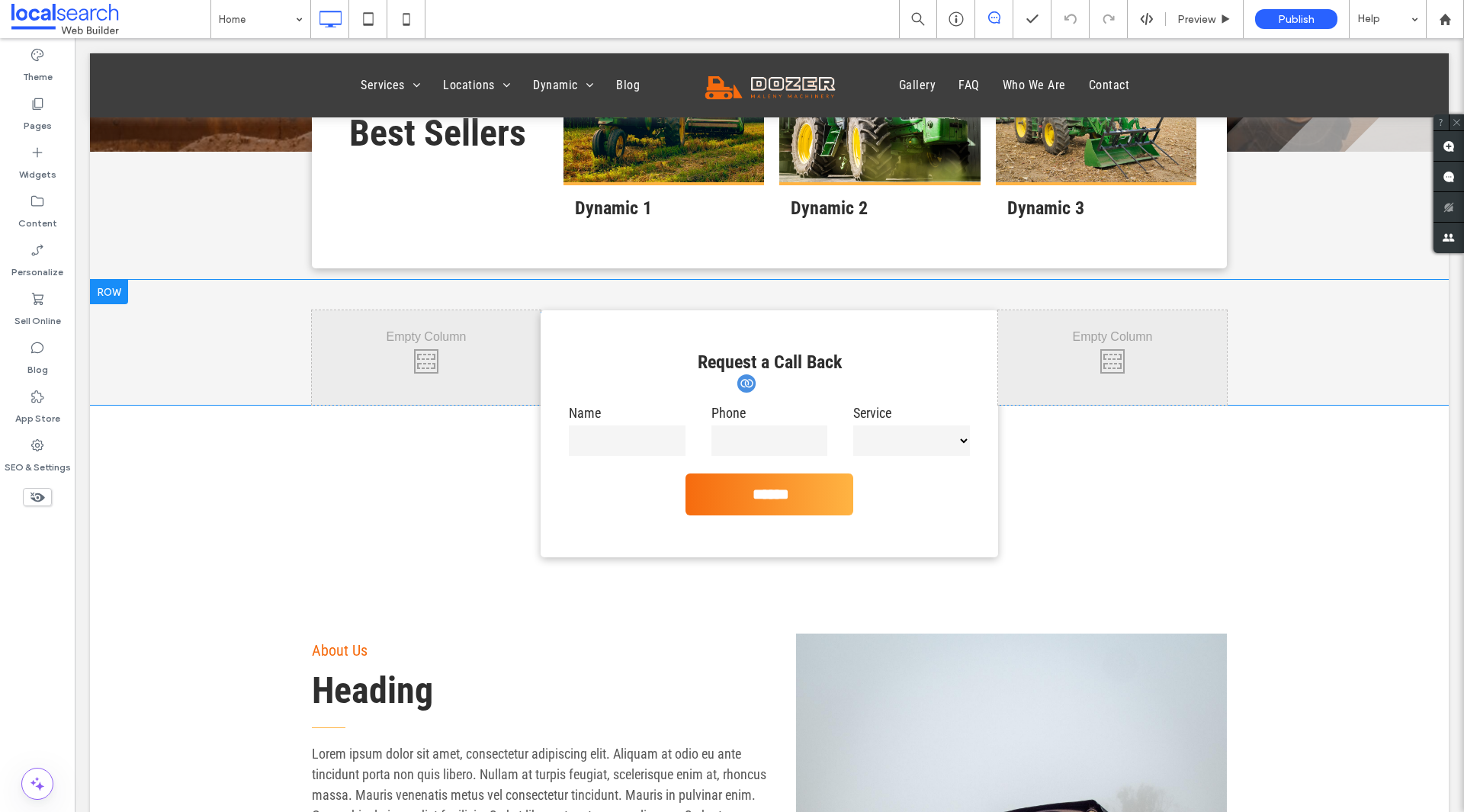
scroll to position [762, 0]
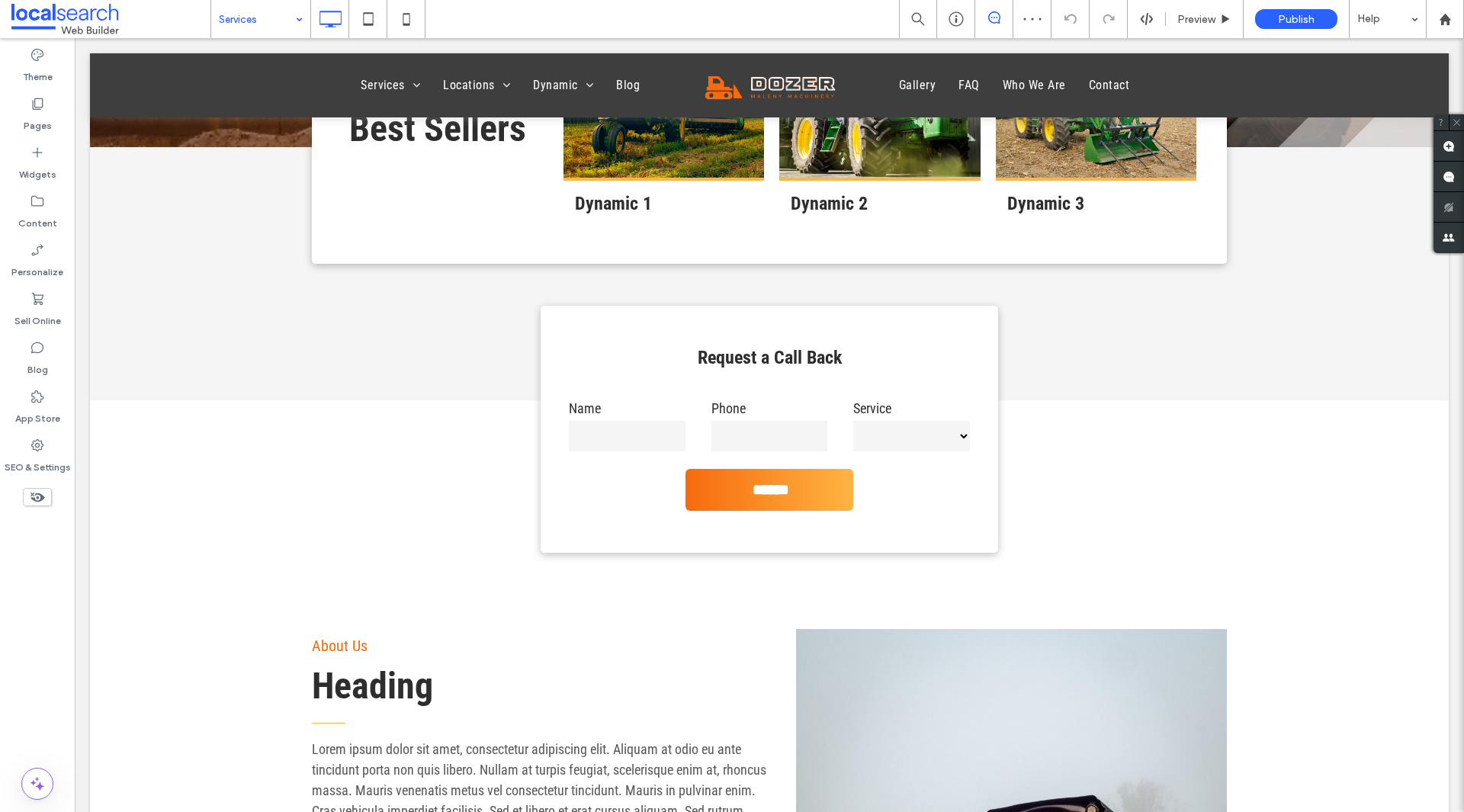
click at [255, 19] on input at bounding box center [257, 19] width 76 height 38
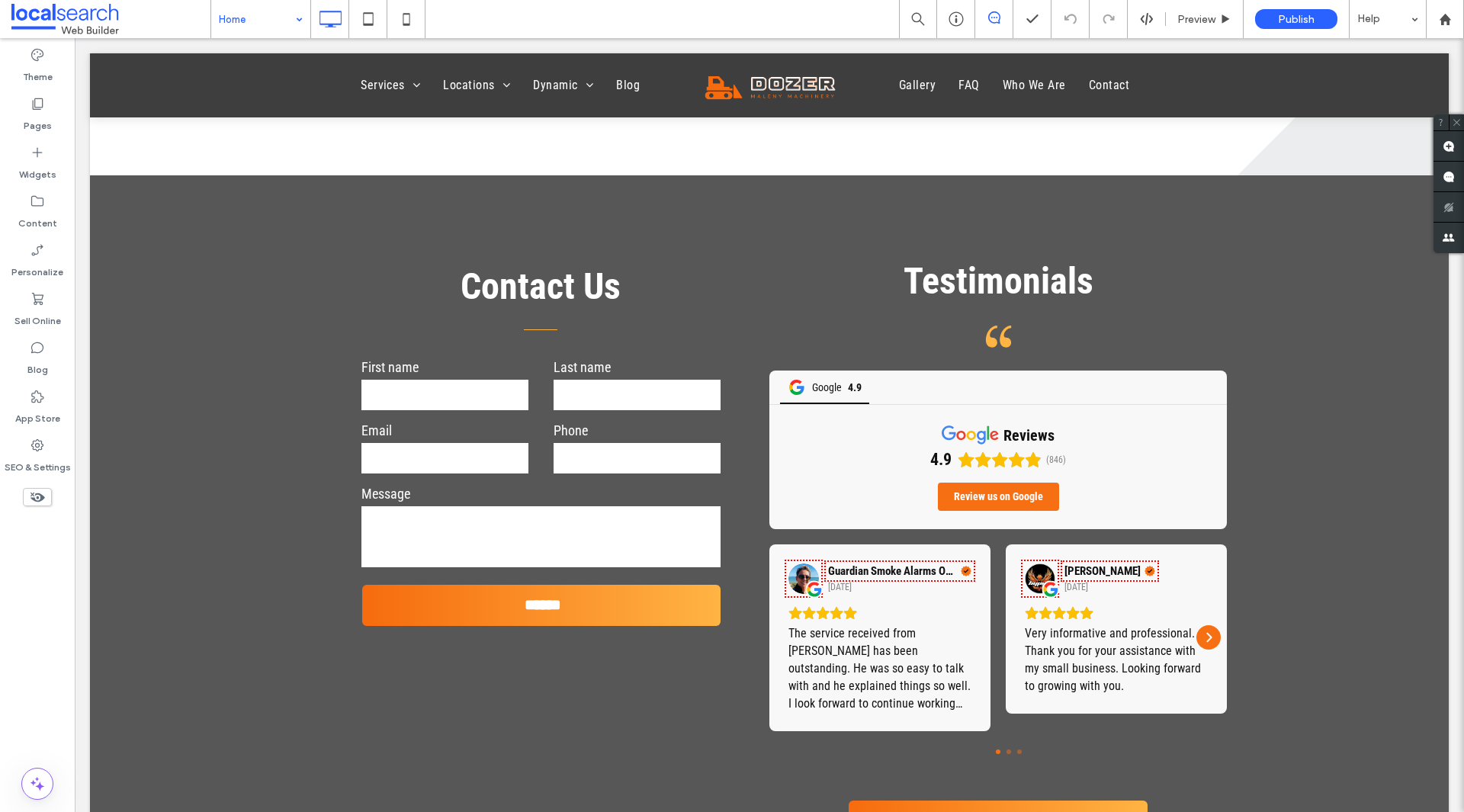
scroll to position [3660, 0]
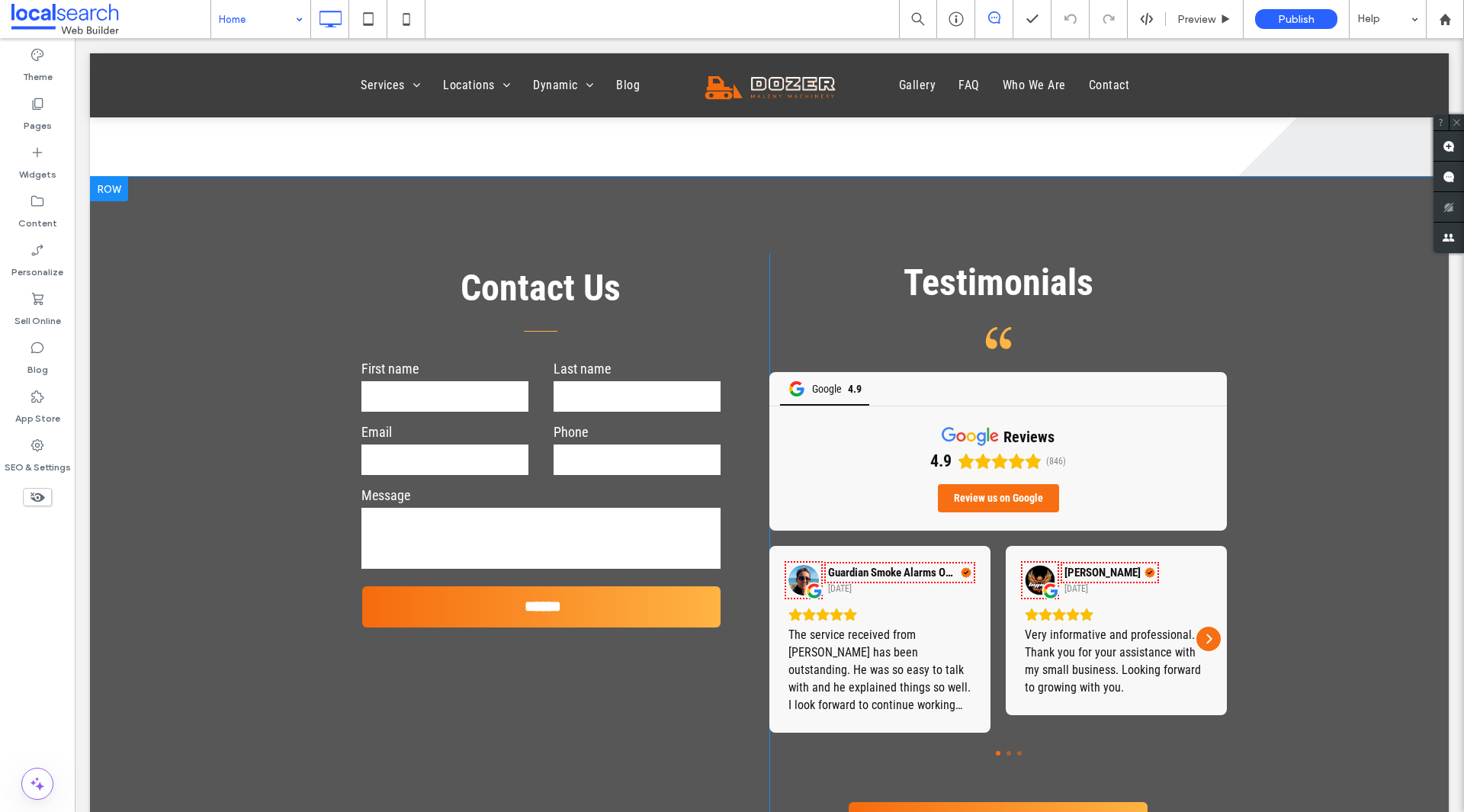
click at [118, 197] on div at bounding box center [109, 189] width 38 height 24
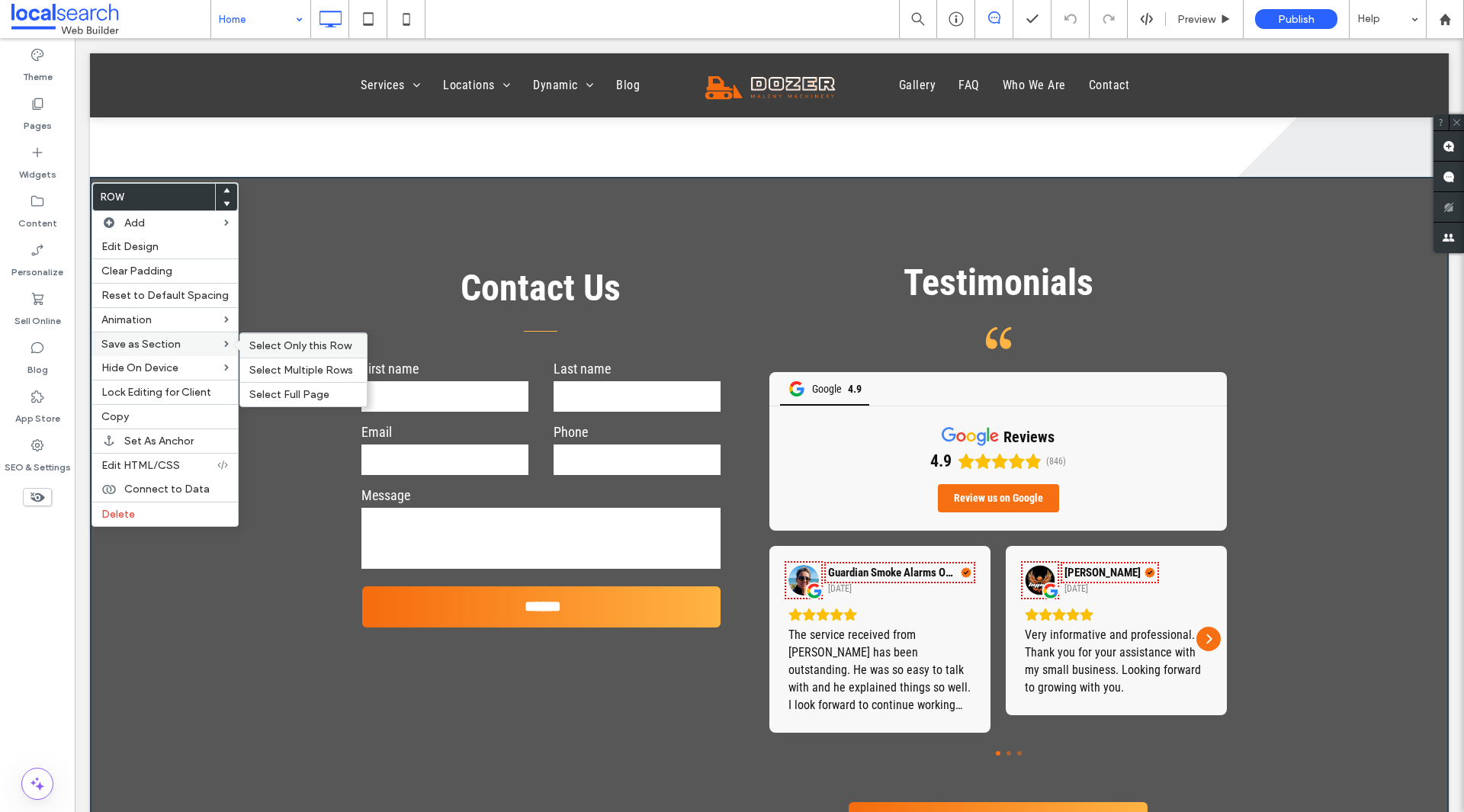
click at [261, 342] on span "Select Only this Row" at bounding box center [300, 345] width 102 height 13
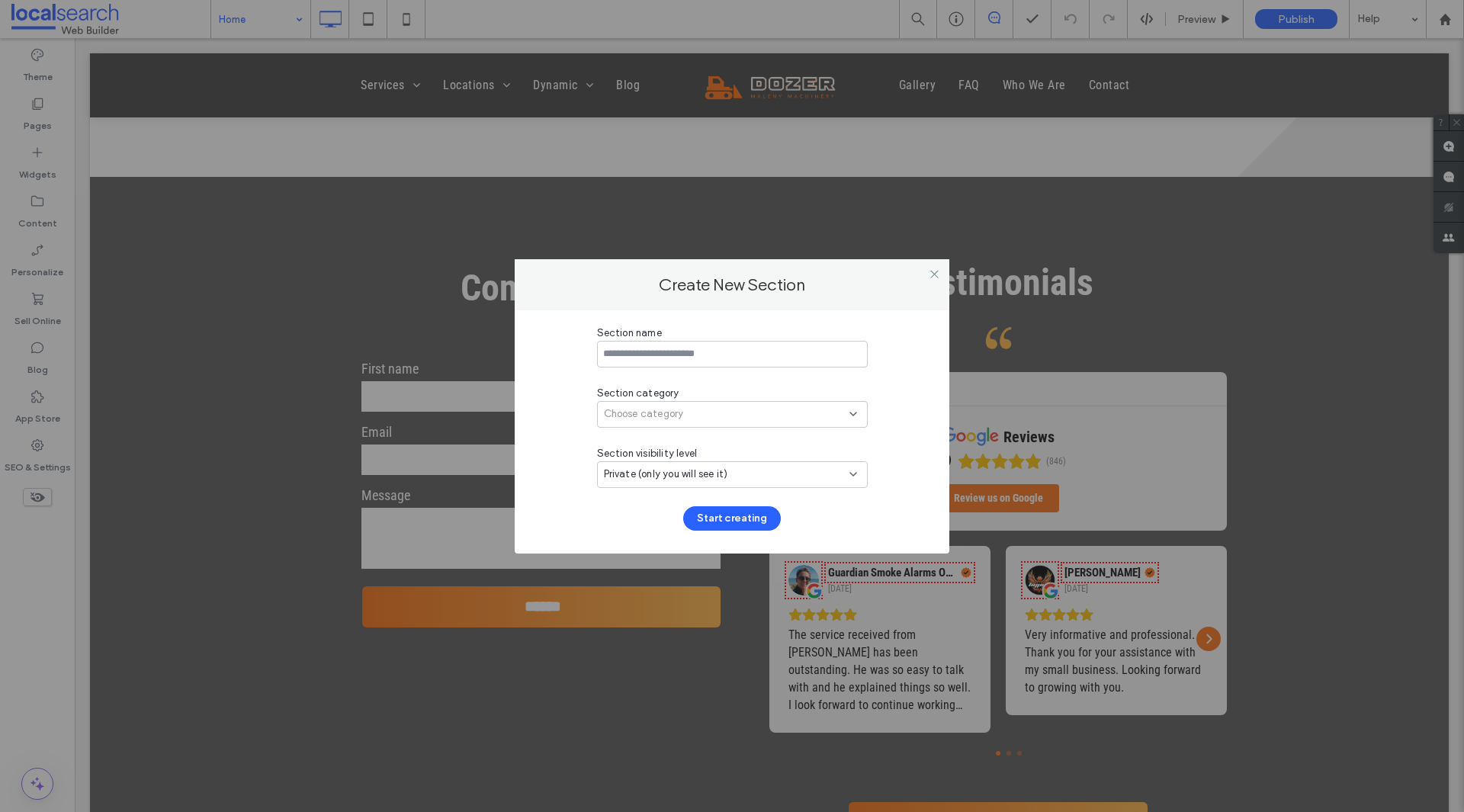
click at [632, 359] on input at bounding box center [732, 354] width 270 height 27
type input "**********"
click at [654, 410] on span "Choose category" at bounding box center [644, 414] width 80 height 15
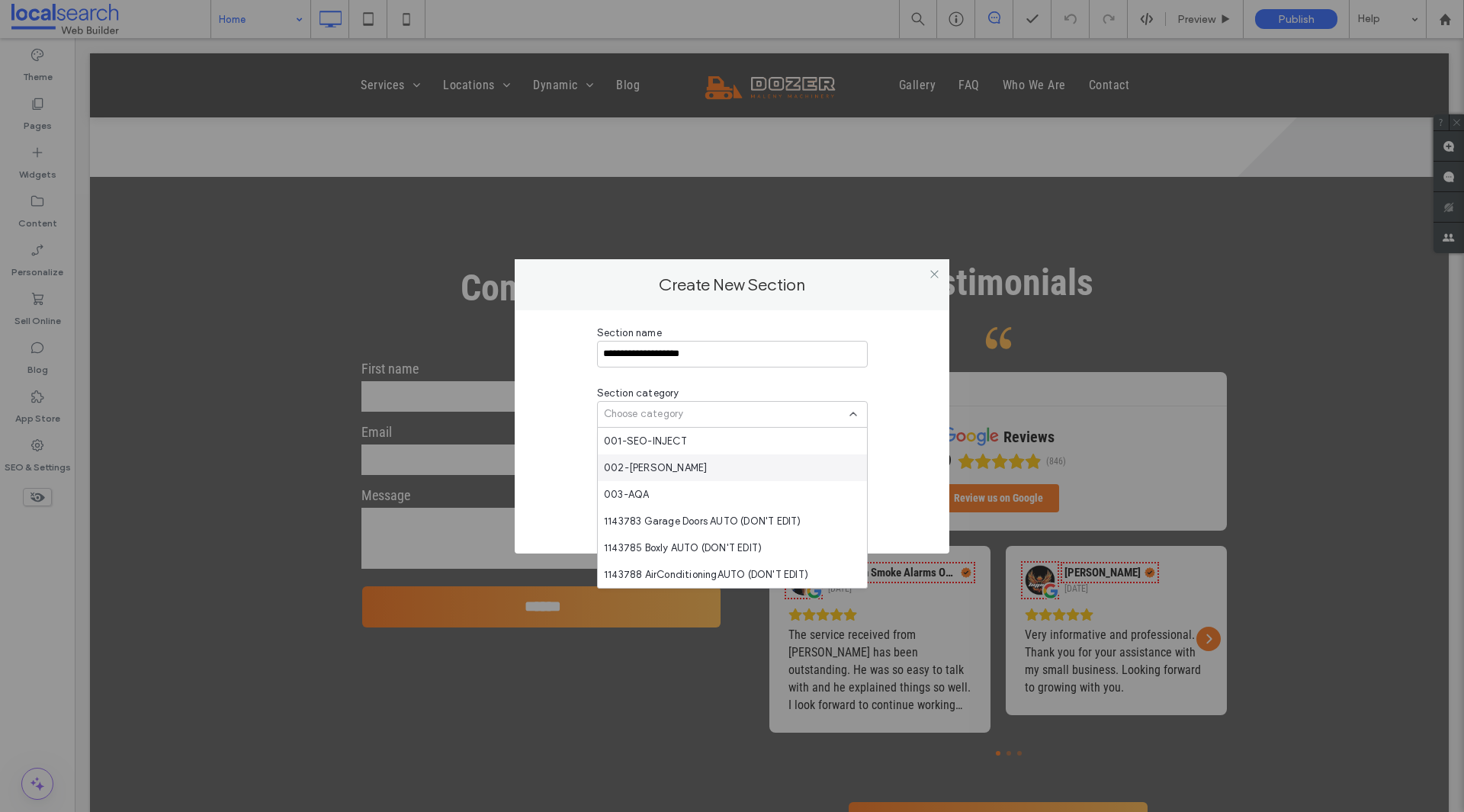
click at [652, 459] on div "002-[PERSON_NAME]" at bounding box center [732, 468] width 269 height 27
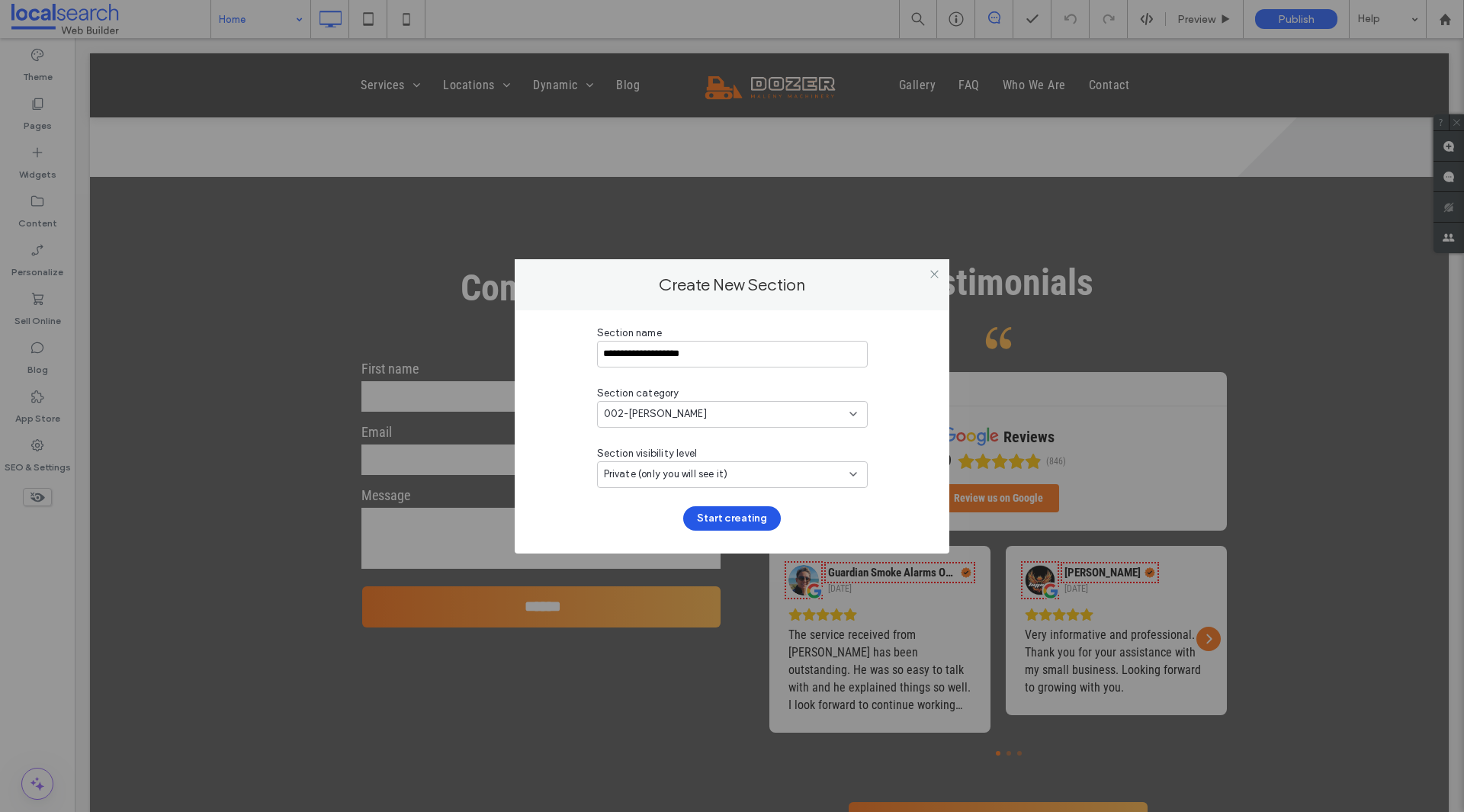
click at [715, 510] on button "Start creating" at bounding box center [732, 518] width 98 height 24
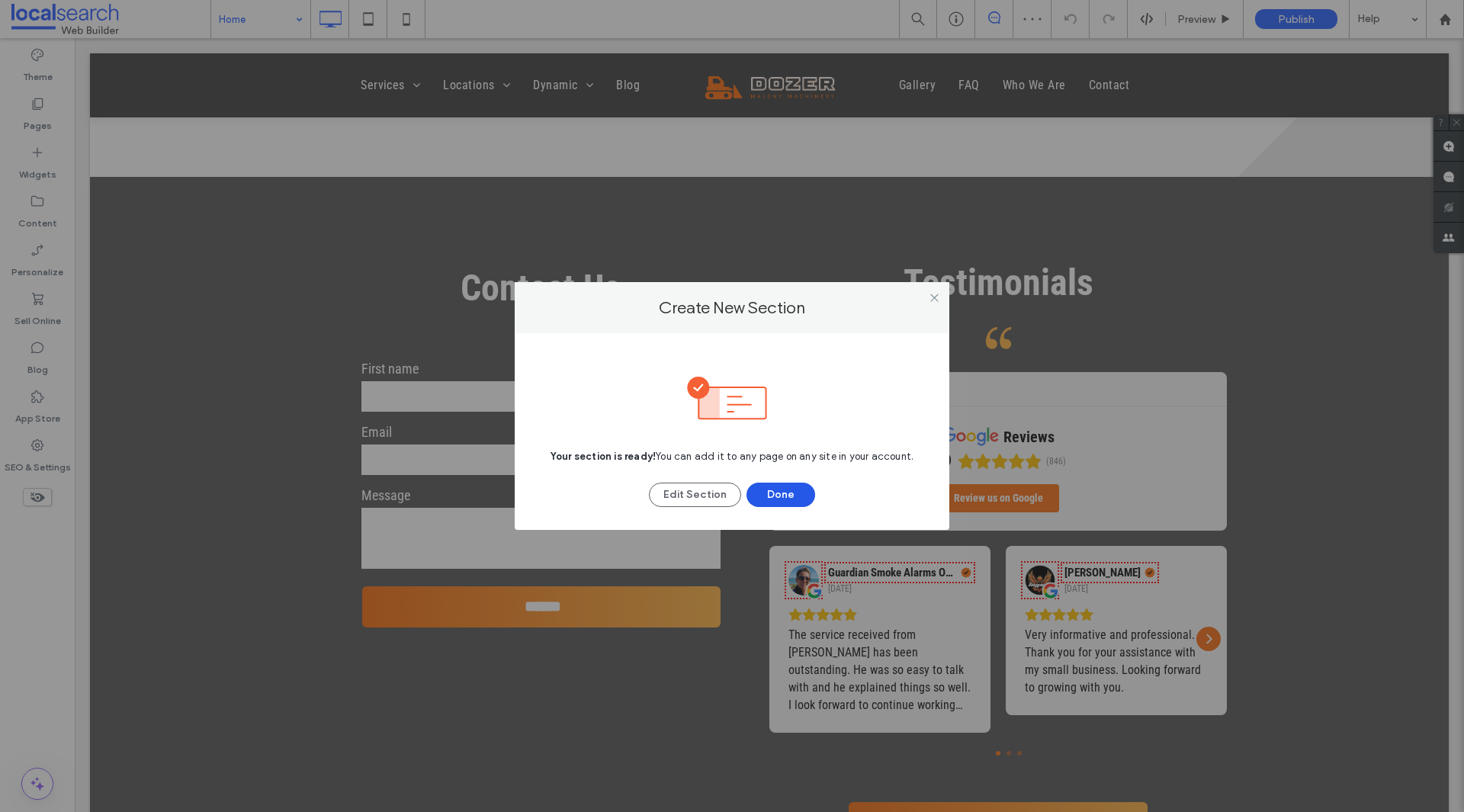
click at [784, 494] on button "Done" at bounding box center [780, 494] width 68 height 24
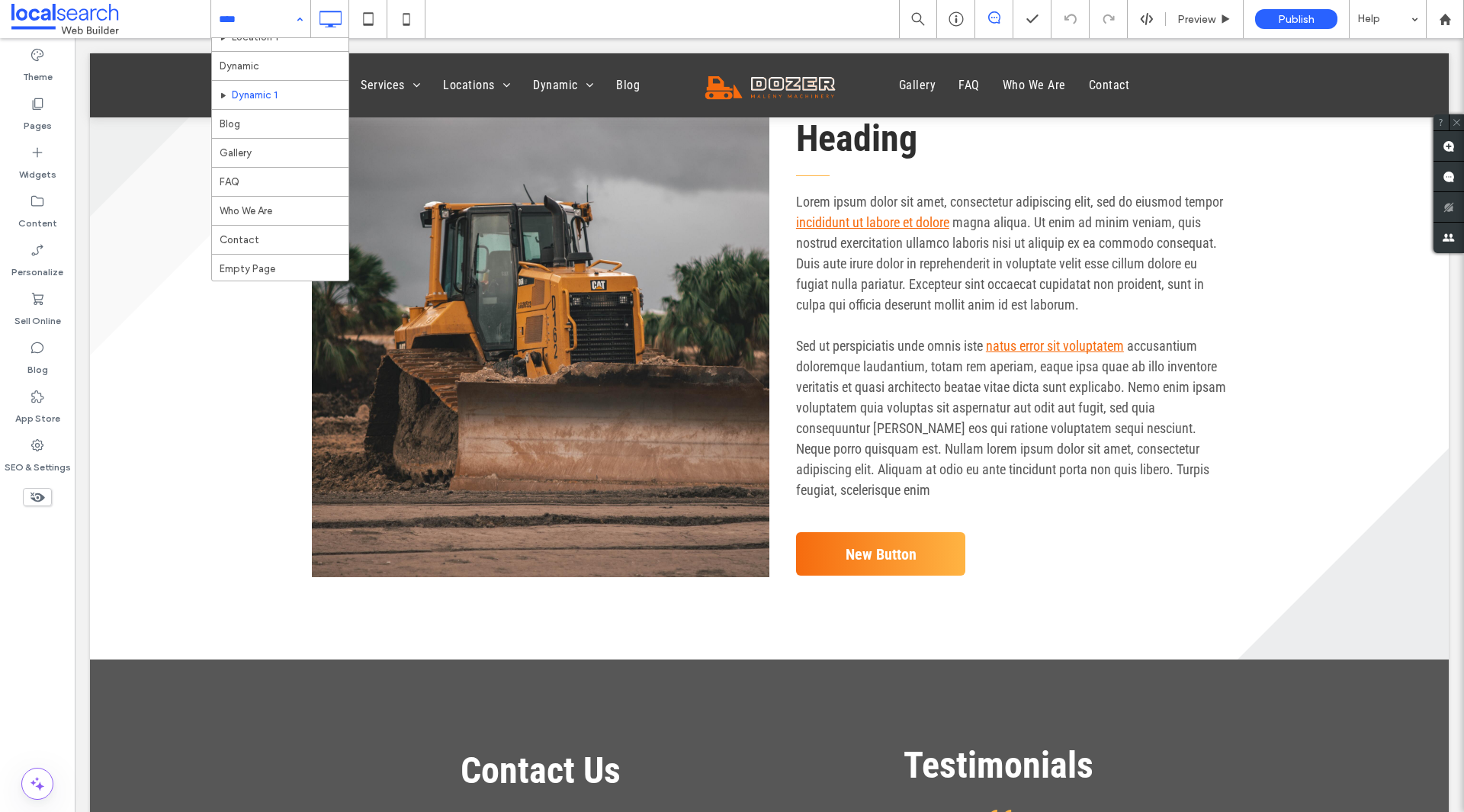
scroll to position [132, 0]
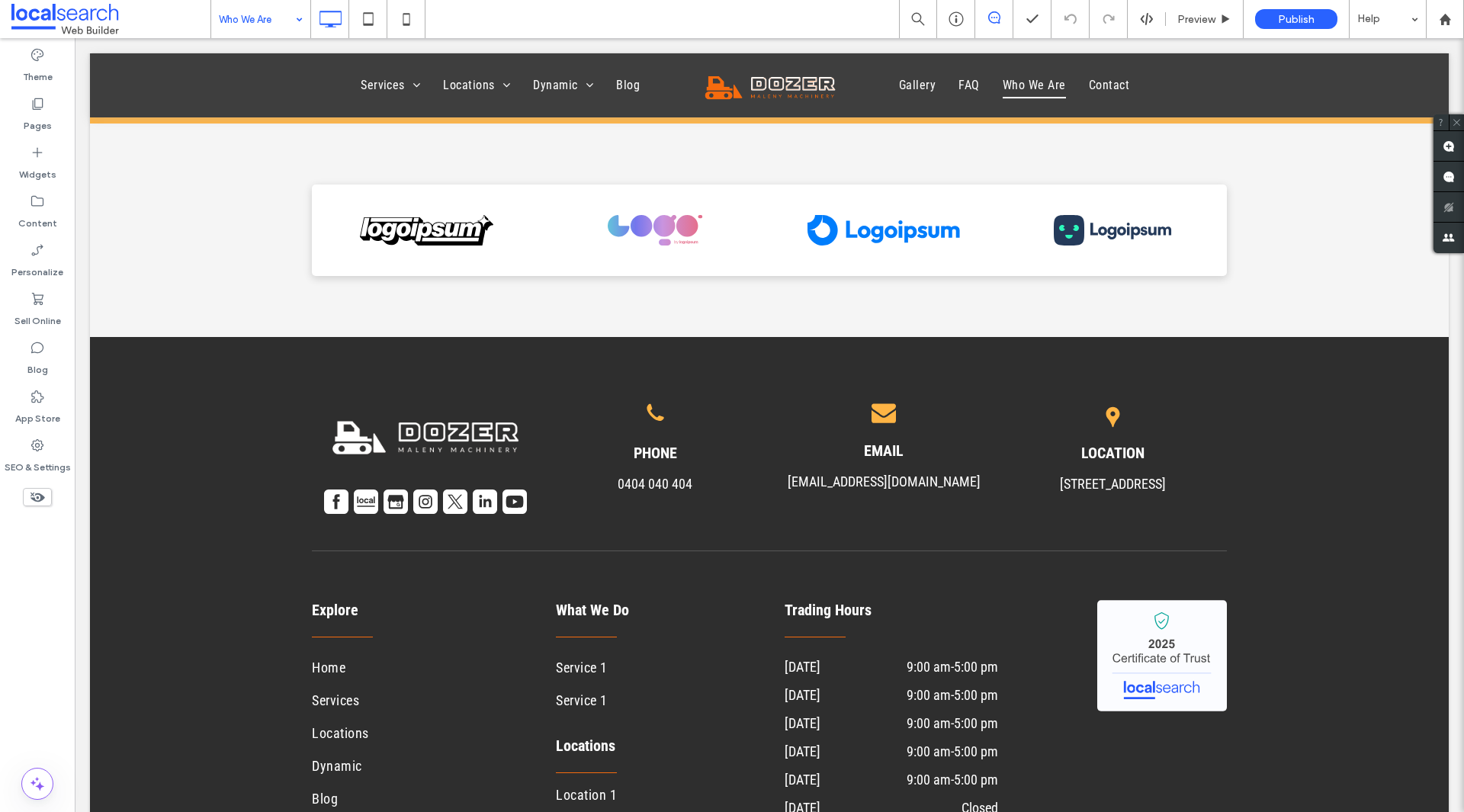
scroll to position [2287, 0]
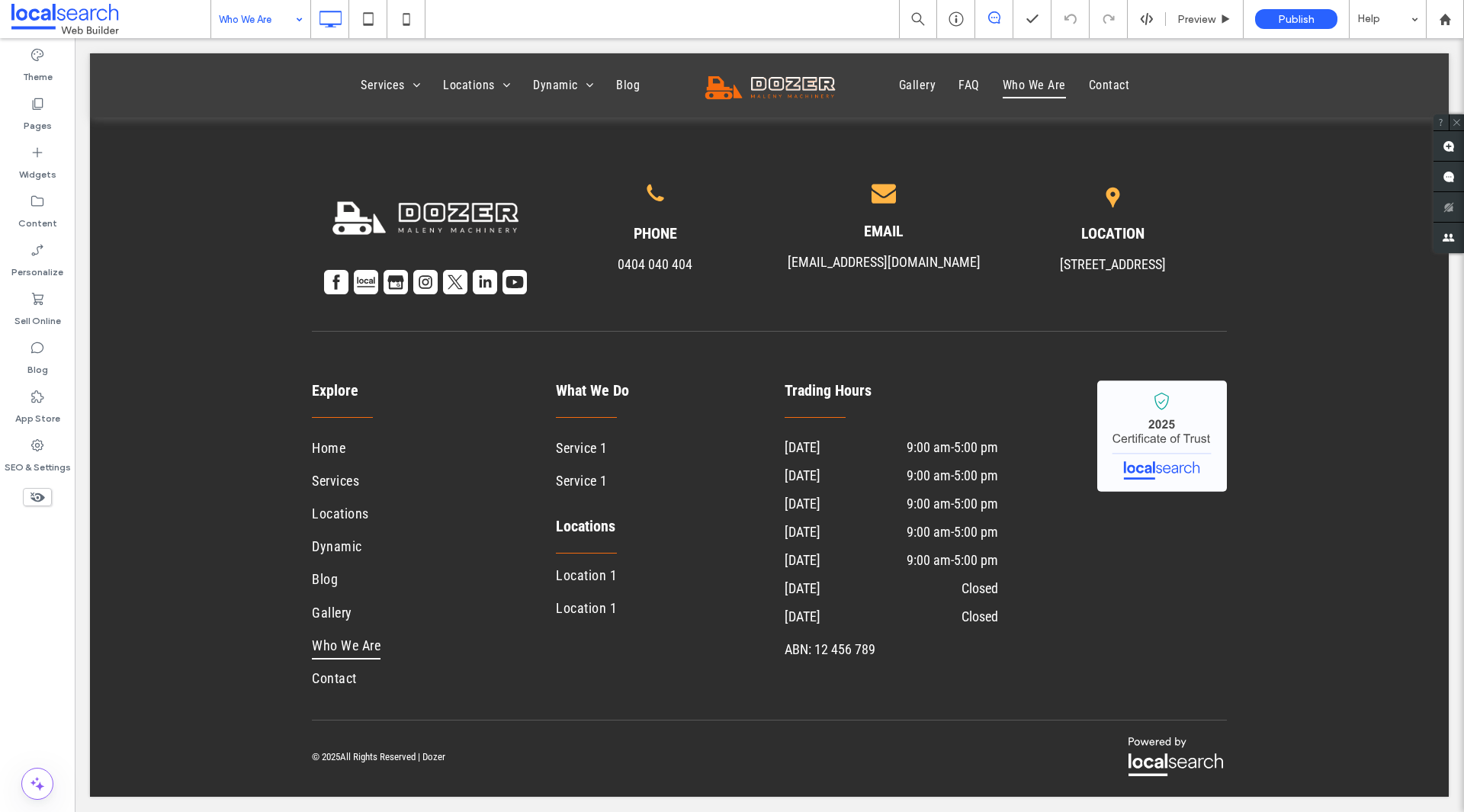
click at [268, 14] on input at bounding box center [257, 19] width 76 height 38
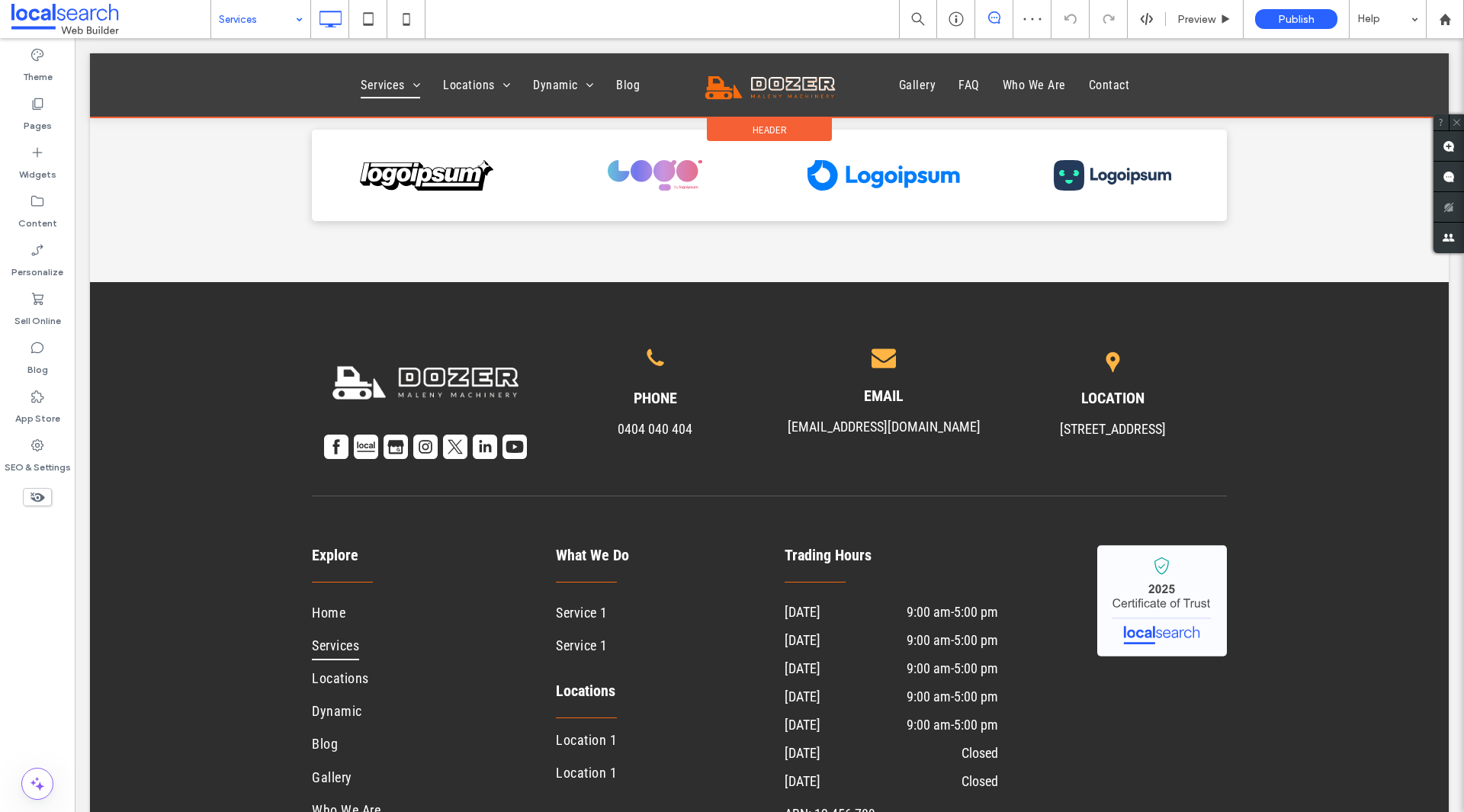
scroll to position [1754, 0]
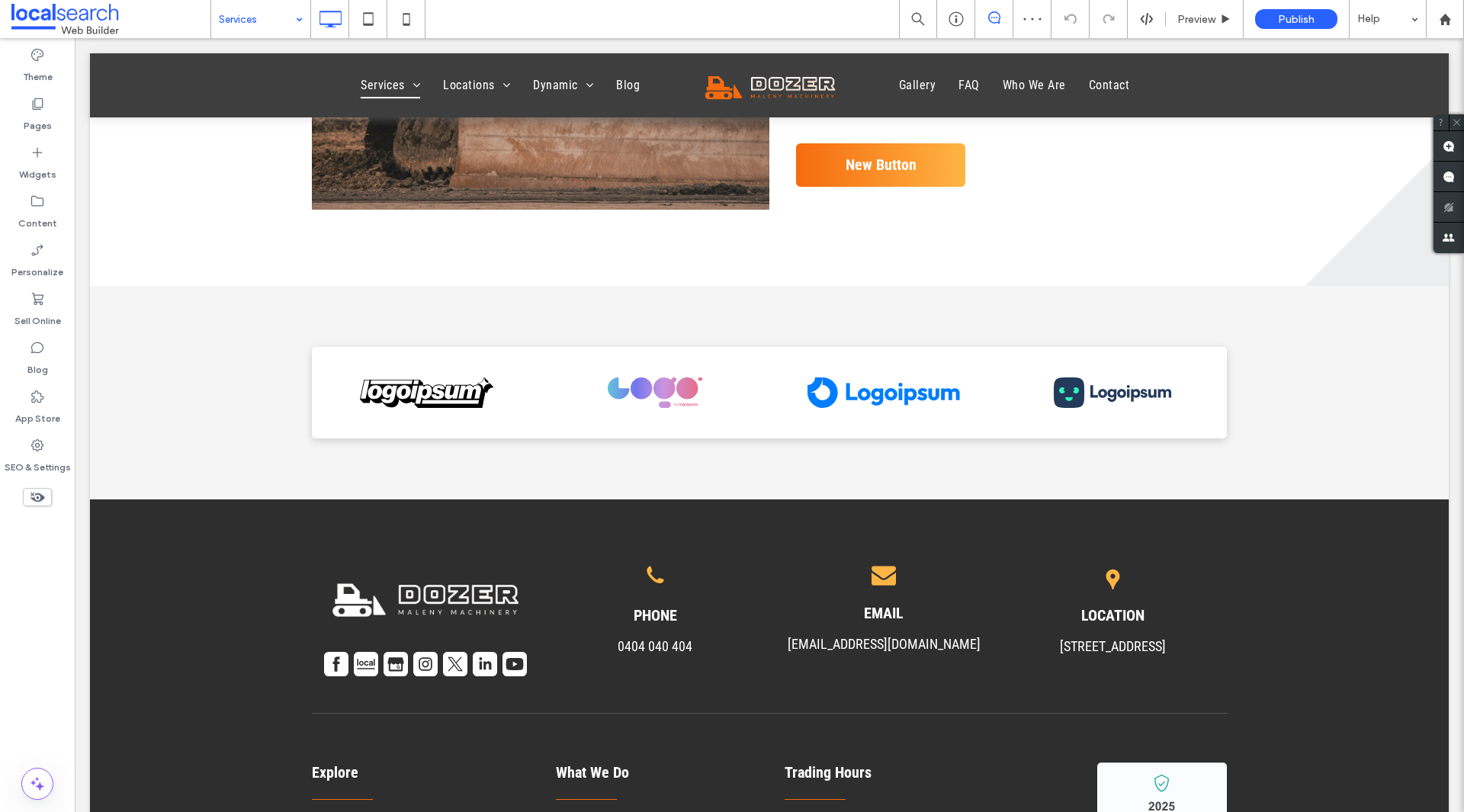
click at [276, 24] on input at bounding box center [257, 19] width 76 height 38
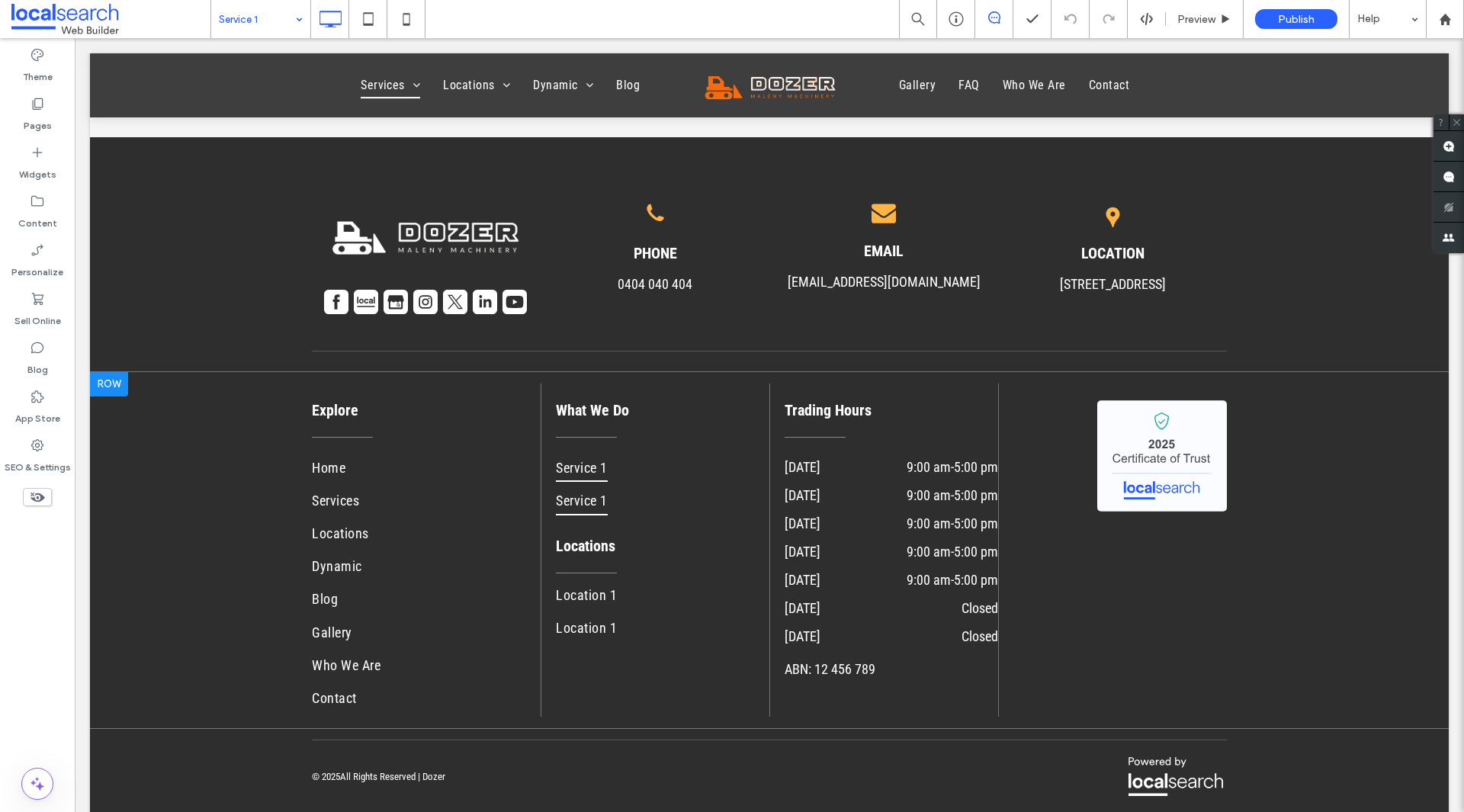
scroll to position [3583, 0]
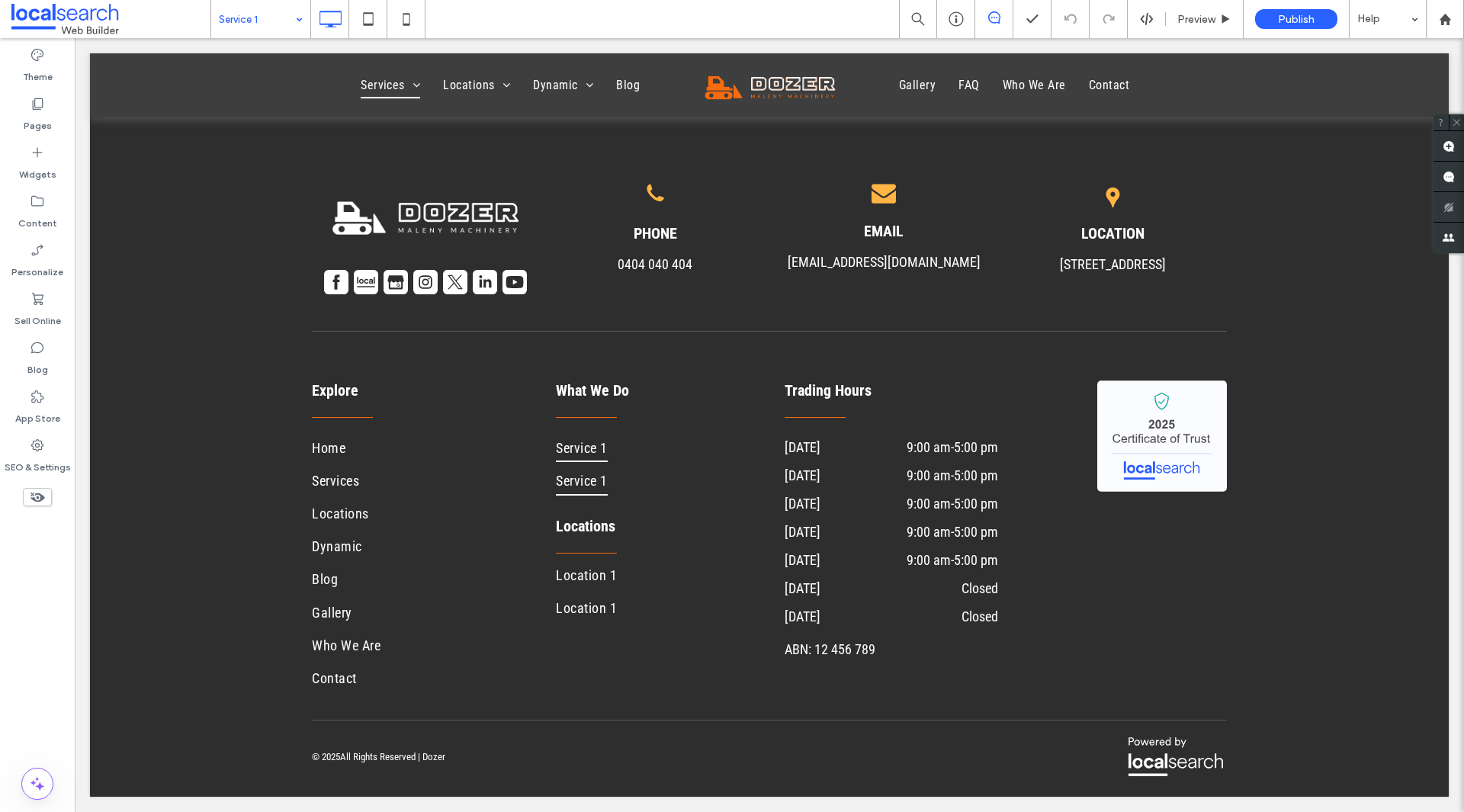
click at [264, 5] on input at bounding box center [257, 19] width 76 height 38
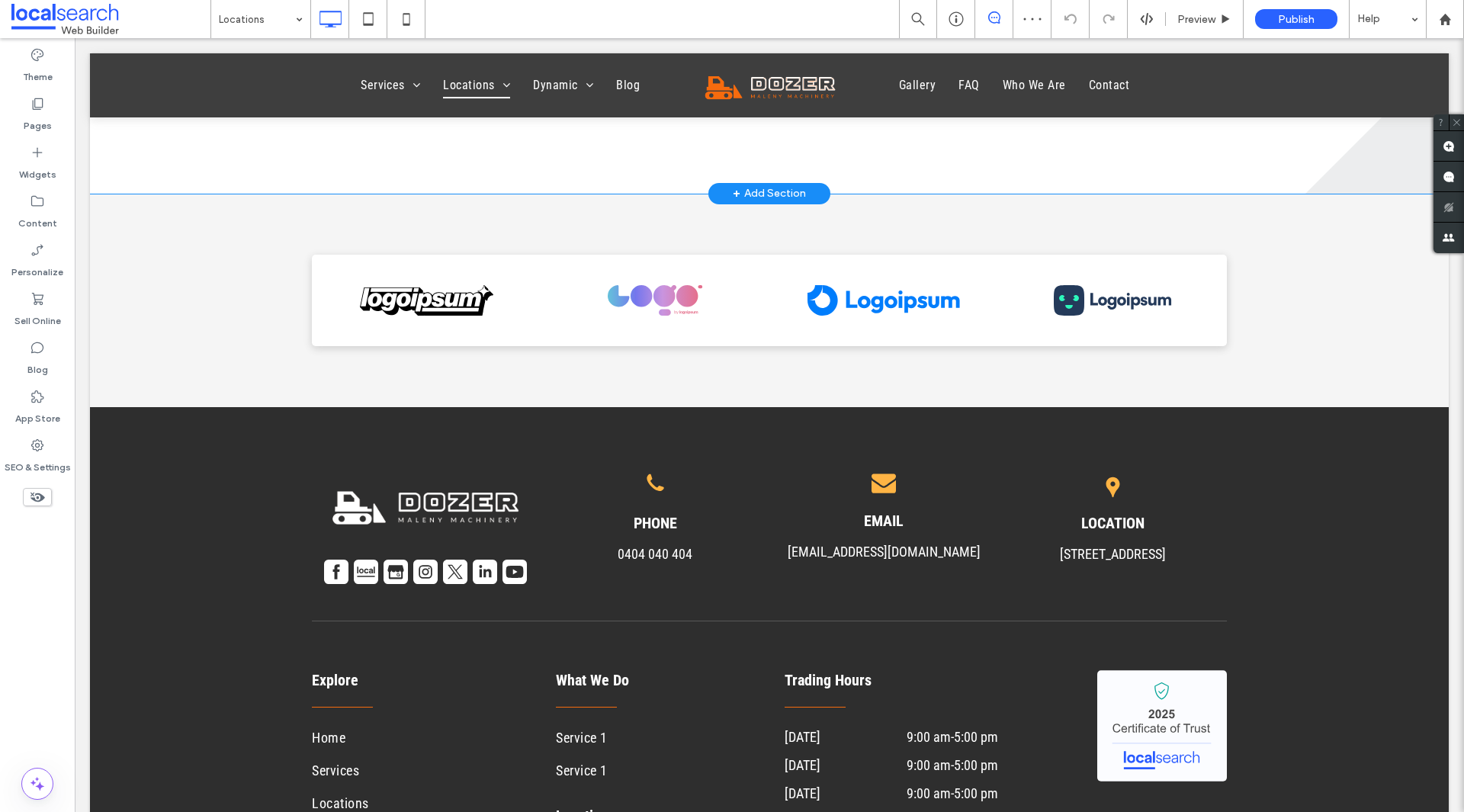
scroll to position [1829, 0]
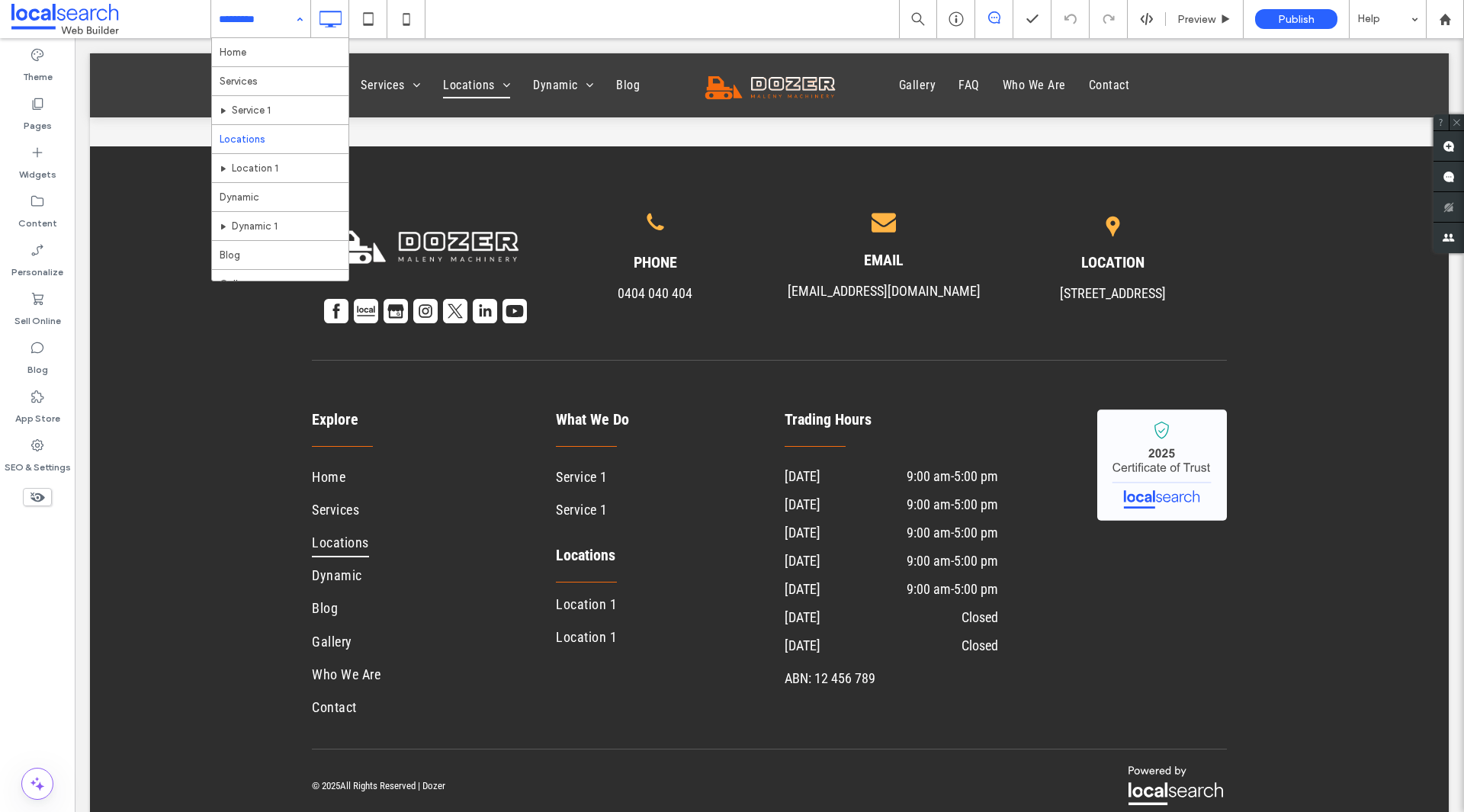
click at [274, 12] on input at bounding box center [257, 19] width 76 height 38
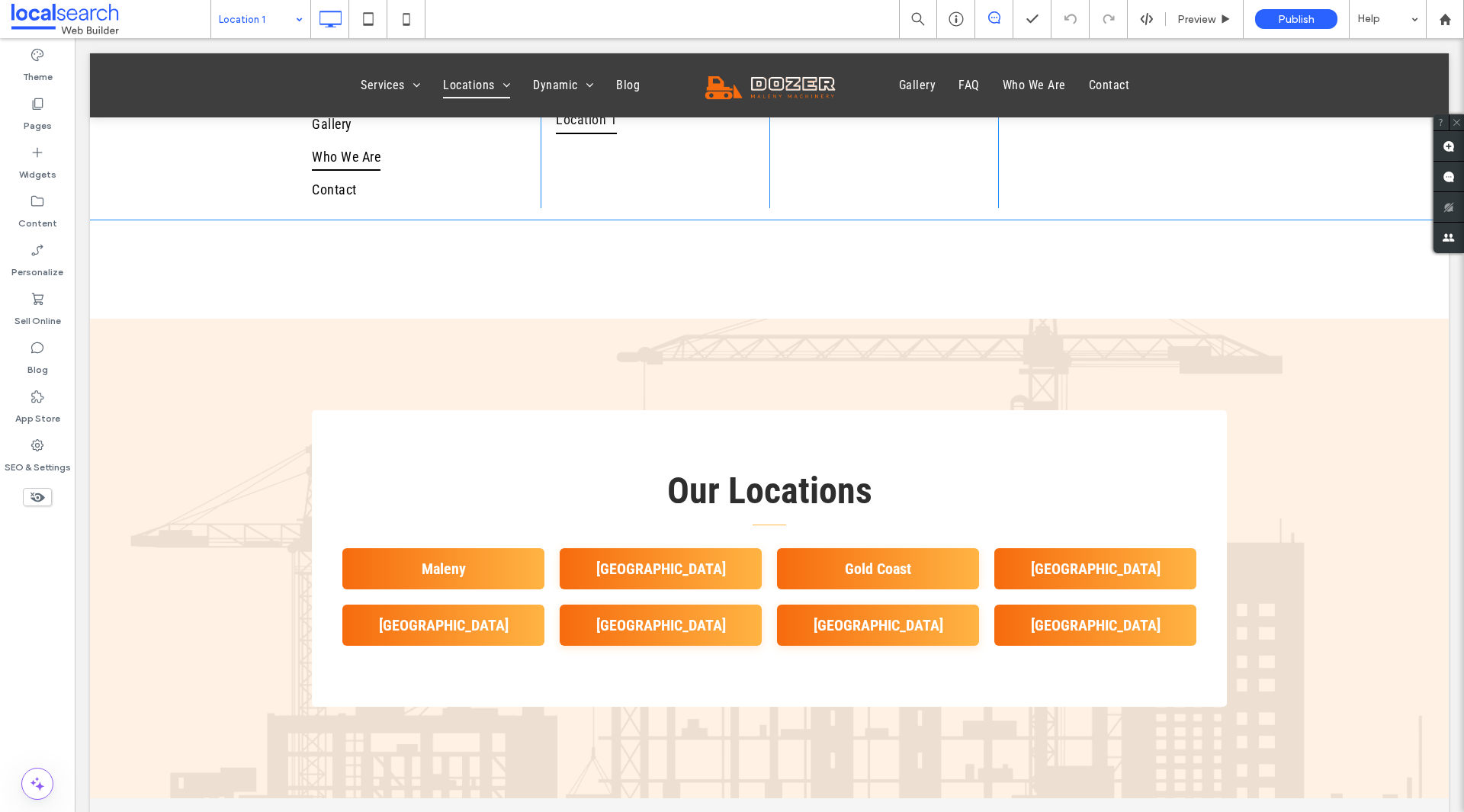
scroll to position [5031, 0]
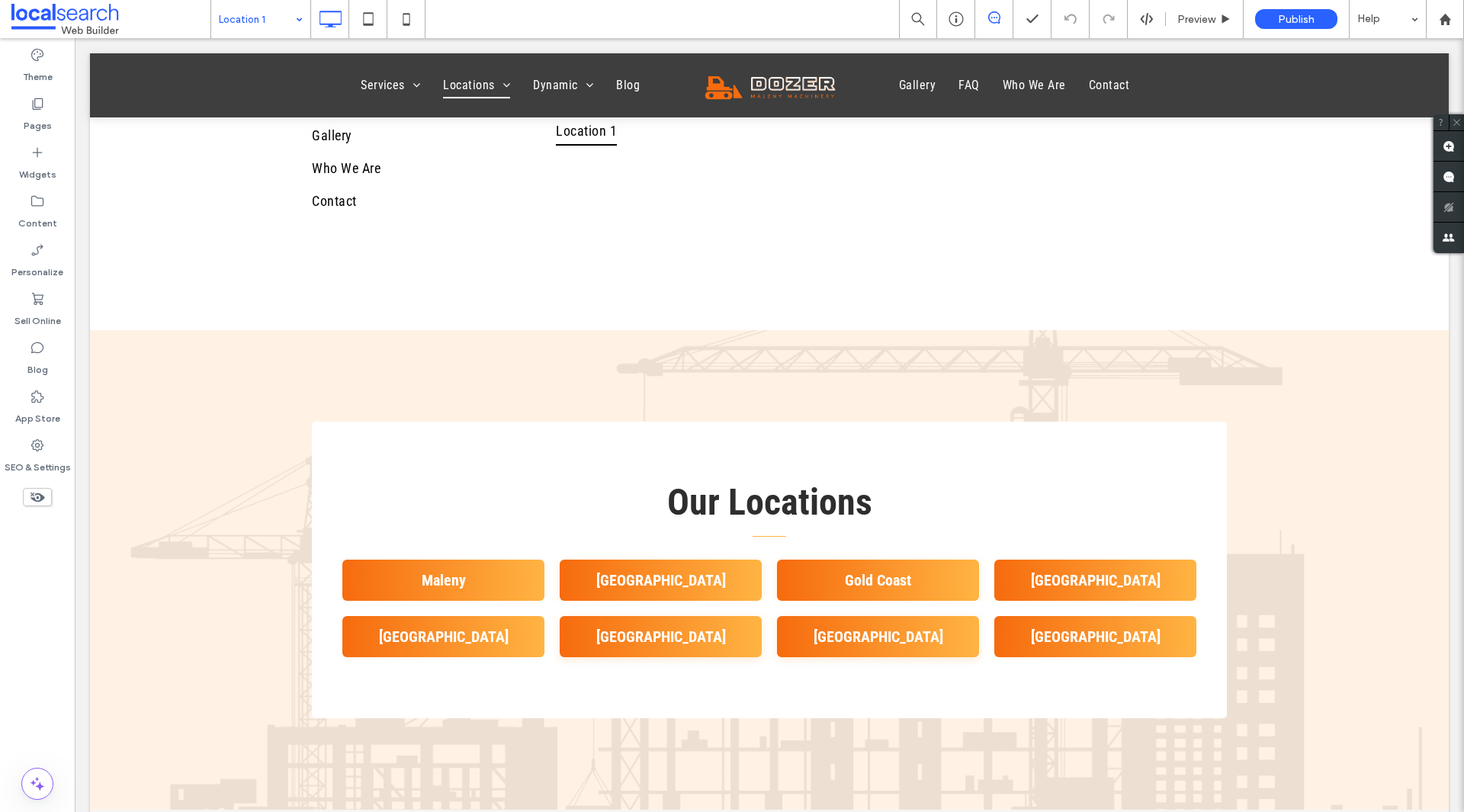
click at [296, 29] on div "Location 1" at bounding box center [260, 19] width 99 height 38
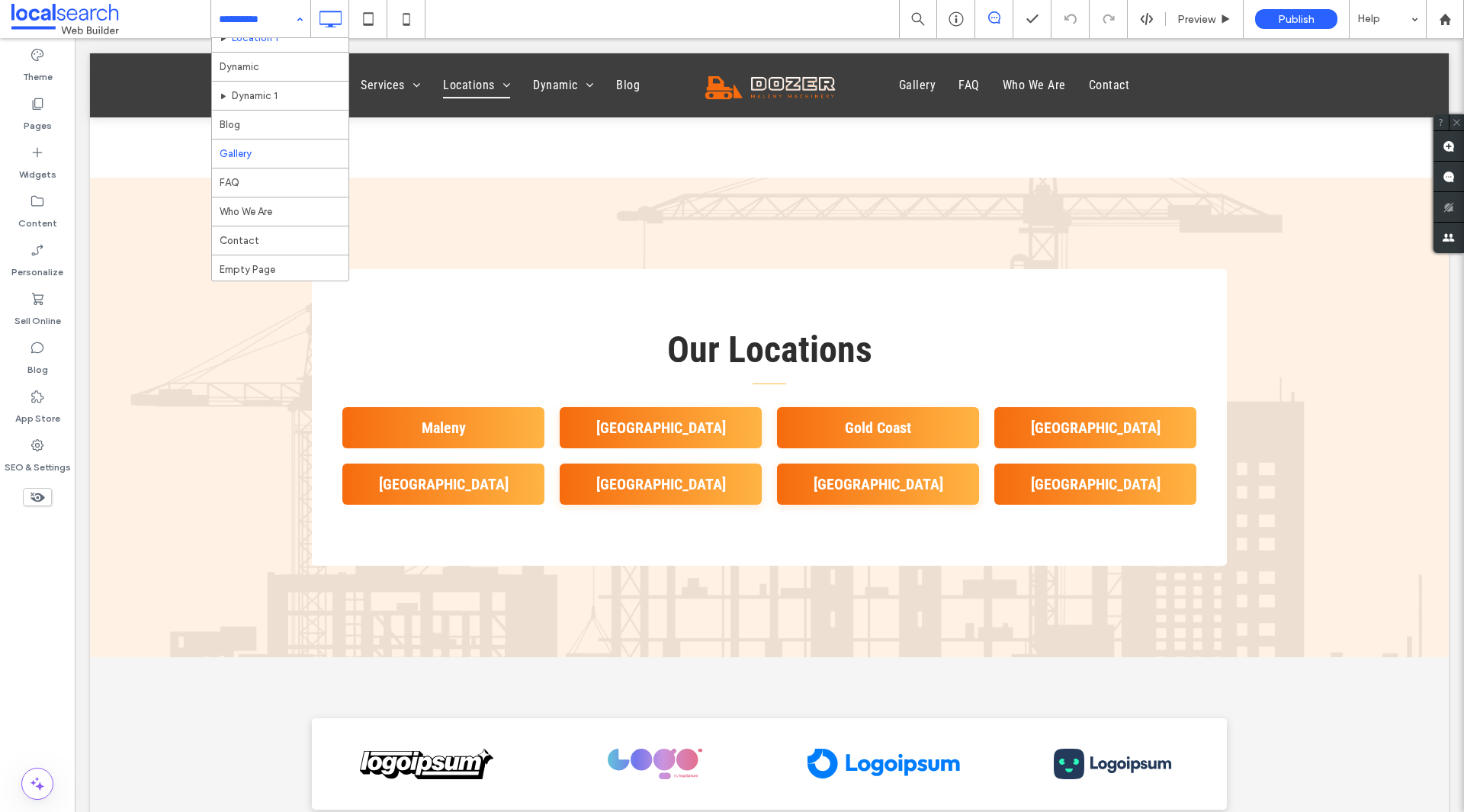
scroll to position [132, 0]
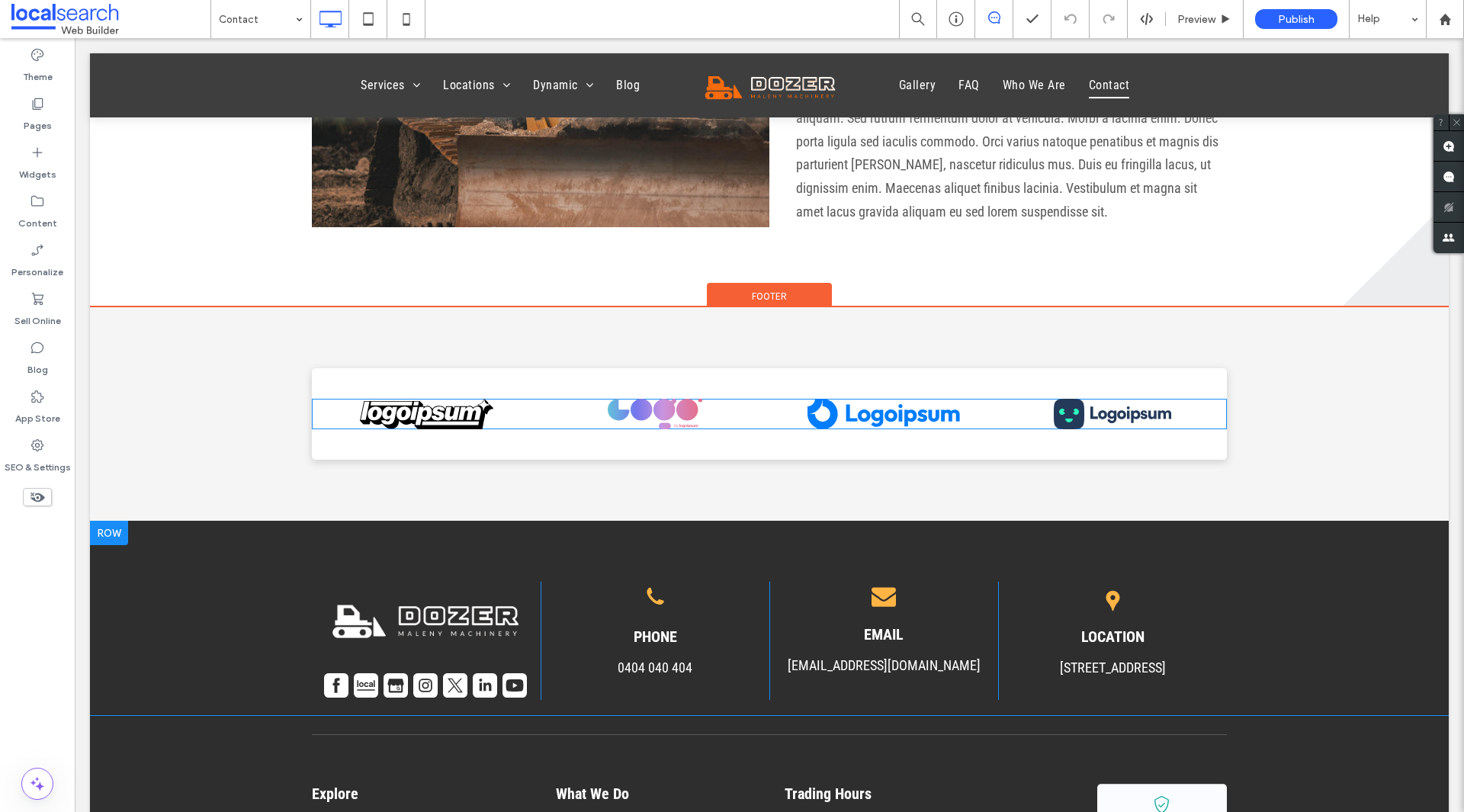
scroll to position [1677, 0]
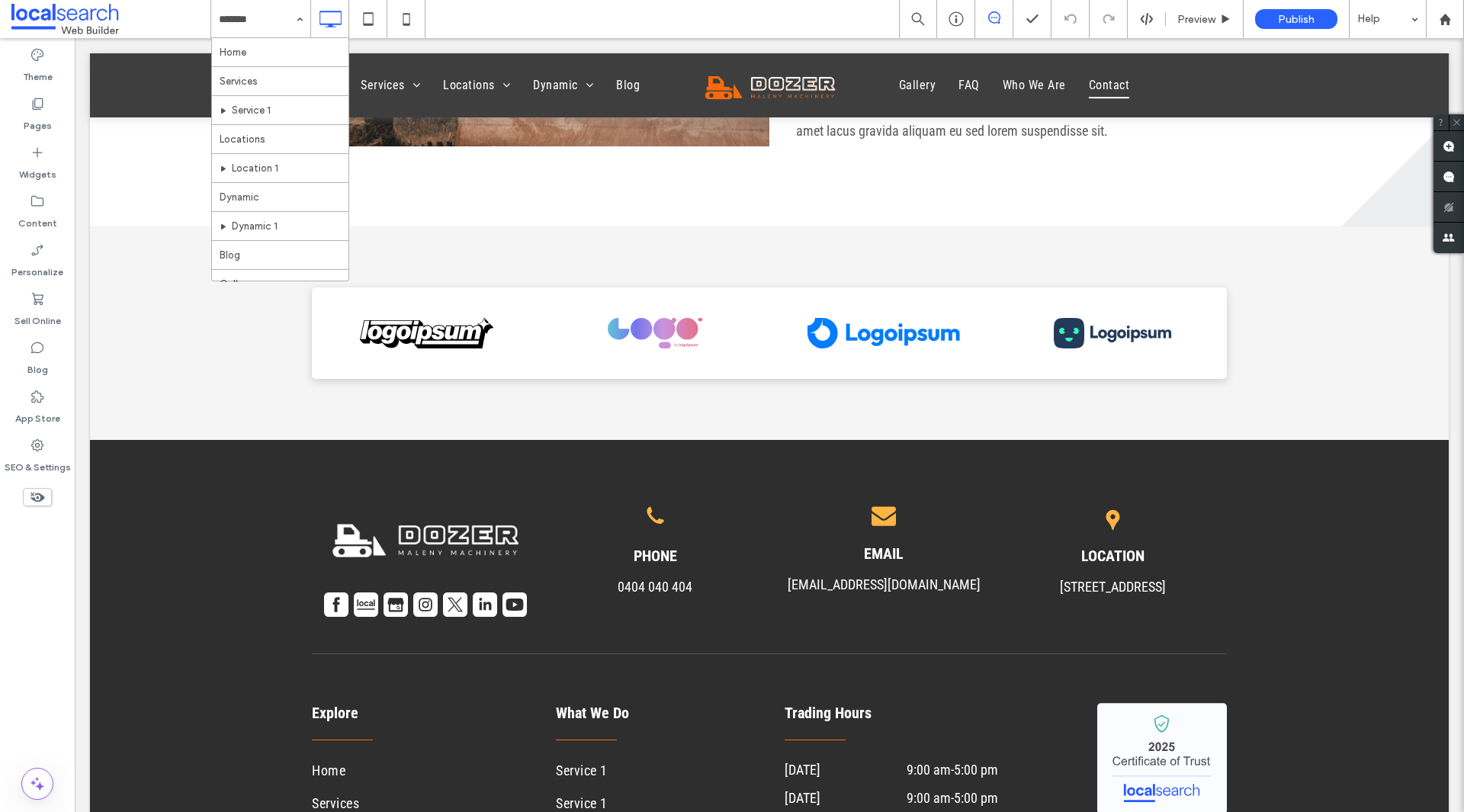
click at [263, 28] on input at bounding box center [257, 19] width 76 height 38
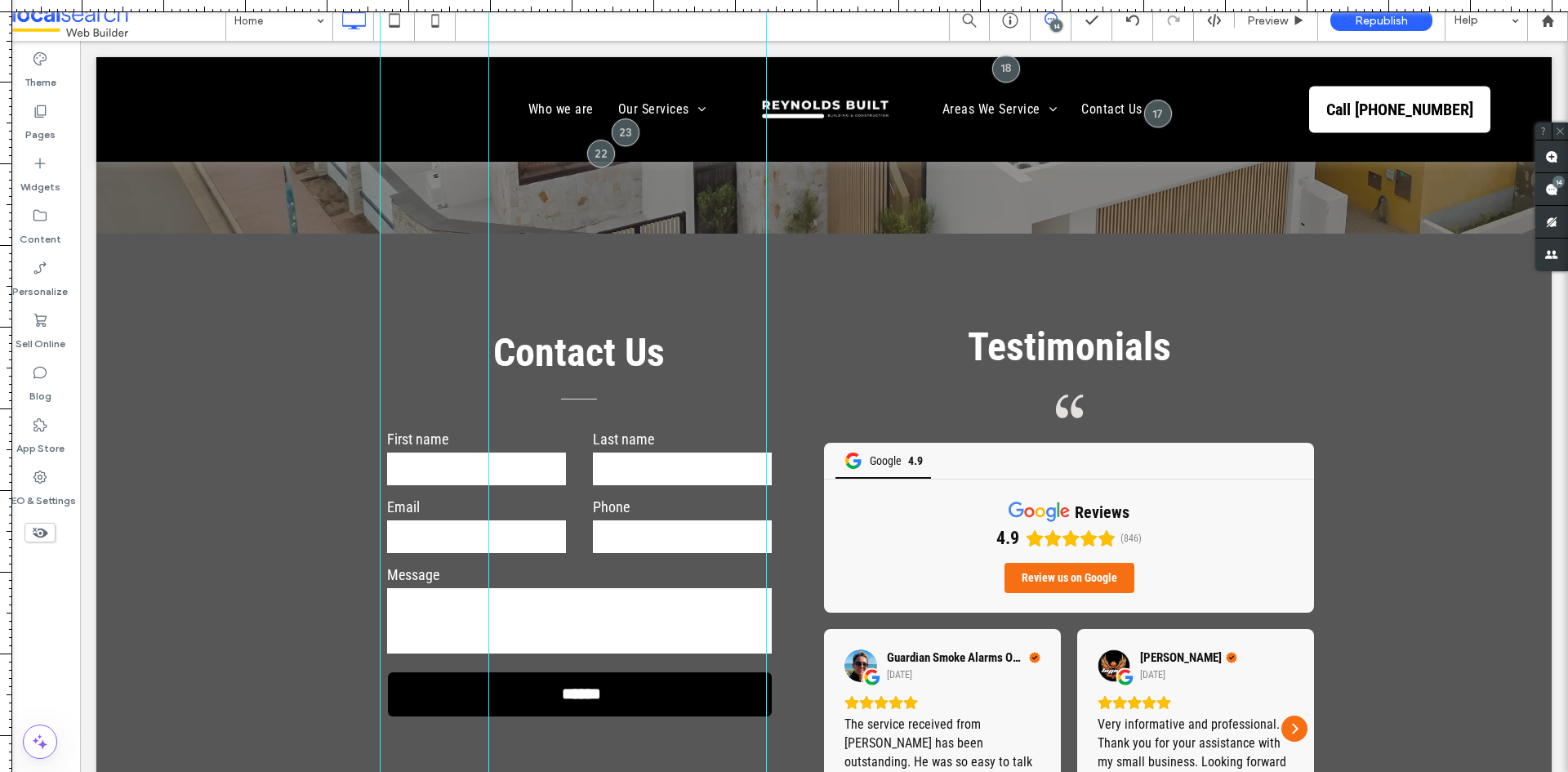
drag, startPoint x: 9, startPoint y: 299, endPoint x: 489, endPoint y: 274, distance: 480.7
click at [489, 771] on div at bounding box center [784, 772] width 1568 height 0
drag, startPoint x: 9, startPoint y: 289, endPoint x: 657, endPoint y: 250, distance: 649.2
click at [657, 771] on div at bounding box center [784, 772] width 1568 height 0
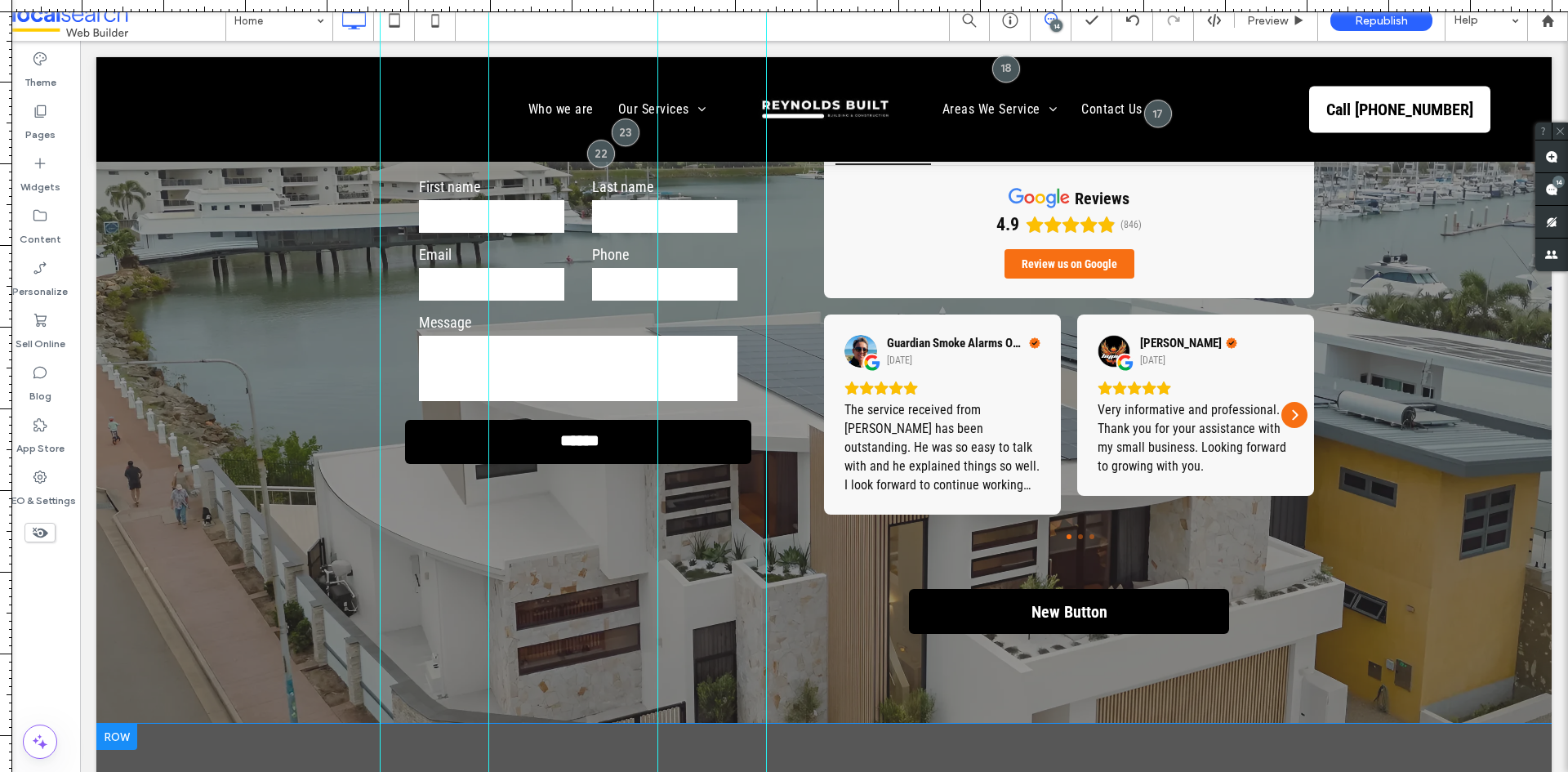
scroll to position [4883, 0]
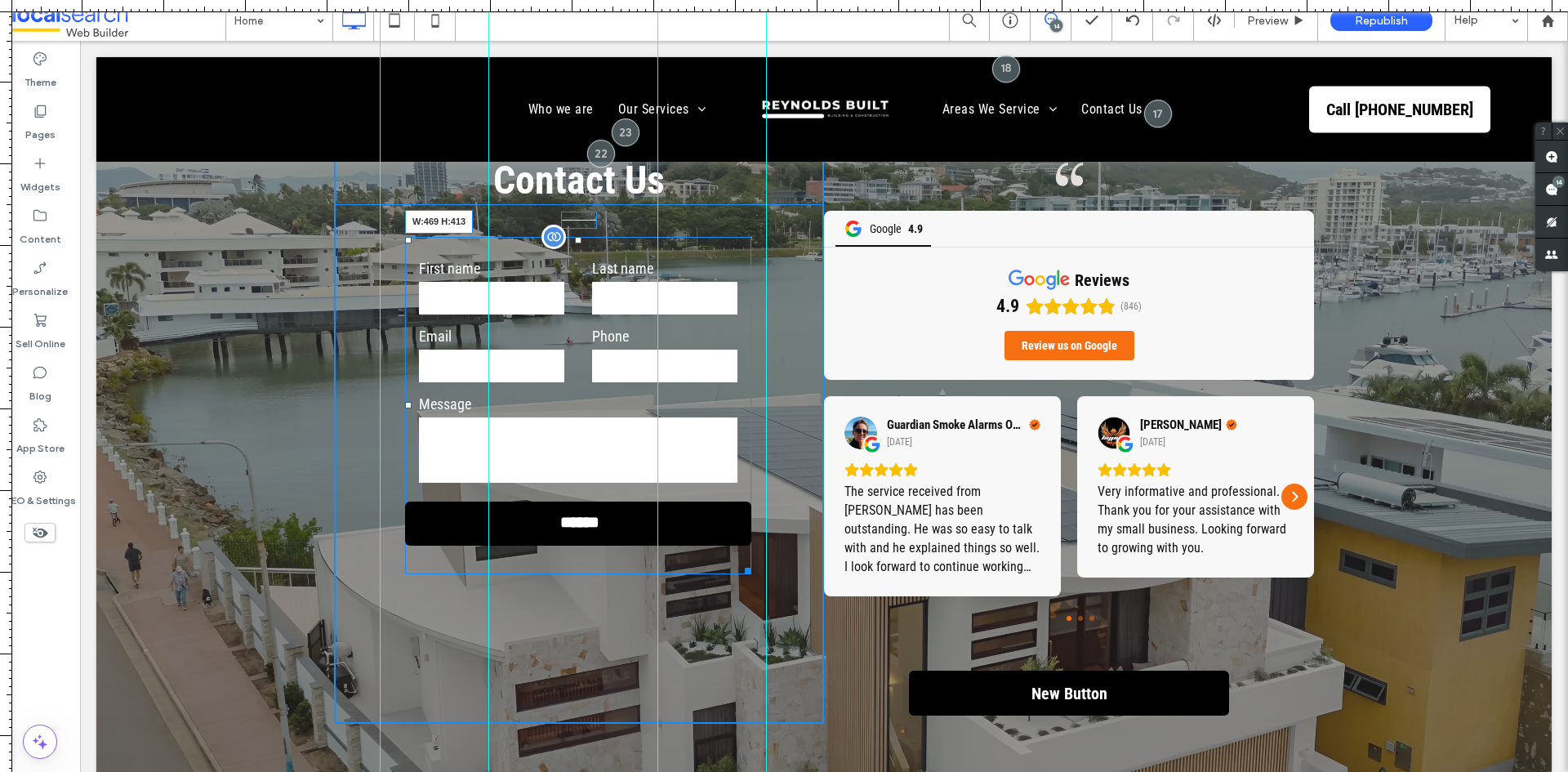
drag, startPoint x: 739, startPoint y: 512, endPoint x: 855, endPoint y: 549, distance: 121.8
click at [752, 562] on div at bounding box center [745, 568] width 12 height 12
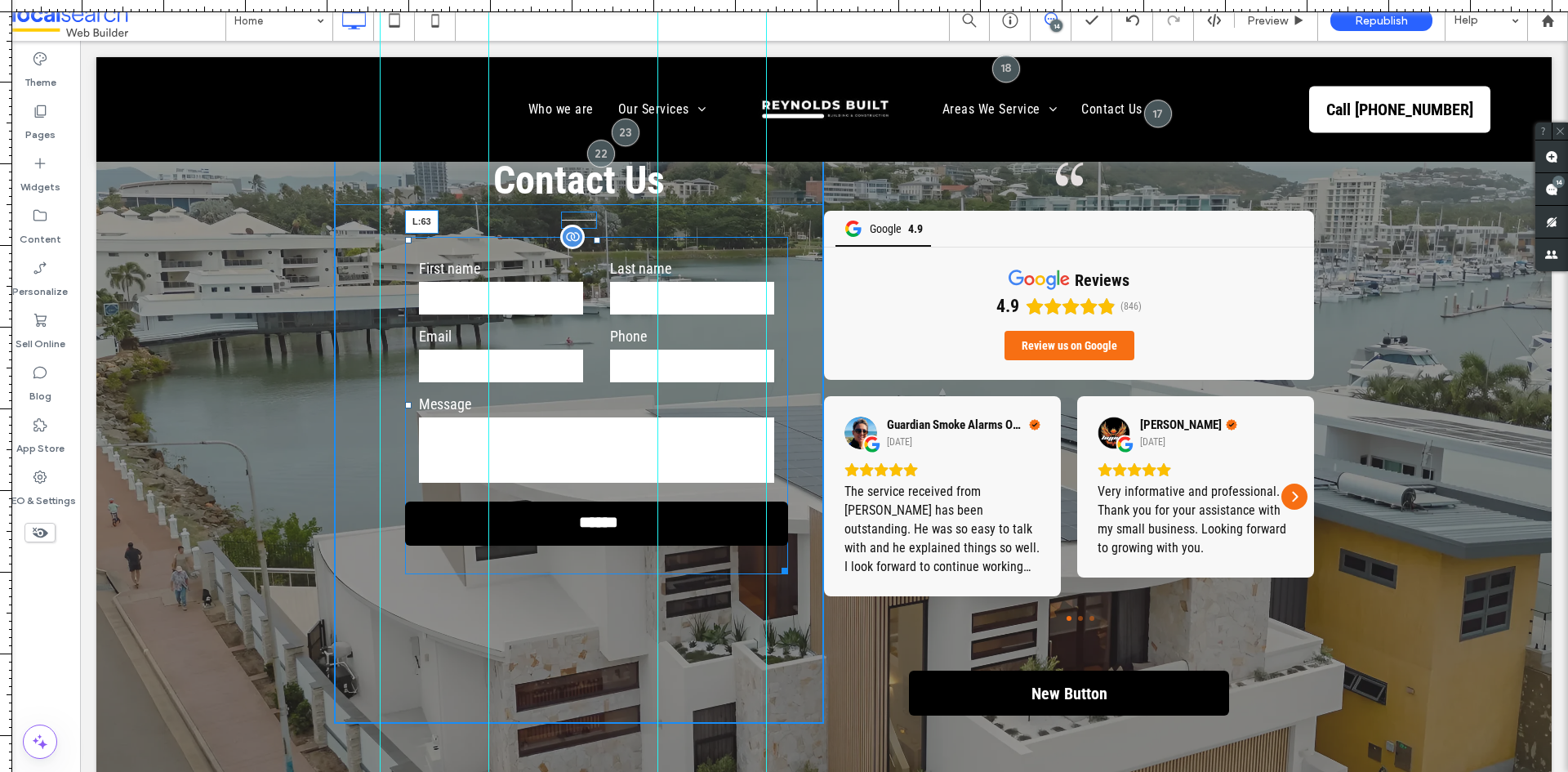
drag, startPoint x: 403, startPoint y: 344, endPoint x: 384, endPoint y: 343, distance: 19.0
click at [405, 402] on div at bounding box center [408, 405] width 7 height 7
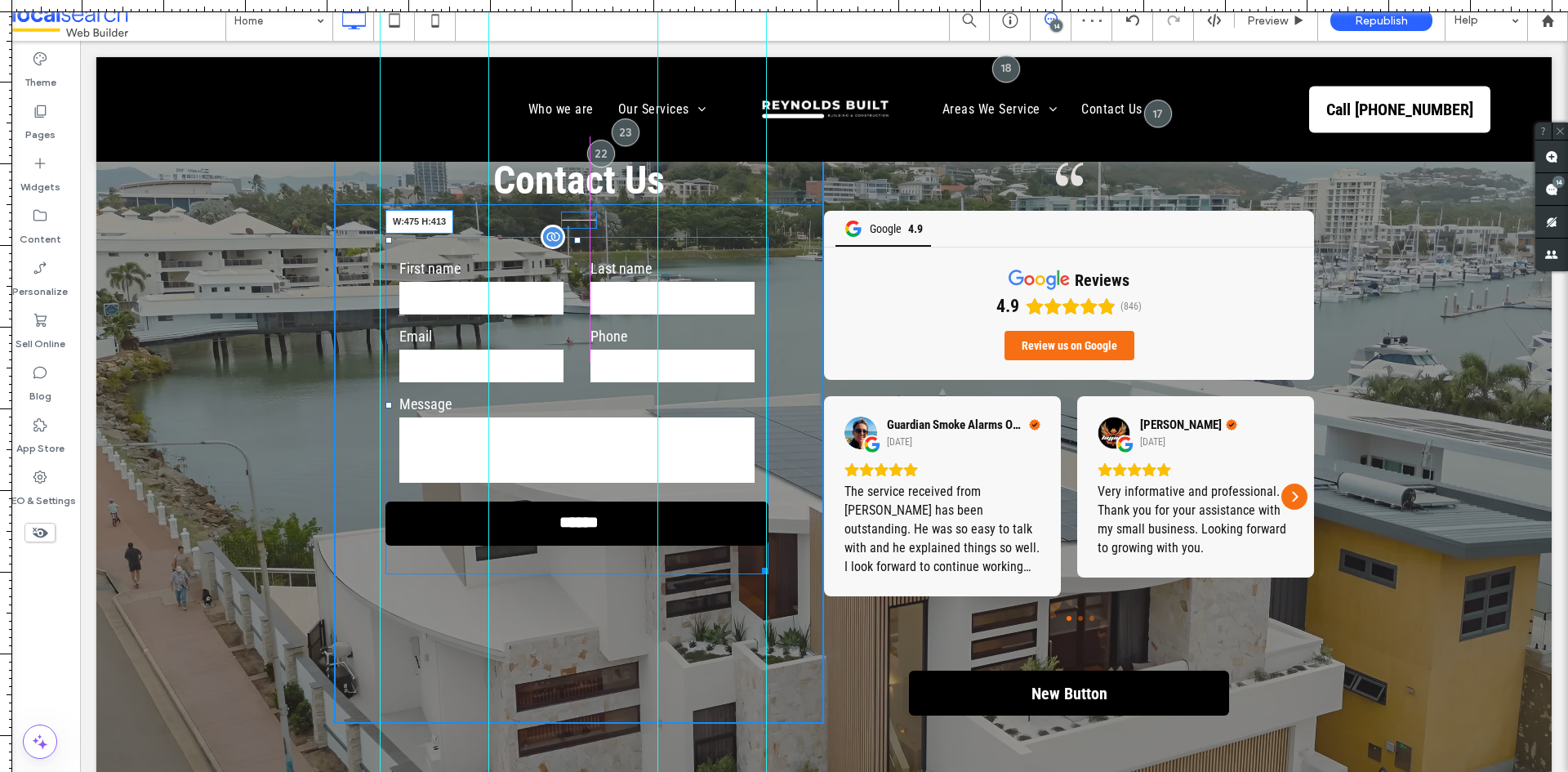
drag, startPoint x: 758, startPoint y: 509, endPoint x: 843, endPoint y: 550, distance: 94.4
click at [763, 562] on div at bounding box center [762, 568] width 12 height 12
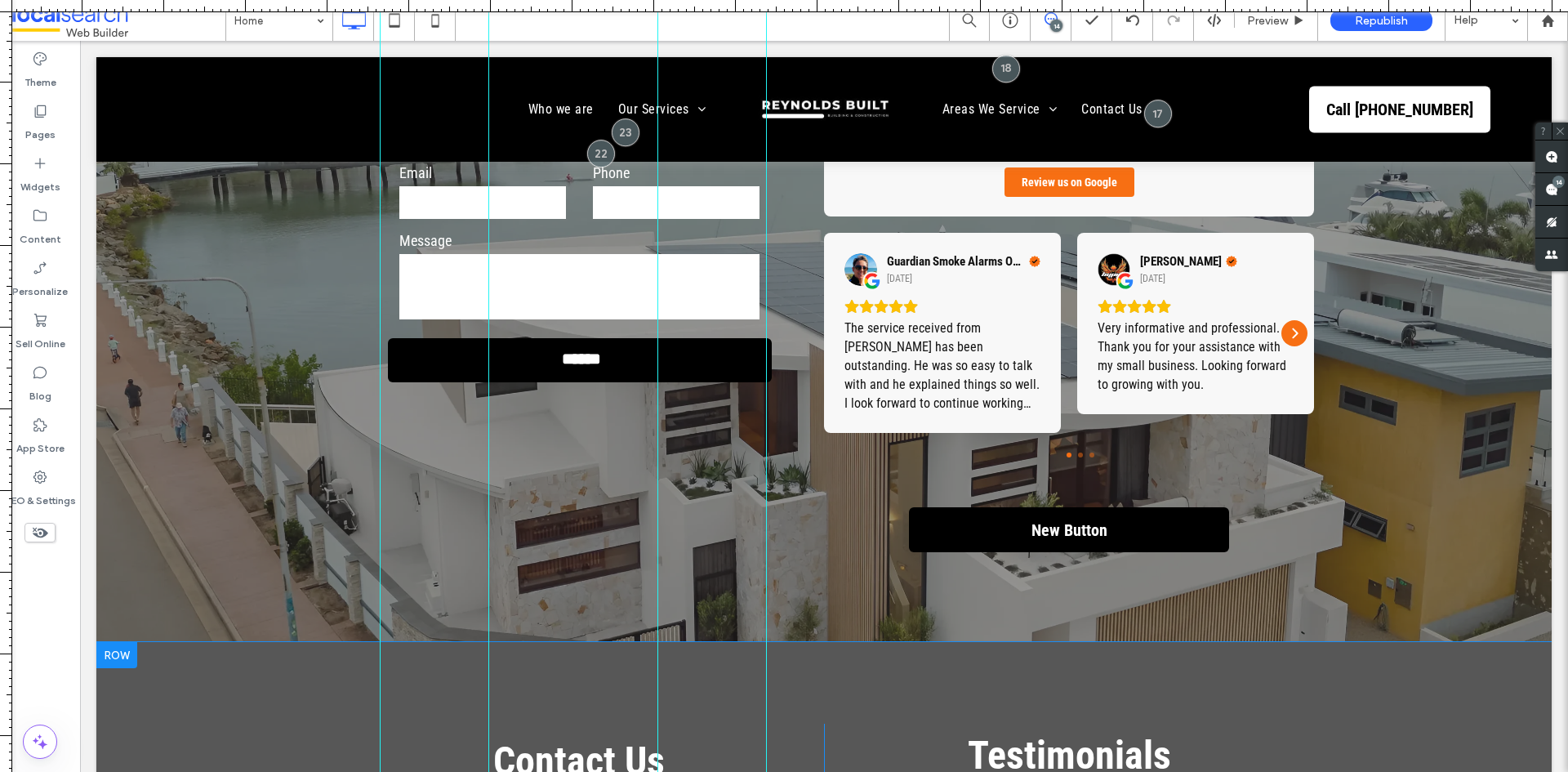
scroll to position [5536, 0]
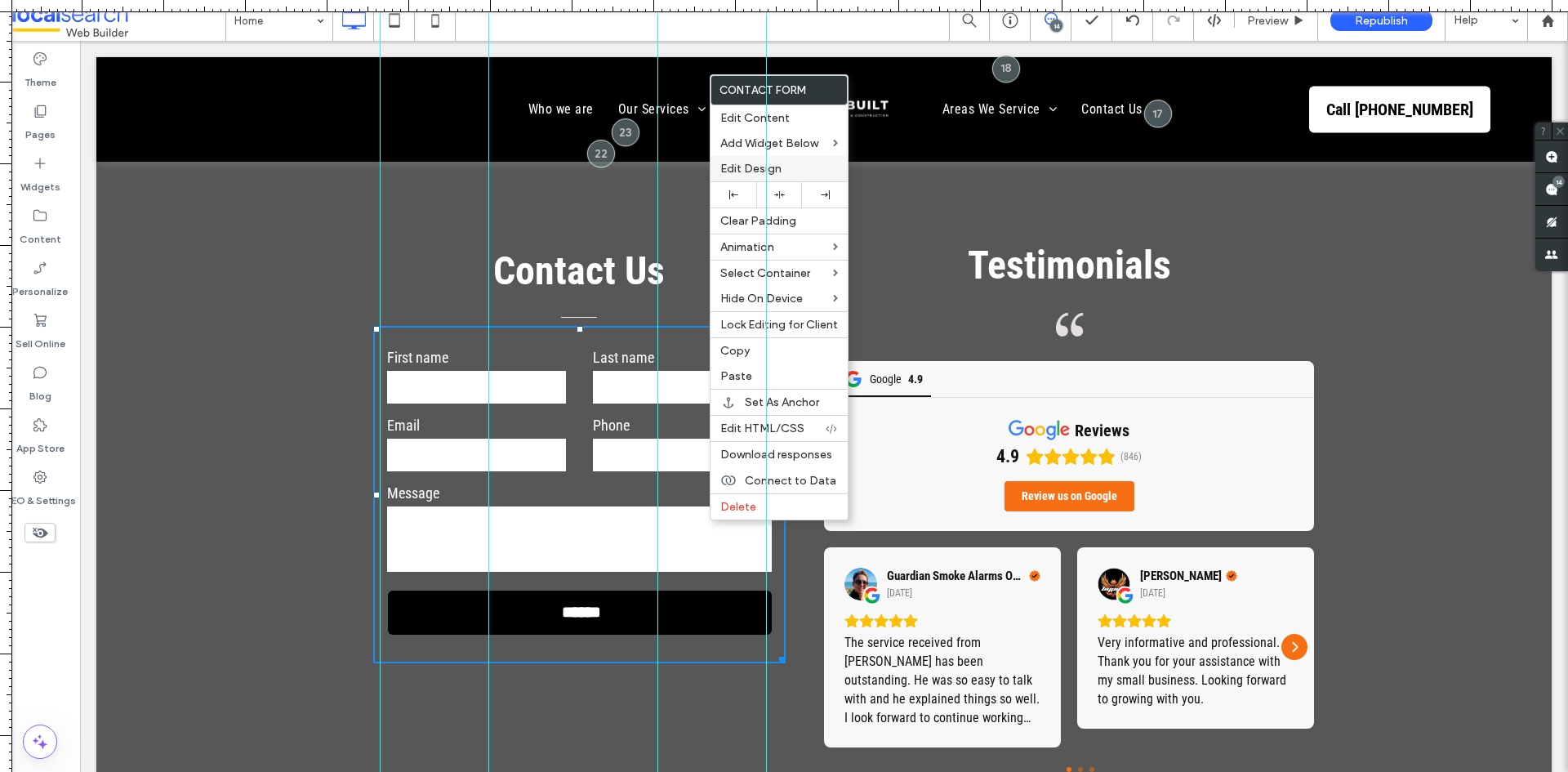
click at [746, 168] on span "Edit Design" at bounding box center [751, 169] width 61 height 14
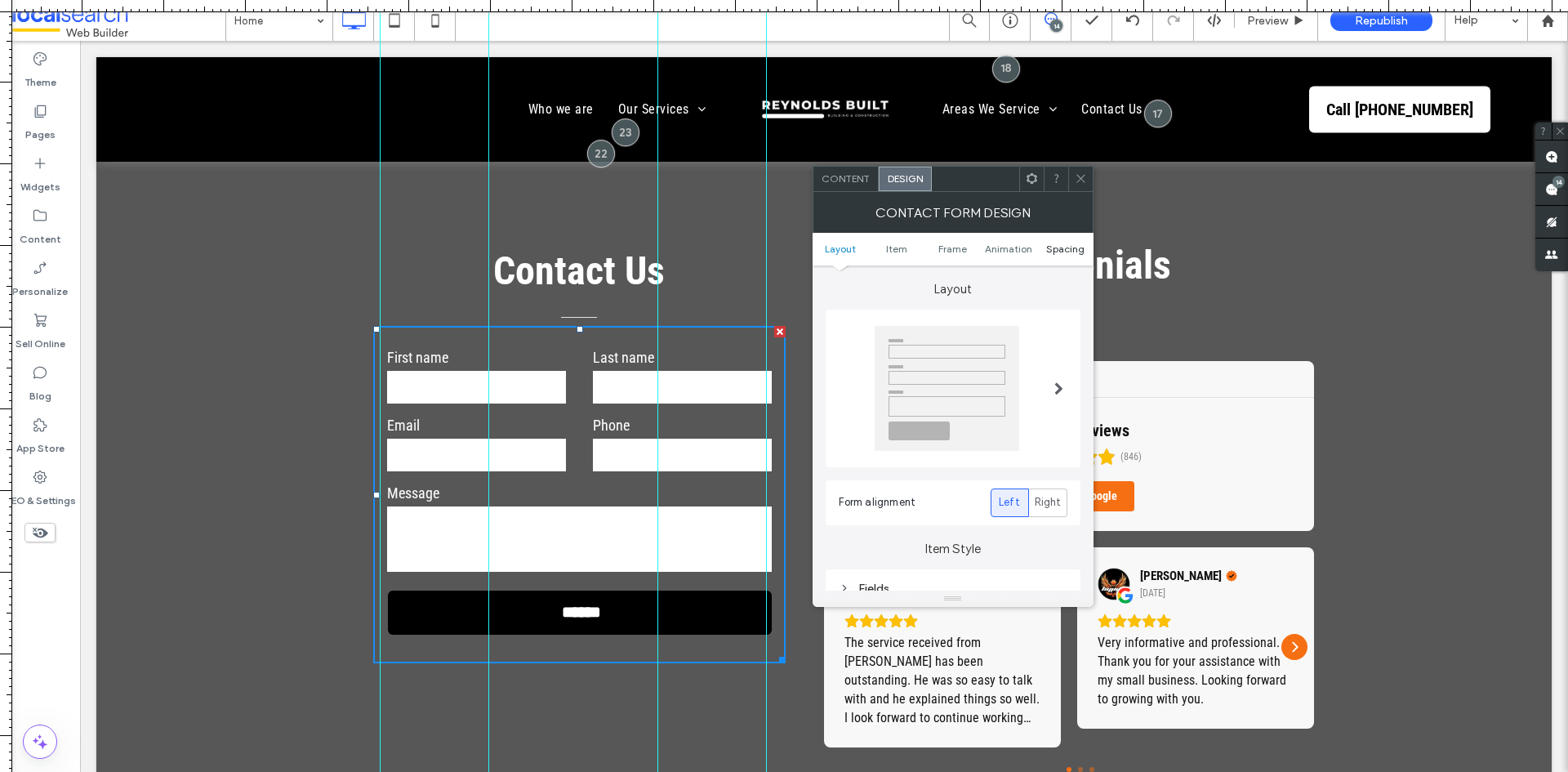
click at [1075, 248] on span "Spacing" at bounding box center [1065, 249] width 38 height 12
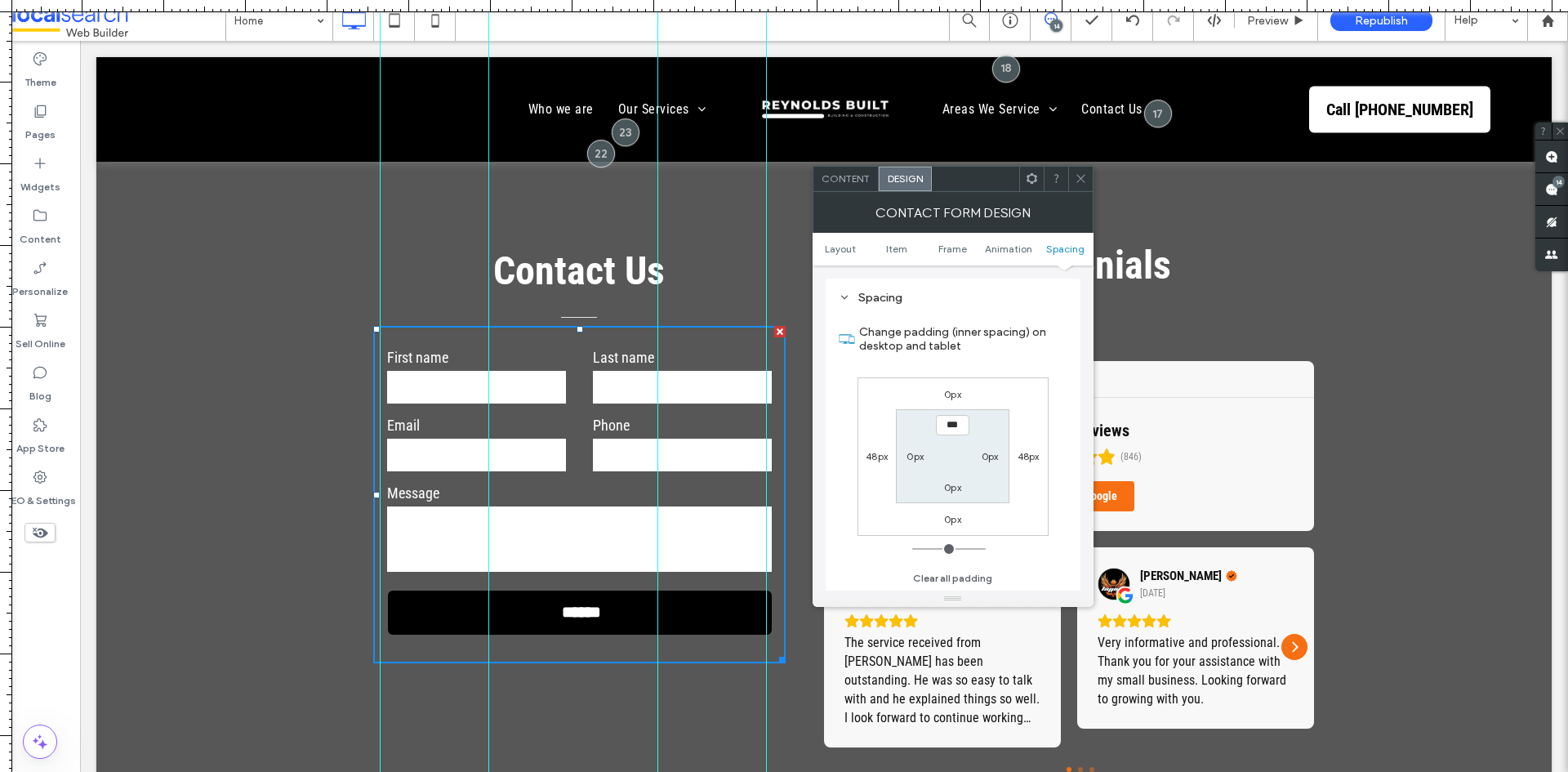
scroll to position [631, 0]
click at [1077, 184] on icon at bounding box center [1080, 178] width 12 height 12
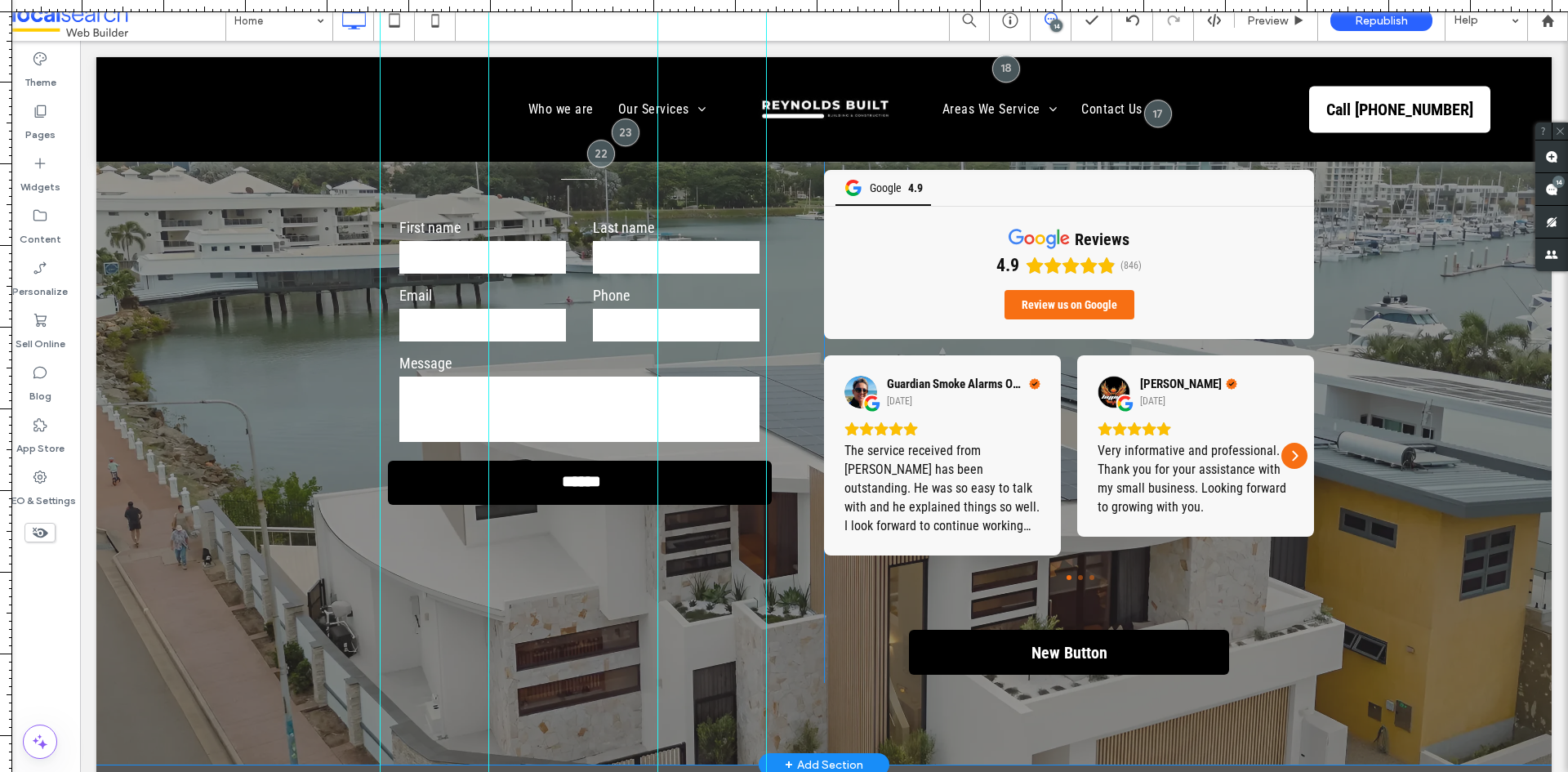
scroll to position [4801, 0]
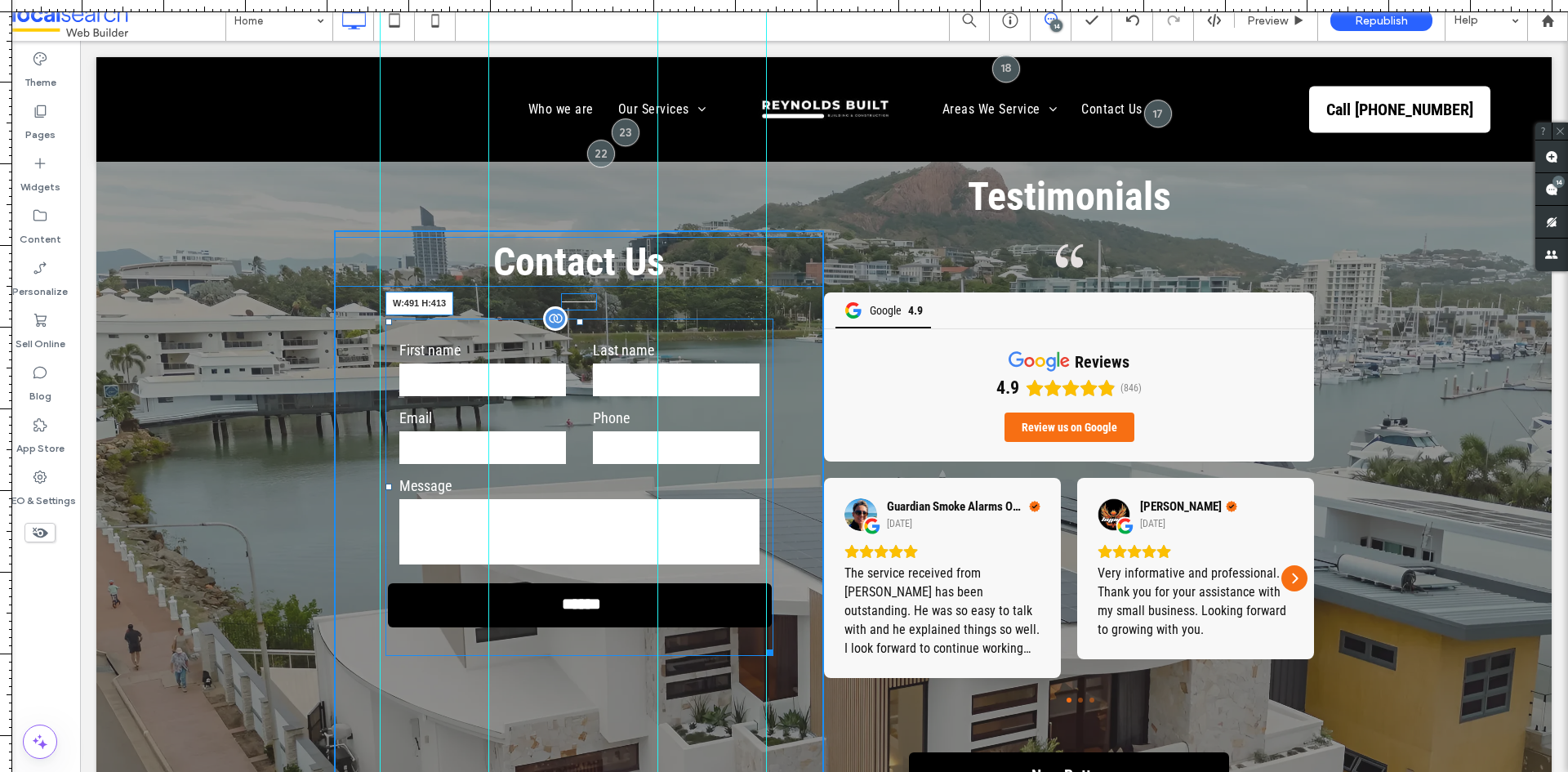
drag, startPoint x: 757, startPoint y: 587, endPoint x: 850, endPoint y: 626, distance: 100.8
click at [770, 643] on div at bounding box center [767, 649] width 12 height 12
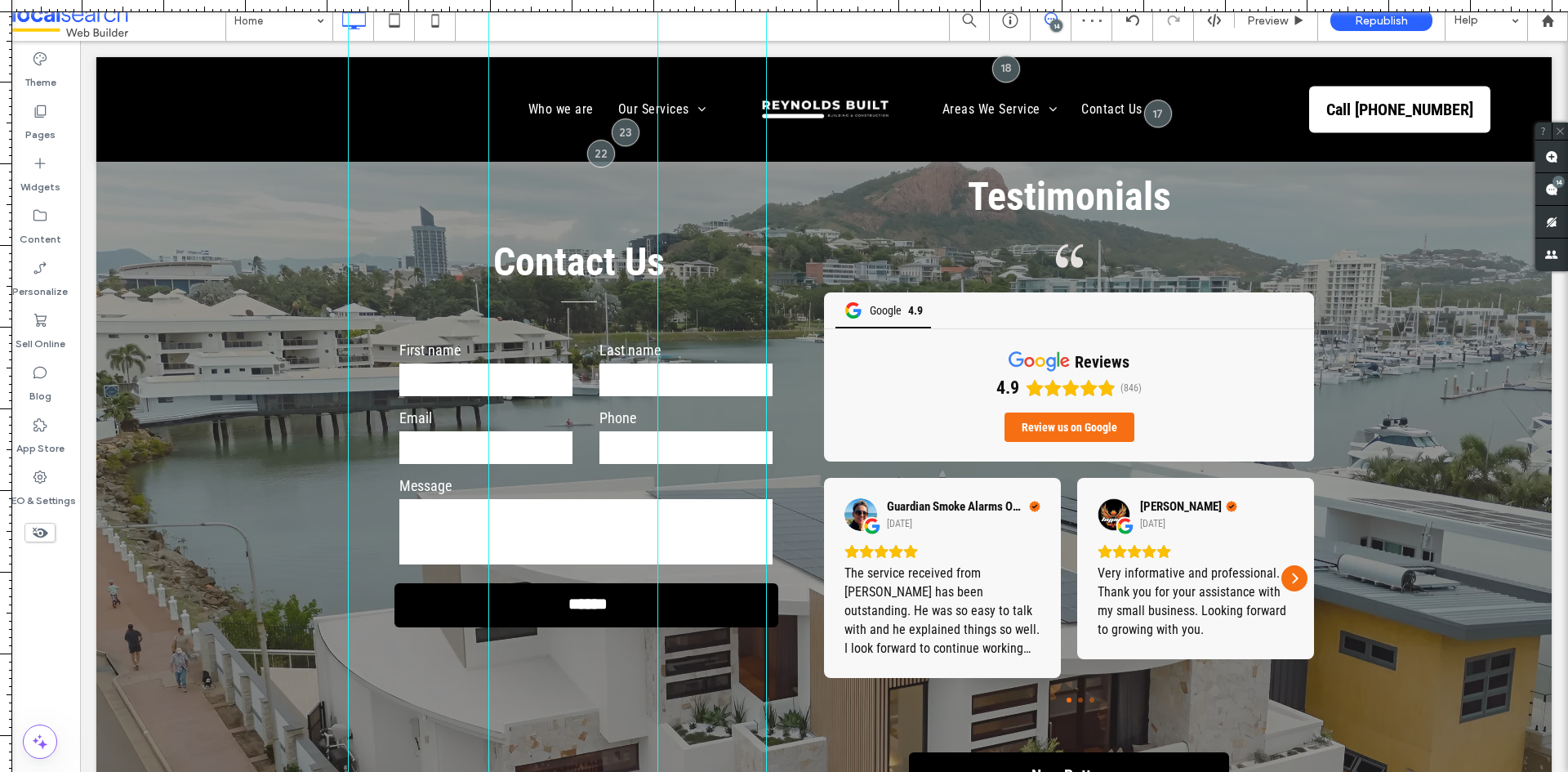
drag, startPoint x: 383, startPoint y: 426, endPoint x: 343, endPoint y: 426, distance: 40.0
click at [343, 426] on div at bounding box center [348, 386] width 14 height 772
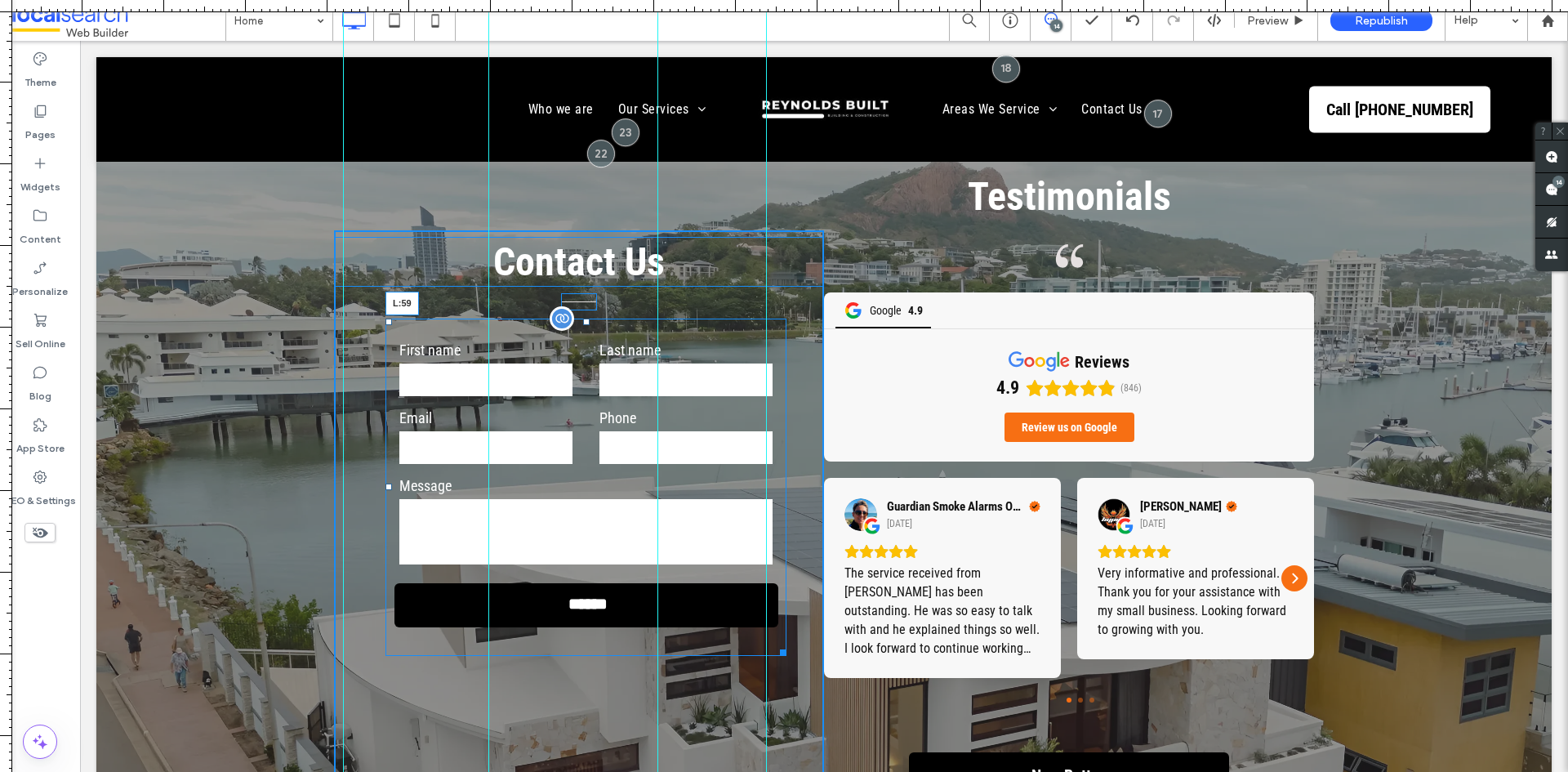
drag, startPoint x: 380, startPoint y: 424, endPoint x: 457, endPoint y: 465, distance: 87.2
click at [386, 483] on div at bounding box center [389, 486] width 7 height 7
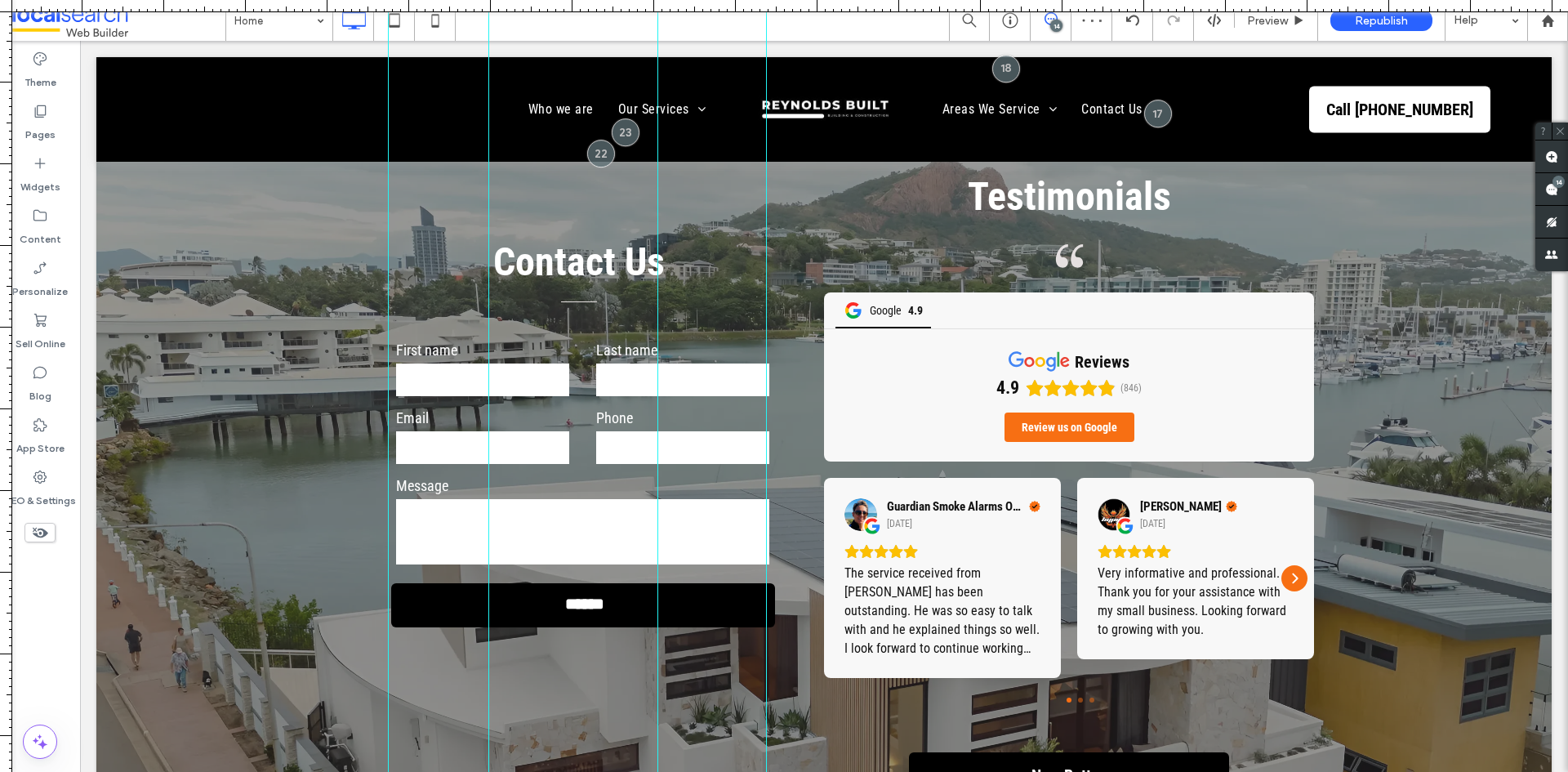
drag, startPoint x: 342, startPoint y: 424, endPoint x: 388, endPoint y: 404, distance: 50.2
click at [388, 404] on div at bounding box center [388, 386] width 14 height 772
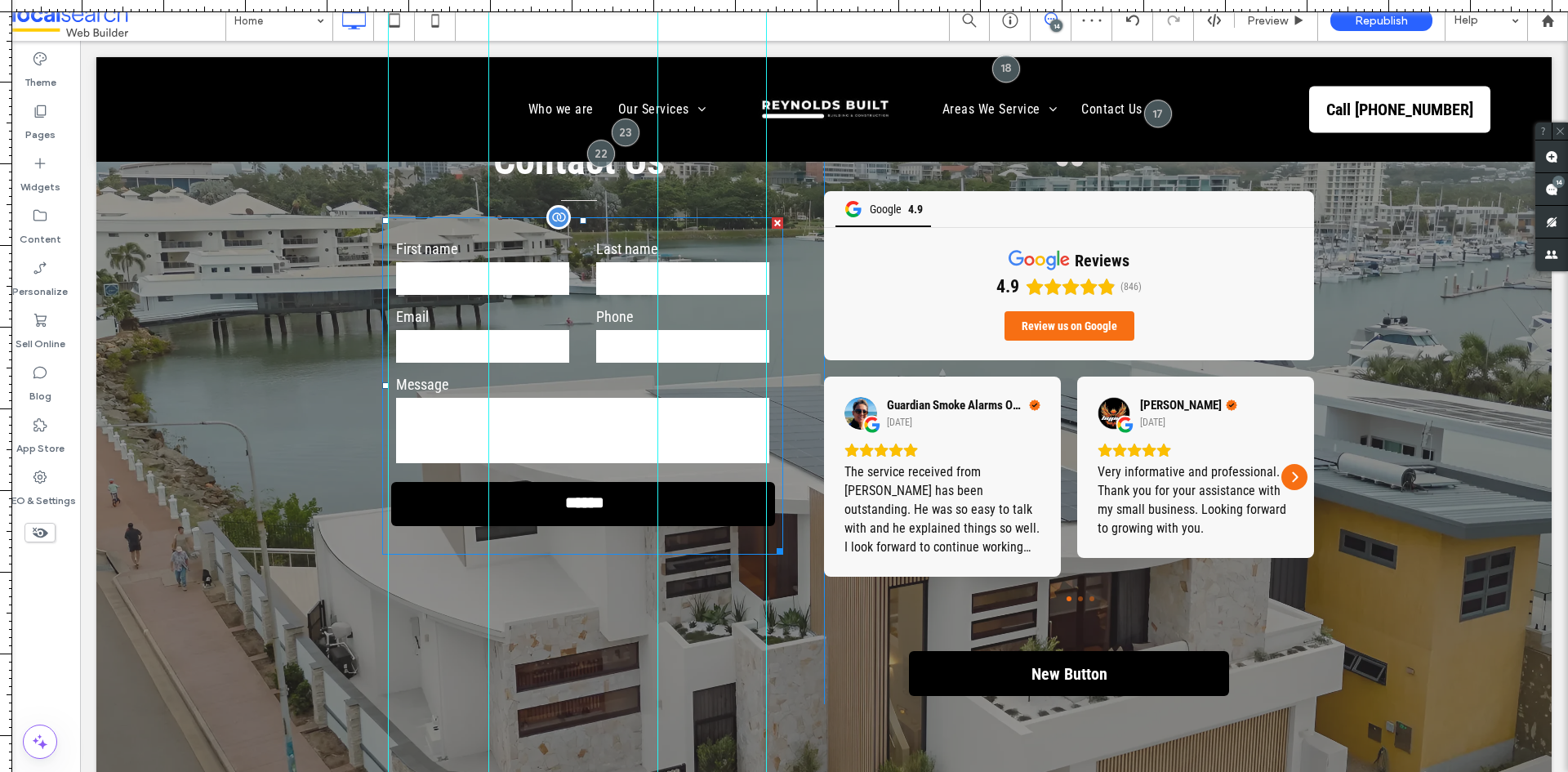
scroll to position [5291, 0]
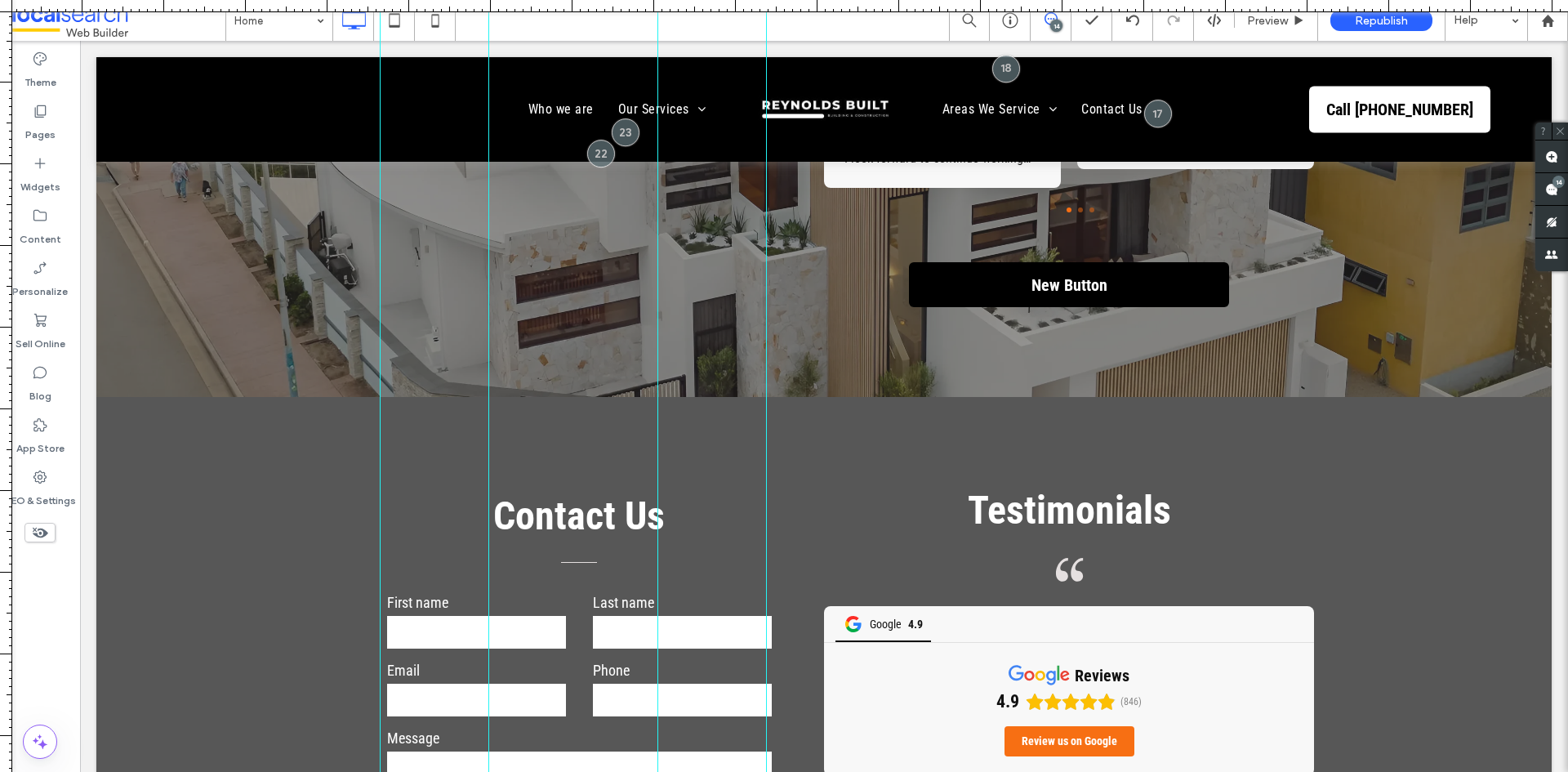
drag, startPoint x: 390, startPoint y: 404, endPoint x: 380, endPoint y: 411, distance: 12.2
click at [380, 411] on div at bounding box center [380, 386] width 14 height 772
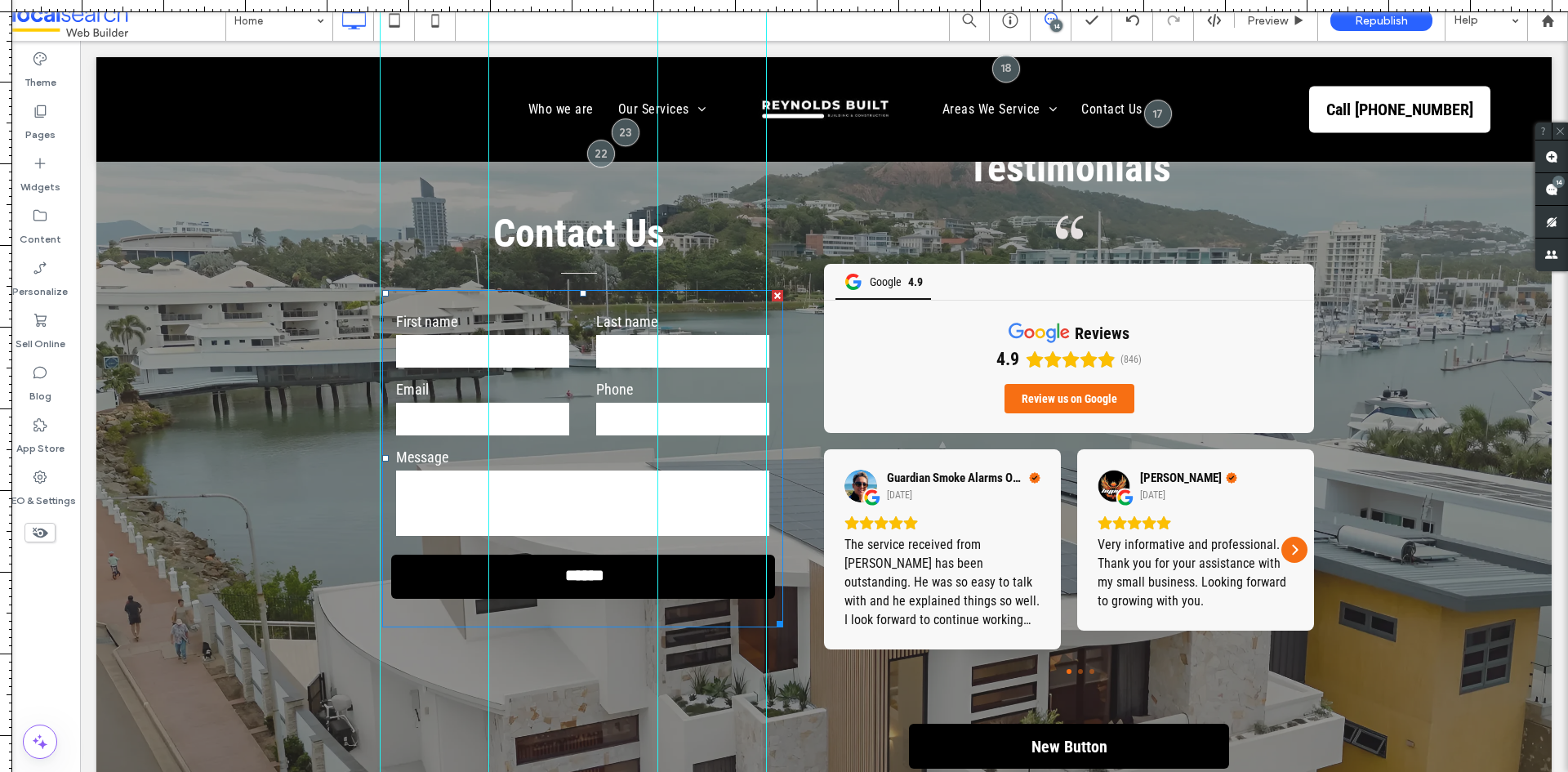
scroll to position [4801, 0]
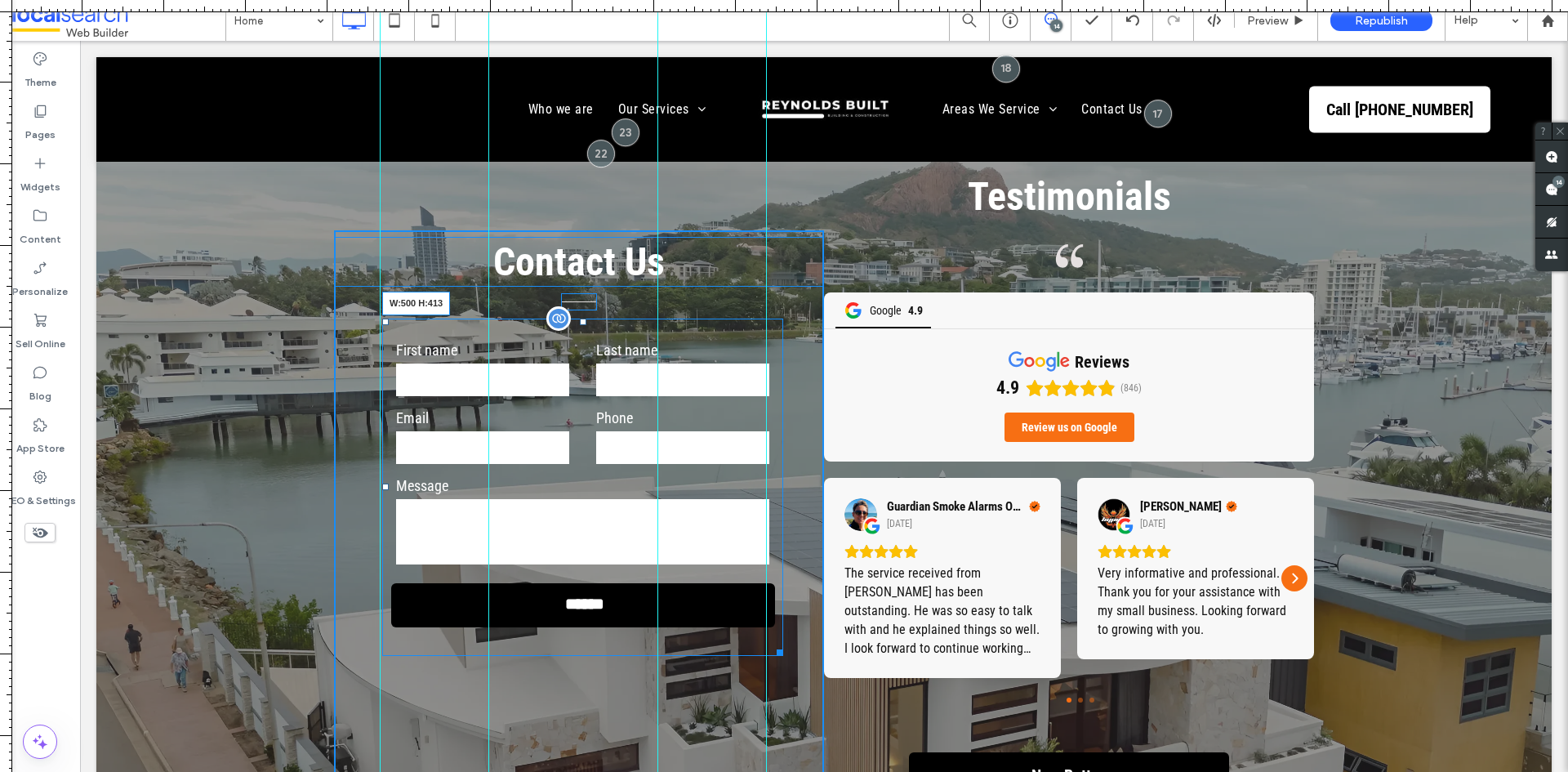
drag, startPoint x: 775, startPoint y: 591, endPoint x: 863, endPoint y: 632, distance: 97.1
click at [783, 643] on div at bounding box center [776, 649] width 12 height 12
click at [785, 643] on div at bounding box center [784, 649] width 12 height 12
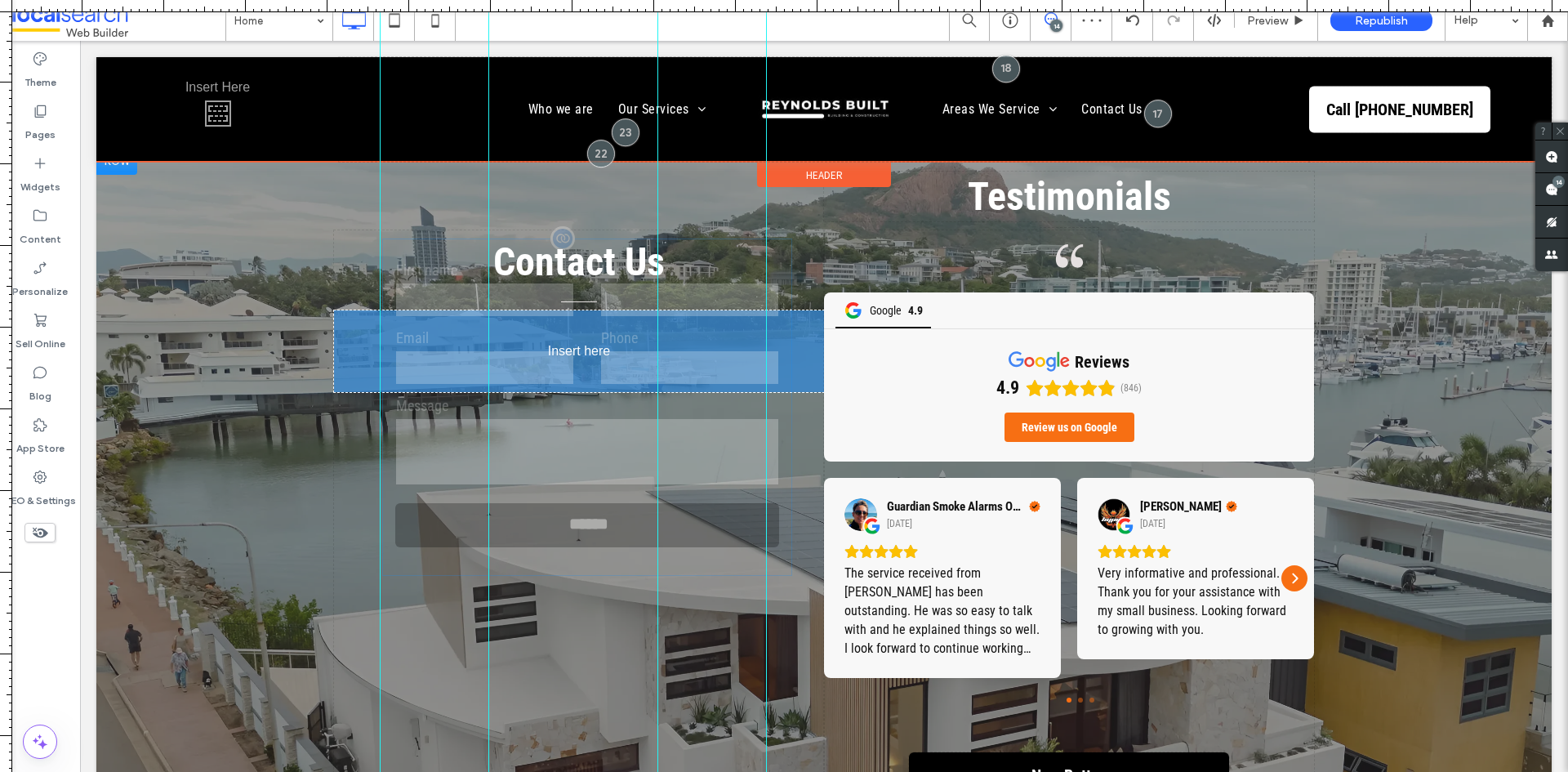
drag, startPoint x: 715, startPoint y: 265, endPoint x: 695, endPoint y: 264, distance: 20.0
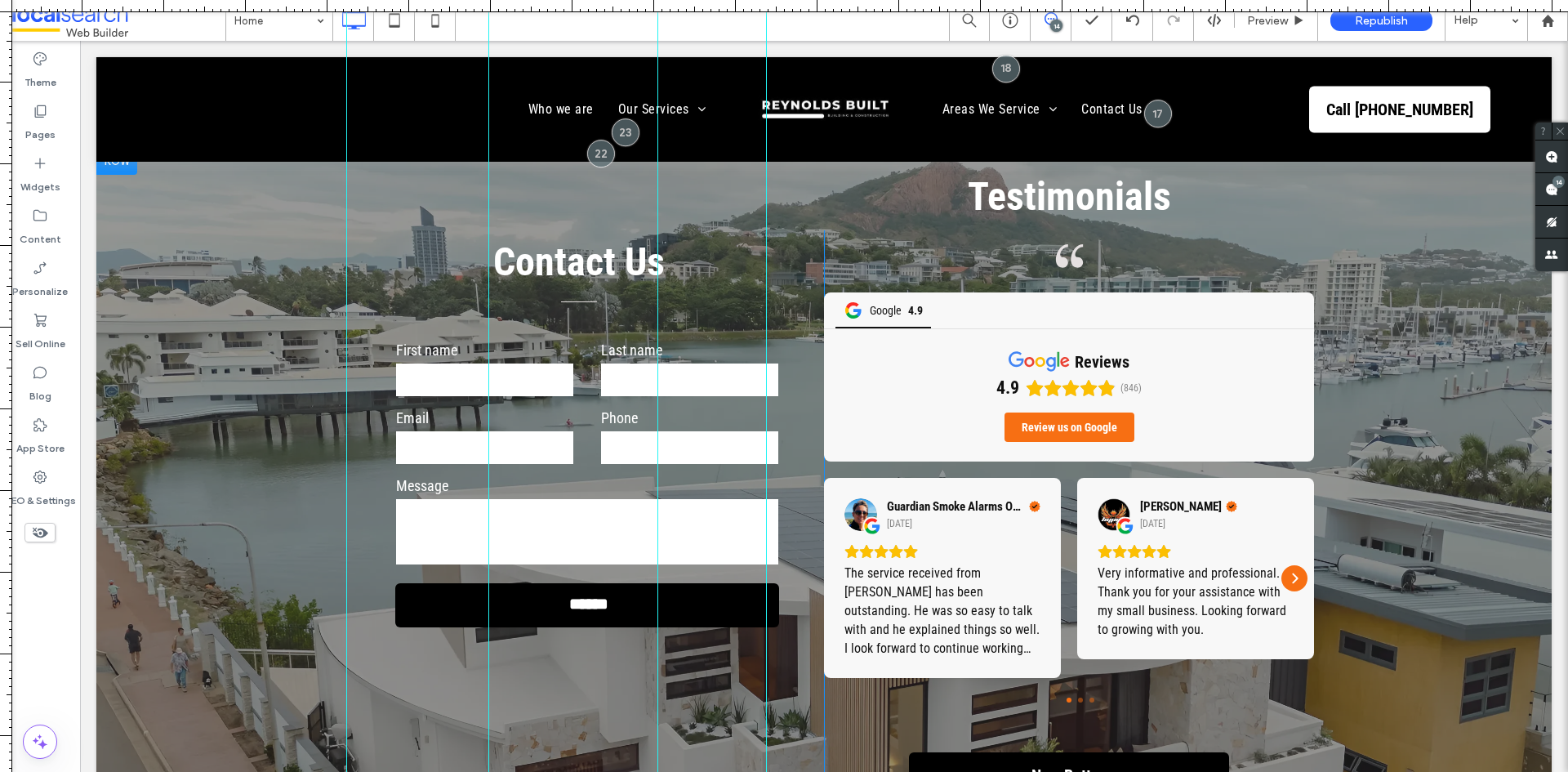
drag, startPoint x: 379, startPoint y: 422, endPoint x: 346, endPoint y: 429, distance: 33.7
click at [346, 429] on div at bounding box center [347, 386] width 14 height 772
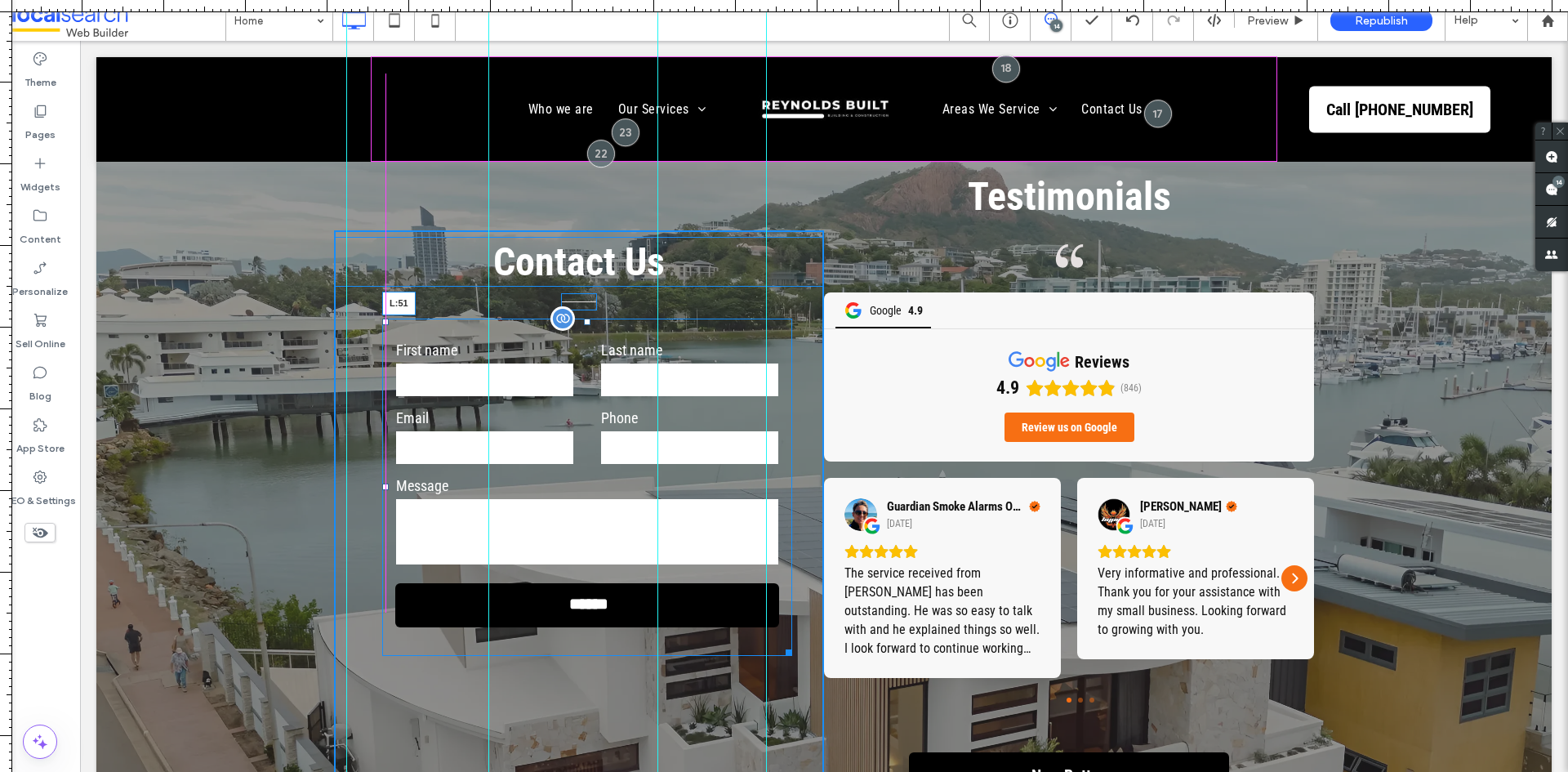
click at [382, 483] on div at bounding box center [385, 486] width 7 height 7
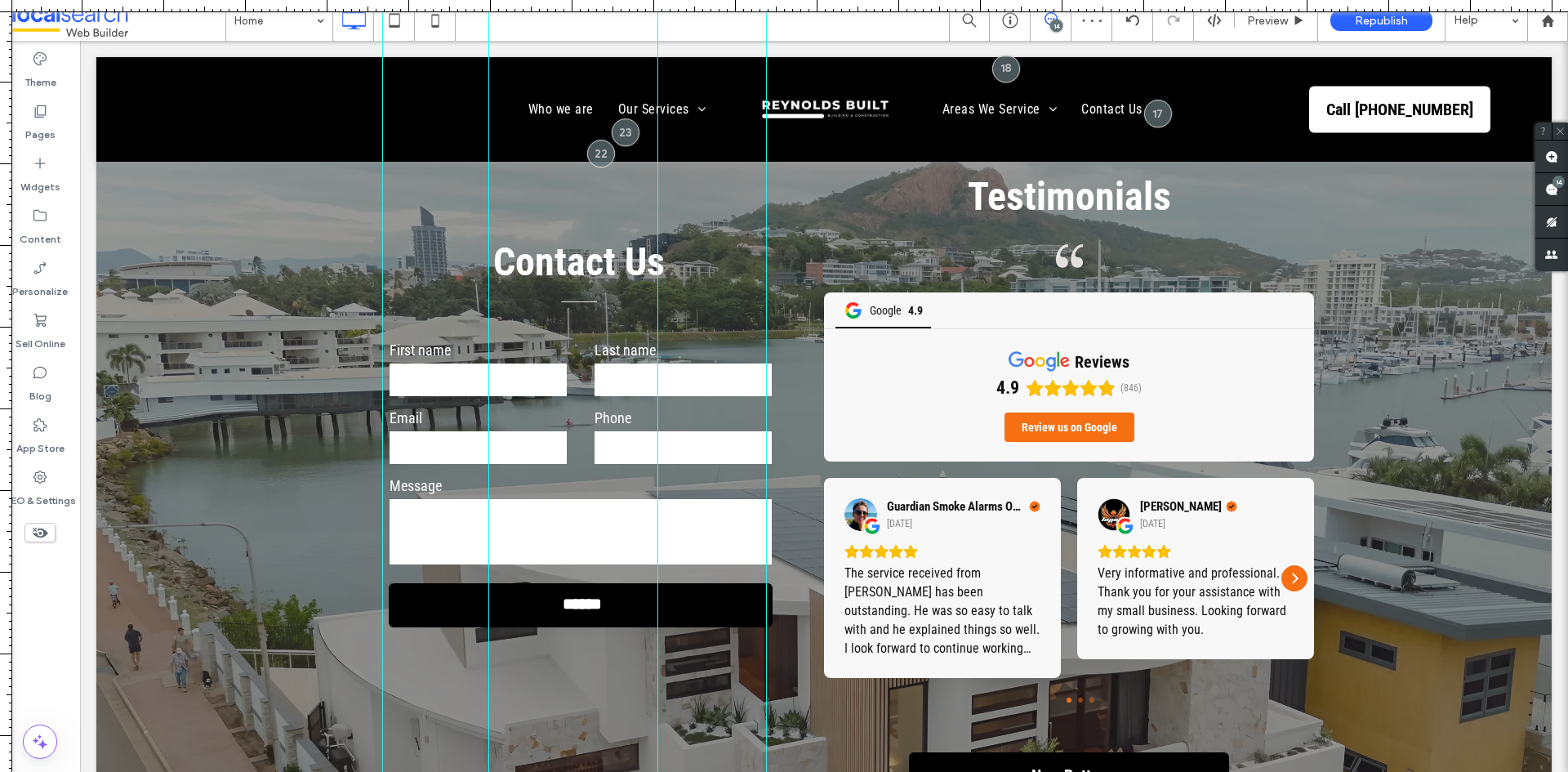
drag, startPoint x: 351, startPoint y: 435, endPoint x: 382, endPoint y: 415, distance: 36.9
click at [382, 415] on div at bounding box center [382, 386] width 14 height 772
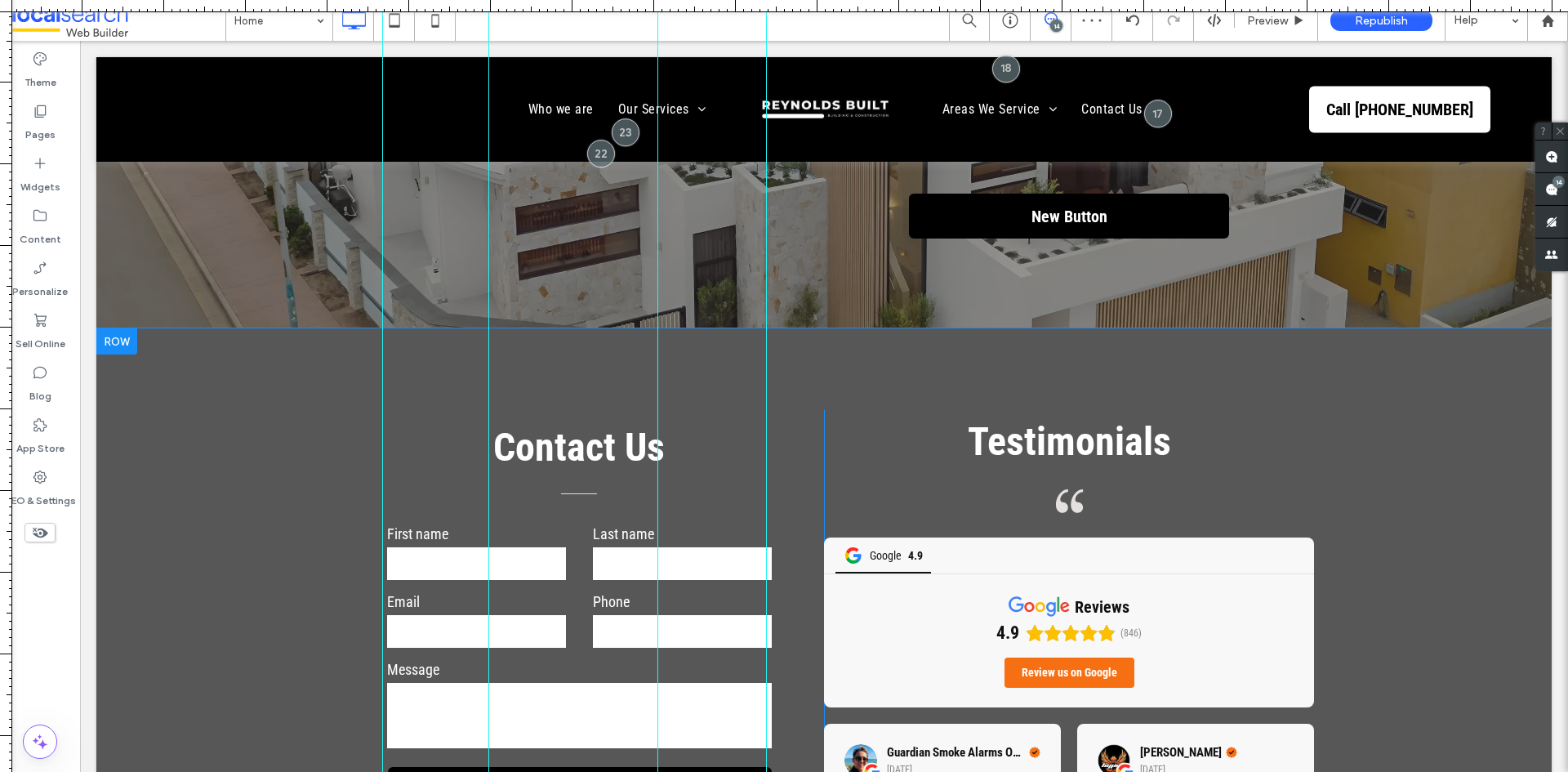
scroll to position [5536, 0]
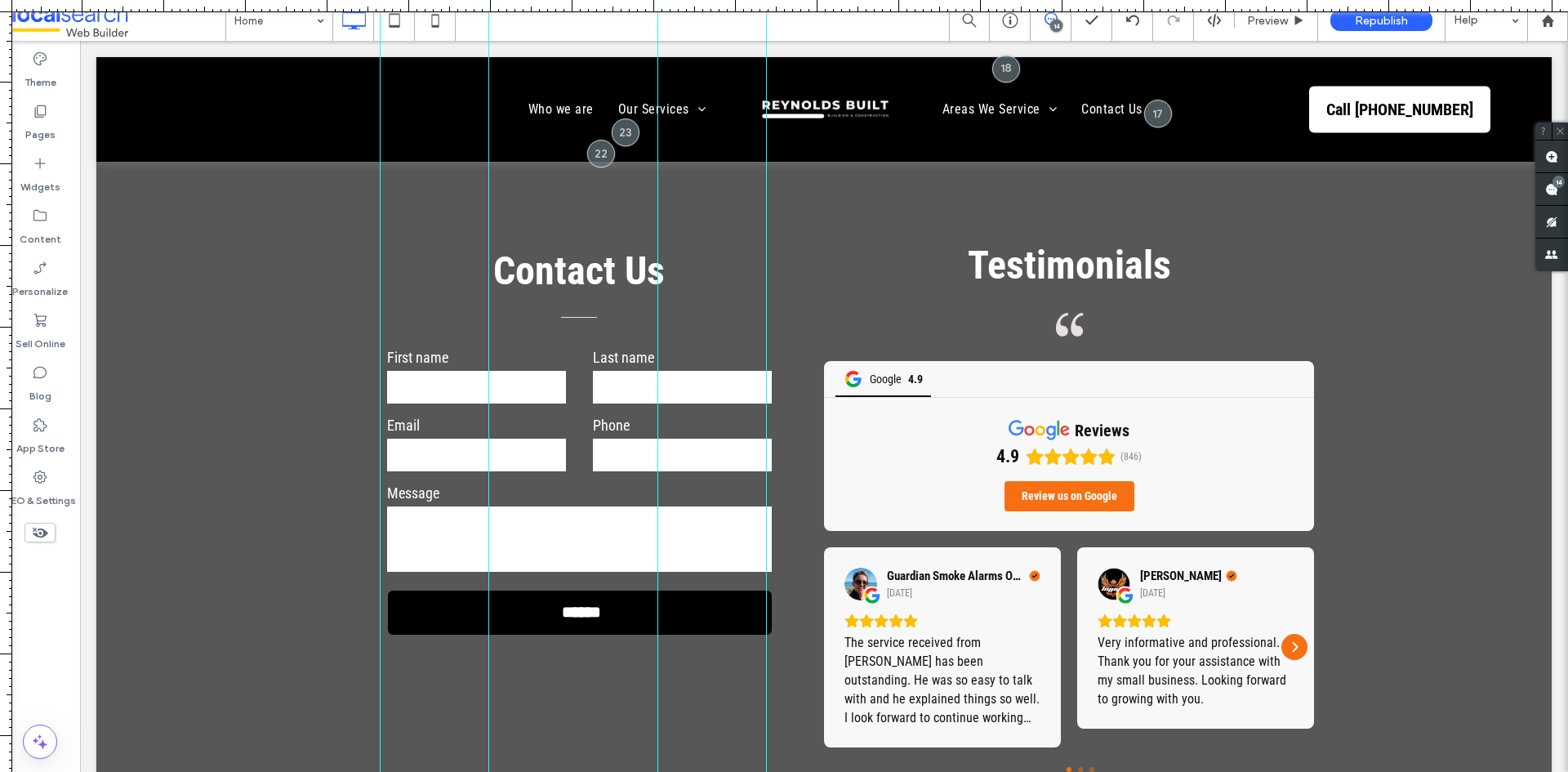
click at [380, 514] on div at bounding box center [380, 386] width 14 height 772
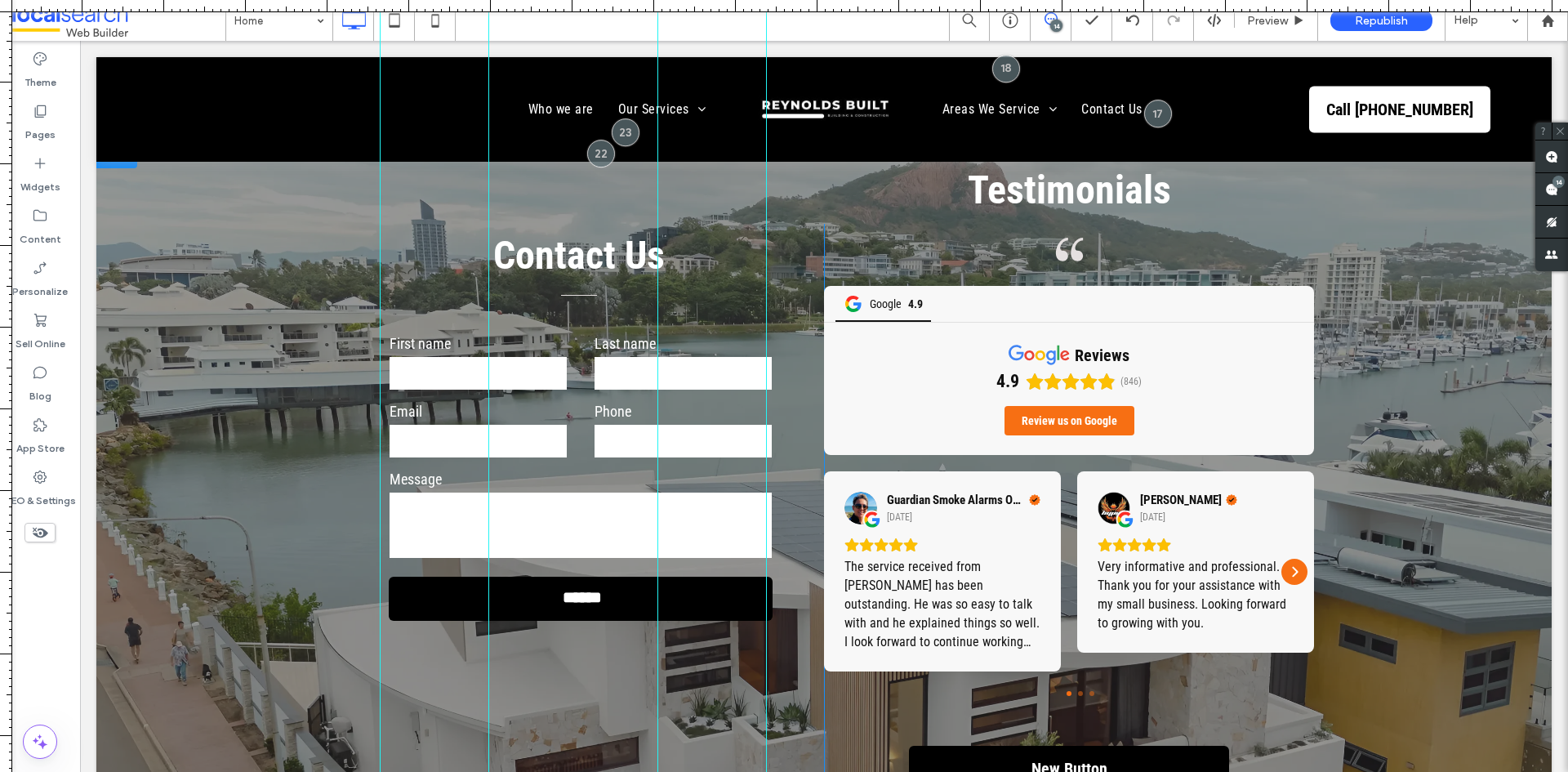
scroll to position [4801, 0]
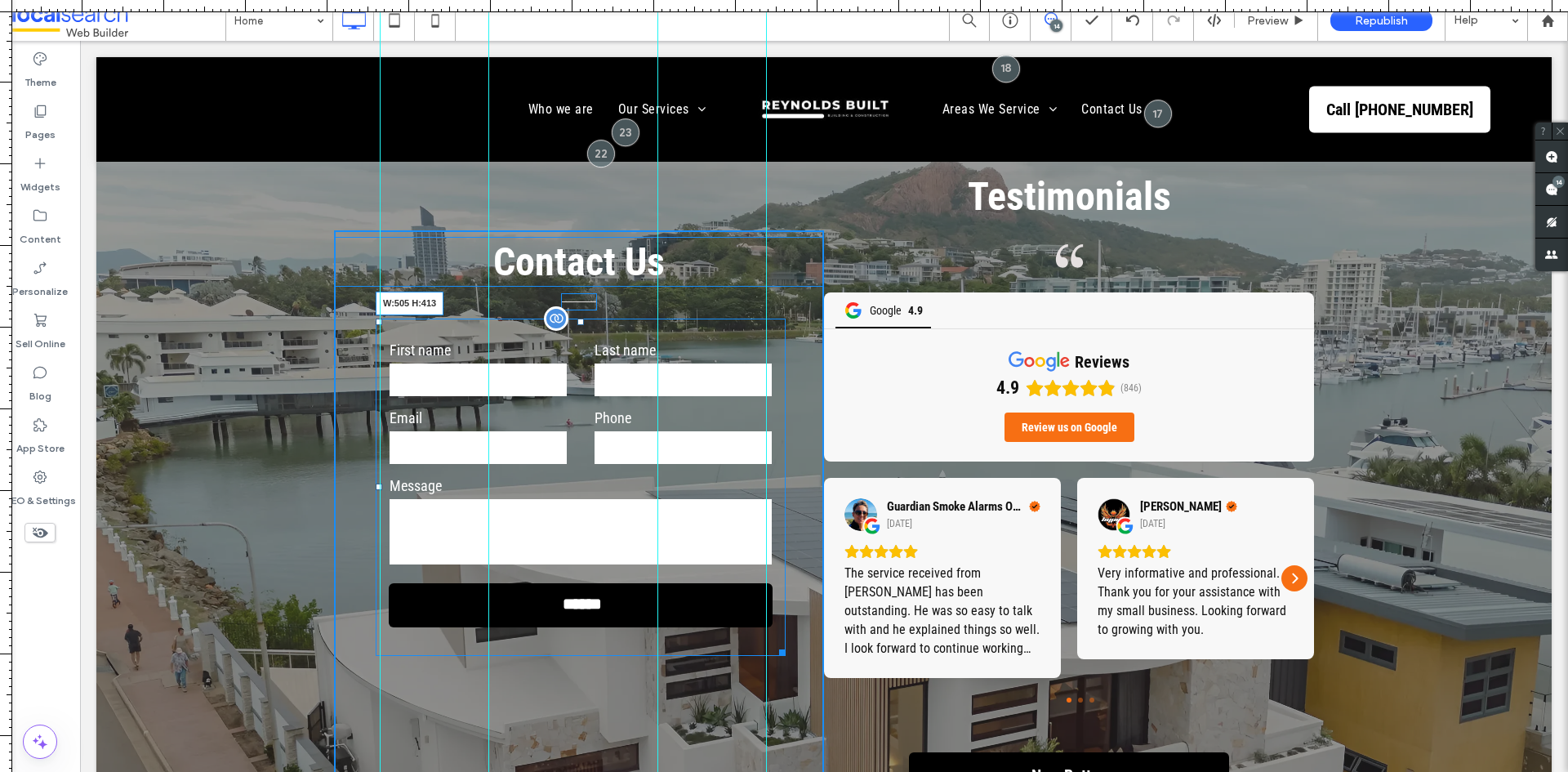
drag, startPoint x: 774, startPoint y: 593, endPoint x: 846, endPoint y: 627, distance: 79.6
click at [777, 643] on div at bounding box center [779, 649] width 12 height 12
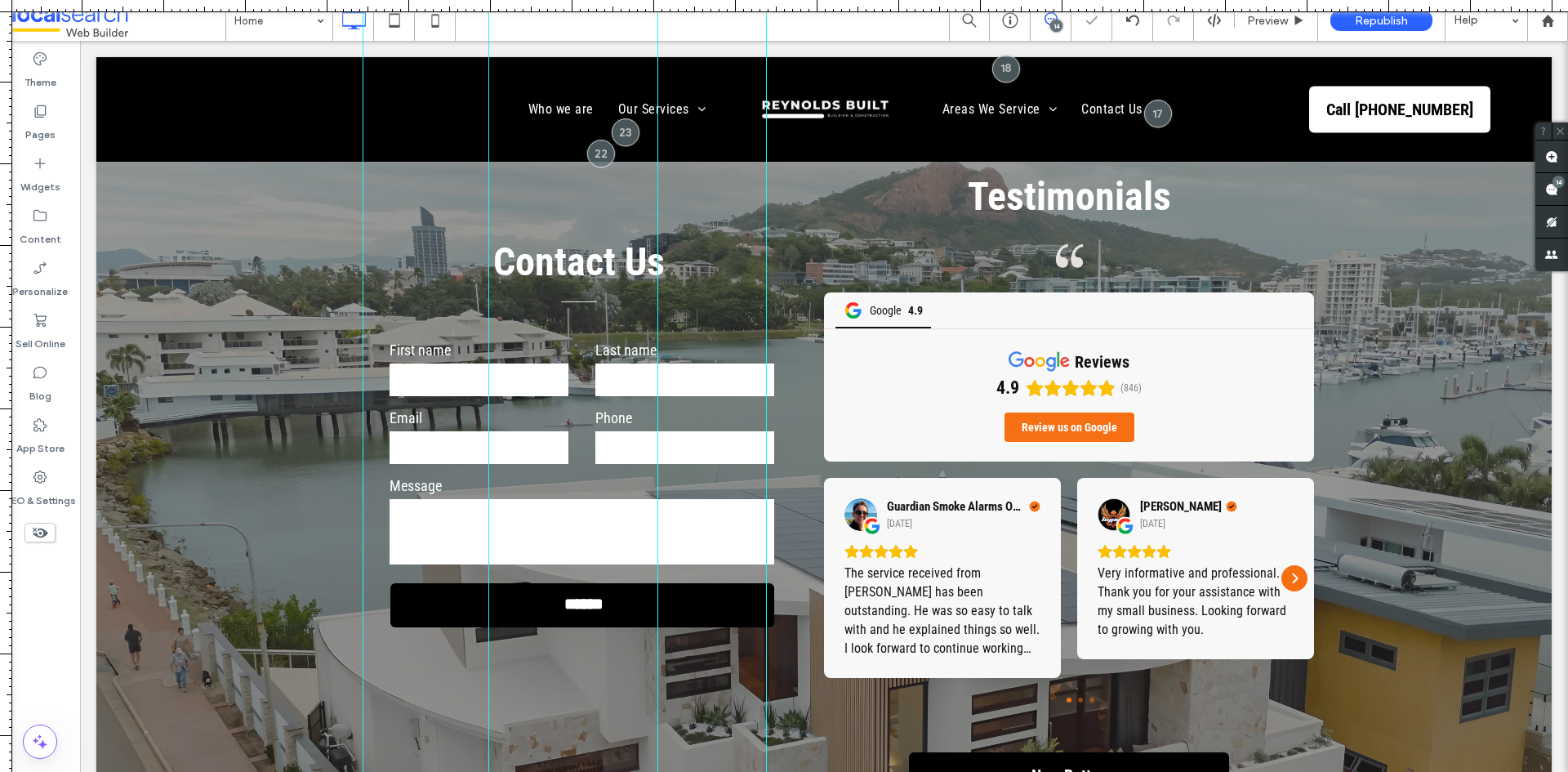
drag, startPoint x: 382, startPoint y: 263, endPoint x: 362, endPoint y: 273, distance: 22.4
click at [363, 272] on div at bounding box center [363, 386] width 14 height 772
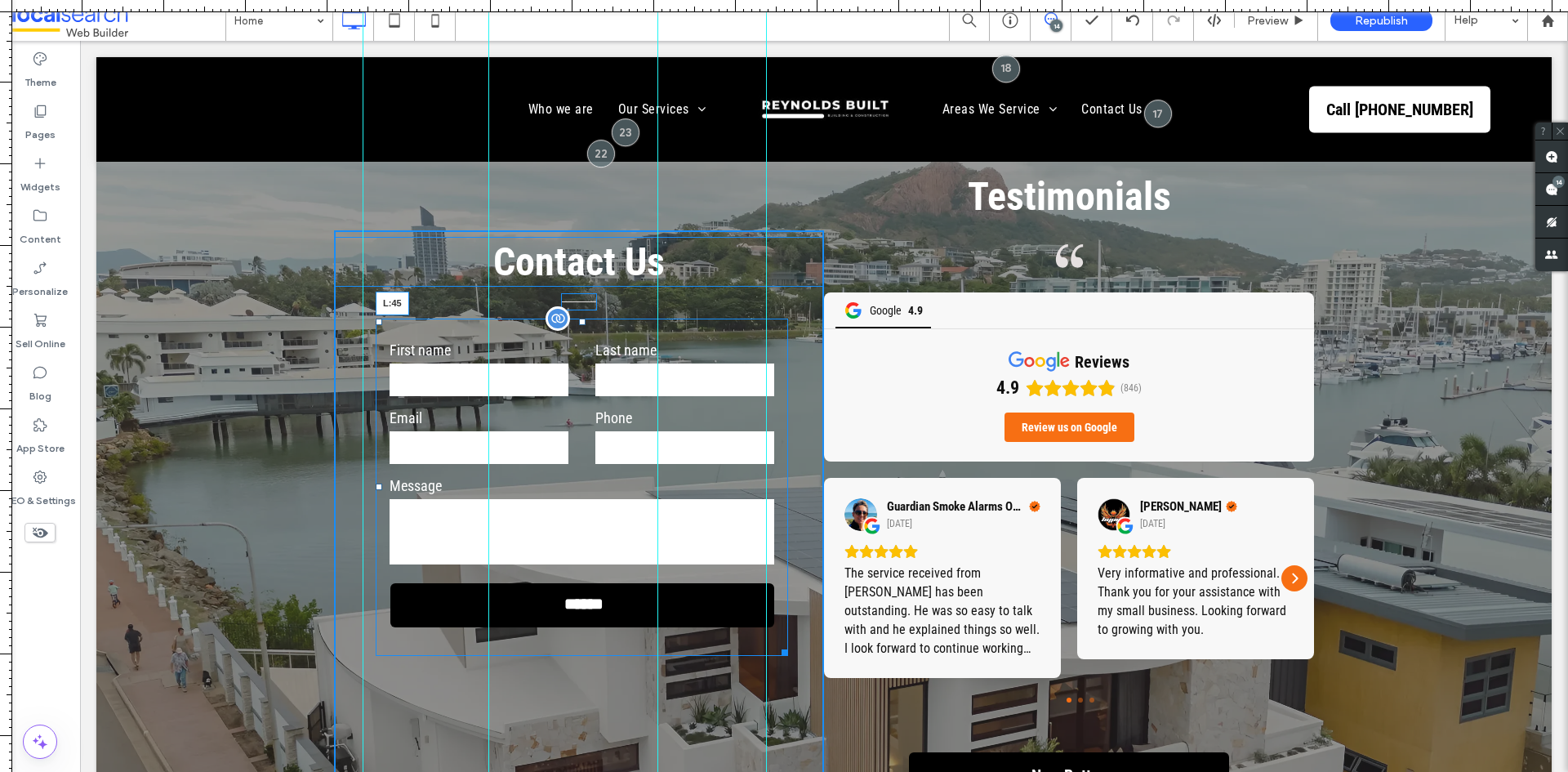
drag, startPoint x: 372, startPoint y: 426, endPoint x: 448, endPoint y: 471, distance: 88.3
click at [375, 483] on div at bounding box center [378, 486] width 7 height 7
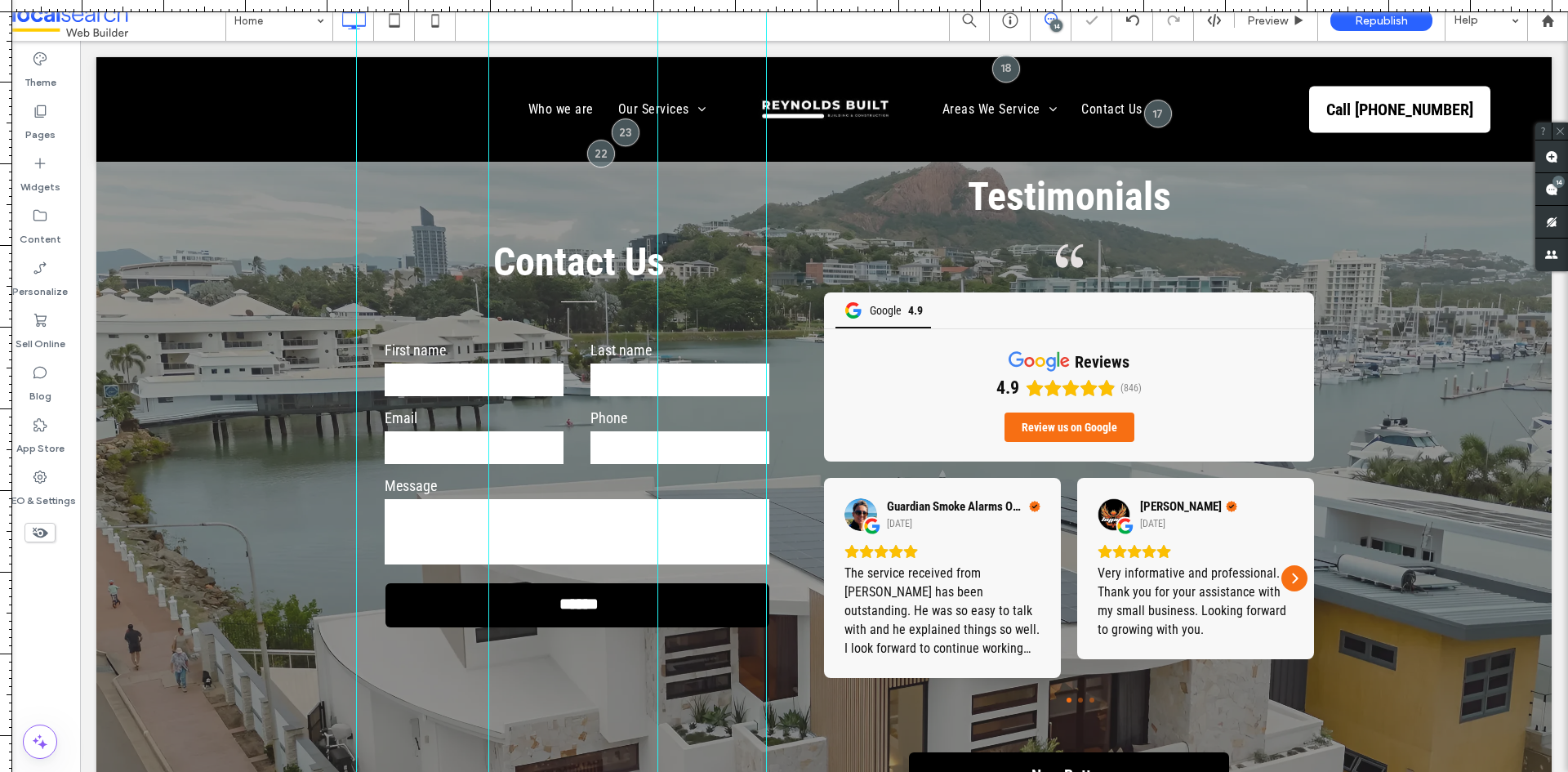
drag, startPoint x: 364, startPoint y: 455, endPoint x: 314, endPoint y: 466, distance: 51.2
click at [350, 466] on div at bounding box center [356, 386] width 14 height 772
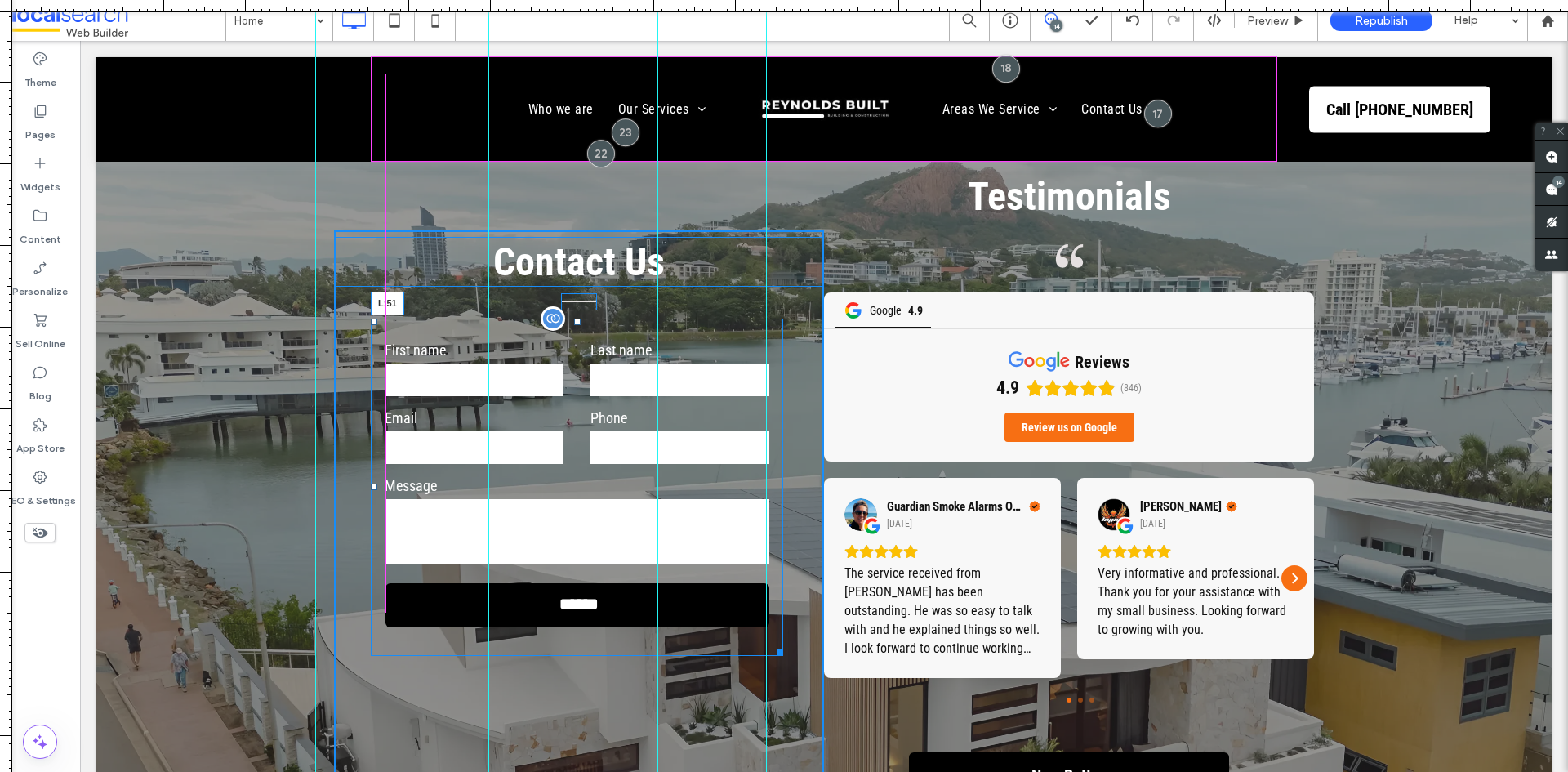
drag, startPoint x: 369, startPoint y: 424, endPoint x: 452, endPoint y: 364, distance: 102.4
click at [372, 323] on div "First name Last name Email Phone Message ****** Thank you for contacting Reynol…" at bounding box center [576, 487] width 412 height 337
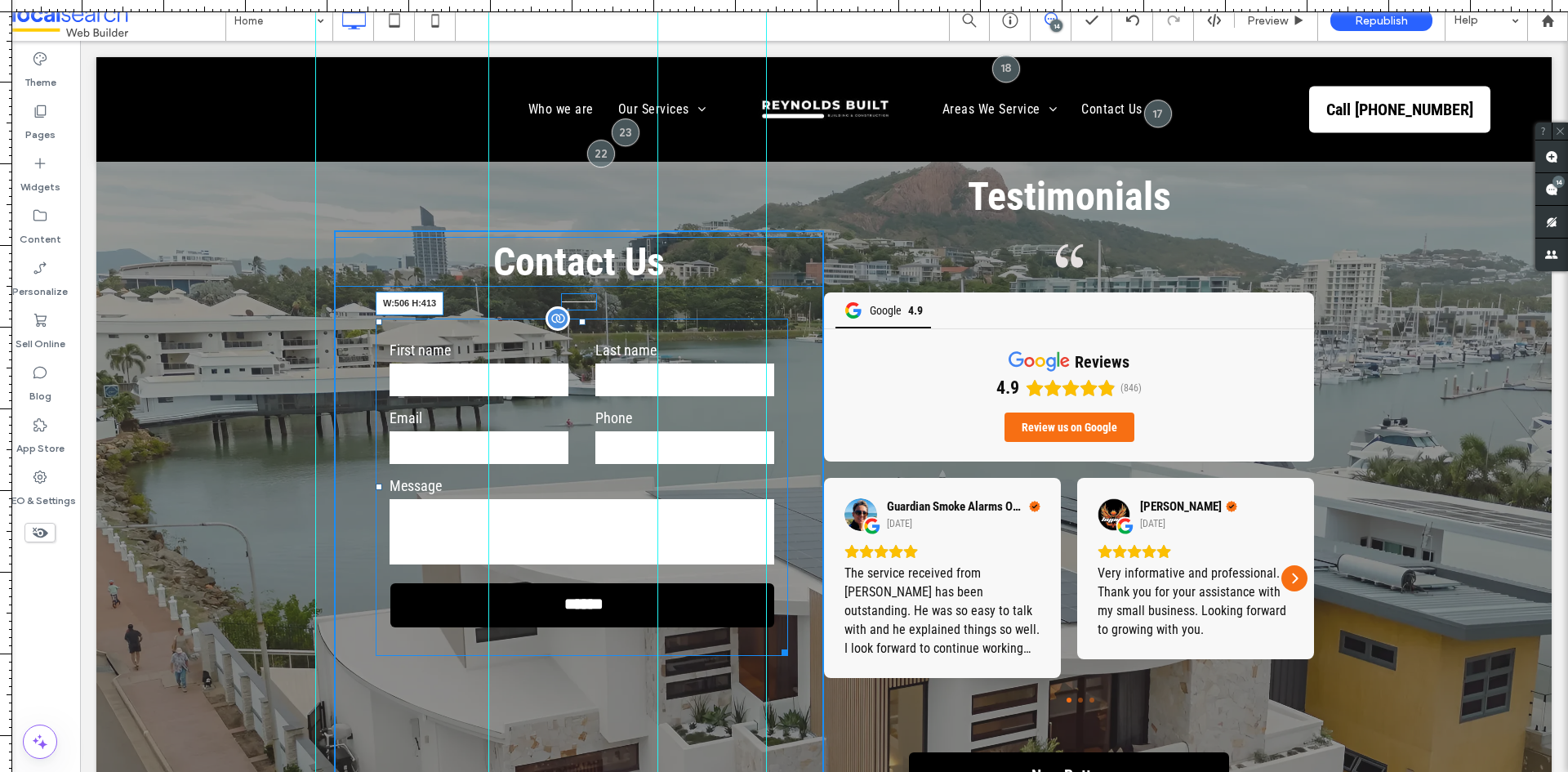
click at [779, 643] on div at bounding box center [781, 649] width 12 height 12
drag, startPoint x: 373, startPoint y: 426, endPoint x: 369, endPoint y: 409, distance: 17.5
click at [375, 409] on div "First name Last name Email Phone Message ****** Thank you for contacting Reynol…" at bounding box center [582, 487] width 413 height 337
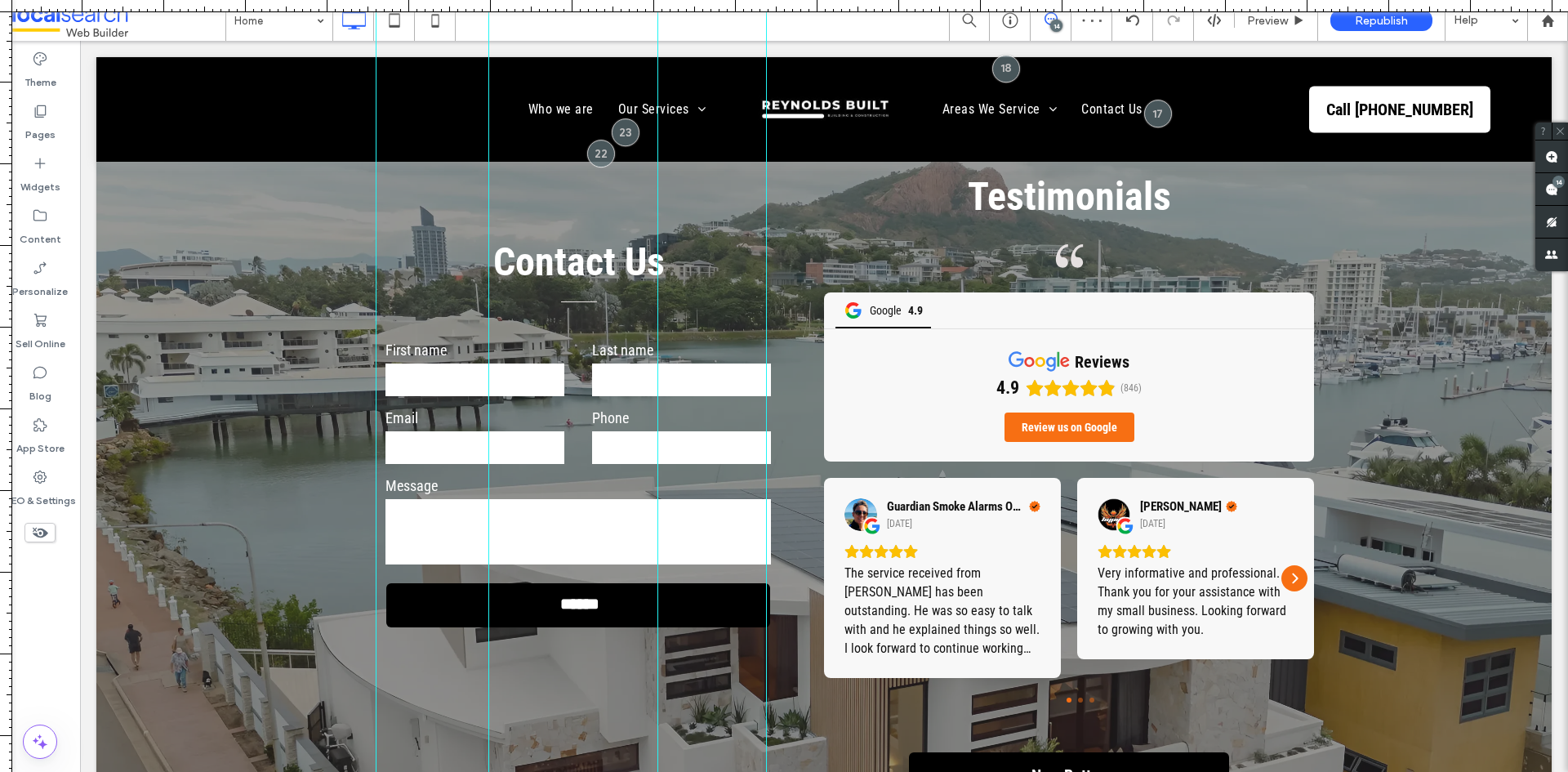
drag, startPoint x: 317, startPoint y: 426, endPoint x: 375, endPoint y: 386, distance: 70.5
click at [375, 386] on div at bounding box center [375, 386] width 14 height 772
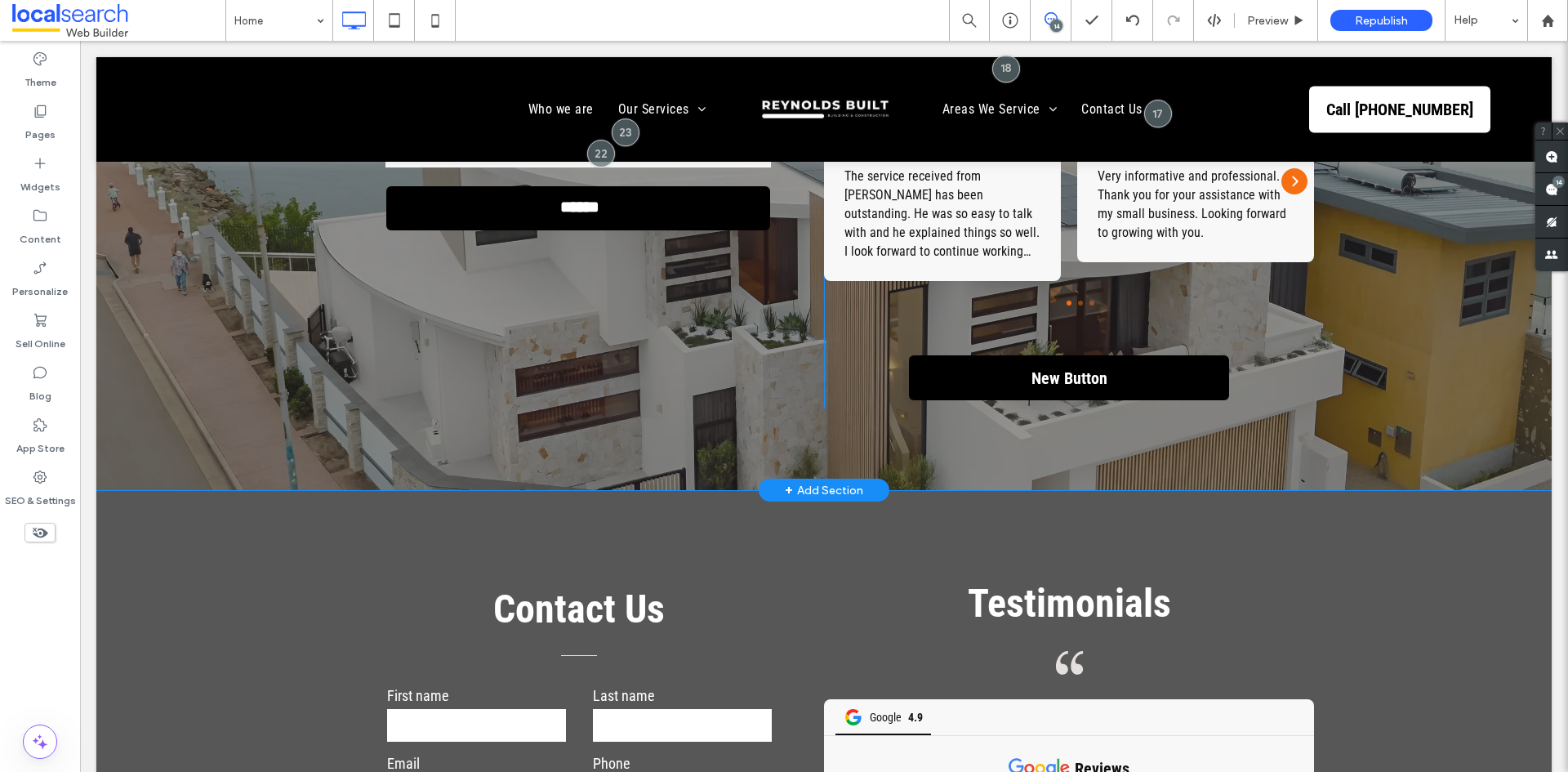
scroll to position [5209, 0]
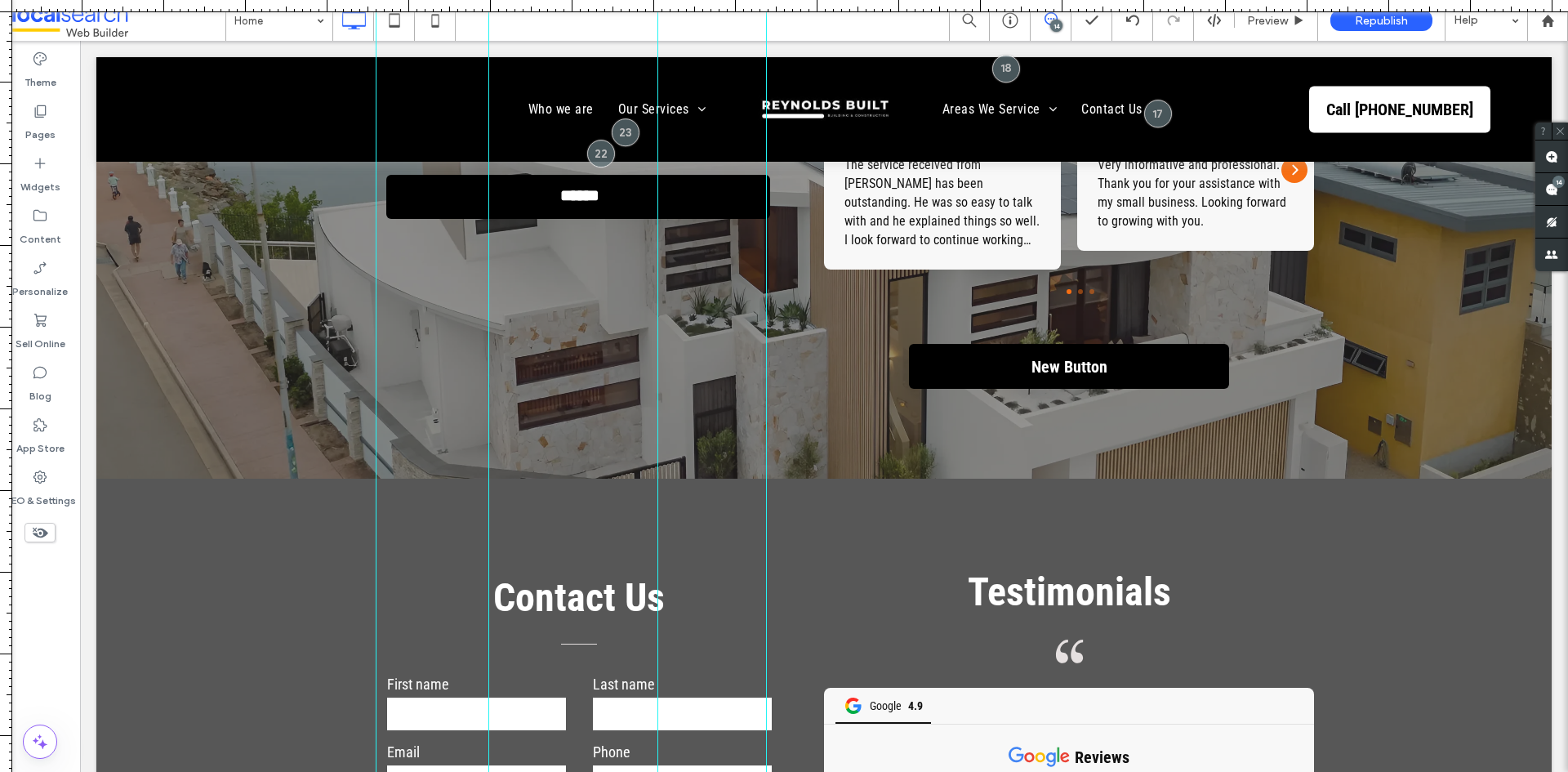
drag, startPoint x: 935, startPoint y: 7, endPoint x: 941, endPoint y: -71, distance: 78.2
click at [941, 0] on html ".wqwq-1{fill:#231f20;} .cls-1q, .cls-2q { fill-rule: evenodd; } .cls-2q { fill:…" at bounding box center [784, 386] width 1568 height 772
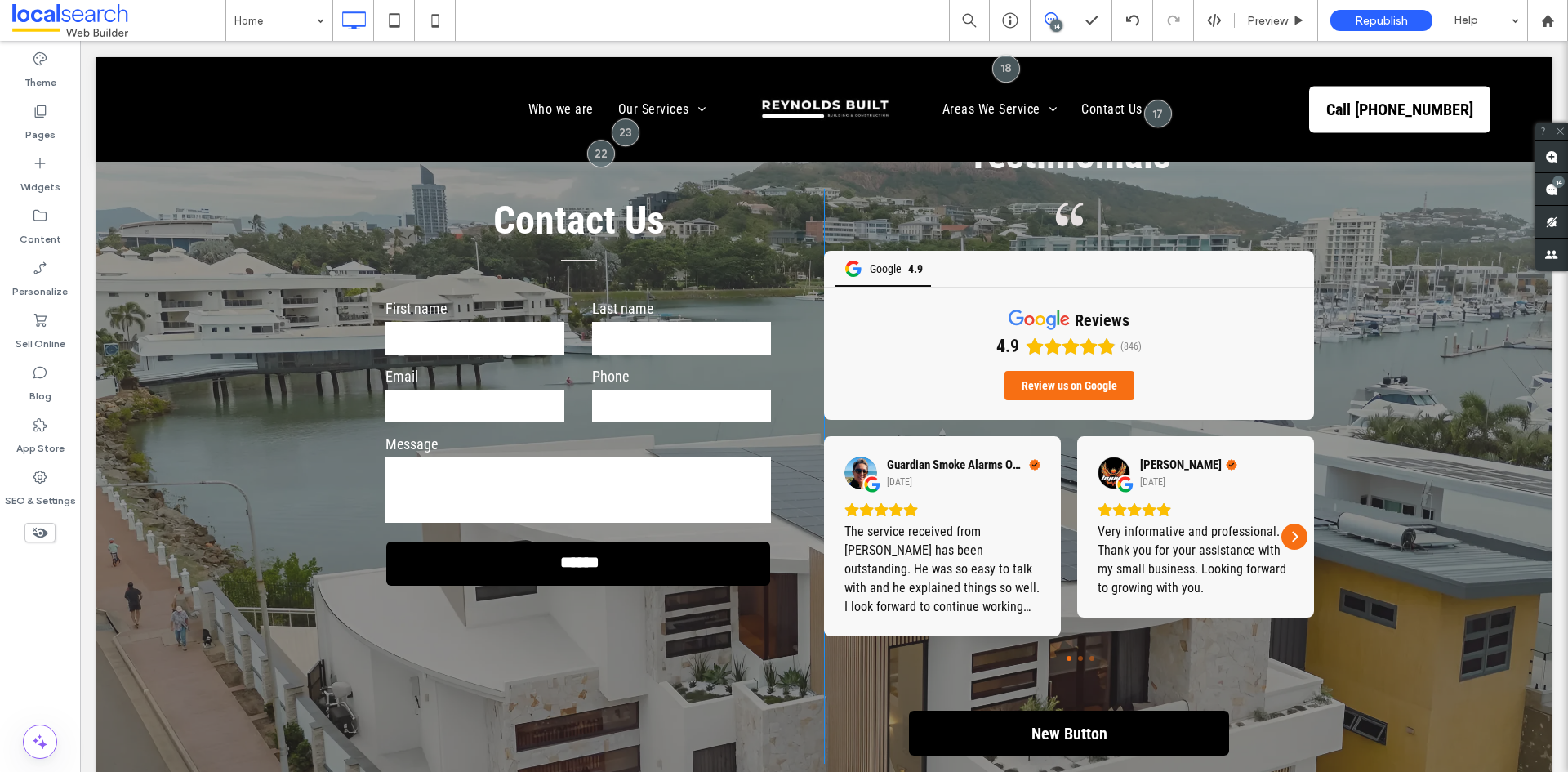
scroll to position [4801, 0]
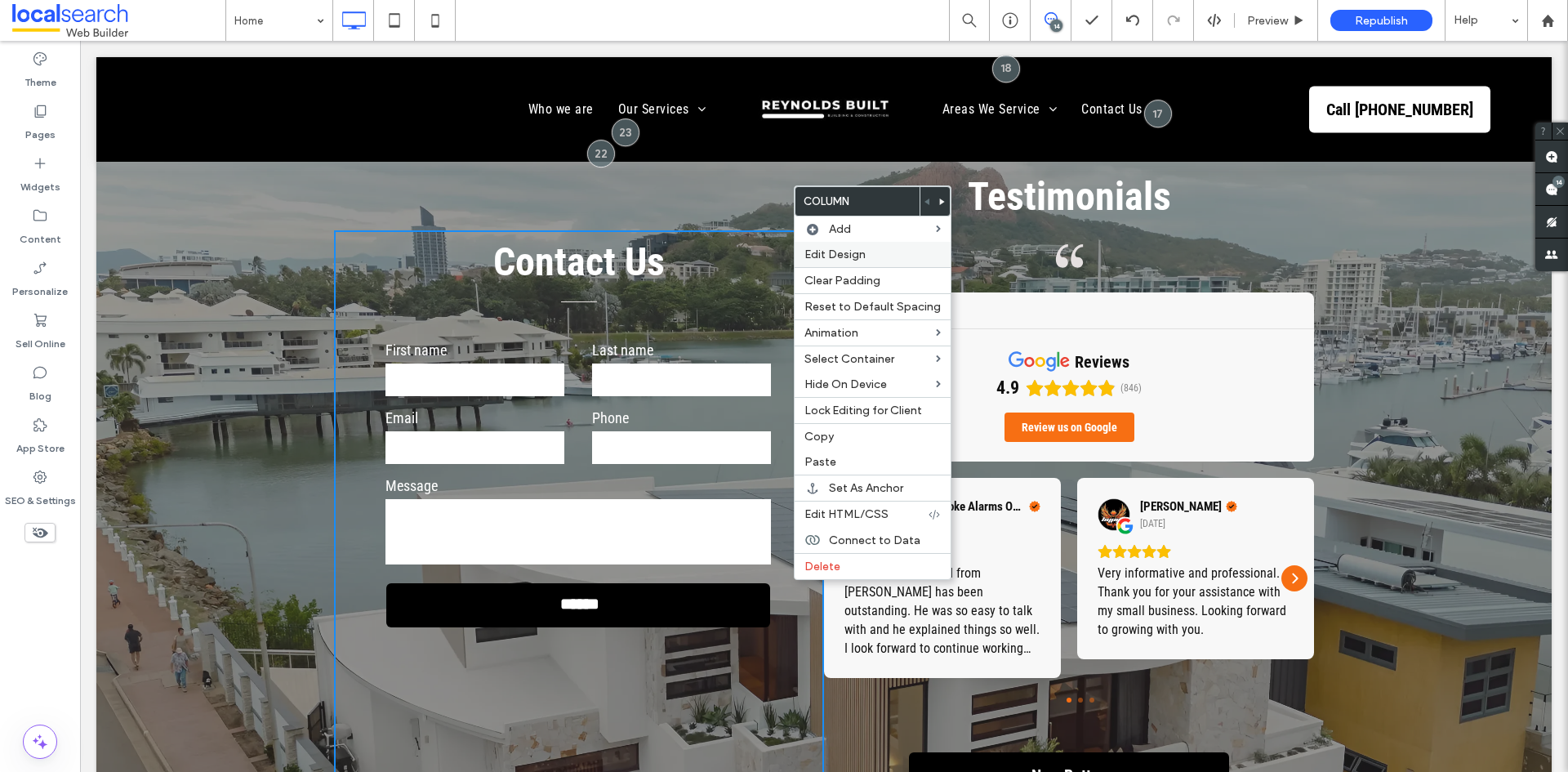
click at [859, 258] on span "Edit Design" at bounding box center [834, 254] width 61 height 14
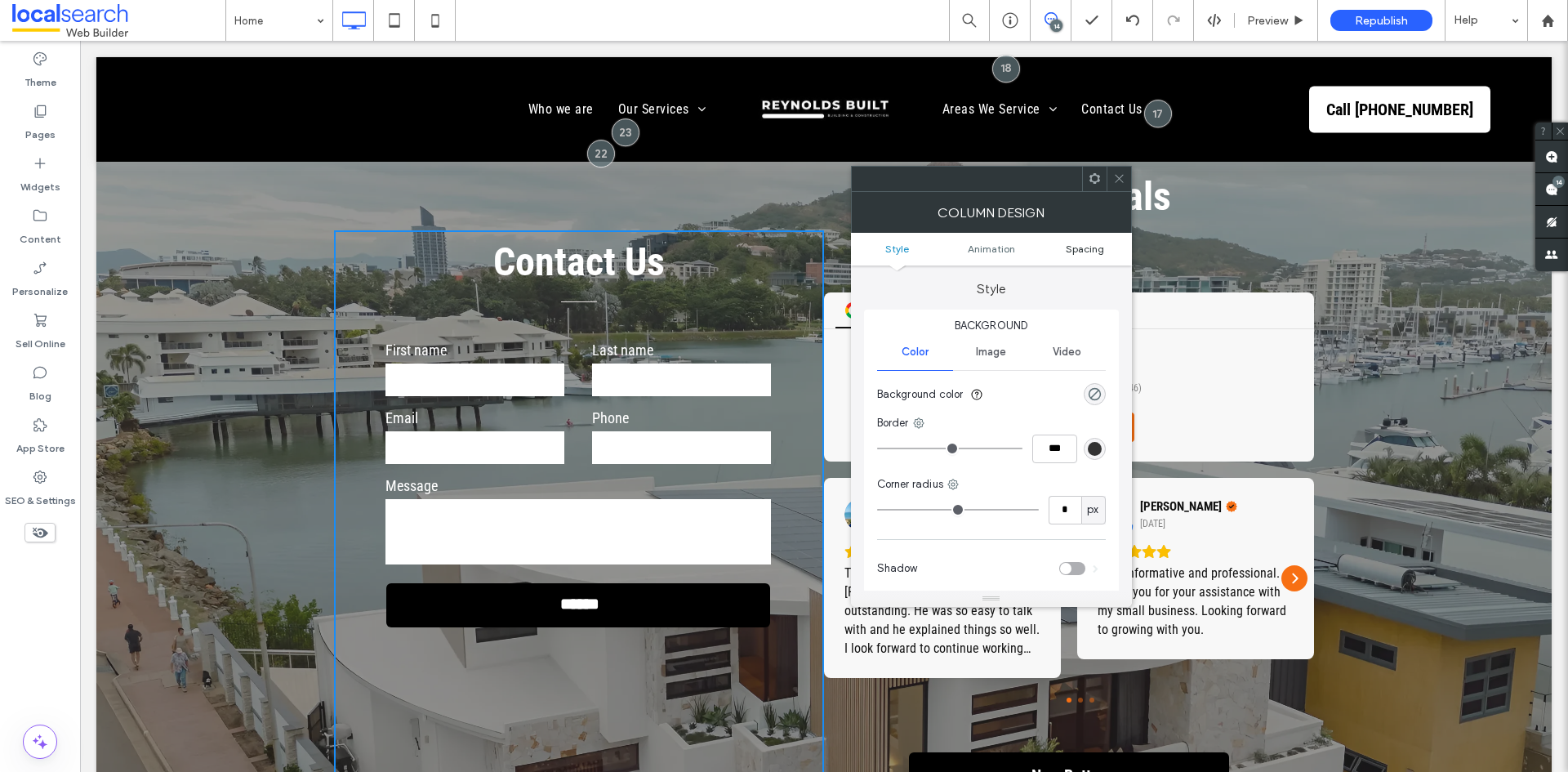
click at [1071, 248] on span "Spacing" at bounding box center [1085, 249] width 38 height 12
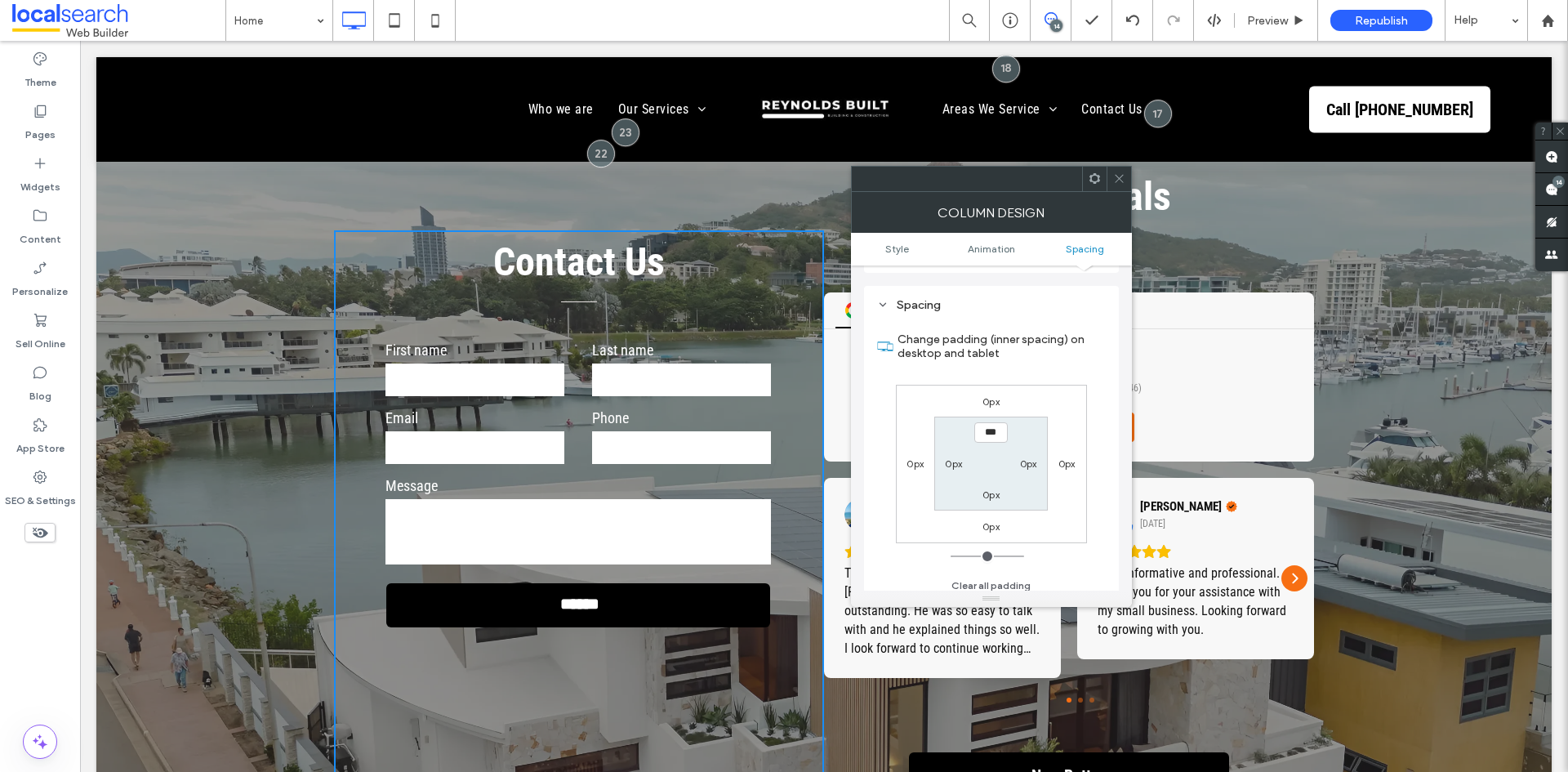
scroll to position [383, 0]
click at [1122, 176] on icon at bounding box center [1118, 178] width 12 height 12
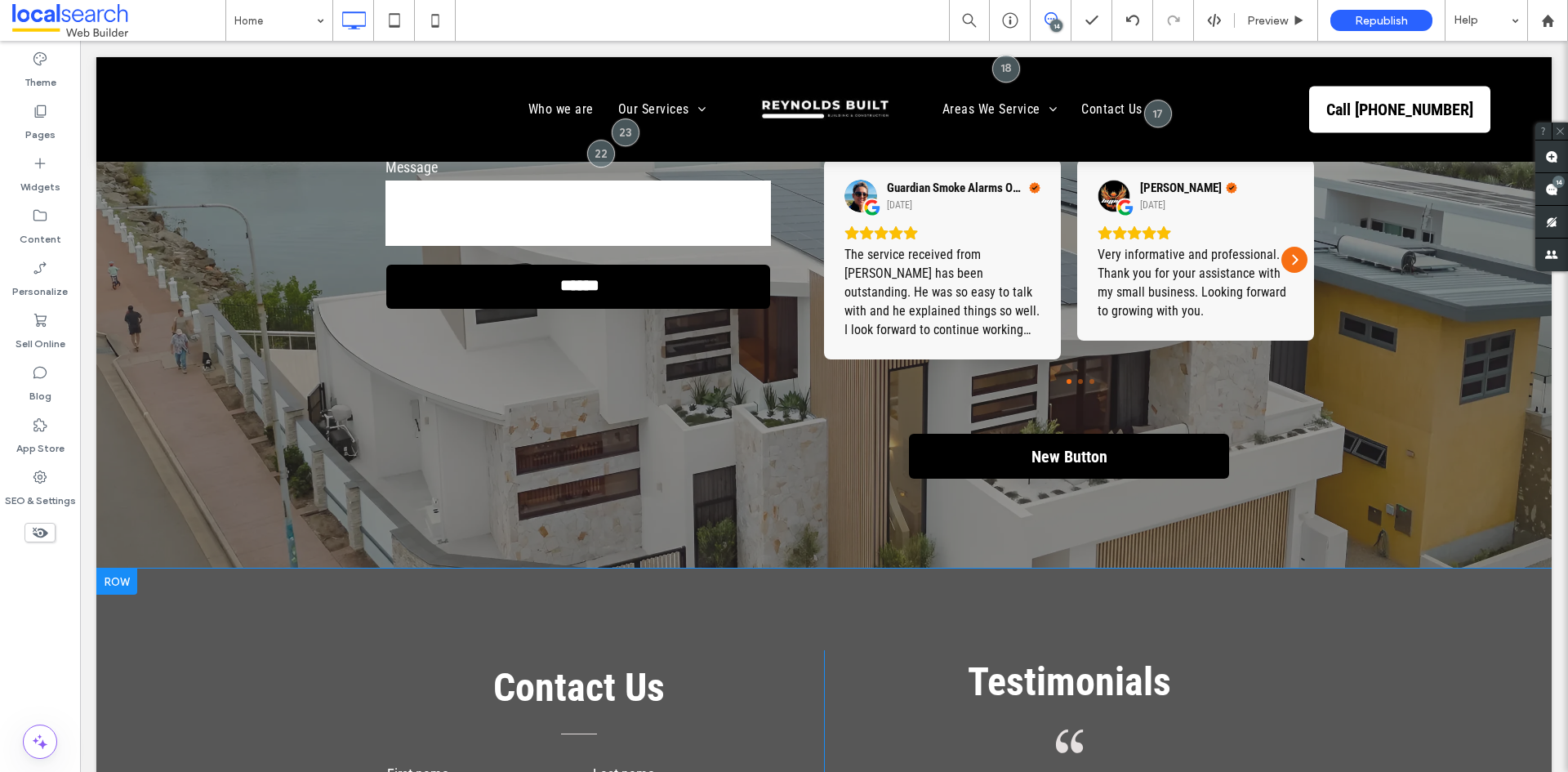
scroll to position [5046, 0]
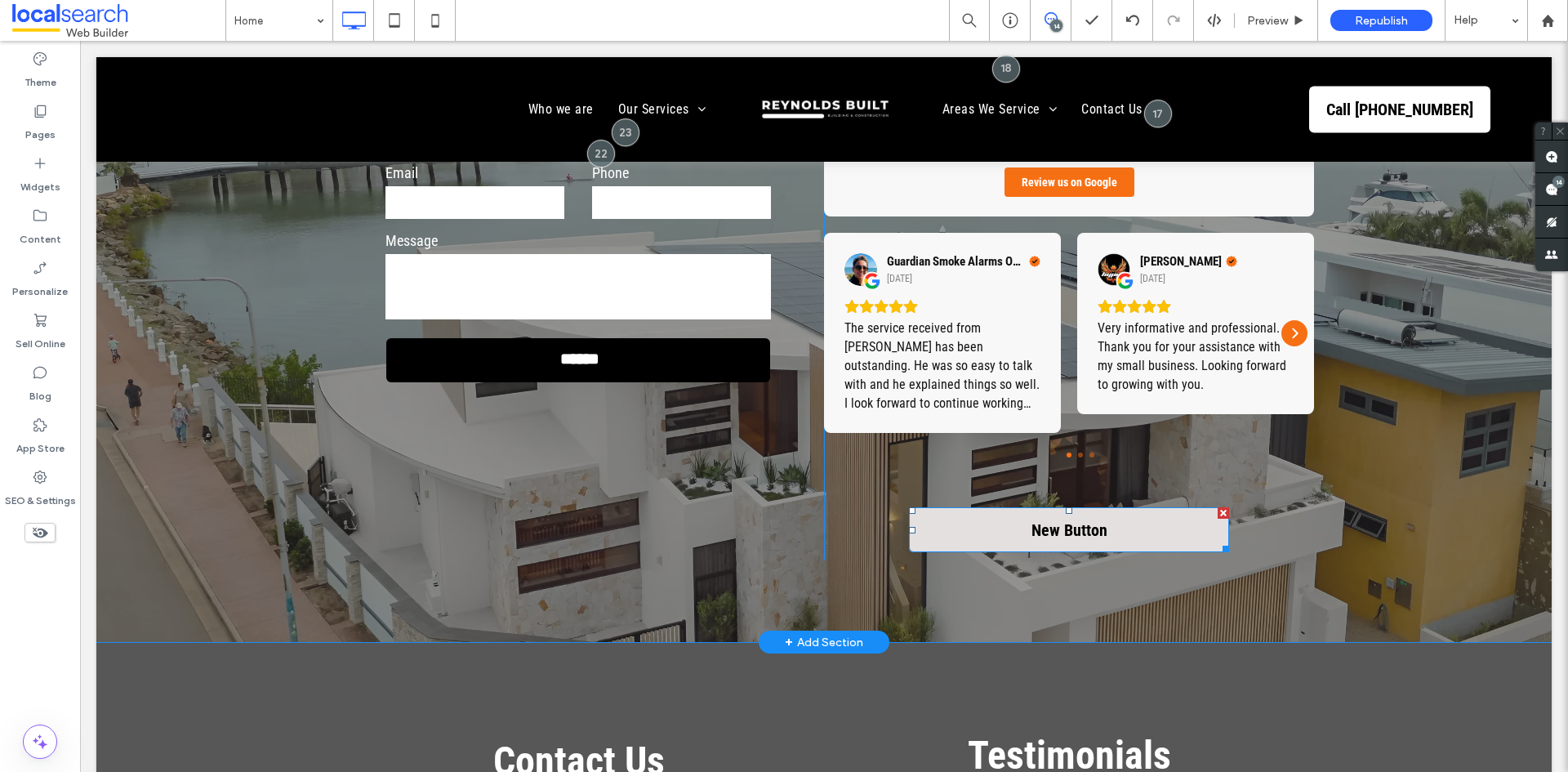
click at [1217, 507] on div at bounding box center [1223, 513] width 11 height 11
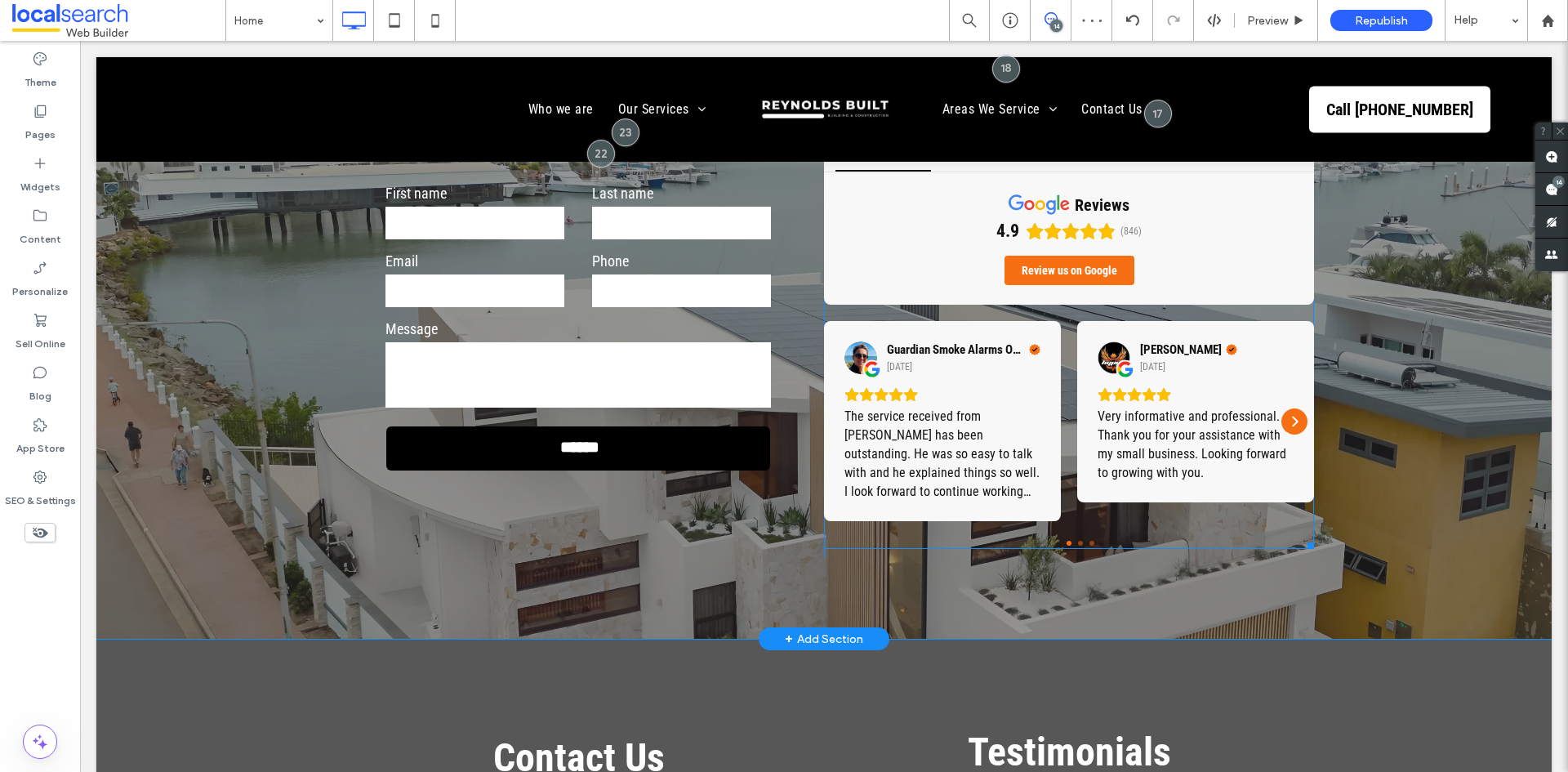
scroll to position [4964, 0]
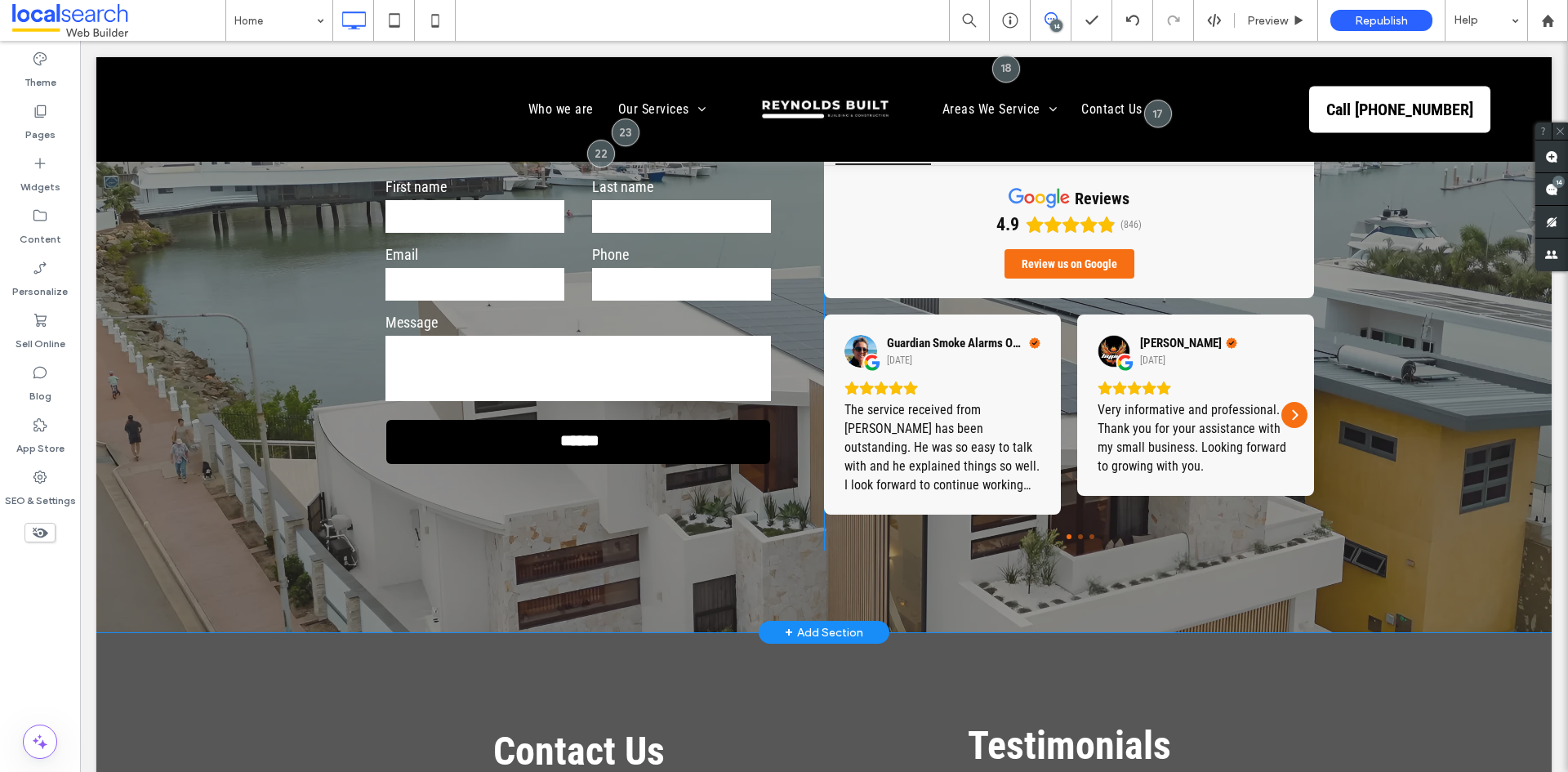
click at [1012, 489] on div "Testimonials Quote Icon Google 4.9 reviews 4.9 (846) Review us on Google Guardi…" at bounding box center [1069, 308] width 490 height 483
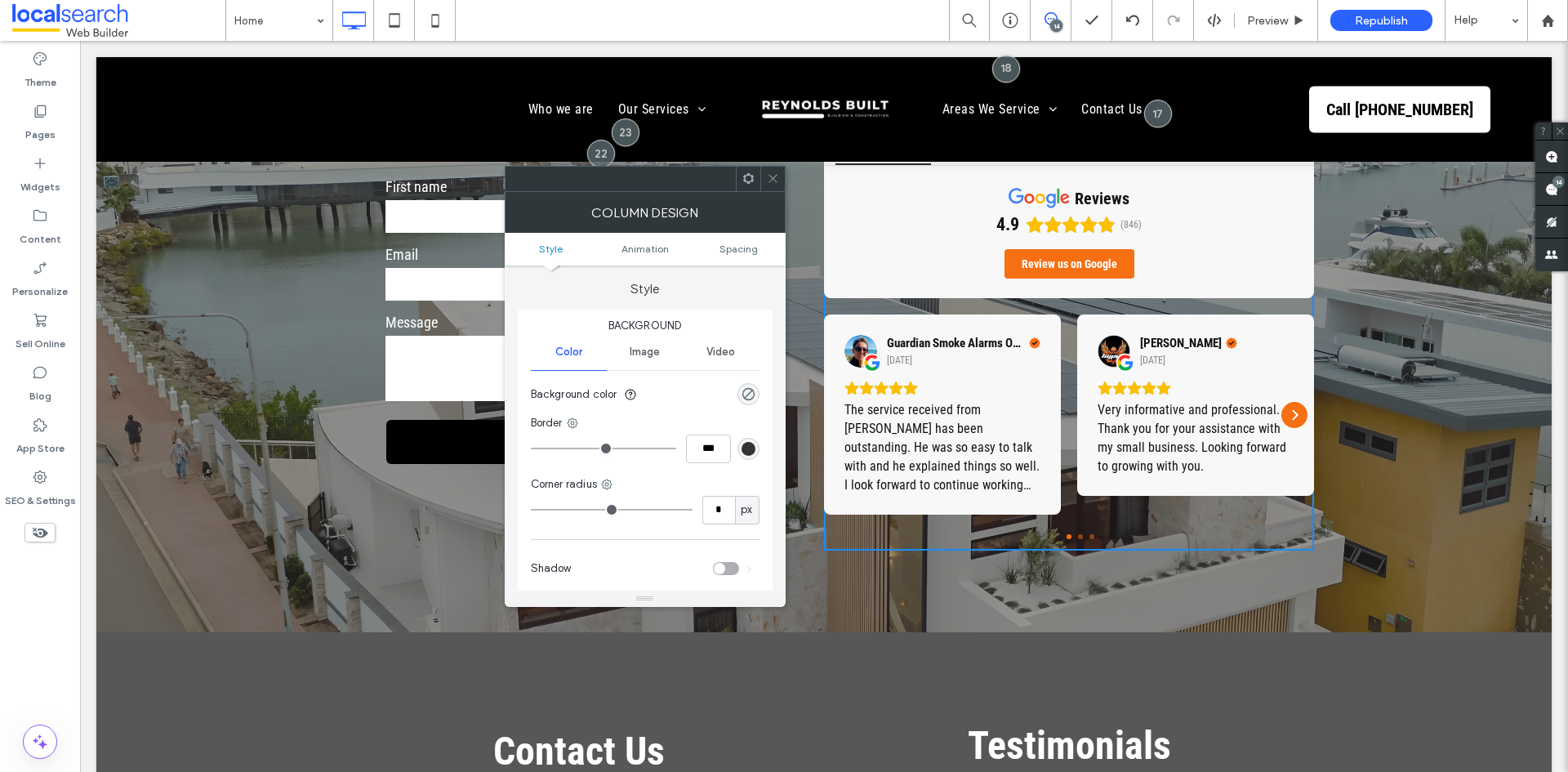
click at [742, 177] on icon at bounding box center [748, 178] width 12 height 12
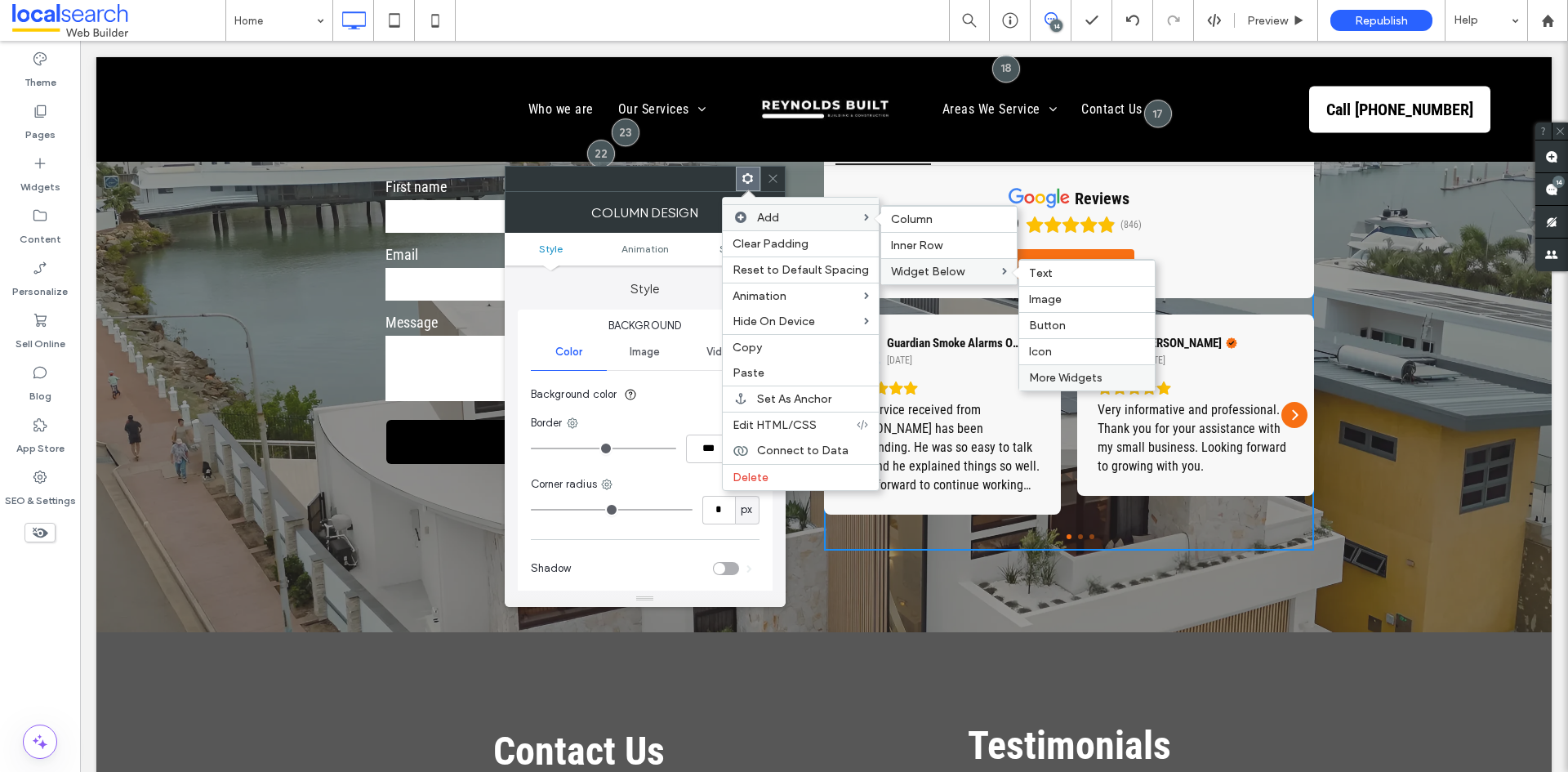
click at [1050, 375] on span "More Widgets" at bounding box center [1065, 377] width 73 height 14
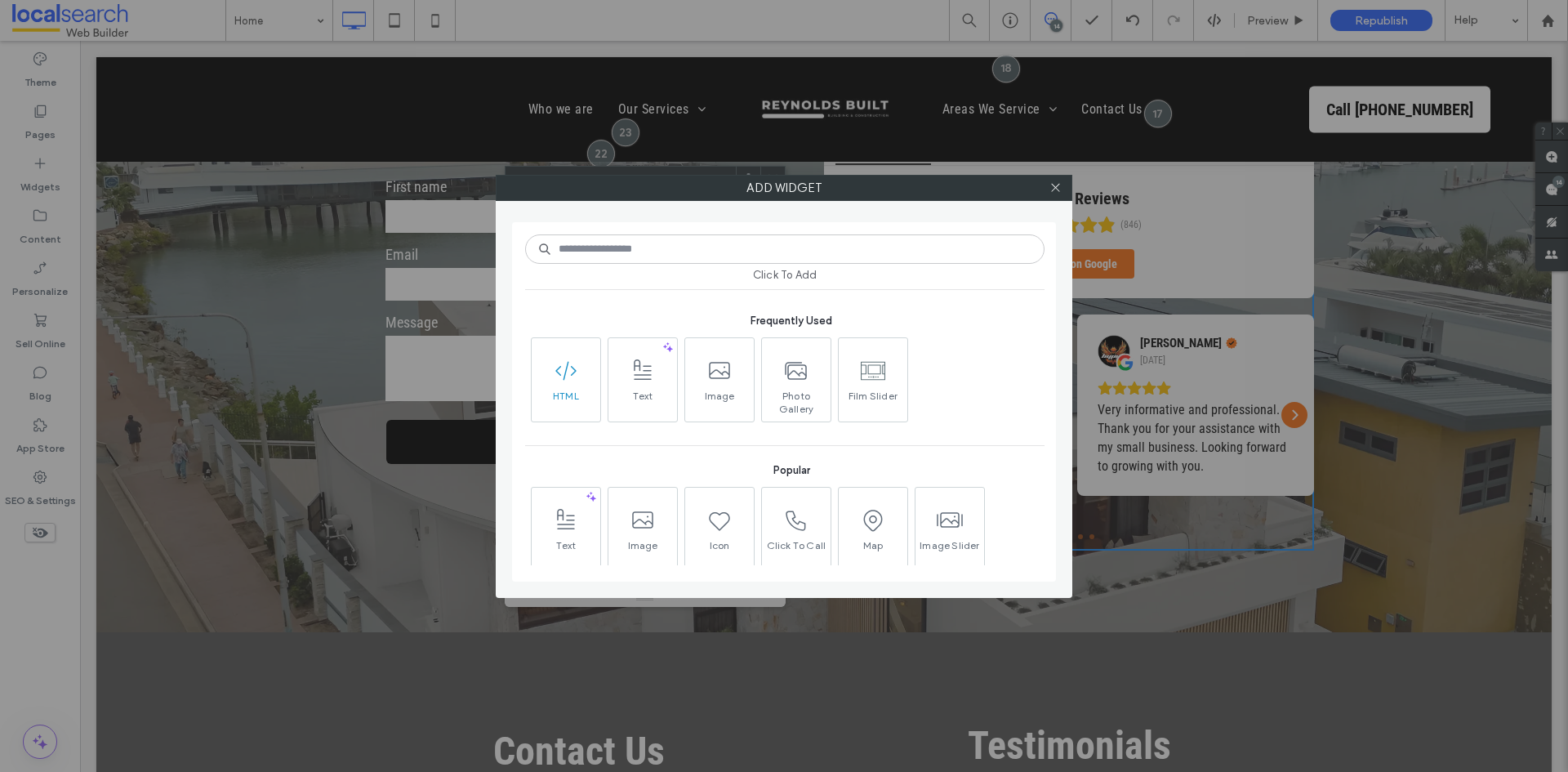
click at [576, 391] on span "HTML" at bounding box center [566, 401] width 69 height 23
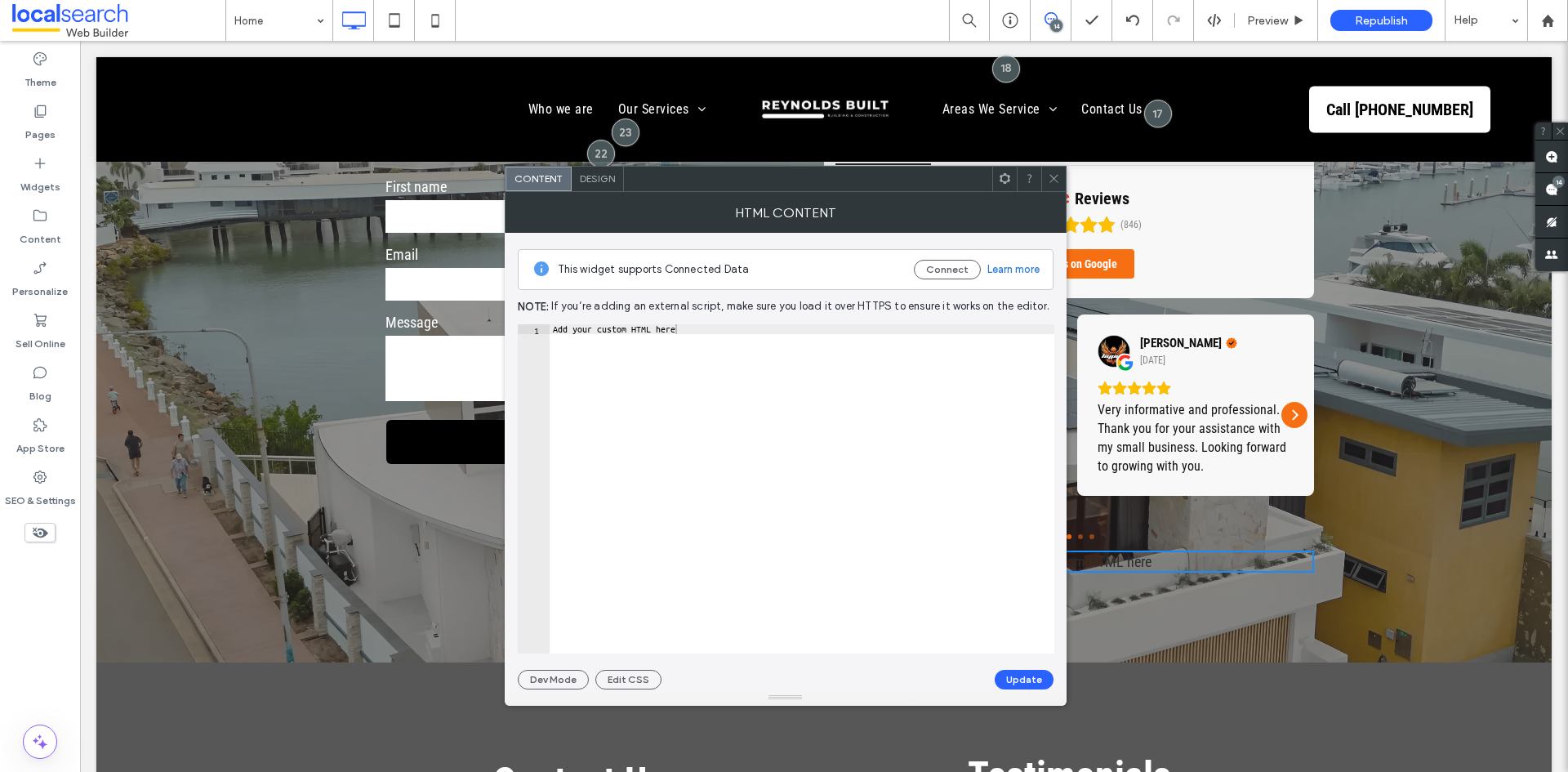
click at [694, 337] on div "Add your custom HTML here" at bounding box center [802, 498] width 505 height 349
paste textarea "**********"
type textarea "**********"
paste textarea "**********"
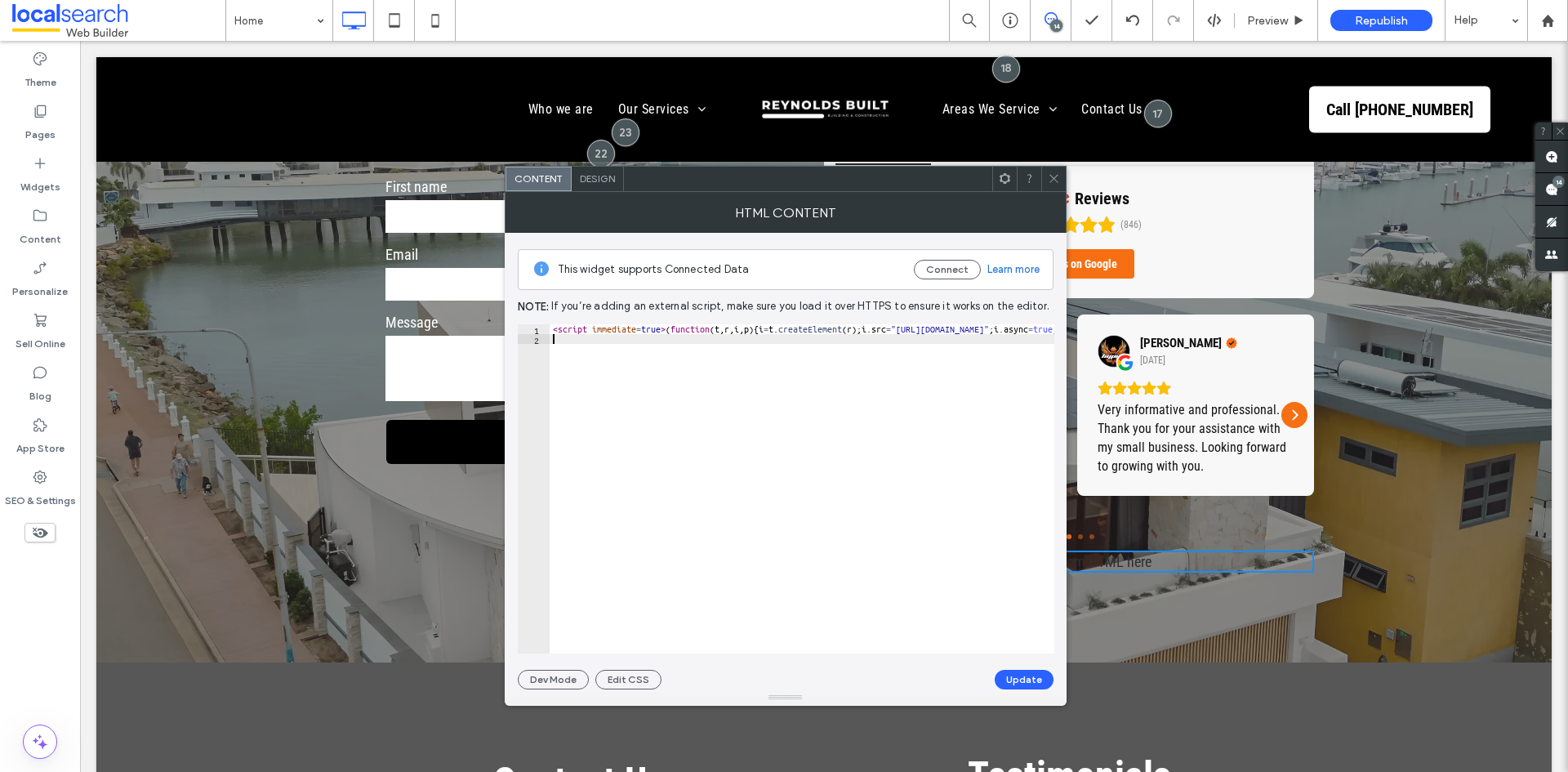
type textarea "**********"
click at [1017, 685] on button "Update" at bounding box center [1024, 680] width 59 height 20
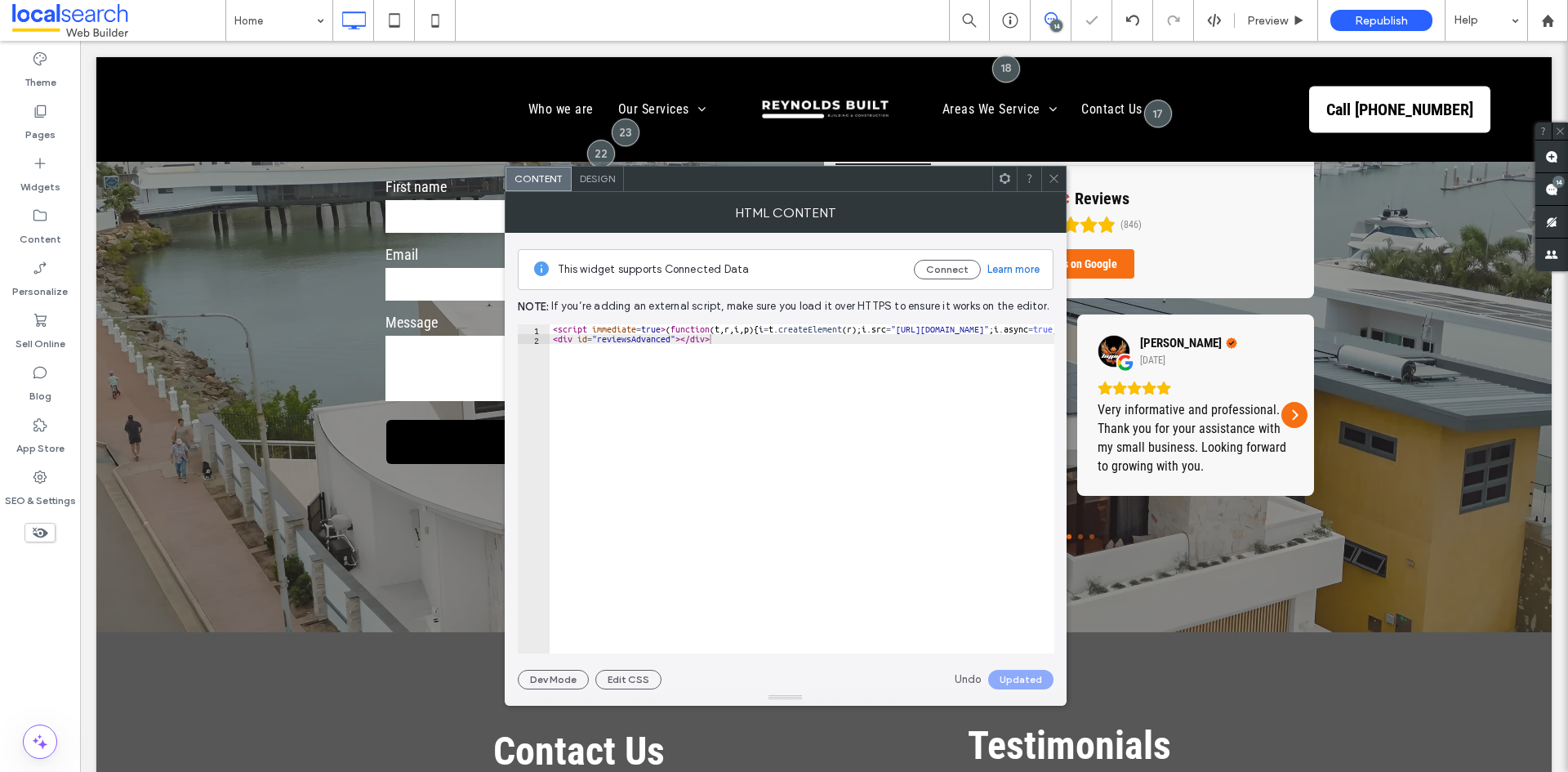
click at [1052, 180] on icon at bounding box center [1054, 178] width 12 height 12
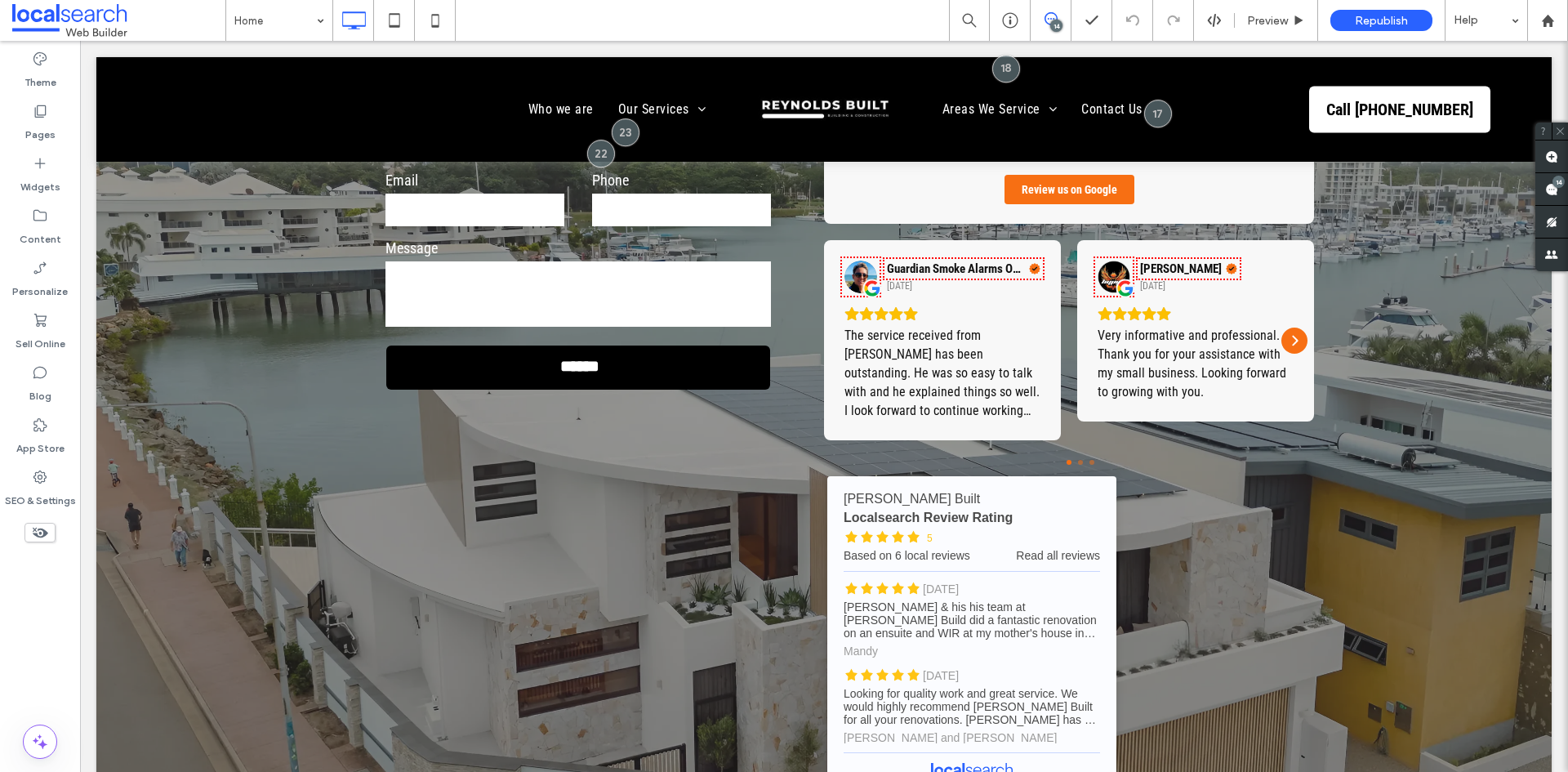
scroll to position [5047, 0]
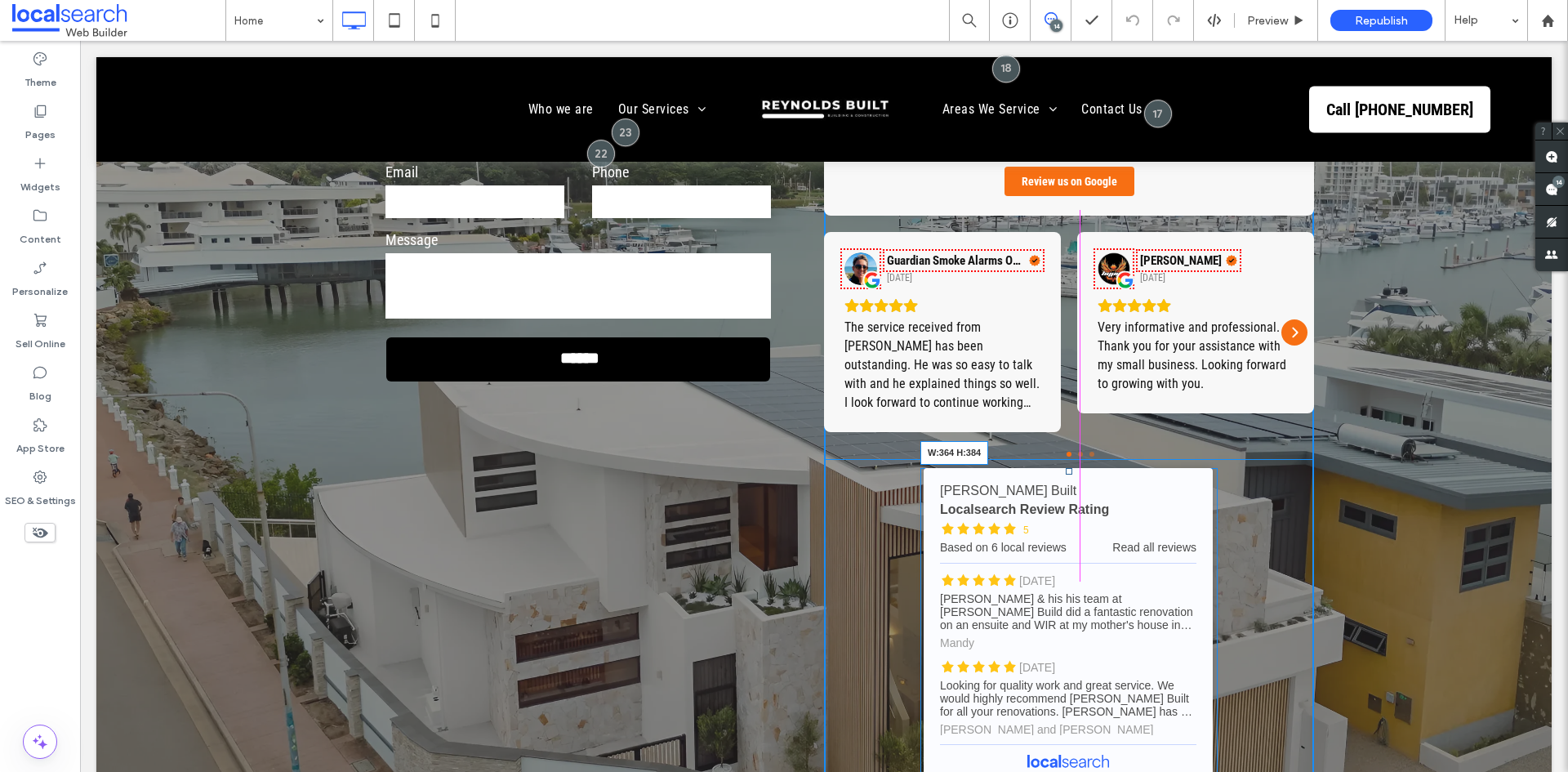
drag, startPoint x: 1304, startPoint y: 721, endPoint x: 1288, endPoint y: 760, distance: 42.2
click at [1208, 769] on div at bounding box center [1211, 775] width 12 height 12
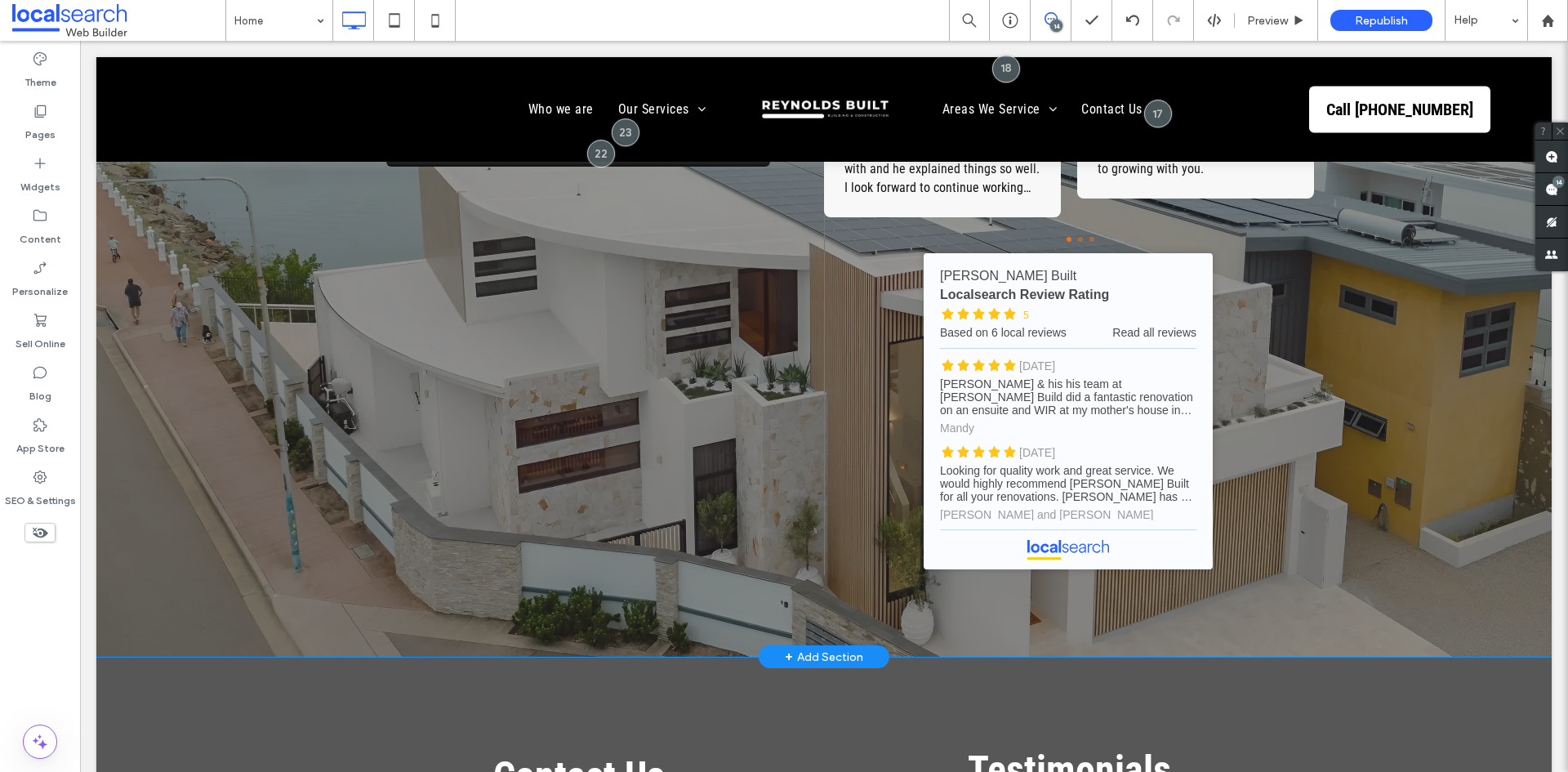
scroll to position [5292, 0]
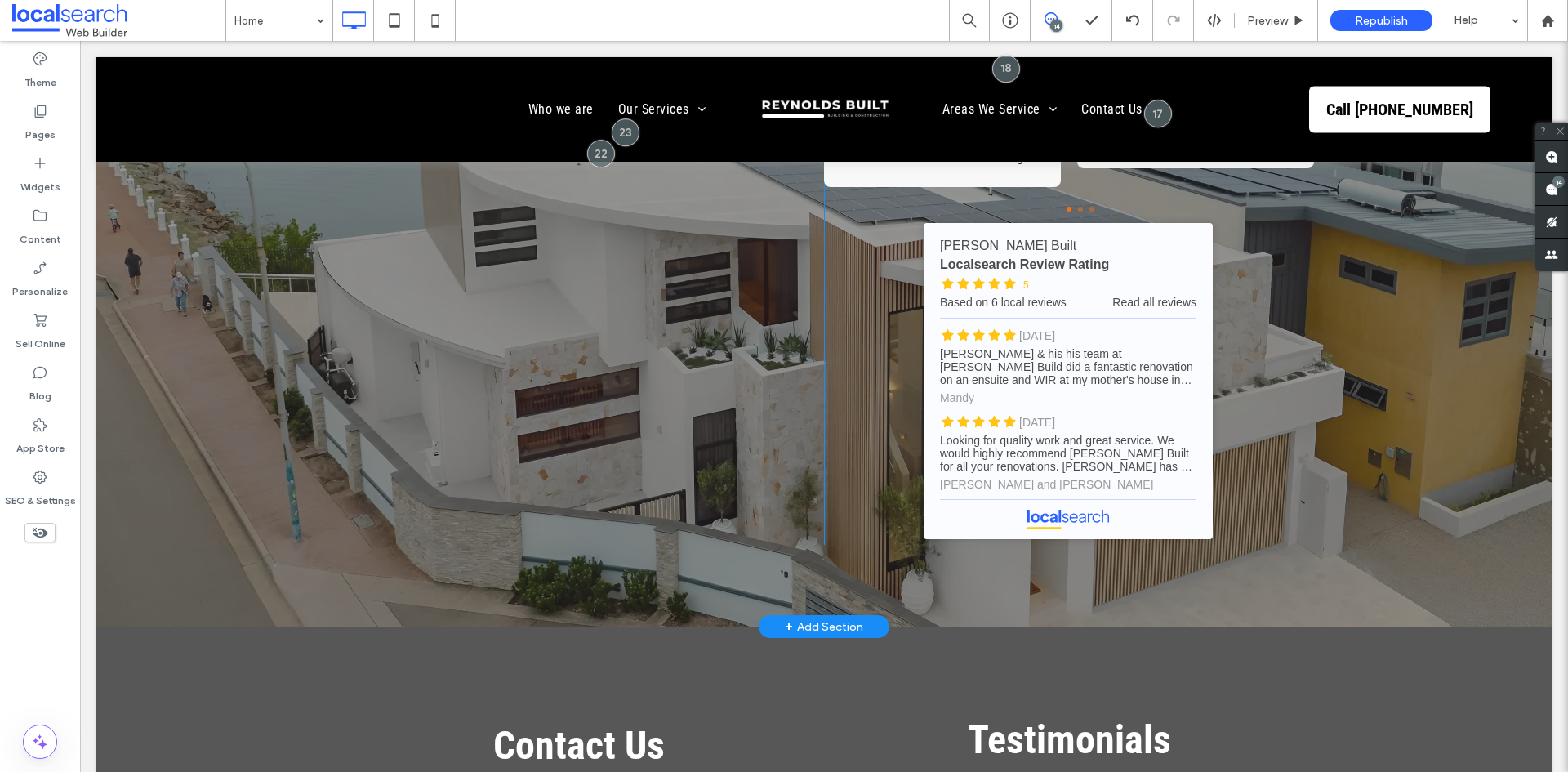
click at [233, 469] on div "Contact Us First name Last name Email Phone Message ****** Thank you for contac…" at bounding box center [824, 142] width 1456 height 969
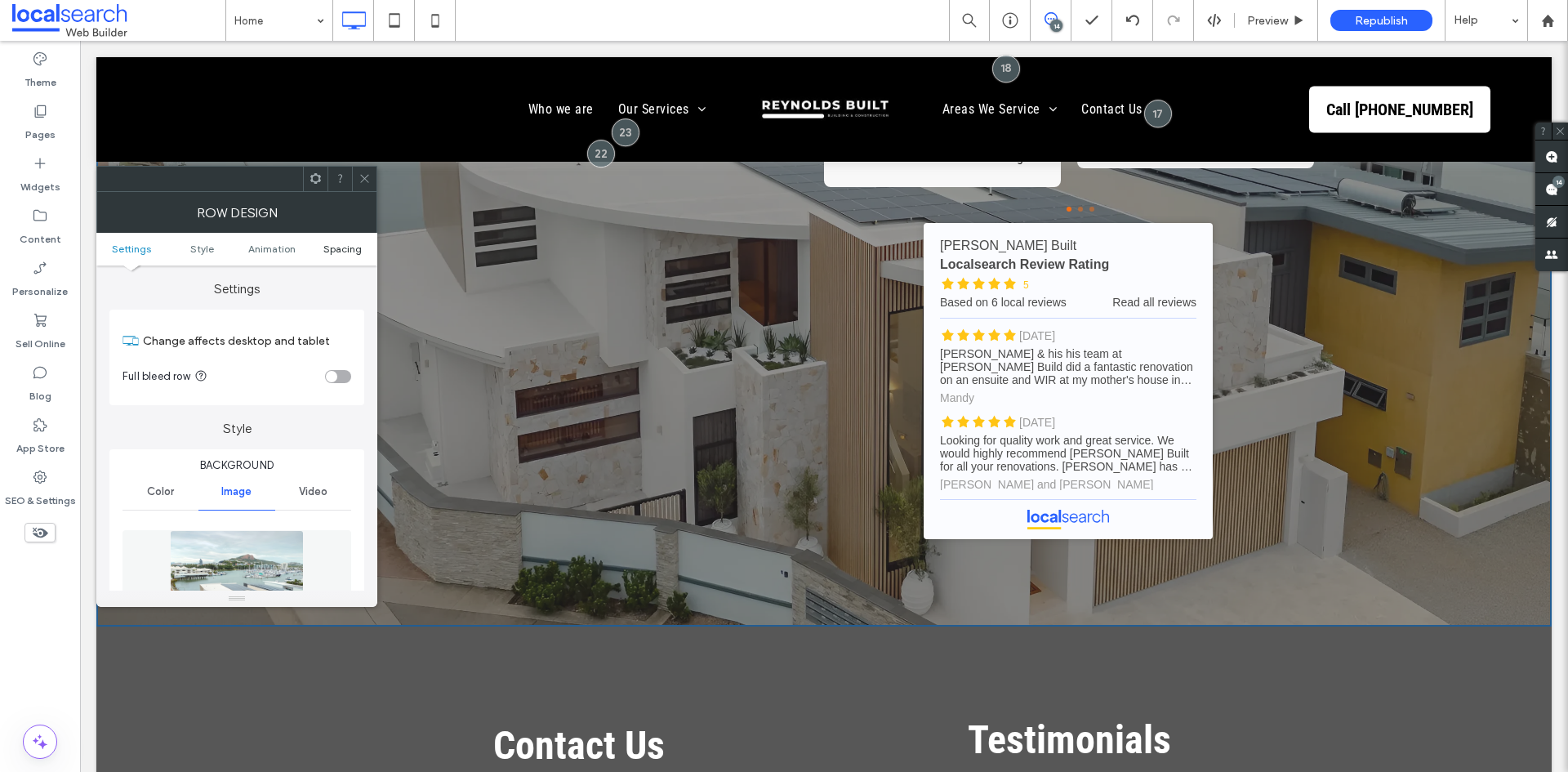
click at [353, 248] on span "Spacing" at bounding box center [342, 249] width 38 height 12
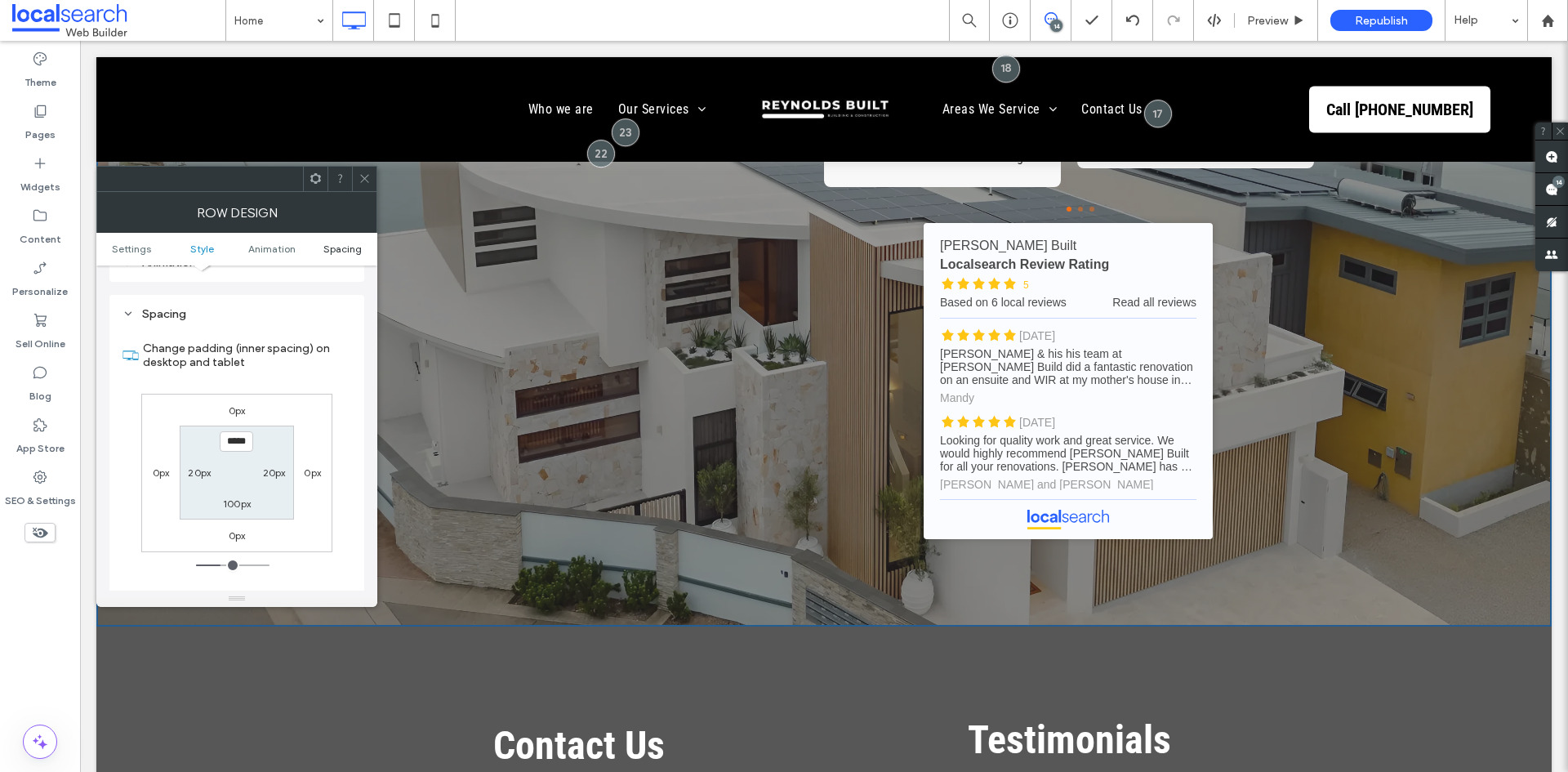
scroll to position [1075, 0]
click at [358, 170] on span at bounding box center [364, 179] width 12 height 25
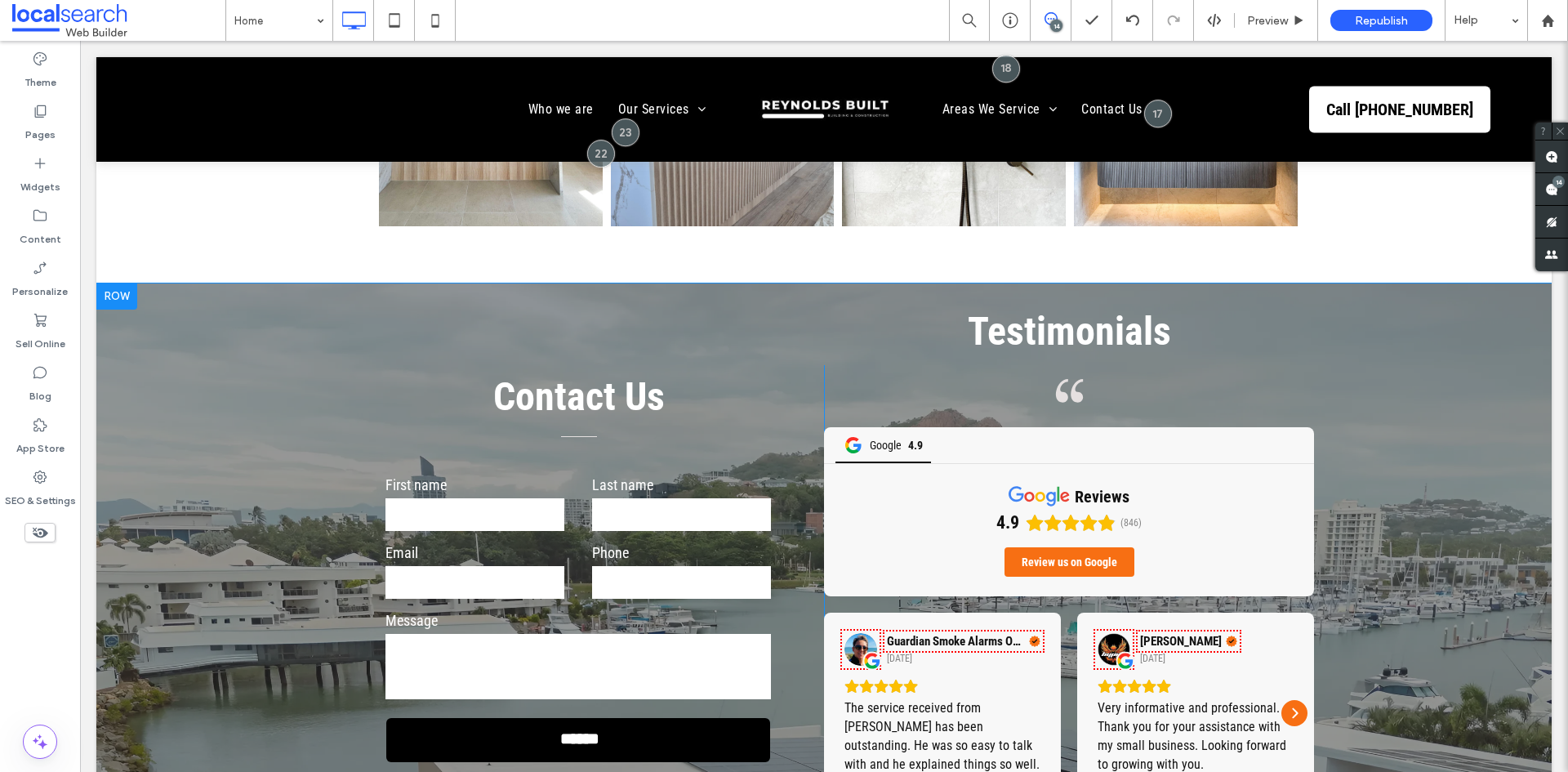
scroll to position [4638, 0]
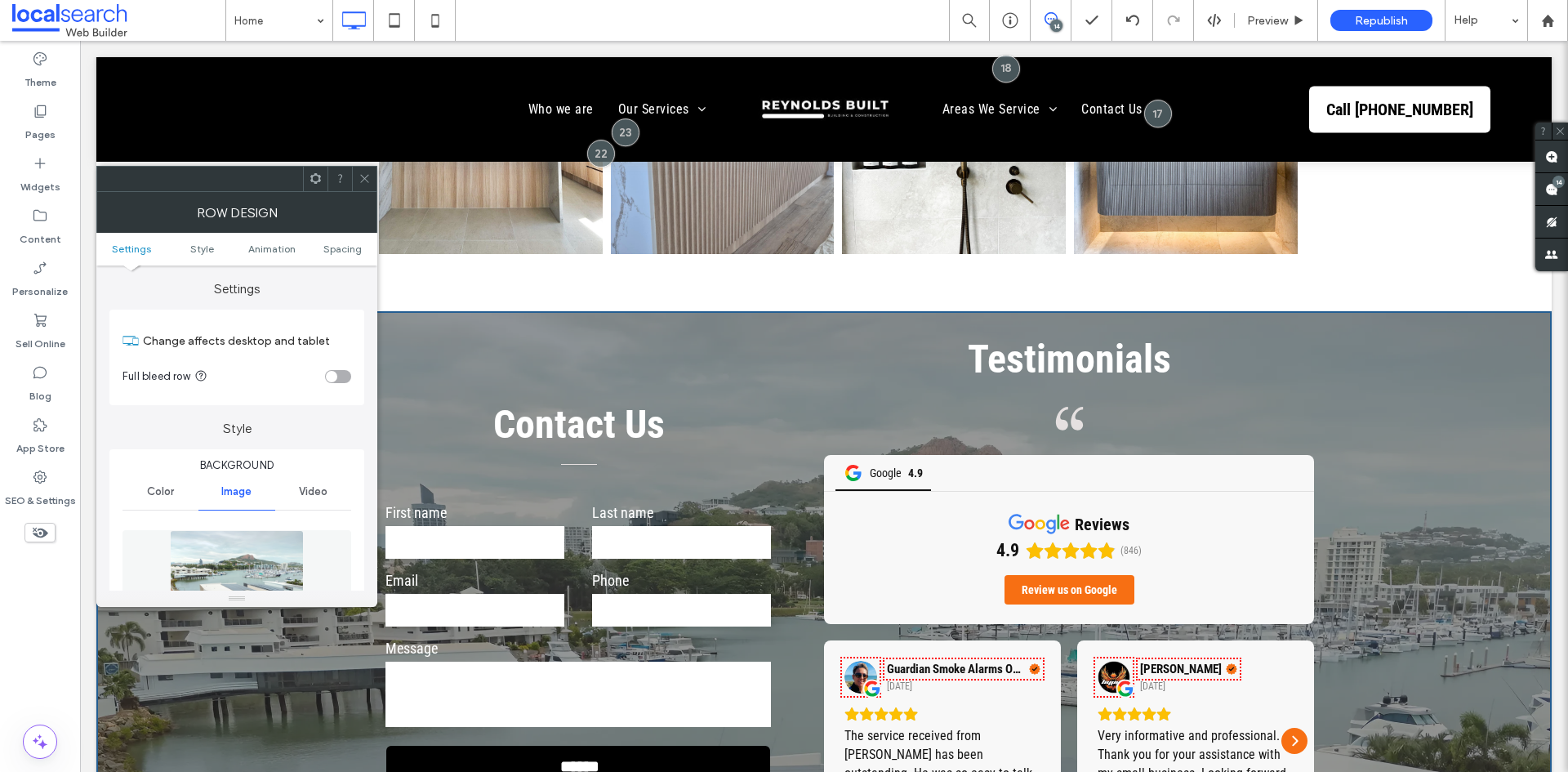
click at [355, 170] on div at bounding box center [364, 179] width 25 height 25
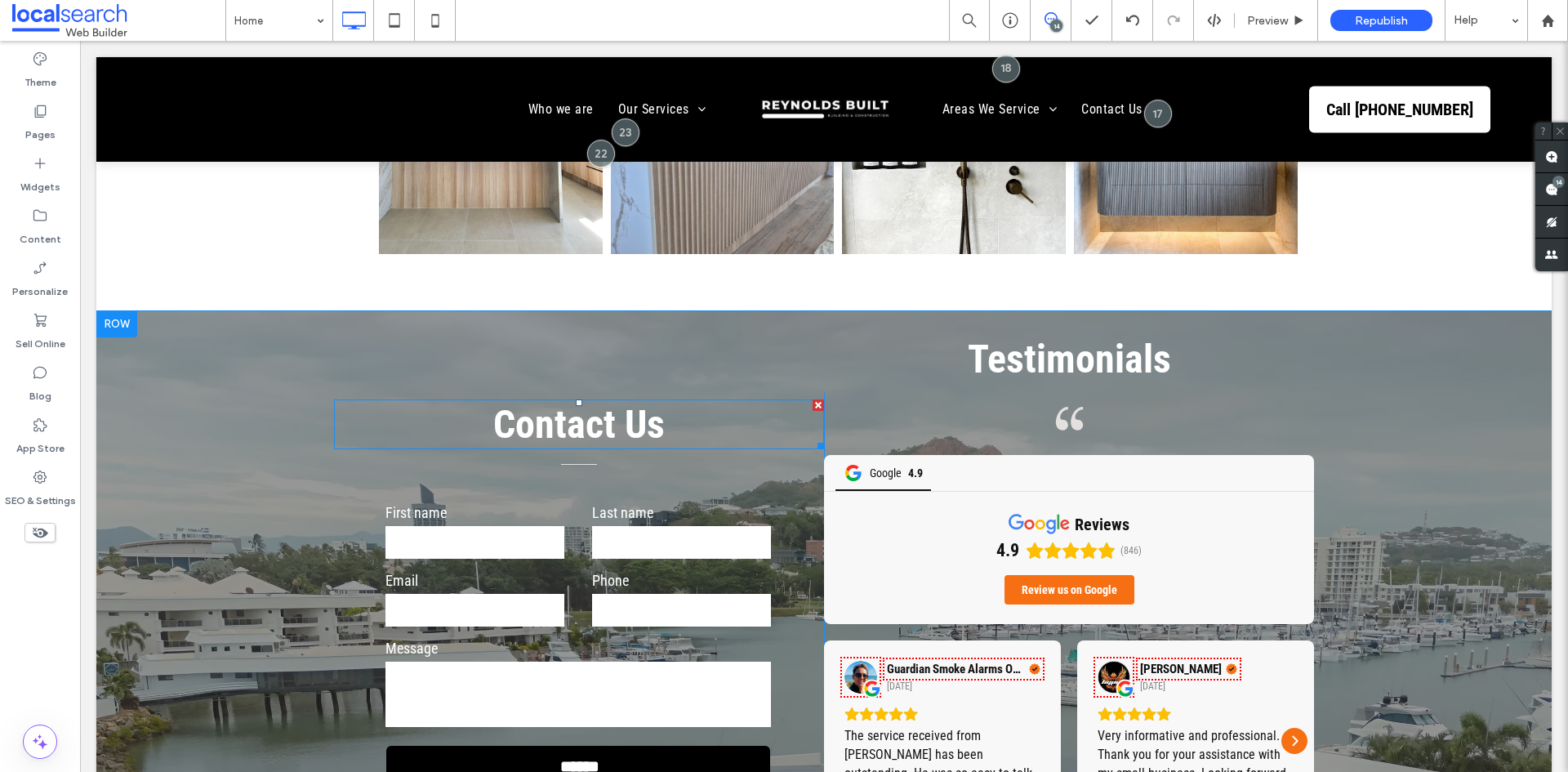
click at [761, 401] on h3 "Contact Us" at bounding box center [579, 424] width 490 height 47
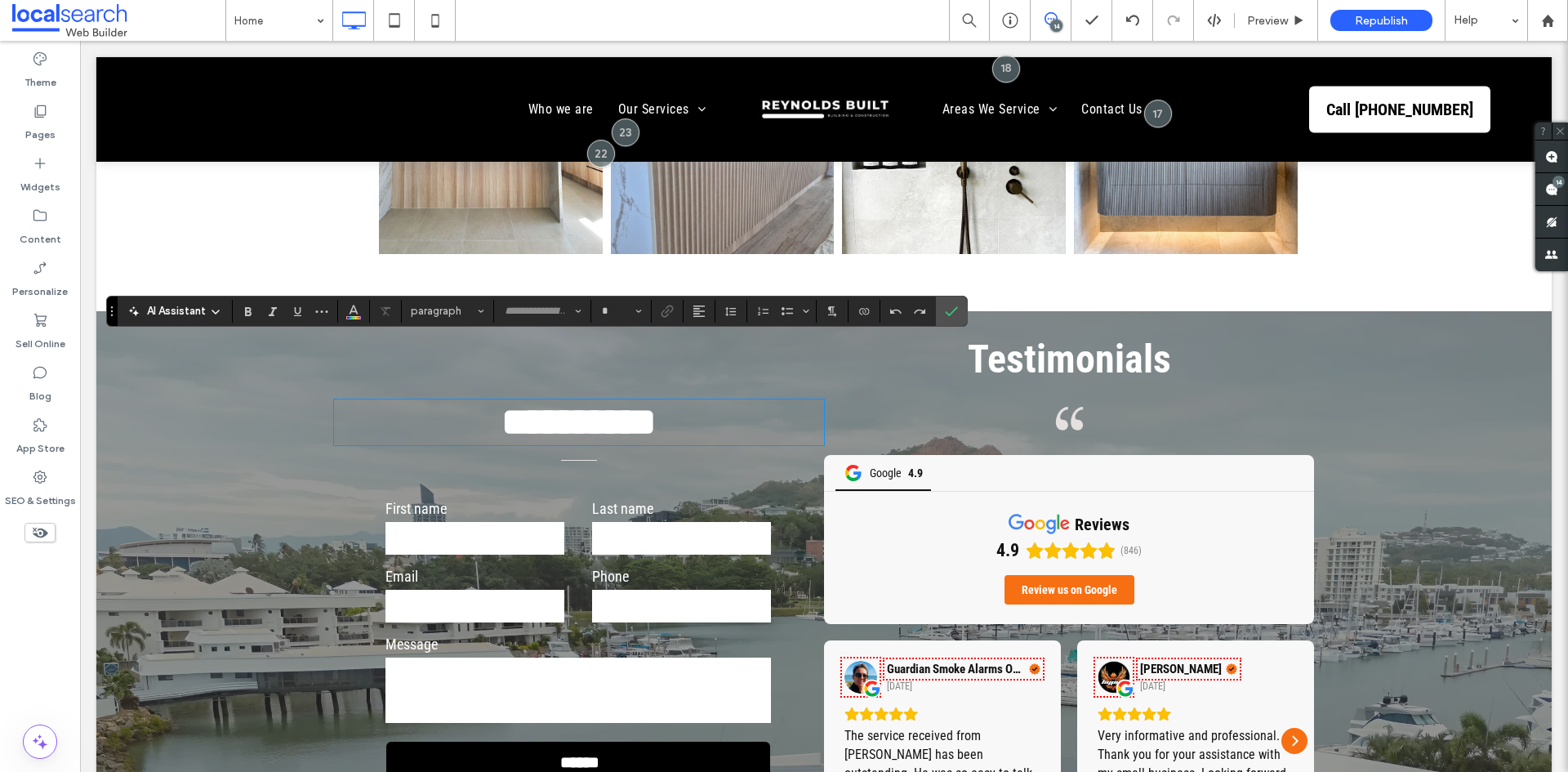
type input "**********"
type input "**"
click at [948, 305] on icon "Confirm" at bounding box center [952, 312] width 13 height 13
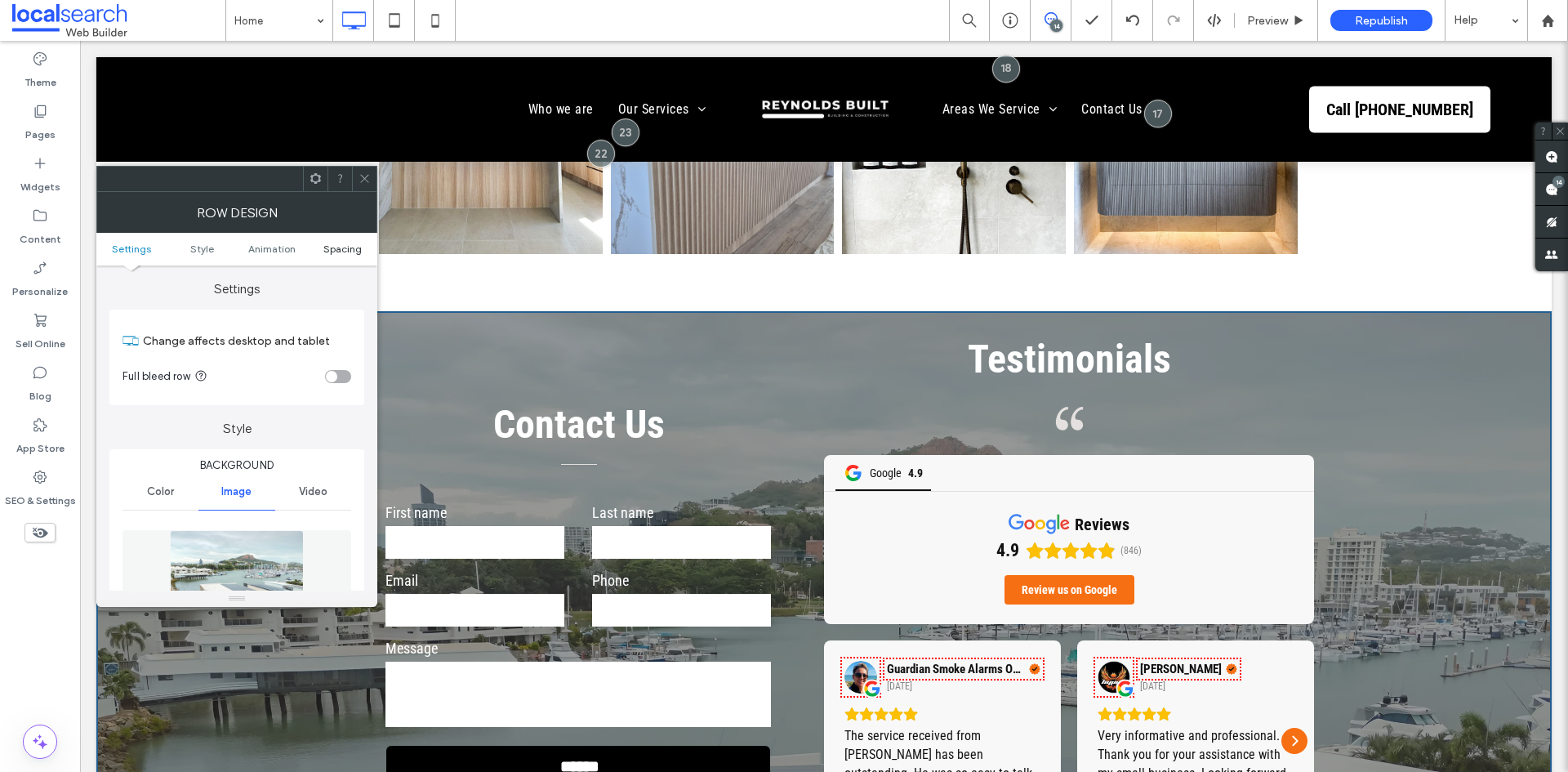
click at [325, 248] on span "Spacing" at bounding box center [342, 249] width 38 height 12
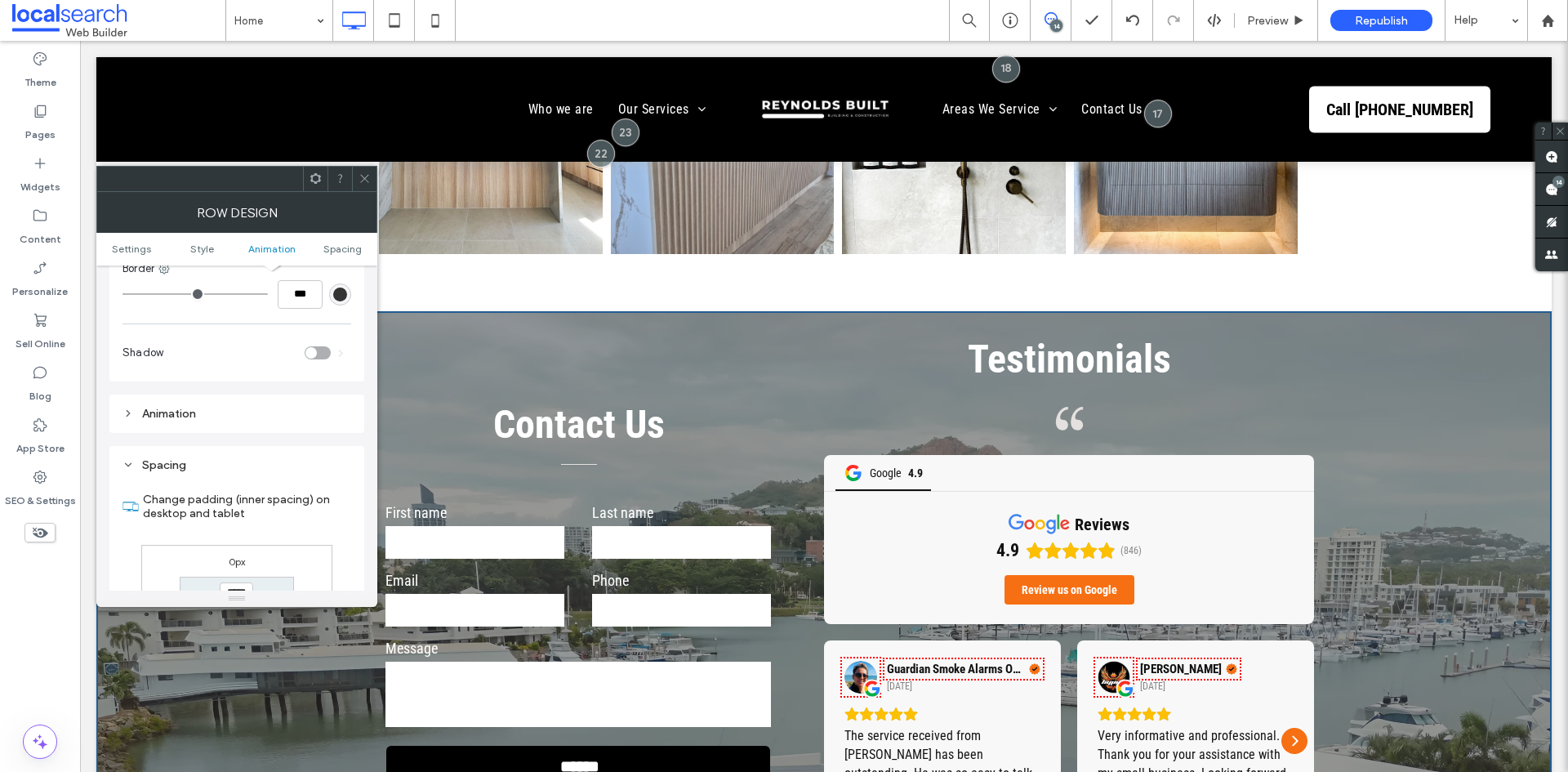
scroll to position [1075, 0]
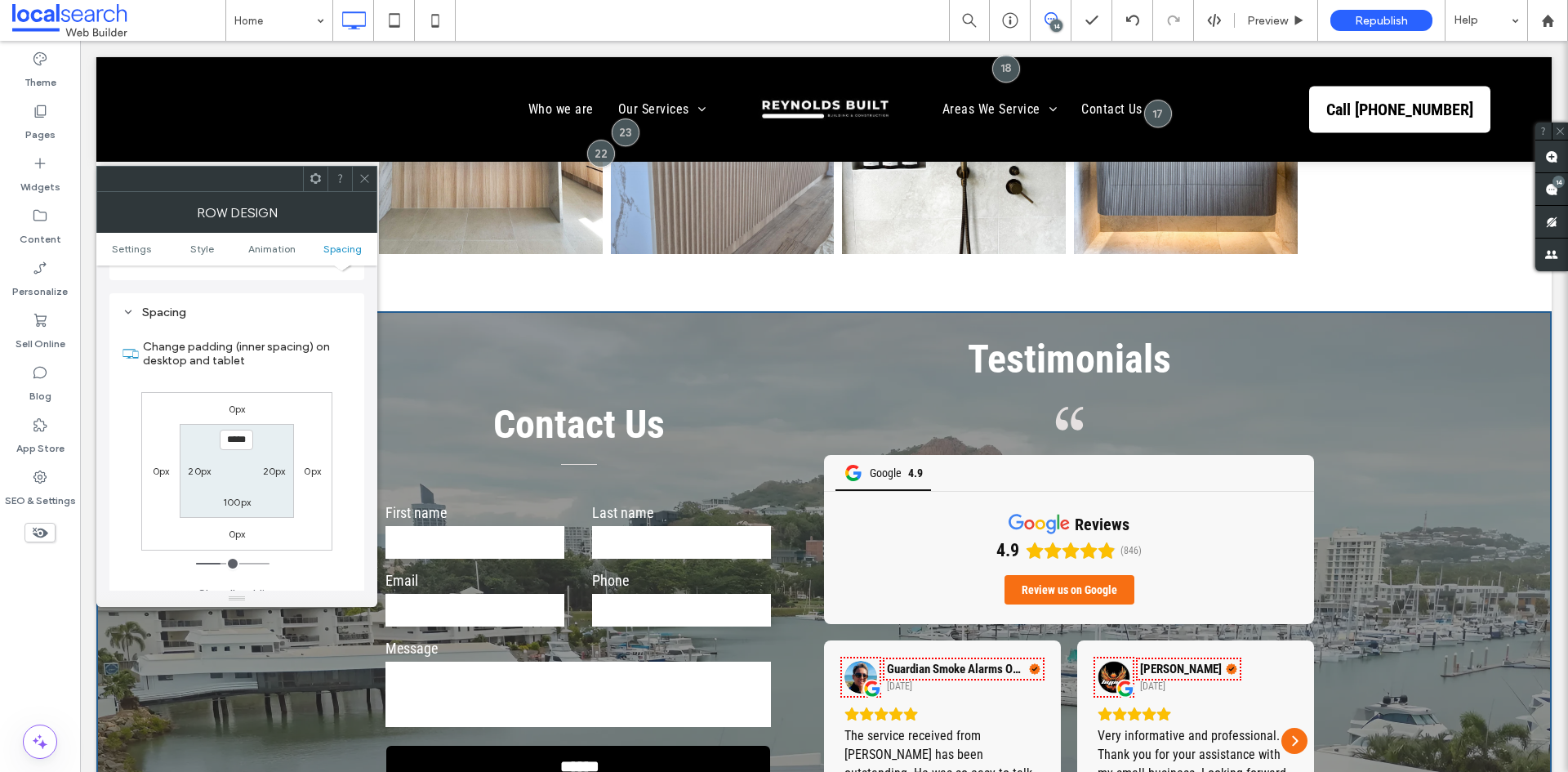
click at [360, 180] on icon at bounding box center [364, 178] width 12 height 12
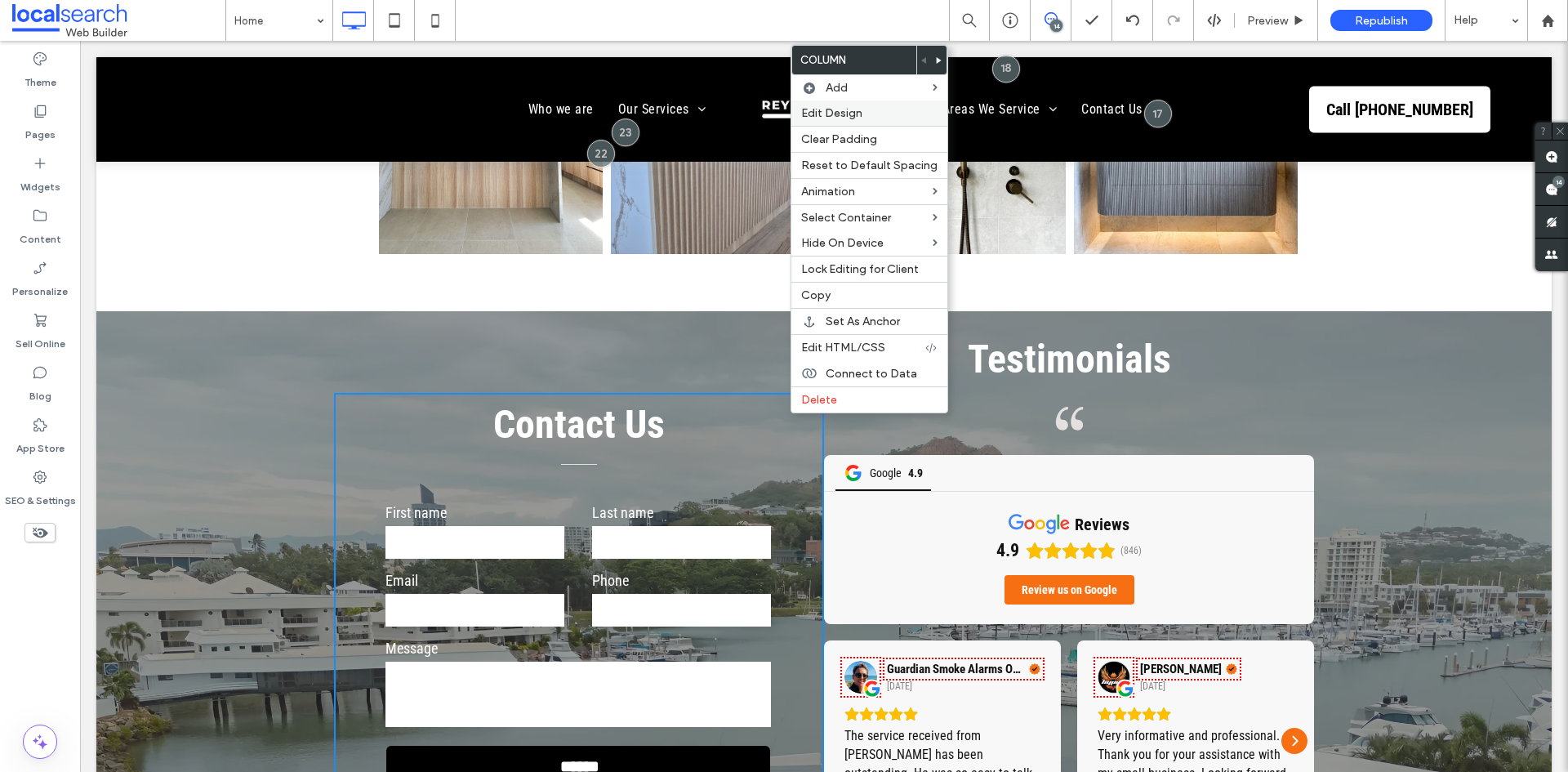
click at [843, 106] on span "Edit Design" at bounding box center [832, 112] width 61 height 14
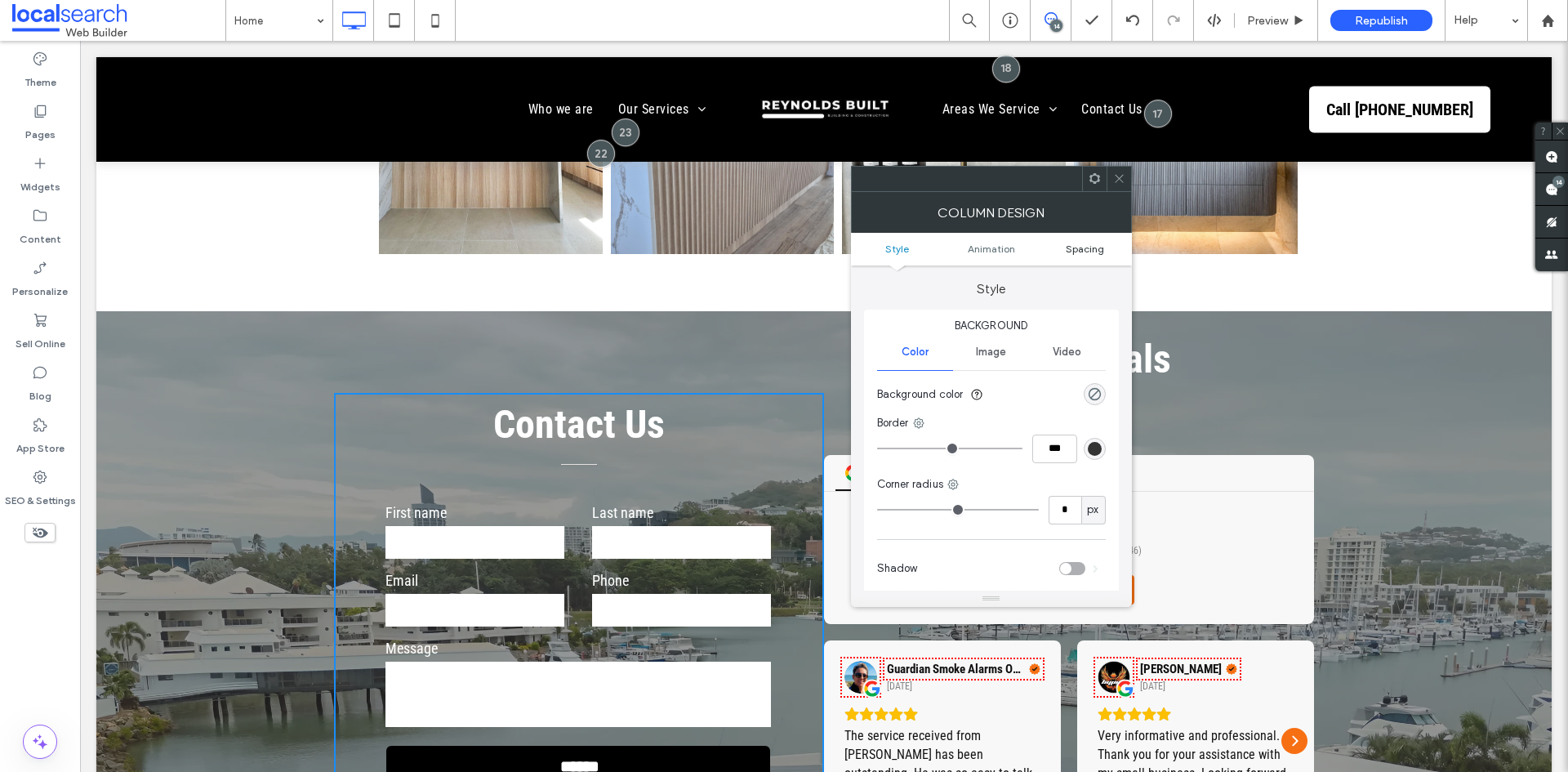
click at [1060, 247] on link "Spacing" at bounding box center [1084, 249] width 94 height 12
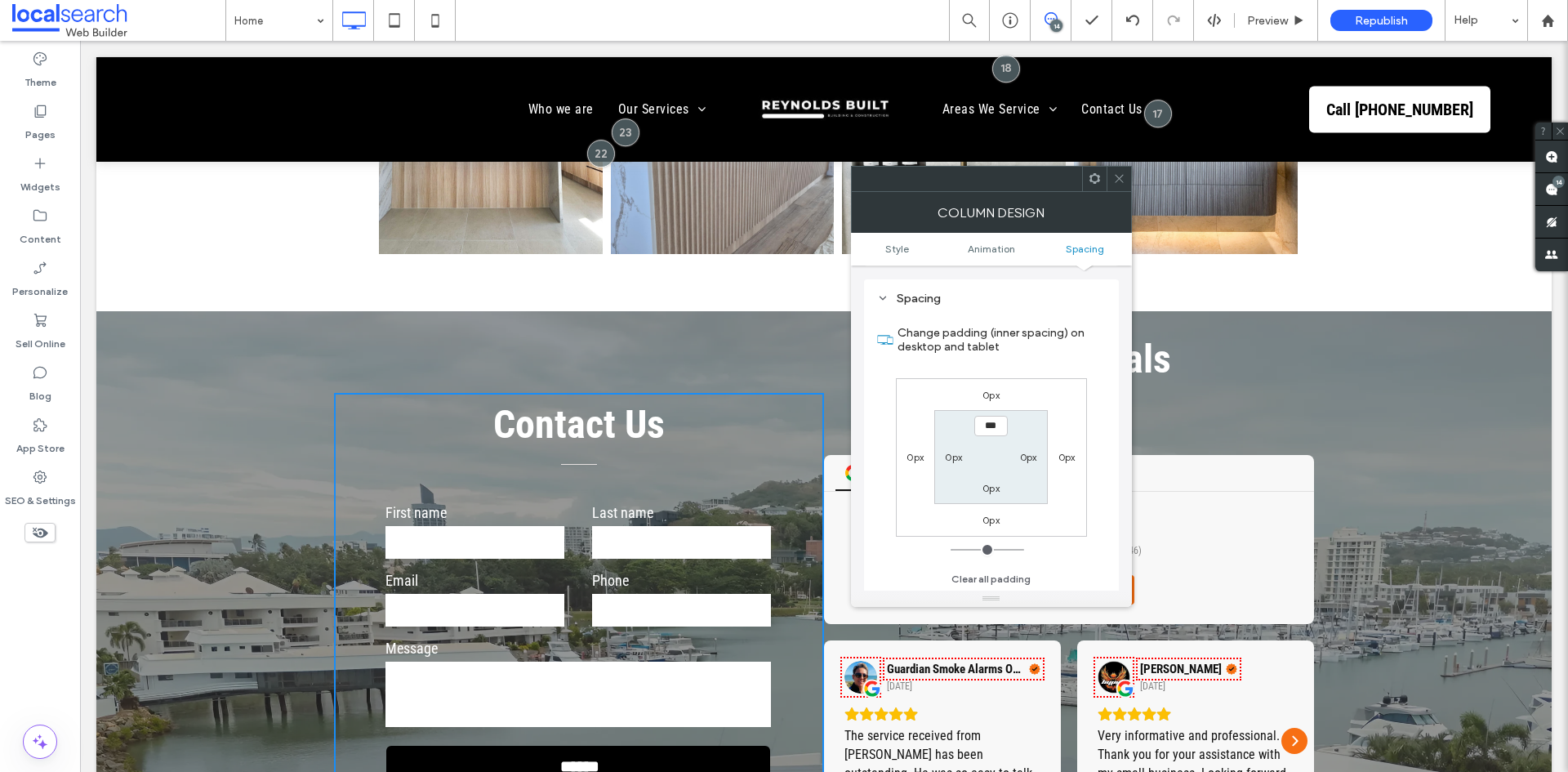
scroll to position [383, 0]
click at [1112, 171] on div at bounding box center [1118, 179] width 25 height 25
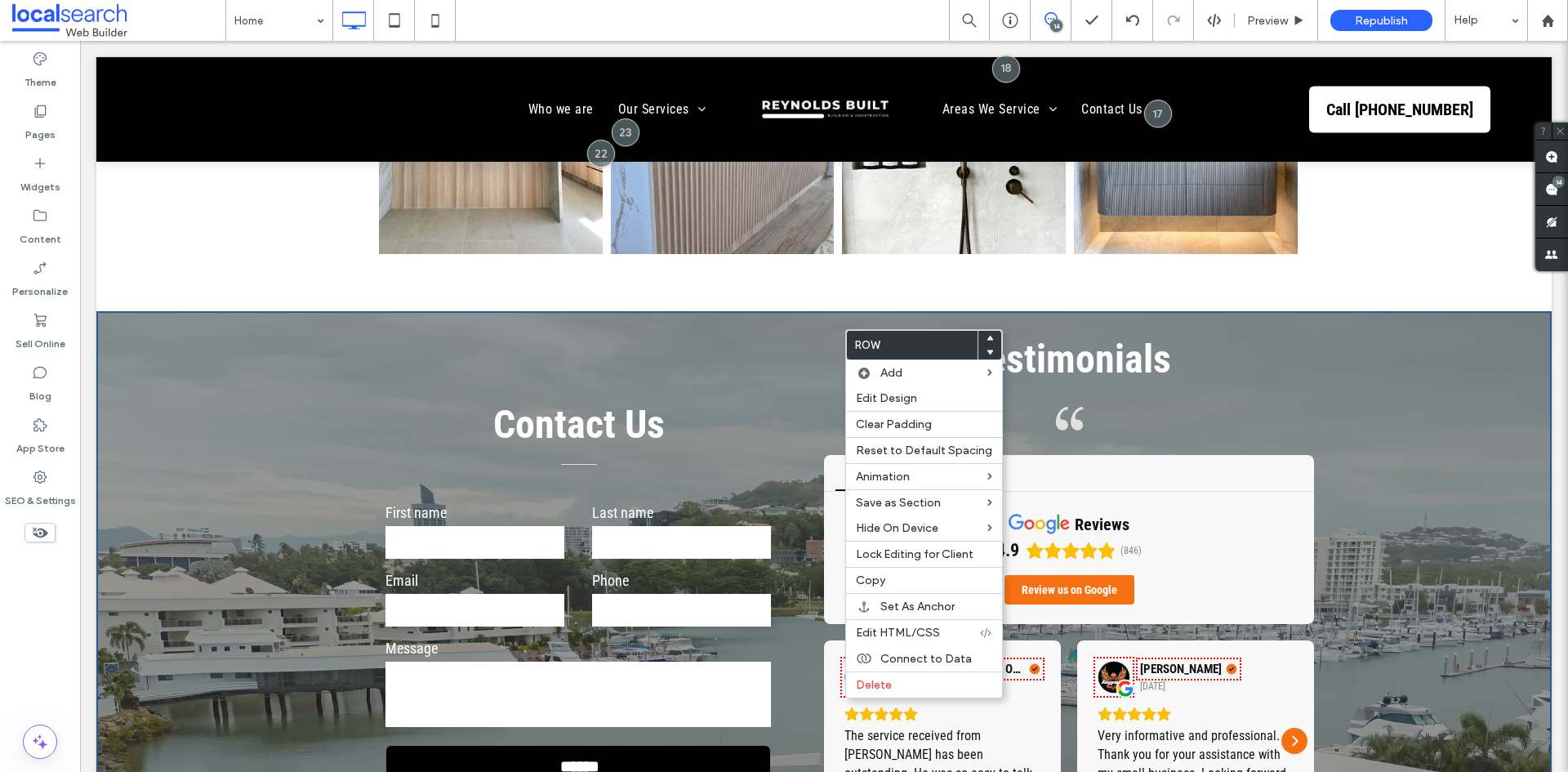
click at [915, 335] on h3 "Testimonials" at bounding box center [1069, 358] width 490 height 47
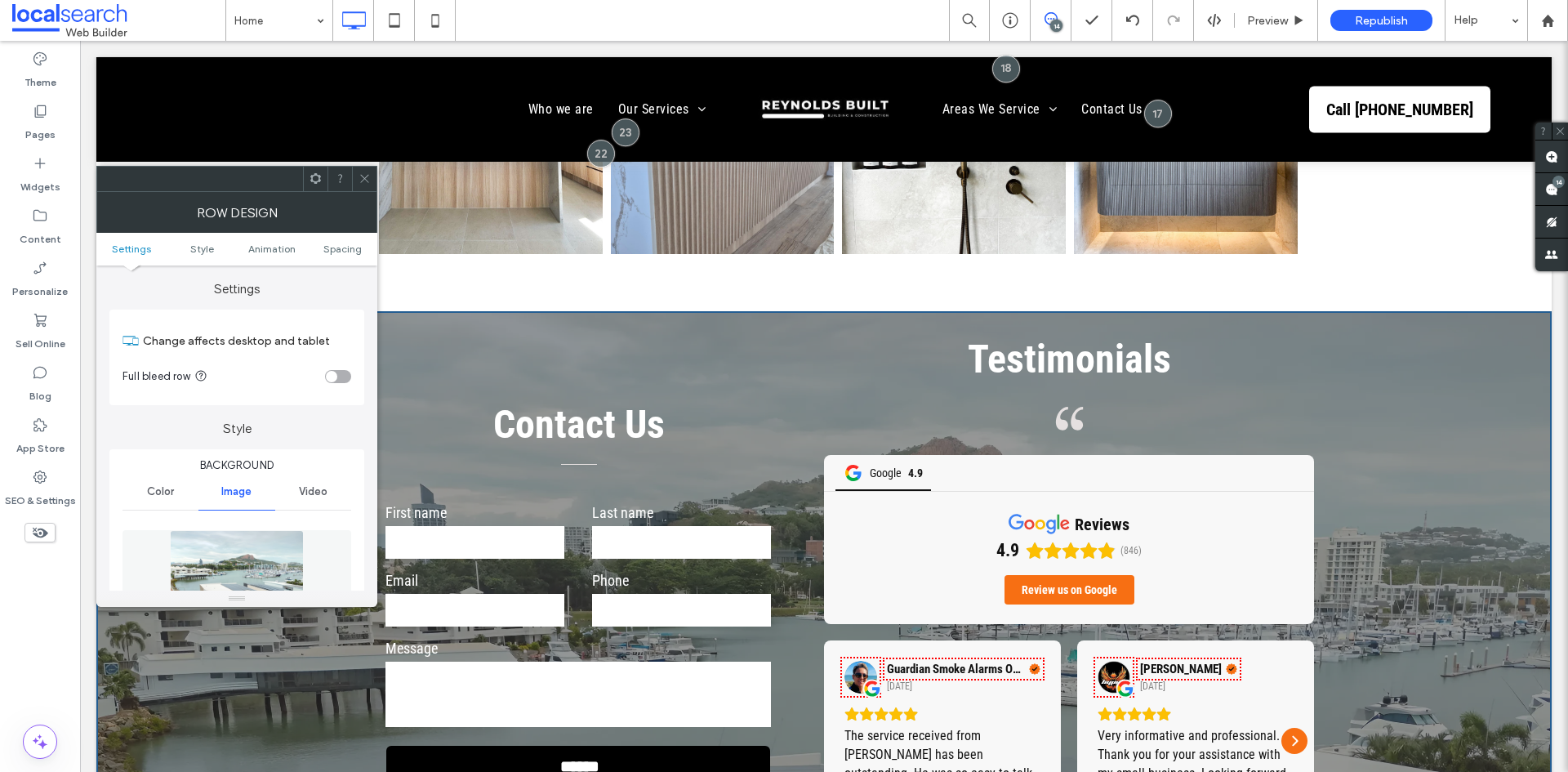
click at [358, 180] on icon at bounding box center [364, 178] width 12 height 12
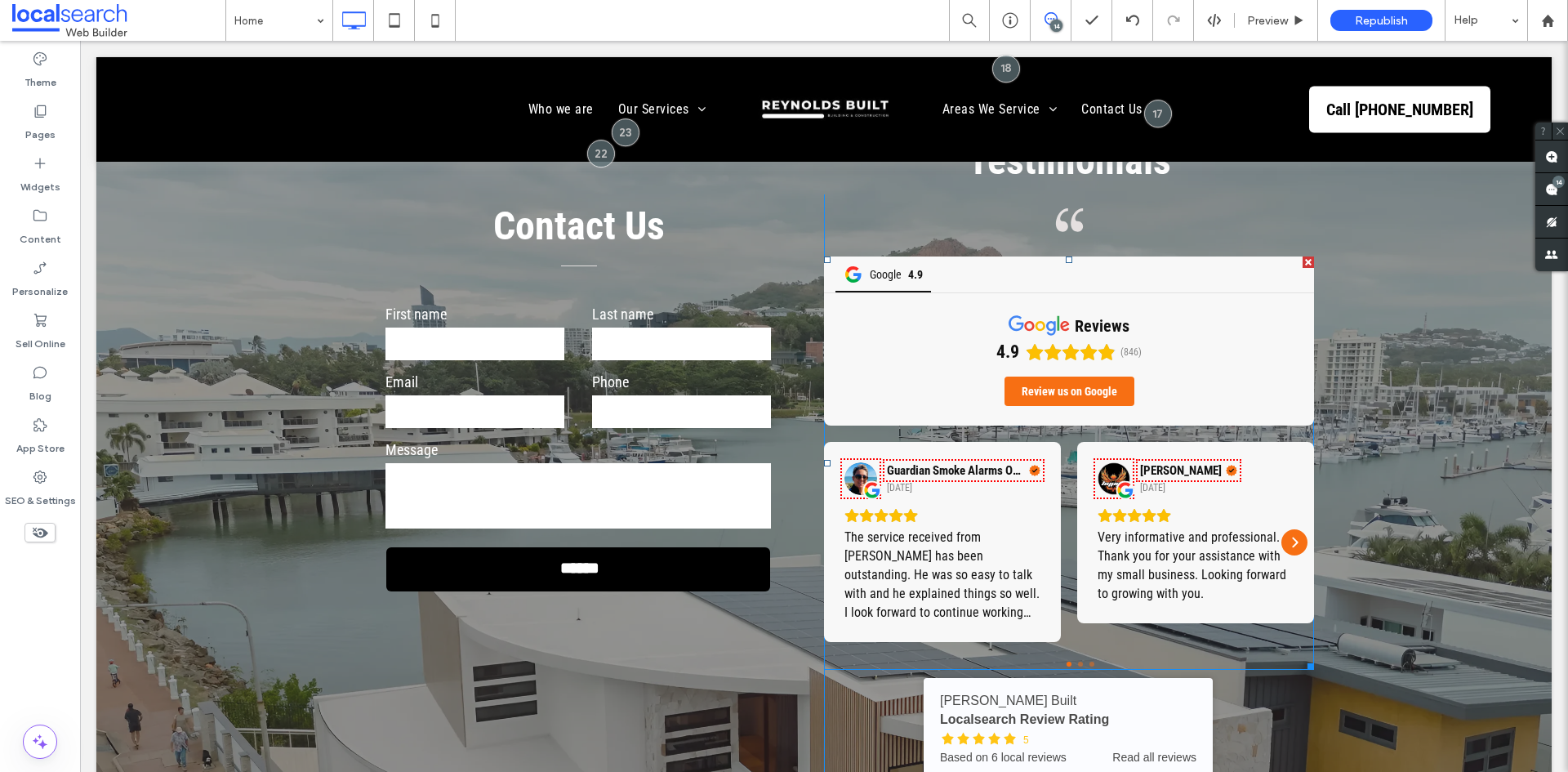
scroll to position [5129, 0]
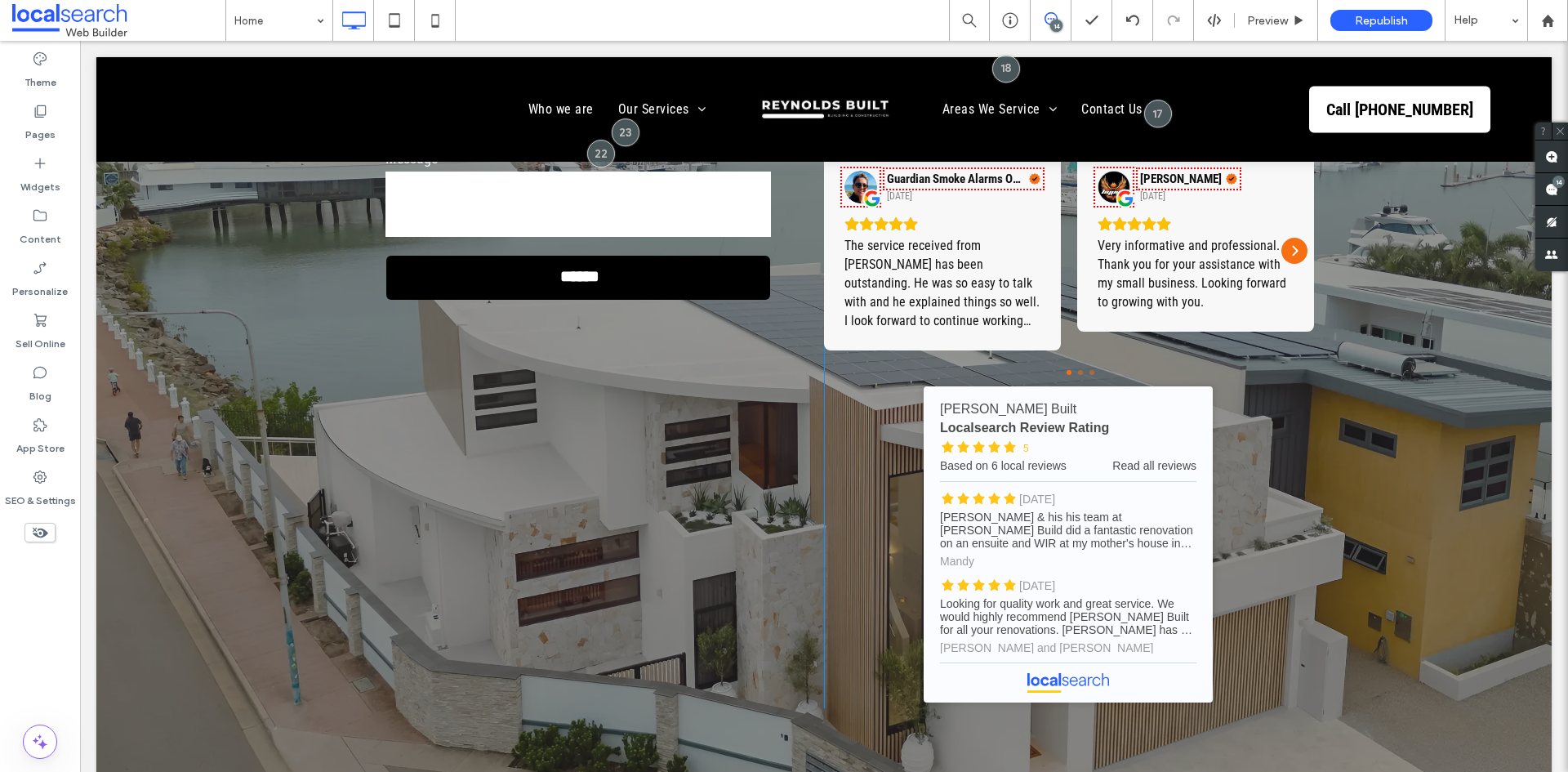
click at [849, 438] on div "Testimonials Quote Icon Google 4.9 reviews 4.9 (846) Review us on Google Guardi…" at bounding box center [1069, 305] width 490 height 805
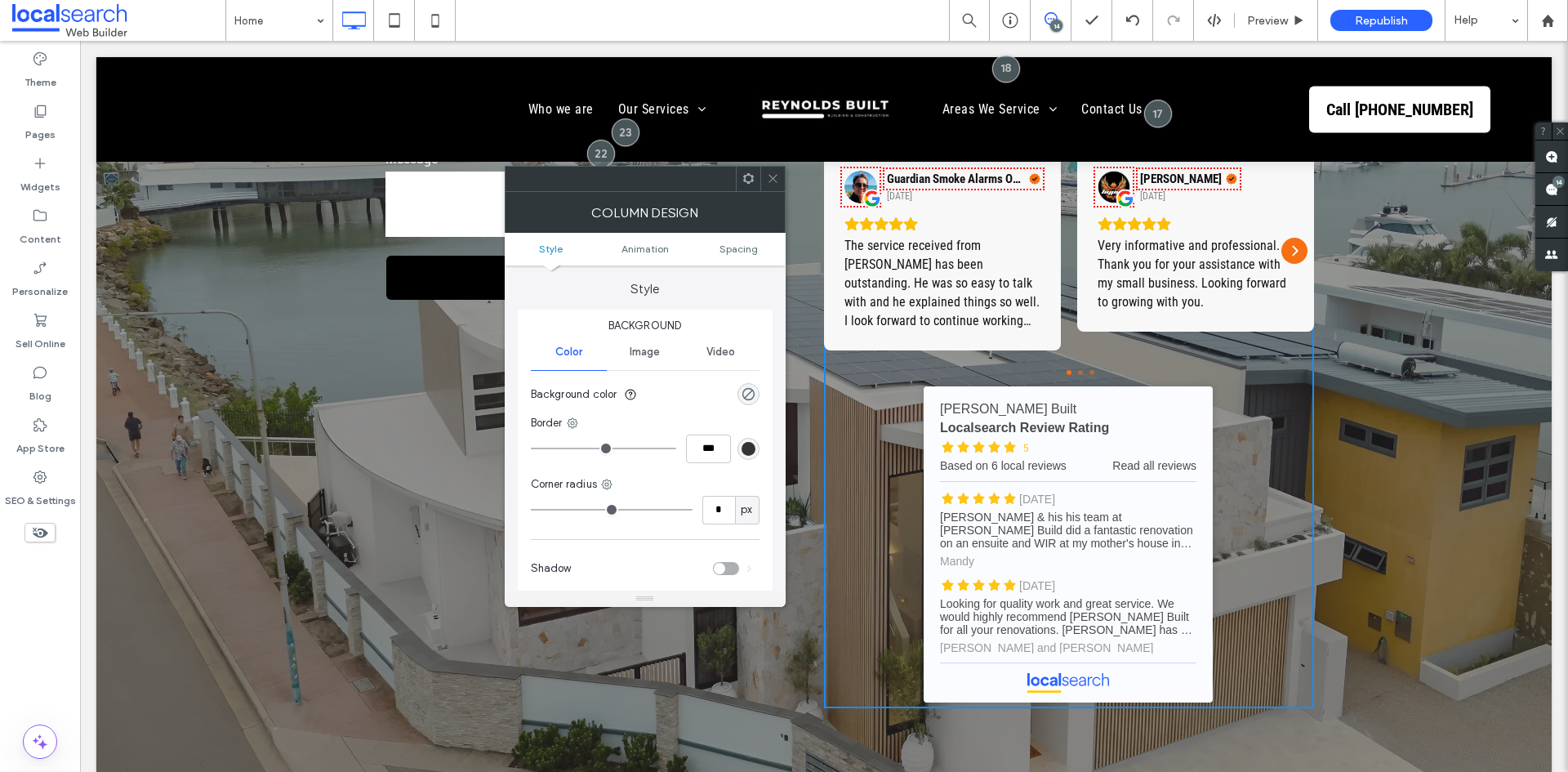
click at [723, 239] on ul "Style Animation Spacing" at bounding box center [645, 249] width 281 height 32
click at [725, 244] on span "Spacing" at bounding box center [738, 249] width 38 height 12
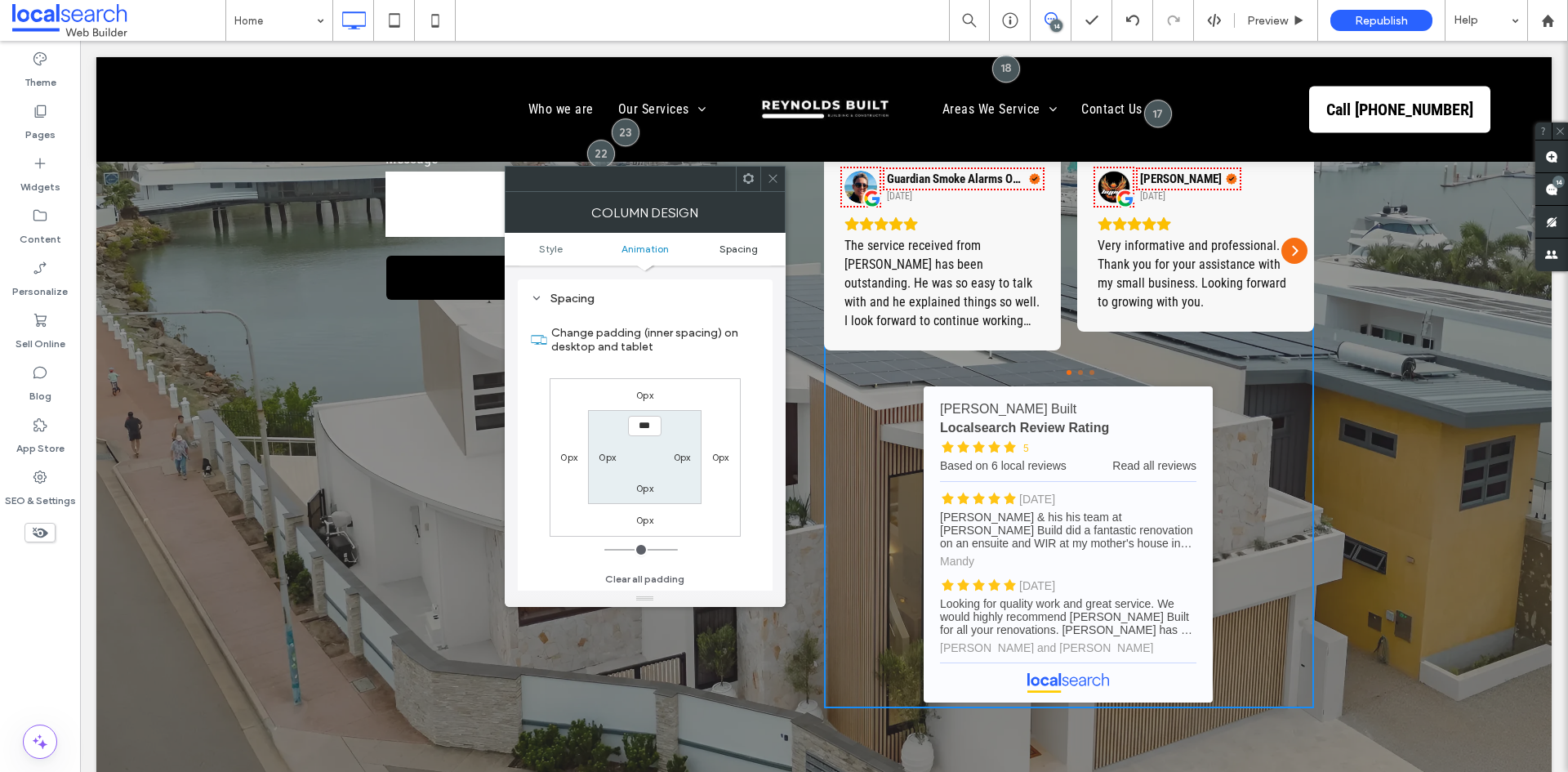
scroll to position [383, 0]
click at [772, 178] on use at bounding box center [773, 178] width 9 height 9
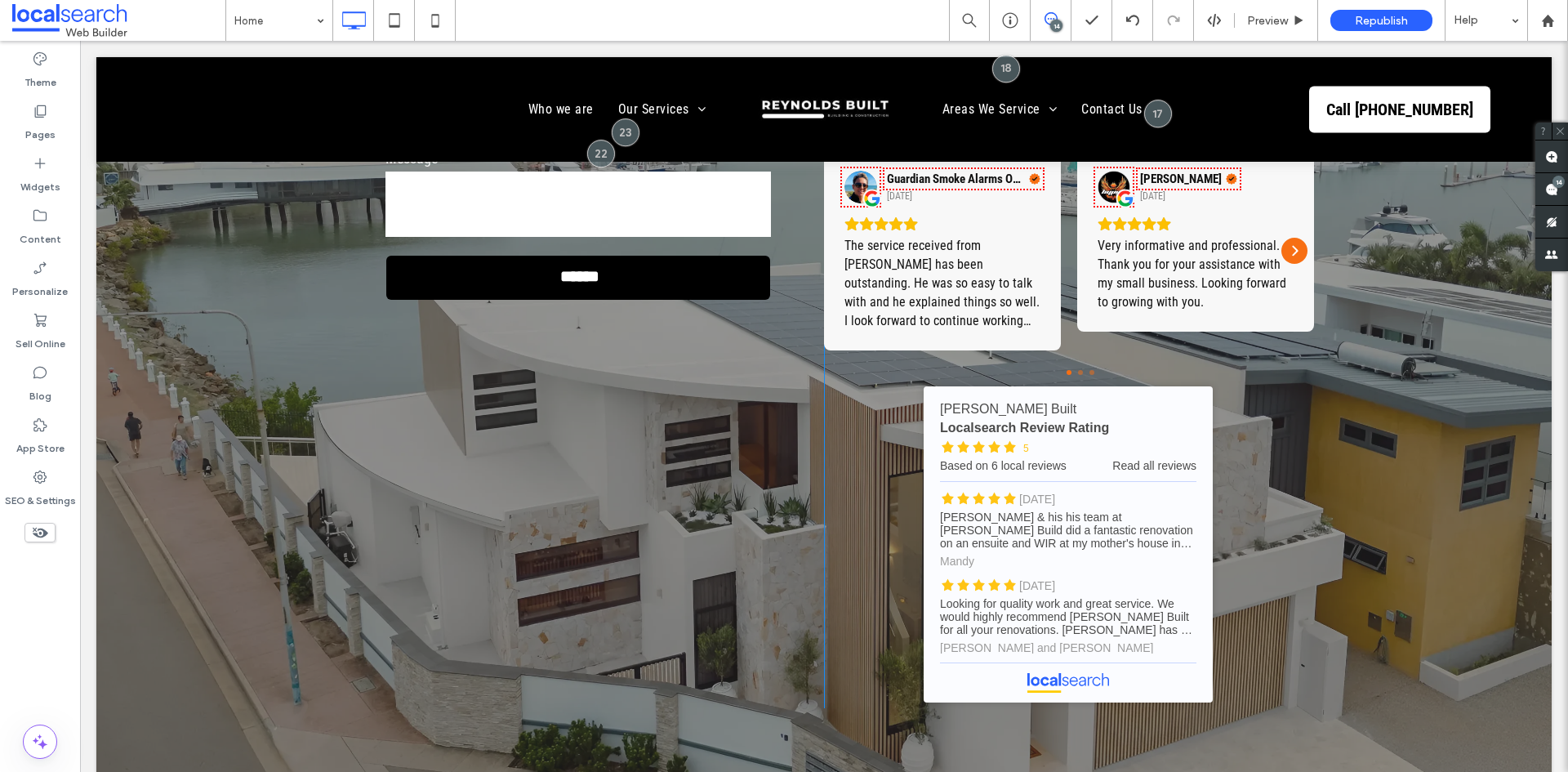
click at [676, 374] on div "Contact Us First name Last name Email Phone Message ****** Thank you for contac…" at bounding box center [579, 305] width 490 height 805
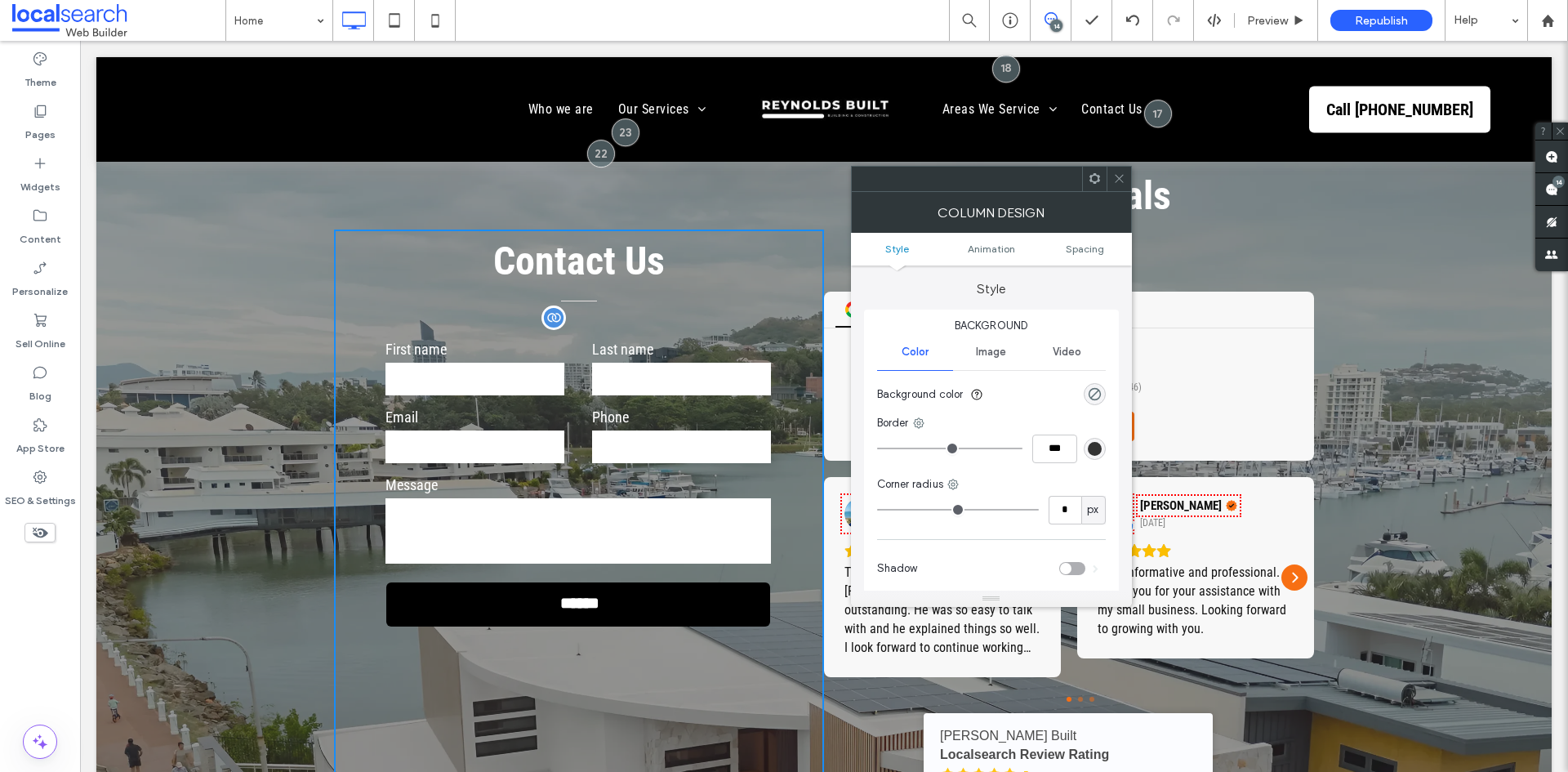
scroll to position [4883, 0]
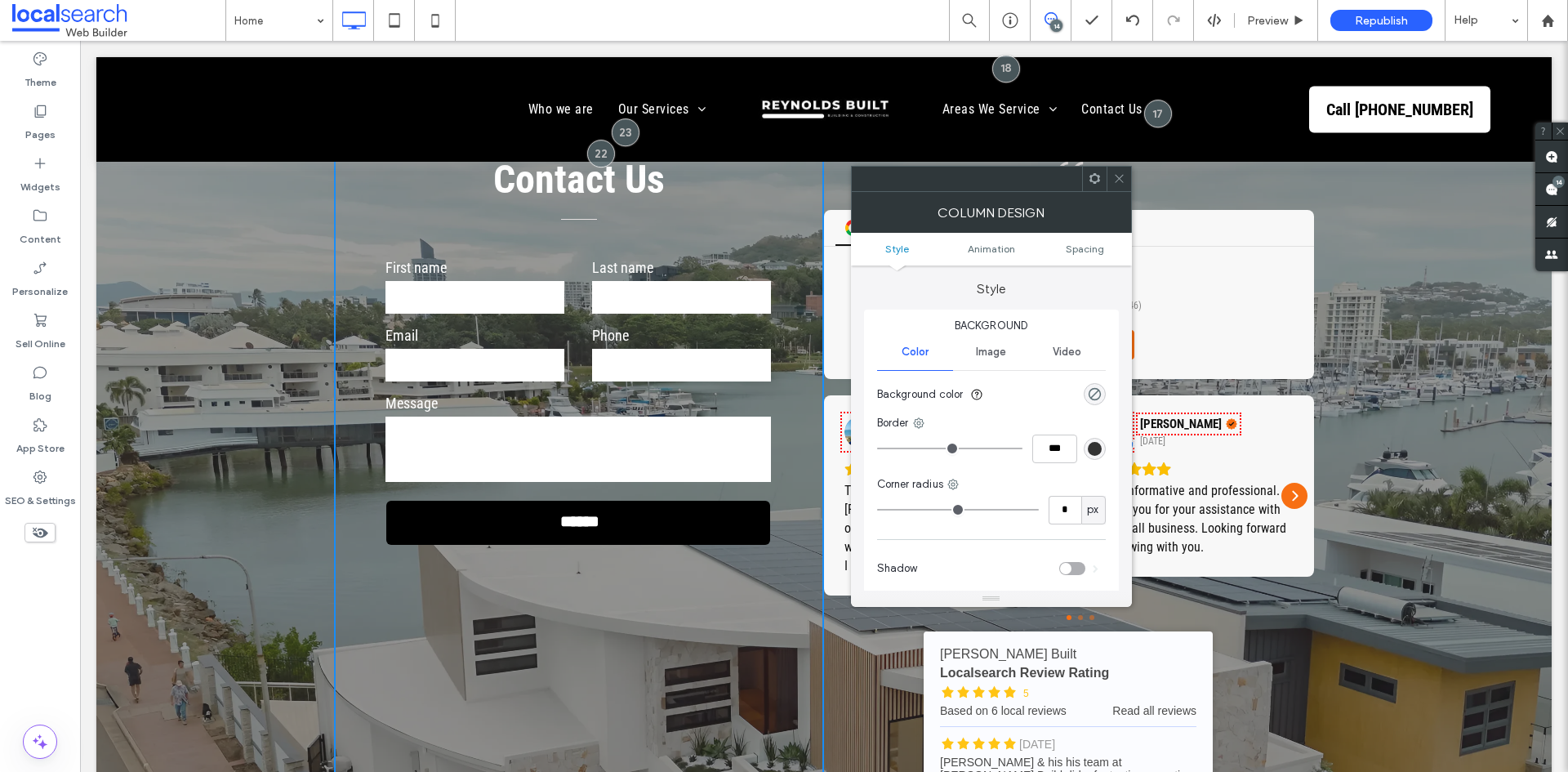
click at [1119, 176] on icon at bounding box center [1118, 178] width 12 height 12
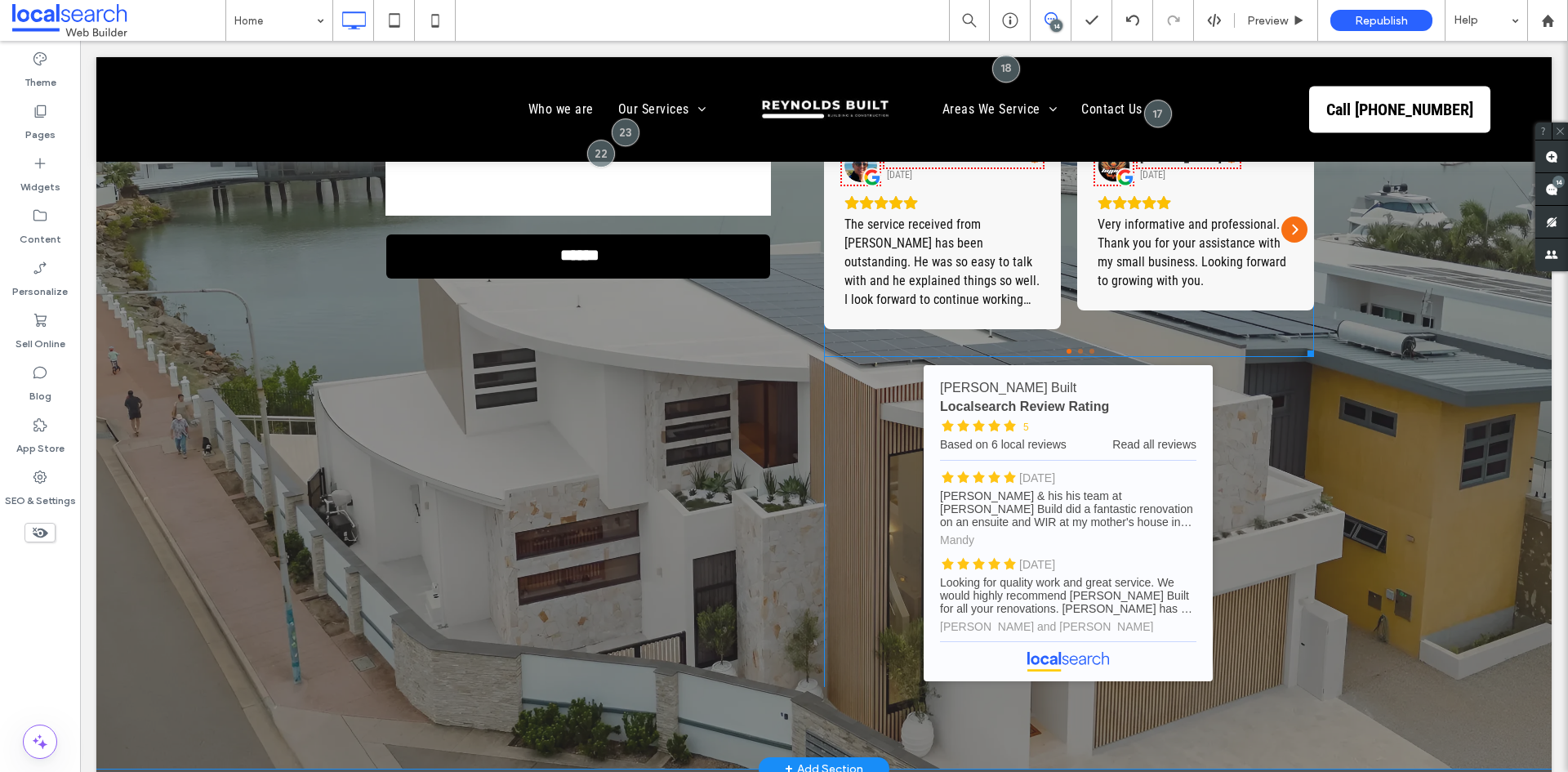
scroll to position [5210, 0]
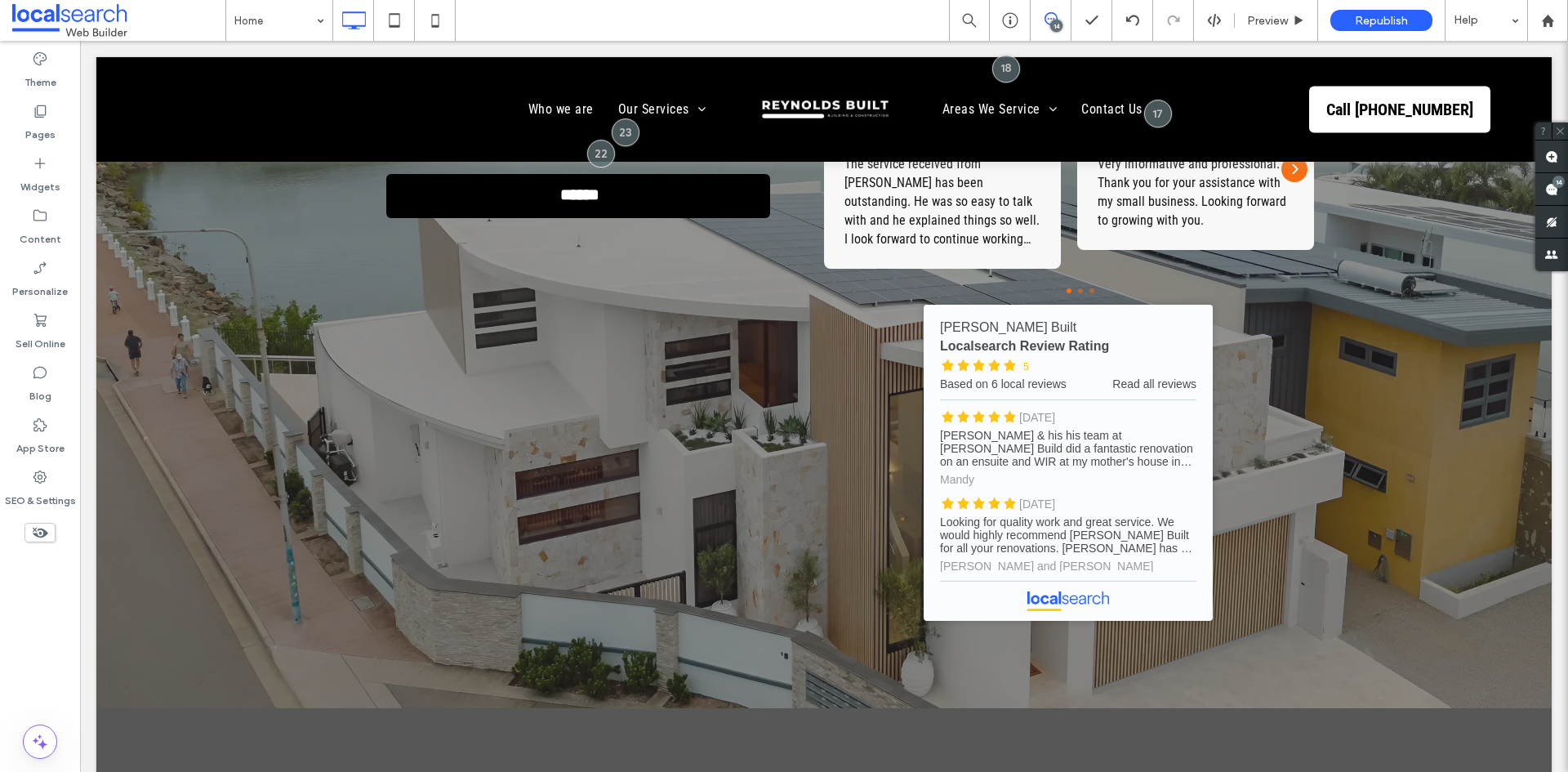
click at [1053, 29] on div "14" at bounding box center [1055, 26] width 12 height 12
click at [1055, 21] on div "14" at bounding box center [1055, 26] width 12 height 12
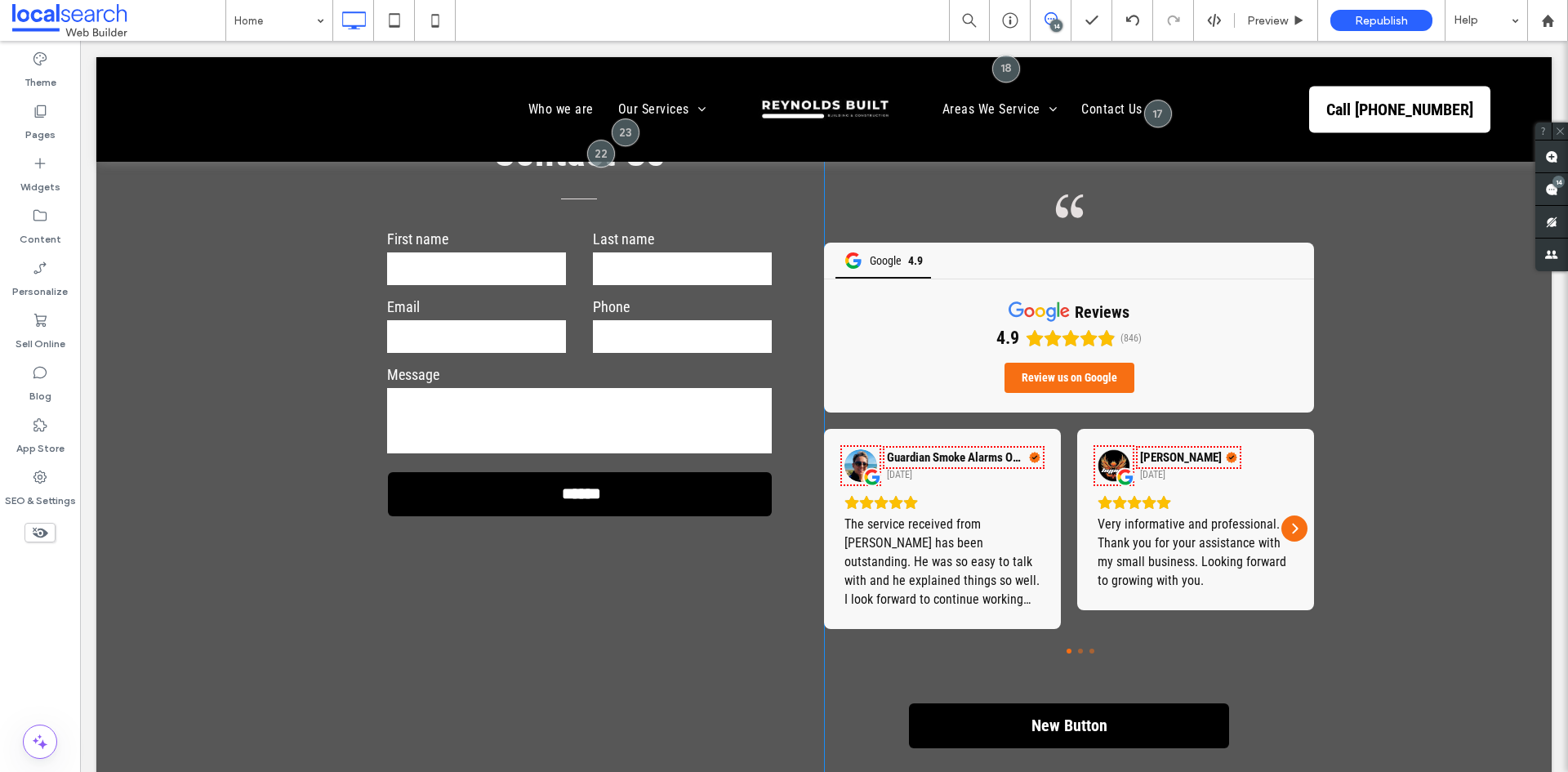
scroll to position [5863, 0]
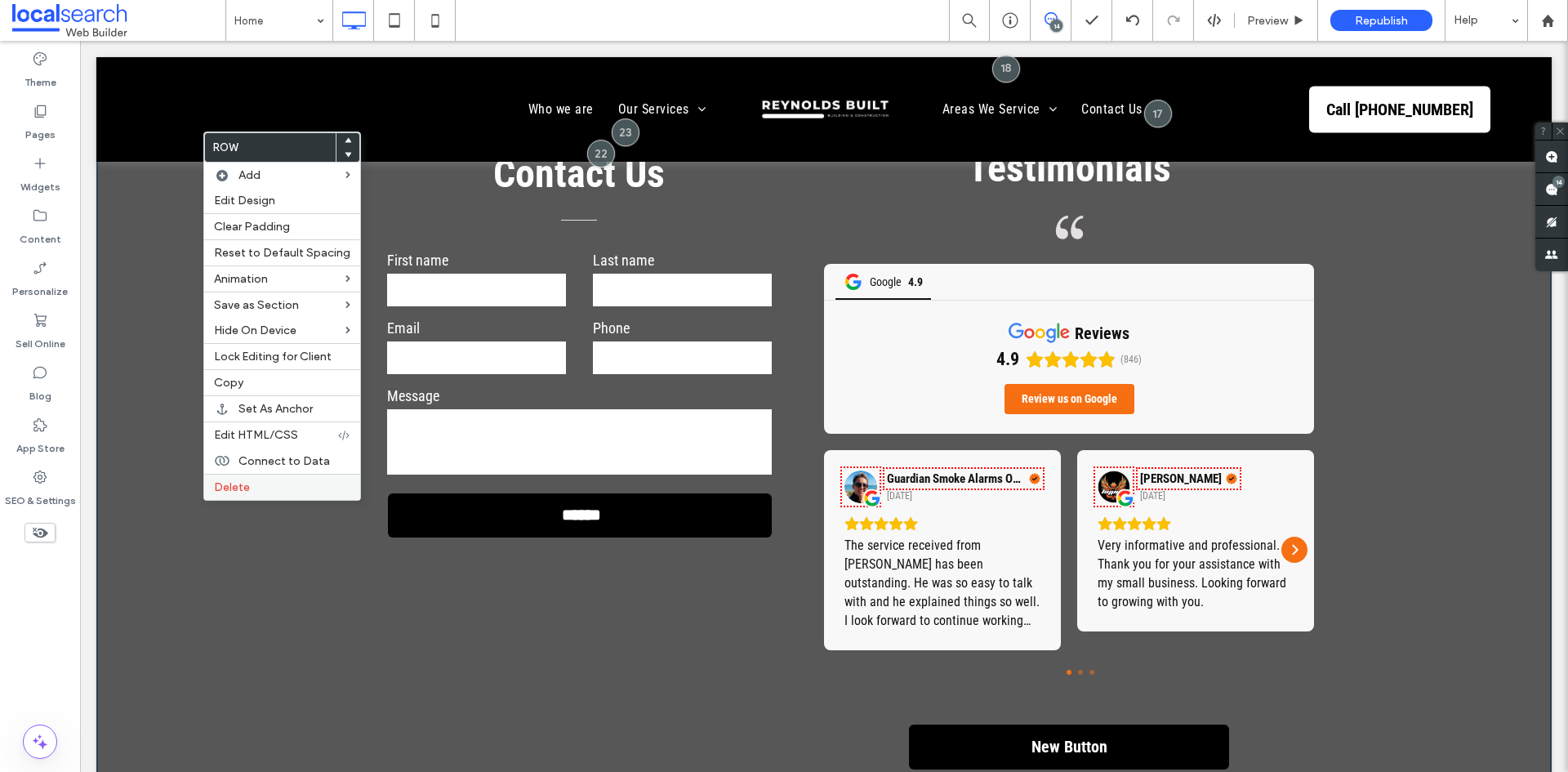
click at [234, 493] on span "Delete" at bounding box center [232, 487] width 36 height 14
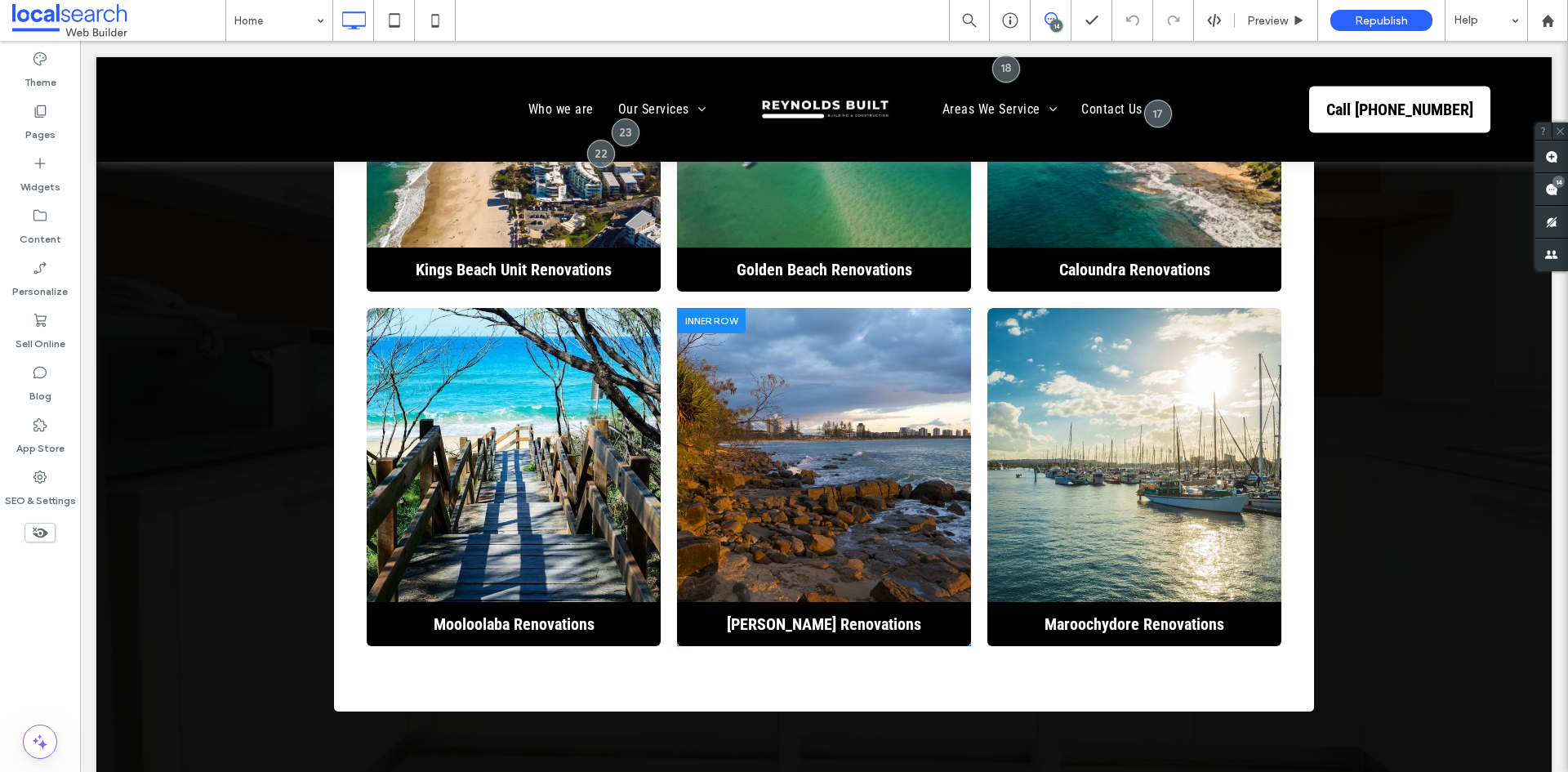
scroll to position [6190, 0]
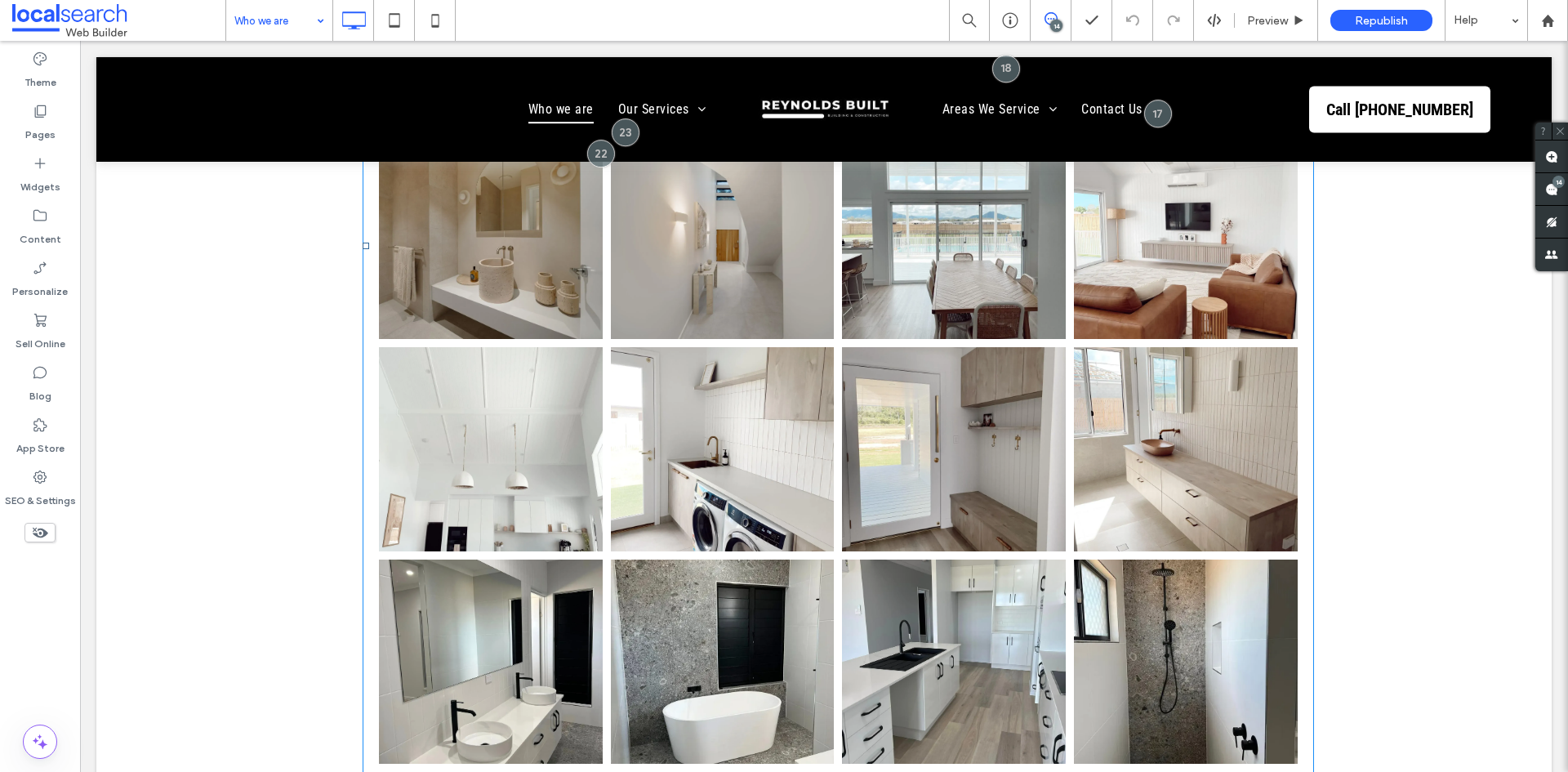
scroll to position [2205, 0]
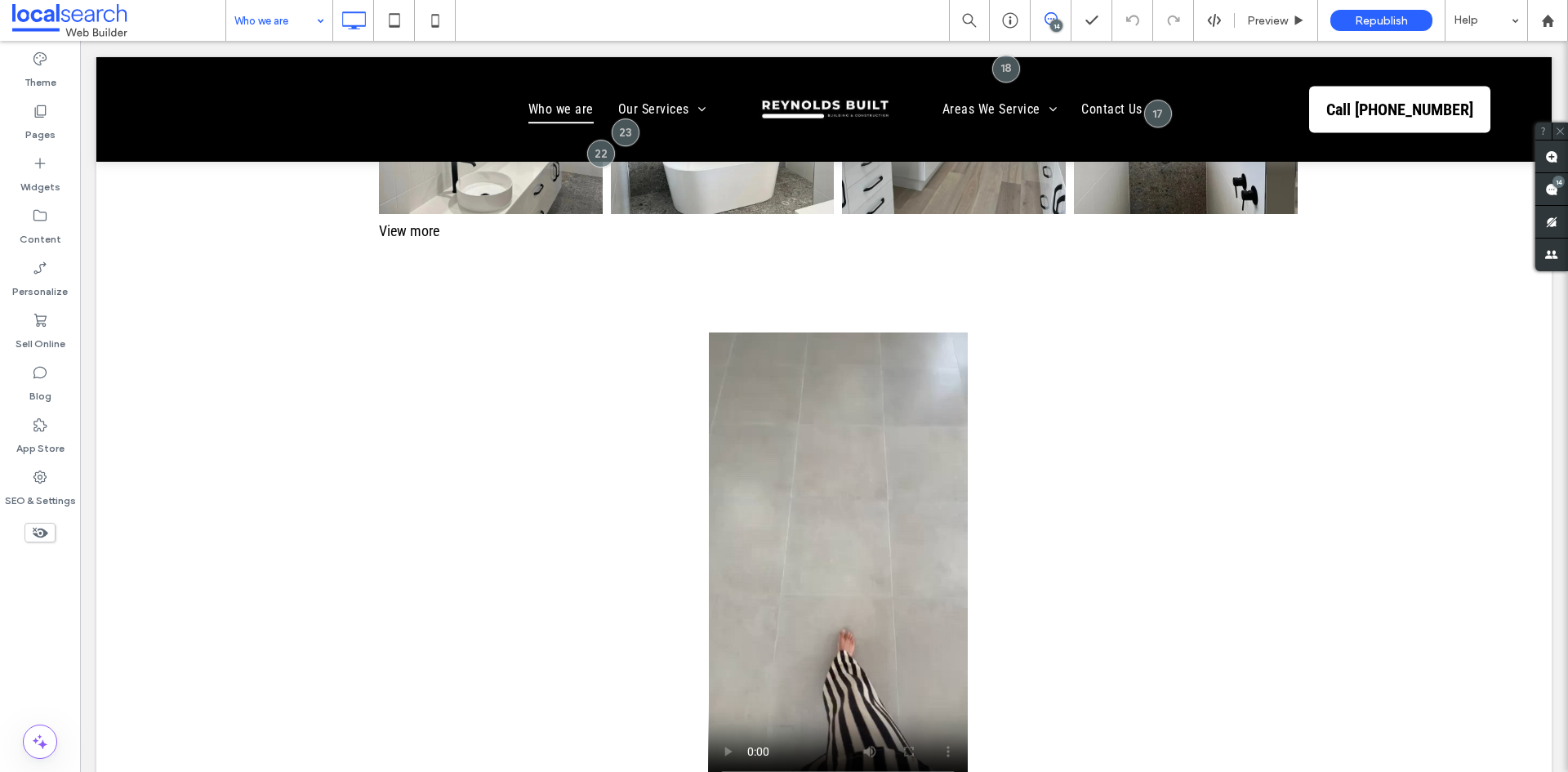
click at [263, 18] on input at bounding box center [275, 20] width 82 height 41
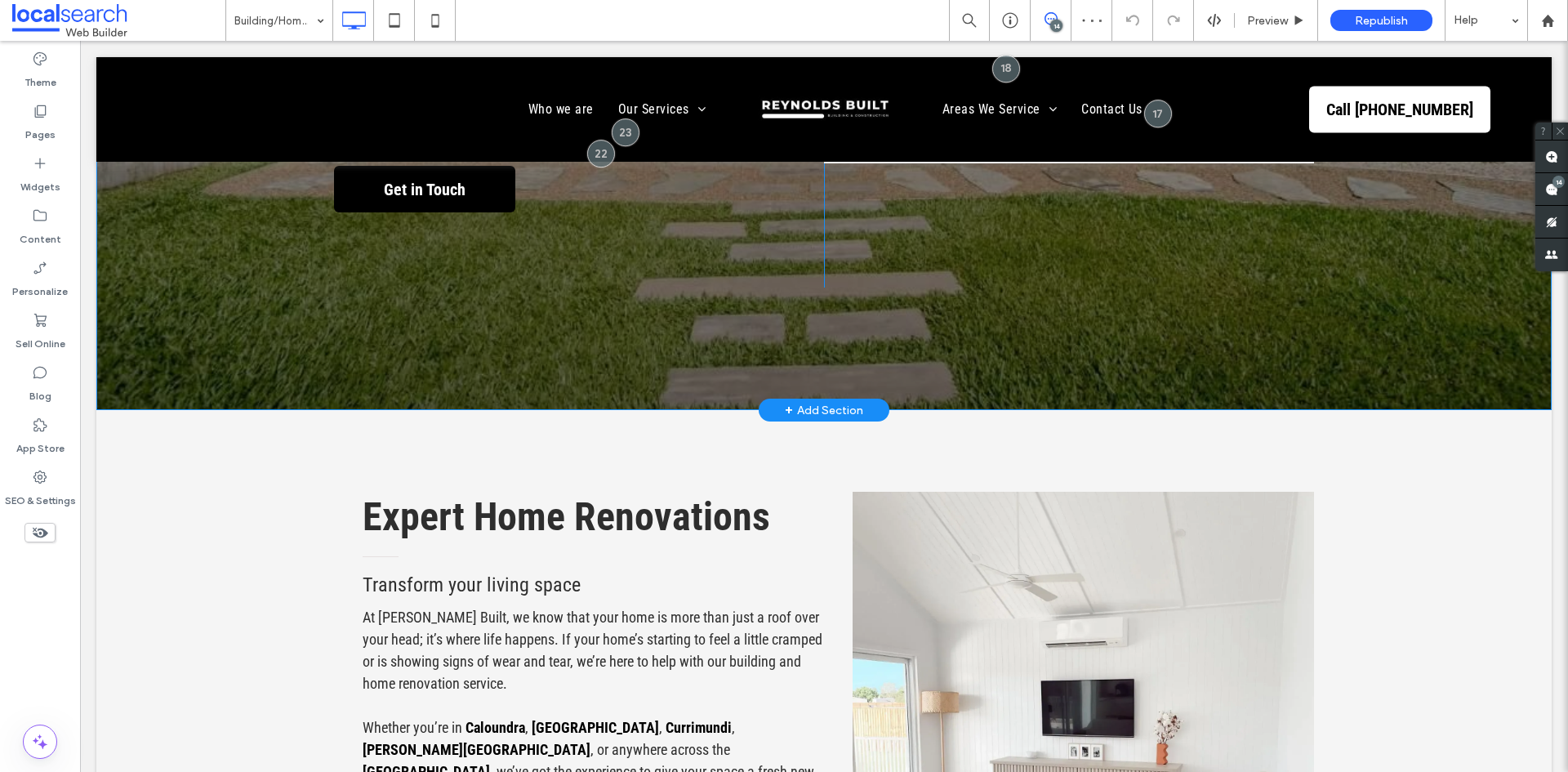
scroll to position [735, 0]
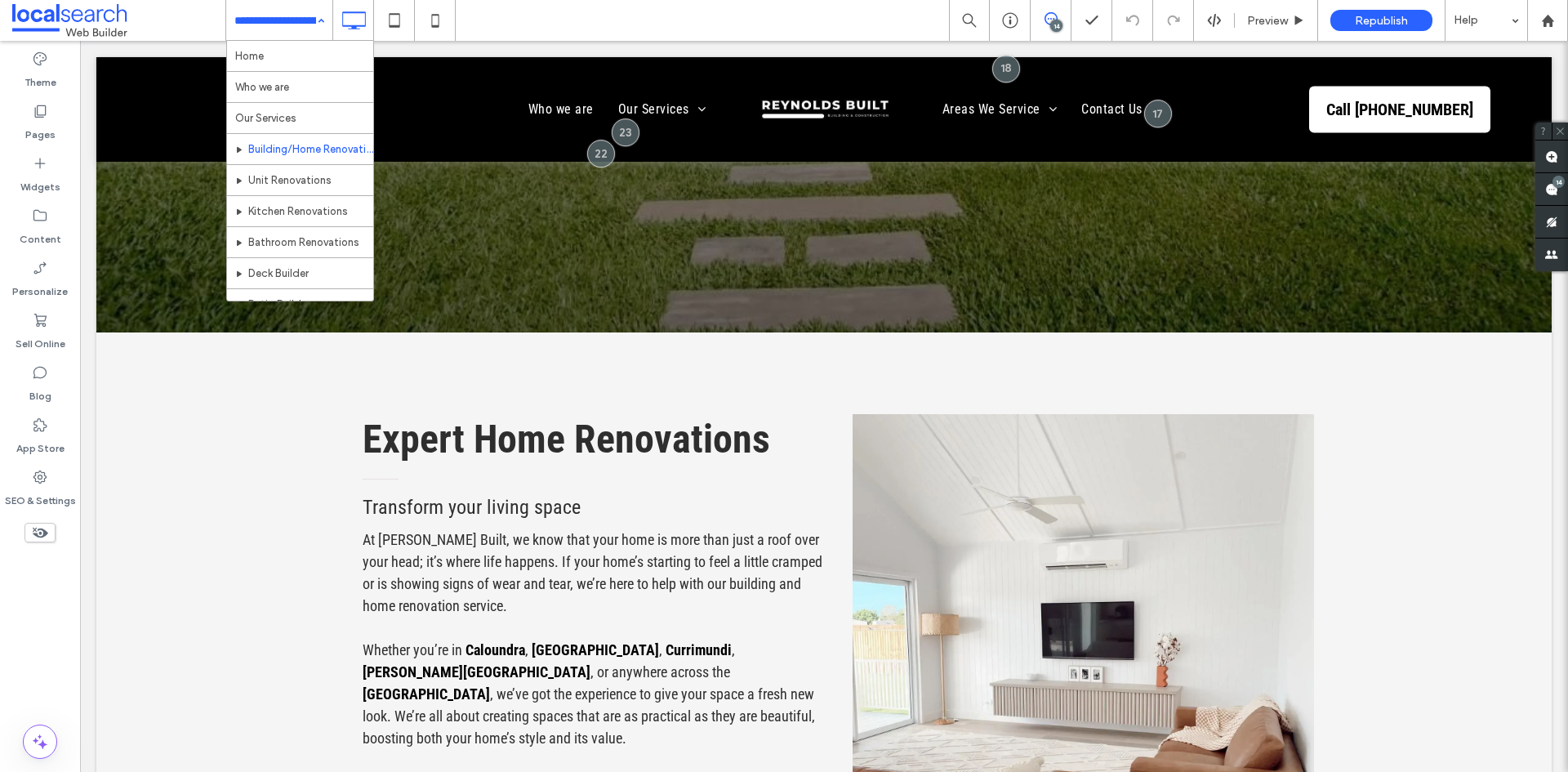
click at [290, 38] on input at bounding box center [275, 20] width 82 height 41
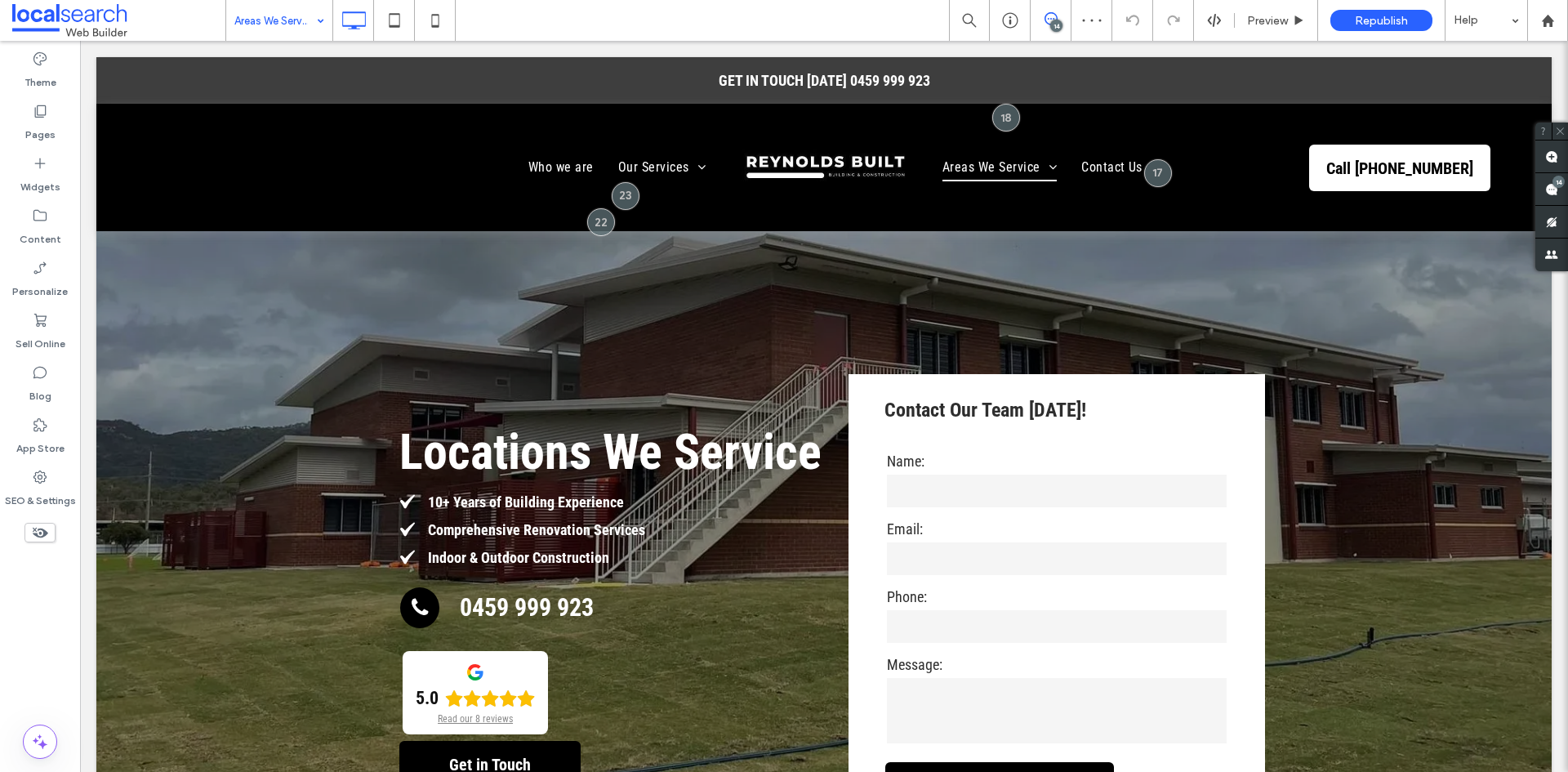
click at [250, 16] on input at bounding box center [275, 20] width 82 height 41
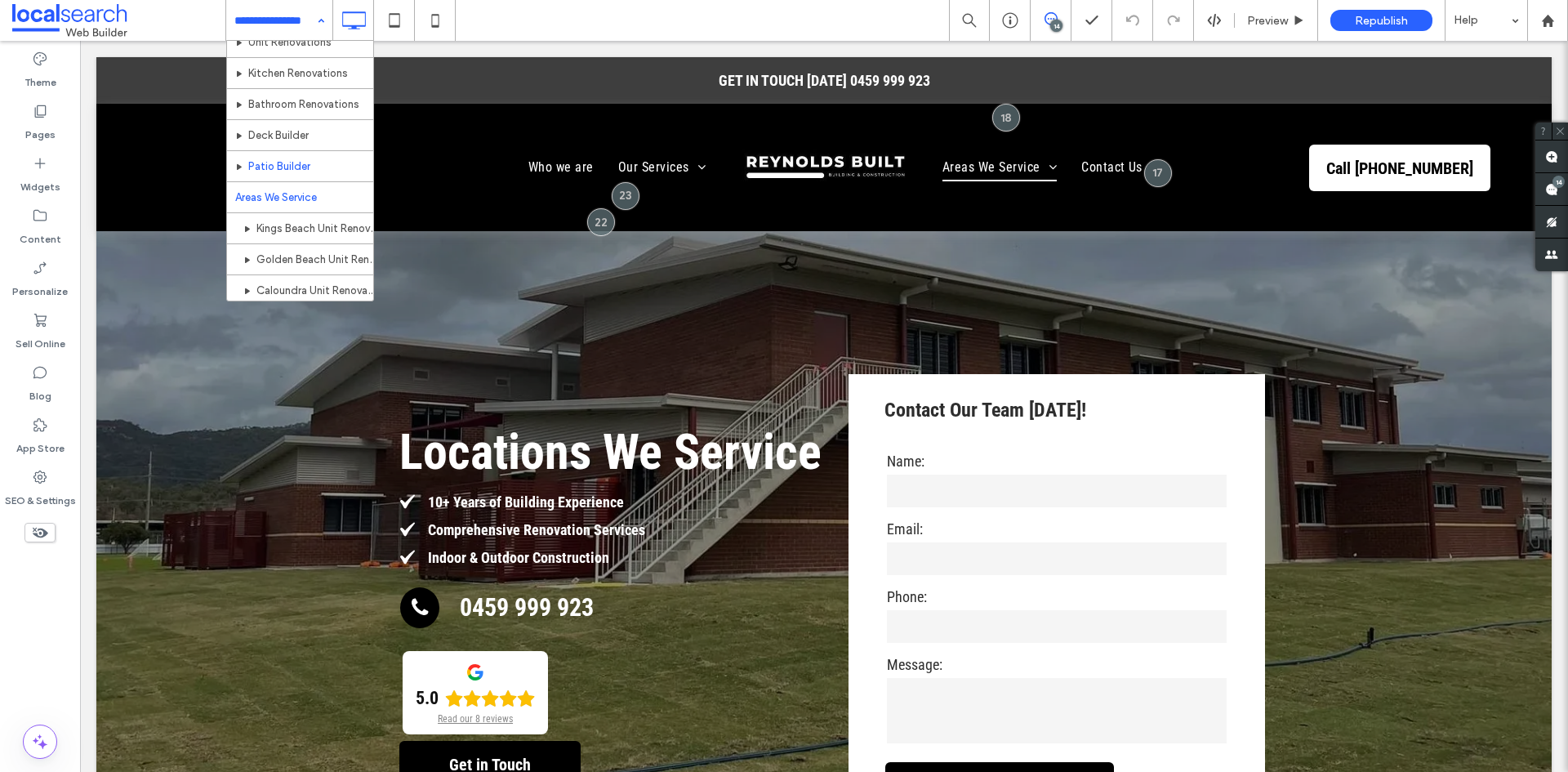
scroll to position [163, 0]
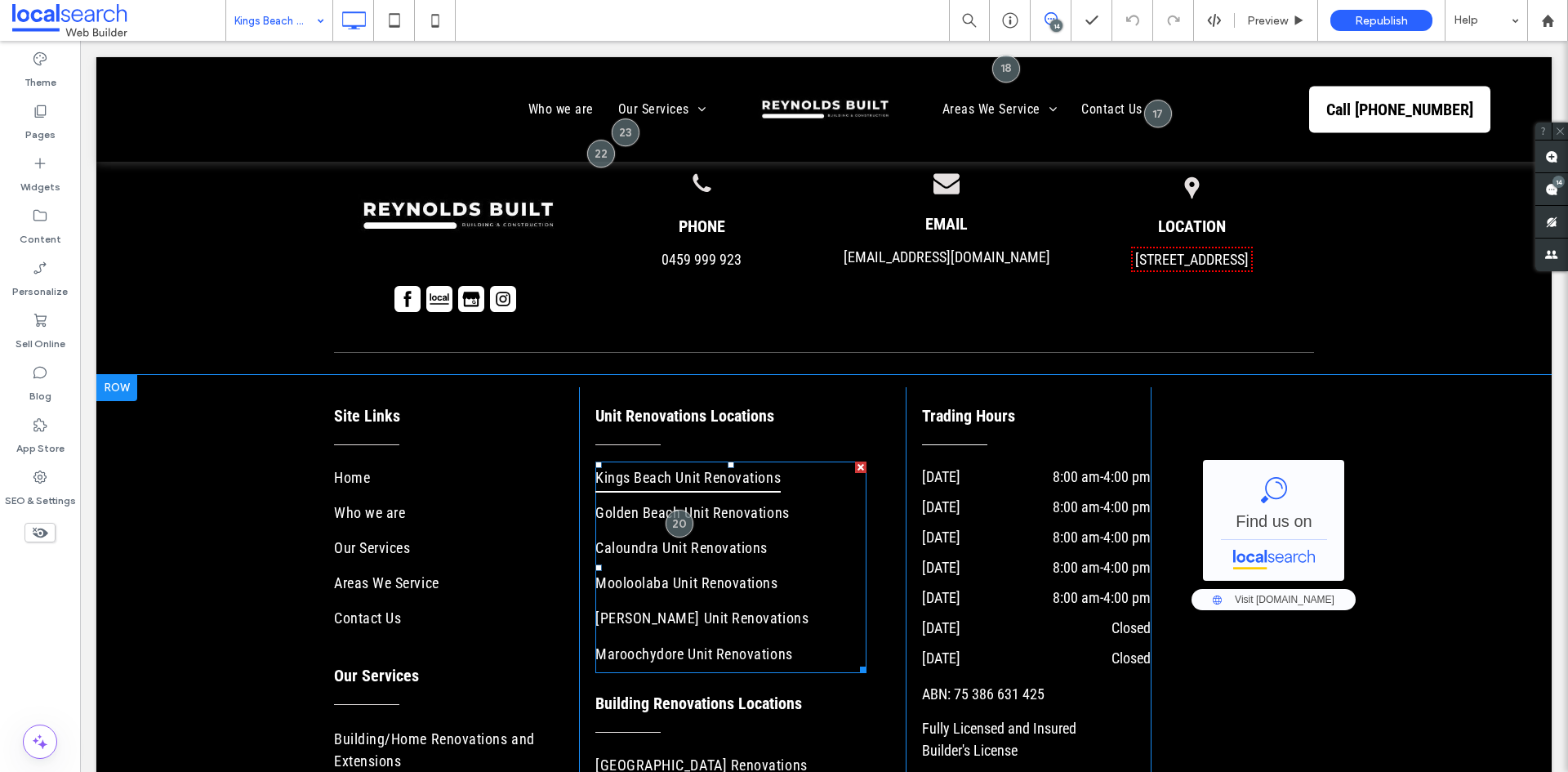
scroll to position [6103, 0]
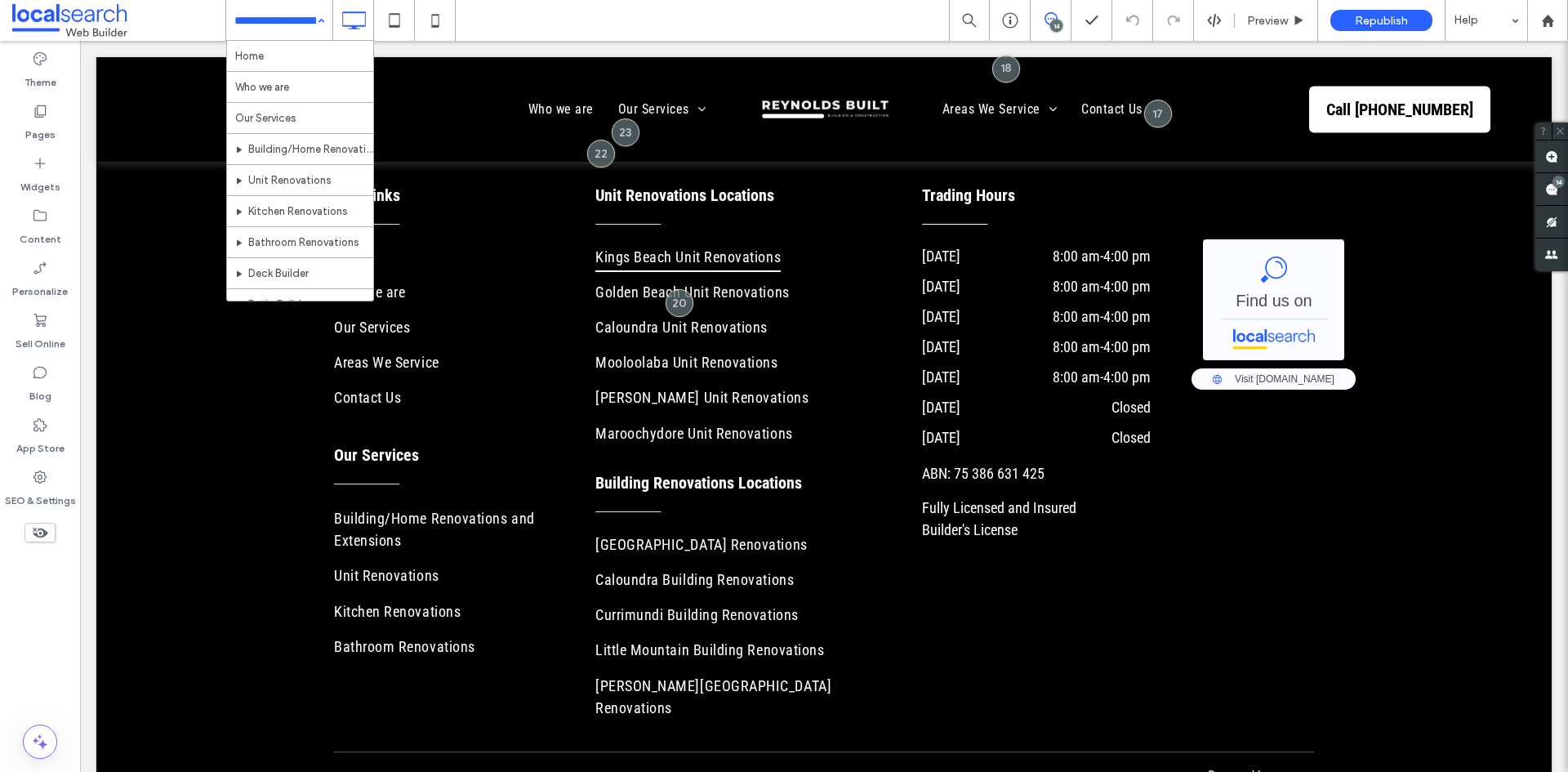
click at [252, 11] on input at bounding box center [275, 20] width 82 height 41
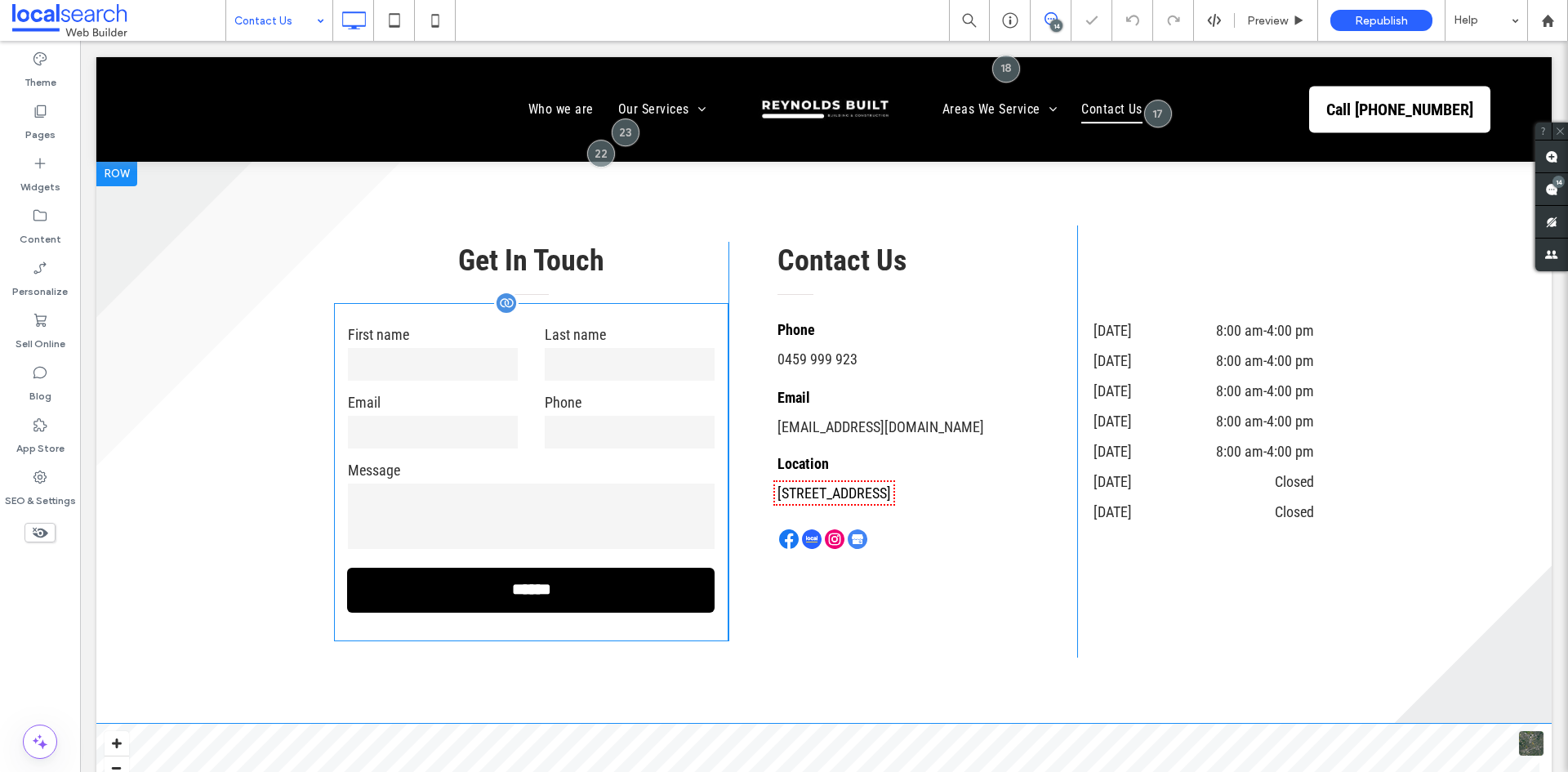
scroll to position [490, 0]
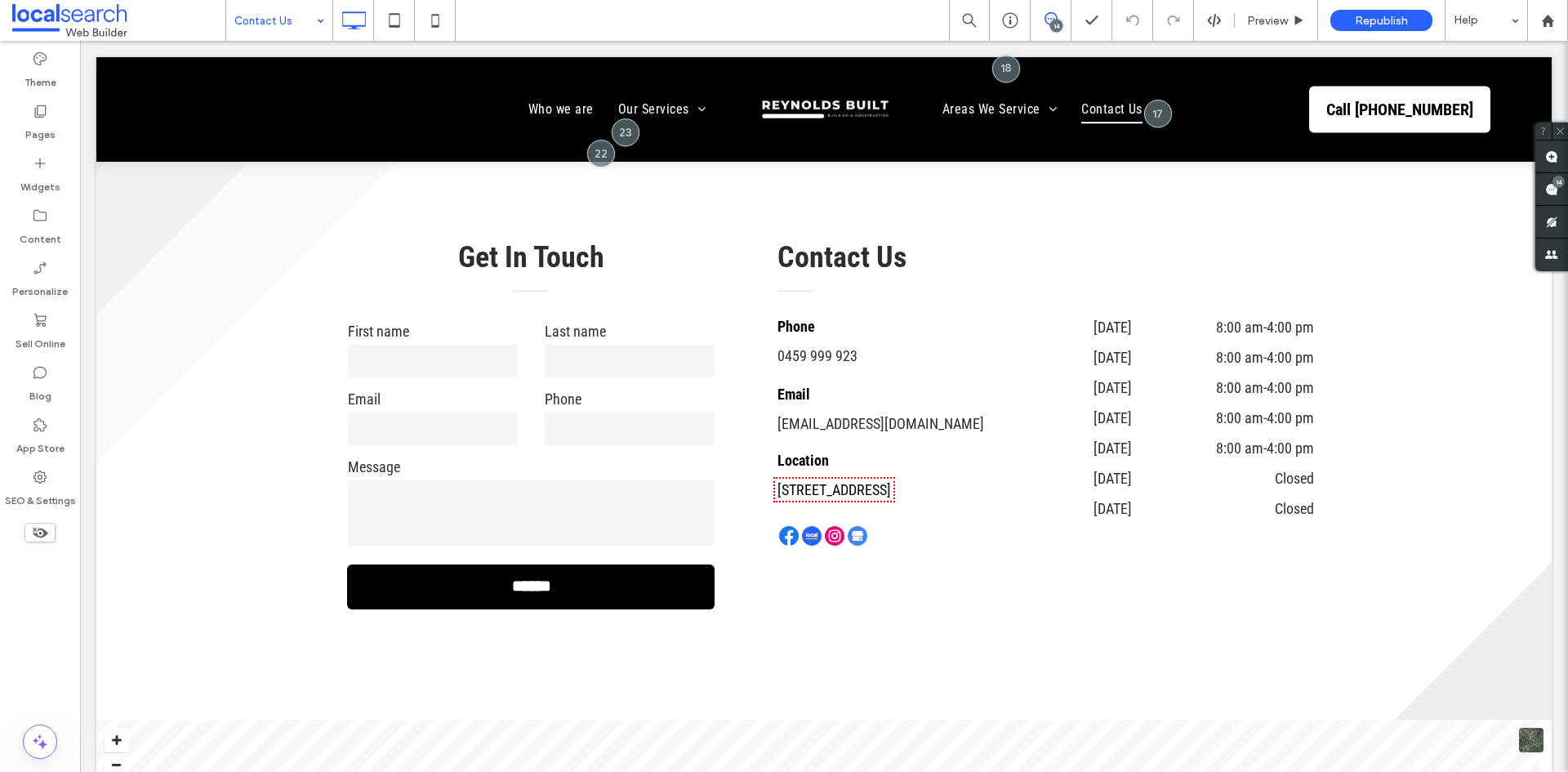
click at [288, 11] on input at bounding box center [275, 20] width 82 height 41
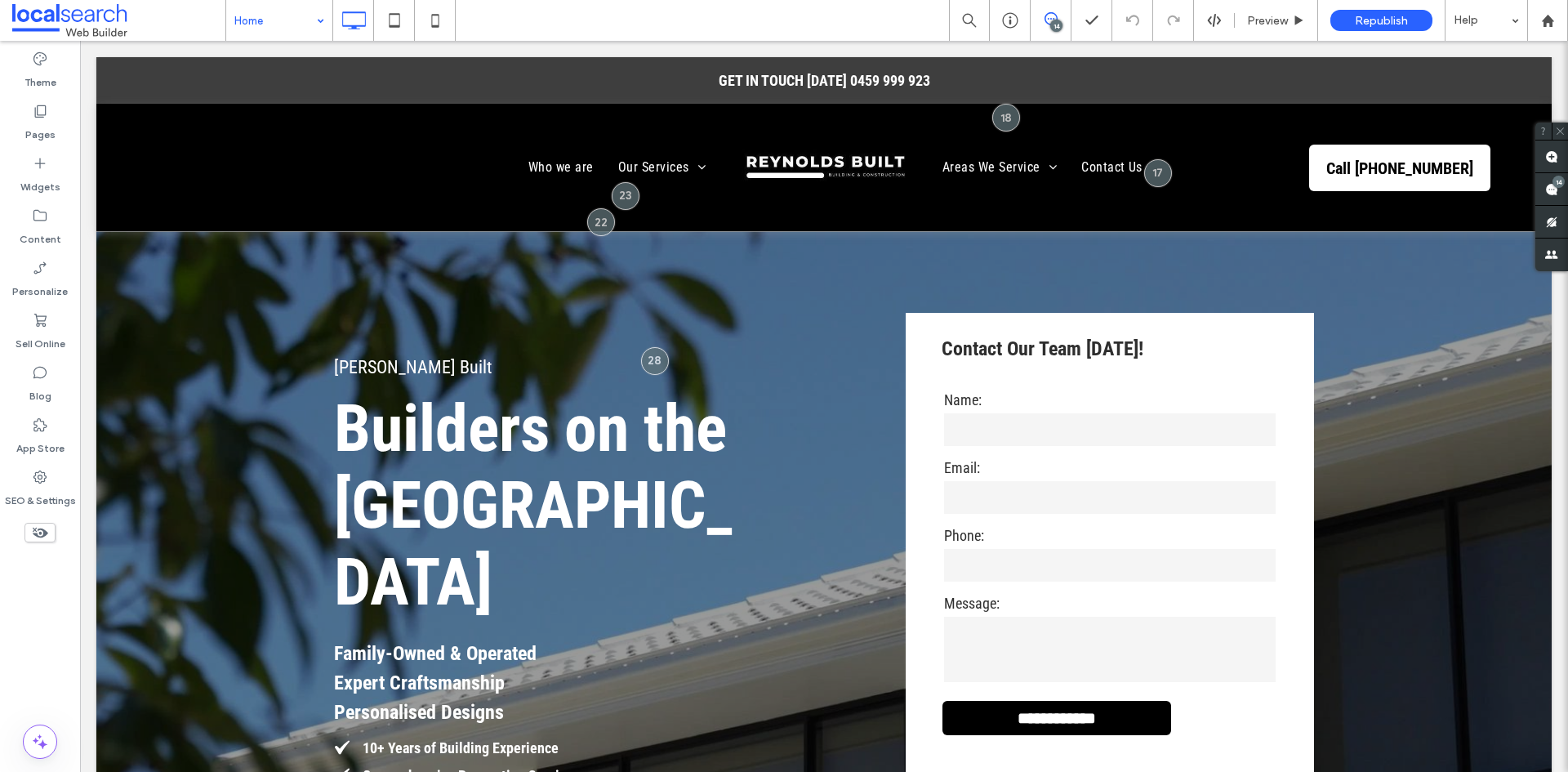
click at [1060, 26] on div "14" at bounding box center [1055, 26] width 12 height 12
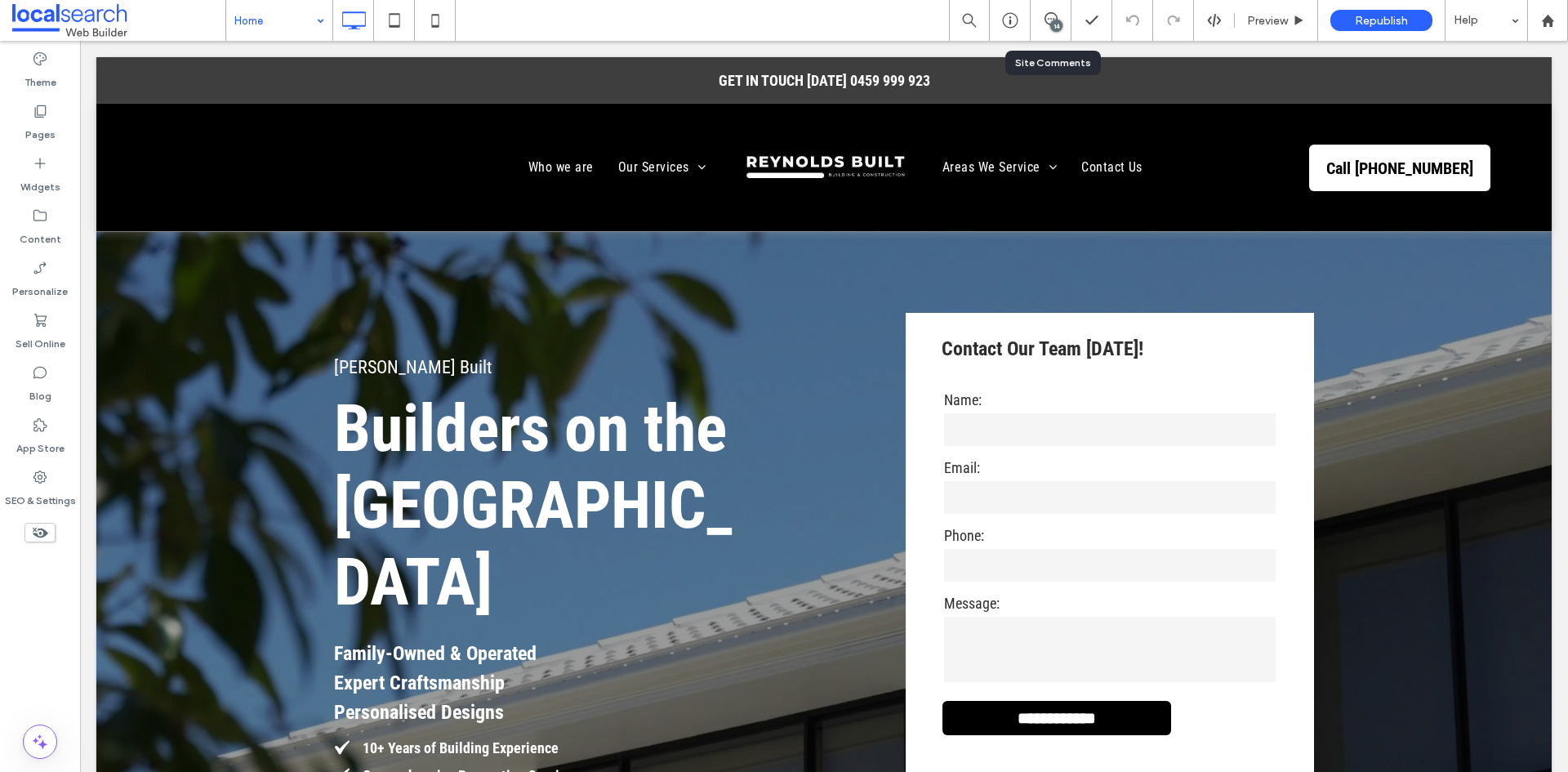
click at [1055, 35] on div "14" at bounding box center [1051, 20] width 41 height 41
click at [1055, 10] on div "14" at bounding box center [1051, 20] width 41 height 41
click at [1048, 27] on div "14" at bounding box center [1051, 20] width 40 height 16
click at [1053, 21] on div "14" at bounding box center [1055, 26] width 12 height 12
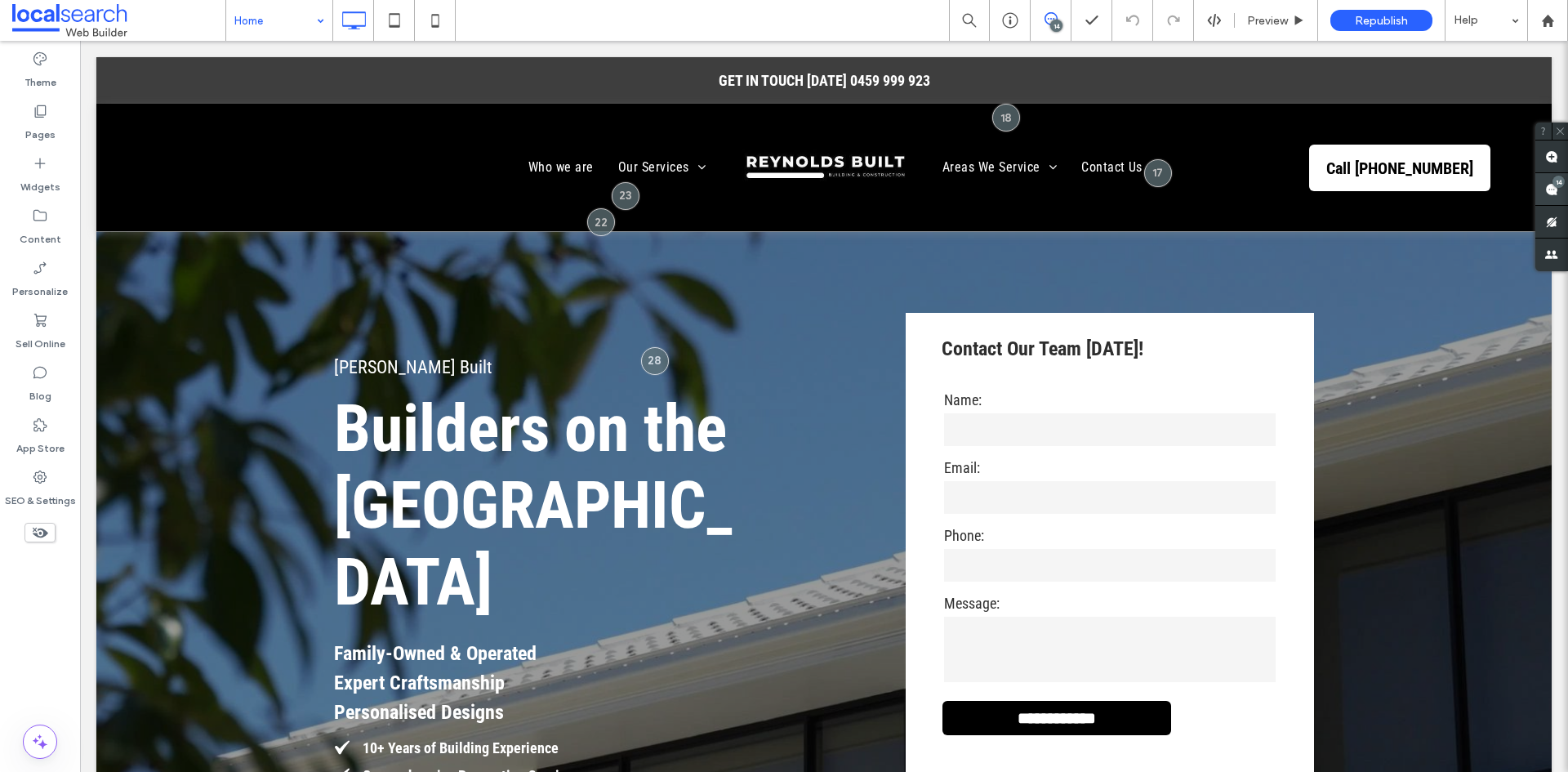
click at [1555, 183] on div "14" at bounding box center [1558, 181] width 12 height 12
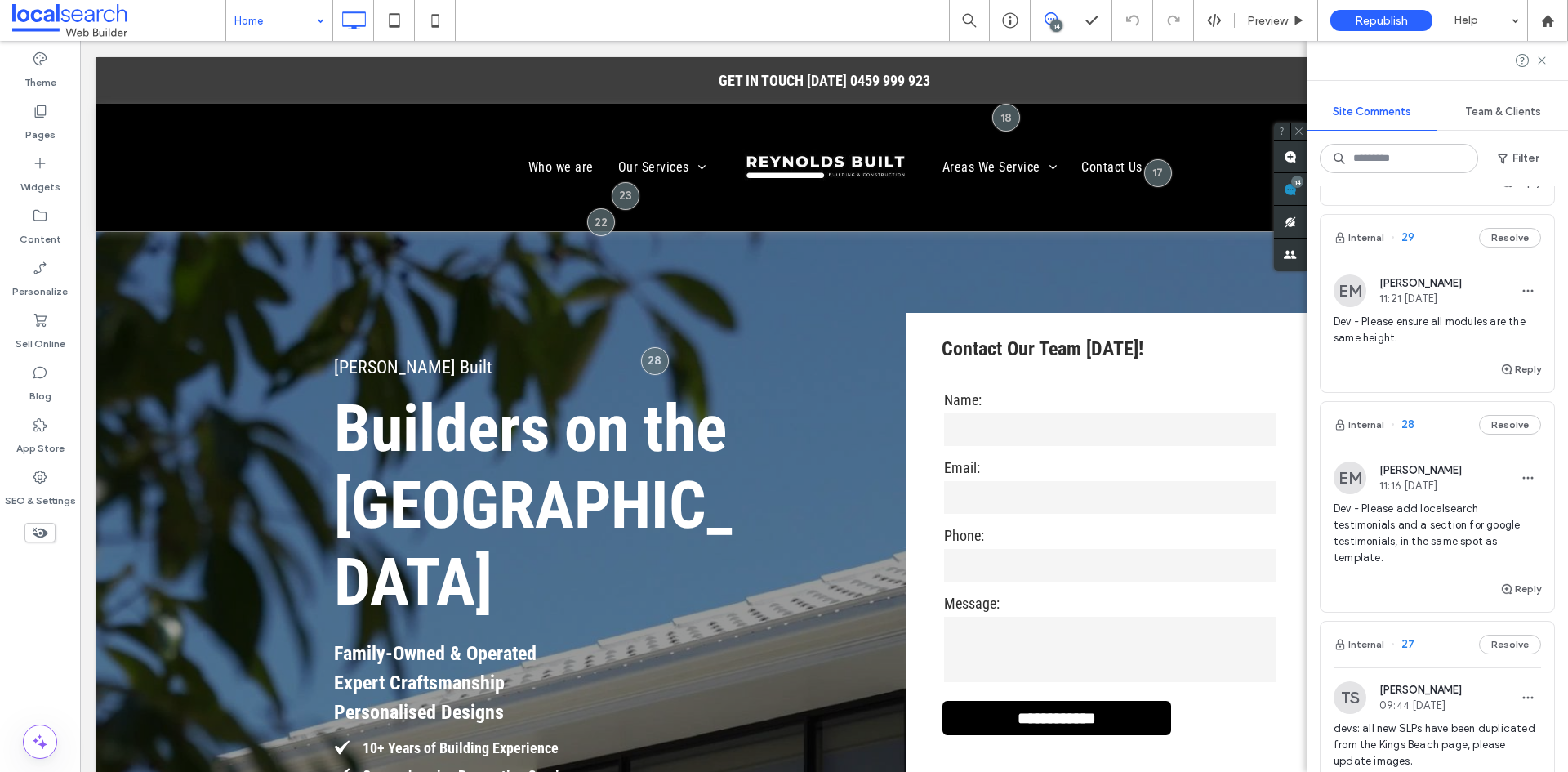
scroll to position [490, 0]
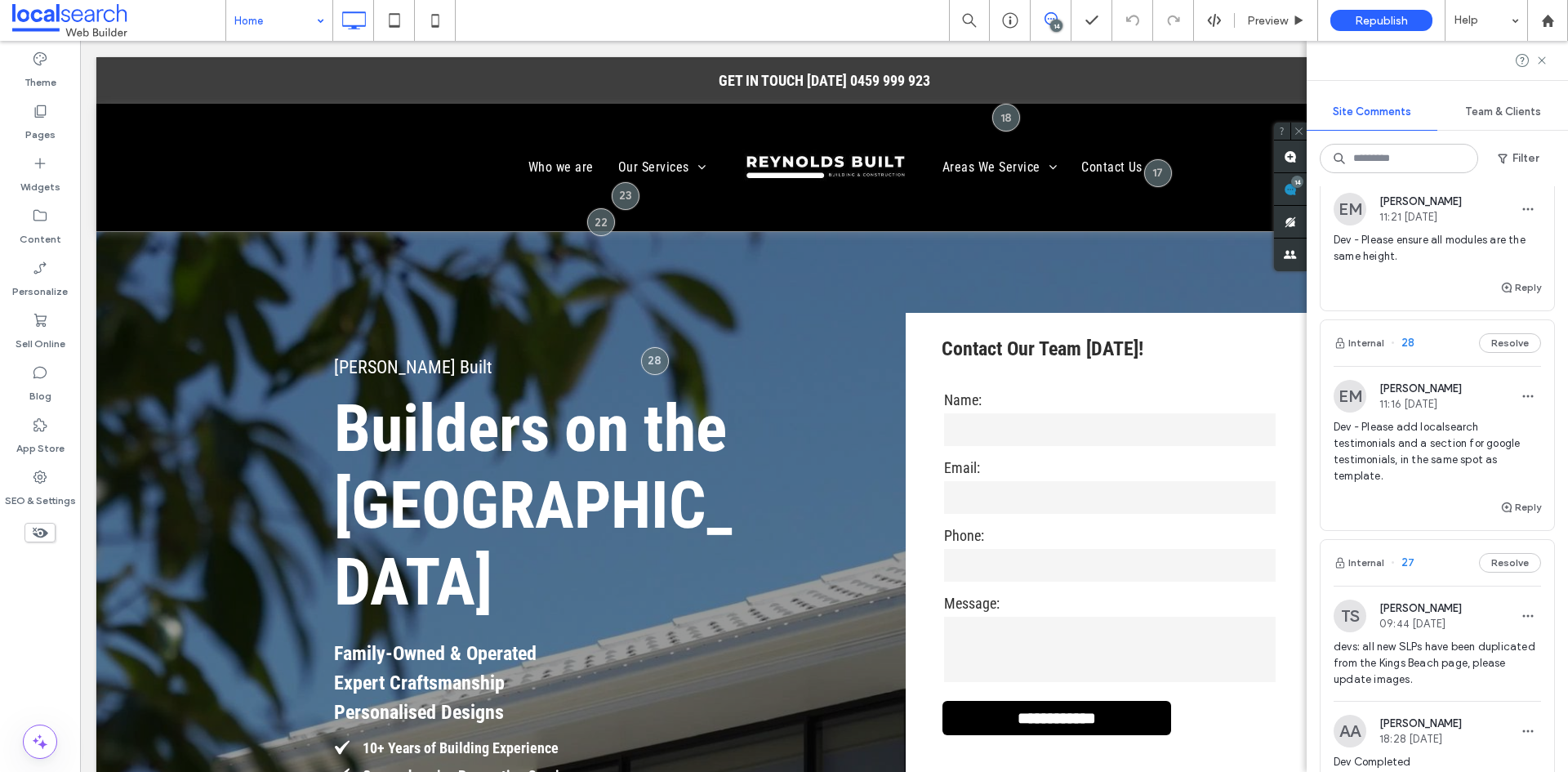
click at [1437, 264] on span "Dev - Please ensure all modules are the same height." at bounding box center [1437, 248] width 208 height 32
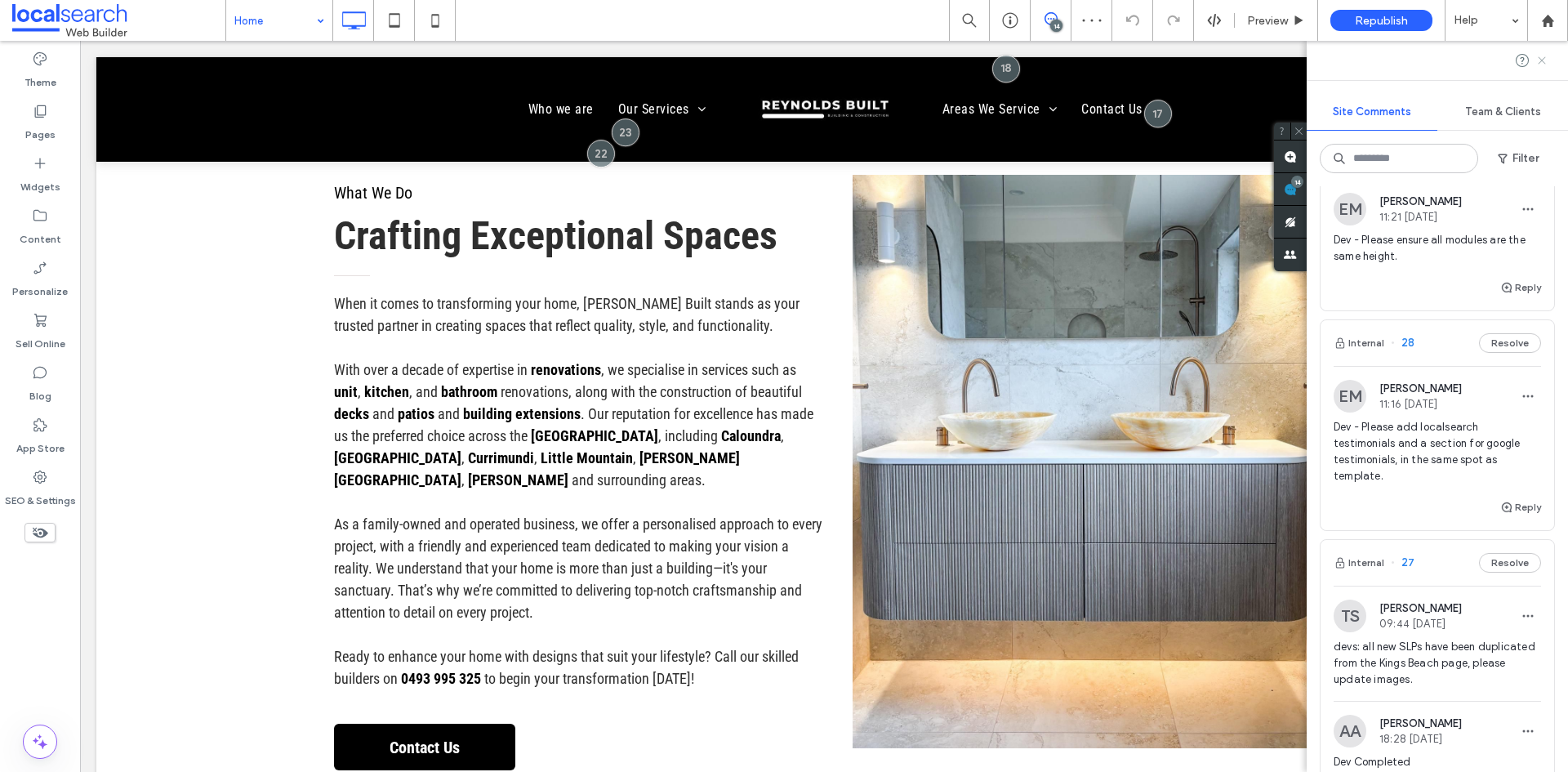
click at [1541, 54] on icon at bounding box center [1542, 61] width 13 height 13
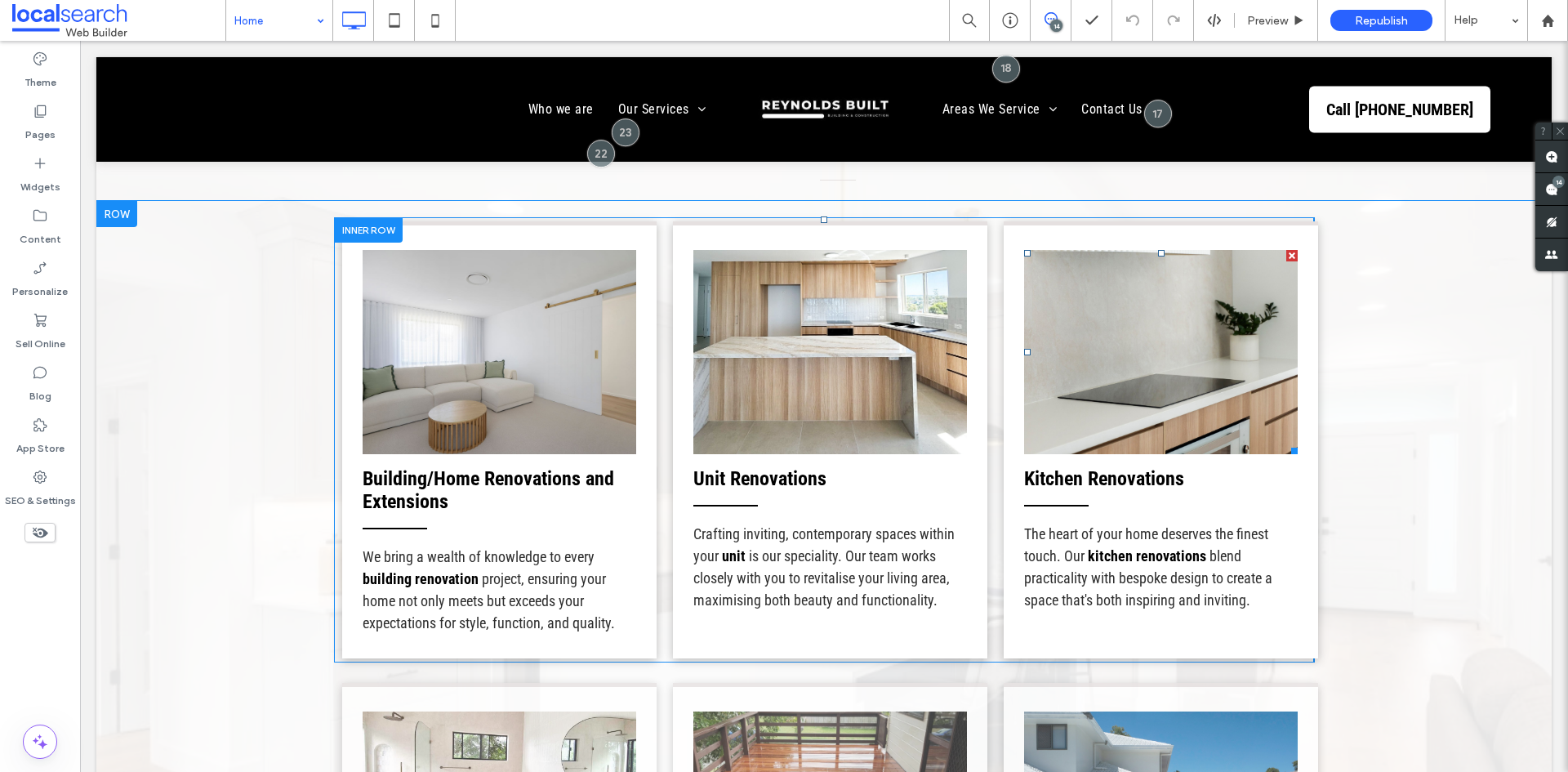
scroll to position [1798, 0]
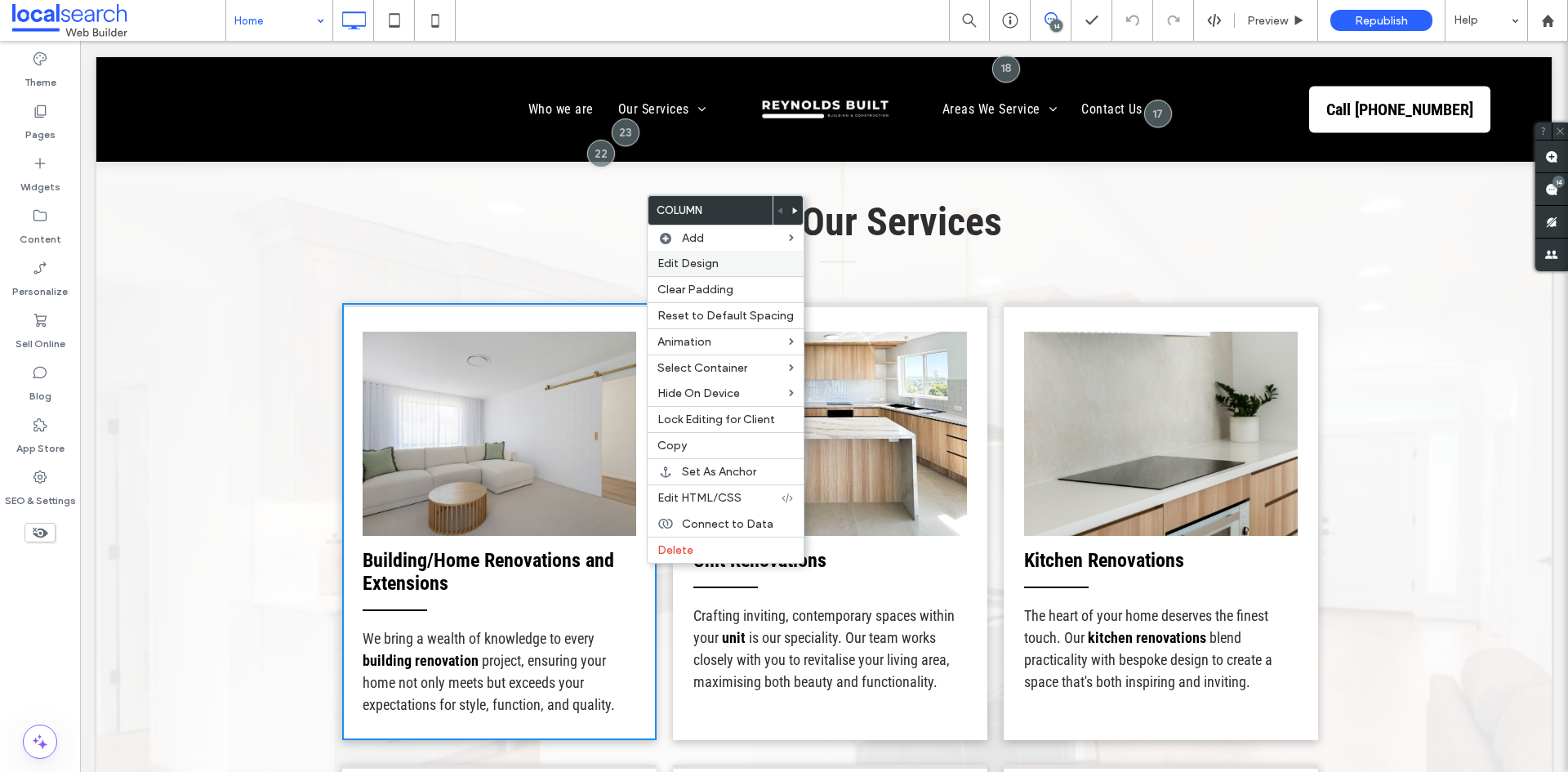
click at [717, 265] on span "Edit Design" at bounding box center [688, 263] width 61 height 14
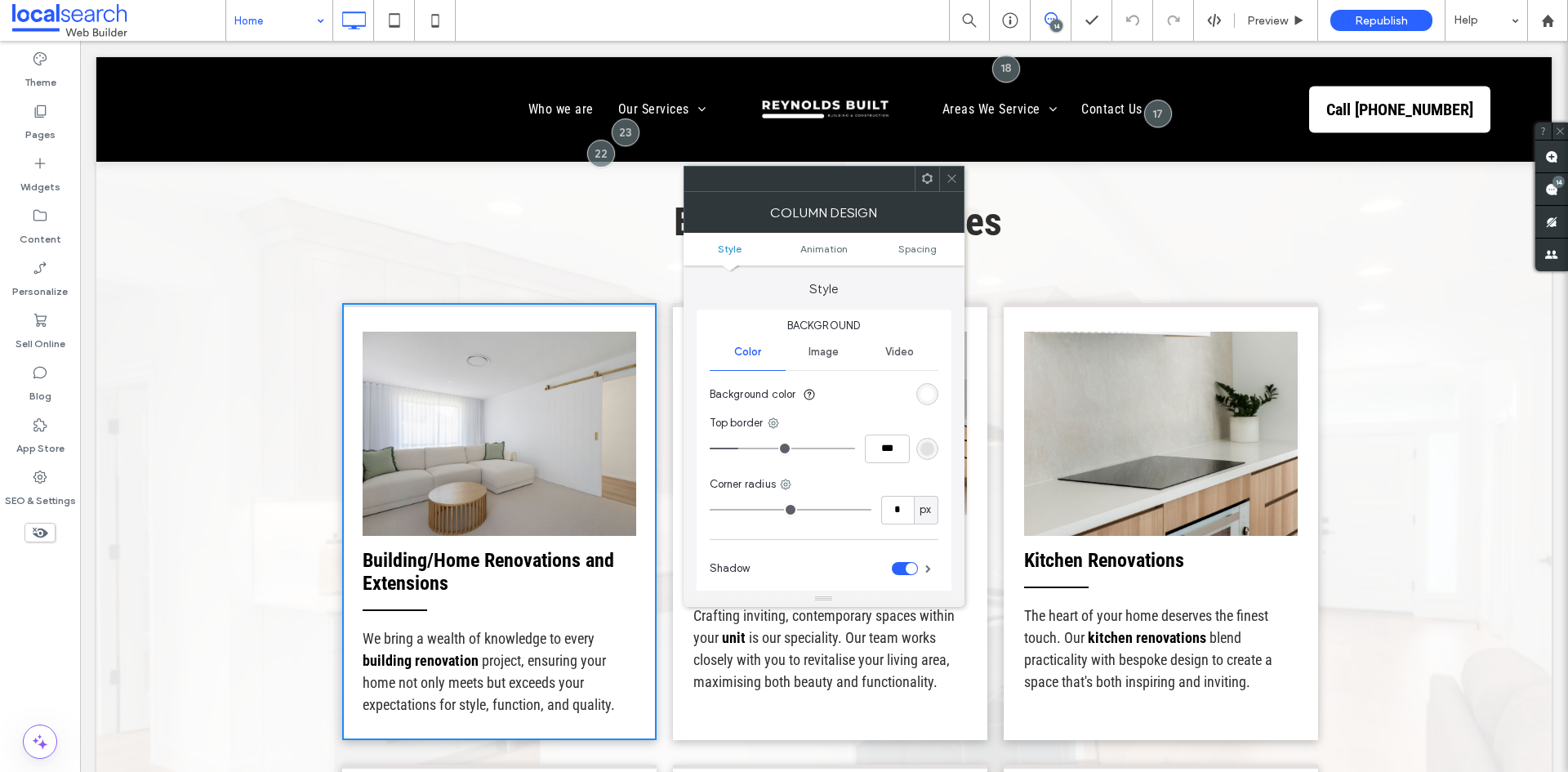
click at [843, 257] on ul "Style Animation Spacing" at bounding box center [823, 249] width 281 height 32
click at [950, 174] on icon at bounding box center [952, 178] width 12 height 12
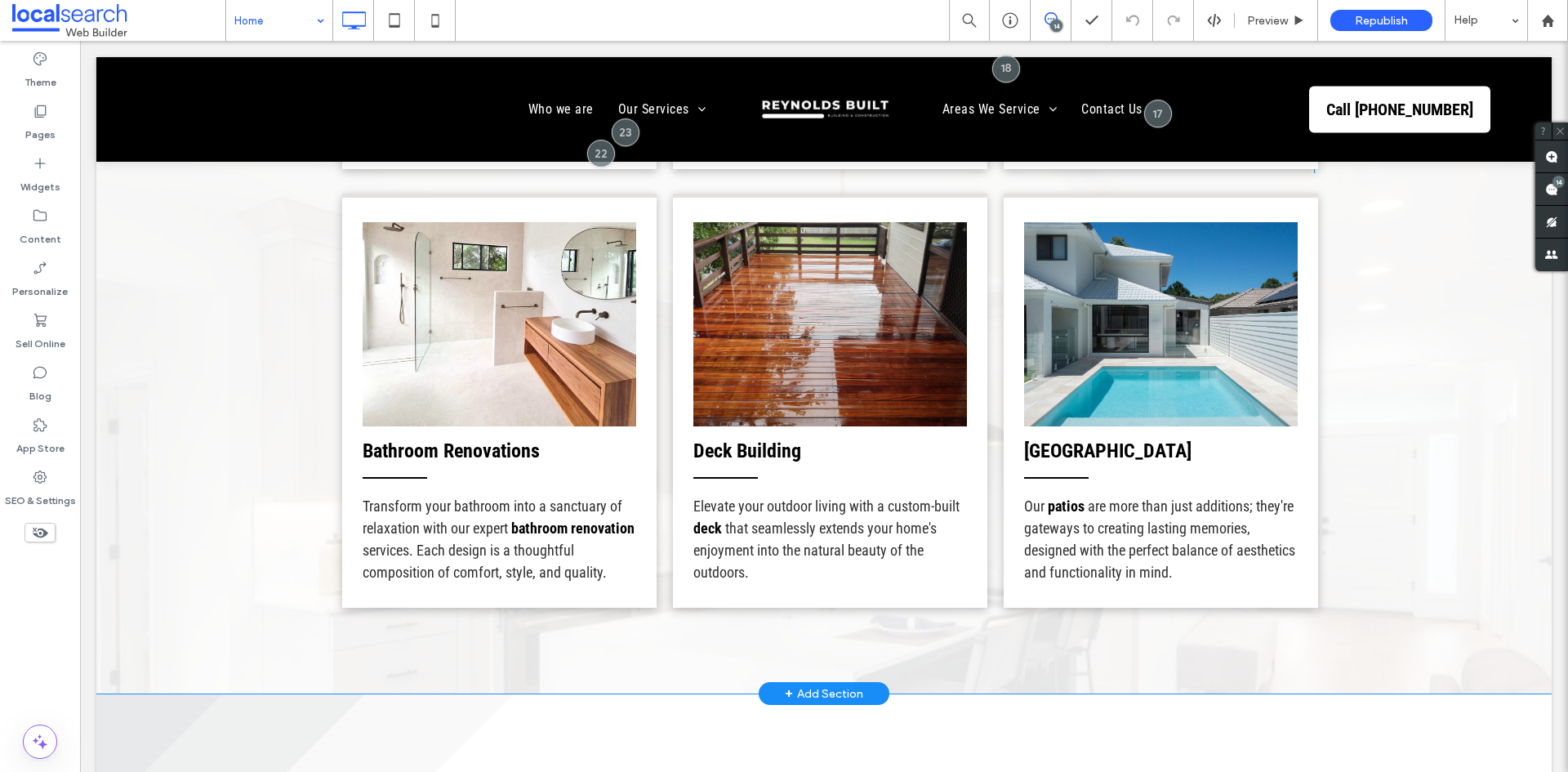
scroll to position [2369, 0]
click at [426, 14] on icon at bounding box center [435, 20] width 32 height 32
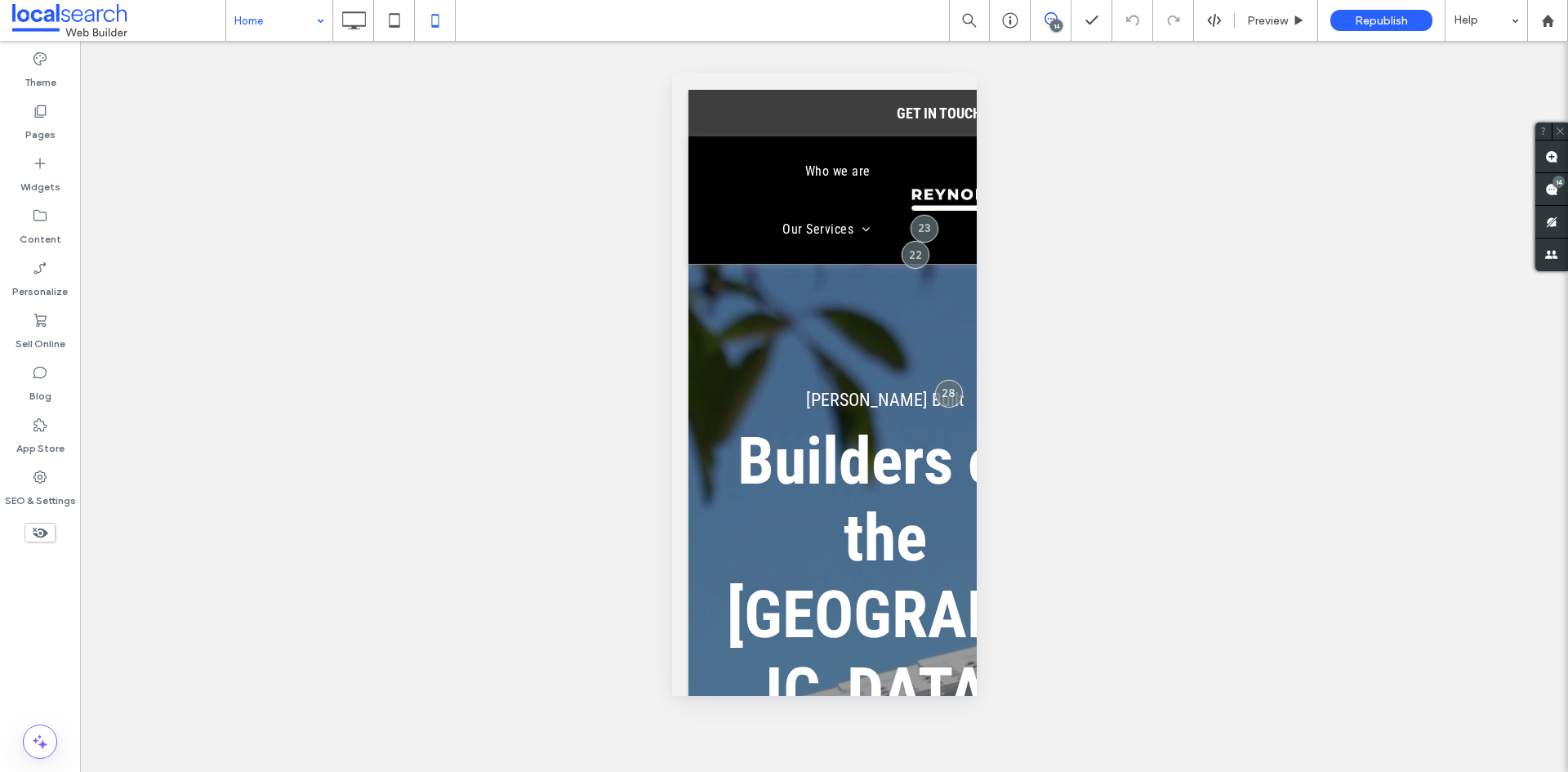
click at [43, 611] on div "Theme Pages Widgets Content Personalize Sell Online Blog App Store SEO & Settin…" at bounding box center [40, 406] width 80 height 731
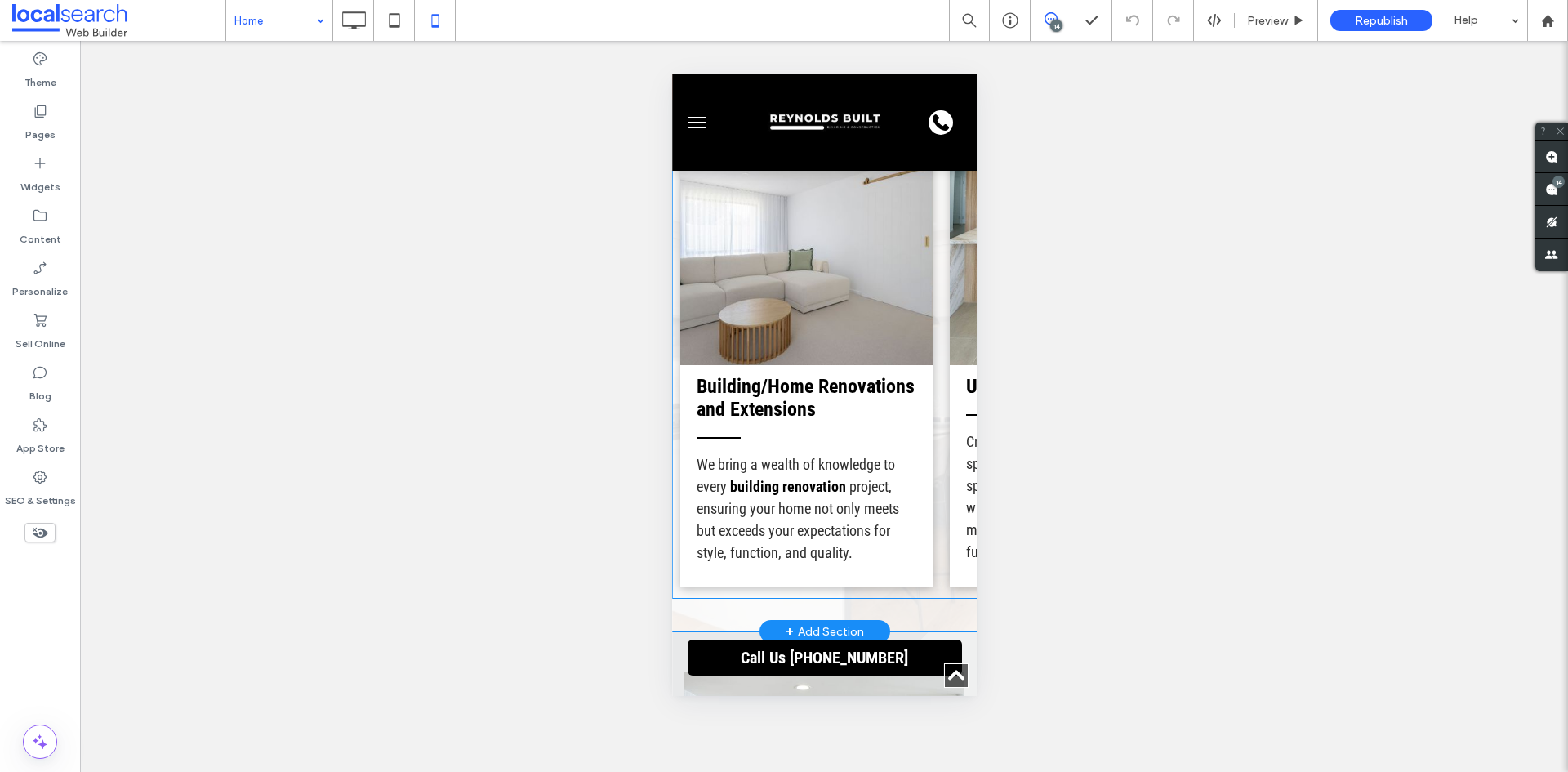
click at [799, 543] on div "Button Building/Home Renovations and Extensions We bring a wealth of knowledge …" at bounding box center [806, 347] width 253 height 478
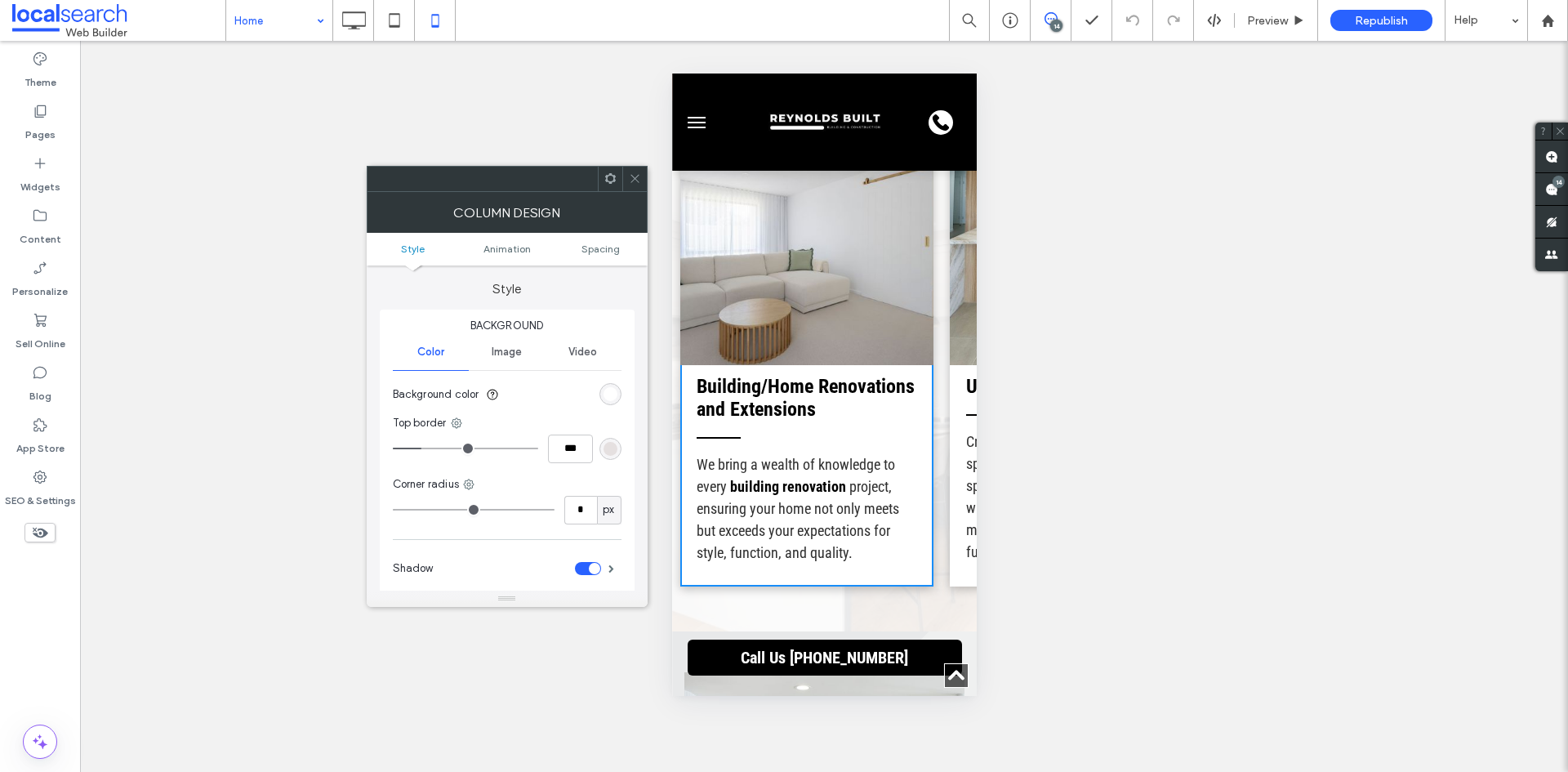
click at [594, 254] on ul "Style Animation Spacing" at bounding box center [507, 249] width 281 height 32
click at [595, 249] on span "Spacing" at bounding box center [600, 249] width 38 height 12
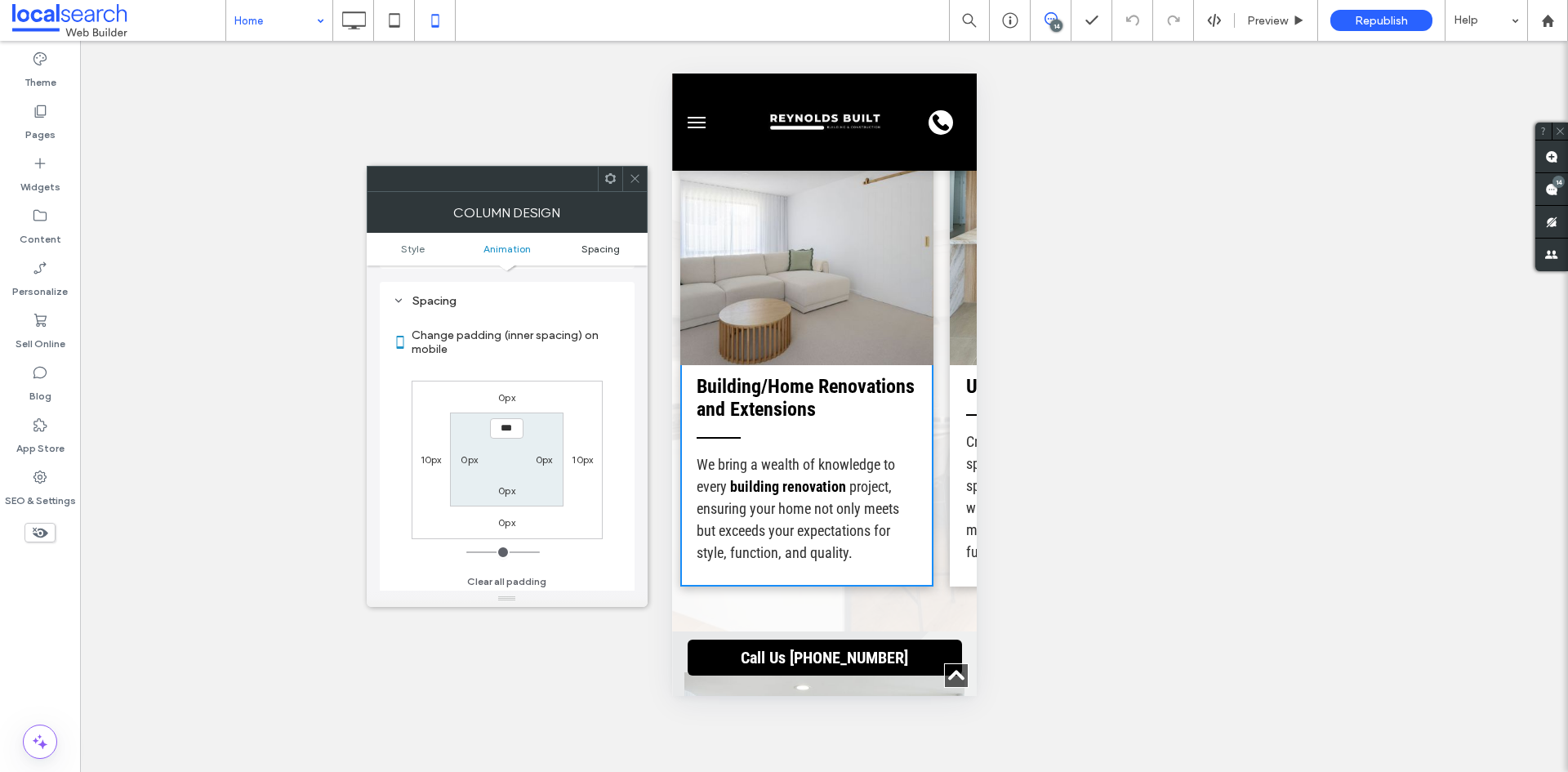
scroll to position [383, 0]
click at [494, 241] on ul "Style Animation Spacing" at bounding box center [507, 249] width 281 height 32
click at [629, 182] on icon at bounding box center [634, 178] width 12 height 12
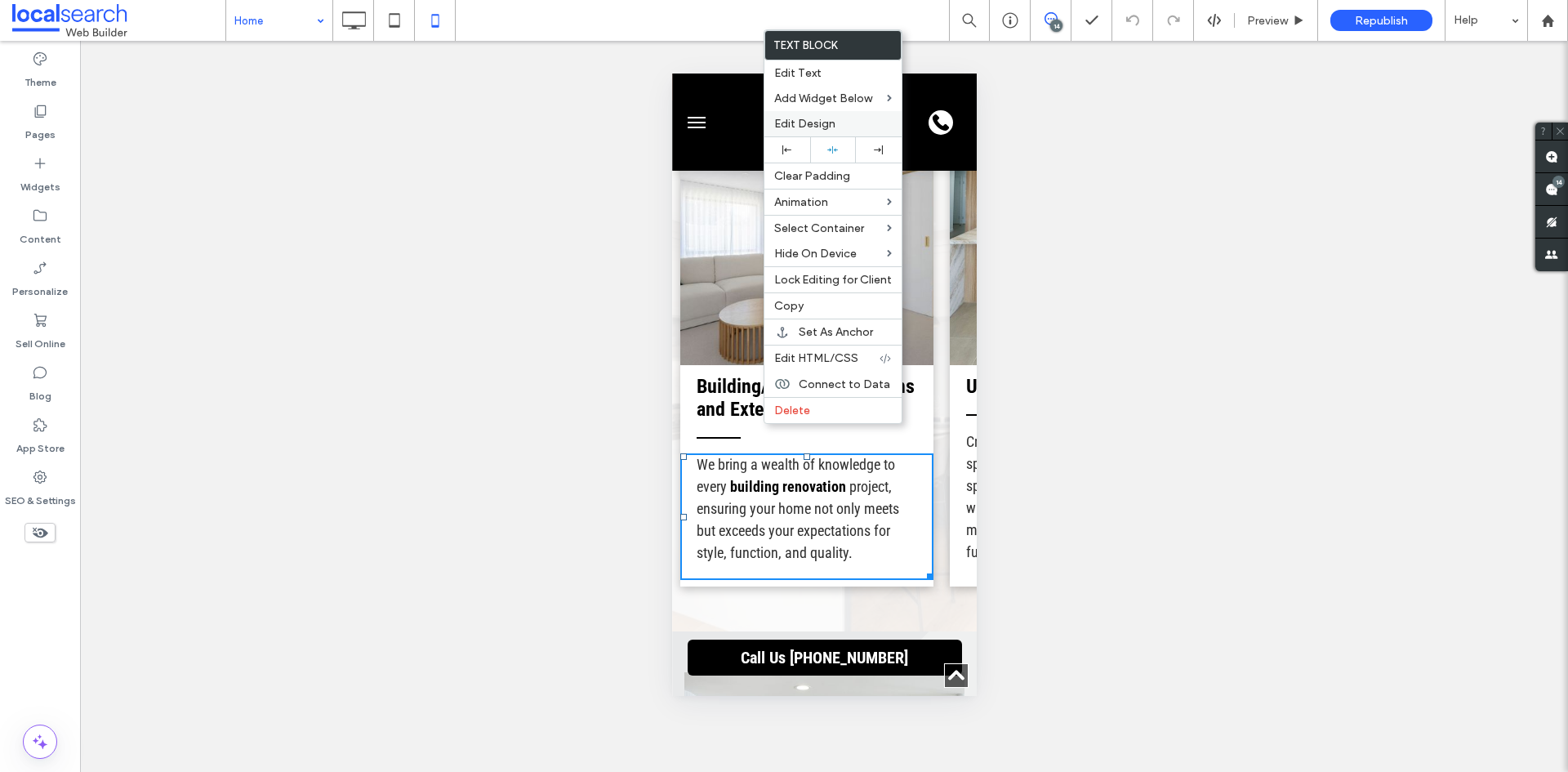
click at [803, 120] on span "Edit Design" at bounding box center [805, 124] width 61 height 14
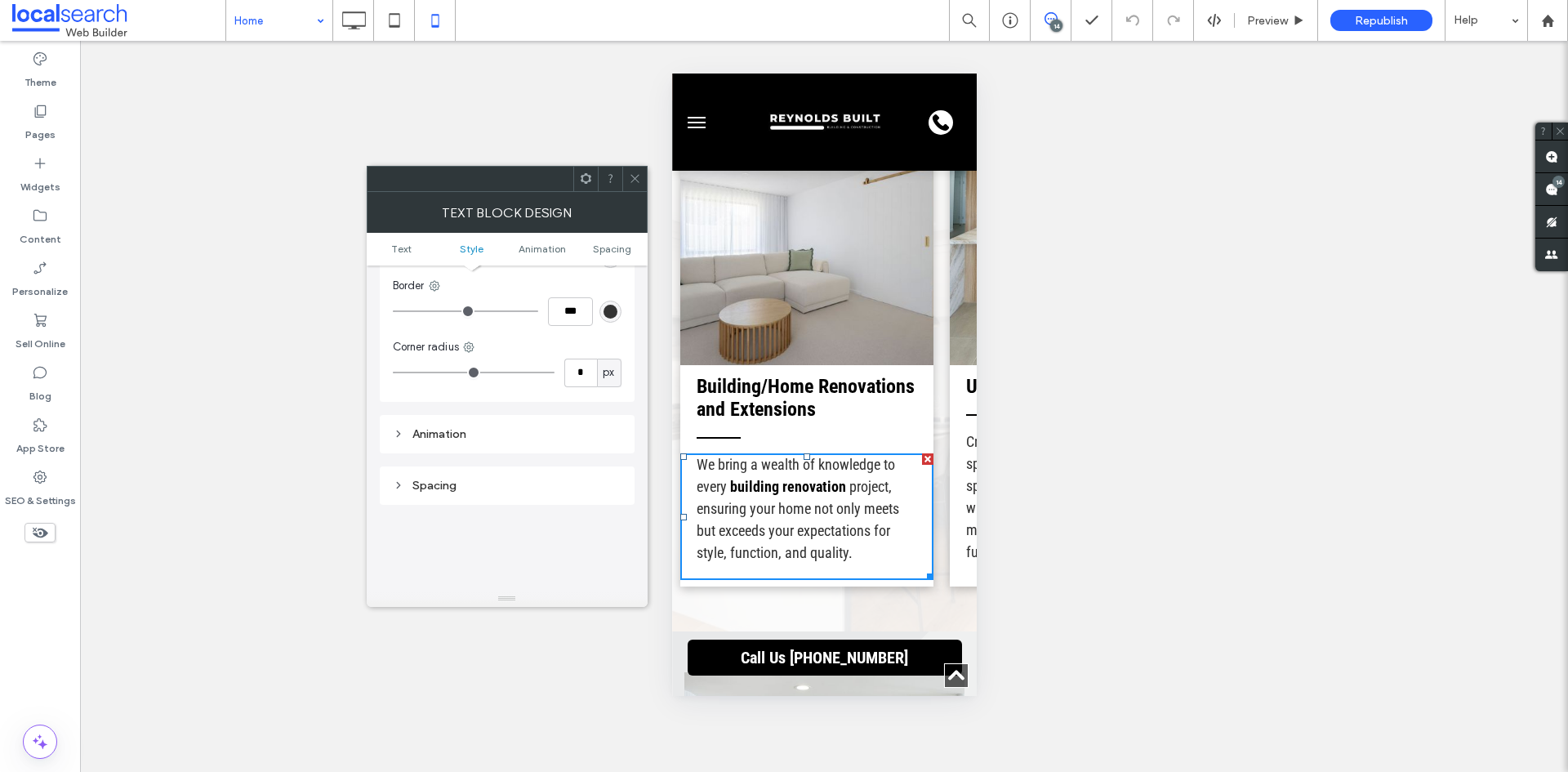
scroll to position [245, 0]
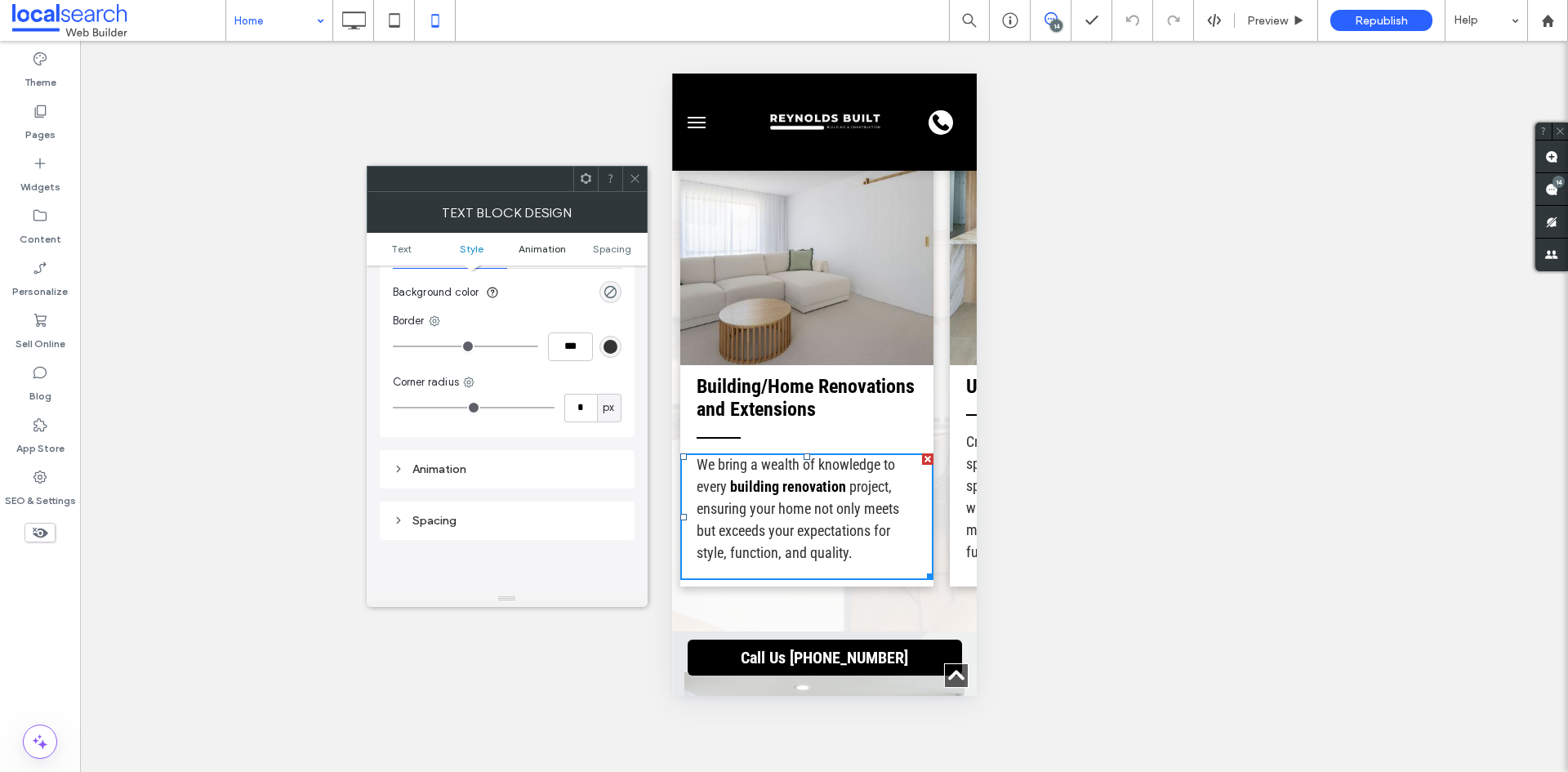
click at [524, 246] on span "Animation" at bounding box center [542, 249] width 48 height 12
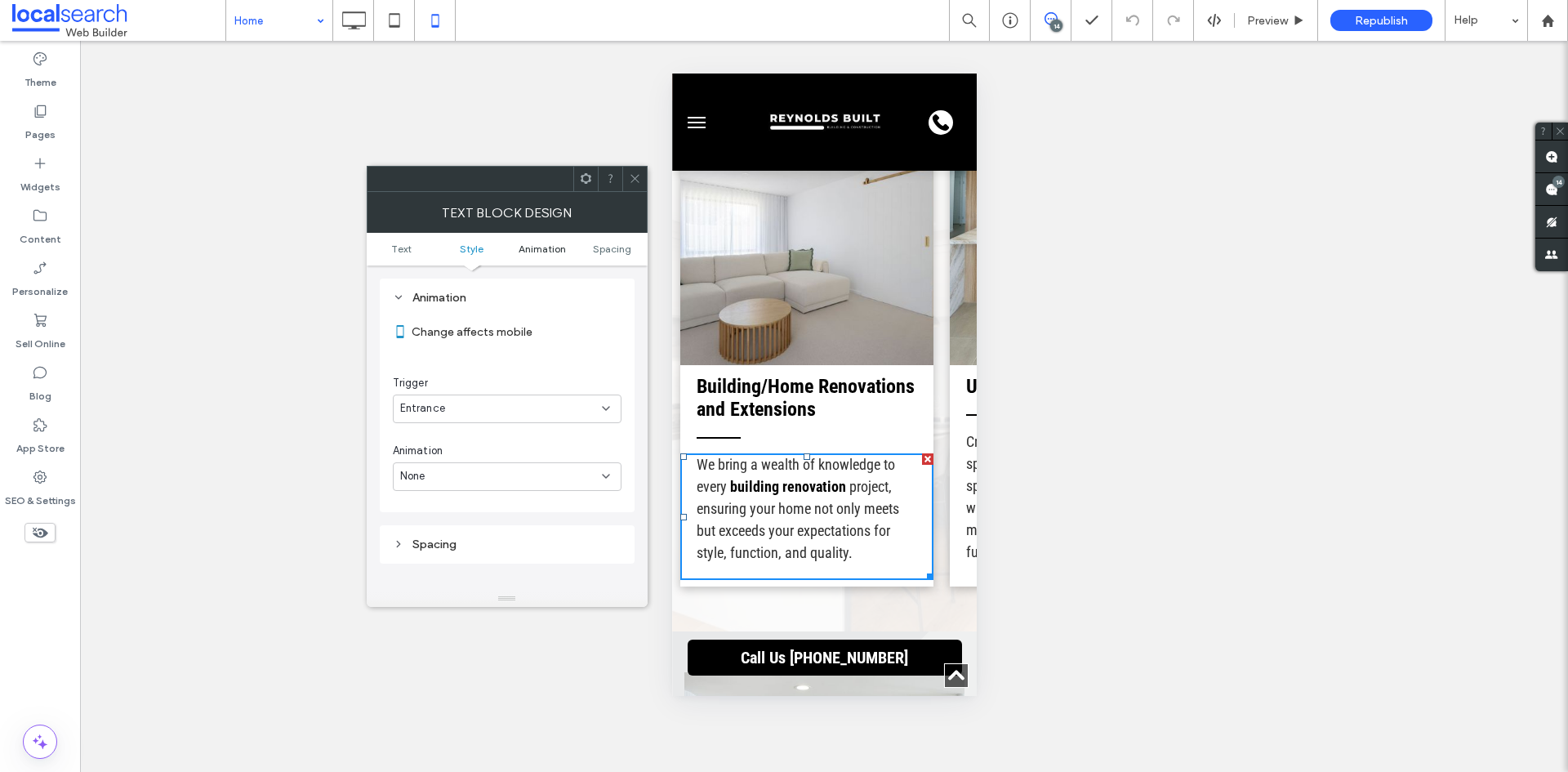
scroll to position [416, 0]
click at [630, 183] on icon at bounding box center [634, 178] width 12 height 12
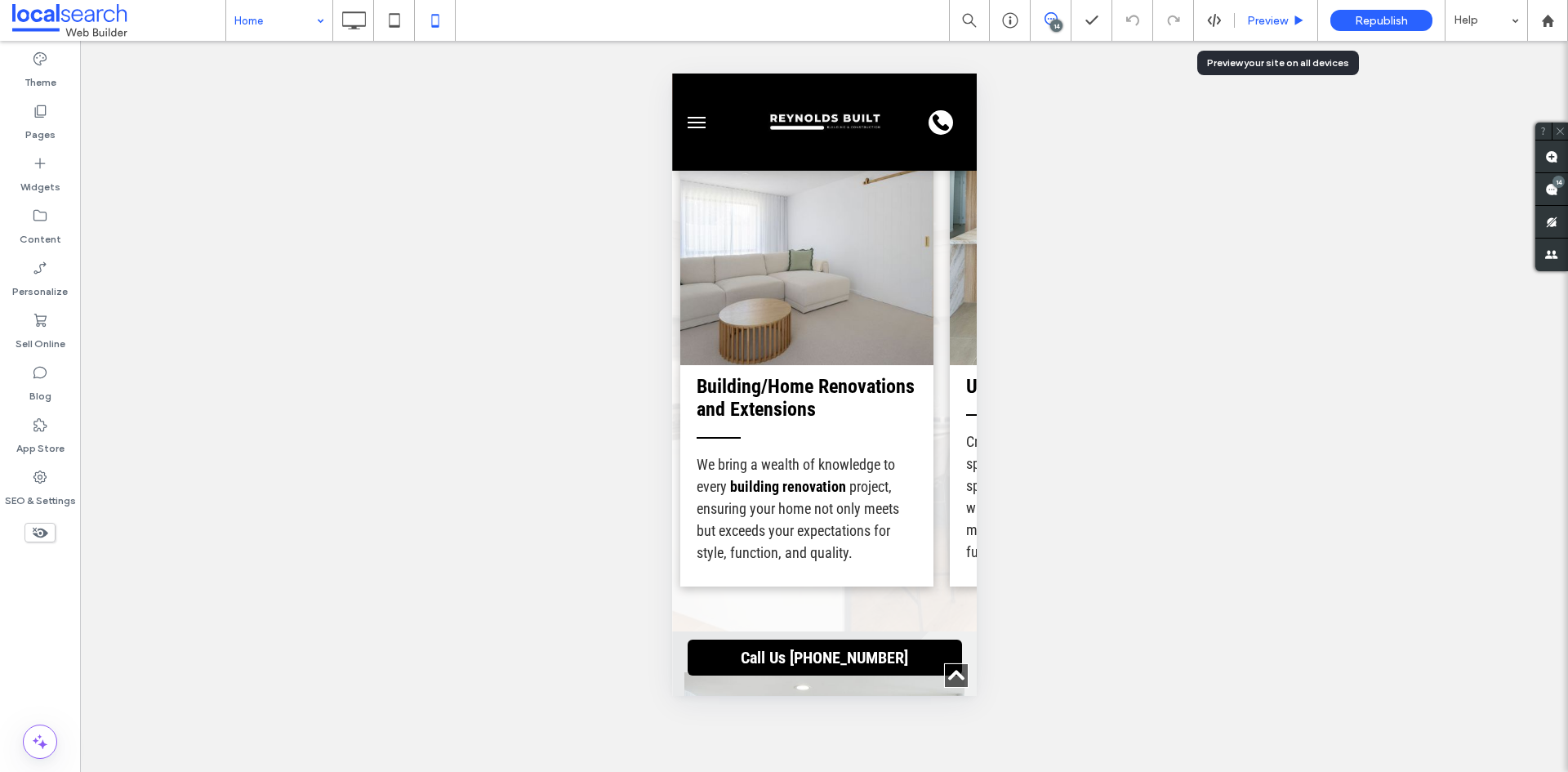
click at [1251, 24] on span "Preview" at bounding box center [1267, 21] width 41 height 14
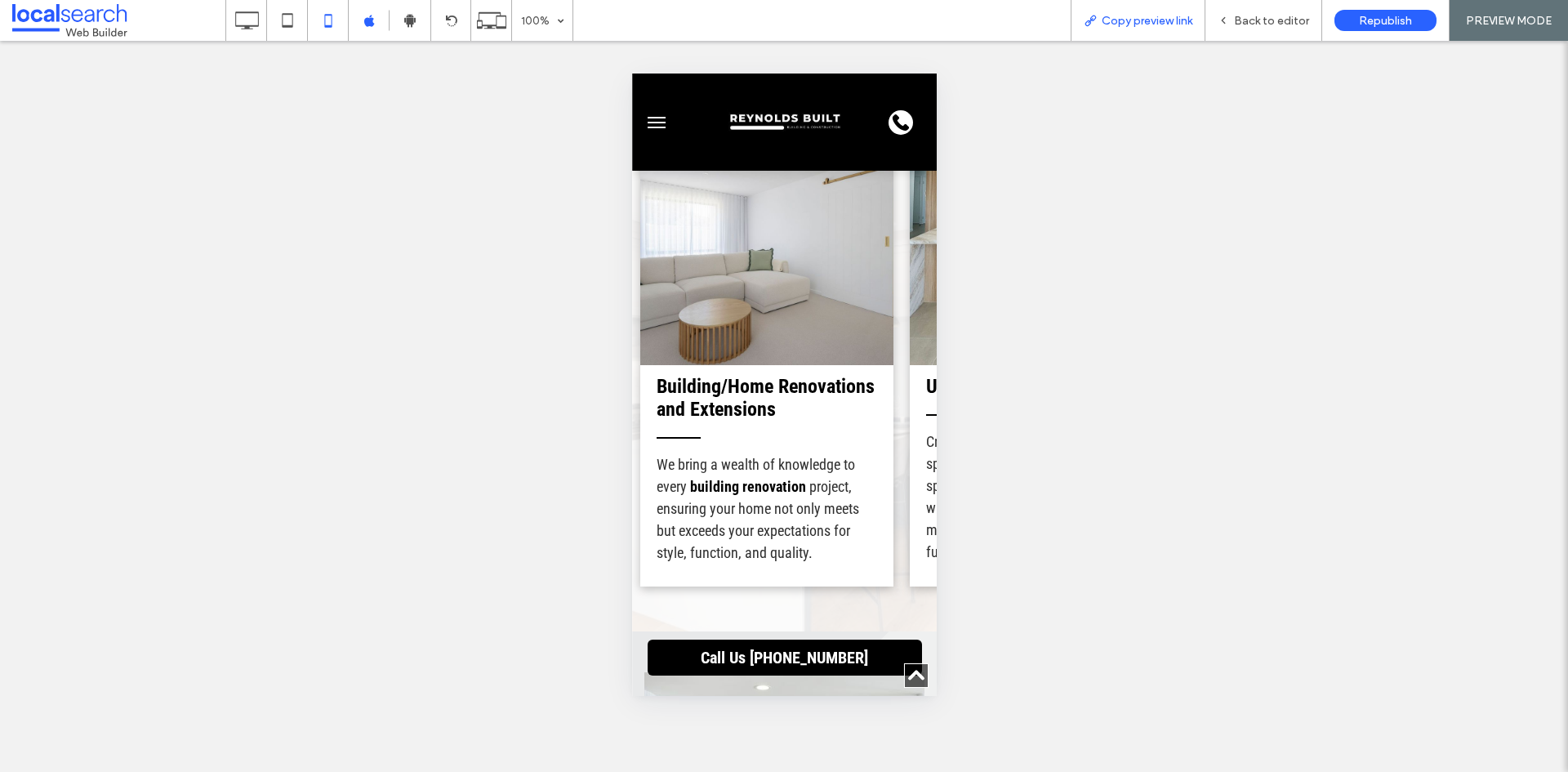
click at [1158, 24] on span "Copy preview link" at bounding box center [1146, 21] width 90 height 14
click at [1221, 14] on div "Back to editor" at bounding box center [1263, 21] width 116 height 14
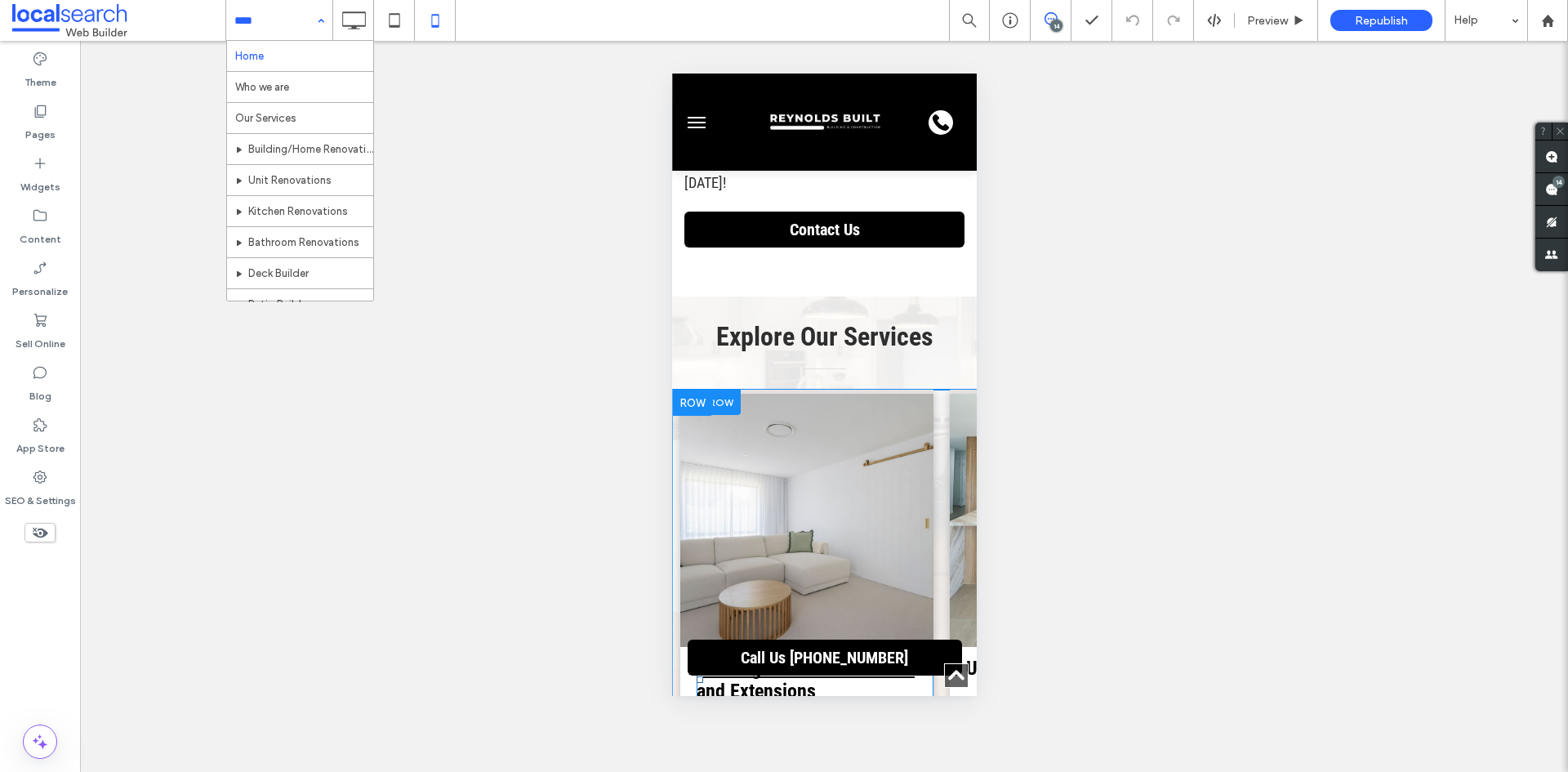
scroll to position [2042, 0]
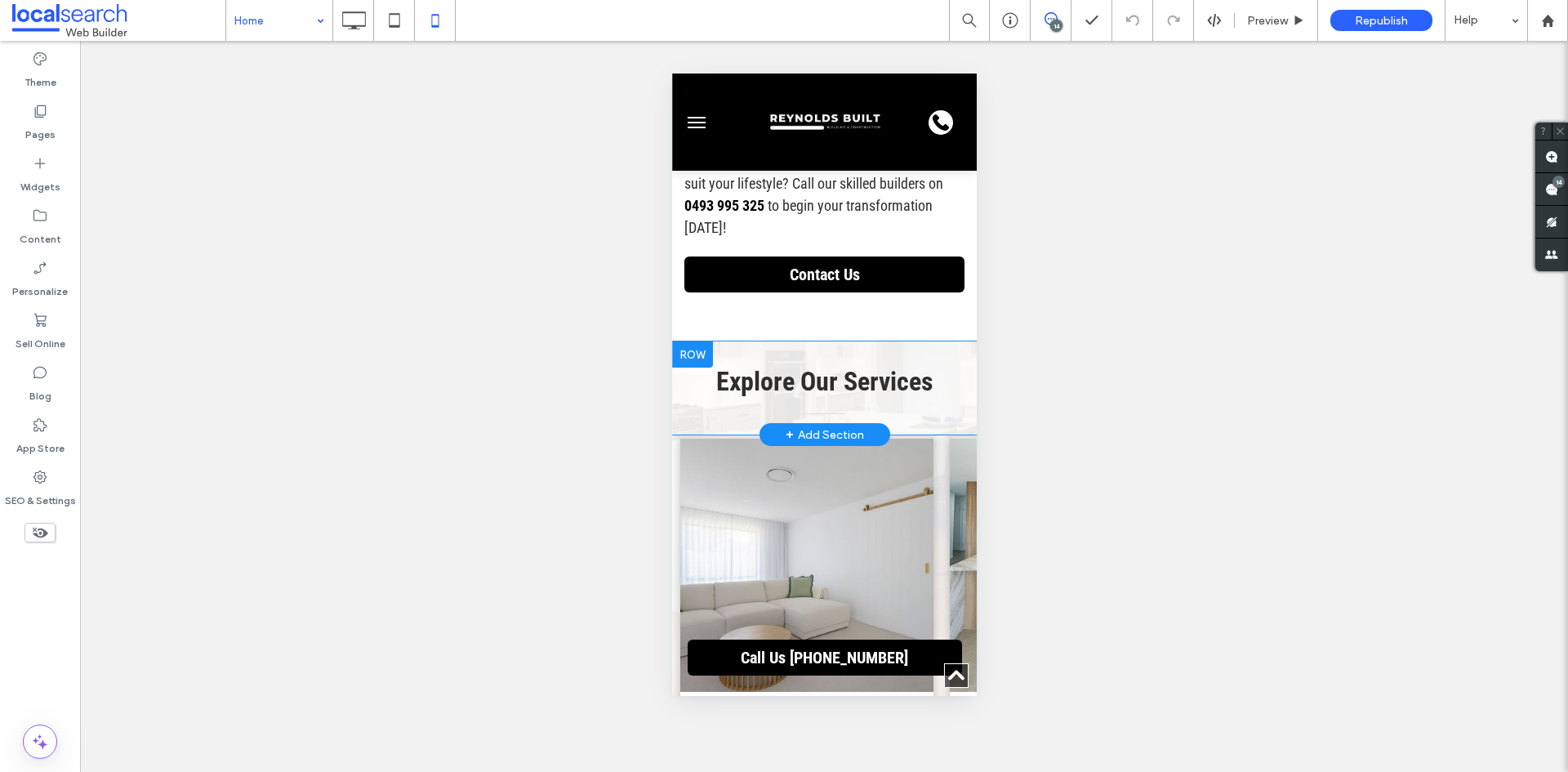
click at [695, 341] on div at bounding box center [692, 354] width 41 height 26
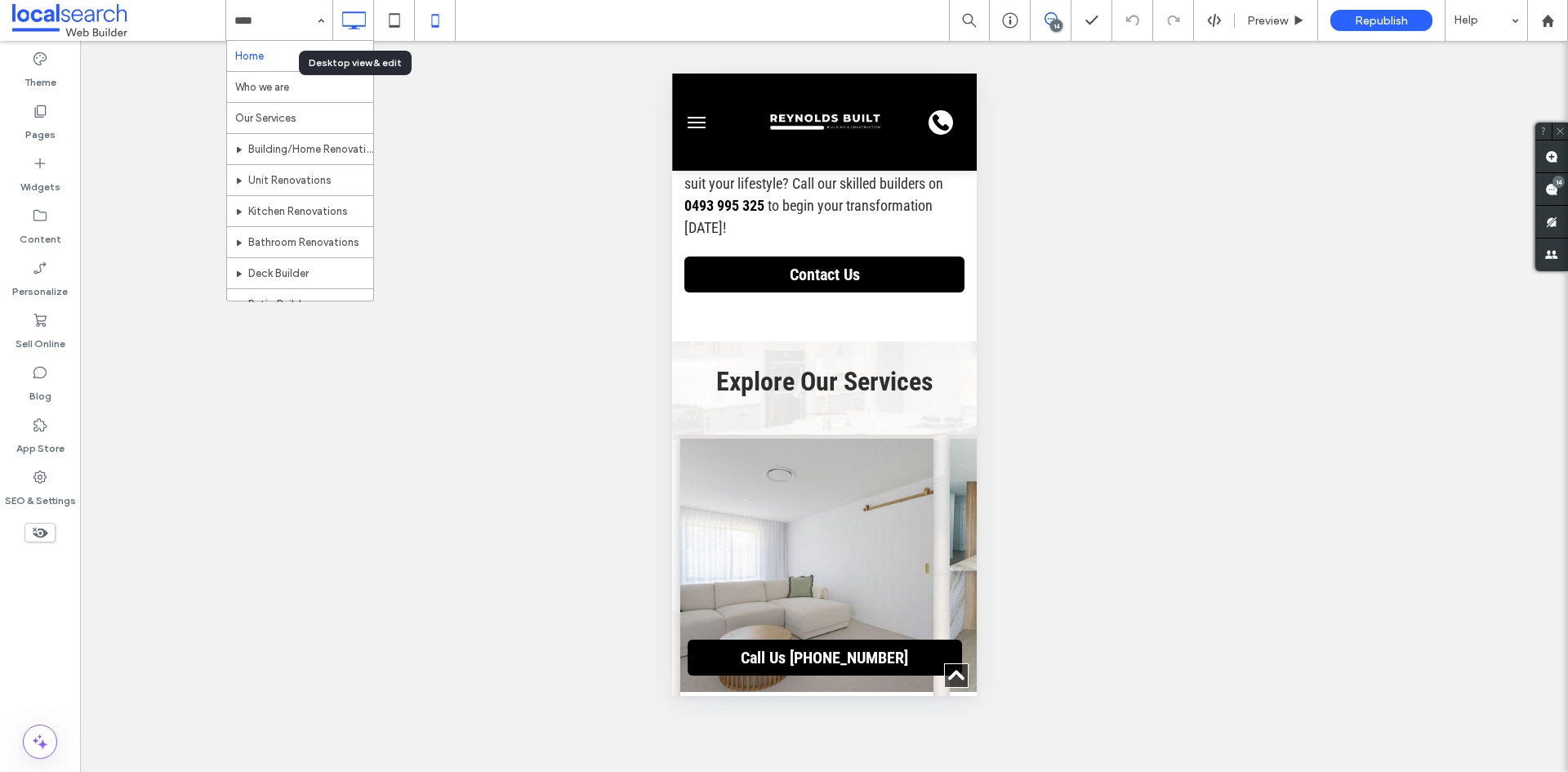
click at [359, 19] on icon at bounding box center [353, 20] width 32 height 32
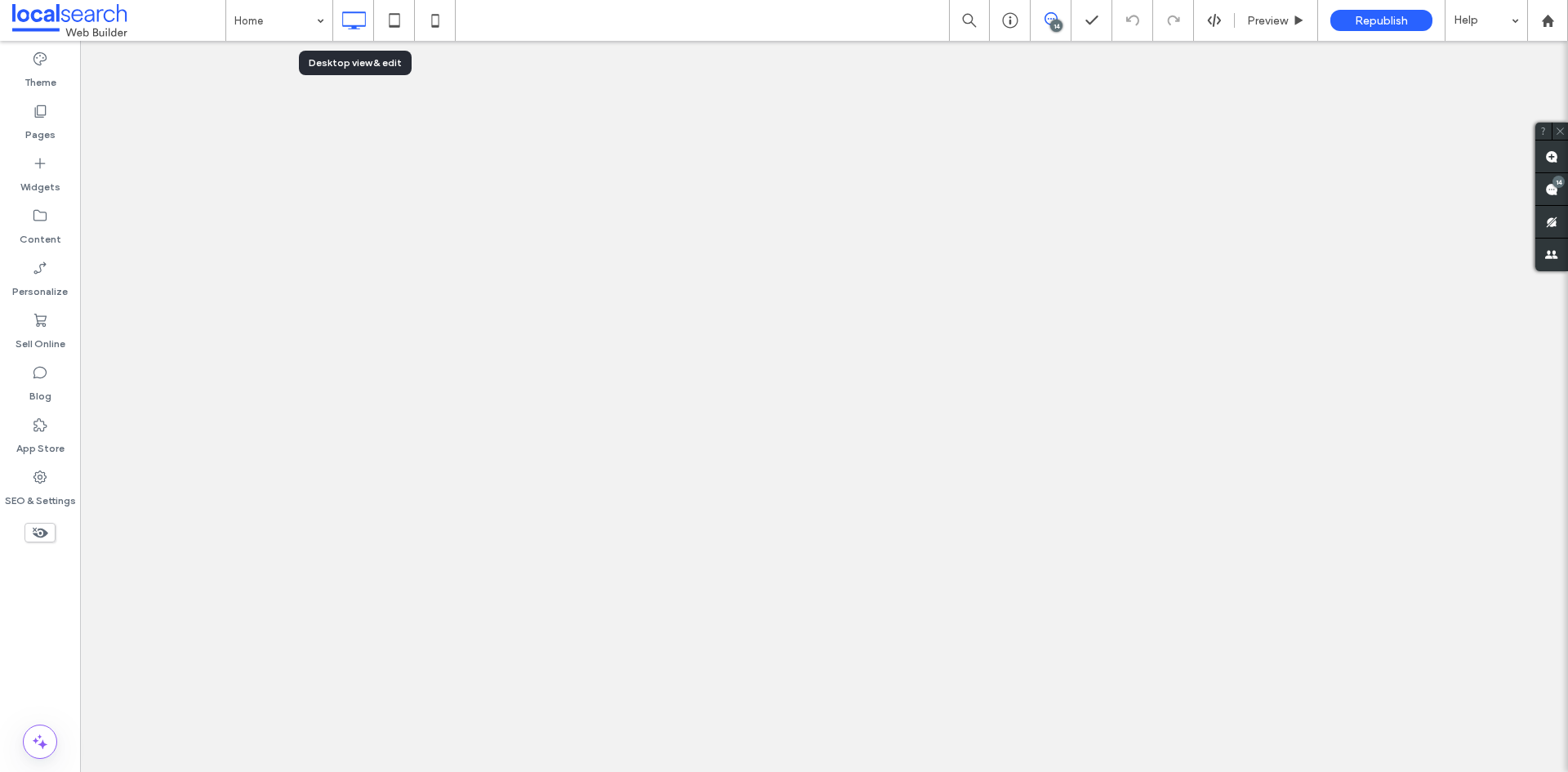
scroll to position [0, 0]
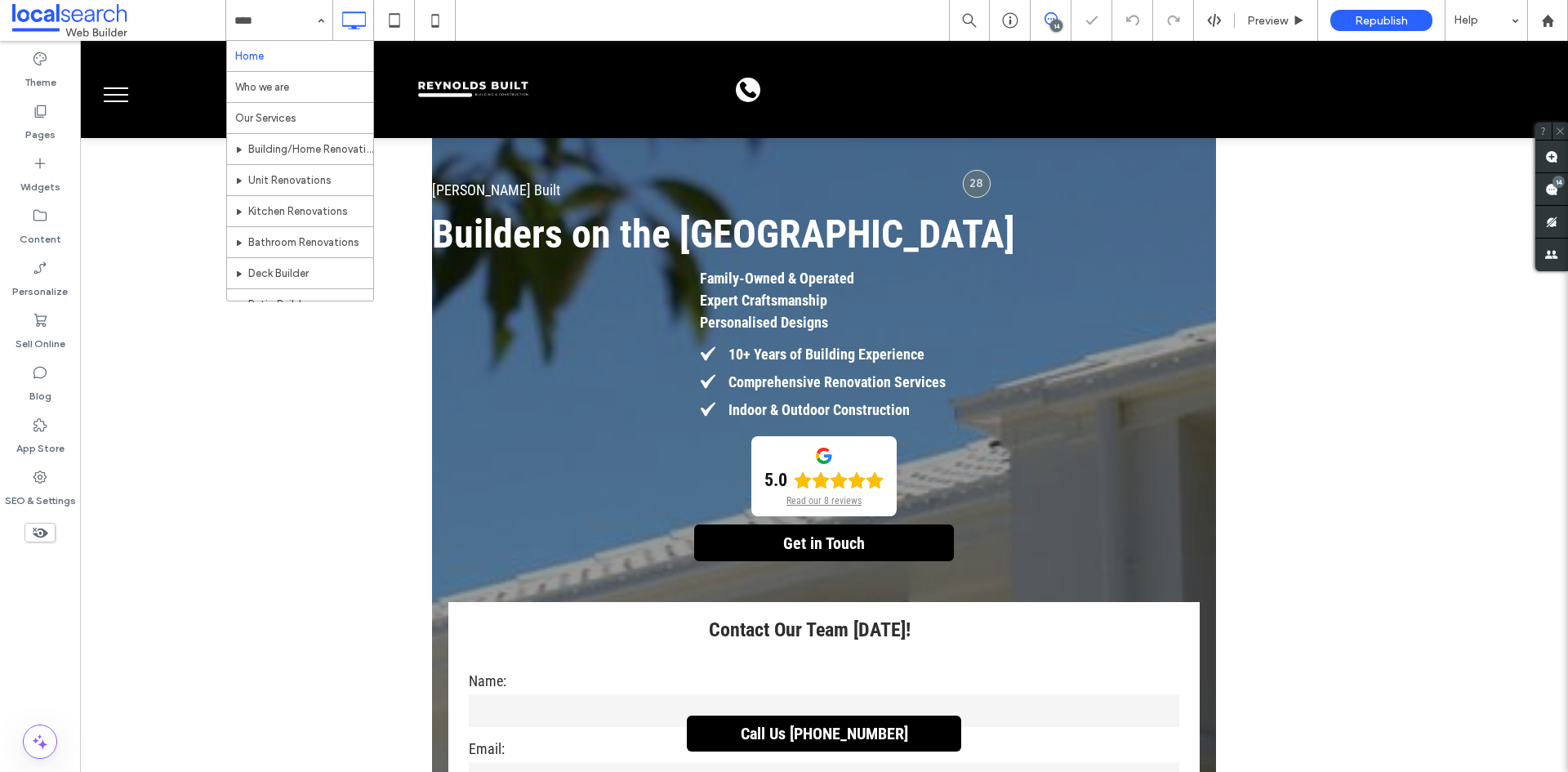
click at [314, 26] on div "Home Who we are Our Services Building/Home Renovations and Extensions Unit Reno…" at bounding box center [278, 20] width 106 height 41
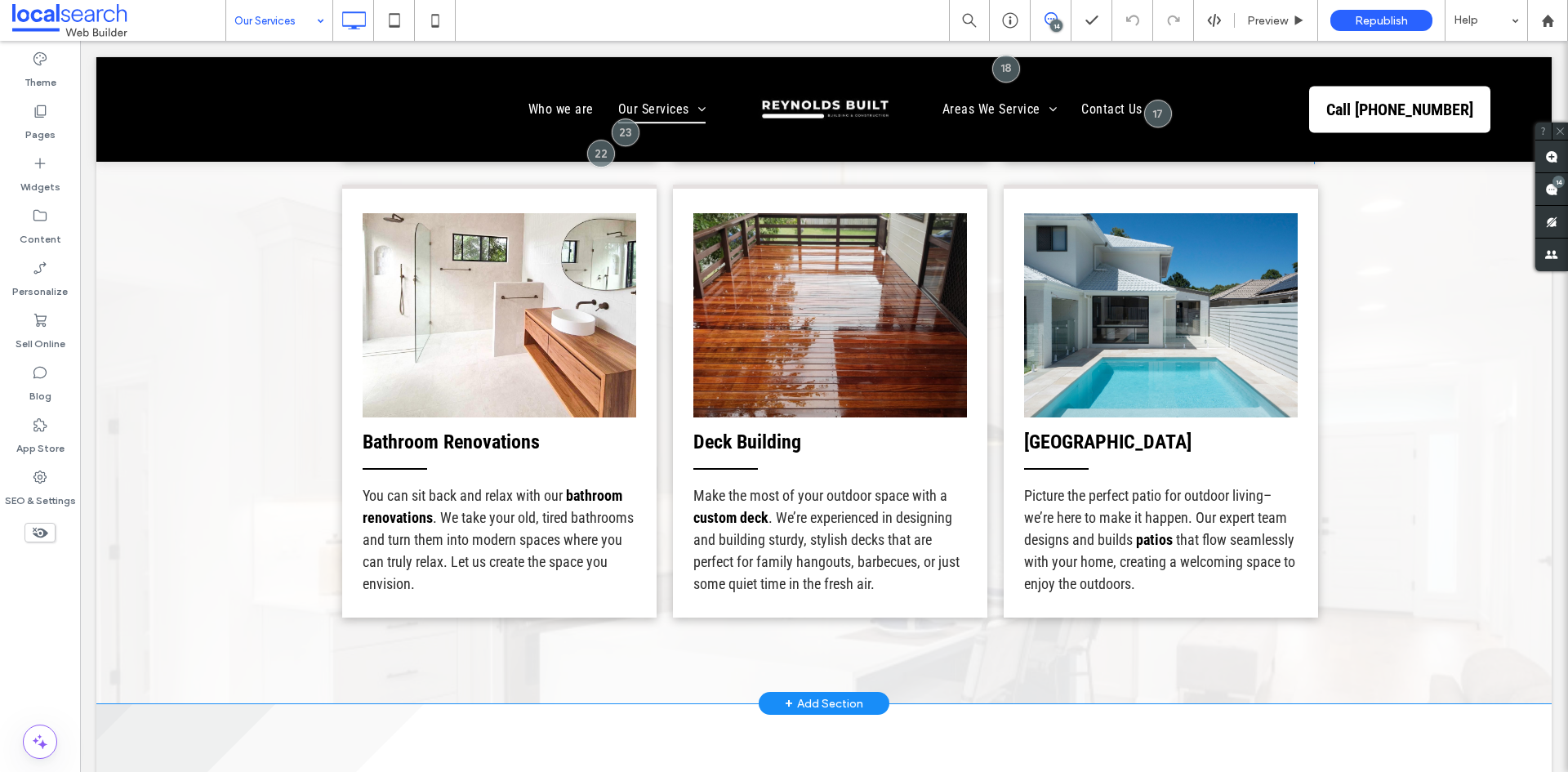
scroll to position [1389, 0]
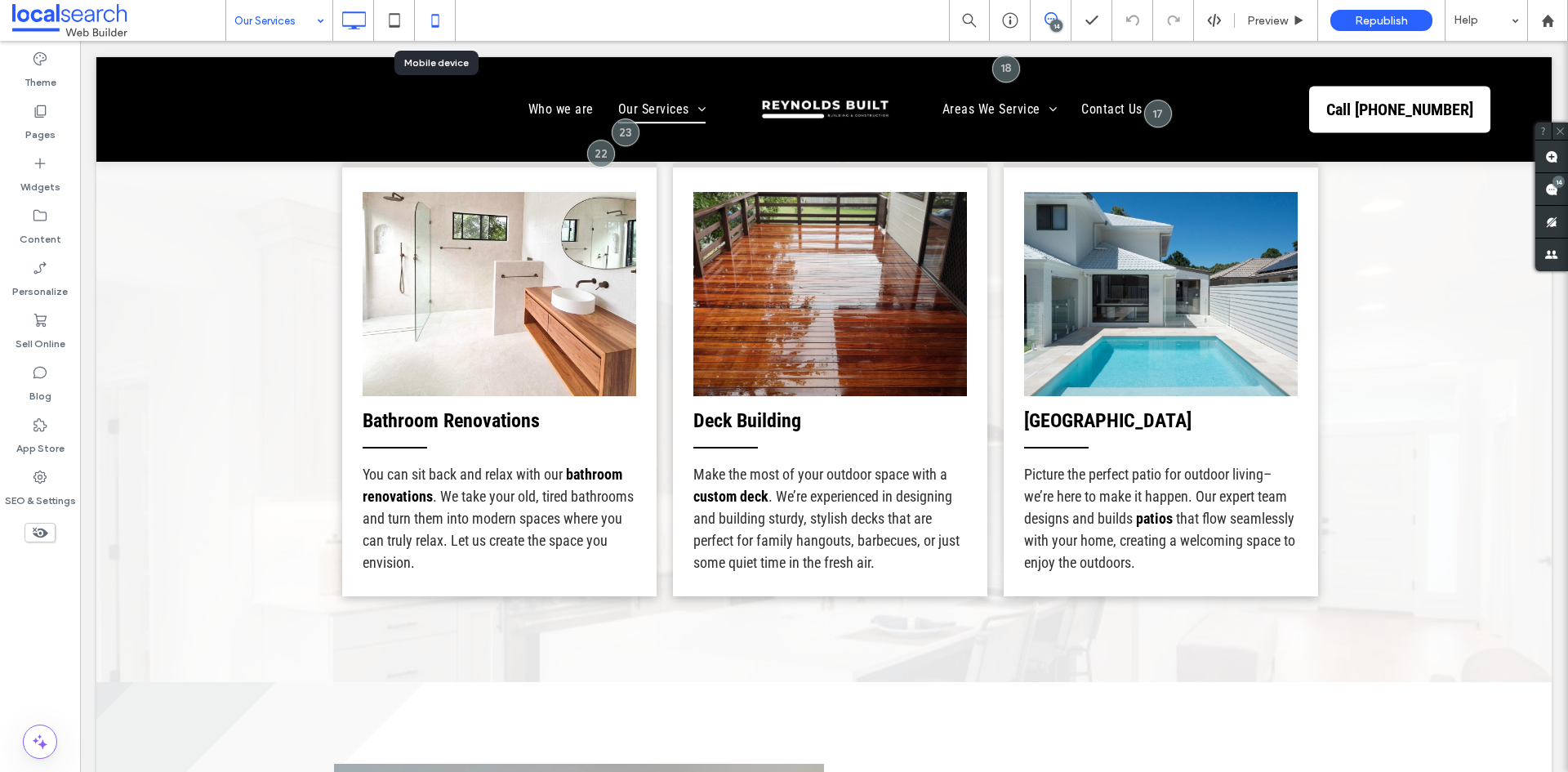
click at [437, 21] on icon at bounding box center [435, 20] width 32 height 32
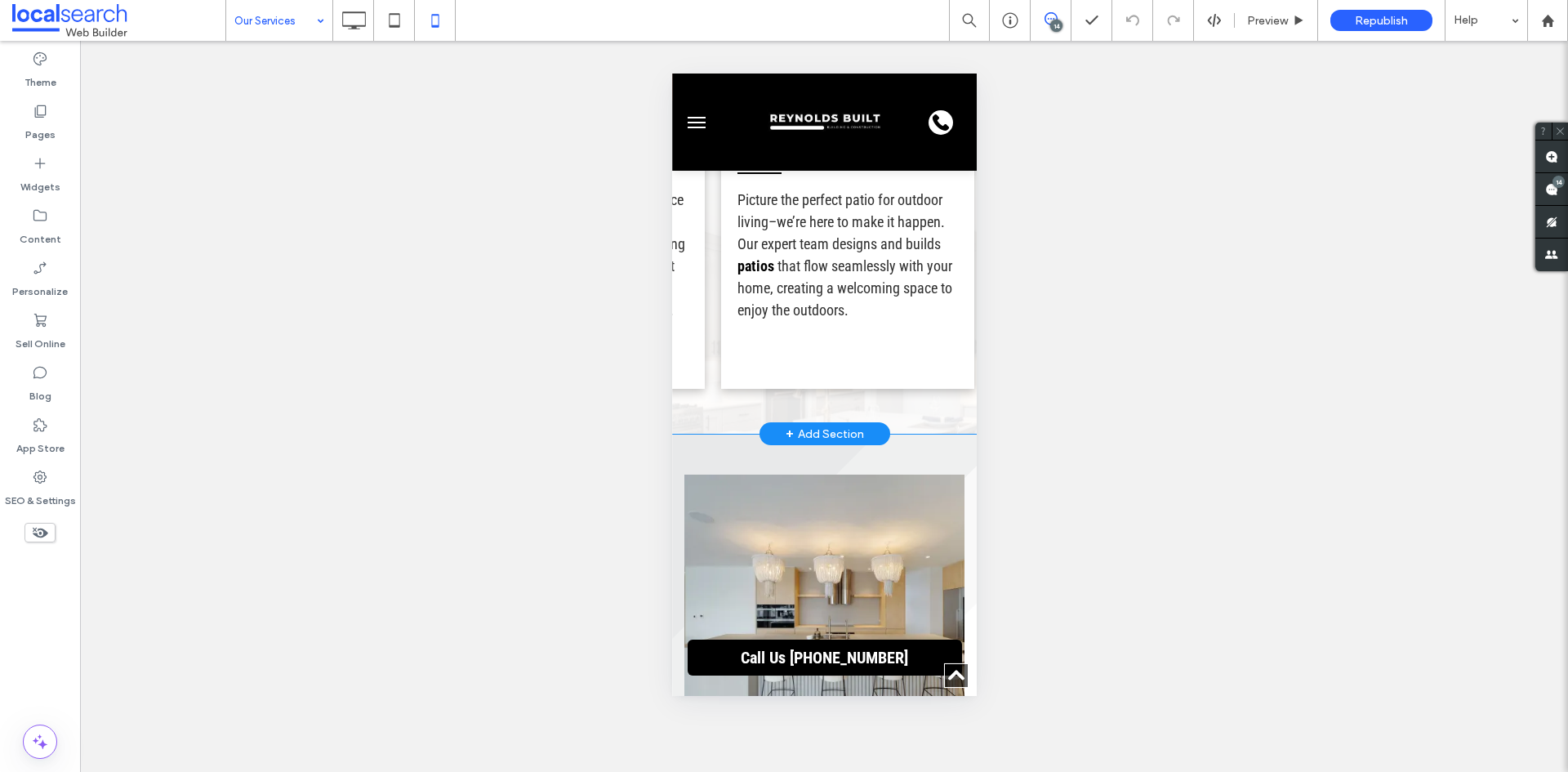
scroll to position [0, 1333]
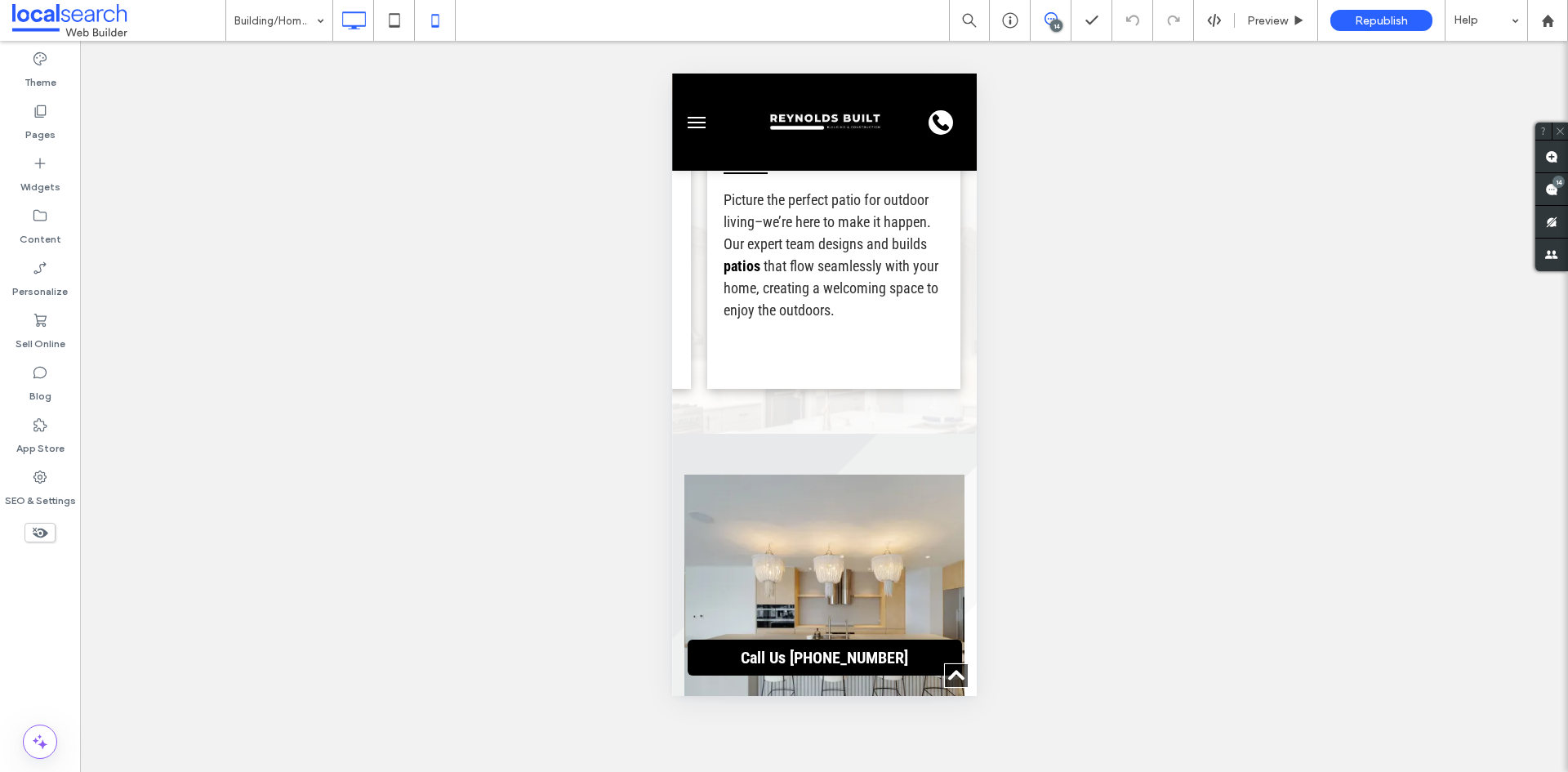
click at [347, 17] on icon at bounding box center [353, 20] width 32 height 32
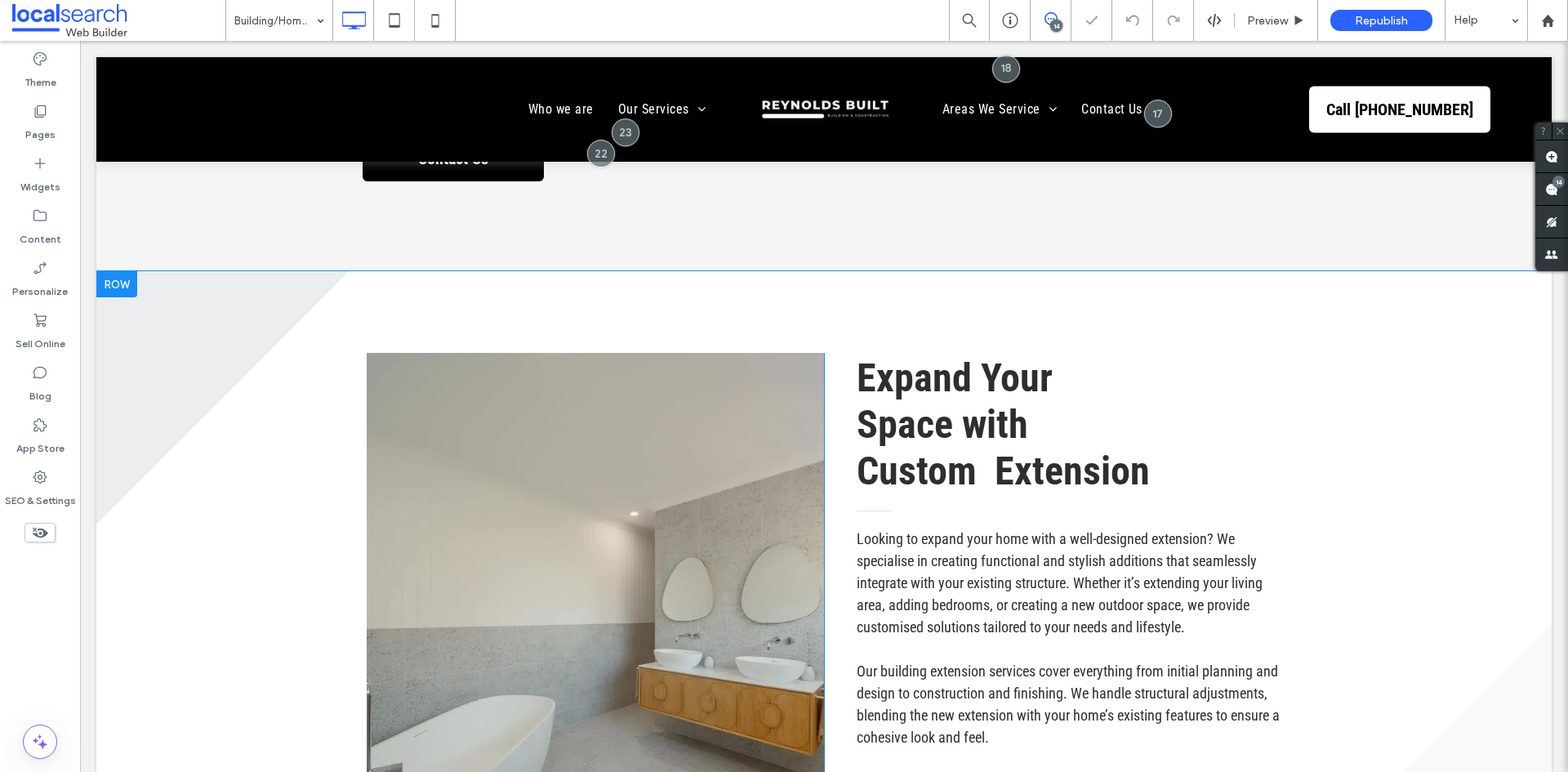
scroll to position [1553, 0]
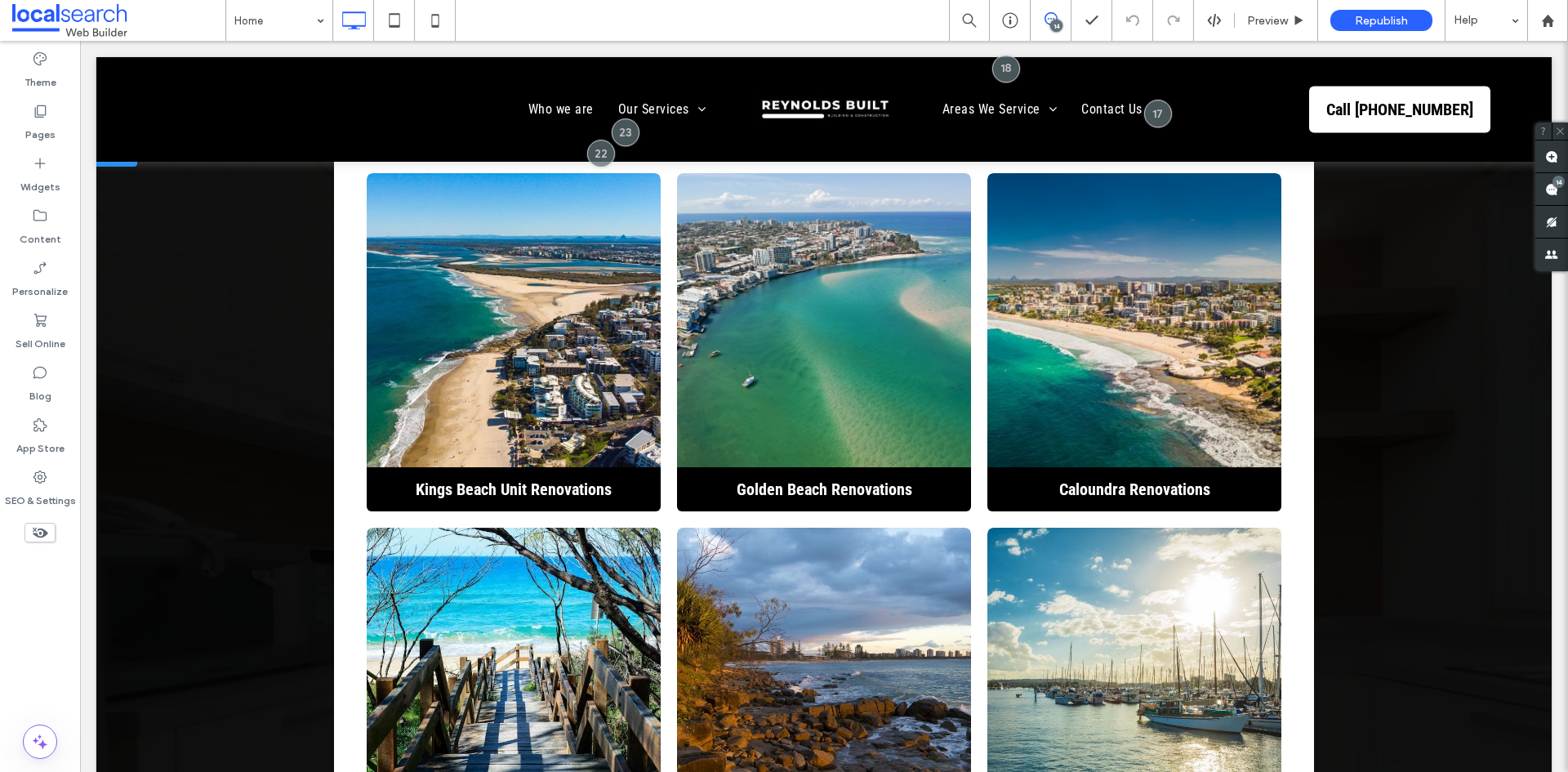
scroll to position [5881, 0]
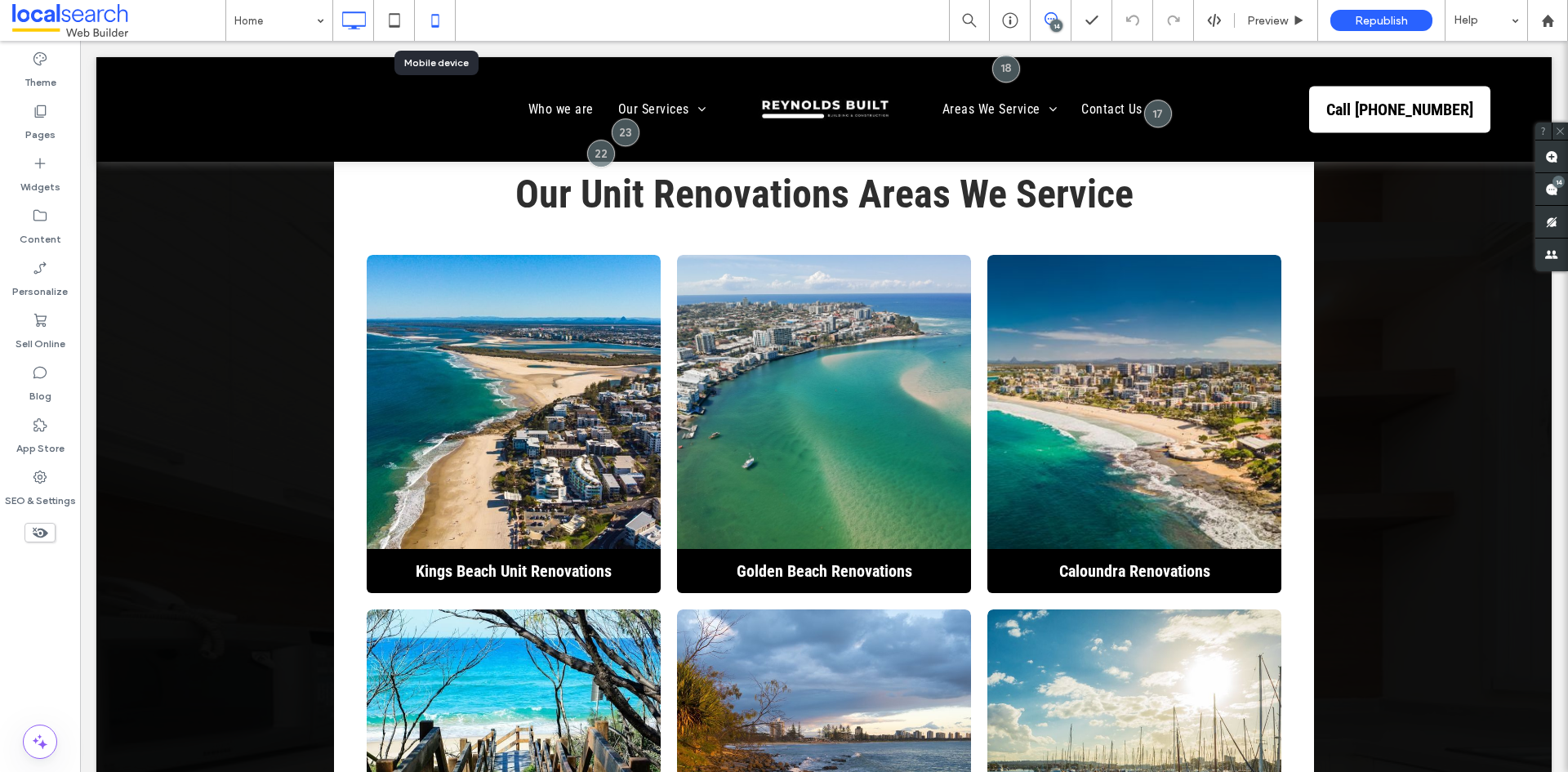
click at [437, 14] on use at bounding box center [435, 21] width 8 height 13
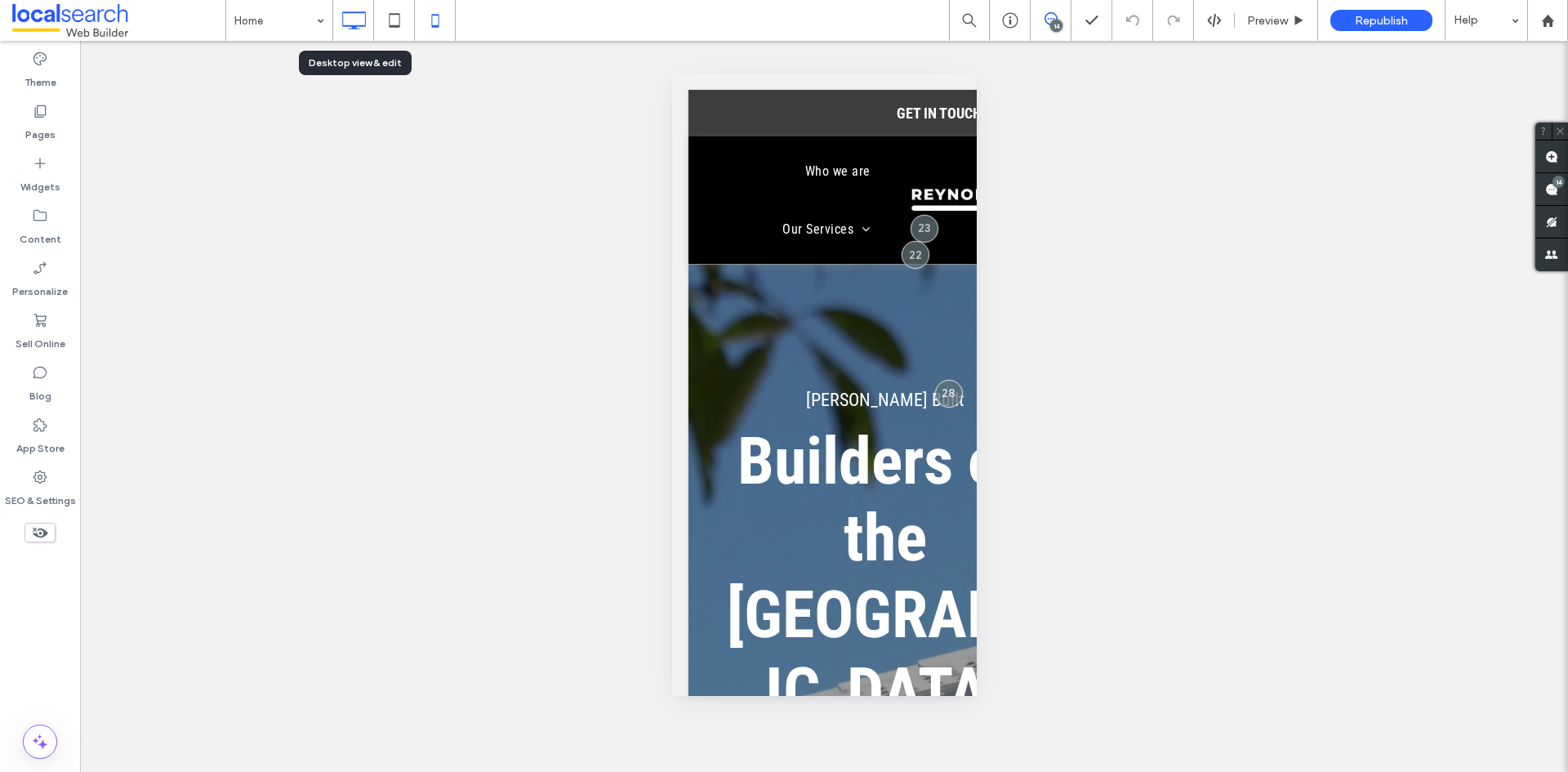
click at [343, 20] on use at bounding box center [353, 20] width 24 height 18
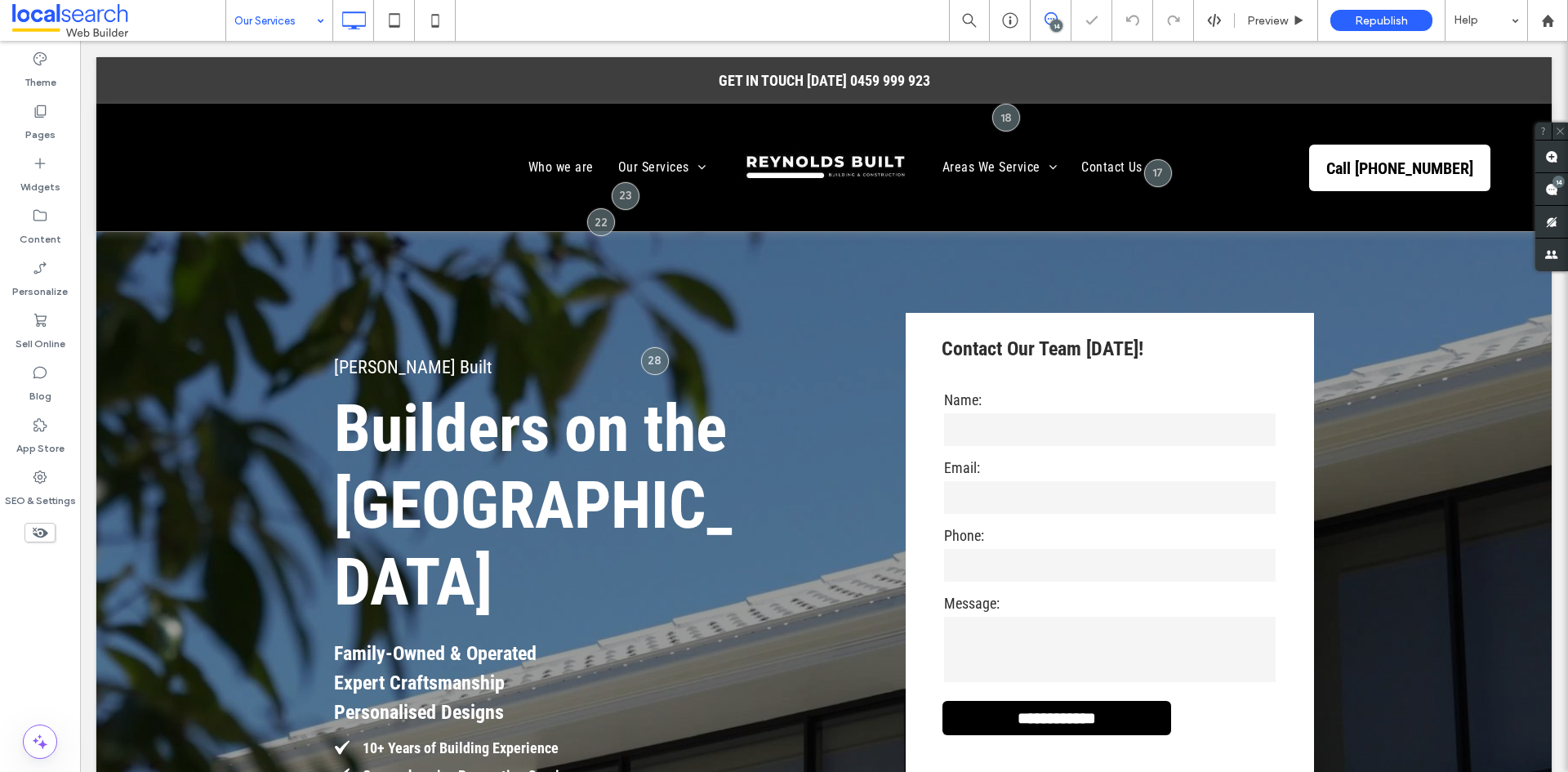
click at [308, 119] on div at bounding box center [784, 386] width 1568 height 772
click at [426, 20] on icon at bounding box center [435, 20] width 32 height 32
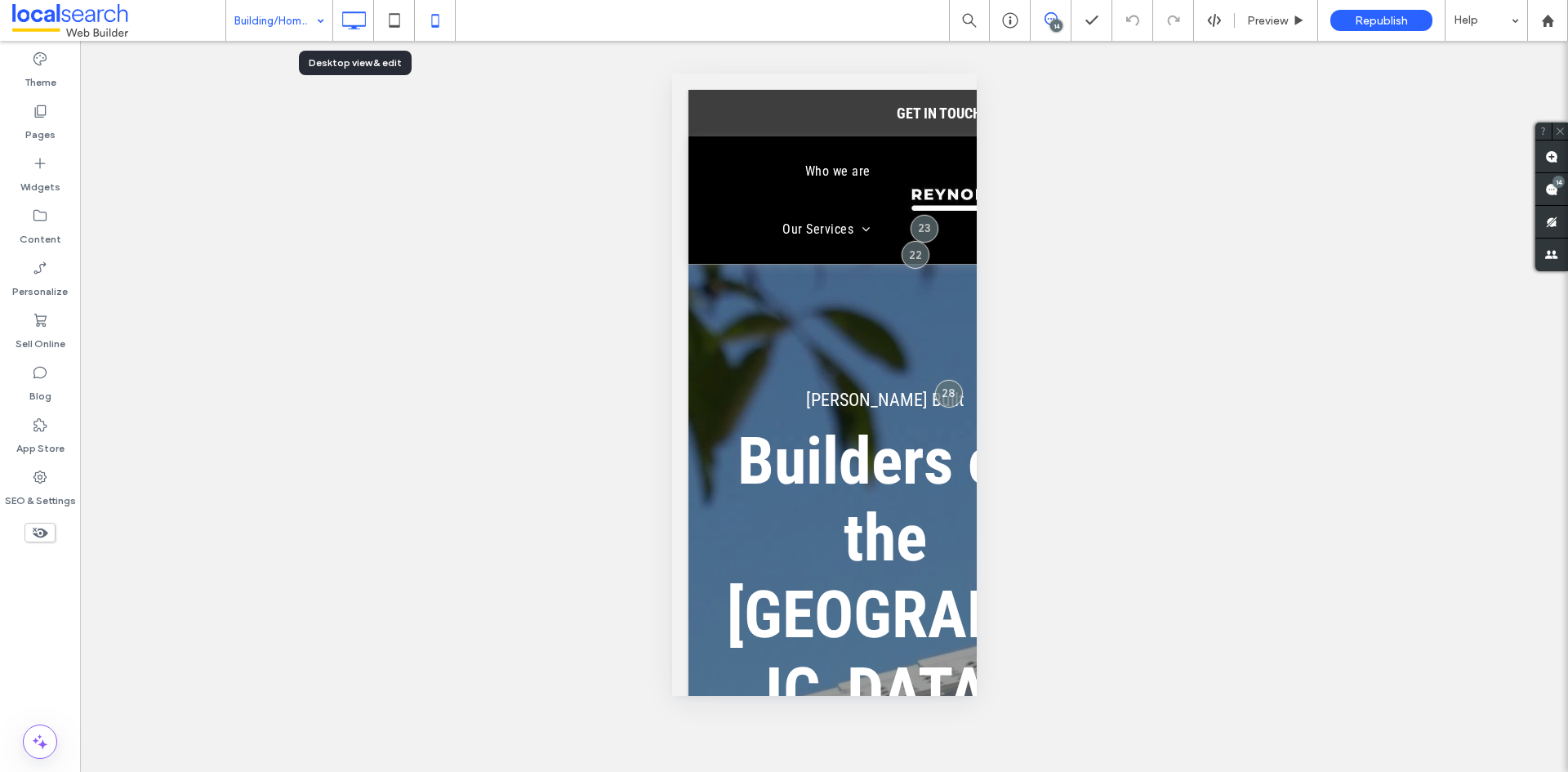
click at [344, 24] on icon at bounding box center [353, 20] width 32 height 32
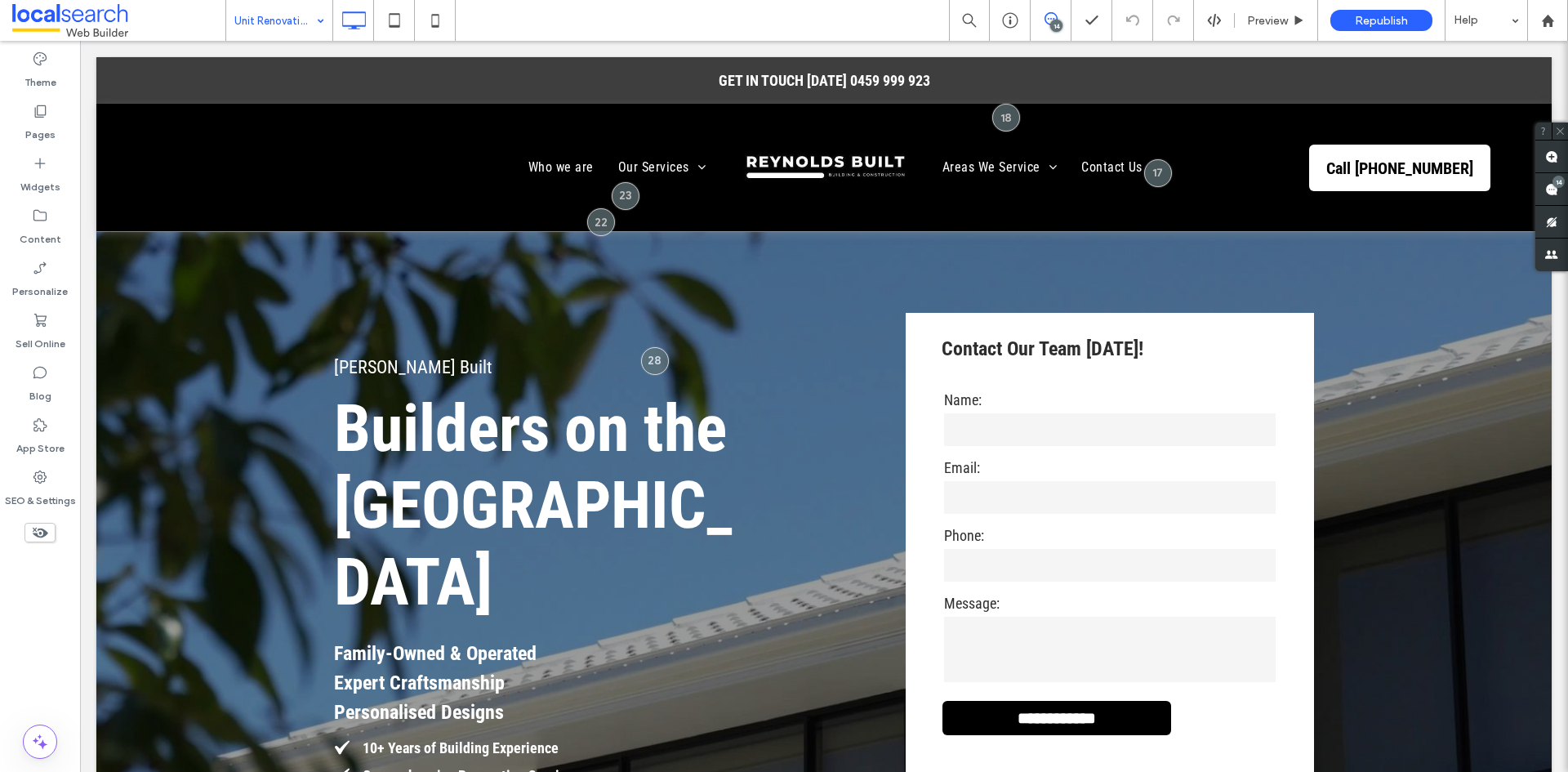
click at [296, 7] on input at bounding box center [275, 20] width 82 height 41
click at [306, 25] on input at bounding box center [275, 20] width 82 height 41
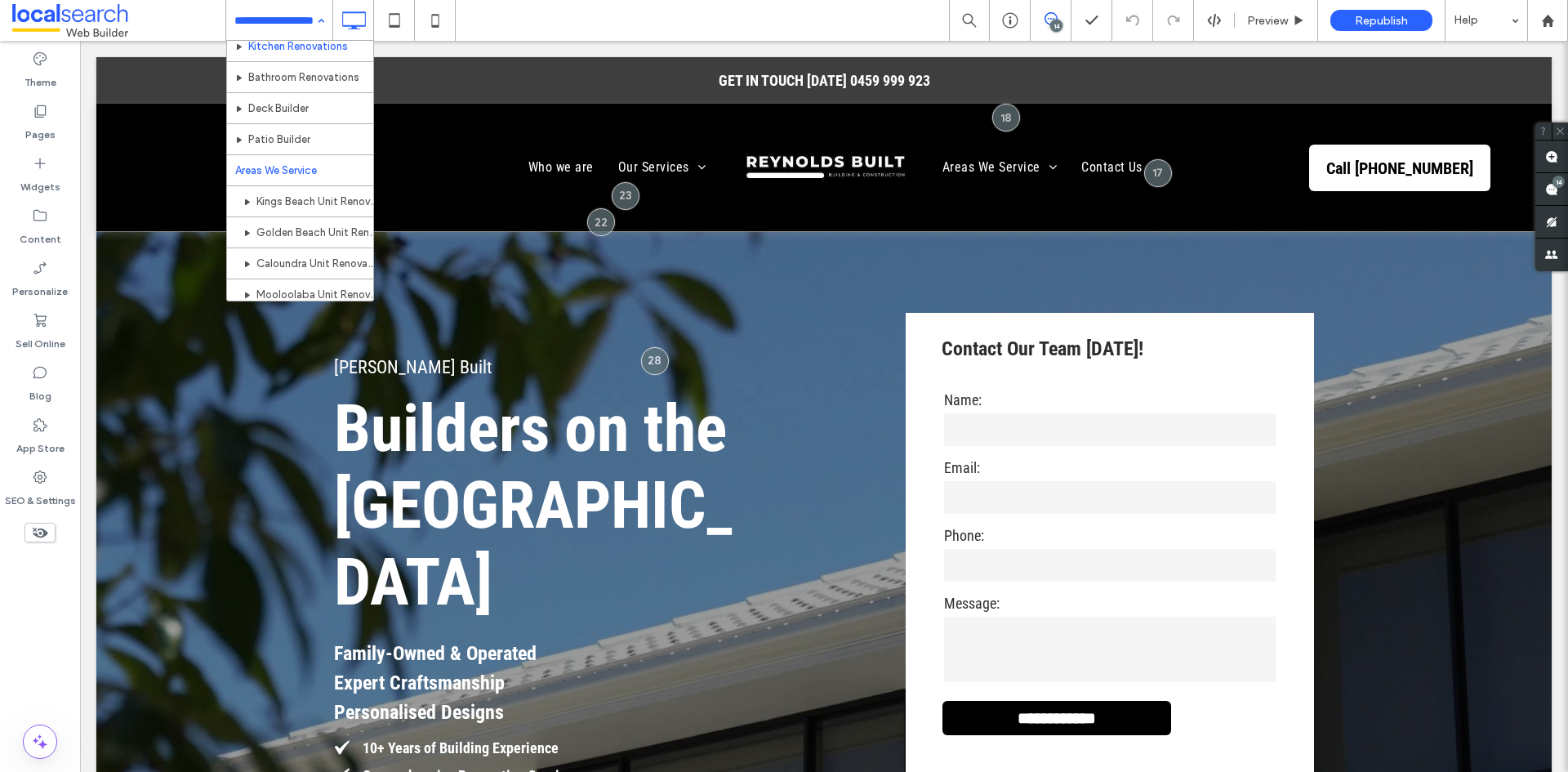
scroll to position [163, 0]
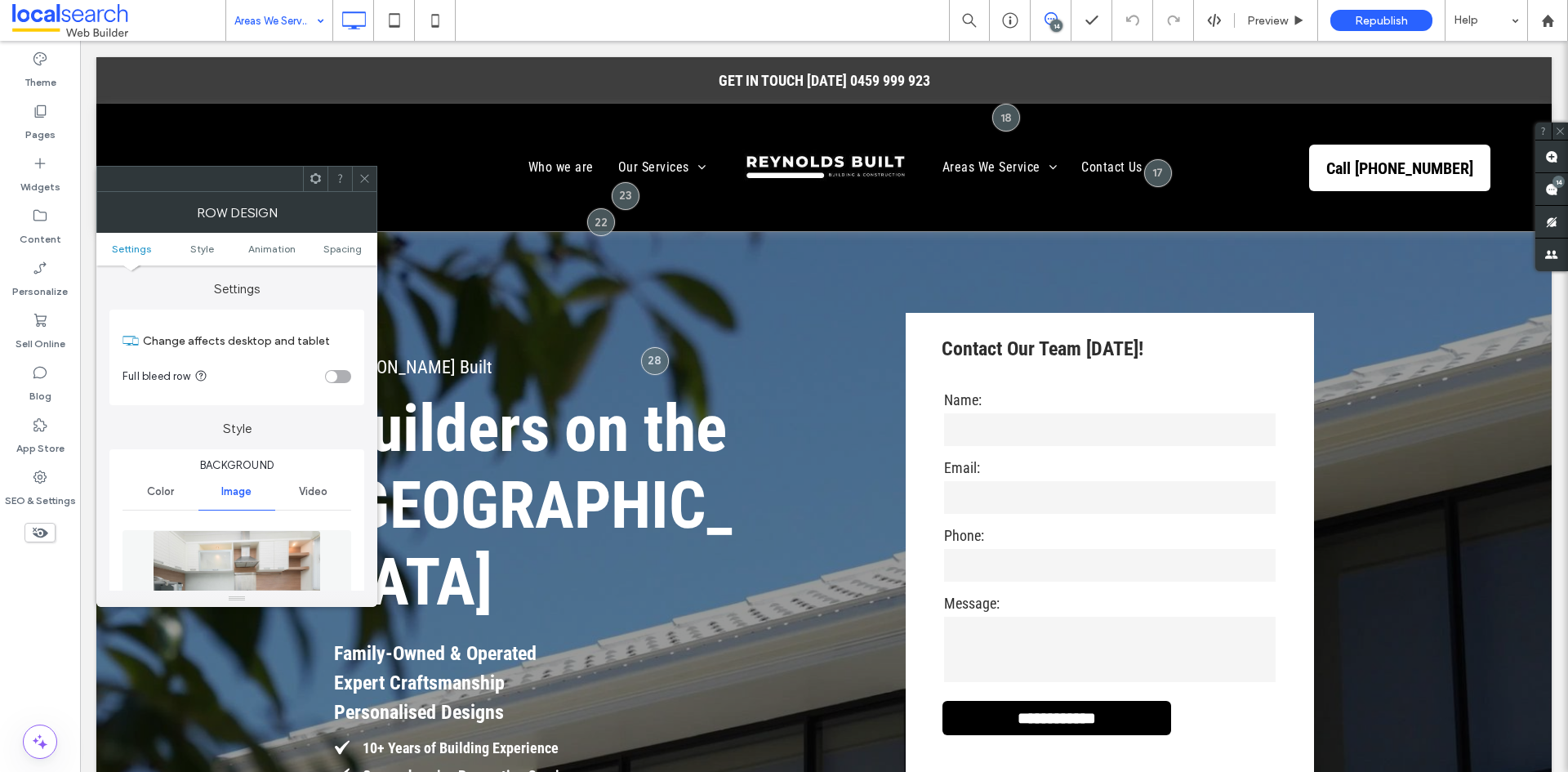
click at [367, 177] on icon at bounding box center [364, 178] width 12 height 12
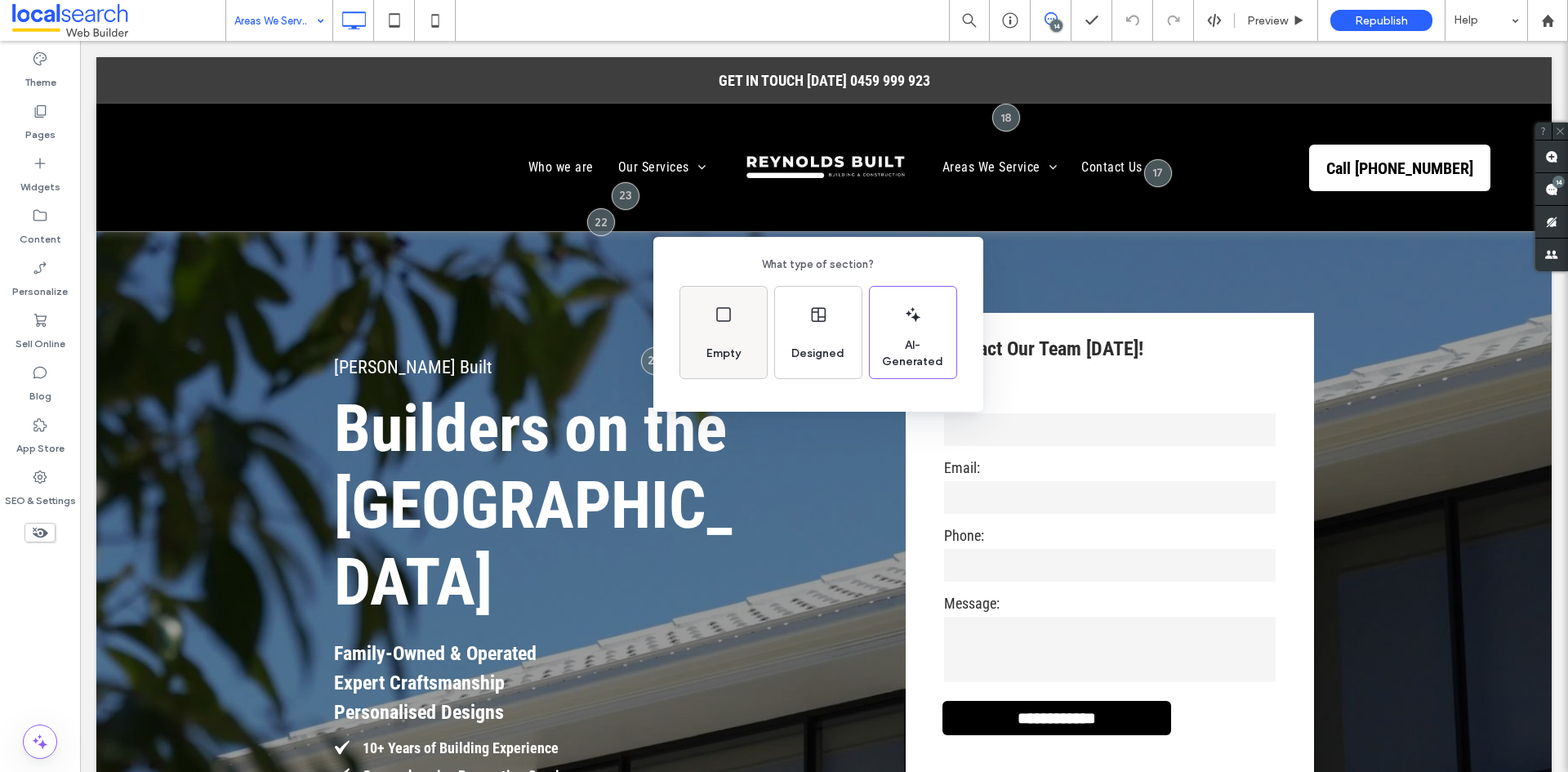
click at [734, 319] on div "Empty" at bounding box center [723, 333] width 87 height 91
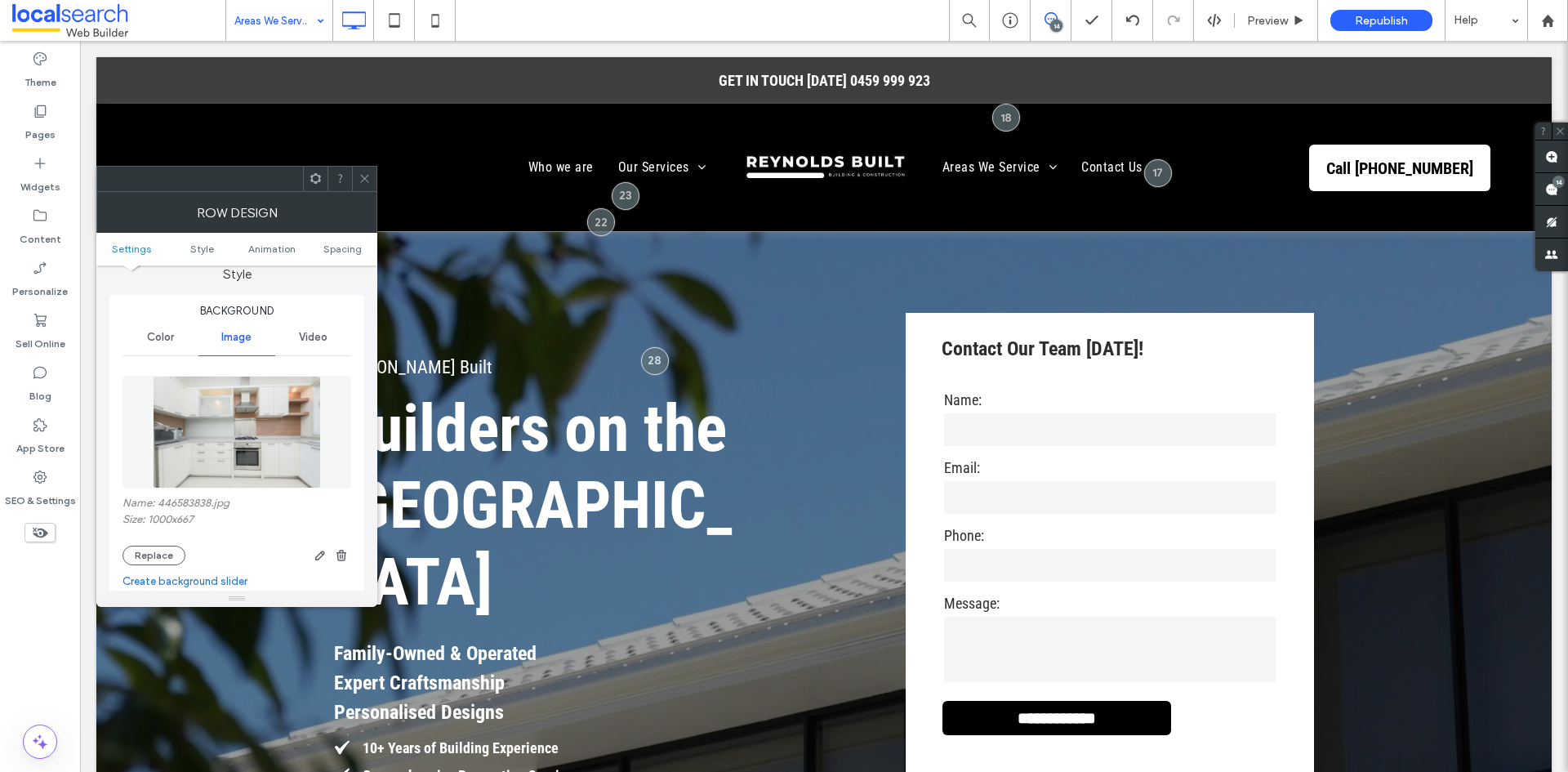
scroll to position [163, 0]
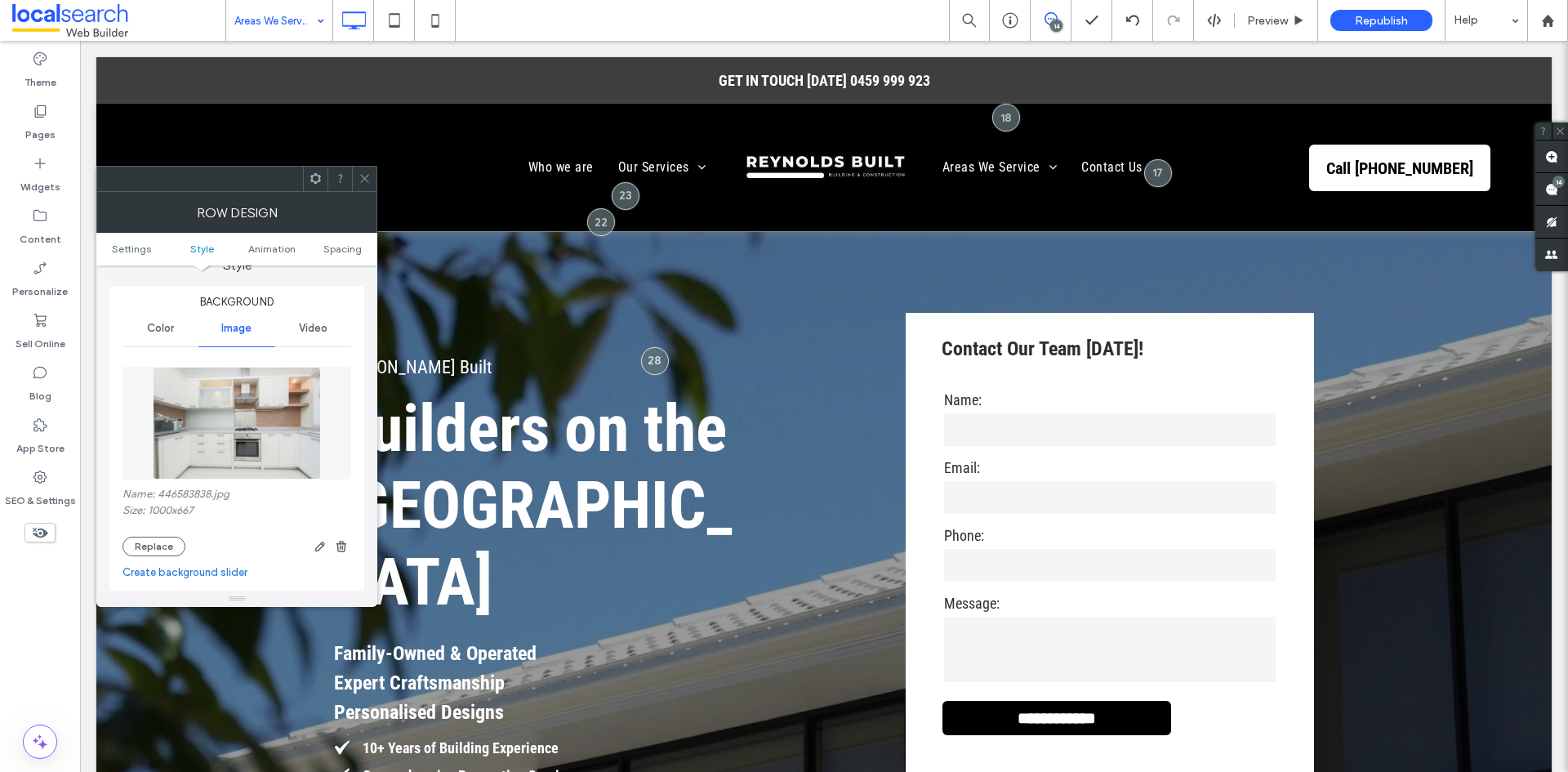
click at [186, 490] on label "Name: 446583838.jpg" at bounding box center [237, 496] width 229 height 16
copy label "446583838"
click at [360, 180] on icon at bounding box center [364, 178] width 12 height 12
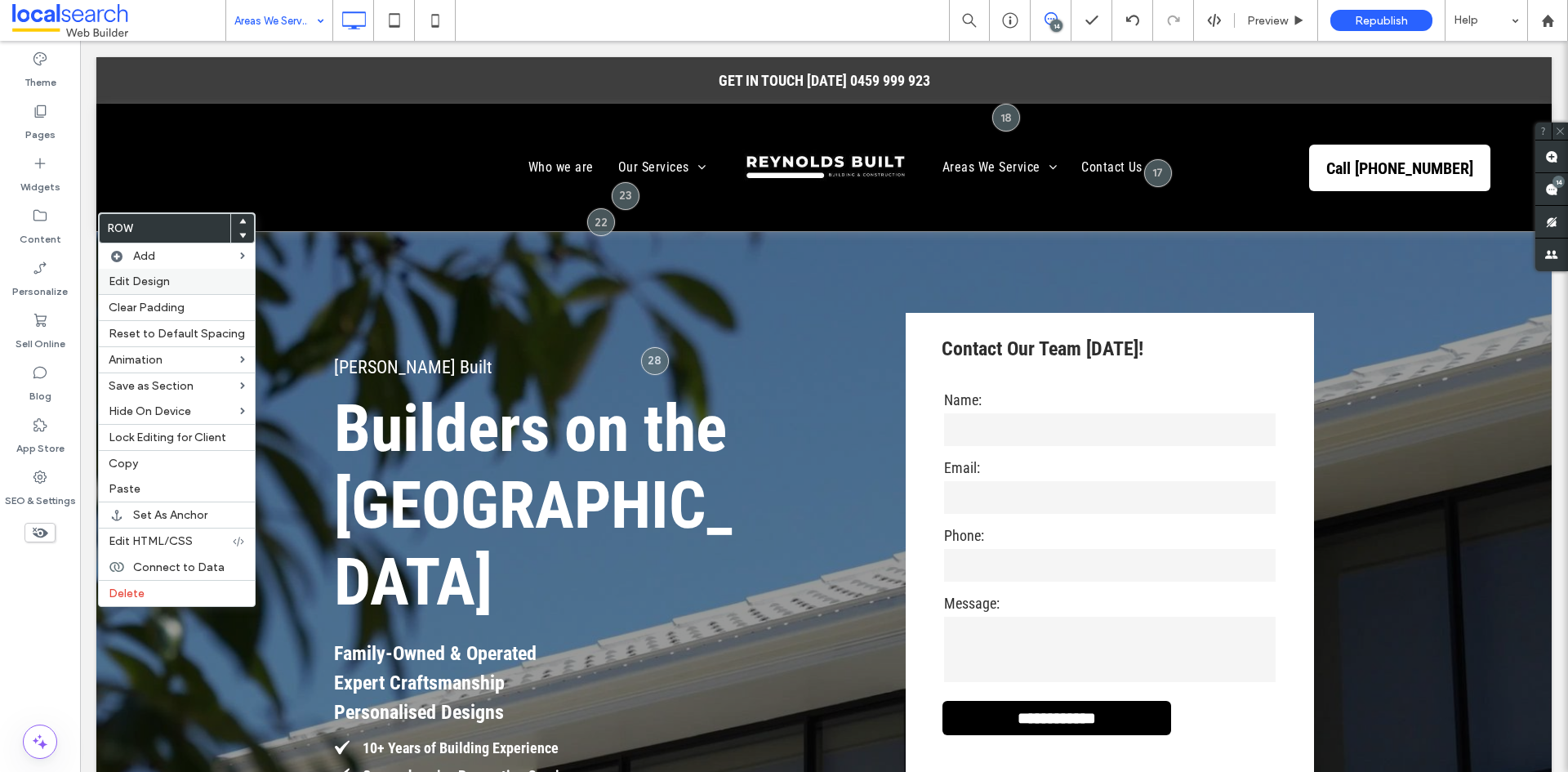
click at [174, 281] on label "Edit Design" at bounding box center [176, 281] width 136 height 14
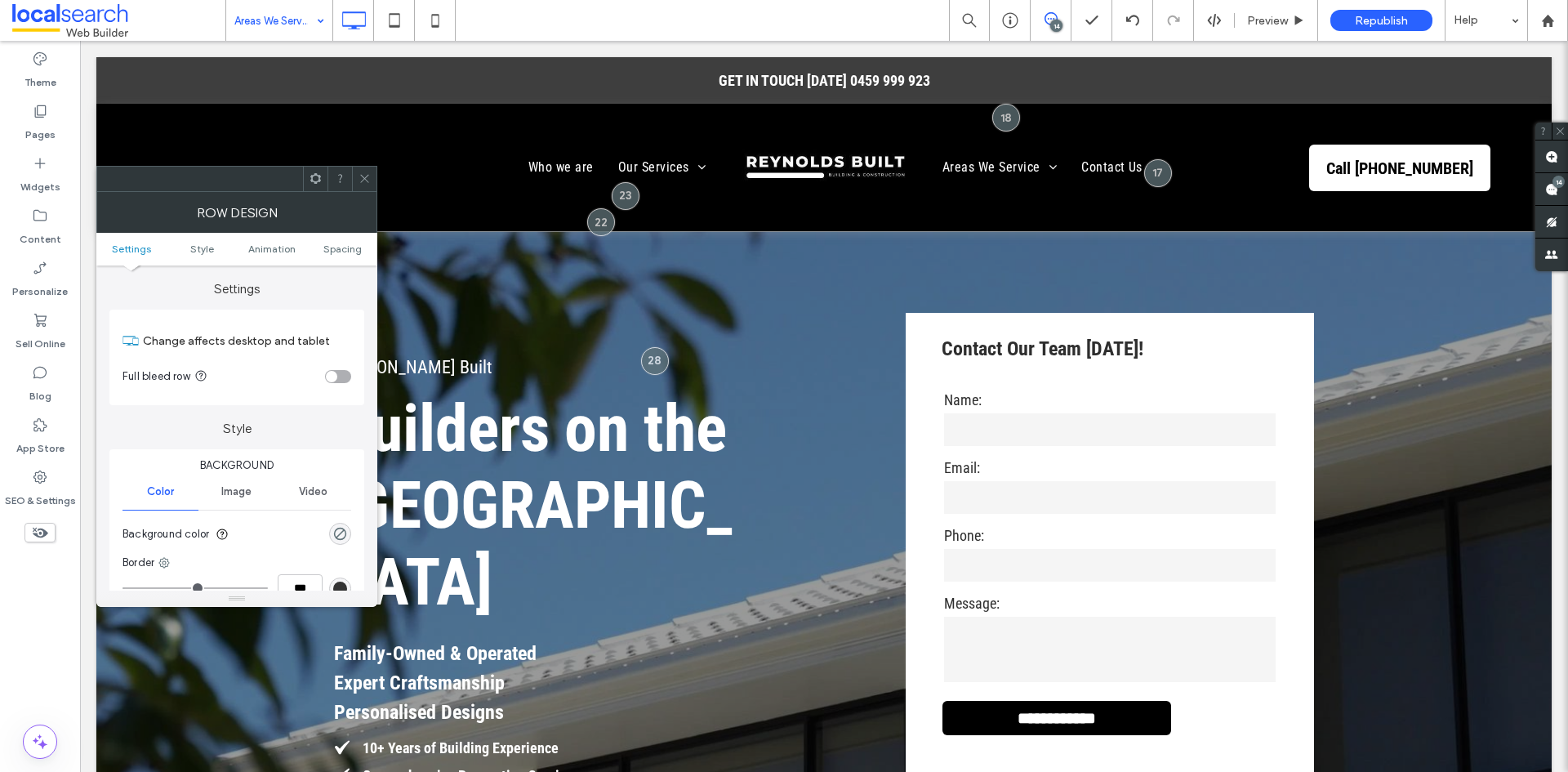
click at [232, 495] on span "Image" at bounding box center [236, 492] width 30 height 13
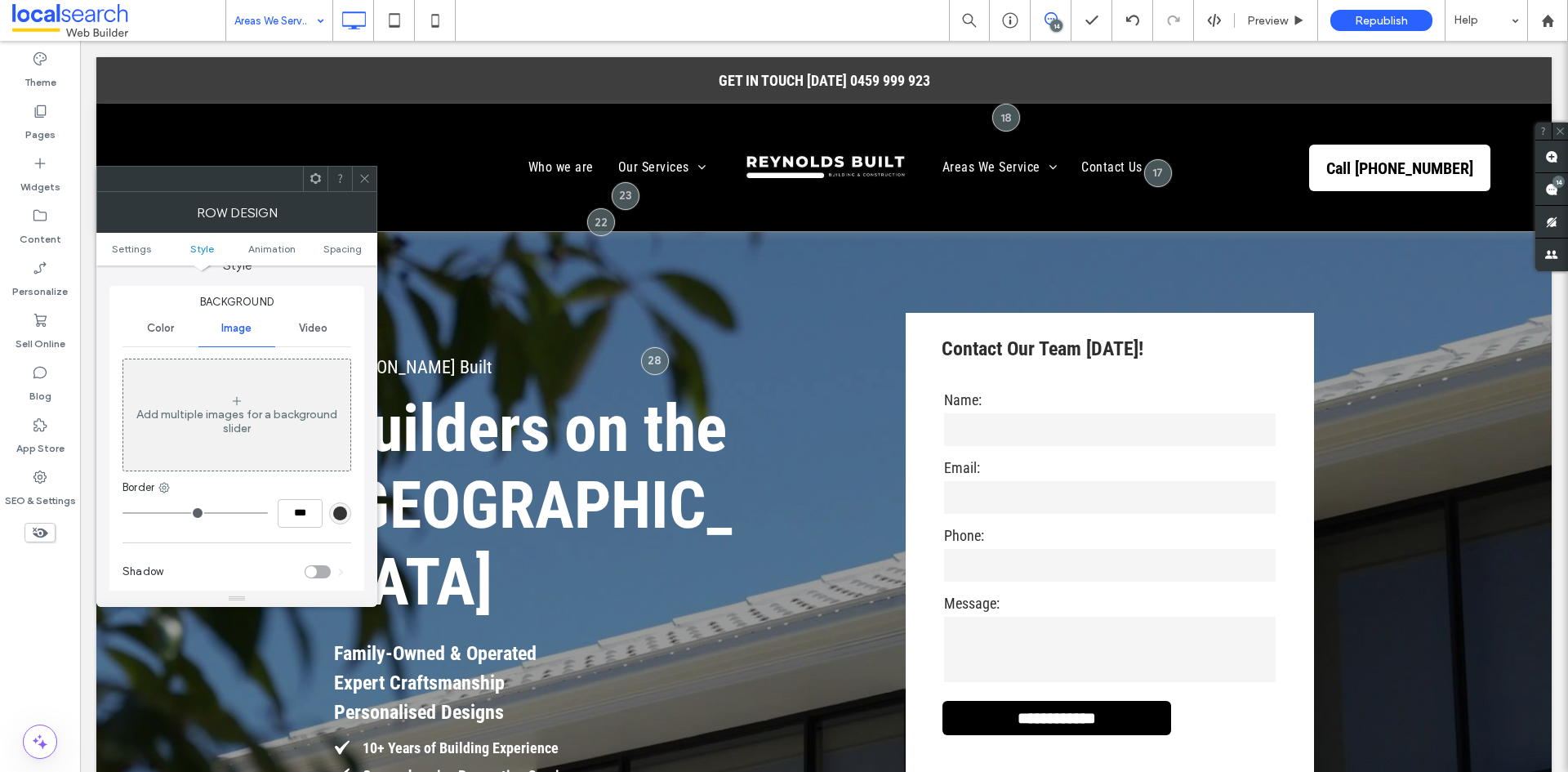
click at [251, 426] on div "Add multiple images for a background slider" at bounding box center [236, 421] width 227 height 28
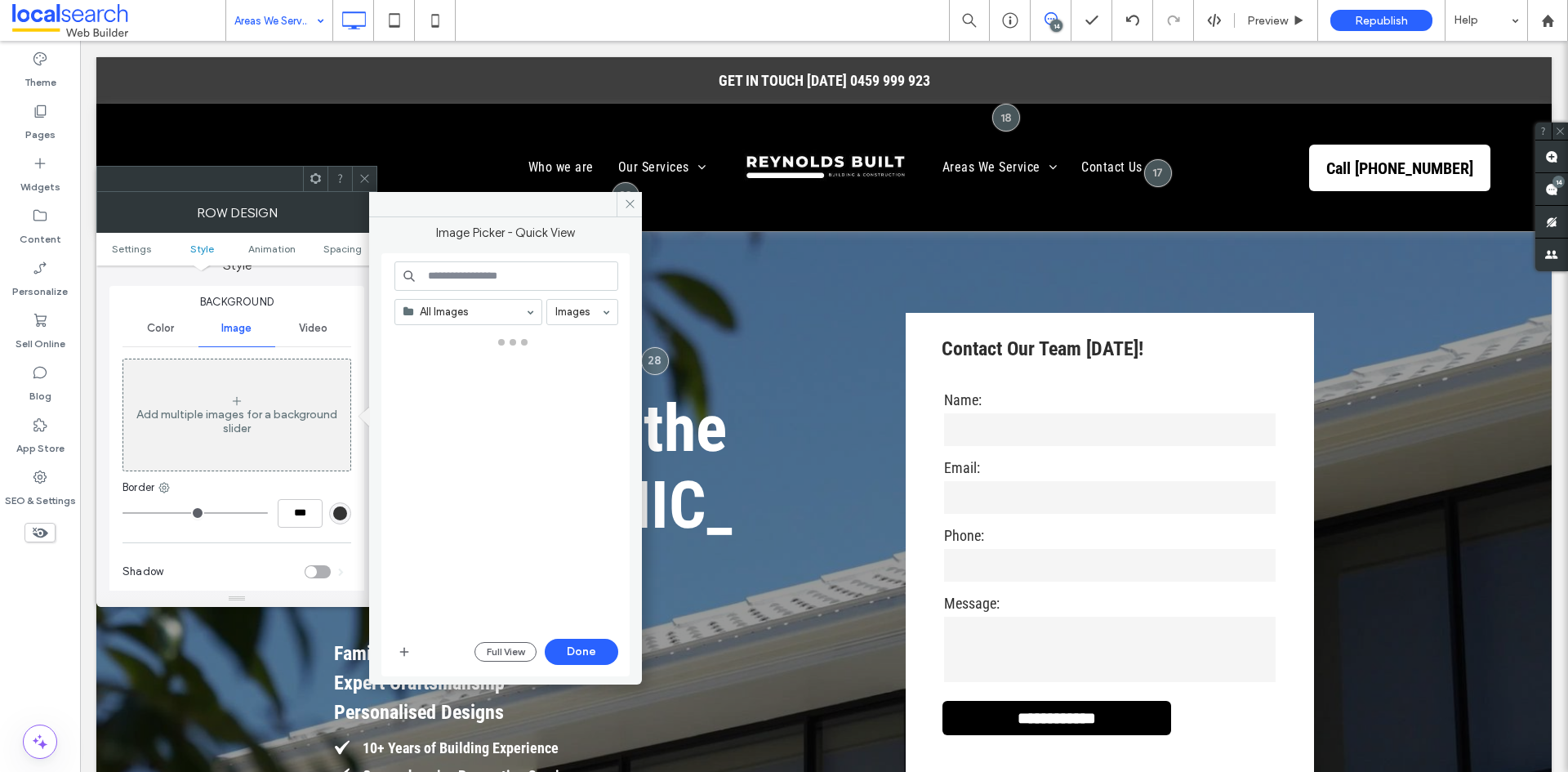
click at [472, 266] on input at bounding box center [506, 275] width 224 height 30
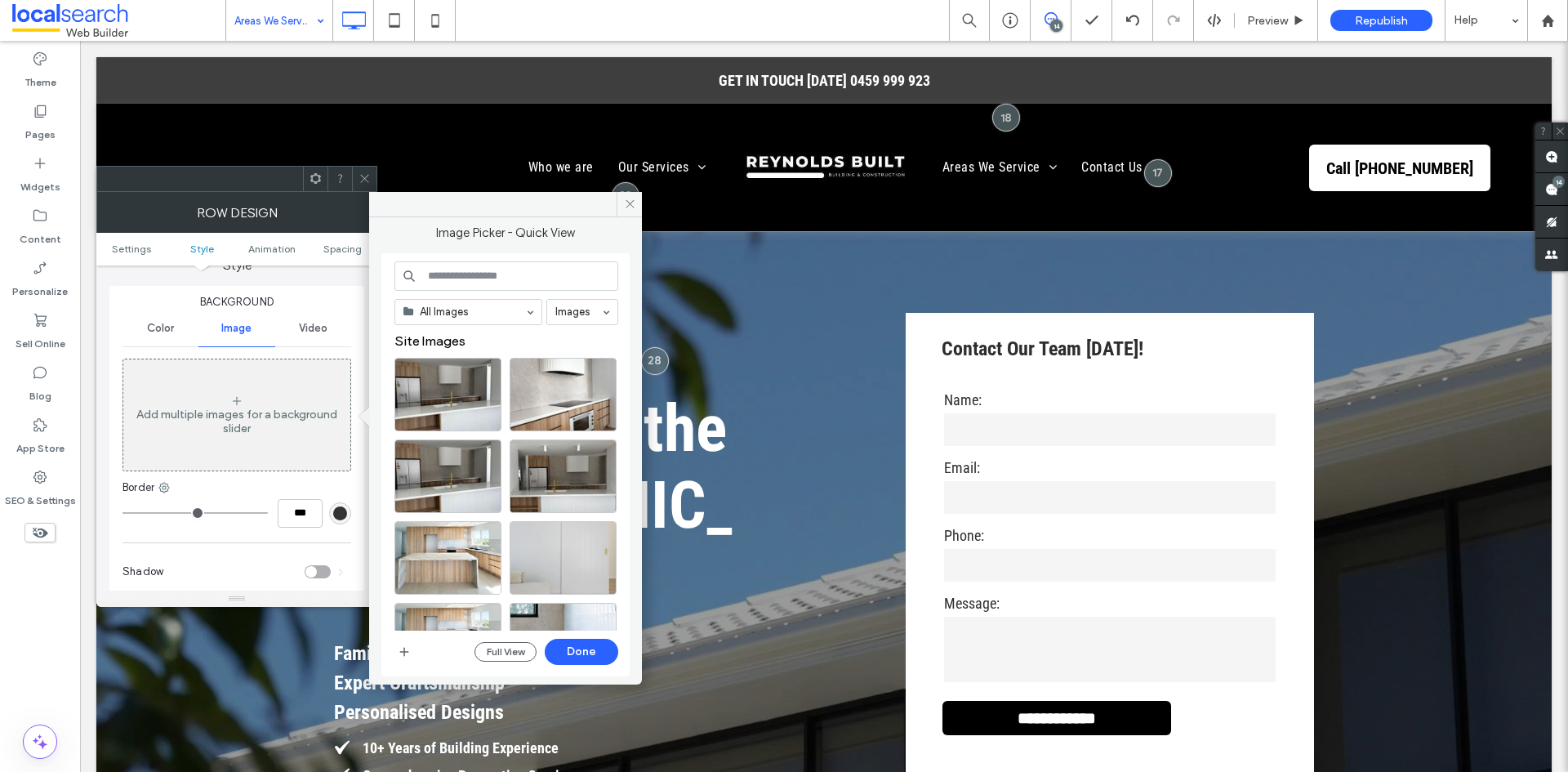
paste input "*********"
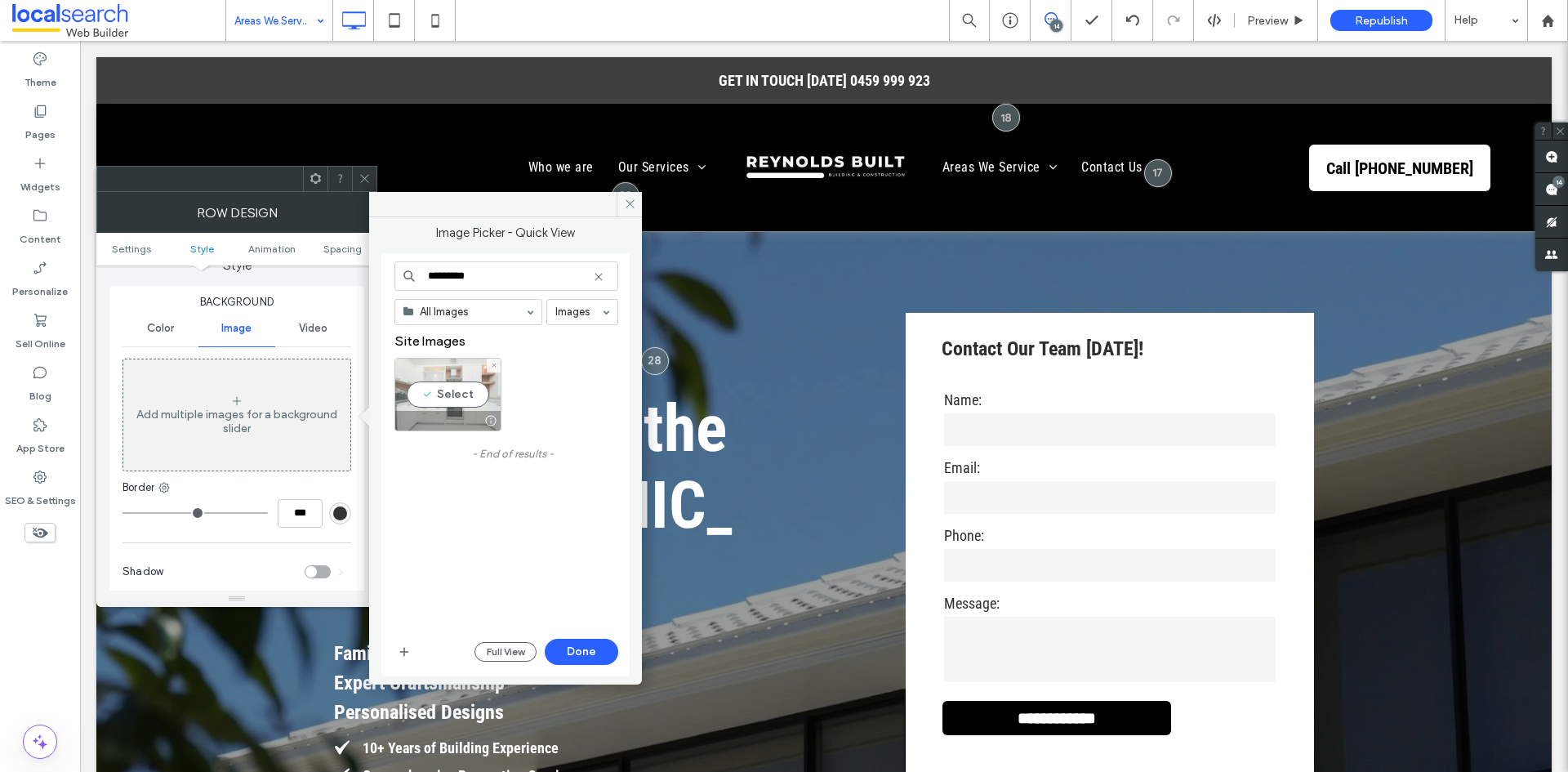
type input "*********"
click at [457, 393] on div "Select" at bounding box center [448, 394] width 107 height 73
click at [568, 643] on button "Done" at bounding box center [581, 651] width 73 height 26
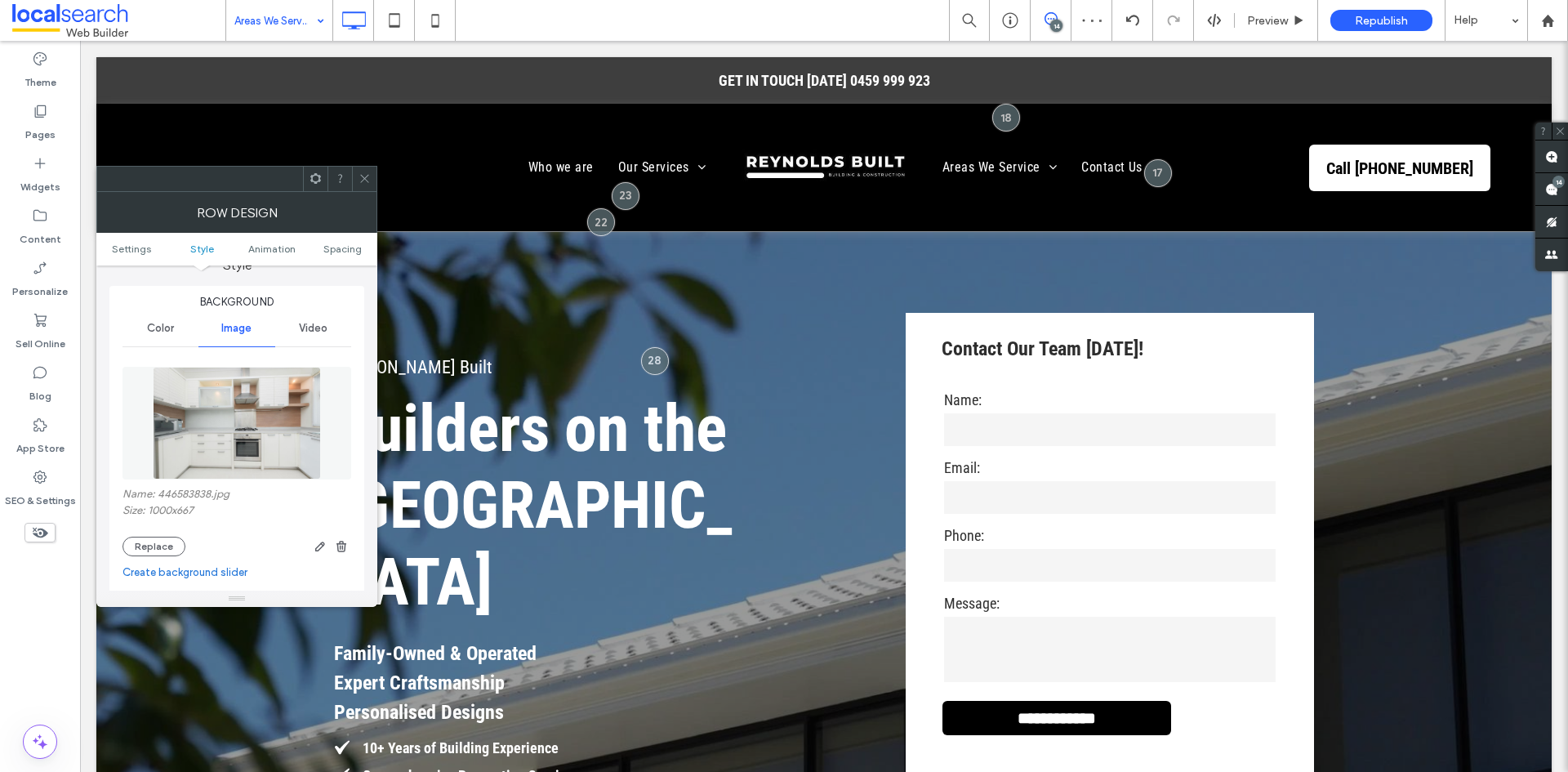
click at [367, 177] on icon at bounding box center [364, 178] width 12 height 12
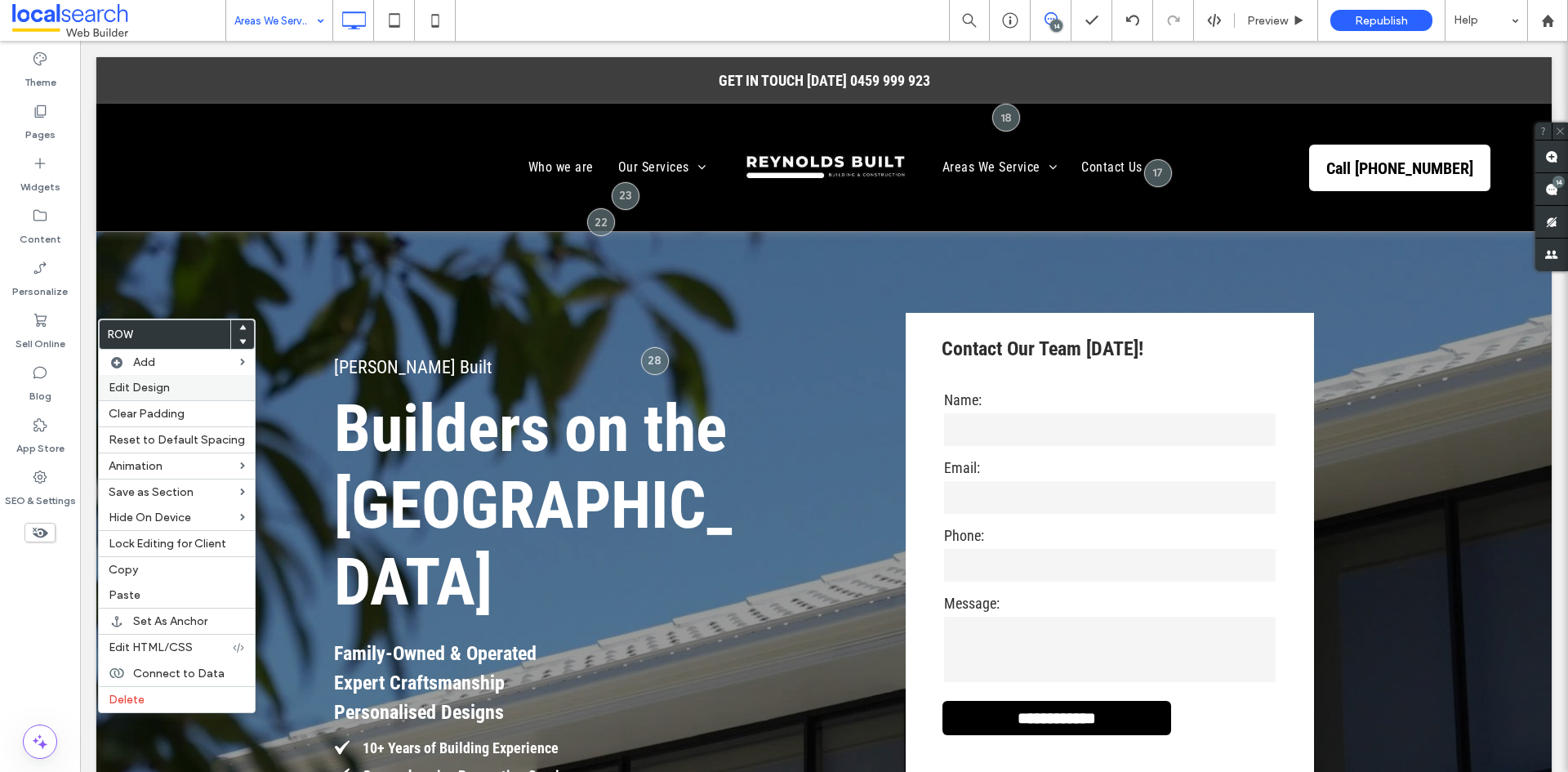
click at [134, 389] on span "Edit Design" at bounding box center [139, 387] width 61 height 14
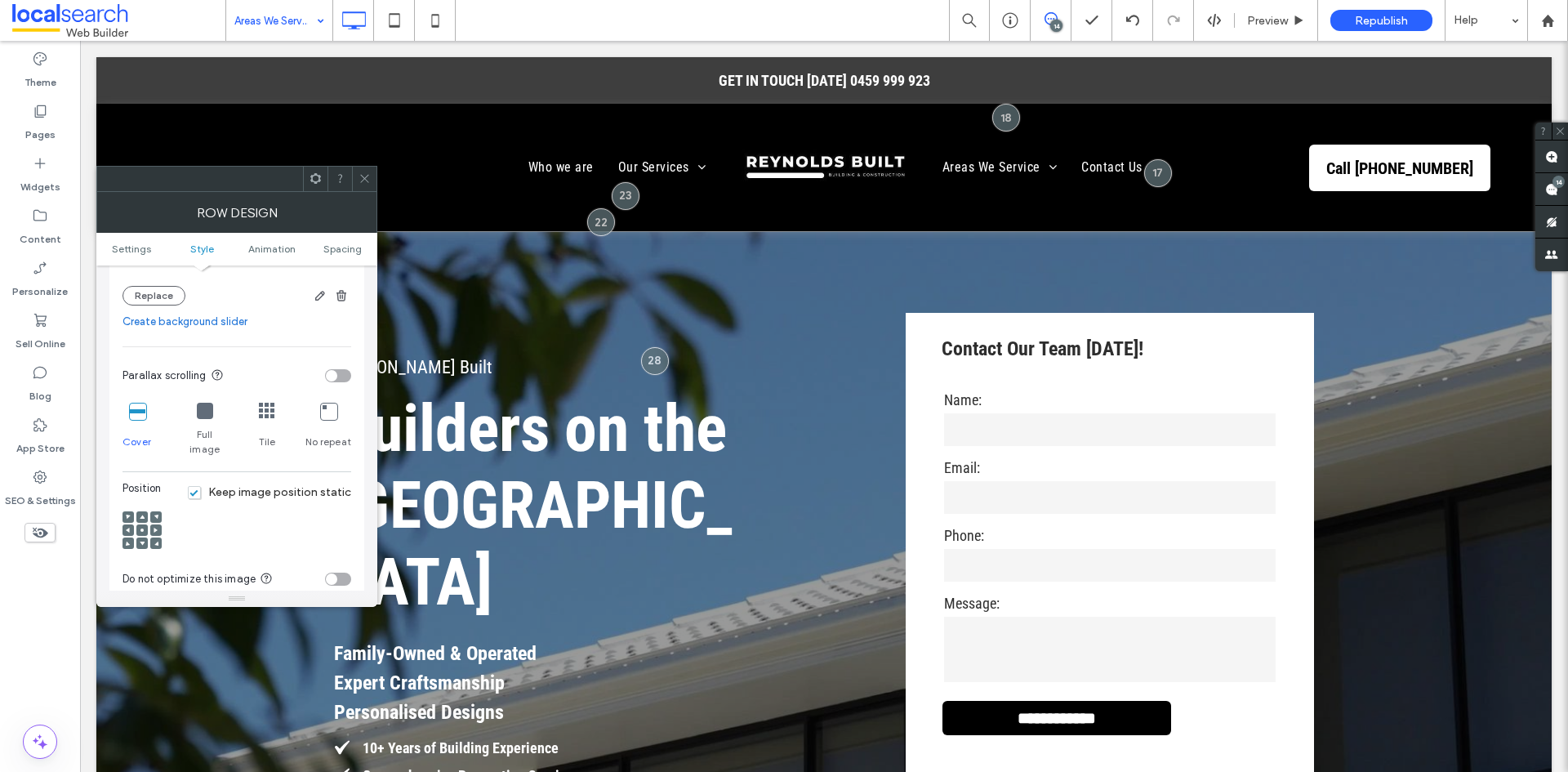
scroll to position [490, 0]
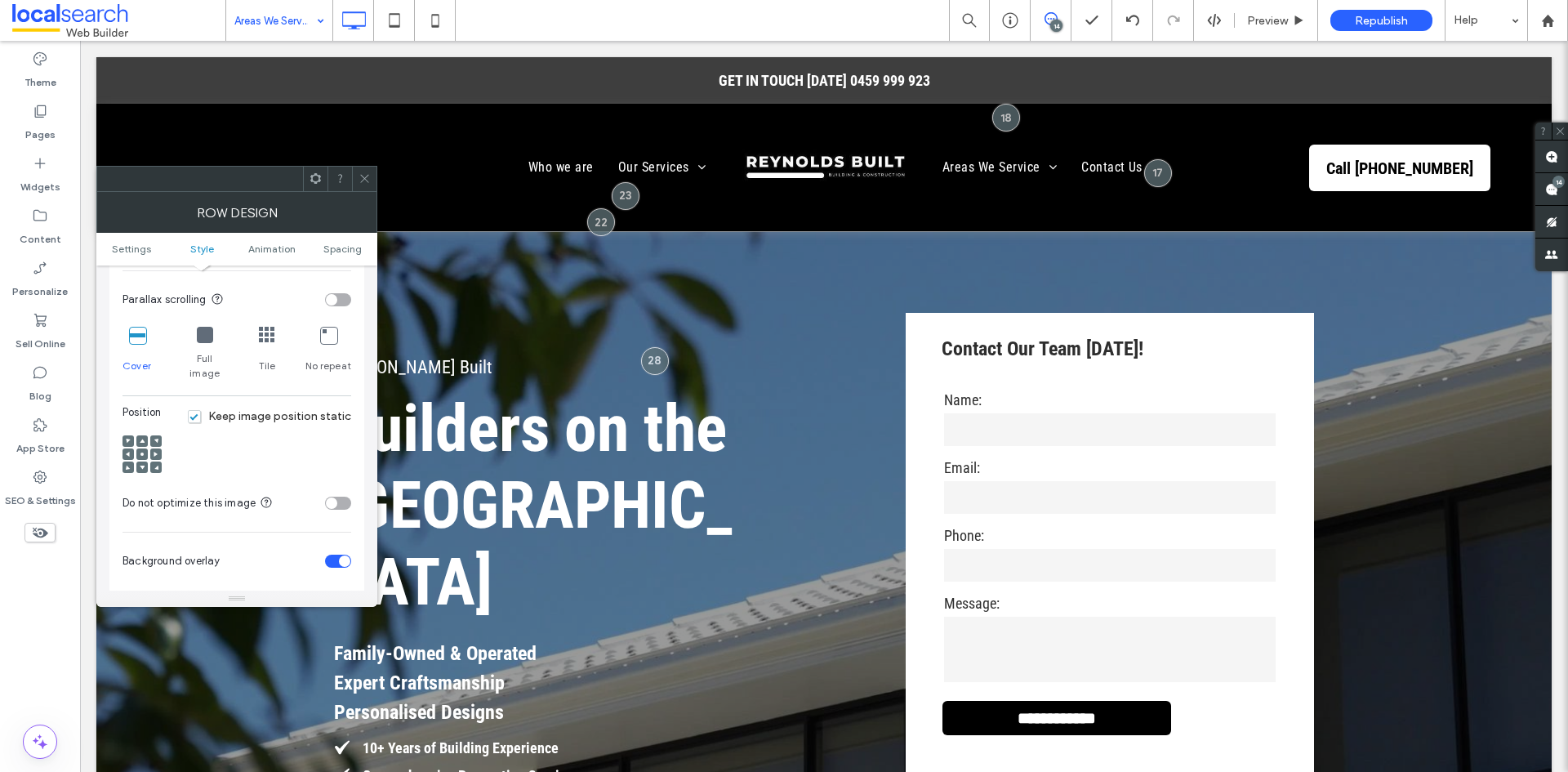
click at [365, 176] on icon at bounding box center [364, 178] width 12 height 12
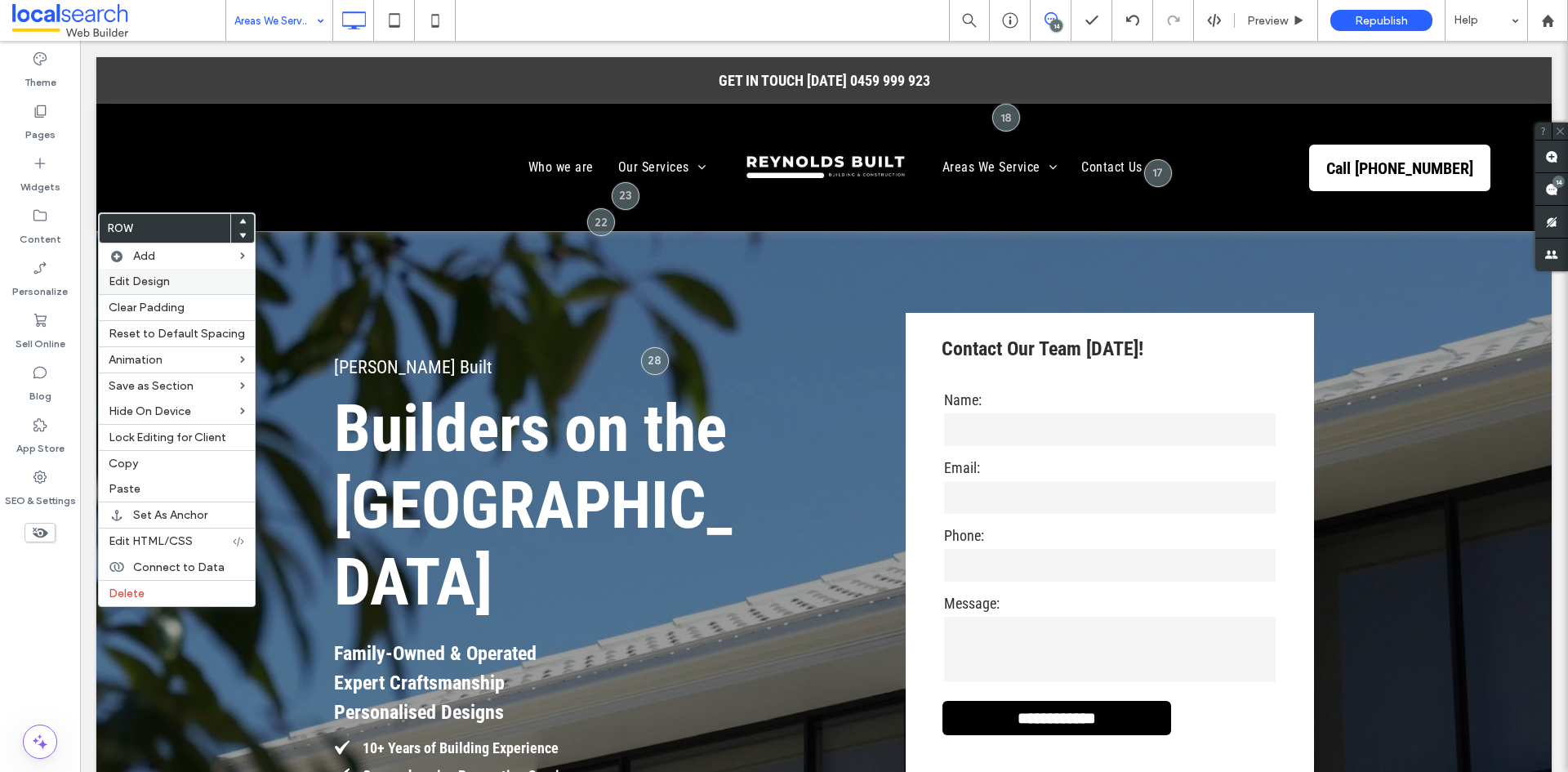
click at [158, 283] on span "Edit Design" at bounding box center [139, 281] width 61 height 14
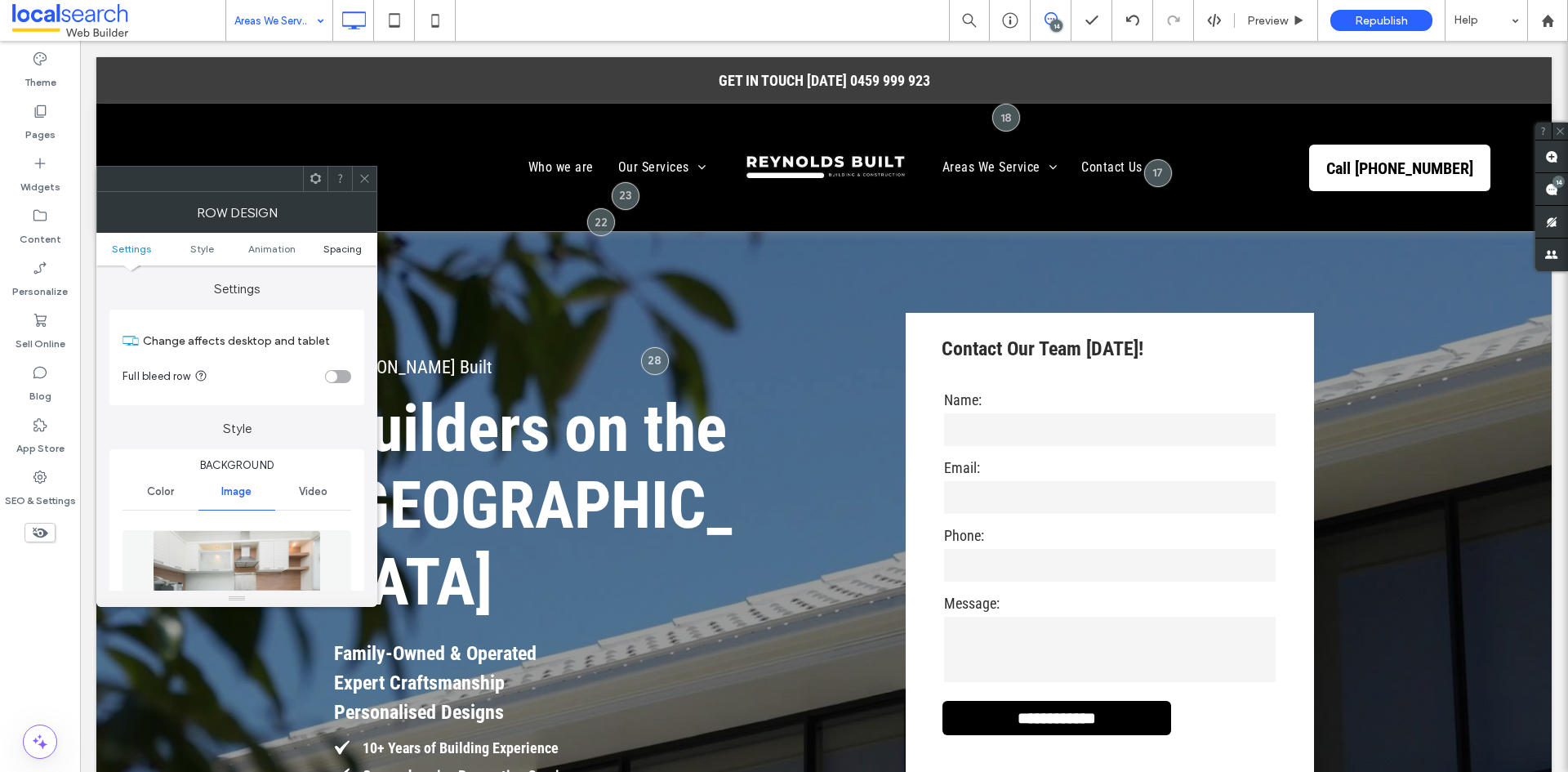
click at [346, 248] on span "Spacing" at bounding box center [342, 249] width 38 height 12
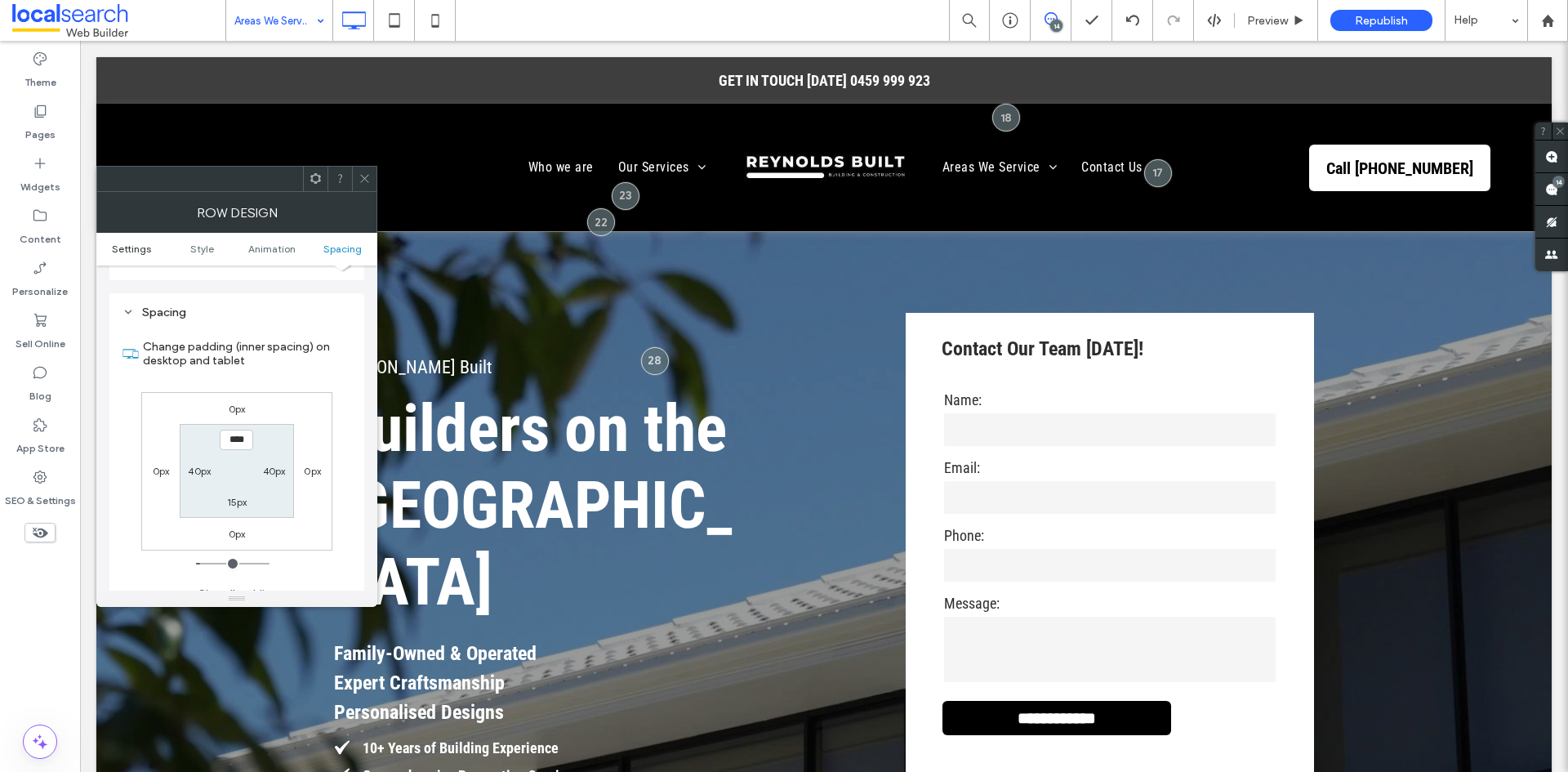
click at [138, 248] on span "Settings" at bounding box center [131, 249] width 39 height 12
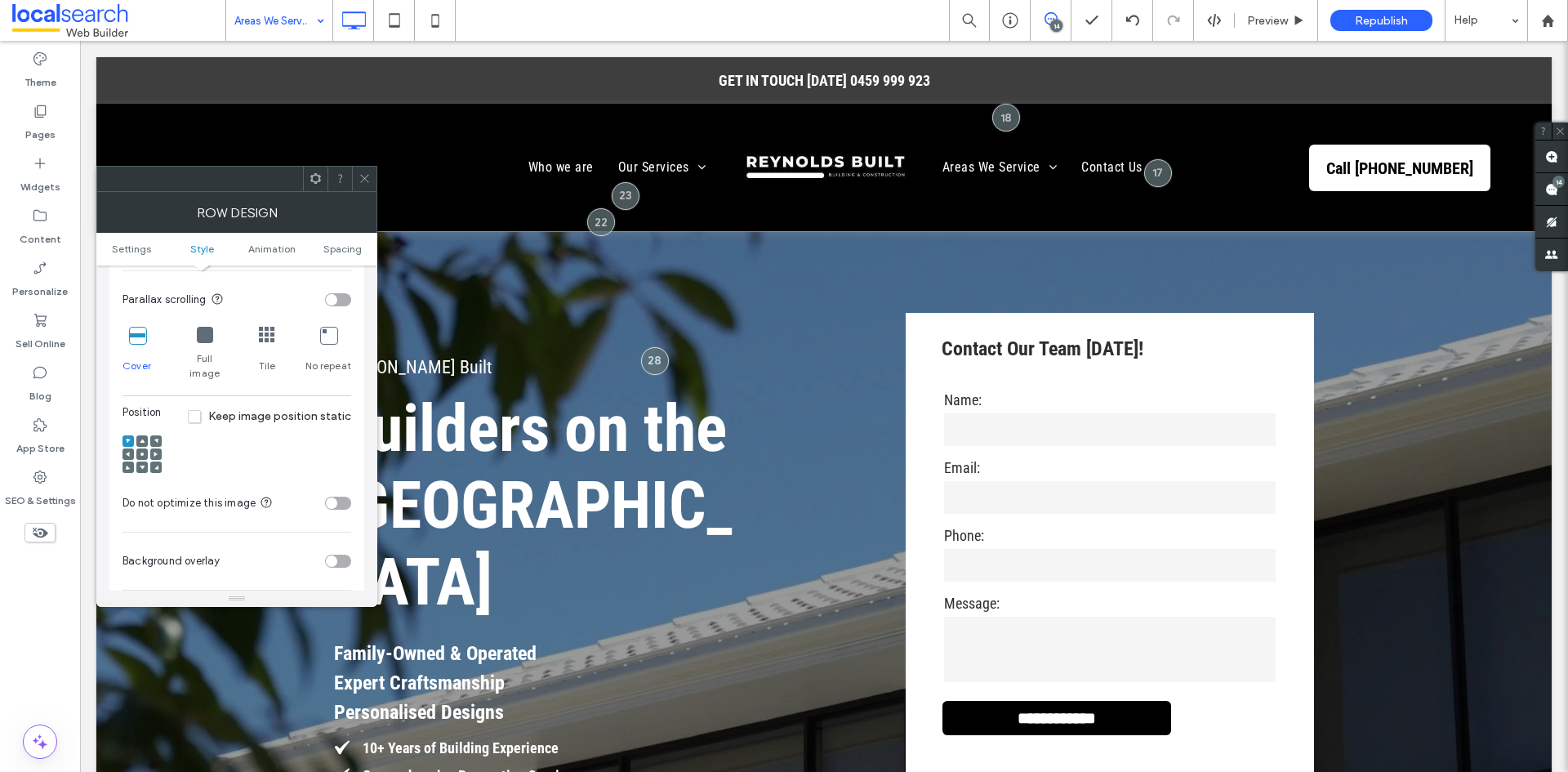
click at [205, 409] on span "Keep image position static" at bounding box center [269, 416] width 163 height 14
click at [362, 186] on span at bounding box center [364, 179] width 12 height 25
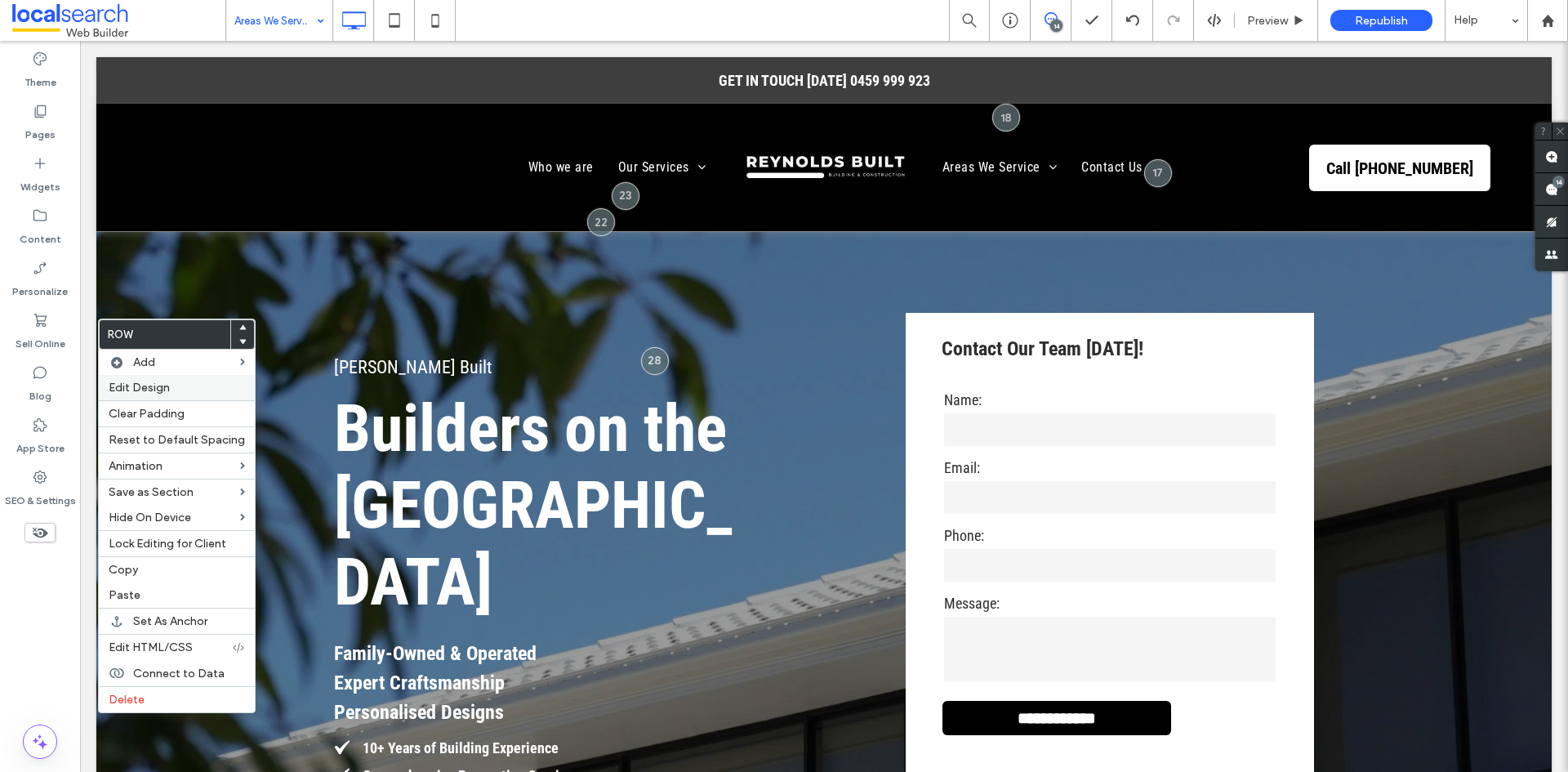
click at [155, 378] on div "Edit Design" at bounding box center [177, 387] width 156 height 26
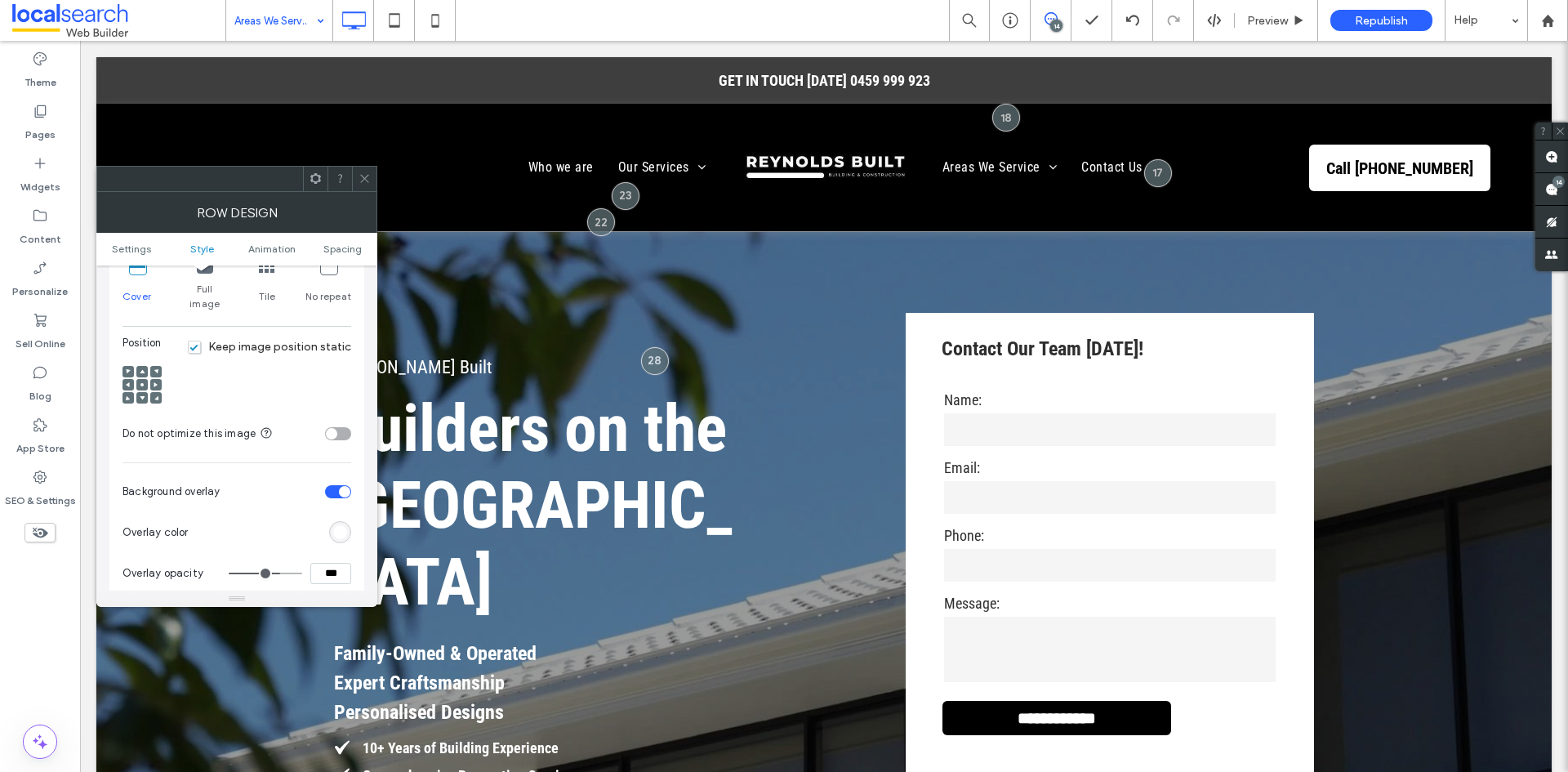
scroll to position [654, 0]
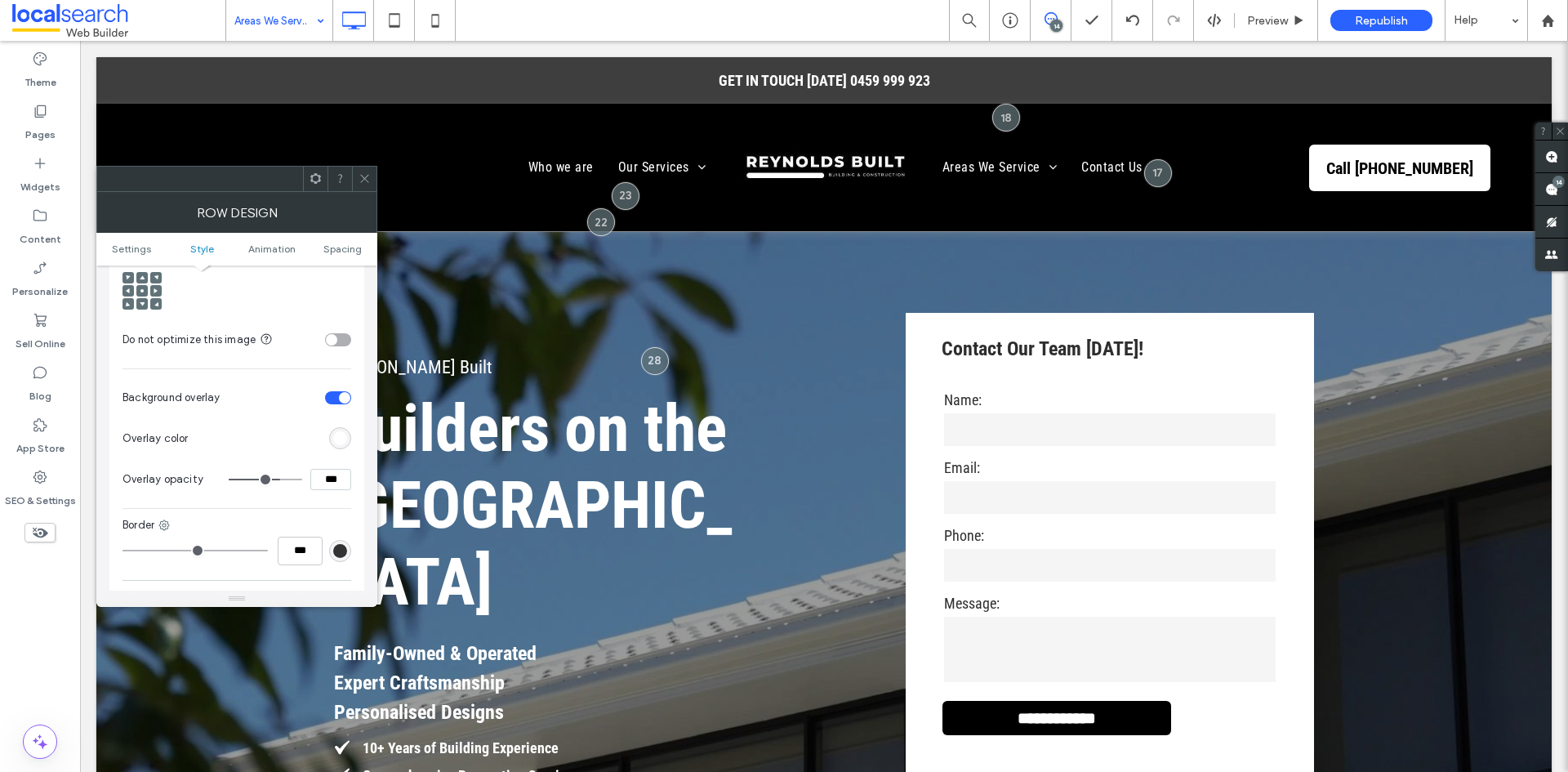
click at [337, 427] on div "rgb(255, 255, 255)" at bounding box center [339, 437] width 22 height 22
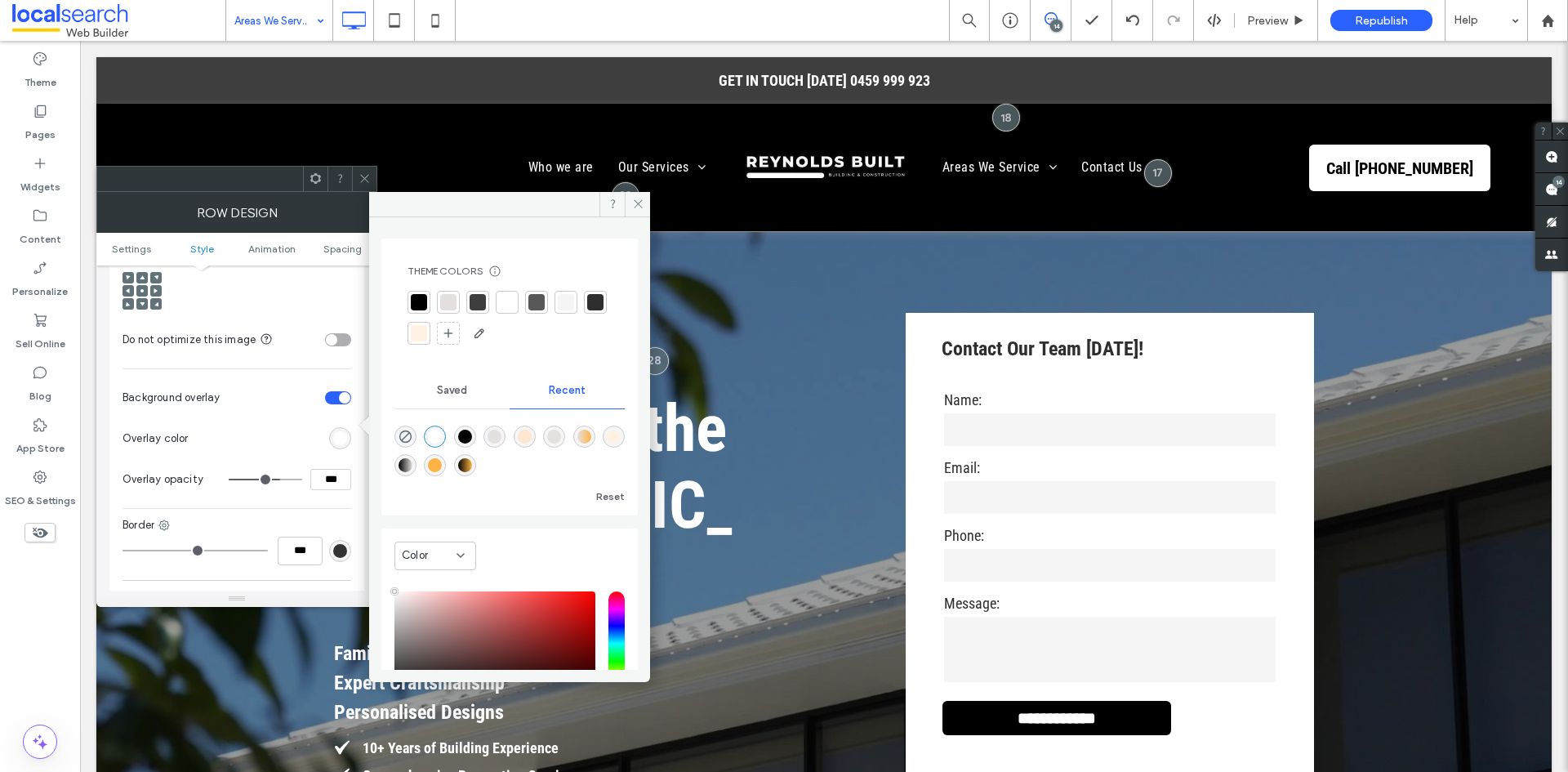
click at [367, 183] on icon at bounding box center [364, 178] width 12 height 12
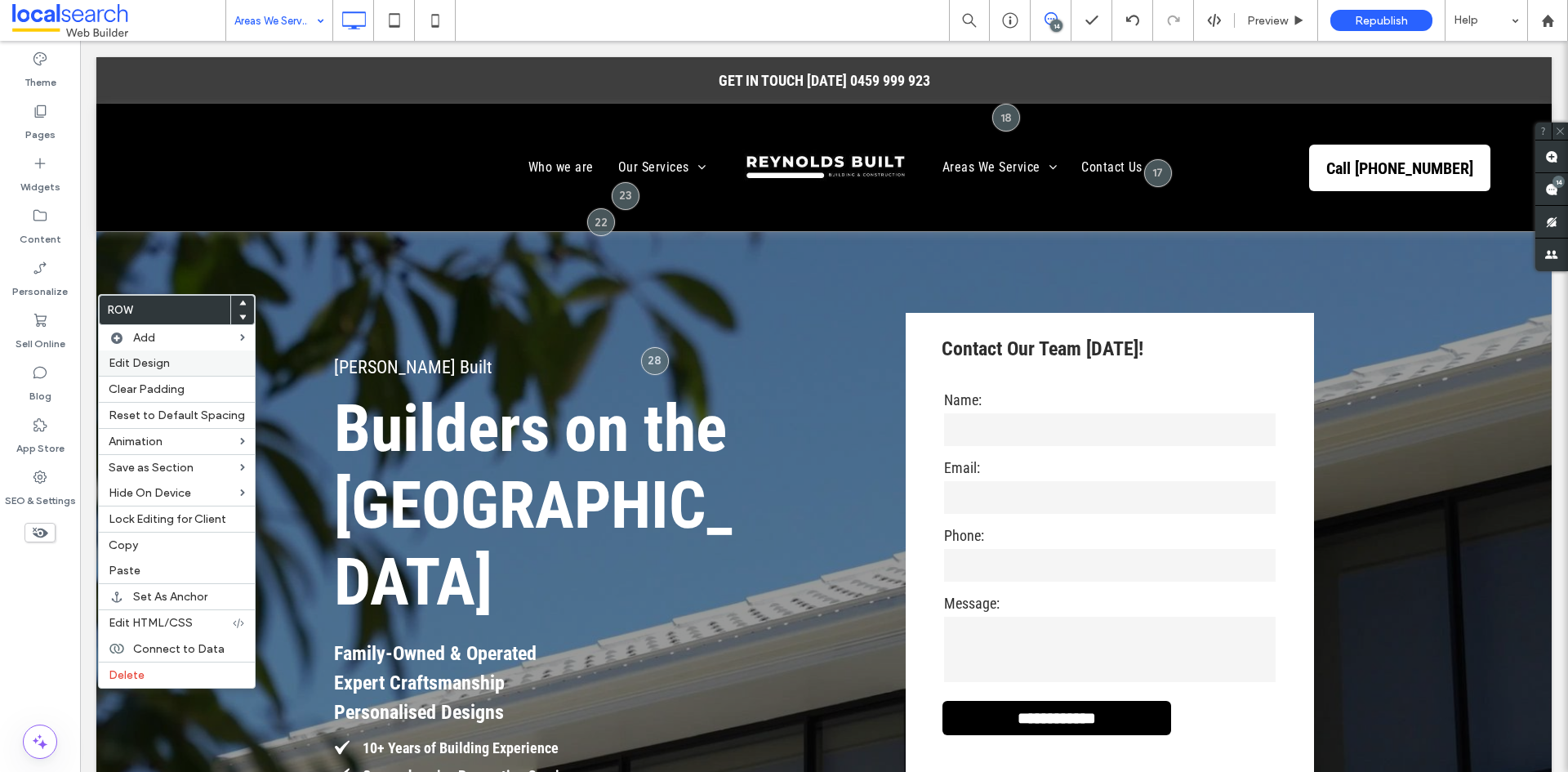
click at [198, 366] on label "Edit Design" at bounding box center [176, 363] width 136 height 14
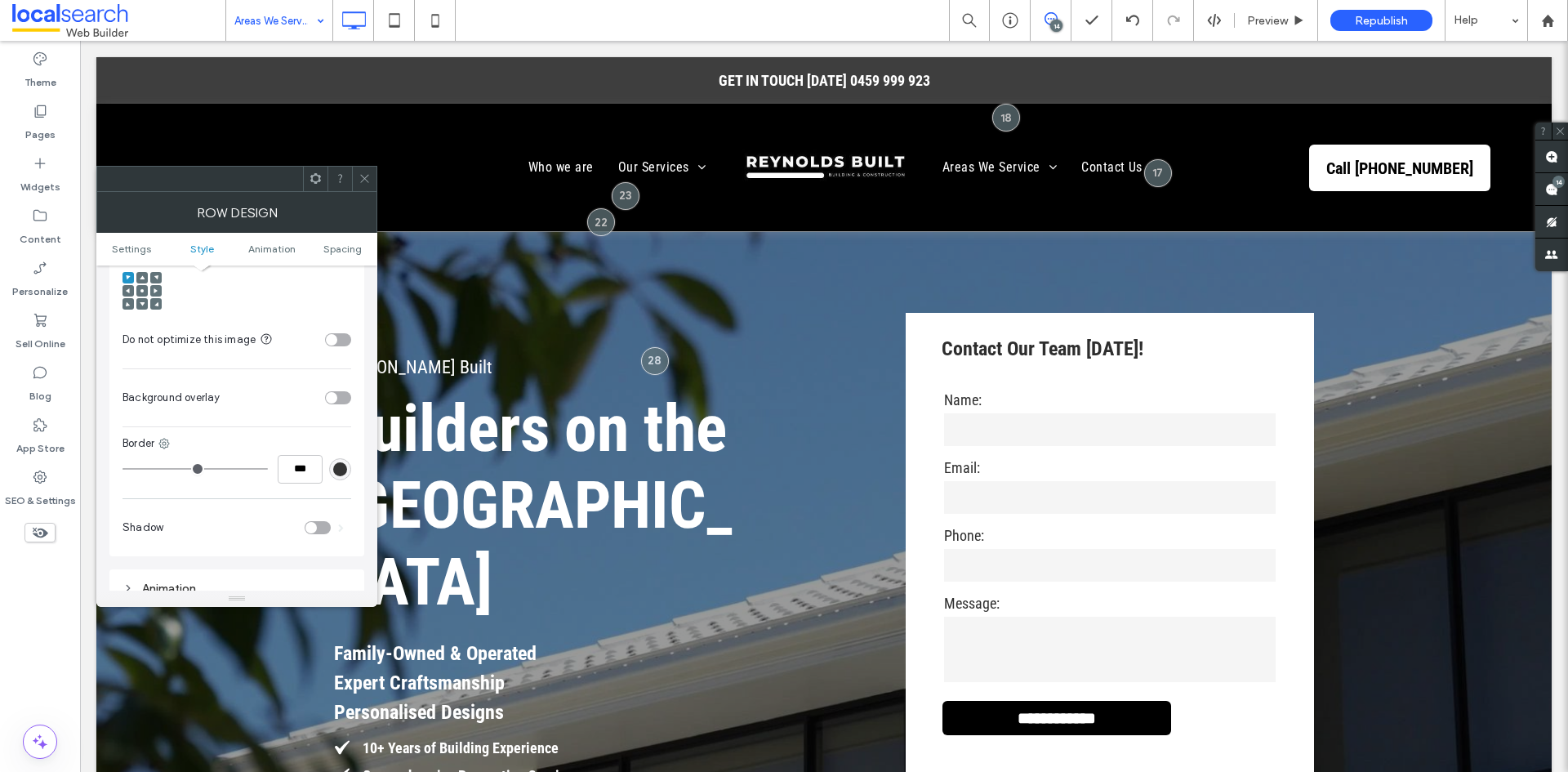
click at [329, 392] on div "toggle" at bounding box center [332, 397] width 11 height 11
click at [331, 469] on input "***" at bounding box center [331, 479] width 41 height 21
click at [322, 469] on input "***" at bounding box center [331, 479] width 41 height 21
click at [321, 469] on input "***" at bounding box center [331, 479] width 41 height 21
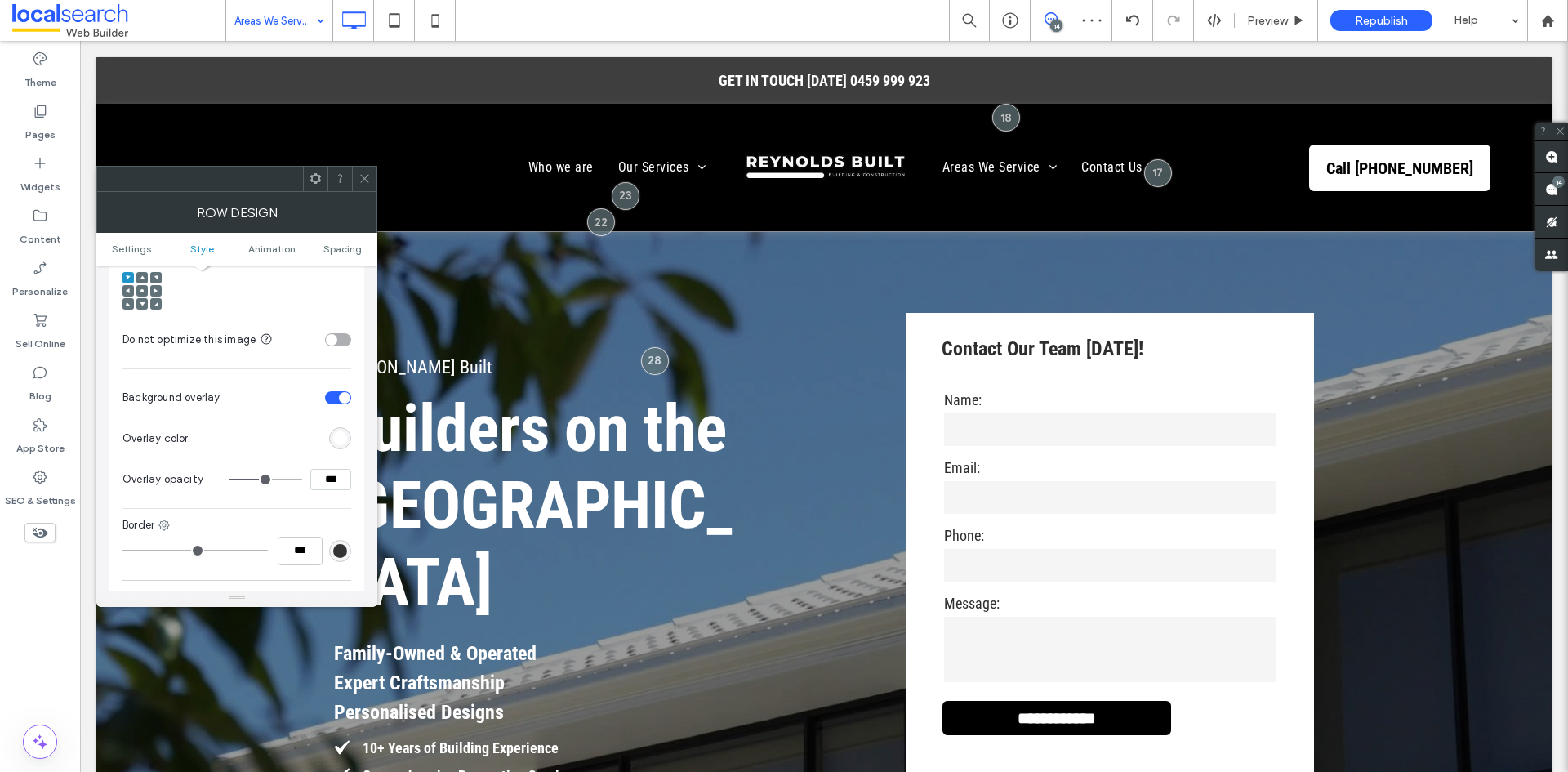
type input "***"
type input "**"
click at [317, 437] on section "Overlay color" at bounding box center [237, 438] width 229 height 41
click at [369, 178] on icon at bounding box center [364, 178] width 12 height 12
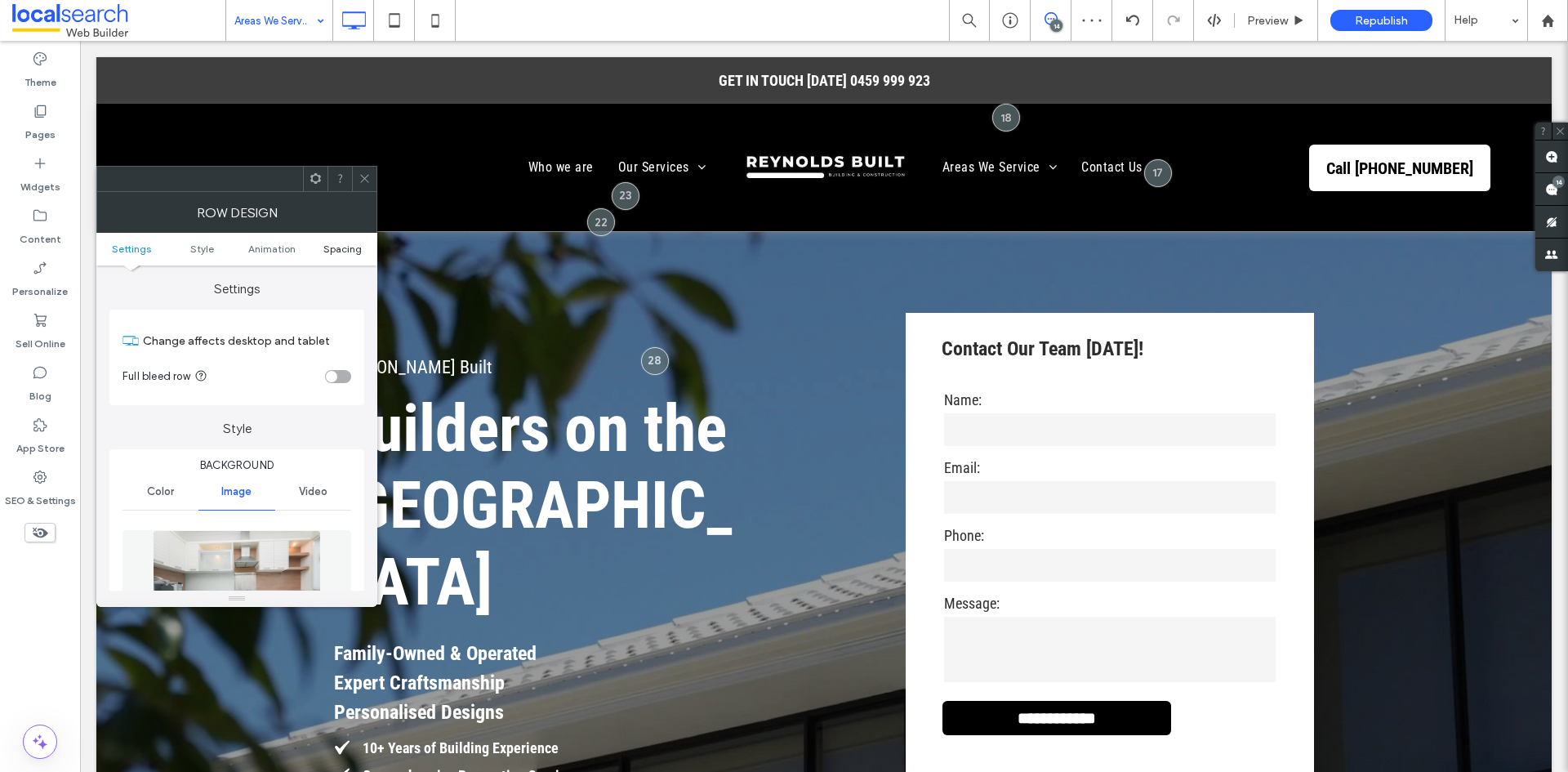
click at [329, 248] on span "Spacing" at bounding box center [342, 249] width 38 height 12
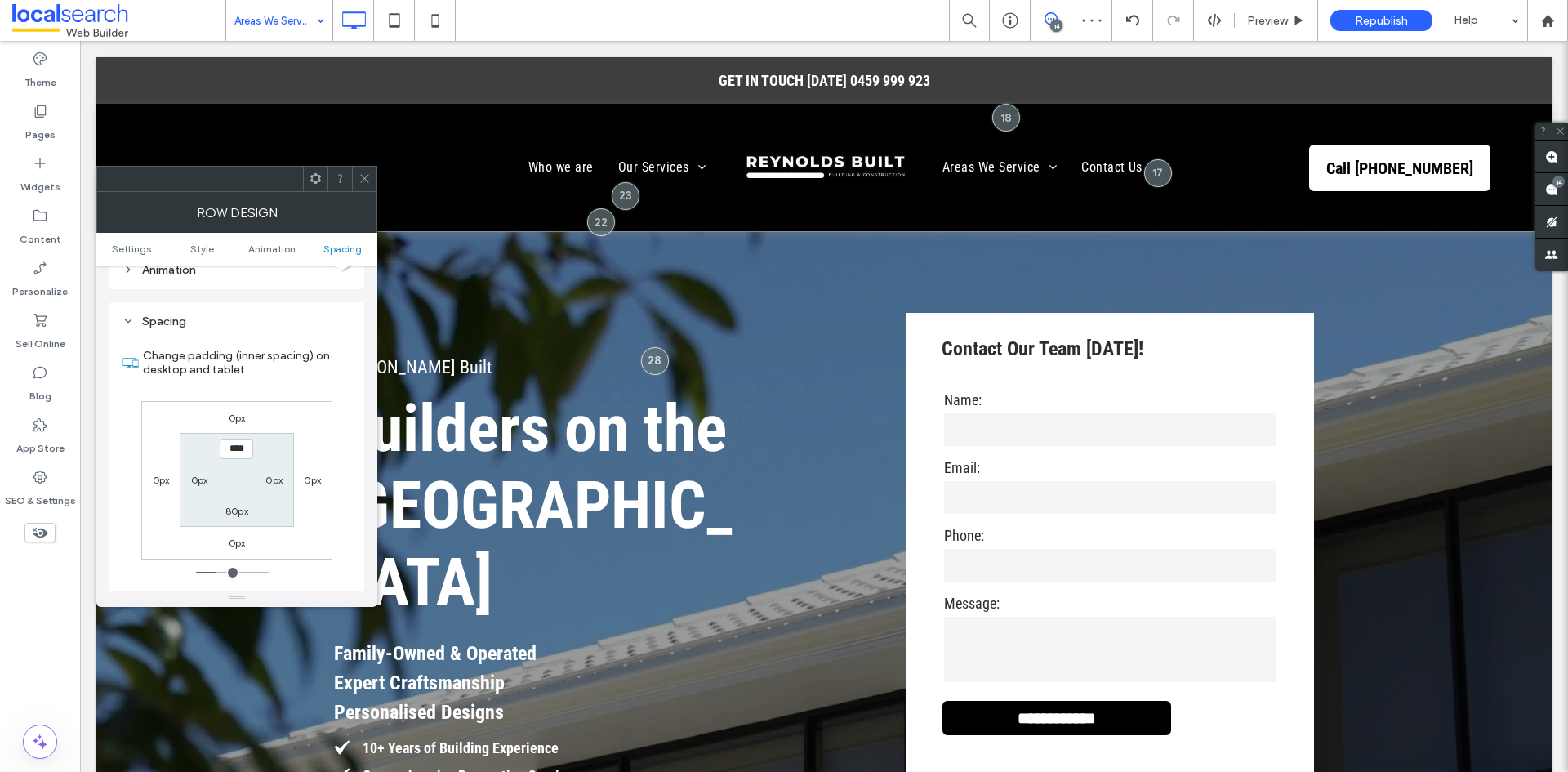
scroll to position [1063, 0]
type input "***"
type input "*"
click at [355, 181] on div at bounding box center [364, 179] width 25 height 25
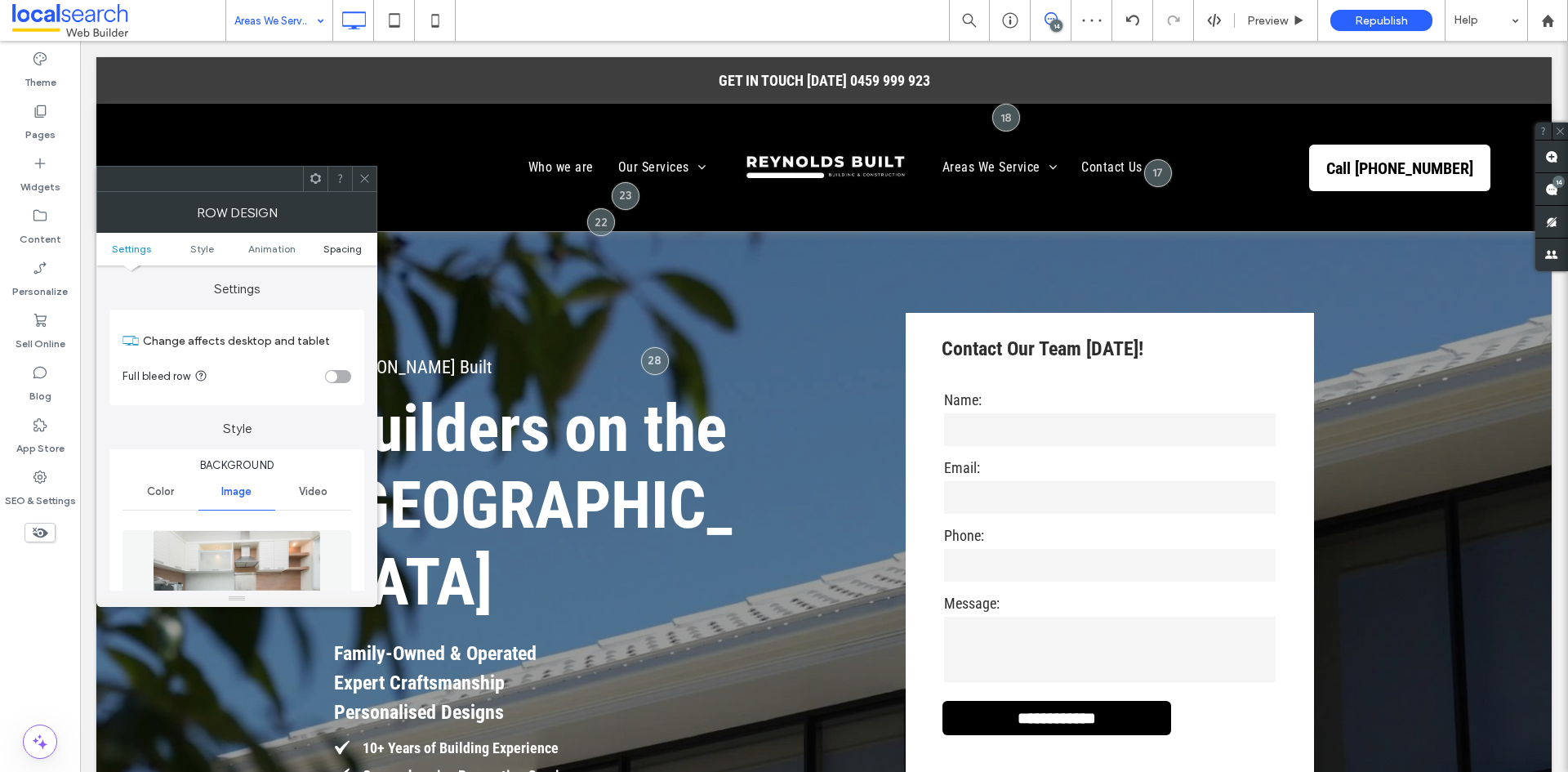
click at [333, 243] on span "Spacing" at bounding box center [342, 249] width 38 height 12
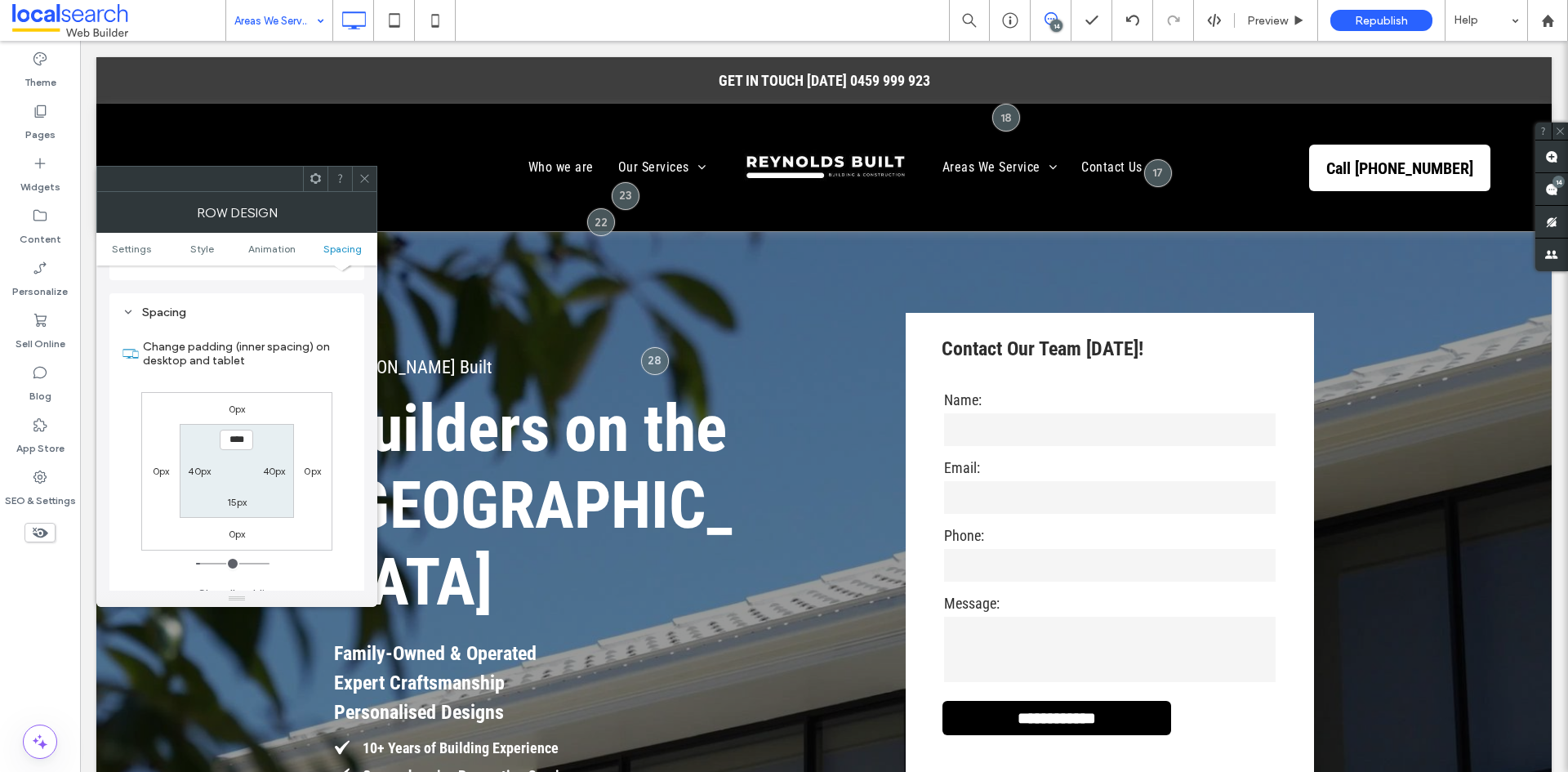
click at [246, 496] on label "15px" at bounding box center [236, 501] width 20 height 12
type input "*"
type input "***"
click at [239, 435] on label "15px" at bounding box center [236, 440] width 20 height 12
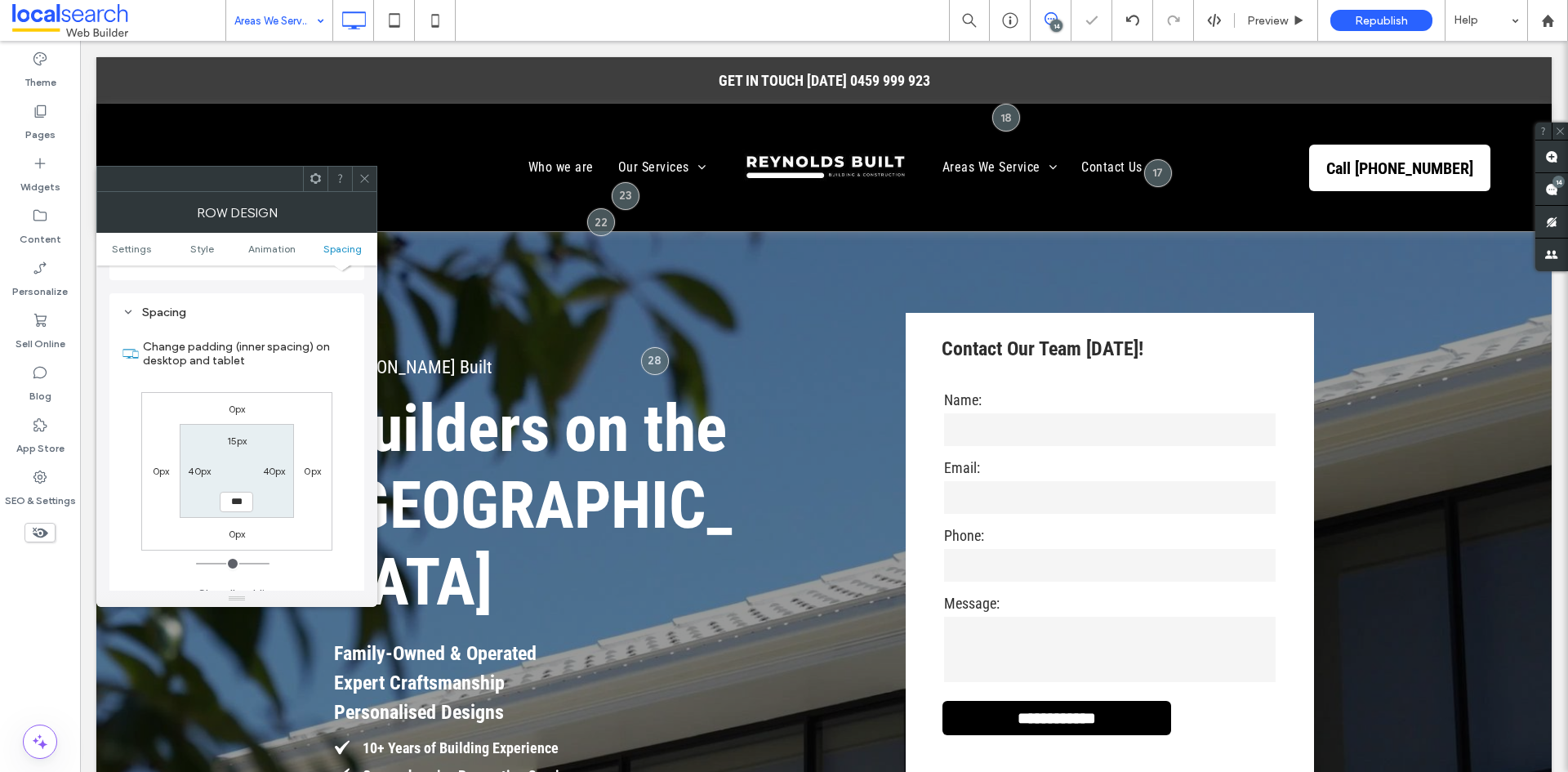
type input "**"
type input "****"
click at [363, 178] on icon at bounding box center [364, 178] width 12 height 12
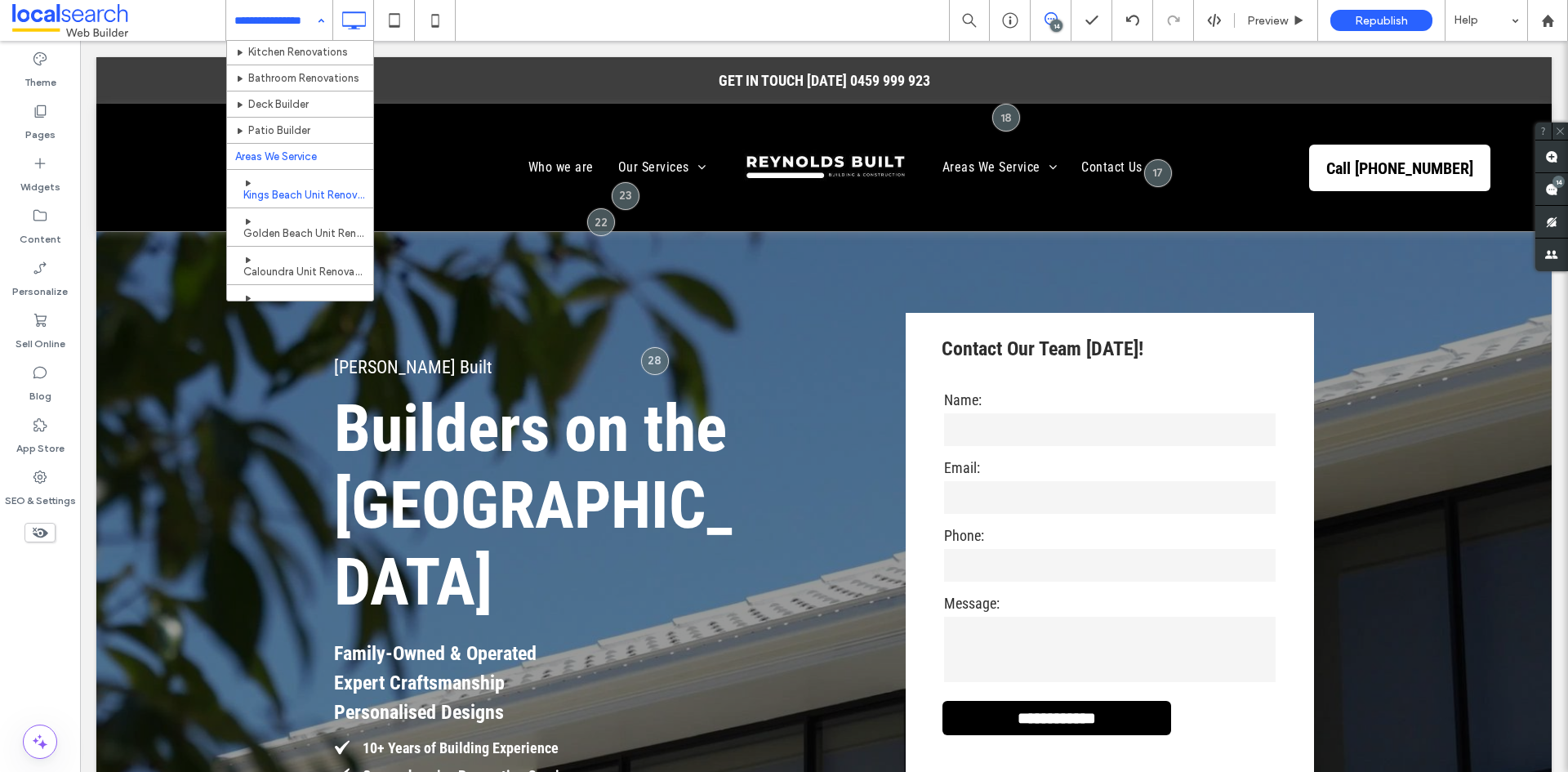
scroll to position [163, 0]
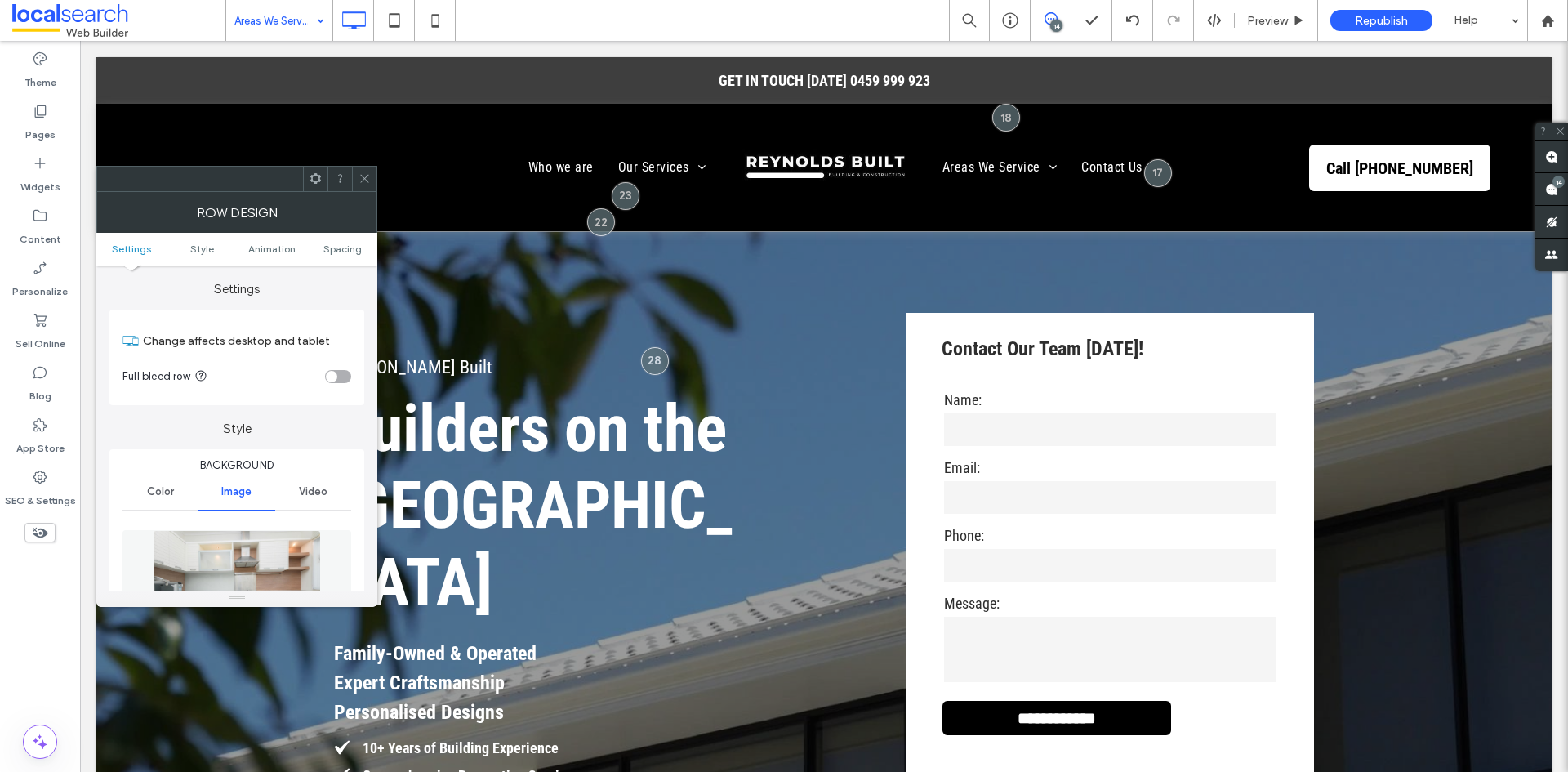
click at [361, 176] on icon at bounding box center [364, 178] width 12 height 12
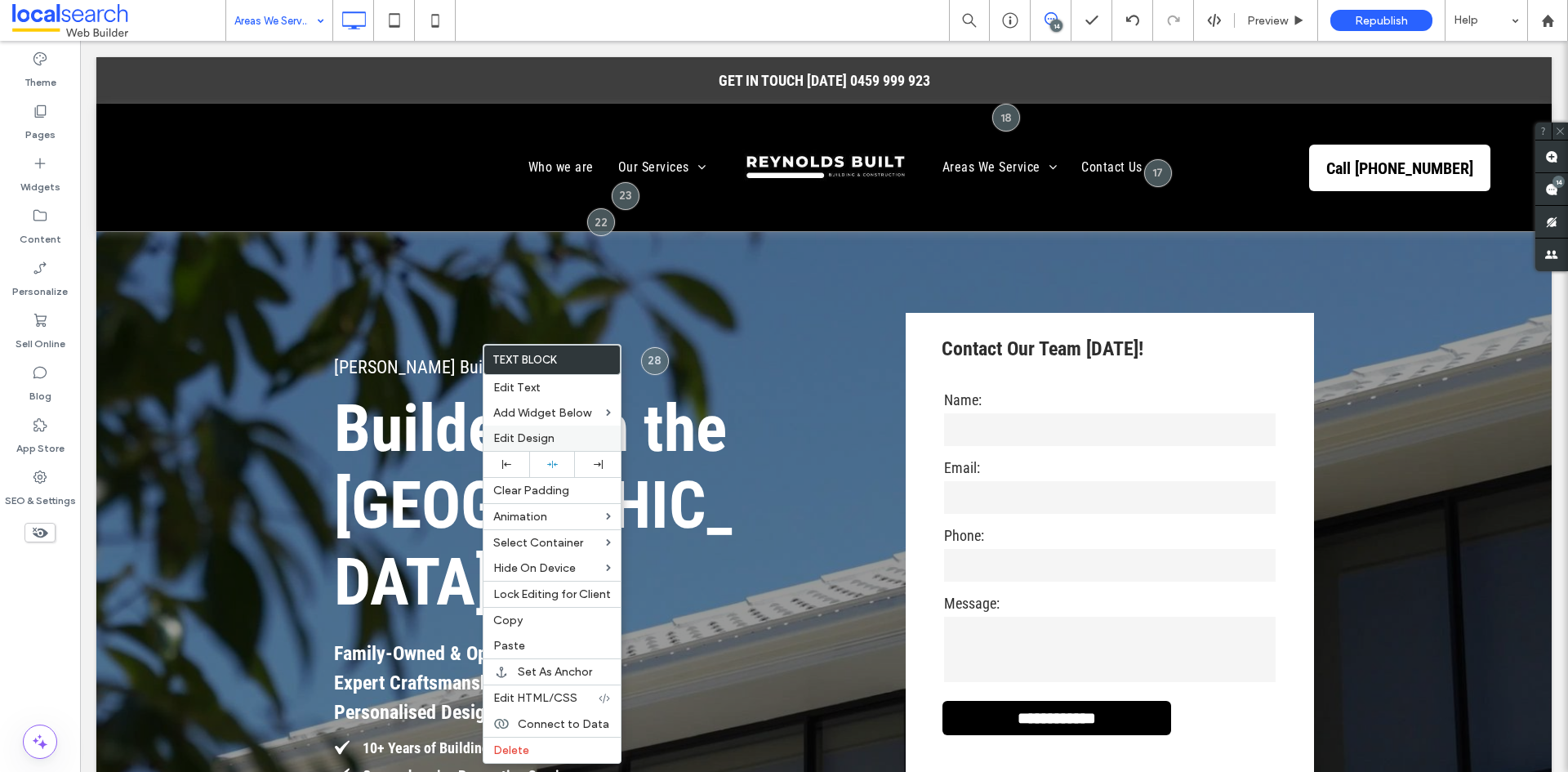
click at [538, 436] on span "Edit Design" at bounding box center [524, 438] width 61 height 14
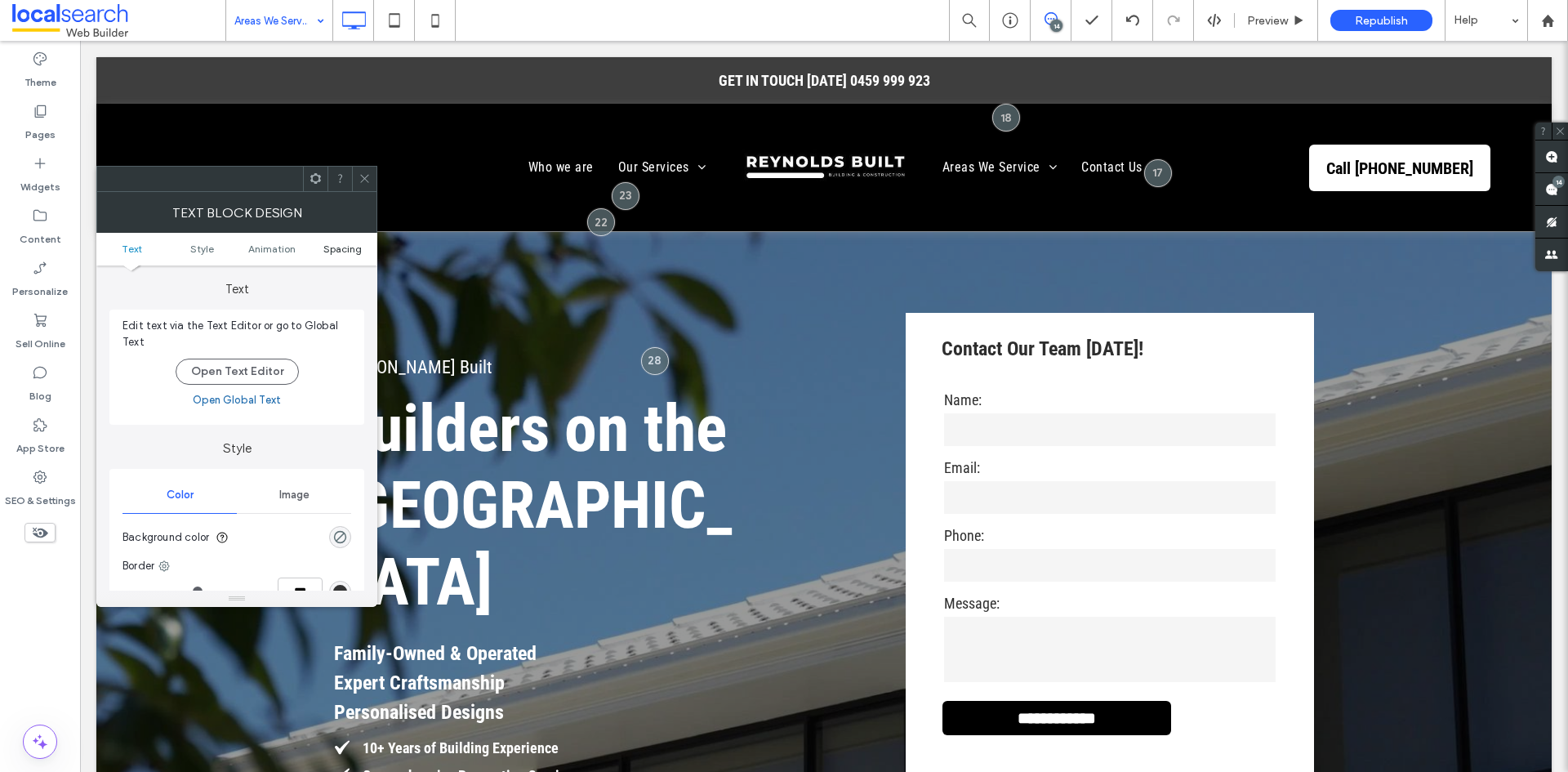
click at [343, 246] on span "Spacing" at bounding box center [342, 249] width 38 height 12
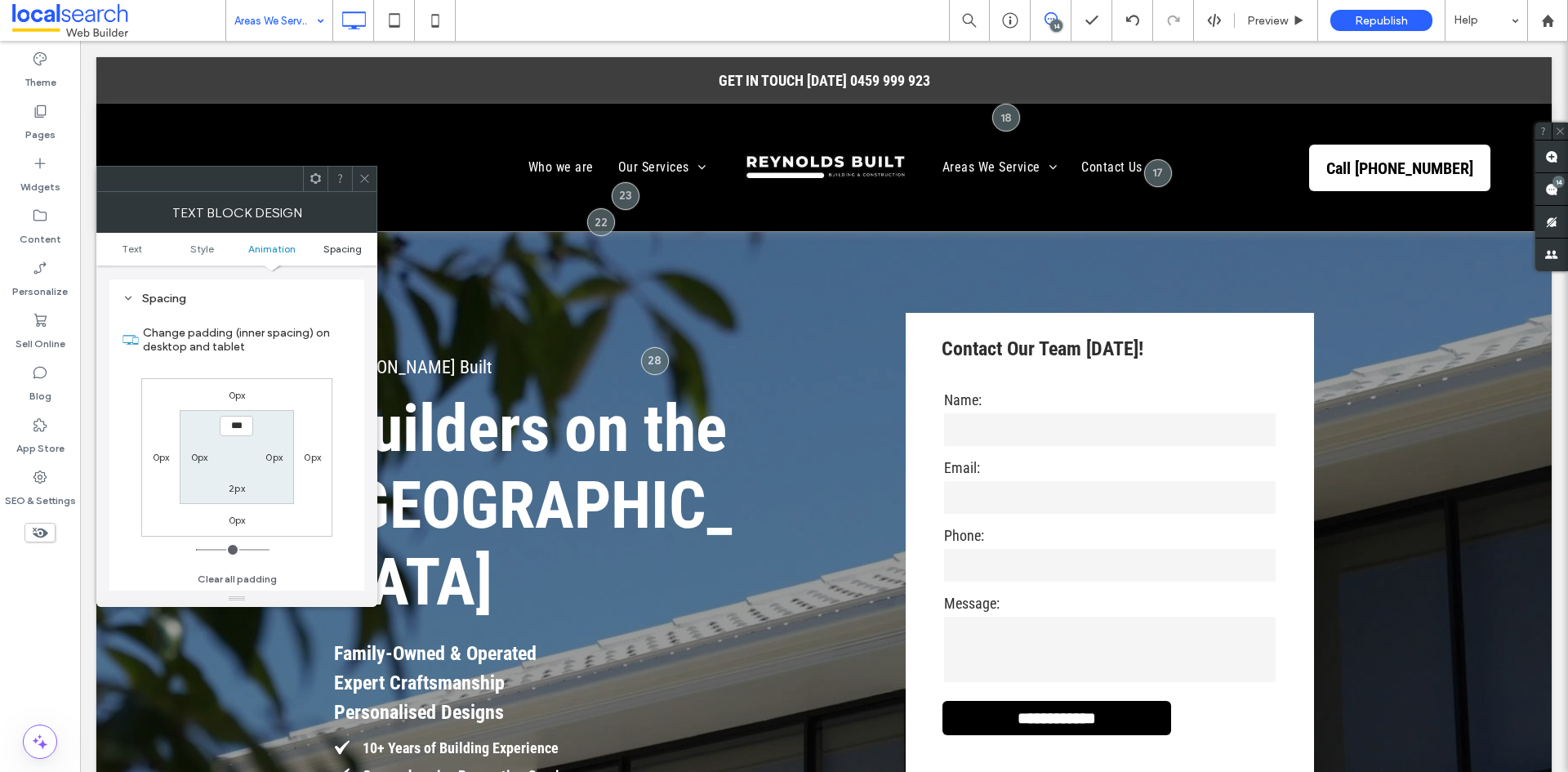
scroll to position [468, 0]
click at [364, 177] on icon at bounding box center [364, 178] width 12 height 12
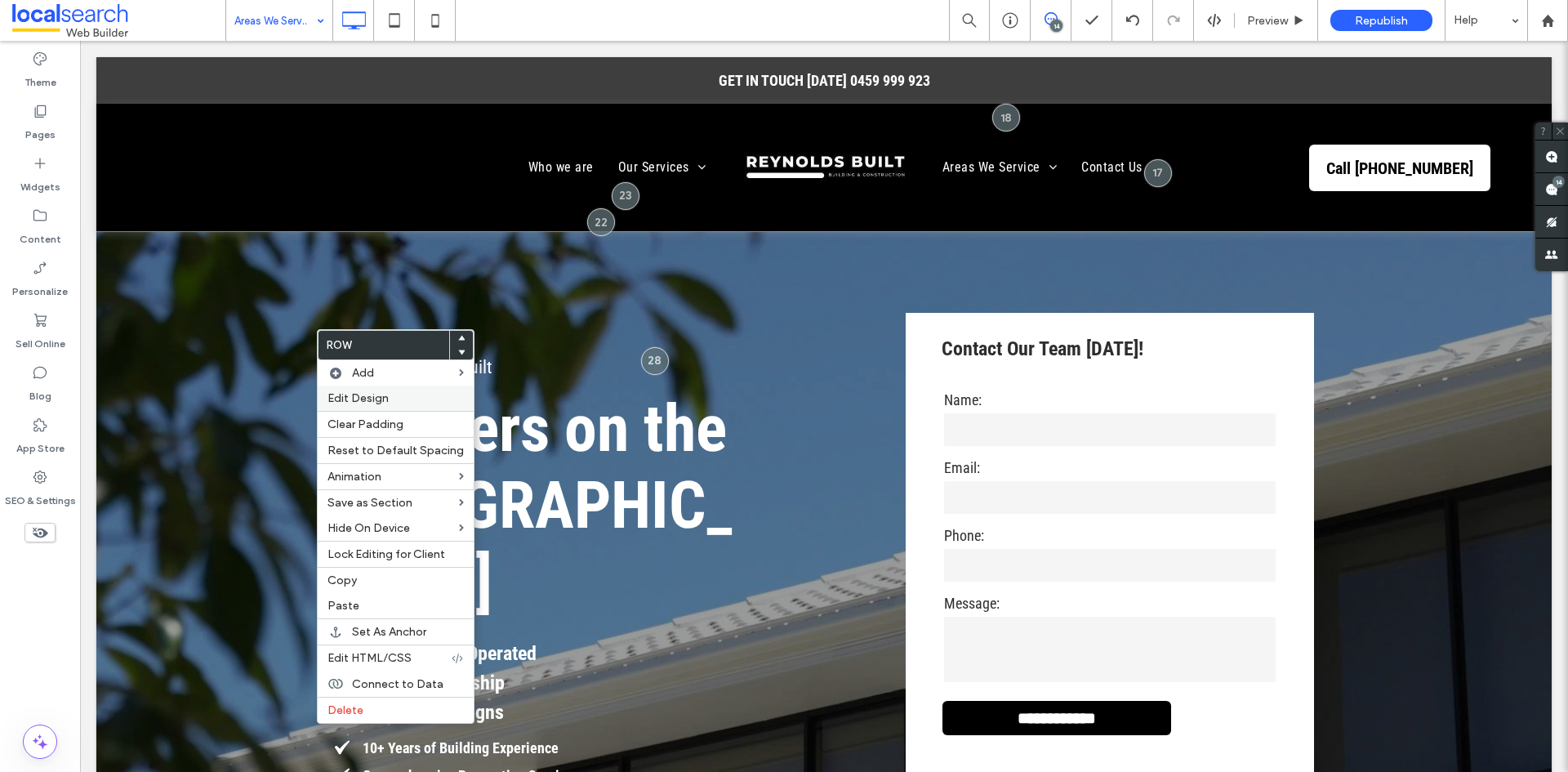
click at [392, 395] on label "Edit Design" at bounding box center [395, 398] width 136 height 14
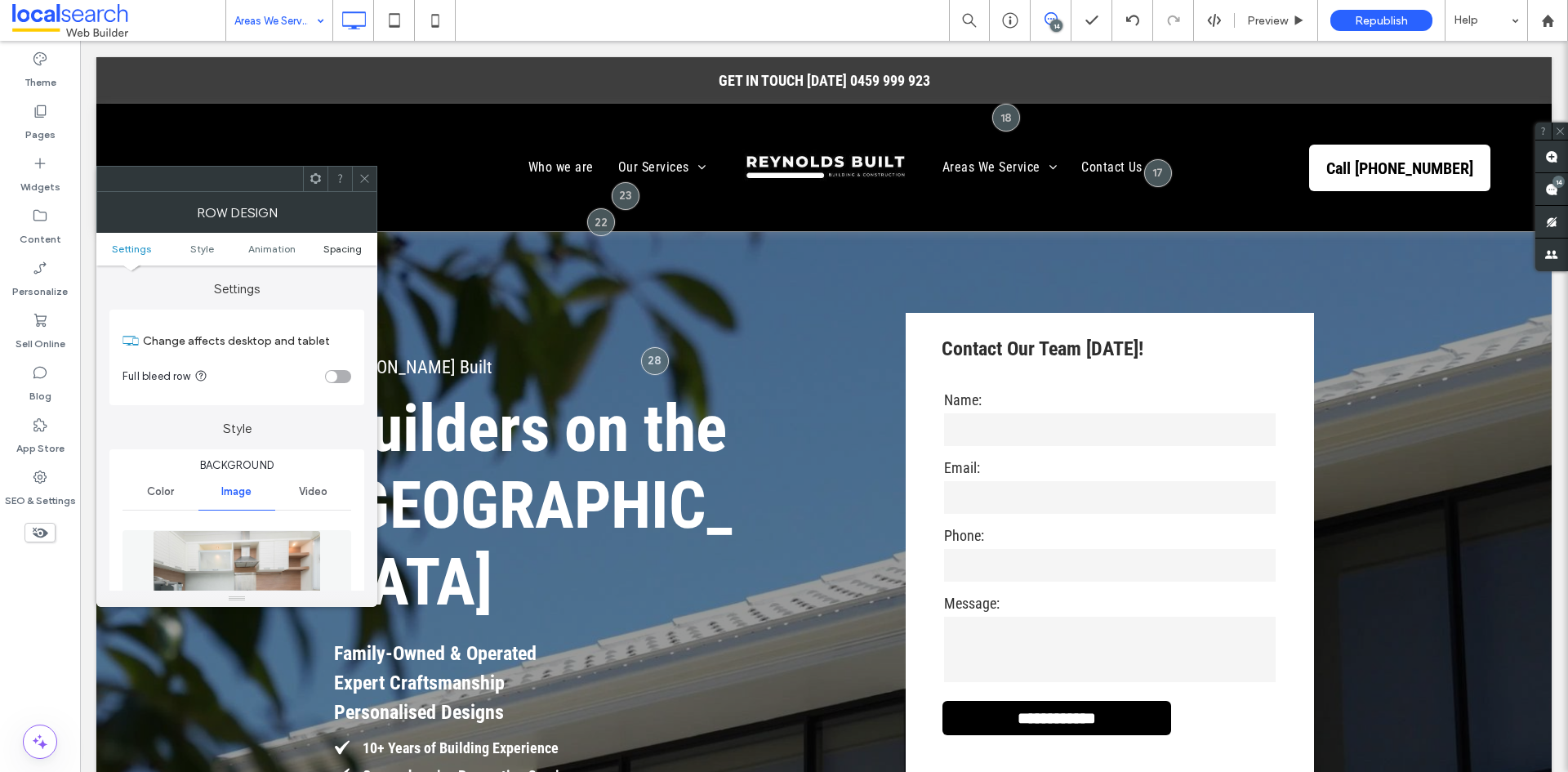
click at [356, 254] on span "Spacing" at bounding box center [342, 249] width 38 height 12
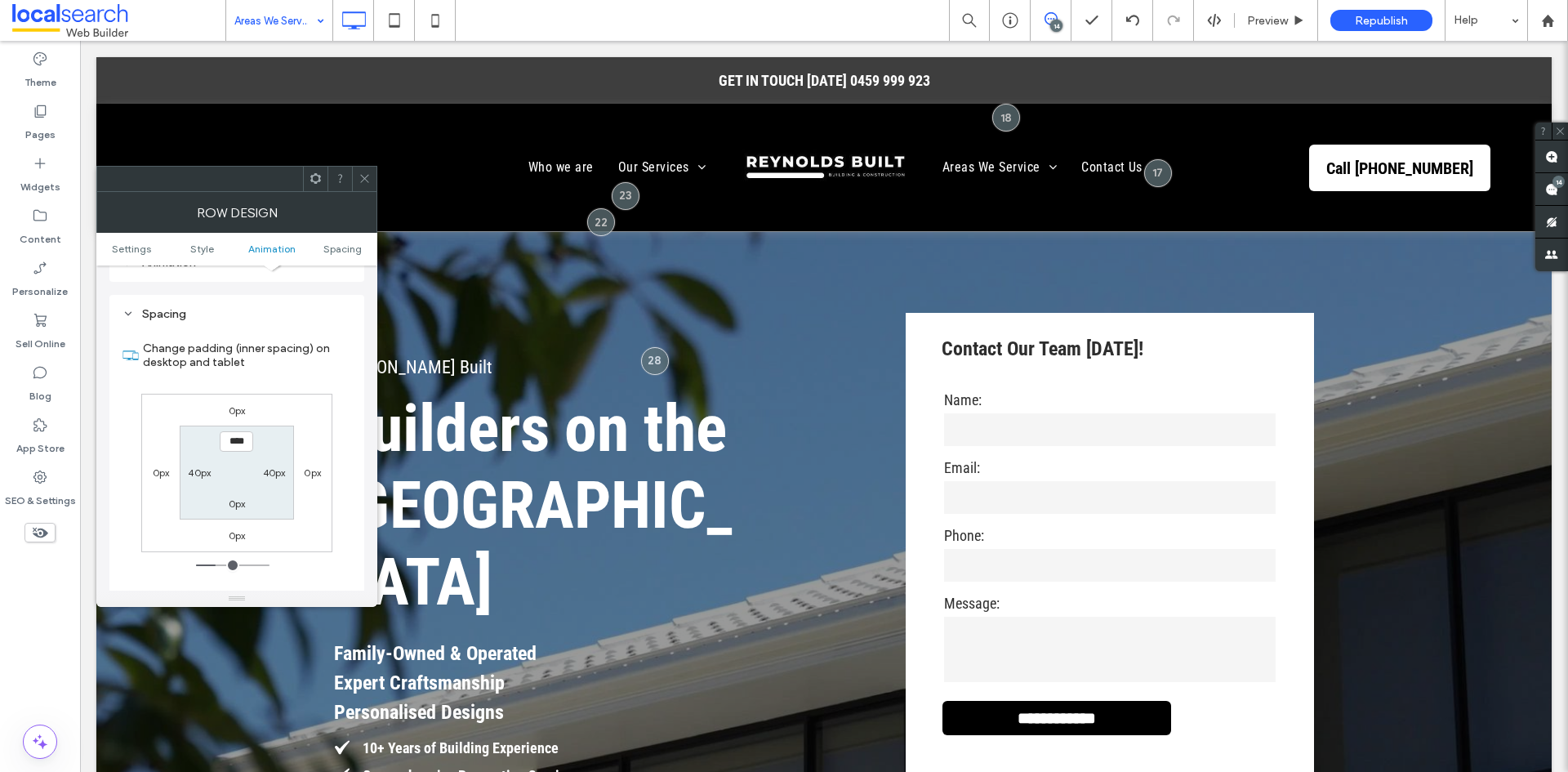
scroll to position [1063, 0]
click at [242, 496] on label "0px" at bounding box center [237, 501] width 17 height 12
type input "*"
type input "**"
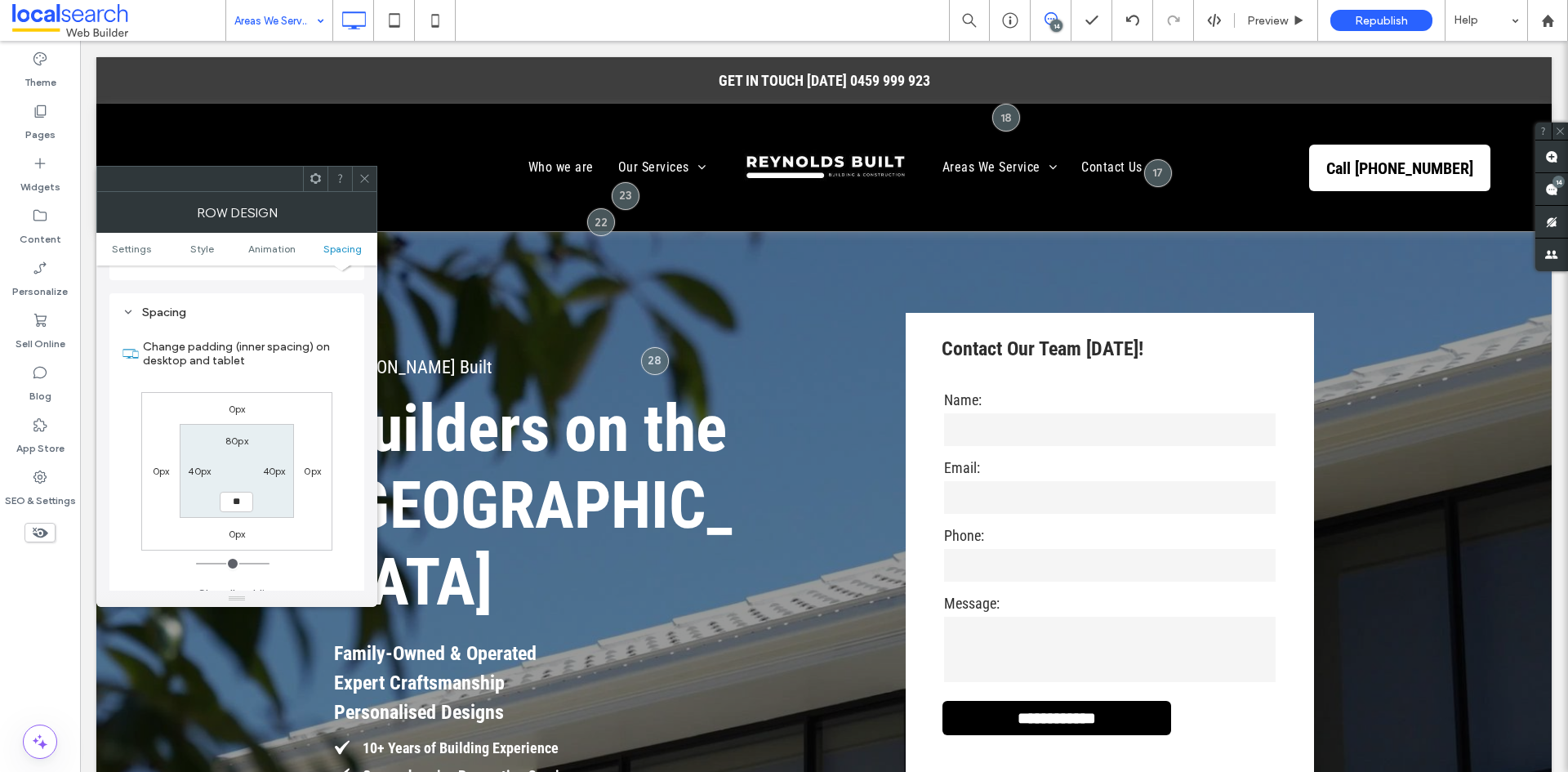
type input "****"
click at [364, 175] on icon at bounding box center [364, 178] width 12 height 12
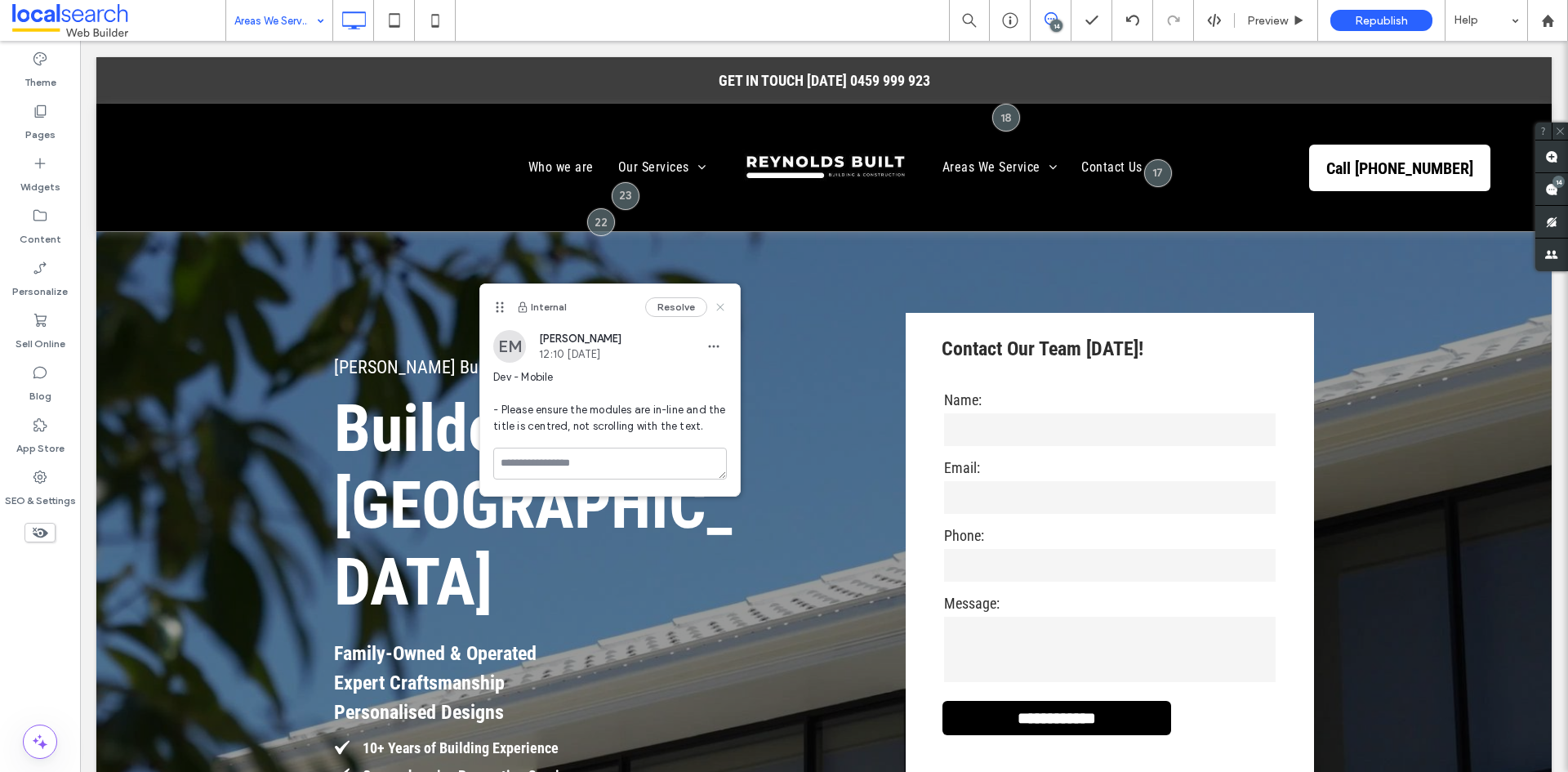
click at [723, 304] on icon at bounding box center [720, 307] width 13 height 13
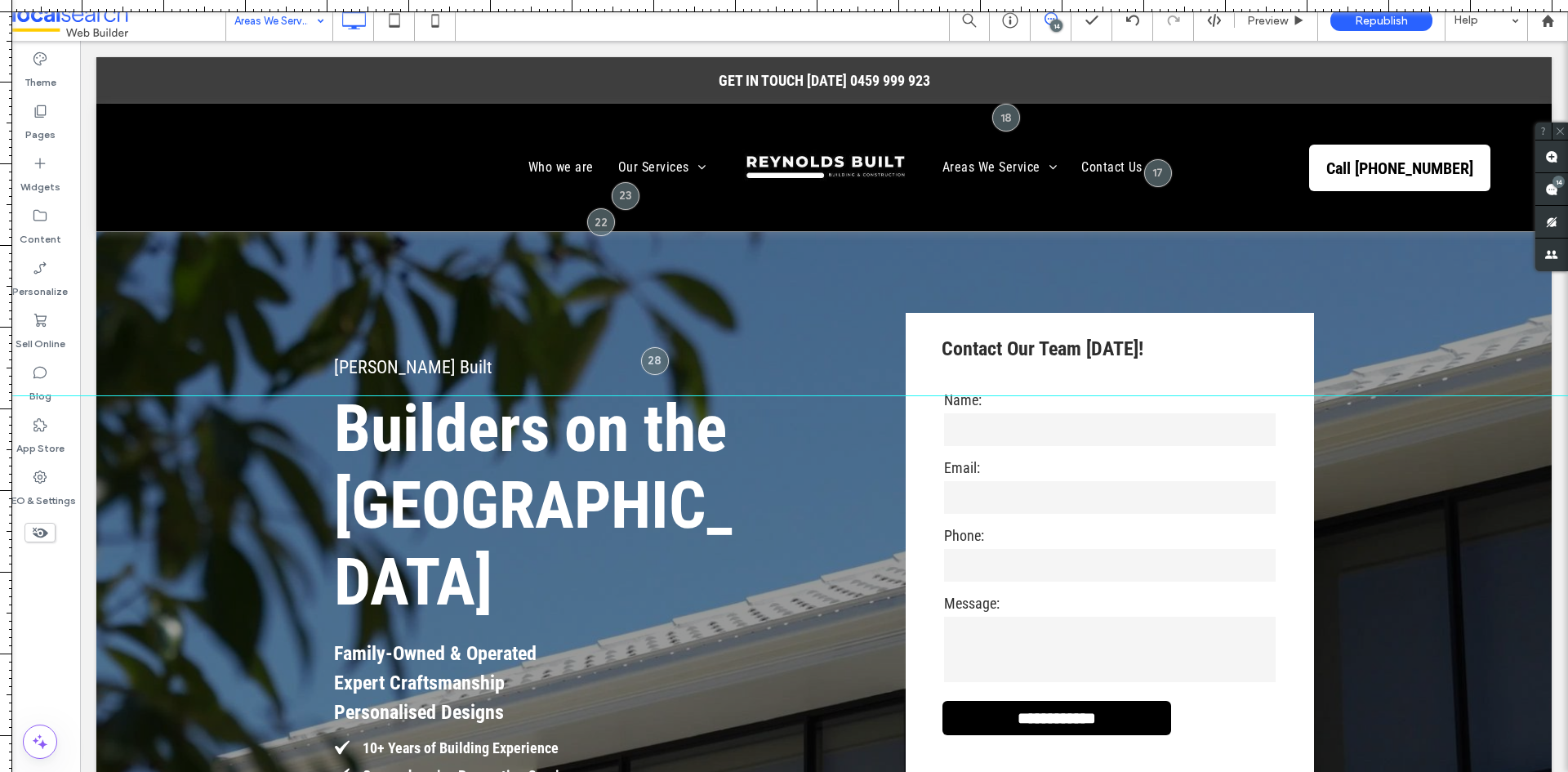
drag, startPoint x: 854, startPoint y: 7, endPoint x: 1375, endPoint y: 396, distance: 650.2
click at [1375, 771] on div at bounding box center [784, 772] width 1568 height 0
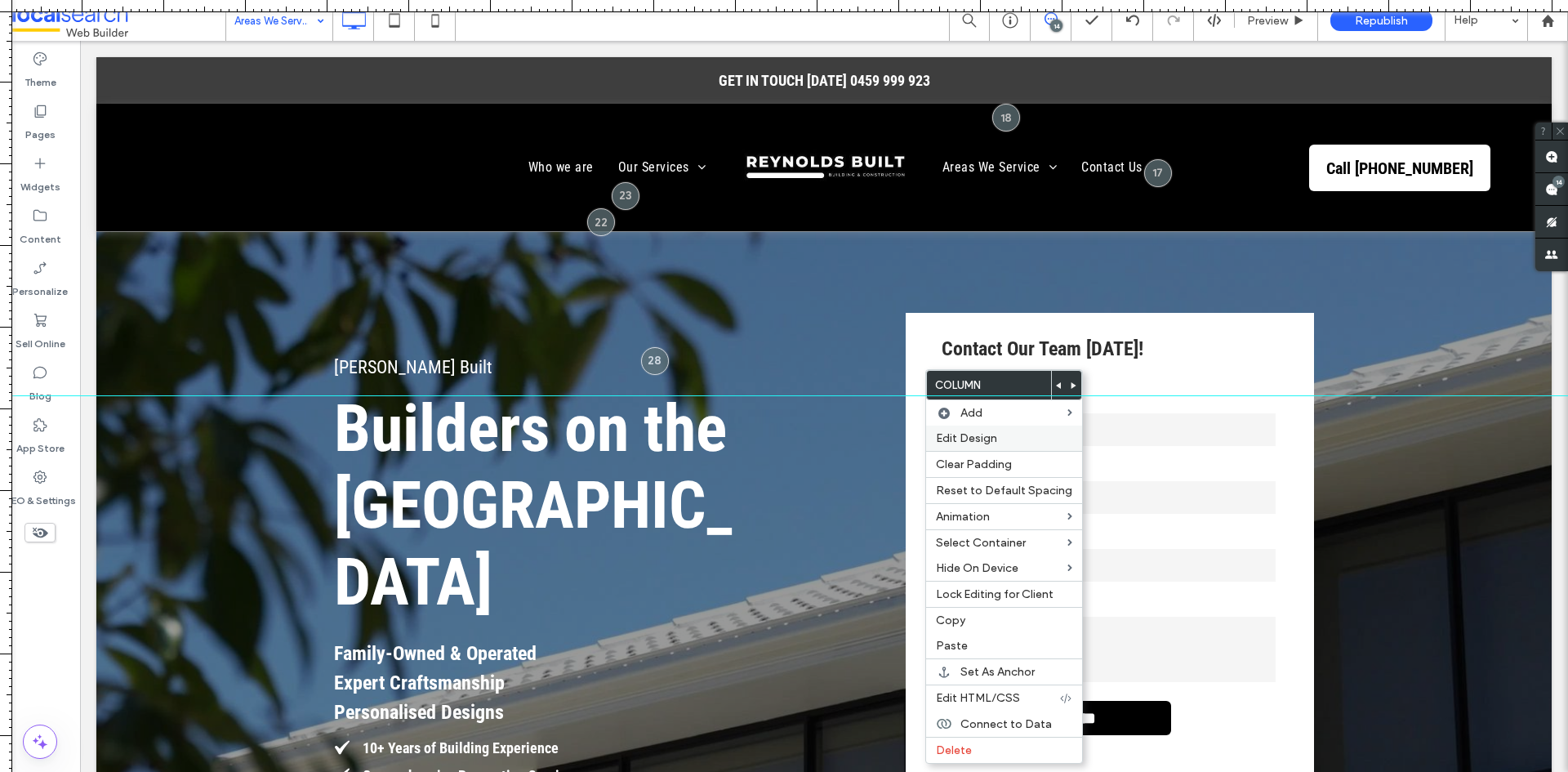
click at [993, 437] on span "Edit Design" at bounding box center [966, 438] width 61 height 14
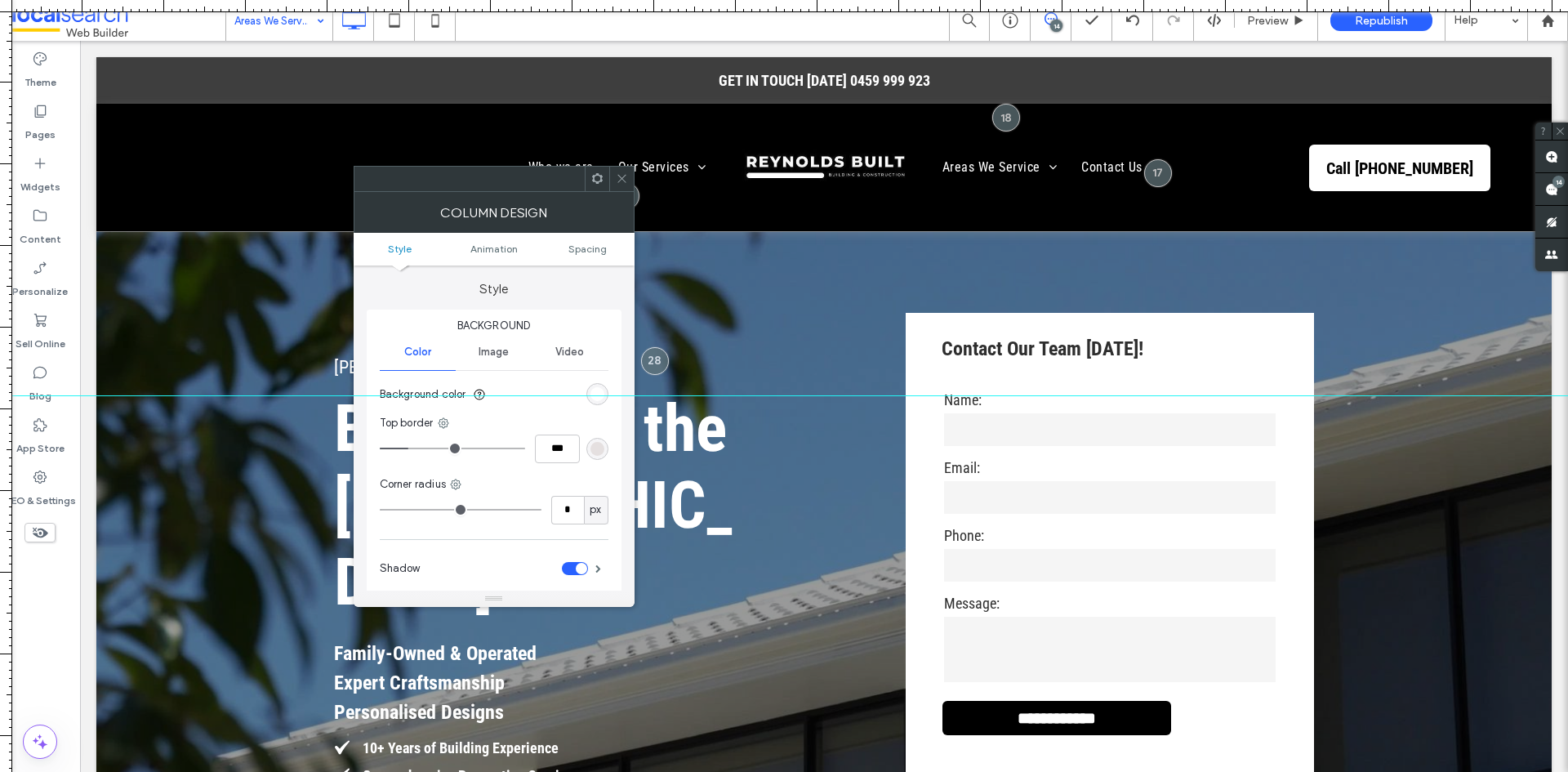
click at [592, 240] on ul "Style Animation Spacing" at bounding box center [493, 249] width 281 height 32
click at [587, 248] on span "Spacing" at bounding box center [588, 249] width 38 height 12
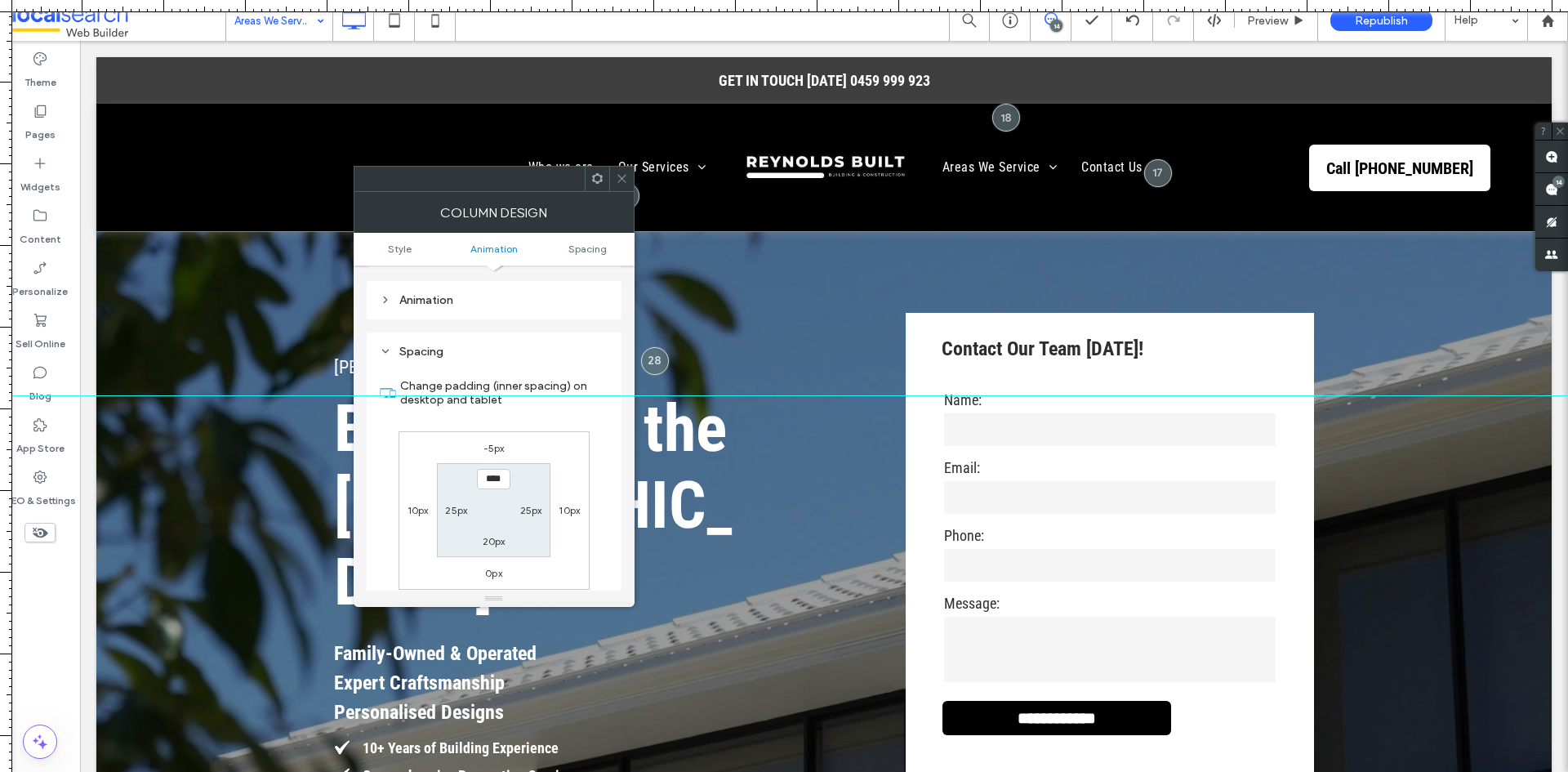
scroll to position [383, 0]
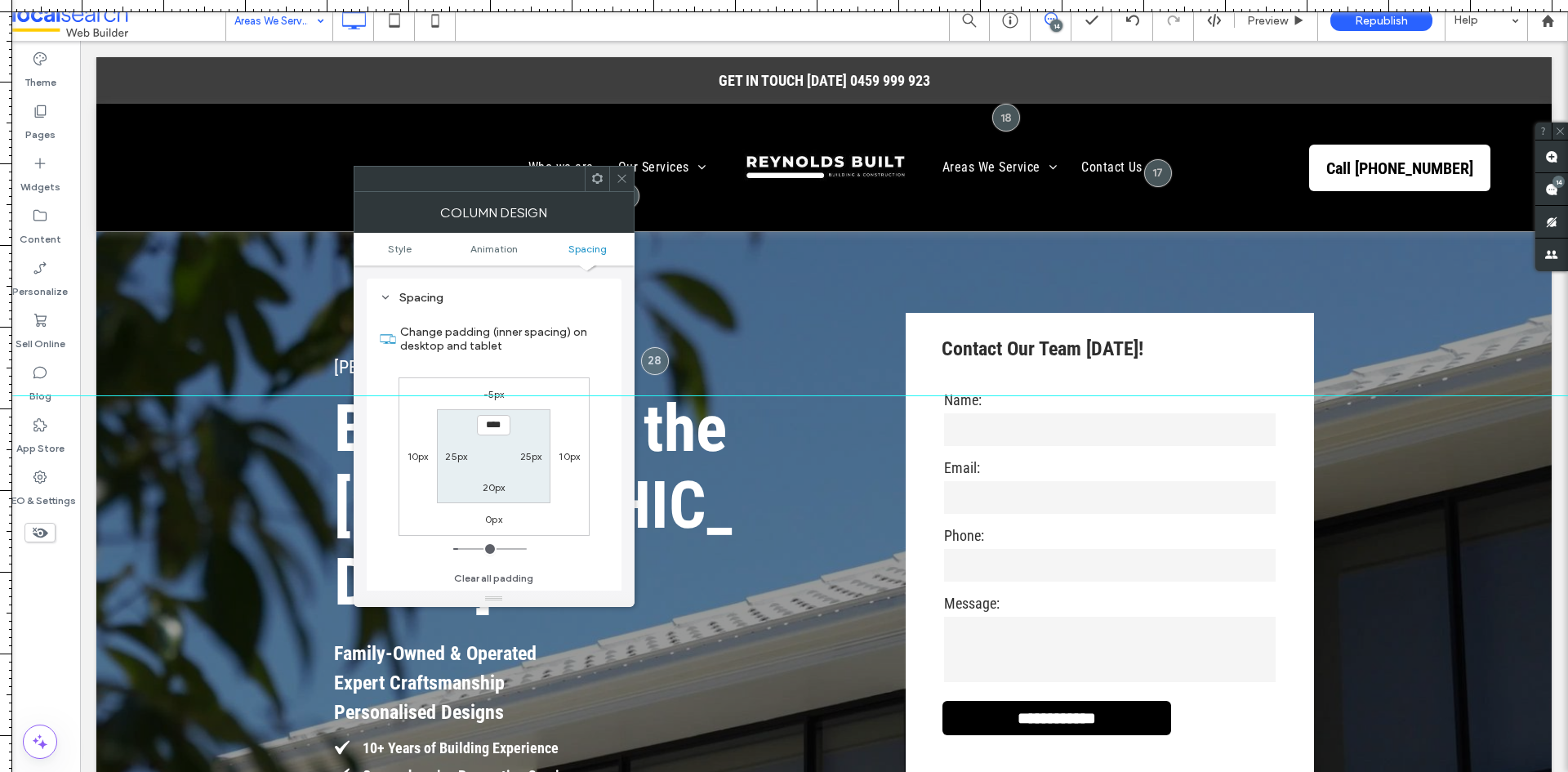
click at [618, 175] on use at bounding box center [621, 178] width 9 height 9
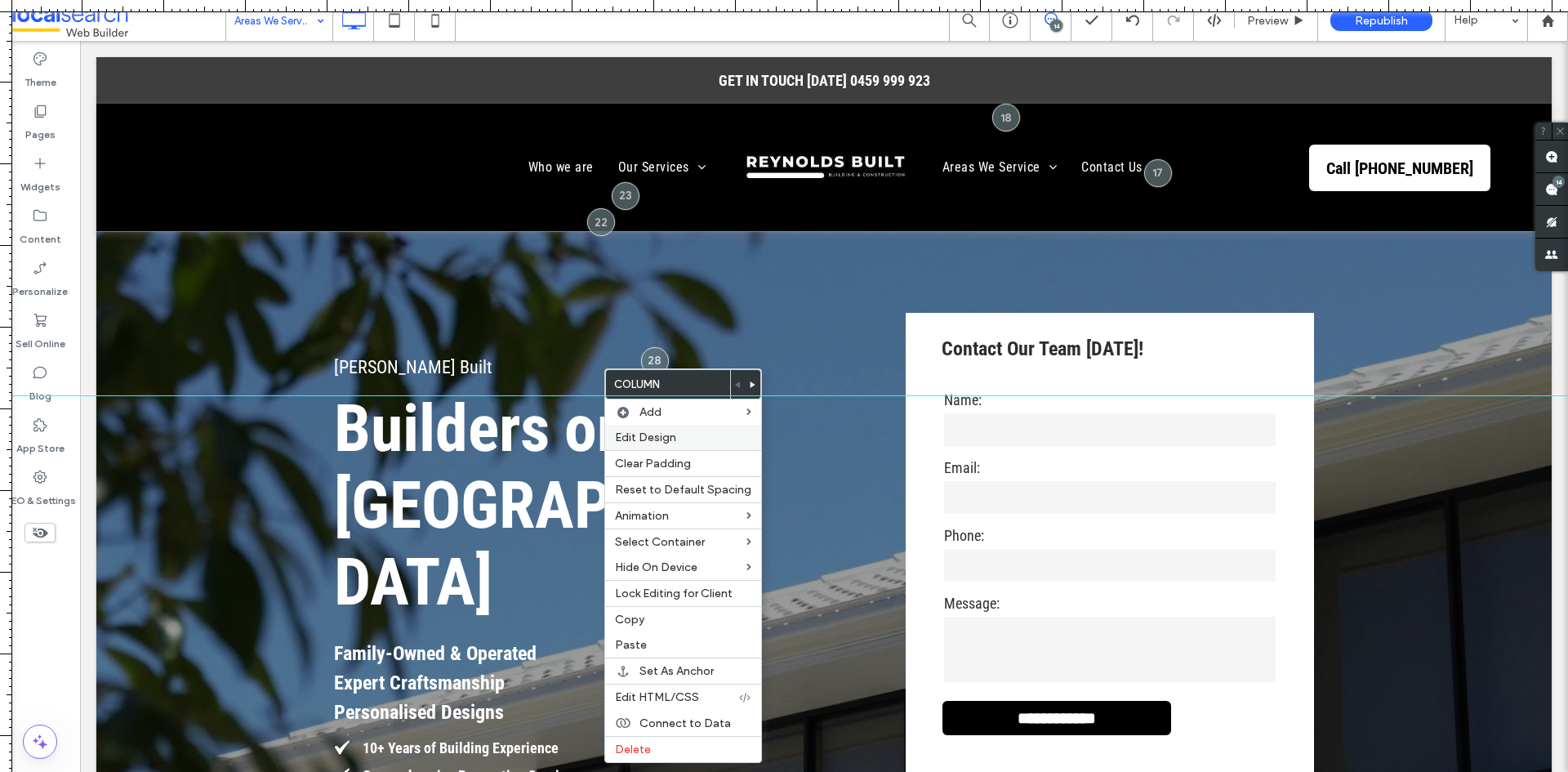
click at [650, 436] on span "Edit Design" at bounding box center [645, 437] width 61 height 14
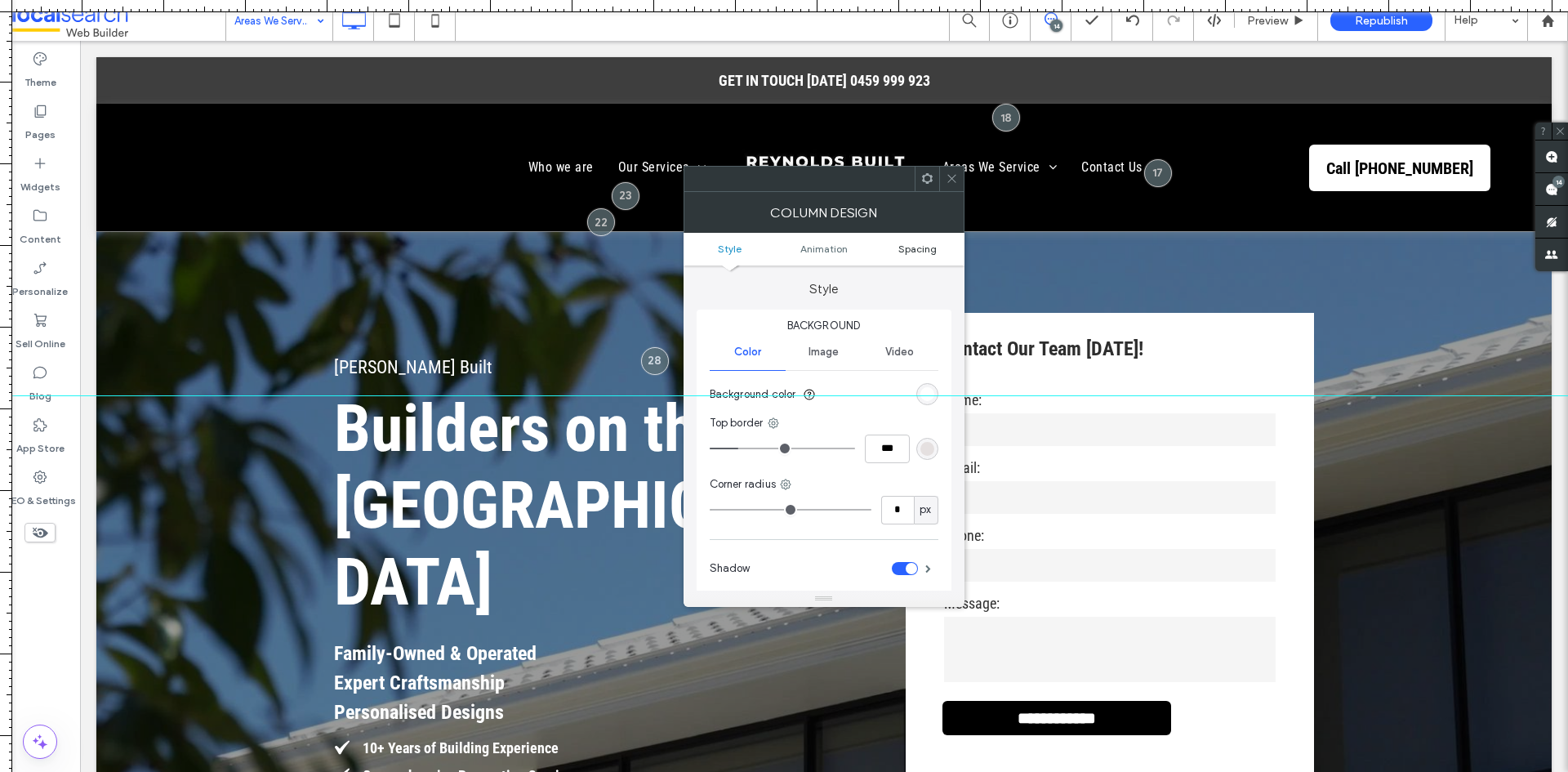
click at [907, 248] on span "Spacing" at bounding box center [917, 249] width 38 height 12
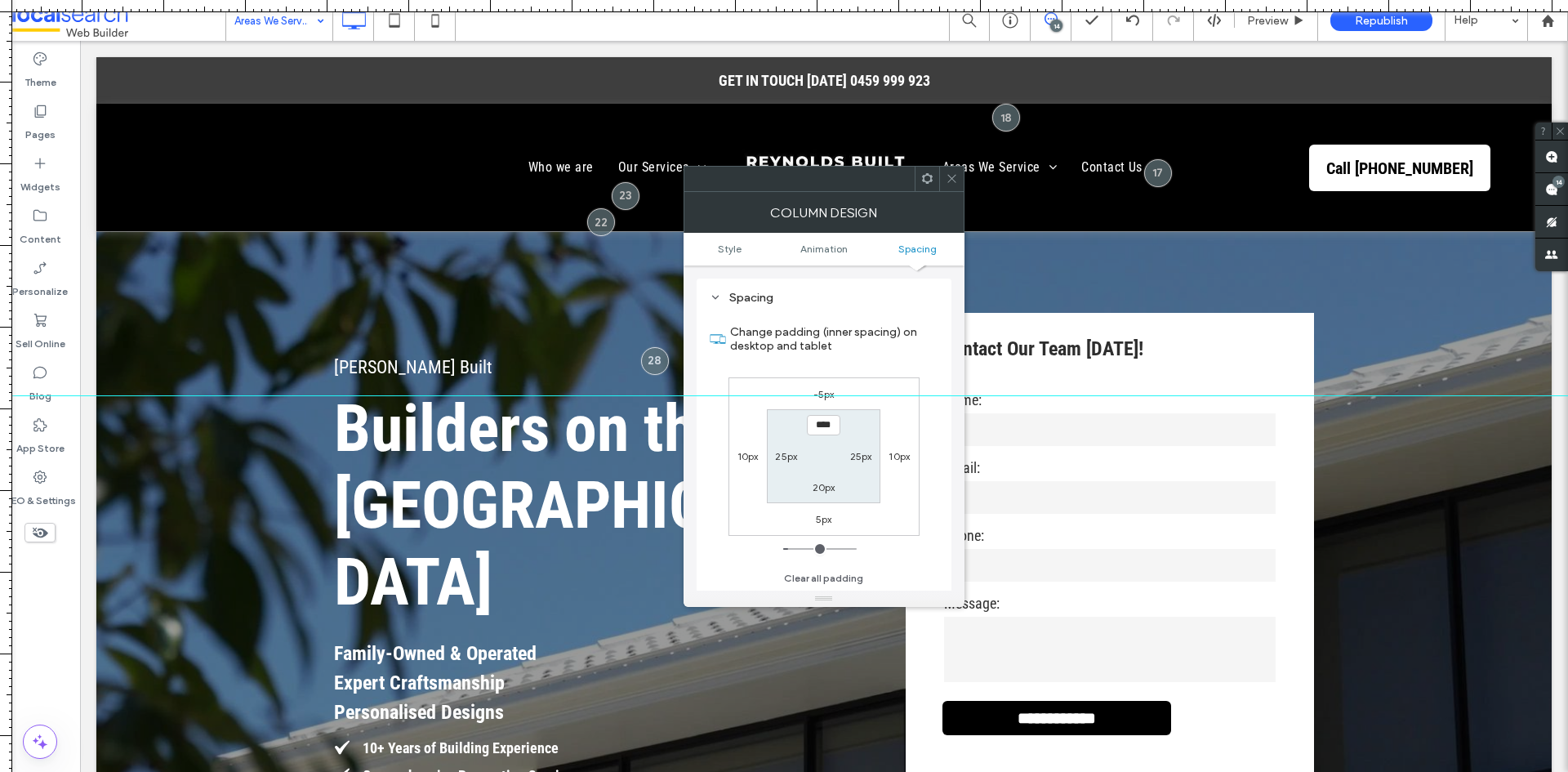
click at [955, 178] on icon at bounding box center [952, 178] width 12 height 12
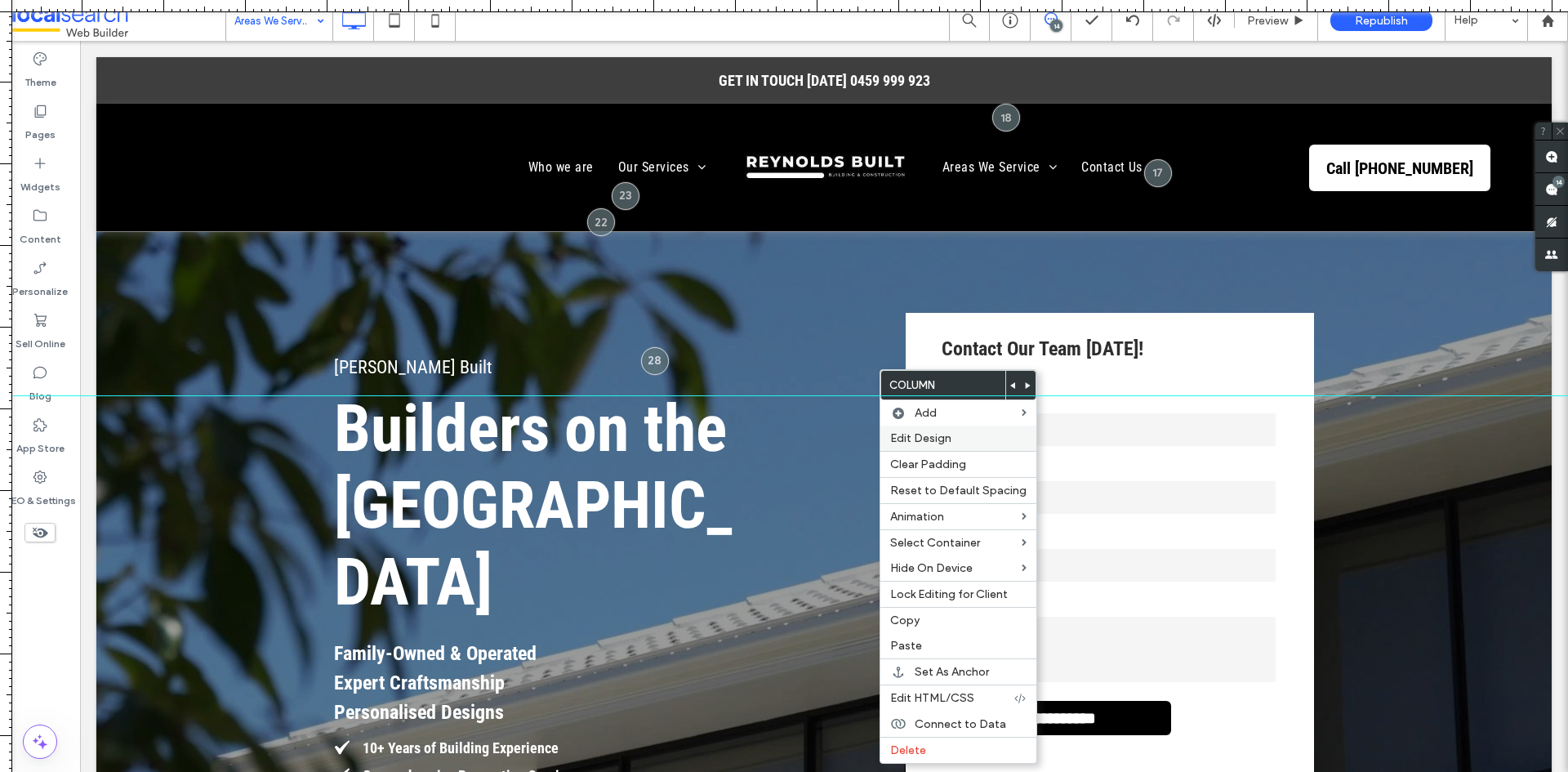
click at [913, 435] on span "Edit Design" at bounding box center [920, 438] width 61 height 14
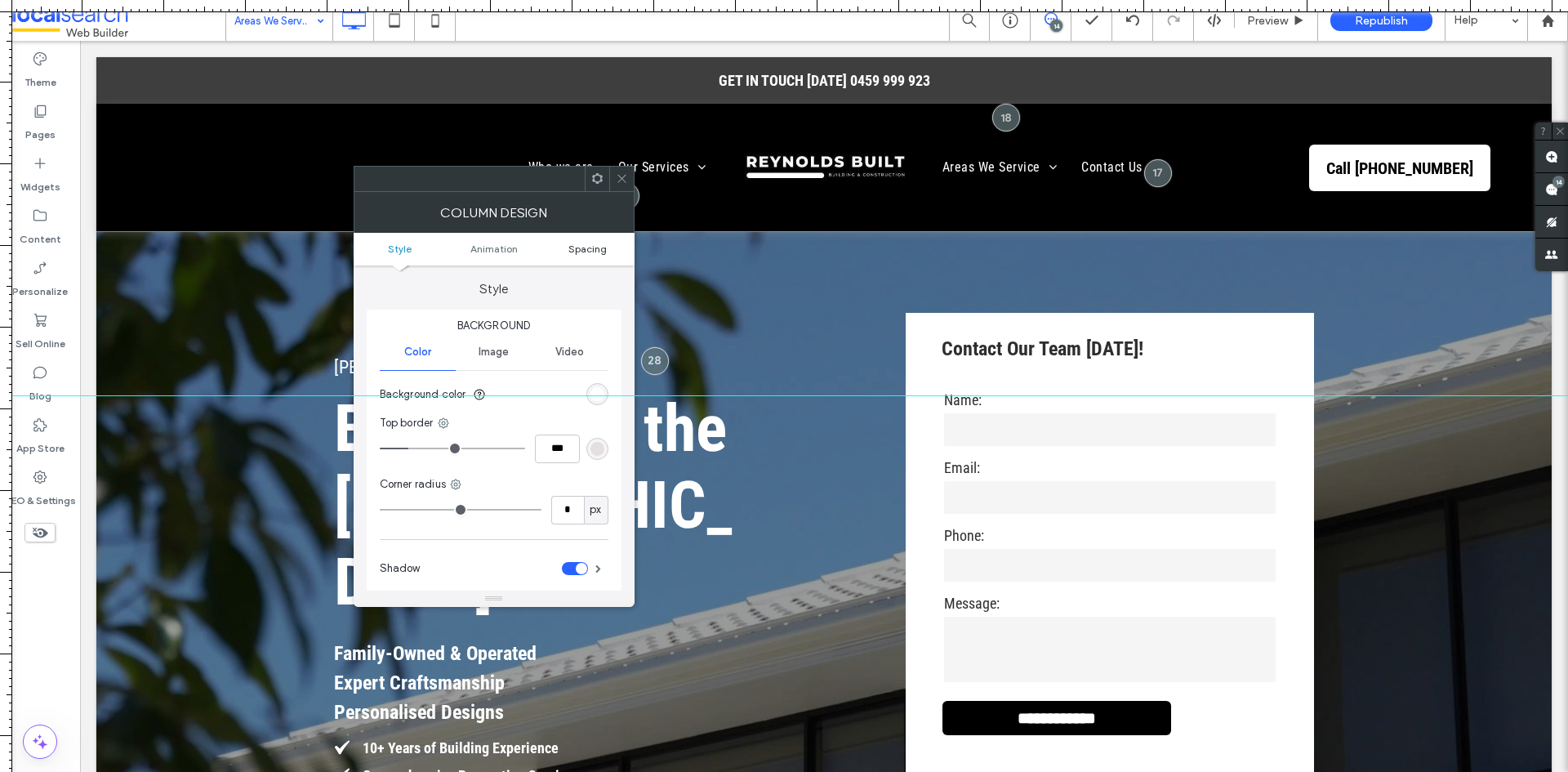
click at [605, 249] on span "Spacing" at bounding box center [588, 249] width 38 height 12
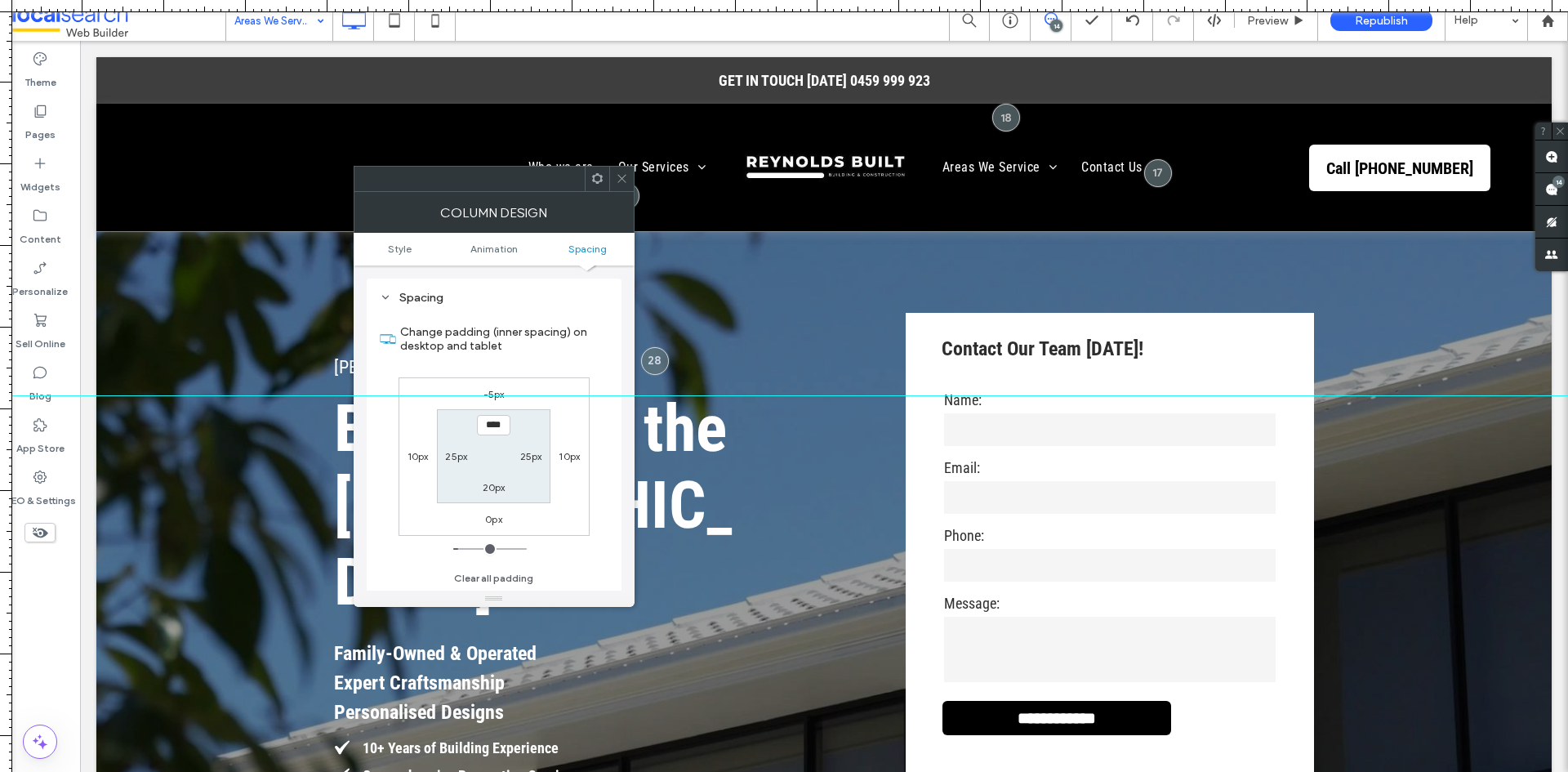
click at [620, 179] on icon at bounding box center [621, 178] width 12 height 12
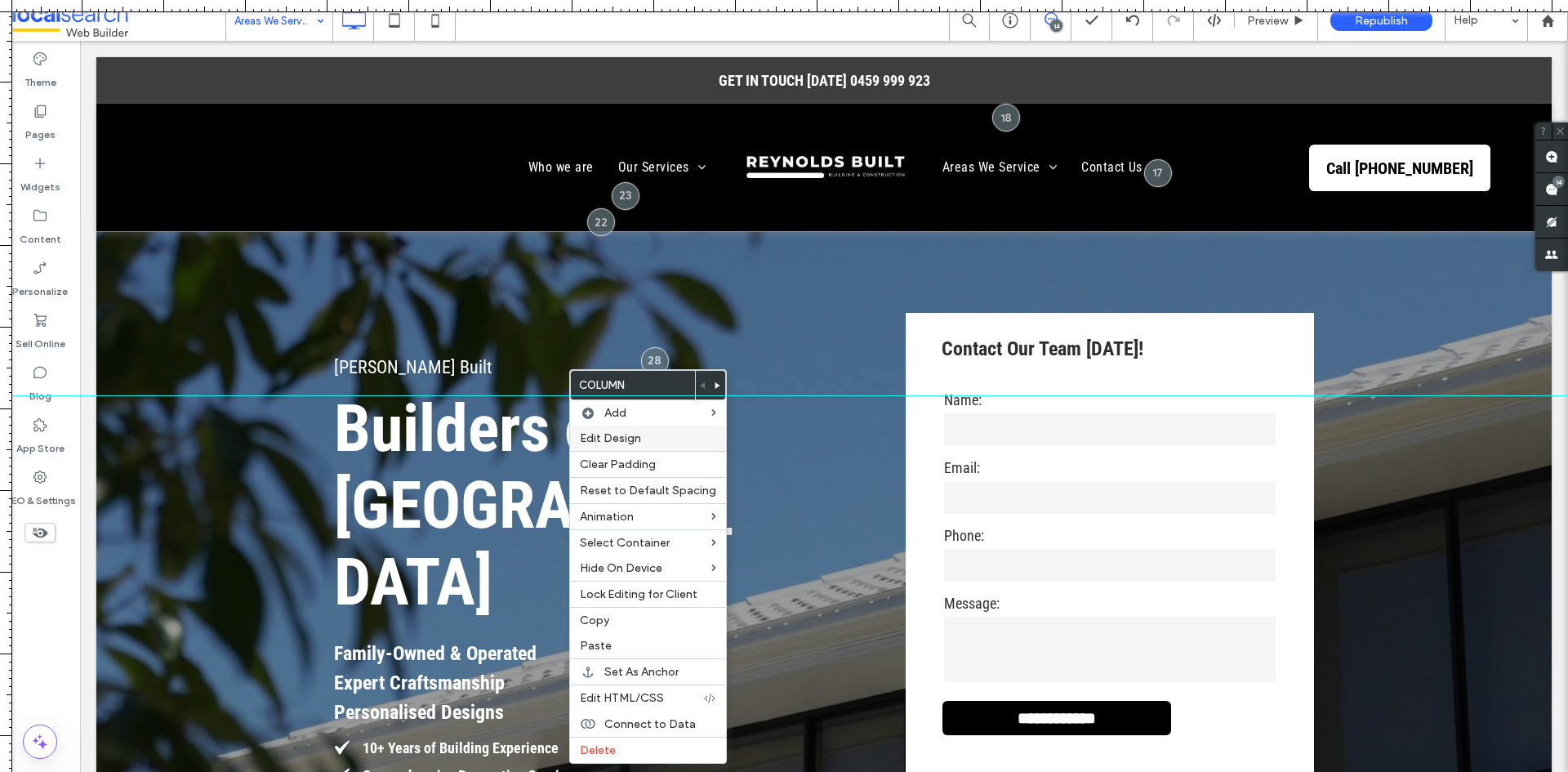
click at [644, 439] on label "Edit Design" at bounding box center [648, 438] width 136 height 14
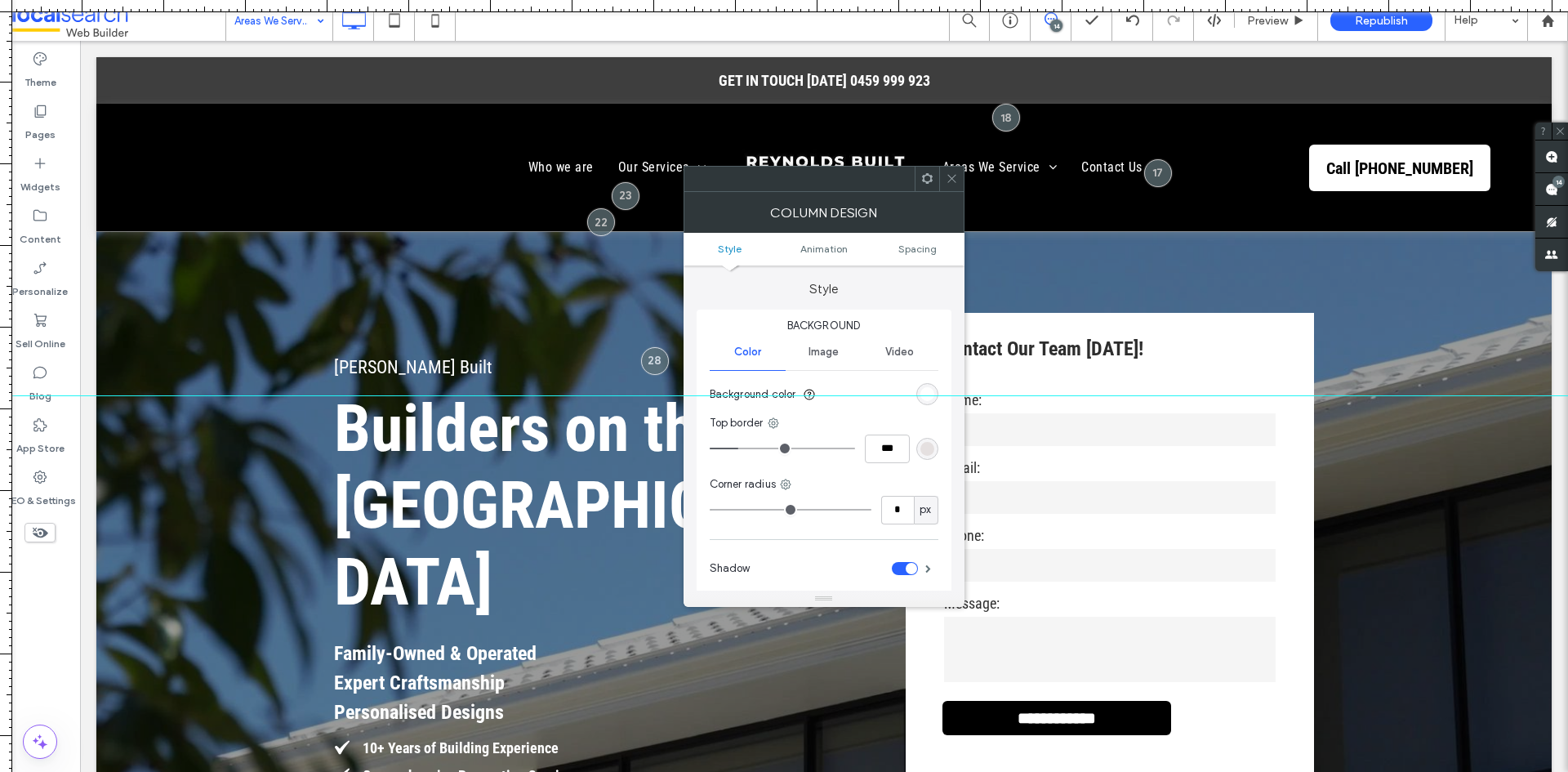
click at [910, 256] on ul "Style Animation Spacing" at bounding box center [823, 249] width 281 height 32
click at [913, 253] on span "Spacing" at bounding box center [917, 249] width 38 height 12
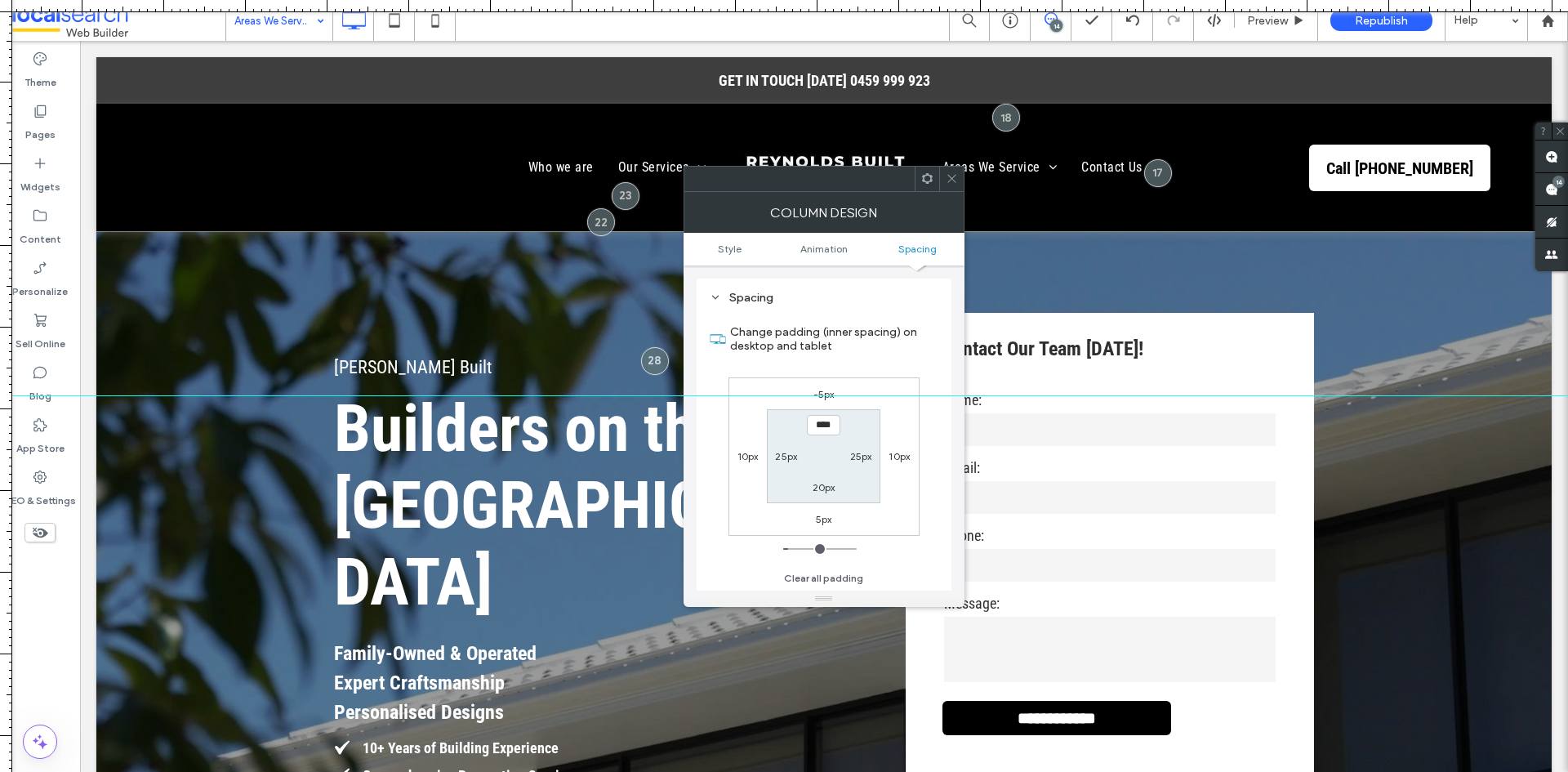
click at [814, 511] on div "5px" at bounding box center [822, 518] width 37 height 16
click at [817, 512] on div "5px" at bounding box center [823, 518] width 16 height 16
click at [822, 518] on label "5px" at bounding box center [823, 518] width 16 height 12
type input "*"
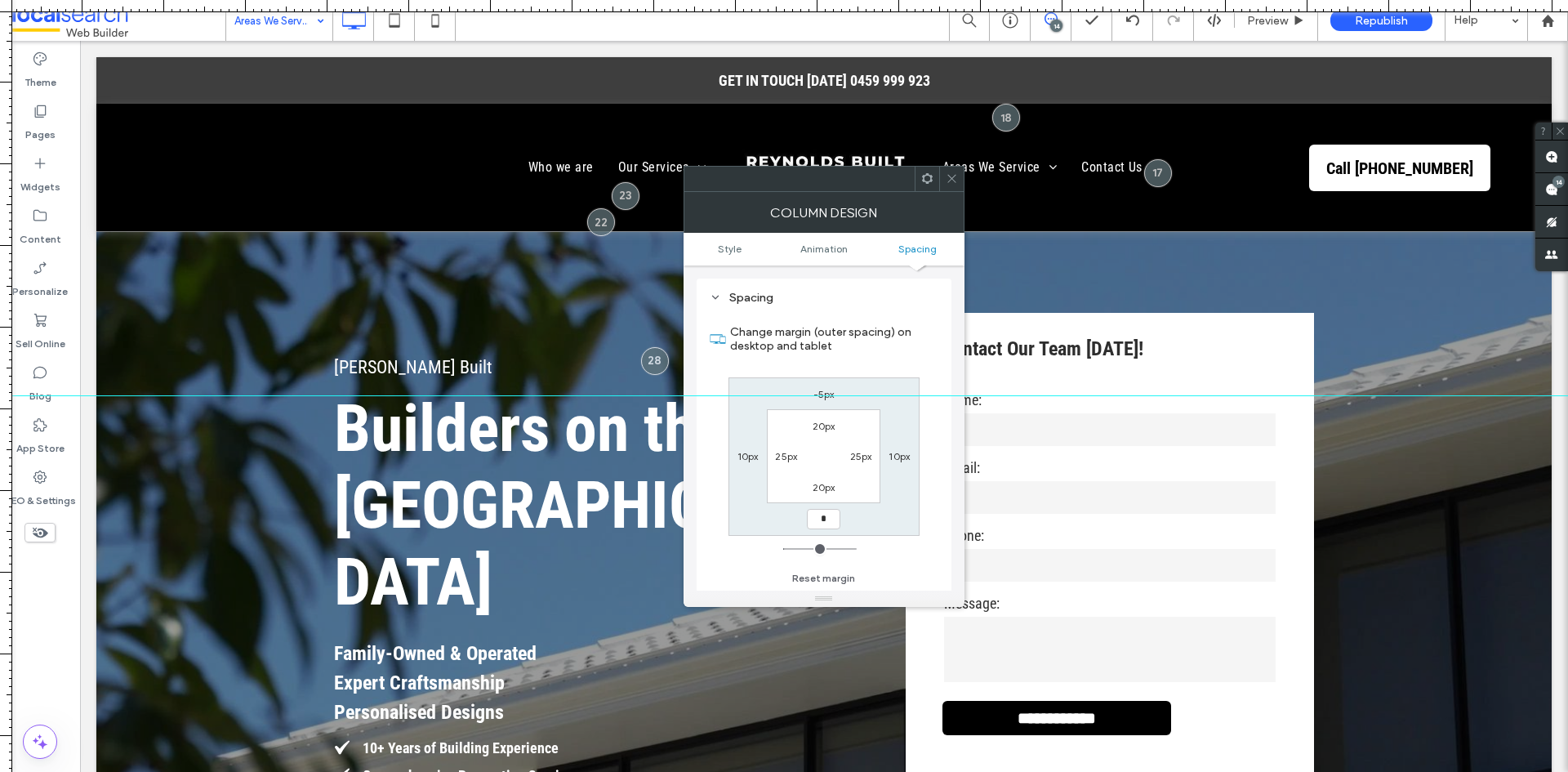
type input "*"
type input "***"
click at [946, 172] on span at bounding box center [952, 179] width 12 height 25
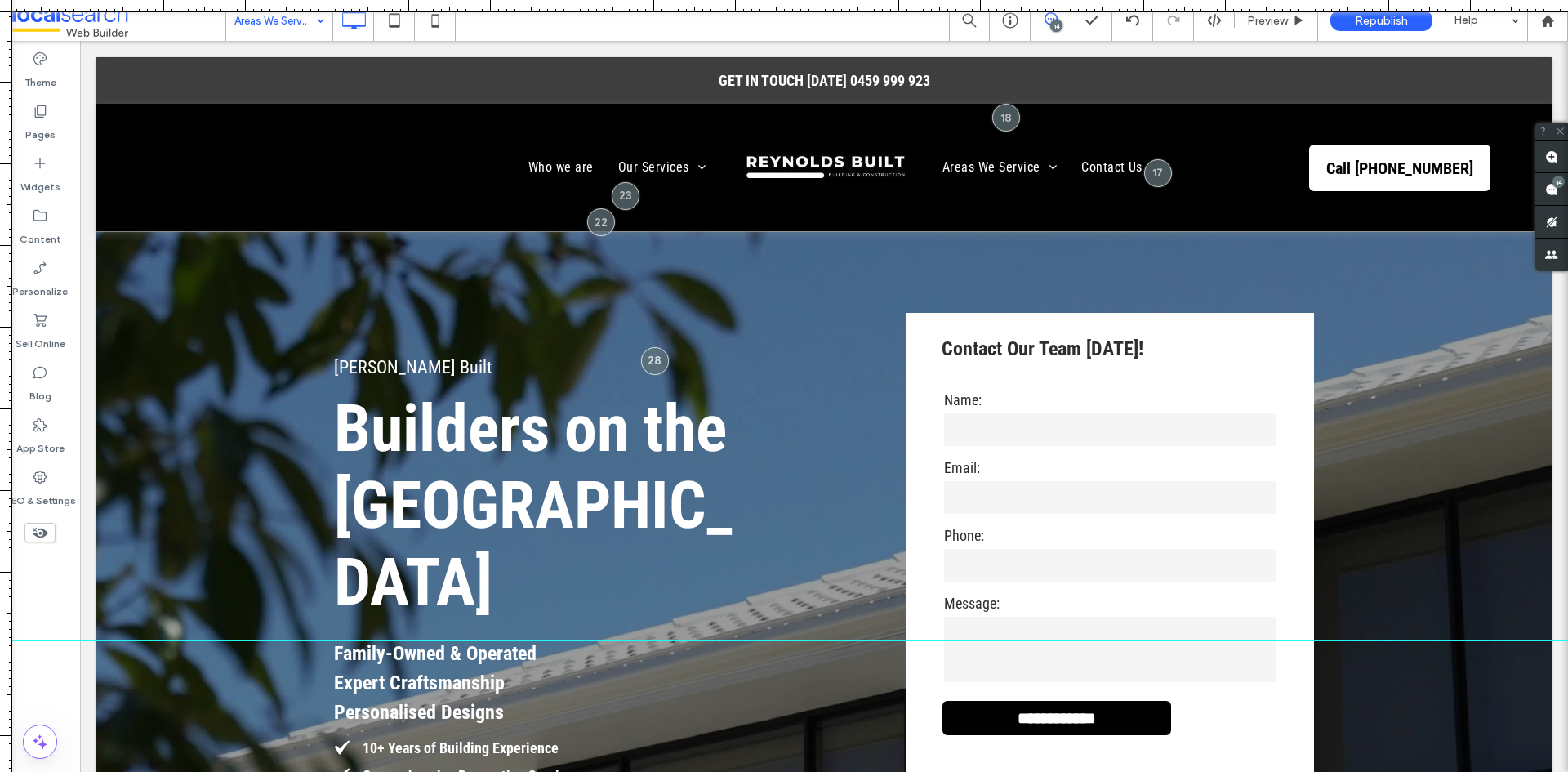
drag, startPoint x: 986, startPoint y: 394, endPoint x: 997, endPoint y: 640, distance: 246.2
click at [997, 640] on div at bounding box center [784, 640] width 1568 height 14
click at [978, 641] on div at bounding box center [784, 640] width 1568 height 14
drag, startPoint x: 978, startPoint y: 641, endPoint x: 993, endPoint y: 577, distance: 65.7
click at [993, 577] on div at bounding box center [784, 577] width 1568 height 14
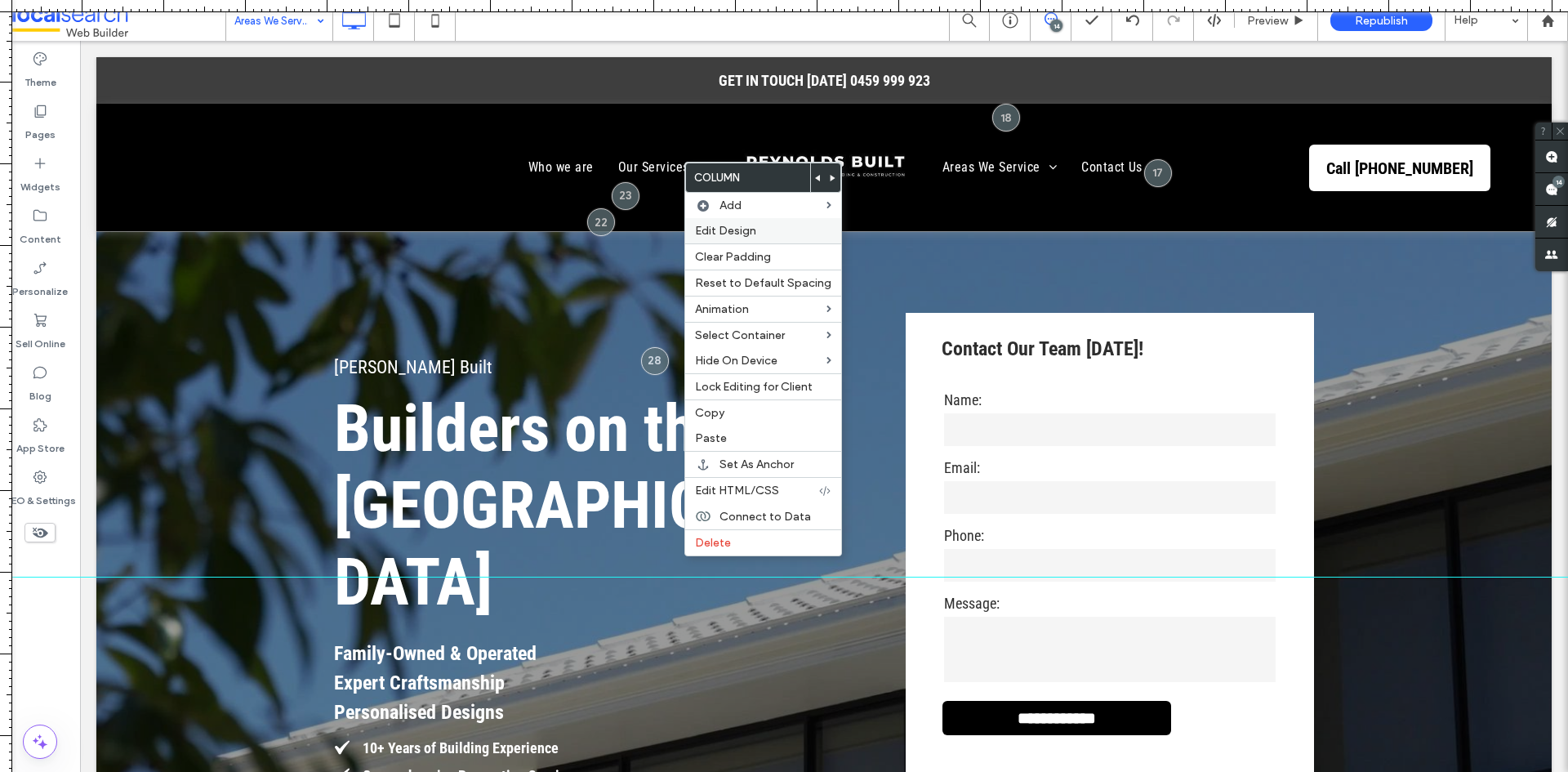
click at [728, 233] on span "Edit Design" at bounding box center [725, 231] width 61 height 14
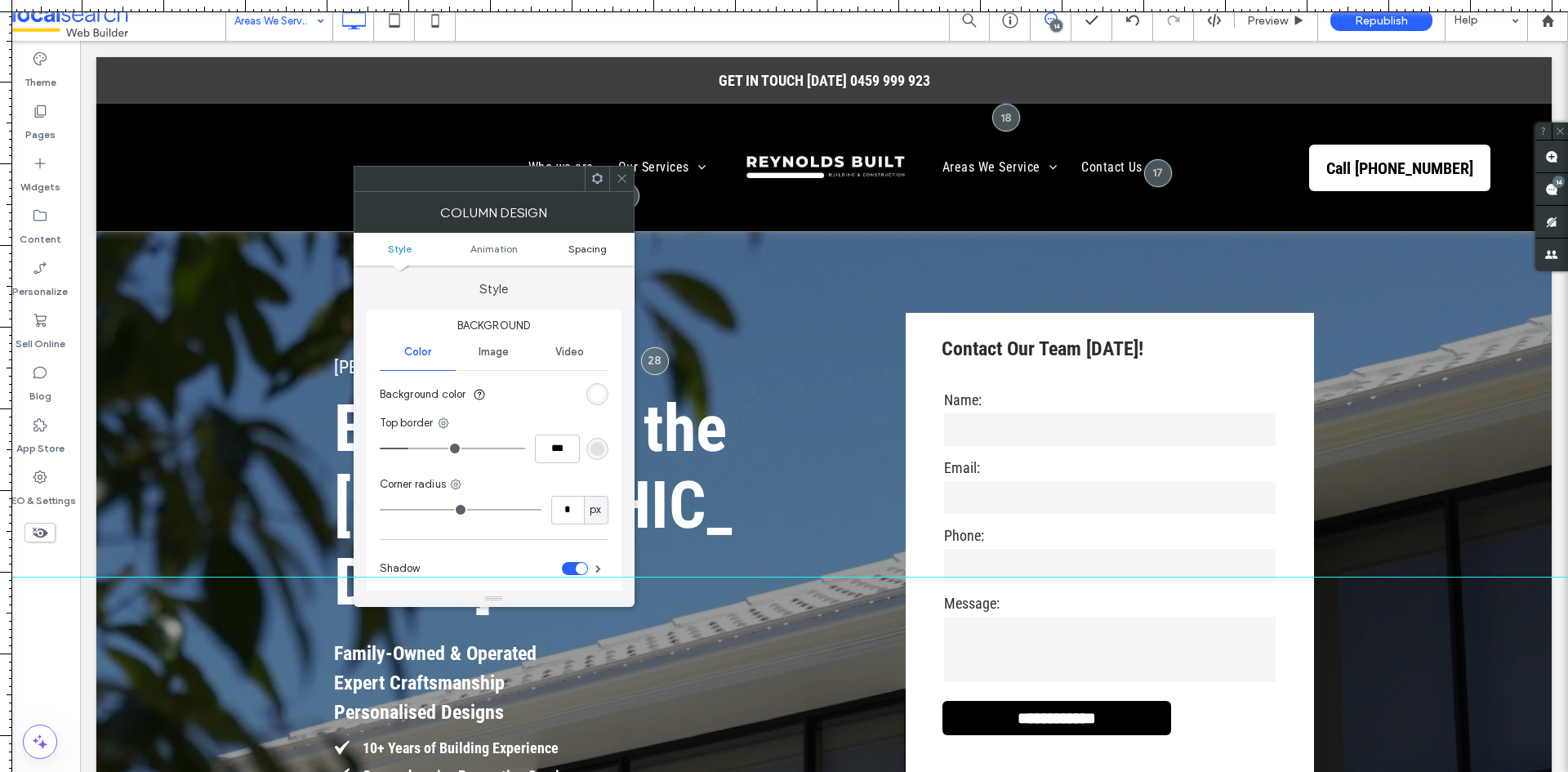
click at [563, 250] on link "Spacing" at bounding box center [587, 249] width 94 height 12
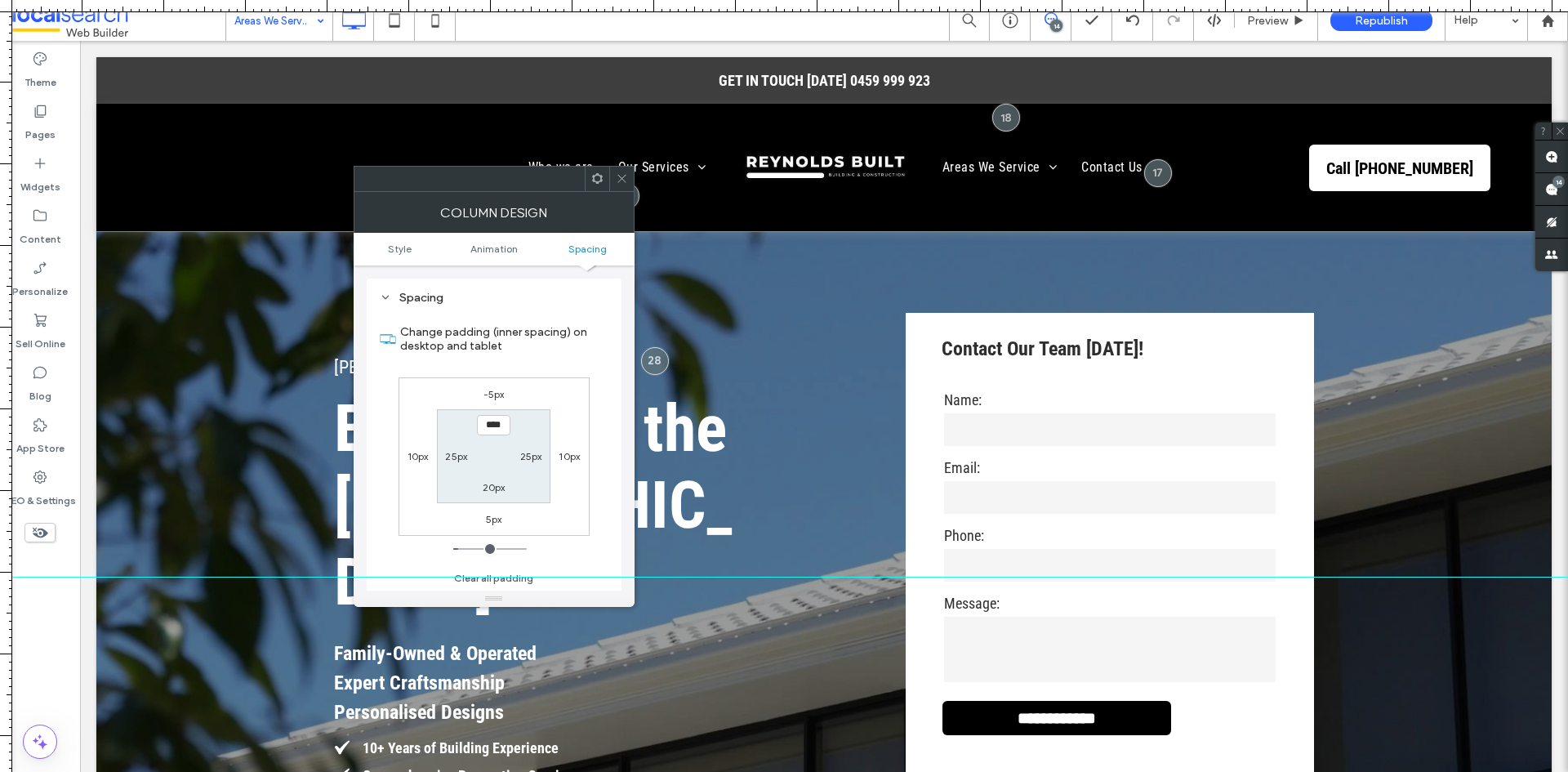
click at [497, 523] on label "5px" at bounding box center [493, 518] width 16 height 12
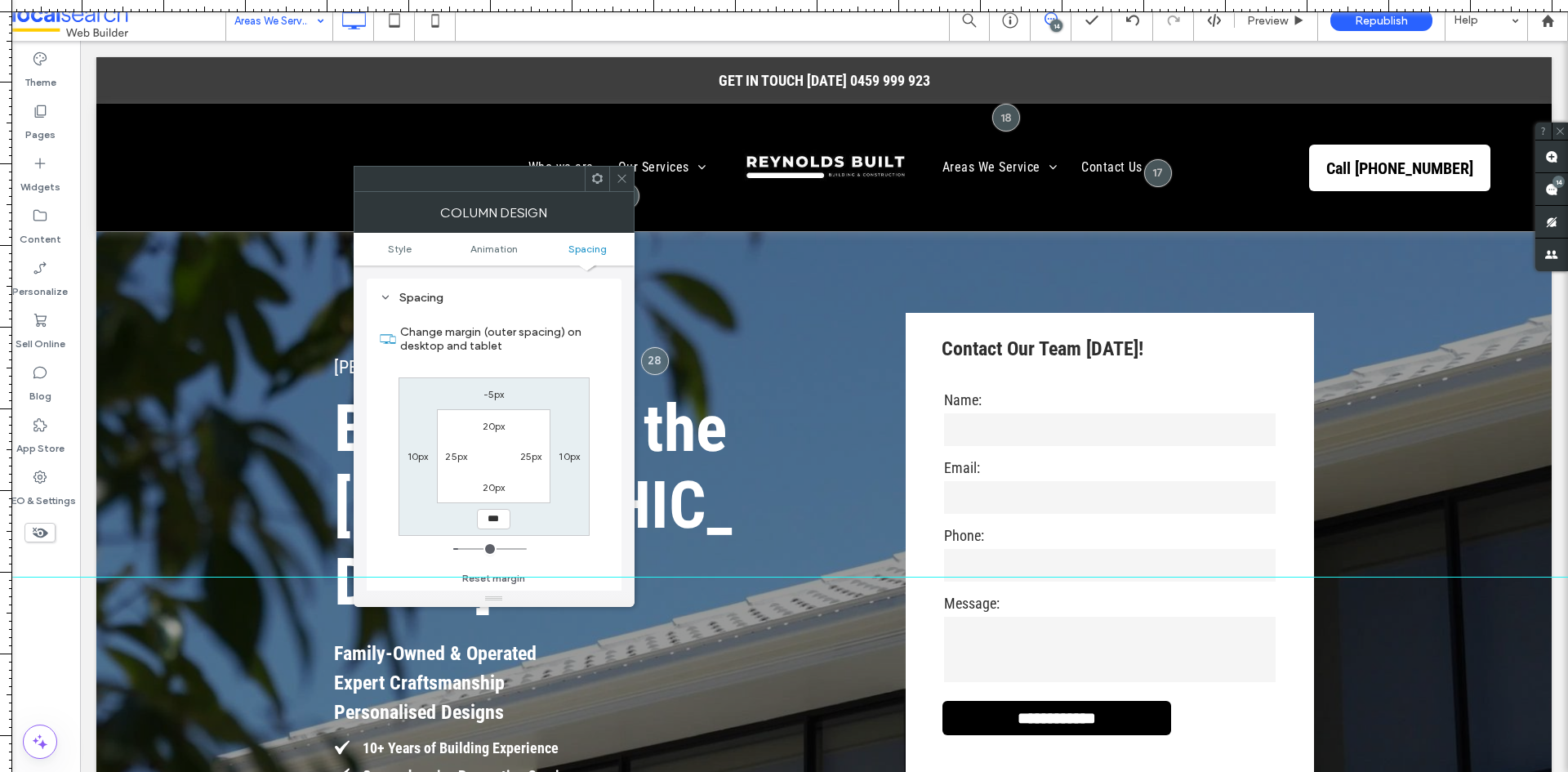
type input "*"
type input "***"
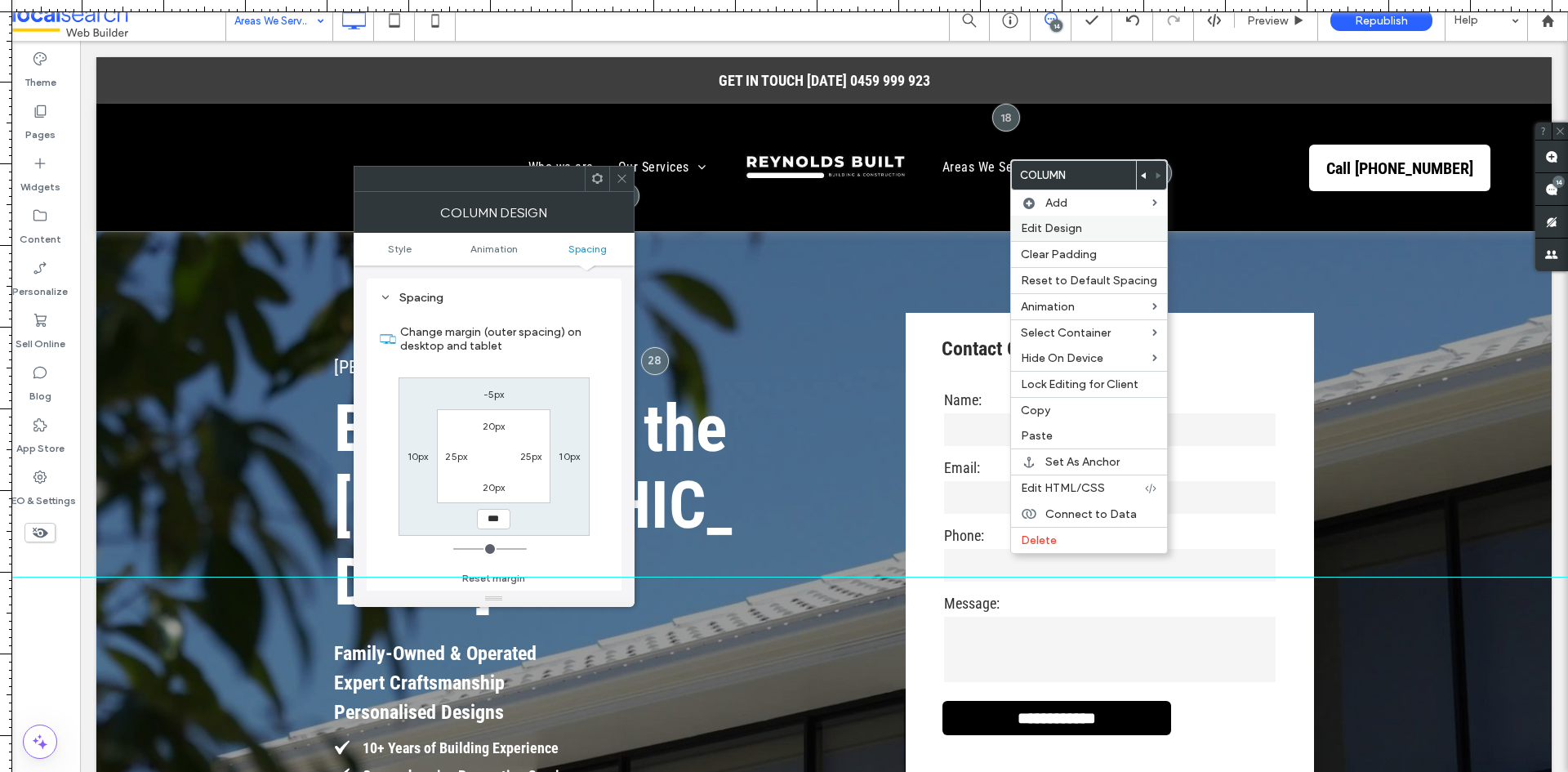
click at [1043, 229] on span "Edit Design" at bounding box center [1051, 228] width 61 height 14
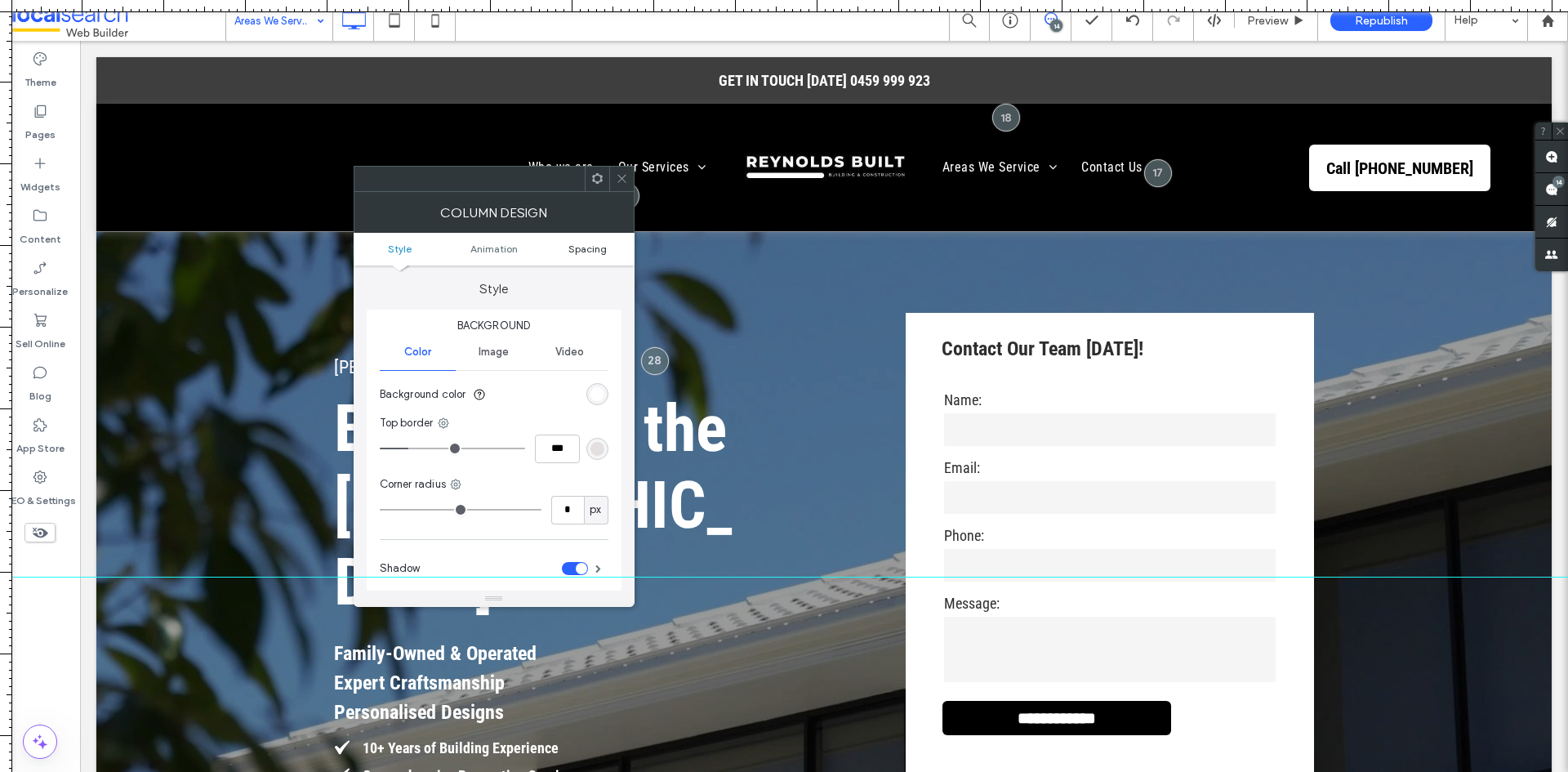
click at [583, 243] on span "Spacing" at bounding box center [588, 249] width 38 height 12
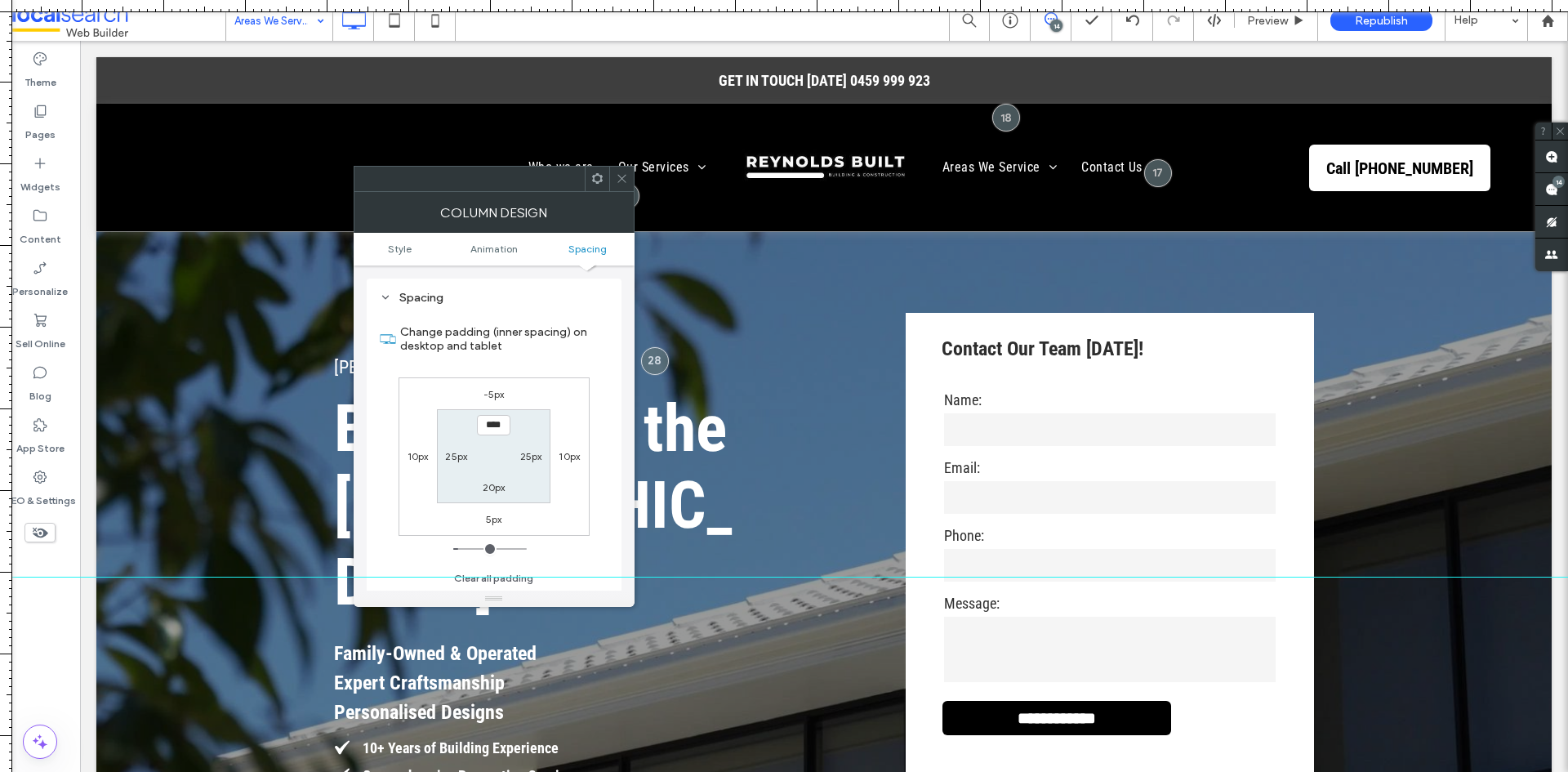
click at [494, 523] on label "5px" at bounding box center [493, 518] width 16 height 12
type input "*"
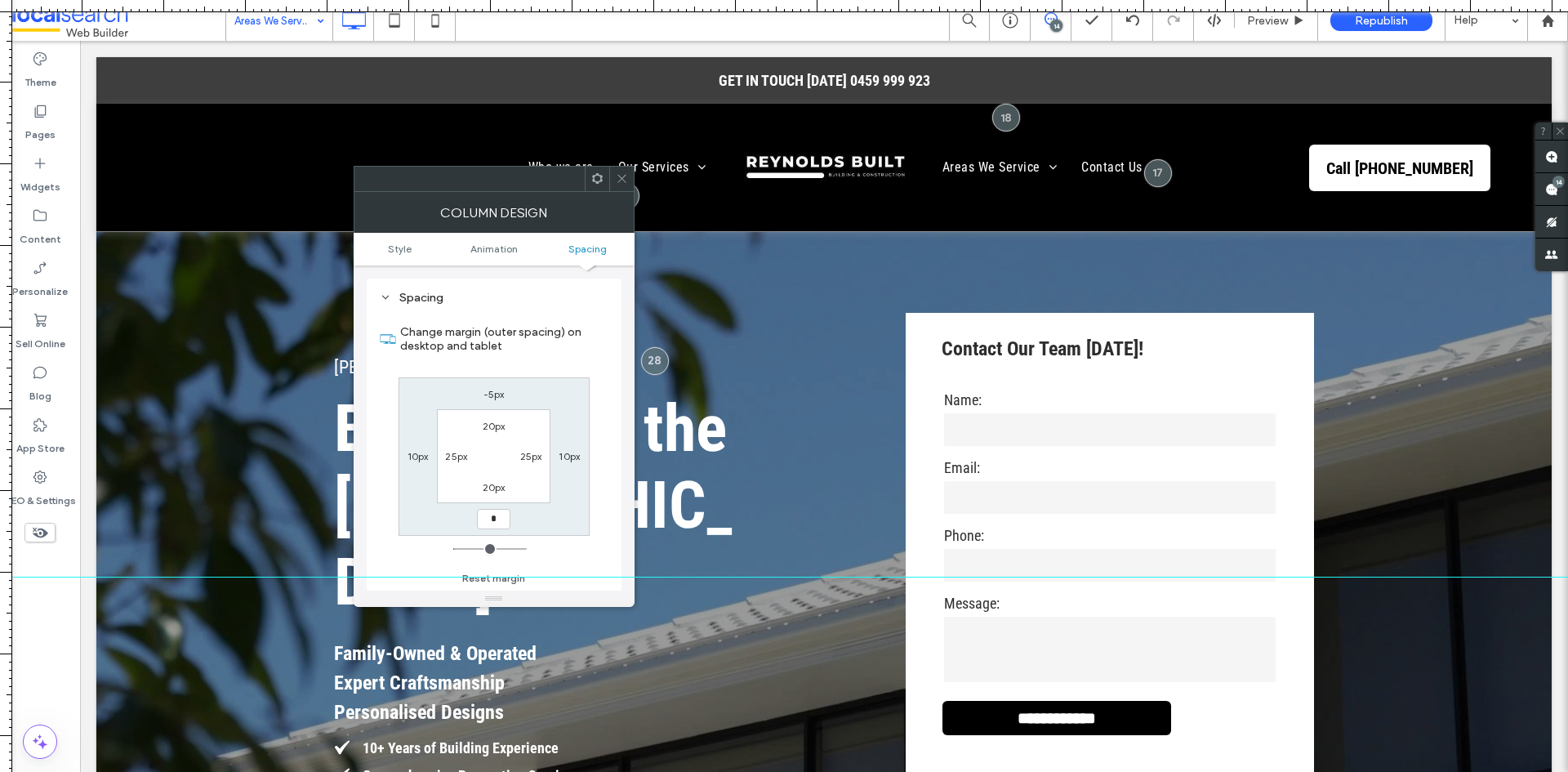
type input "*"
type input "***"
click at [624, 183] on icon at bounding box center [621, 178] width 12 height 12
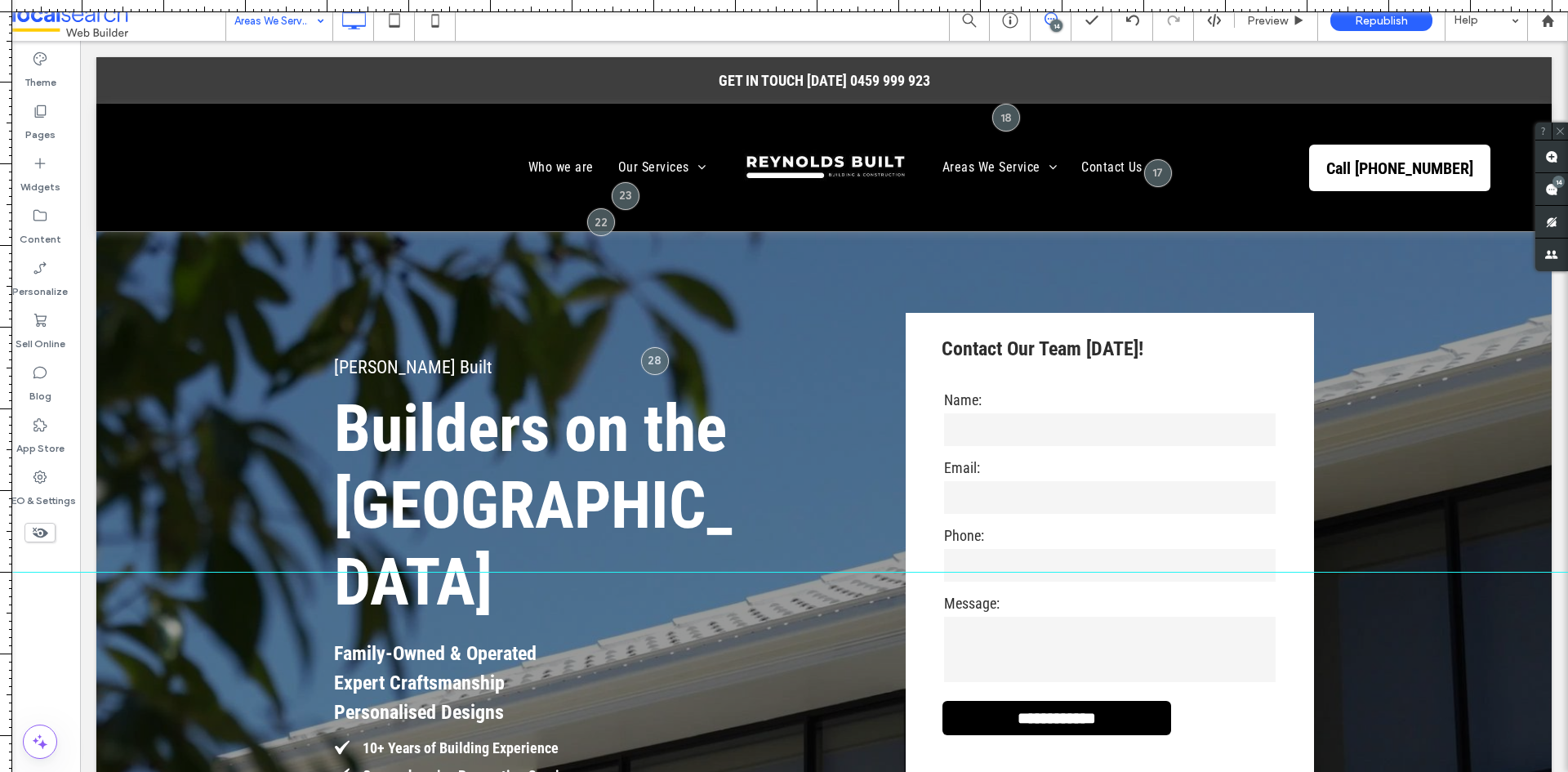
click at [295, 572] on div at bounding box center [784, 572] width 1568 height 14
drag, startPoint x: 257, startPoint y: 569, endPoint x: 313, endPoint y: 493, distance: 94.4
click at [313, 493] on div at bounding box center [784, 493] width 1568 height 14
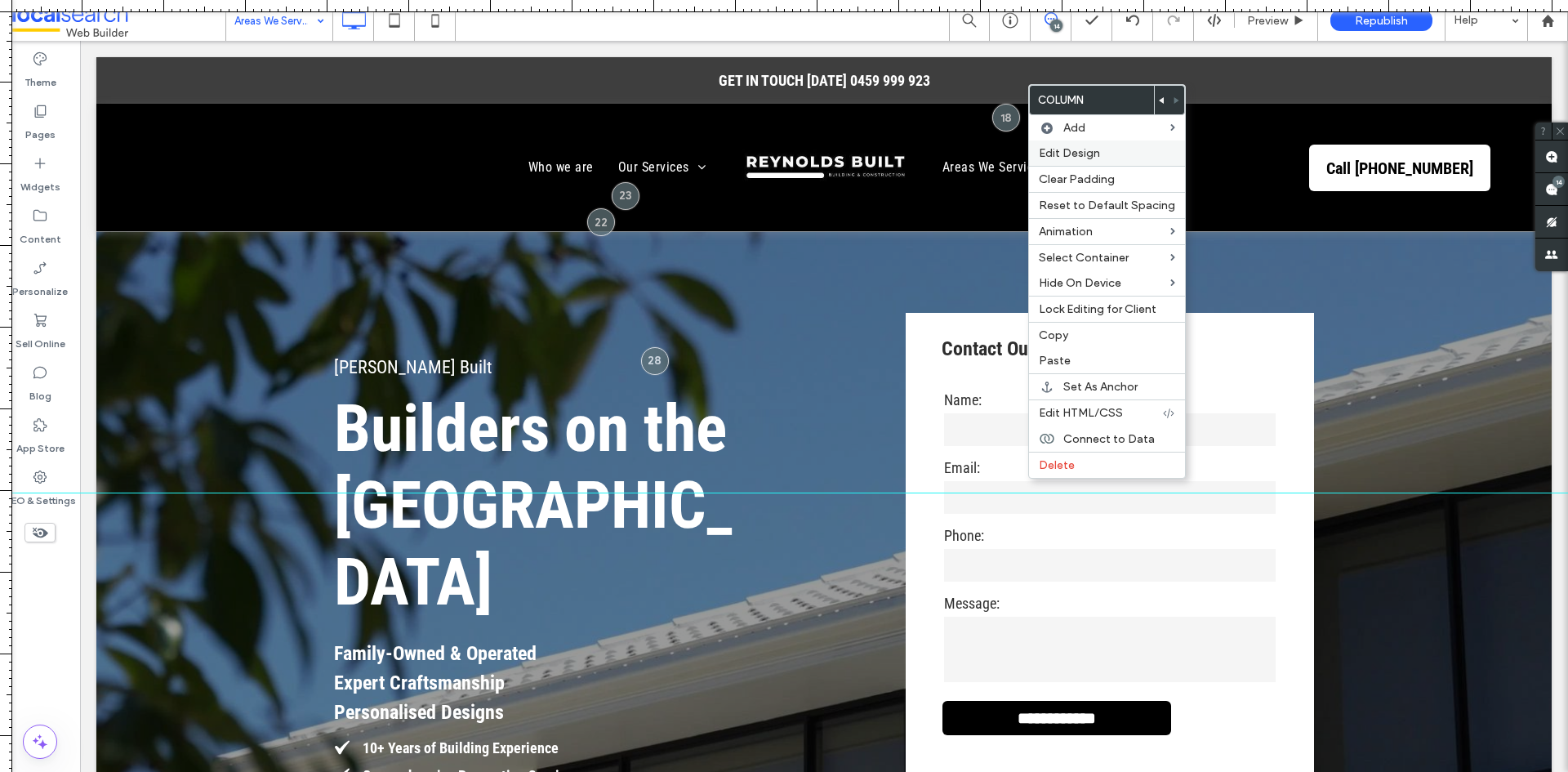
click at [1063, 153] on span "Edit Design" at bounding box center [1069, 152] width 61 height 14
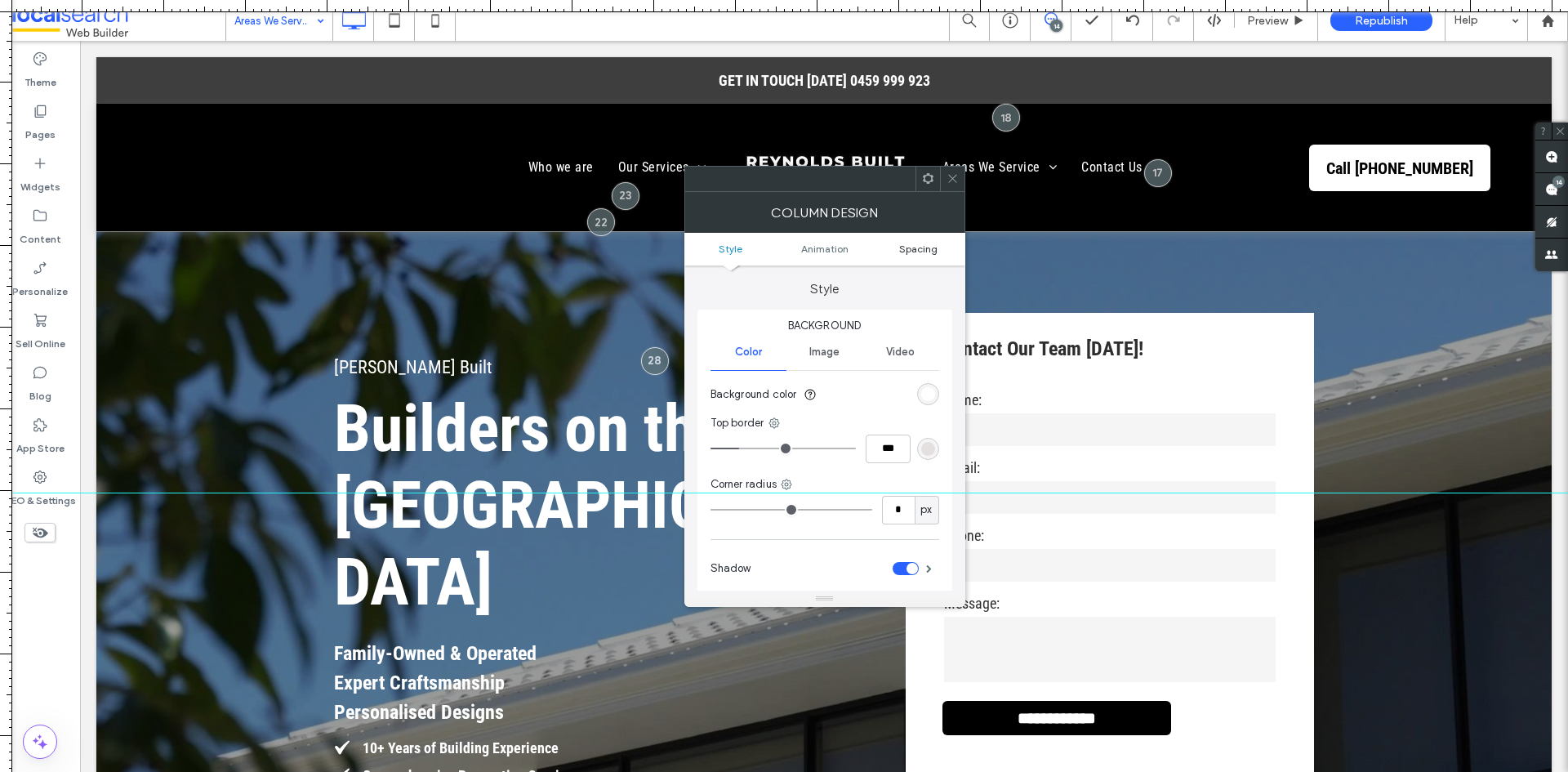
click at [938, 253] on link "Spacing" at bounding box center [918, 249] width 94 height 12
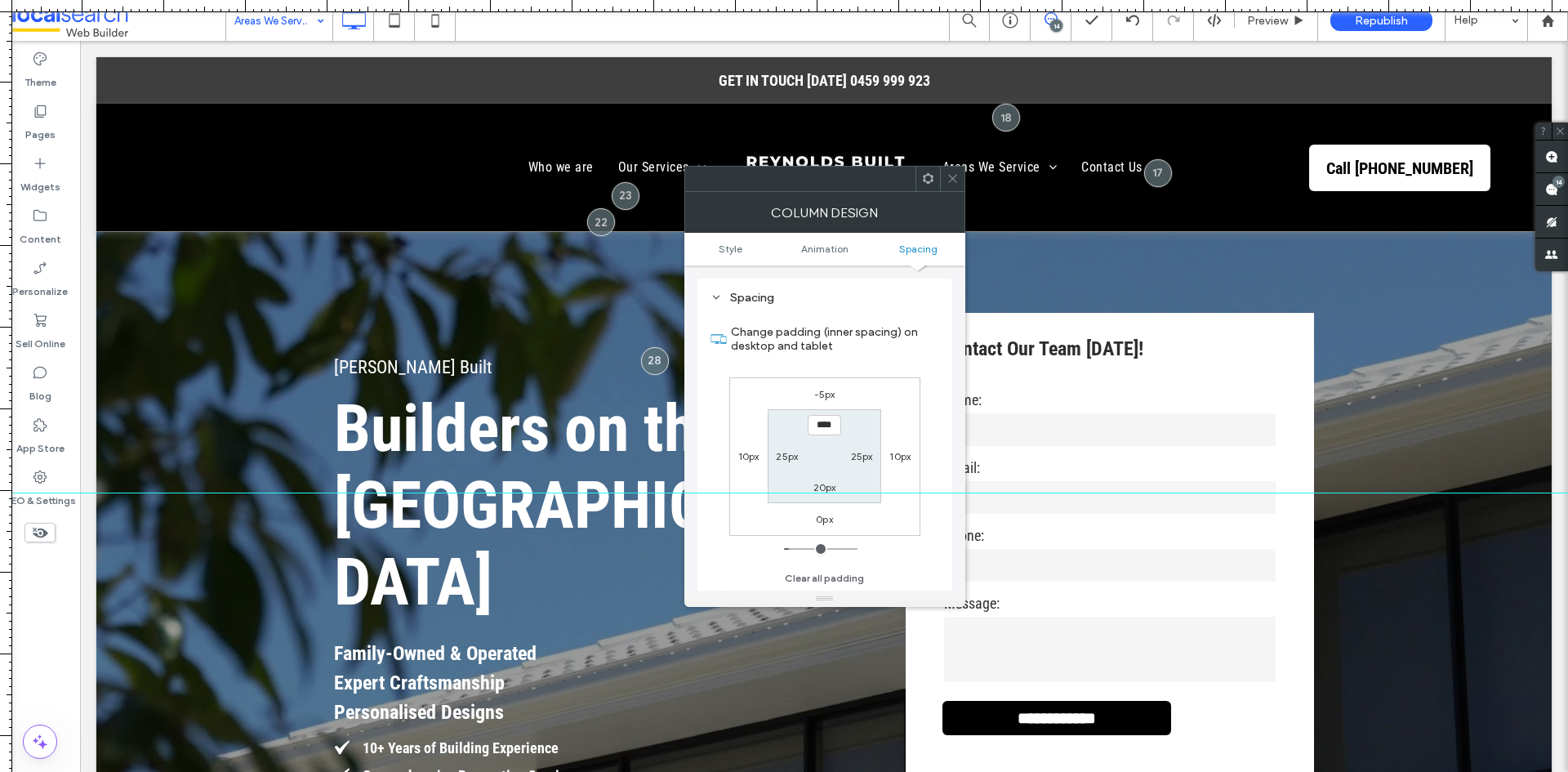
click at [955, 179] on icon at bounding box center [952, 178] width 12 height 12
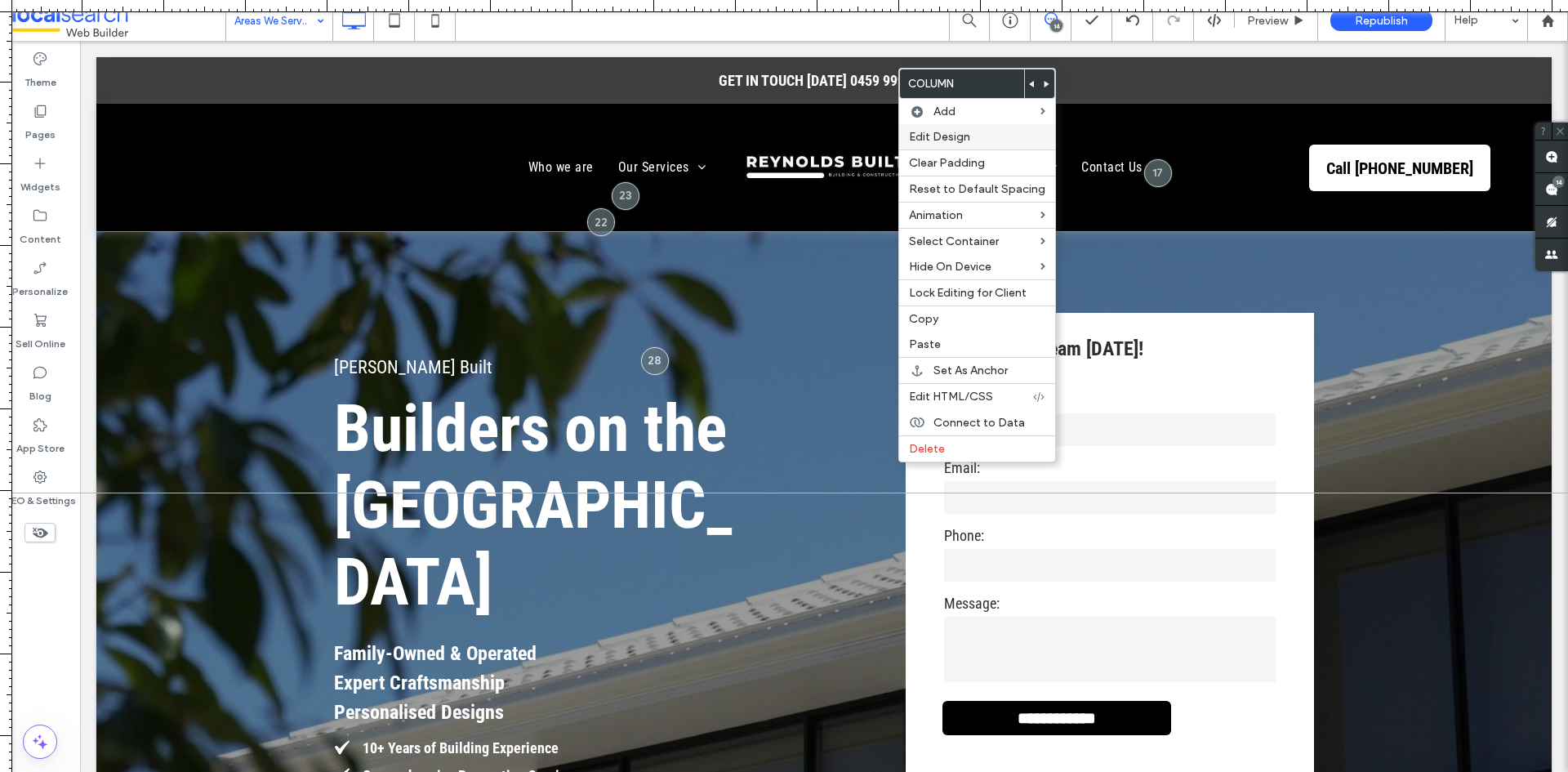
click at [1001, 139] on label "Edit Design" at bounding box center [976, 136] width 136 height 14
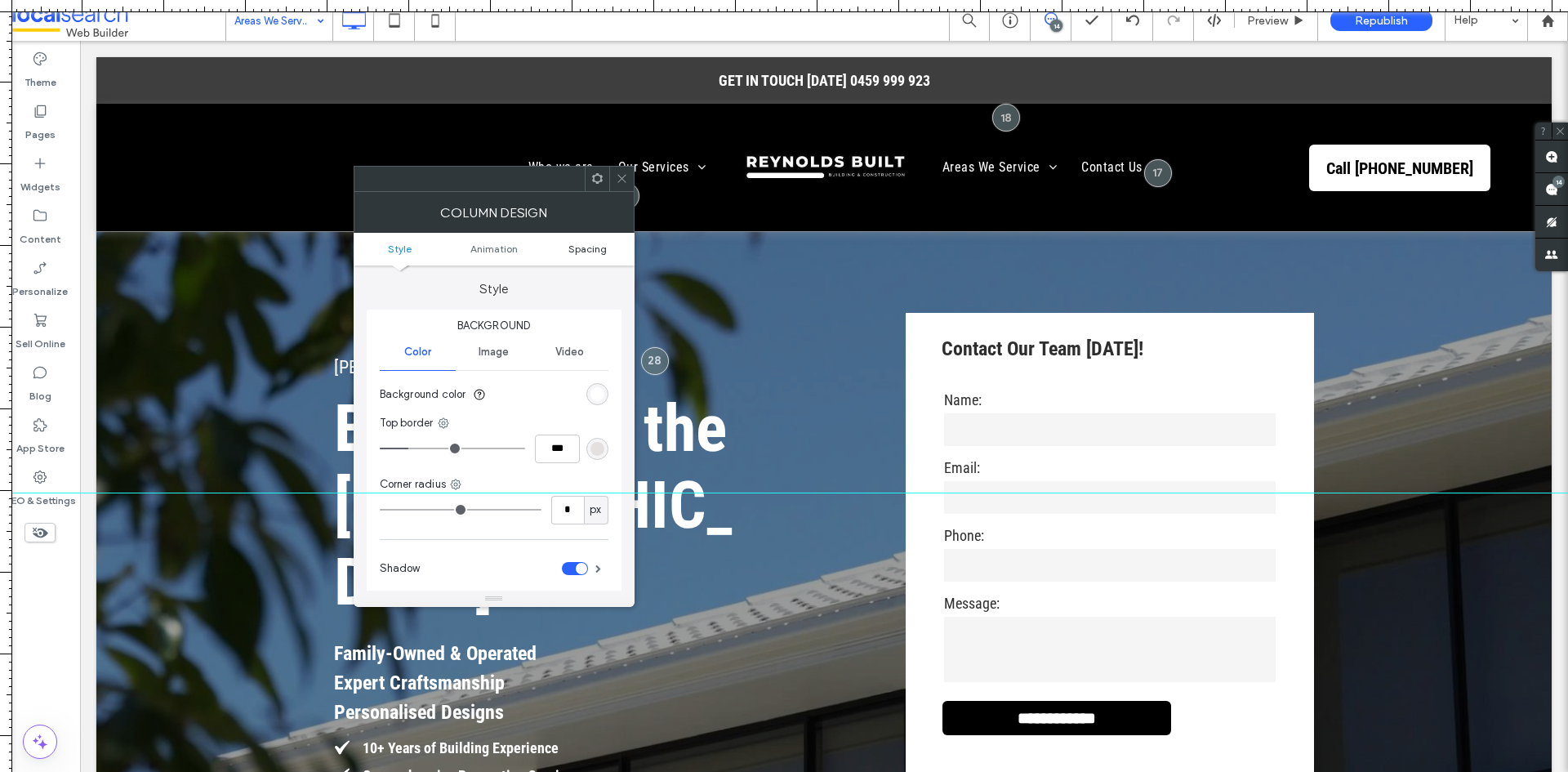
click at [590, 253] on span "Spacing" at bounding box center [588, 249] width 38 height 12
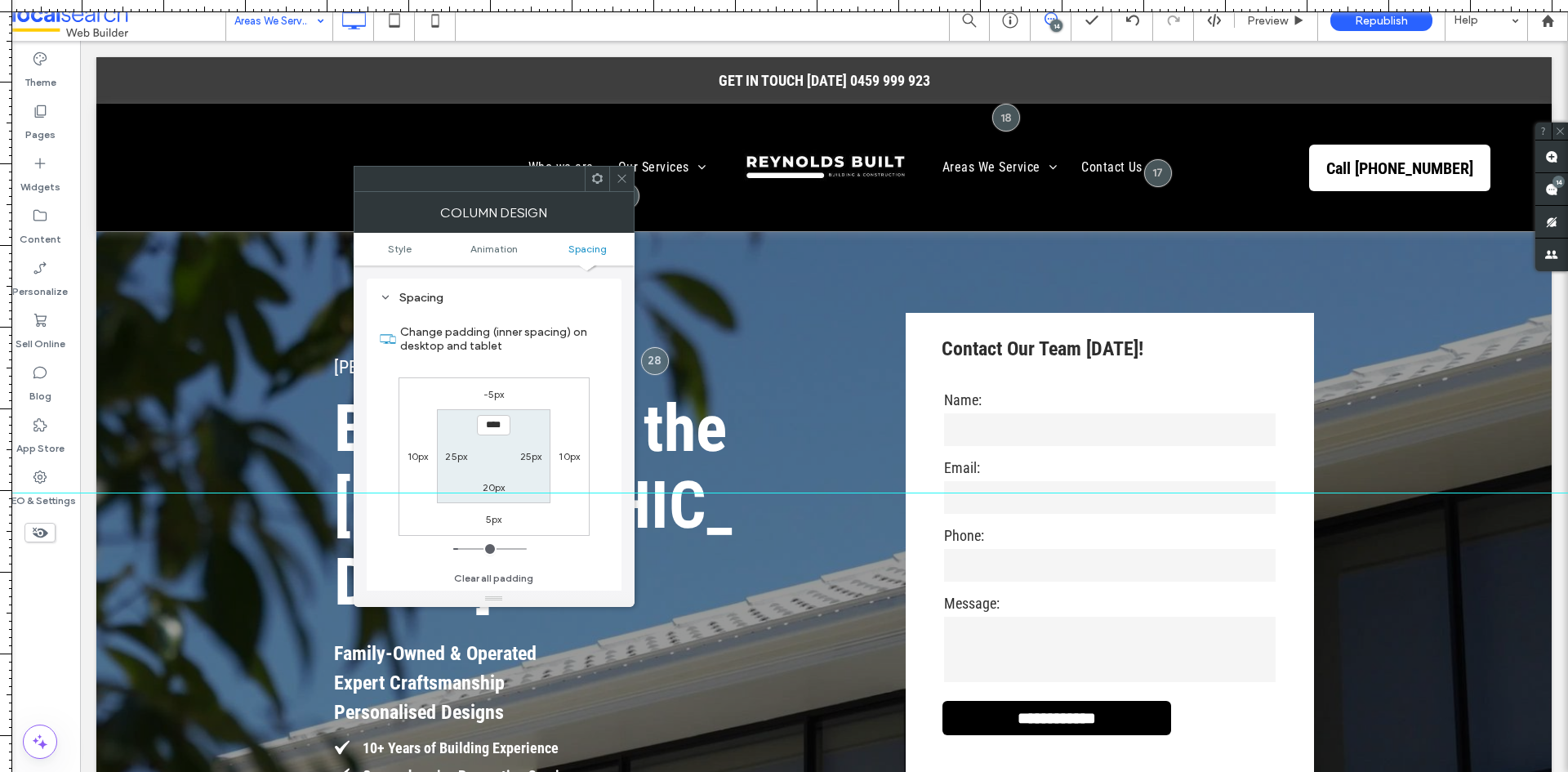
click at [489, 509] on div "-5px 10px 5px 10px **** 25px 20px 25px" at bounding box center [493, 457] width 191 height 158
click at [489, 512] on div "5px" at bounding box center [493, 518] width 16 height 16
click at [488, 517] on label "5px" at bounding box center [493, 518] width 16 height 12
type input "*"
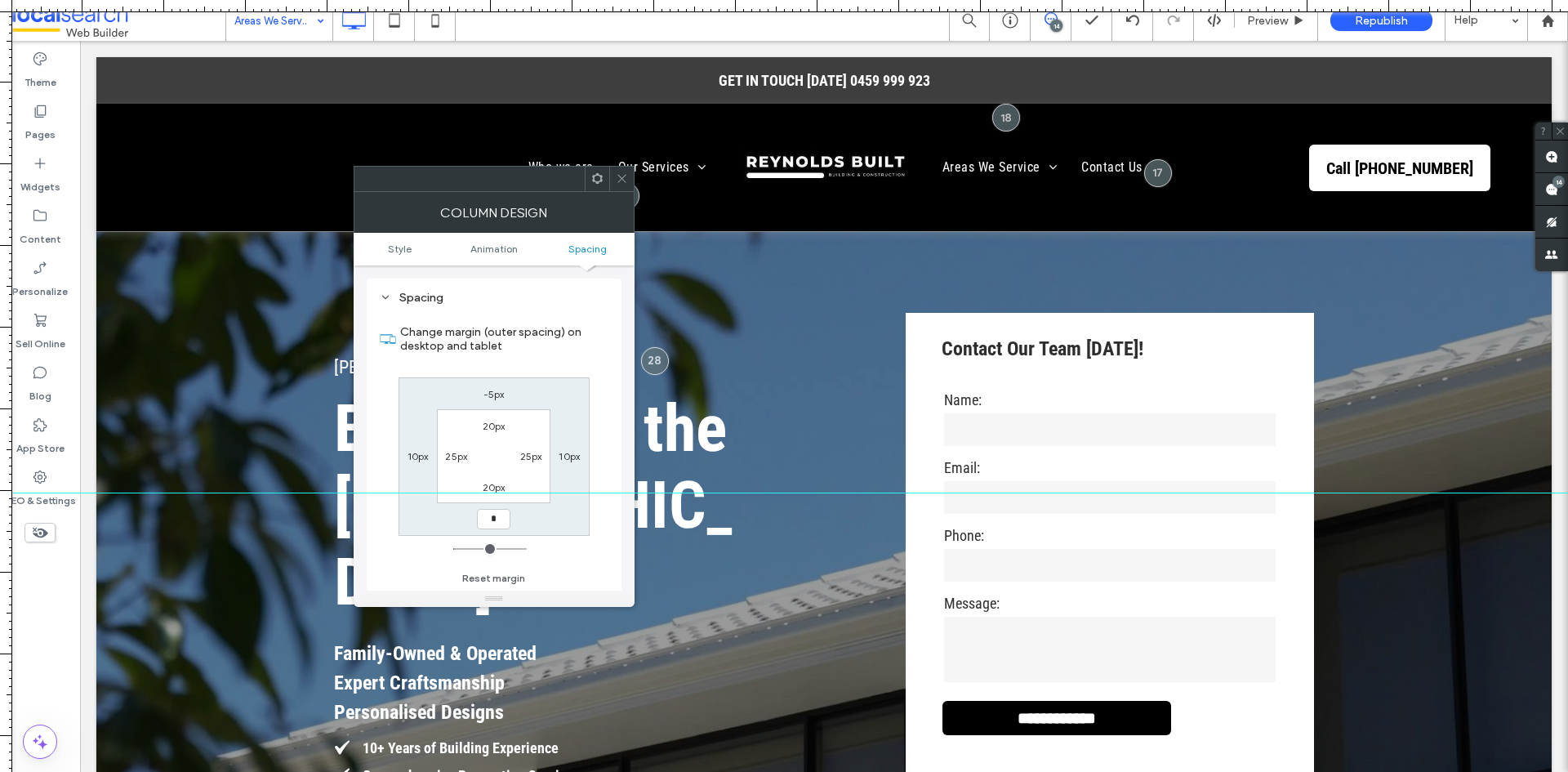
type input "*"
type input "***"
click at [621, 175] on icon at bounding box center [621, 178] width 12 height 12
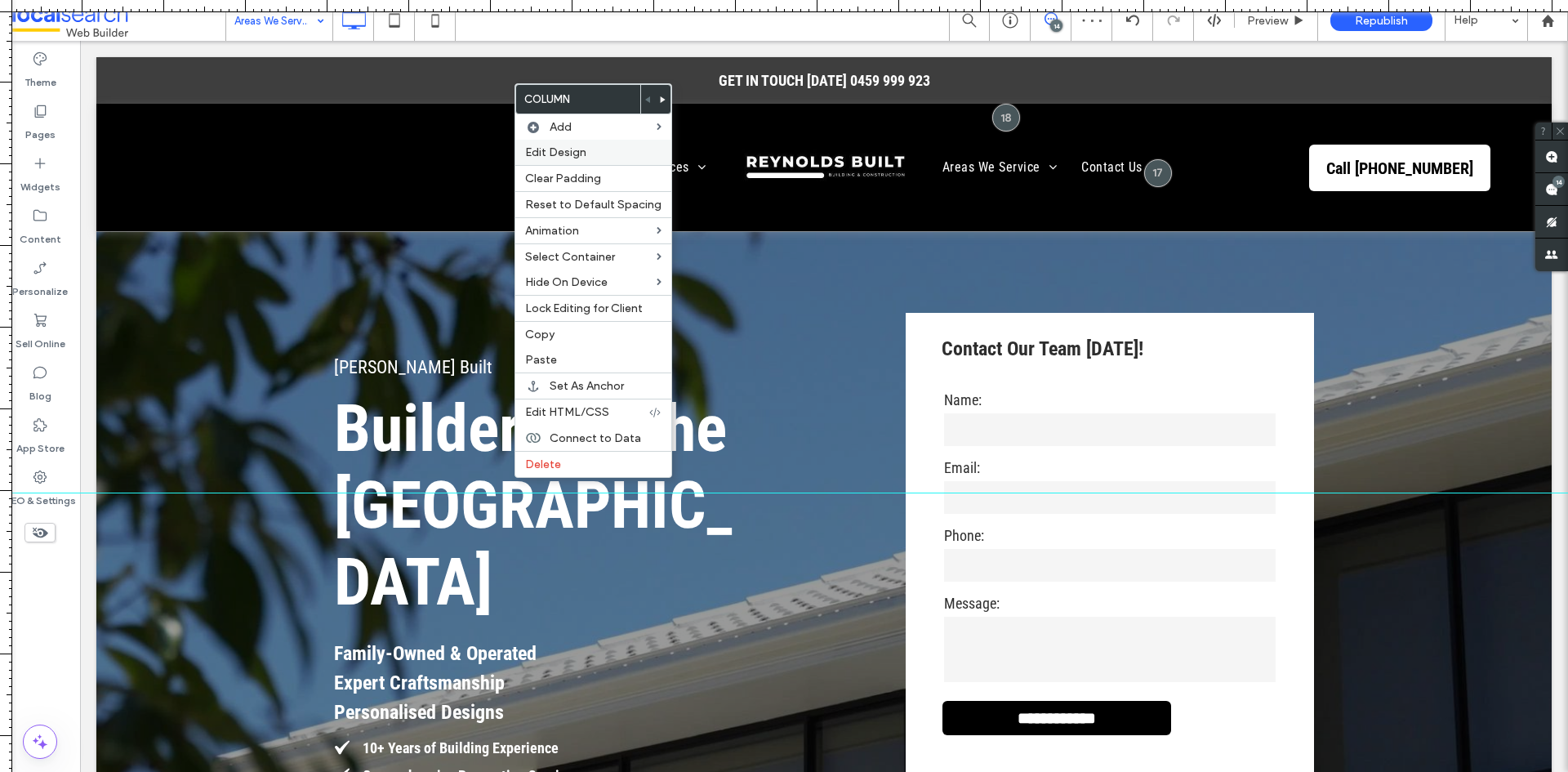
click at [626, 160] on div "Edit Design" at bounding box center [593, 152] width 156 height 26
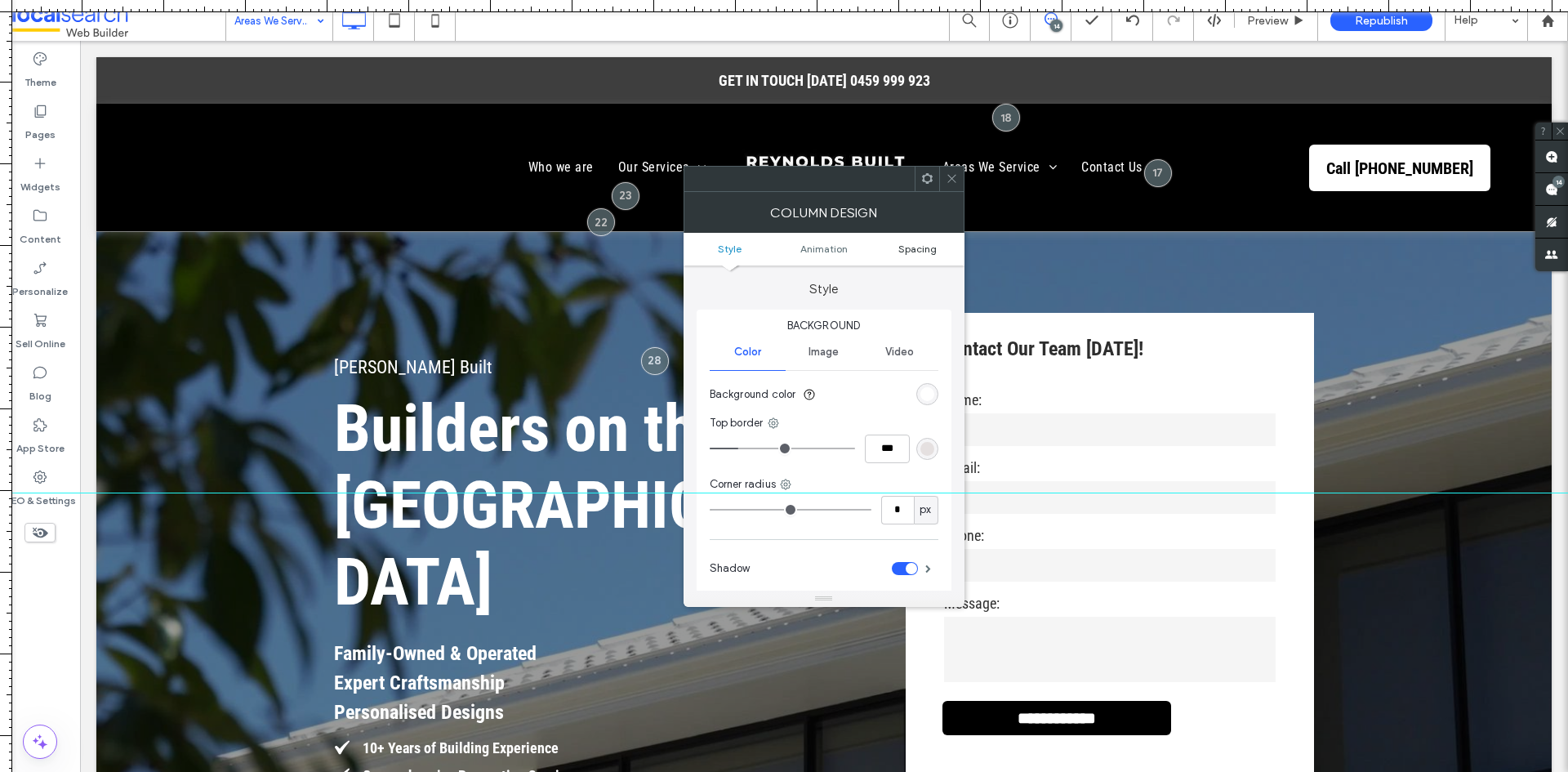
click at [922, 251] on span "Spacing" at bounding box center [917, 249] width 38 height 12
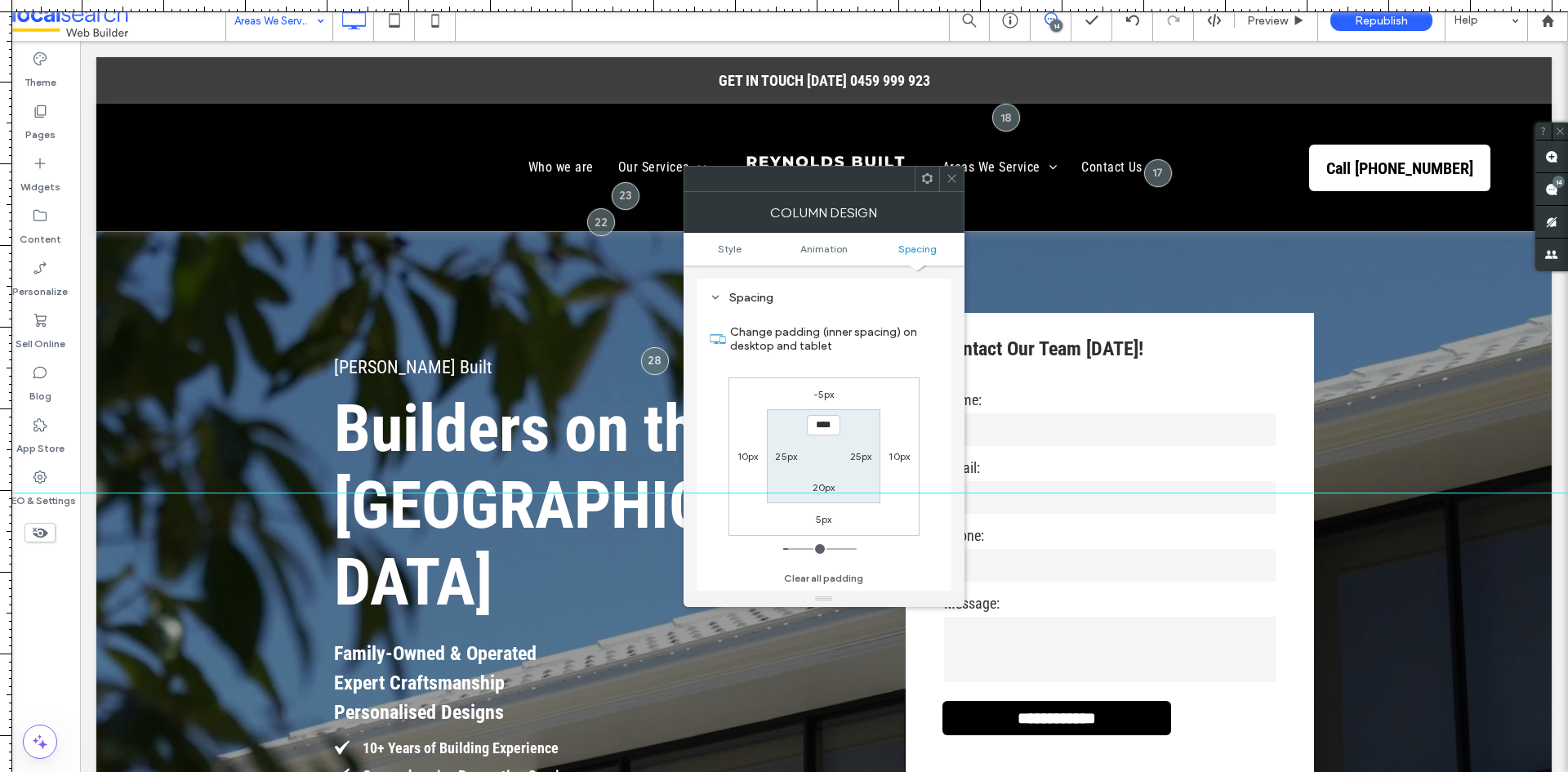
click at [820, 519] on label "5px" at bounding box center [823, 518] width 16 height 12
type input "*"
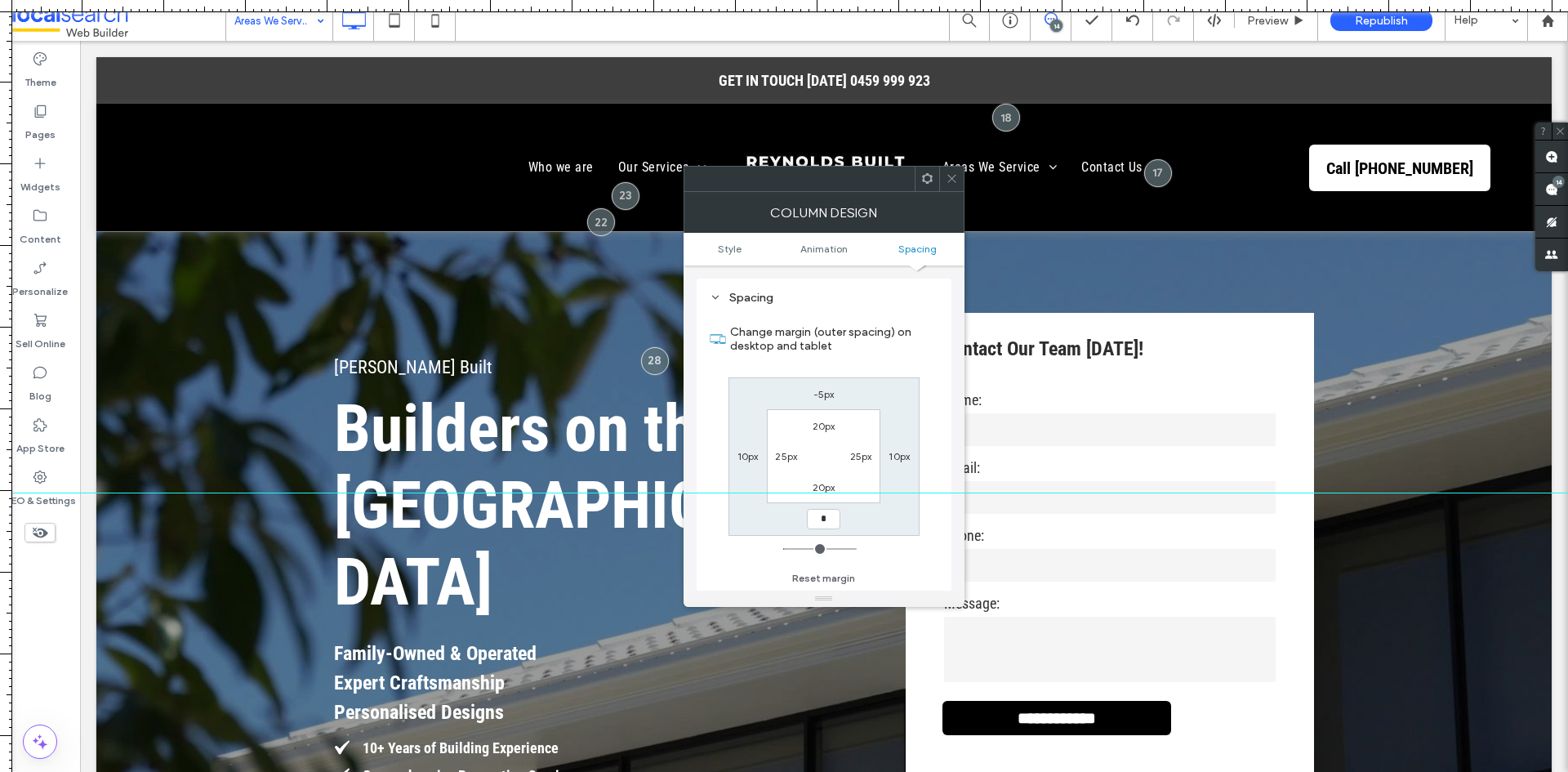
type input "*"
type input "***"
click at [955, 180] on icon at bounding box center [952, 178] width 12 height 12
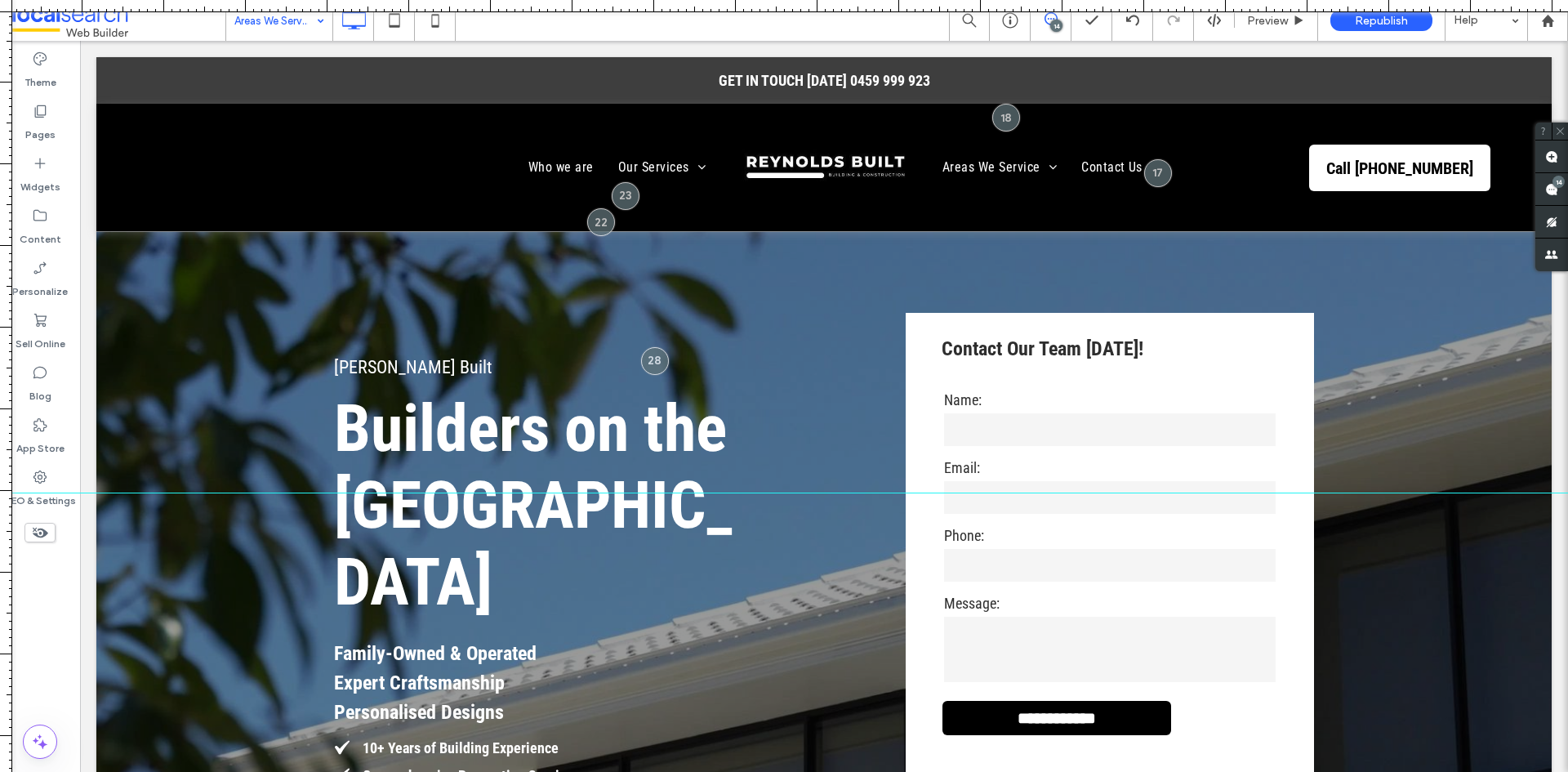
drag, startPoint x: 283, startPoint y: 491, endPoint x: 274, endPoint y: 493, distance: 9.2
click at [274, 493] on div at bounding box center [784, 493] width 1568 height 14
drag, startPoint x: 263, startPoint y: 494, endPoint x: 247, endPoint y: 569, distance: 76.7
click at [247, 569] on div at bounding box center [784, 570] width 1568 height 14
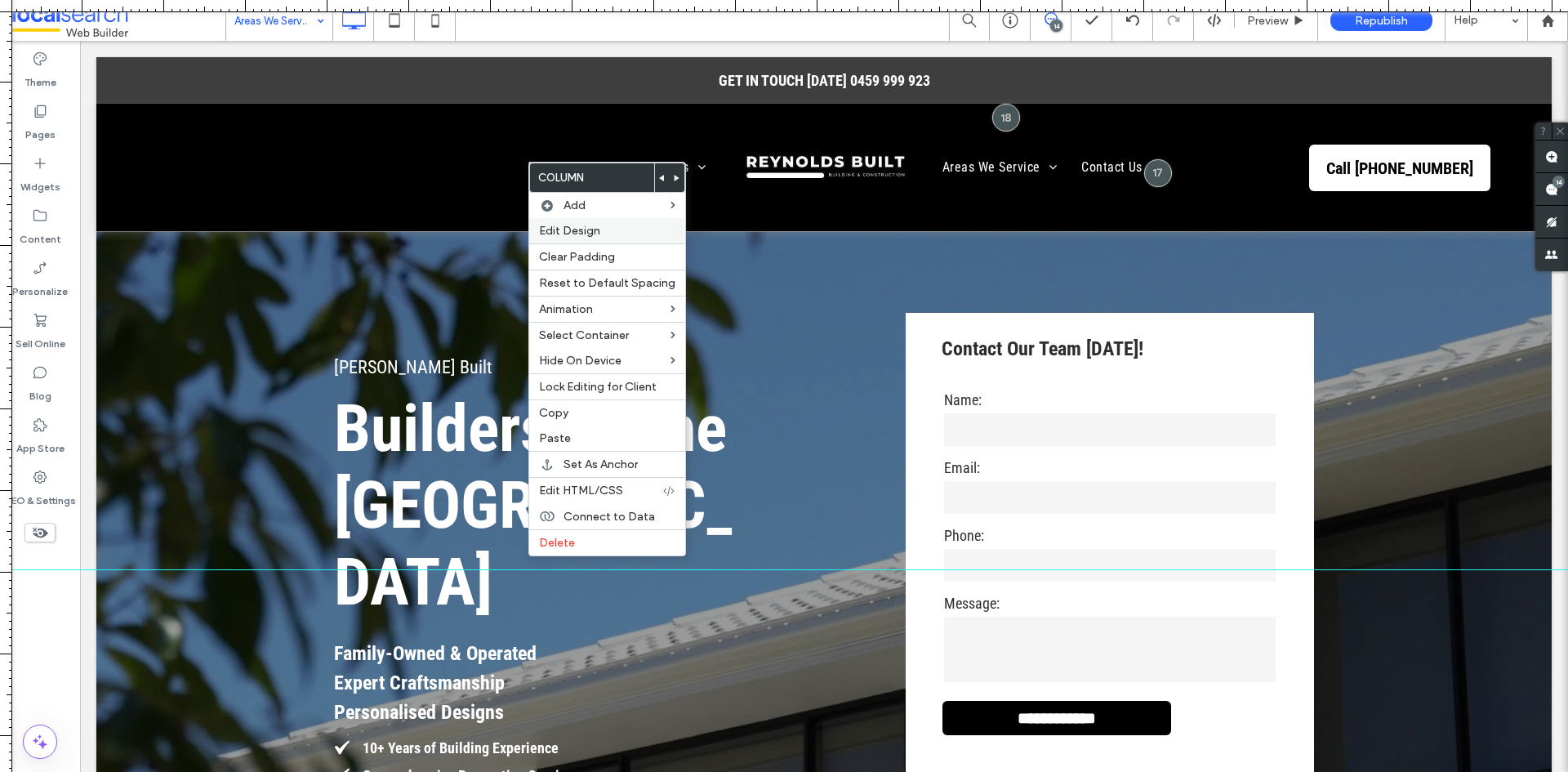
click at [597, 237] on div "Edit Design" at bounding box center [607, 231] width 156 height 26
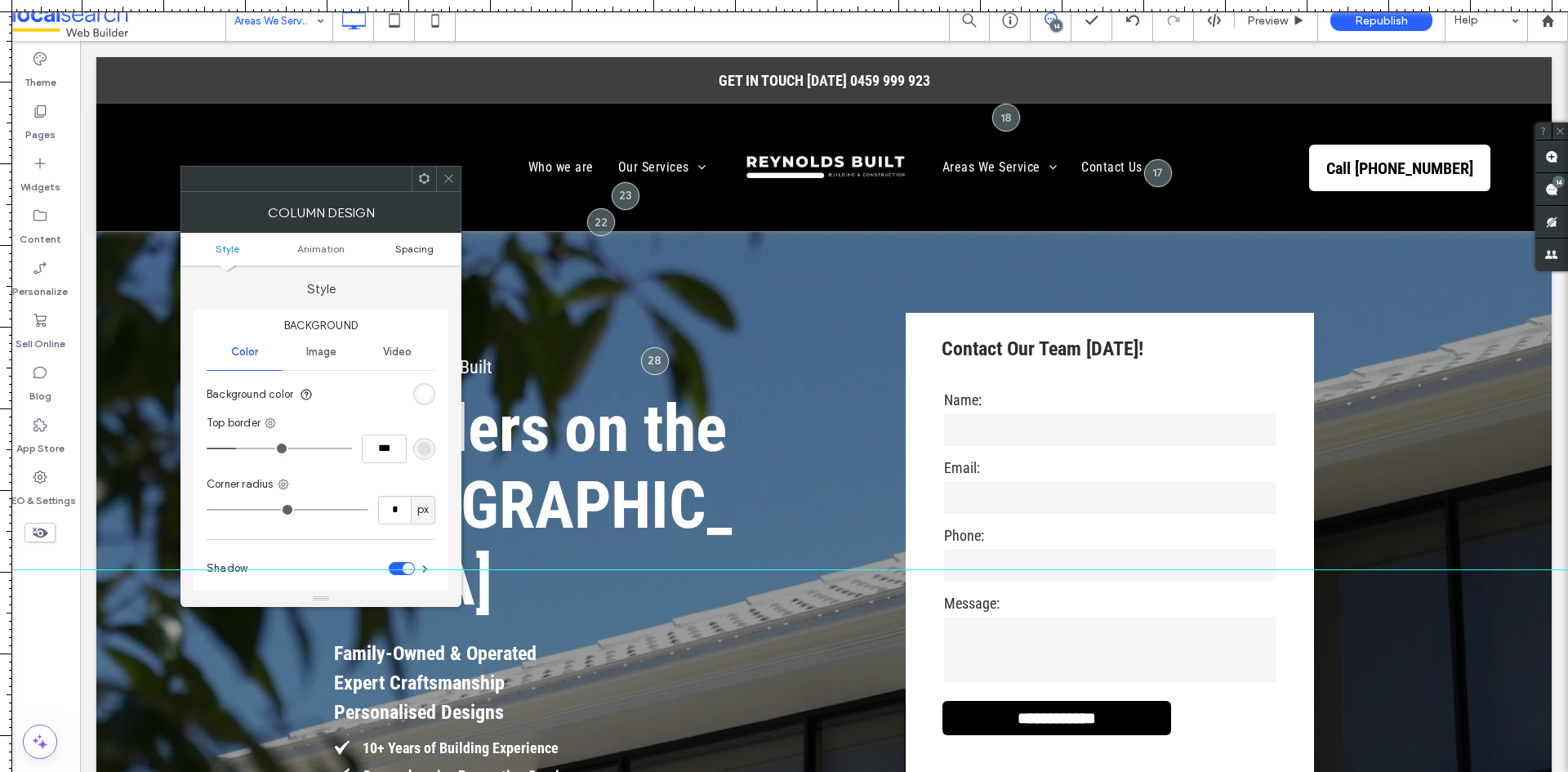
click at [432, 254] on span "Spacing" at bounding box center [414, 249] width 38 height 12
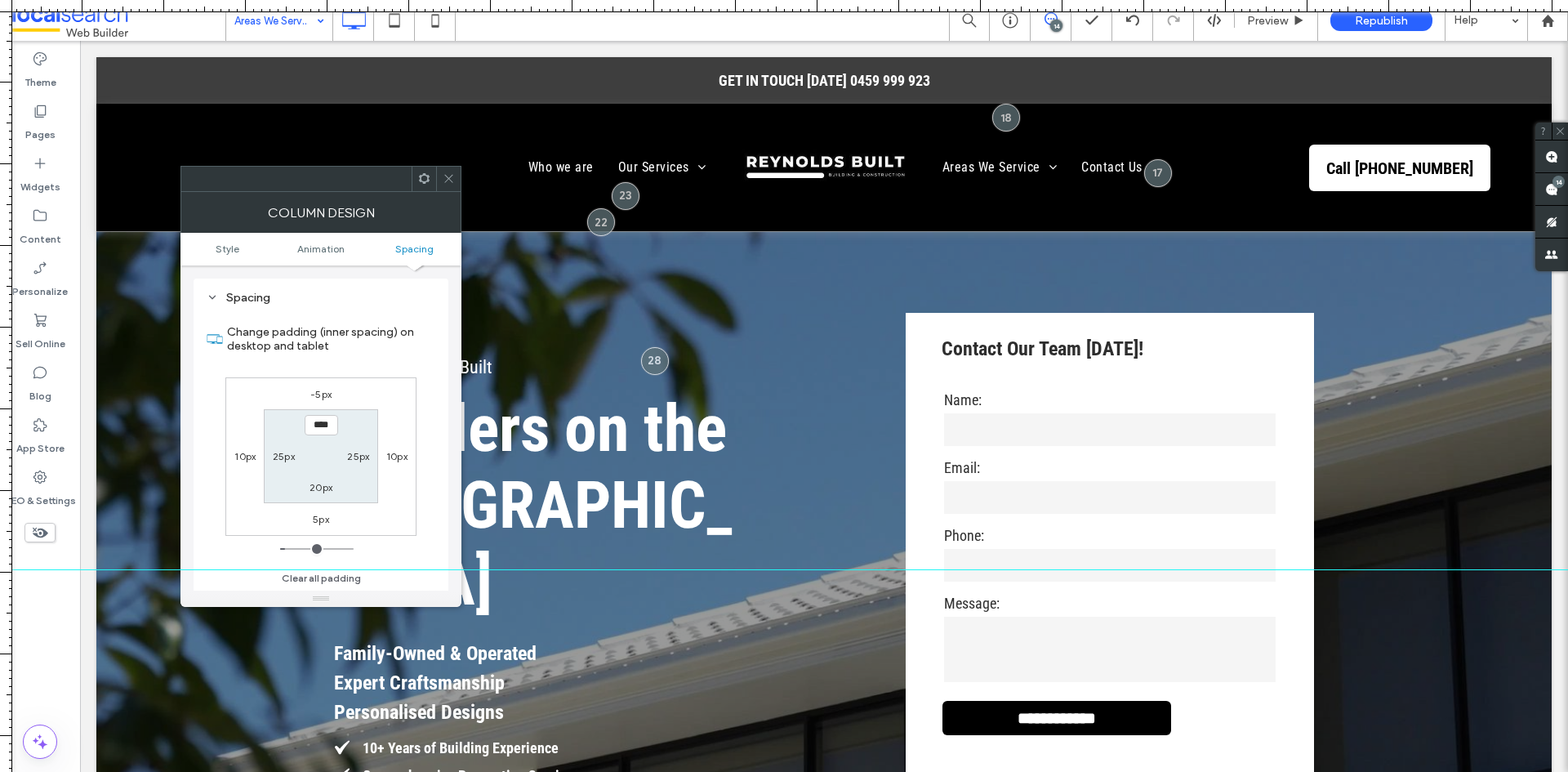
click at [322, 523] on label "5px" at bounding box center [320, 518] width 16 height 12
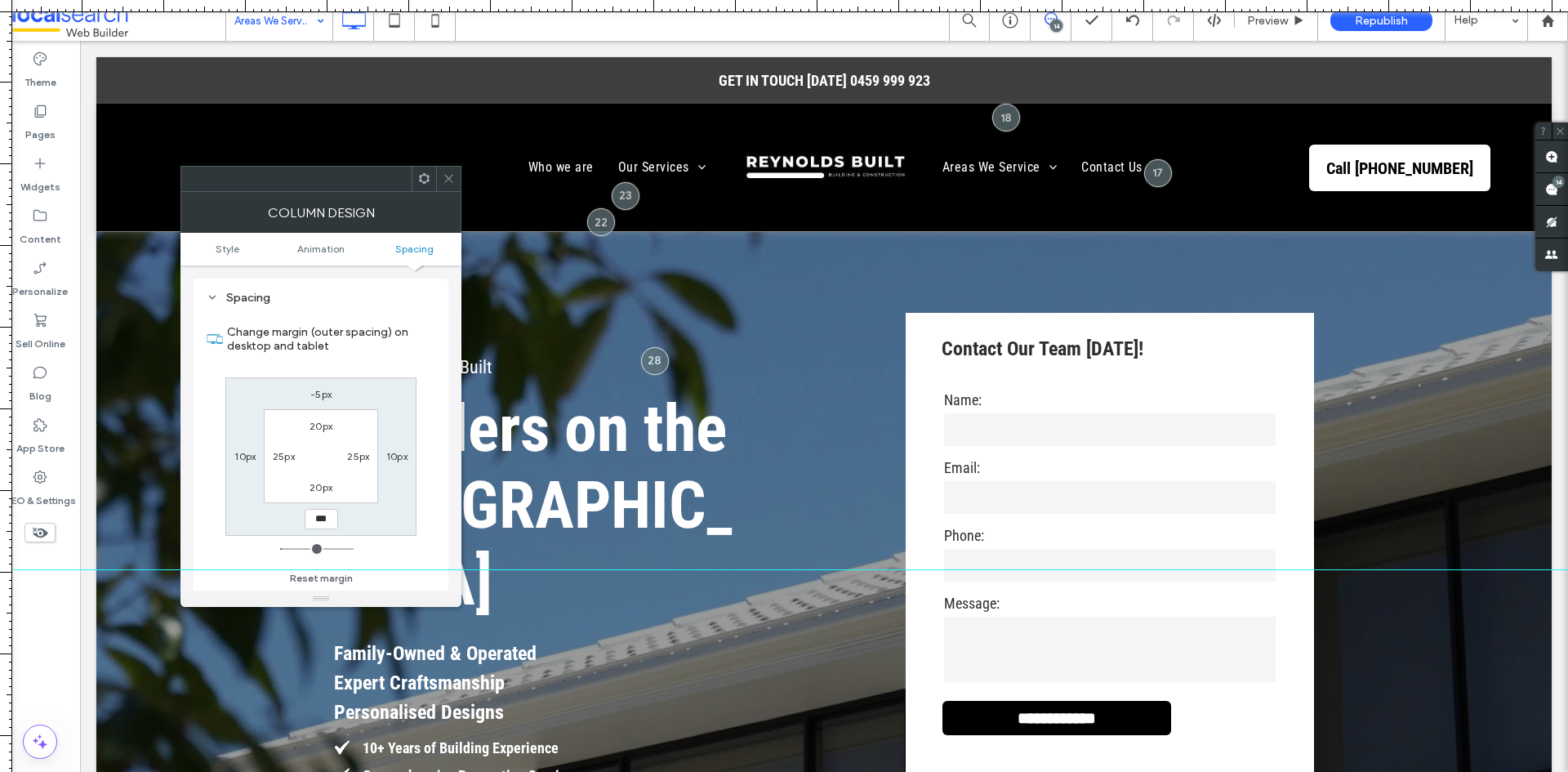
type input "*"
type input "***"
click at [443, 180] on icon at bounding box center [449, 178] width 12 height 12
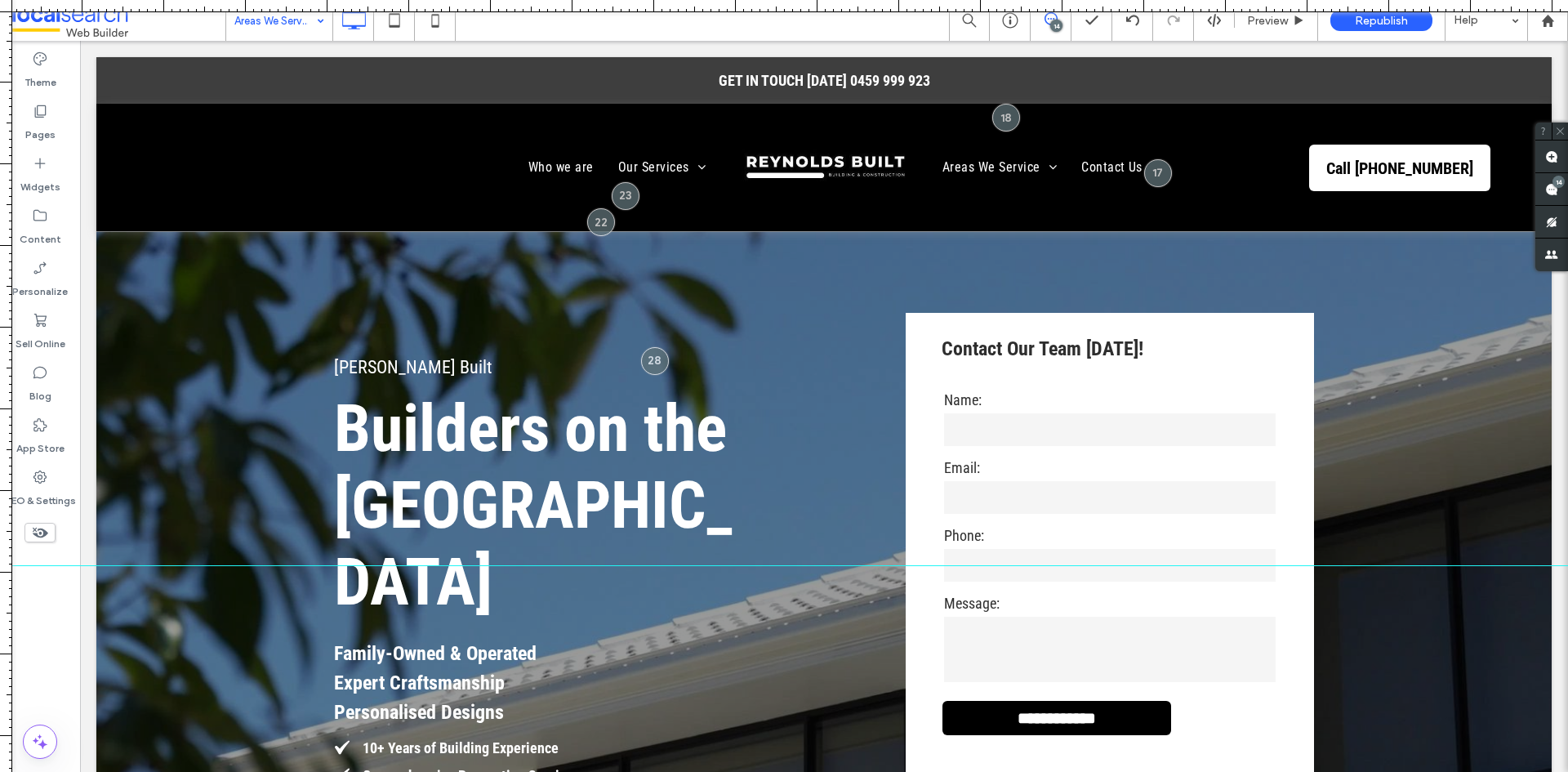
click at [290, 565] on div at bounding box center [784, 565] width 1568 height 1
click at [1055, 27] on div "14" at bounding box center [1055, 26] width 12 height 12
click at [426, 21] on icon at bounding box center [435, 20] width 32 height 32
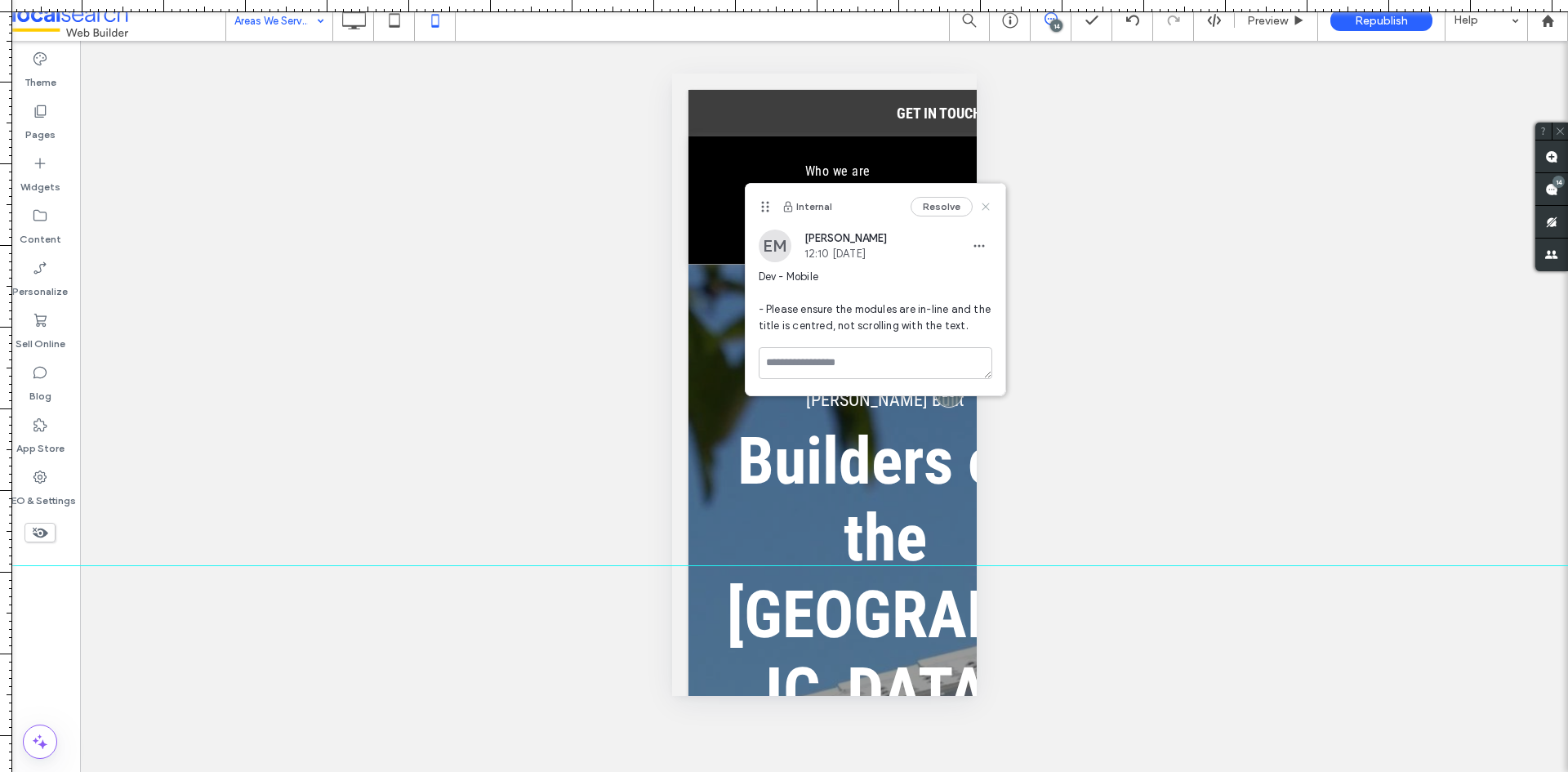
click at [991, 212] on icon at bounding box center [986, 207] width 13 height 13
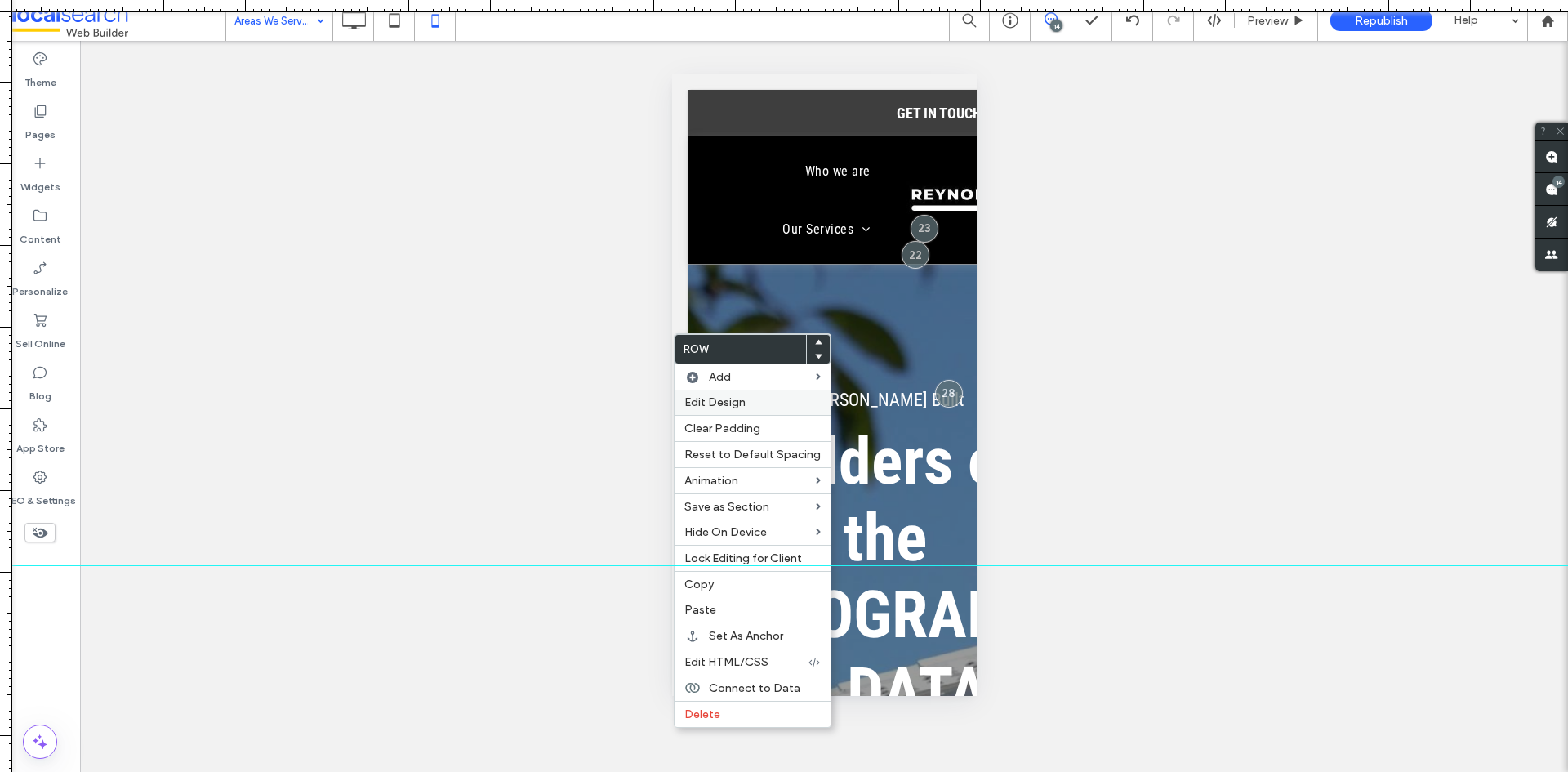
click at [714, 400] on span "Edit Design" at bounding box center [714, 402] width 61 height 14
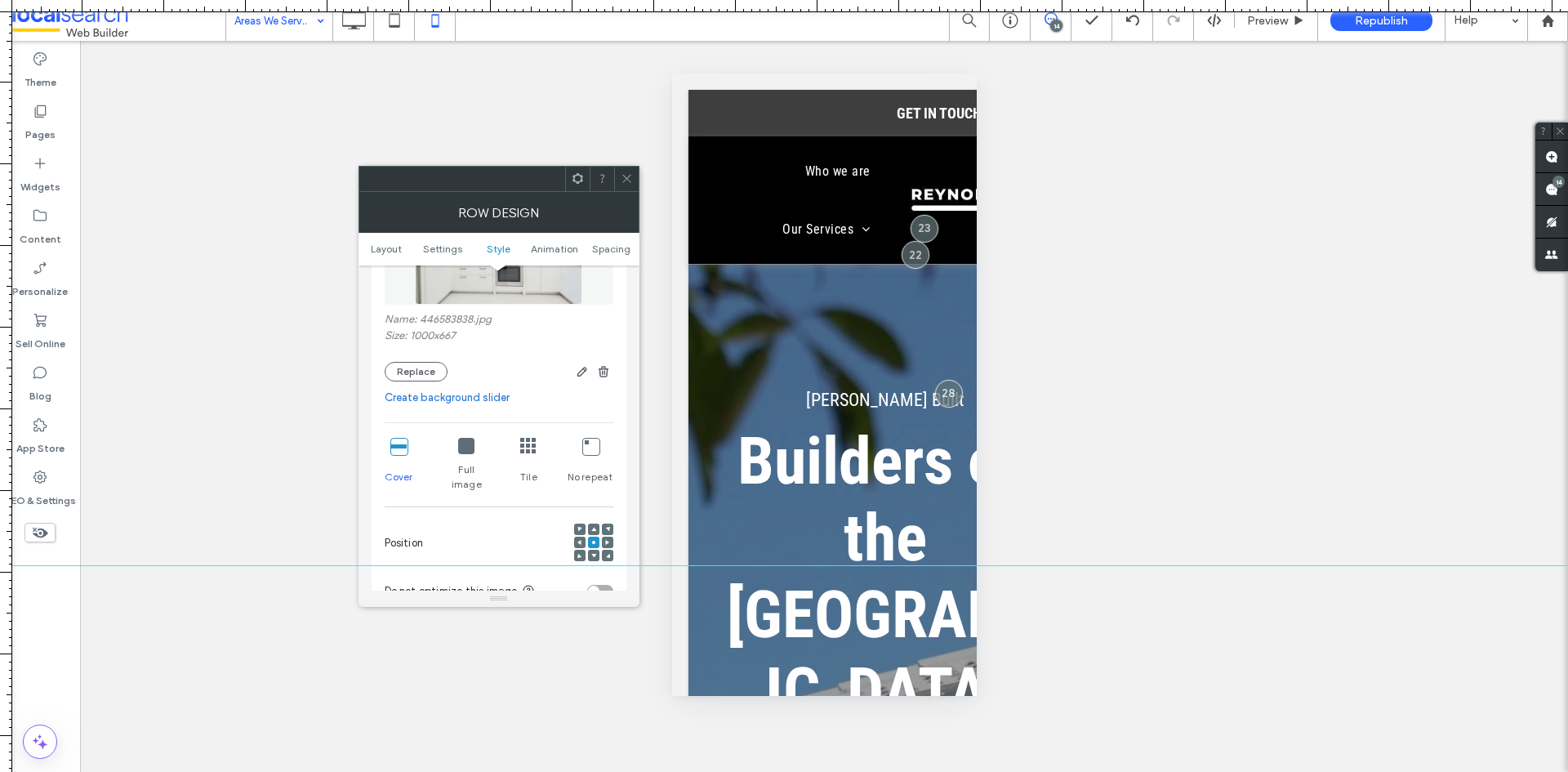
scroll to position [490, 0]
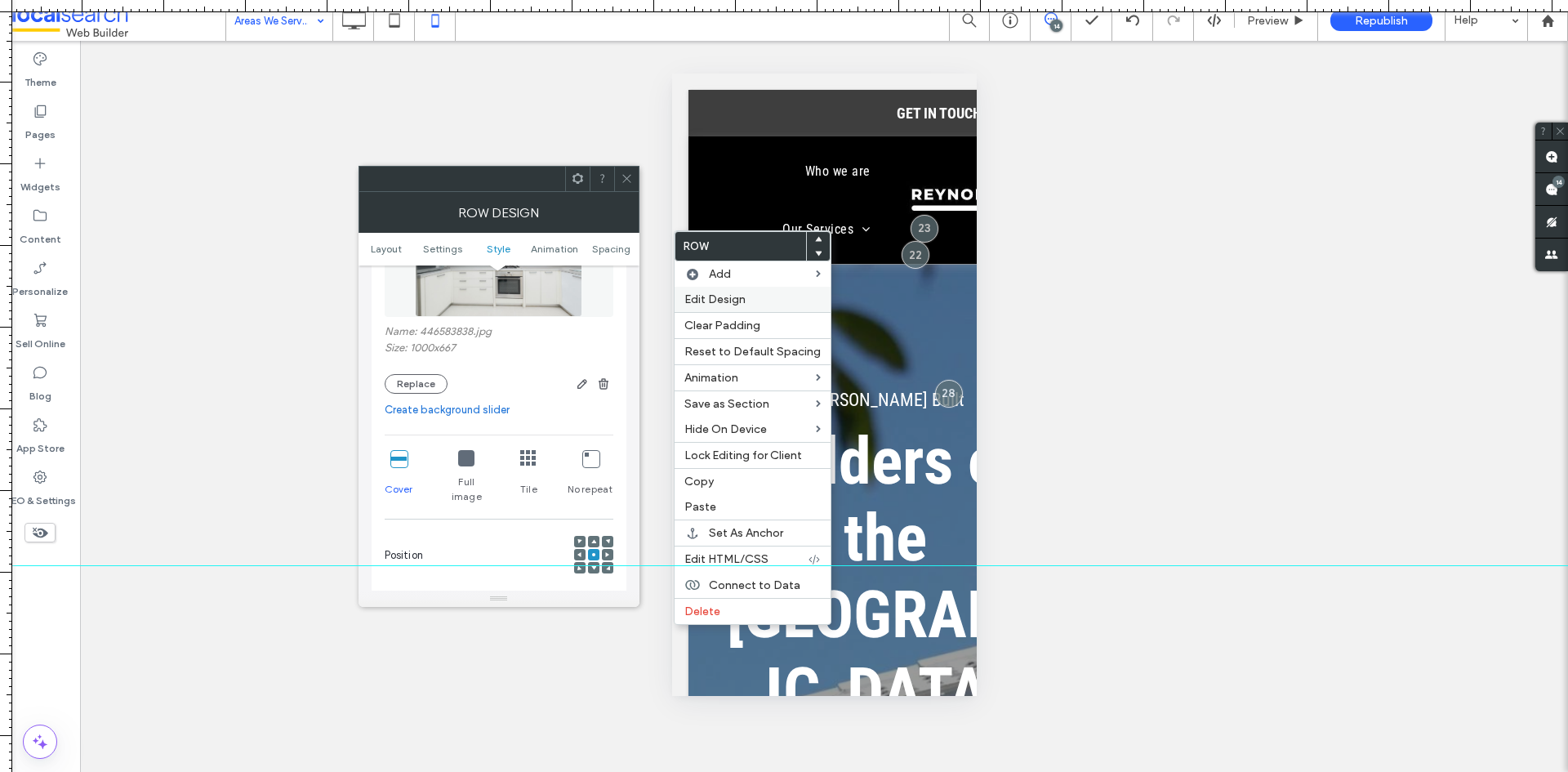
click at [694, 295] on span "Edit Design" at bounding box center [714, 299] width 61 height 14
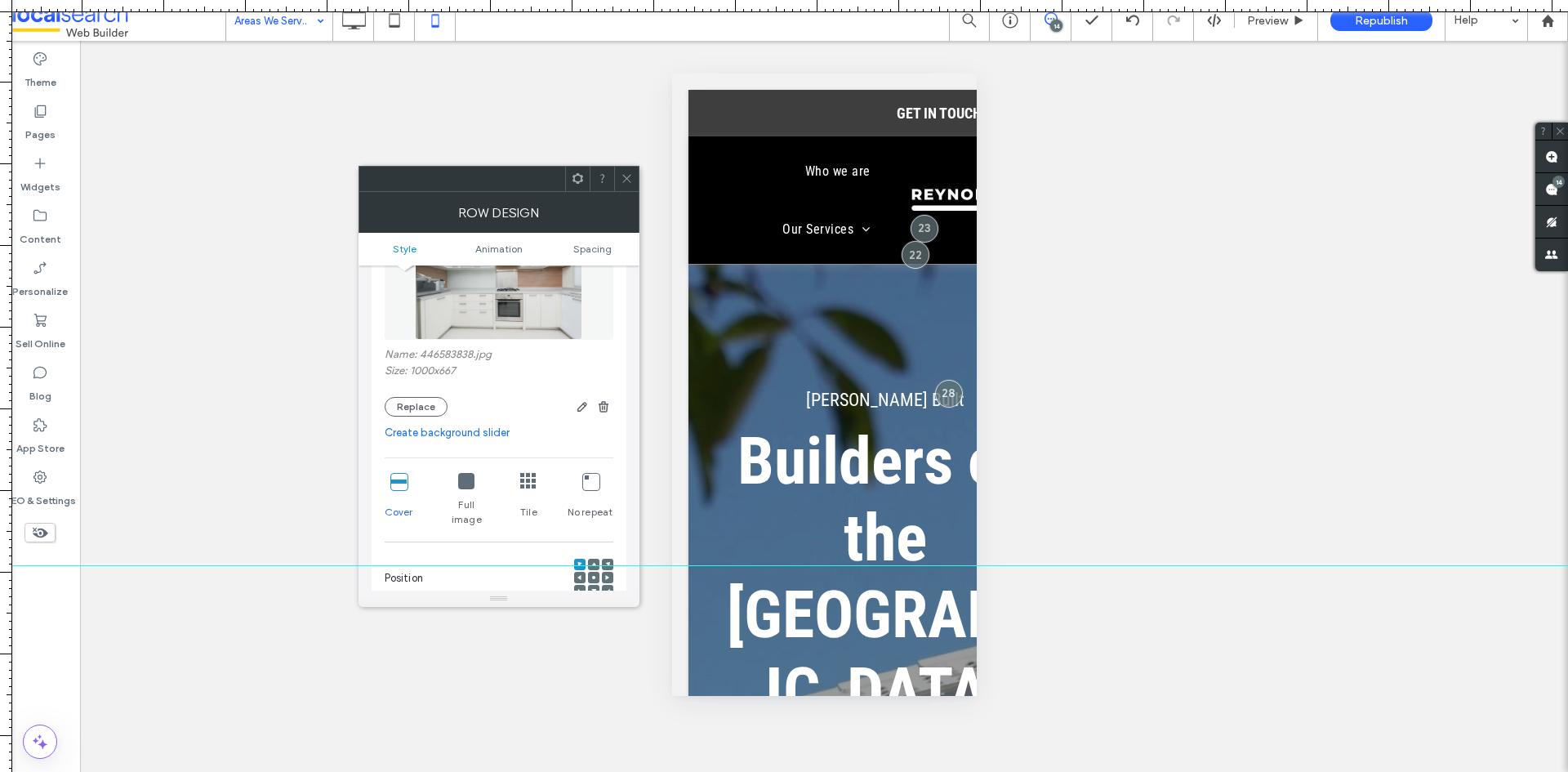
scroll to position [245, 0]
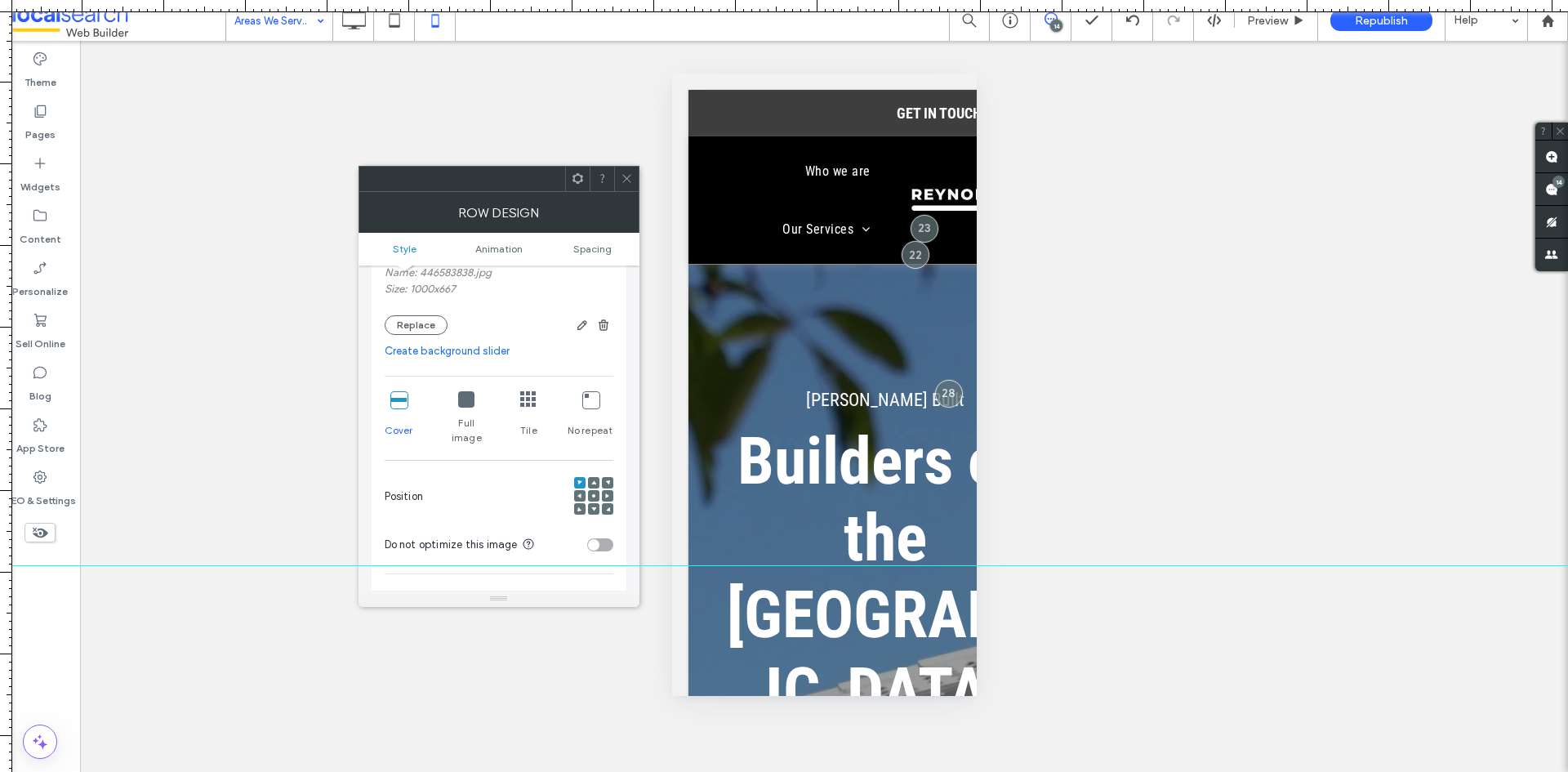
click at [592, 494] on icon at bounding box center [593, 496] width 5 height 5
click at [584, 490] on div at bounding box center [580, 496] width 11 height 11
click at [579, 494] on use at bounding box center [579, 496] width 4 height 5
click at [469, 403] on icon at bounding box center [466, 399] width 16 height 16
click at [529, 400] on icon at bounding box center [528, 399] width 16 height 16
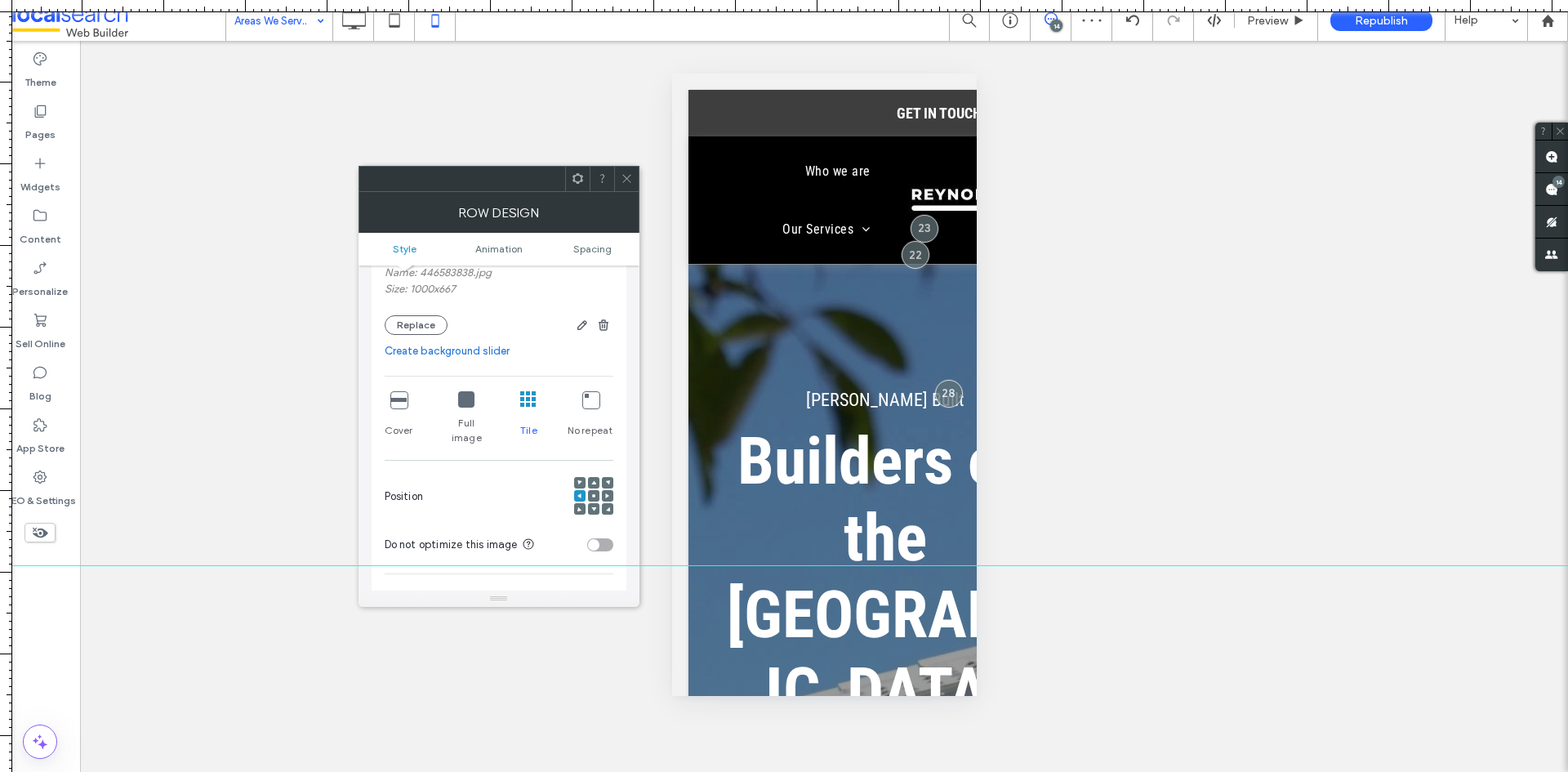
click at [578, 479] on use at bounding box center [579, 481] width 4 height 4
click at [404, 412] on div "Cover" at bounding box center [399, 418] width 29 height 67
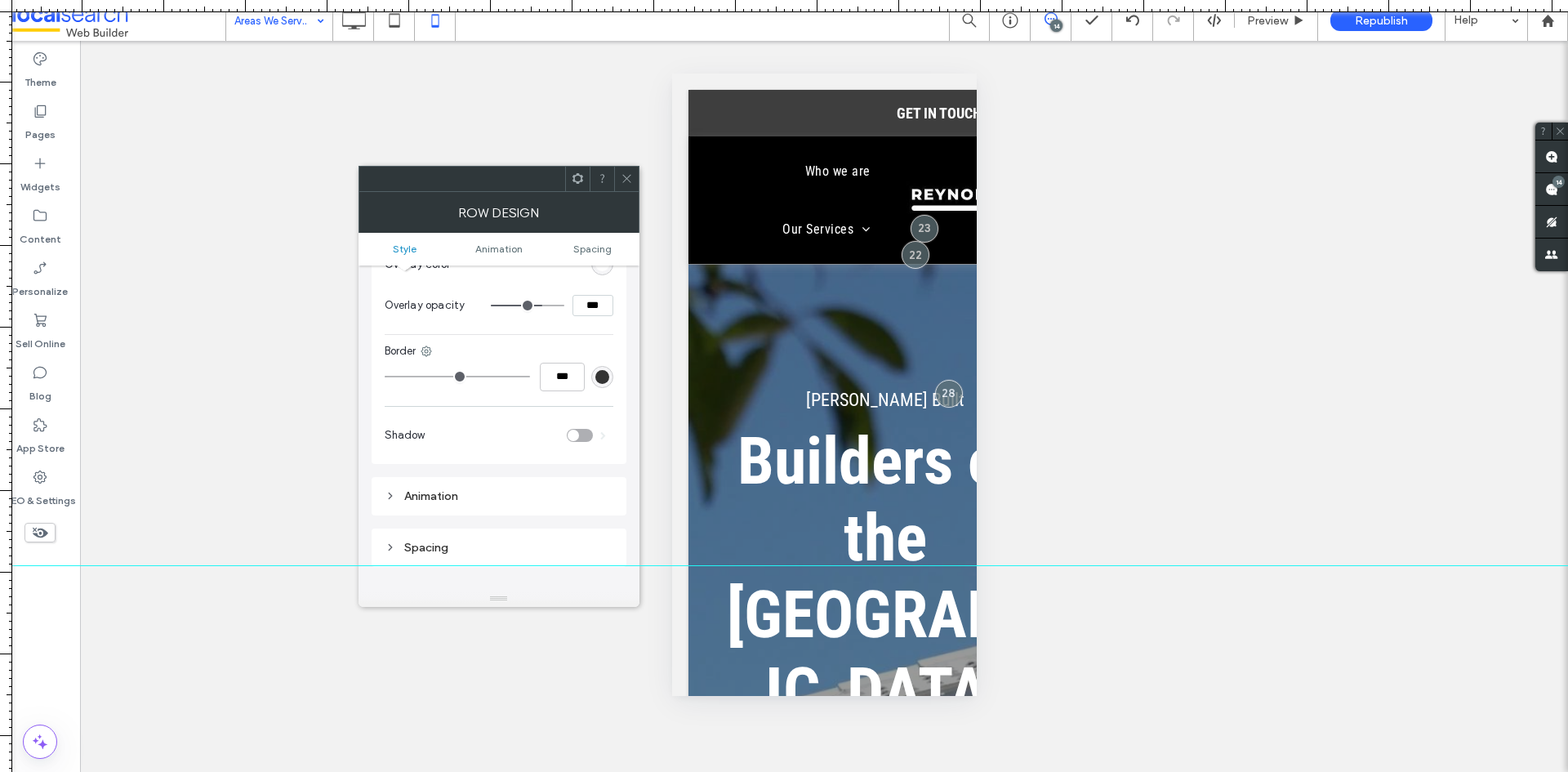
scroll to position [654, 0]
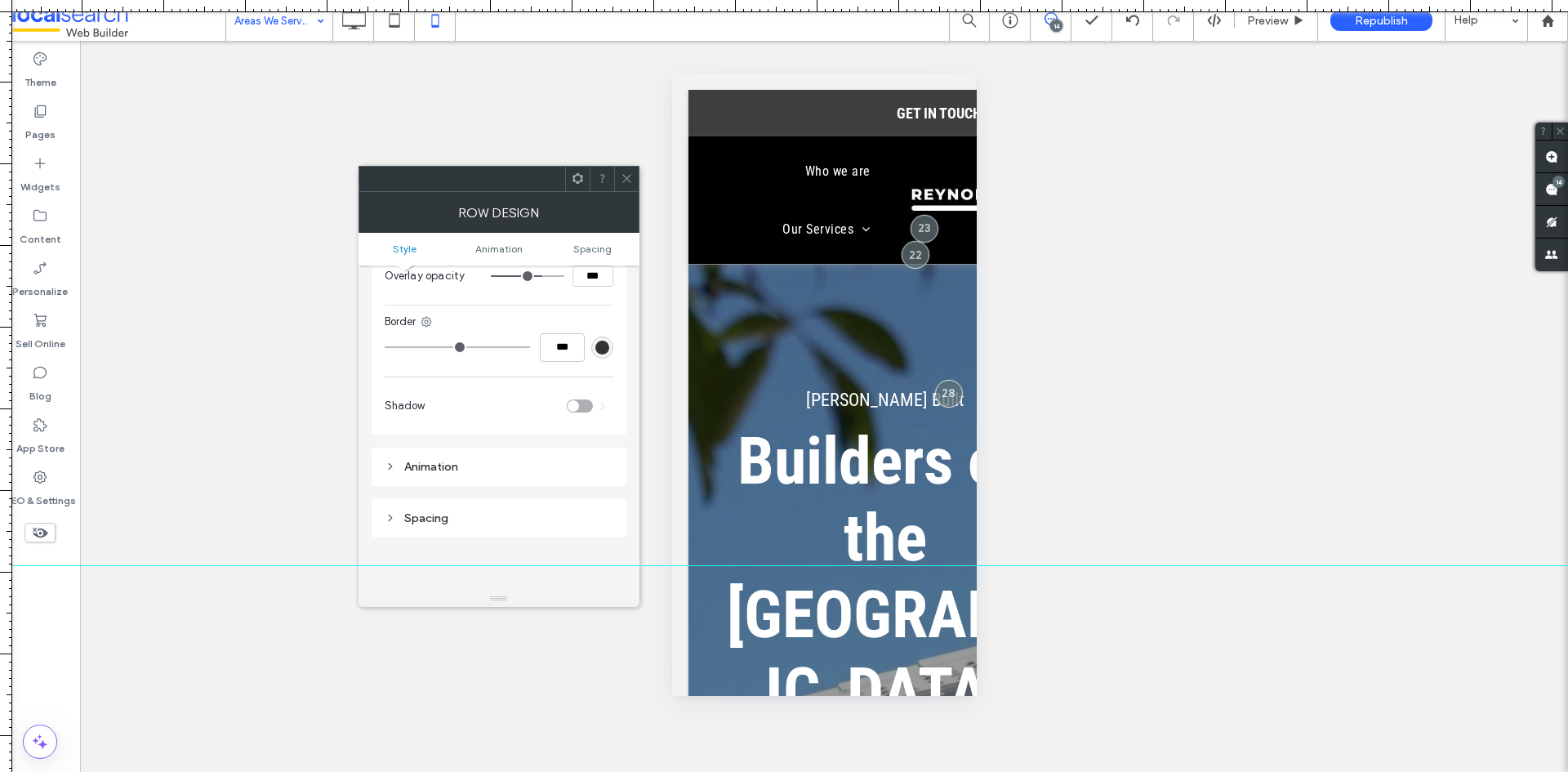
click at [625, 177] on icon at bounding box center [626, 178] width 12 height 12
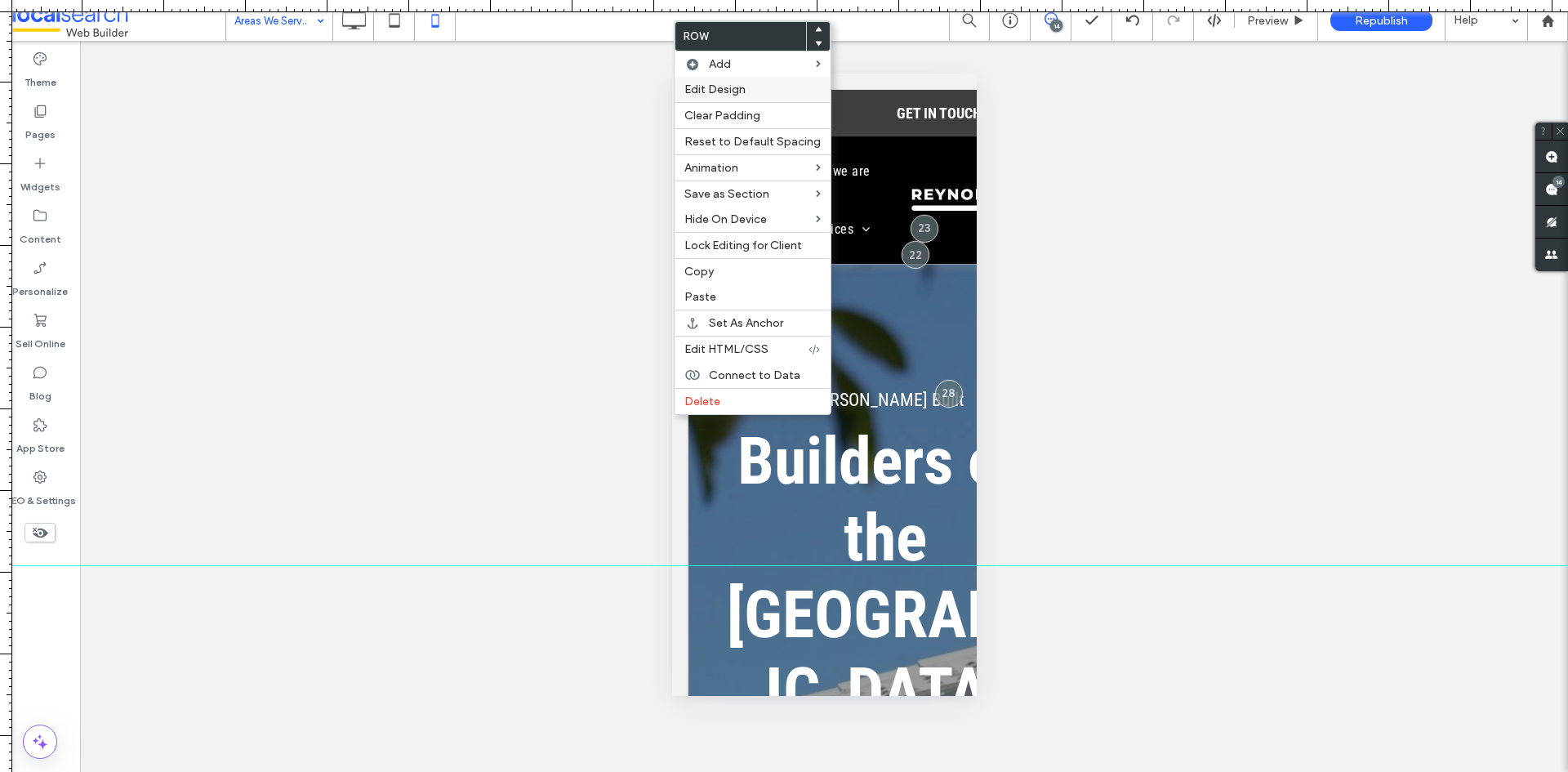
click at [708, 89] on span "Edit Design" at bounding box center [714, 90] width 61 height 14
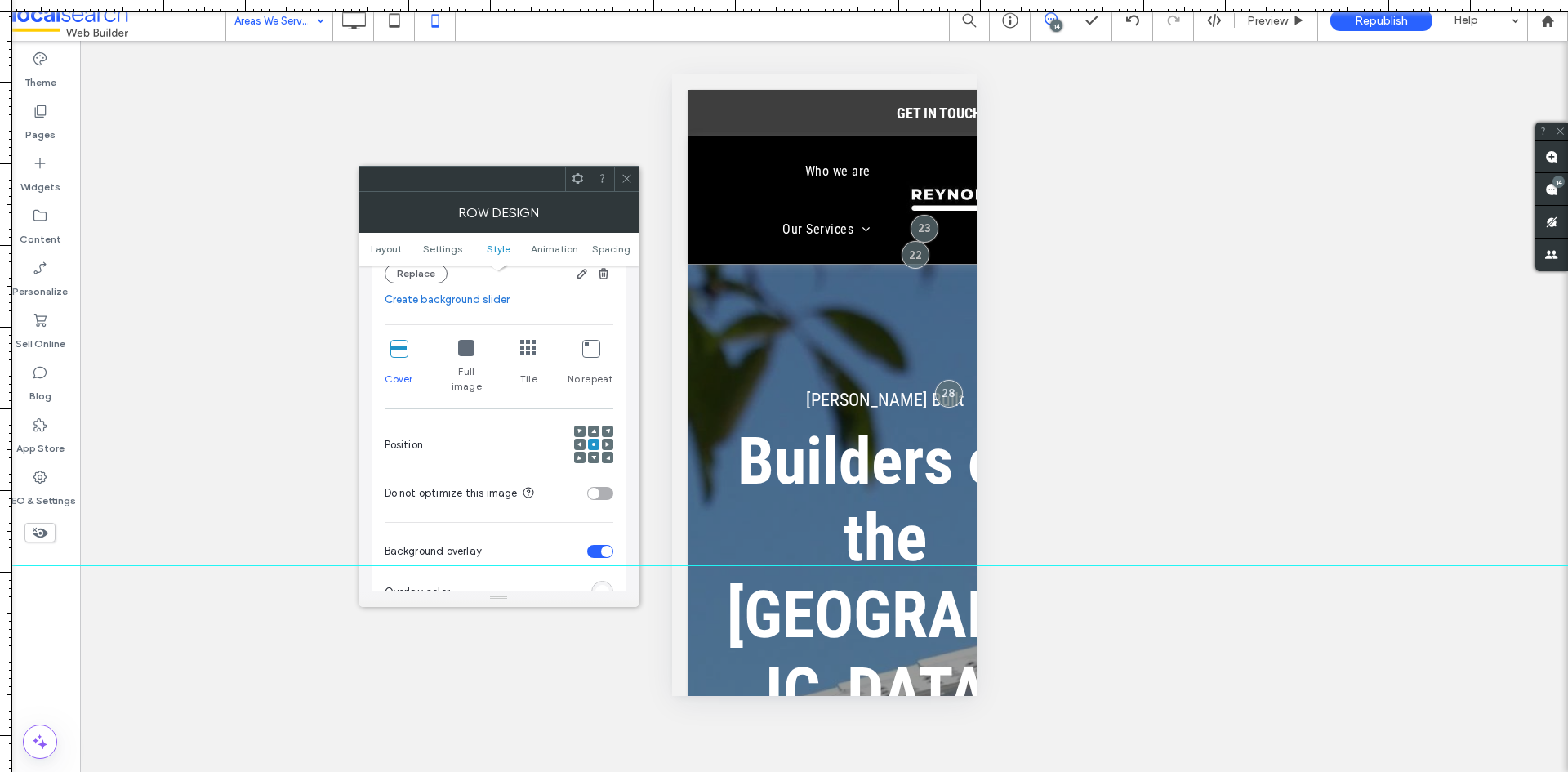
scroll to position [572, 0]
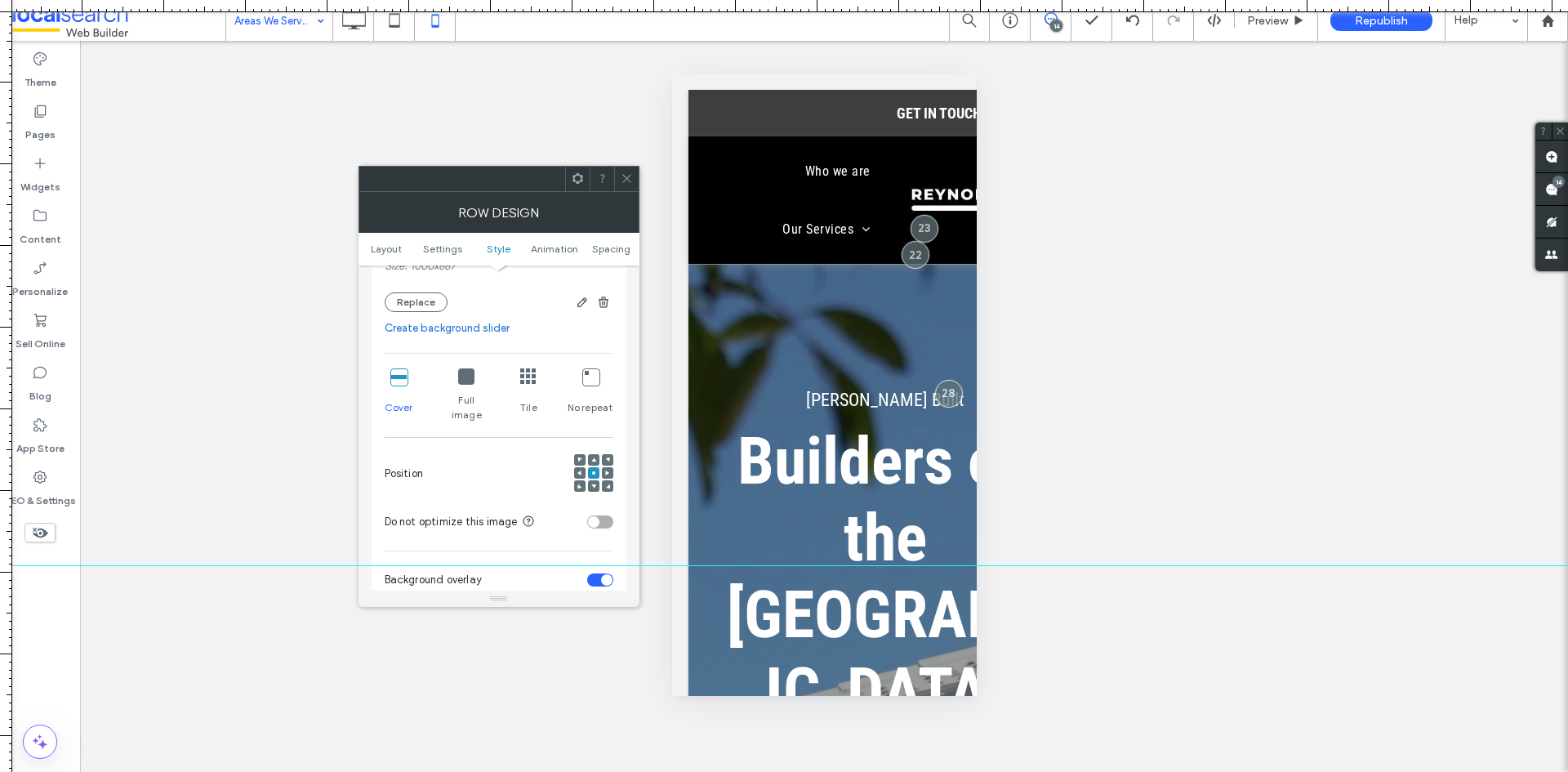
click at [630, 175] on use at bounding box center [626, 178] width 9 height 9
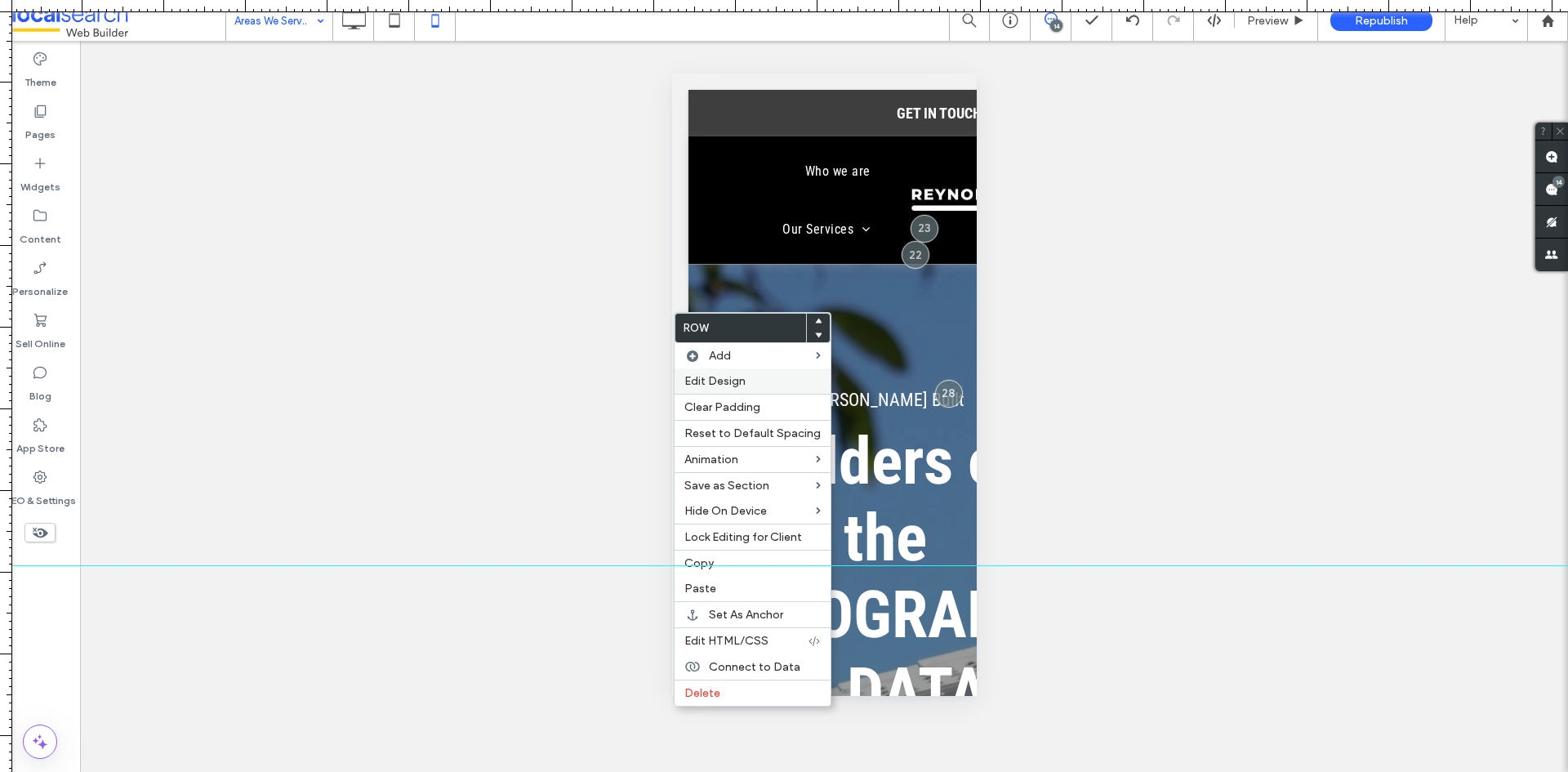
click at [709, 384] on span "Edit Design" at bounding box center [714, 381] width 61 height 14
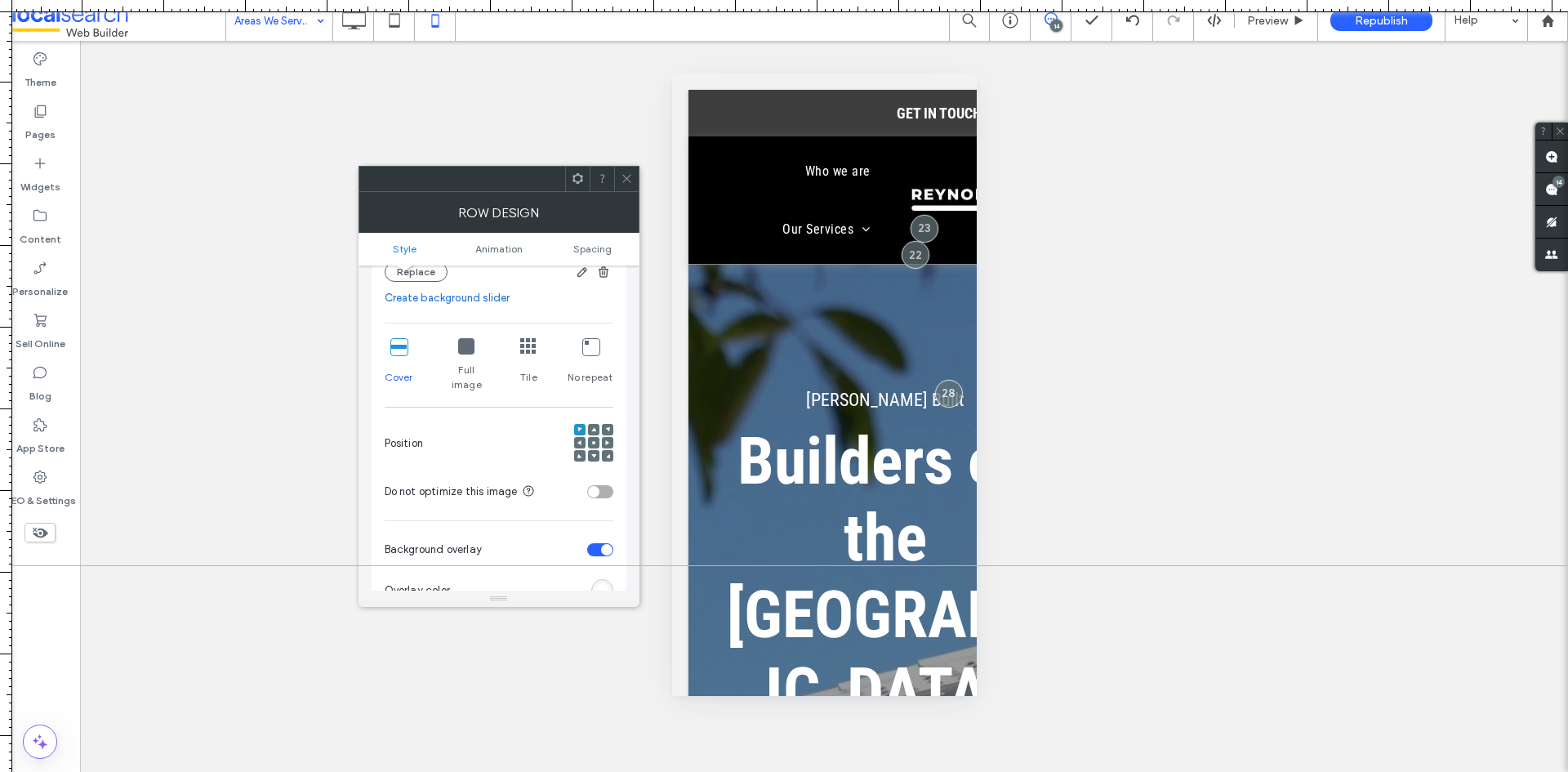
scroll to position [327, 0]
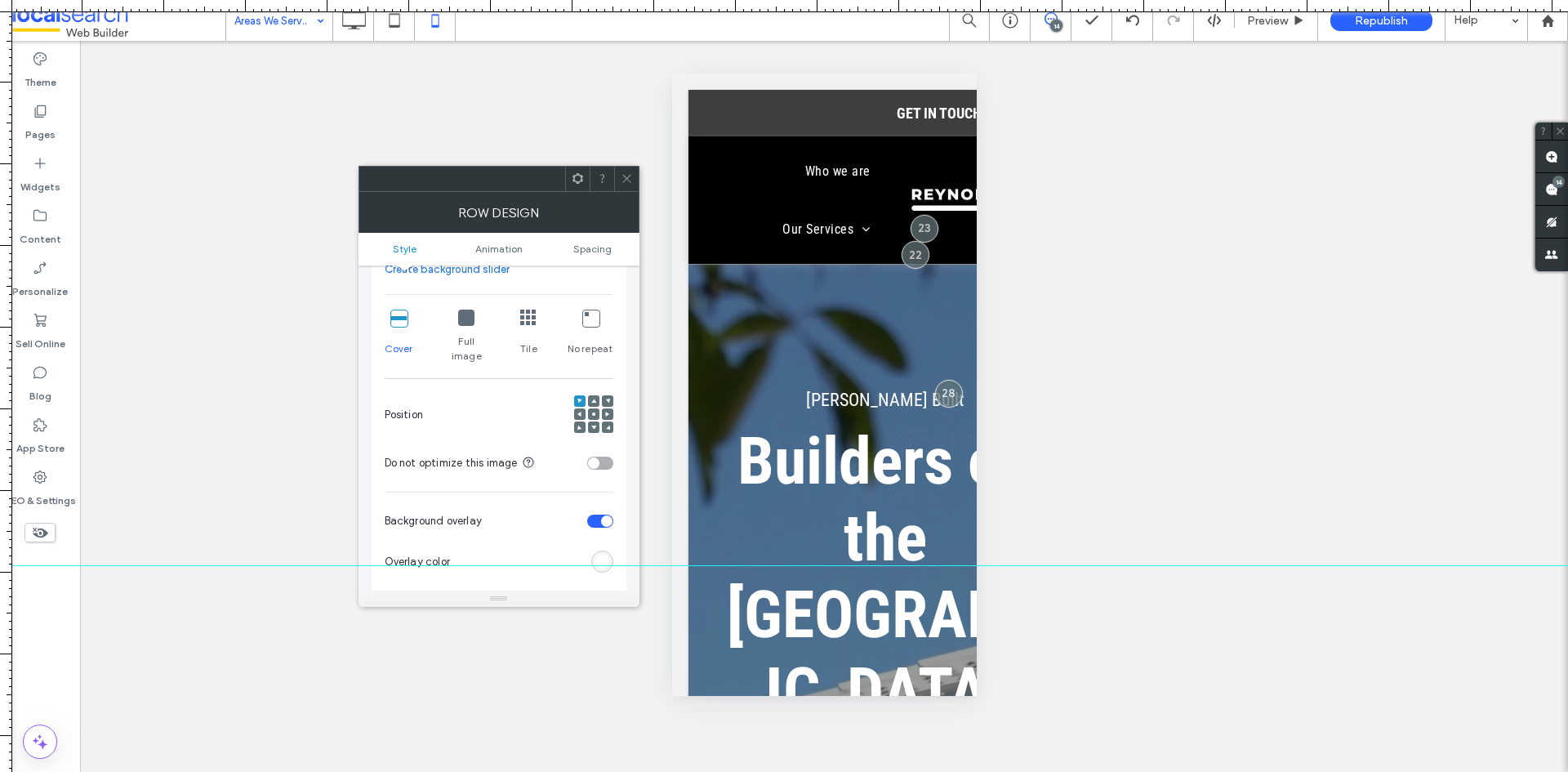
click at [596, 409] on div at bounding box center [593, 415] width 11 height 11
click at [593, 413] on use at bounding box center [593, 414] width 3 height 3
click at [624, 178] on icon at bounding box center [626, 178] width 12 height 12
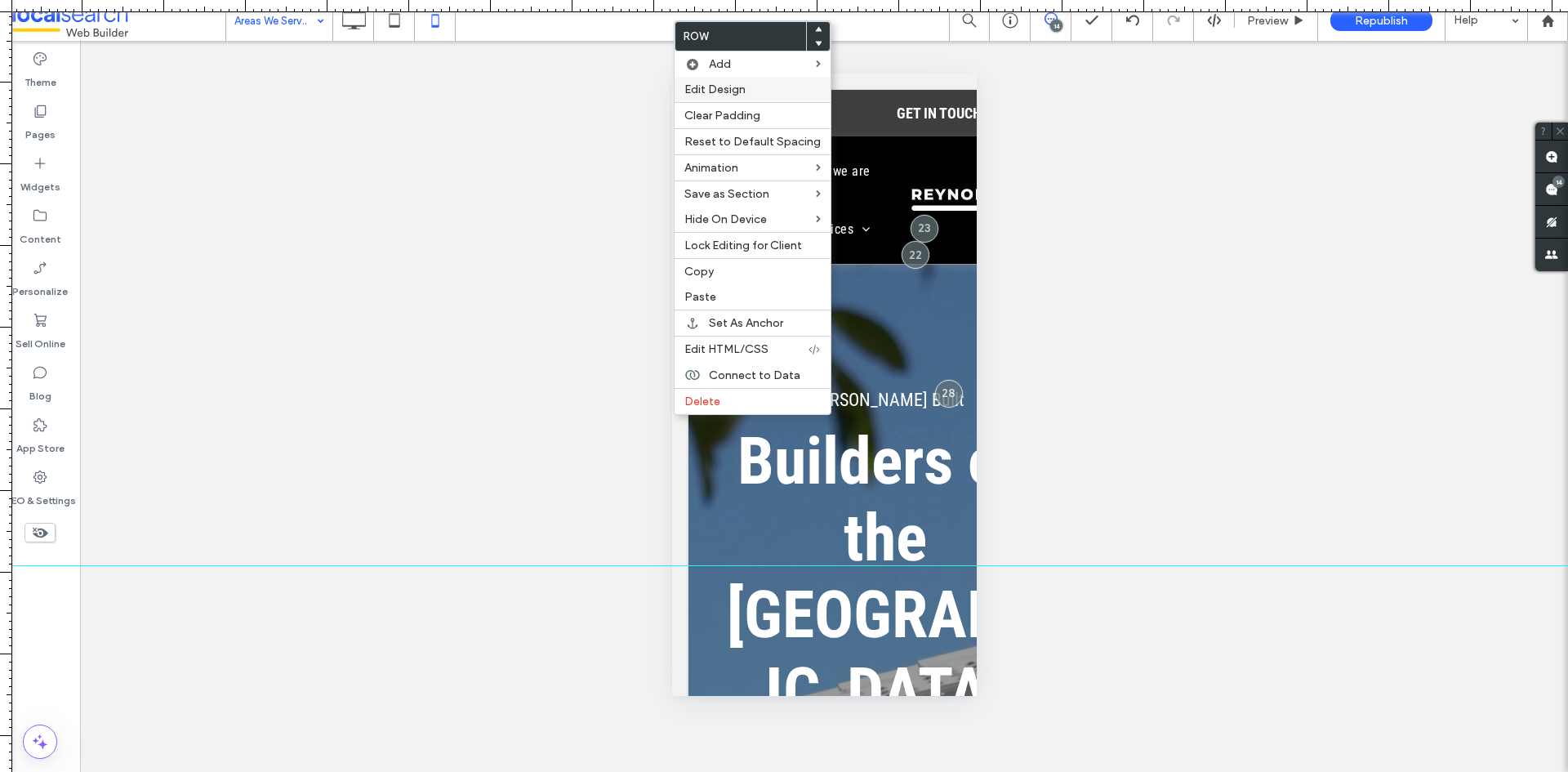
click at [731, 94] on span "Edit Design" at bounding box center [714, 90] width 61 height 14
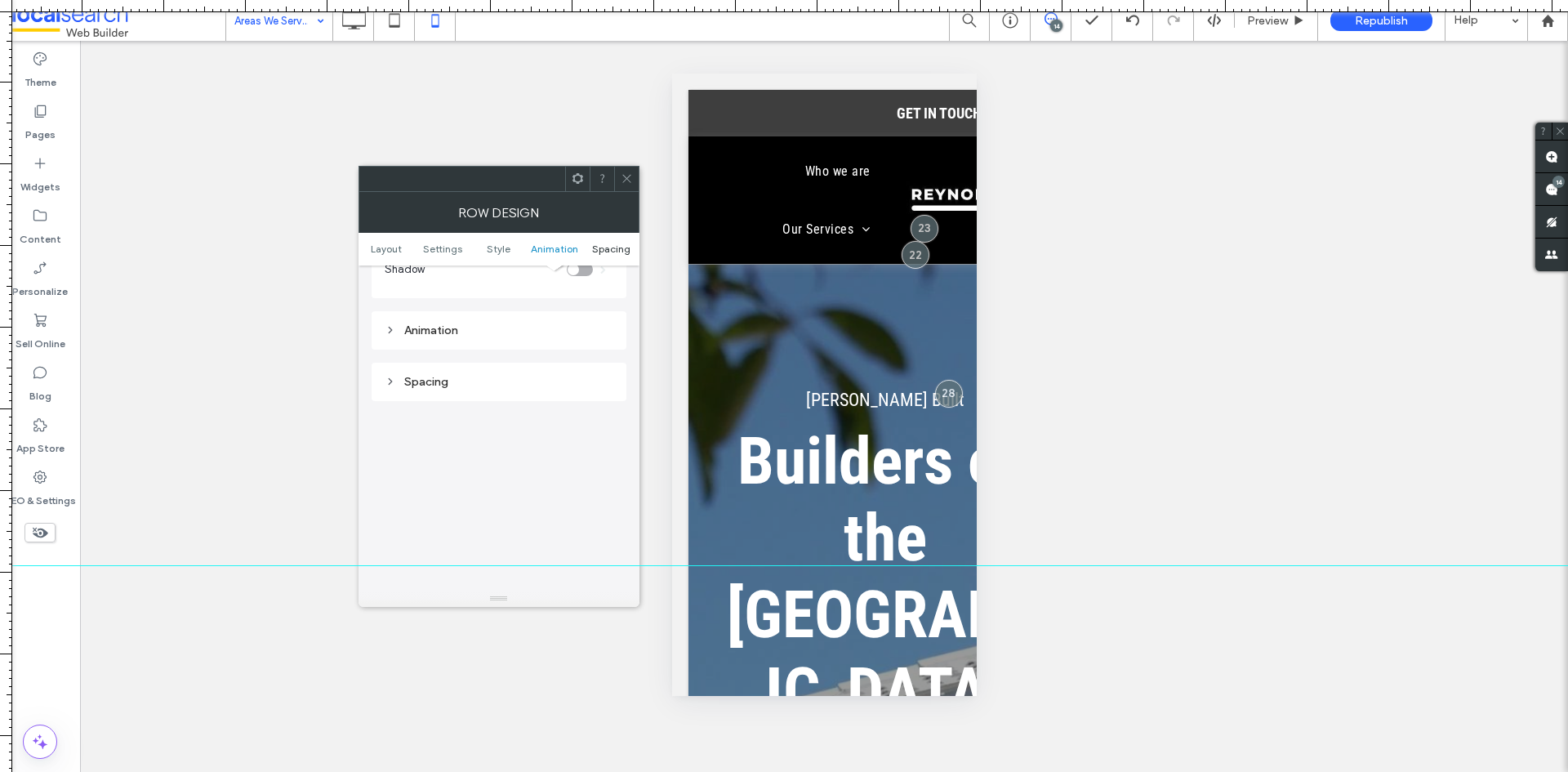
scroll to position [1144, 0]
click at [624, 180] on icon at bounding box center [626, 178] width 12 height 12
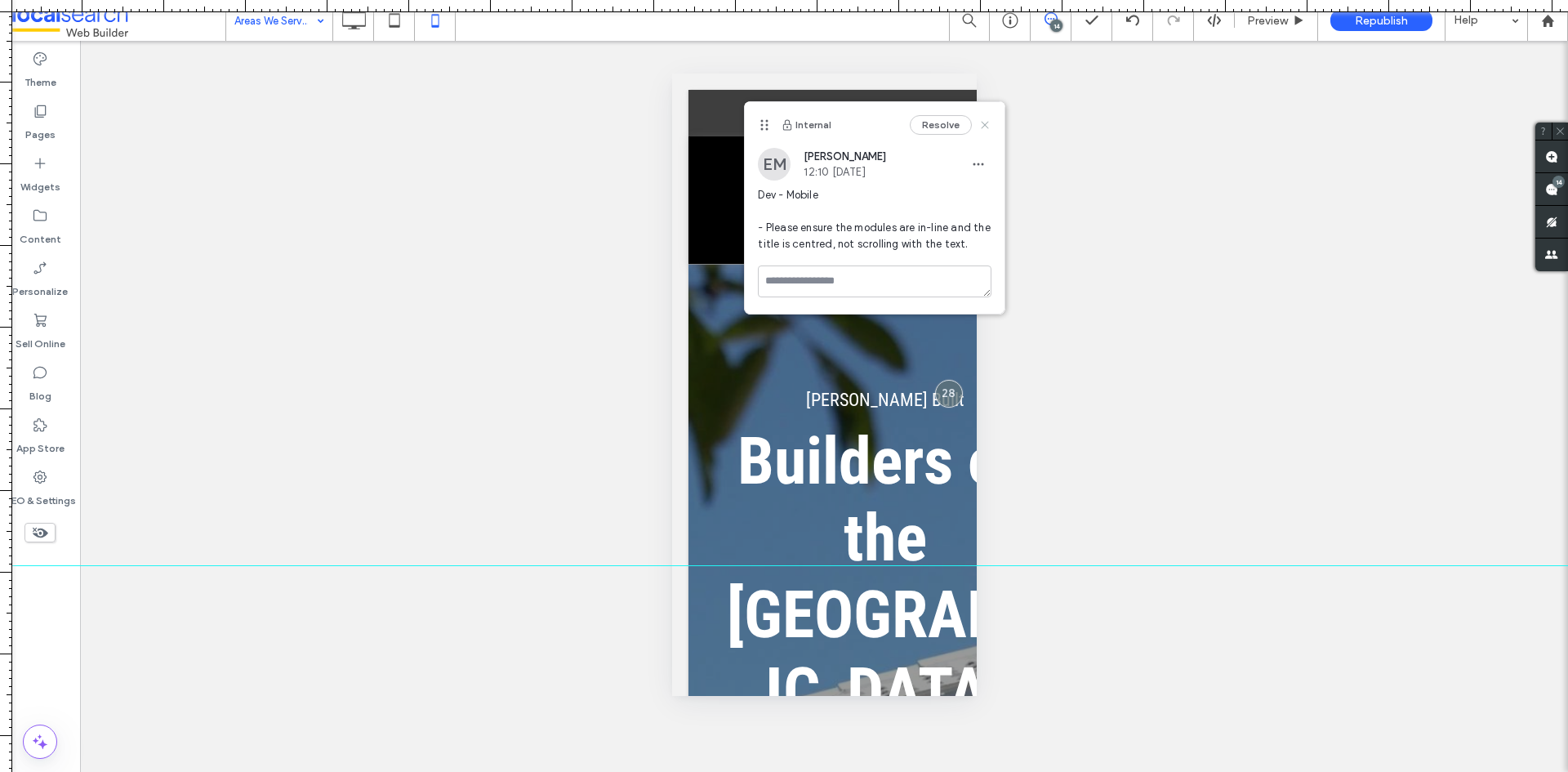
click at [984, 125] on use at bounding box center [985, 125] width 8 height 8
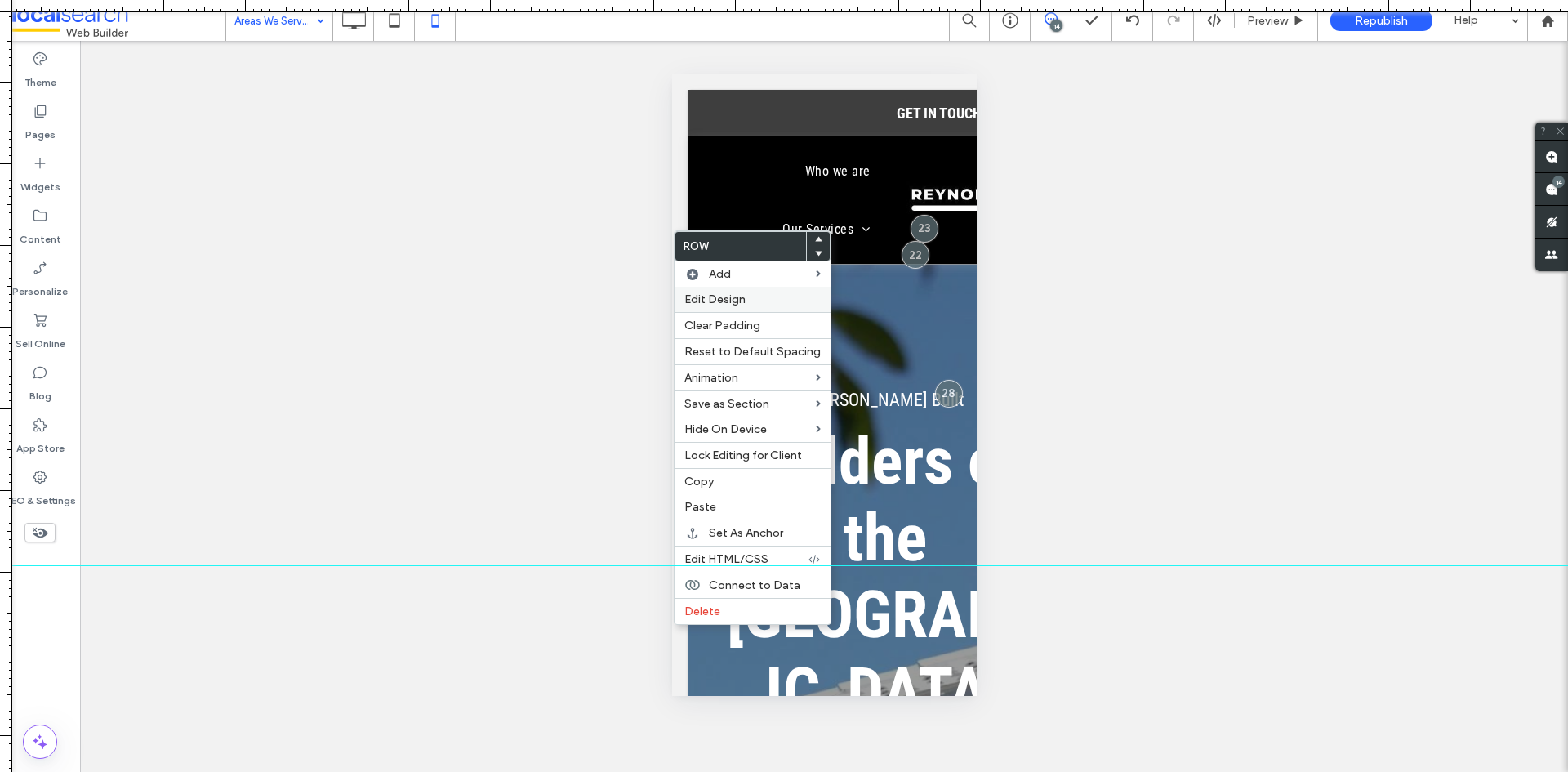
click at [731, 299] on span "Edit Design" at bounding box center [714, 299] width 61 height 14
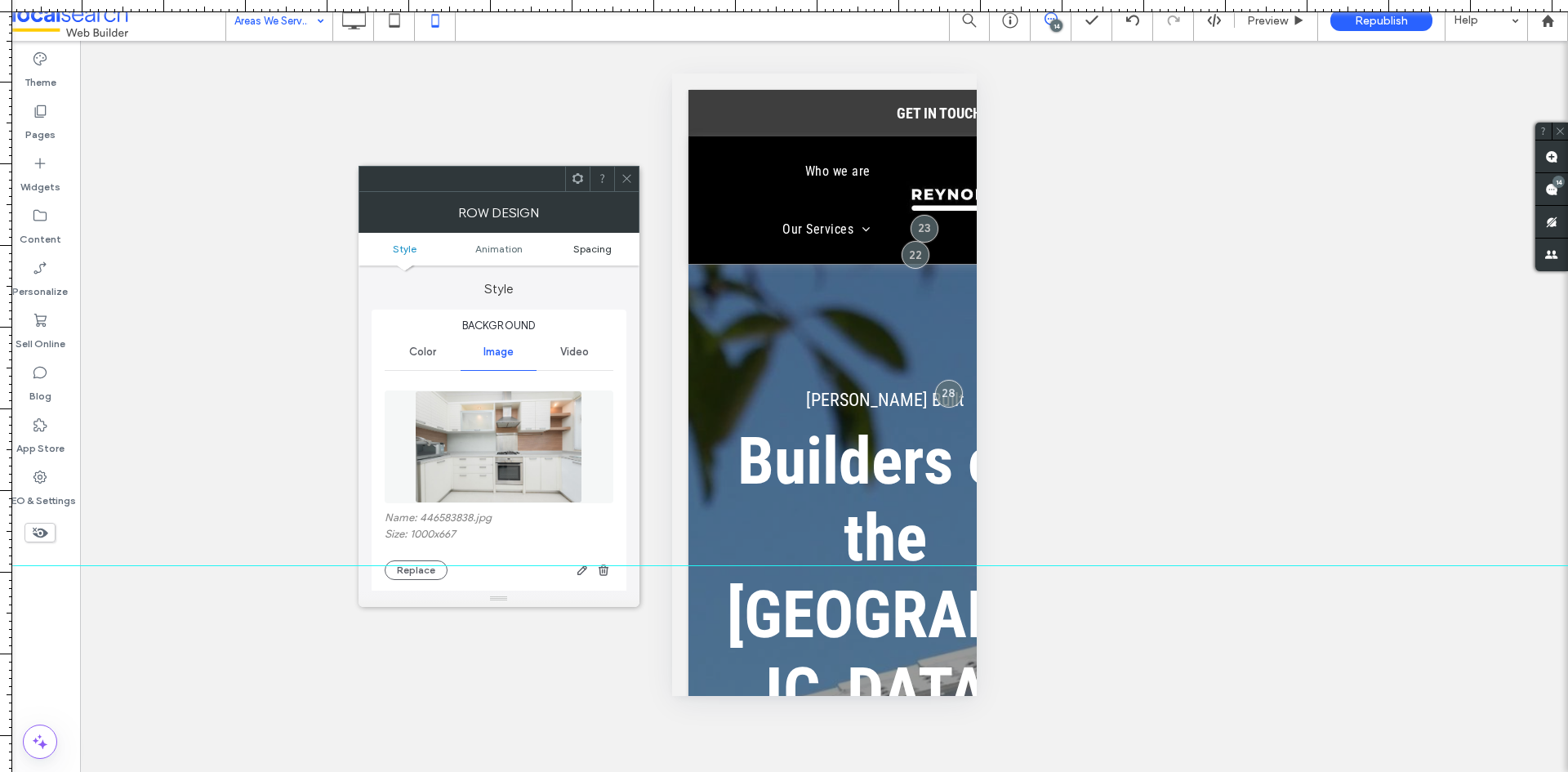
click at [601, 248] on span "Spacing" at bounding box center [593, 249] width 38 height 12
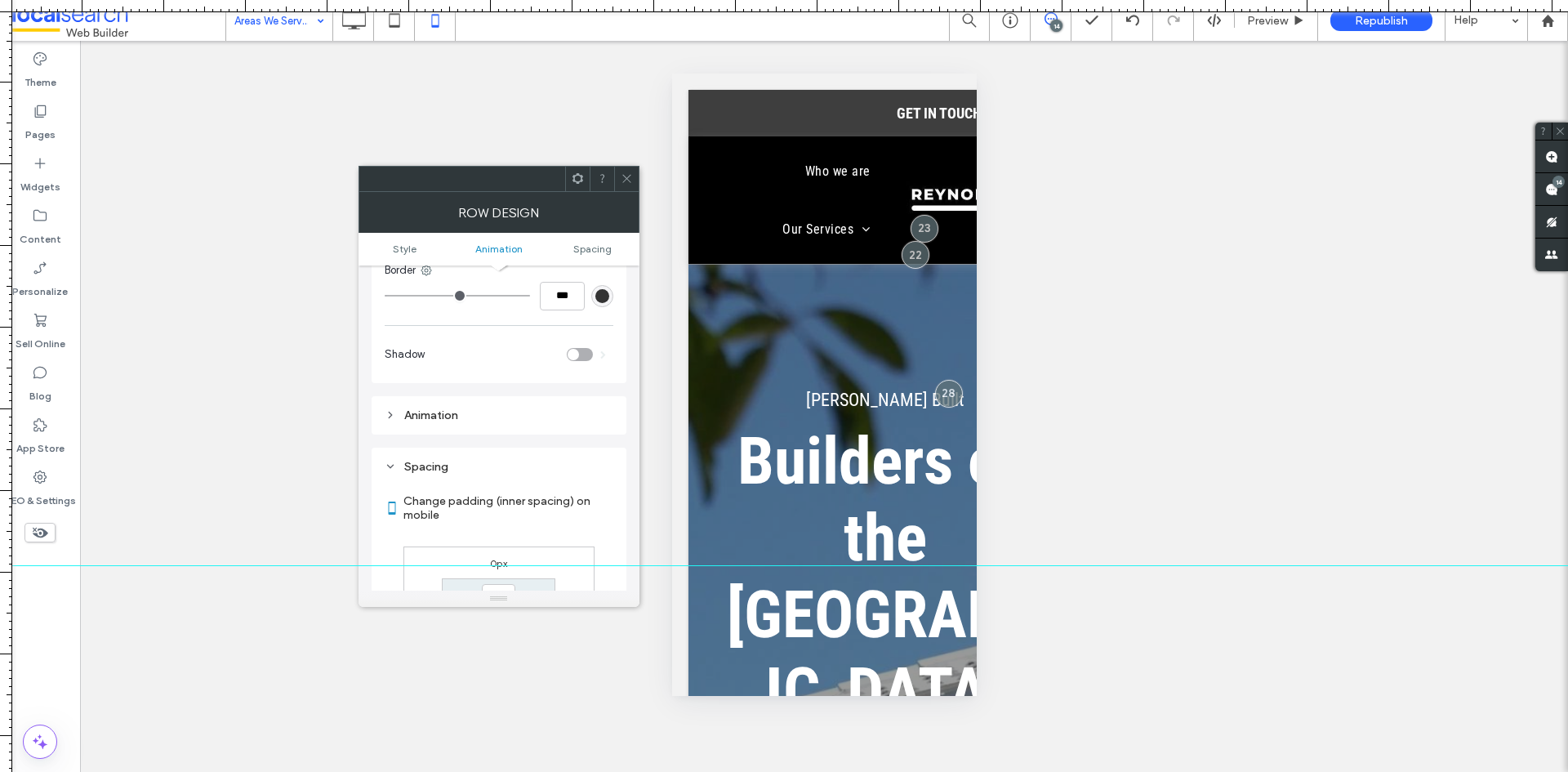
scroll to position [860, 0]
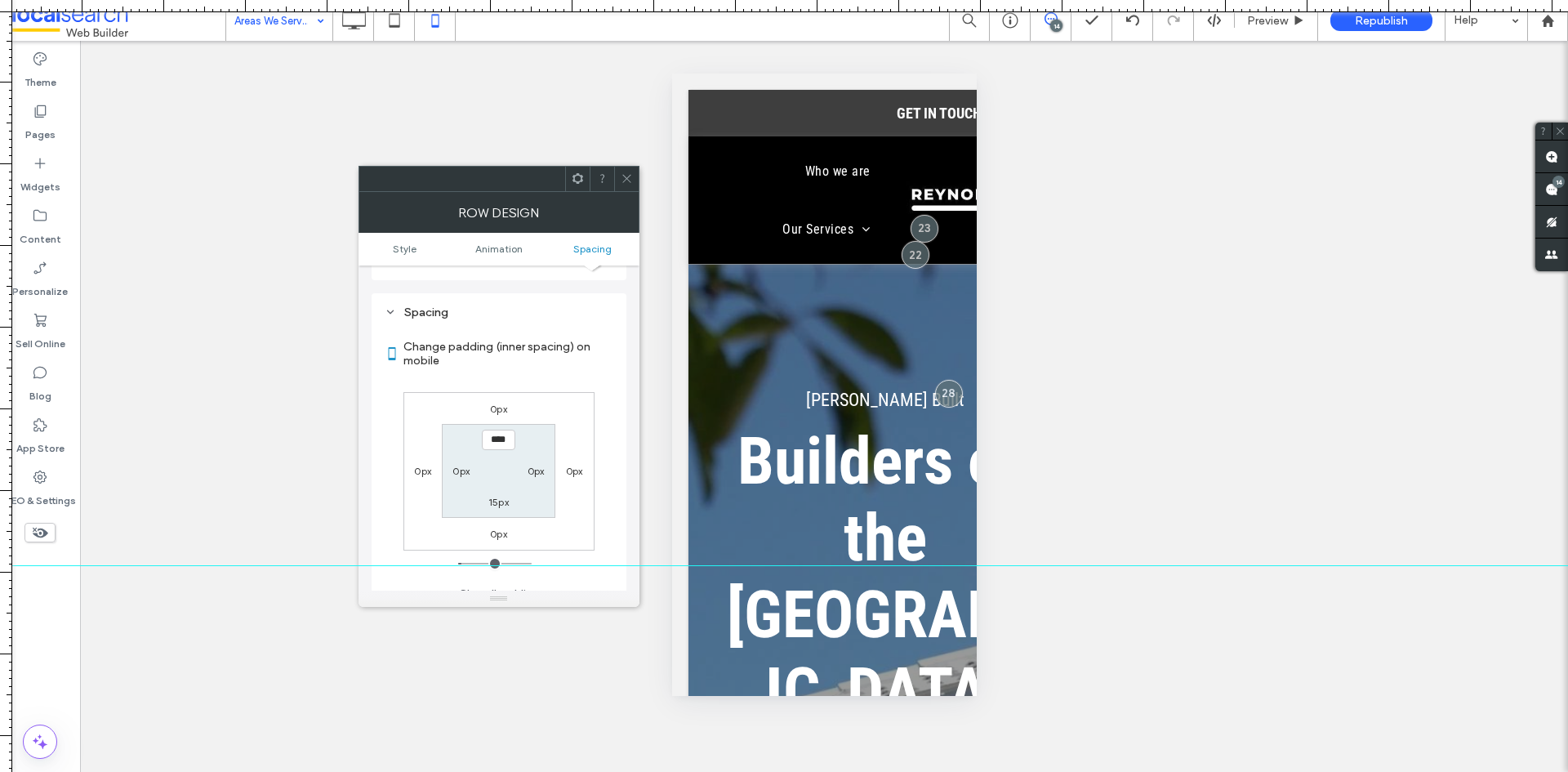
click at [630, 175] on use at bounding box center [626, 178] width 9 height 9
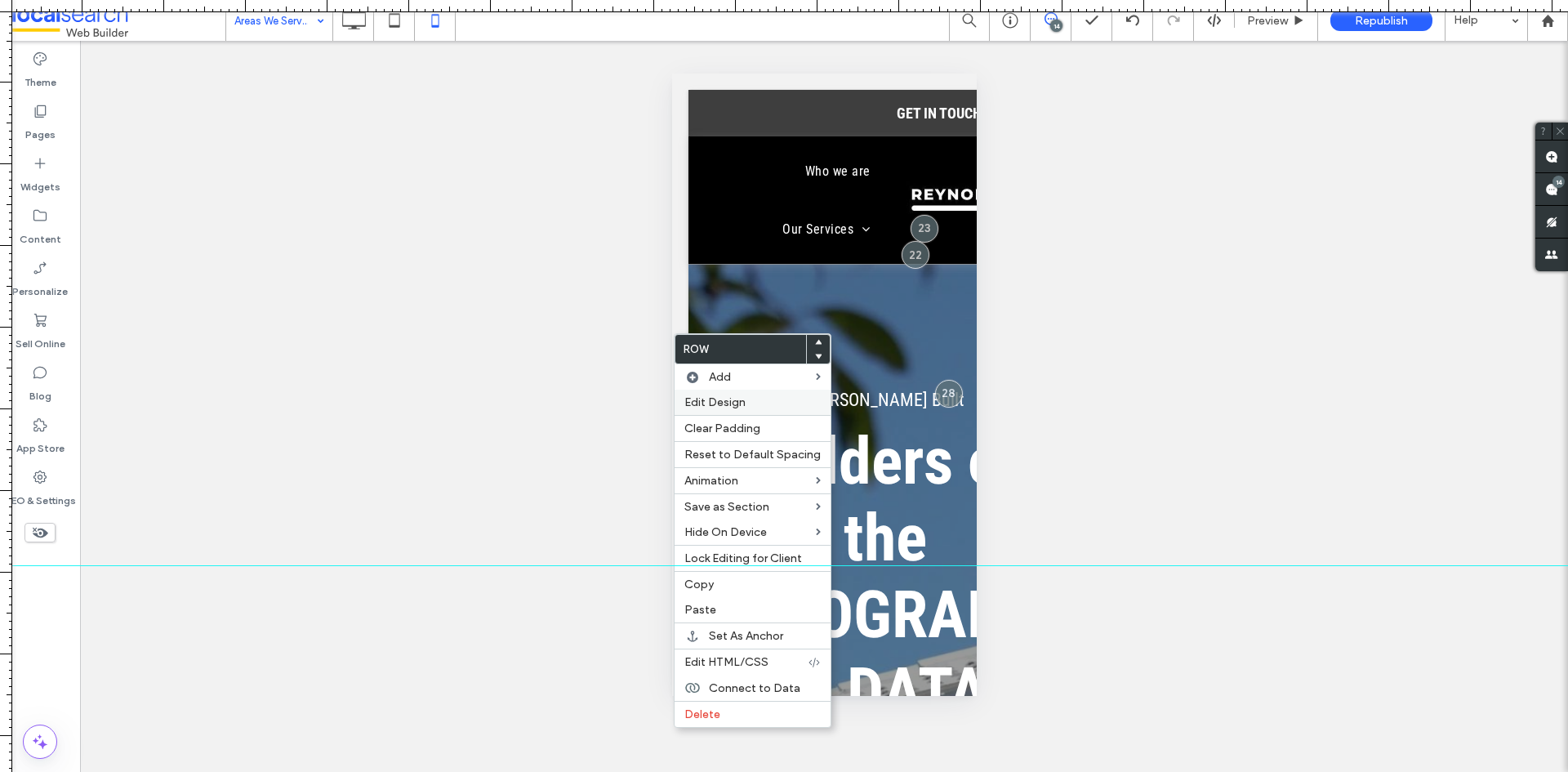
click at [721, 400] on span "Edit Design" at bounding box center [714, 402] width 61 height 14
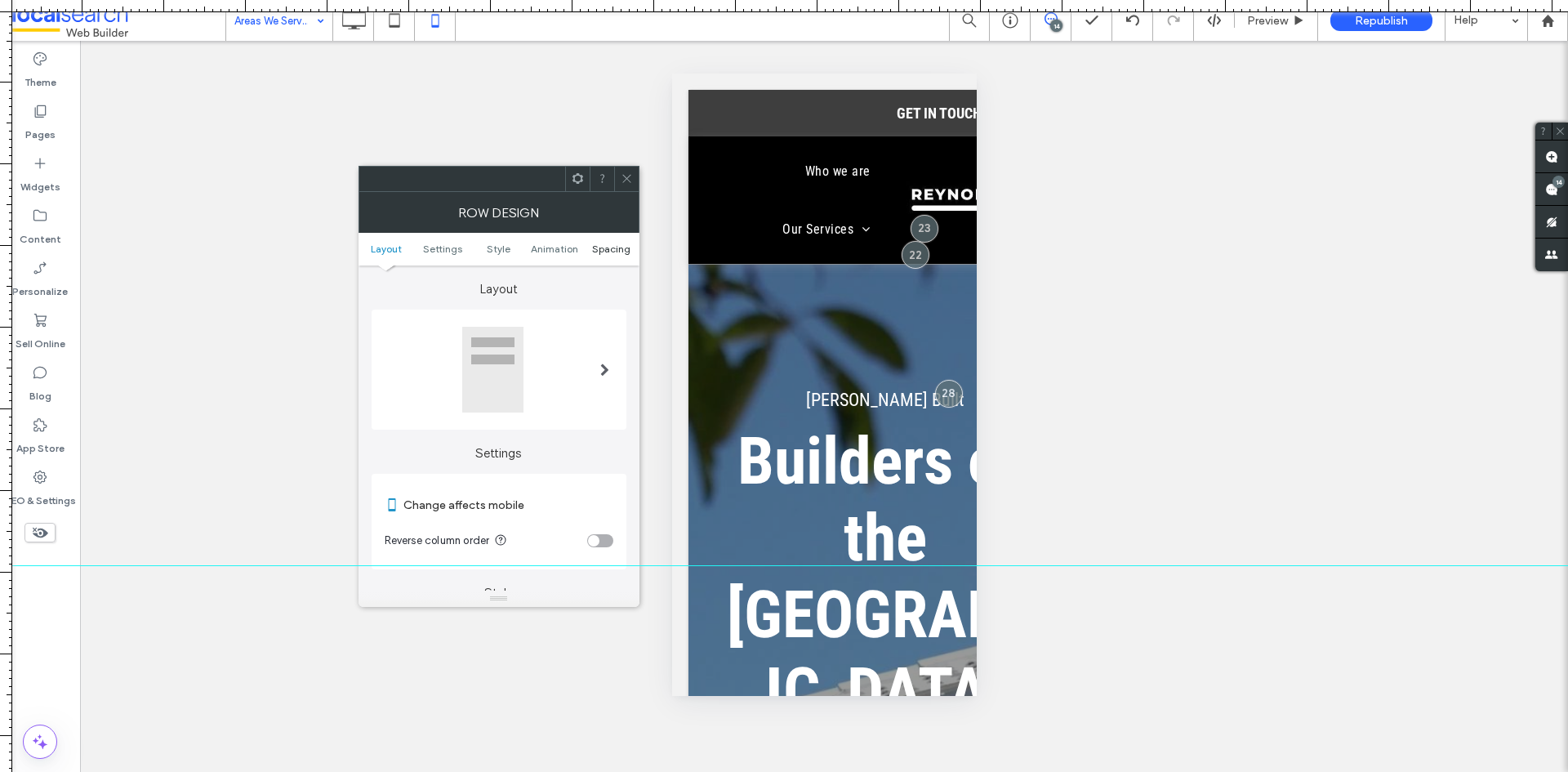
click at [602, 253] on span "Spacing" at bounding box center [611, 249] width 38 height 12
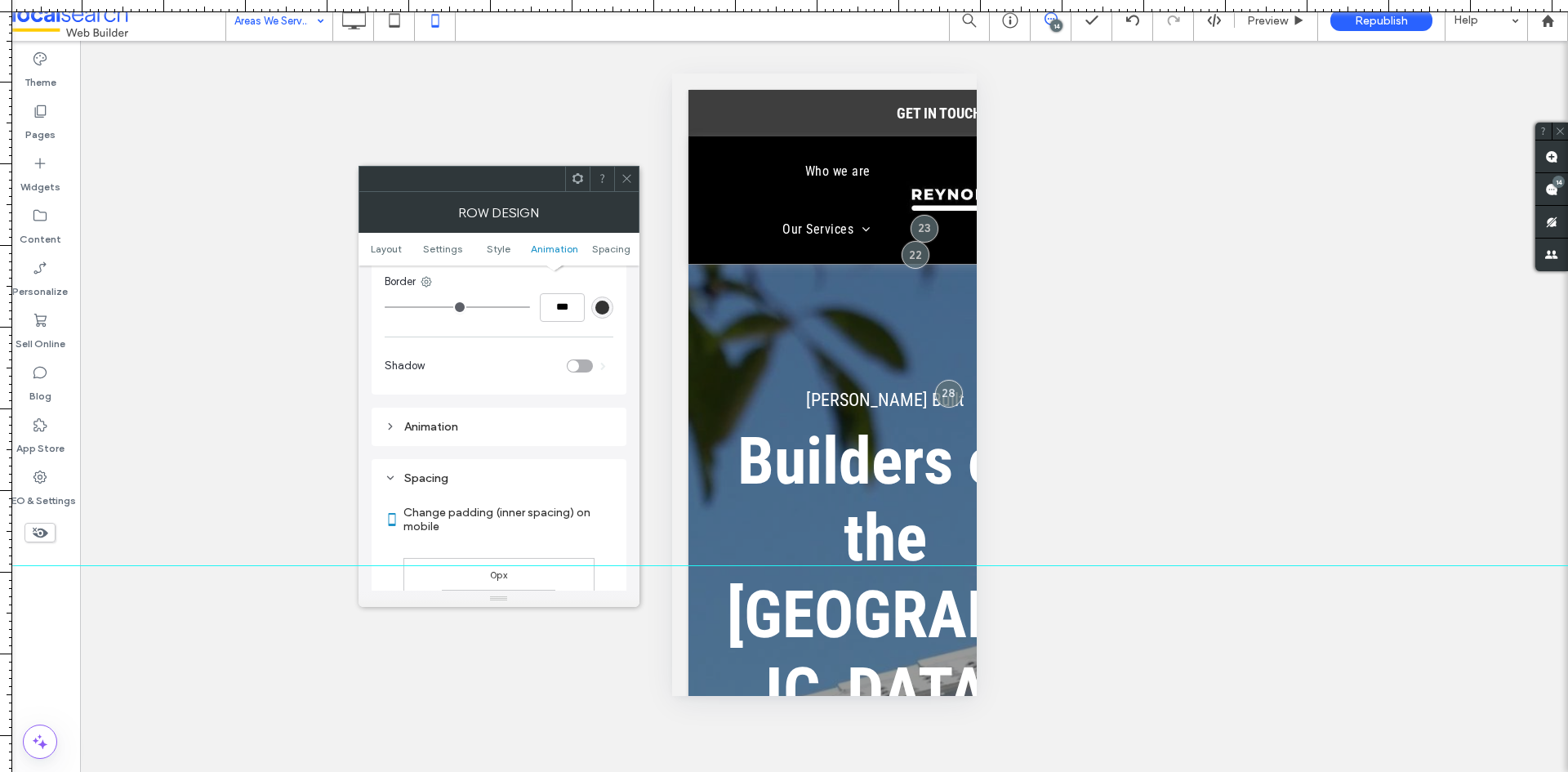
scroll to position [1164, 0]
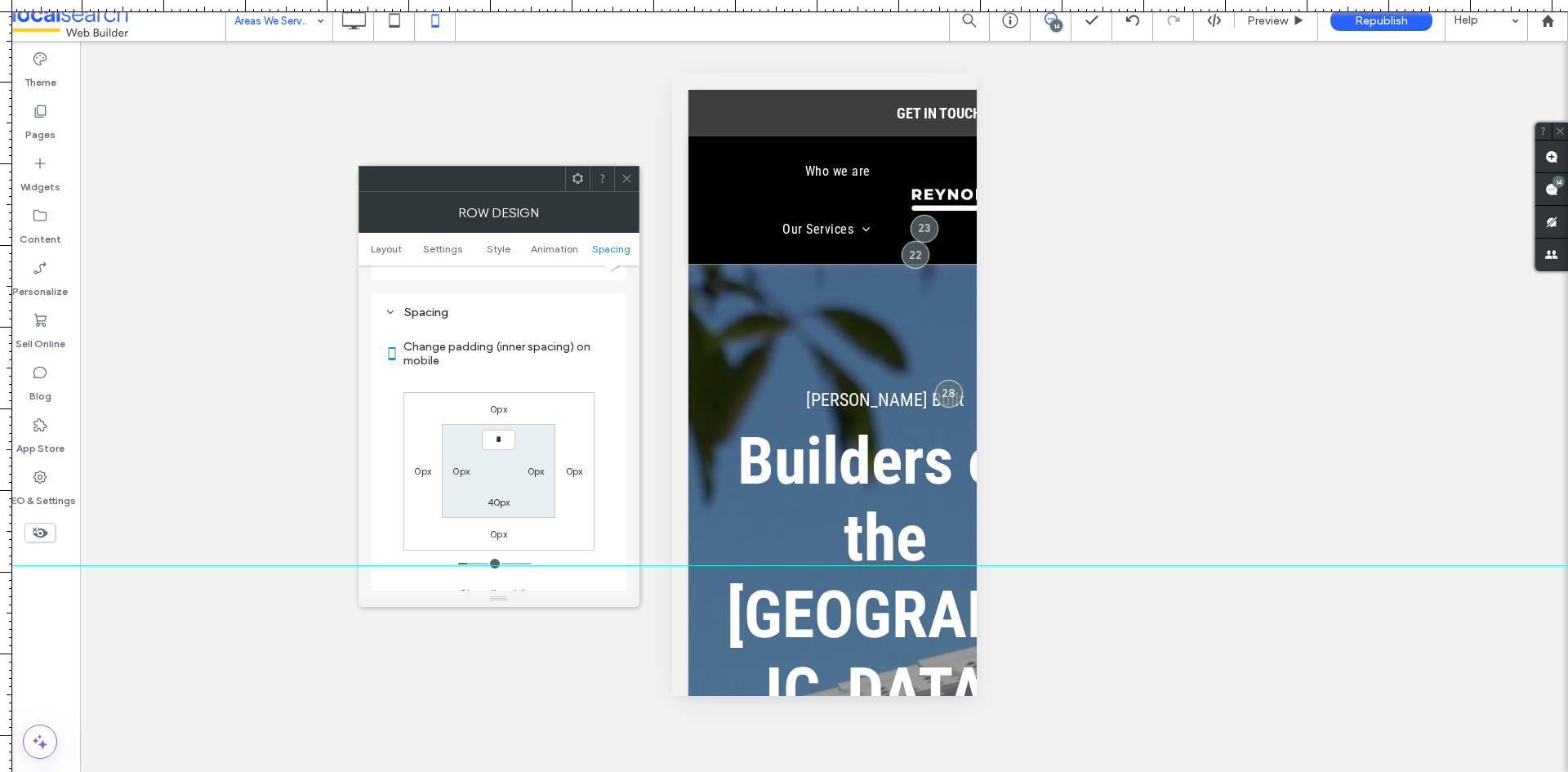
type input "***"
type input "*"
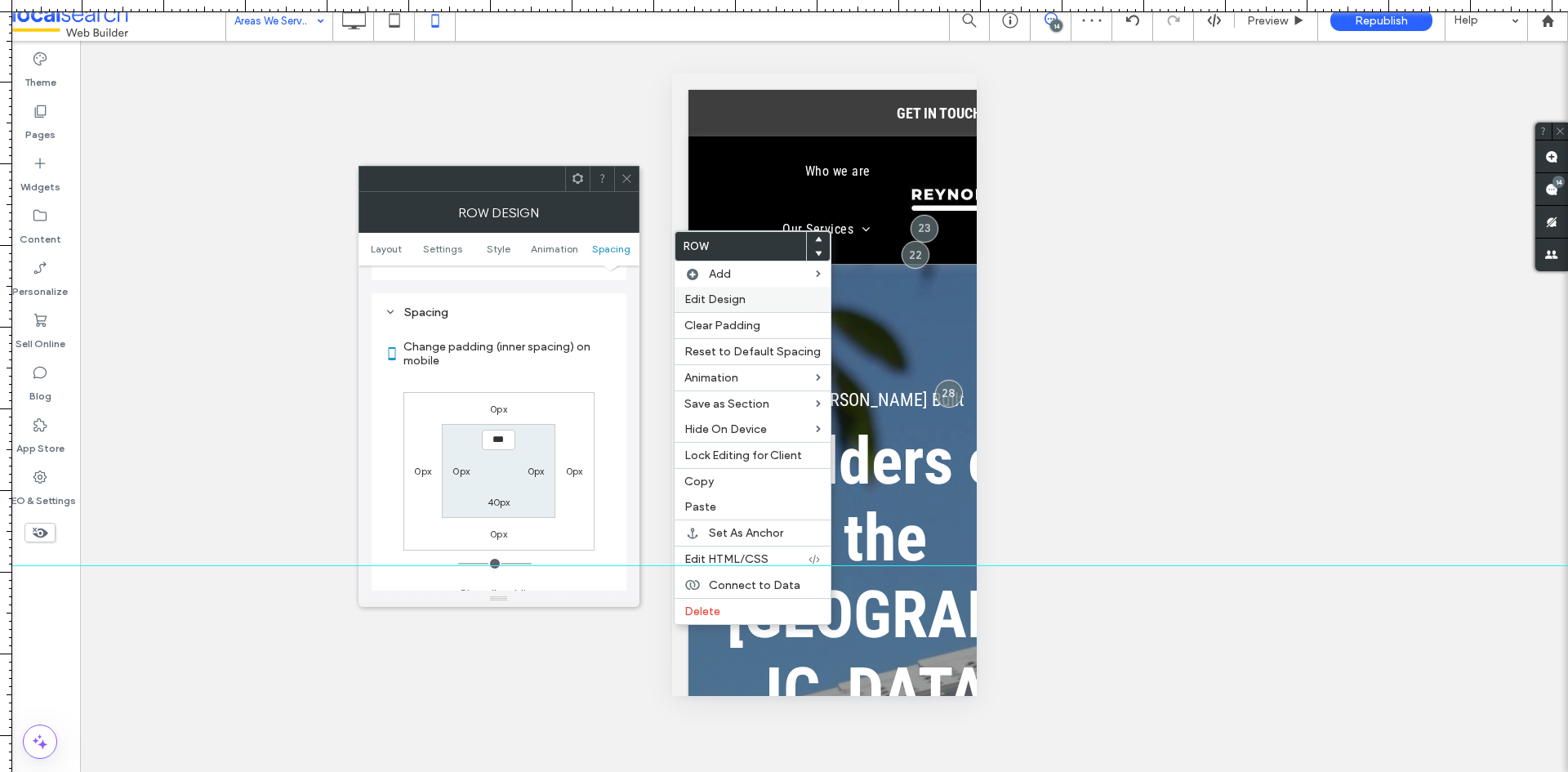
click at [729, 292] on div "Edit Design" at bounding box center [753, 299] width 156 height 26
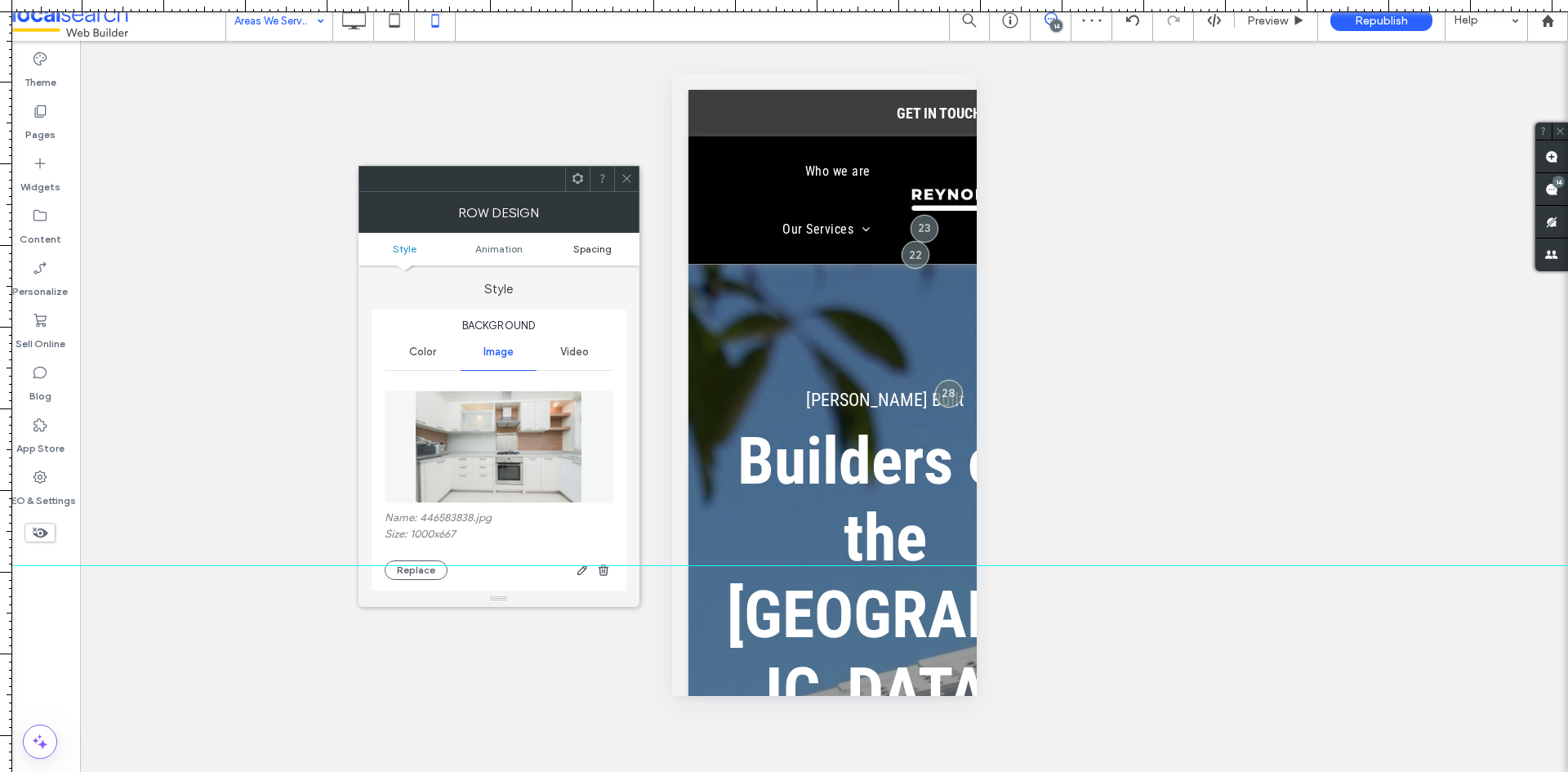
click at [610, 243] on span "Spacing" at bounding box center [593, 249] width 38 height 12
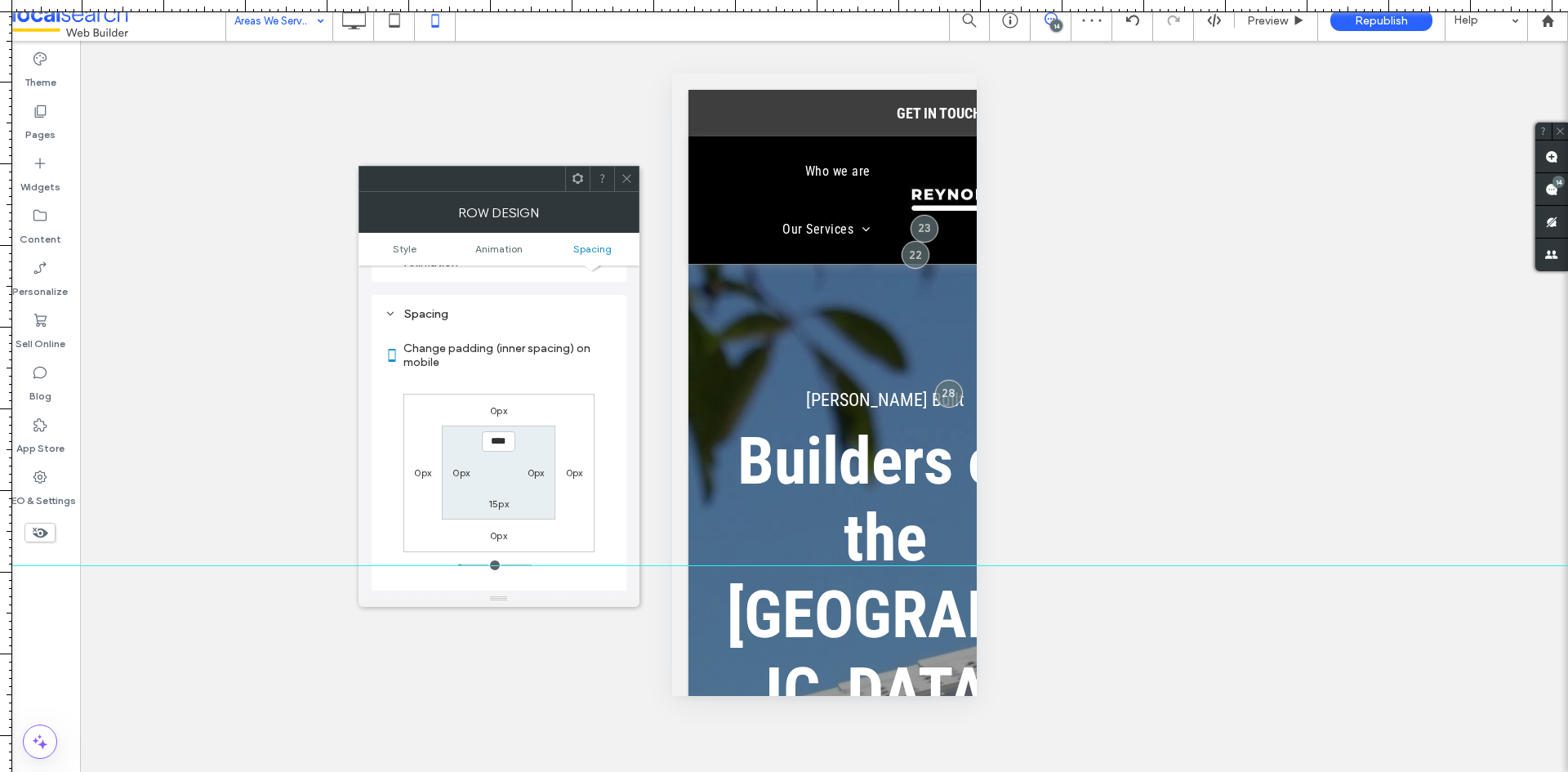
scroll to position [860, 0]
type input "****"
type input "**"
click at [623, 179] on icon at bounding box center [626, 178] width 12 height 12
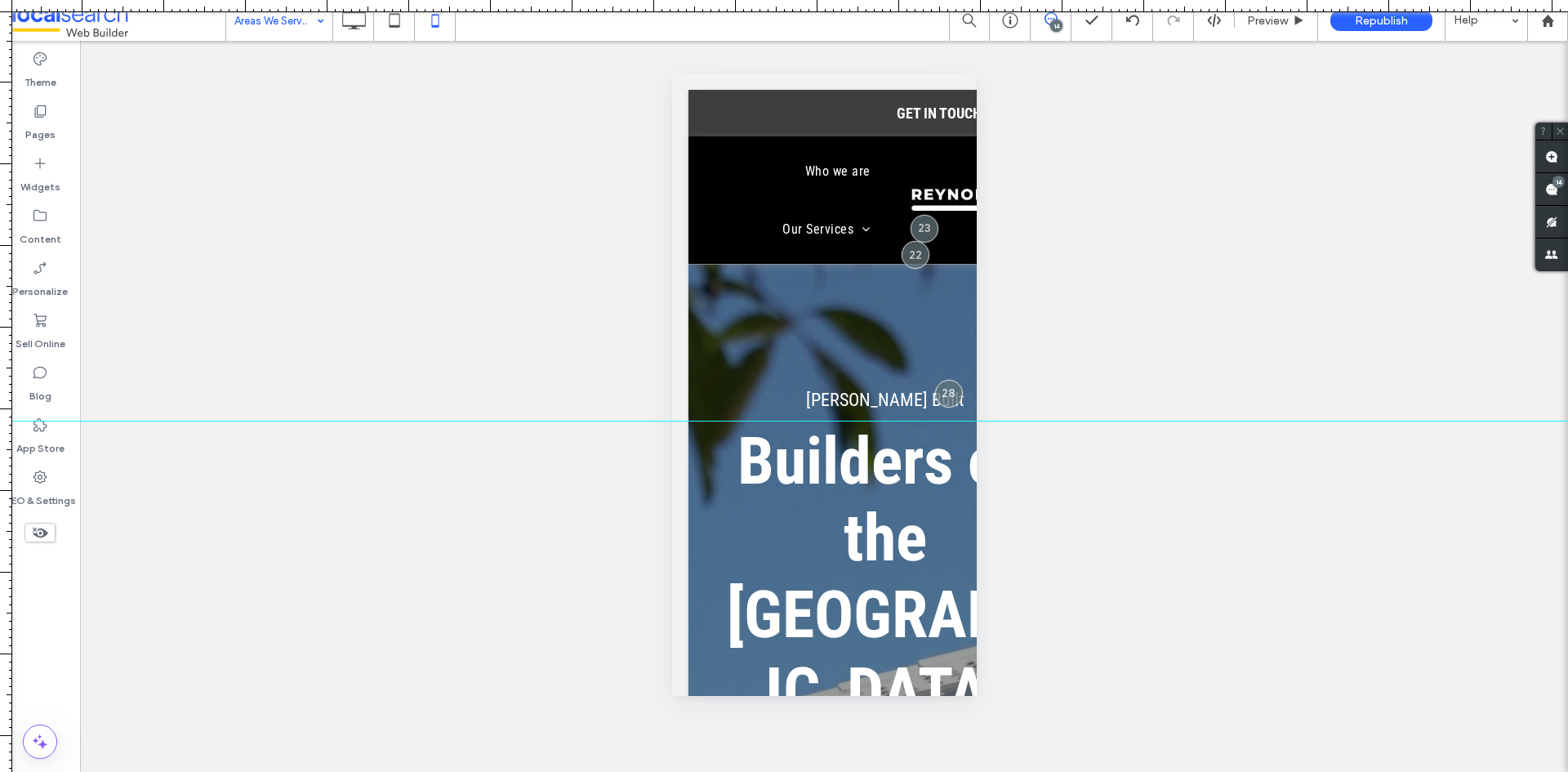
drag, startPoint x: 608, startPoint y: 567, endPoint x: 661, endPoint y: 420, distance: 156.3
click at [661, 420] on div at bounding box center [784, 421] width 1568 height 14
click at [359, 26] on use at bounding box center [353, 20] width 24 height 18
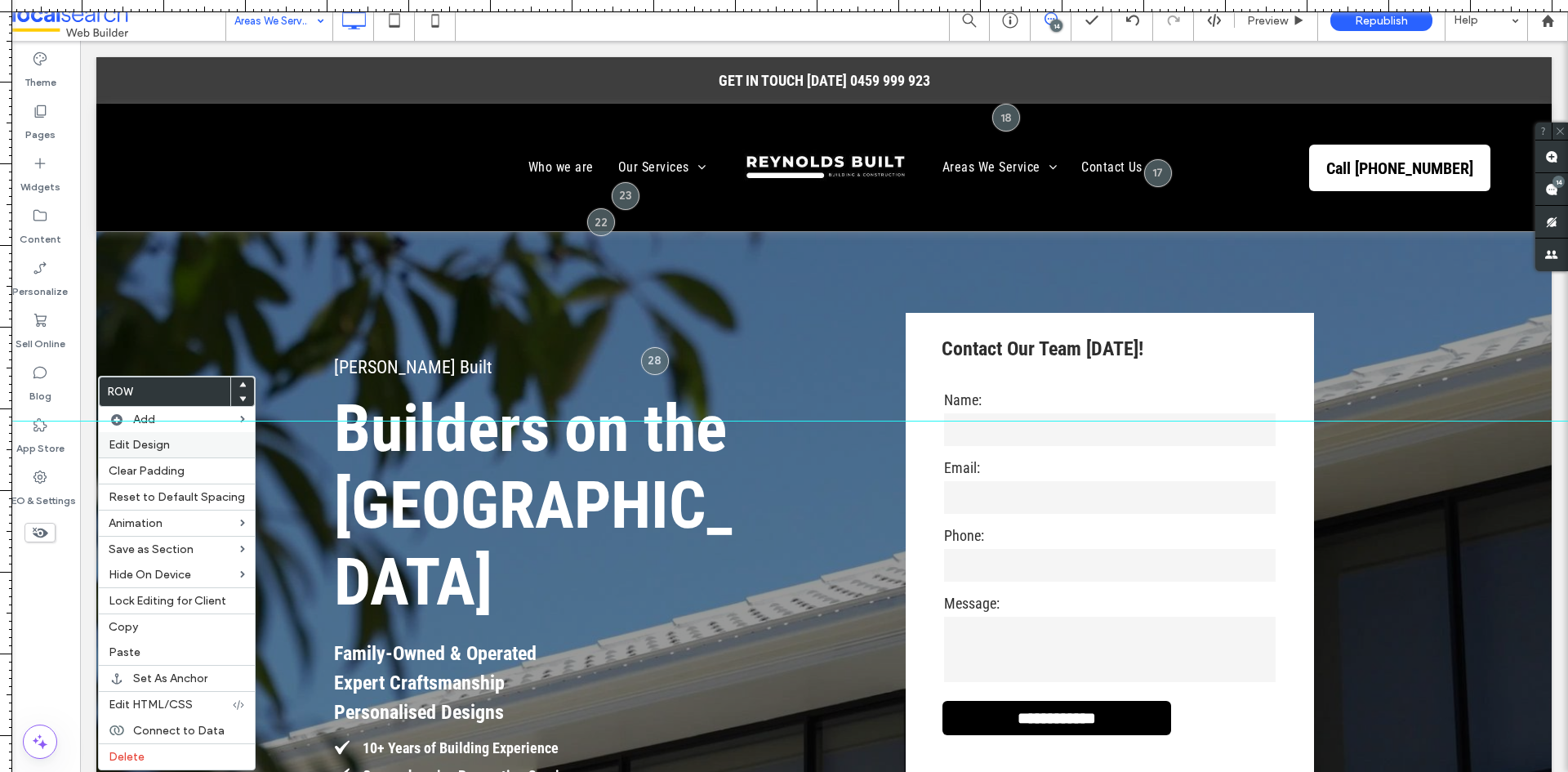
click at [151, 449] on span "Edit Design" at bounding box center [139, 444] width 61 height 14
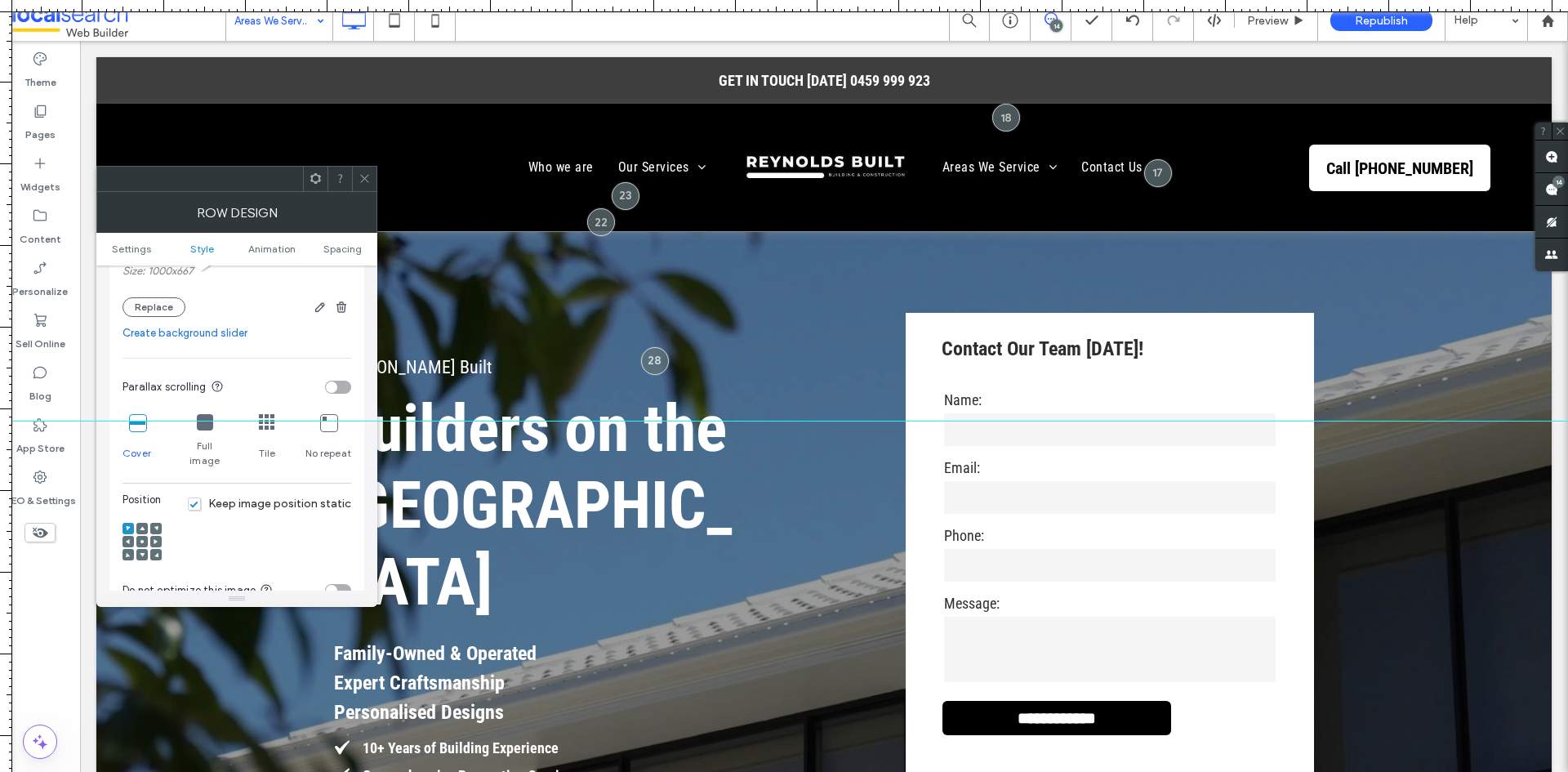
scroll to position [409, 0]
click at [357, 180] on div at bounding box center [364, 179] width 25 height 25
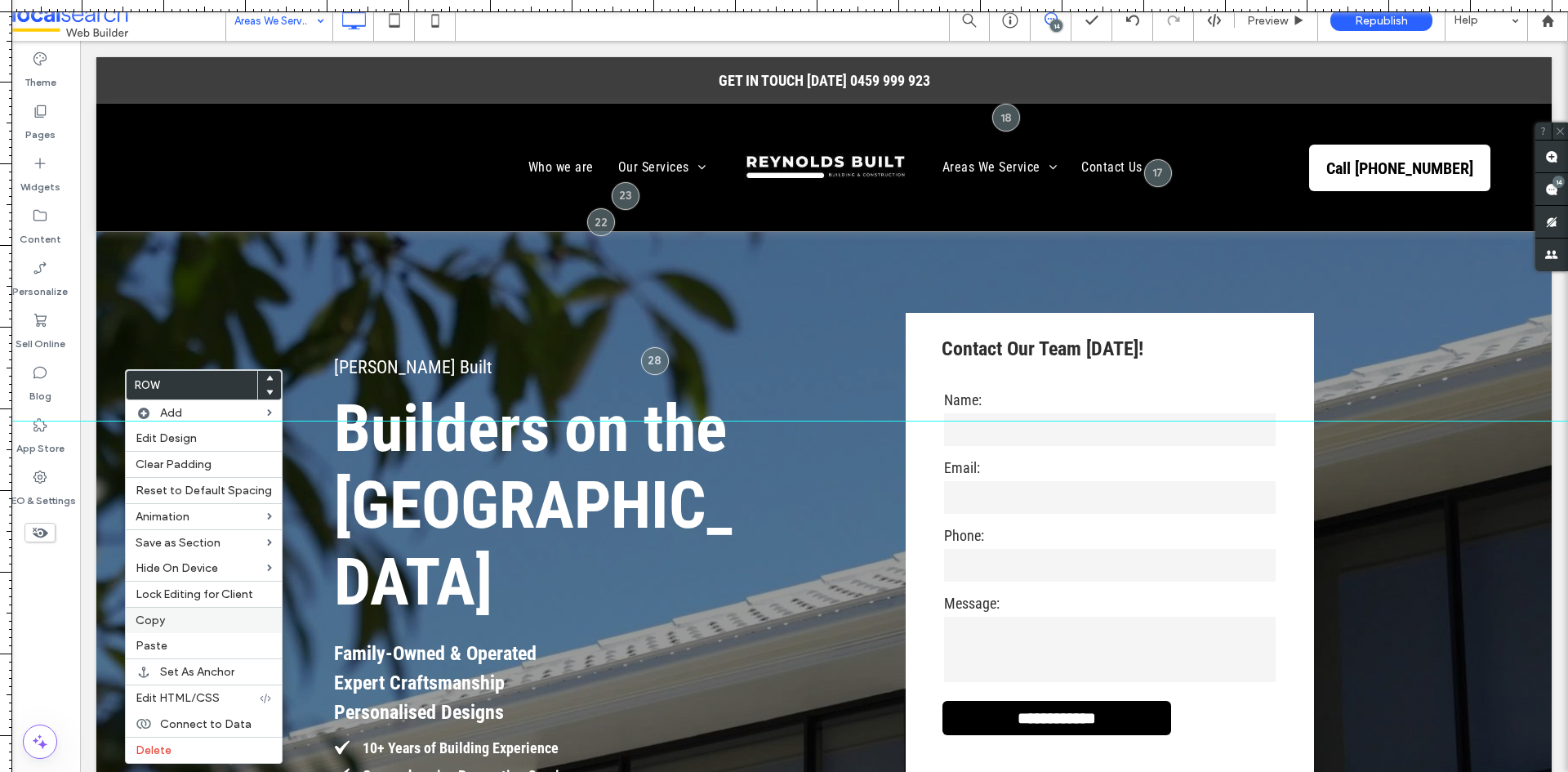
click at [193, 613] on div "Copy" at bounding box center [204, 620] width 156 height 26
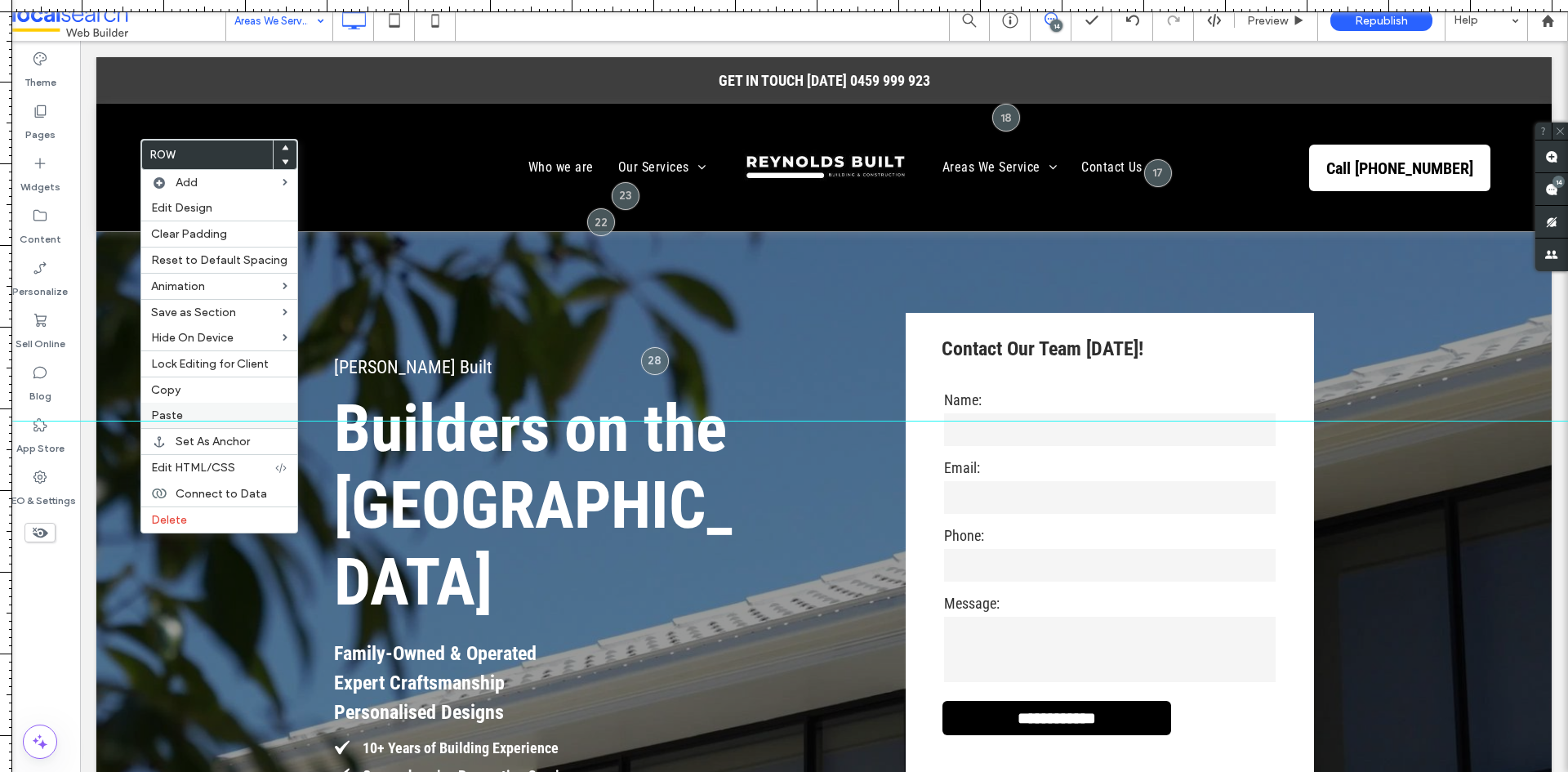
click at [180, 411] on span "Paste" at bounding box center [167, 416] width 31 height 14
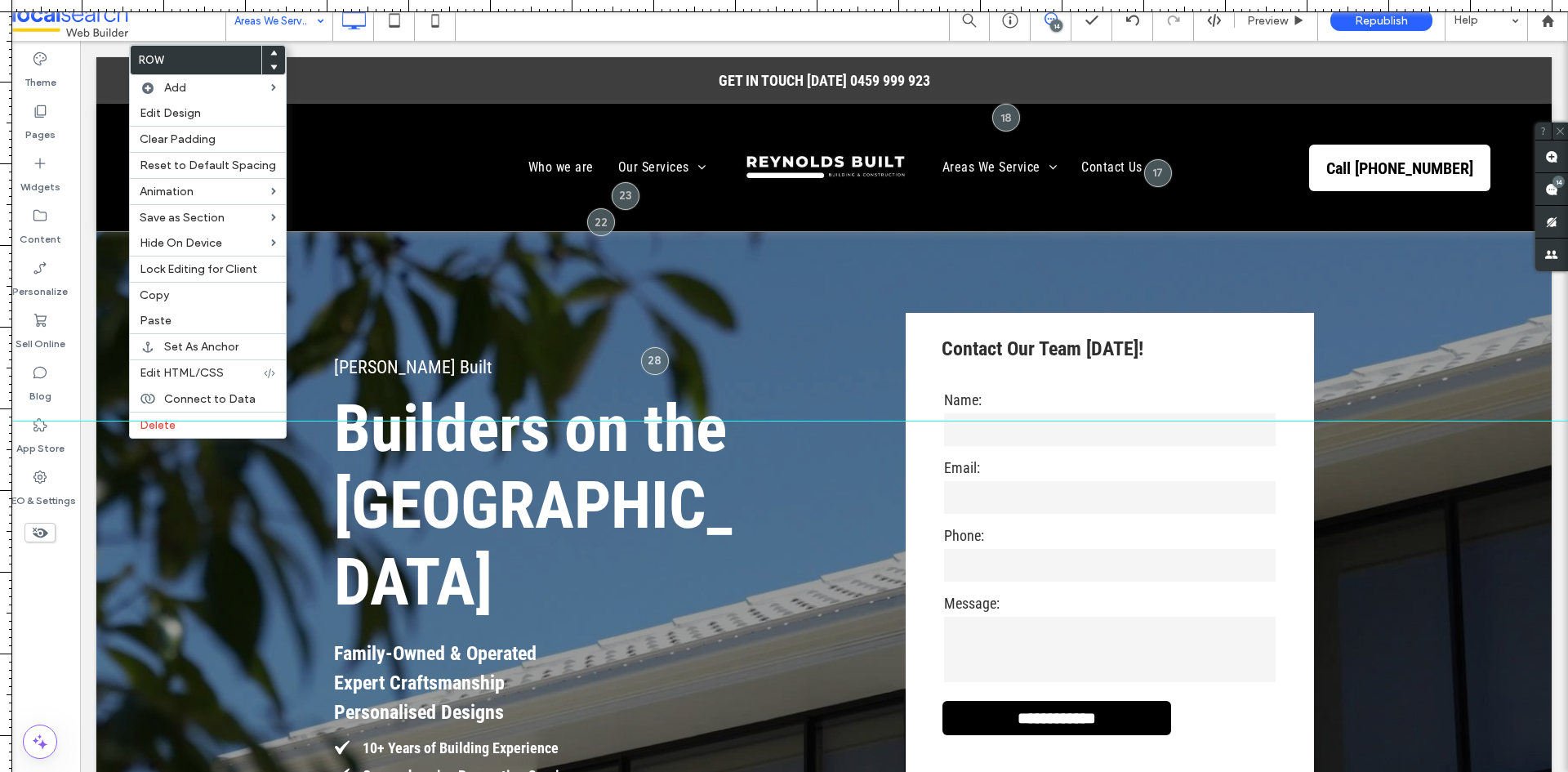
click at [271, 67] on use at bounding box center [274, 68] width 8 height 5
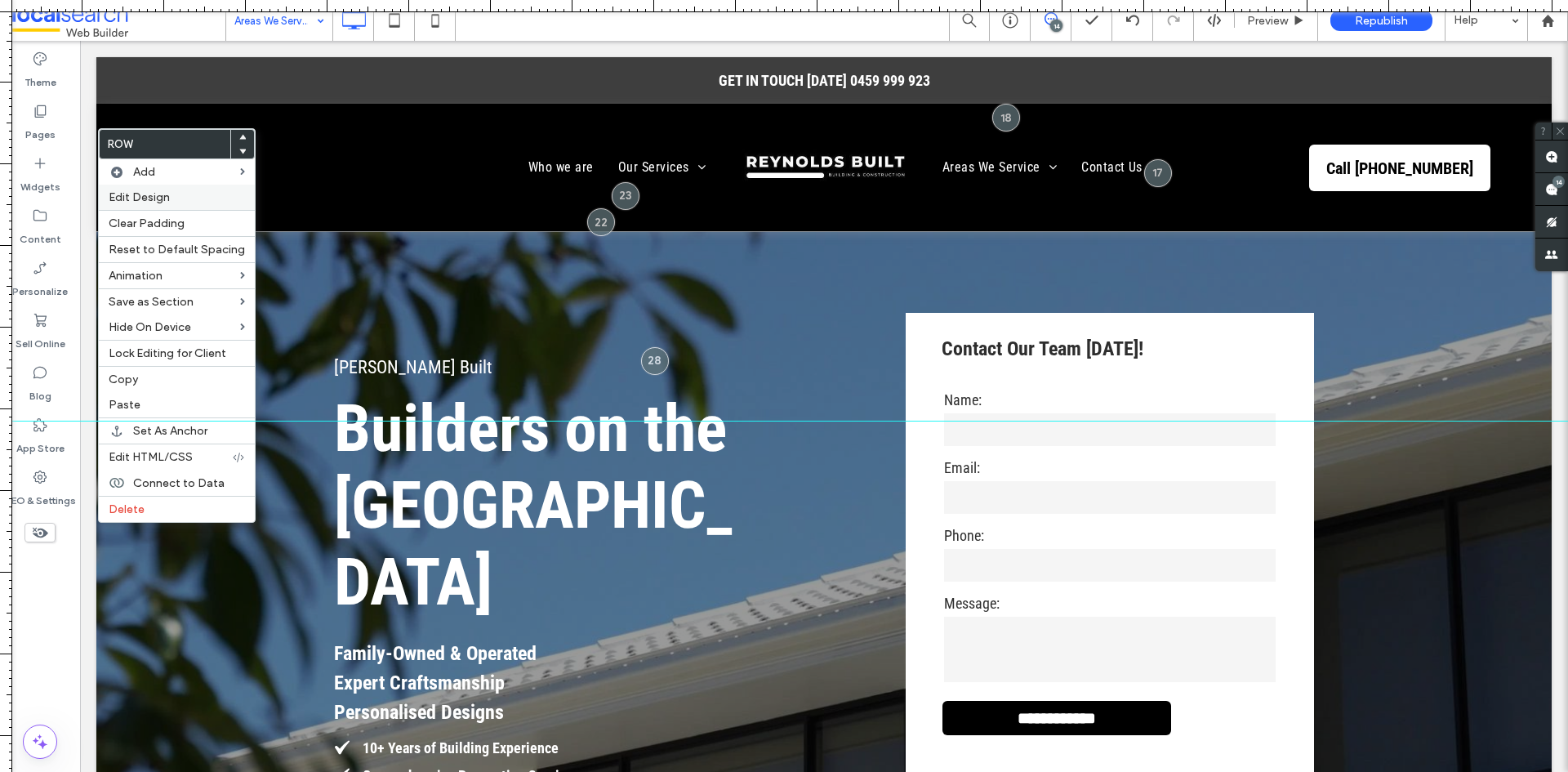
click at [174, 197] on label "Edit Design" at bounding box center [176, 197] width 136 height 14
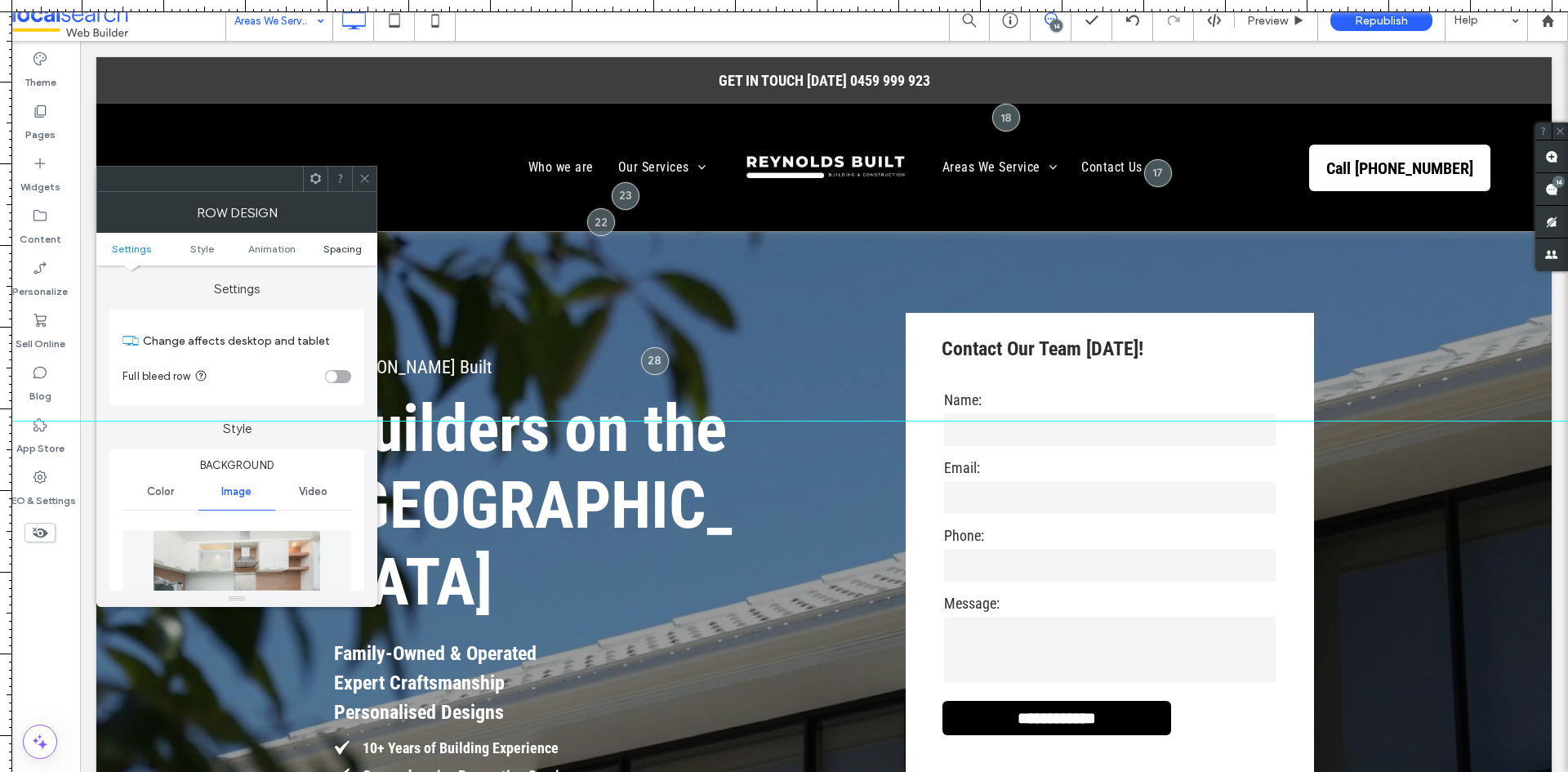
click at [350, 247] on span "Spacing" at bounding box center [342, 249] width 38 height 12
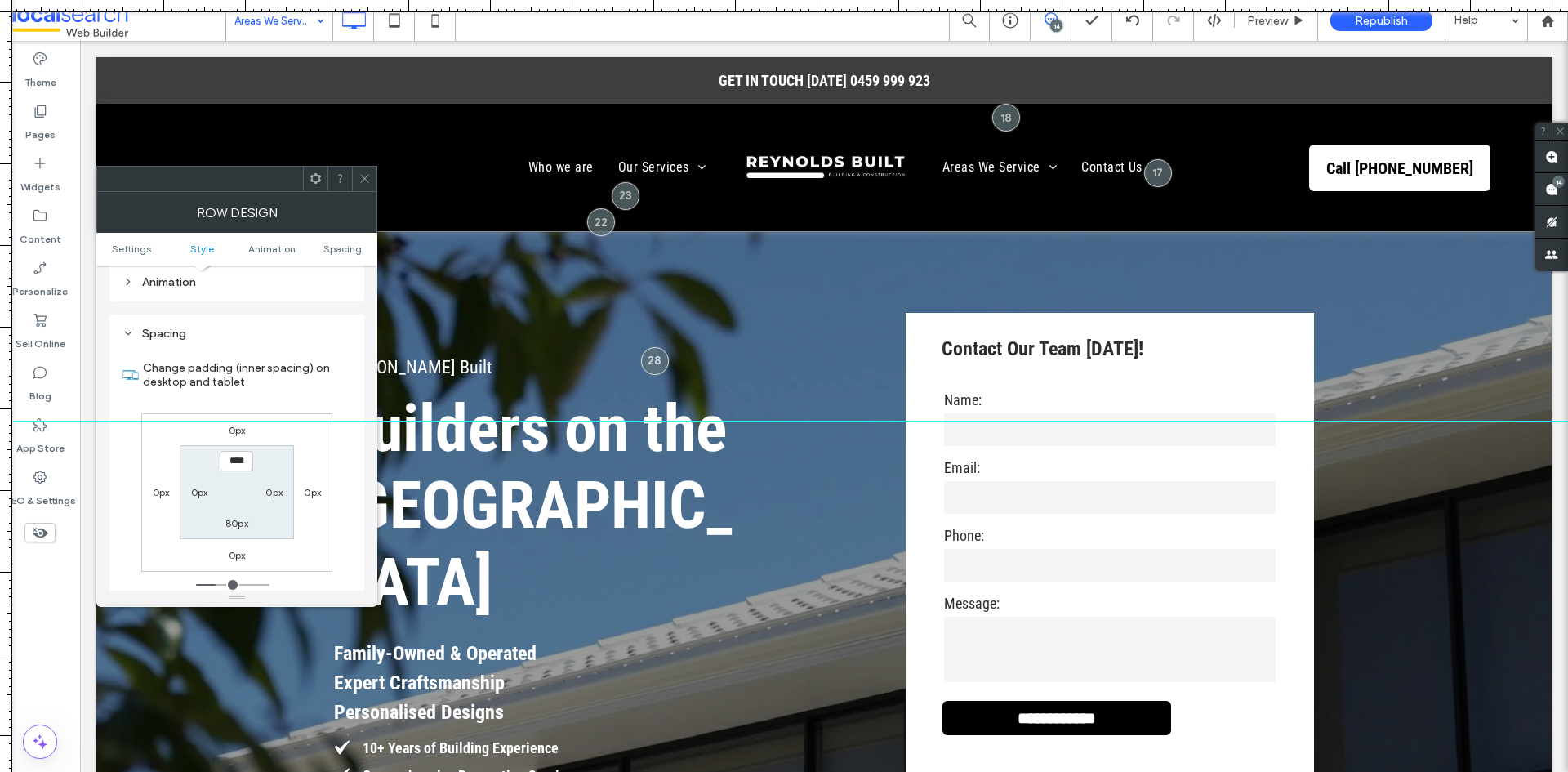
scroll to position [1063, 0]
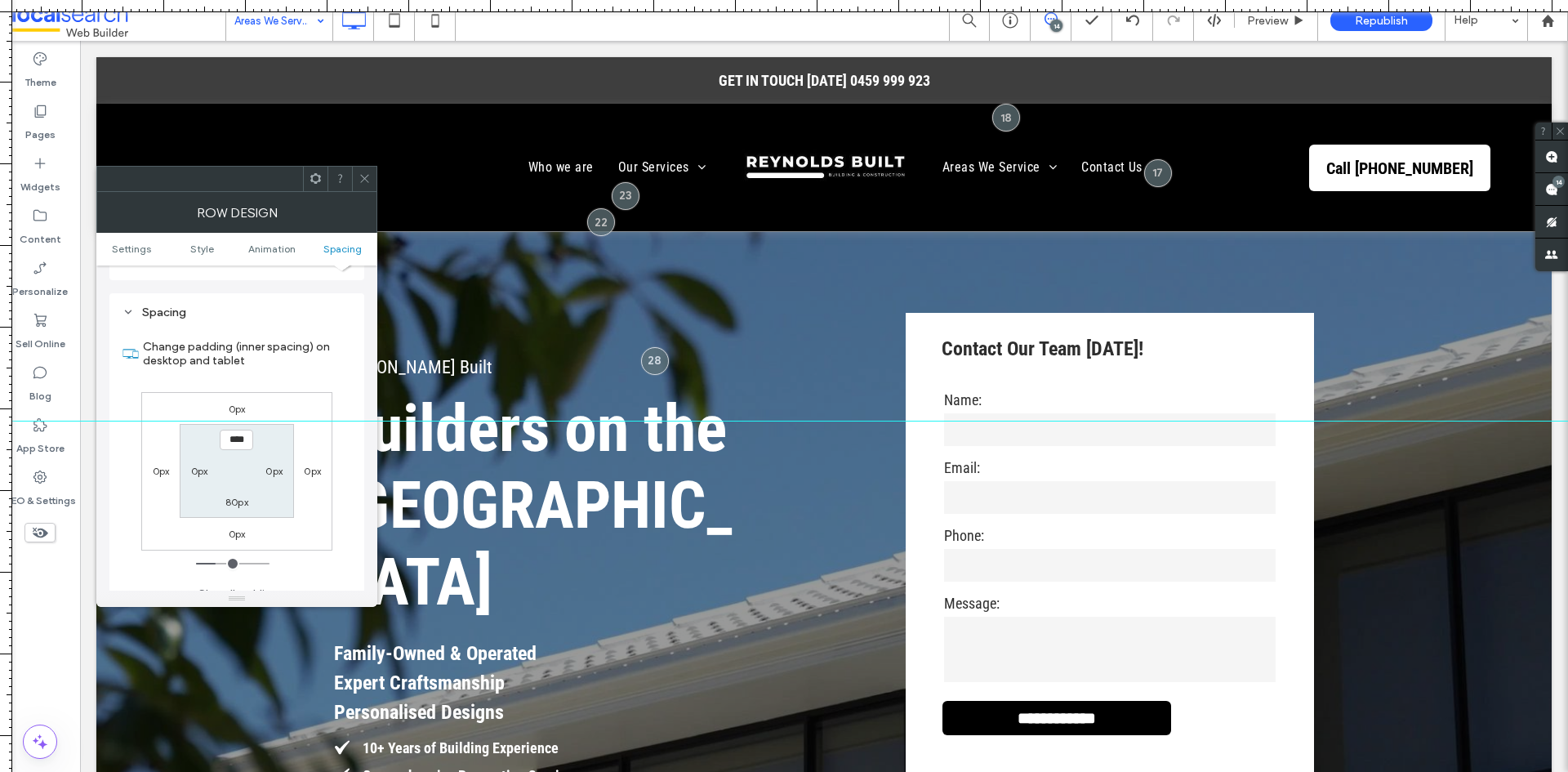
click at [369, 181] on icon at bounding box center [364, 178] width 12 height 12
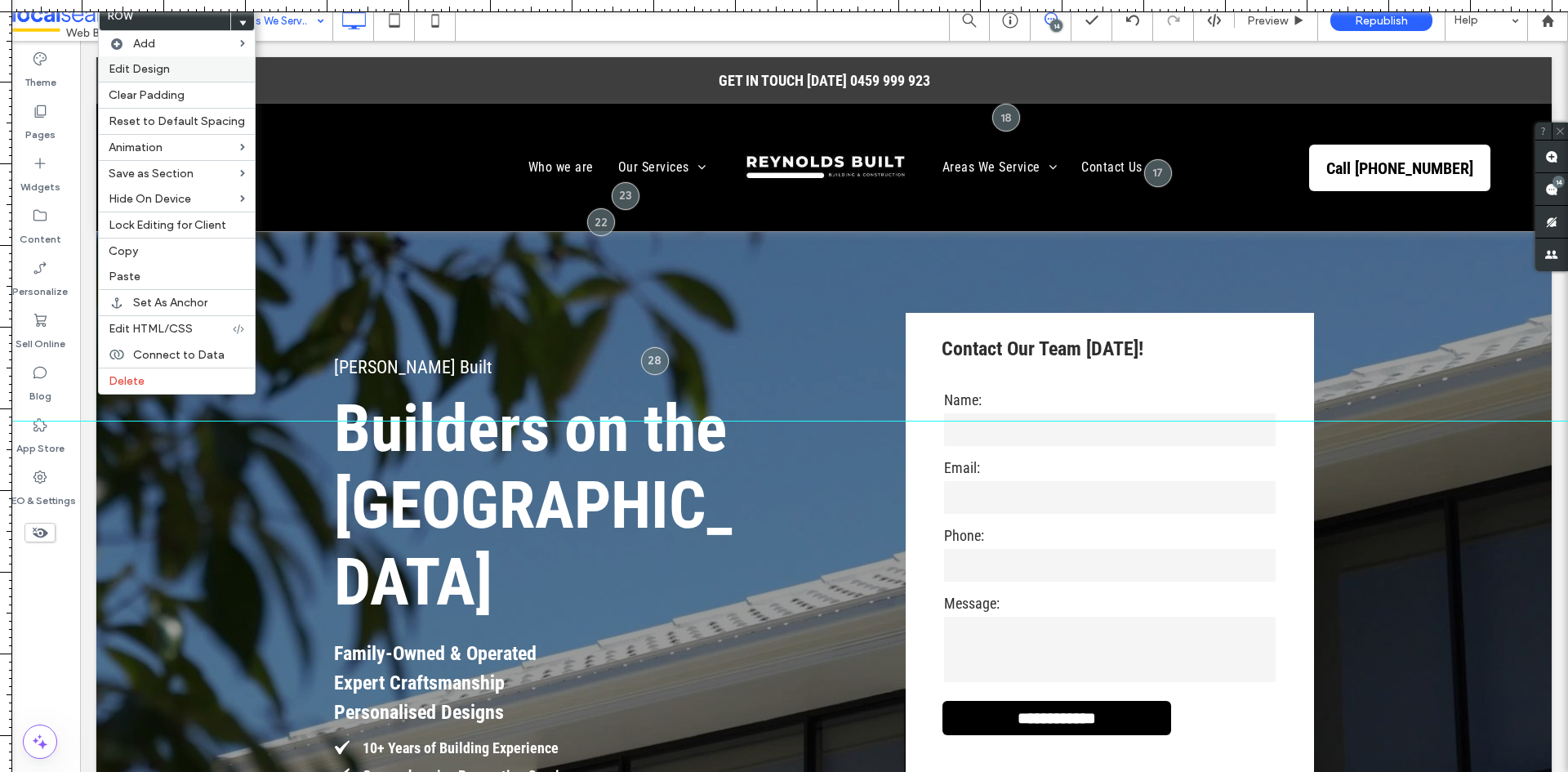
click at [174, 75] on label "Edit Design" at bounding box center [176, 69] width 136 height 14
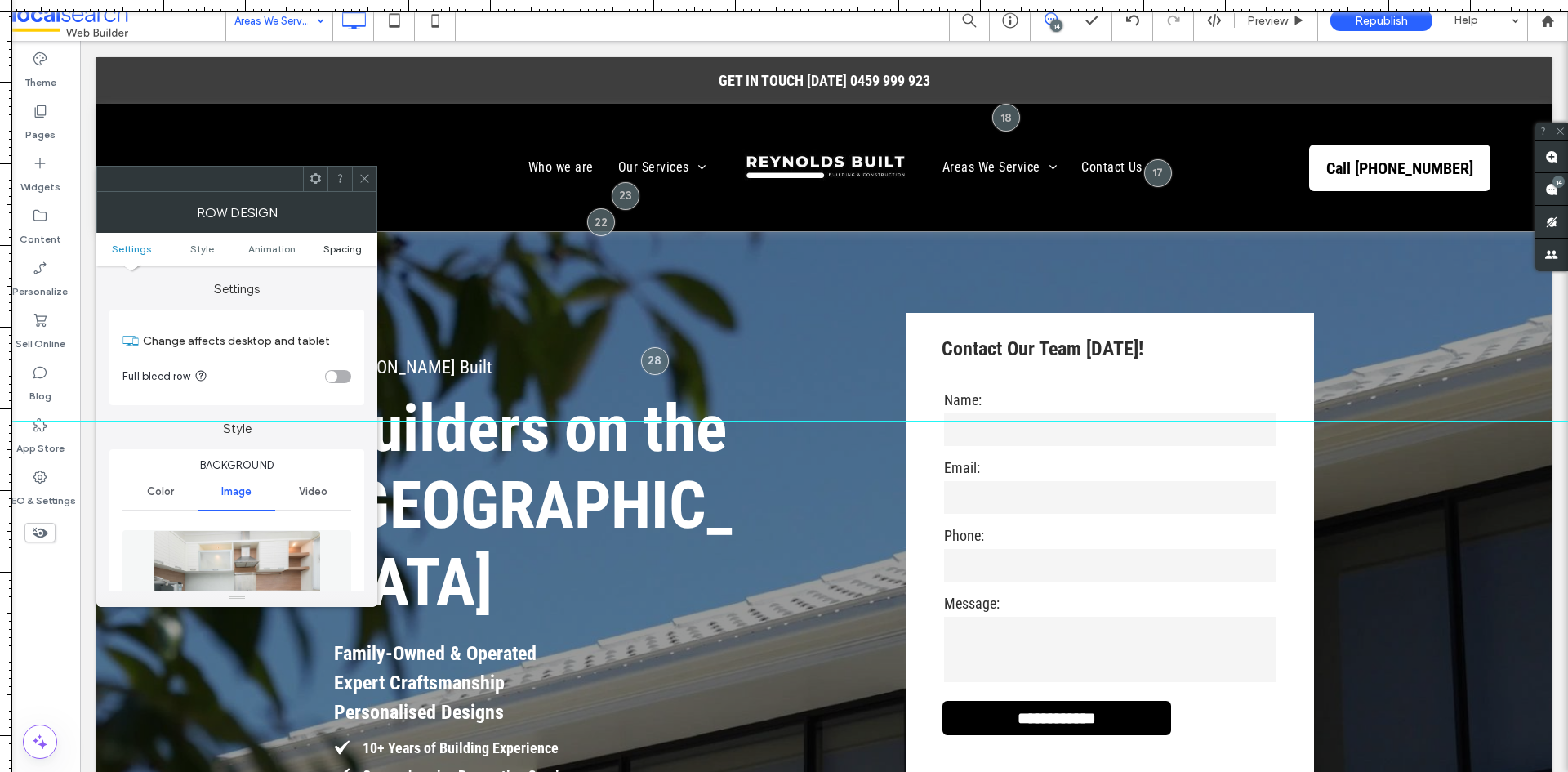
click at [318, 251] on link "Spacing" at bounding box center [342, 249] width 70 height 12
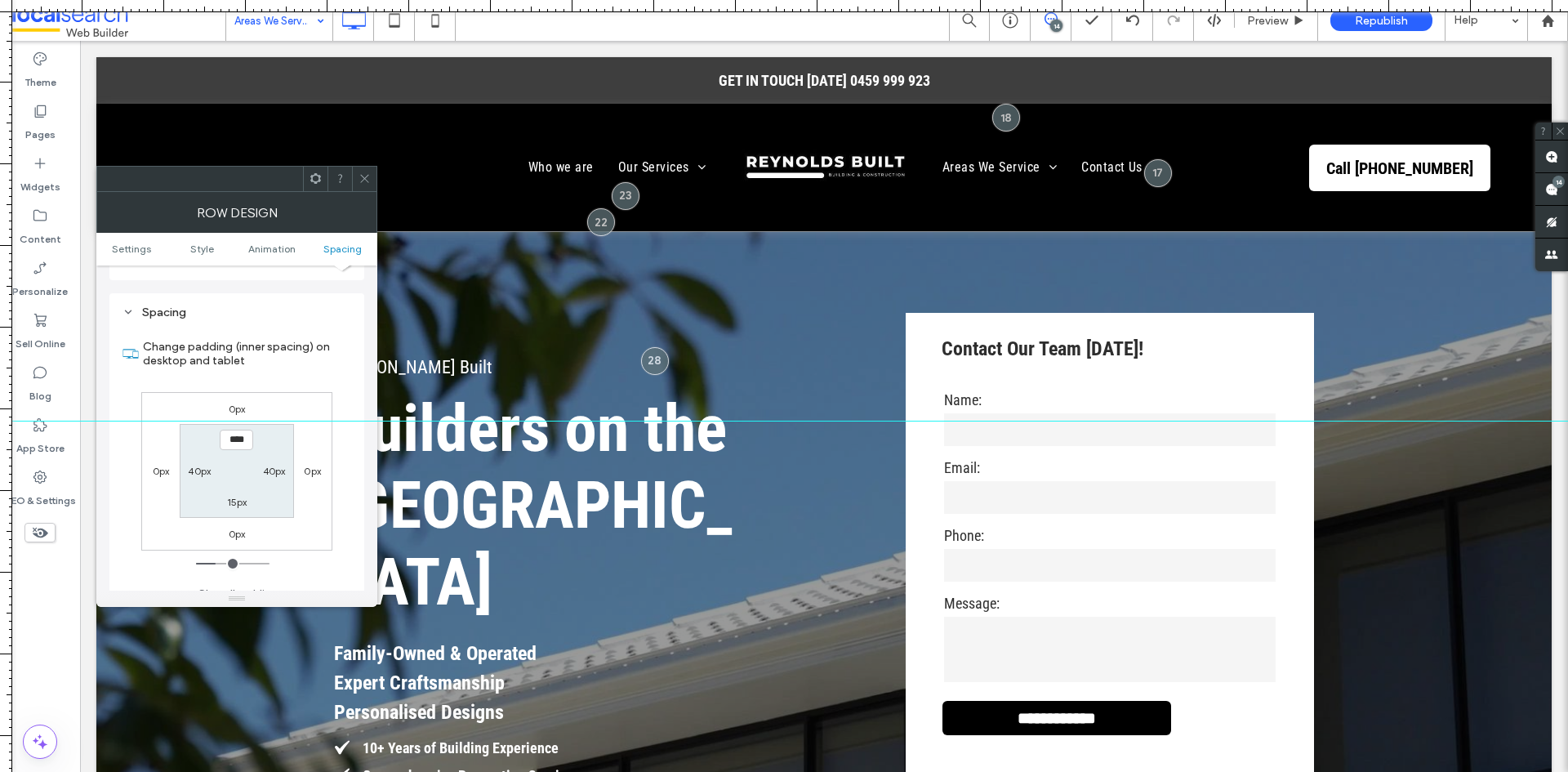
click at [366, 182] on icon at bounding box center [364, 178] width 12 height 12
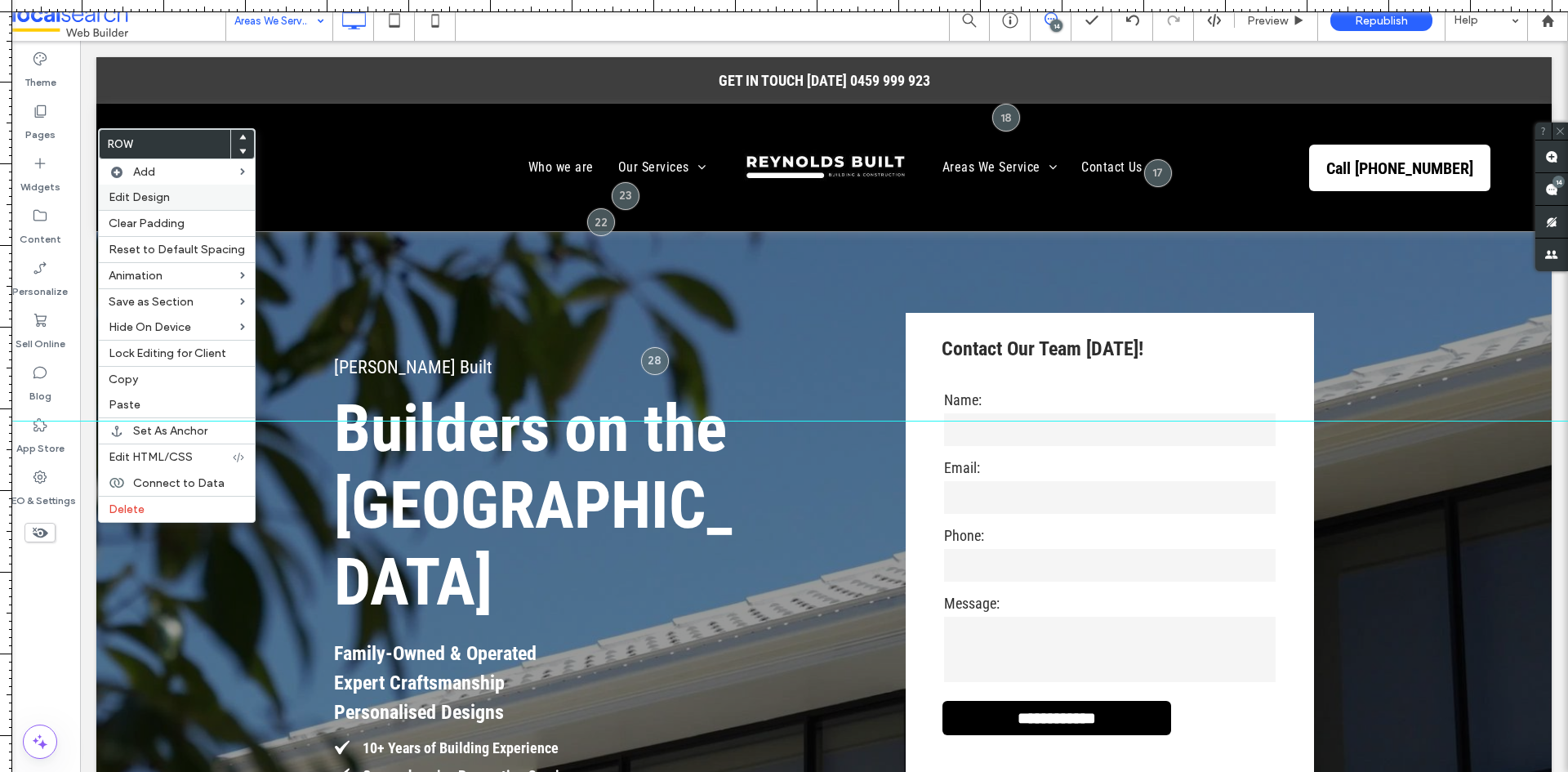
click at [181, 209] on div "Edit Design" at bounding box center [177, 197] width 156 height 26
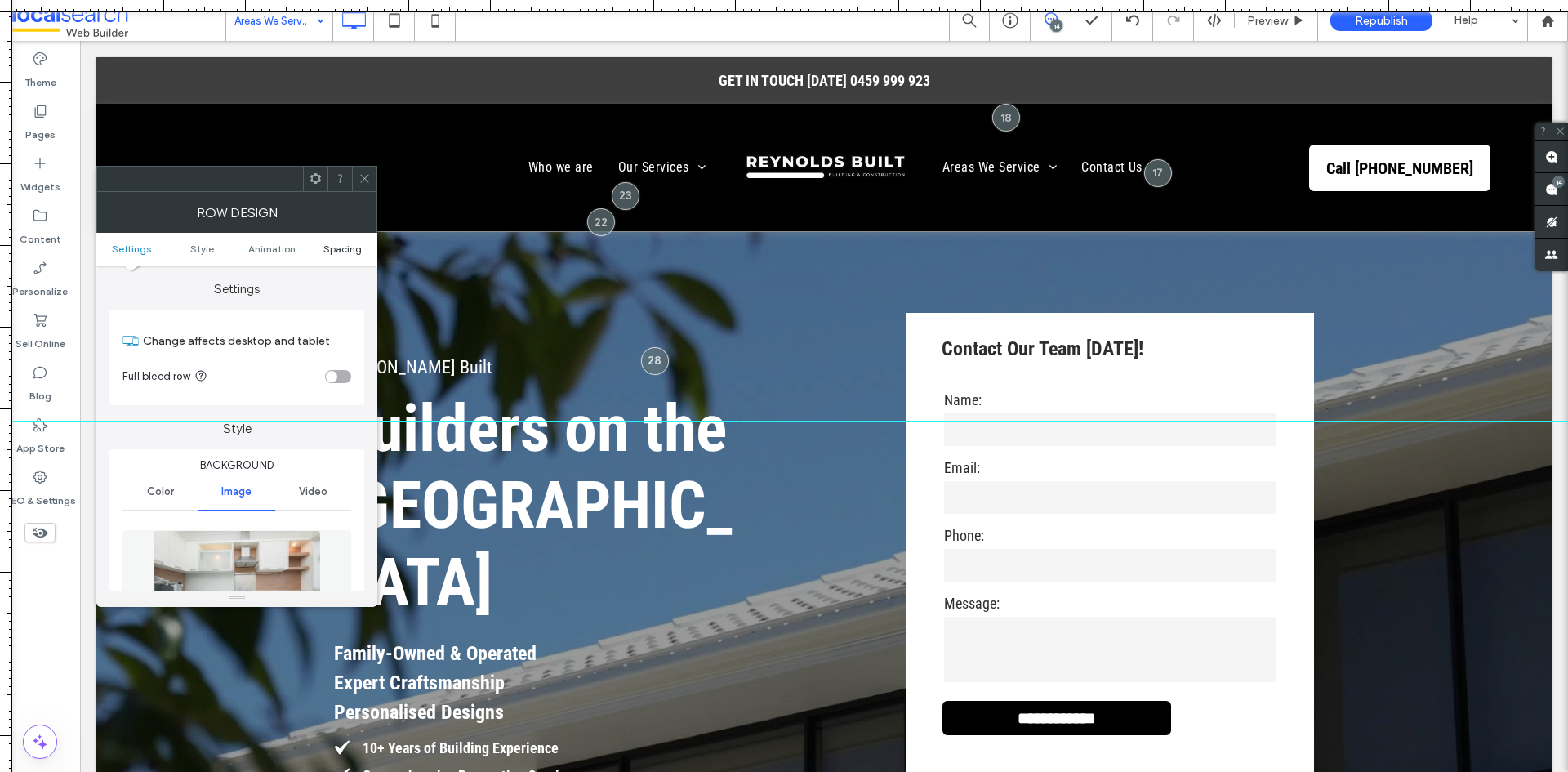
click at [339, 249] on span "Spacing" at bounding box center [342, 249] width 38 height 12
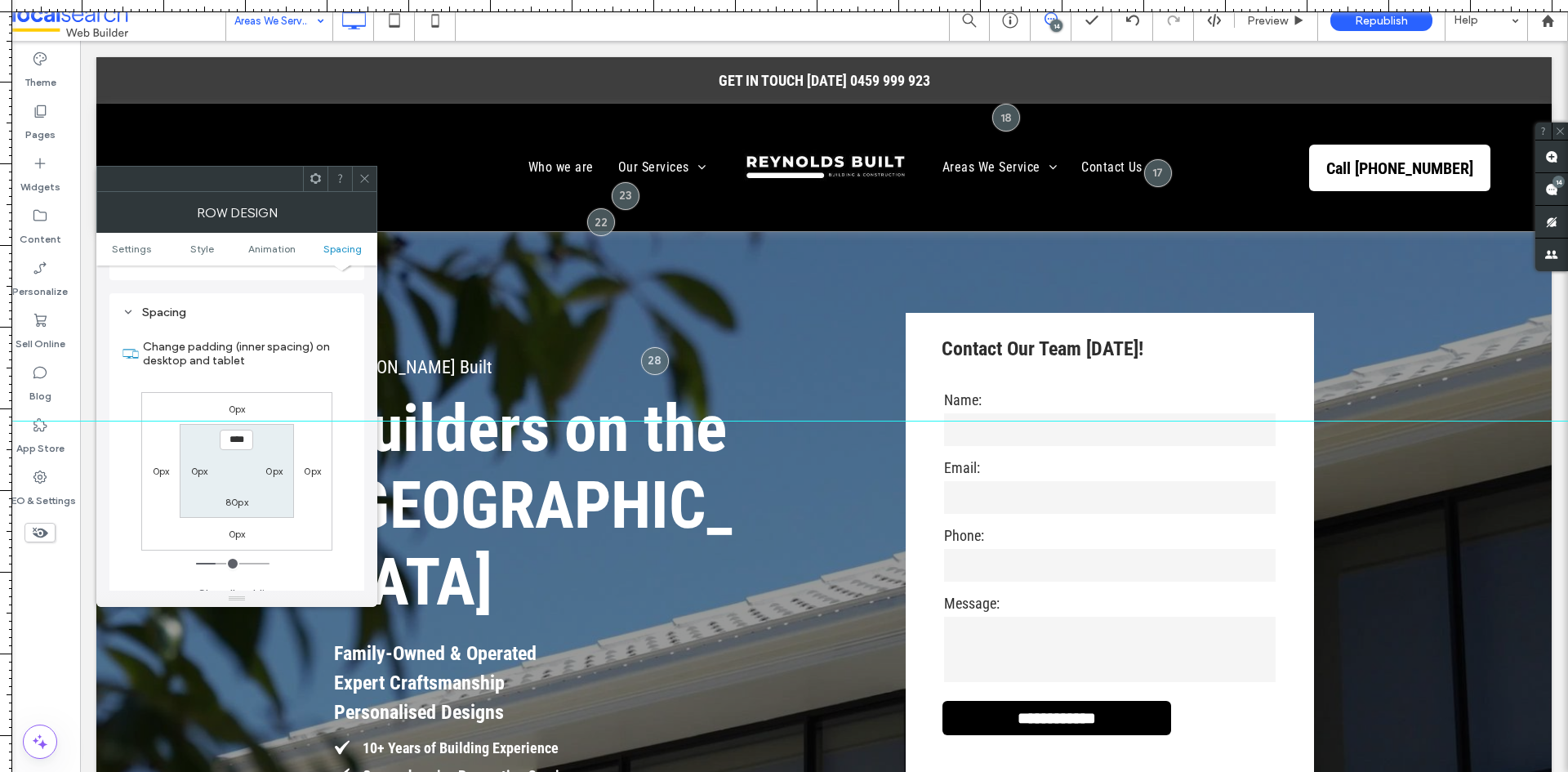
click at [242, 496] on label "80px" at bounding box center [237, 501] width 23 height 12
click at [232, 420] on div at bounding box center [784, 420] width 1568 height 1
click at [232, 435] on label "80px" at bounding box center [237, 440] width 23 height 12
type input "*"
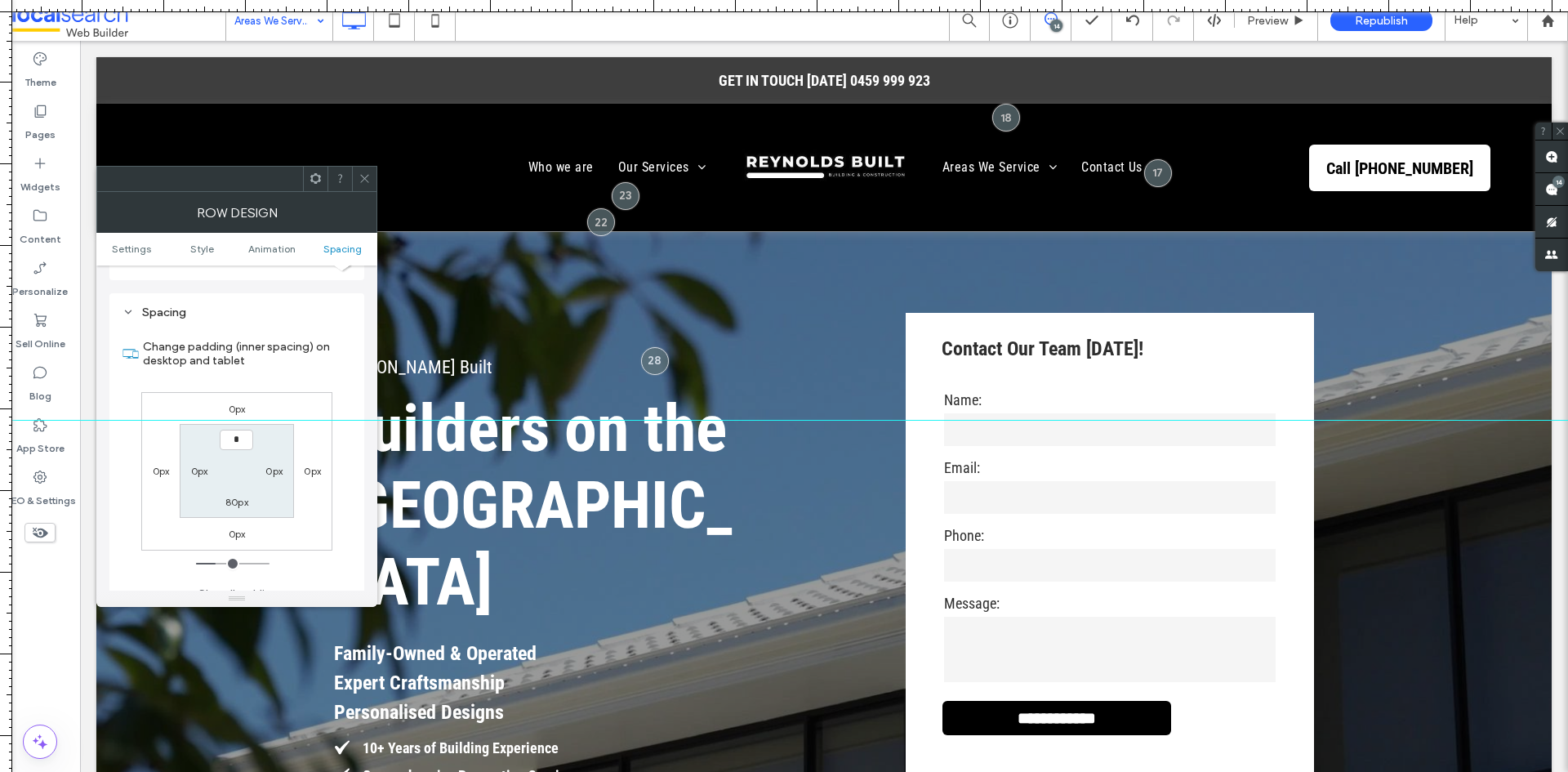
type input "***"
click at [368, 186] on span at bounding box center [364, 179] width 12 height 25
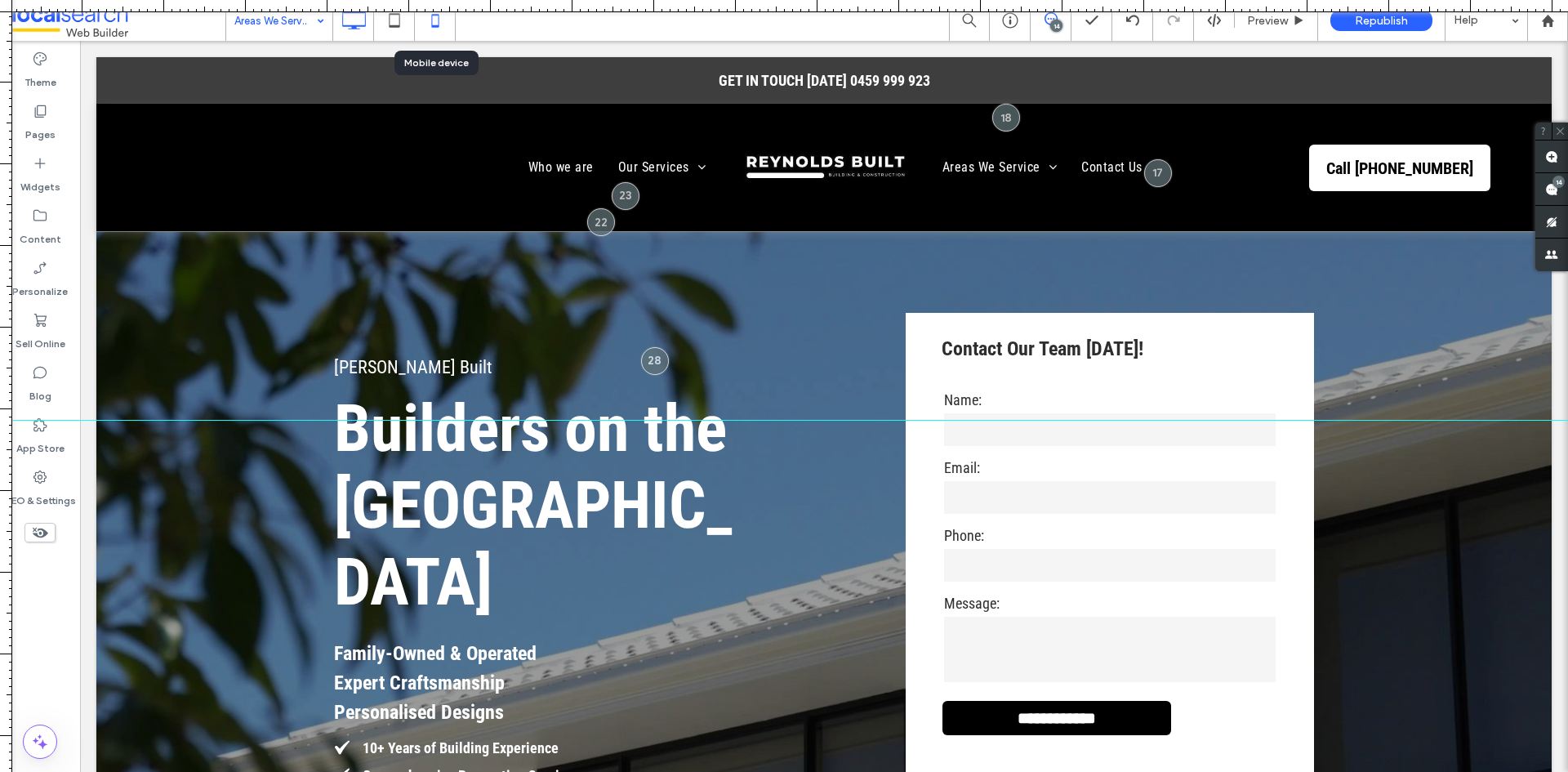
click at [431, 25] on icon at bounding box center [435, 20] width 32 height 32
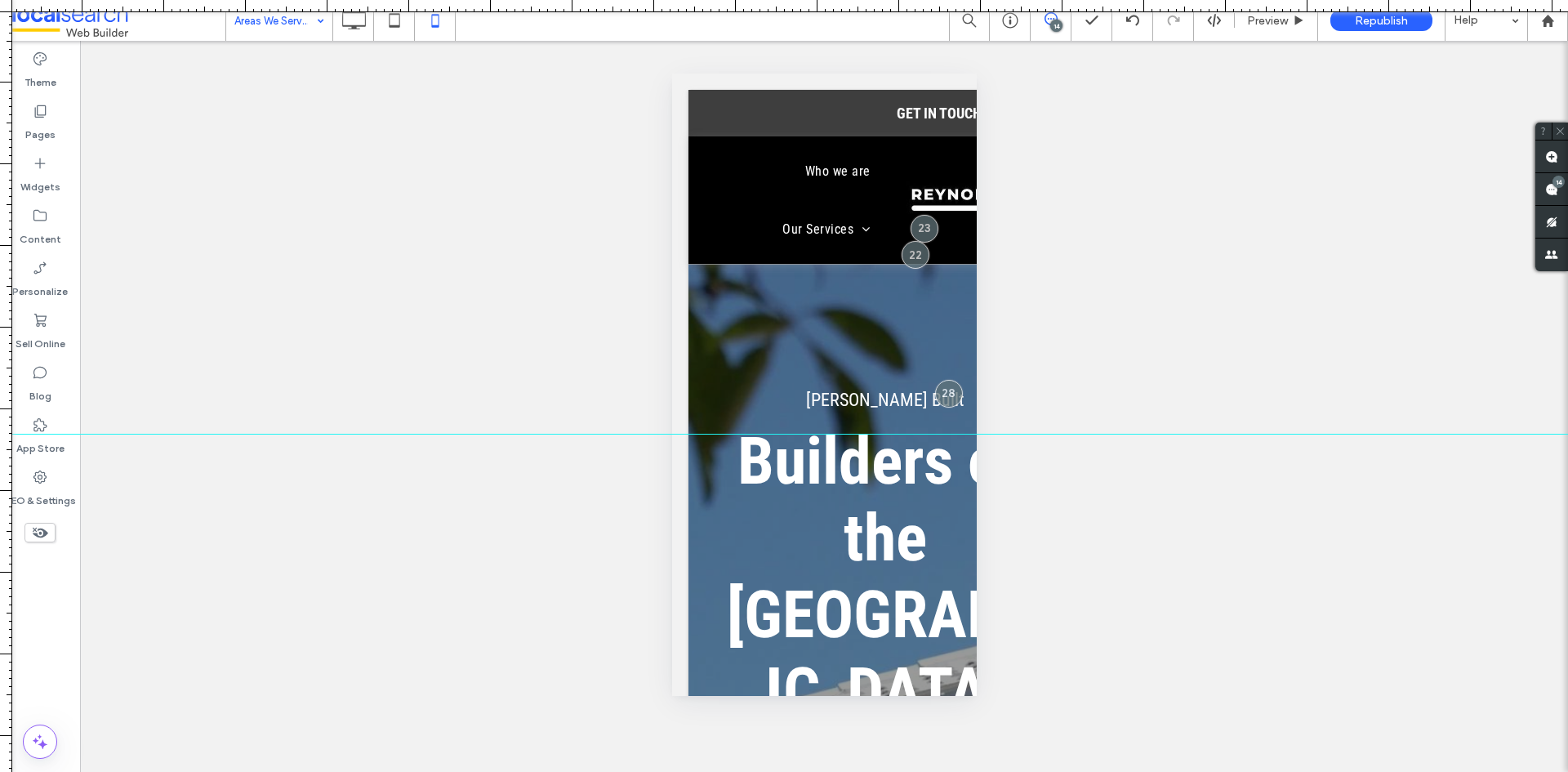
drag, startPoint x: 633, startPoint y: 419, endPoint x: 613, endPoint y: 434, distance: 25.0
click at [613, 434] on div at bounding box center [784, 434] width 1568 height 14
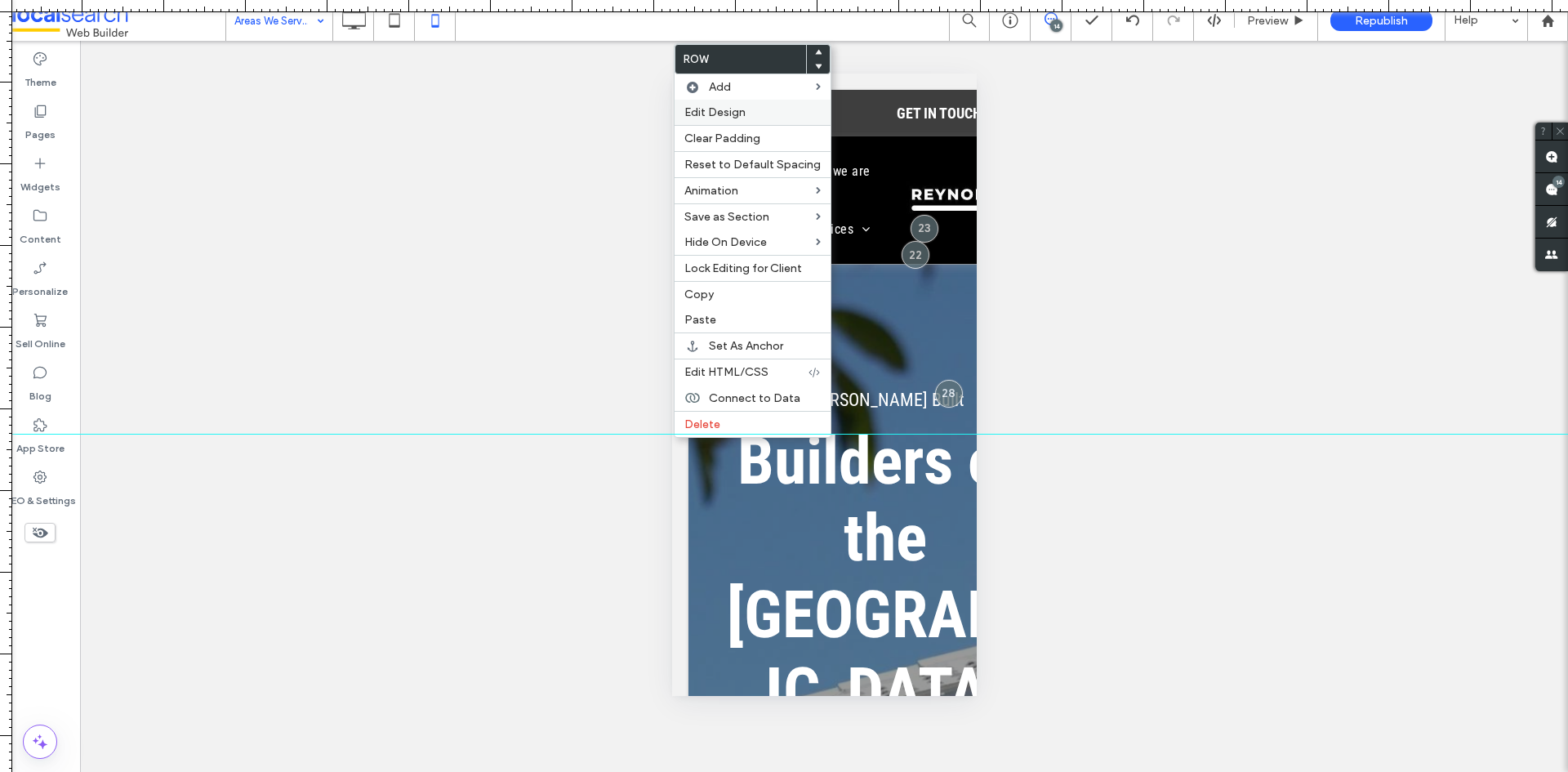
click at [721, 108] on span "Edit Design" at bounding box center [714, 112] width 61 height 14
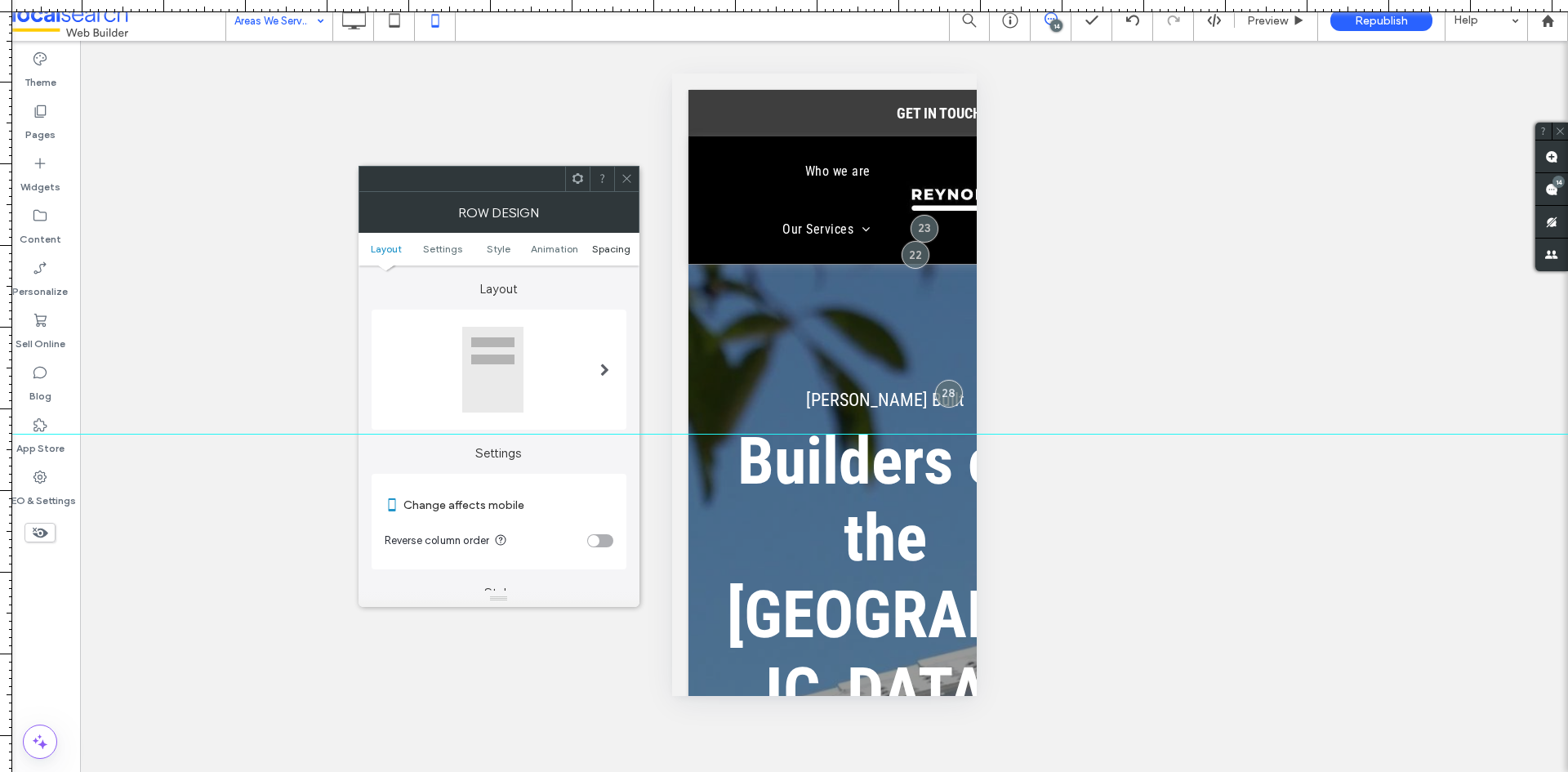
click at [628, 248] on span "Spacing" at bounding box center [611, 249] width 38 height 12
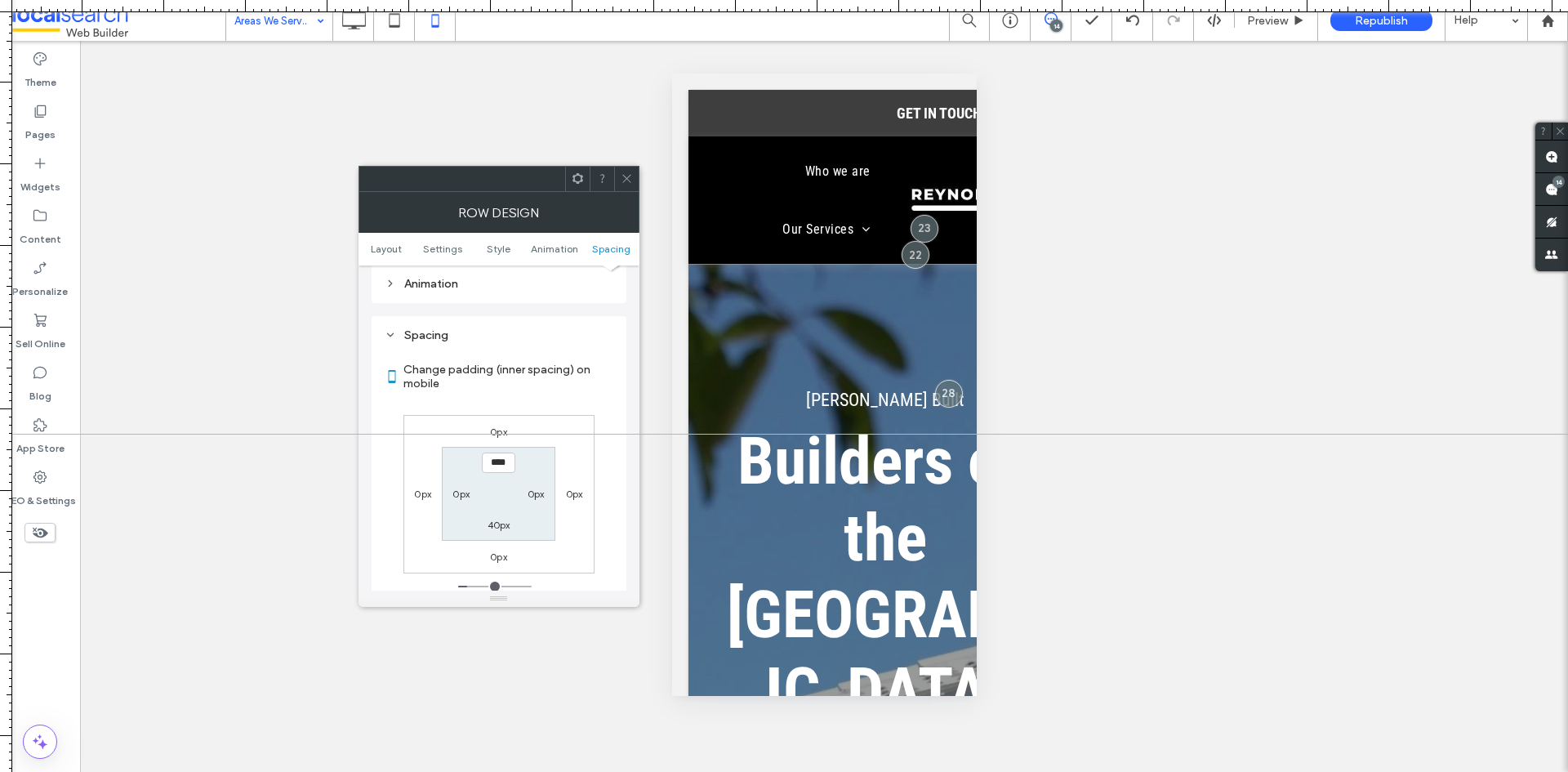
scroll to position [1164, 0]
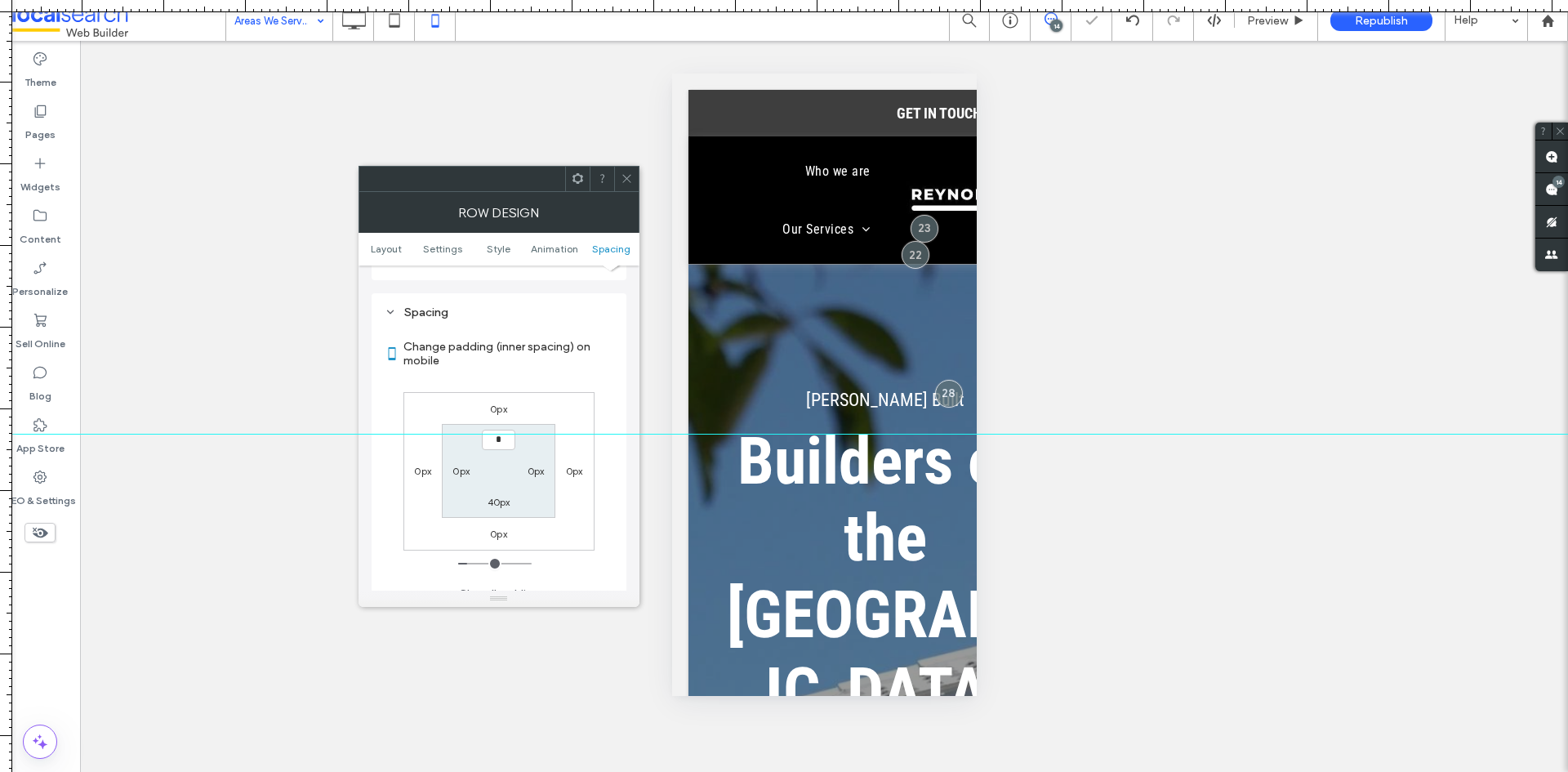
type input "***"
type input "*"
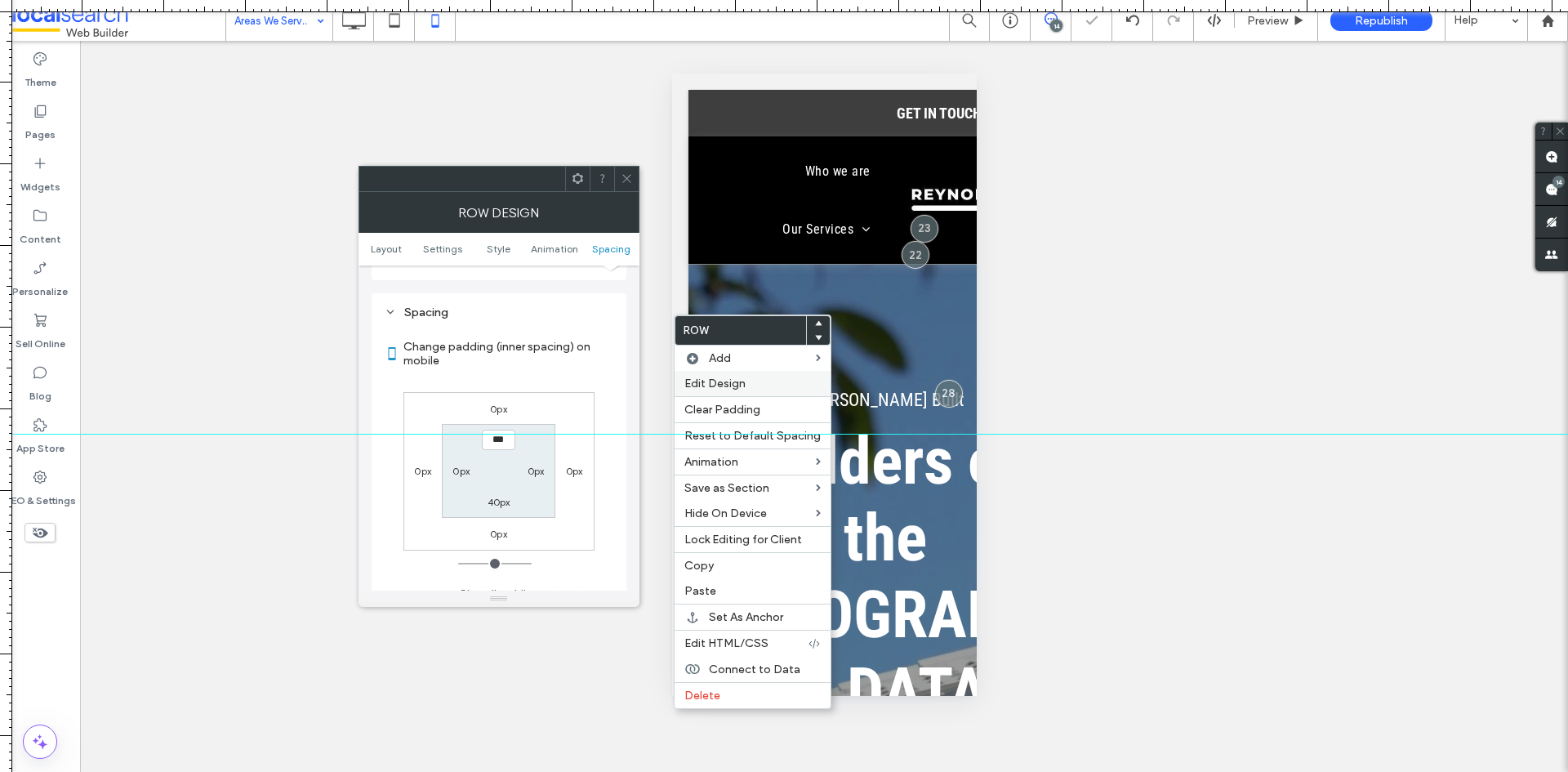
click at [717, 374] on div "Edit Design" at bounding box center [753, 383] width 156 height 26
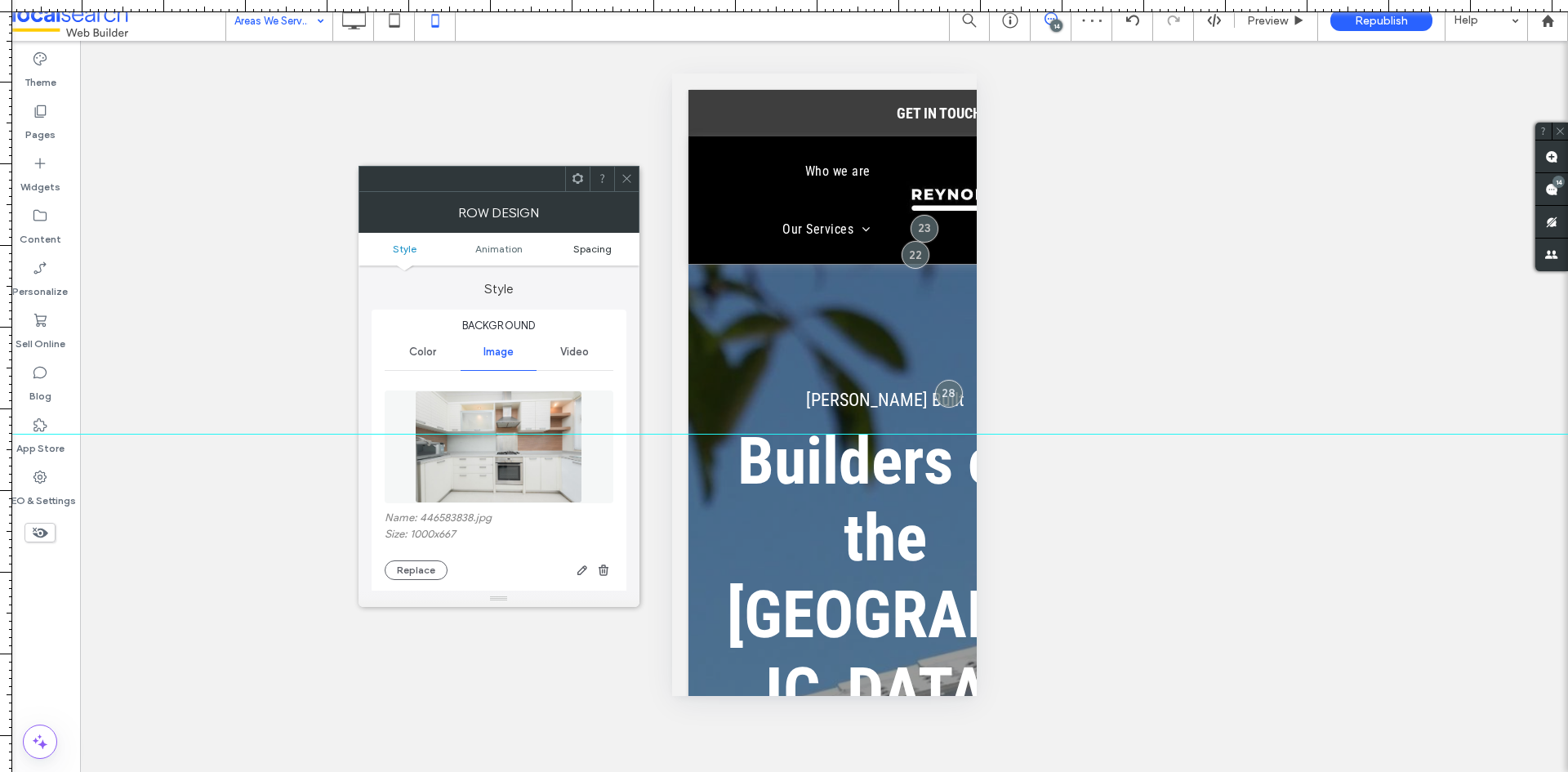
click at [601, 247] on span "Spacing" at bounding box center [593, 249] width 38 height 12
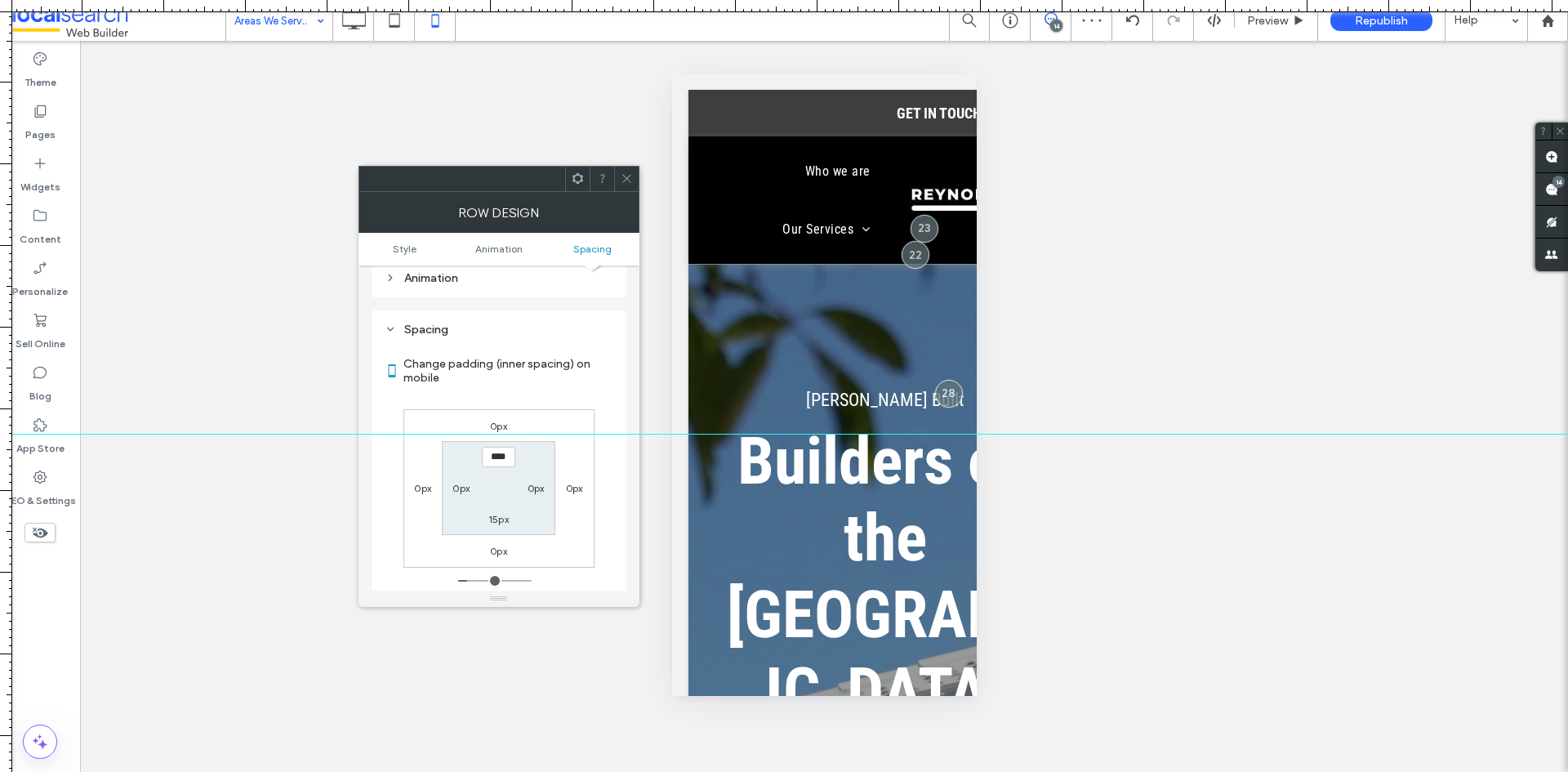
scroll to position [860, 0]
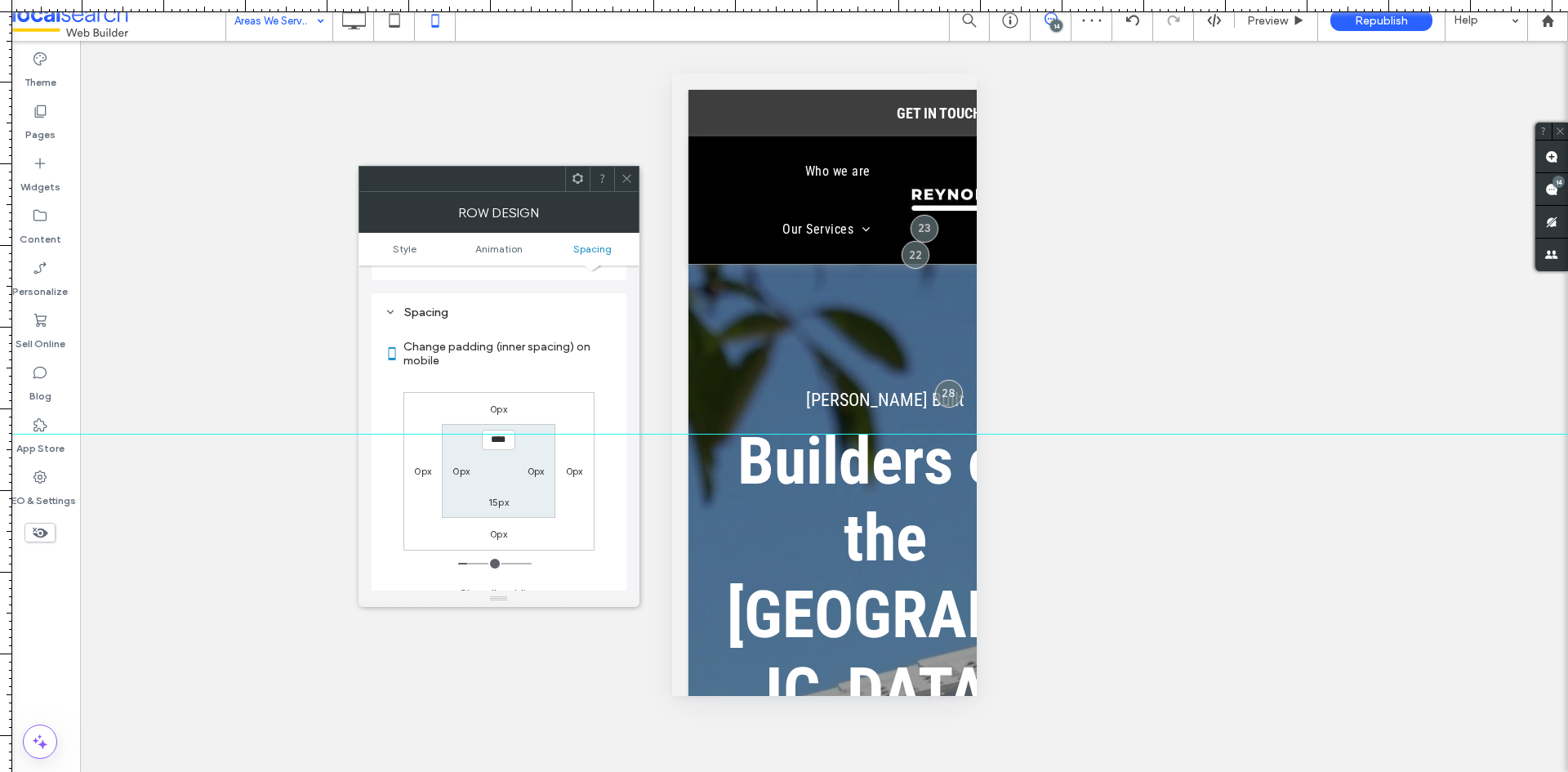
click at [624, 180] on icon at bounding box center [626, 178] width 12 height 12
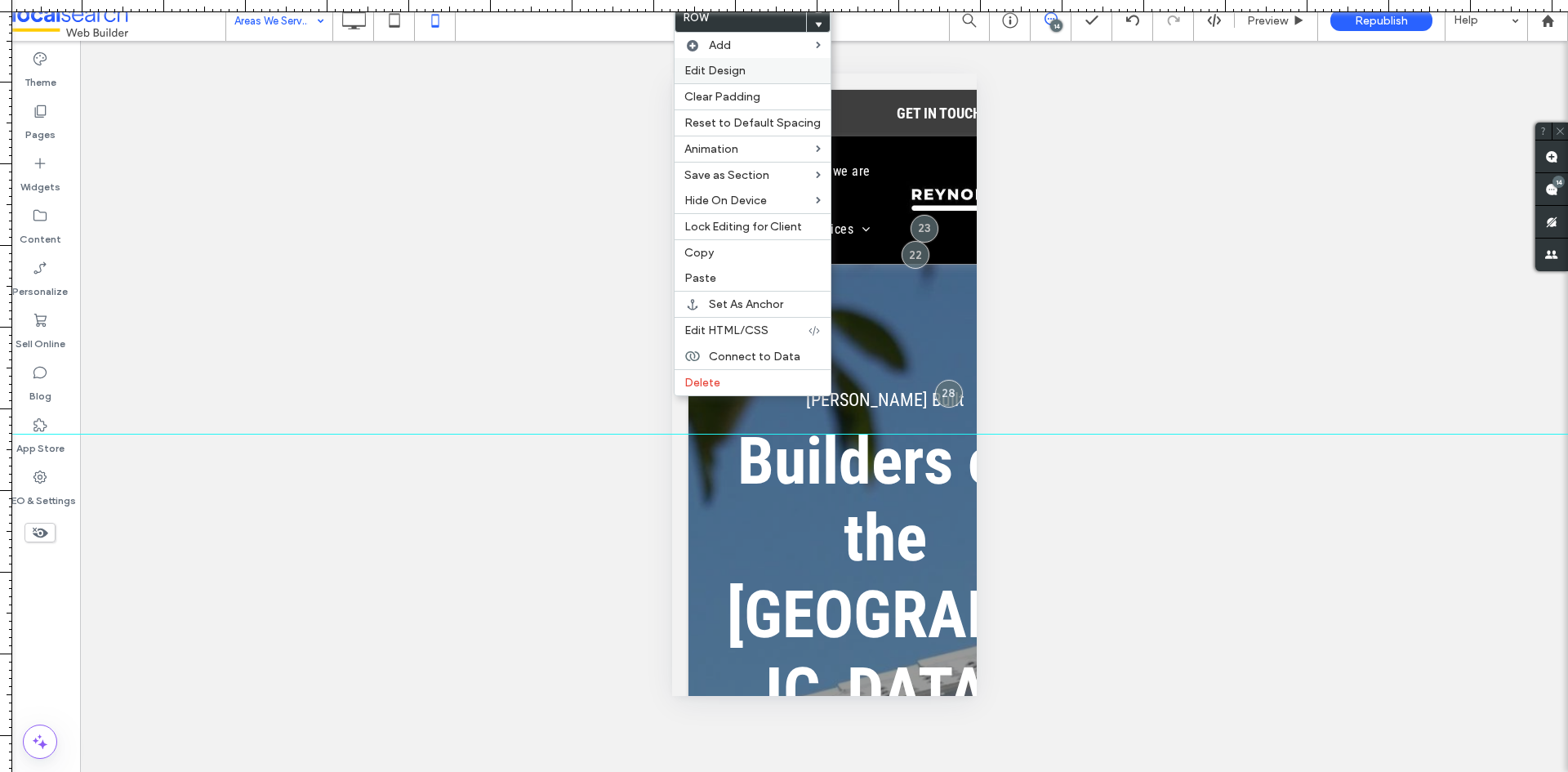
click at [691, 75] on span "Edit Design" at bounding box center [714, 71] width 61 height 14
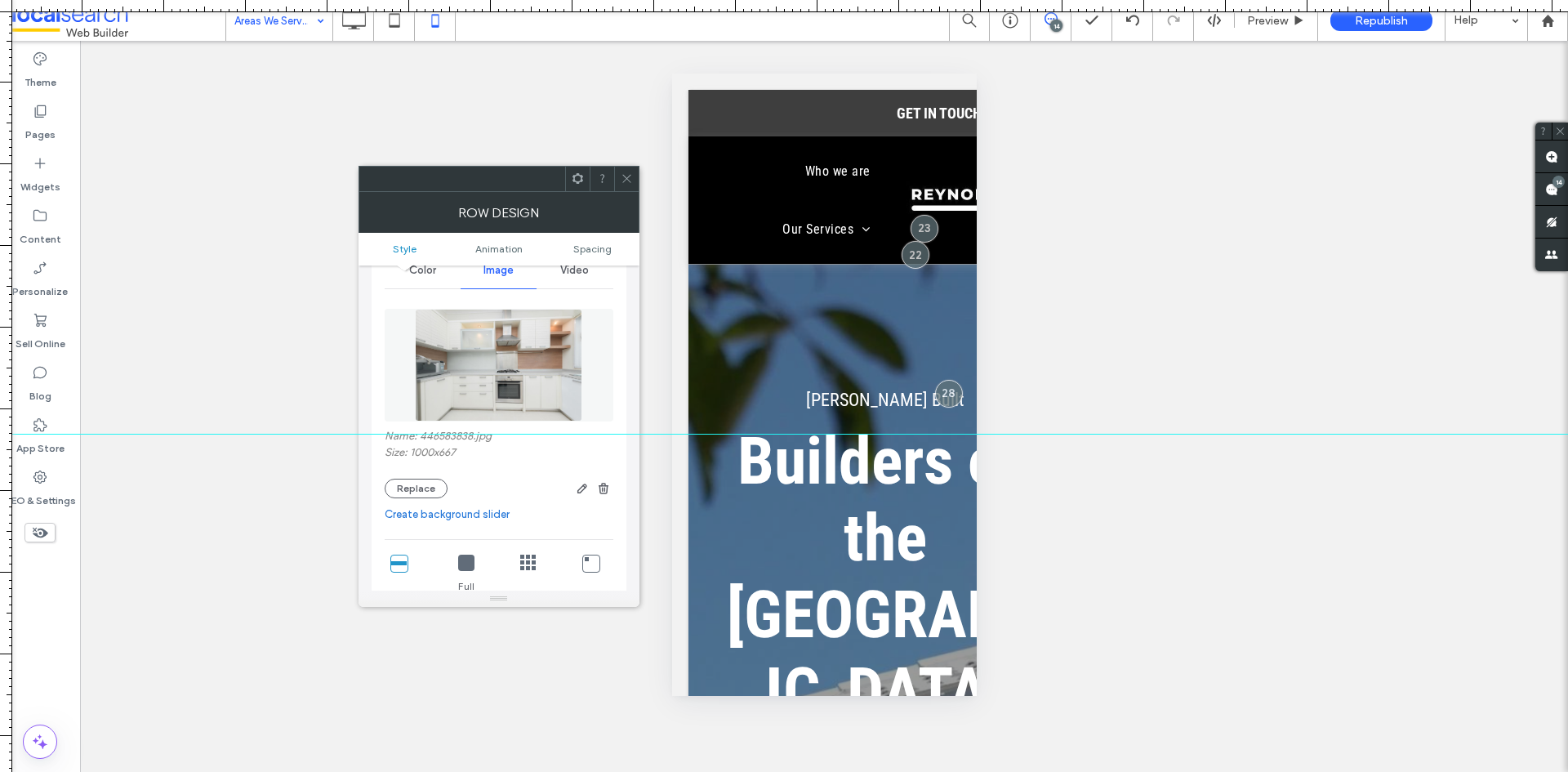
scroll to position [0, 0]
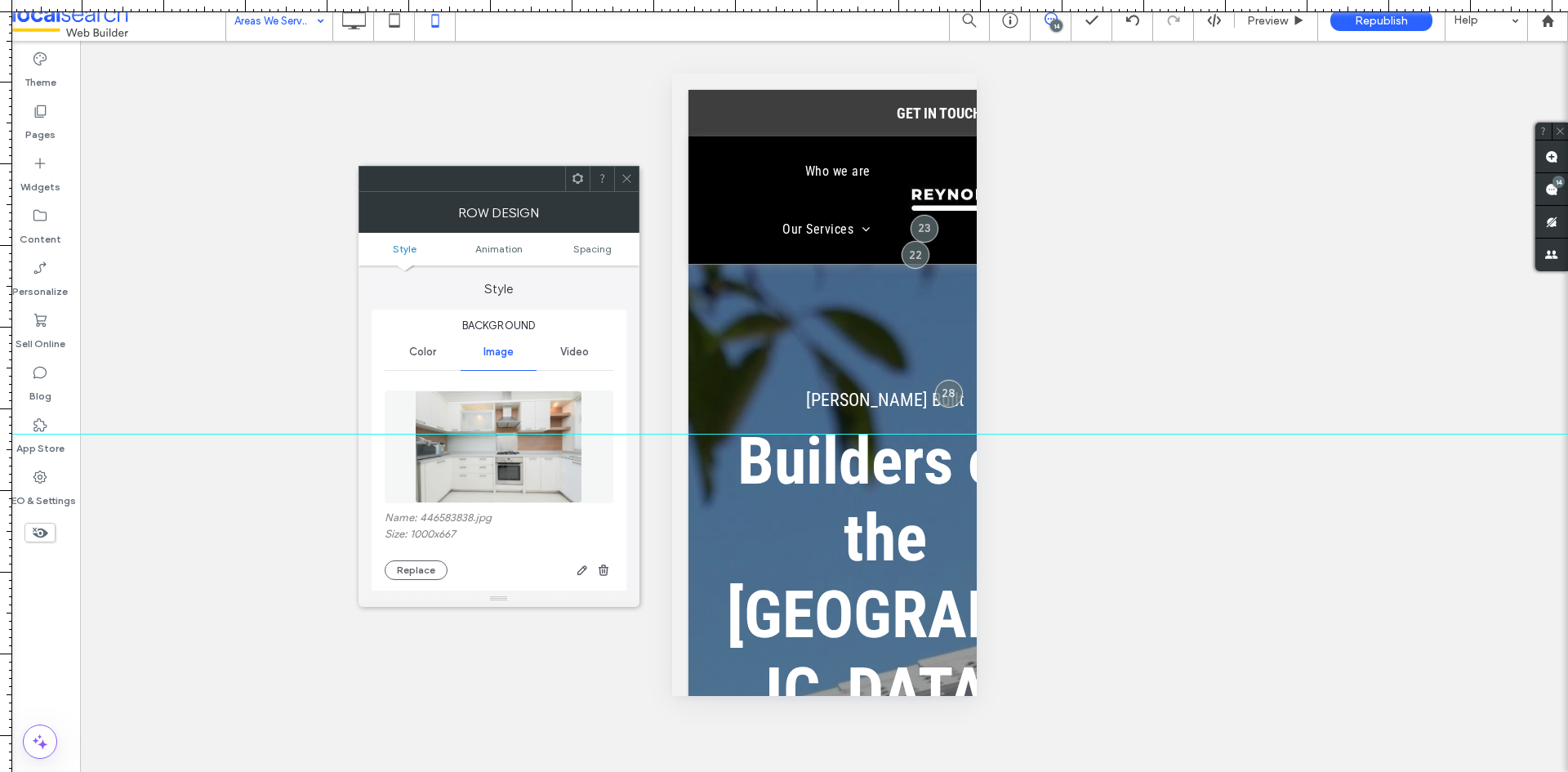
click at [616, 181] on div at bounding box center [627, 179] width 25 height 25
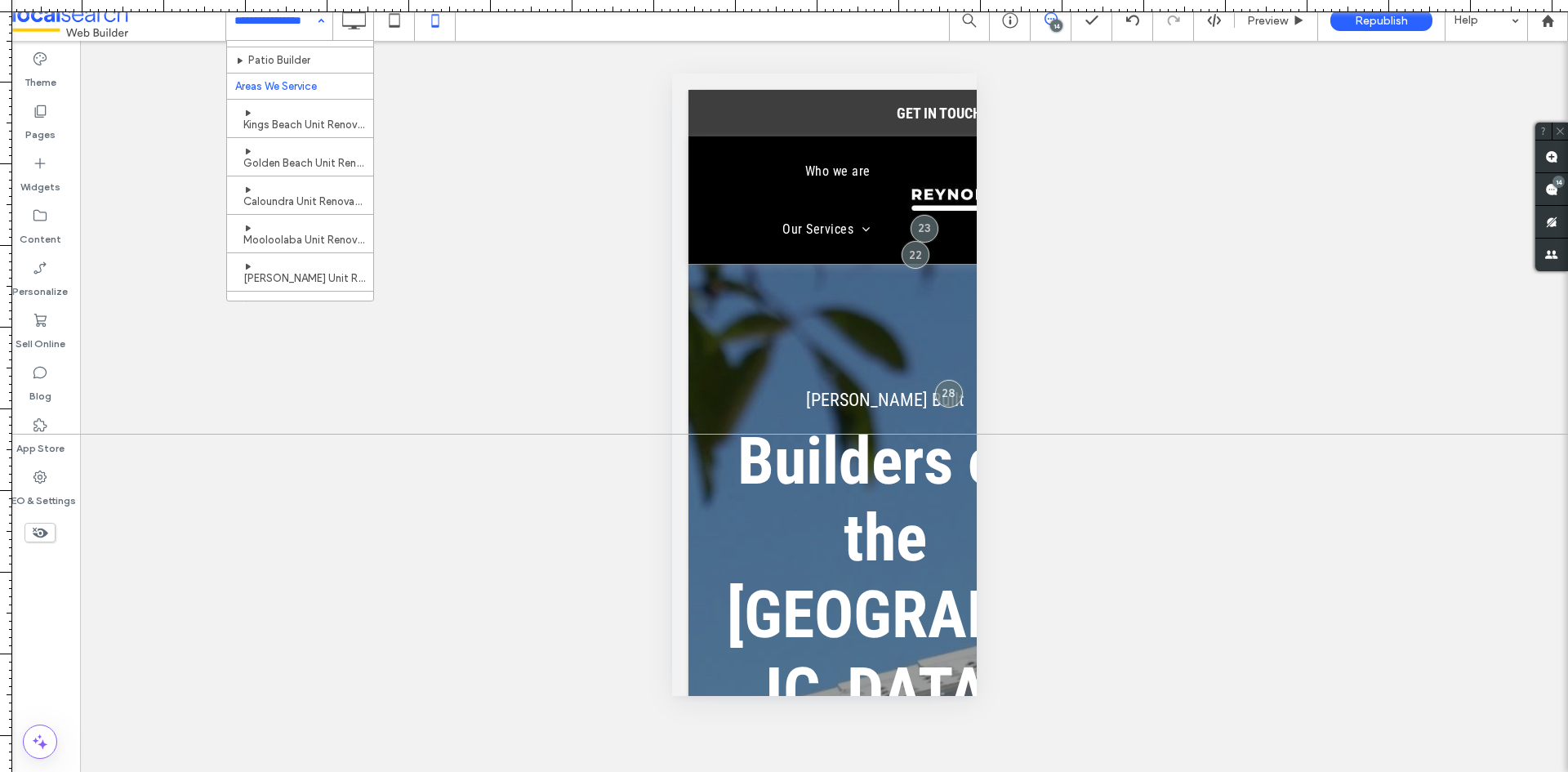
scroll to position [245, 0]
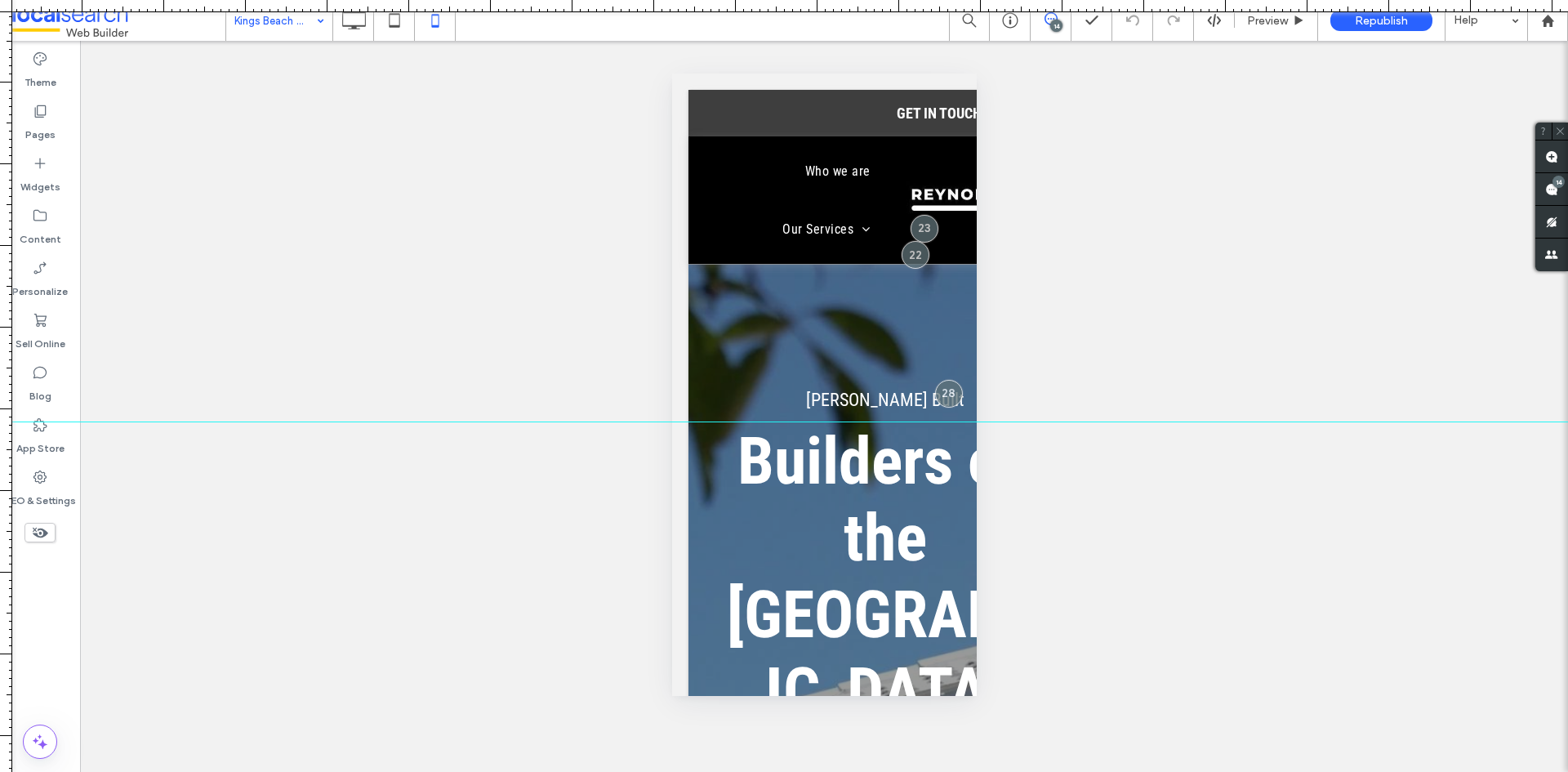
drag, startPoint x: 630, startPoint y: 437, endPoint x: 652, endPoint y: 421, distance: 27.2
click at [652, 421] on div at bounding box center [784, 421] width 1568 height 14
click at [357, 28] on icon at bounding box center [353, 20] width 32 height 32
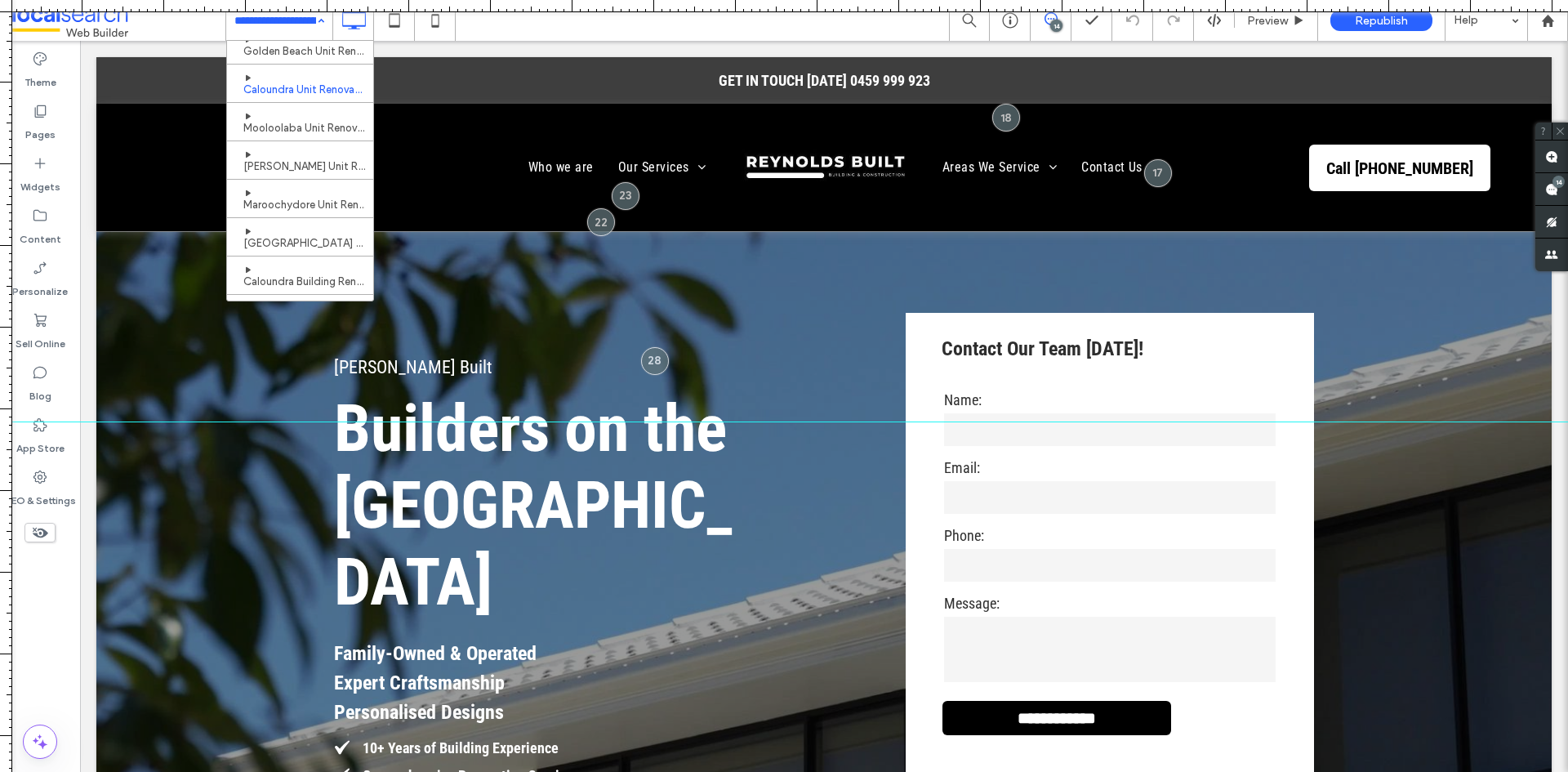
scroll to position [245, 0]
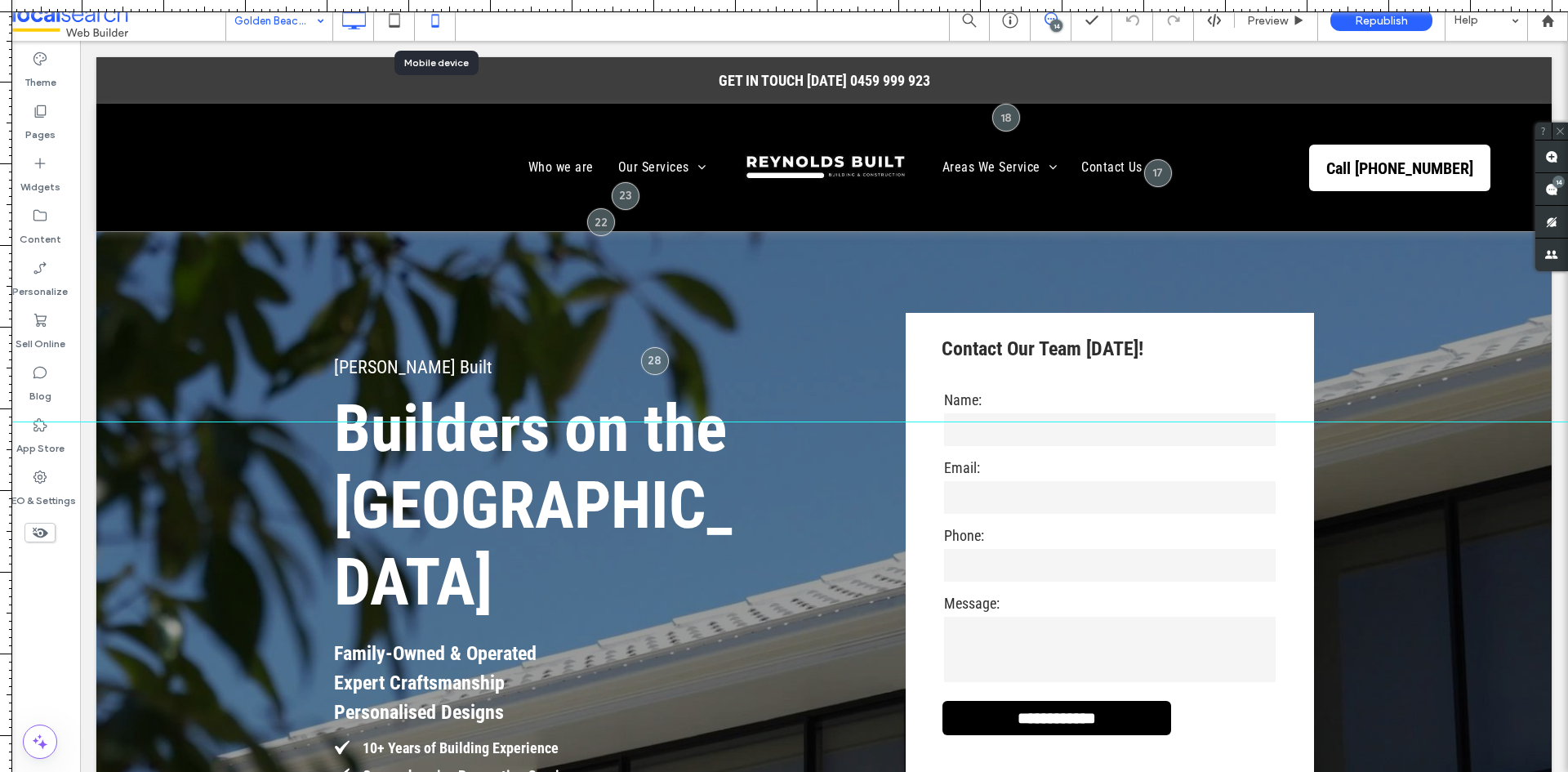
click at [434, 23] on icon at bounding box center [435, 20] width 32 height 32
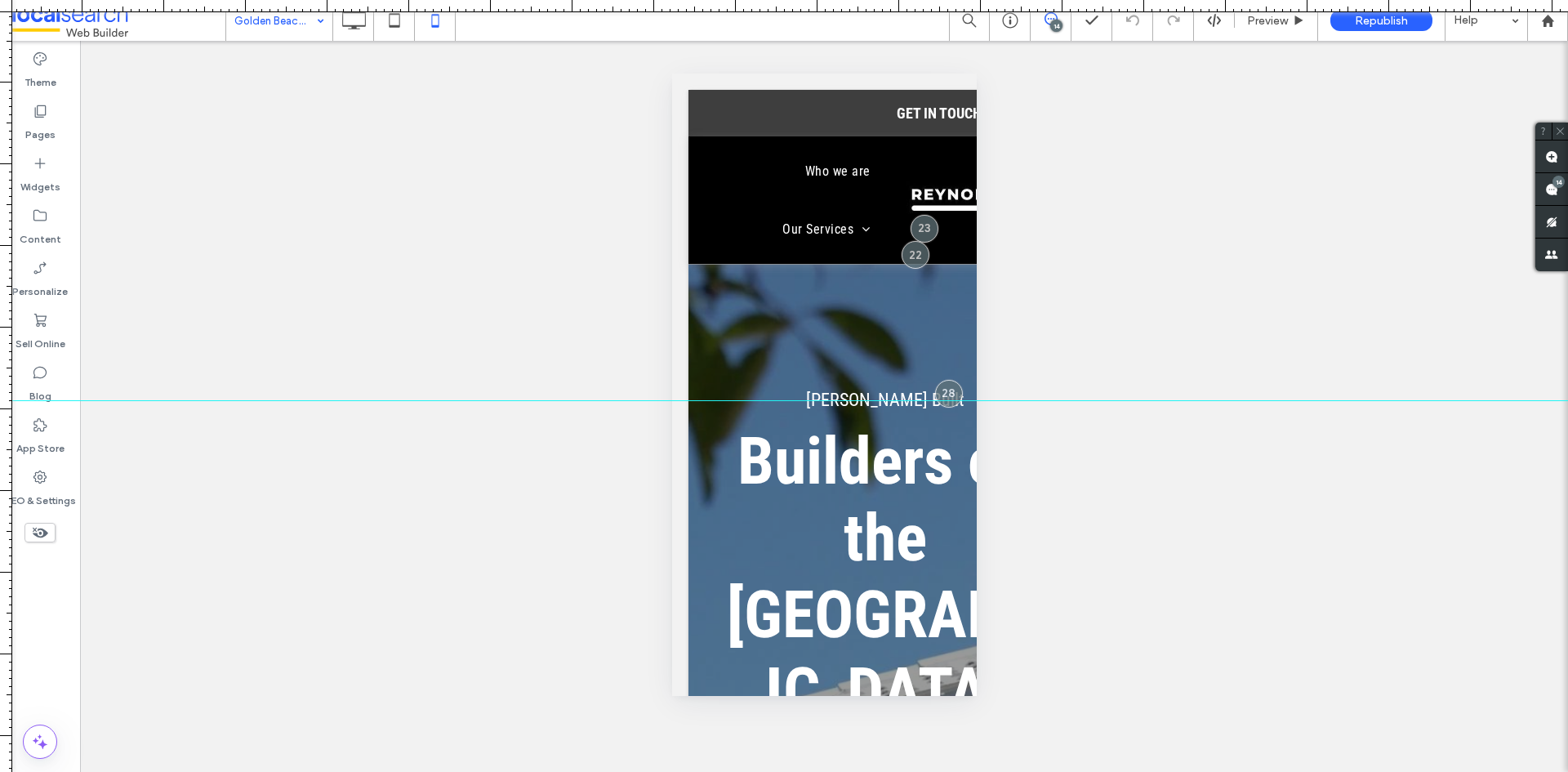
drag, startPoint x: 716, startPoint y: 425, endPoint x: 734, endPoint y: 400, distance: 30.8
click at [734, 400] on div at bounding box center [784, 400] width 1568 height 14
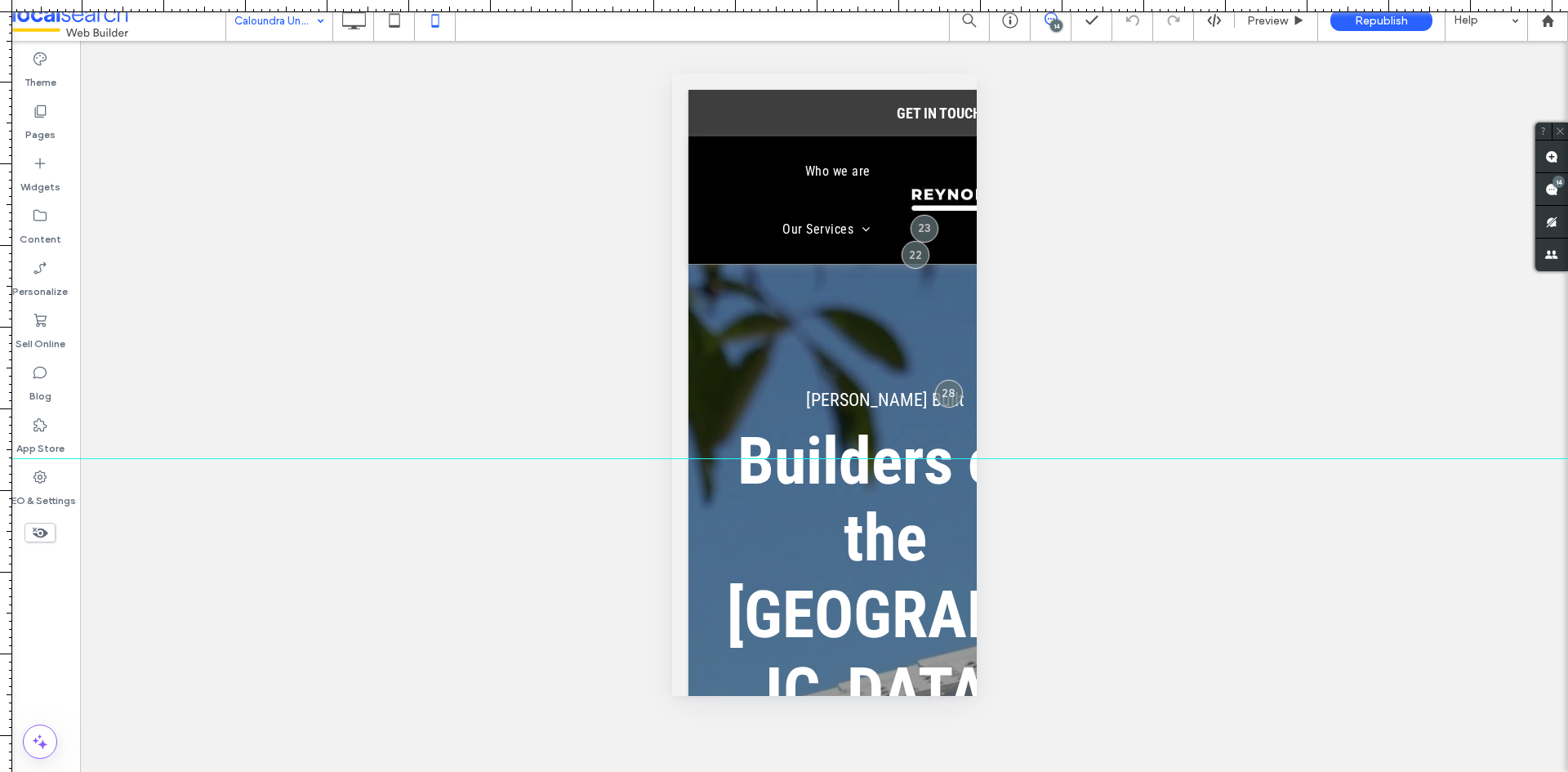
drag, startPoint x: 653, startPoint y: 397, endPoint x: 632, endPoint y: 458, distance: 64.5
click at [632, 458] on div at bounding box center [784, 458] width 1568 height 14
click at [352, 22] on icon at bounding box center [353, 20] width 32 height 32
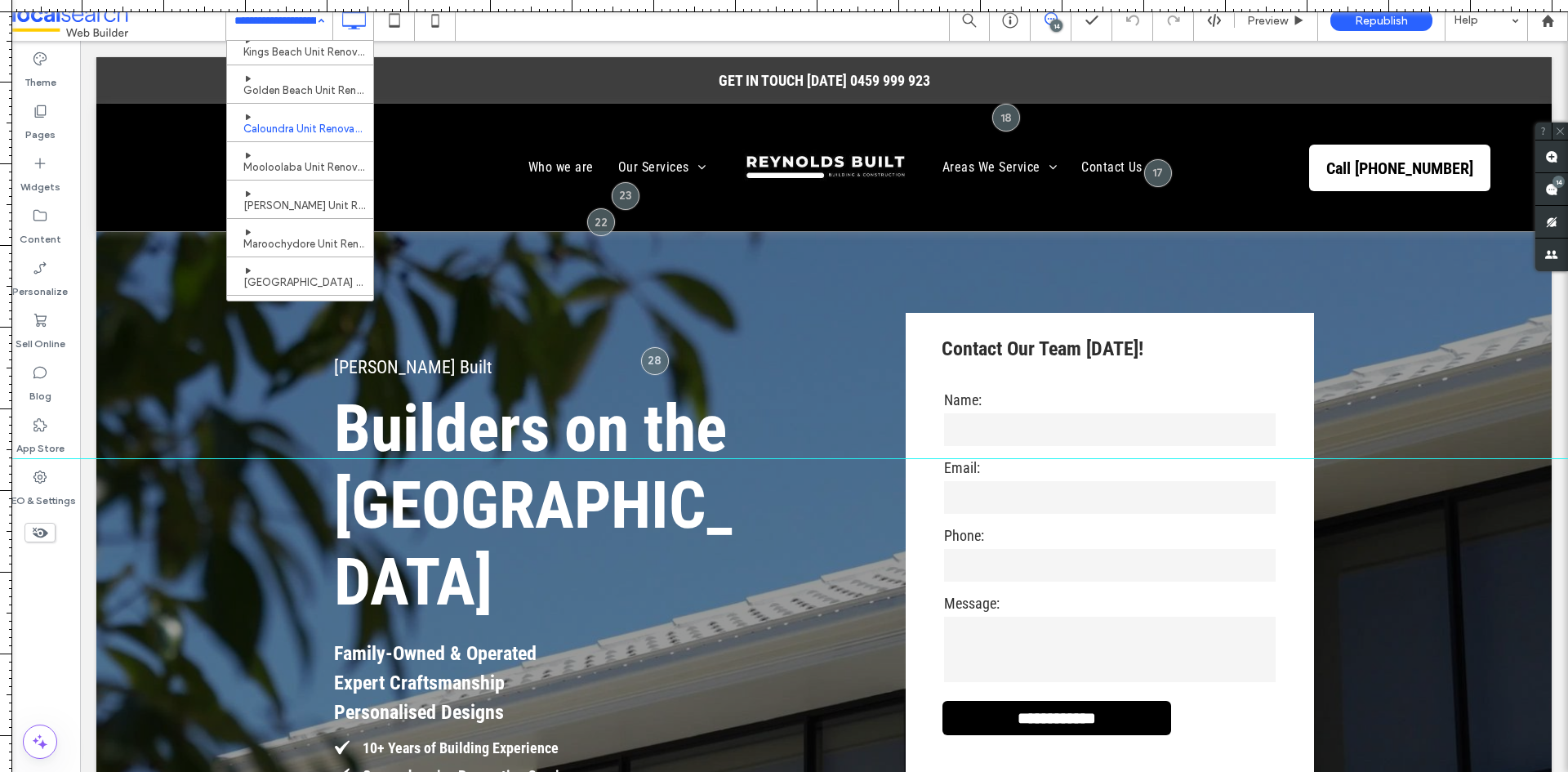
scroll to position [327, 0]
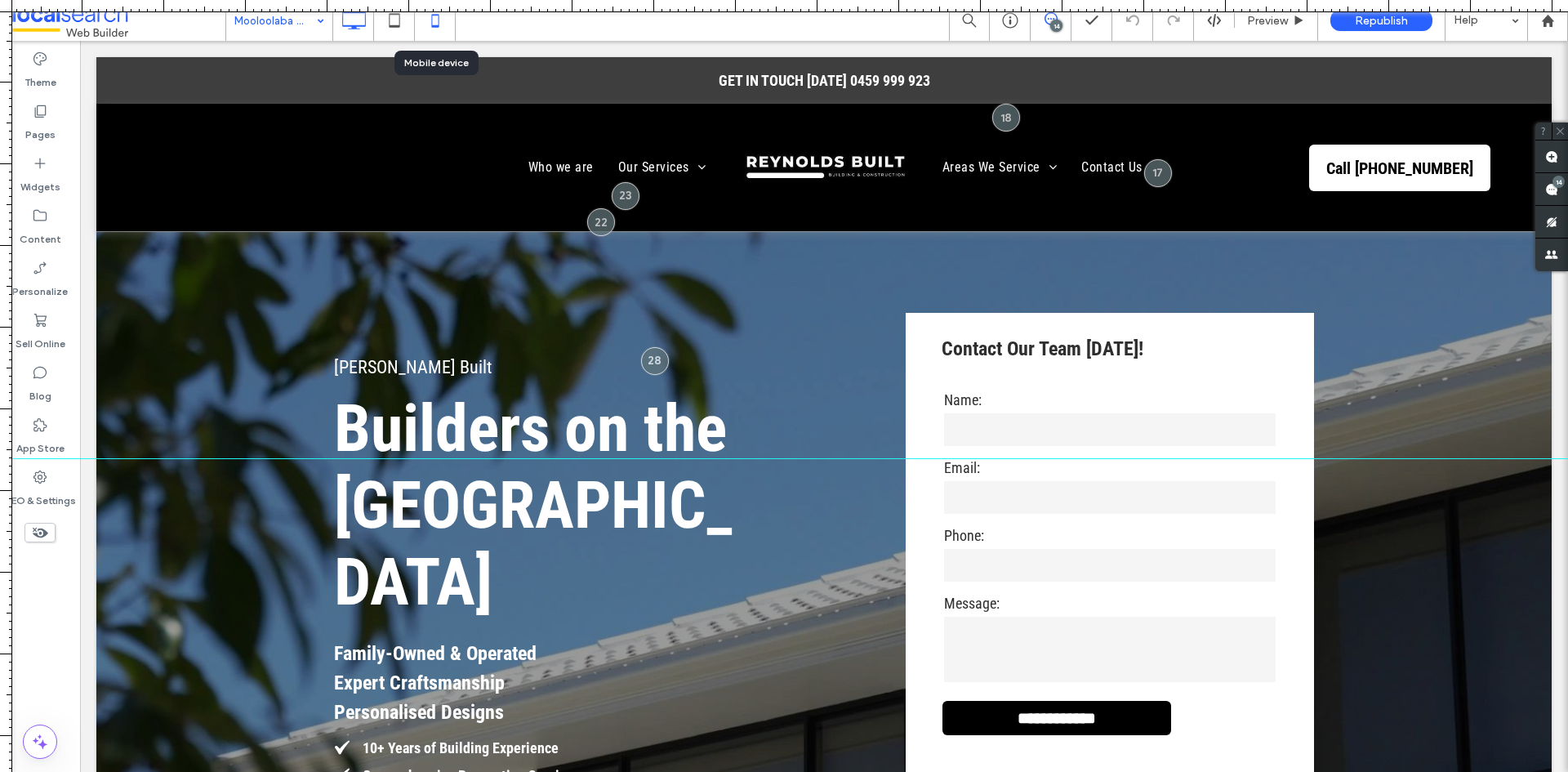
click at [432, 23] on use at bounding box center [435, 21] width 8 height 13
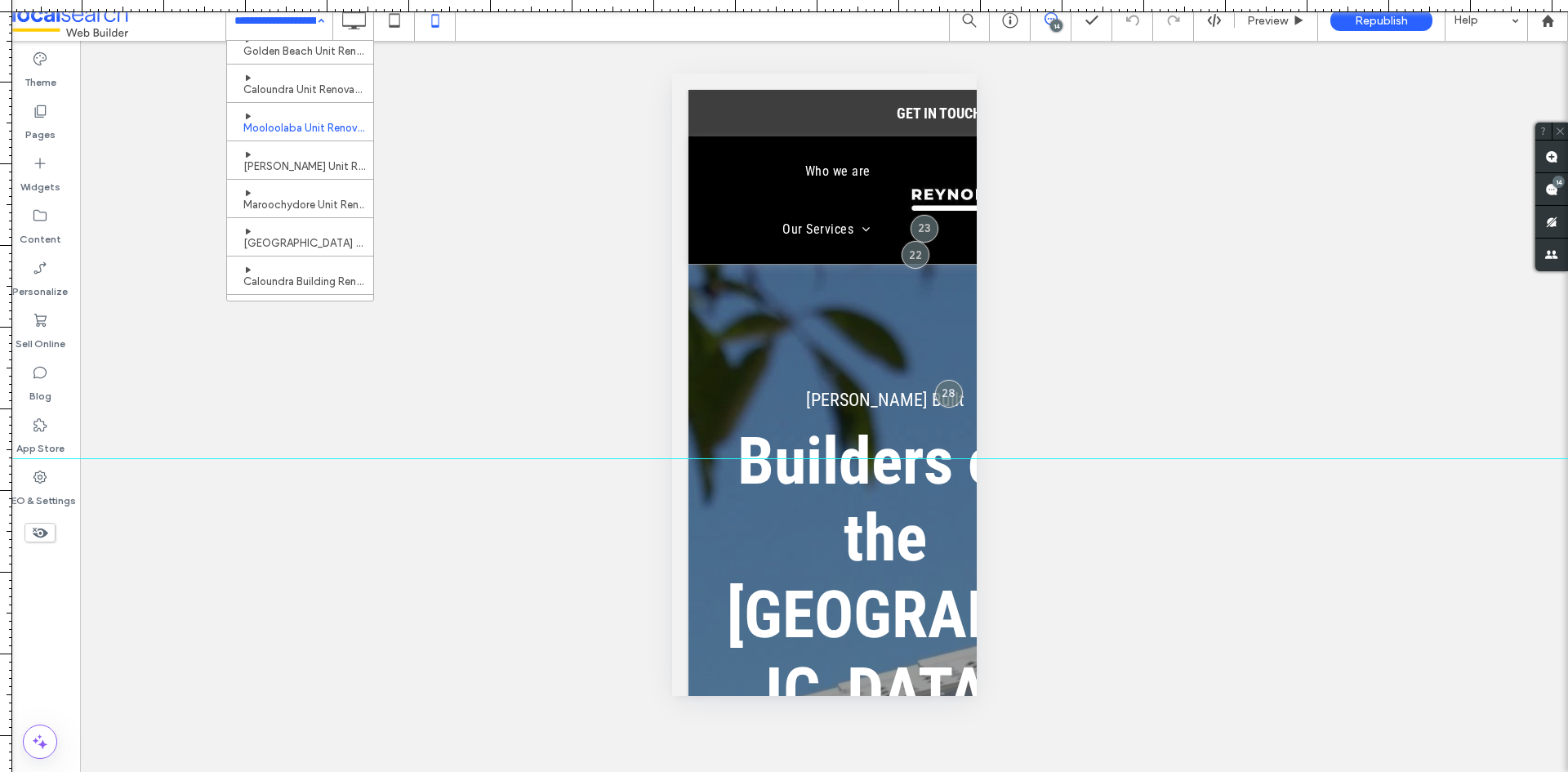
scroll to position [409, 0]
click at [354, 27] on use at bounding box center [353, 20] width 24 height 18
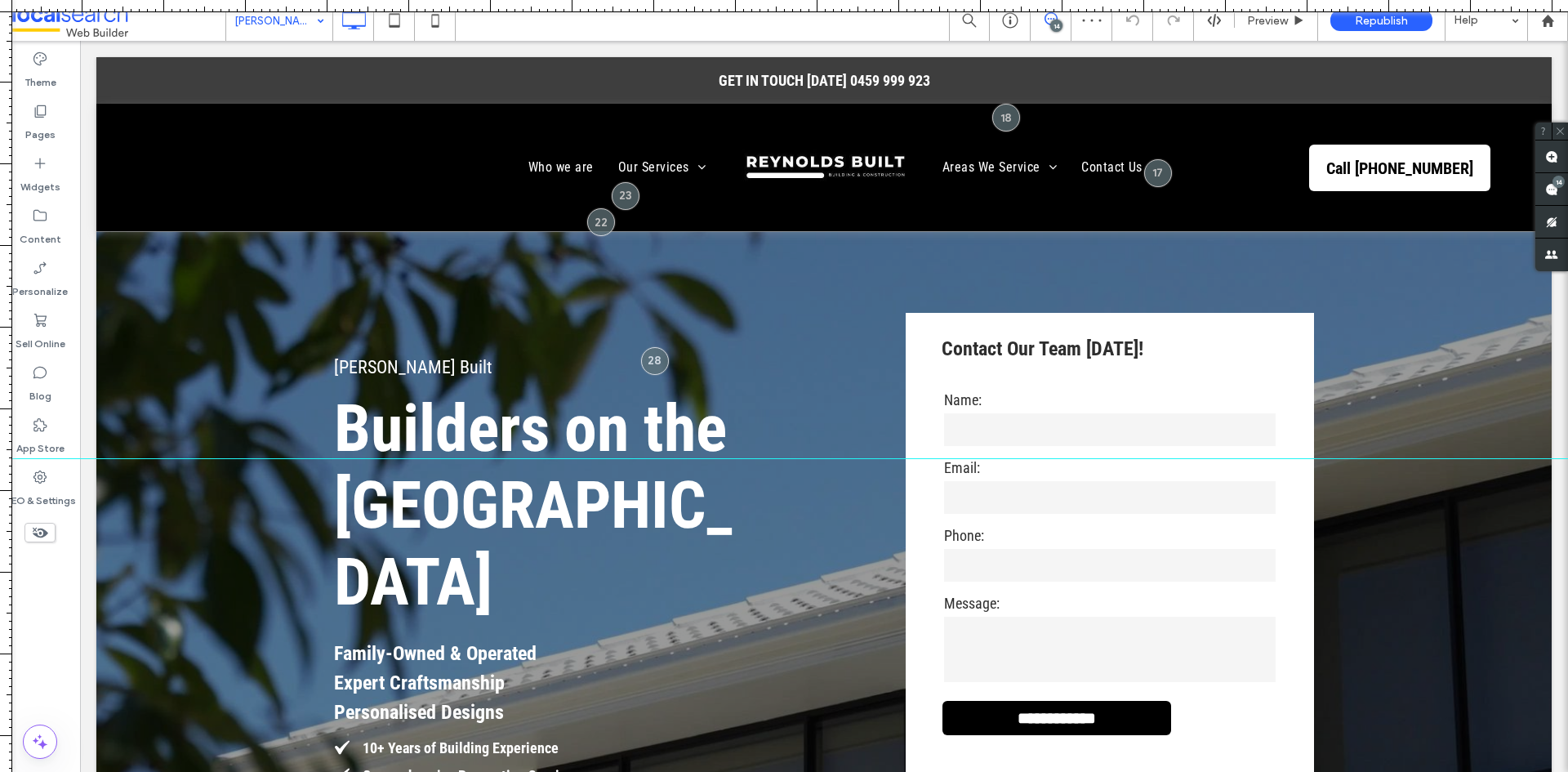
click at [60, 578] on div "Theme Pages Widgets Content Personalize Sell Online Blog App Store SEO & Settin…" at bounding box center [40, 406] width 80 height 731
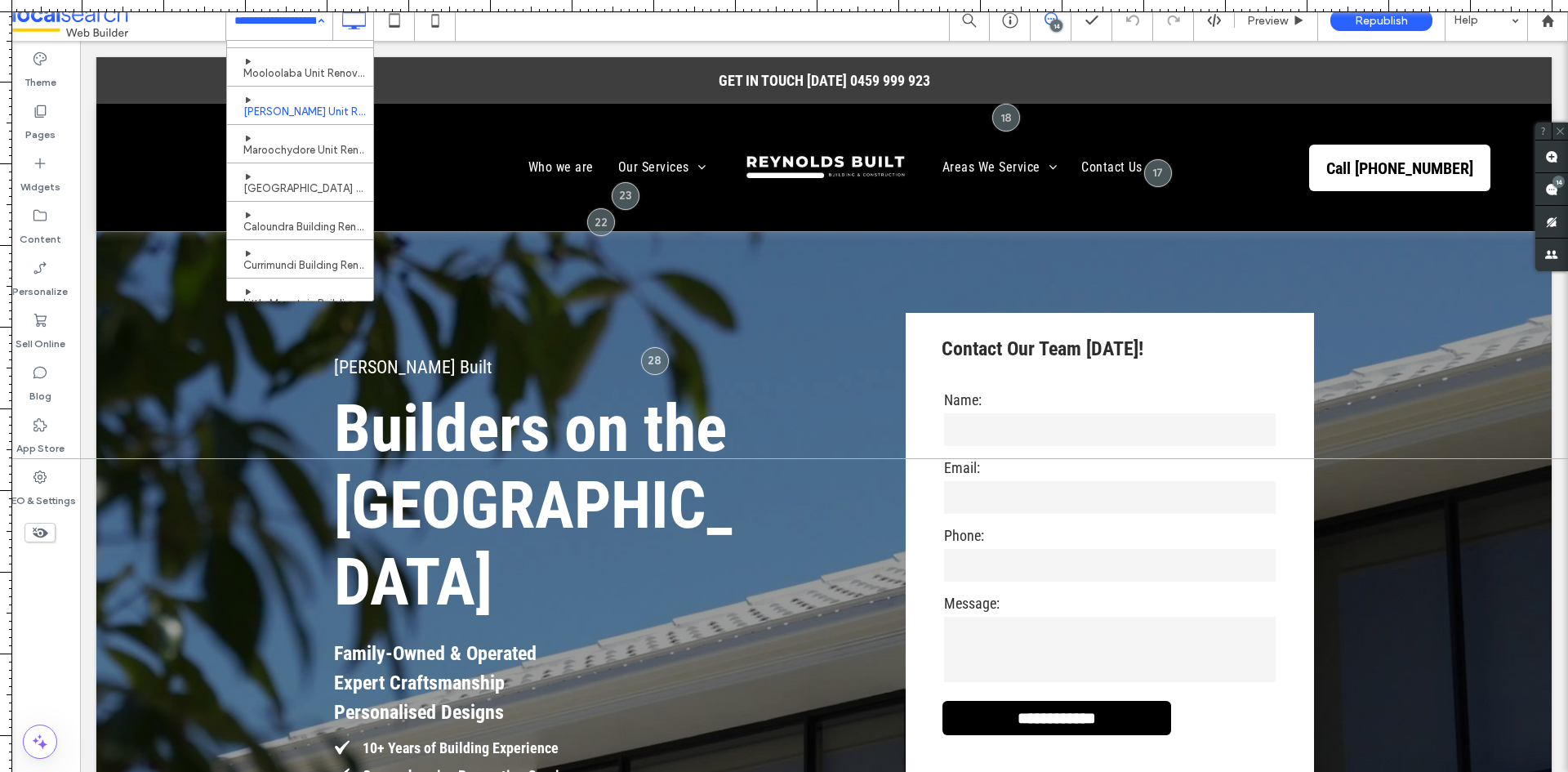
scroll to position [409, 0]
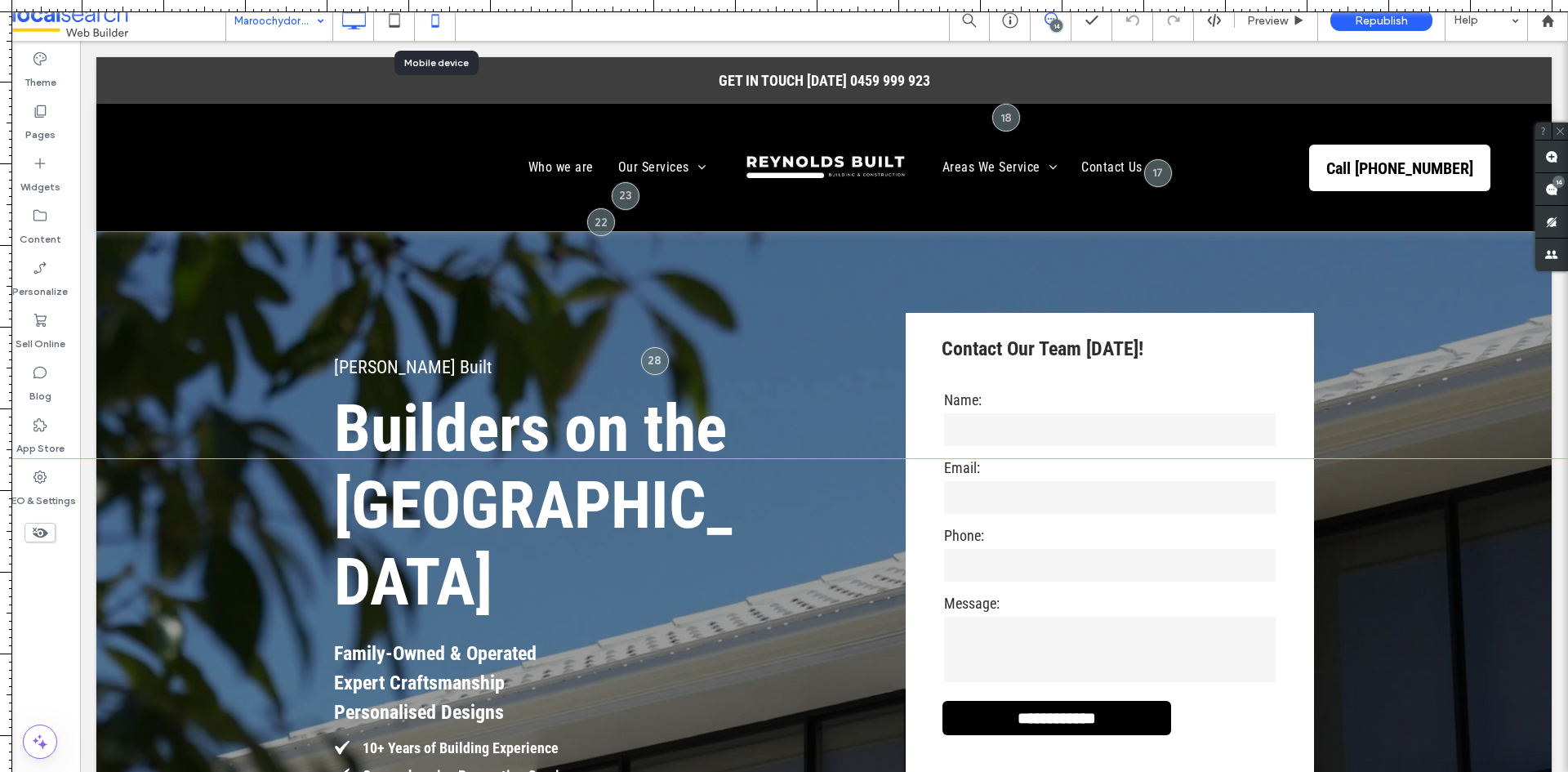
click at [438, 21] on use at bounding box center [435, 21] width 8 height 13
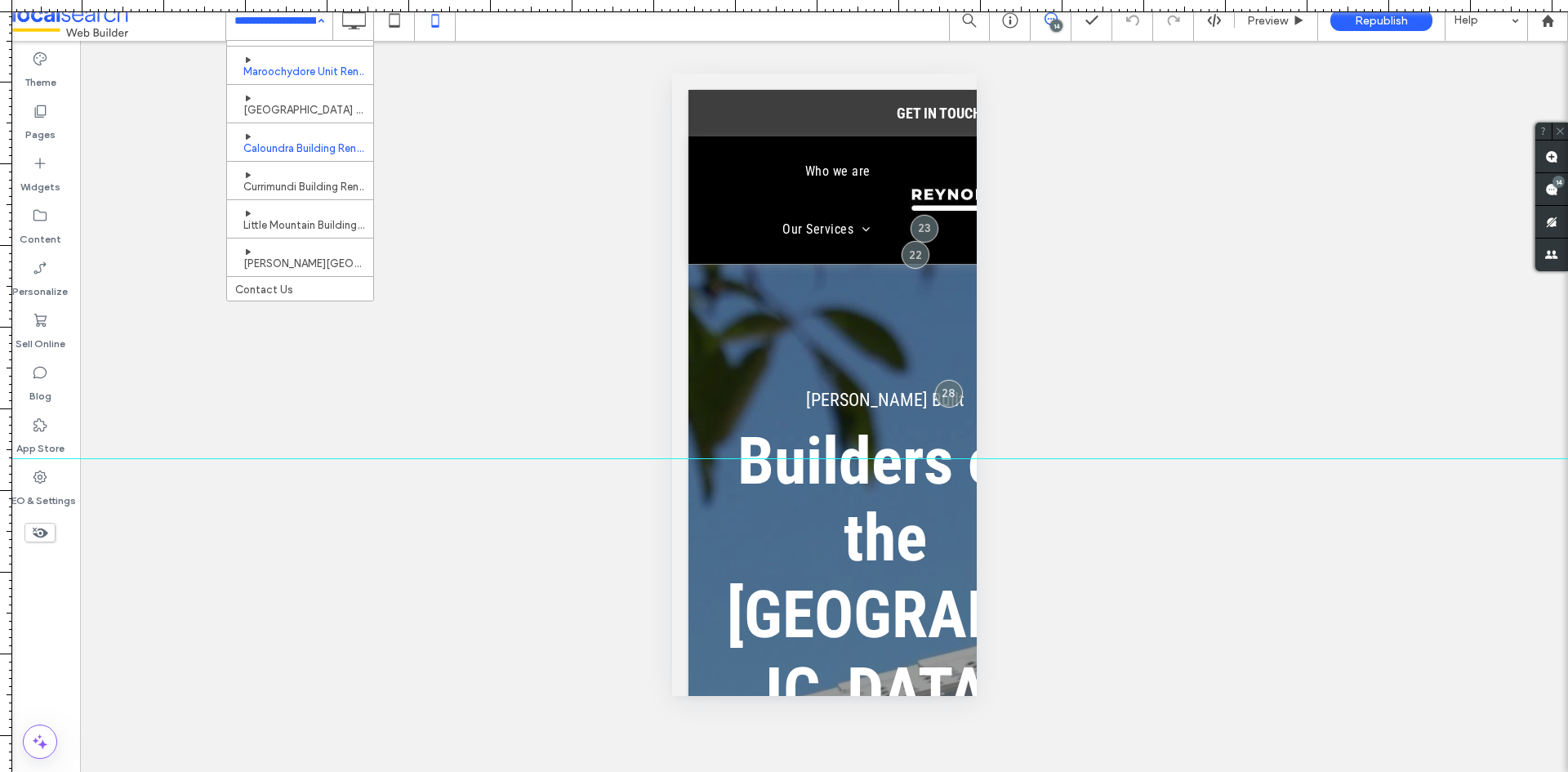
scroll to position [472, 0]
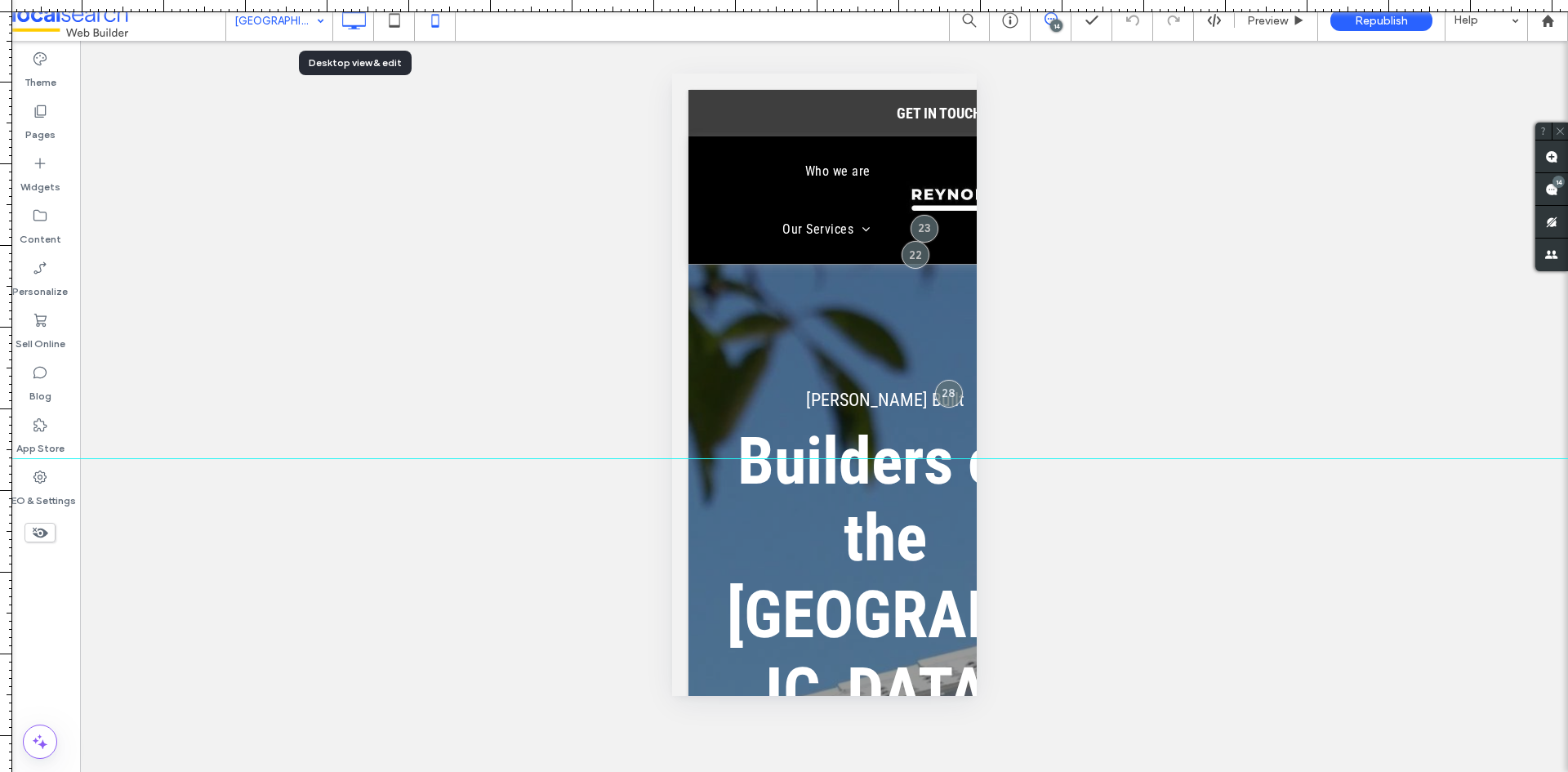
click at [346, 17] on icon at bounding box center [353, 20] width 32 height 32
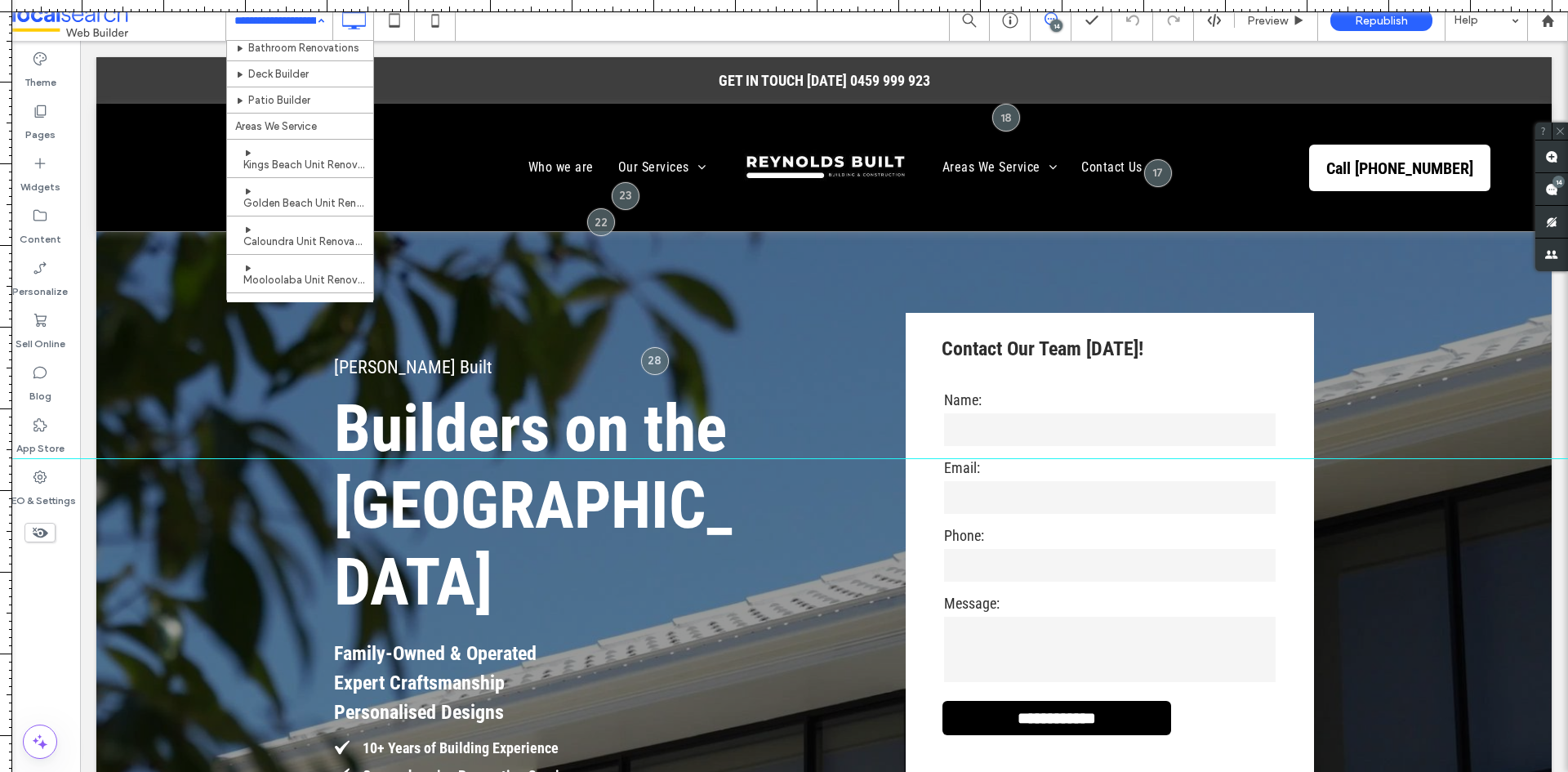
scroll to position [472, 0]
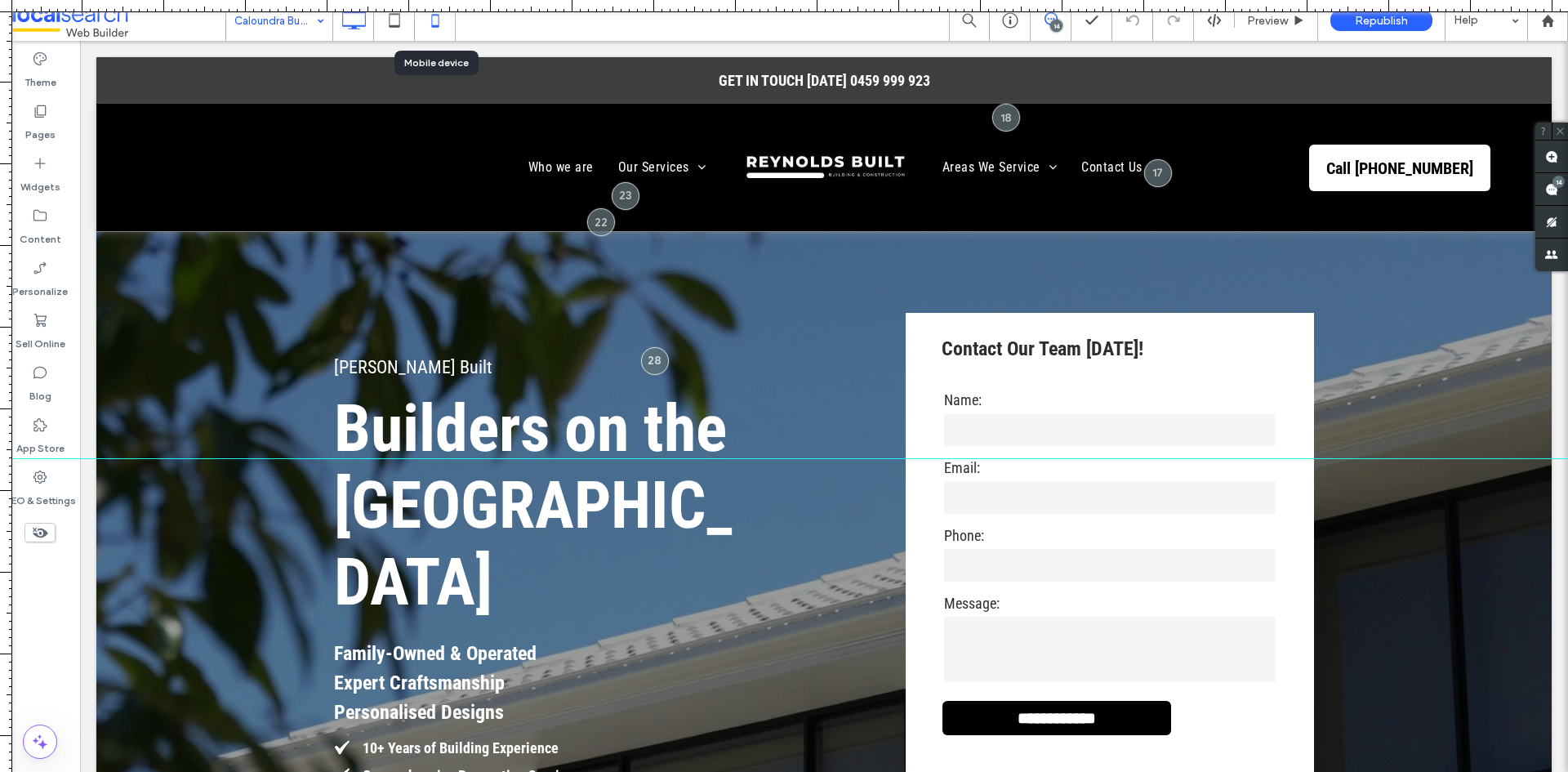
click at [425, 21] on icon at bounding box center [435, 20] width 32 height 32
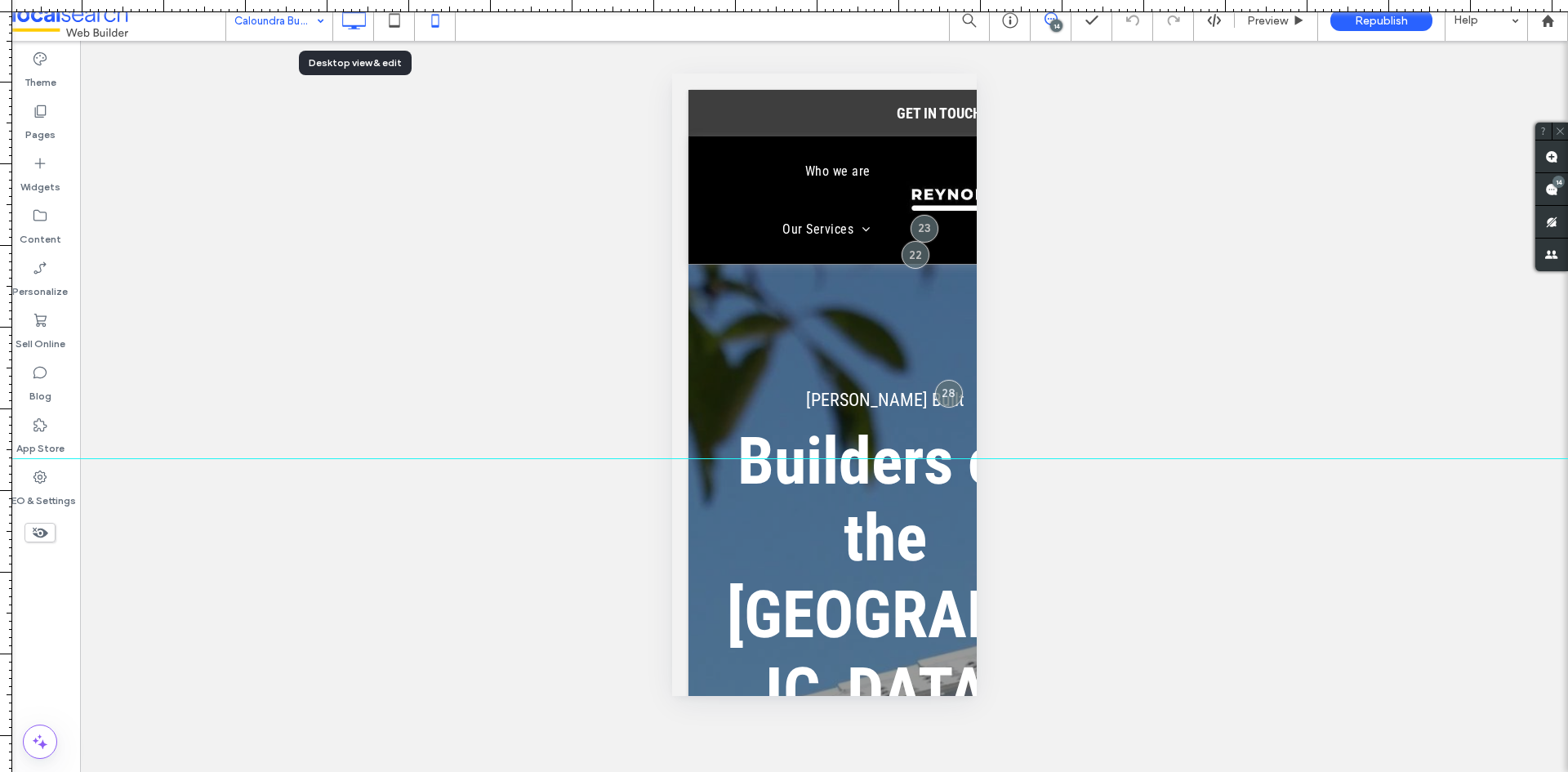
click at [351, 30] on icon at bounding box center [353, 20] width 32 height 32
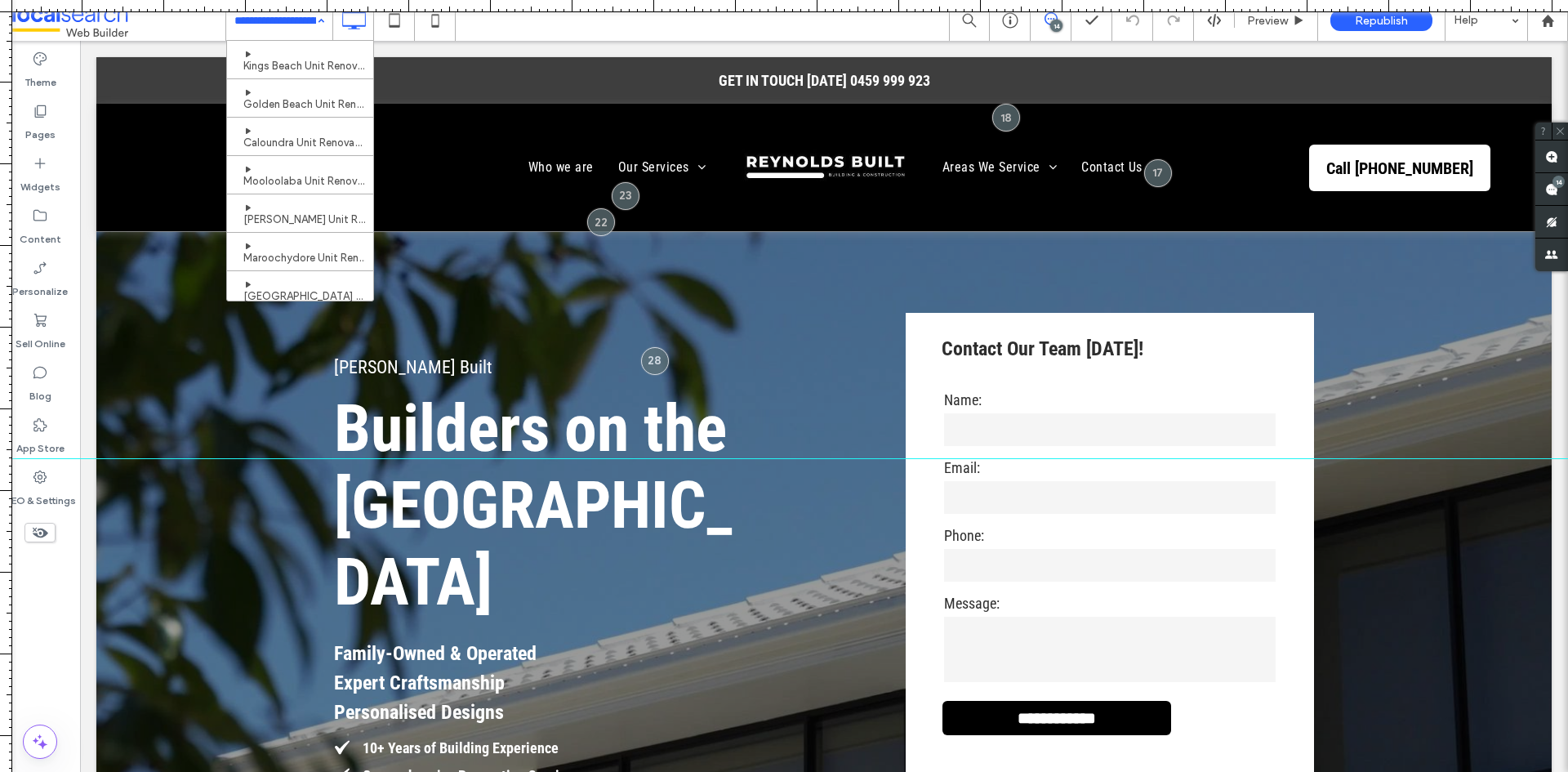
scroll to position [472, 0]
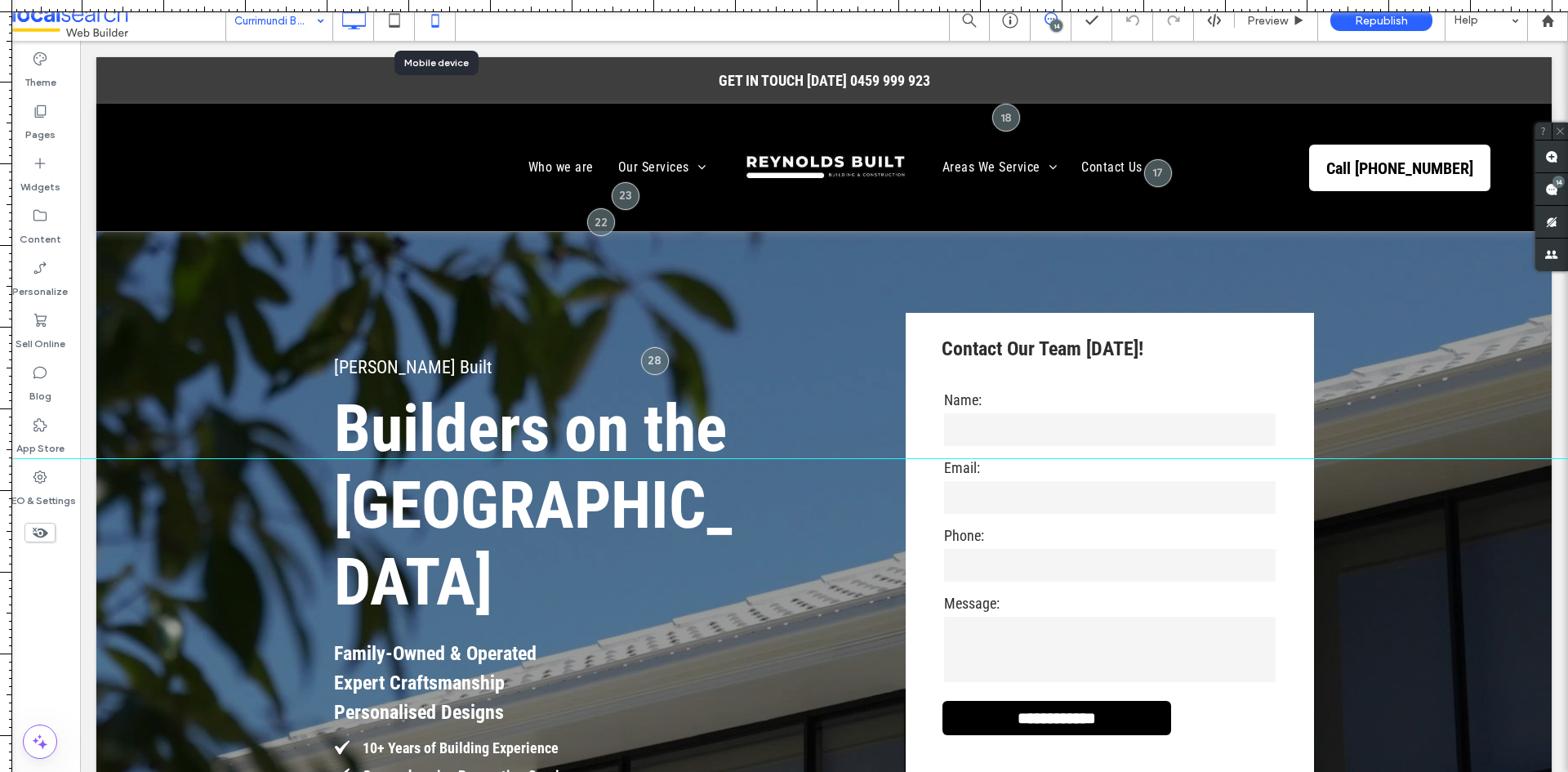
click at [432, 17] on icon at bounding box center [435, 20] width 32 height 32
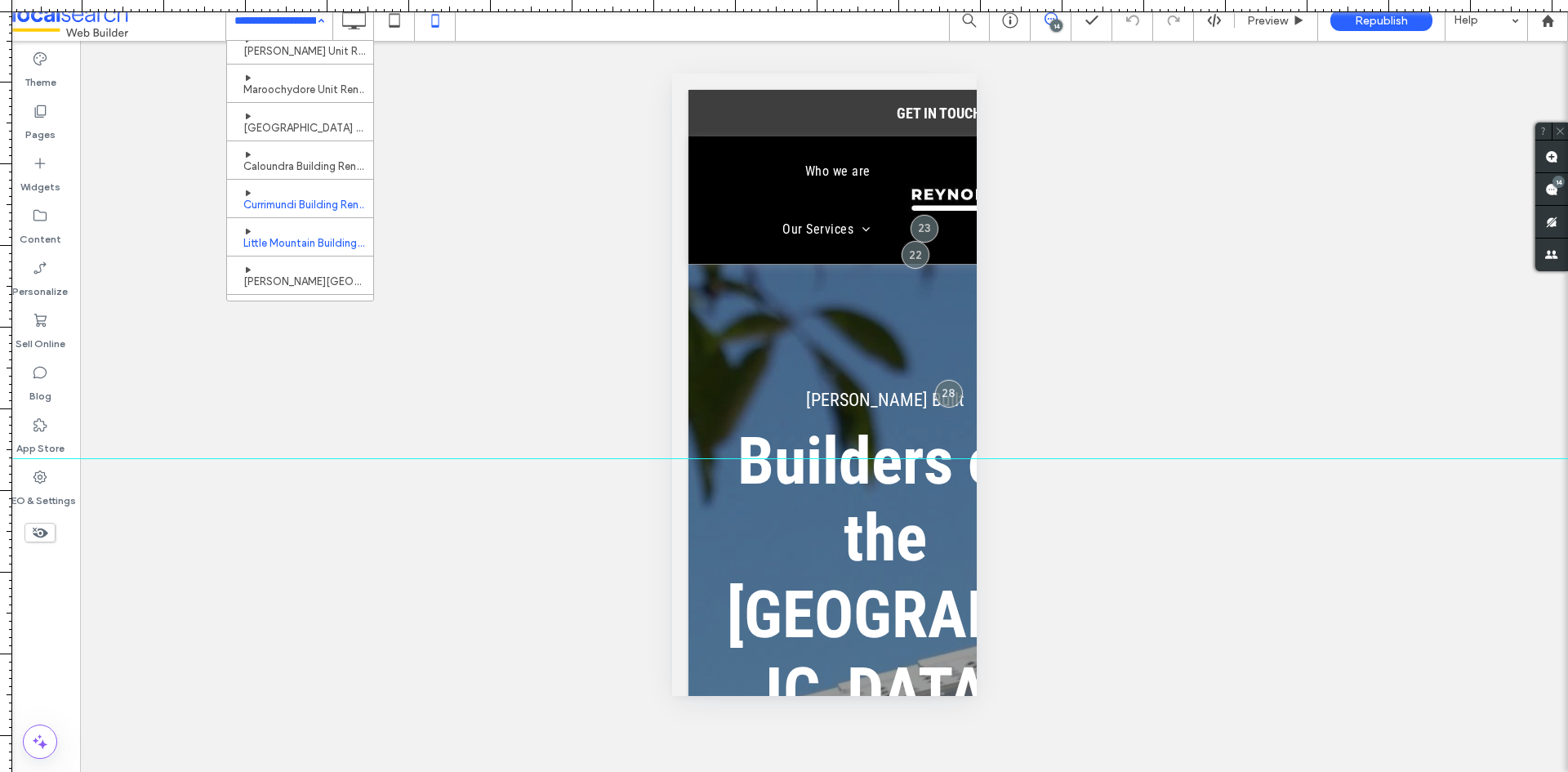
scroll to position [472, 0]
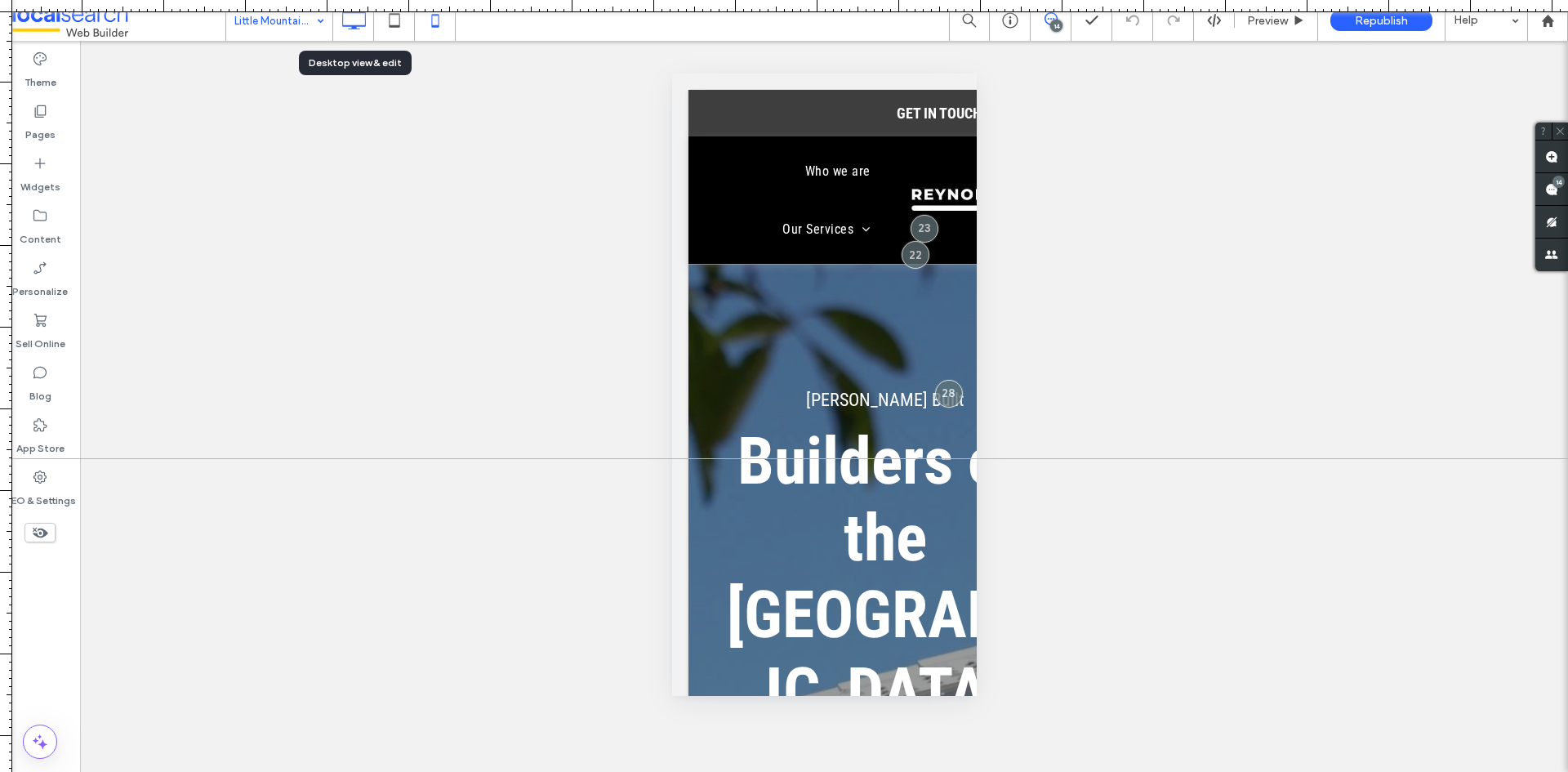
click at [359, 28] on icon at bounding box center [353, 20] width 32 height 32
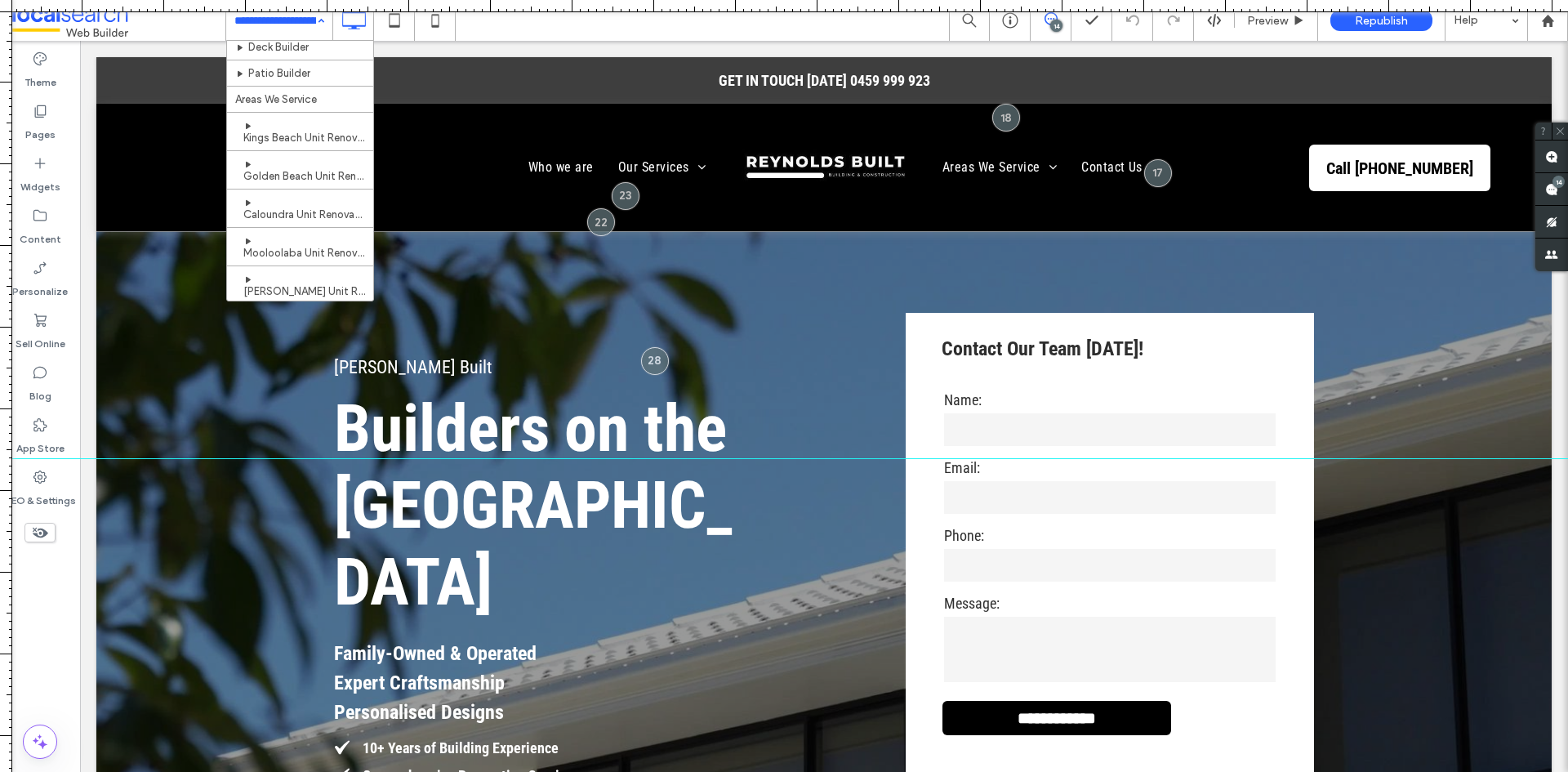
scroll to position [472, 0]
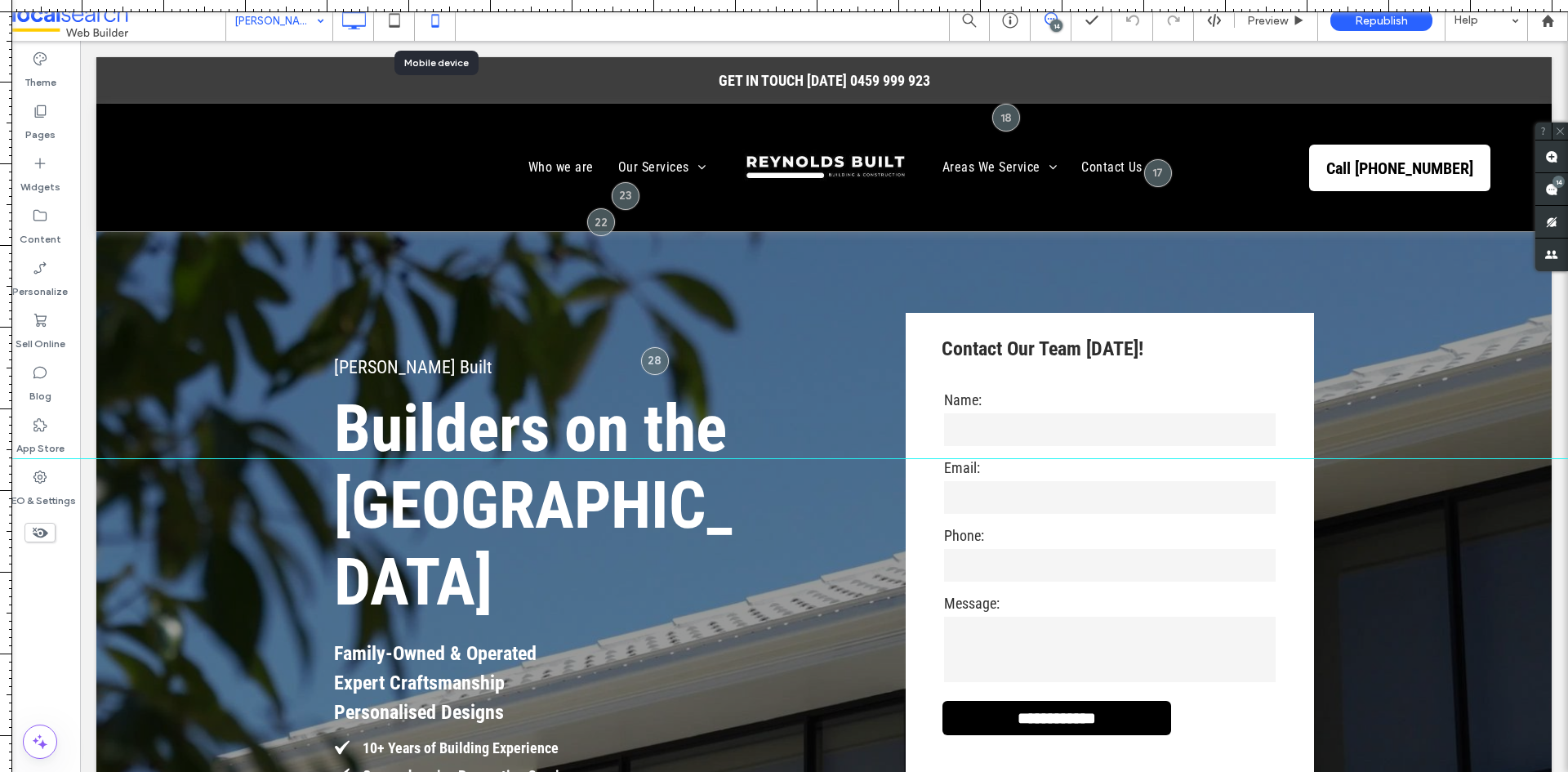
click at [428, 26] on icon at bounding box center [435, 20] width 32 height 32
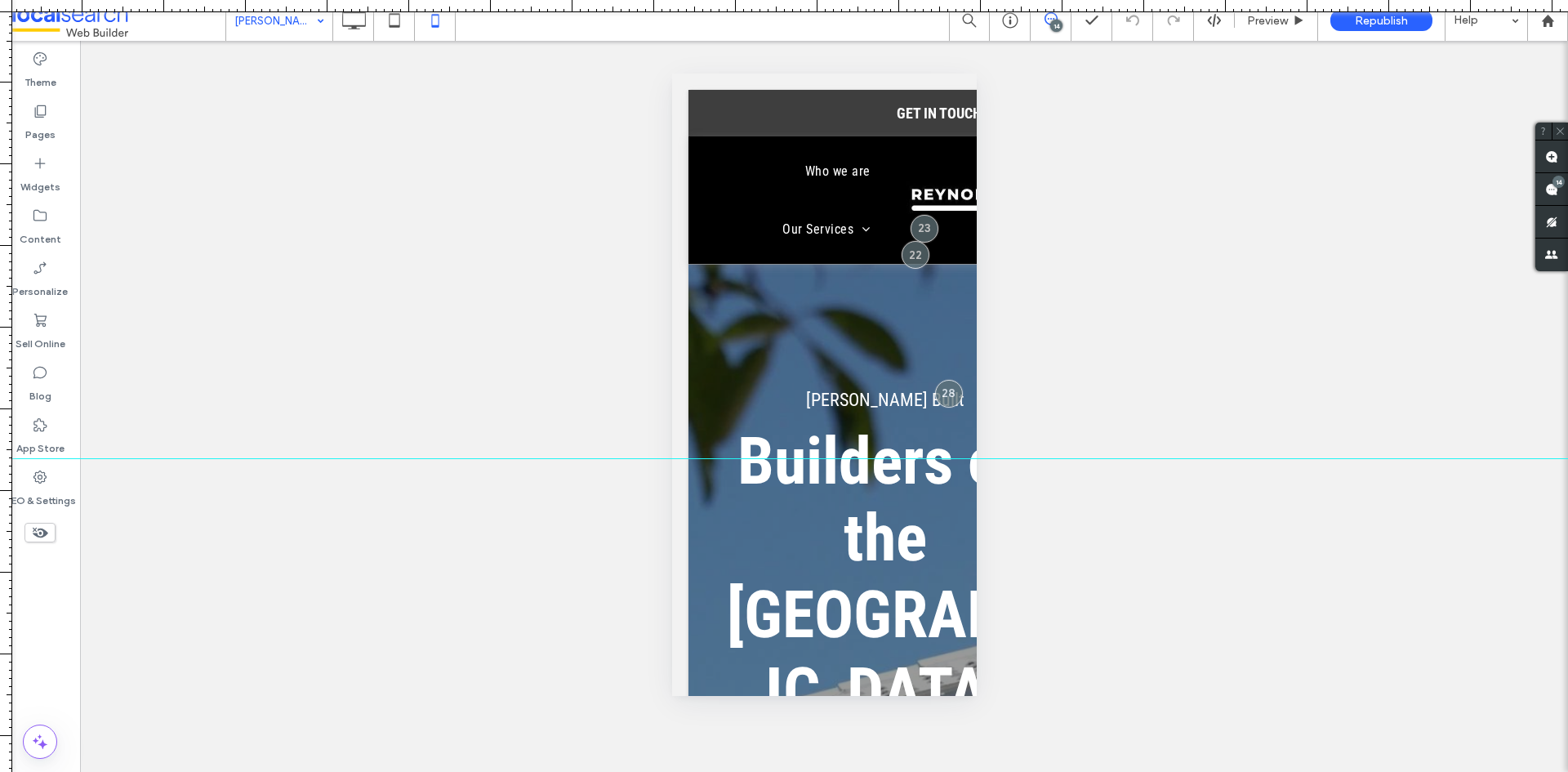
click at [653, 466] on div "Unhide? Yes Unhide? Yes Unhide? Yes Unhide? Yes Unhide? Yes Unhide? Yes Unhide?…" at bounding box center [824, 406] width 1488 height 731
drag, startPoint x: 653, startPoint y: 457, endPoint x: 690, endPoint y: 409, distance: 60.6
click at [690, 409] on div at bounding box center [784, 410] width 1568 height 14
click at [346, 22] on icon at bounding box center [353, 20] width 32 height 32
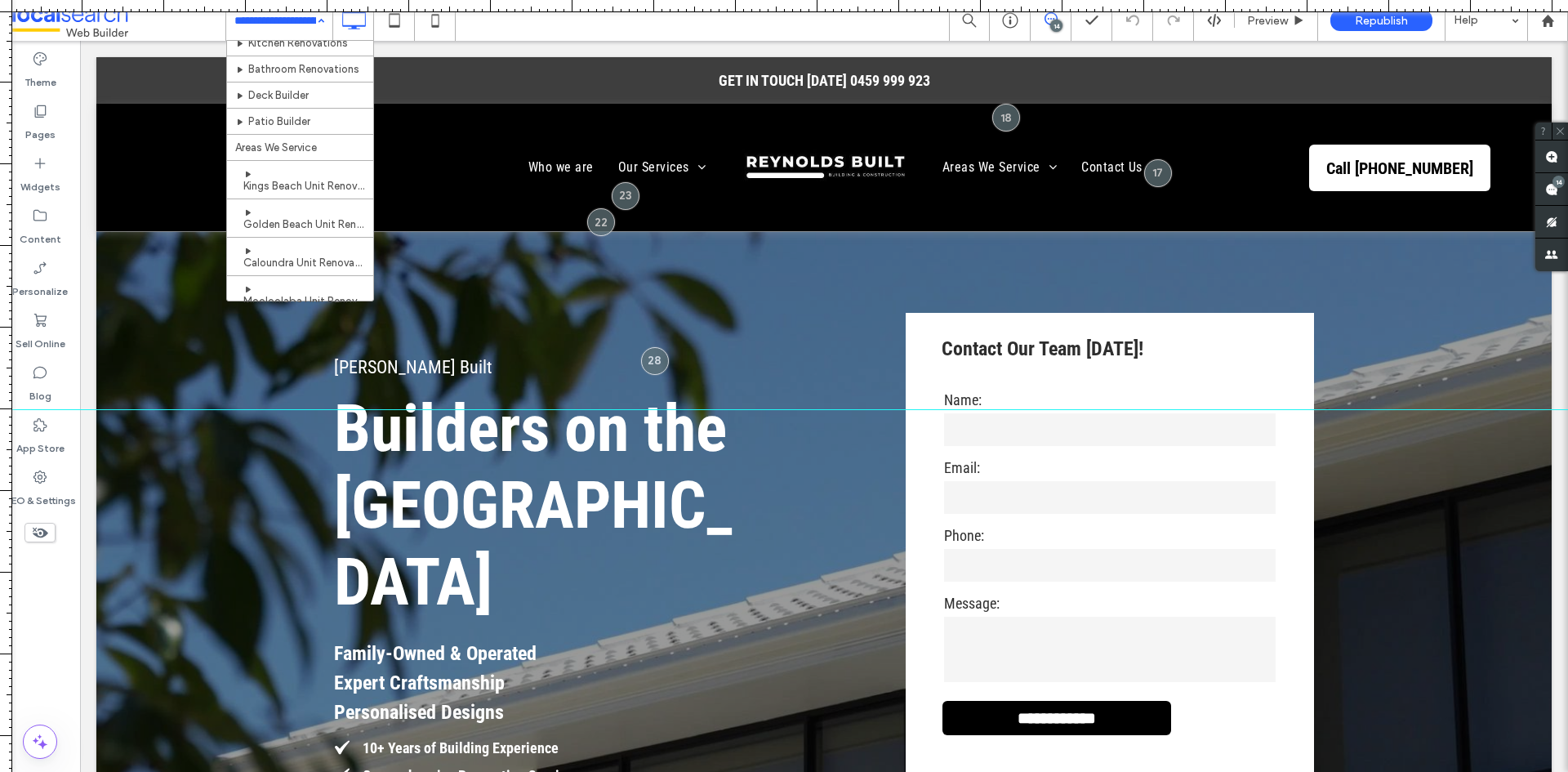
scroll to position [472, 0]
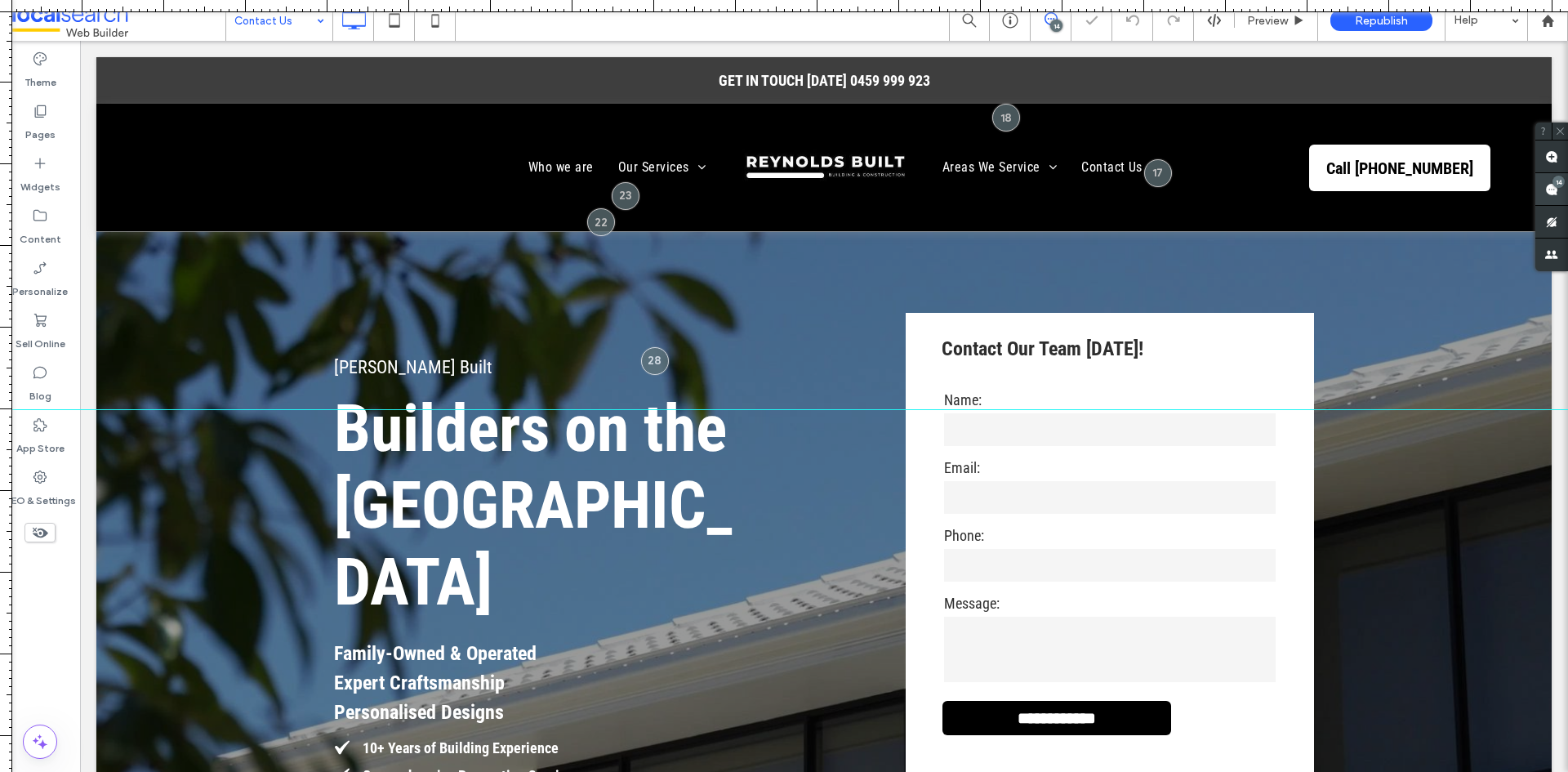
click at [1551, 185] on use at bounding box center [1552, 190] width 13 height 13
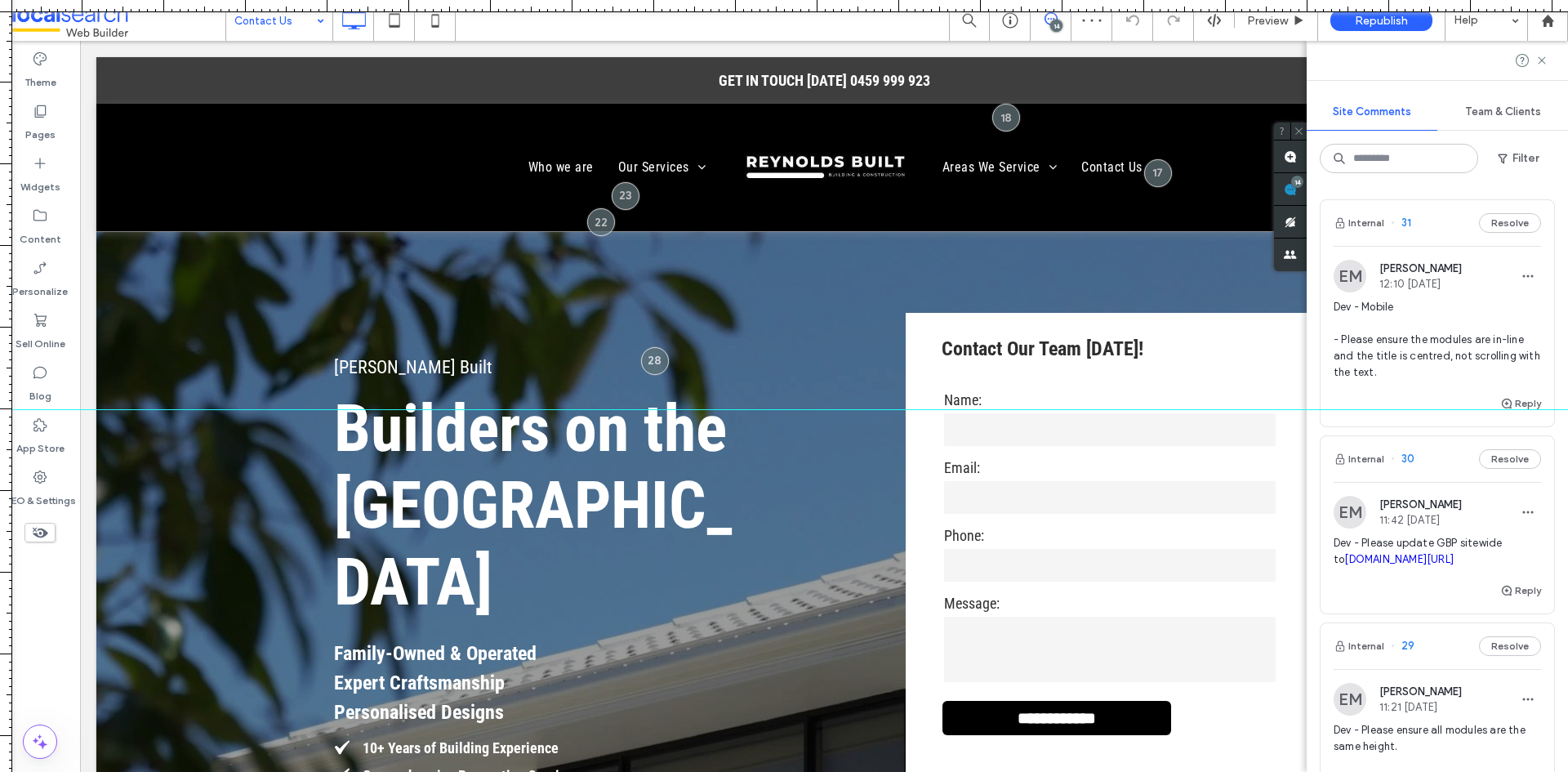
drag, startPoint x: 1369, startPoint y: 579, endPoint x: 1336, endPoint y: 560, distance: 38.1
click at [1336, 560] on span "Dev - Please update GBP sitewide to maps.app.goo.gl/jrNuVEwNpABBBQck8" at bounding box center [1437, 551] width 208 height 32
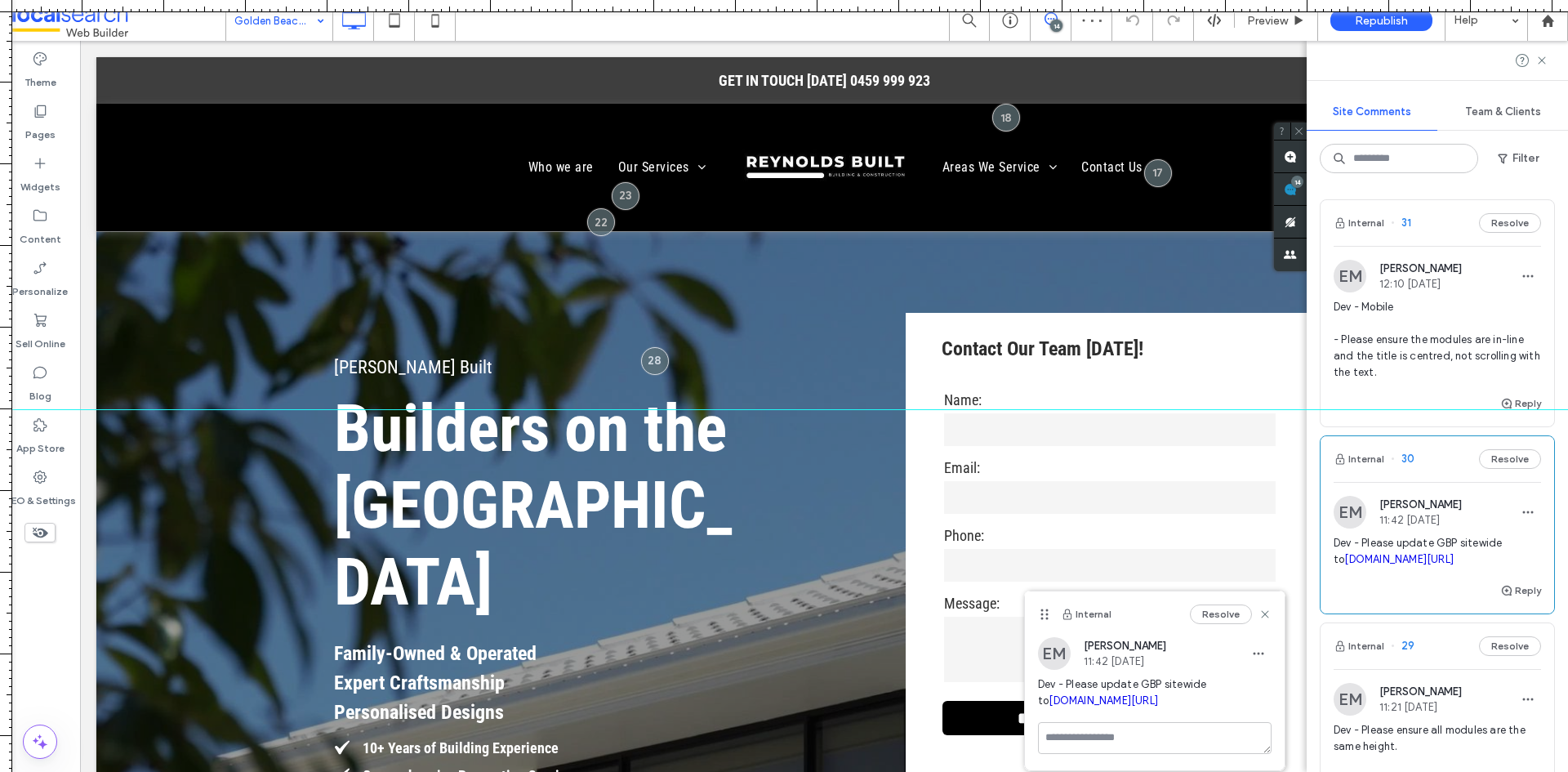
drag, startPoint x: 1238, startPoint y: 701, endPoint x: 1038, endPoint y: 701, distance: 200.0
click at [1038, 700] on span "Dev - Please update GBP sitewide to maps.app.goo.gl/jrNuVEwNpABBBQck8" at bounding box center [1154, 693] width 233 height 32
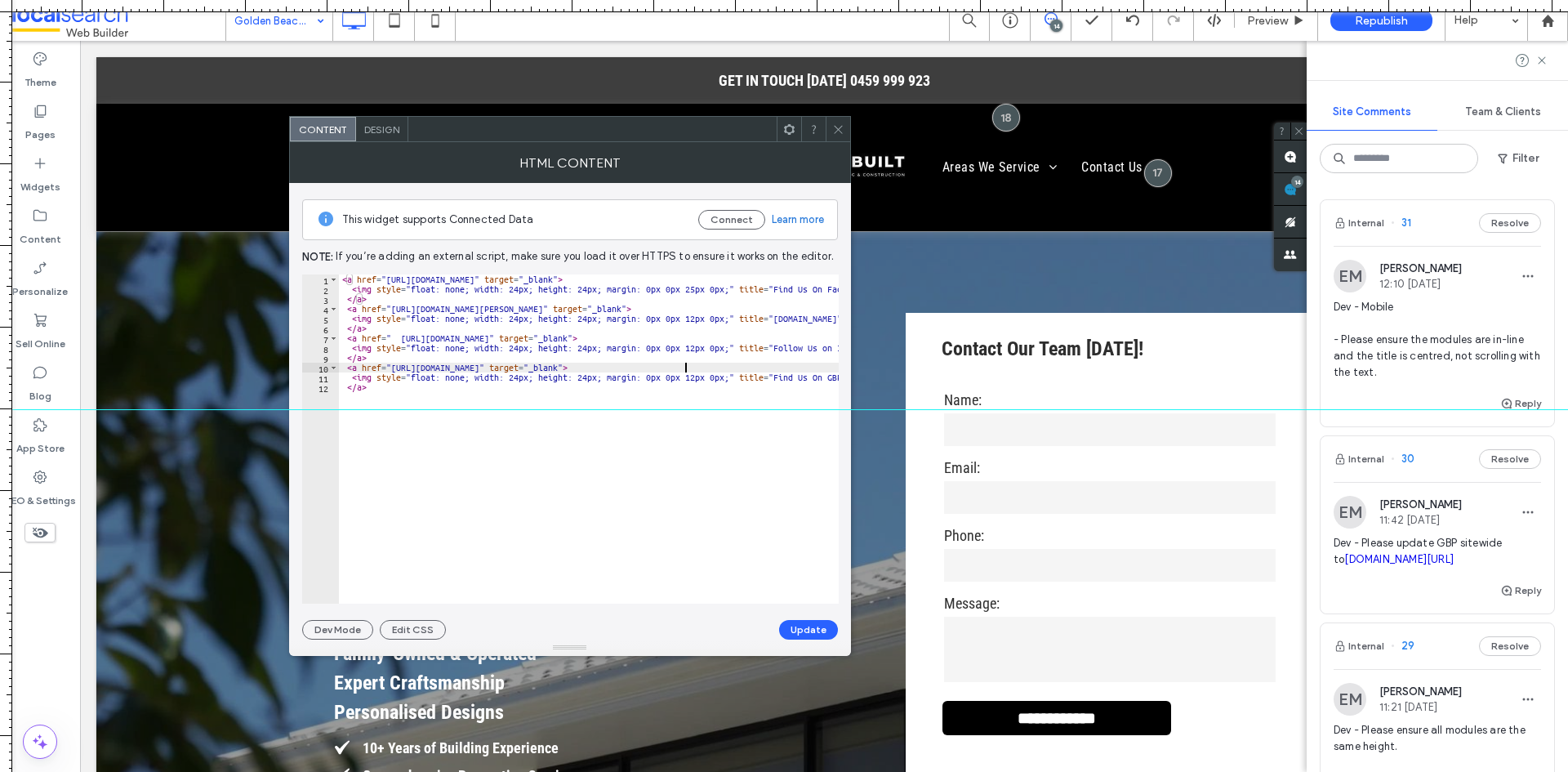
click at [683, 366] on div "< a href = "https://www.facebook.com/profile.php?id=61560076956715" target = "_…" at bounding box center [1187, 442] width 1697 height 336
drag, startPoint x: 683, startPoint y: 366, endPoint x: 390, endPoint y: 370, distance: 293.0
click at [390, 370] on div "< a href = "https://www.facebook.com/profile.php?id=61560076956715" target = "_…" at bounding box center [1187, 442] width 1697 height 336
paste textarea "Cursor at row 10"
type textarea "**********"
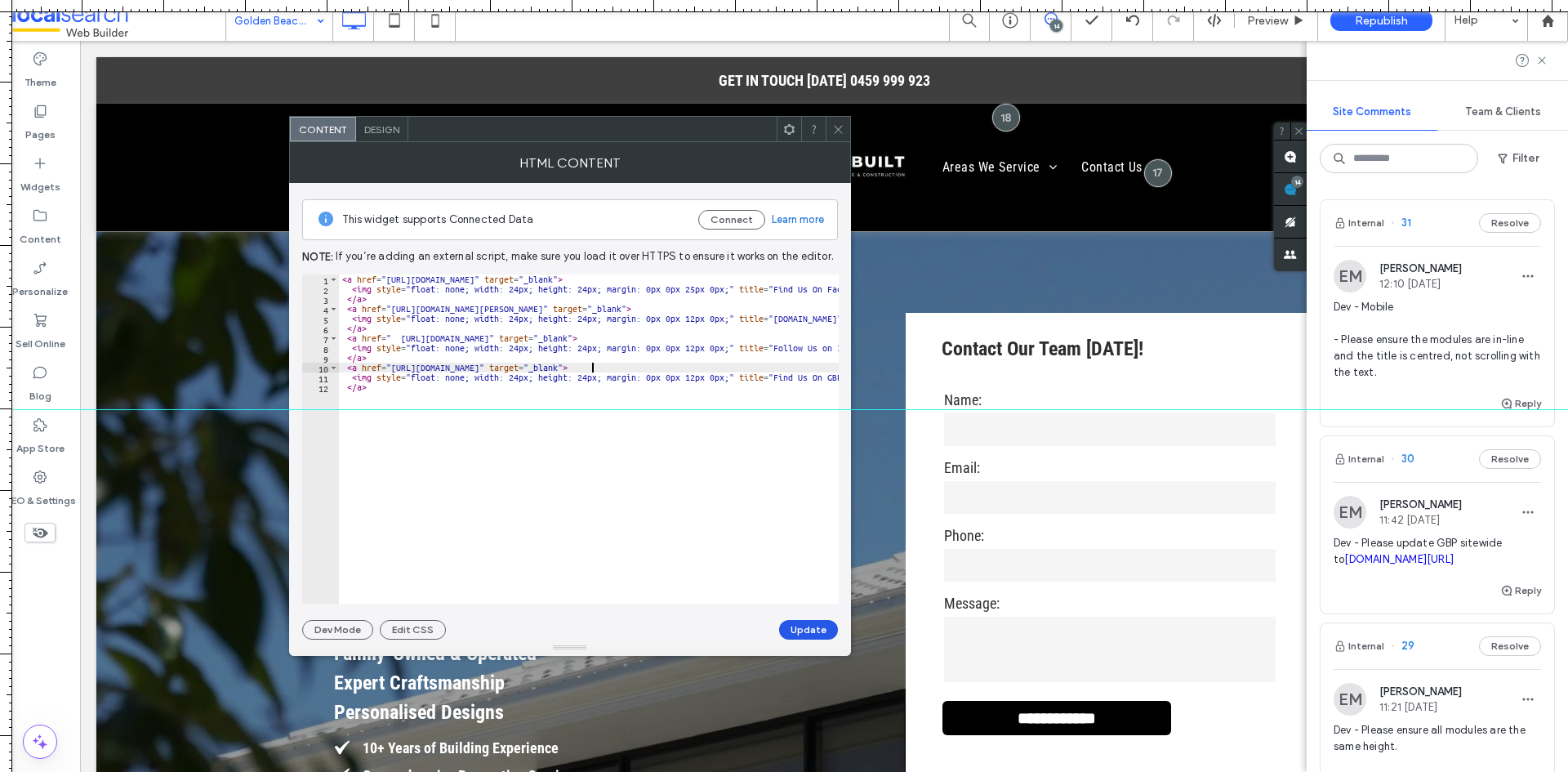
click at [792, 631] on button "Update" at bounding box center [809, 630] width 59 height 20
click at [837, 123] on icon at bounding box center [837, 129] width 12 height 12
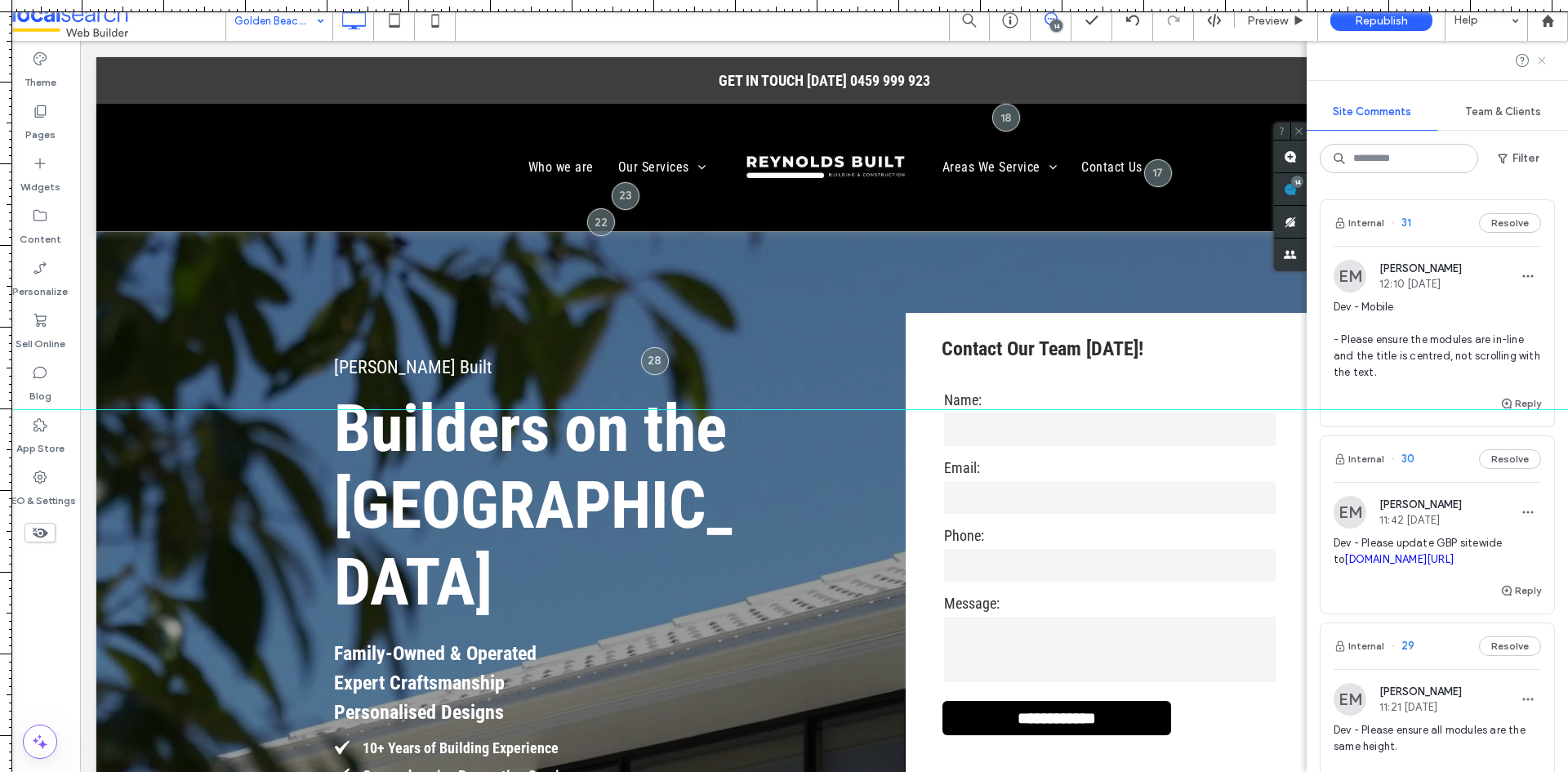
click at [1543, 59] on use at bounding box center [1541, 60] width 8 height 8
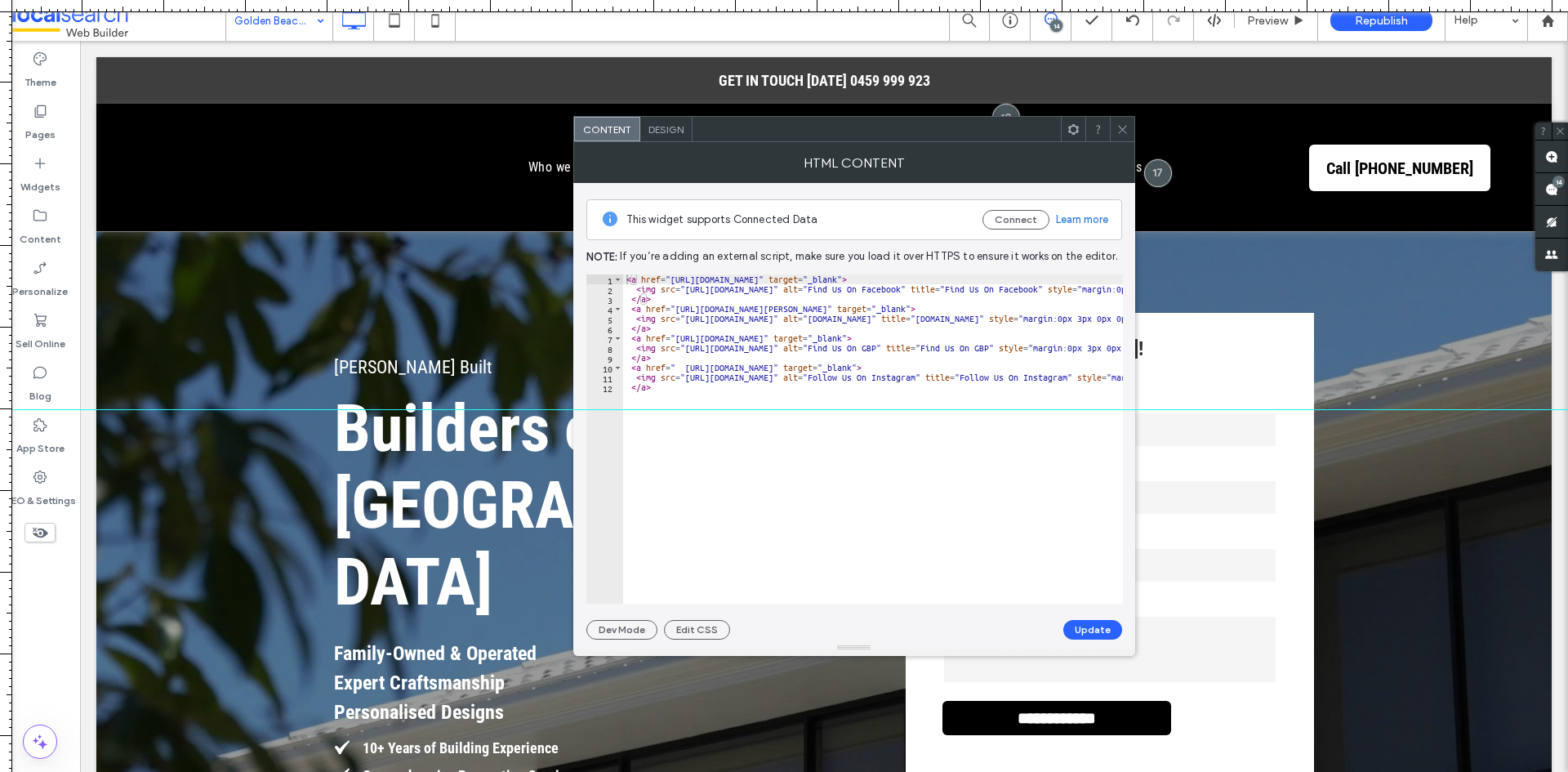
click at [955, 335] on div "< a href = "https://www.facebook.com/profile.php?id=61560076956715" target = "_…" at bounding box center [1192, 442] width 1138 height 336
drag, startPoint x: 955, startPoint y: 335, endPoint x: 689, endPoint y: 340, distance: 266.0
click at [689, 340] on div "< a href = "https://www.facebook.com/profile.php?id=61560076956715" target = "_…" at bounding box center [1192, 442] width 1138 height 336
paste textarea "Cursor at row 7"
type textarea "**********"
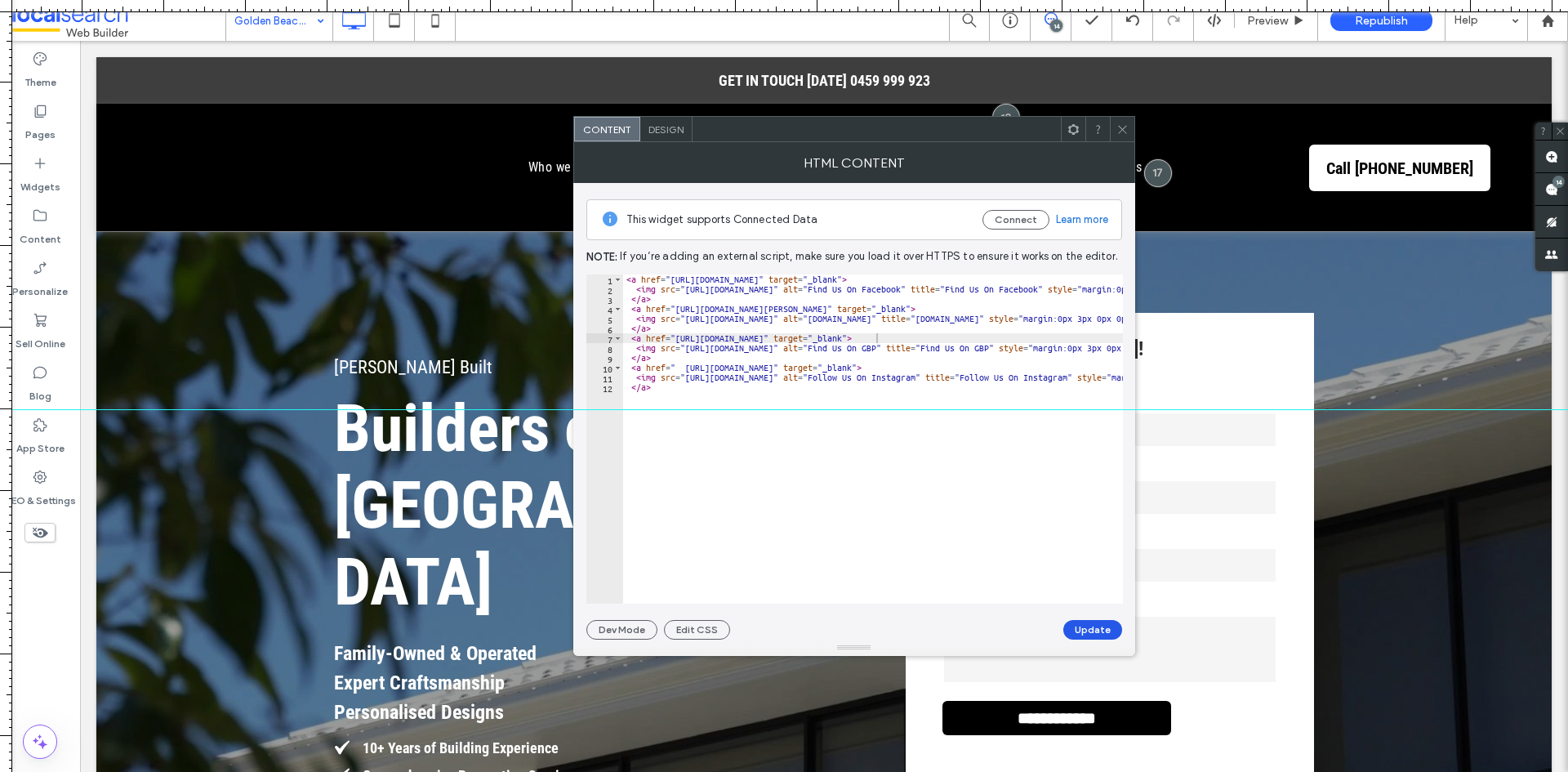
click at [1082, 630] on button "Update" at bounding box center [1093, 630] width 59 height 20
click at [1124, 131] on use at bounding box center [1122, 129] width 9 height 9
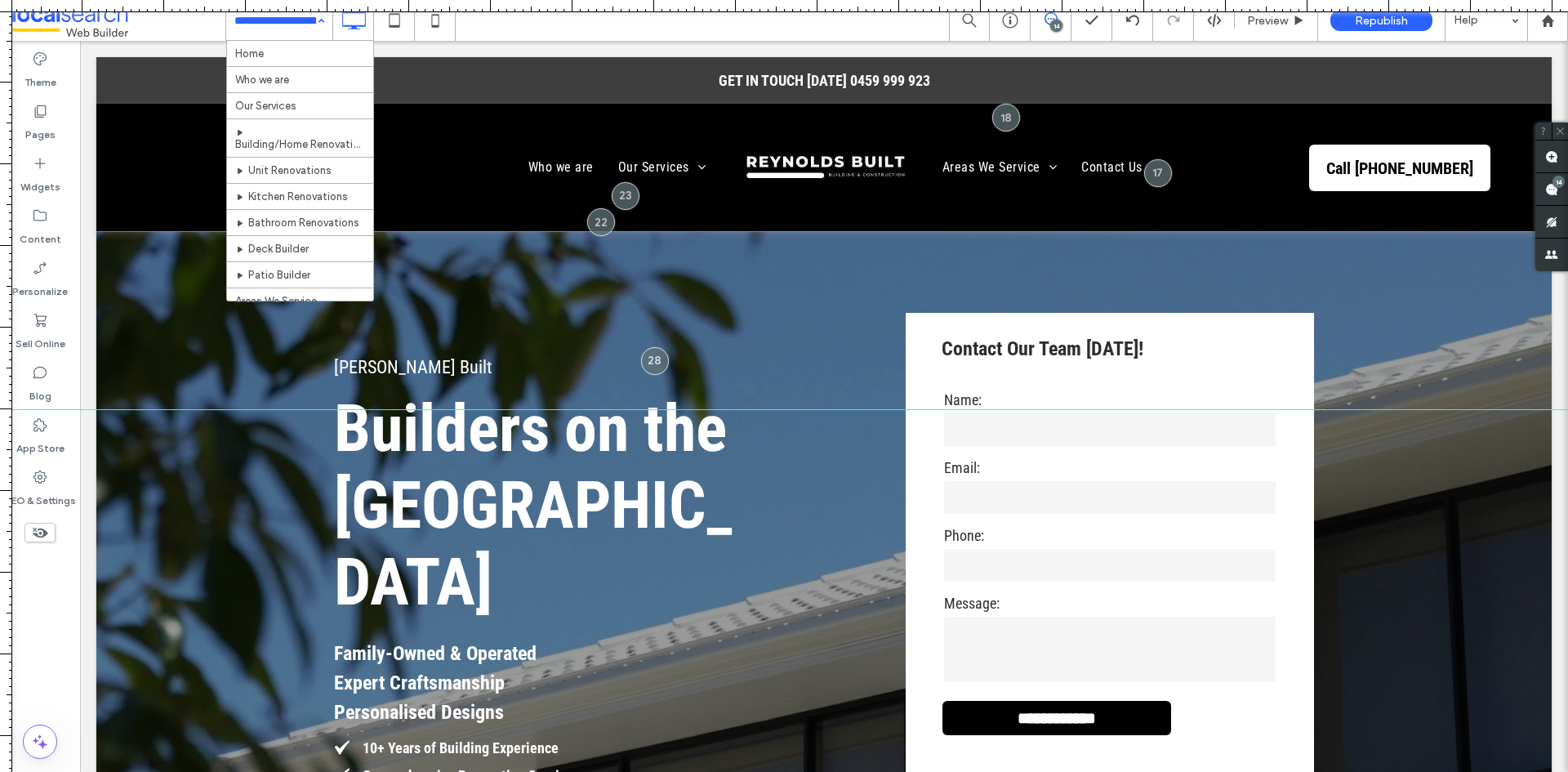
scroll to position [472, 0]
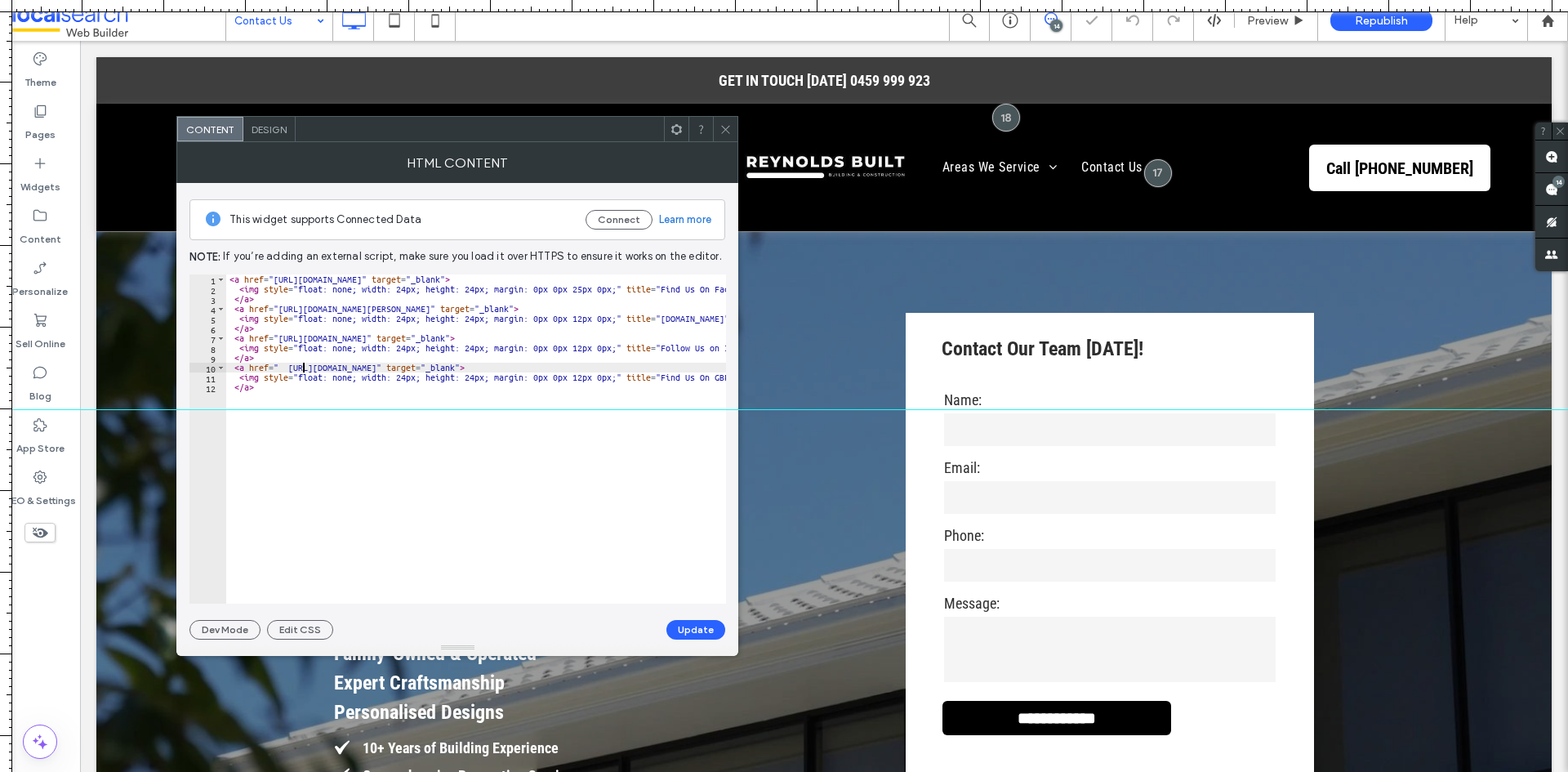
click at [302, 371] on div "< a href = "https://www.facebook.com/profile.php?id=61560076956715" target = "_…" at bounding box center [1076, 442] width 1701 height 336
click at [286, 371] on div "< a href = "https://www.facebook.com/profile.php?id=61560076956715" target = "_…" at bounding box center [1076, 442] width 1701 height 336
drag, startPoint x: 286, startPoint y: 371, endPoint x: 309, endPoint y: 371, distance: 23.0
click at [309, 371] on div "< a href = "https://www.facebook.com/profile.php?id=61560076956715" target = "_…" at bounding box center [1076, 442] width 1701 height 336
click at [534, 362] on div "< a href = "https://www.facebook.com/profile.php?id=61560076956715" target = "_…" at bounding box center [1076, 442] width 1701 height 336
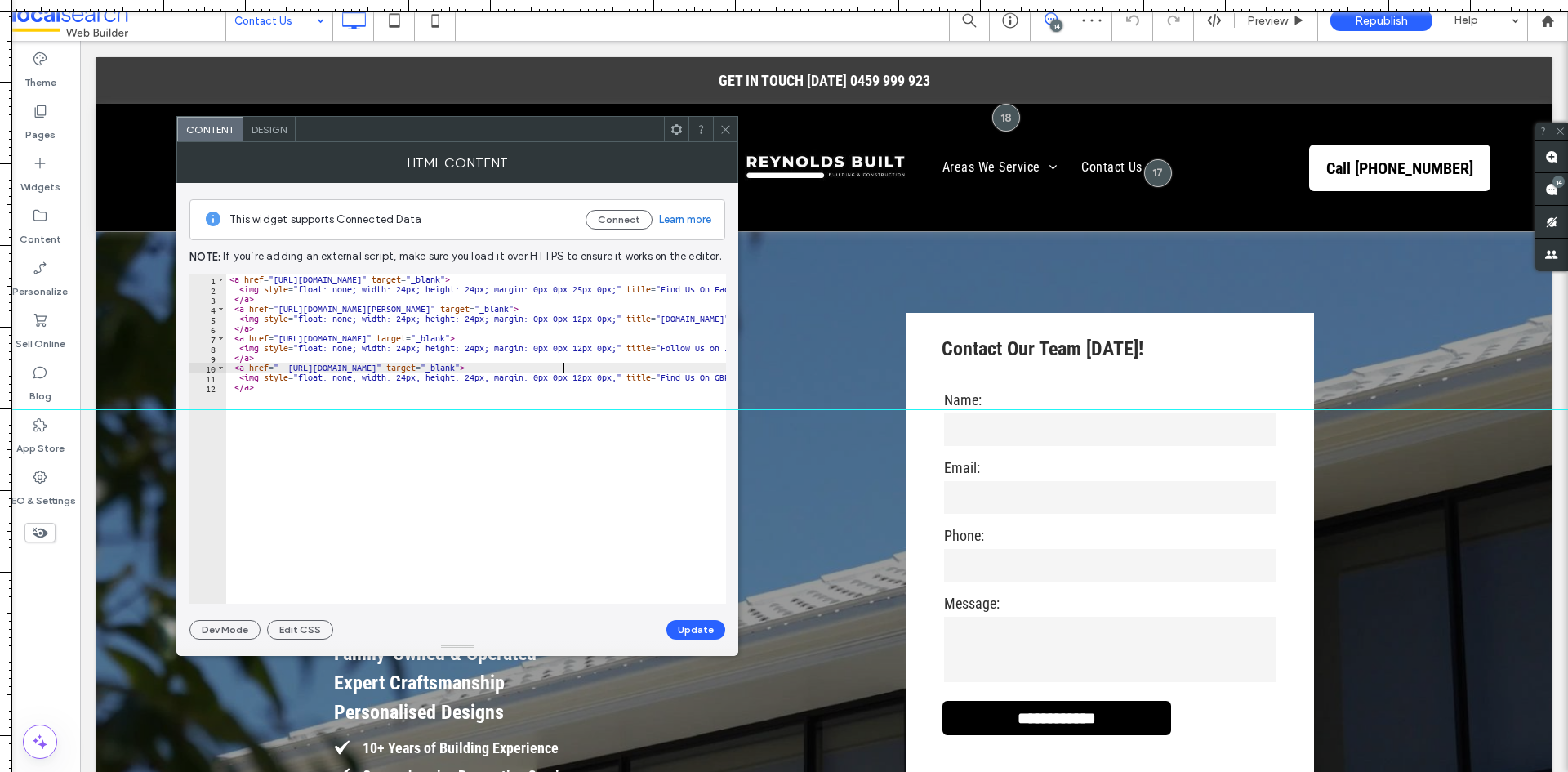
click at [562, 370] on div "< a href = "https://www.facebook.com/profile.php?id=61560076956715" target = "_…" at bounding box center [1076, 442] width 1701 height 336
drag, startPoint x: 562, startPoint y: 370, endPoint x: 289, endPoint y: 369, distance: 273.0
click at [289, 369] on div "< a href = "https://www.facebook.com/profile.php?id=61560076956715" target = "_…" at bounding box center [1076, 442] width 1701 height 336
paste textarea "**********"
type textarea "**********"
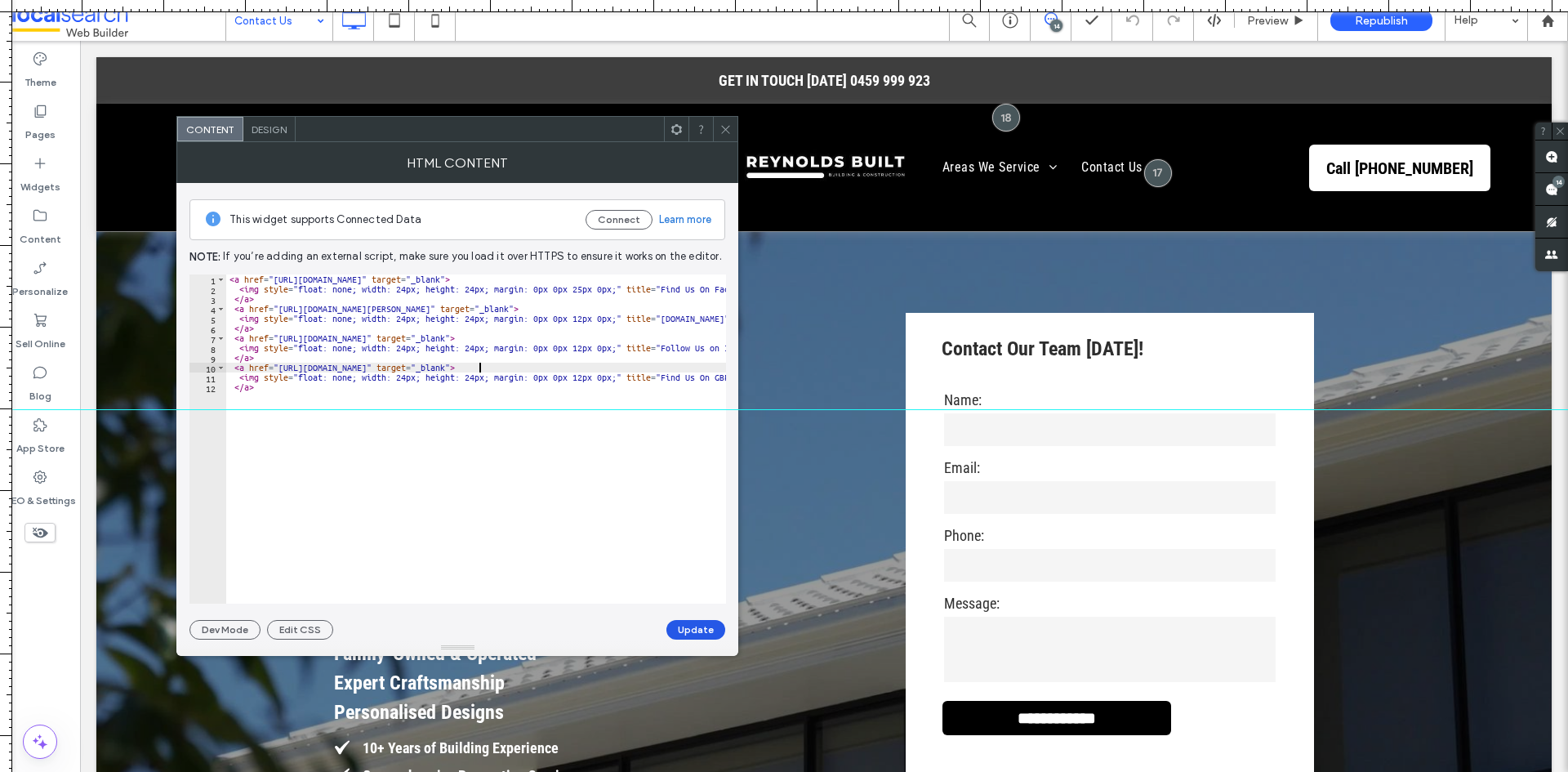
click at [688, 628] on button "Update" at bounding box center [695, 630] width 59 height 20
click at [728, 129] on icon at bounding box center [725, 129] width 12 height 12
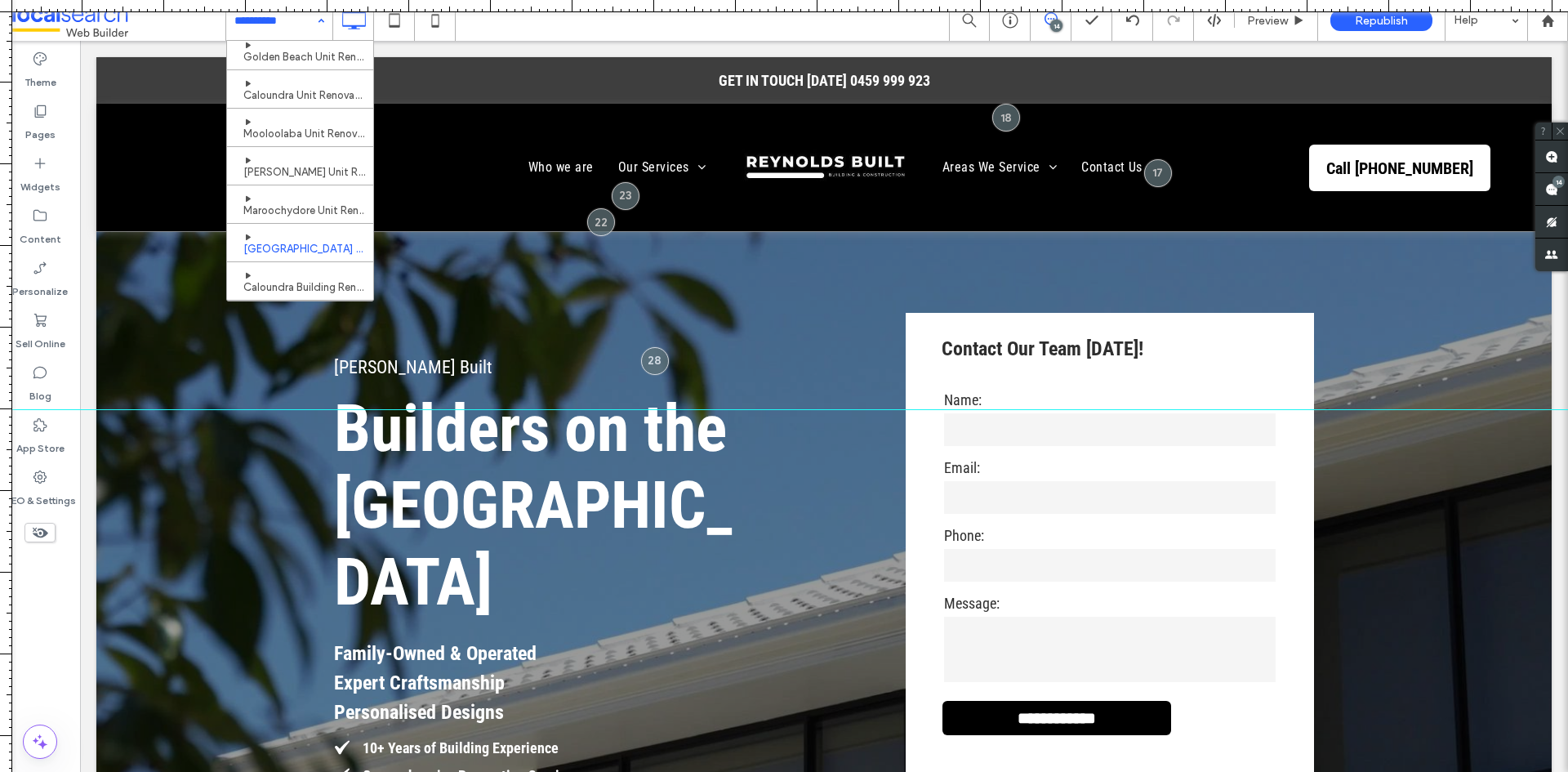
scroll to position [472, 0]
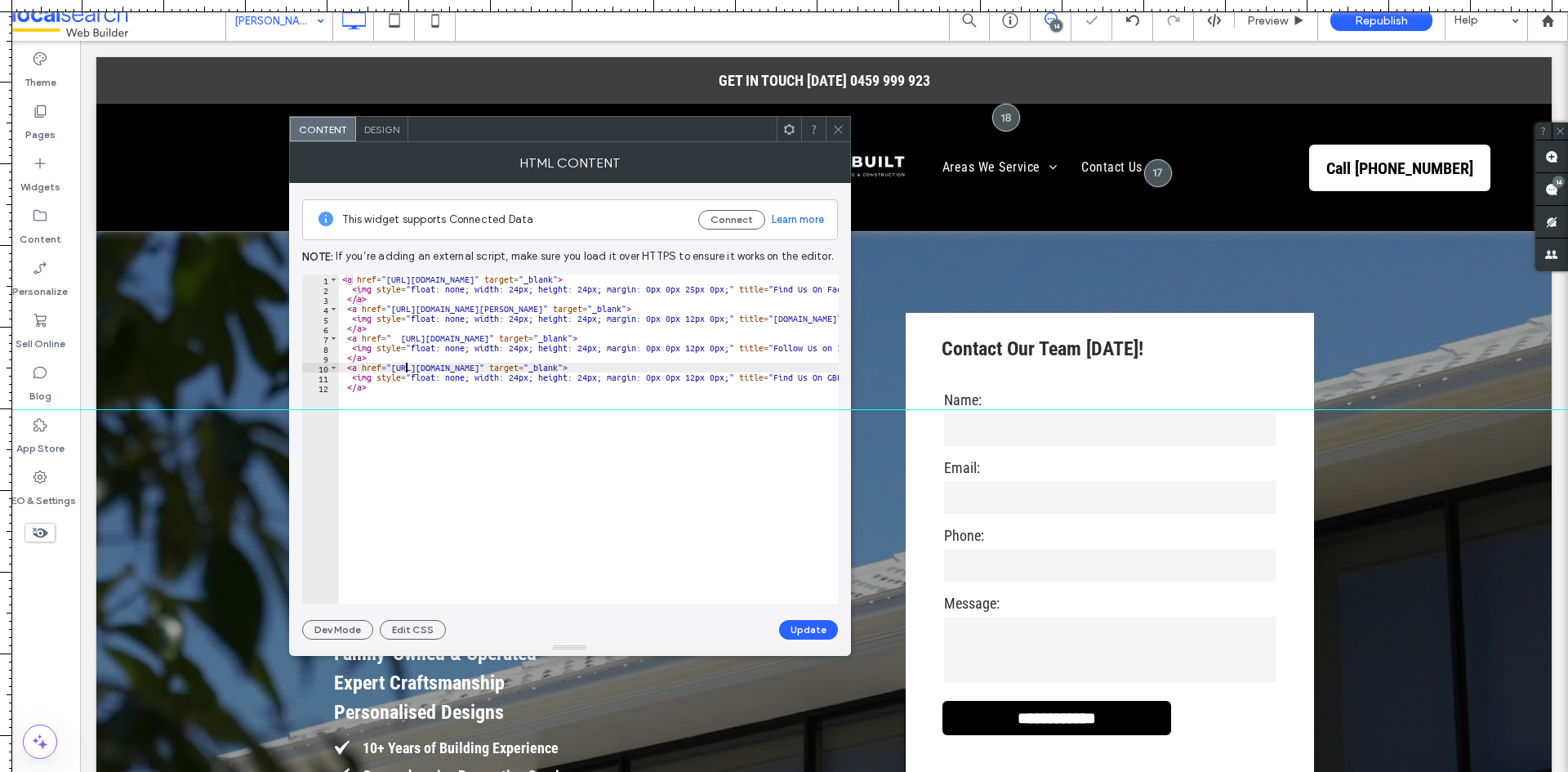
click at [406, 371] on div "< a href = "https://www.facebook.com/profile.php?id=61560076956715" target = "_…" at bounding box center [1187, 442] width 1697 height 336
drag, startPoint x: 406, startPoint y: 371, endPoint x: 677, endPoint y: 369, distance: 271.0
click at [677, 369] on div "< a href = "https://www.facebook.com/profile.php?id=61560076956715" target = "_…" at bounding box center [1187, 442] width 1697 height 336
paste textarea "Cursor at row 10"
type textarea "**********"
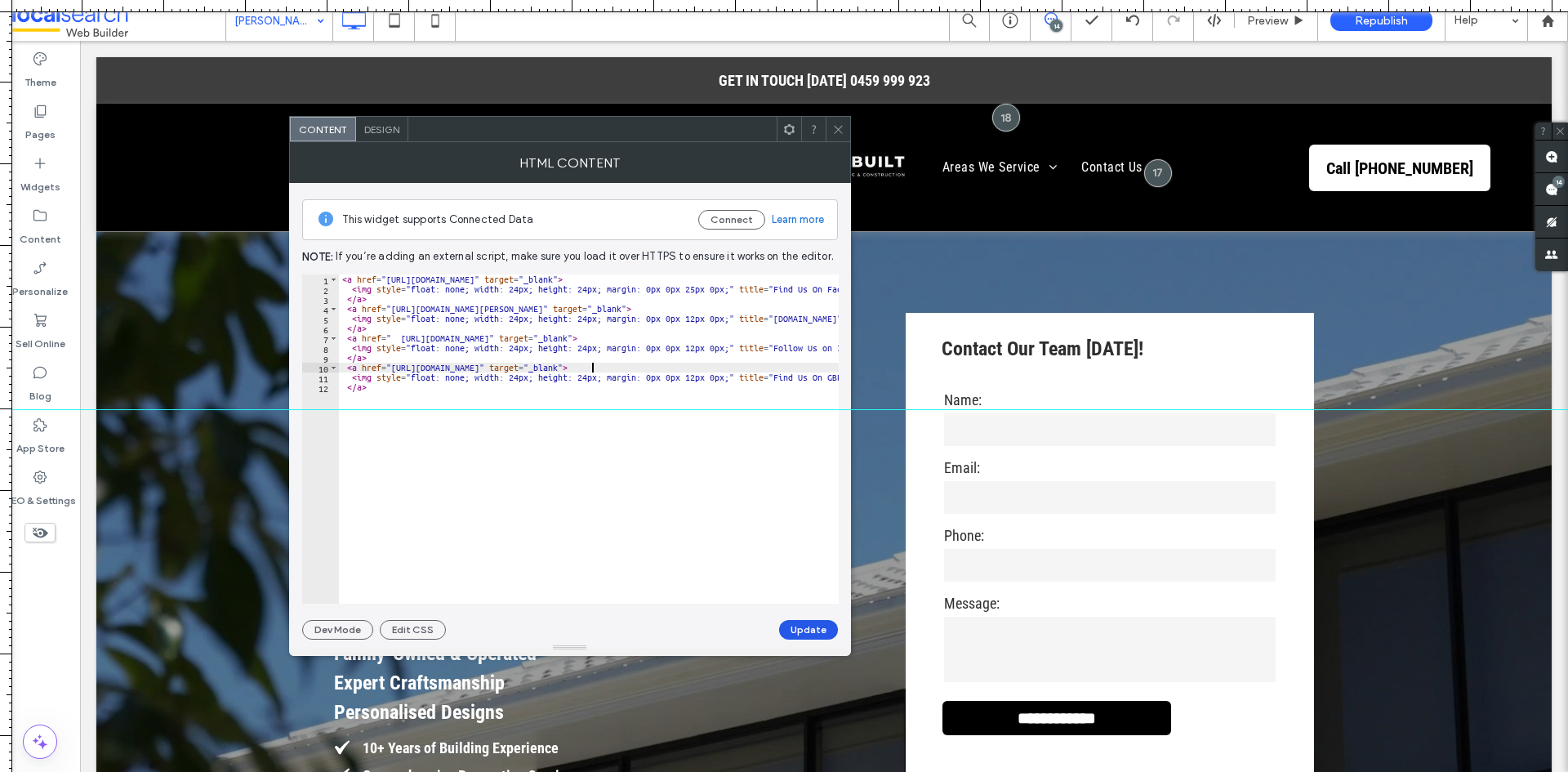
click at [801, 629] on button "Update" at bounding box center [809, 630] width 59 height 20
click at [837, 125] on icon at bounding box center [837, 129] width 12 height 12
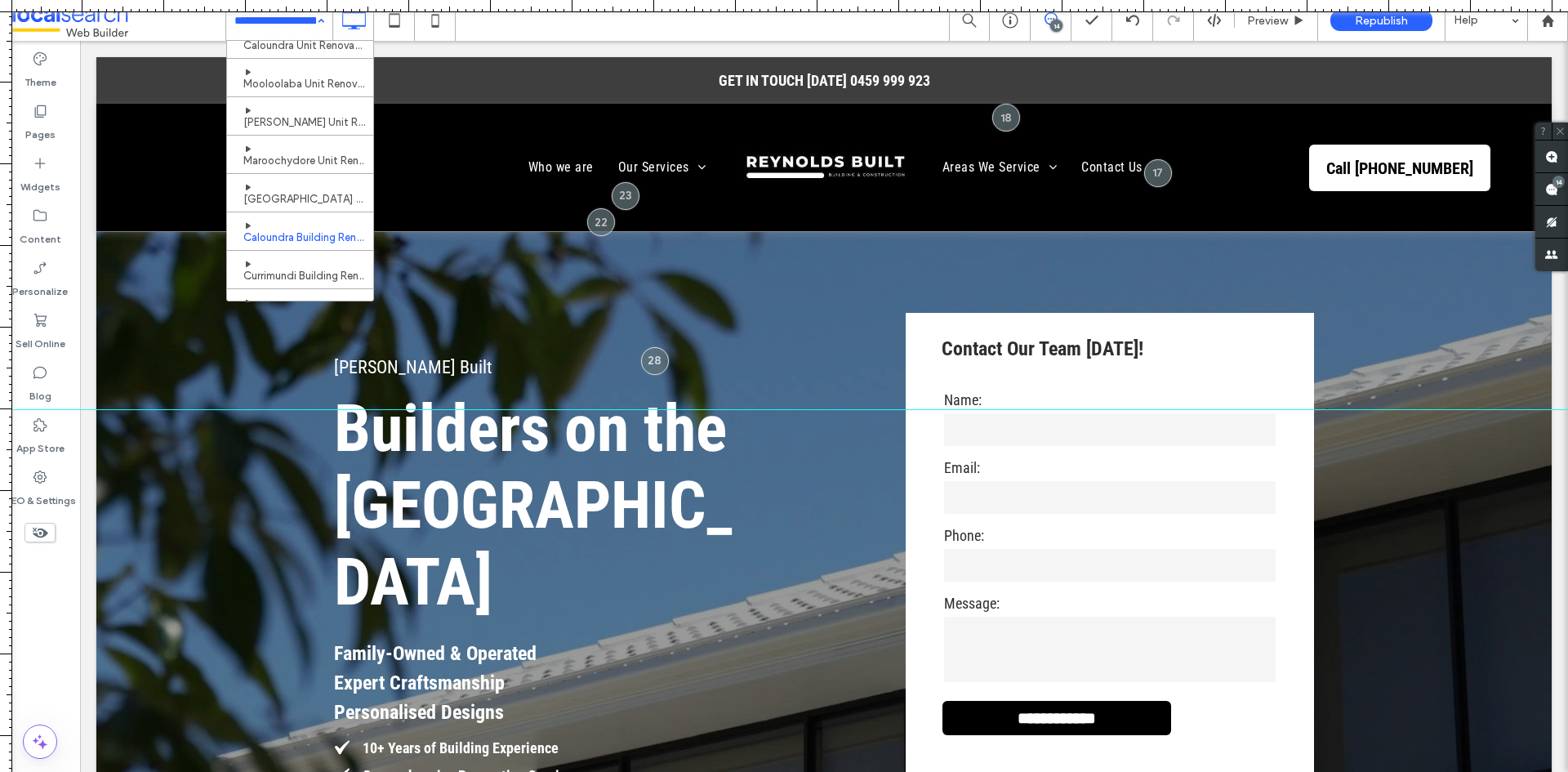
scroll to position [472, 0]
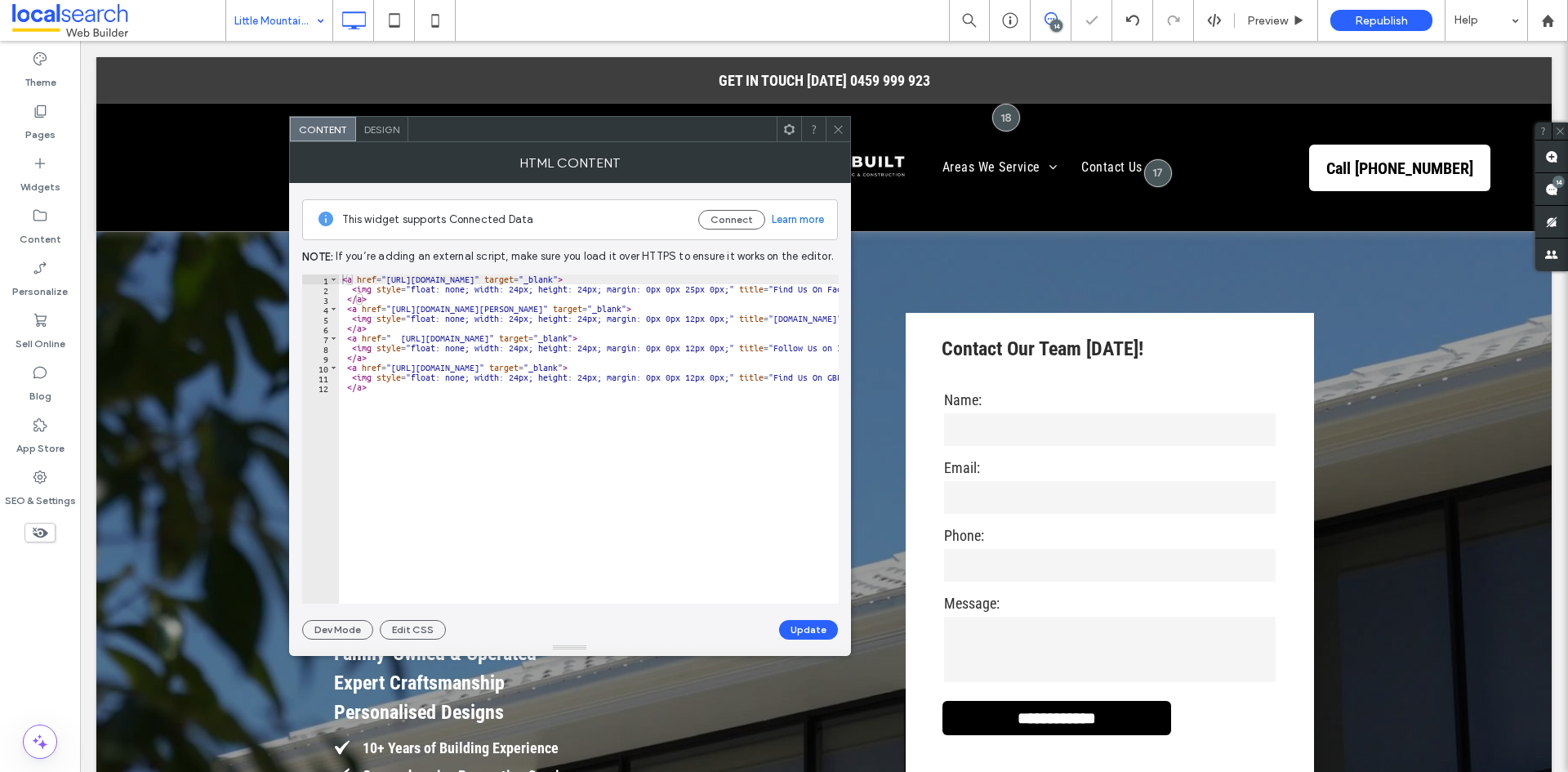
click at [665, 364] on div "< a href = "https://www.facebook.com/profile.php?id=61560076956715" target = "_…" at bounding box center [1187, 442] width 1697 height 336
drag, startPoint x: 665, startPoint y: 364, endPoint x: 403, endPoint y: 366, distance: 262.0
click at [403, 366] on div "< a href = "https://www.facebook.com/profile.php?id=61560076956715" target = "_…" at bounding box center [1187, 442] width 1697 height 336
paste textarea "Cursor at row 10"
type textarea "**********"
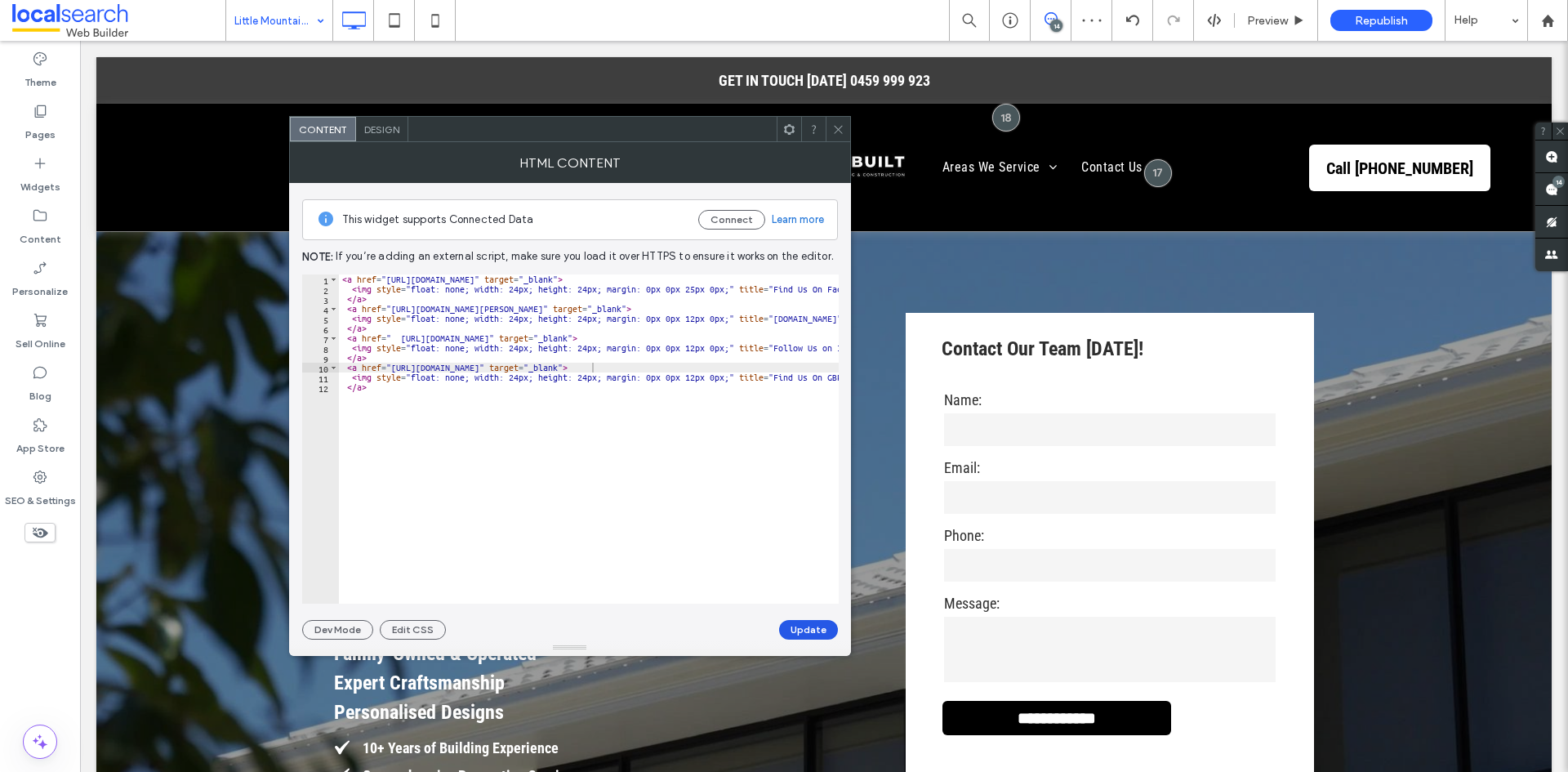
click at [797, 626] on button "Update" at bounding box center [809, 630] width 59 height 20
click at [834, 134] on icon at bounding box center [837, 129] width 12 height 12
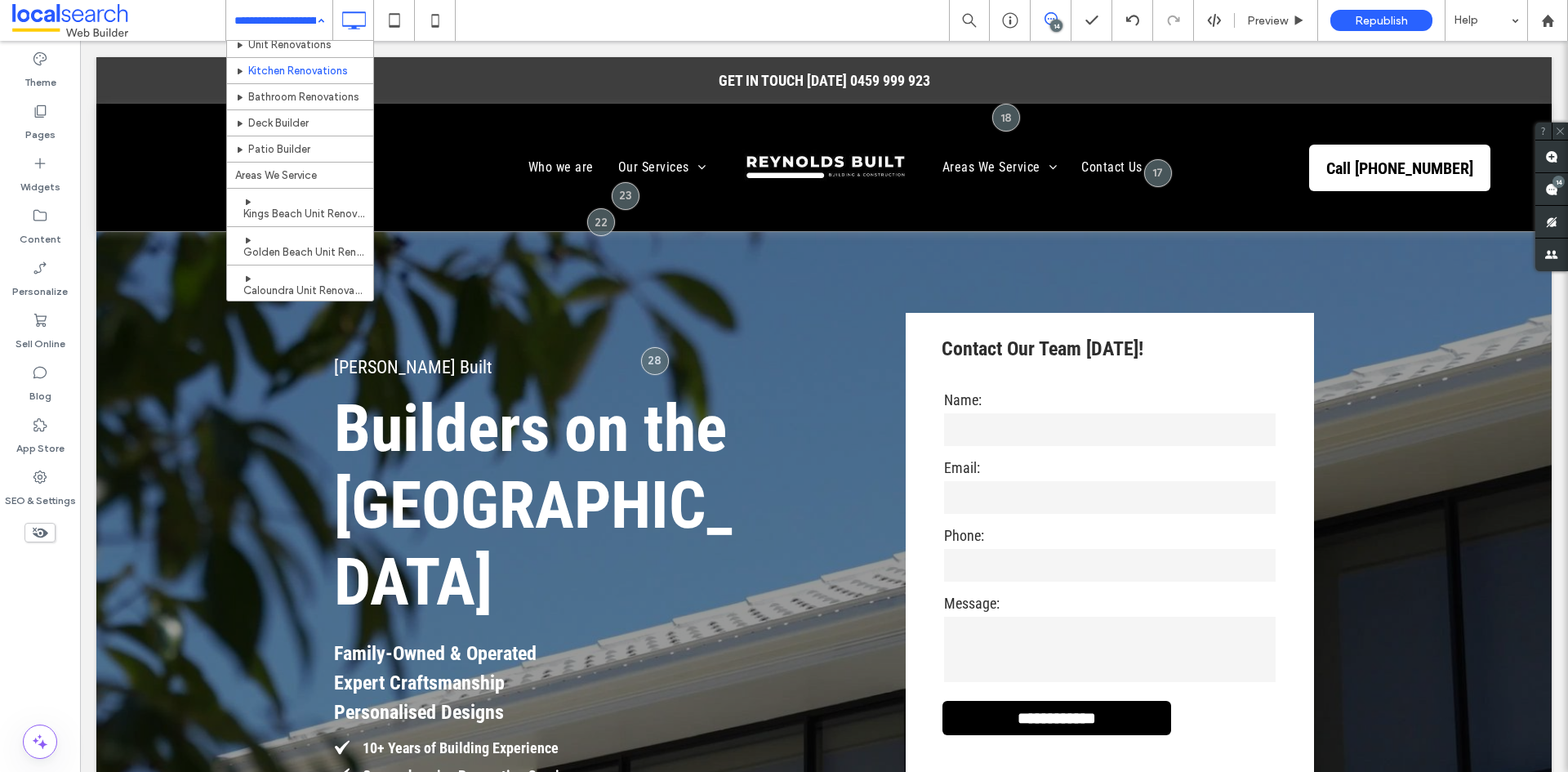
scroll to position [472, 0]
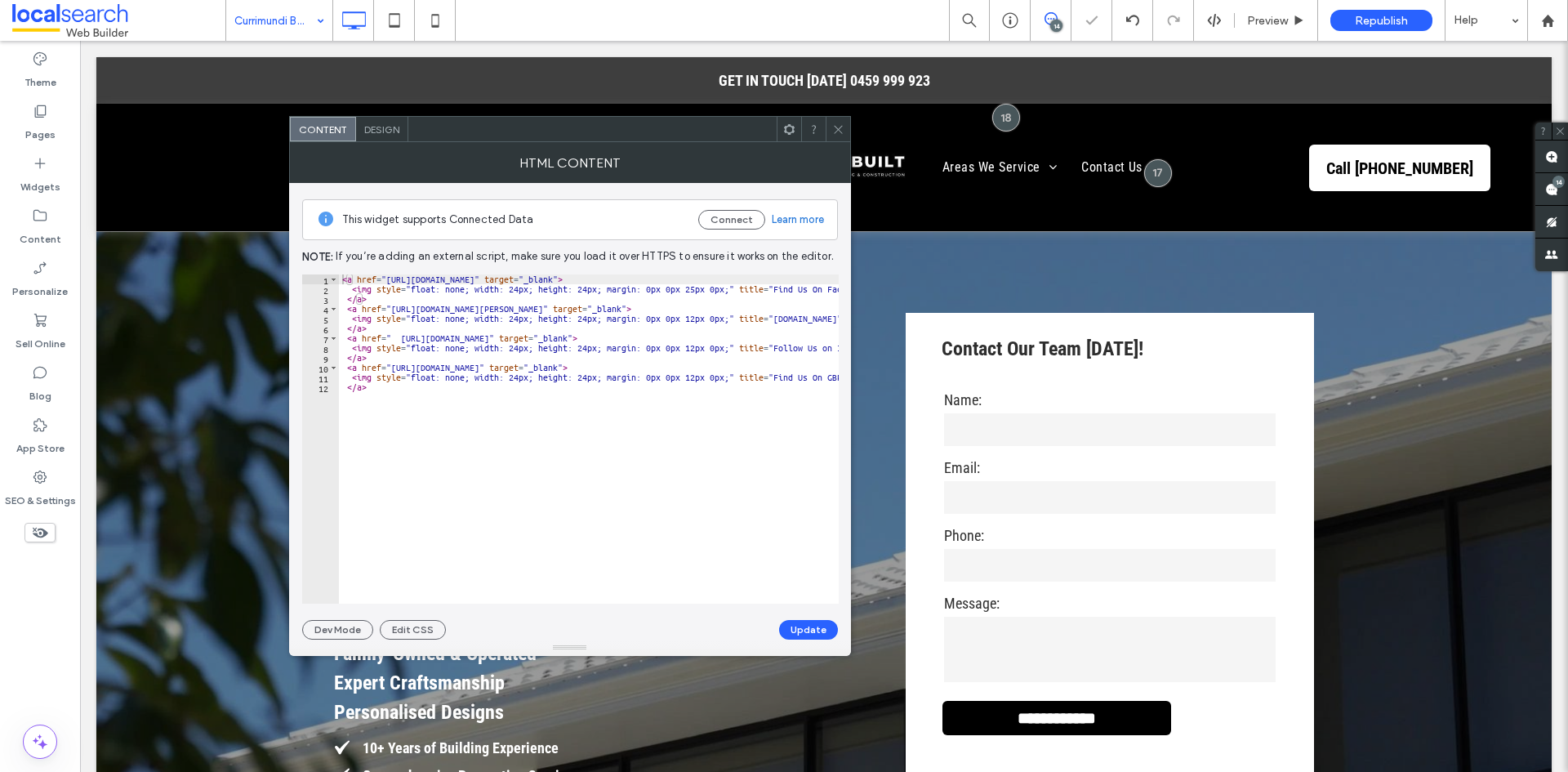
click at [649, 372] on div "< a href = "https://www.facebook.com/profile.php?id=61560076956715" target = "_…" at bounding box center [1187, 442] width 1697 height 336
drag, startPoint x: 649, startPoint y: 372, endPoint x: 409, endPoint y: 370, distance: 240.0
click at [409, 370] on div "< a href = "https://www.facebook.com/profile.php?id=61560076956715" target = "_…" at bounding box center [1187, 442] width 1697 height 336
paste textarea "Cursor at row 10"
type textarea "**********"
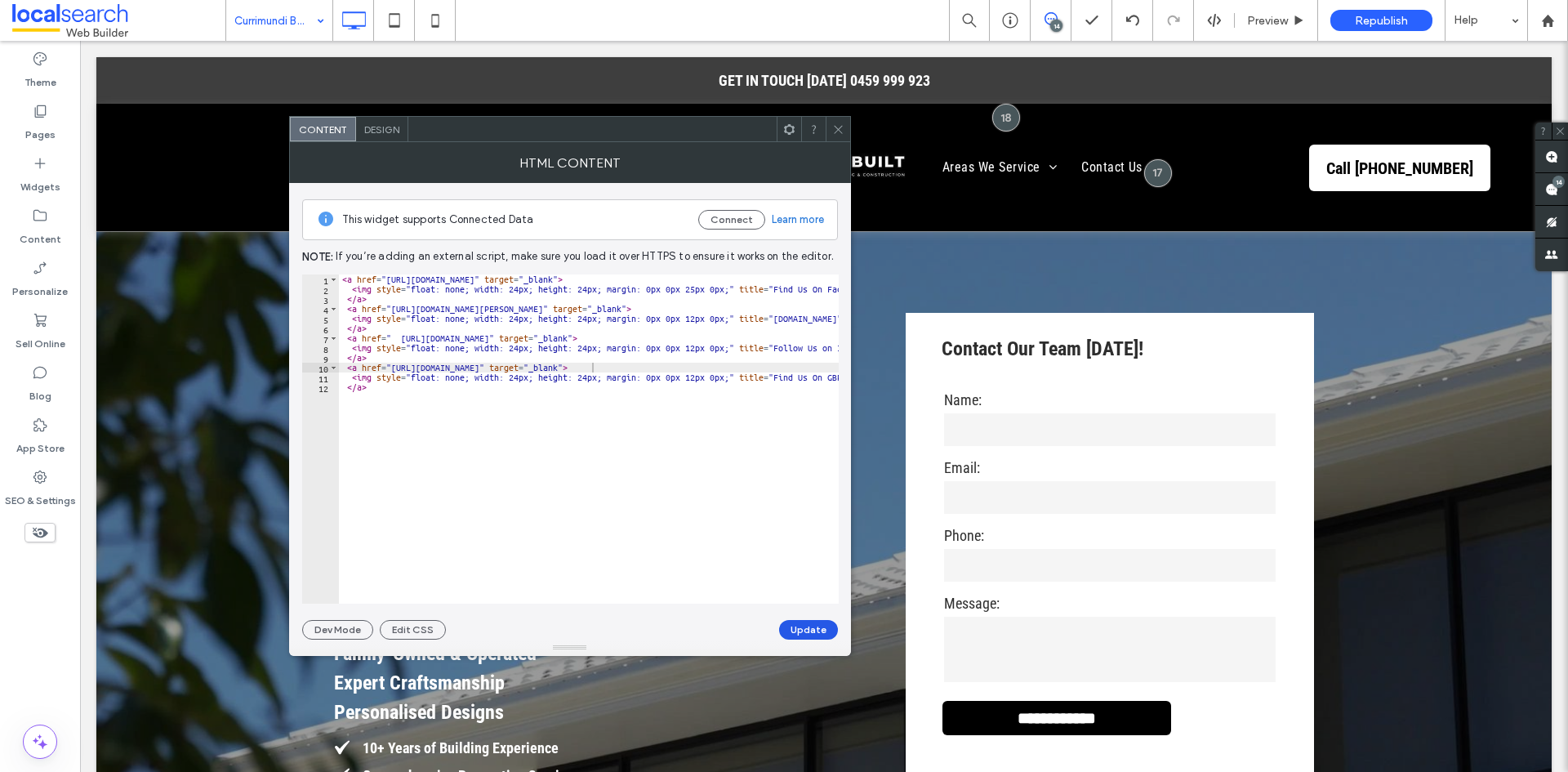
click at [820, 623] on button "Update" at bounding box center [809, 630] width 59 height 20
click at [835, 129] on icon at bounding box center [837, 129] width 12 height 12
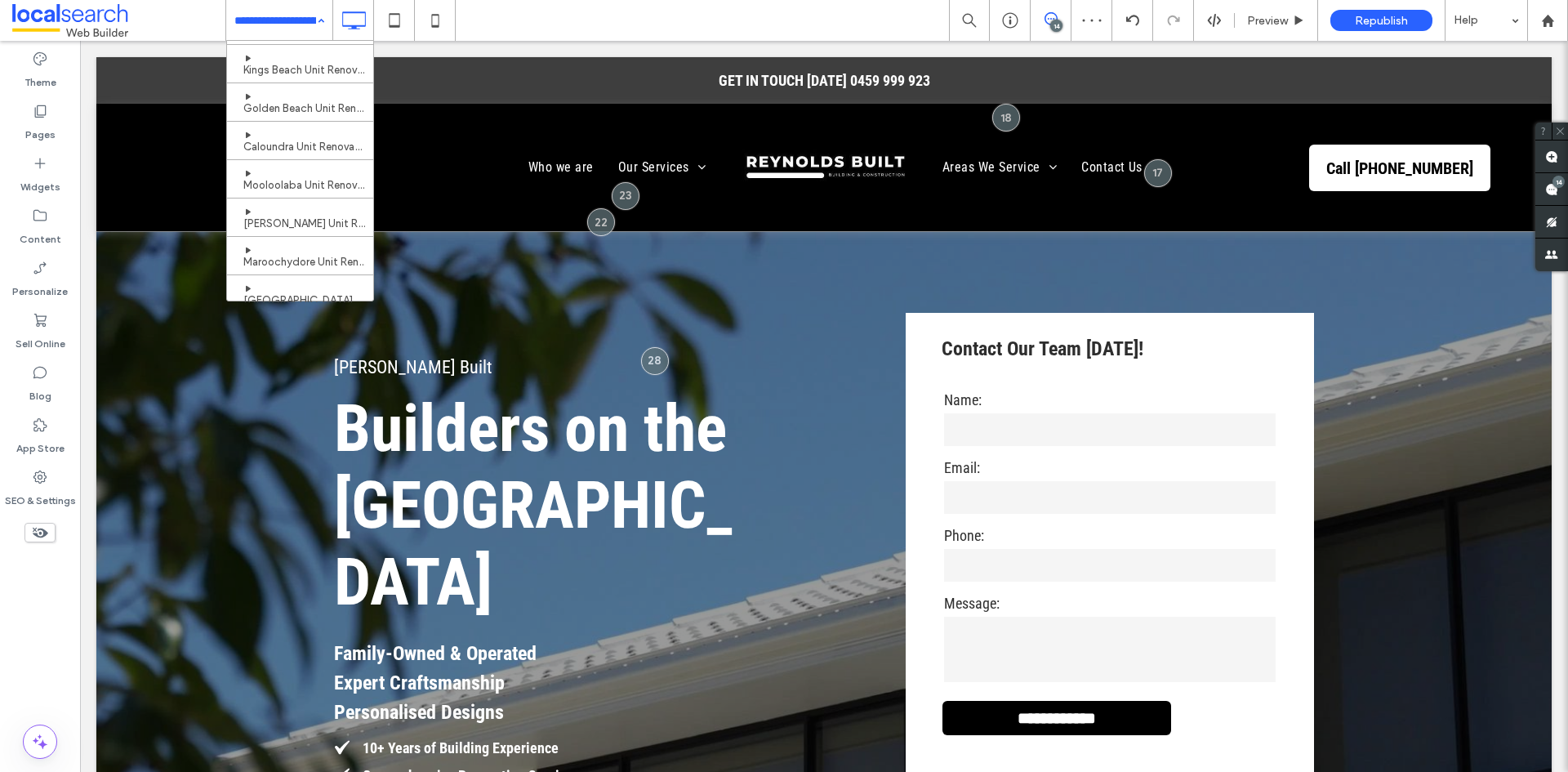
scroll to position [472, 0]
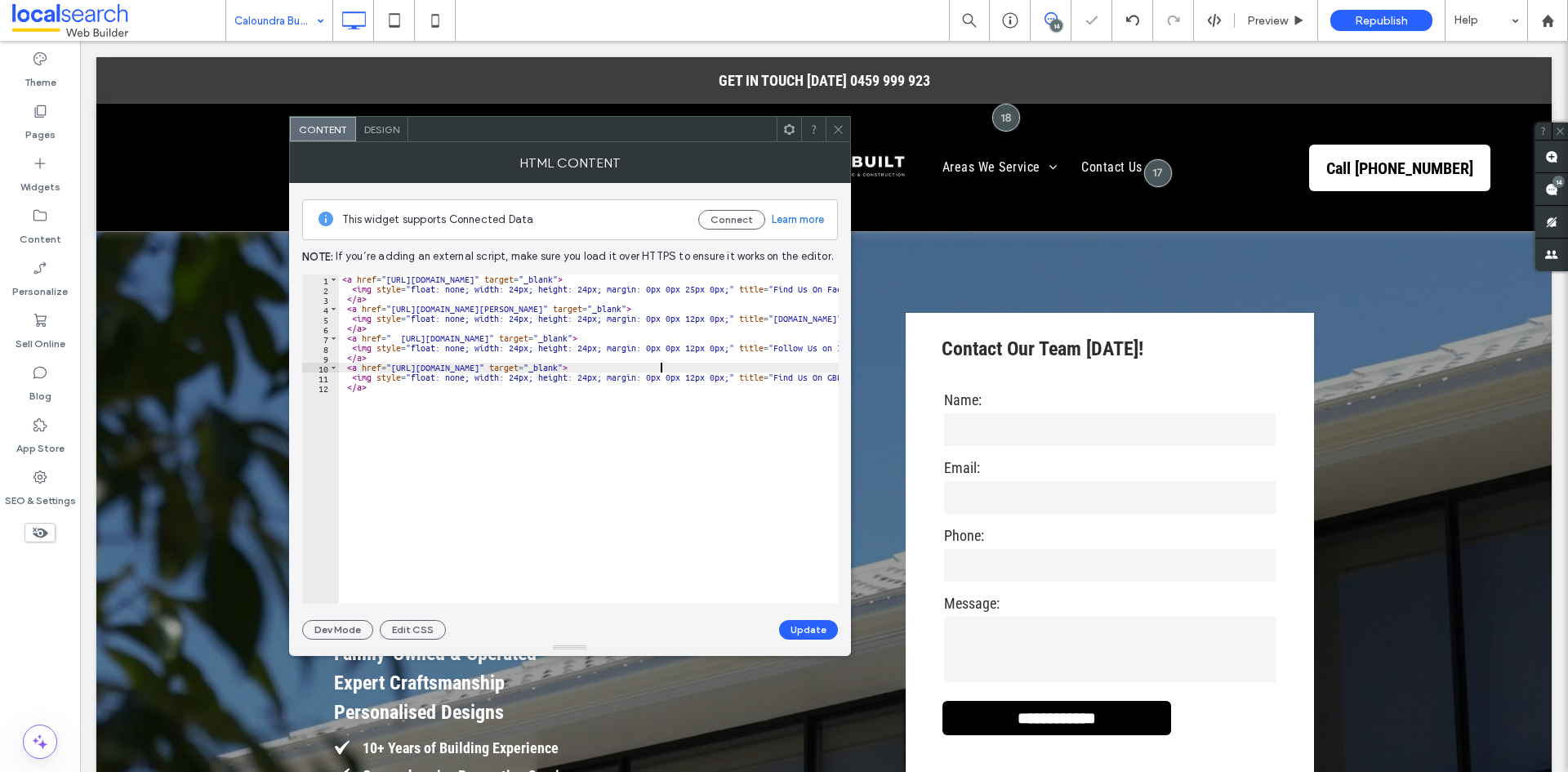
click at [660, 369] on div "< a href = "https://www.facebook.com/profile.php?id=61560076956715" target = "_…" at bounding box center [1187, 442] width 1697 height 336
drag, startPoint x: 660, startPoint y: 369, endPoint x: 404, endPoint y: 368, distance: 256.0
click at [404, 368] on div "< a href = "https://www.facebook.com/profile.php?id=61560076956715" target = "_…" at bounding box center [1187, 442] width 1697 height 336
paste textarea "Cursor at row 10"
type textarea "**********"
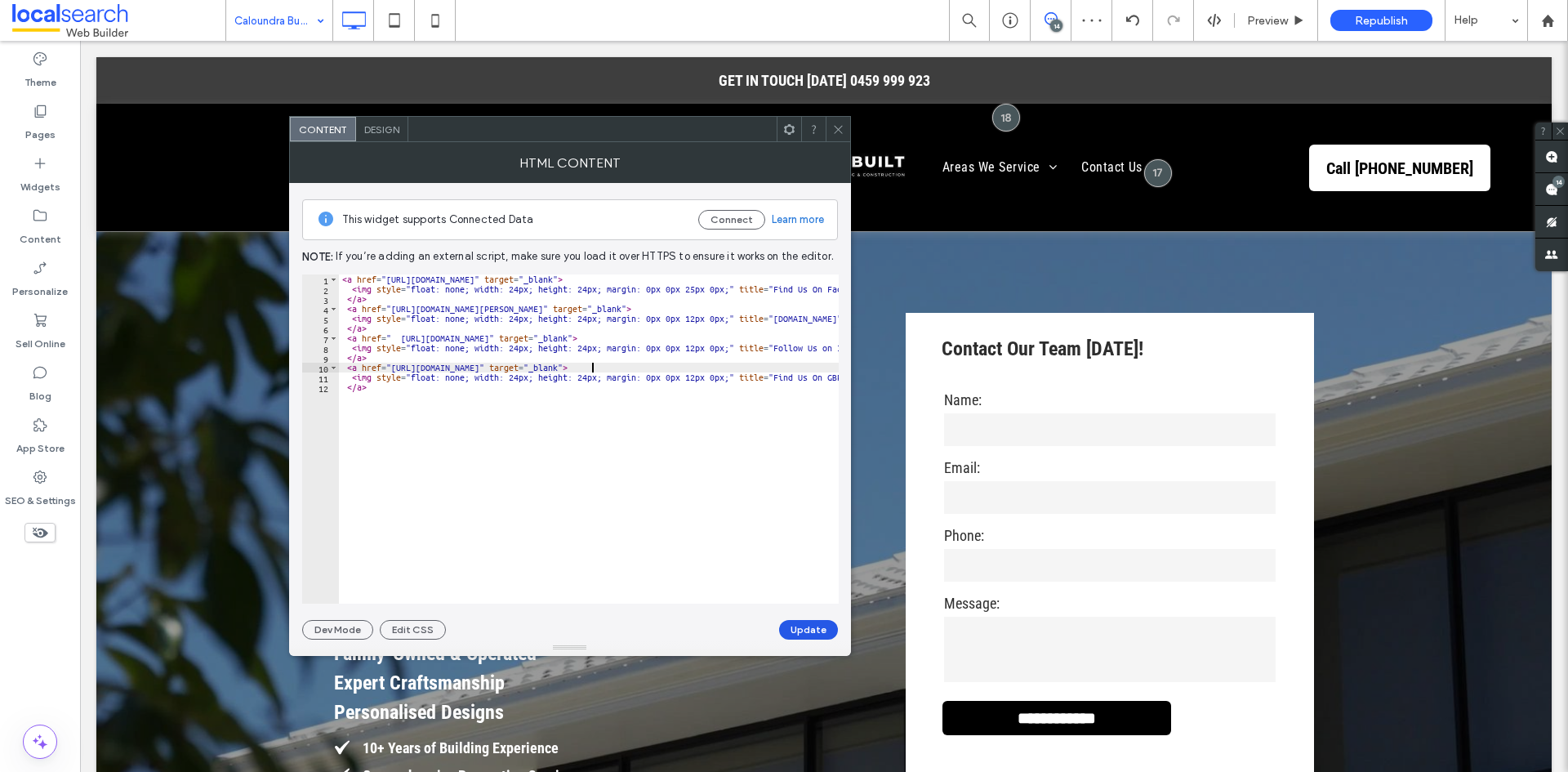
click at [814, 627] on button "Update" at bounding box center [809, 630] width 59 height 20
click at [835, 133] on icon at bounding box center [837, 129] width 12 height 12
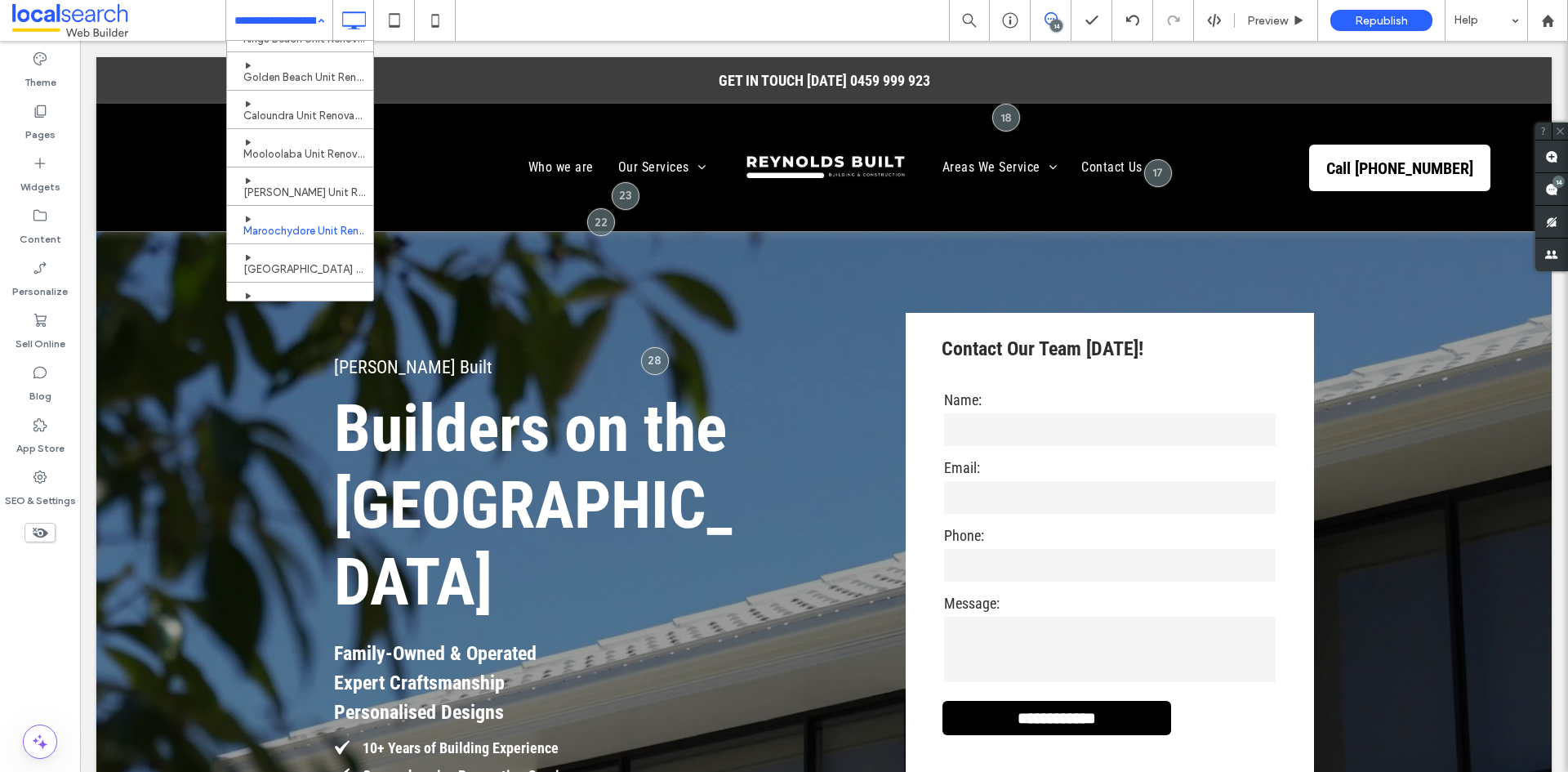
scroll to position [472, 0]
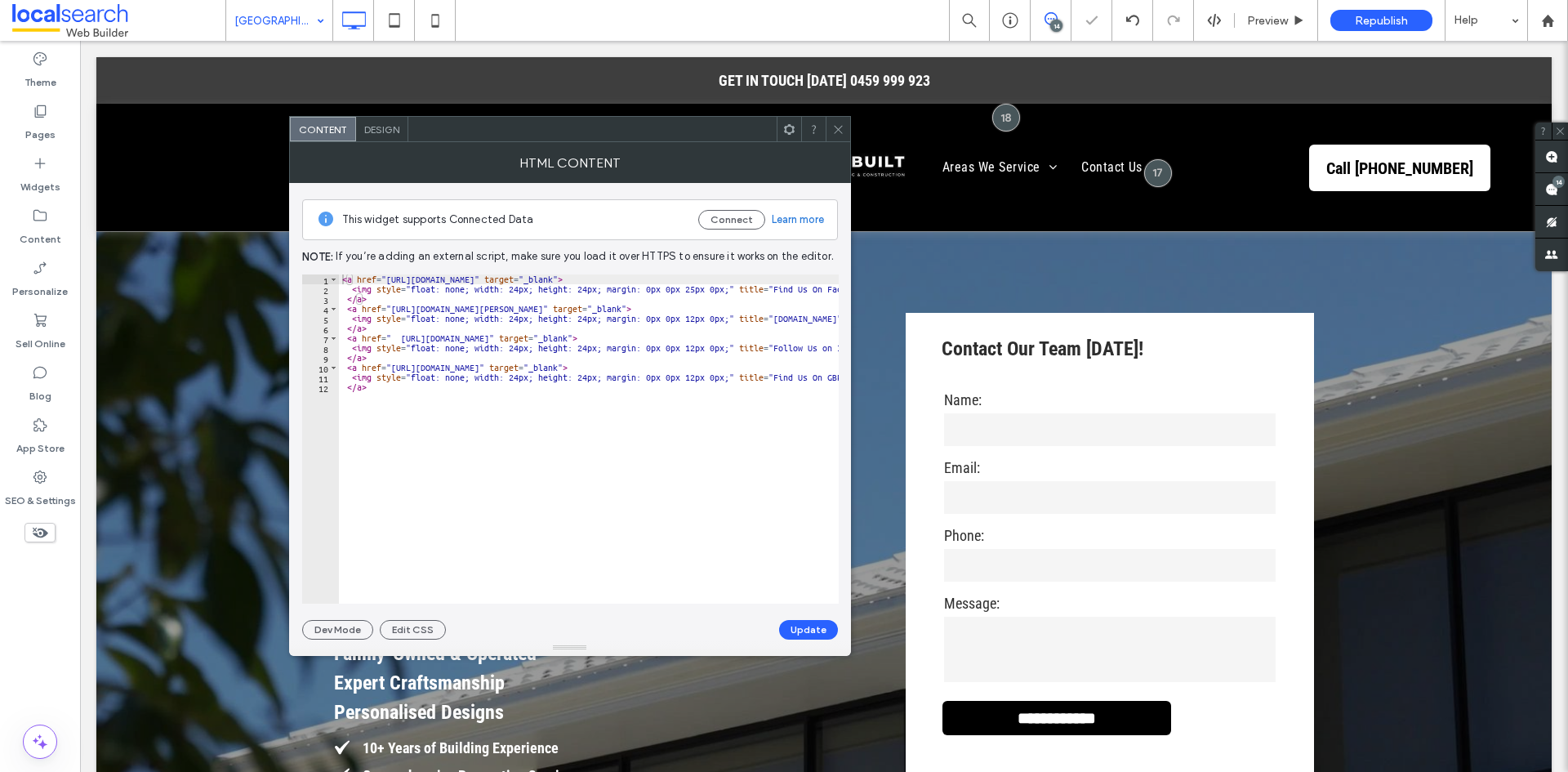
click at [653, 369] on div "< a href = "https://www.facebook.com/profile.php?id=61560076956715" target = "_…" at bounding box center [1187, 442] width 1697 height 336
drag, startPoint x: 653, startPoint y: 369, endPoint x: 404, endPoint y: 363, distance: 249.1
click at [404, 363] on div "< a href = "https://www.facebook.com/profile.php?id=61560076956715" target = "_…" at bounding box center [1187, 442] width 1697 height 336
paste textarea "Cursor at row 10"
type textarea "**********"
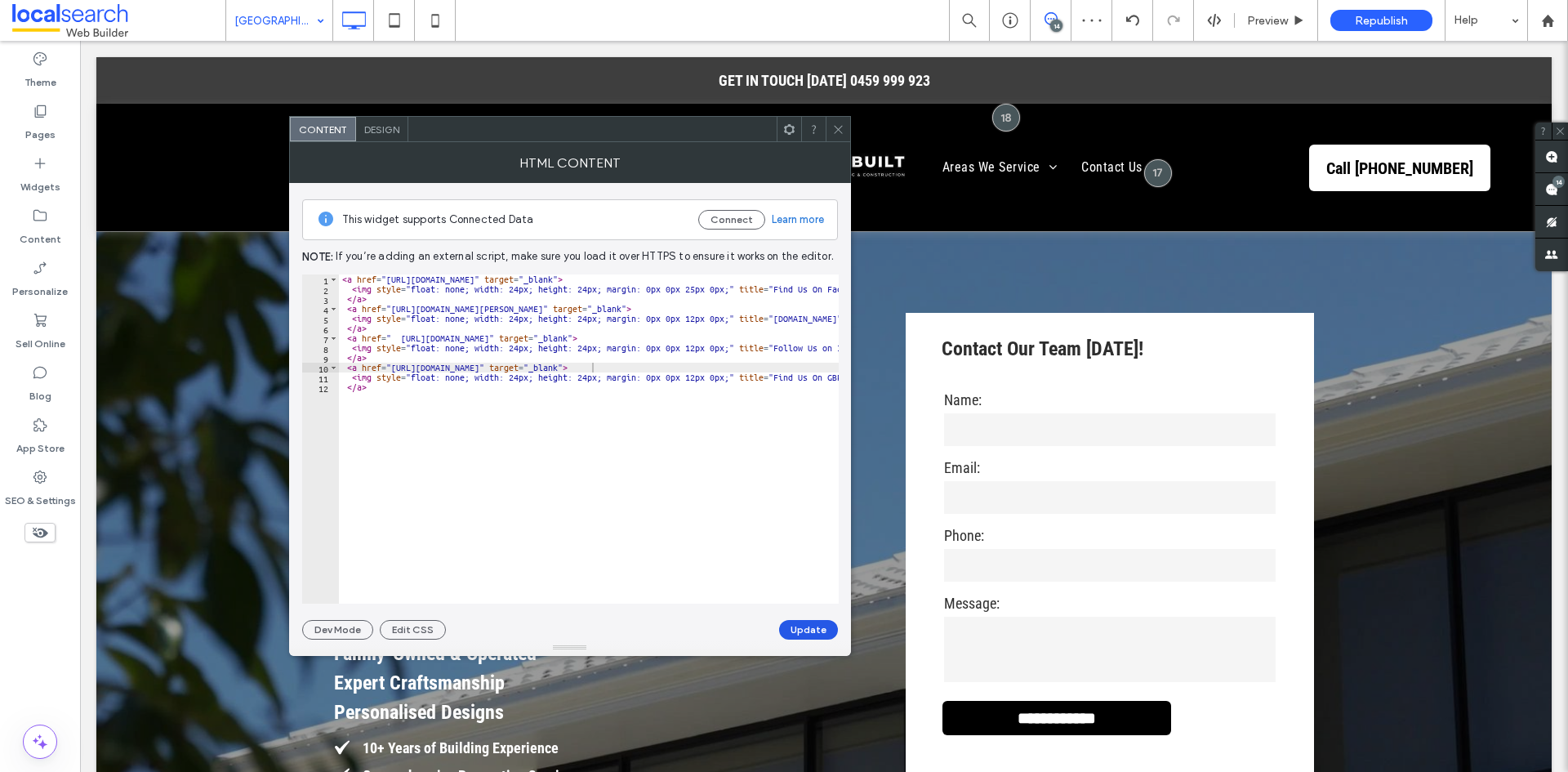
click at [808, 622] on button "Update" at bounding box center [809, 630] width 59 height 20
click at [834, 129] on icon at bounding box center [837, 129] width 12 height 12
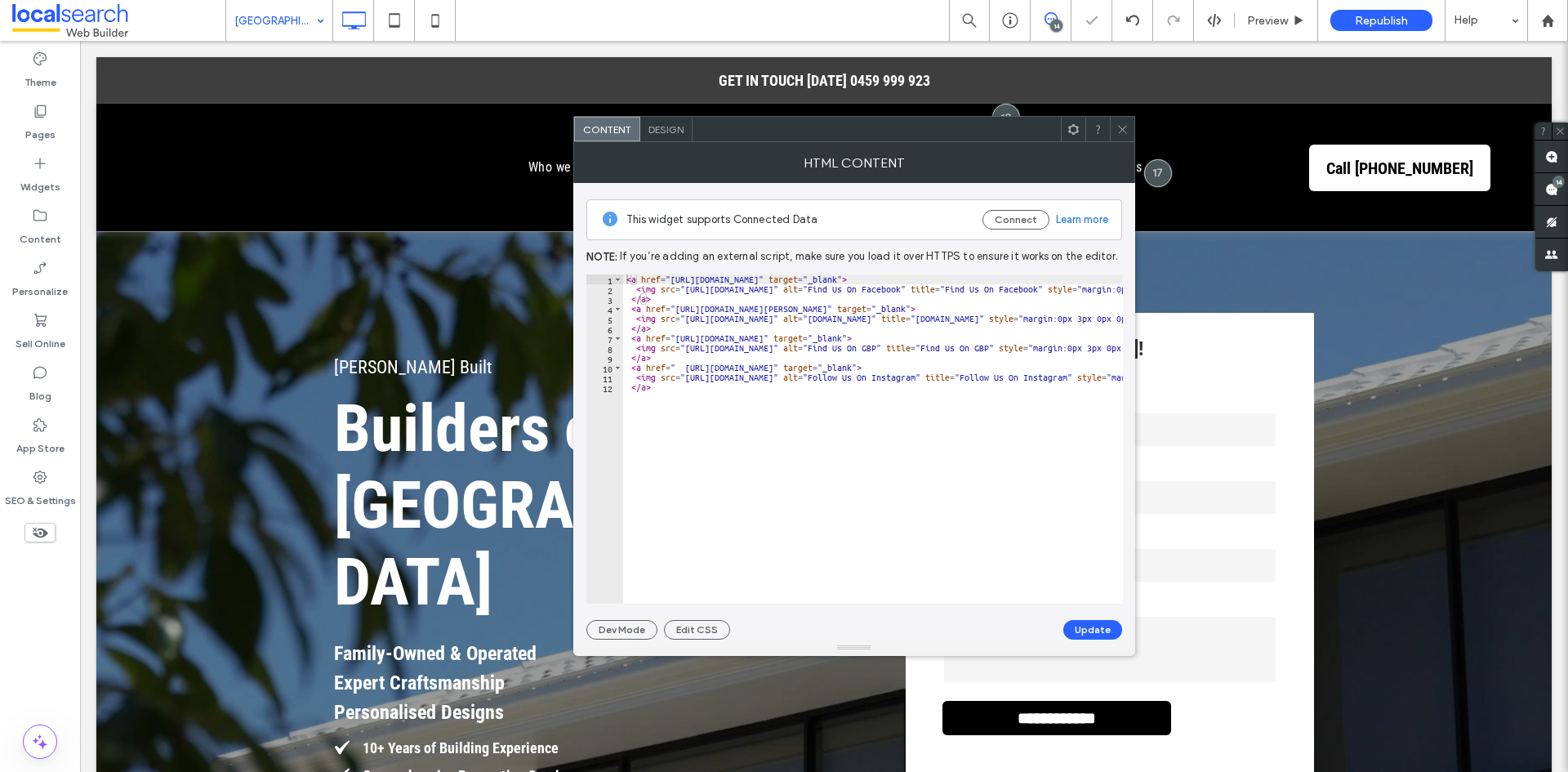
click at [1118, 121] on span at bounding box center [1122, 130] width 12 height 25
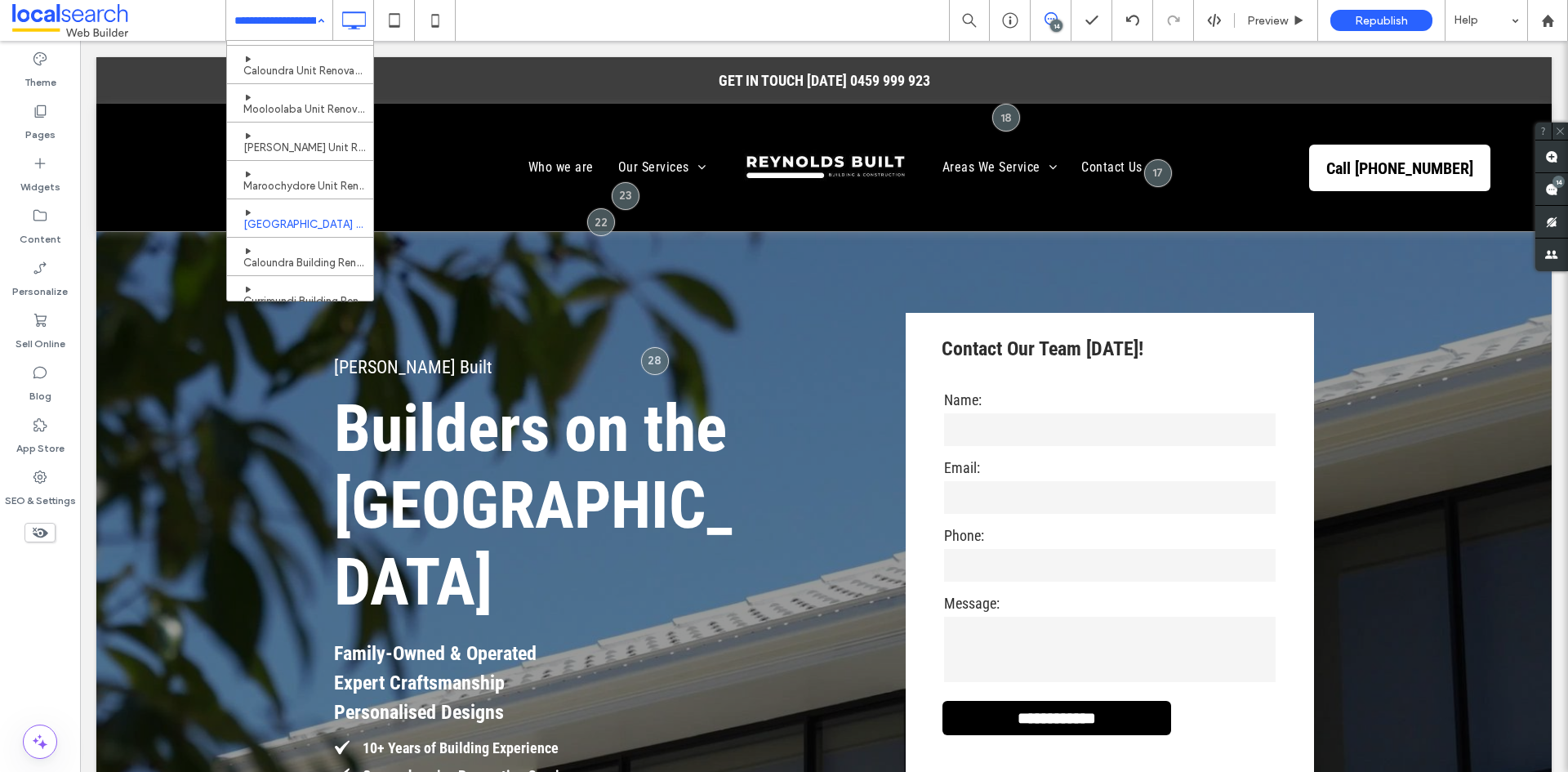
scroll to position [309, 0]
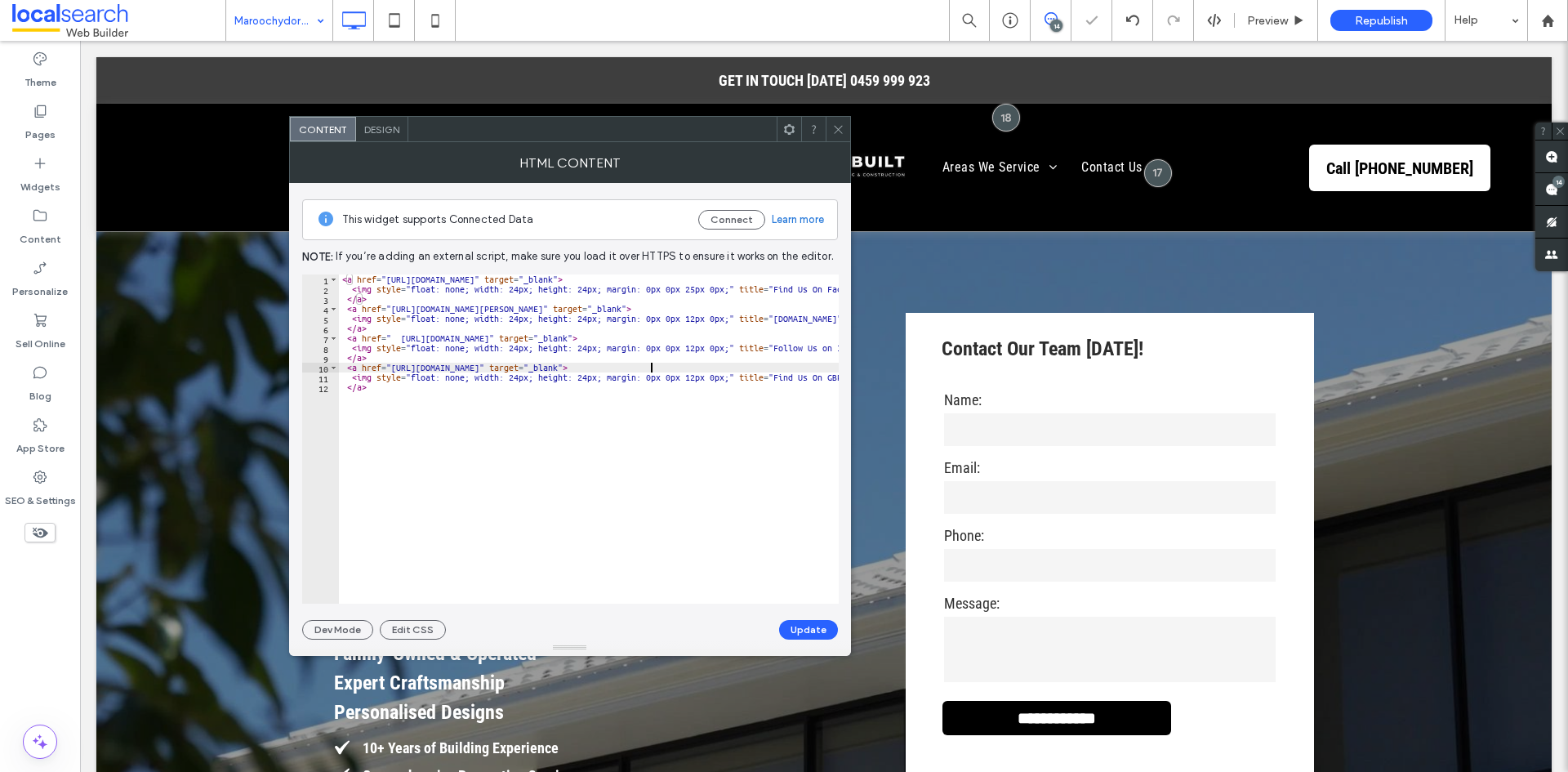
click at [649, 368] on div "< a href = "https://www.facebook.com/profile.php?id=61560076956715" target = "_…" at bounding box center [1187, 442] width 1697 height 336
drag, startPoint x: 649, startPoint y: 368, endPoint x: 406, endPoint y: 370, distance: 243.0
click at [406, 370] on div "< a href = "https://www.facebook.com/profile.php?id=61560076956715" target = "_…" at bounding box center [1187, 442] width 1697 height 336
paste textarea "Cursor at row 10"
type textarea "**********"
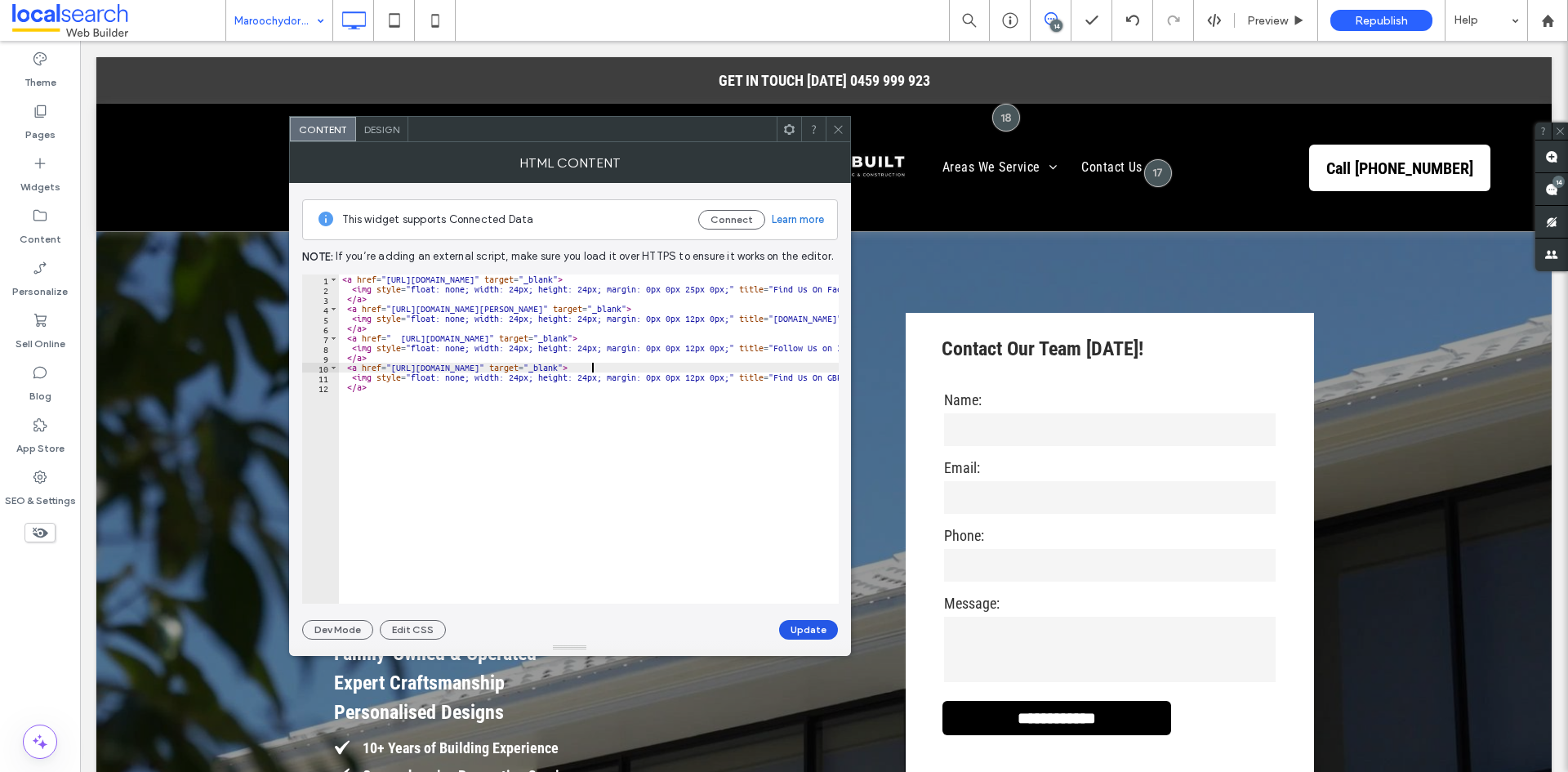
click at [785, 632] on button "Update" at bounding box center [809, 630] width 59 height 20
click at [832, 128] on icon at bounding box center [837, 129] width 12 height 12
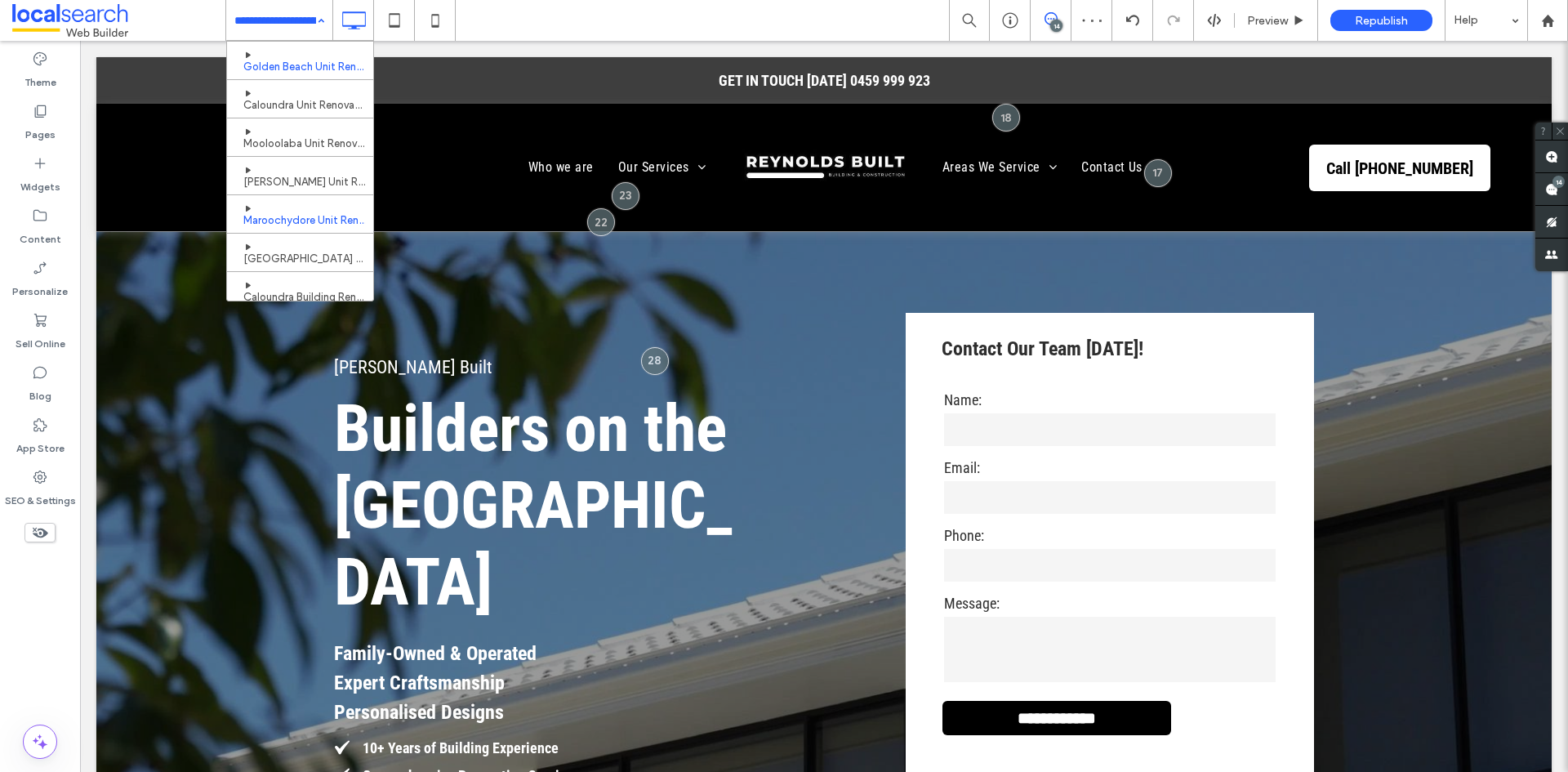
scroll to position [309, 0]
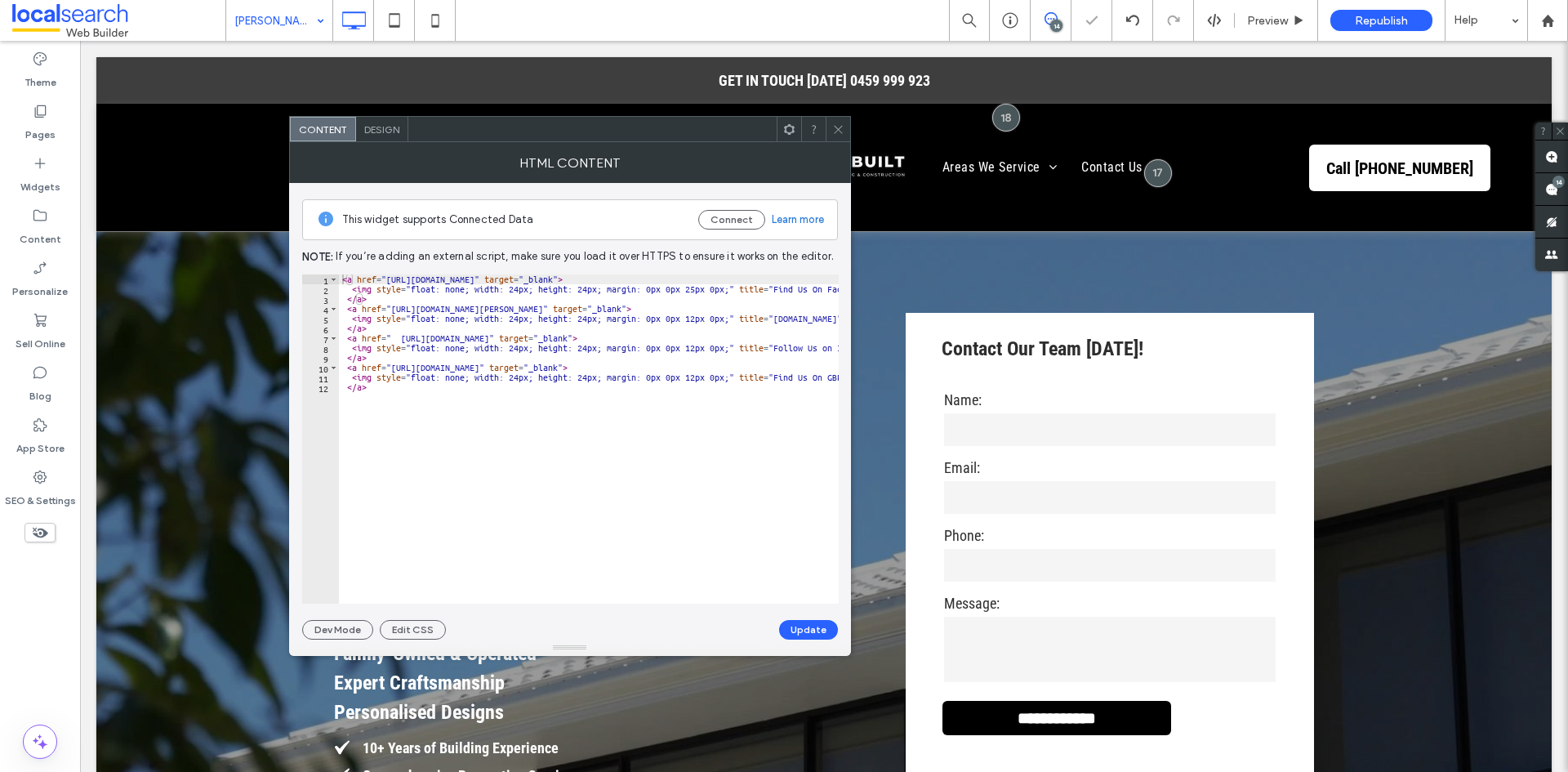
click at [660, 368] on div "< a href = "https://www.facebook.com/profile.php?id=61560076956715" target = "_…" at bounding box center [1187, 442] width 1697 height 336
drag, startPoint x: 660, startPoint y: 368, endPoint x: 403, endPoint y: 363, distance: 257.0
click at [403, 363] on div "< a href = "https://www.facebook.com/profile.php?id=61560076956715" target = "_…" at bounding box center [1187, 442] width 1697 height 336
paste textarea "Cursor at row 10"
type textarea "**********"
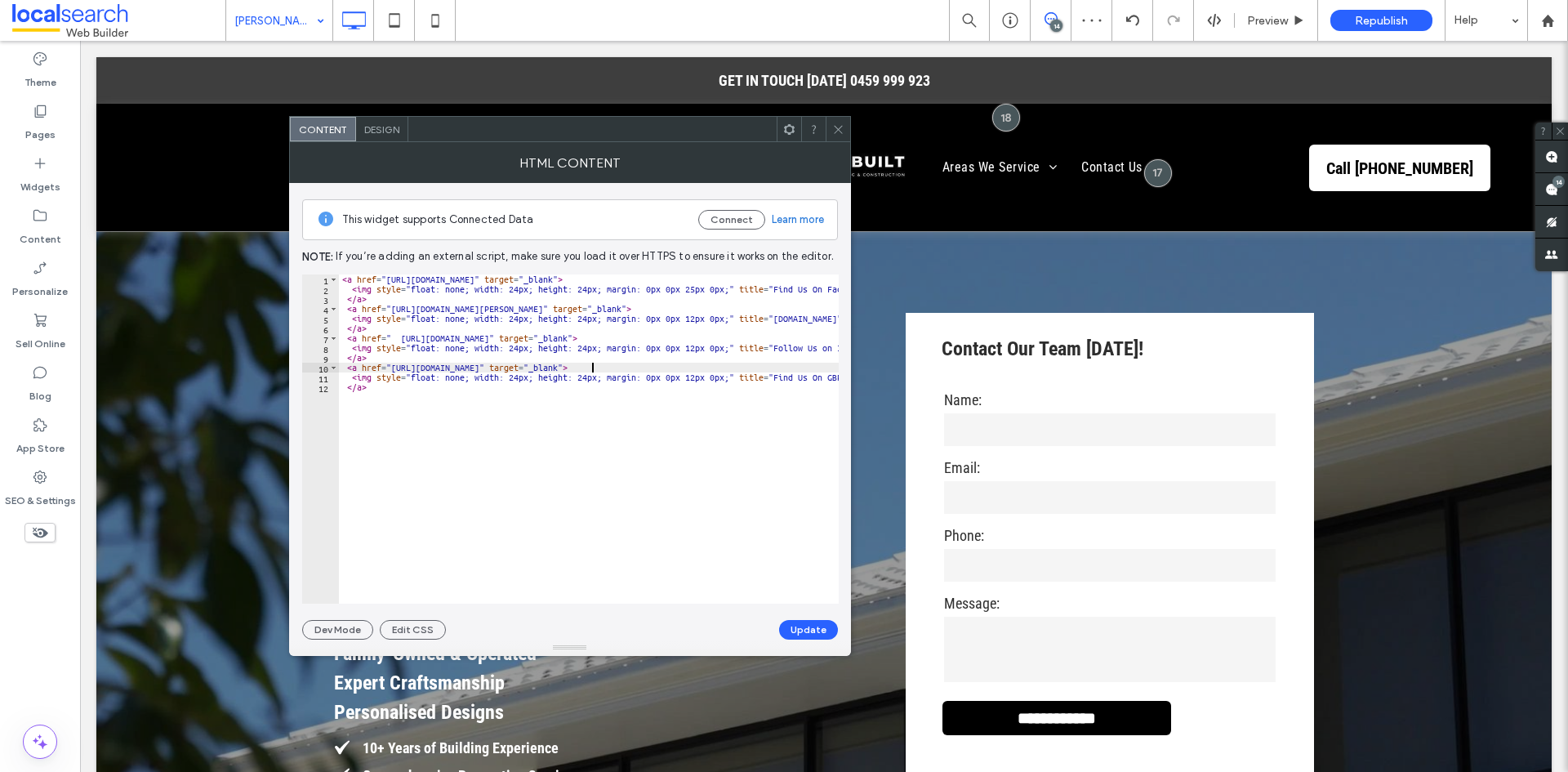
click at [809, 622] on button "Update" at bounding box center [809, 630] width 59 height 20
click at [835, 123] on icon at bounding box center [837, 129] width 12 height 12
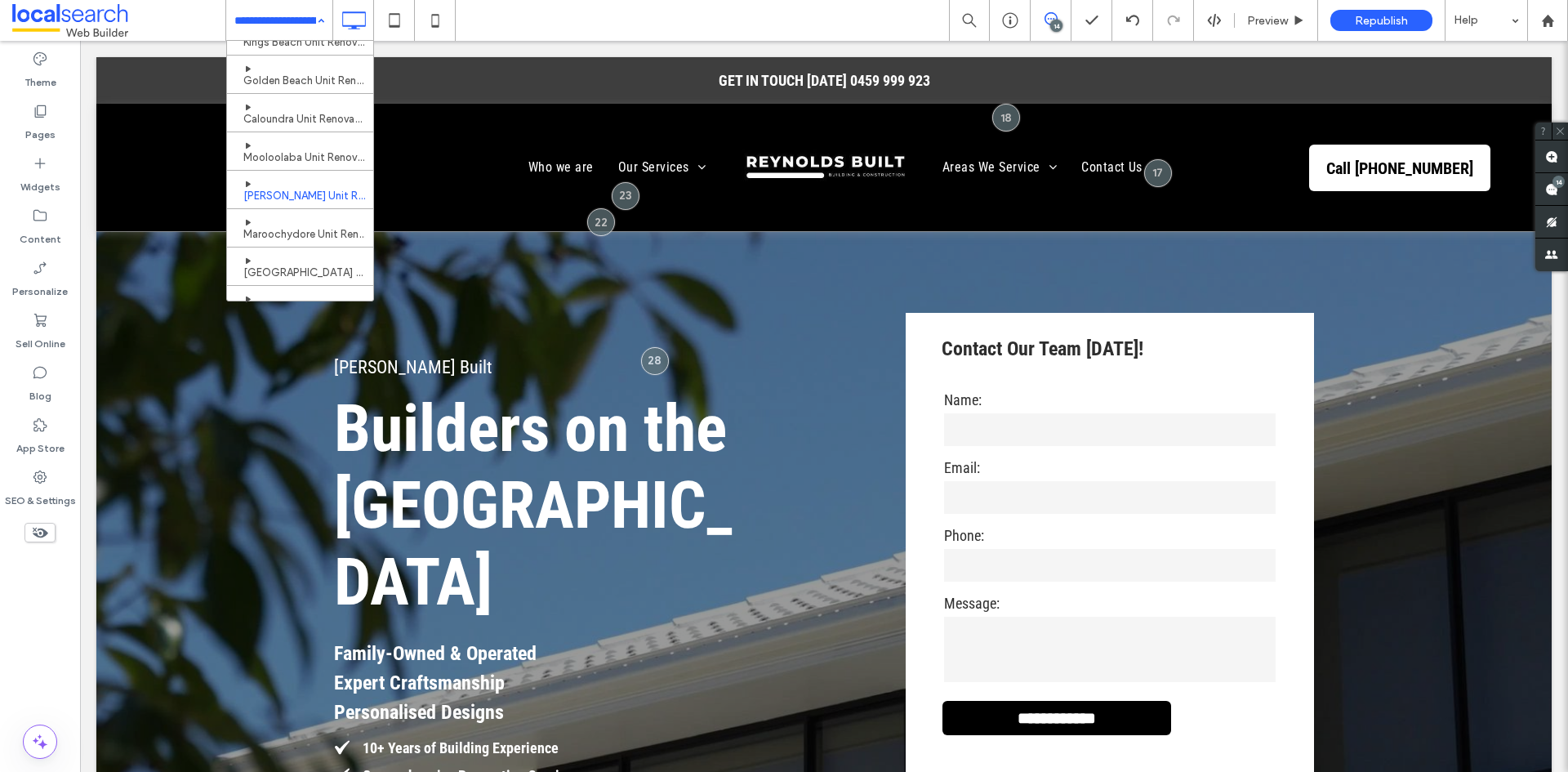
scroll to position [327, 0]
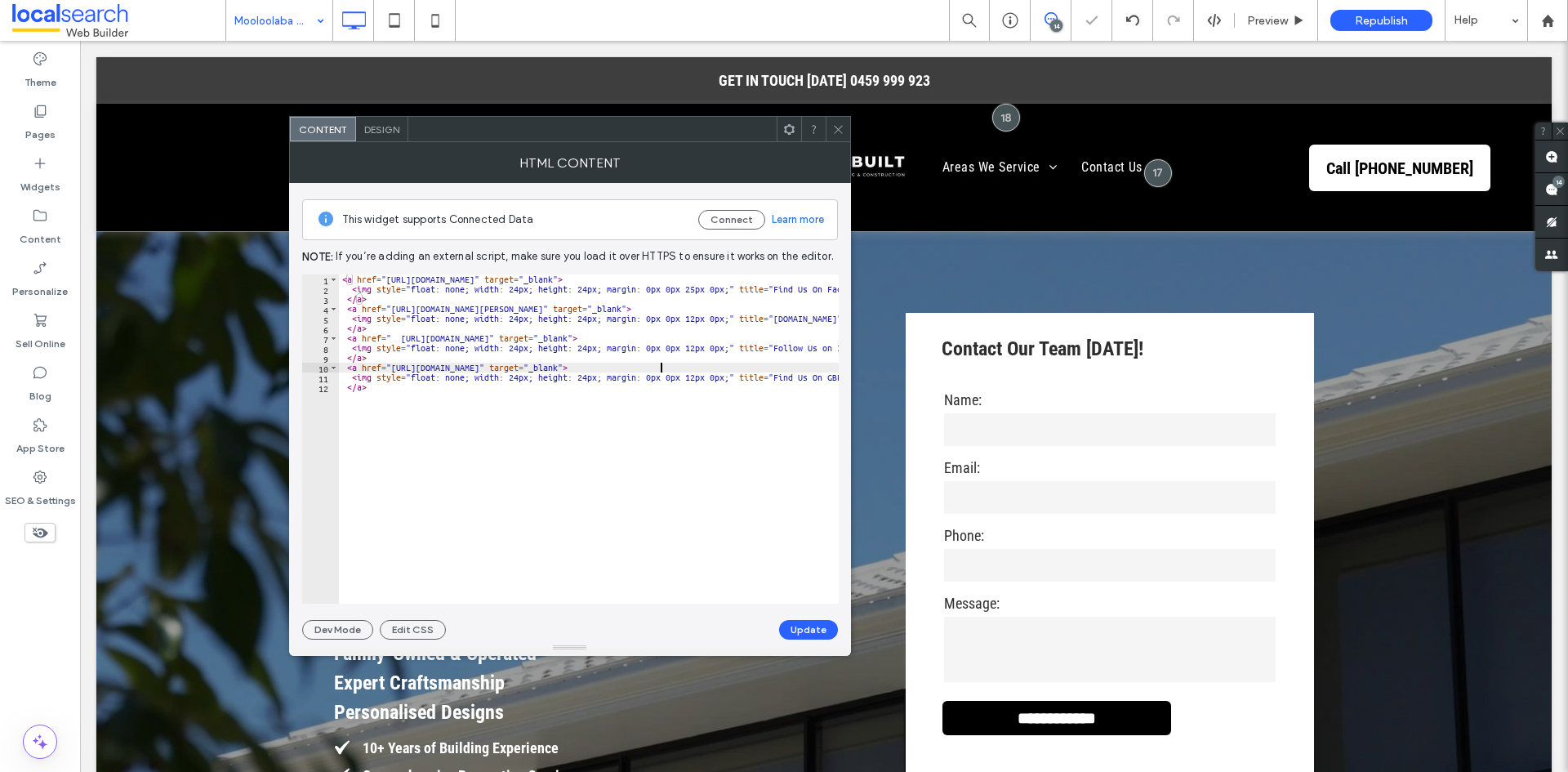
click at [660, 365] on div "< a href = "https://www.facebook.com/profile.php?id=61560076956715" target = "_…" at bounding box center [1187, 442] width 1697 height 336
drag, startPoint x: 660, startPoint y: 365, endPoint x: 403, endPoint y: 370, distance: 257.0
click at [403, 370] on div "< a href = "https://www.facebook.com/profile.php?id=61560076956715" target = "_…" at bounding box center [1187, 442] width 1697 height 336
paste textarea "Cursor at row 10"
type textarea "**********"
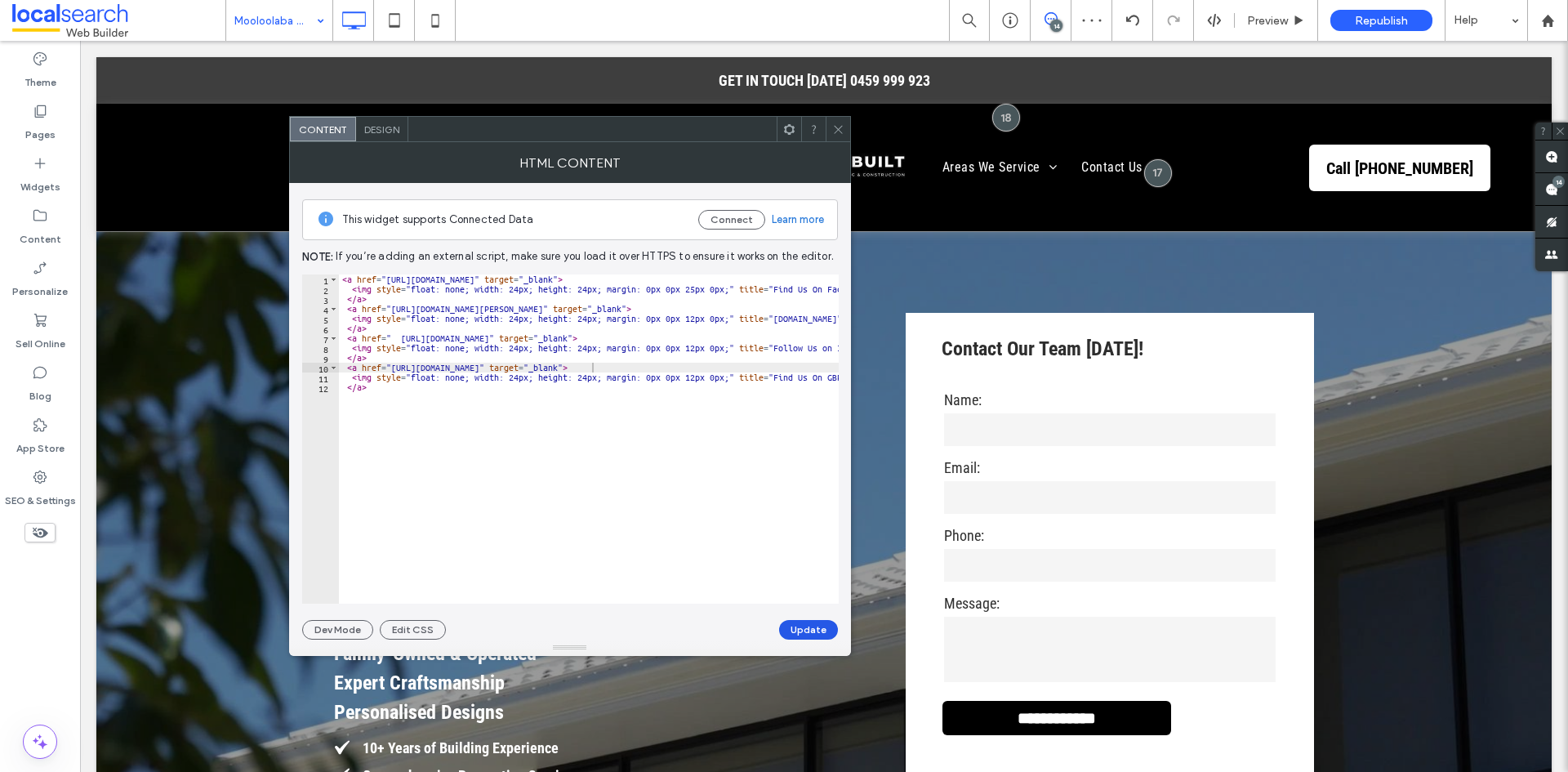
click at [805, 633] on button "Update" at bounding box center [809, 630] width 59 height 20
click at [836, 131] on use at bounding box center [837, 129] width 9 height 9
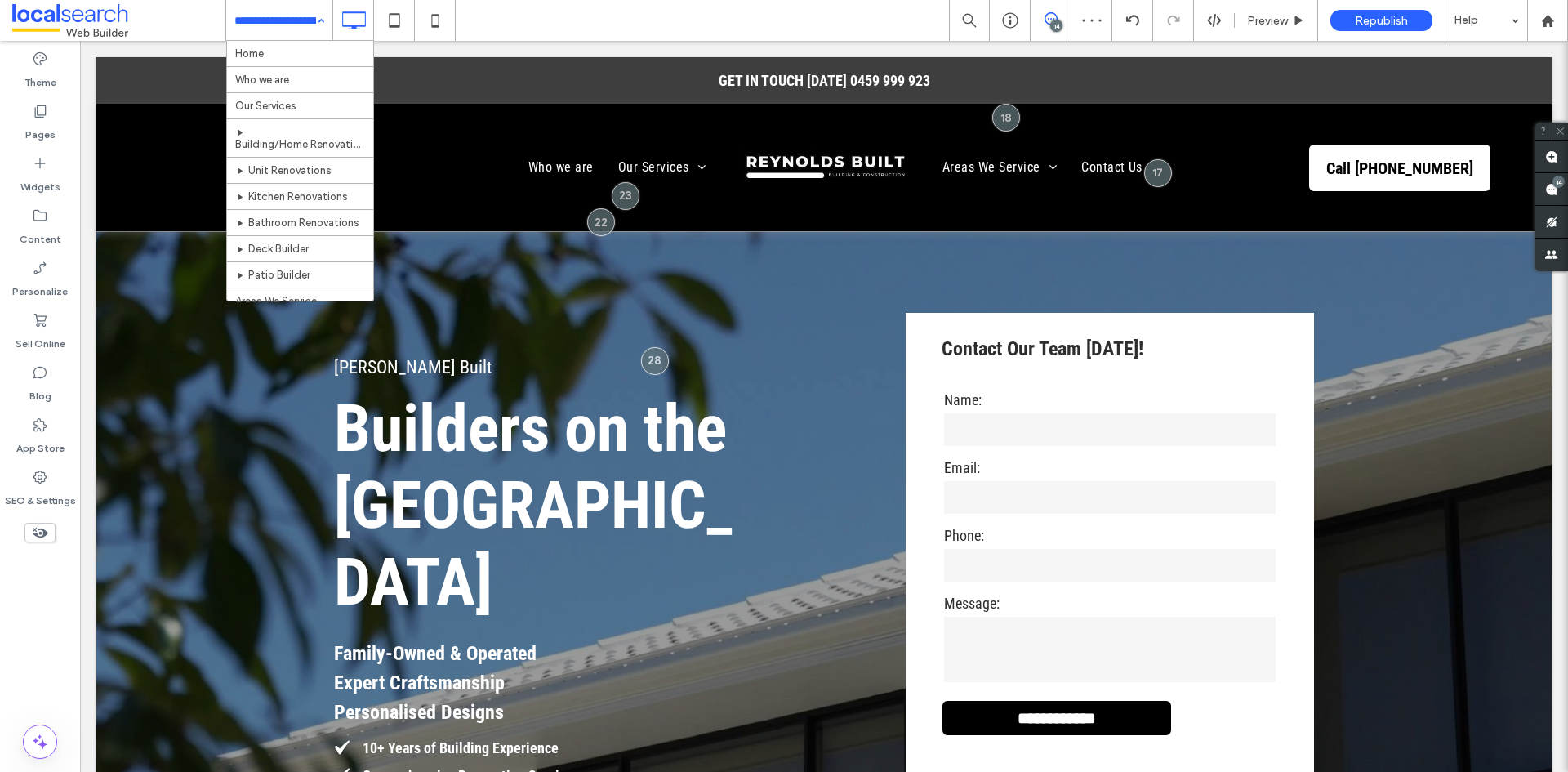
click at [281, 27] on input at bounding box center [275, 20] width 82 height 41
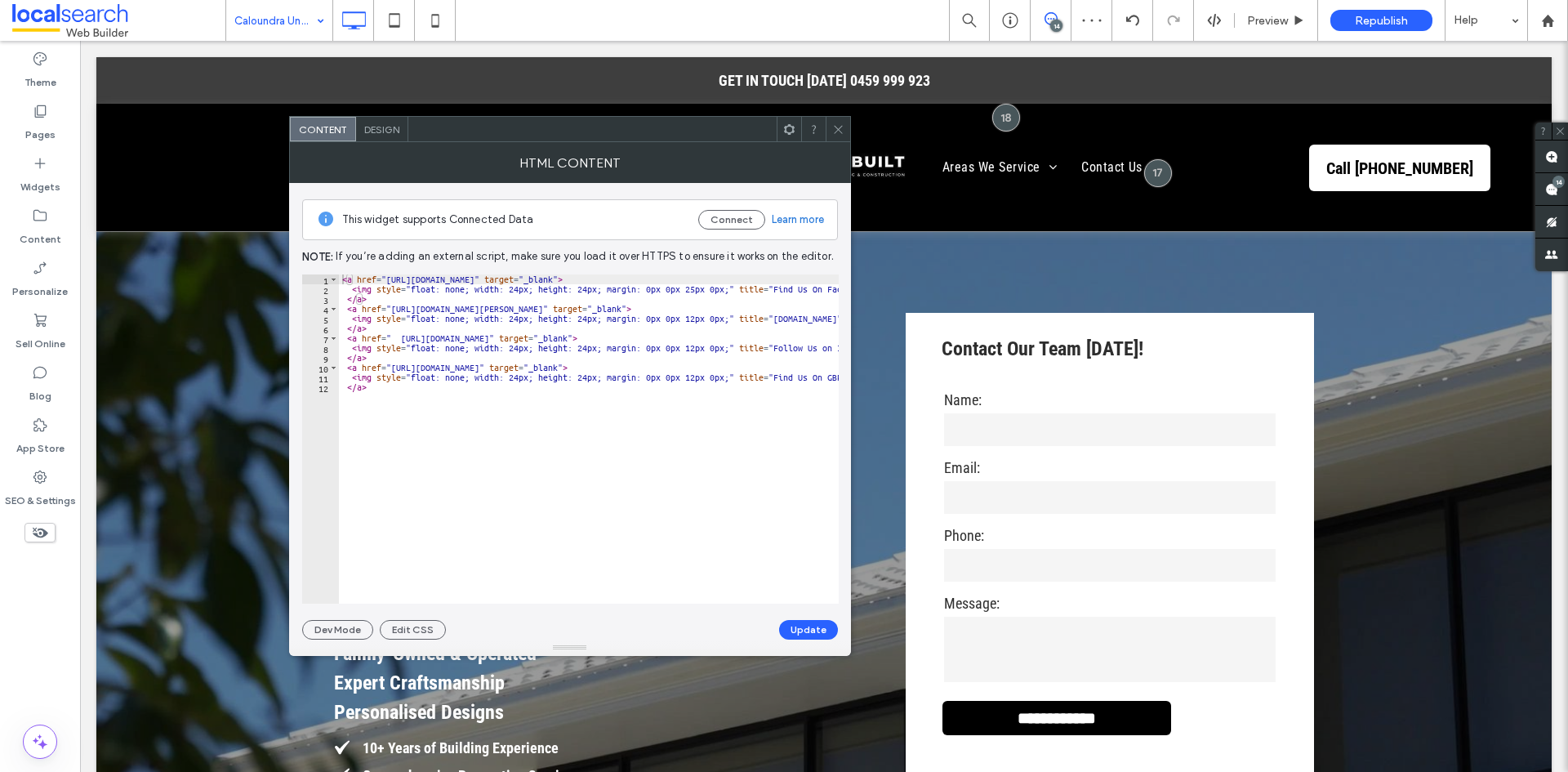
click at [680, 368] on div "< a href = "https://www.facebook.com/profile.php?id=61560076956715" target = "_…" at bounding box center [1187, 442] width 1697 height 336
drag, startPoint x: 680, startPoint y: 368, endPoint x: 407, endPoint y: 365, distance: 273.0
click at [407, 365] on div "< a href = "https://www.facebook.com/profile.php?id=61560076956715" target = "_…" at bounding box center [1187, 442] width 1697 height 336
paste textarea "Cursor at row 10"
type textarea "**********"
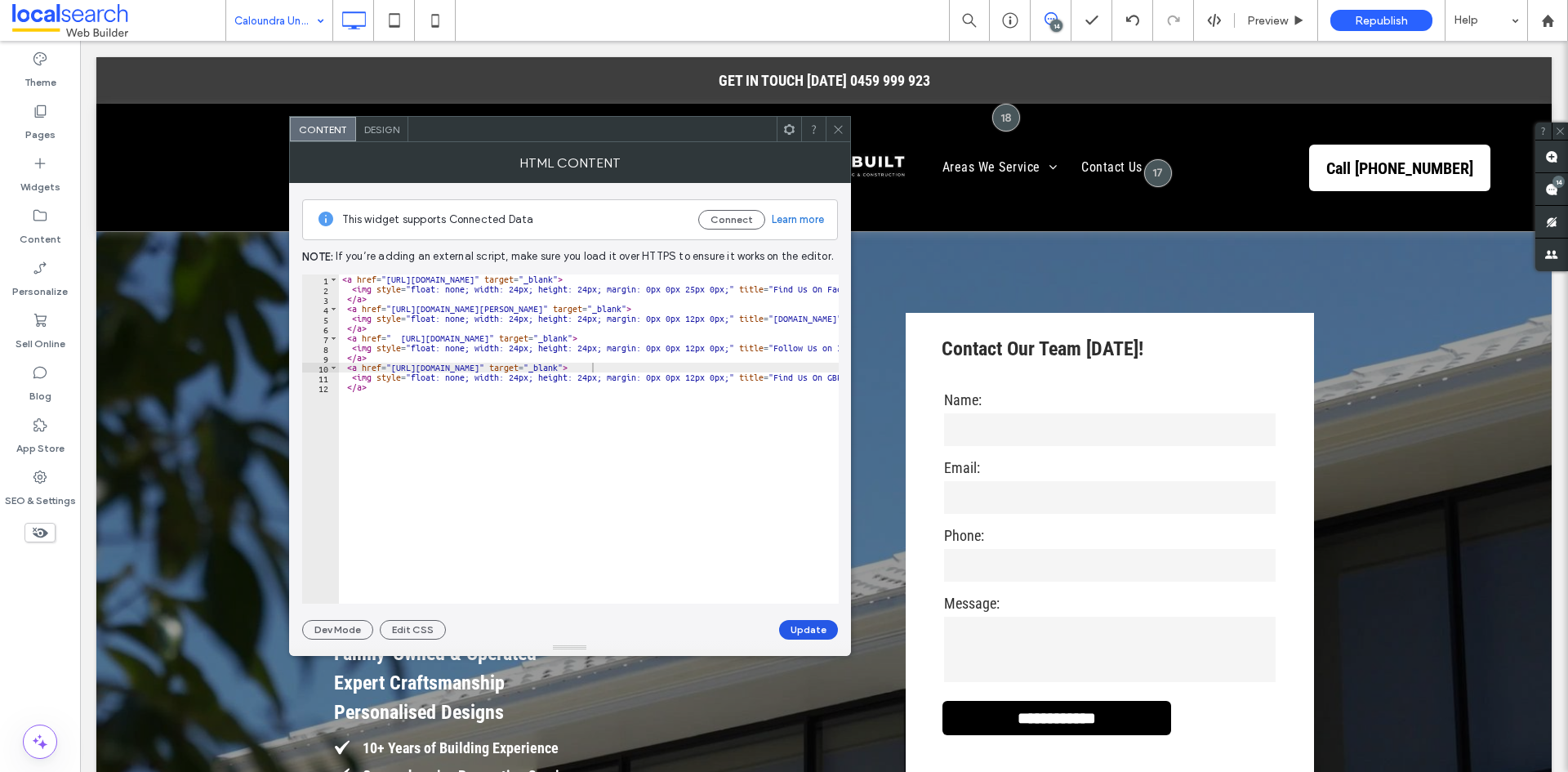
click at [800, 633] on button "Update" at bounding box center [809, 630] width 59 height 20
click at [835, 131] on icon at bounding box center [837, 129] width 12 height 12
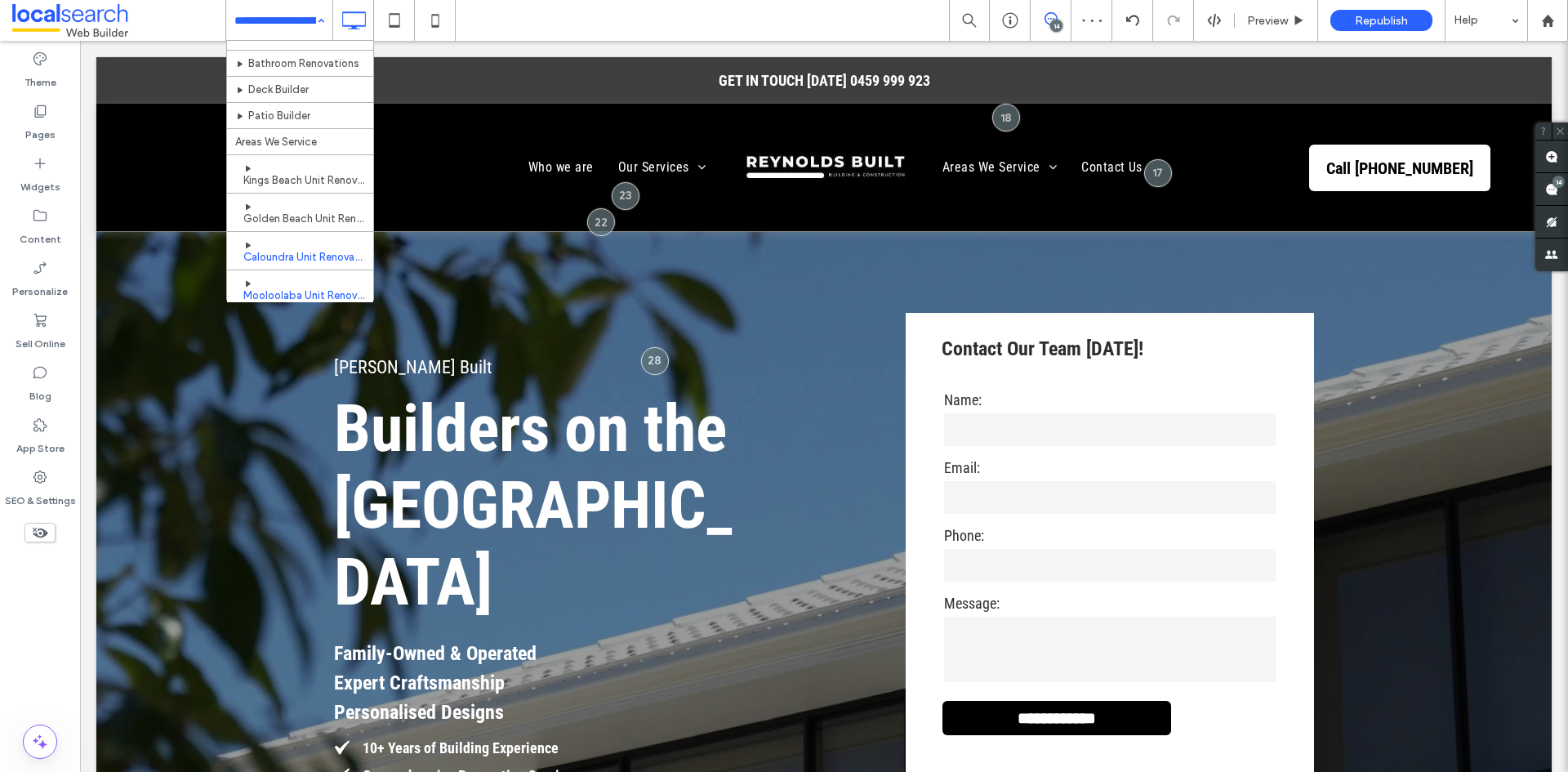
scroll to position [163, 0]
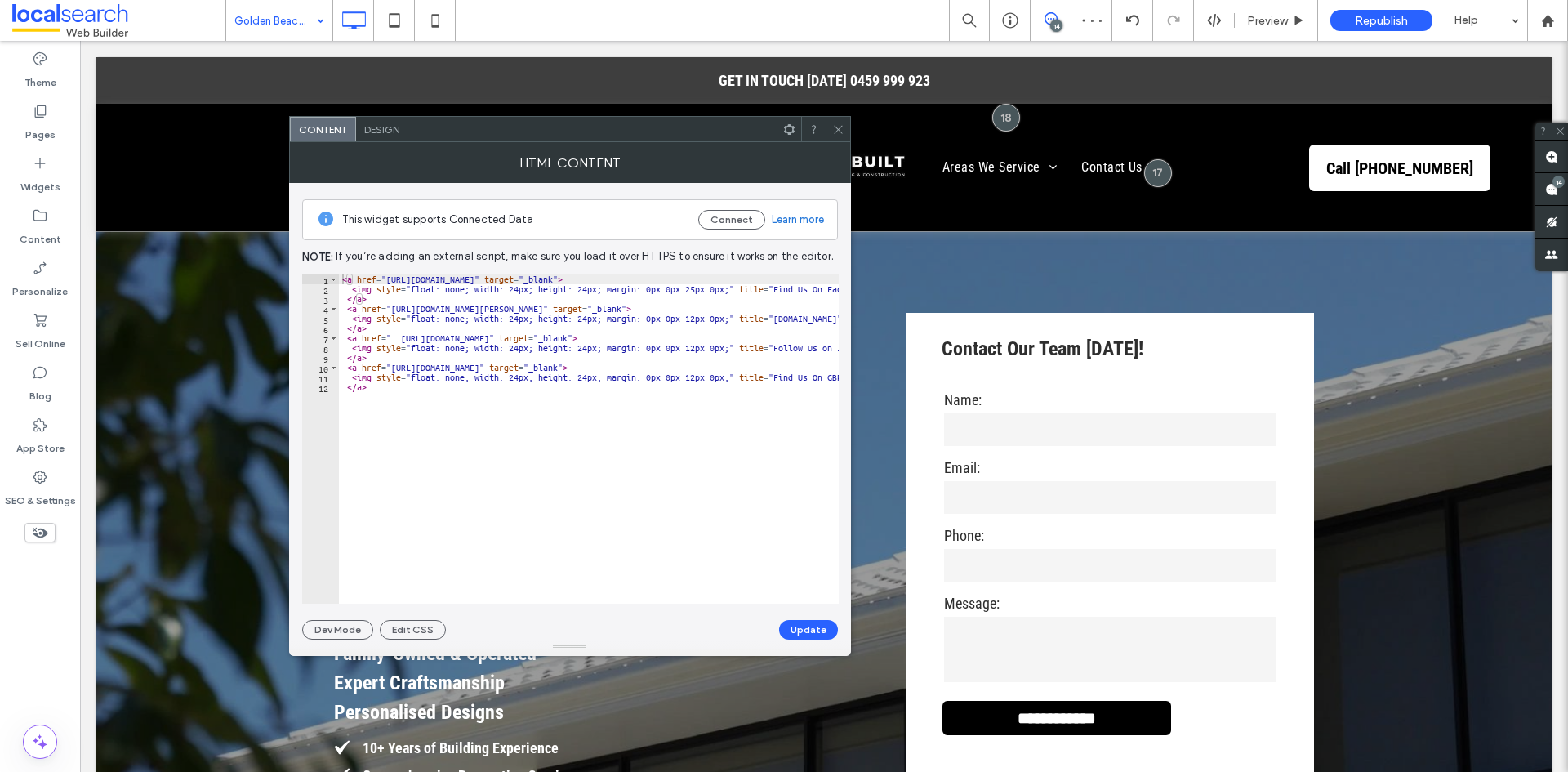
click at [841, 131] on icon at bounding box center [837, 129] width 12 height 12
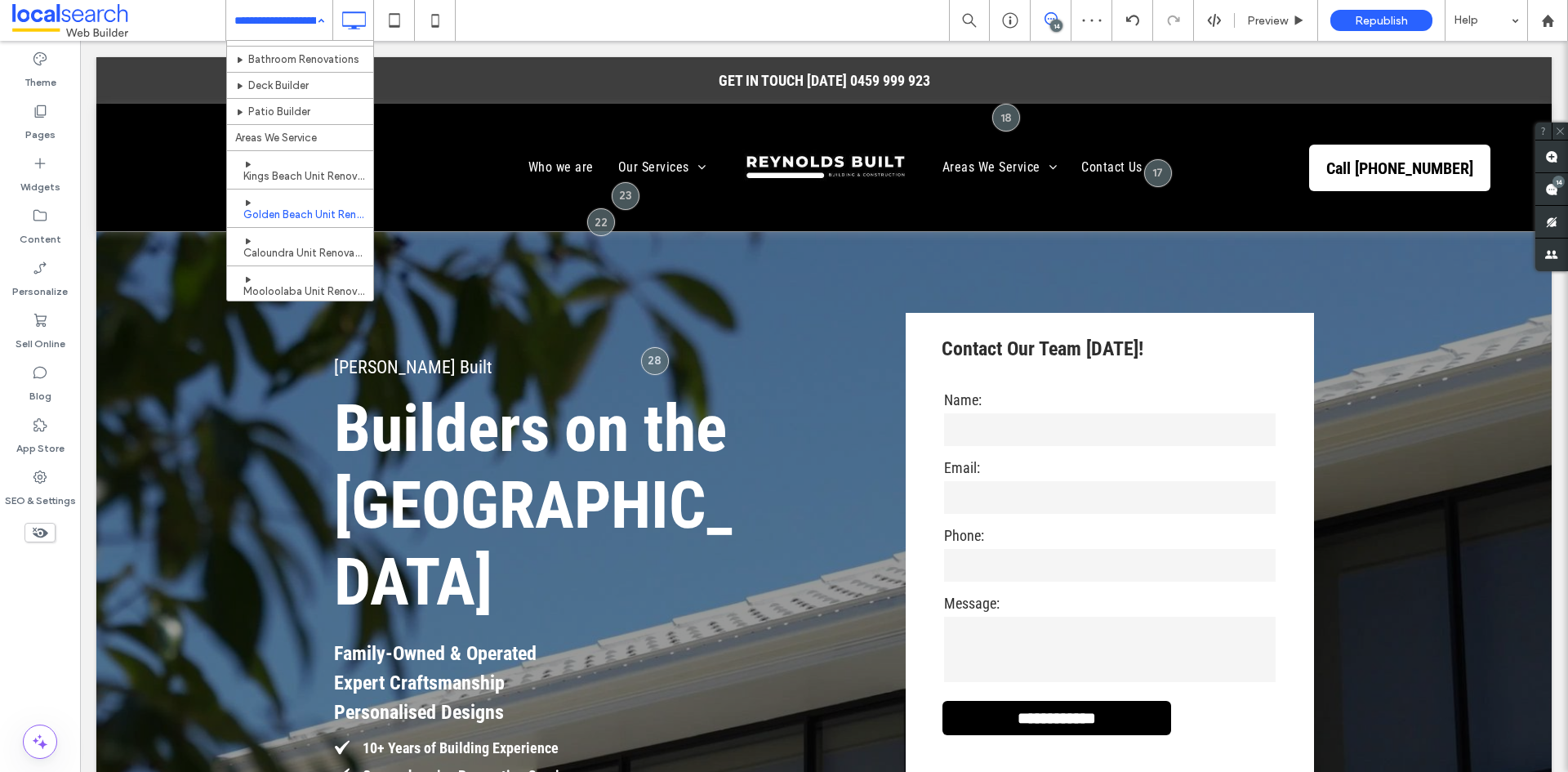
scroll to position [245, 0]
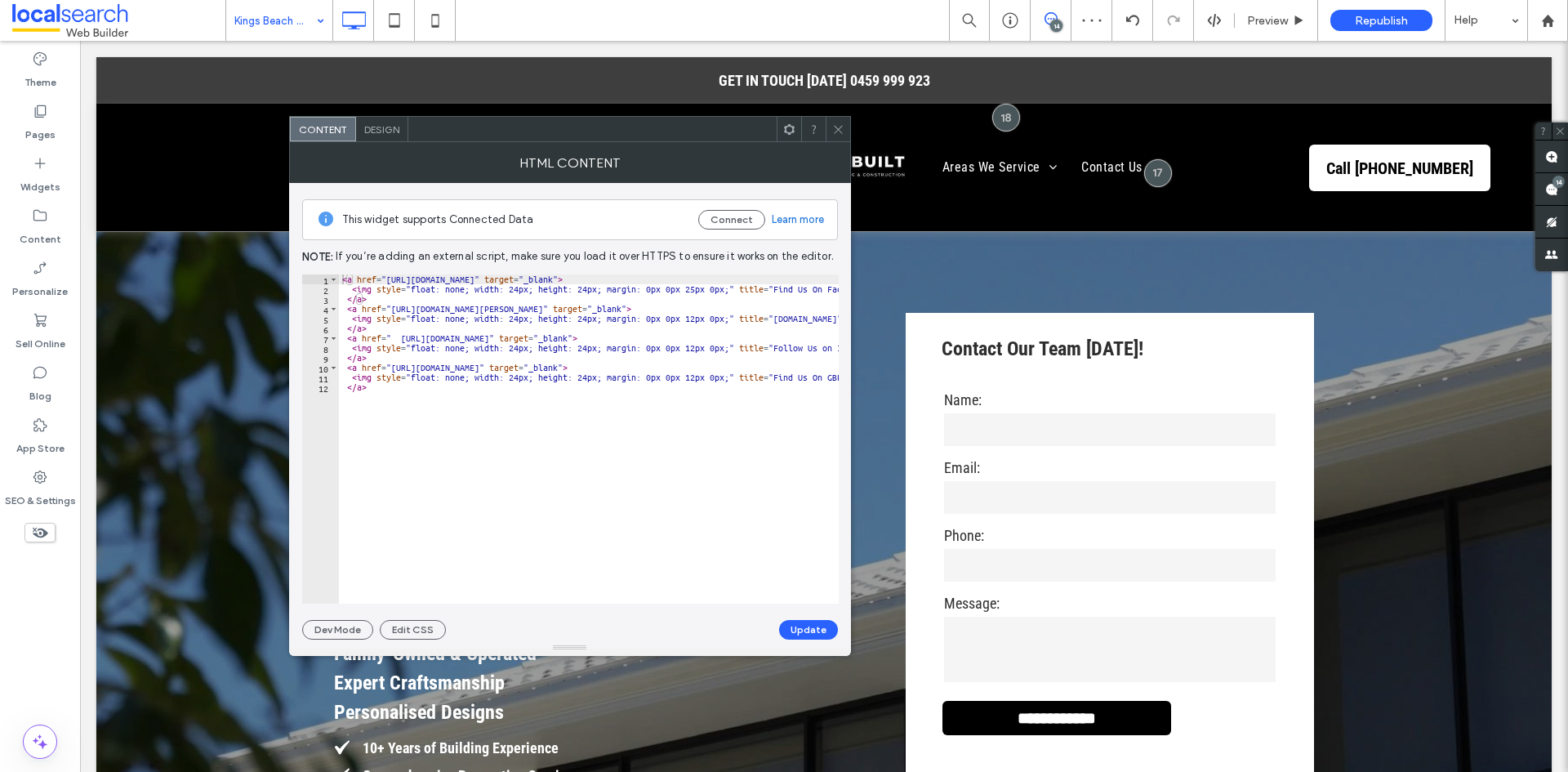
click at [654, 368] on div "< a href = "https://www.facebook.com/profile.php?id=61560076956715" target = "_…" at bounding box center [1187, 442] width 1697 height 336
drag, startPoint x: 654, startPoint y: 368, endPoint x: 399, endPoint y: 369, distance: 255.0
click at [399, 369] on div "< a href = "https://www.facebook.com/profile.php?id=61560076956715" target = "_…" at bounding box center [1187, 442] width 1697 height 336
paste textarea "Cursor at row 10"
type textarea "**********"
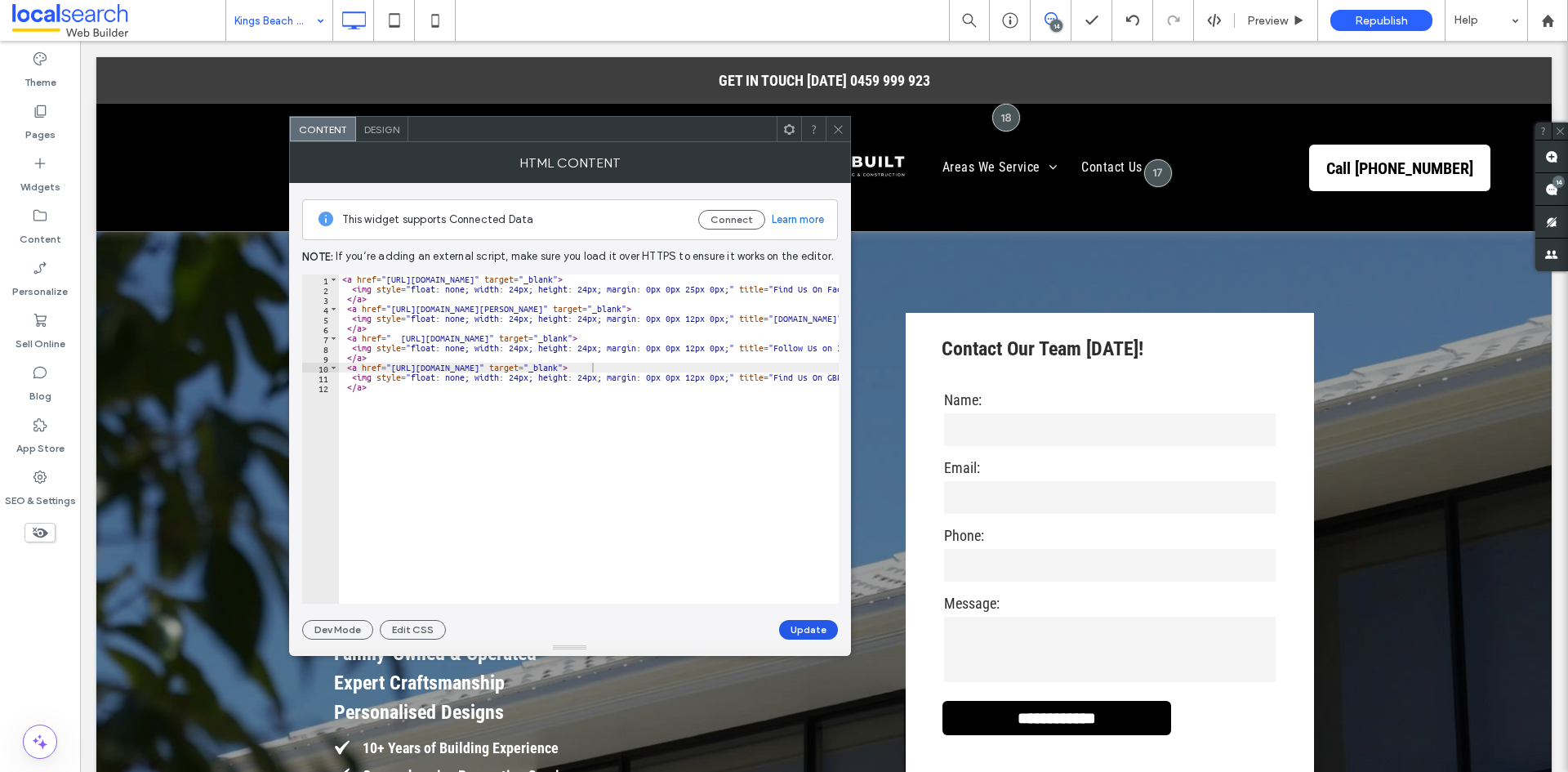
click at [785, 624] on button "Update" at bounding box center [809, 630] width 59 height 20
click at [839, 131] on icon at bounding box center [837, 129] width 12 height 12
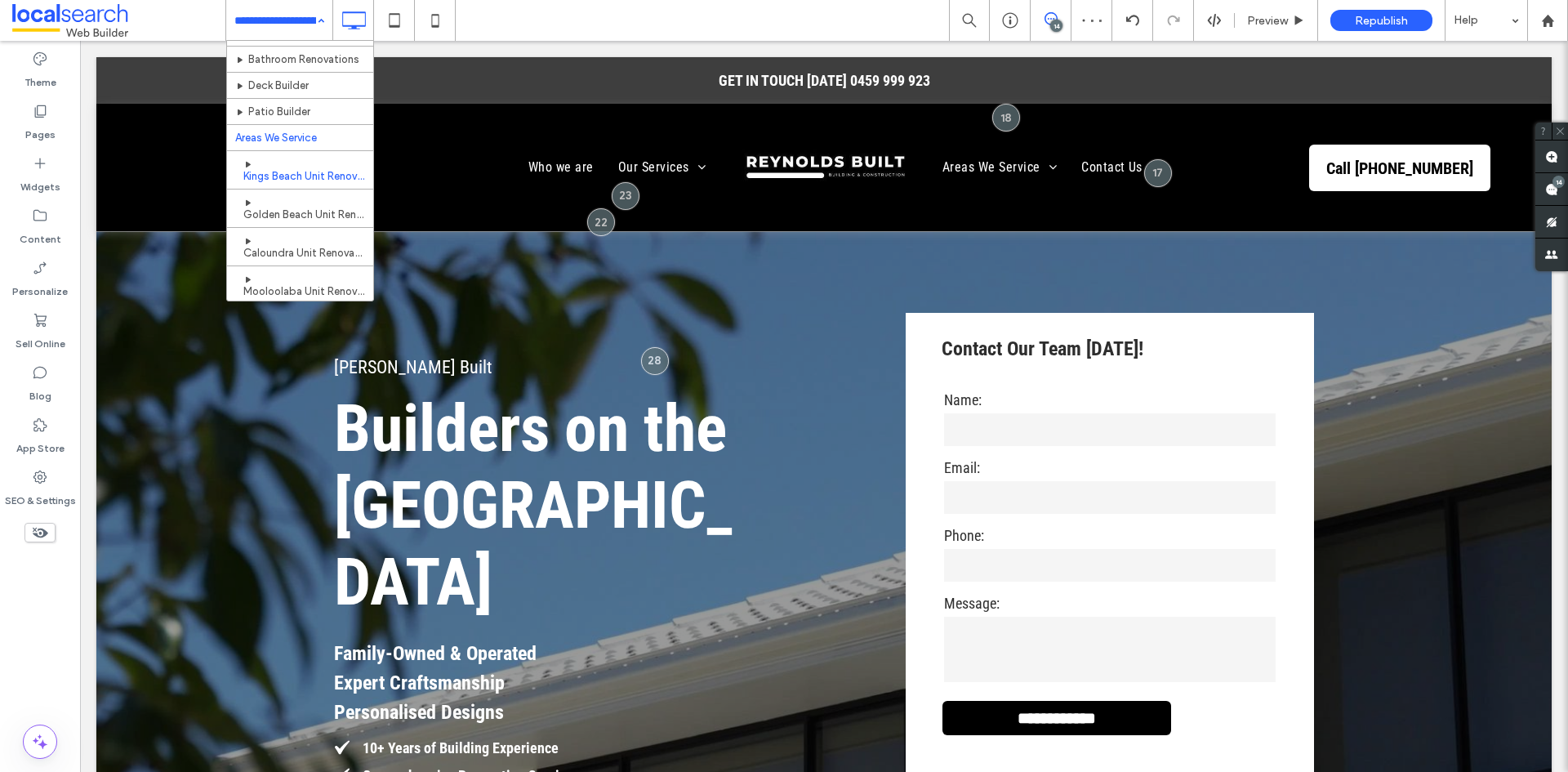
scroll to position [82, 0]
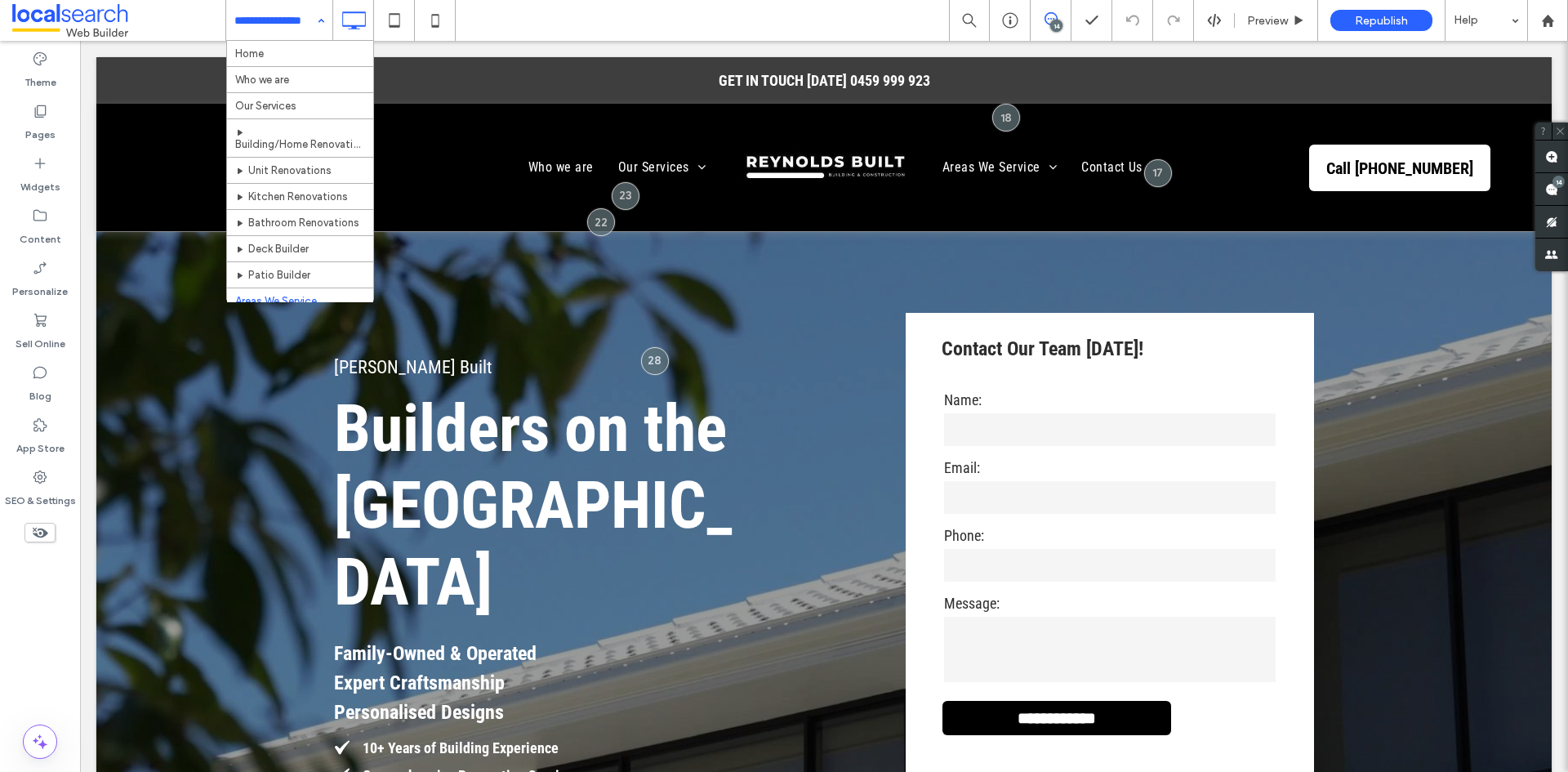
click at [303, 29] on input at bounding box center [275, 20] width 82 height 41
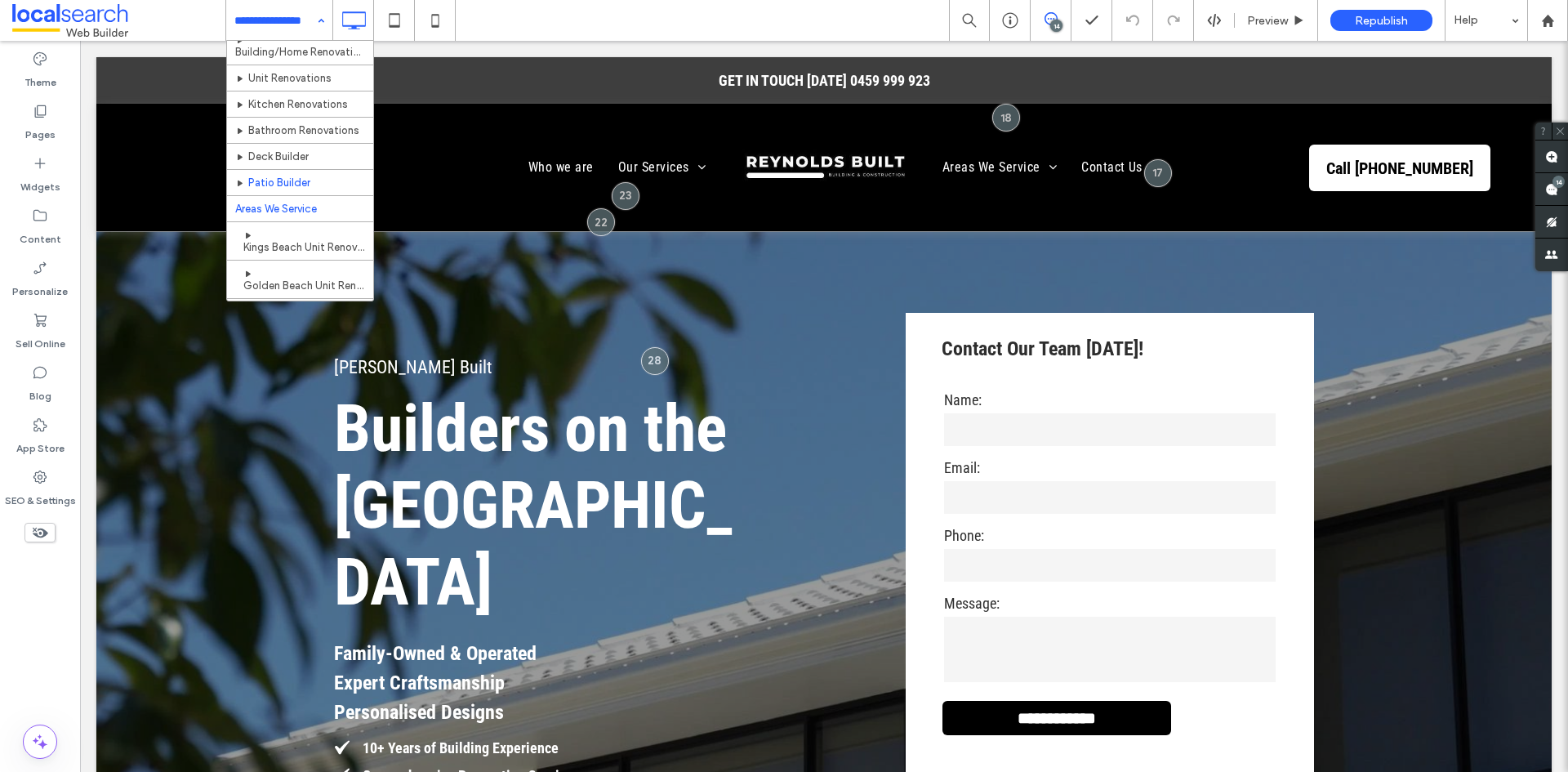
scroll to position [64, 0]
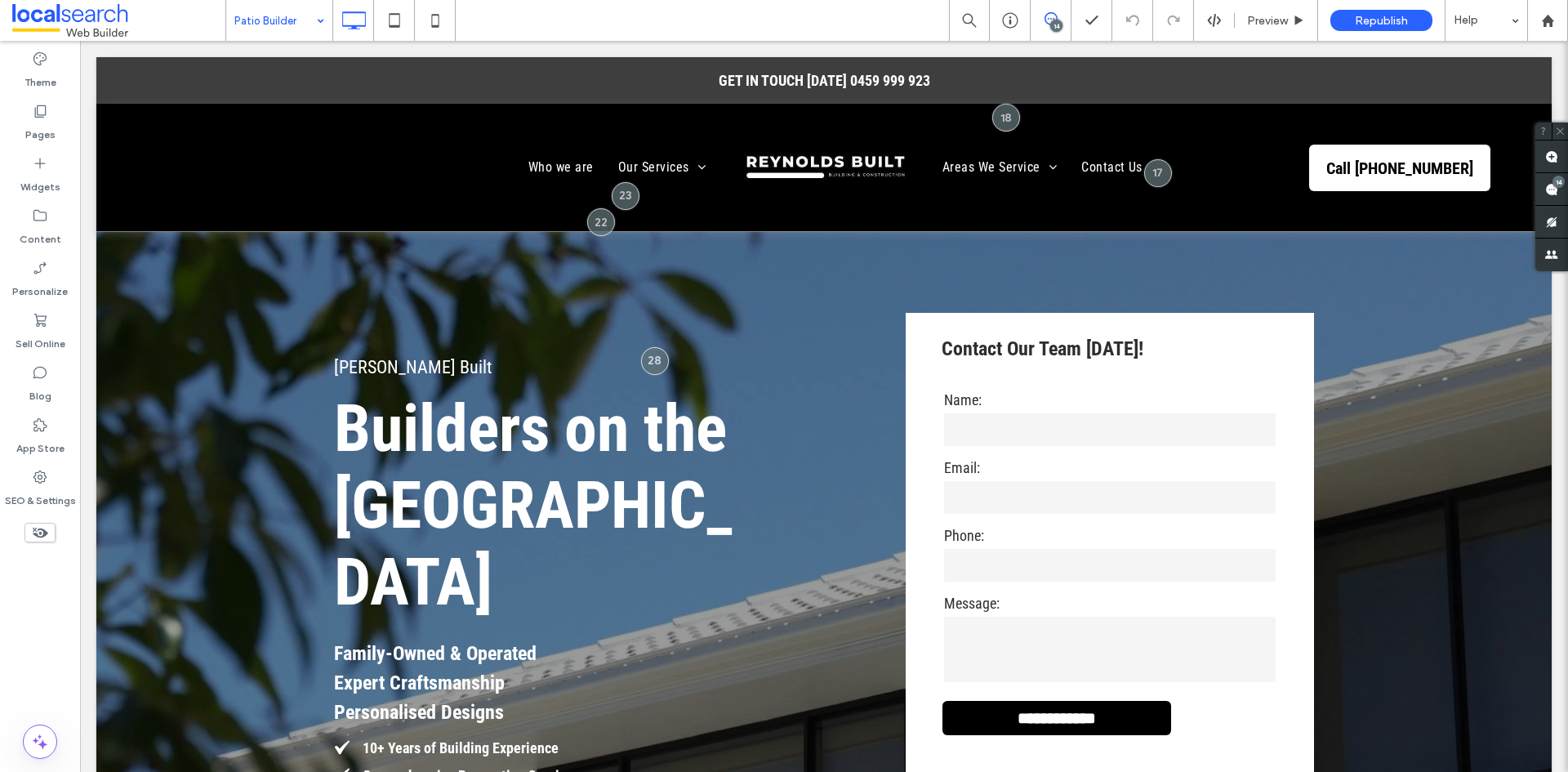
click at [293, 25] on input at bounding box center [275, 20] width 82 height 41
click at [37, 590] on div "Theme Pages Widgets Content Personalize Sell Online Blog App Store SEO & Settin…" at bounding box center [40, 406] width 80 height 731
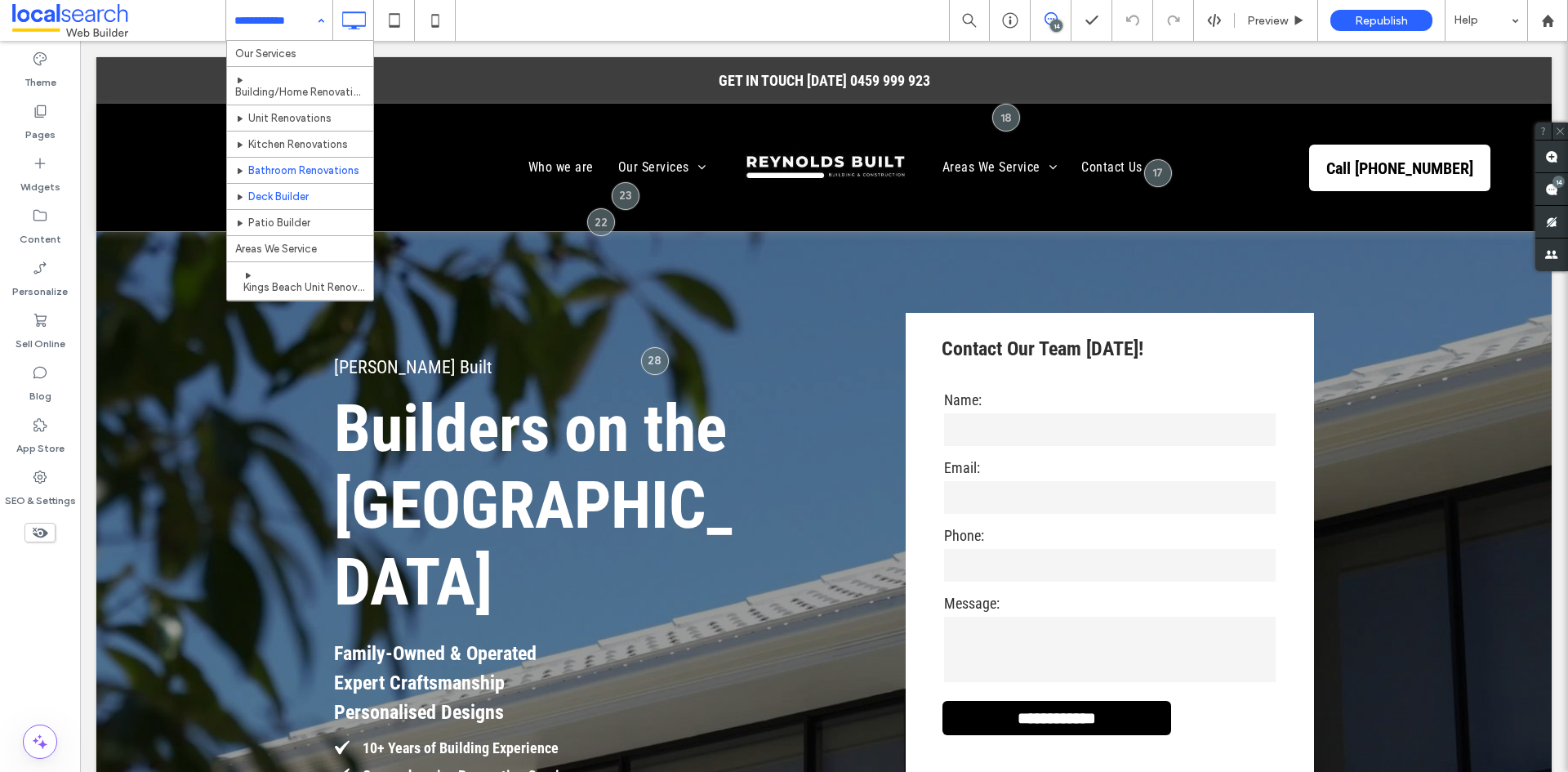
scroll to position [82, 0]
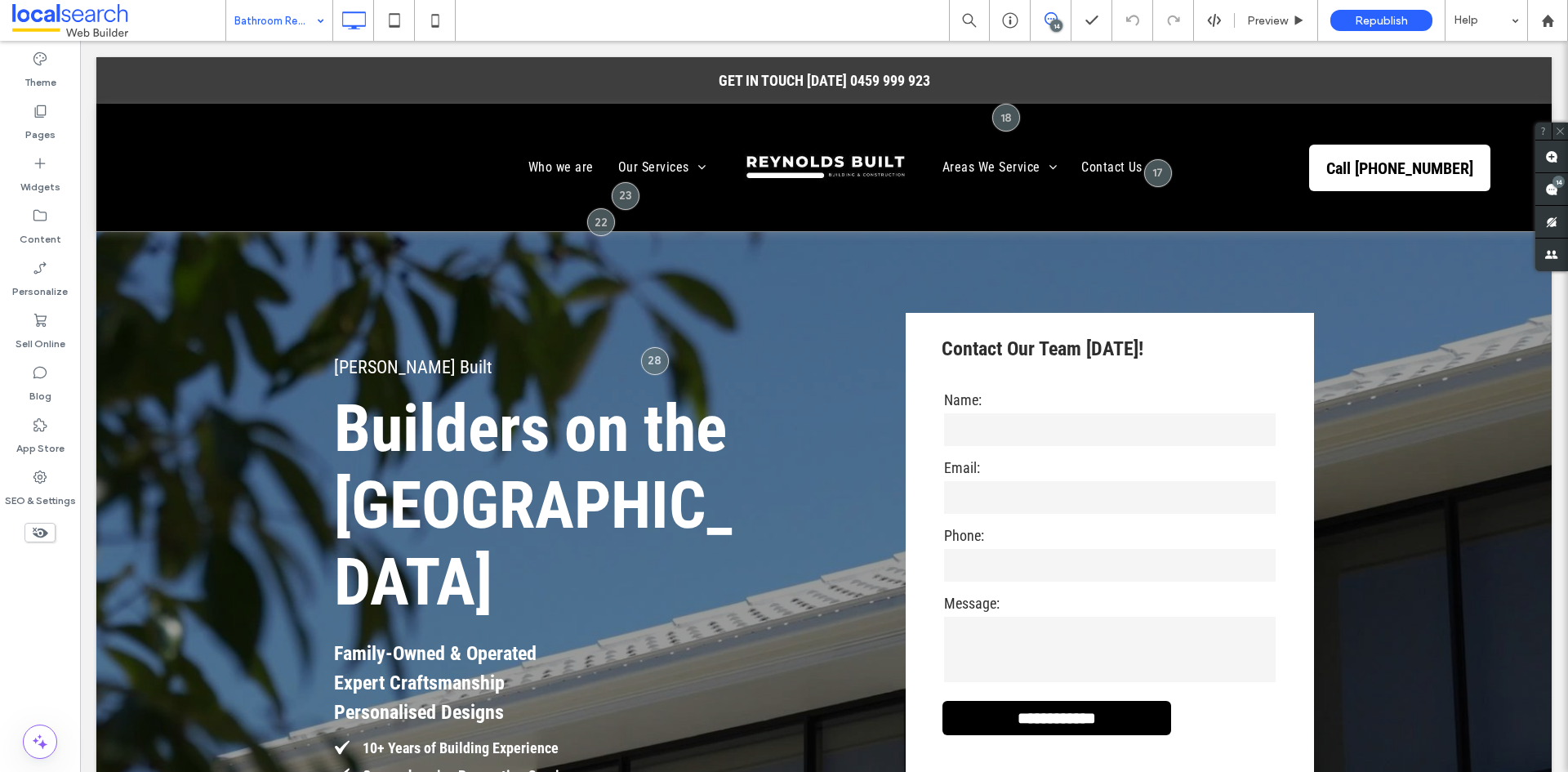
click at [294, 28] on input at bounding box center [275, 20] width 82 height 41
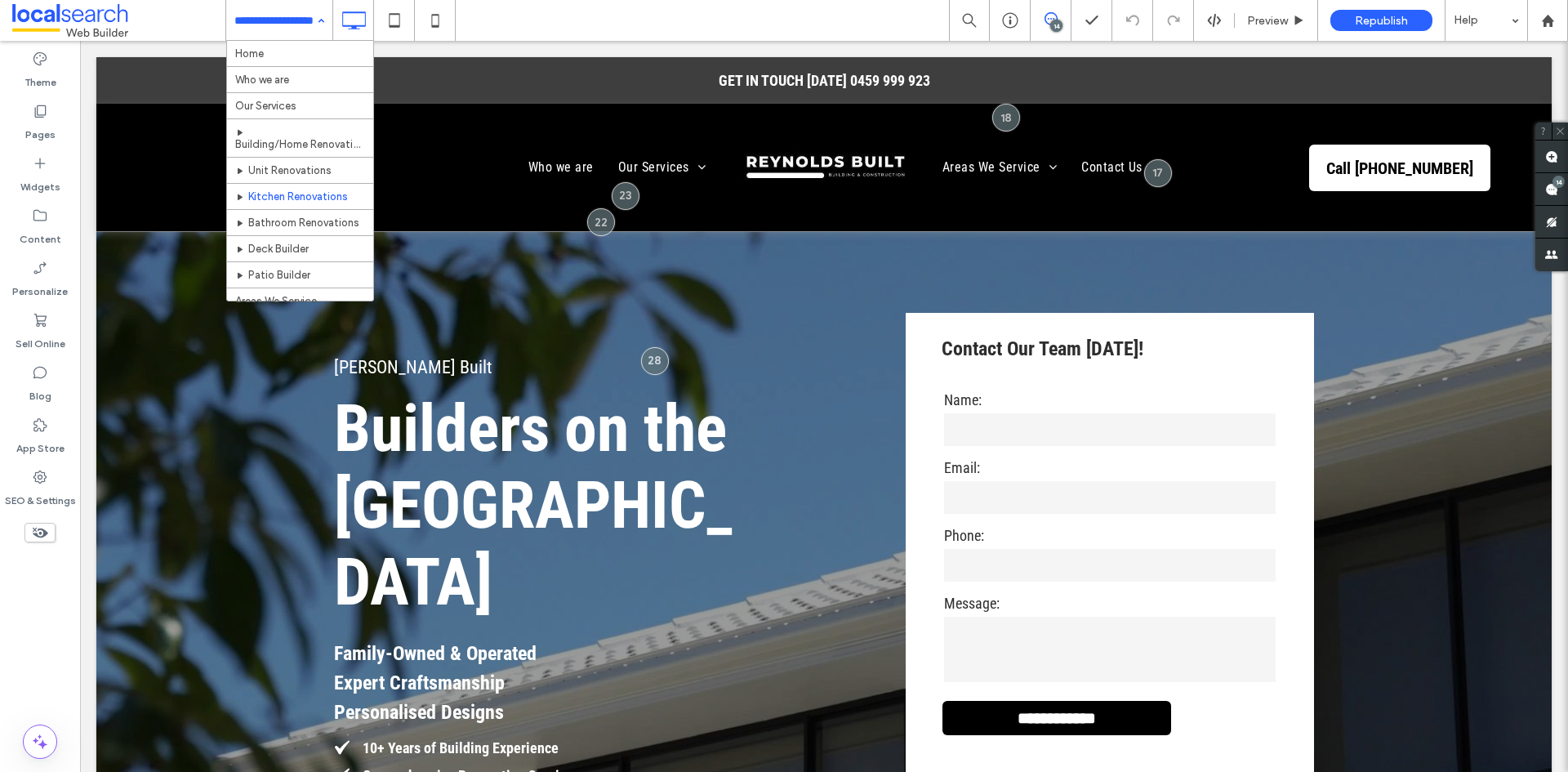
click at [307, 32] on input at bounding box center [275, 20] width 82 height 41
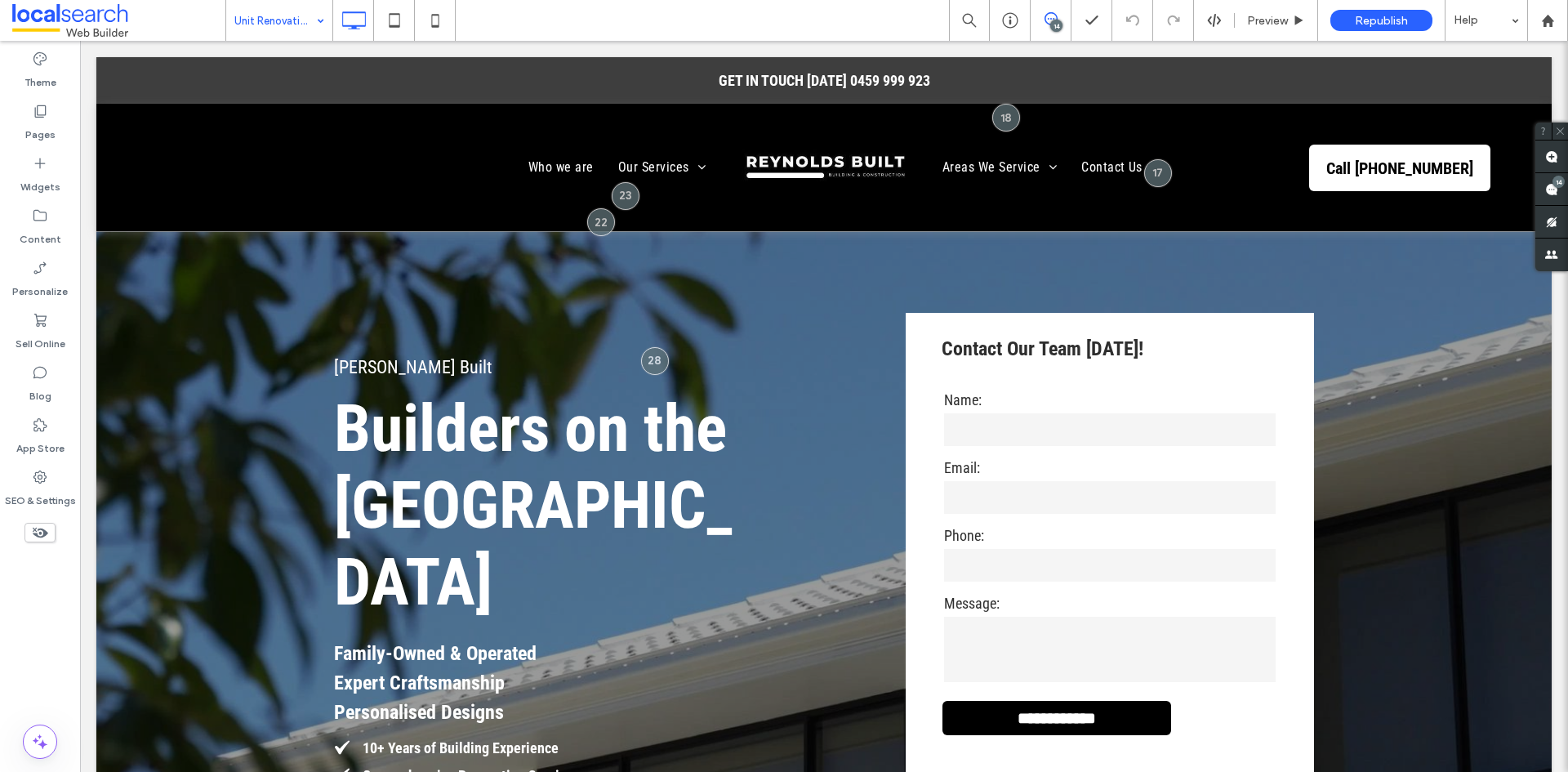
click at [297, 16] on input at bounding box center [275, 20] width 82 height 41
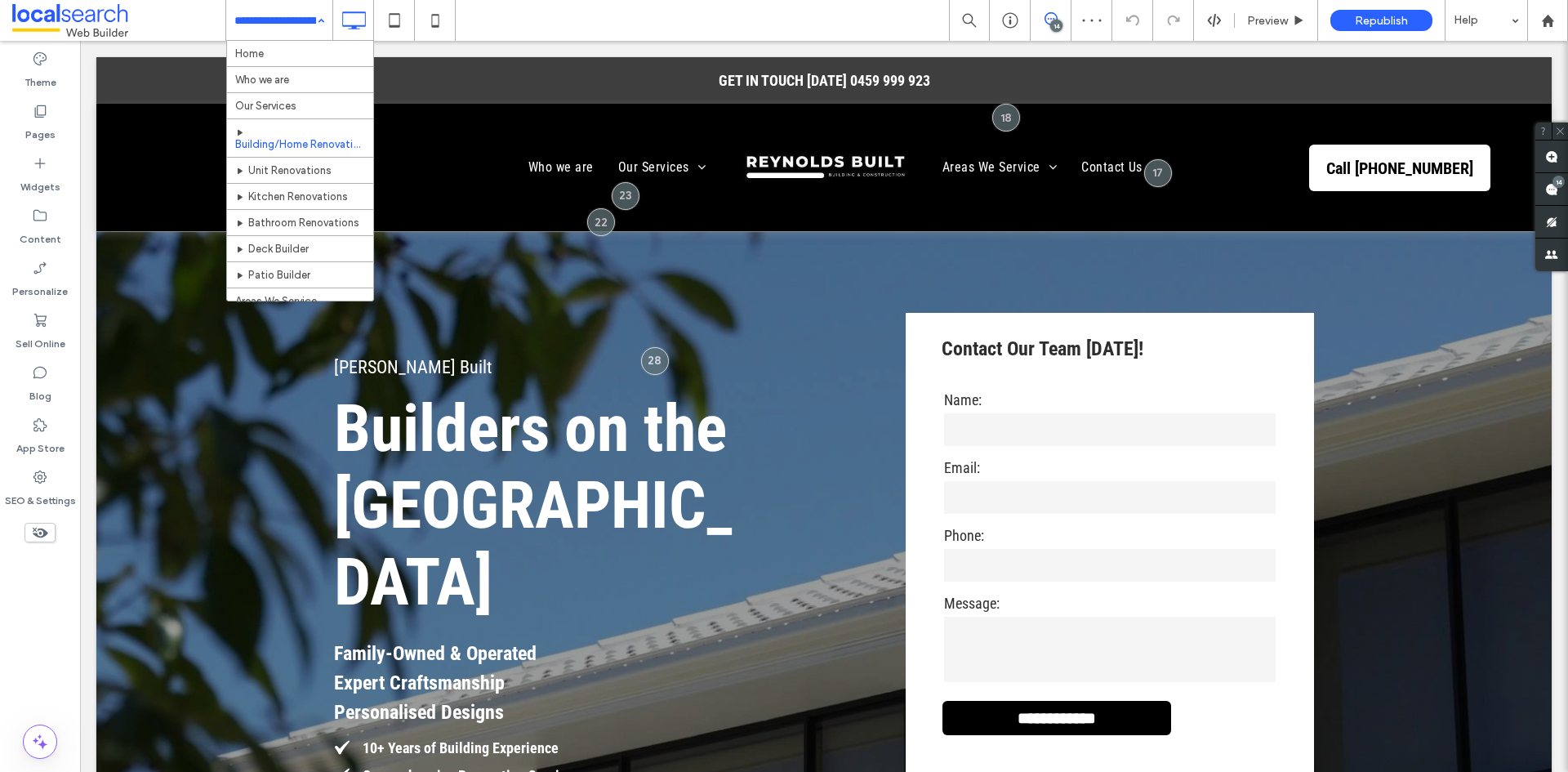
click at [288, 27] on input at bounding box center [275, 20] width 82 height 41
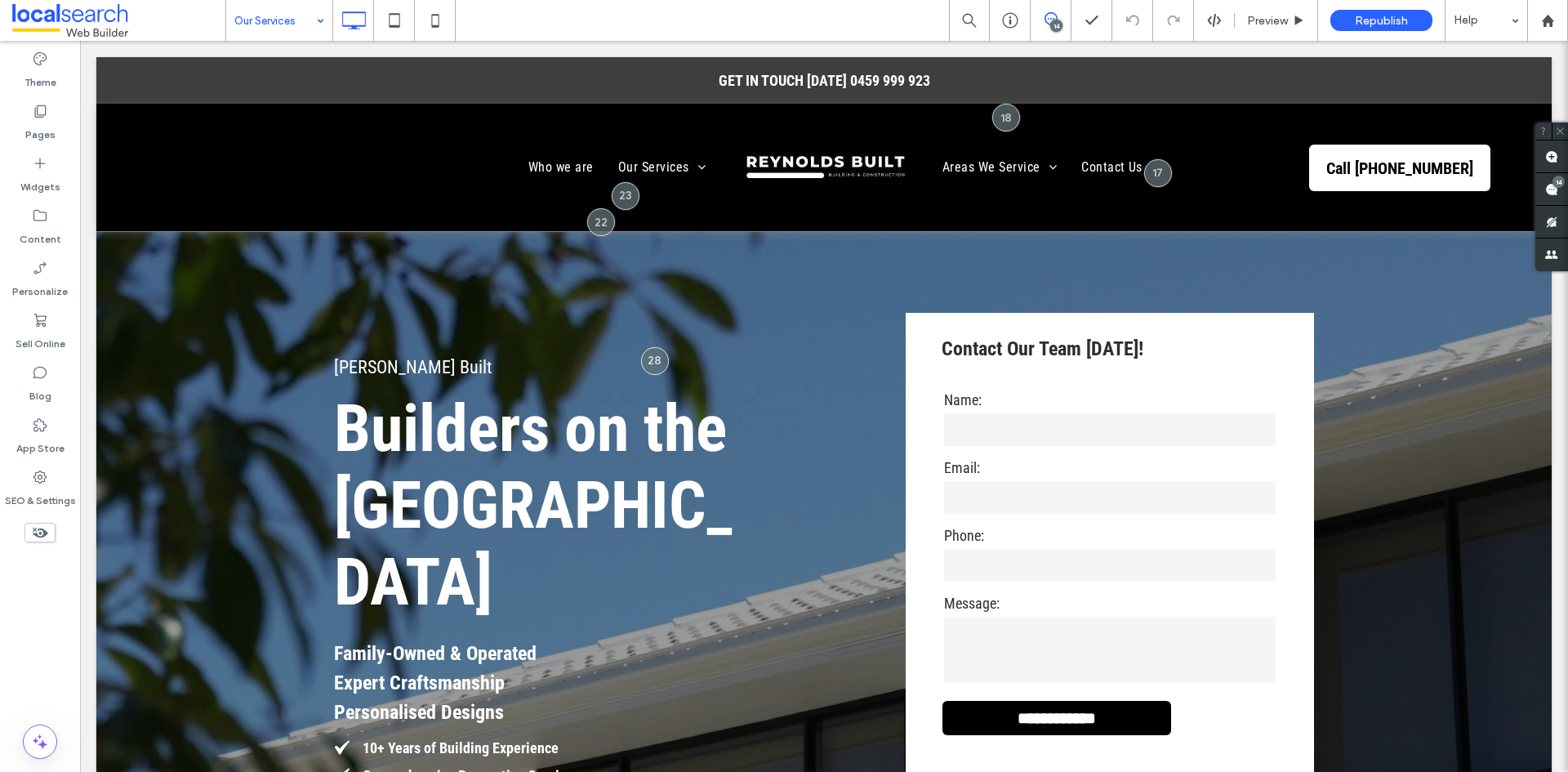
click at [289, 14] on input at bounding box center [275, 20] width 82 height 41
click at [310, 17] on div "Who we are" at bounding box center [278, 20] width 106 height 41
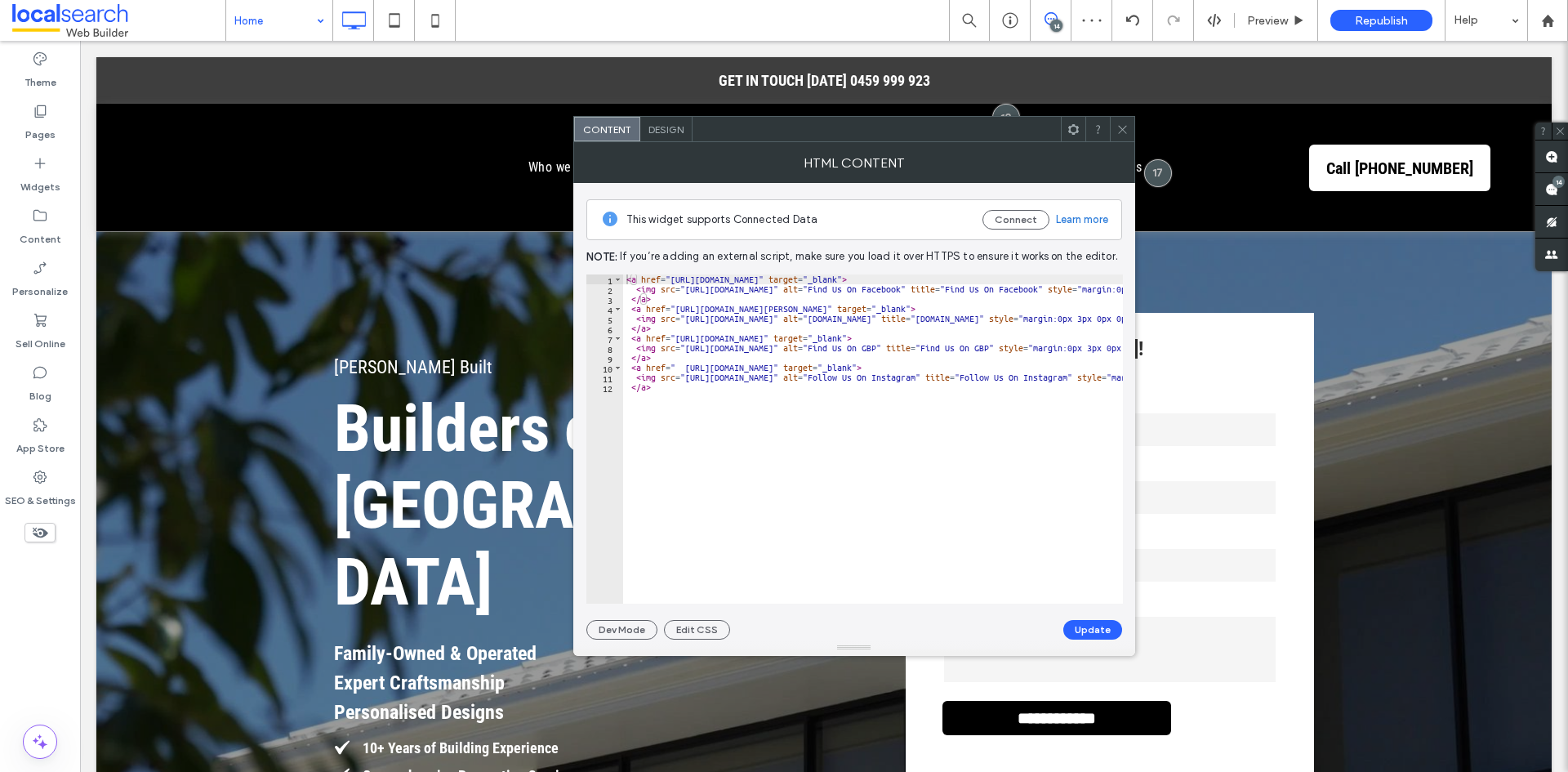
click at [1124, 129] on icon at bounding box center [1122, 129] width 12 height 12
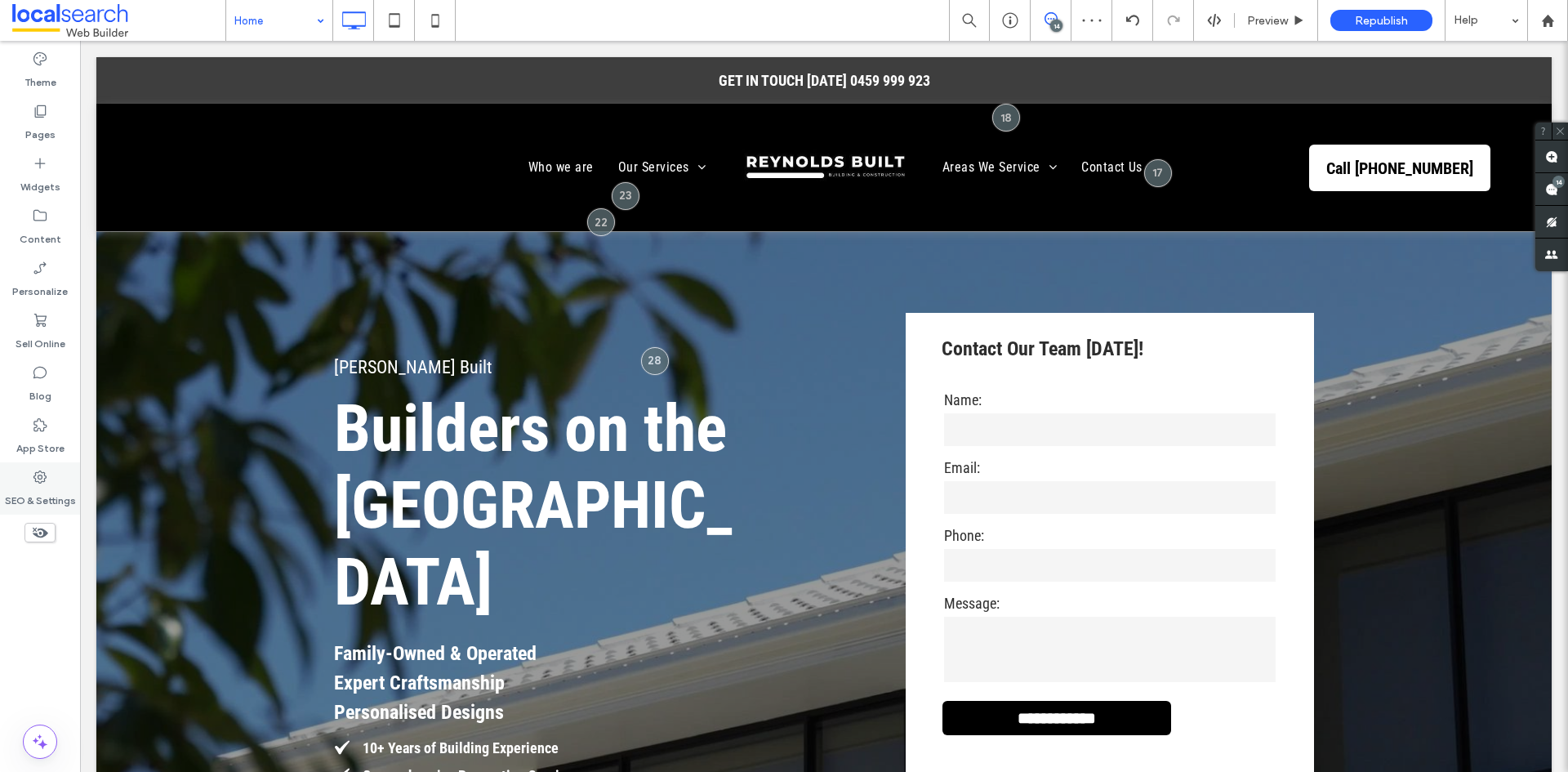
click at [53, 494] on label "SEO & Settings" at bounding box center [40, 497] width 71 height 23
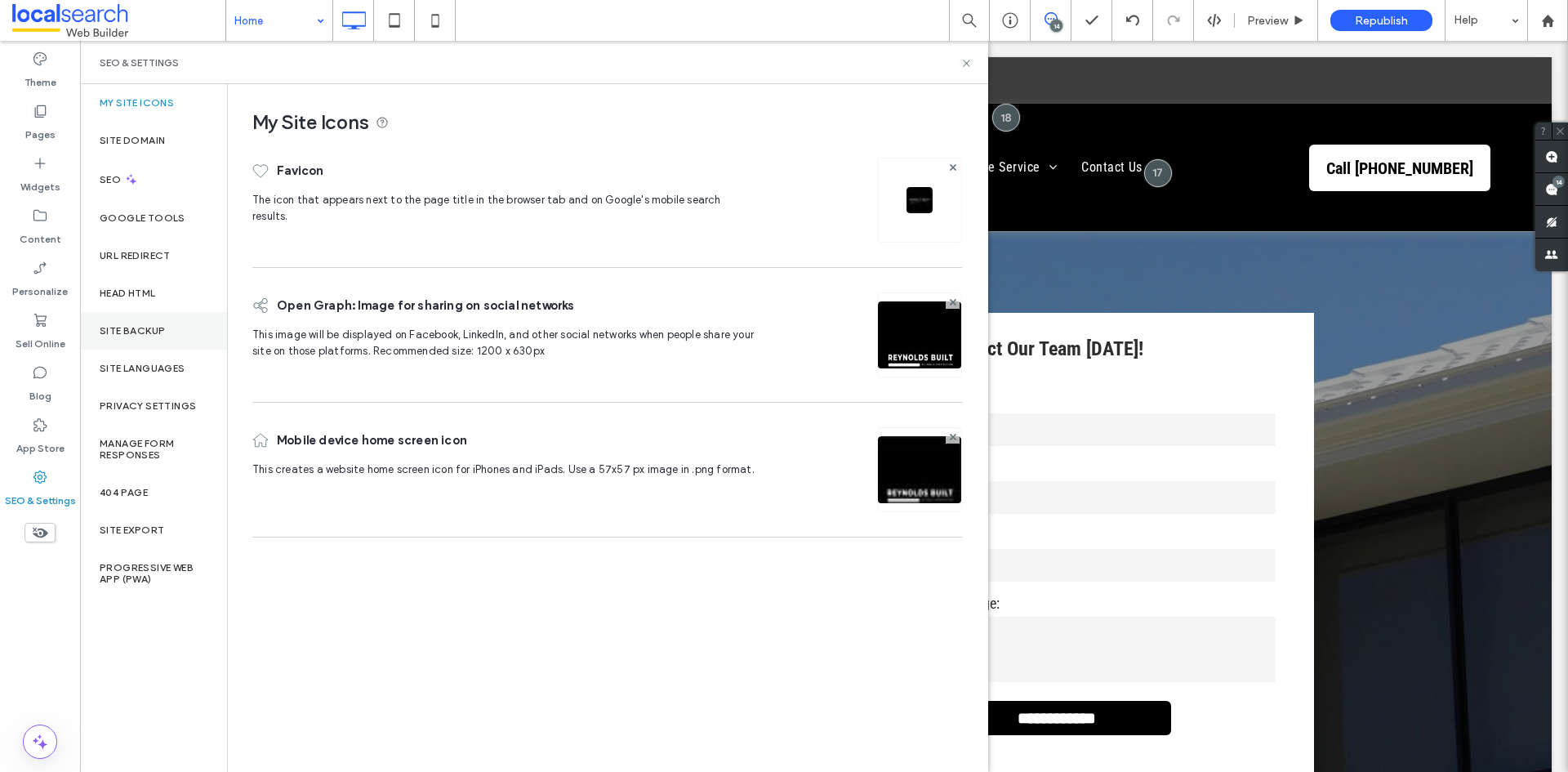
click at [176, 318] on div "Site Backup" at bounding box center [153, 330] width 147 height 37
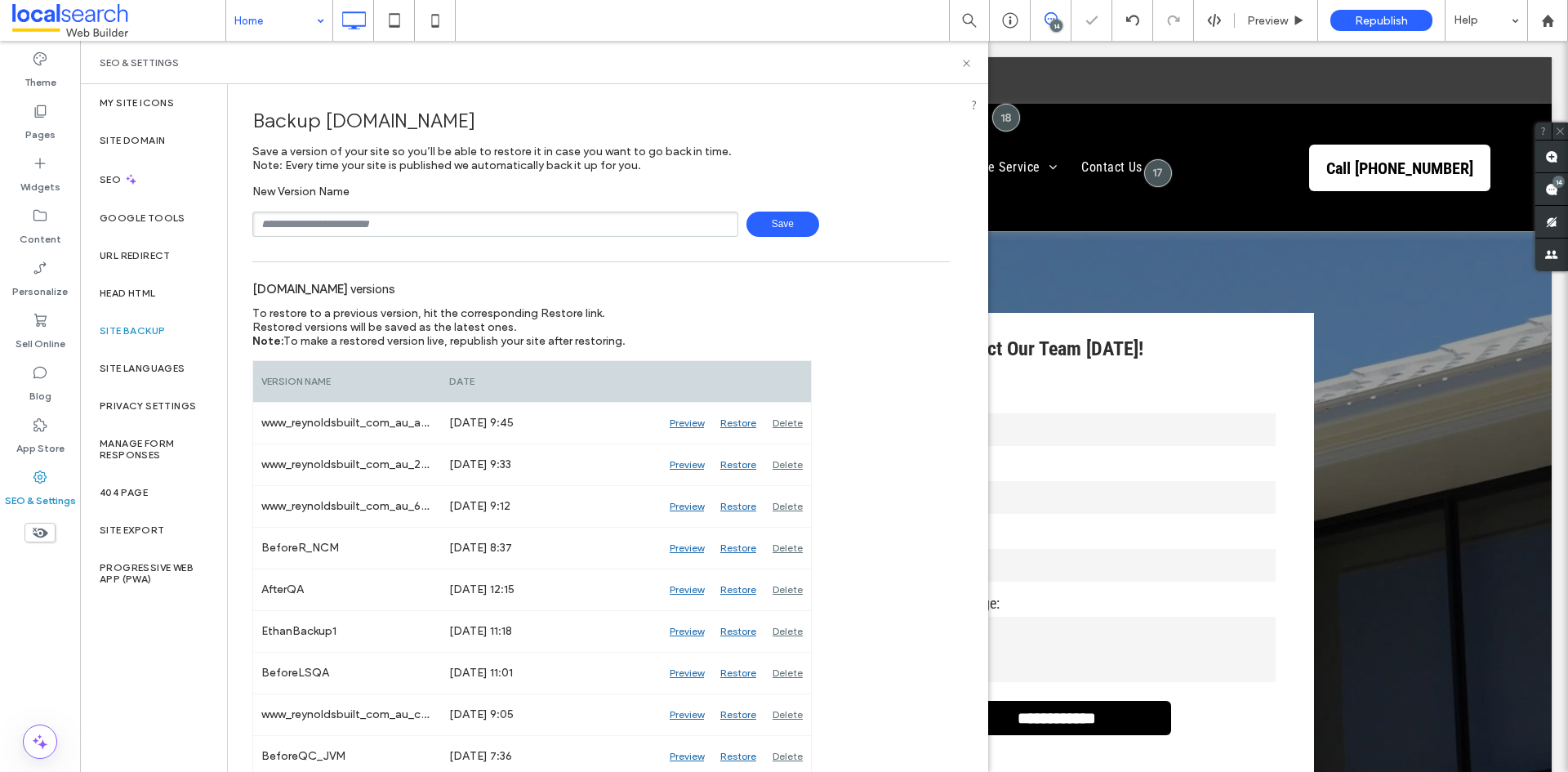
click at [521, 218] on input "text" at bounding box center [495, 224] width 486 height 26
click at [296, 223] on input "**********" at bounding box center [495, 224] width 486 height 26
type input "**********"
click at [969, 62] on icon at bounding box center [966, 63] width 12 height 12
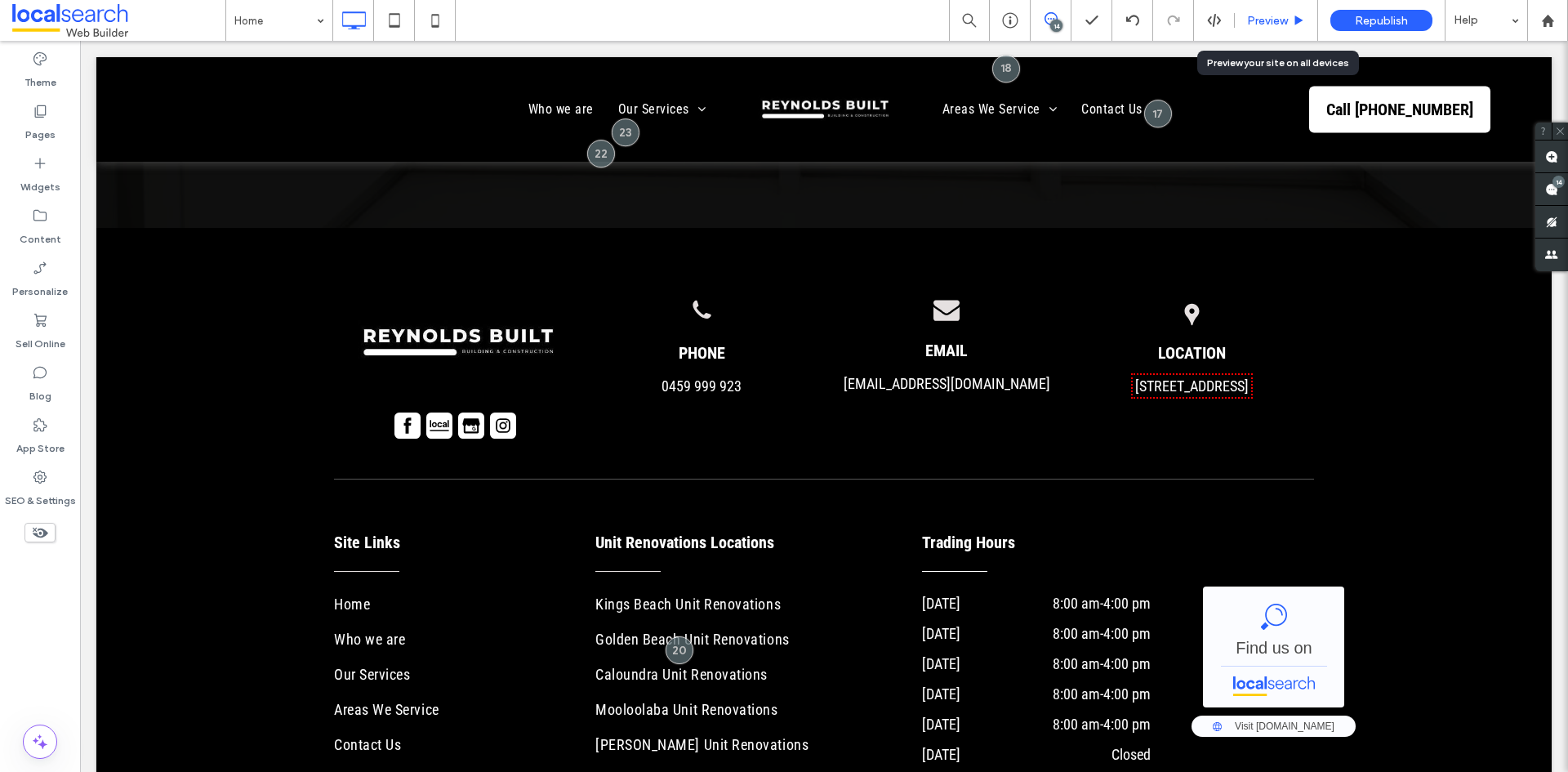
click at [1262, 14] on span "Preview" at bounding box center [1267, 21] width 41 height 14
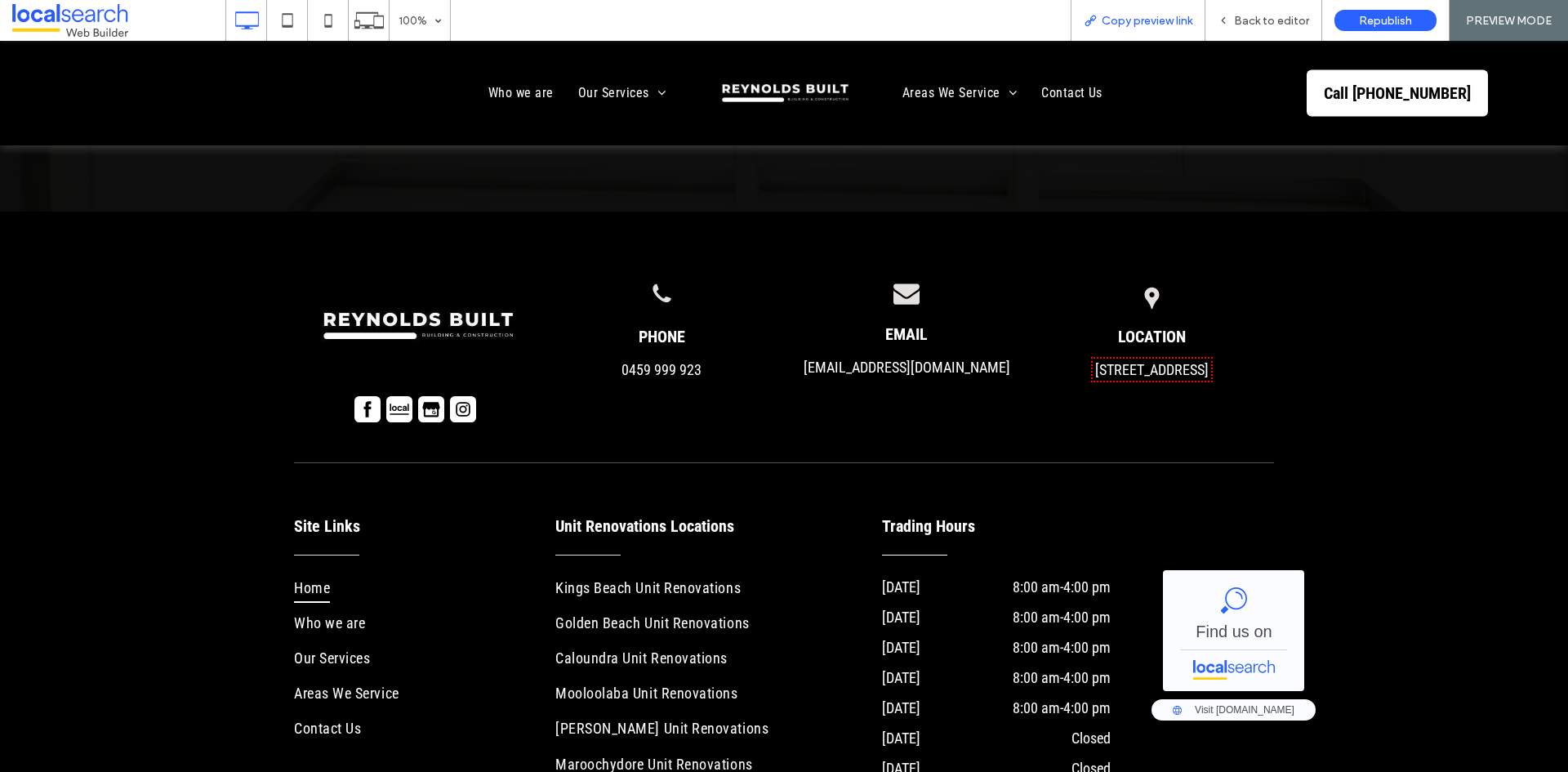
click at [1187, 26] on span "Copy preview link" at bounding box center [1146, 21] width 90 height 14
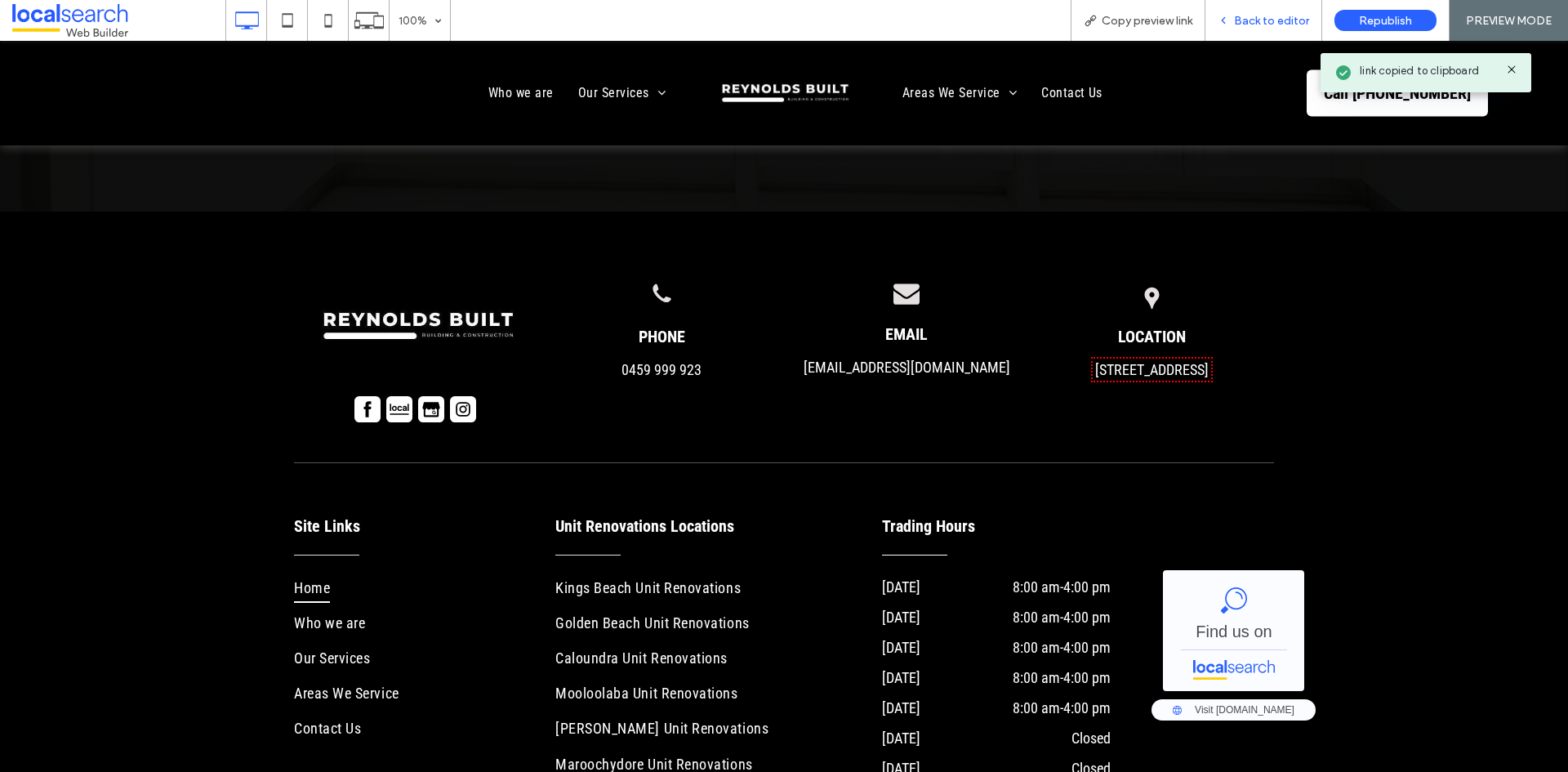
click at [1275, 20] on span "Back to editor" at bounding box center [1271, 21] width 75 height 14
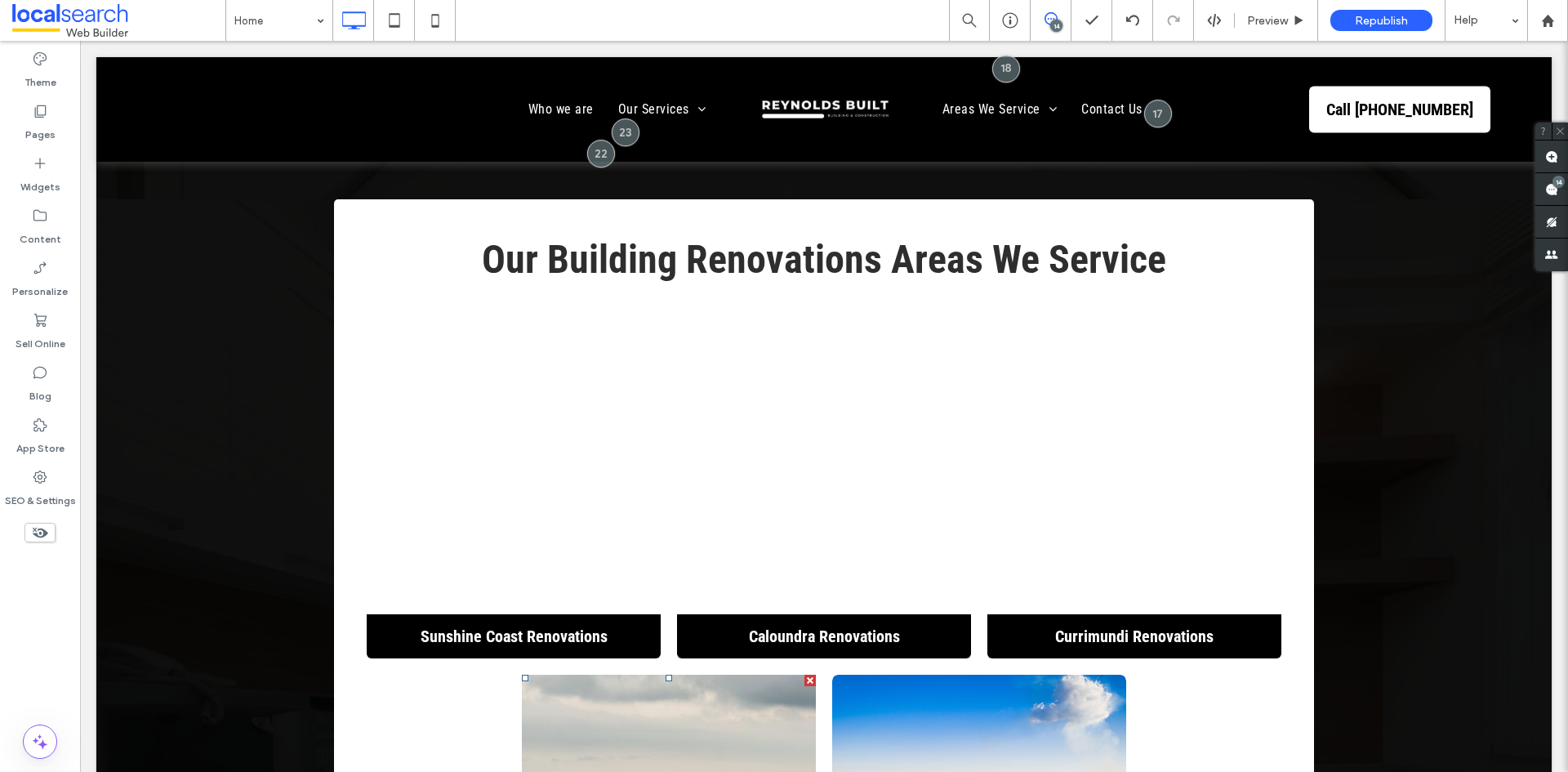
scroll to position [6517, 0]
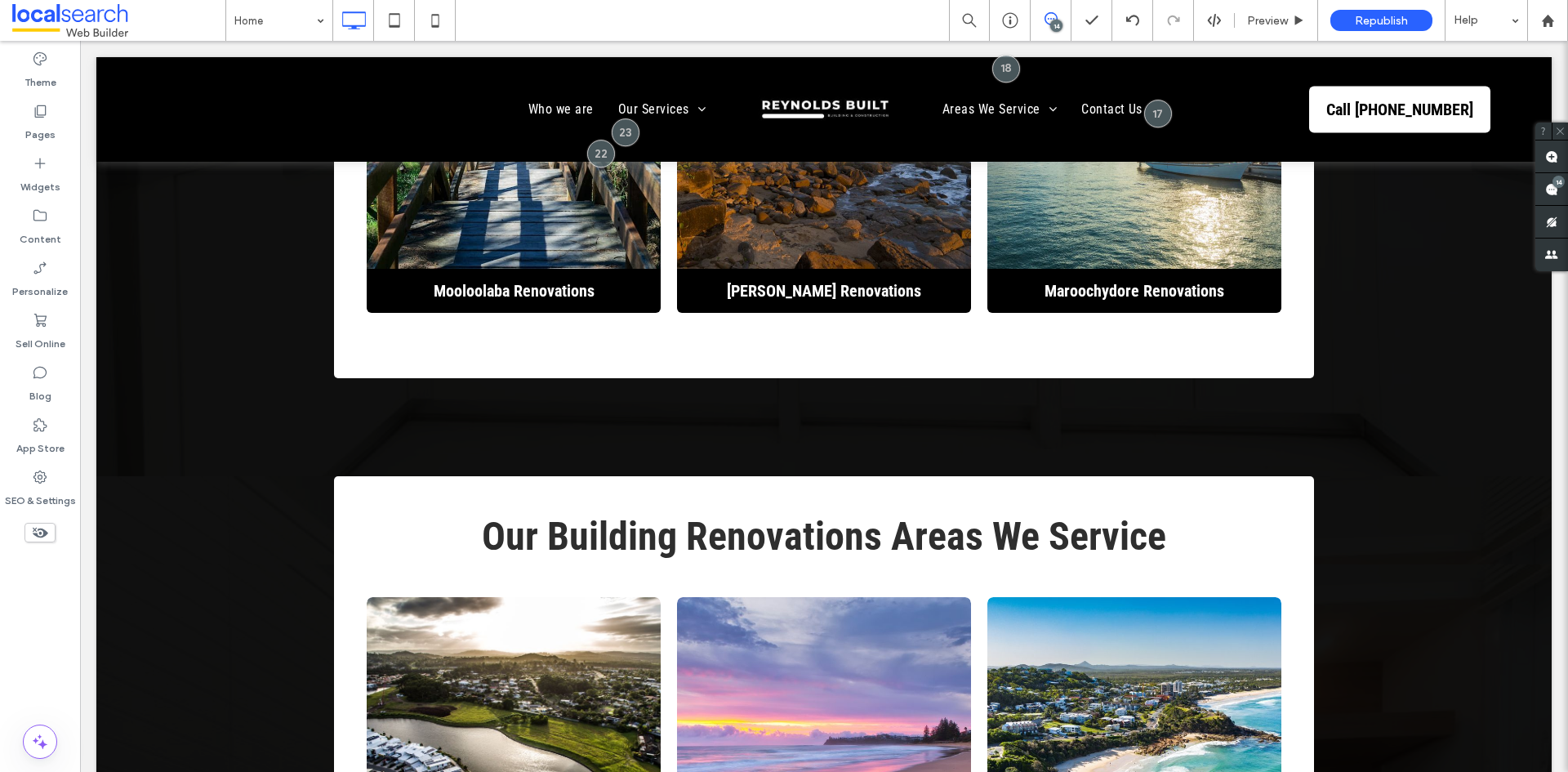
click at [1055, 25] on div "14" at bounding box center [1055, 26] width 12 height 12
click at [1055, 30] on div "14" at bounding box center [1055, 26] width 12 height 12
click at [1547, 181] on div "14" at bounding box center [1552, 190] width 32 height 32
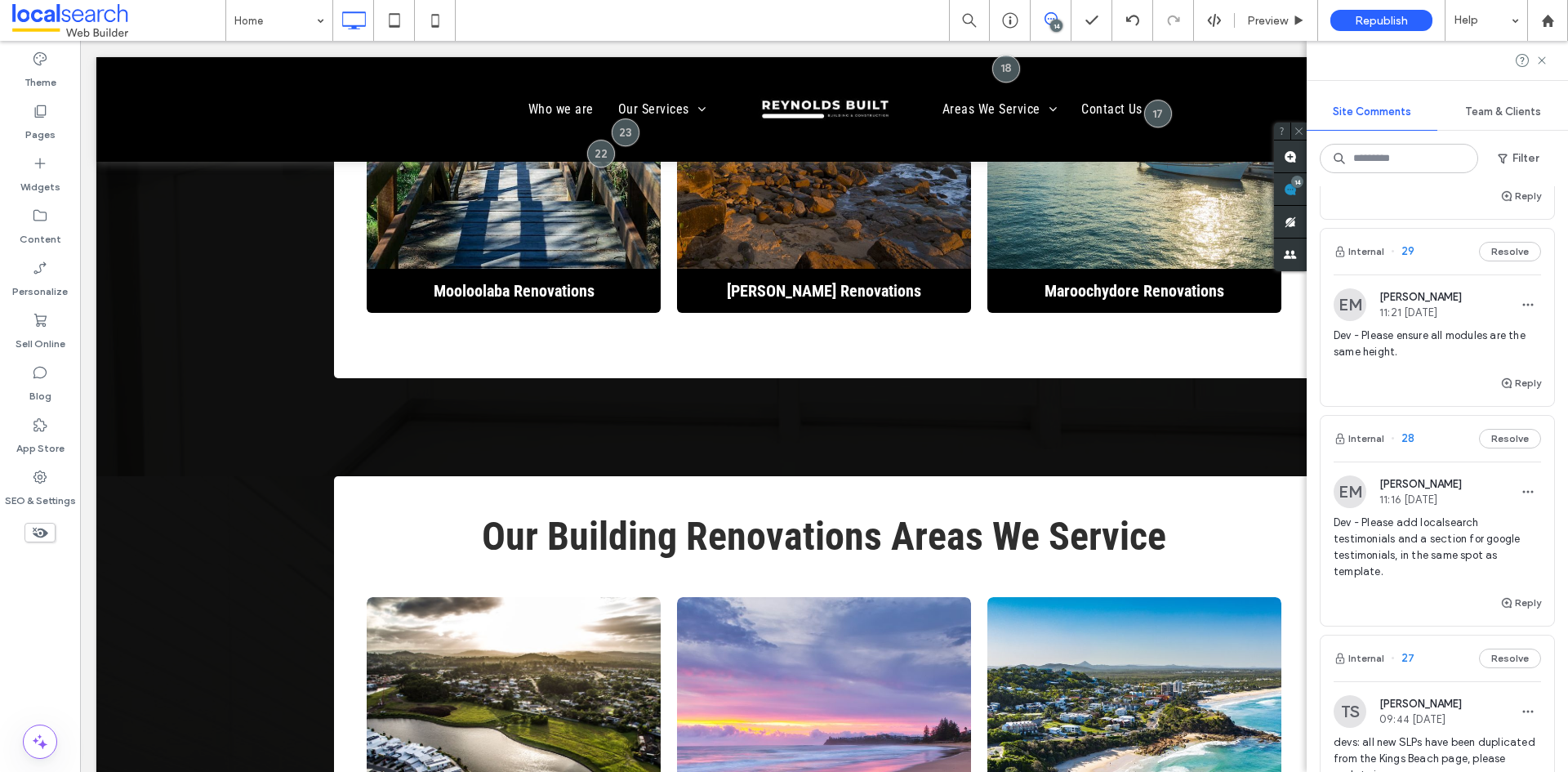
scroll to position [409, 0]
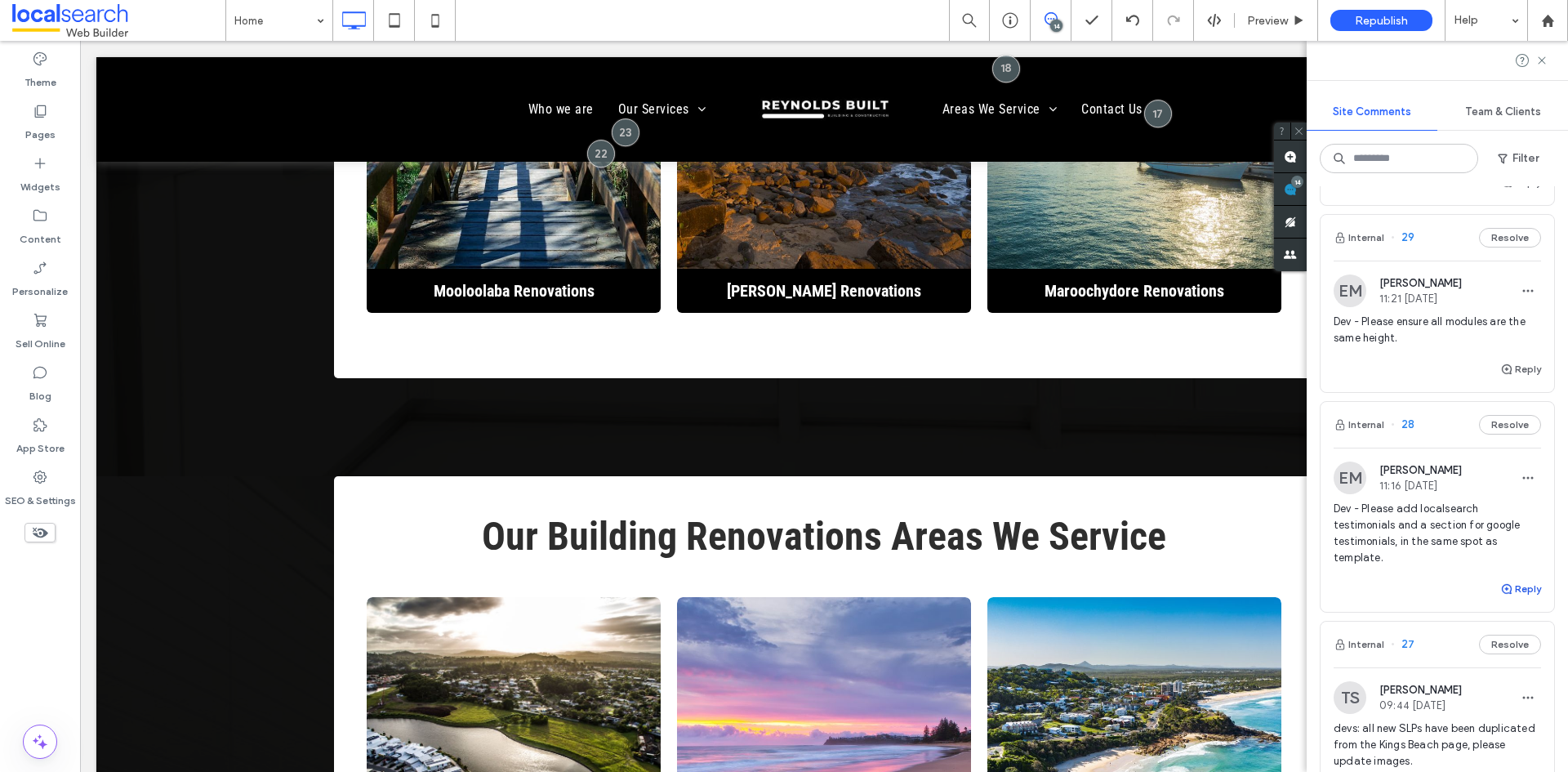
click at [1500, 596] on icon "button" at bounding box center [1507, 589] width 13 height 13
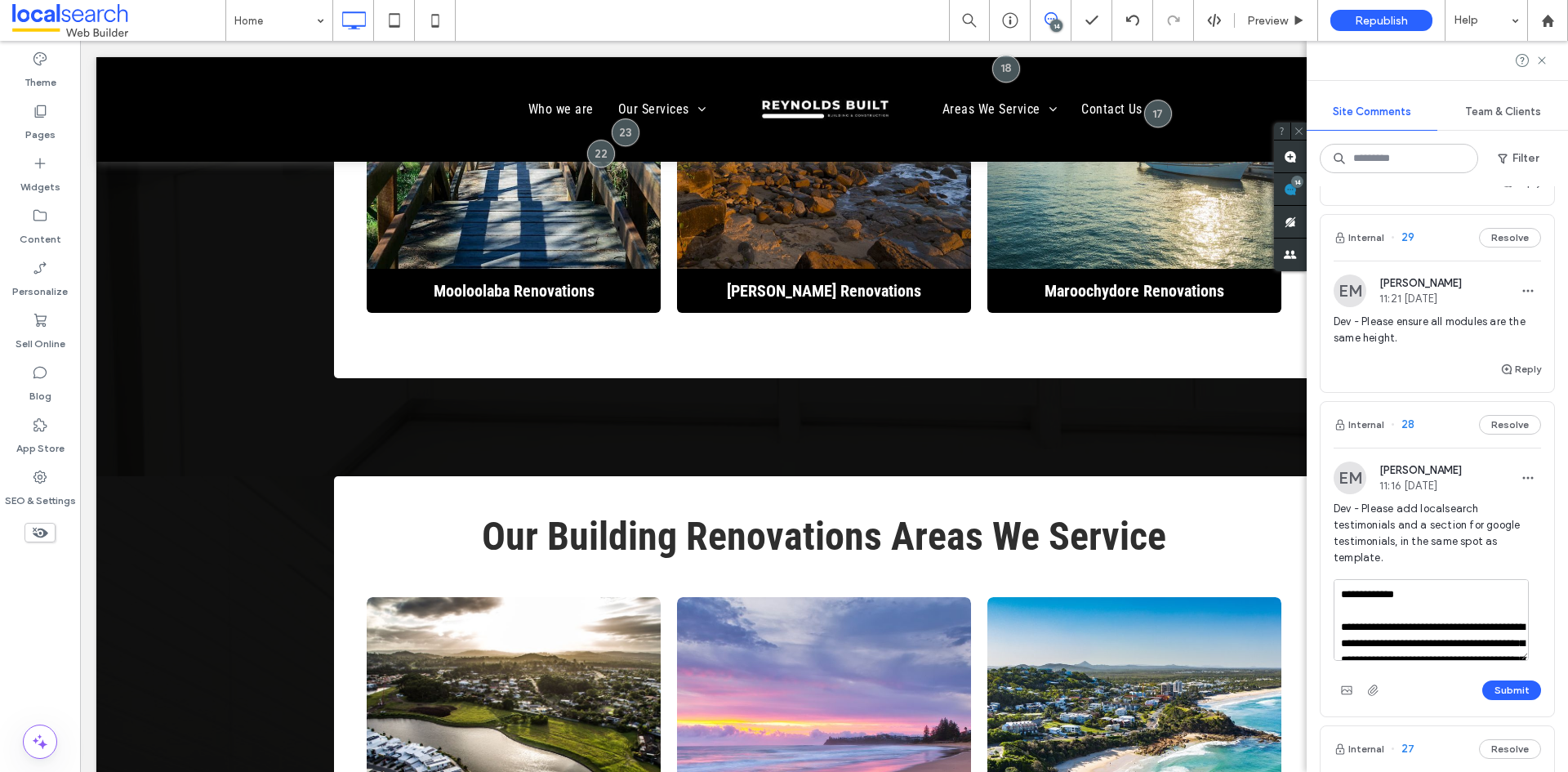
scroll to position [54, 0]
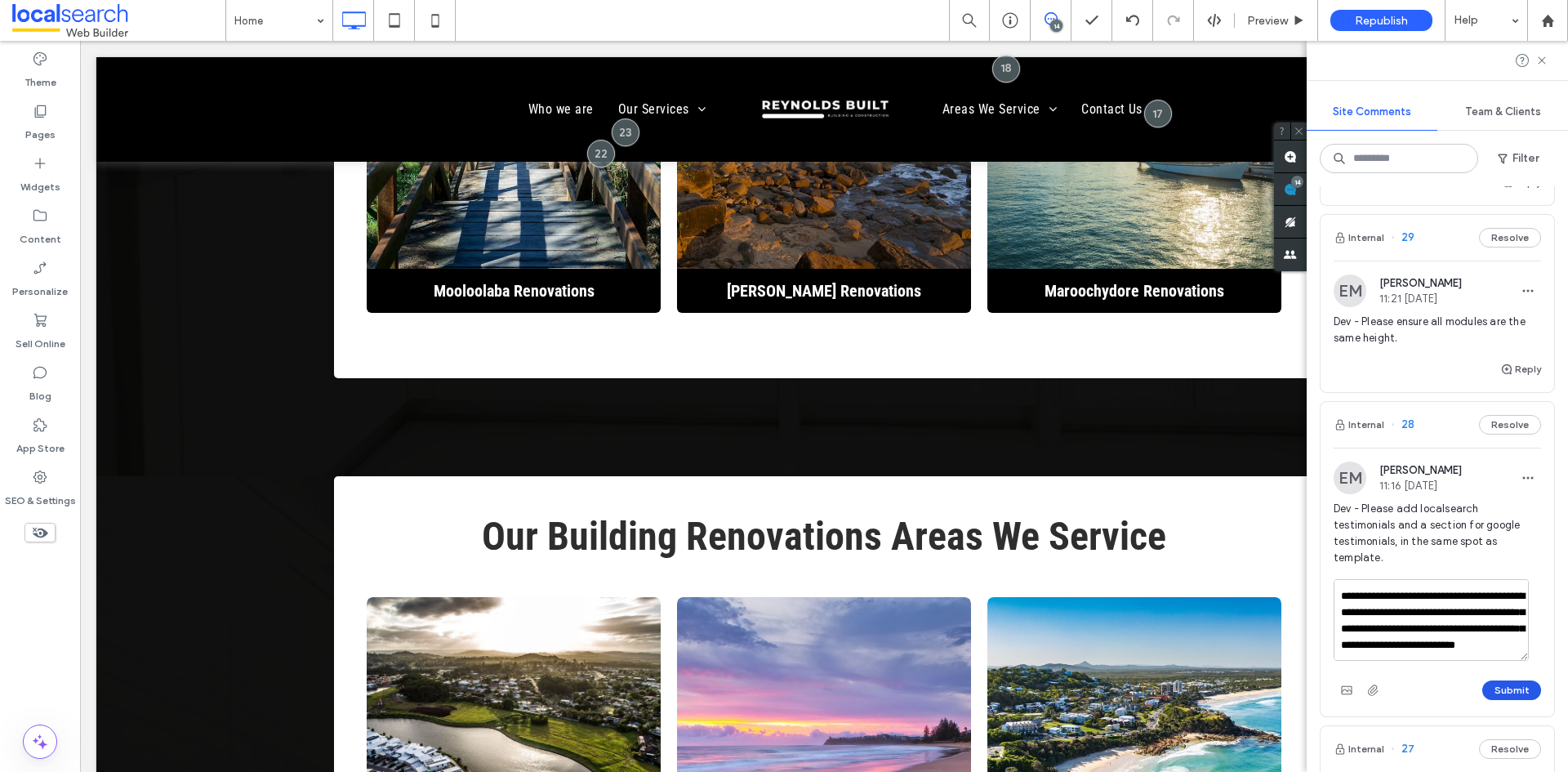
type textarea "**********"
click at [1493, 701] on button "Submit" at bounding box center [1512, 690] width 59 height 20
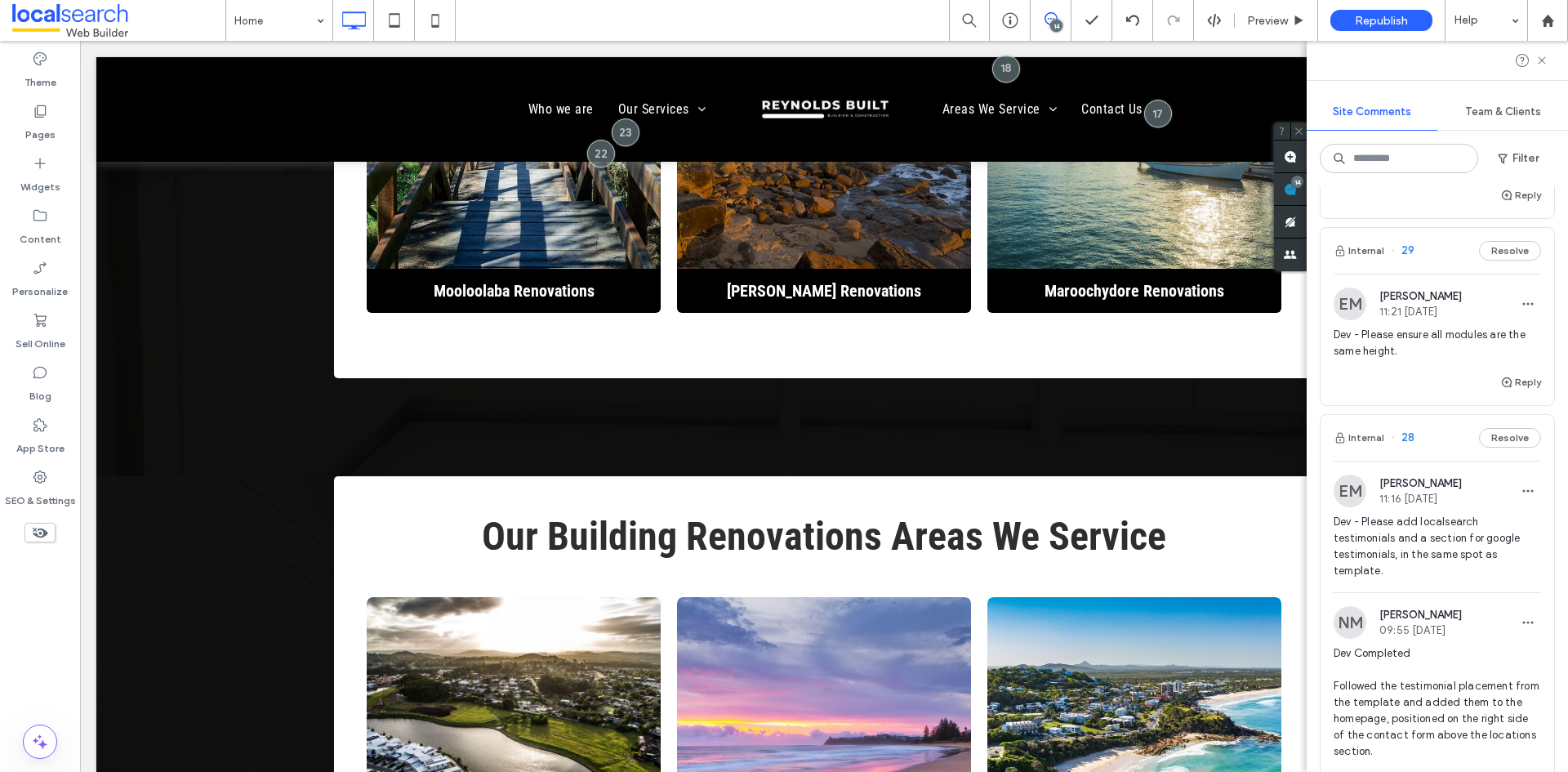
scroll to position [245, 0]
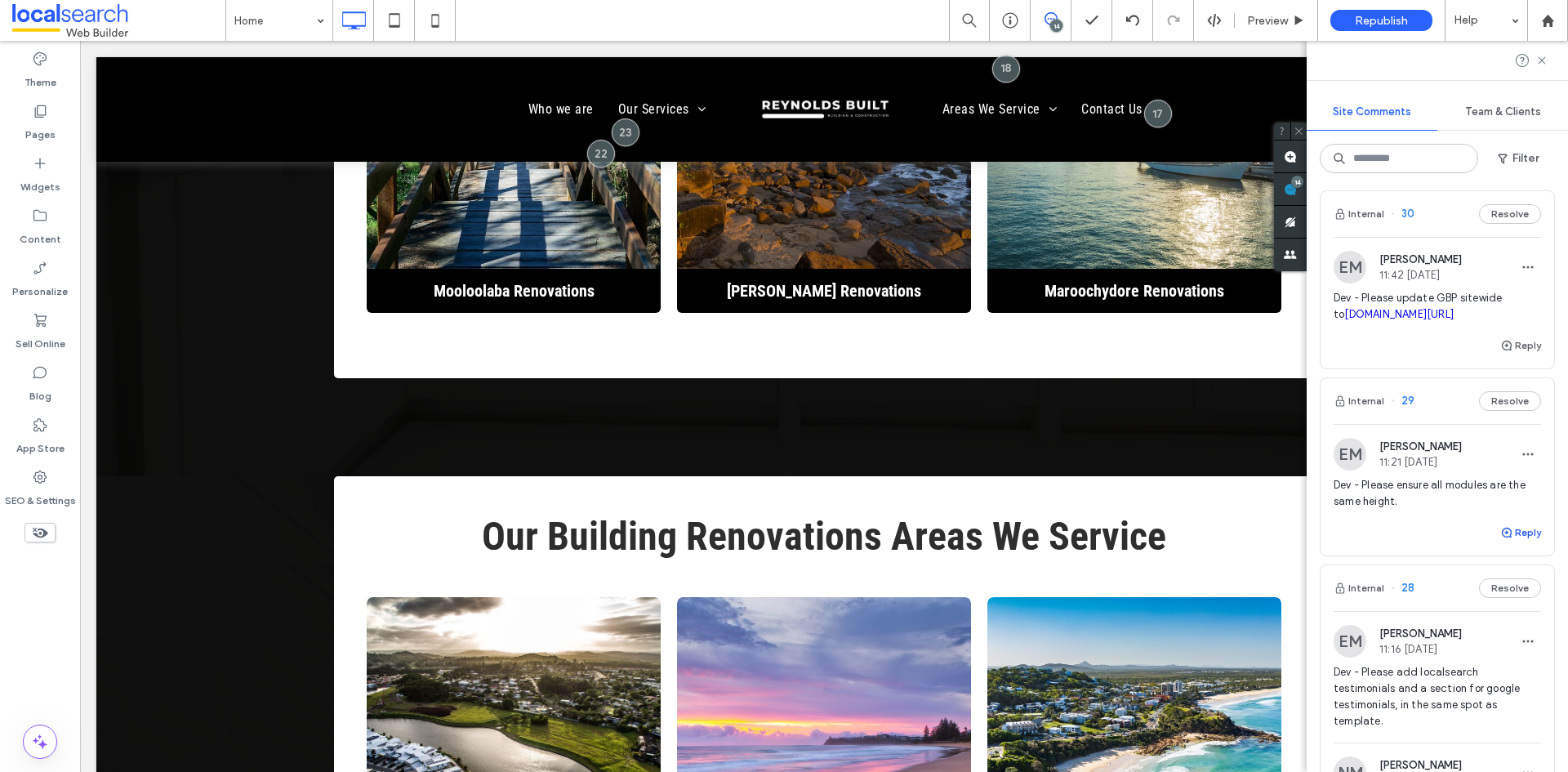
click at [1503, 542] on button "Reply" at bounding box center [1520, 533] width 41 height 20
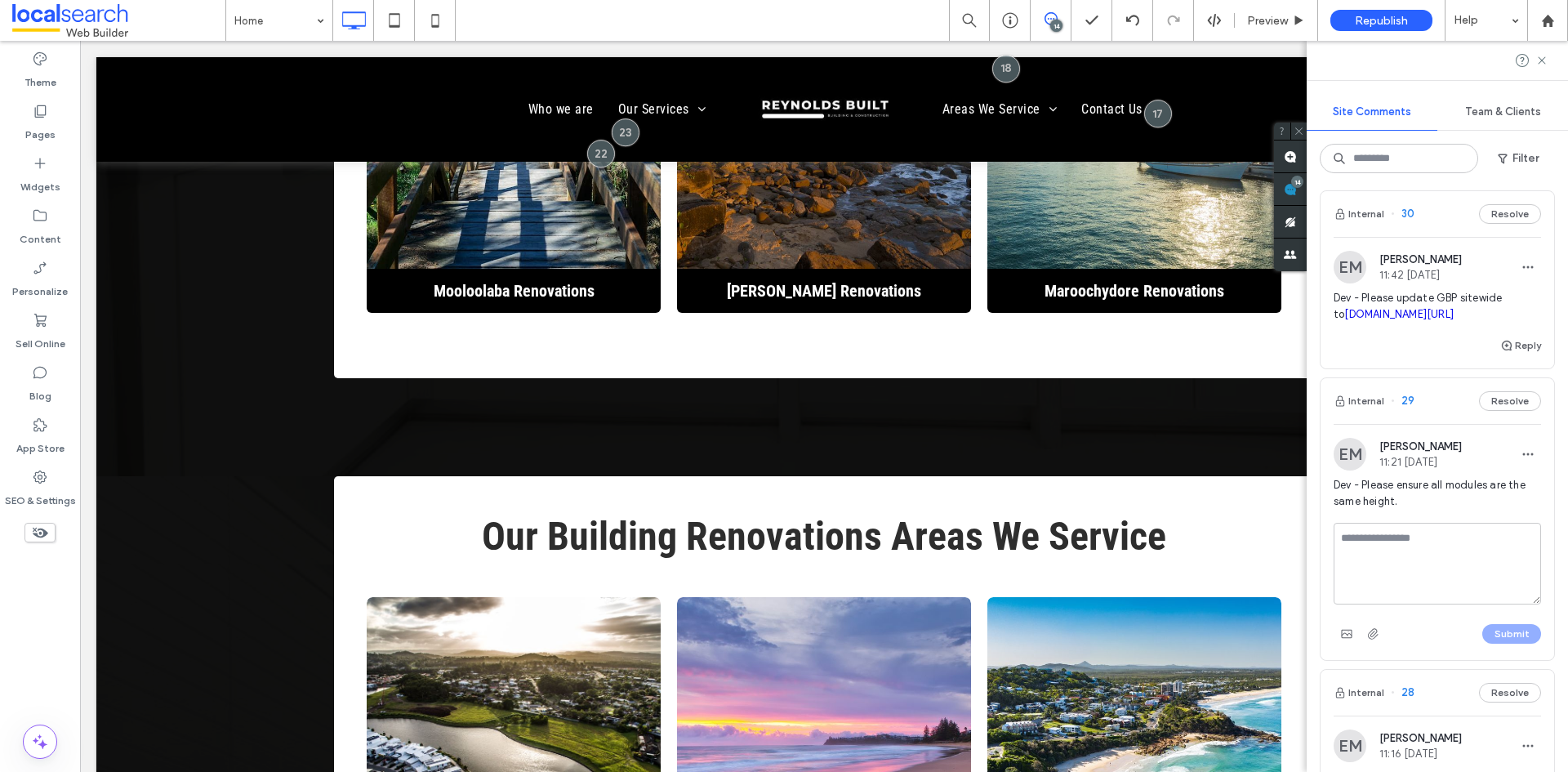
click at [1431, 563] on textarea at bounding box center [1437, 564] width 208 height 82
click at [1341, 549] on textarea "**********" at bounding box center [1431, 564] width 195 height 82
click at [1341, 551] on textarea "**********" at bounding box center [1431, 564] width 195 height 82
type textarea "**********"
click at [1511, 643] on button "Submit" at bounding box center [1512, 634] width 59 height 20
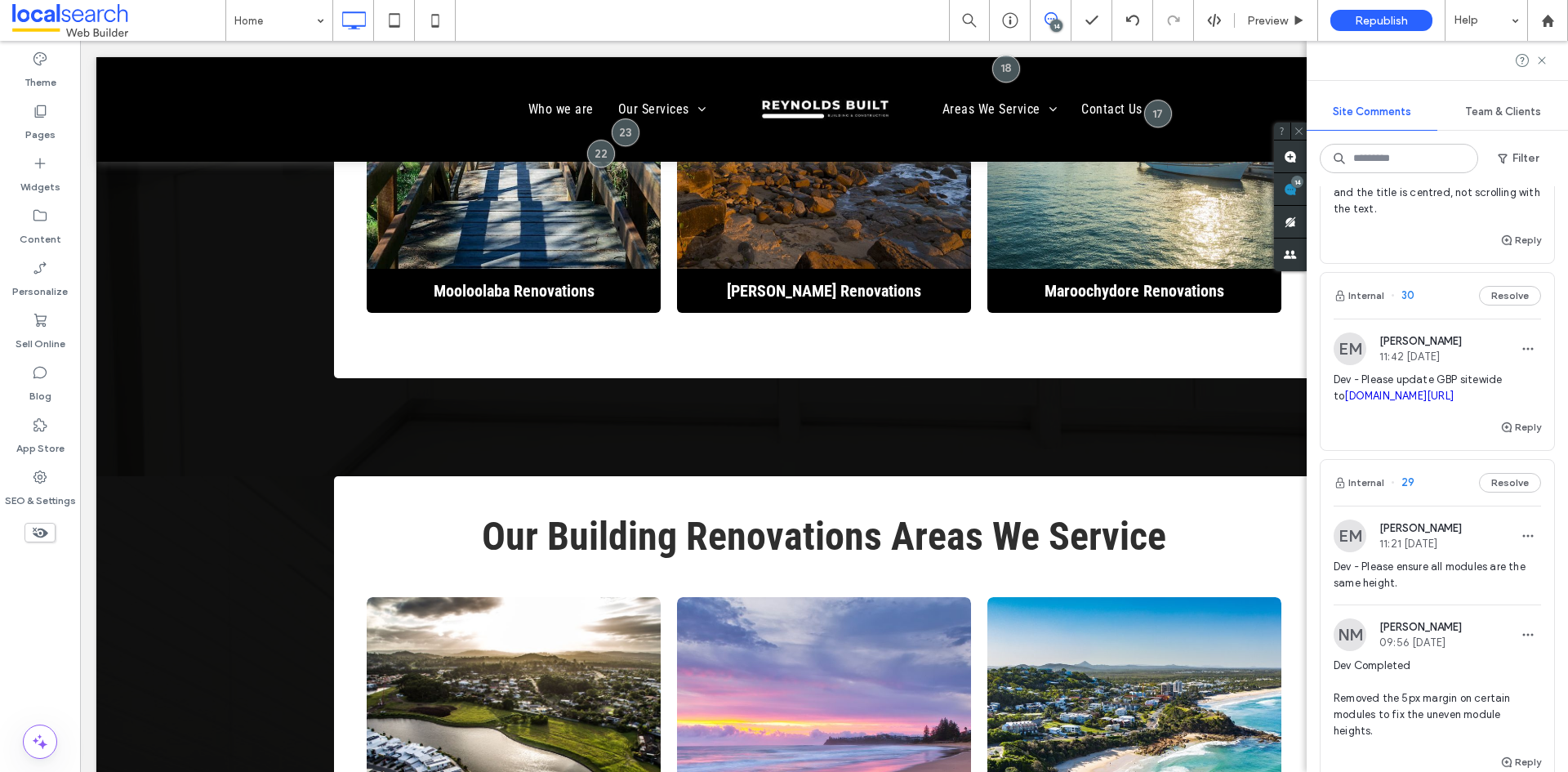
scroll to position [82, 0]
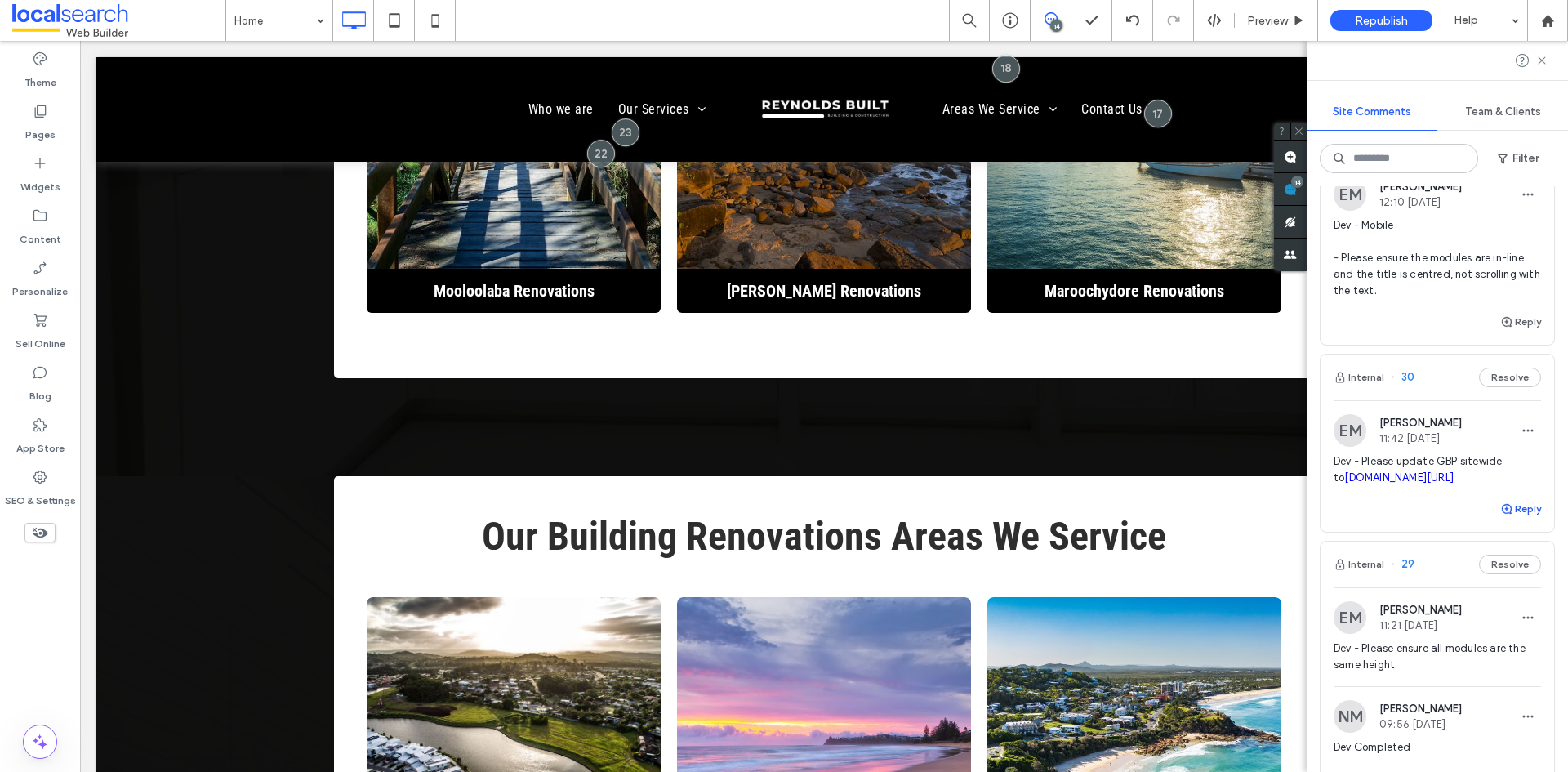
click at [1501, 514] on use "button" at bounding box center [1506, 509] width 10 height 10
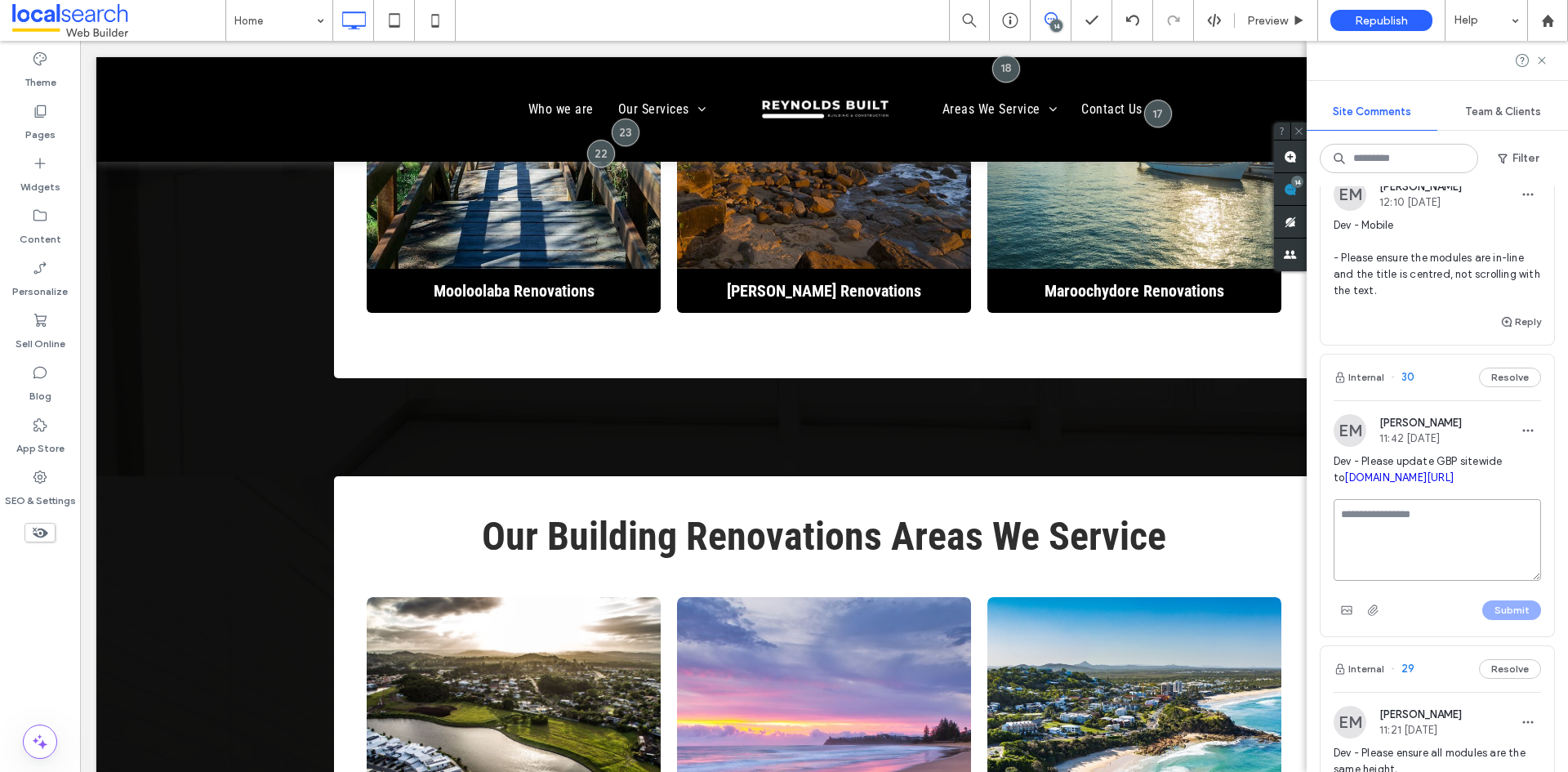
click at [1394, 541] on textarea at bounding box center [1437, 540] width 208 height 82
paste textarea "**********"
type textarea "**********"
click at [1497, 620] on button "Submit" at bounding box center [1512, 610] width 59 height 20
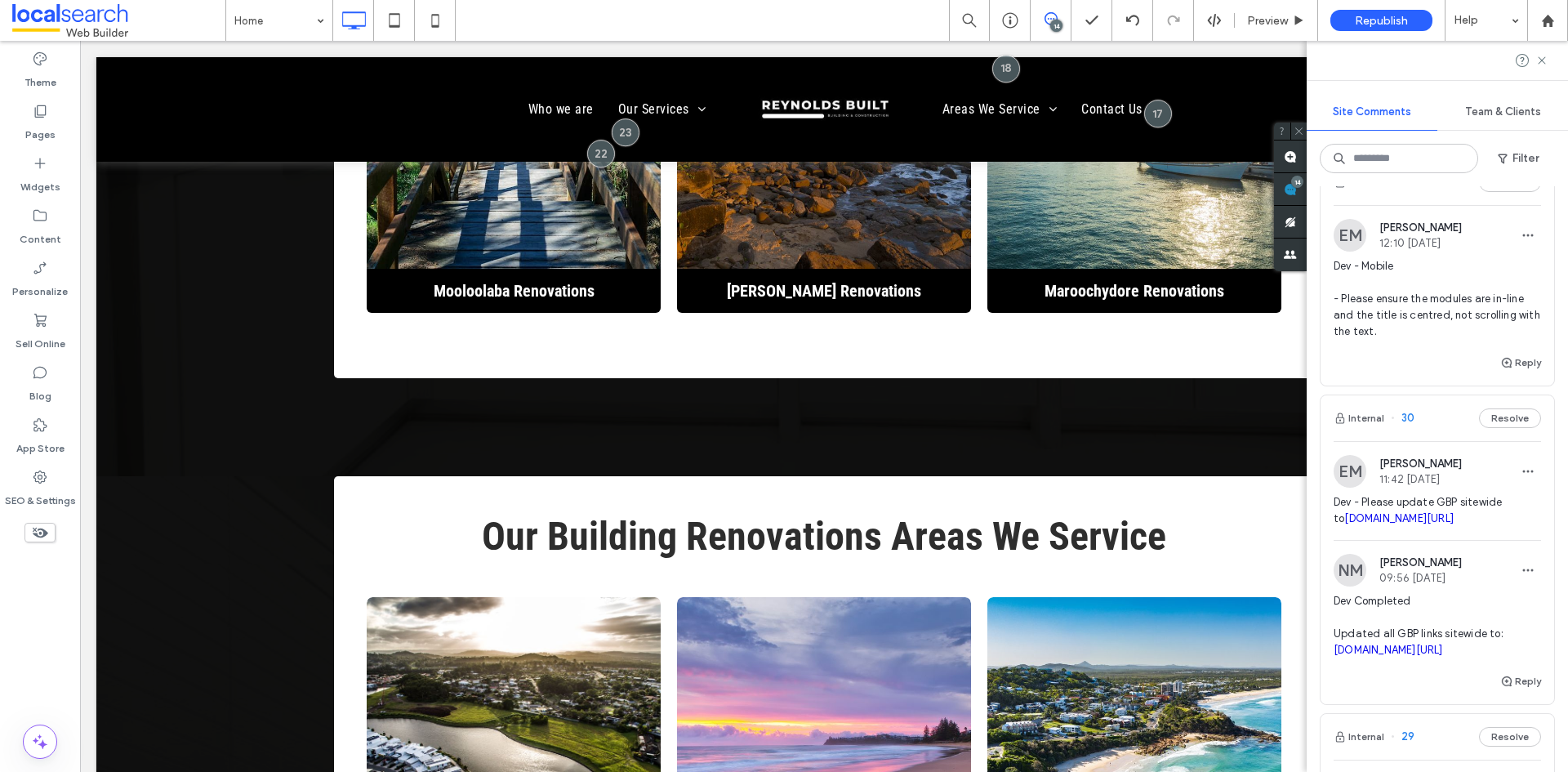
scroll to position [0, 0]
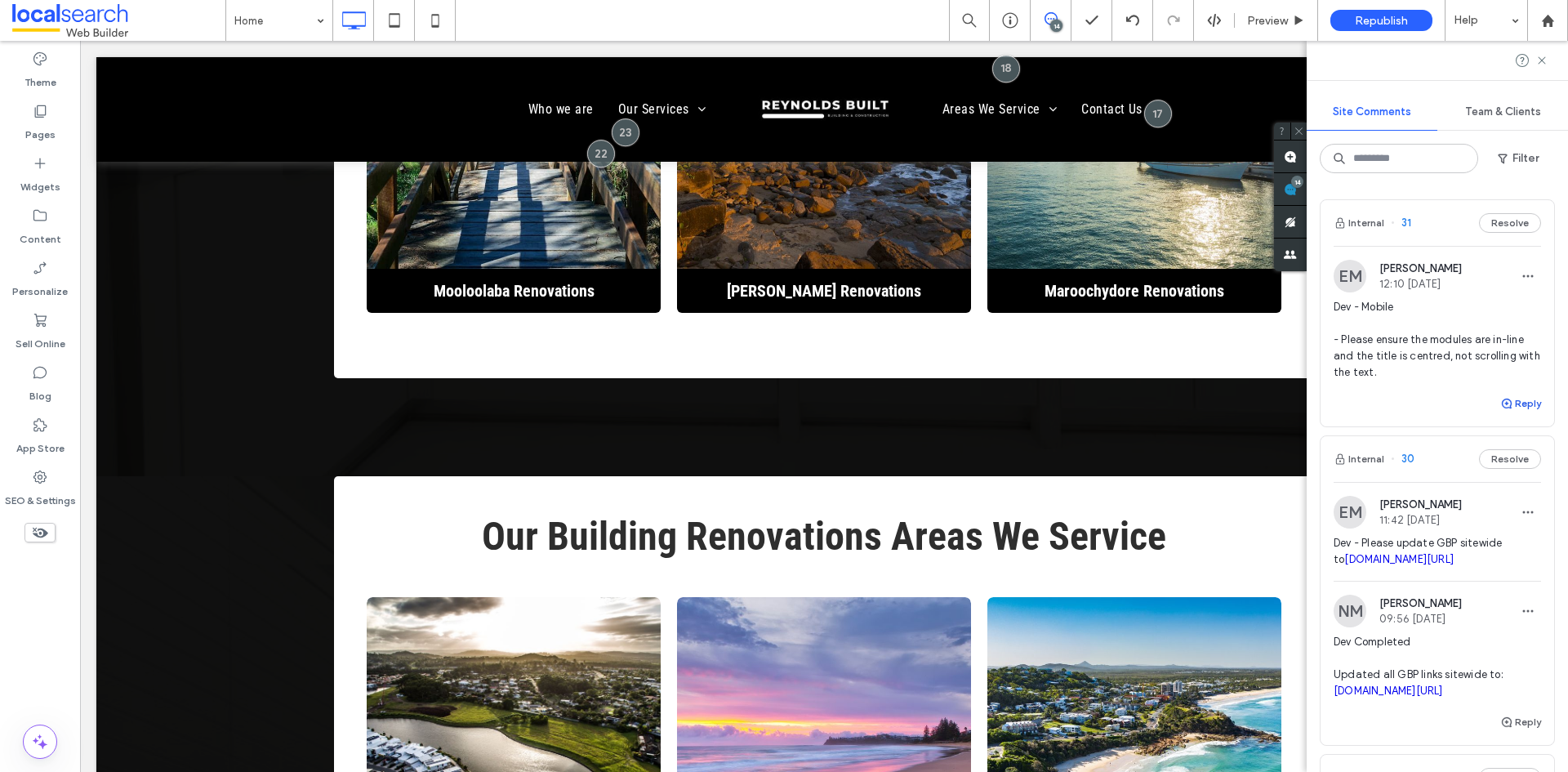
click at [1500, 398] on icon "button" at bounding box center [1507, 404] width 13 height 13
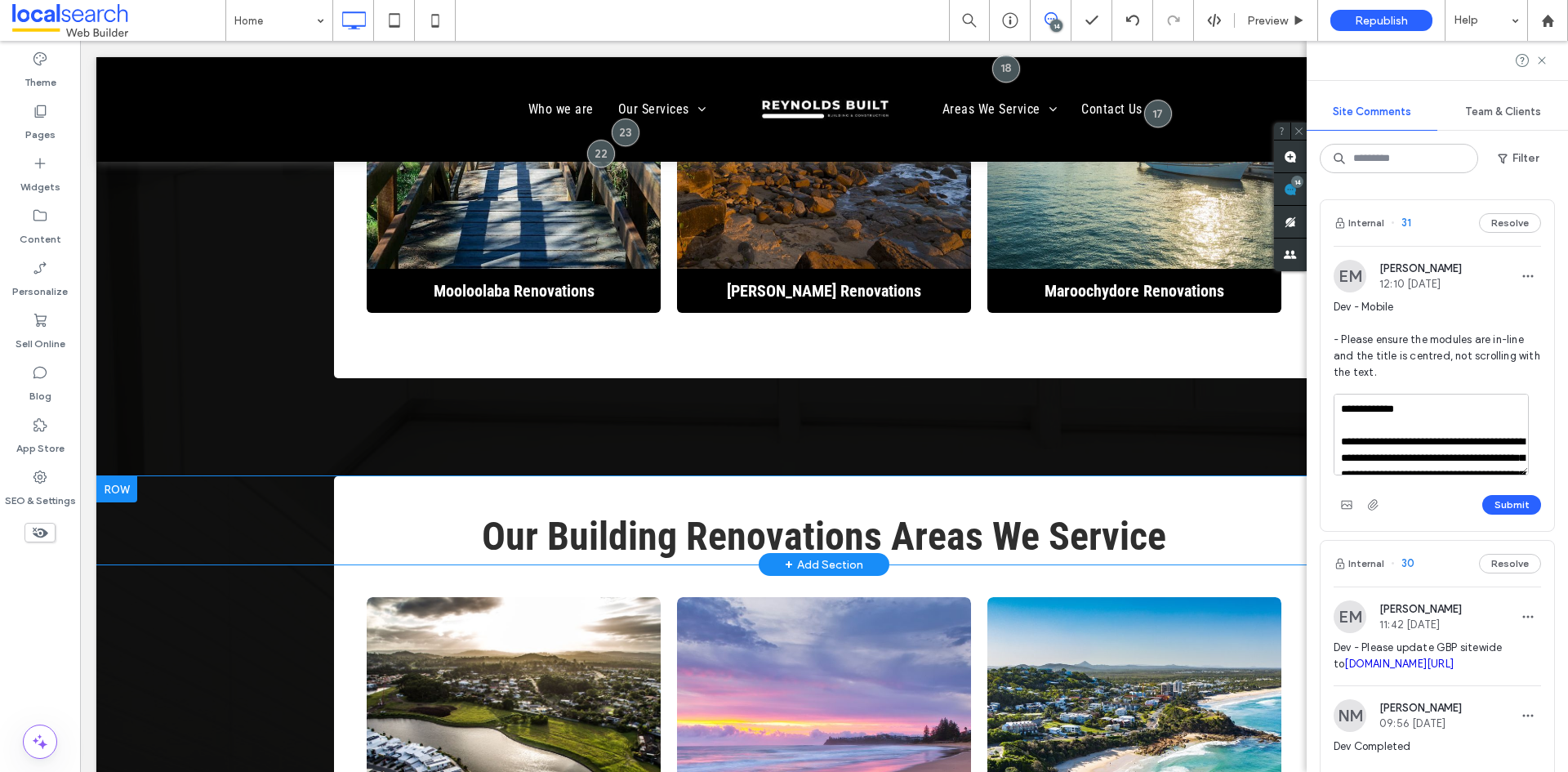
drag, startPoint x: 1473, startPoint y: 449, endPoint x: 1216, endPoint y: 449, distance: 257.0
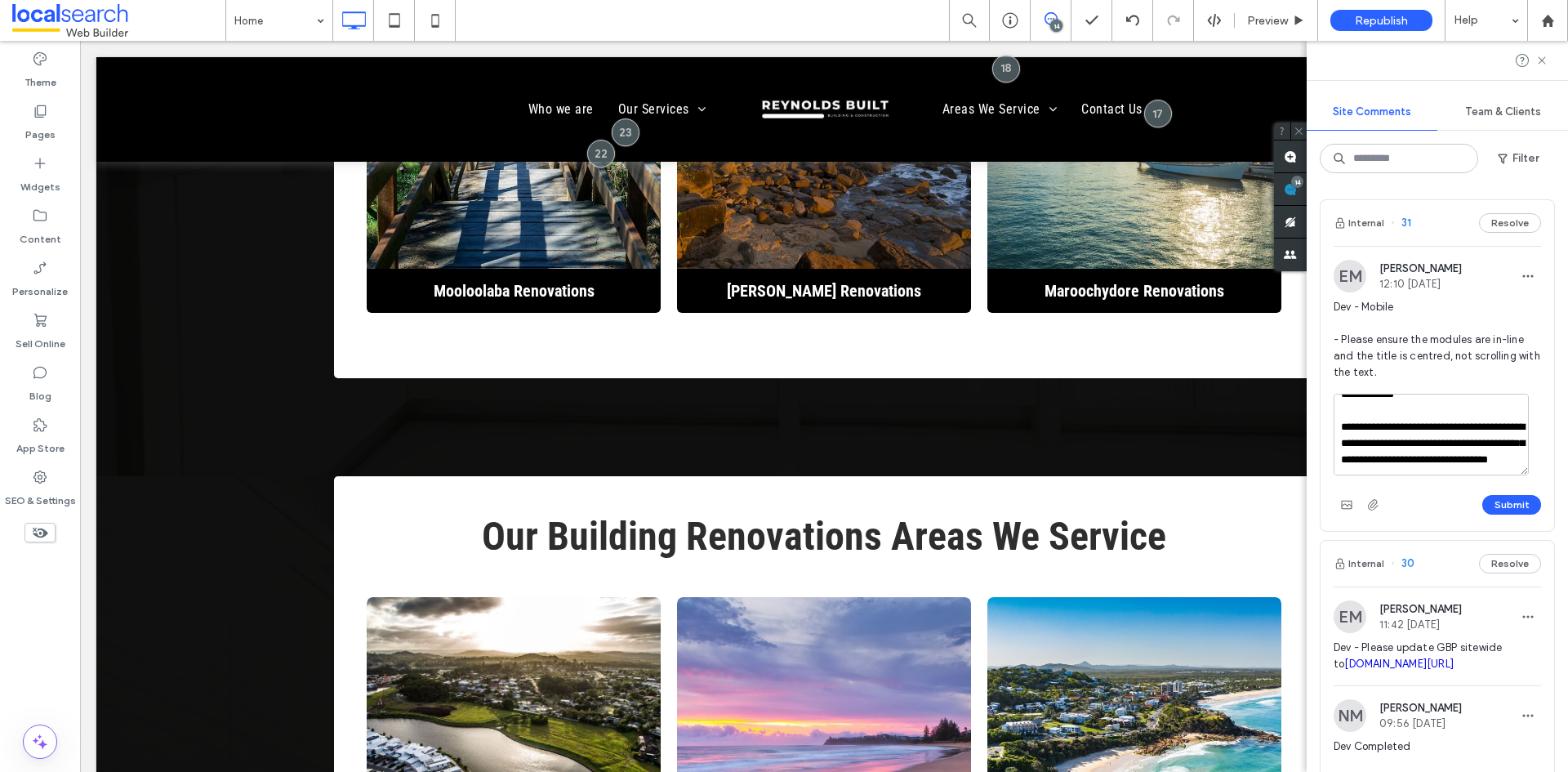
scroll to position [82, 0]
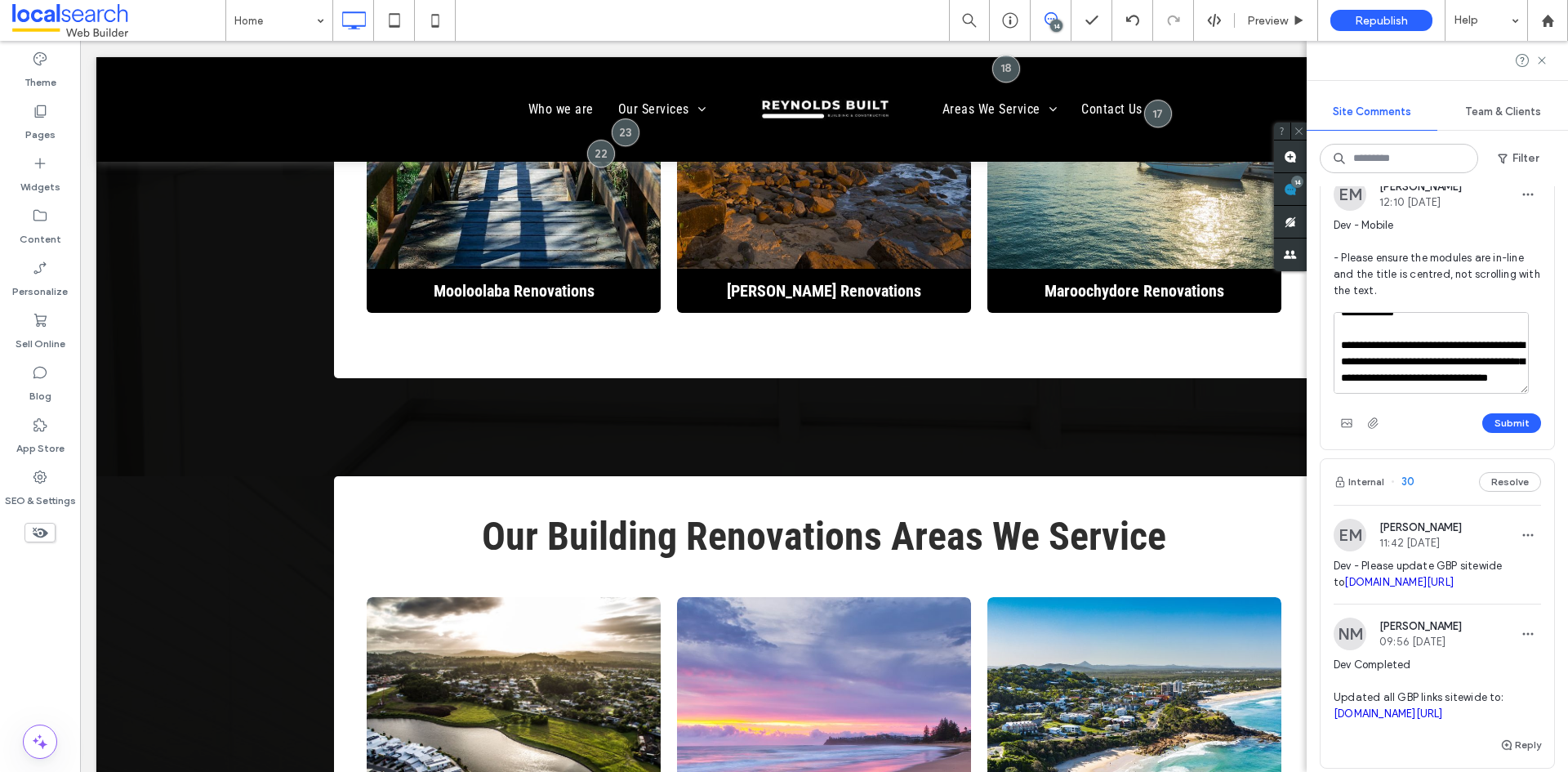
click at [1433, 377] on textarea "**********" at bounding box center [1431, 353] width 195 height 82
type textarea "**********"
click at [1482, 417] on button "Submit" at bounding box center [1512, 423] width 59 height 20
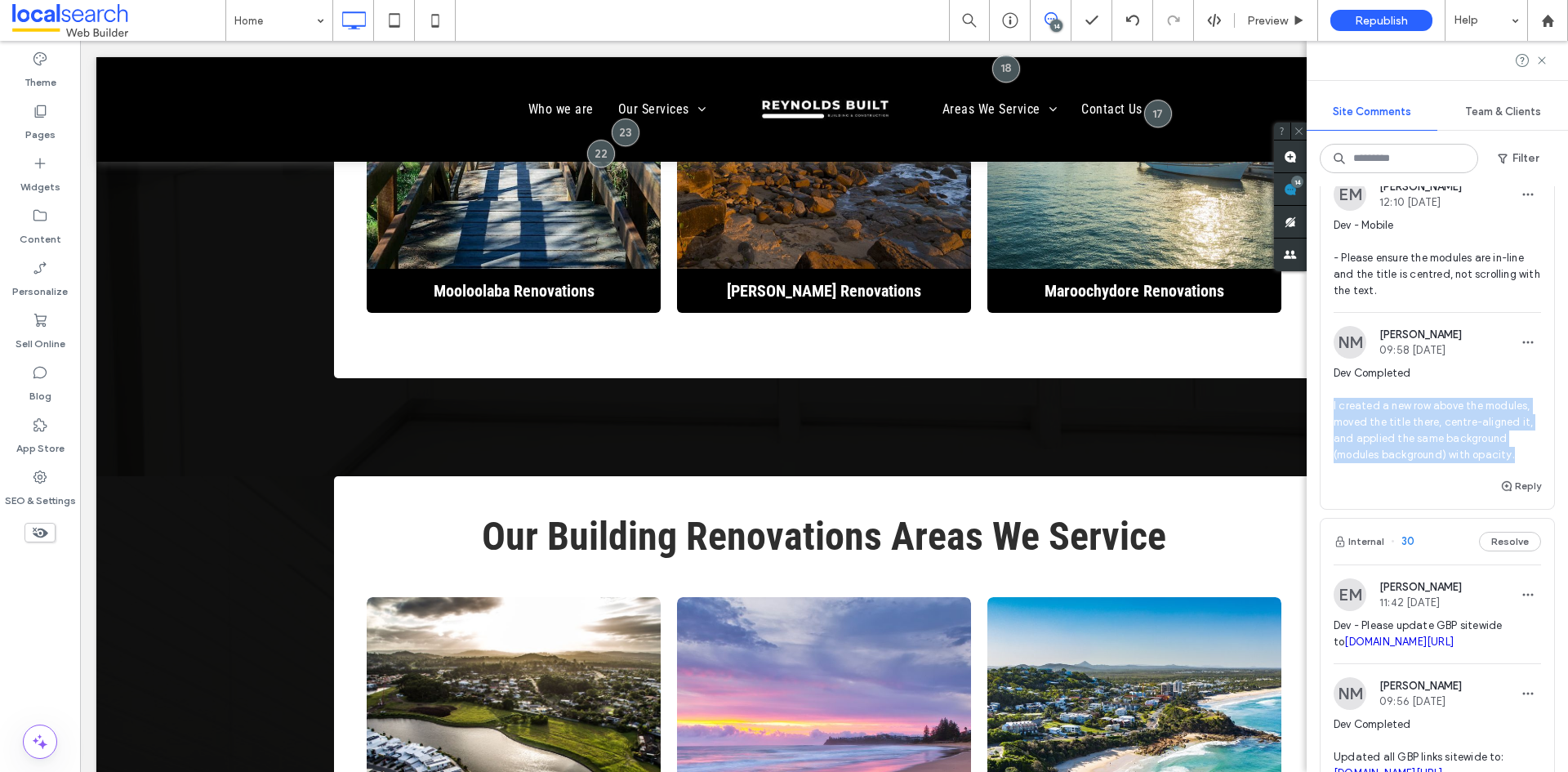
drag, startPoint x: 1513, startPoint y: 457, endPoint x: 1335, endPoint y: 413, distance: 183.4
click at [1335, 413] on span "Dev Completed I created a new row above the modules, moved the title there, cen…" at bounding box center [1437, 414] width 208 height 98
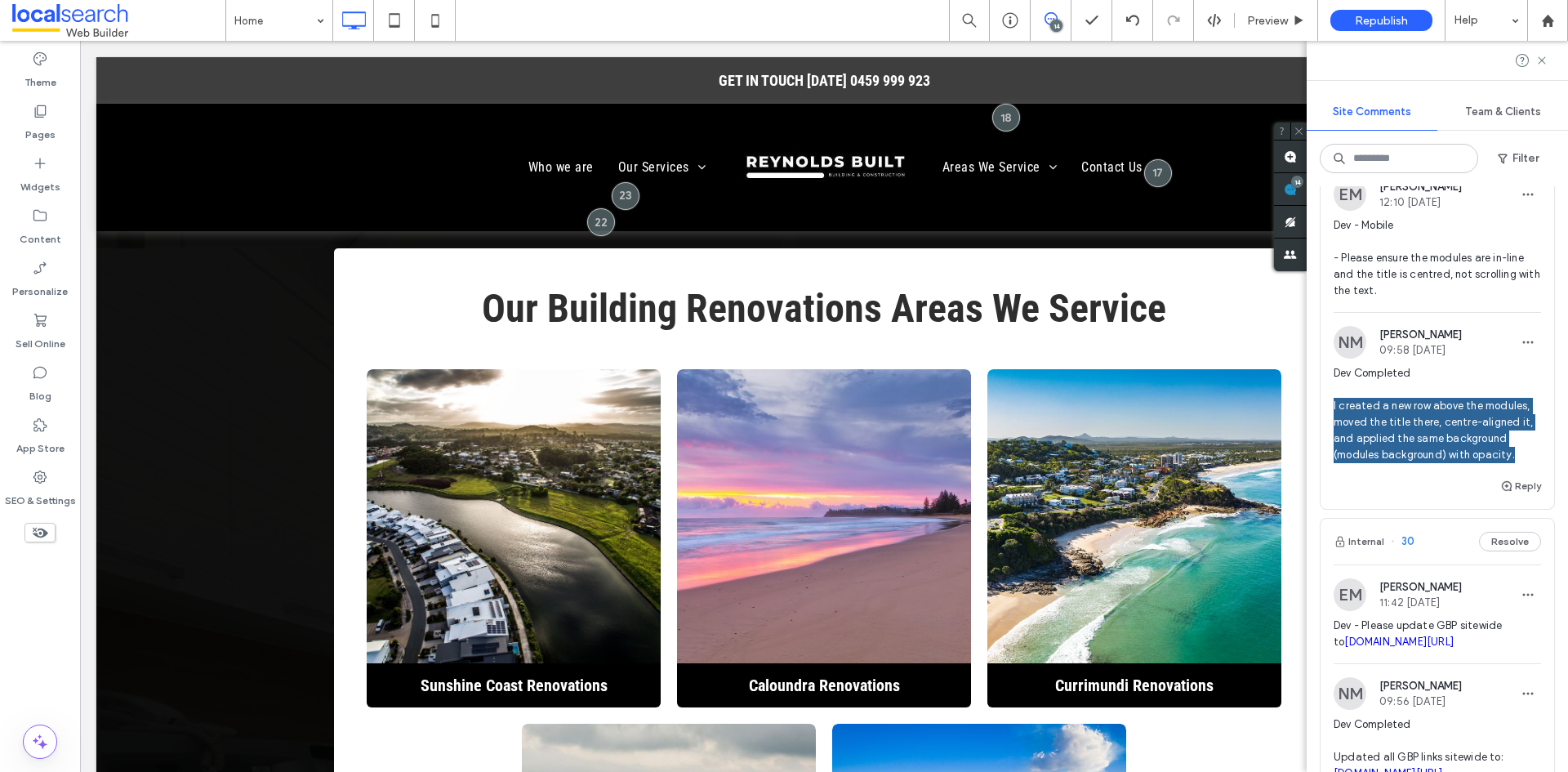
scroll to position [0, 0]
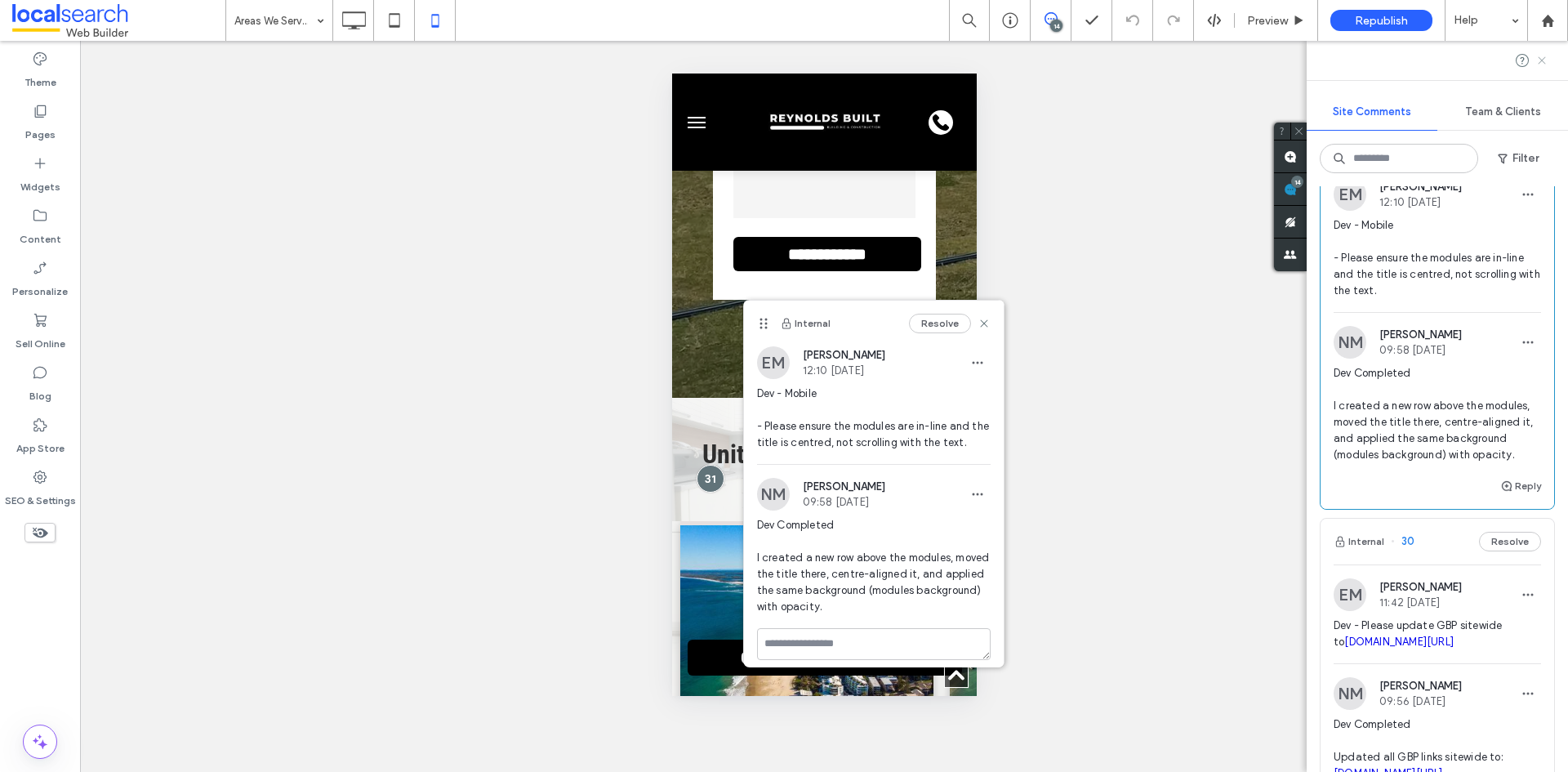
click at [1541, 60] on use at bounding box center [1541, 60] width 8 height 8
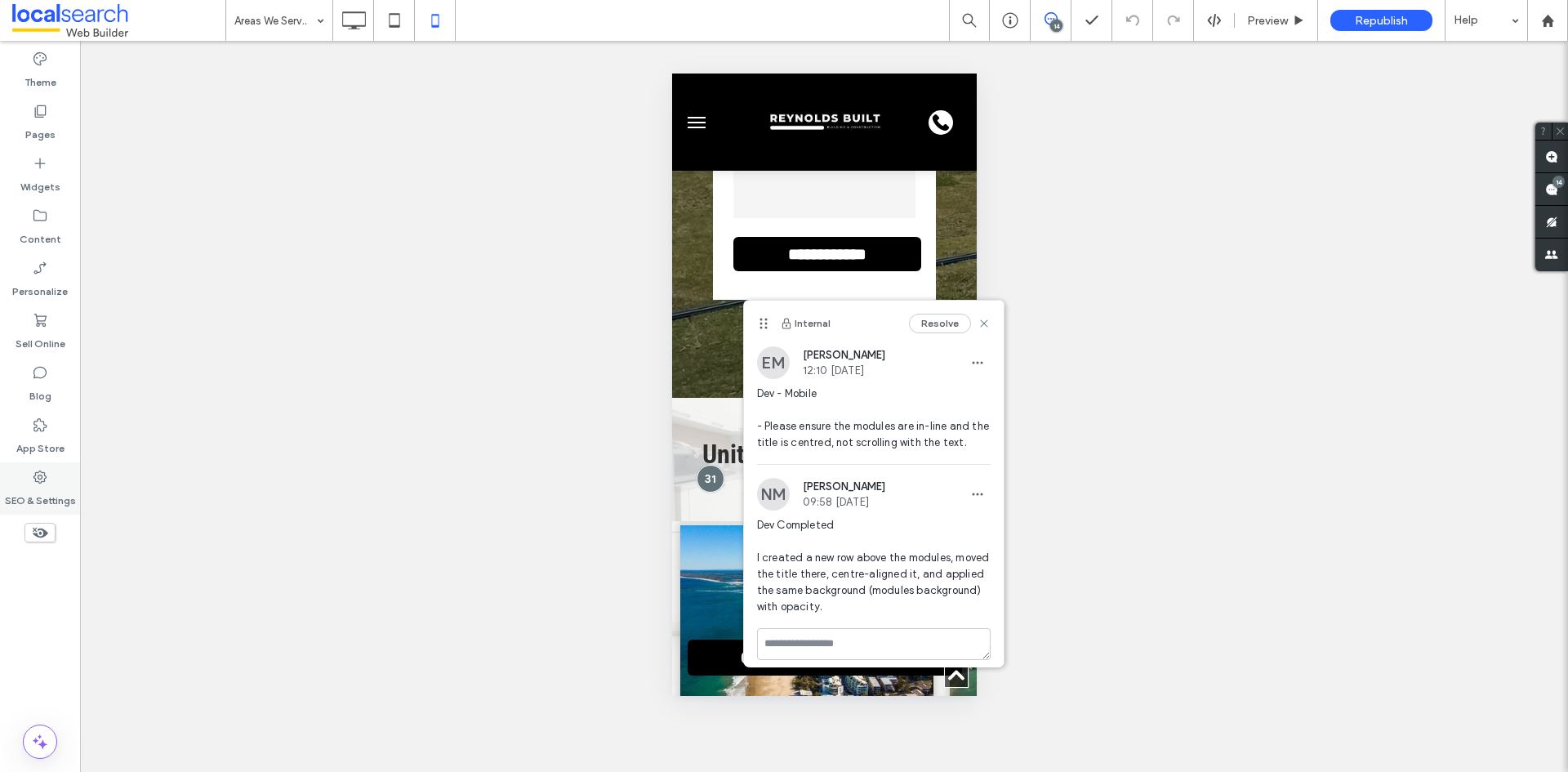
click at [36, 479] on use at bounding box center [40, 477] width 13 height 13
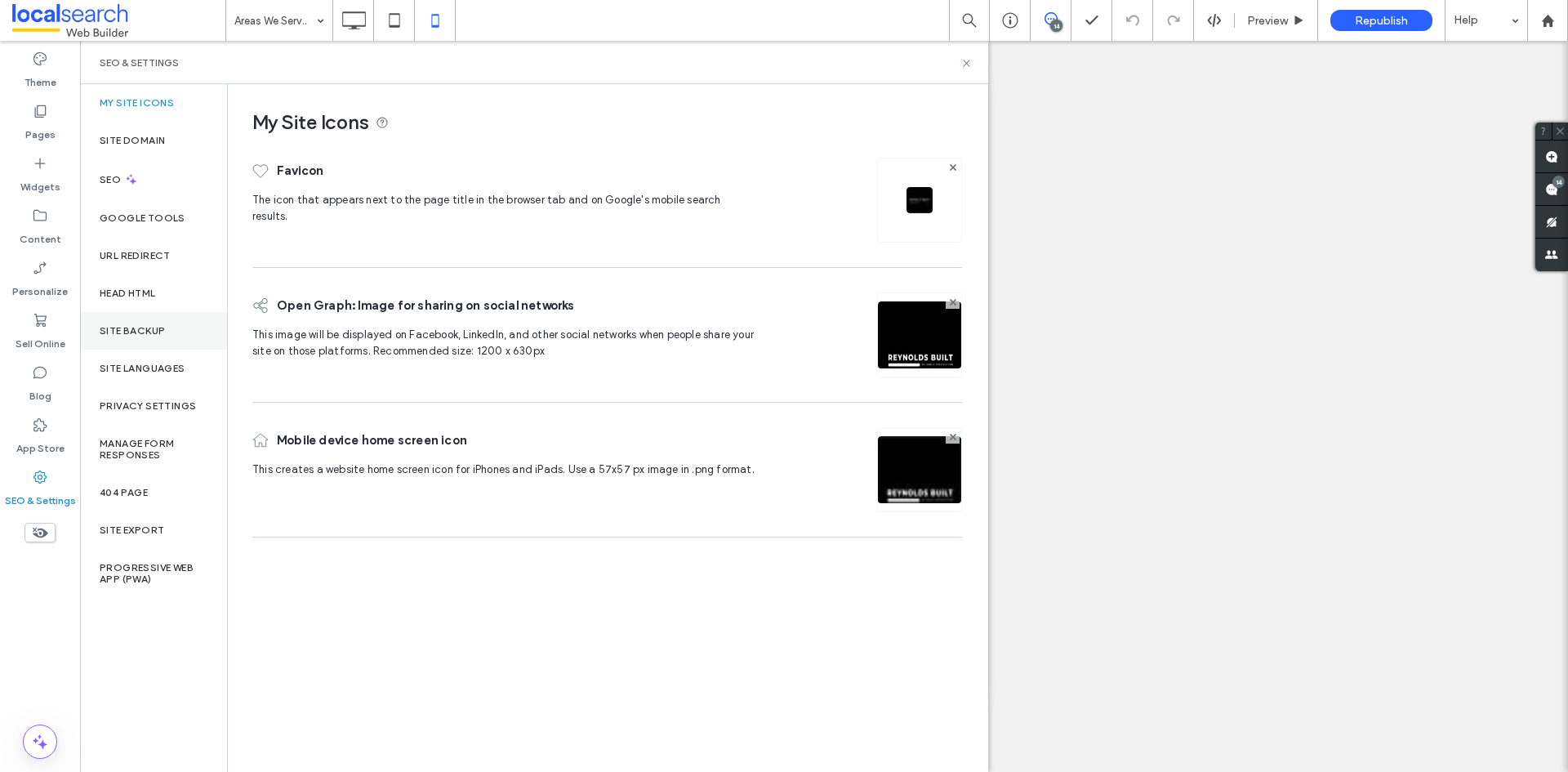
click at [120, 325] on label "Site Backup" at bounding box center [132, 331] width 66 height 11
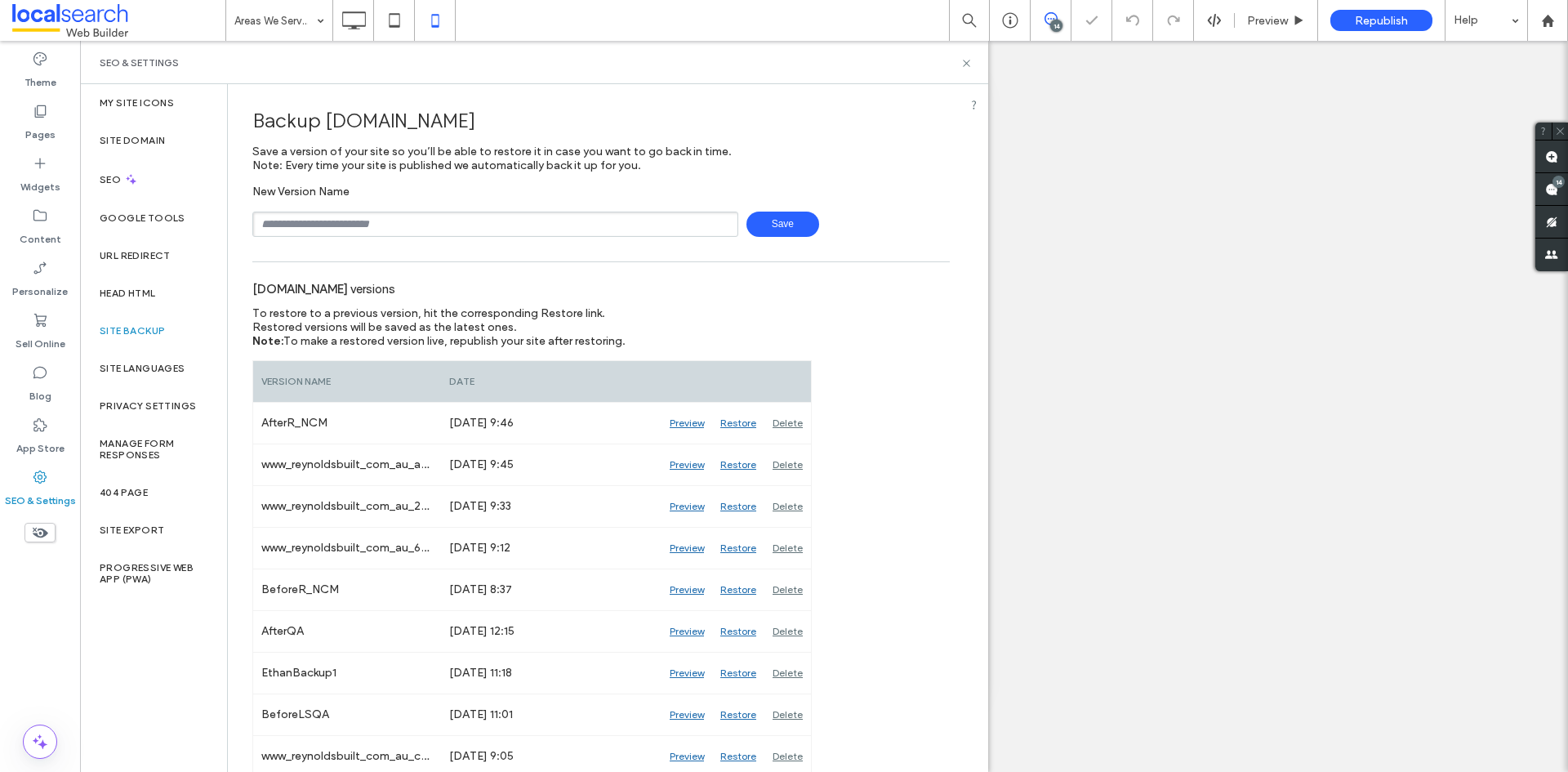
click at [331, 227] on input "text" at bounding box center [495, 224] width 486 height 26
click at [781, 416] on div "Delete" at bounding box center [787, 423] width 47 height 41
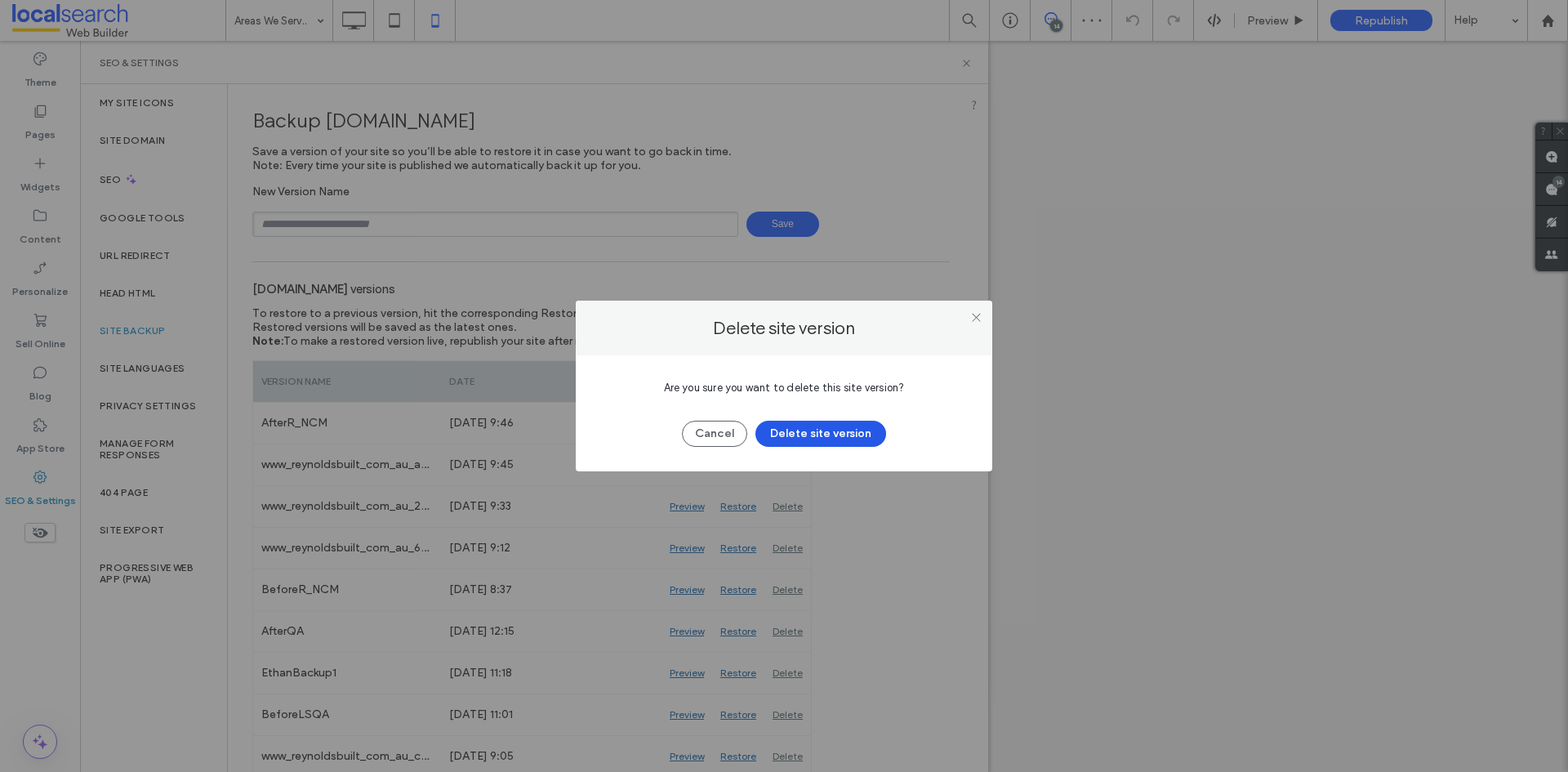
click at [793, 435] on button "Delete site version" at bounding box center [820, 433] width 131 height 26
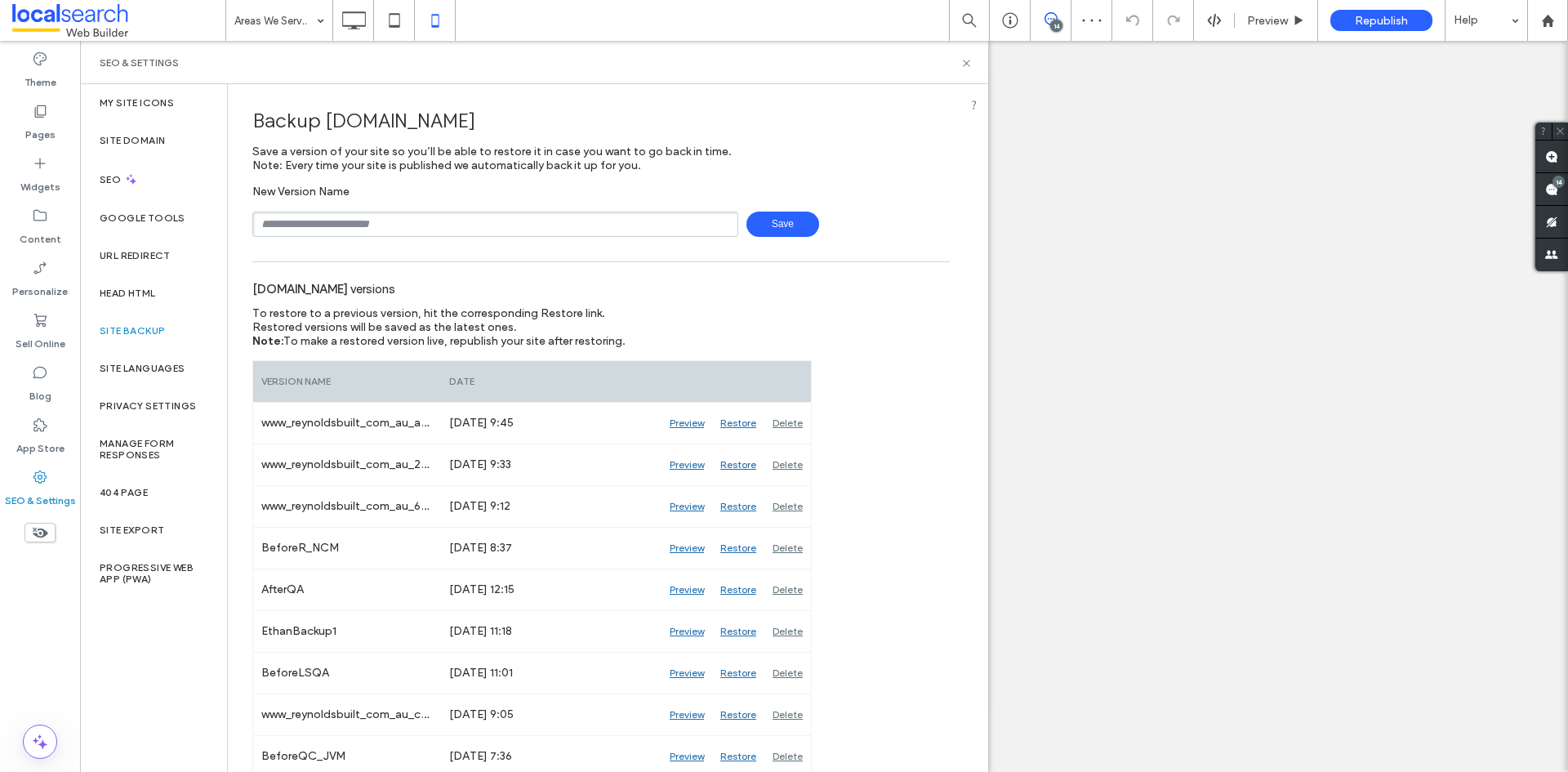
click at [410, 232] on input "text" at bounding box center [495, 224] width 486 height 26
type input "**********"
click at [754, 216] on span "Save" at bounding box center [782, 224] width 72 height 26
click at [966, 62] on use at bounding box center [966, 63] width 7 height 7
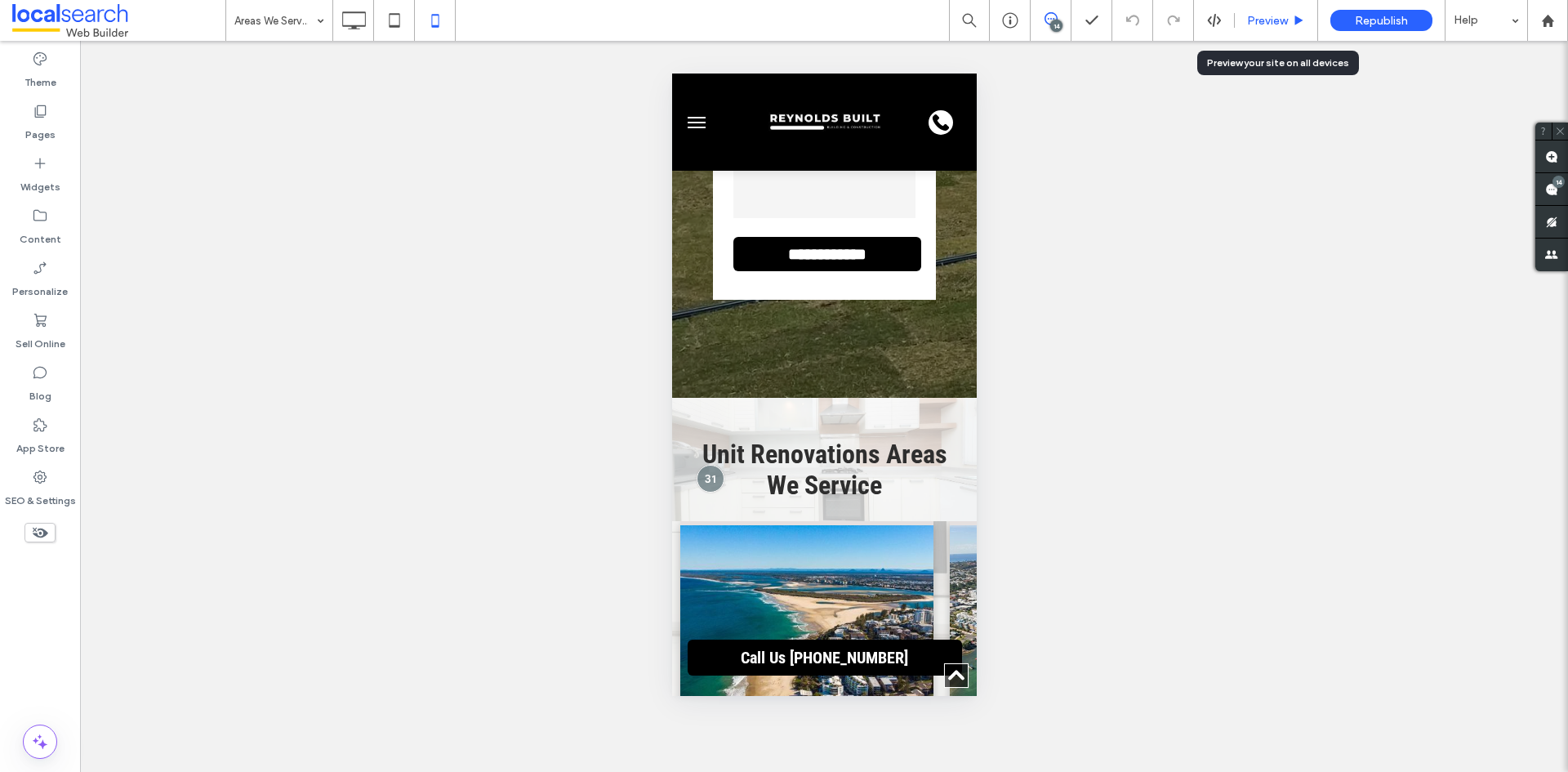
click at [1250, 23] on span "Preview" at bounding box center [1267, 21] width 41 height 14
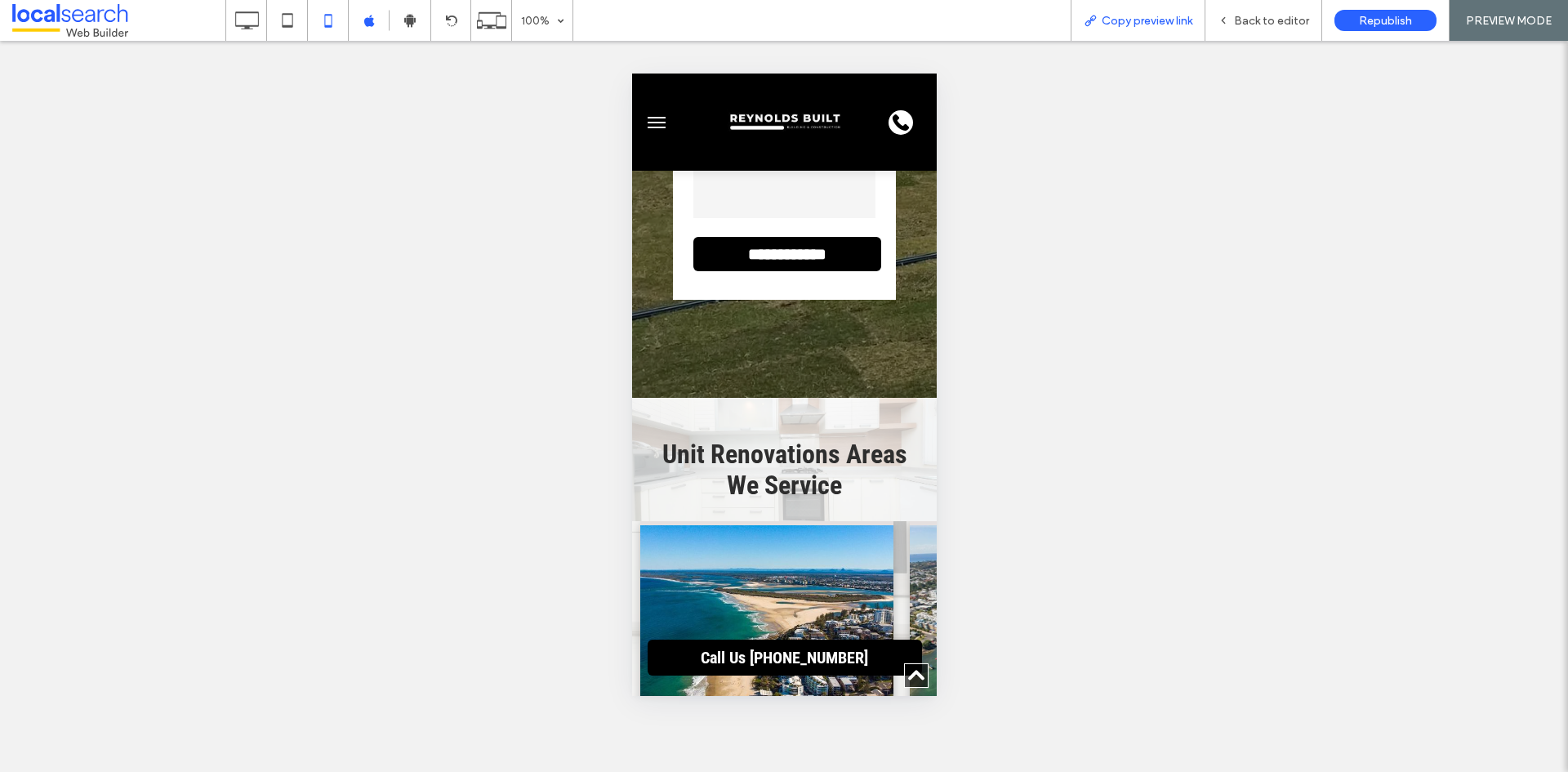
click at [1162, 26] on span "Copy preview link" at bounding box center [1146, 21] width 90 height 14
click at [1266, 26] on span "Back to editor" at bounding box center [1271, 21] width 75 height 14
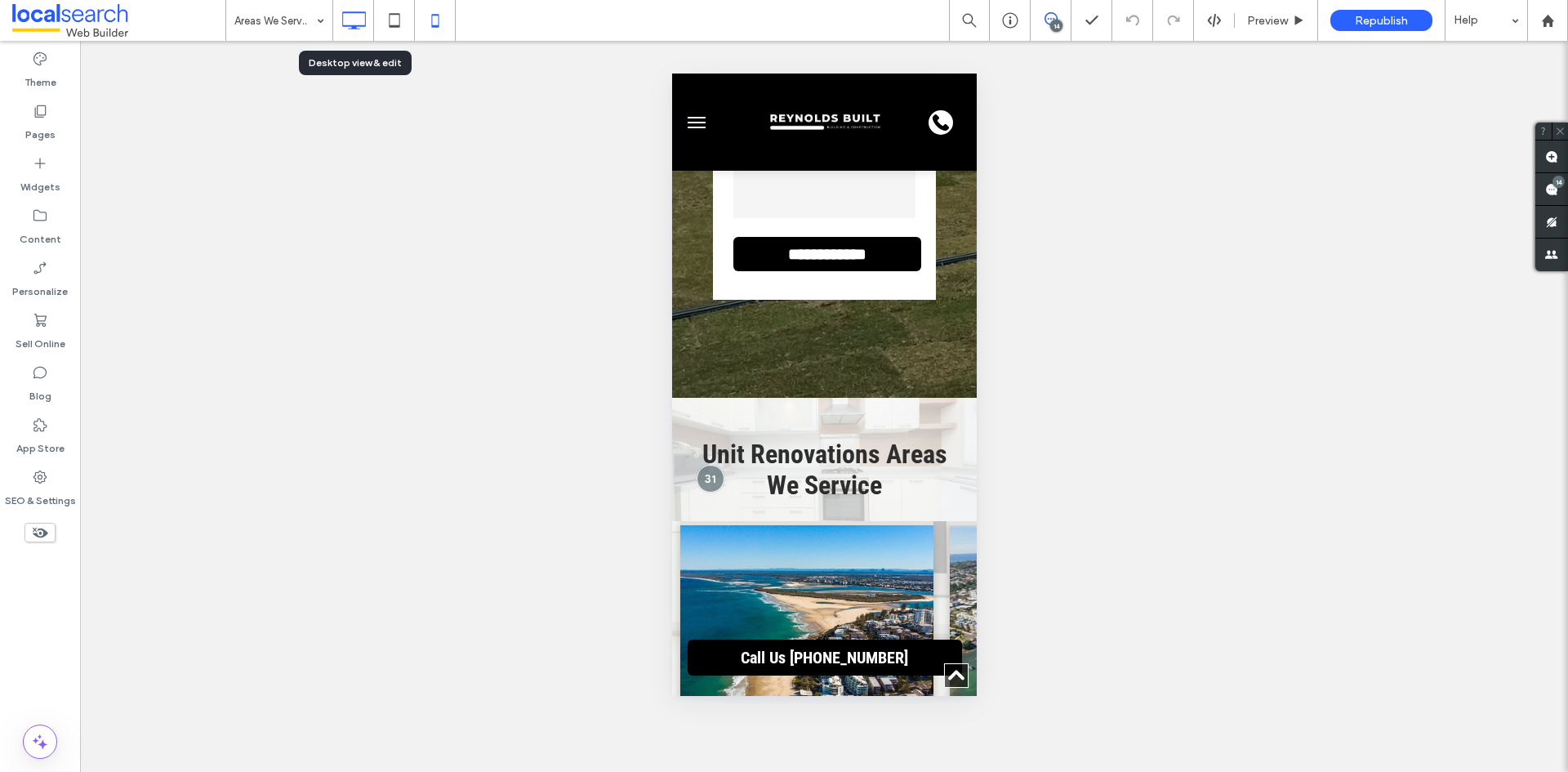
click at [347, 21] on icon at bounding box center [353, 20] width 32 height 32
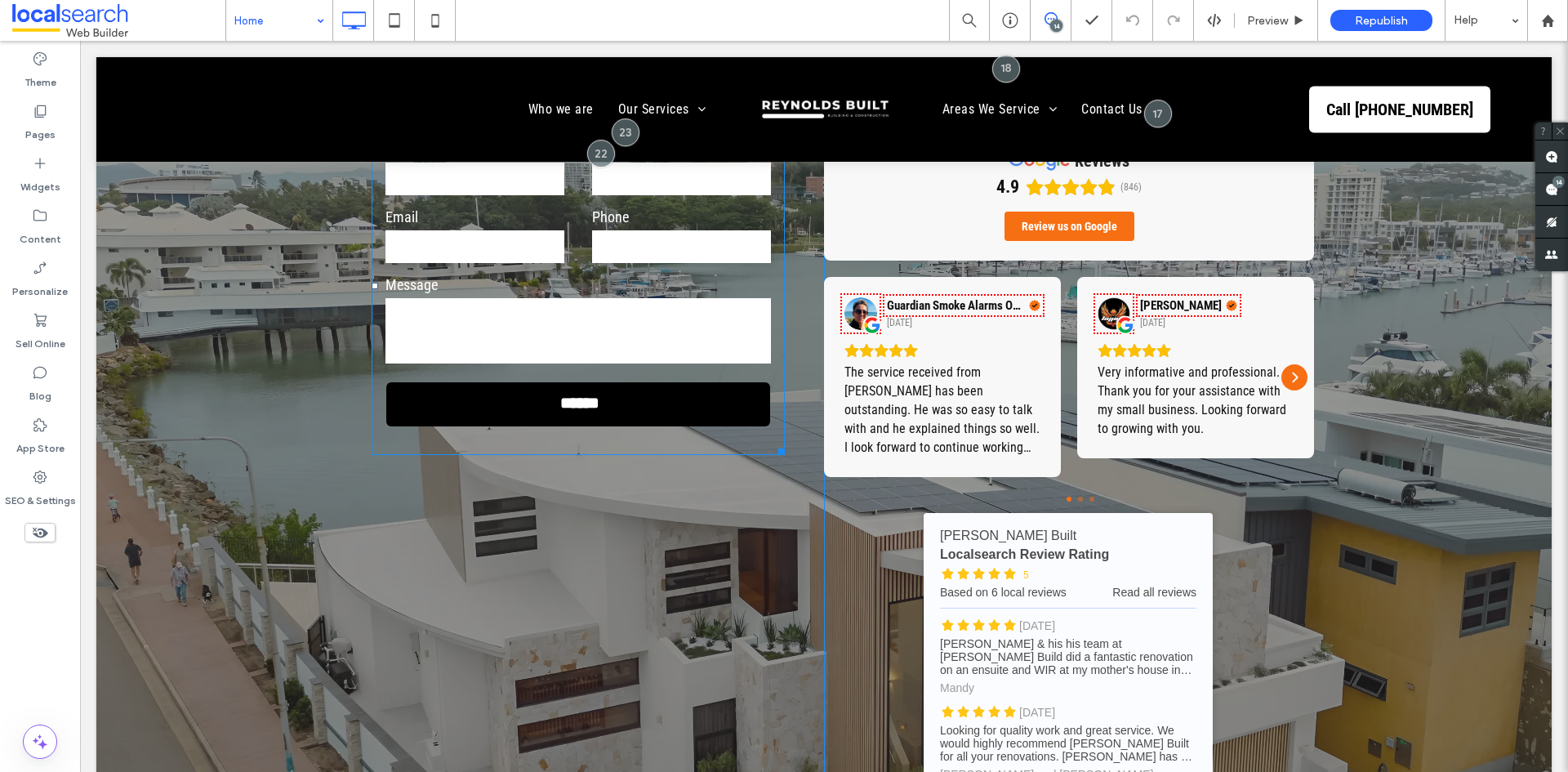
scroll to position [5147, 0]
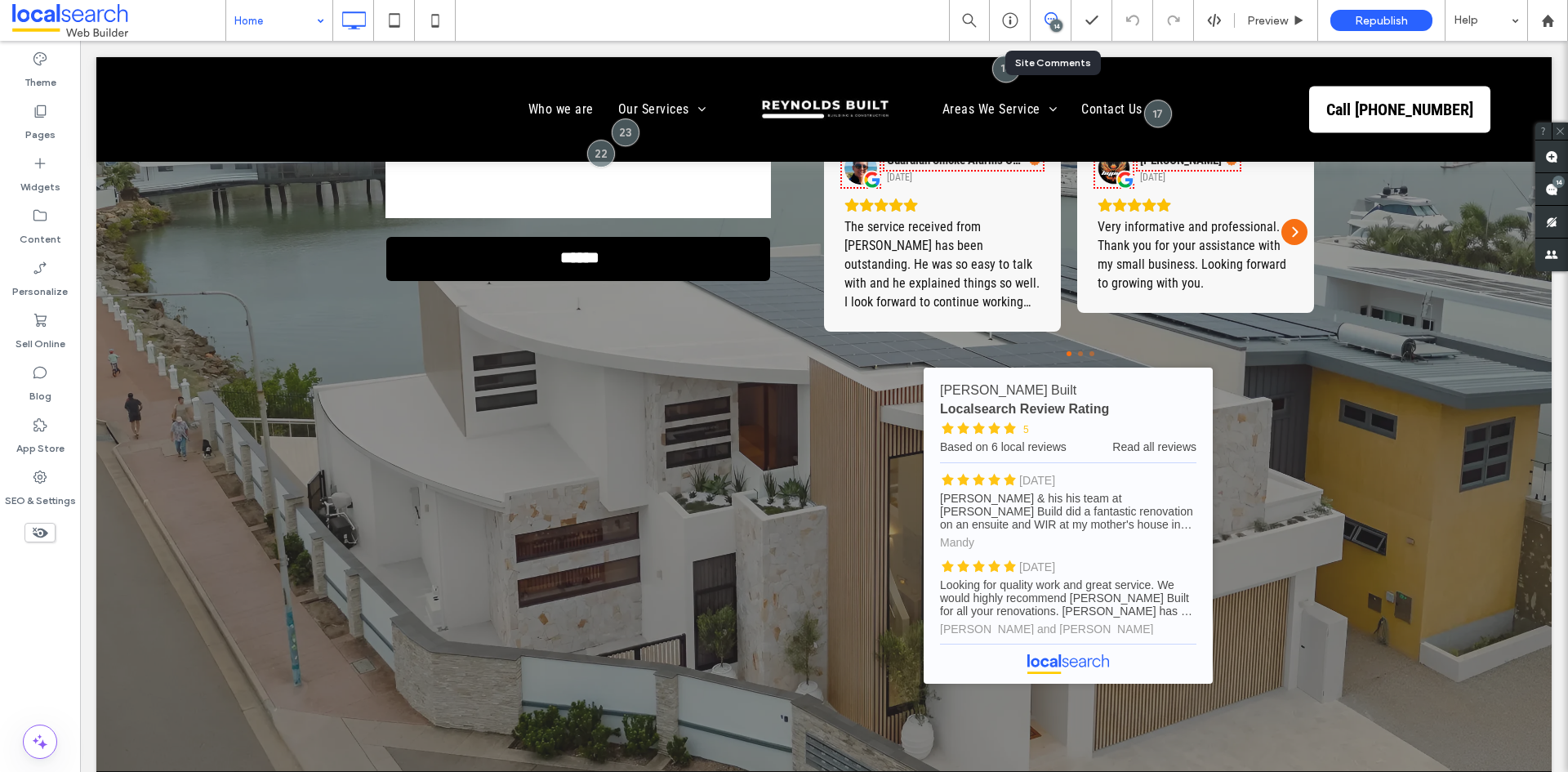
click at [1054, 10] on div "14" at bounding box center [1051, 20] width 41 height 41
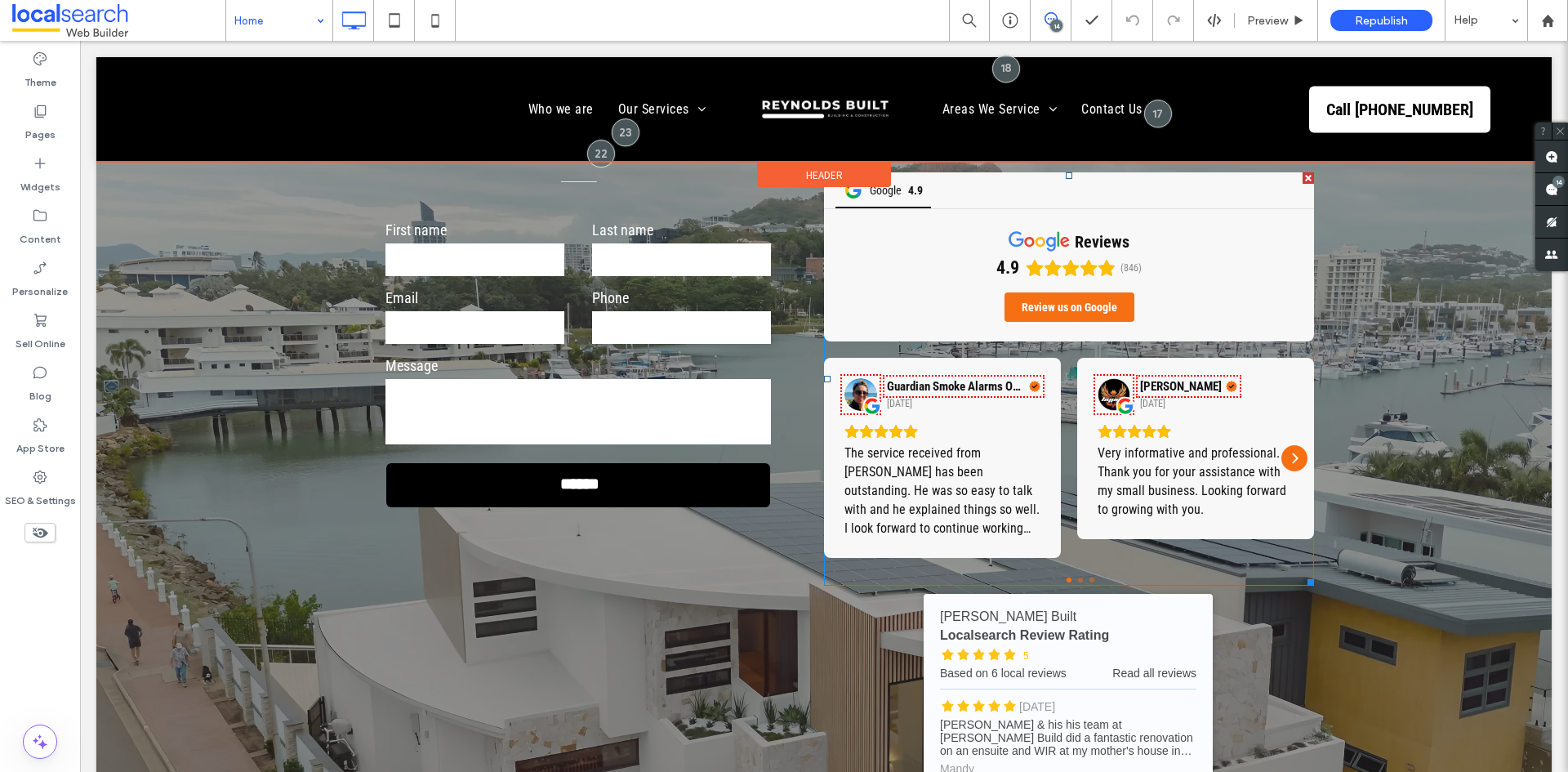
scroll to position [4902, 0]
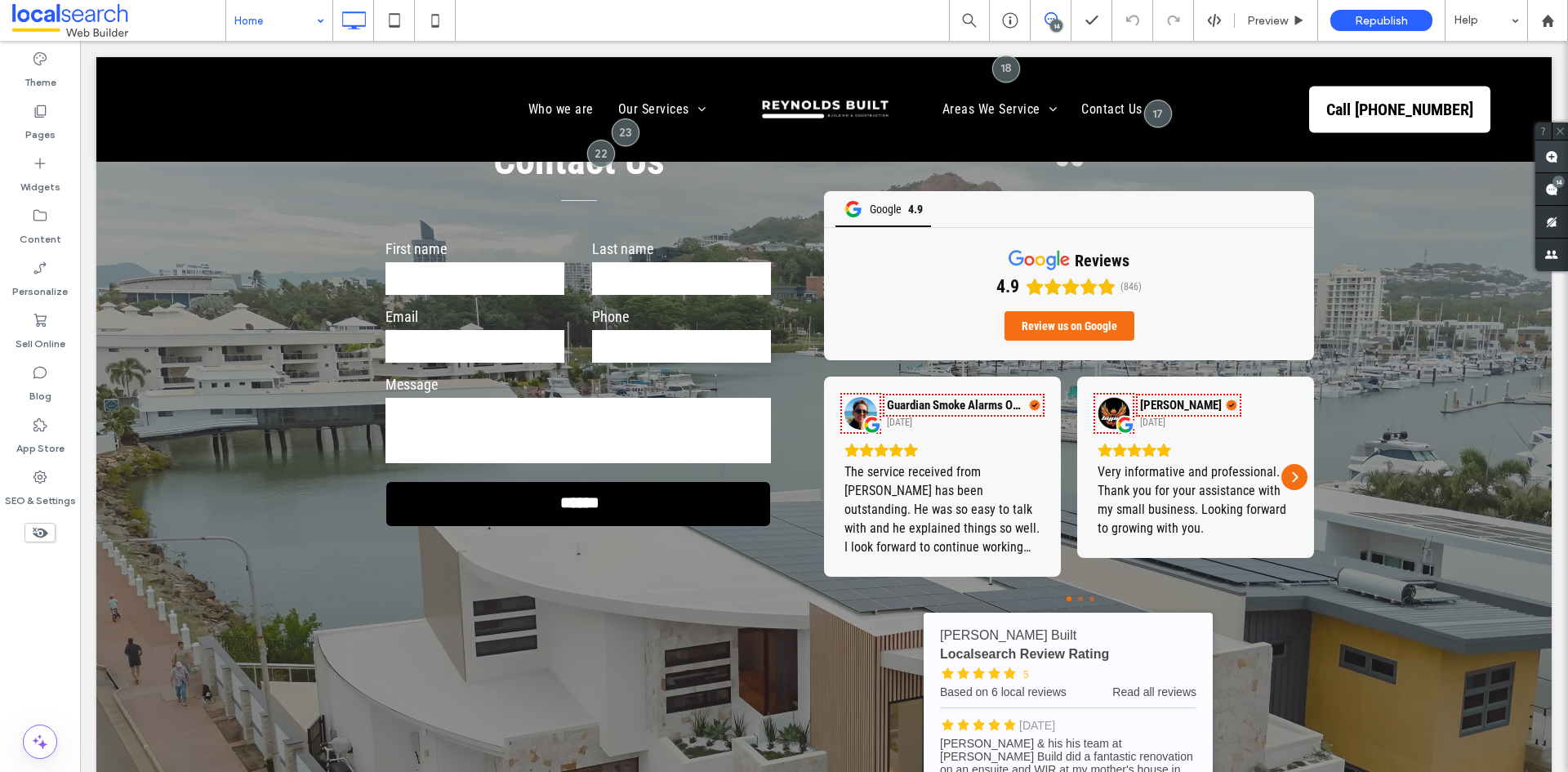
click at [1553, 161] on use at bounding box center [1552, 157] width 13 height 13
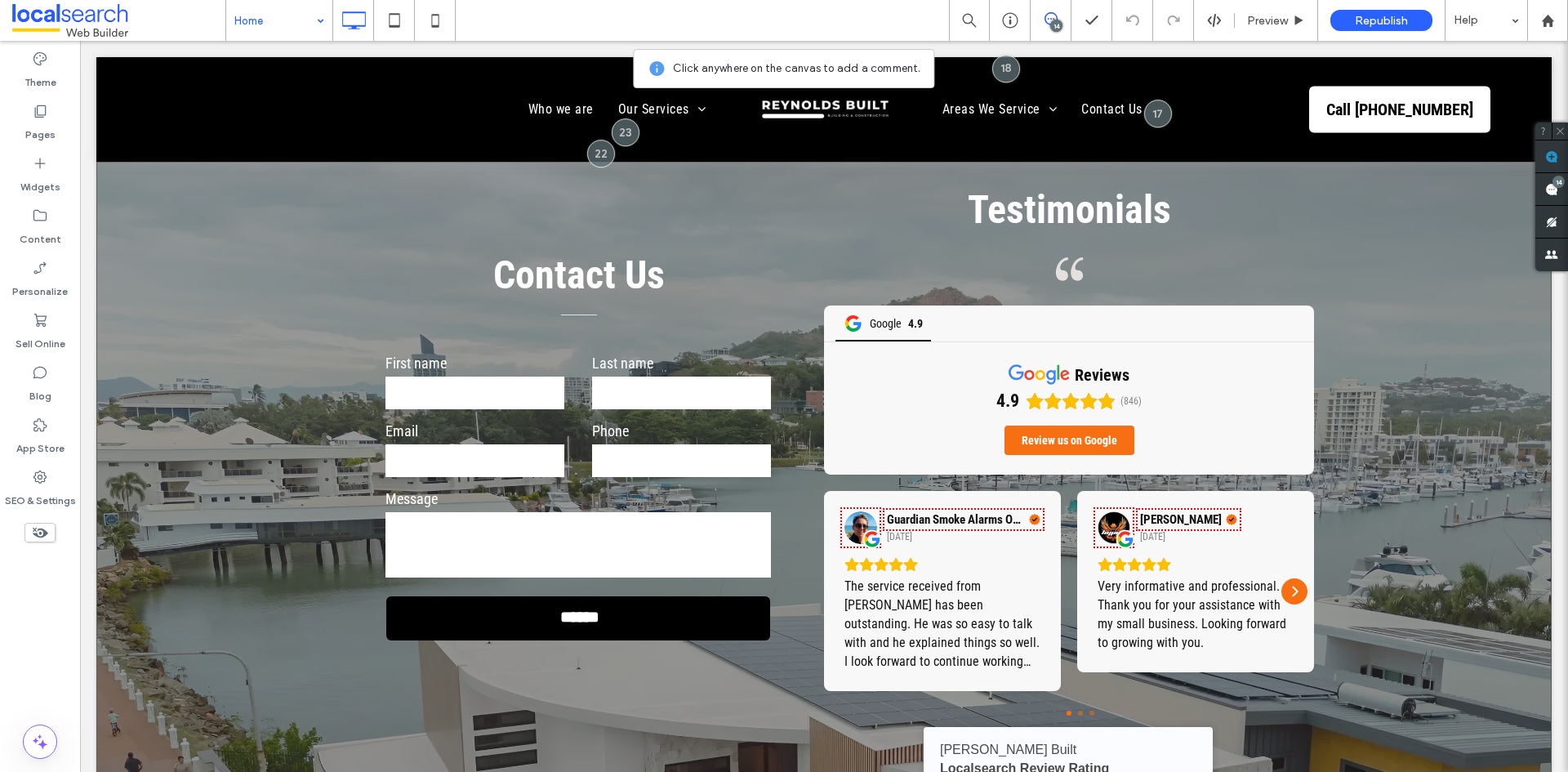
scroll to position [4739, 0]
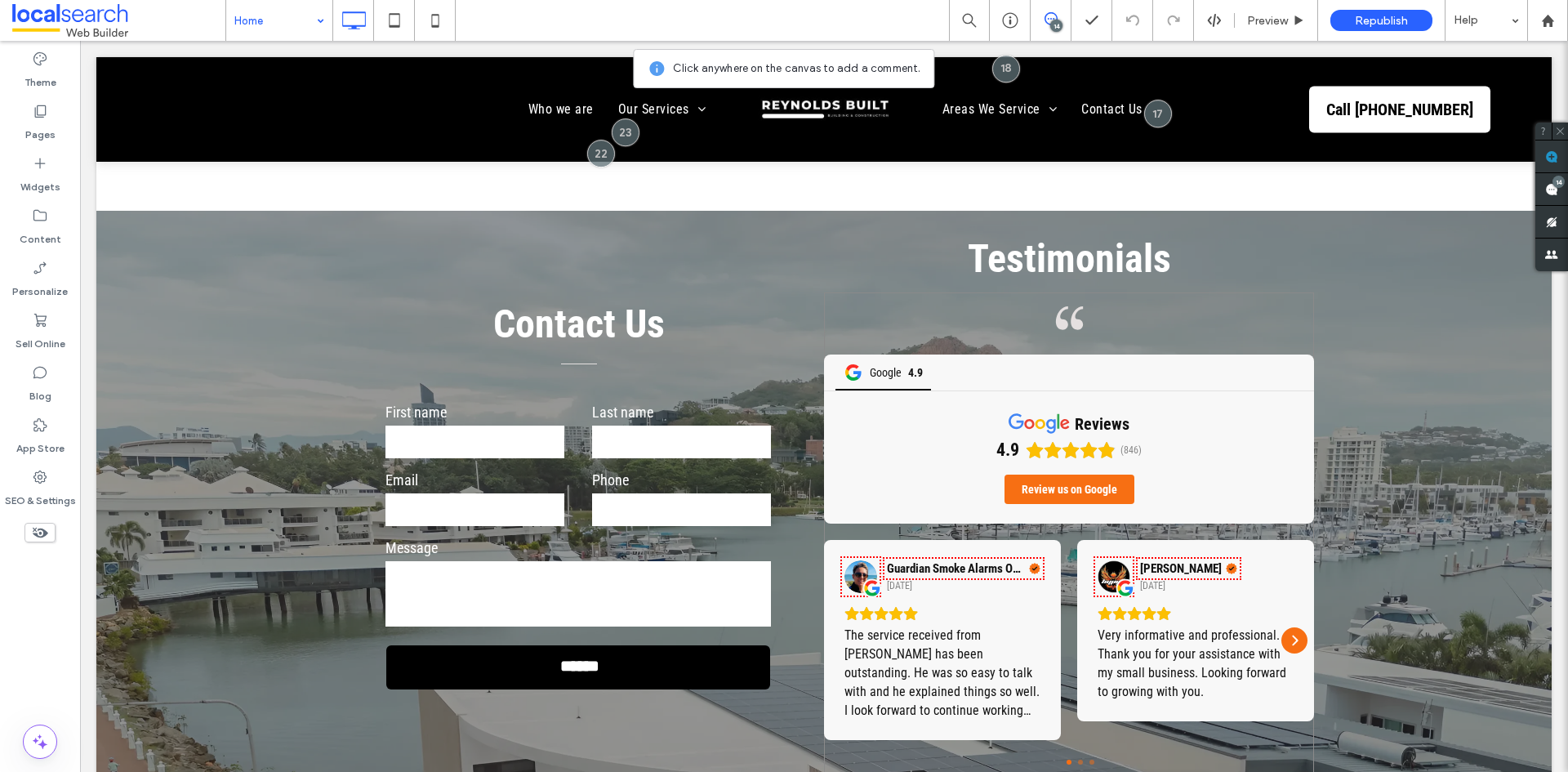
click at [832, 293] on div "Testimonials Quote Icon Google 4.9 reviews 4.9 (846) Review us on Google Guardi…" at bounding box center [1069, 695] width 490 height 805
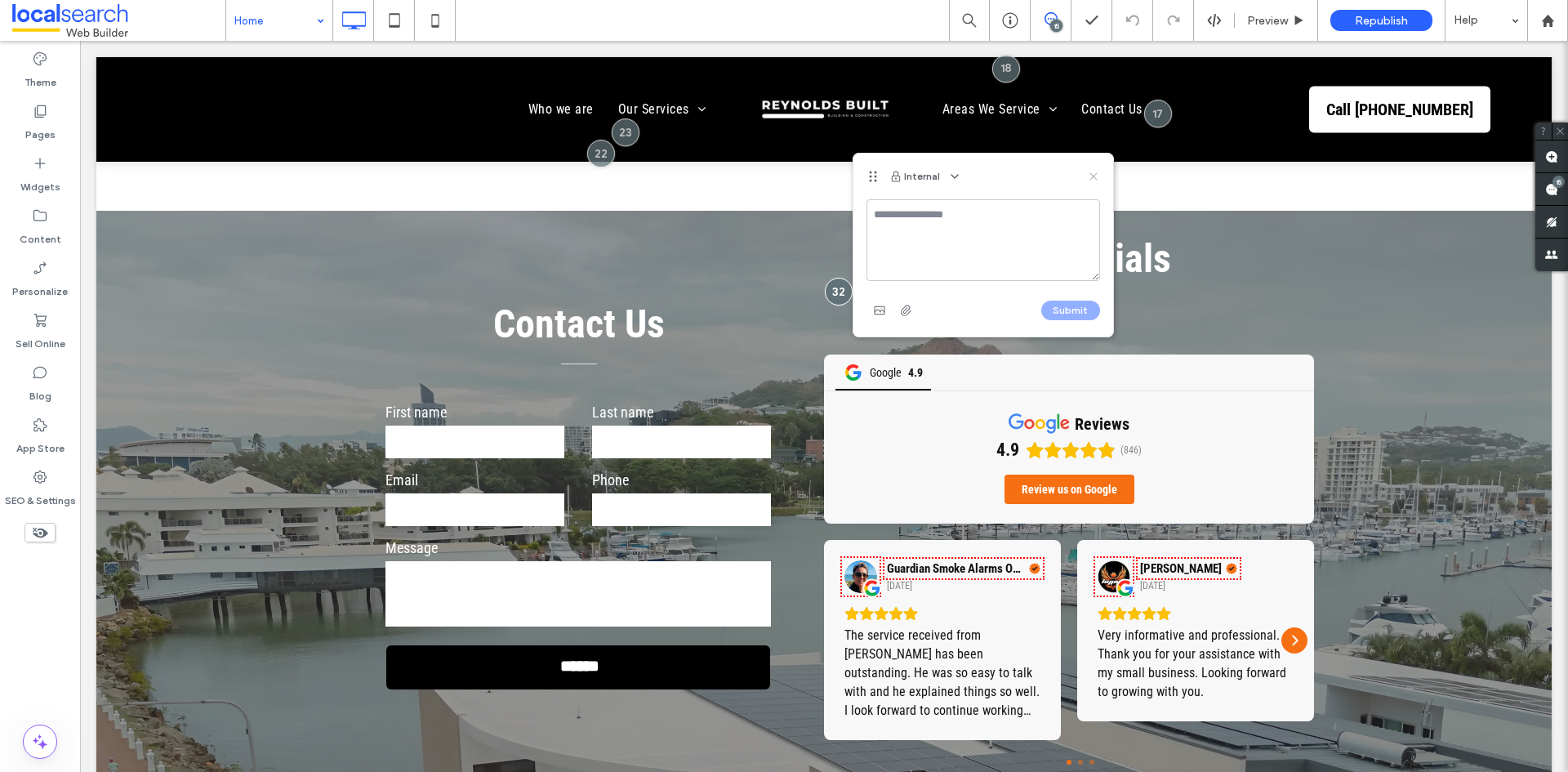
click at [1095, 174] on icon at bounding box center [1094, 176] width 13 height 13
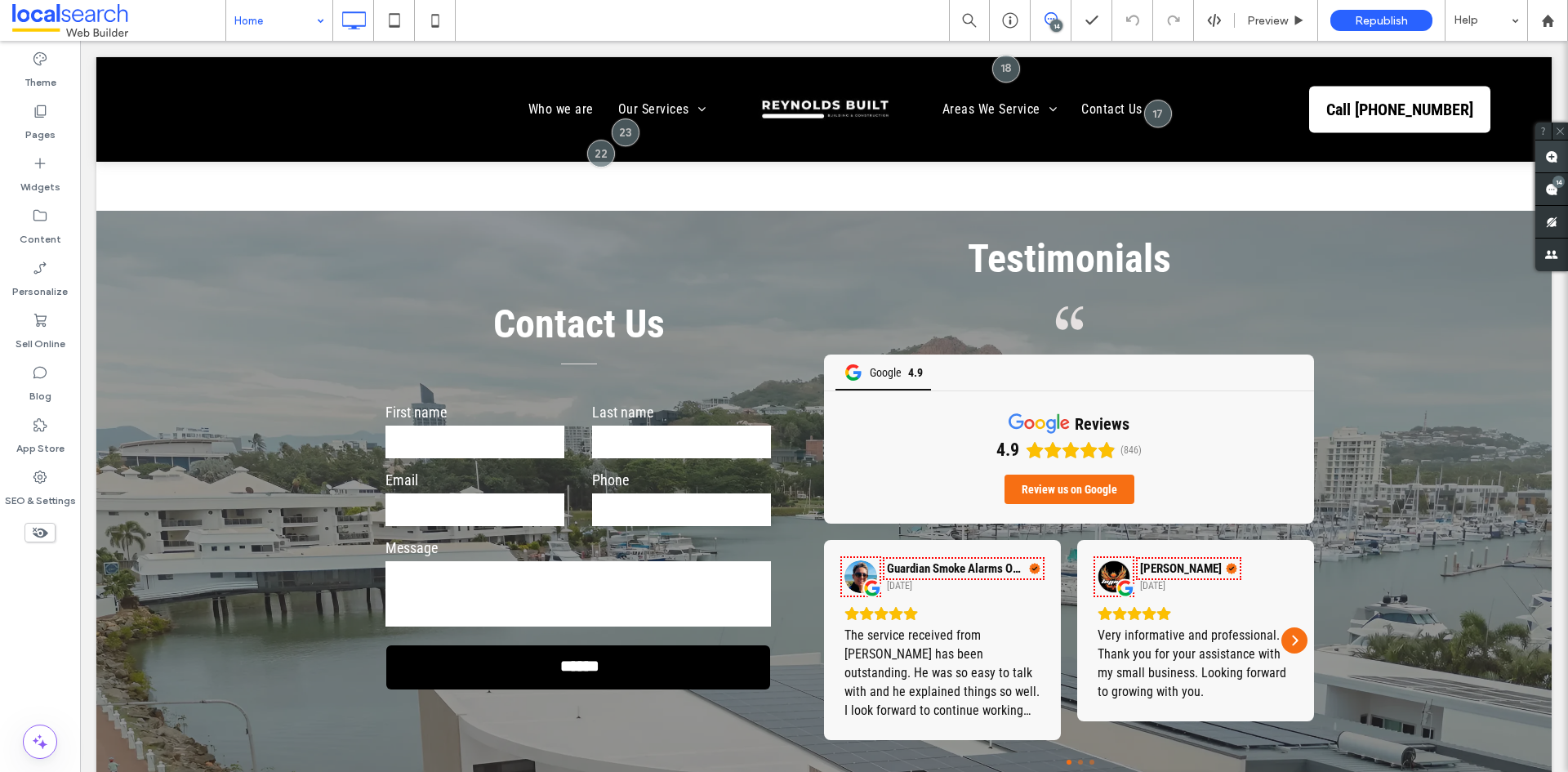
click at [1556, 154] on use at bounding box center [1552, 157] width 13 height 13
click at [1347, 287] on div "Contact Us First name Last name Email Phone Message ****** Thank you for contac…" at bounding box center [824, 695] width 1456 height 969
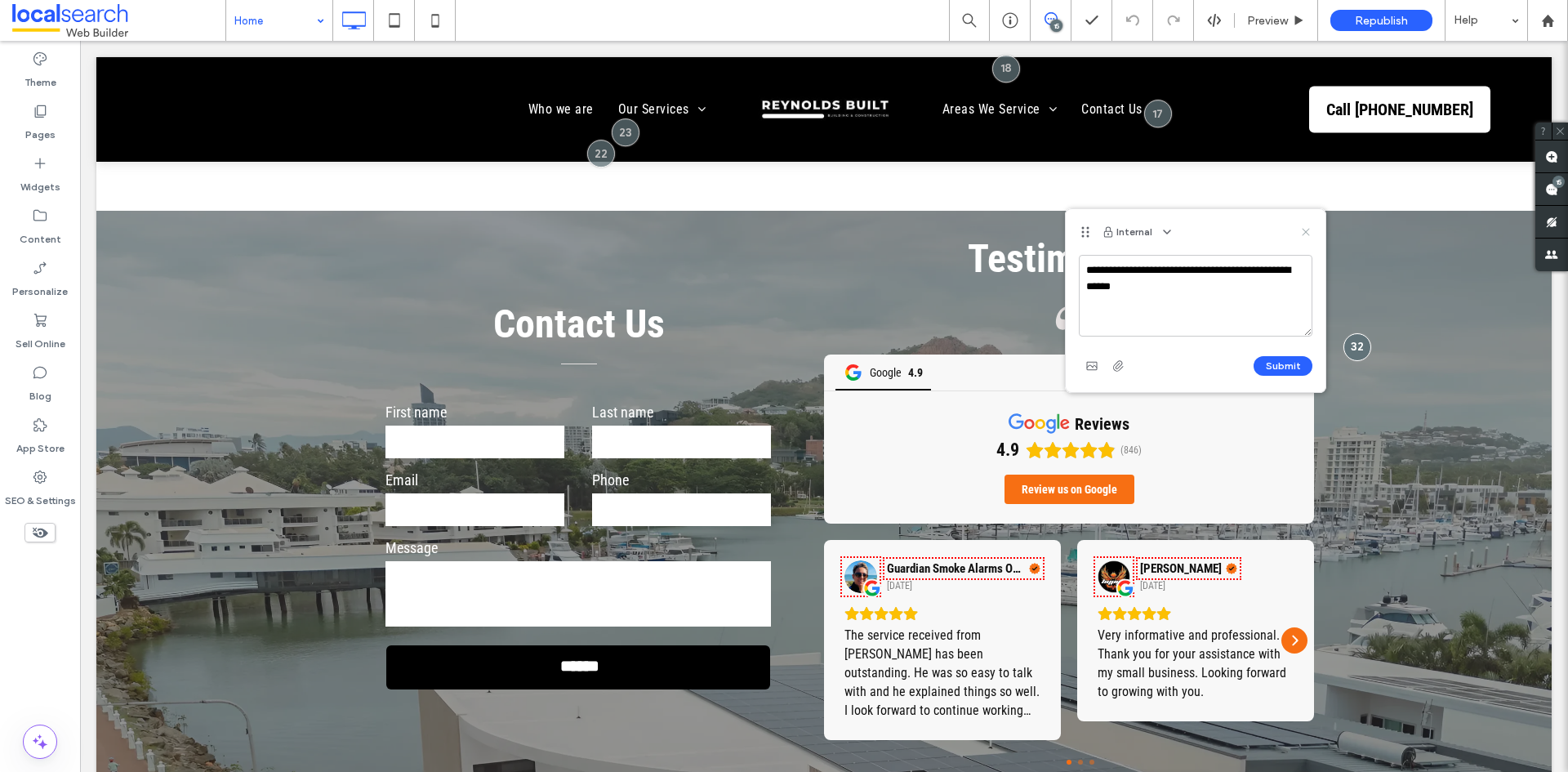
type textarea "**********"
click at [1310, 231] on icon at bounding box center [1306, 233] width 13 height 13
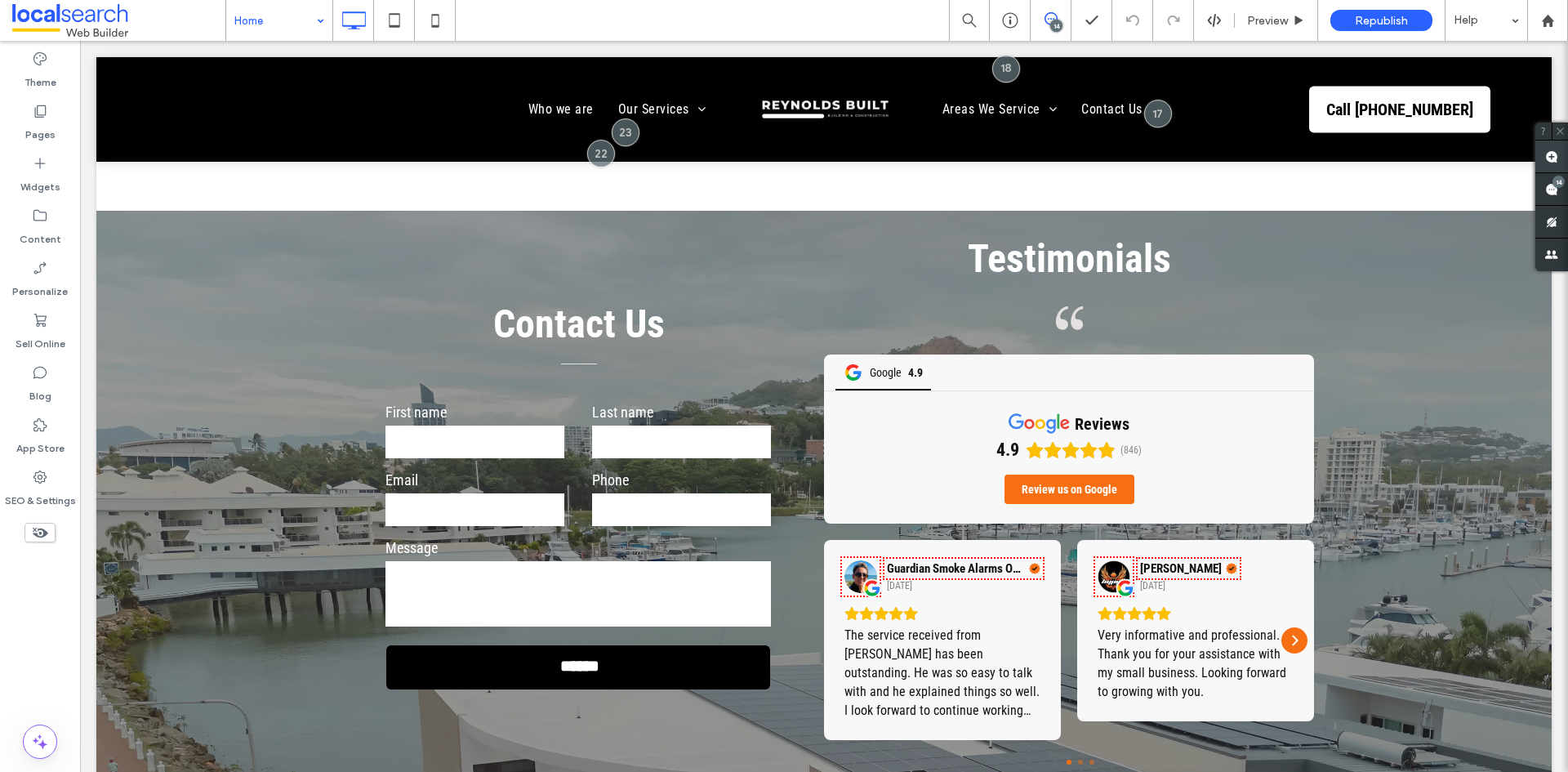
click at [1553, 157] on use at bounding box center [1552, 157] width 13 height 13
click at [1351, 347] on div "Contact Us First name Last name Email Phone Message ****** Thank you for contac…" at bounding box center [824, 695] width 1456 height 969
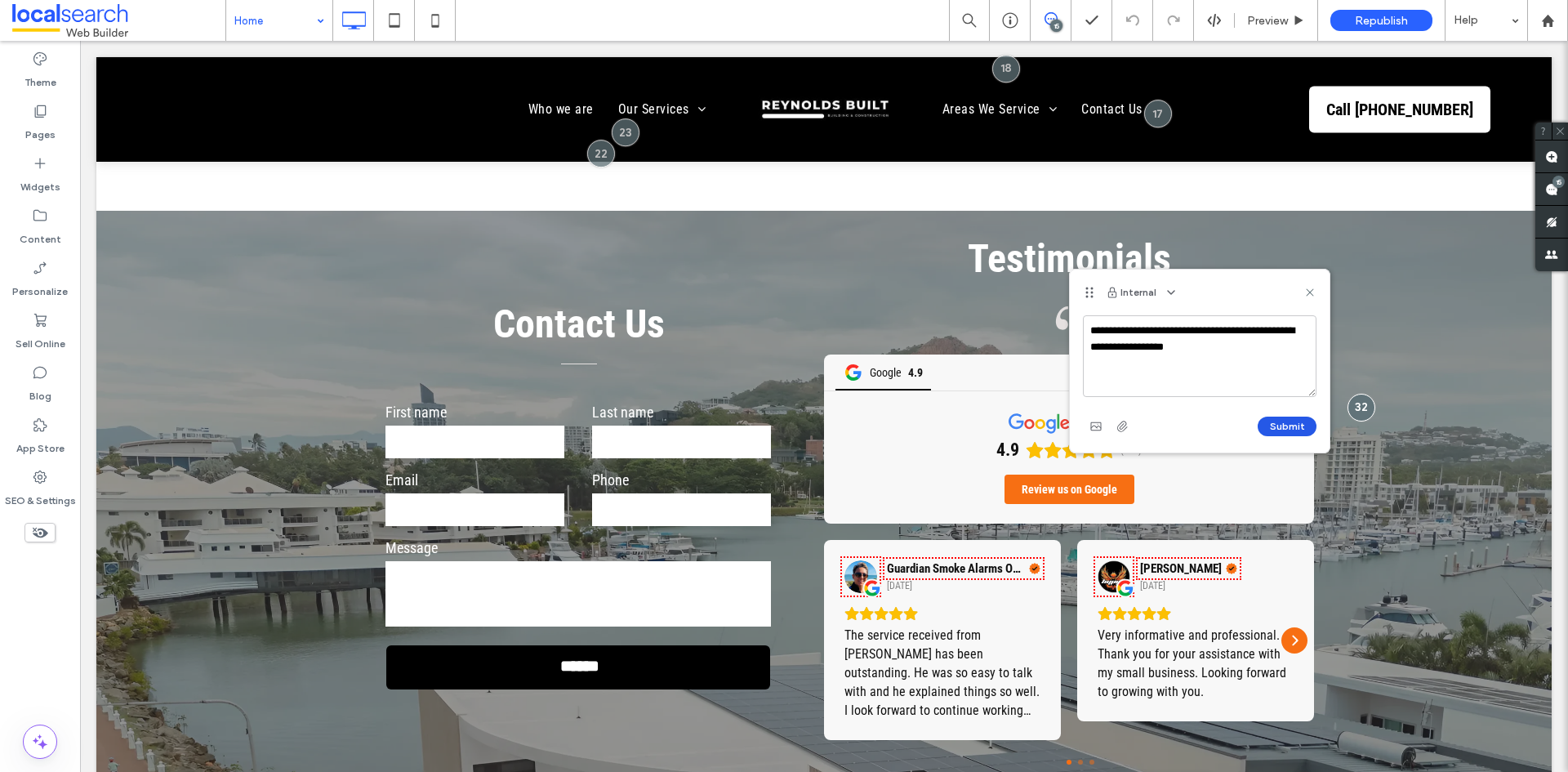
type textarea "**********"
click at [1280, 422] on button "Submit" at bounding box center [1287, 426] width 59 height 20
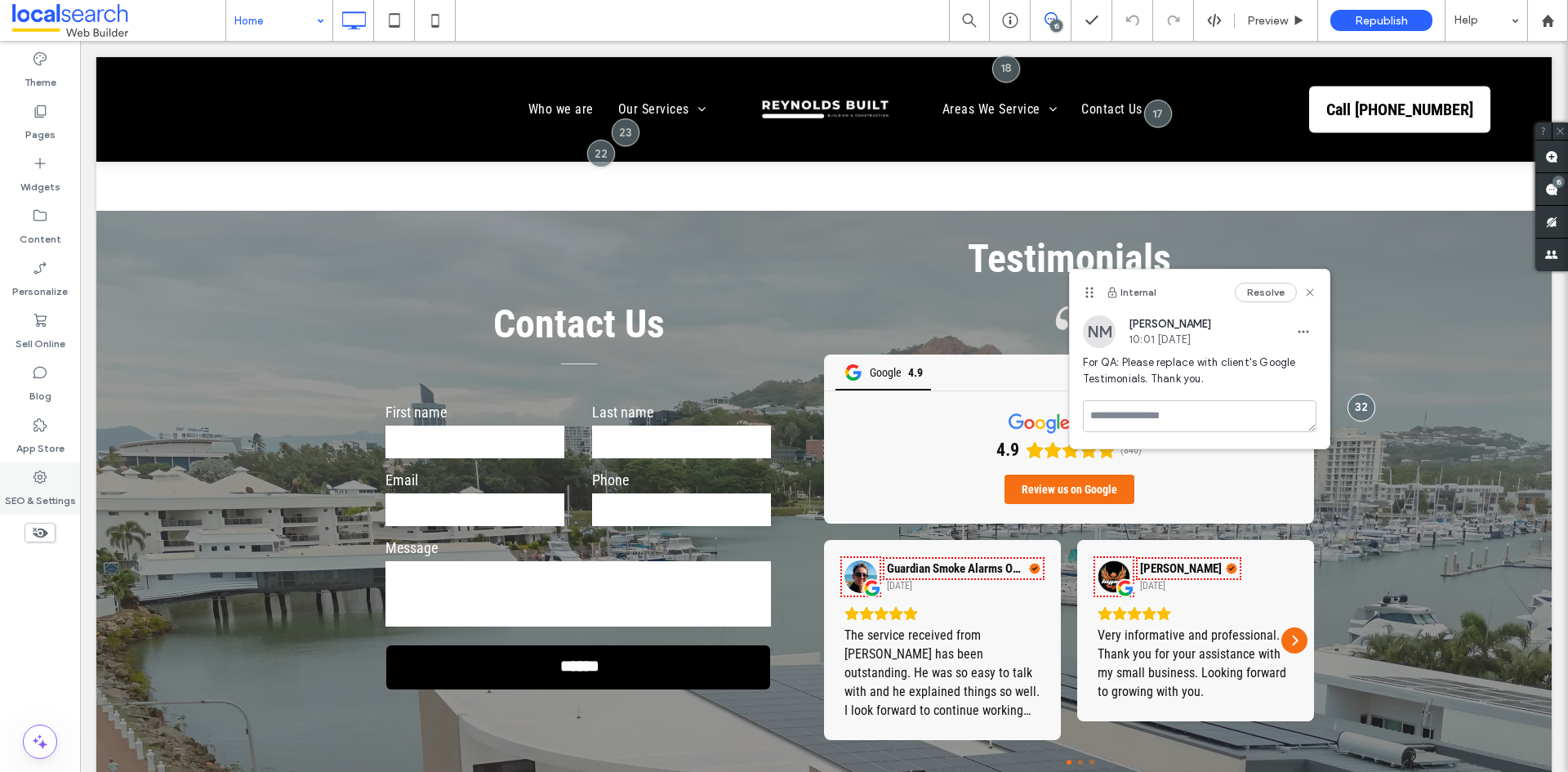
click at [58, 483] on div "SEO & Settings" at bounding box center [40, 488] width 80 height 52
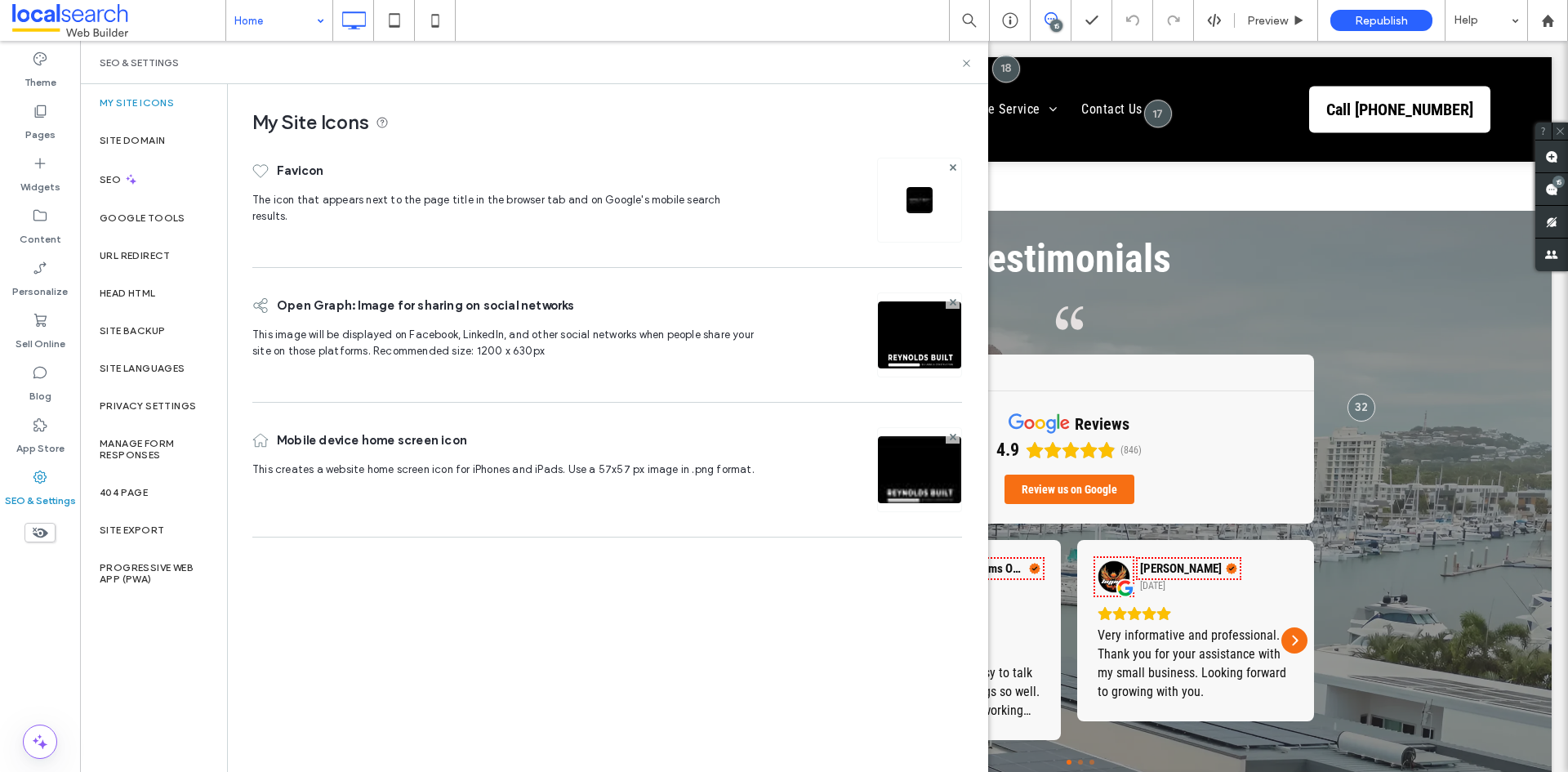
click at [36, 621] on div "Theme Pages Widgets Content Personalize Sell Online Blog App Store SEO & Settin…" at bounding box center [40, 406] width 80 height 731
click at [969, 66] on use at bounding box center [966, 63] width 7 height 7
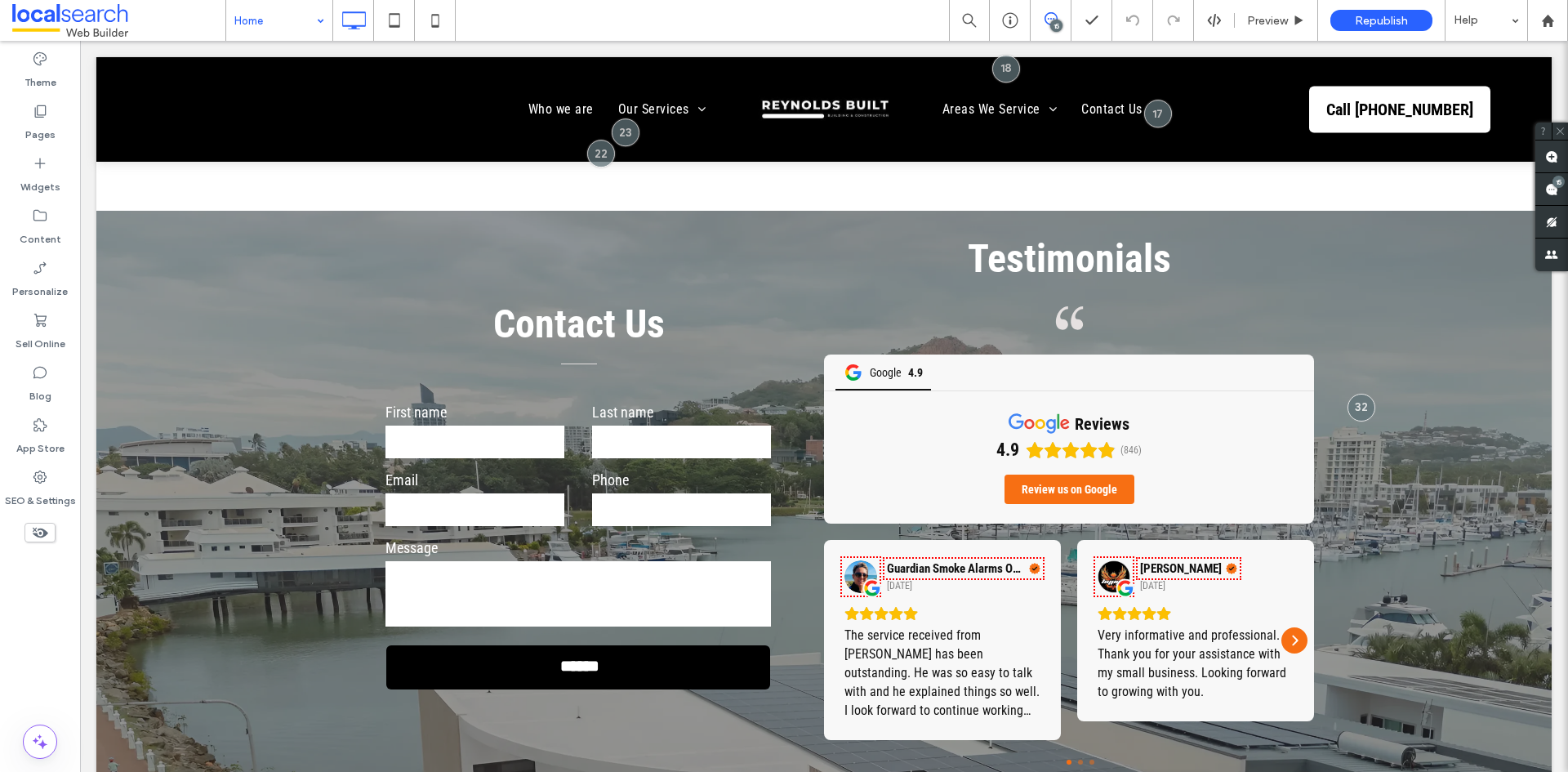
click at [55, 585] on div "Theme Pages Widgets Content Personalize Sell Online Blog App Store SEO & Settin…" at bounding box center [40, 406] width 80 height 731
click at [1547, 183] on icon at bounding box center [1552, 190] width 13 height 13
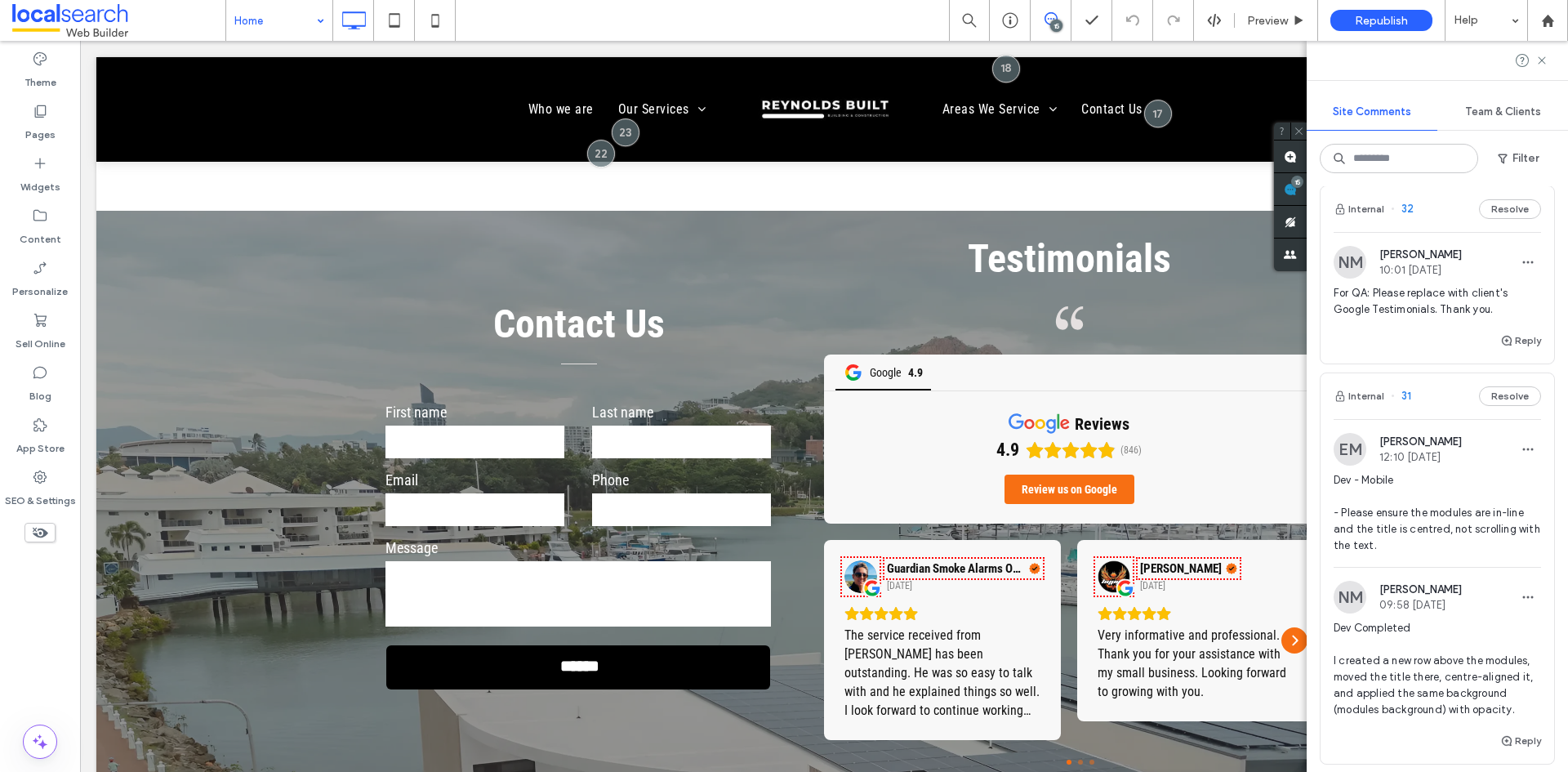
scroll to position [0, 0]
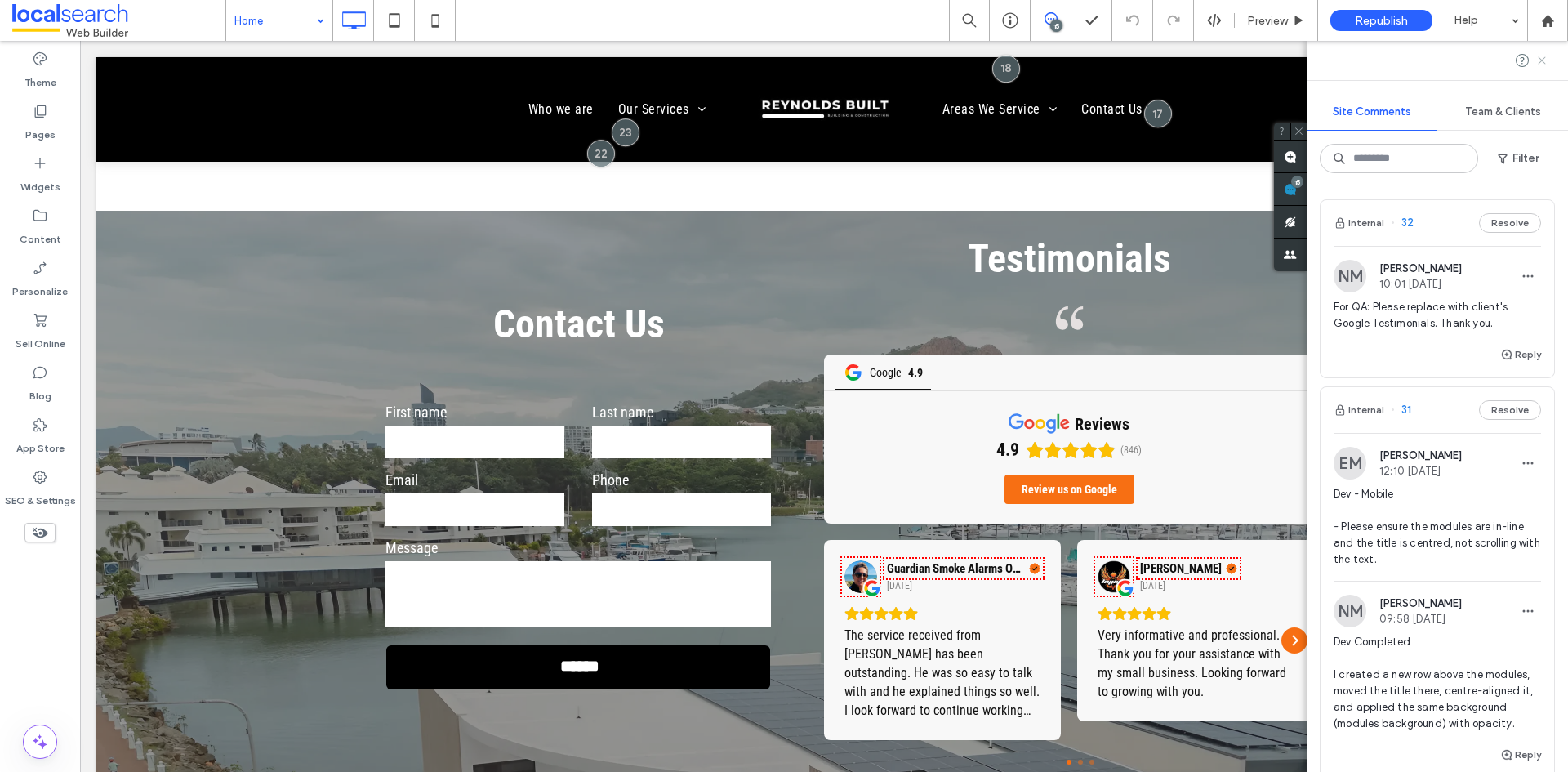
click at [1545, 61] on icon at bounding box center [1542, 61] width 13 height 13
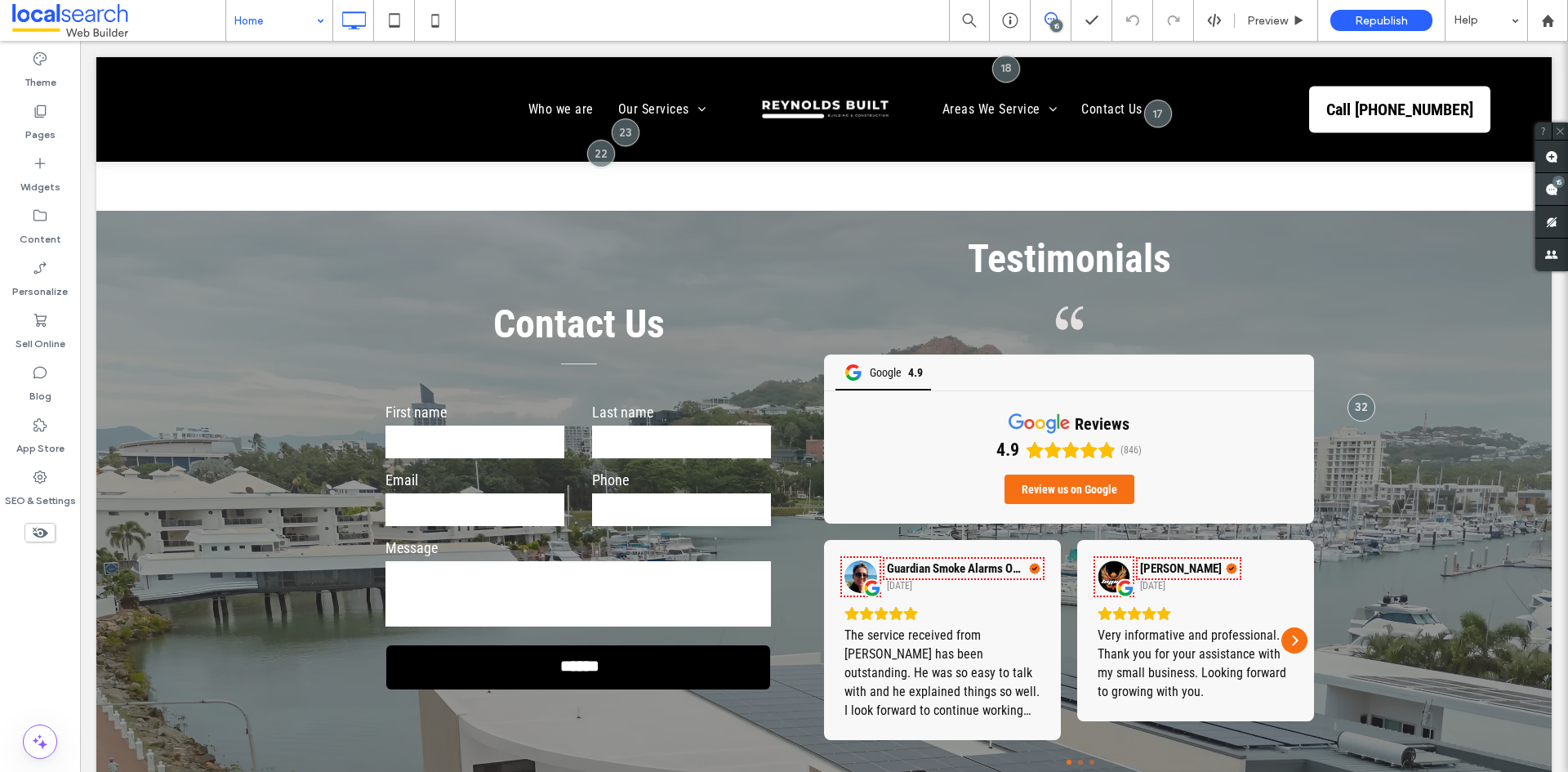
click at [1548, 181] on span at bounding box center [1552, 189] width 32 height 31
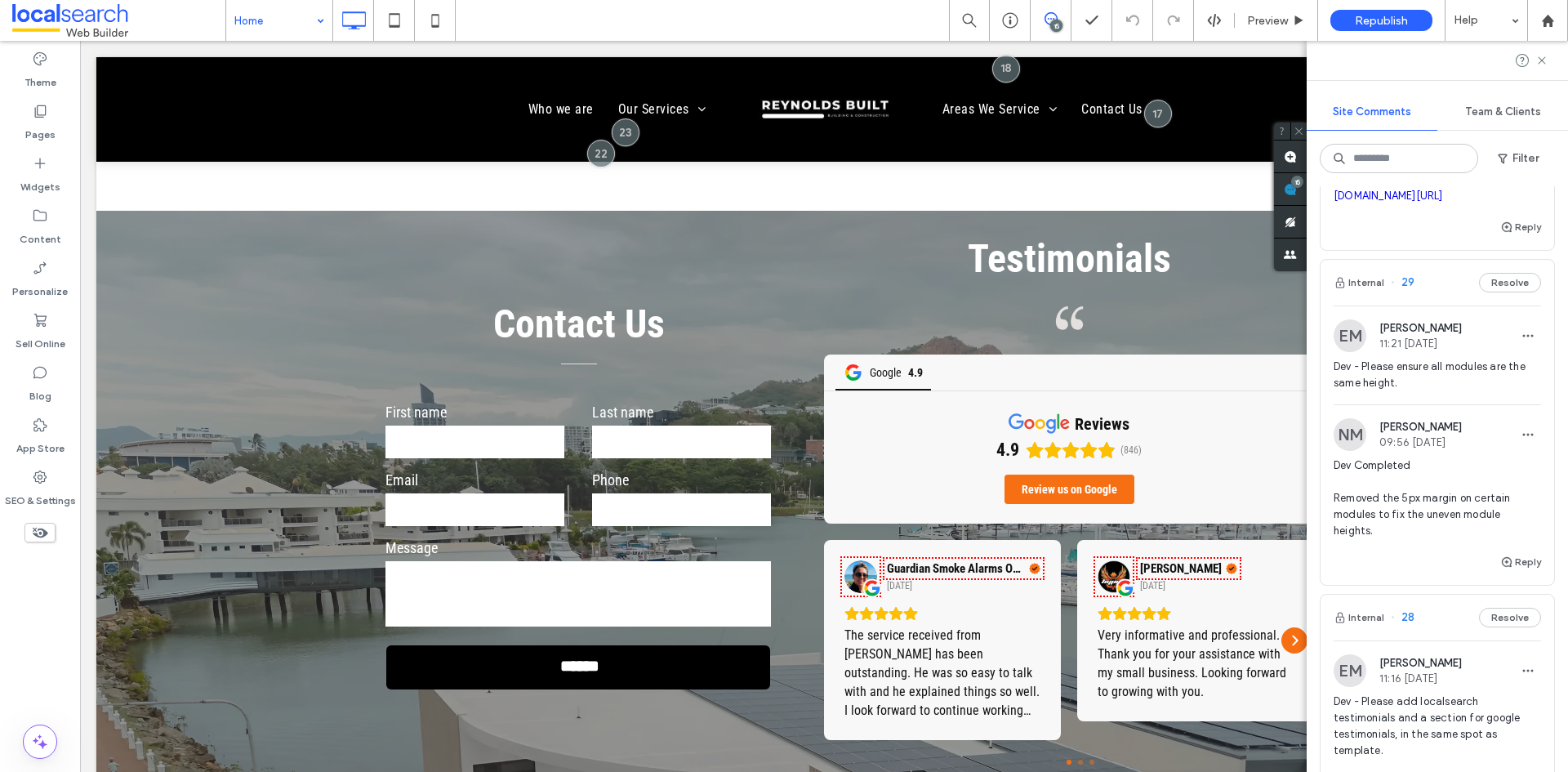
scroll to position [817, 0]
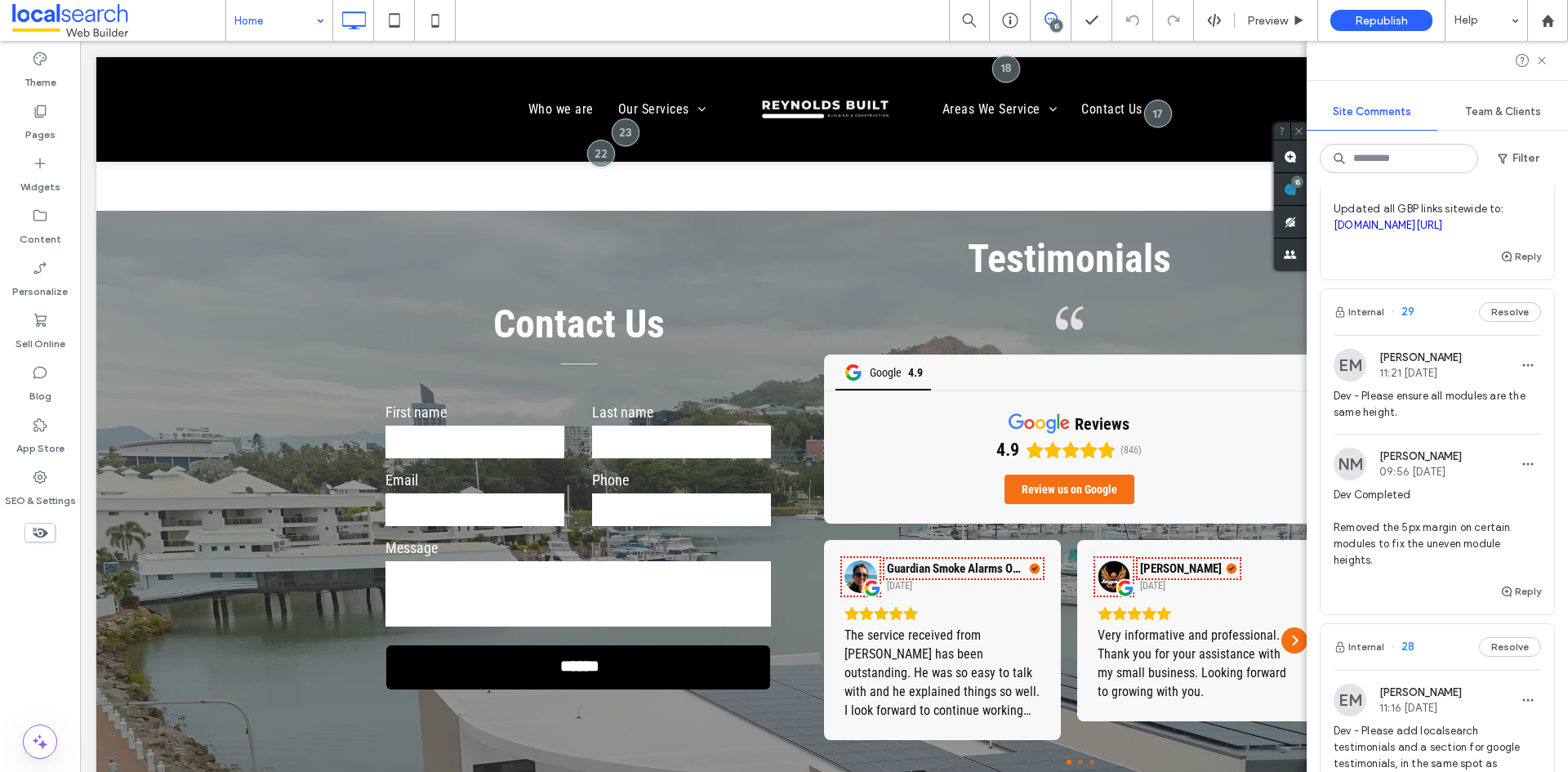
click at [1481, 420] on span "Dev - Please ensure all modules are the same height." at bounding box center [1437, 404] width 208 height 32
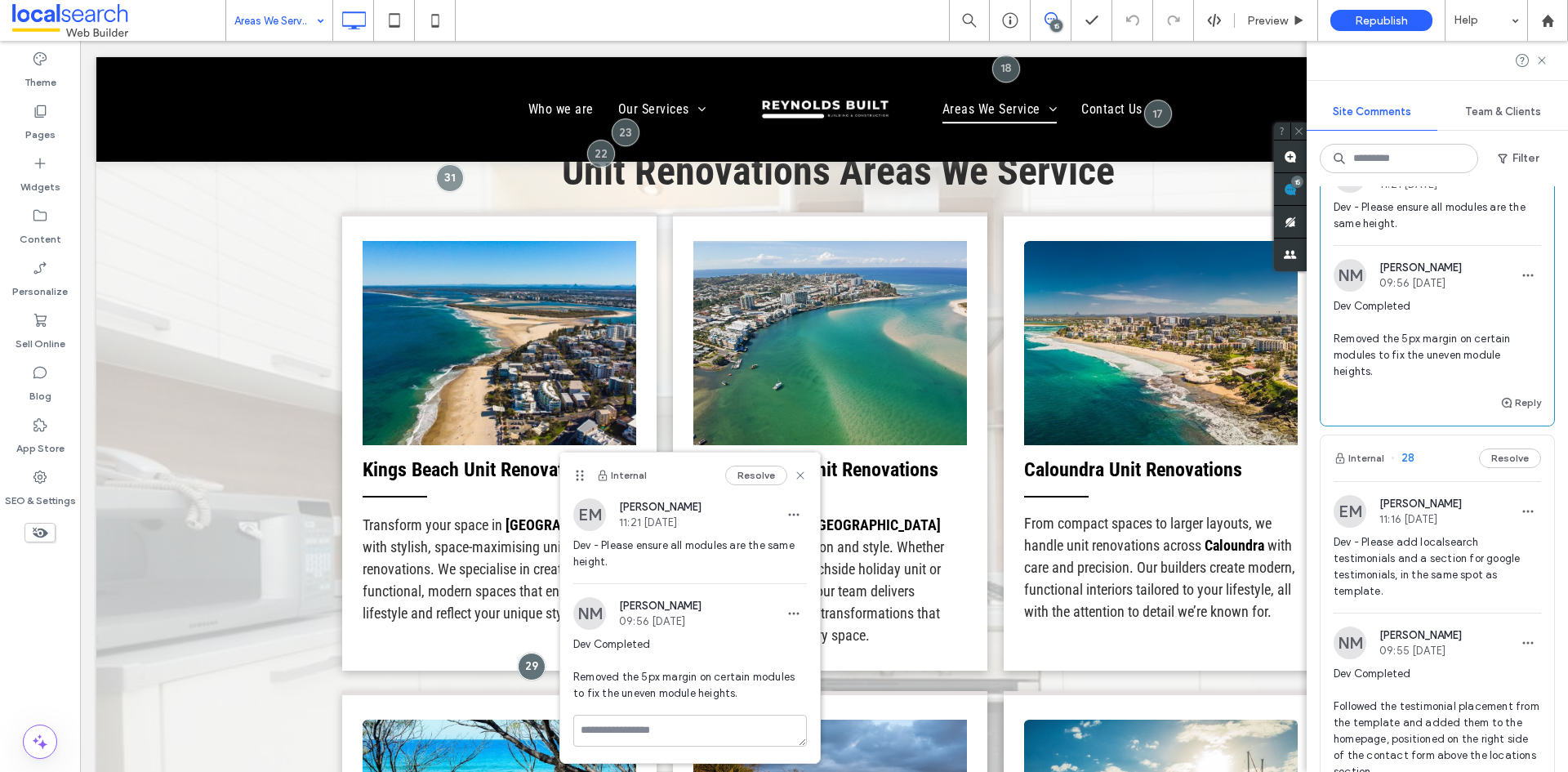
scroll to position [981, 0]
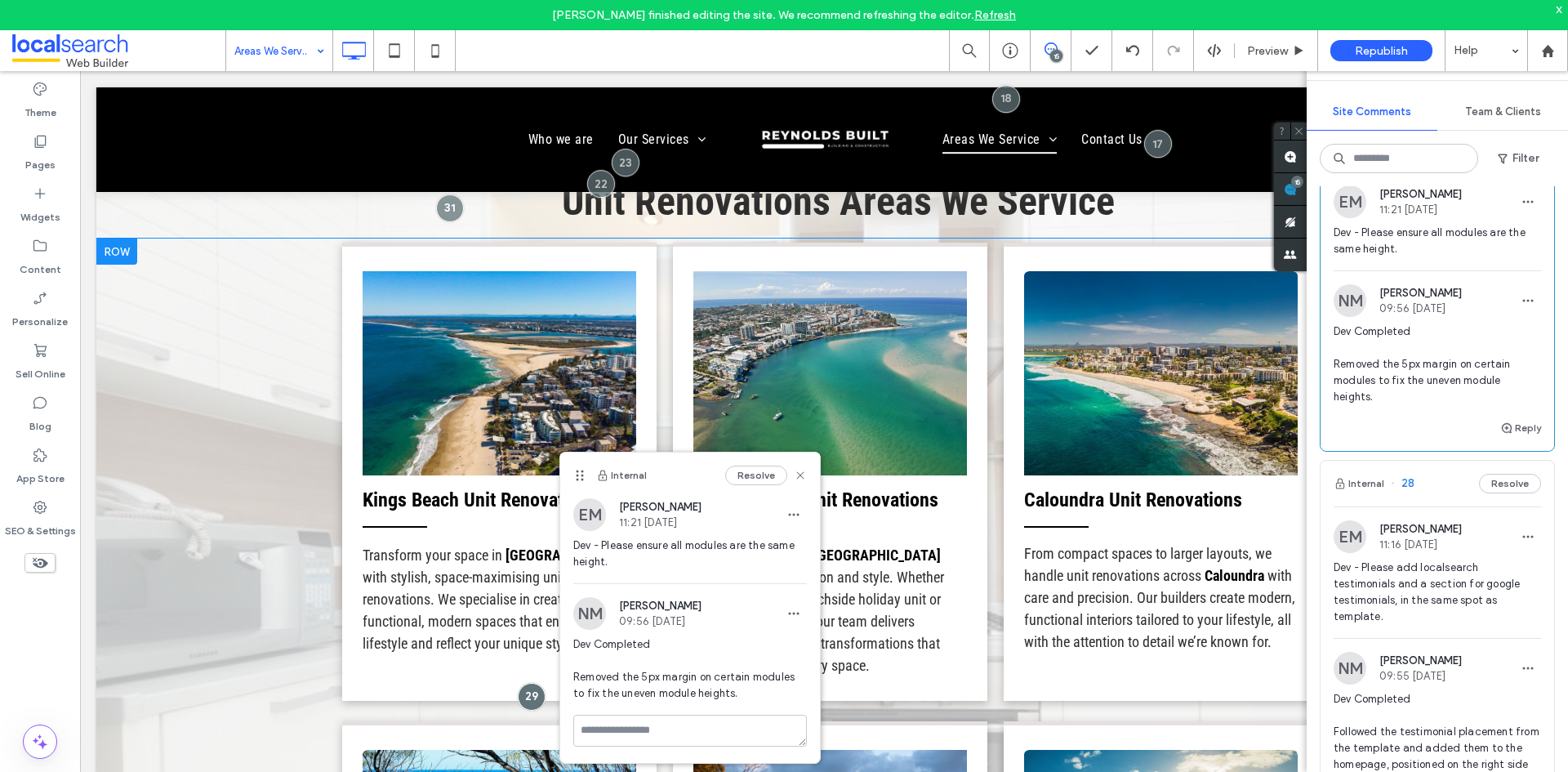
click at [241, 457] on div "Kings Beach Unit Renovations Transform your space in [GEOGRAPHIC_DATA] with sty…" at bounding box center [824, 753] width 1456 height 1029
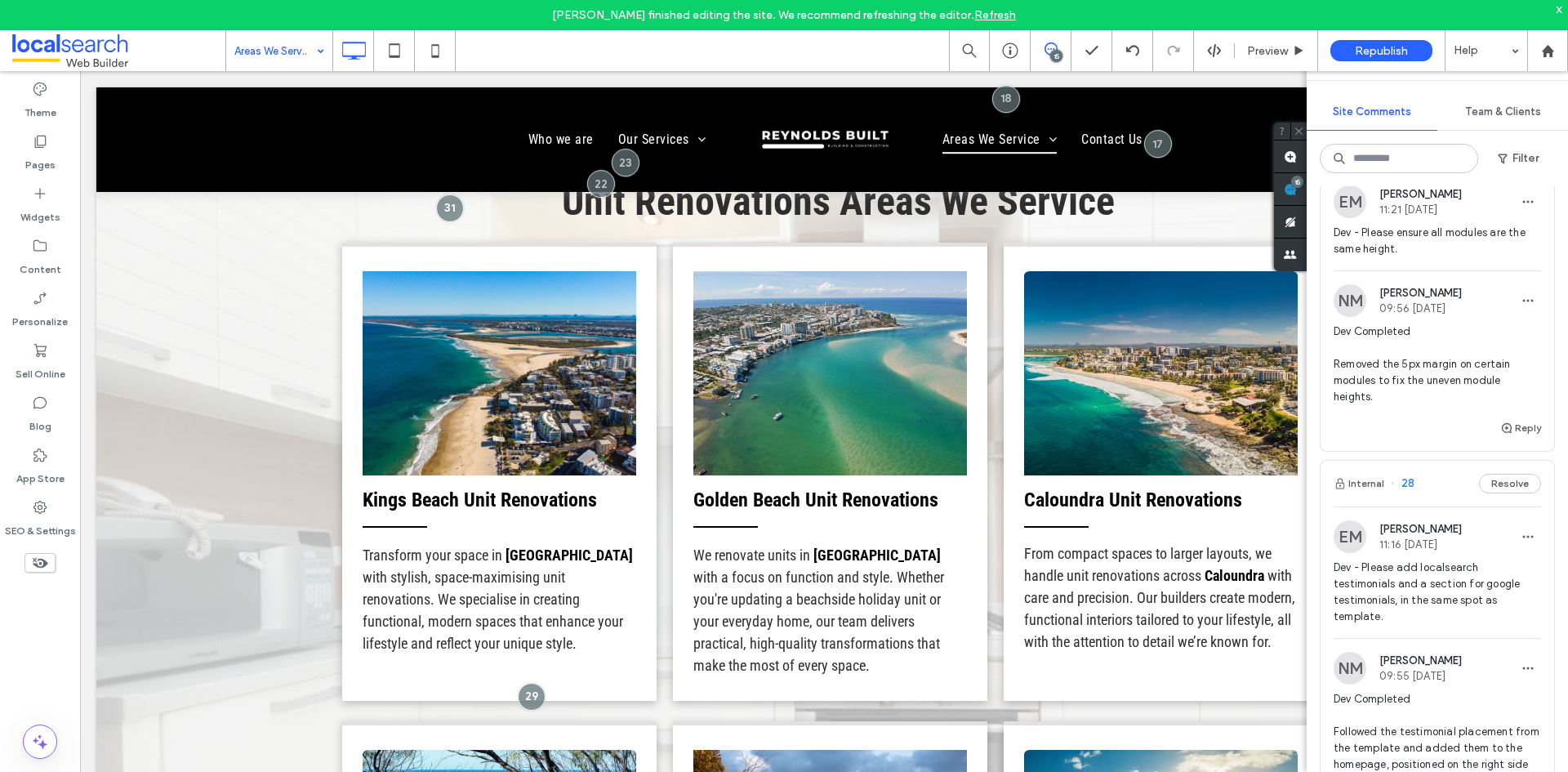
click at [39, 620] on div "Theme Pages Widgets Content Personalize Sell Online Blog App Store SEO & Settin…" at bounding box center [40, 437] width 80 height 731
click at [54, 655] on div "Theme Pages Widgets Content Personalize Sell Online Blog App Store SEO & Settin…" at bounding box center [40, 437] width 80 height 731
click at [60, 652] on div "Theme Pages Widgets Content Personalize Sell Online Blog App Store SEO & Settin…" at bounding box center [40, 437] width 80 height 731
click at [51, 503] on div "SEO & Settings" at bounding box center [40, 518] width 80 height 52
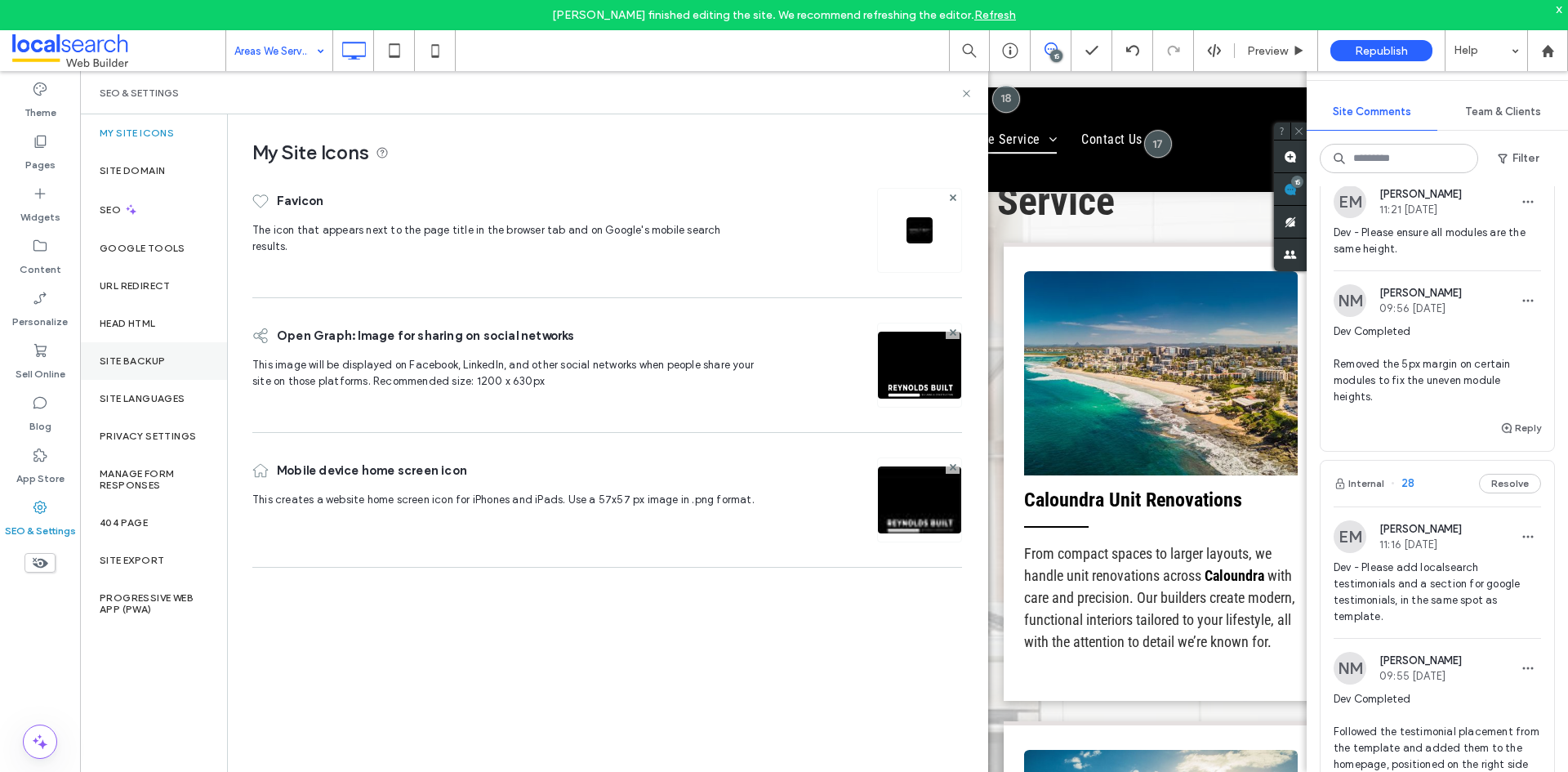
click at [138, 363] on label "Site Backup" at bounding box center [132, 361] width 66 height 11
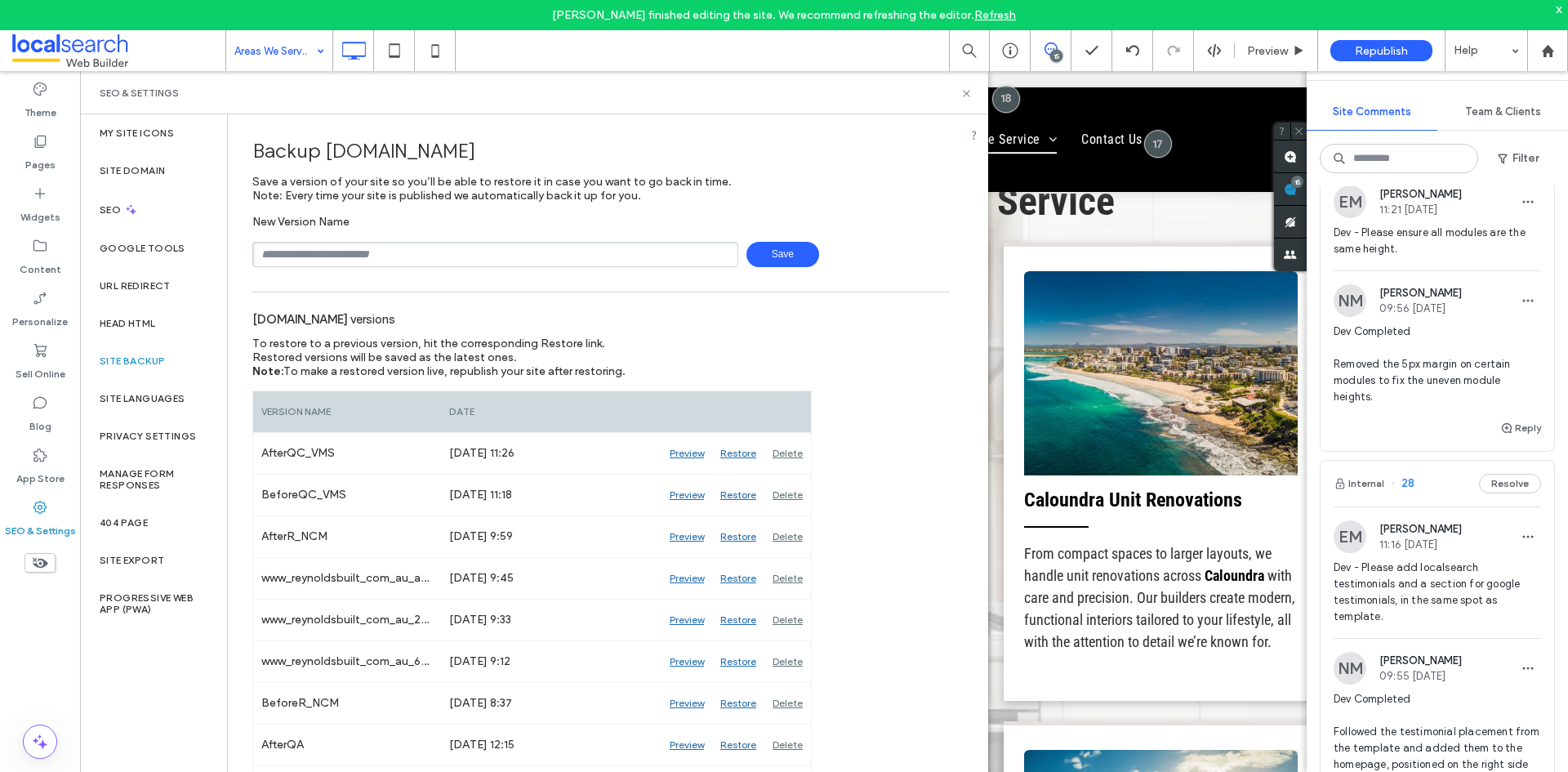
click at [98, 51] on span at bounding box center [119, 51] width 213 height 32
